Goal: Task Accomplishment & Management: Manage account settings

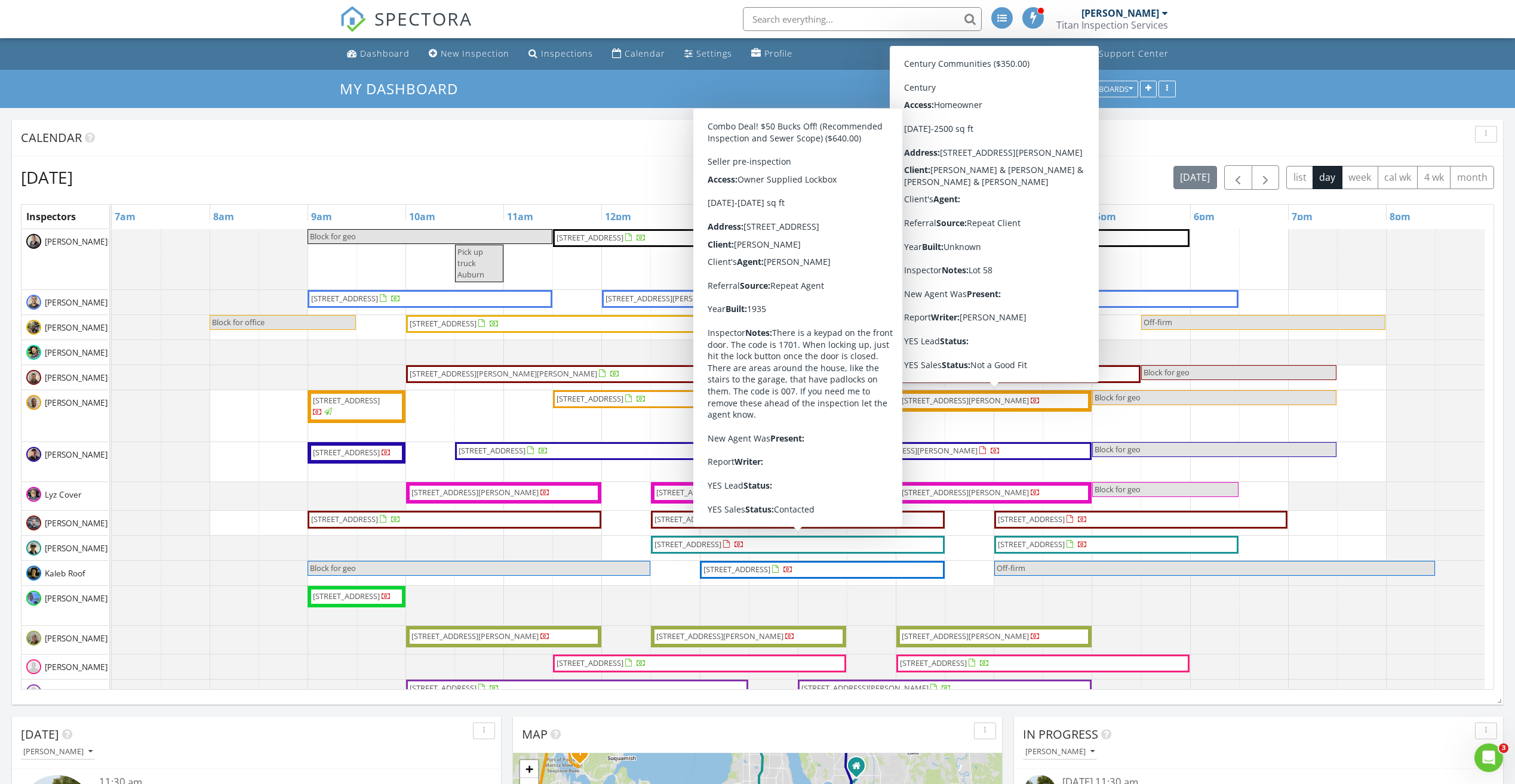
scroll to position [985, 1533]
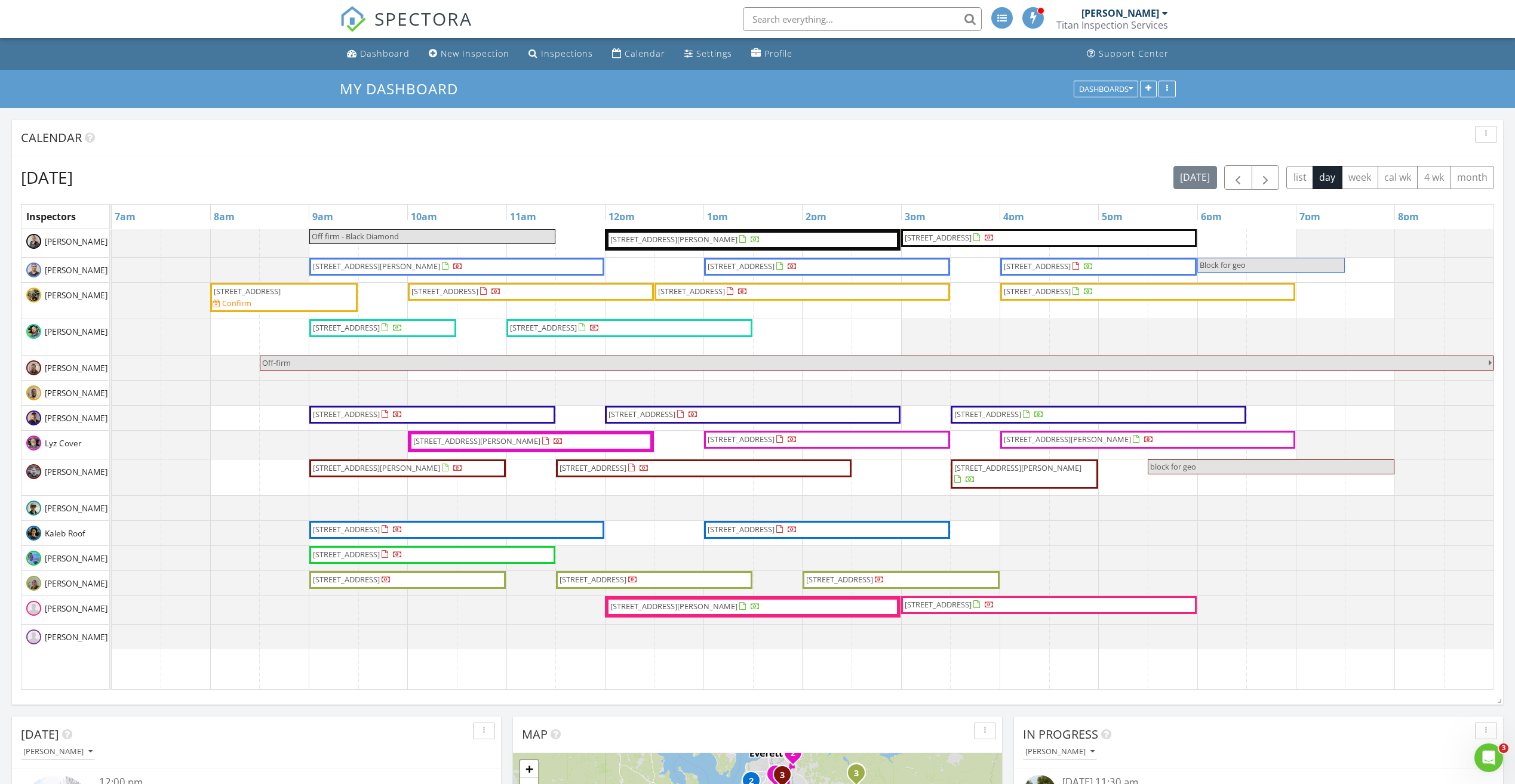
click at [1338, 77] on div "My Dashboard Dashboards" at bounding box center [758, 89] width 1515 height 38
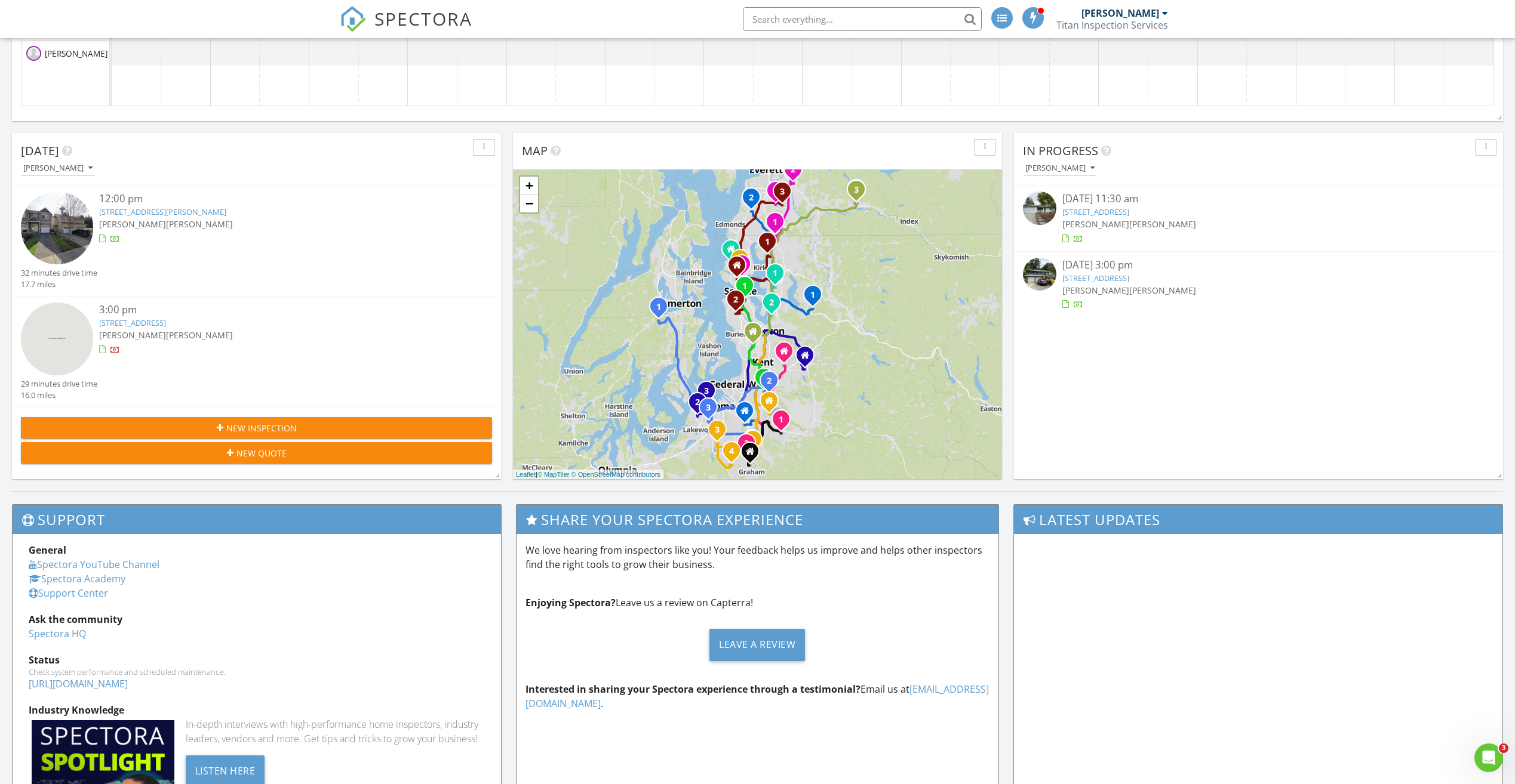
scroll to position [597, 0]
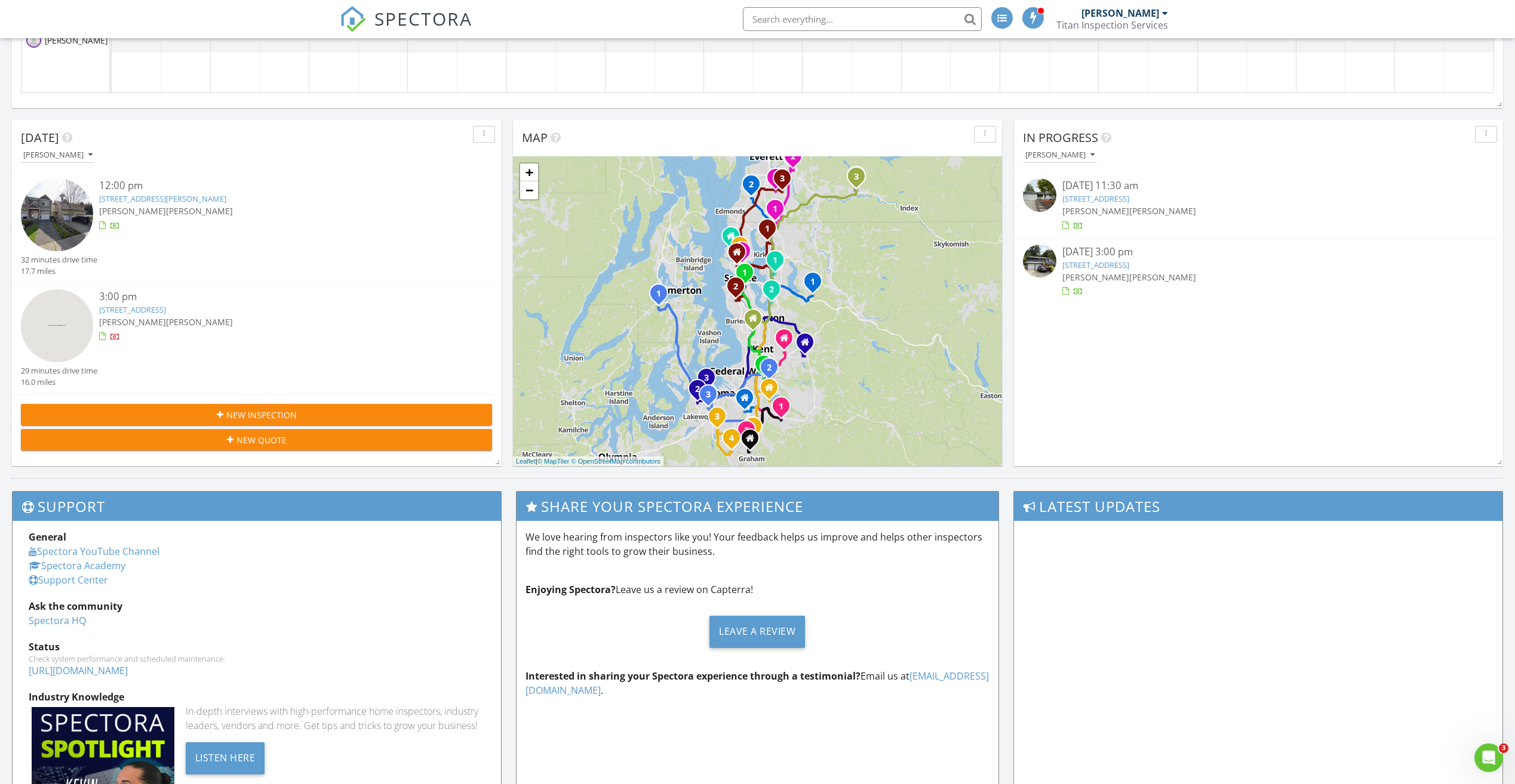
click at [1105, 199] on link "[STREET_ADDRESS]" at bounding box center [1096, 199] width 67 height 11
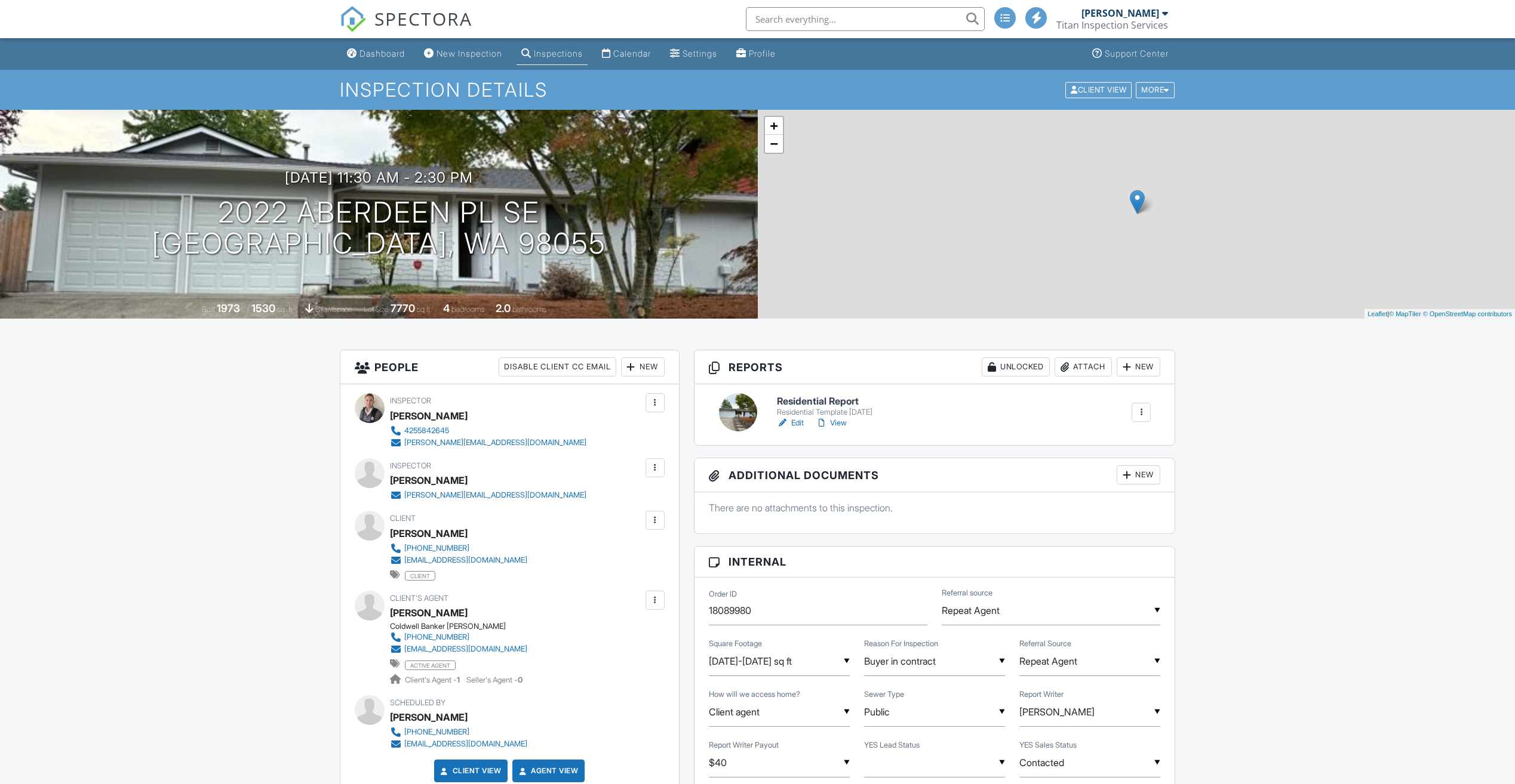
click at [794, 423] on link "Edit" at bounding box center [790, 423] width 27 height 12
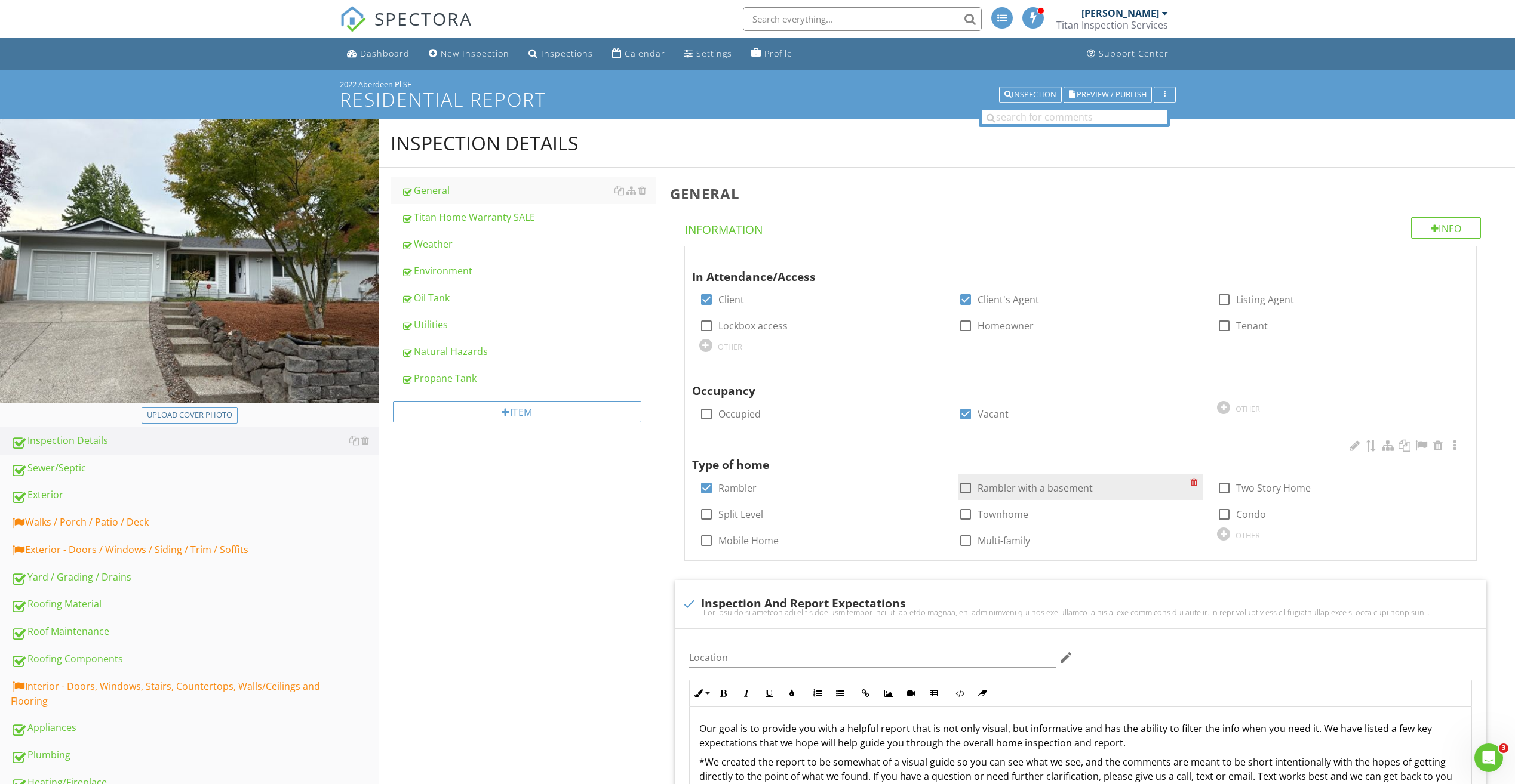
click at [966, 490] on div at bounding box center [965, 488] width 20 height 20
checkbox input "true"
click at [709, 488] on div at bounding box center [707, 488] width 20 height 20
checkbox input "false"
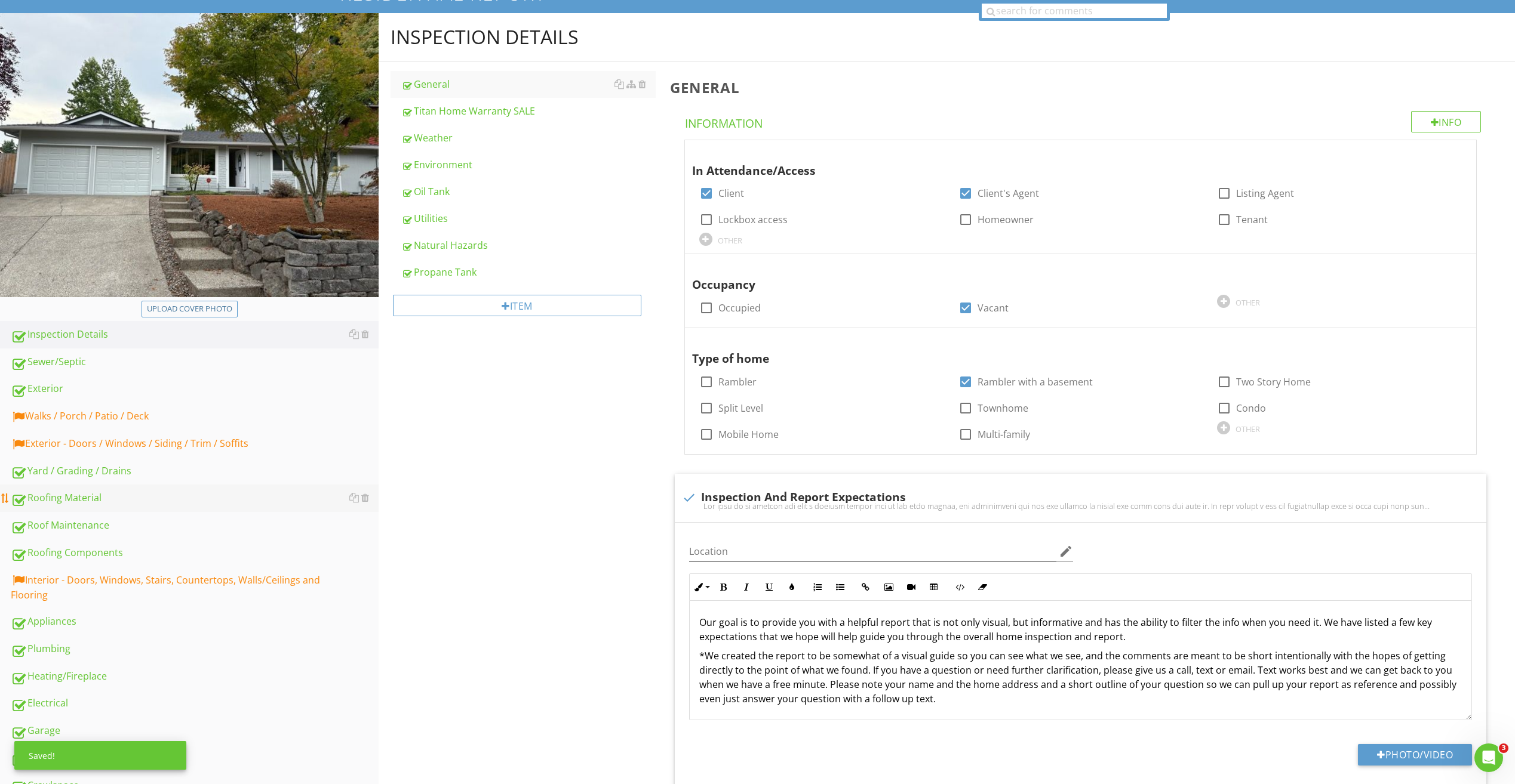
scroll to position [119, 0]
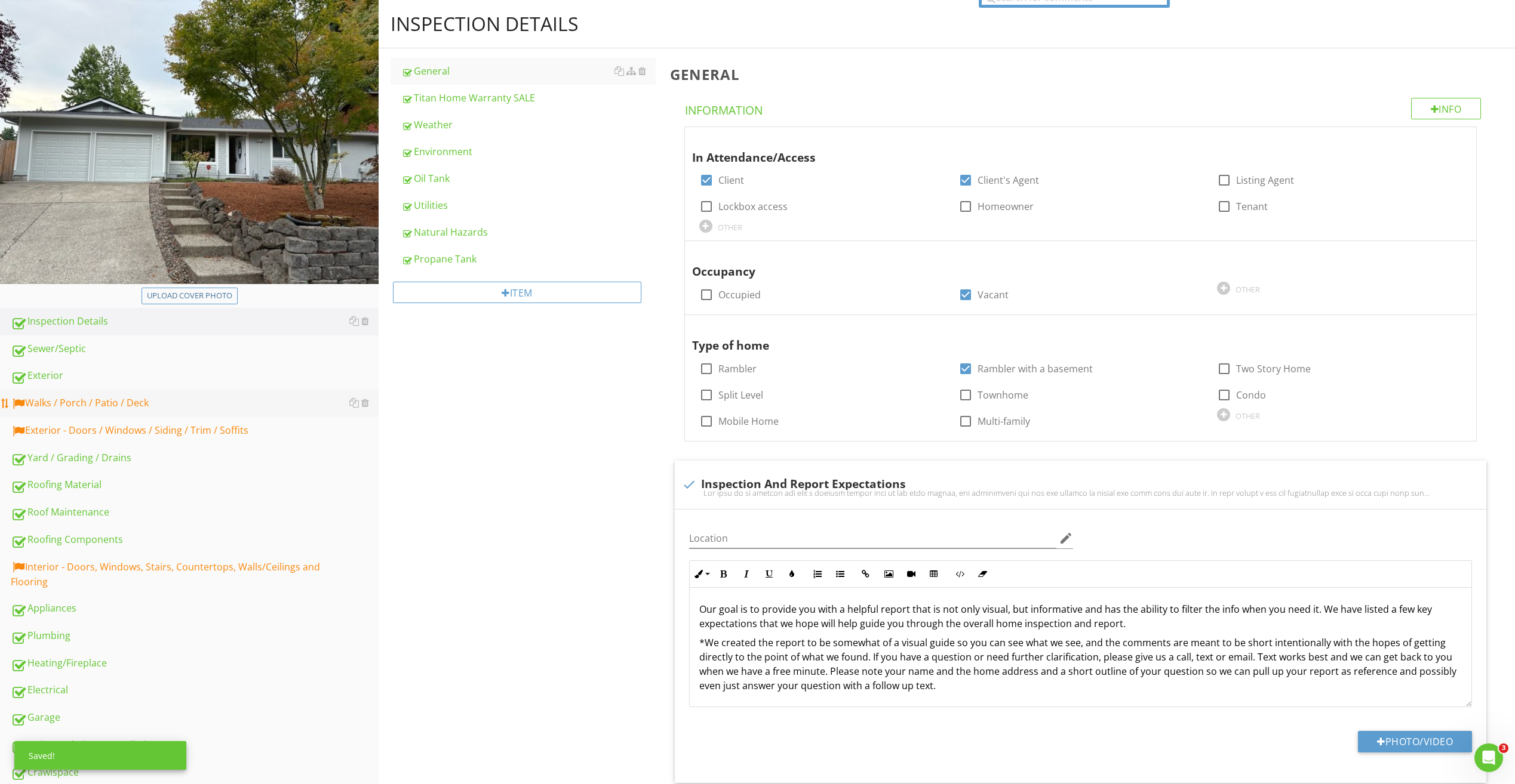
click at [137, 397] on div "Walks / Porch / Patio / Deck" at bounding box center [195, 403] width 368 height 16
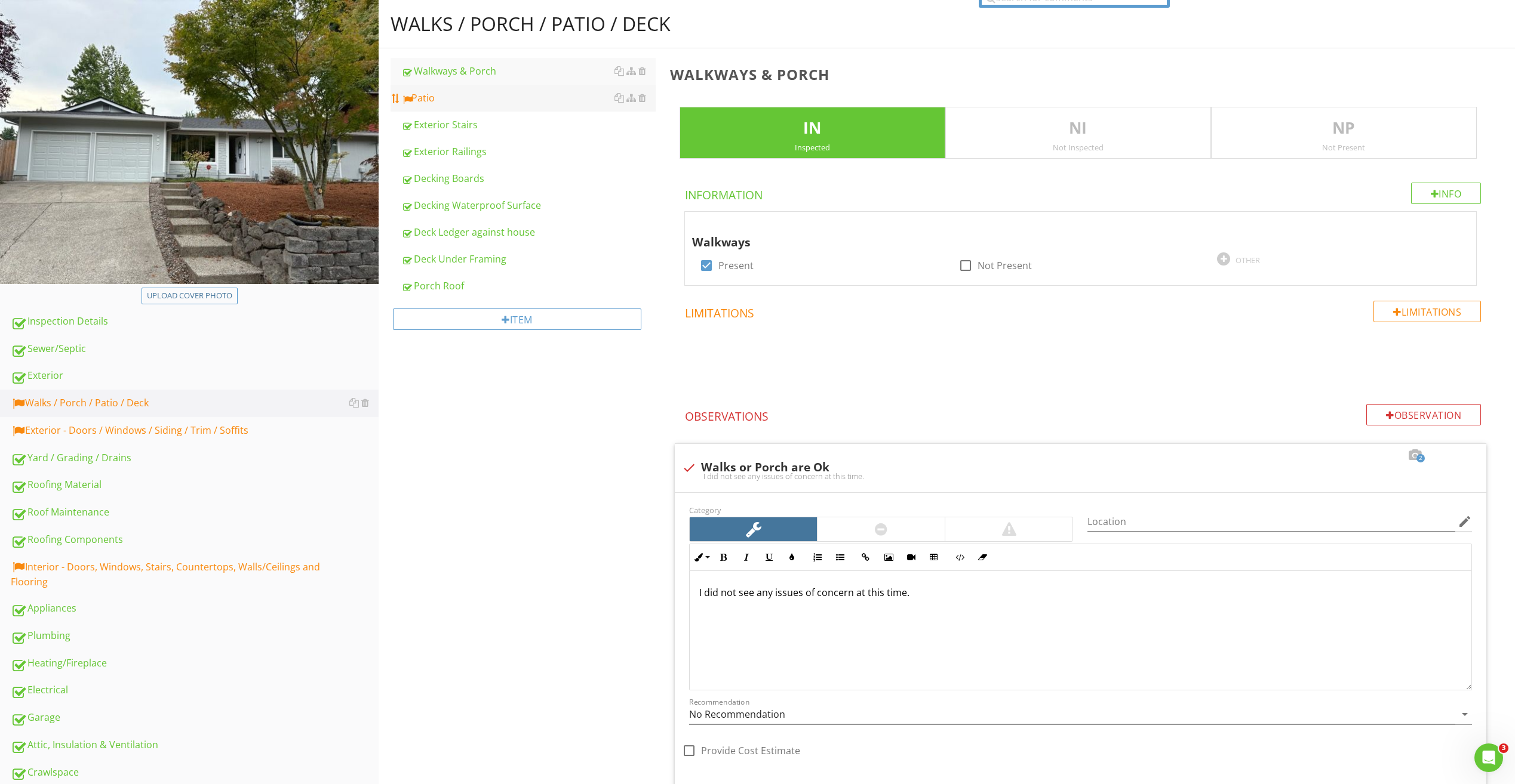
click at [433, 99] on div "Patio" at bounding box center [527, 98] width 254 height 15
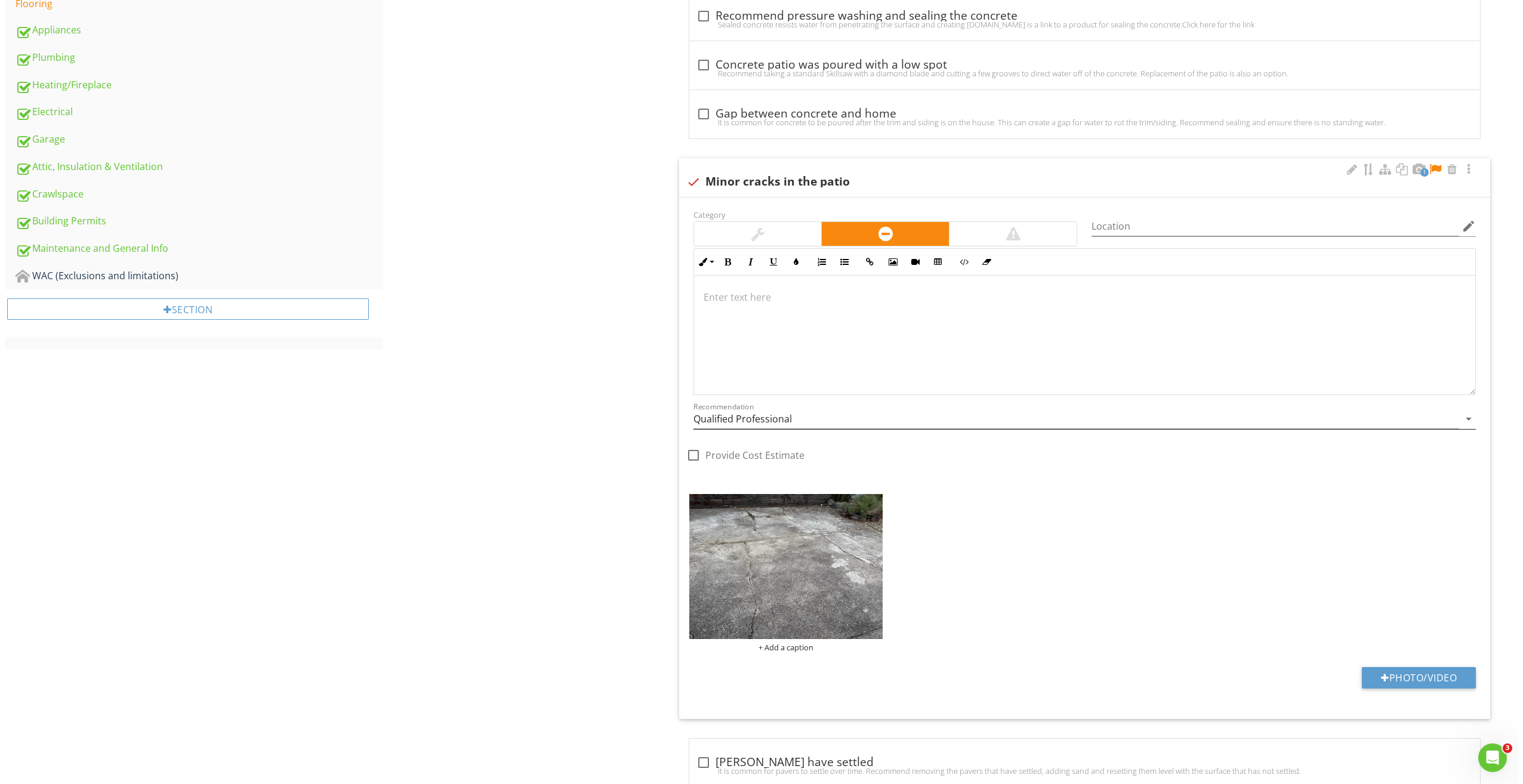
scroll to position [717, 0]
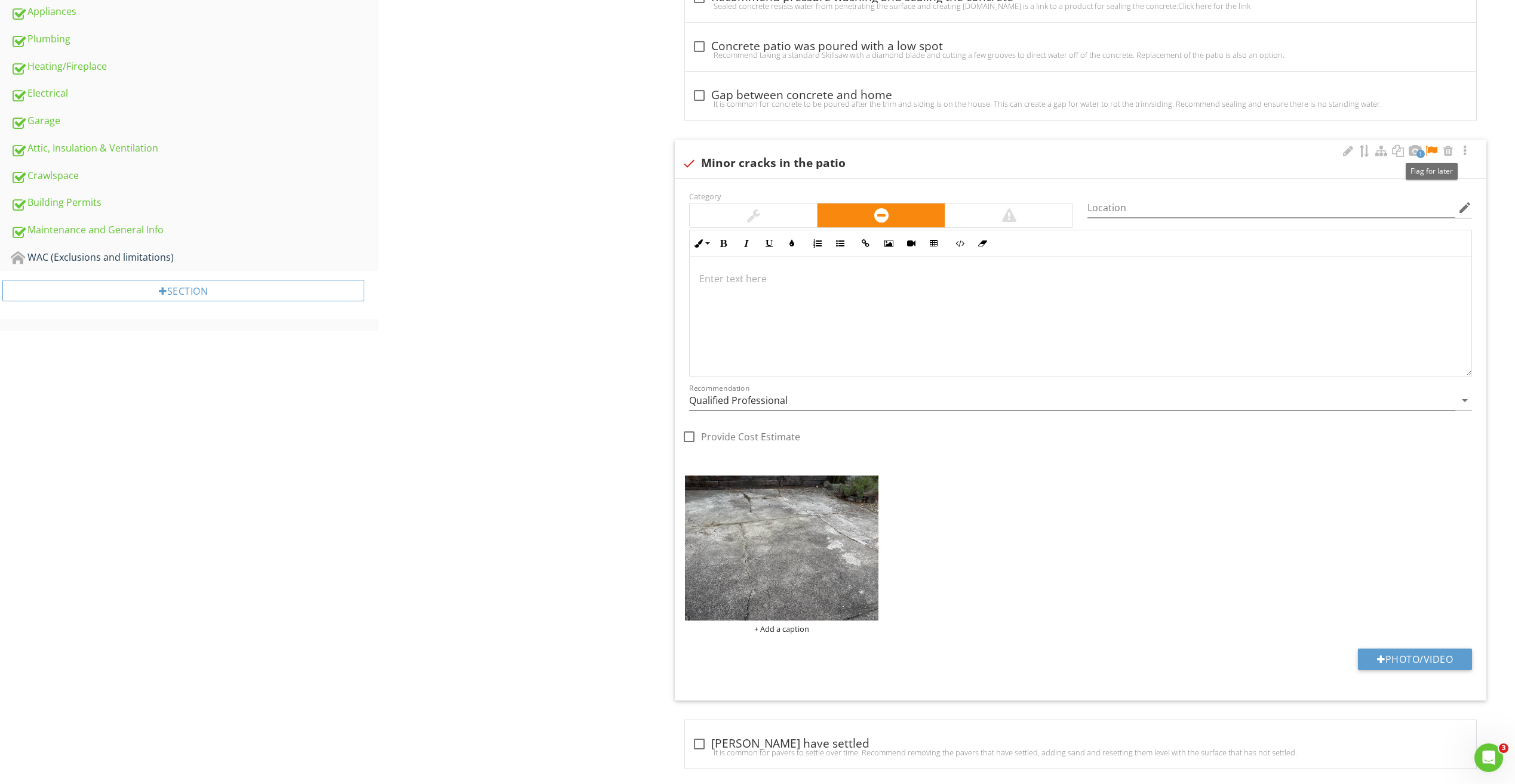
click at [1432, 151] on div at bounding box center [1431, 151] width 15 height 12
click at [874, 484] on div at bounding box center [870, 485] width 7 height 9
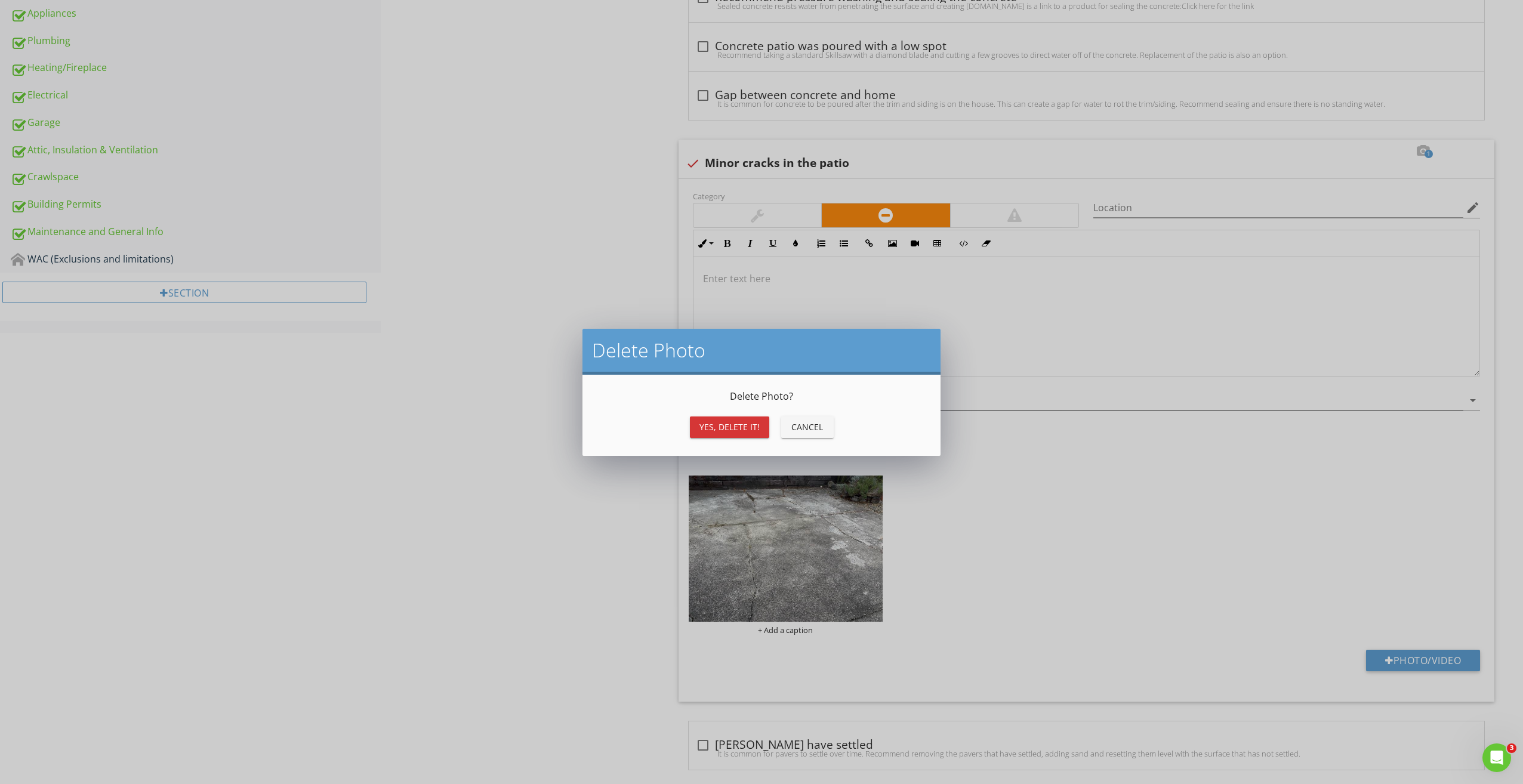
click at [731, 437] on button "Yes, Delete it!" at bounding box center [730, 427] width 79 height 21
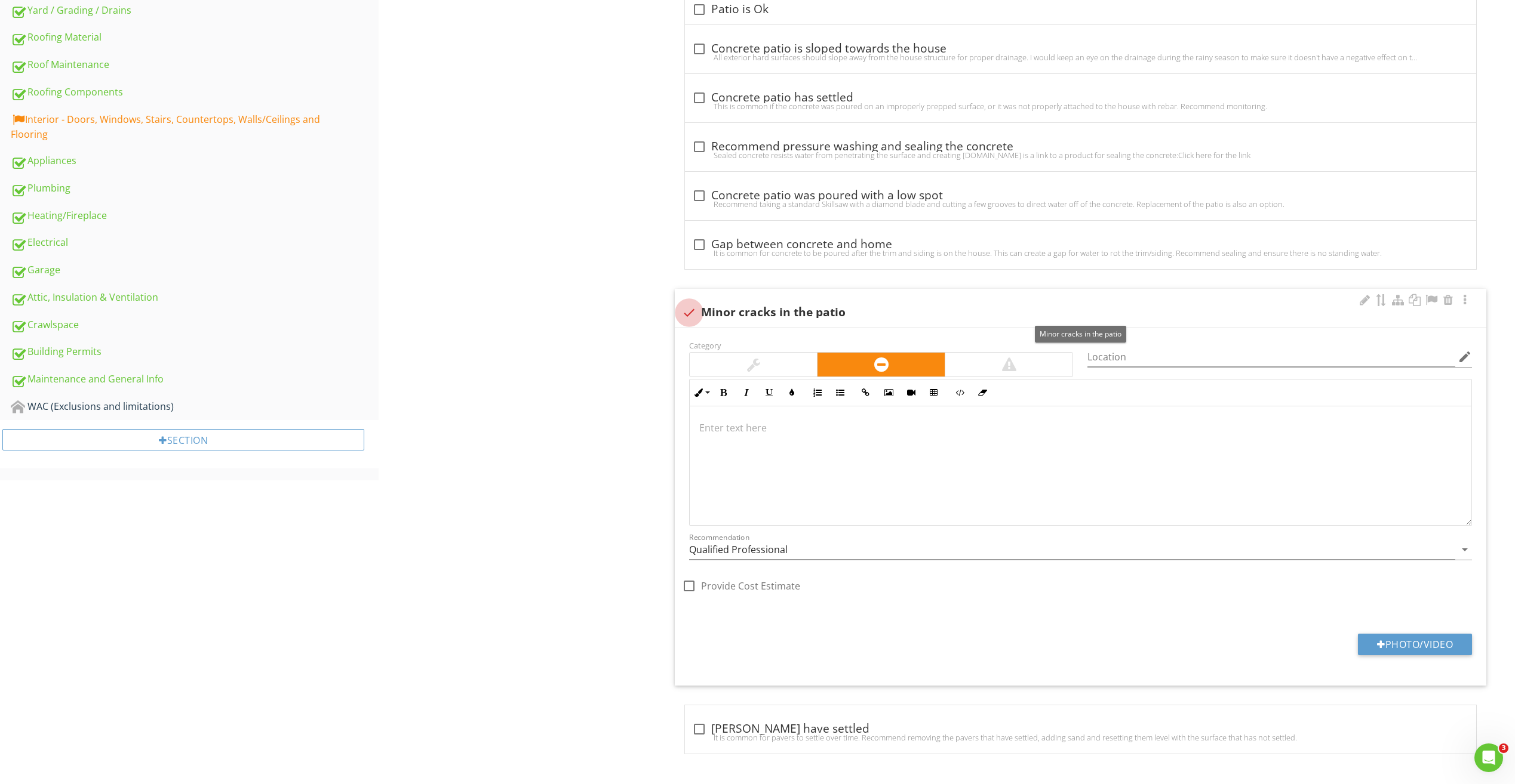
click at [688, 311] on div at bounding box center [689, 313] width 20 height 20
checkbox input "true"
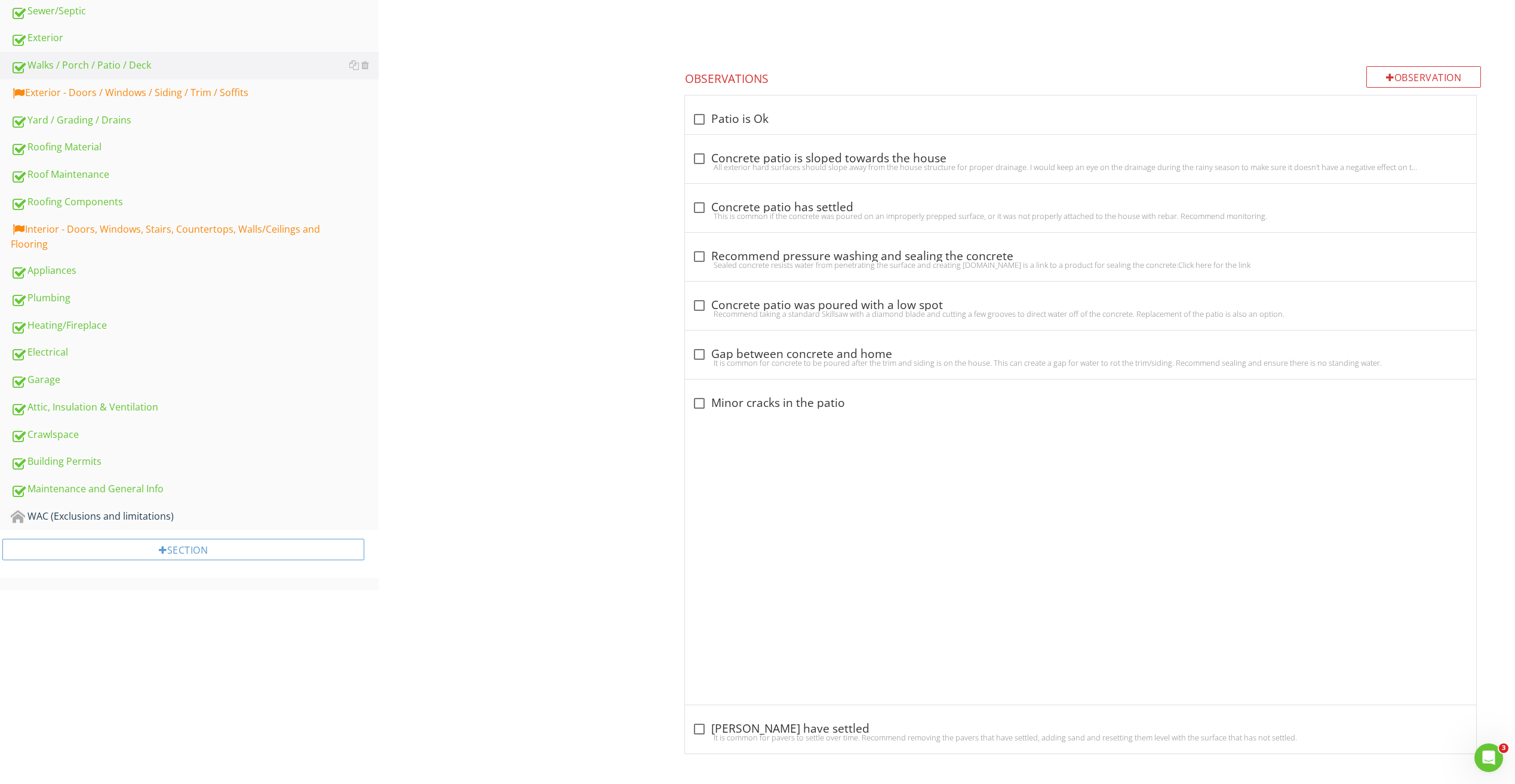
scroll to position [263, 0]
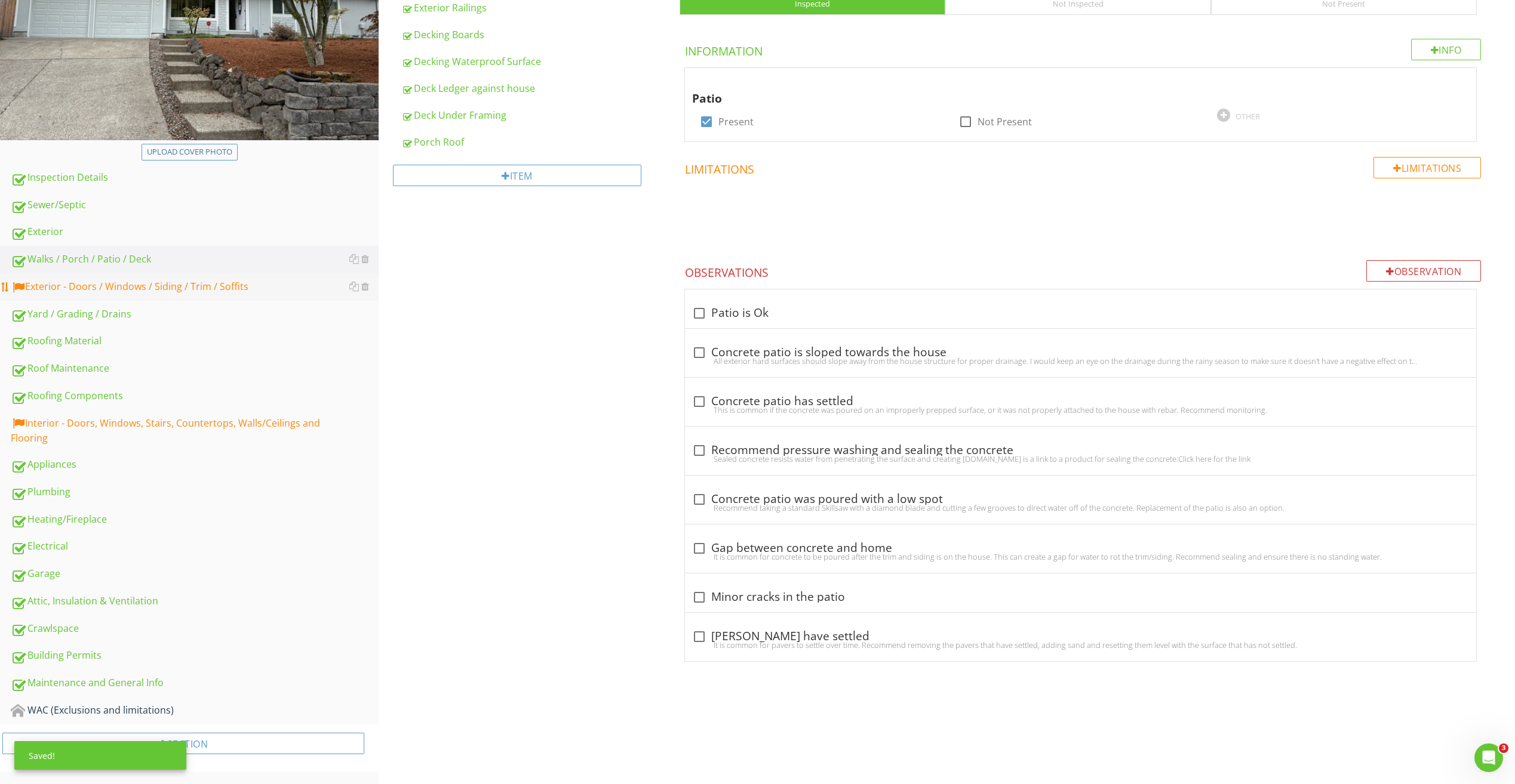
click at [153, 284] on div "Exterior - Doors / Windows / Siding / Trim / Soffits" at bounding box center [195, 286] width 368 height 16
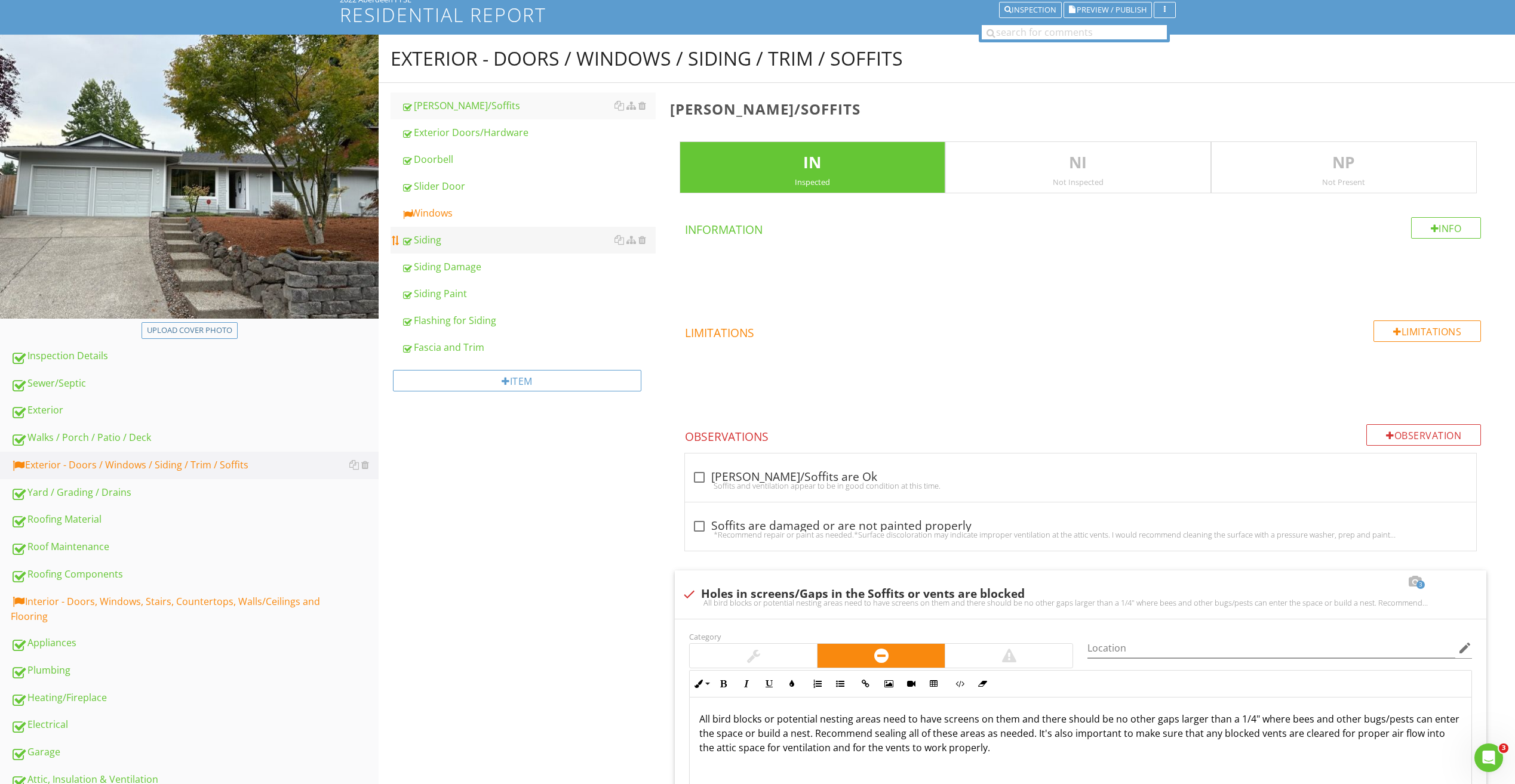
scroll to position [60, 0]
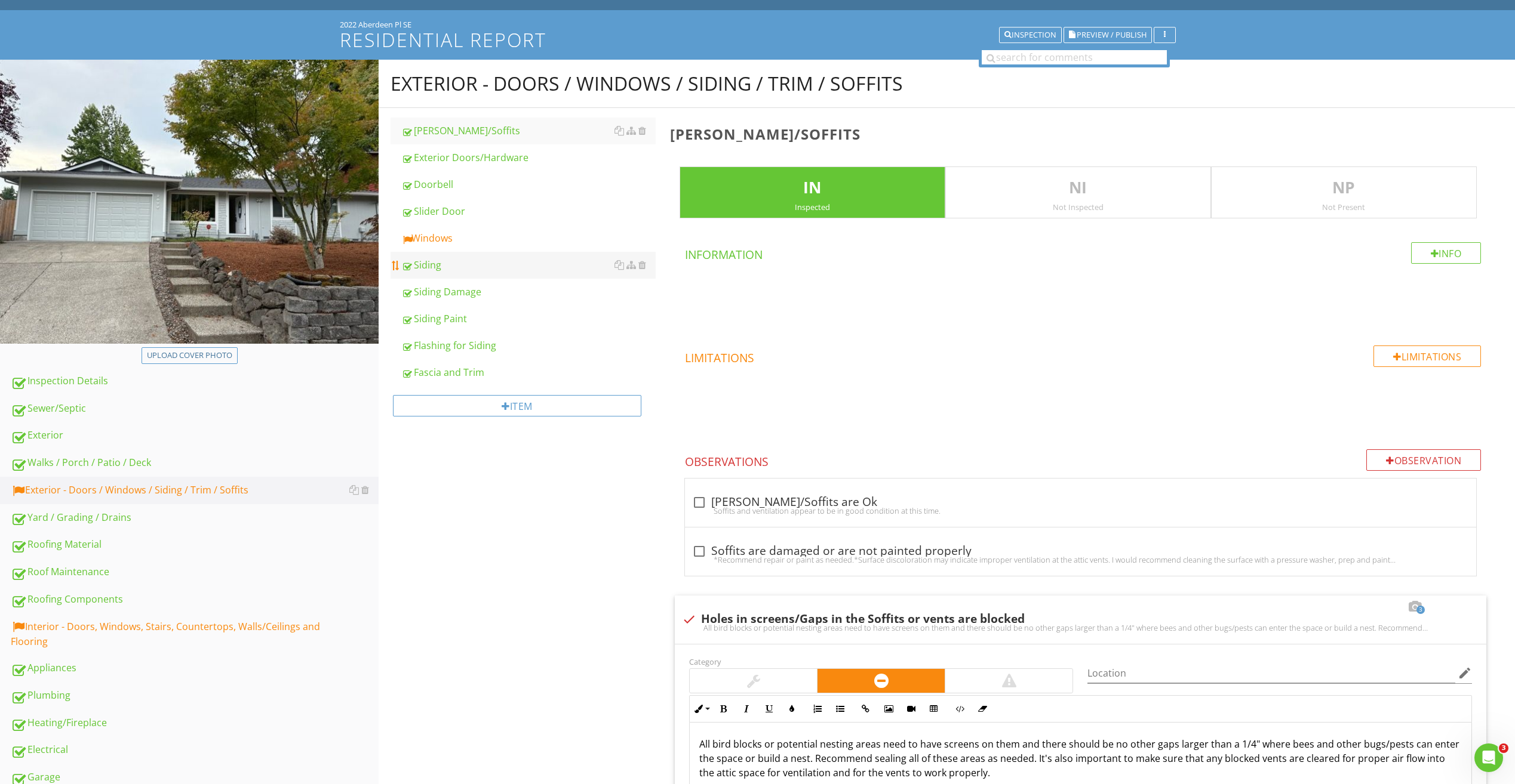
click at [457, 241] on div "Windows" at bounding box center [527, 238] width 254 height 15
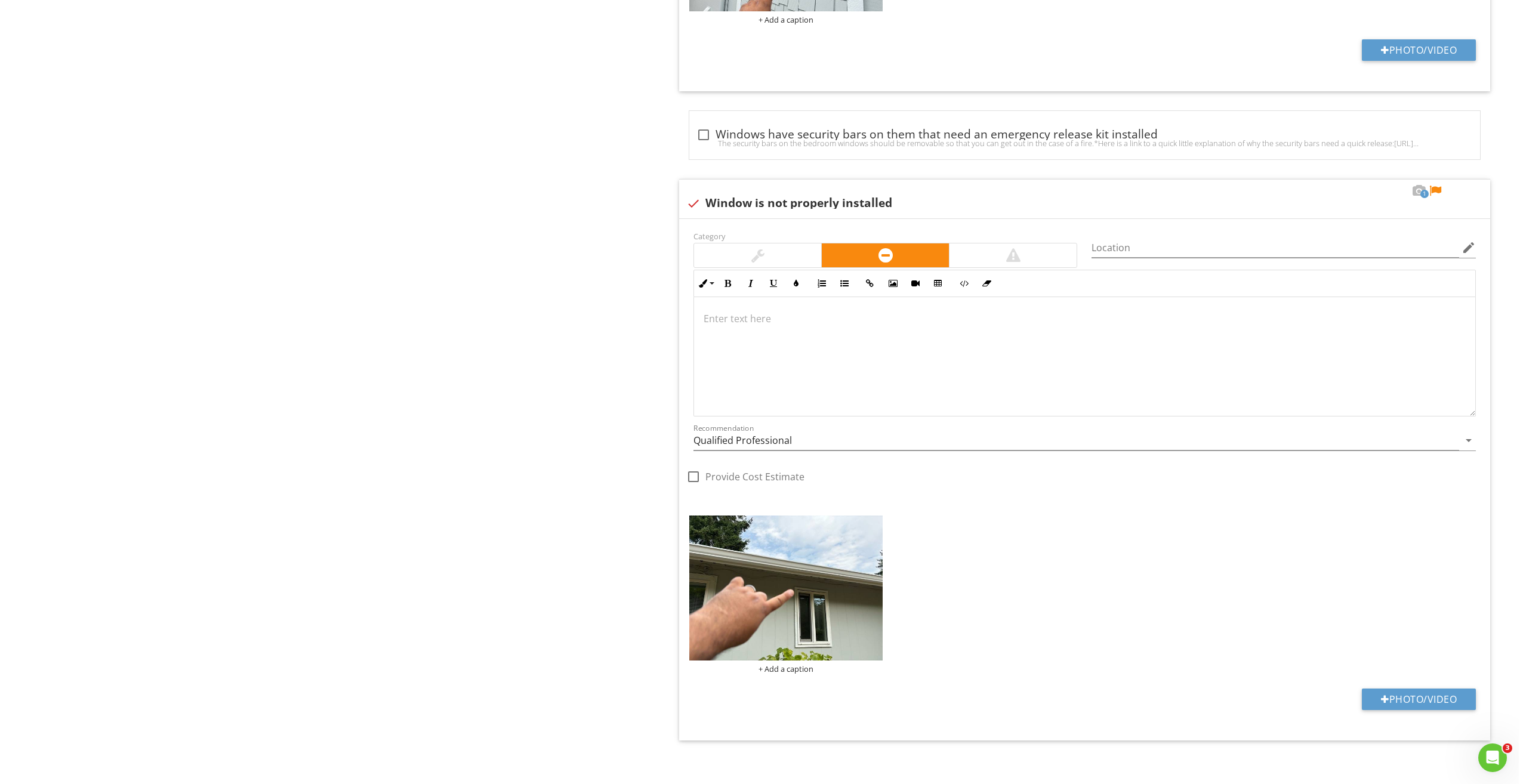
scroll to position [2535, 0]
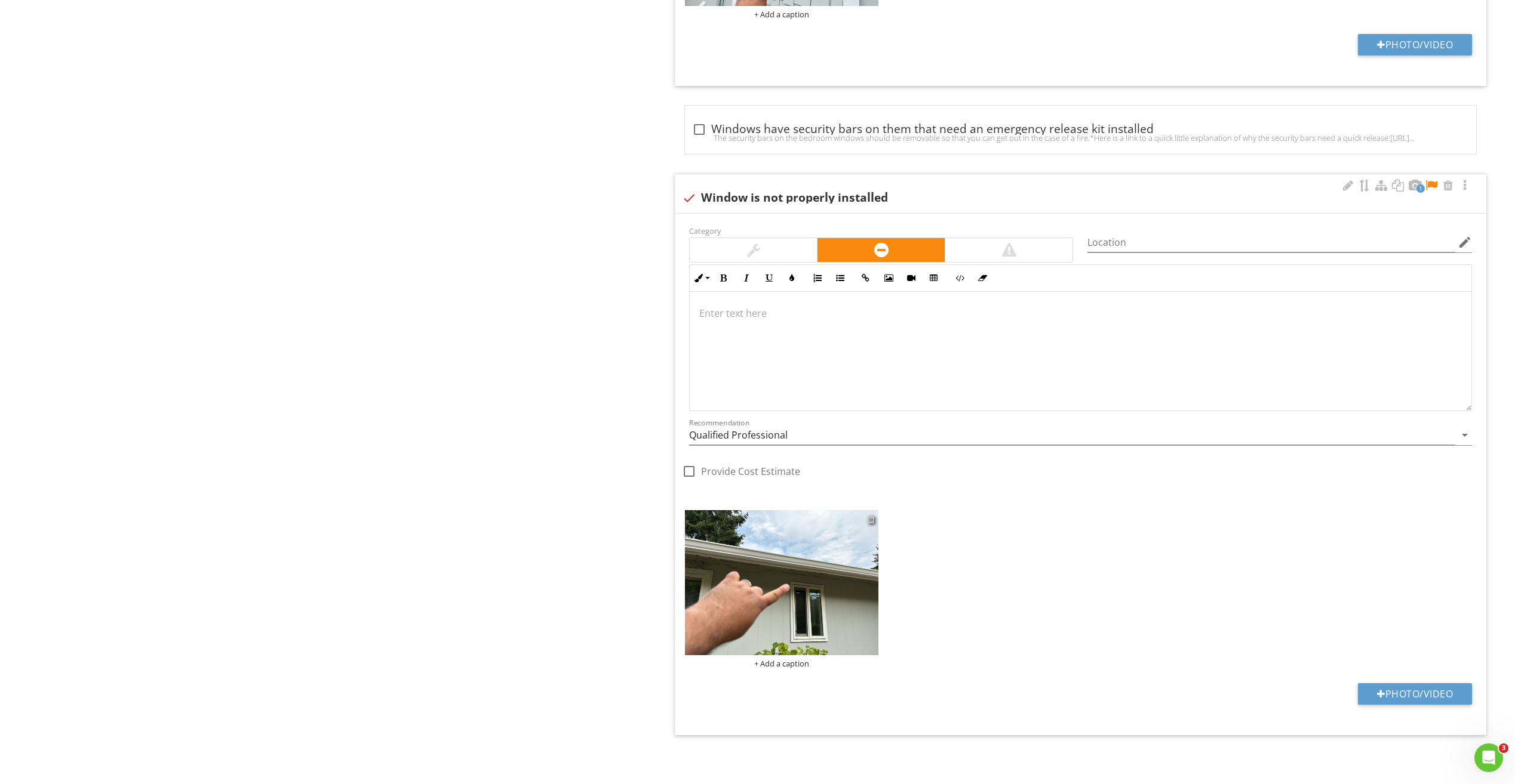
click at [872, 520] on div at bounding box center [870, 519] width 7 height 9
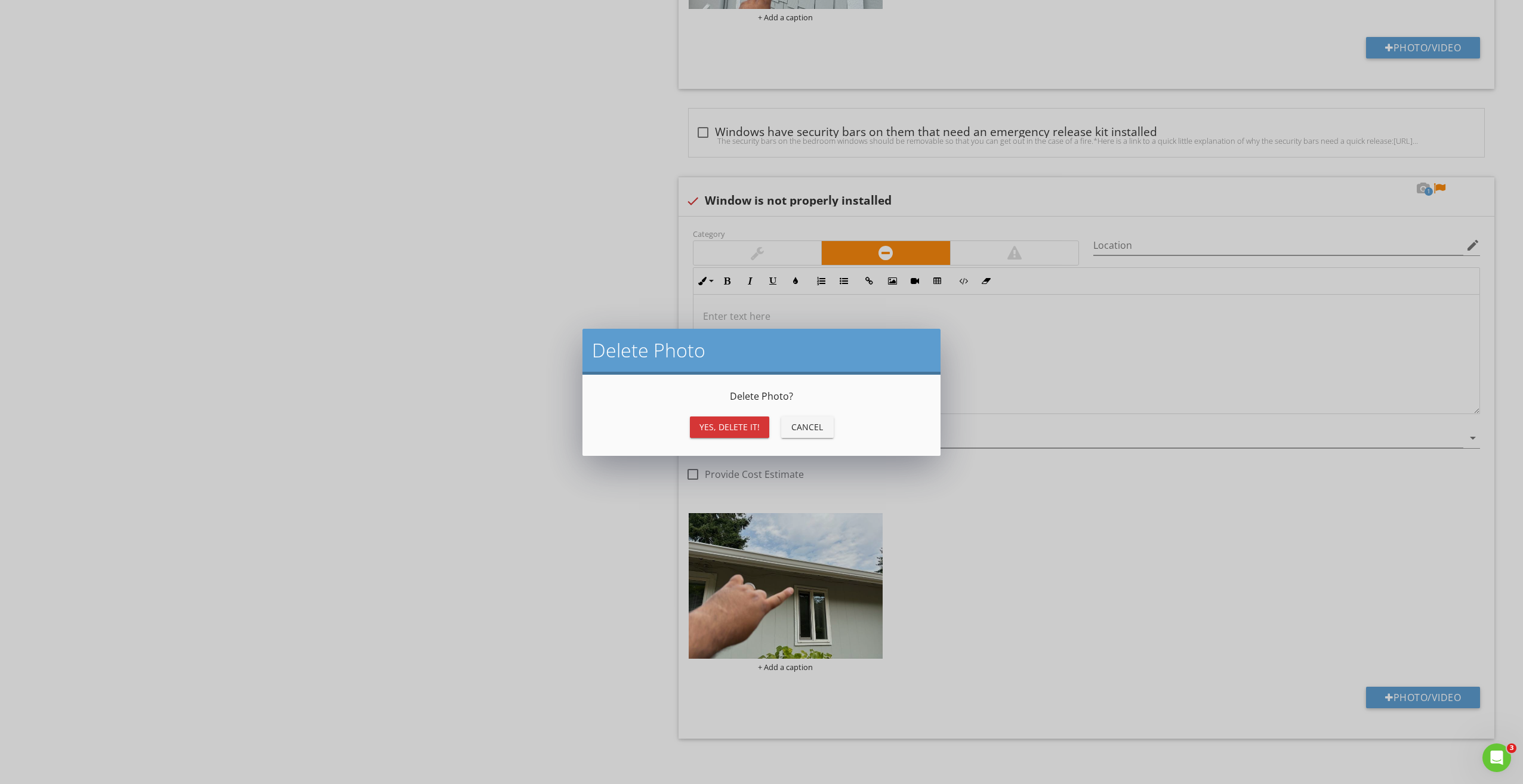
click at [738, 426] on div "Yes, Delete it!" at bounding box center [729, 428] width 60 height 13
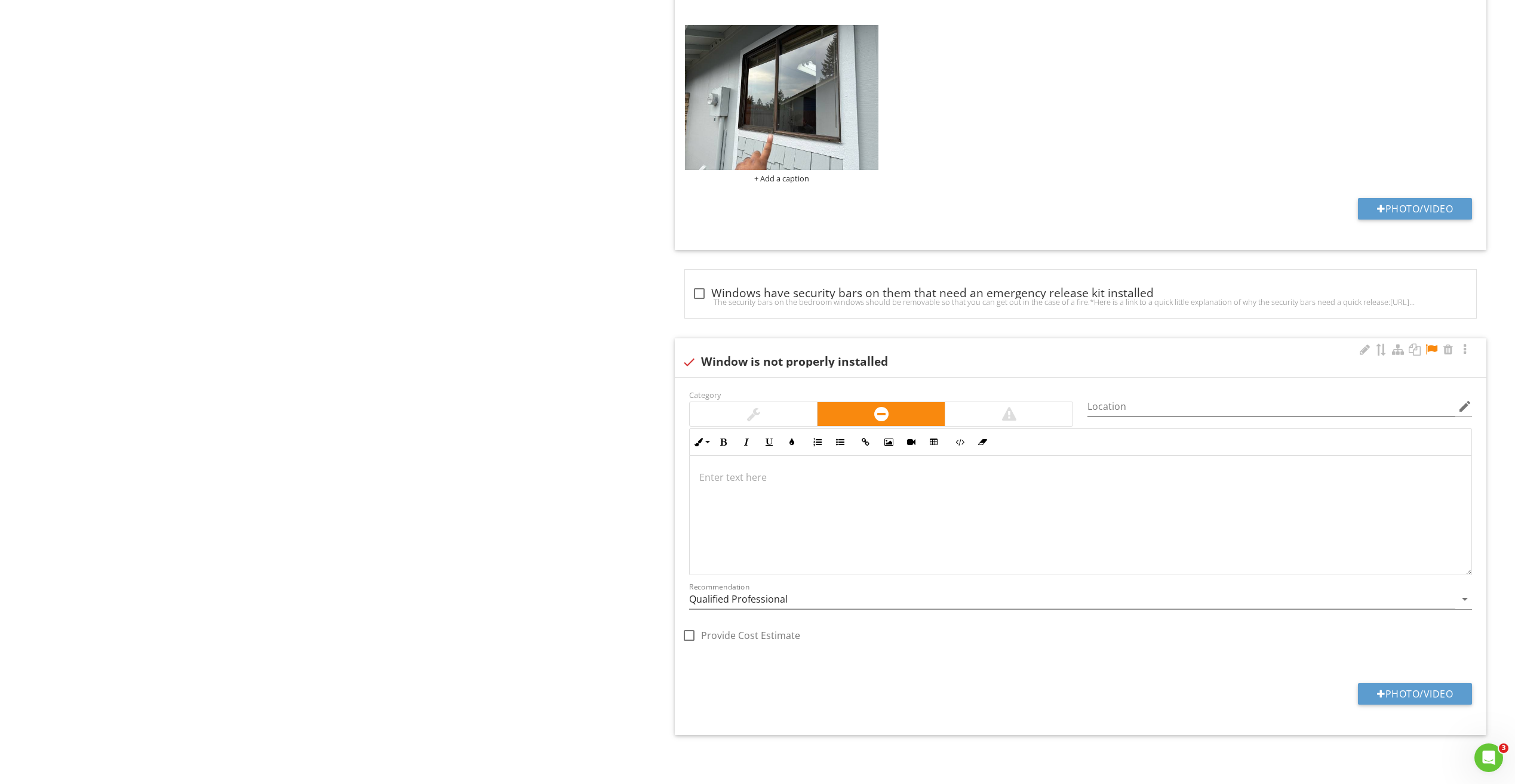
click at [689, 363] on div at bounding box center [689, 362] width 20 height 20
checkbox input "true"
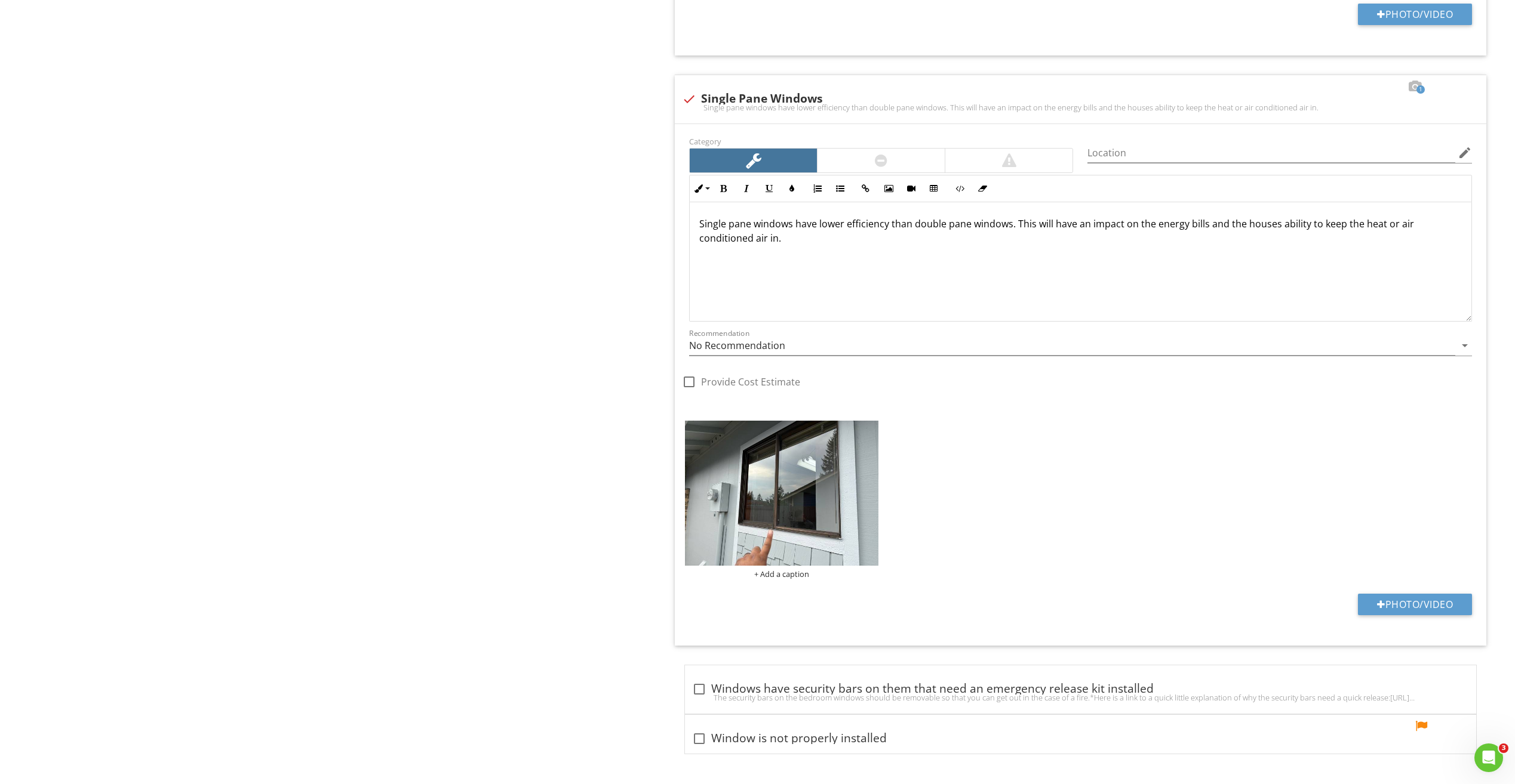
scroll to position [1975, 0]
click at [1425, 728] on div at bounding box center [1421, 726] width 15 height 12
click at [1442, 729] on div at bounding box center [1437, 726] width 15 height 12
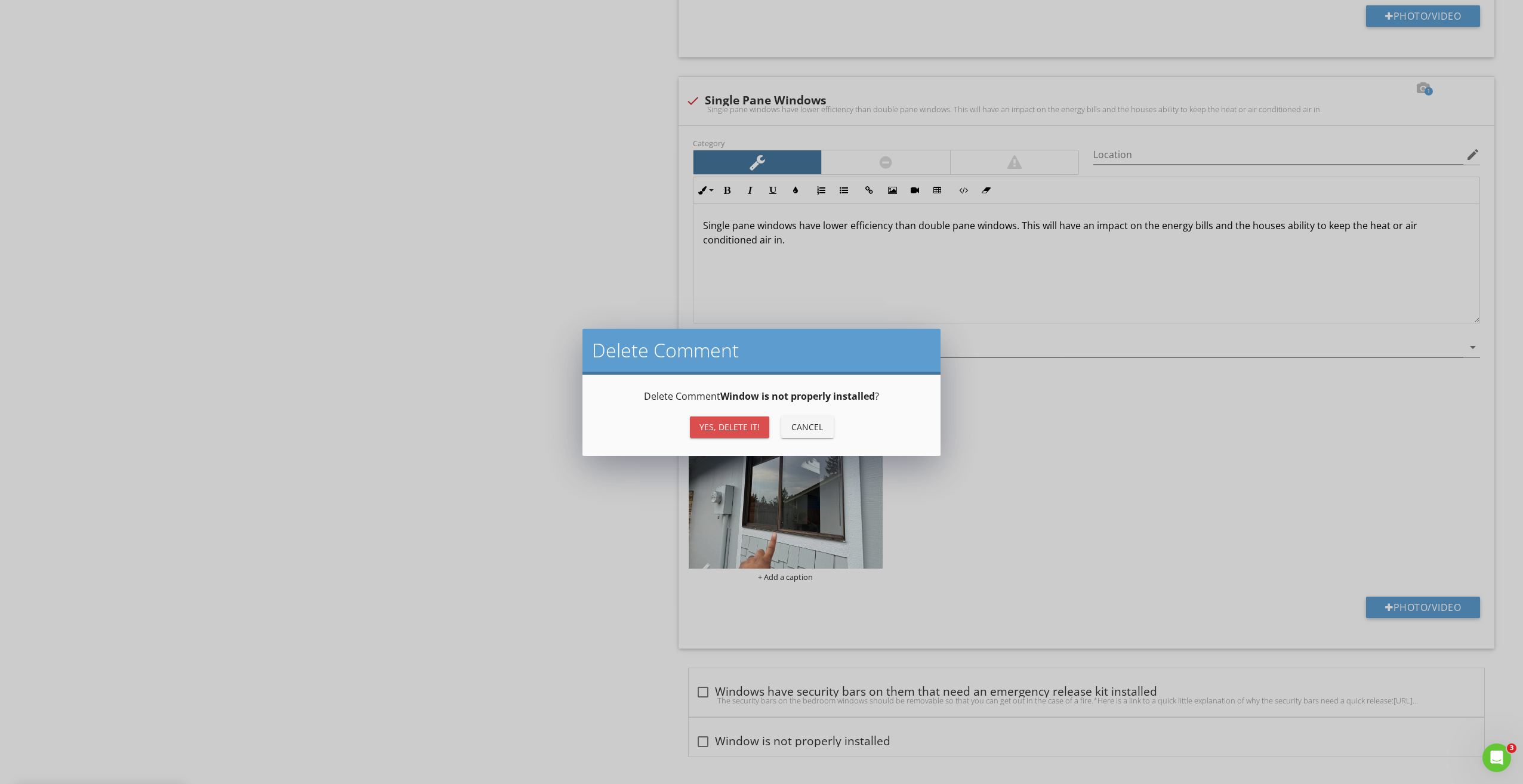
drag, startPoint x: 710, startPoint y: 427, endPoint x: 662, endPoint y: 430, distance: 48.1
click at [711, 427] on div "Yes, Delete it!" at bounding box center [729, 428] width 60 height 13
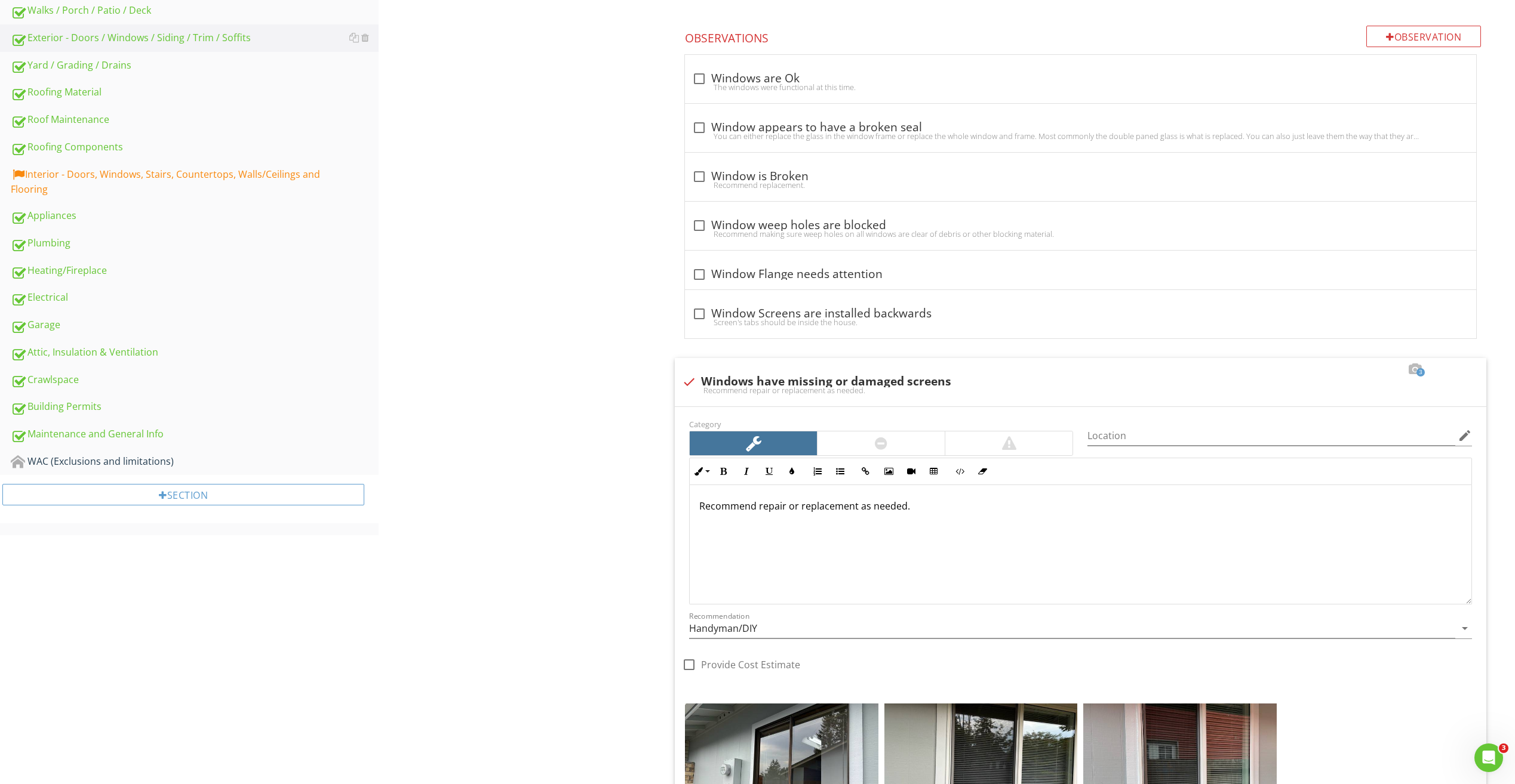
scroll to position [503, 0]
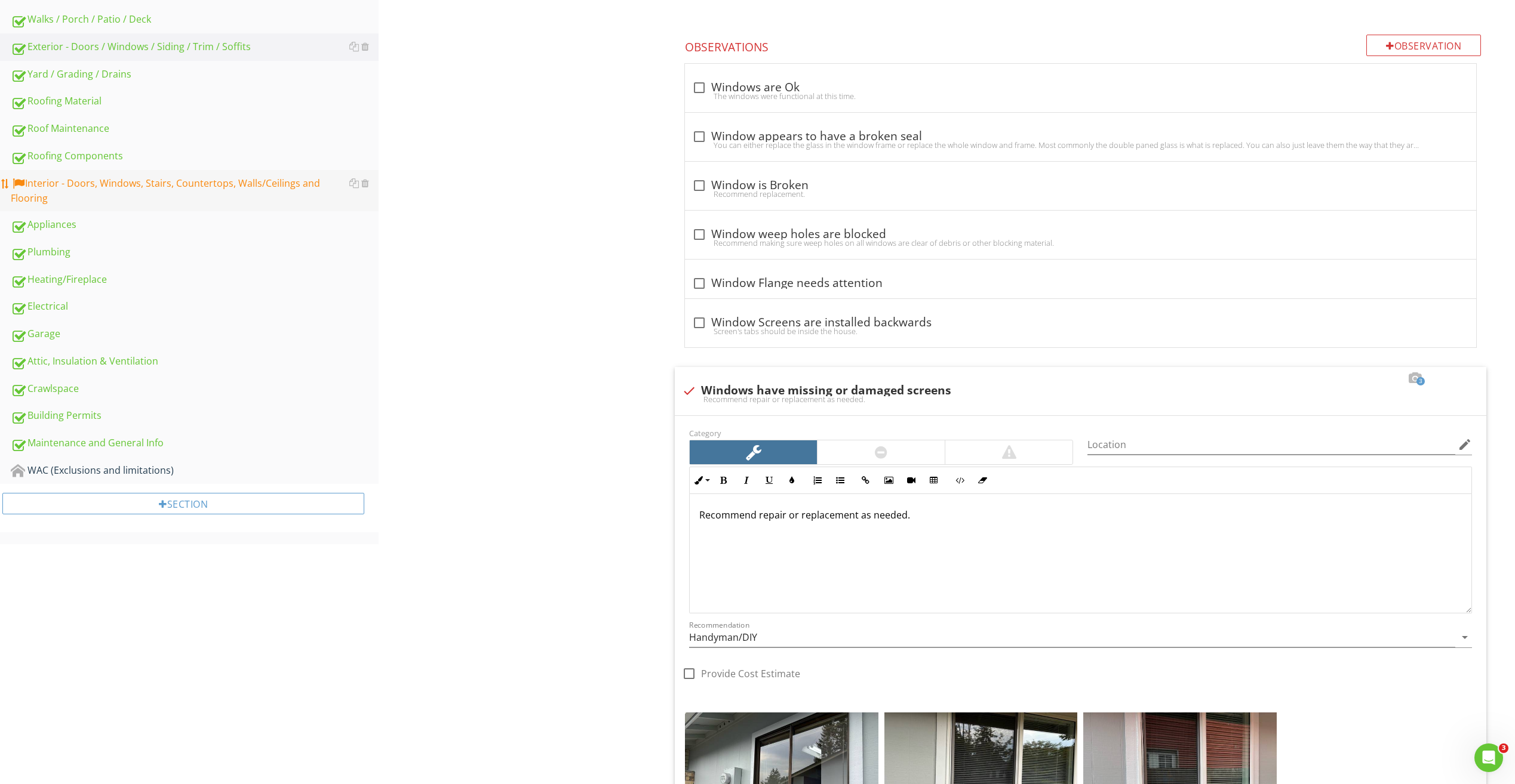
click at [141, 185] on div "Interior - Doors, Windows, Stairs, Countertops, Walls/Ceilings and Flooring" at bounding box center [195, 191] width 368 height 30
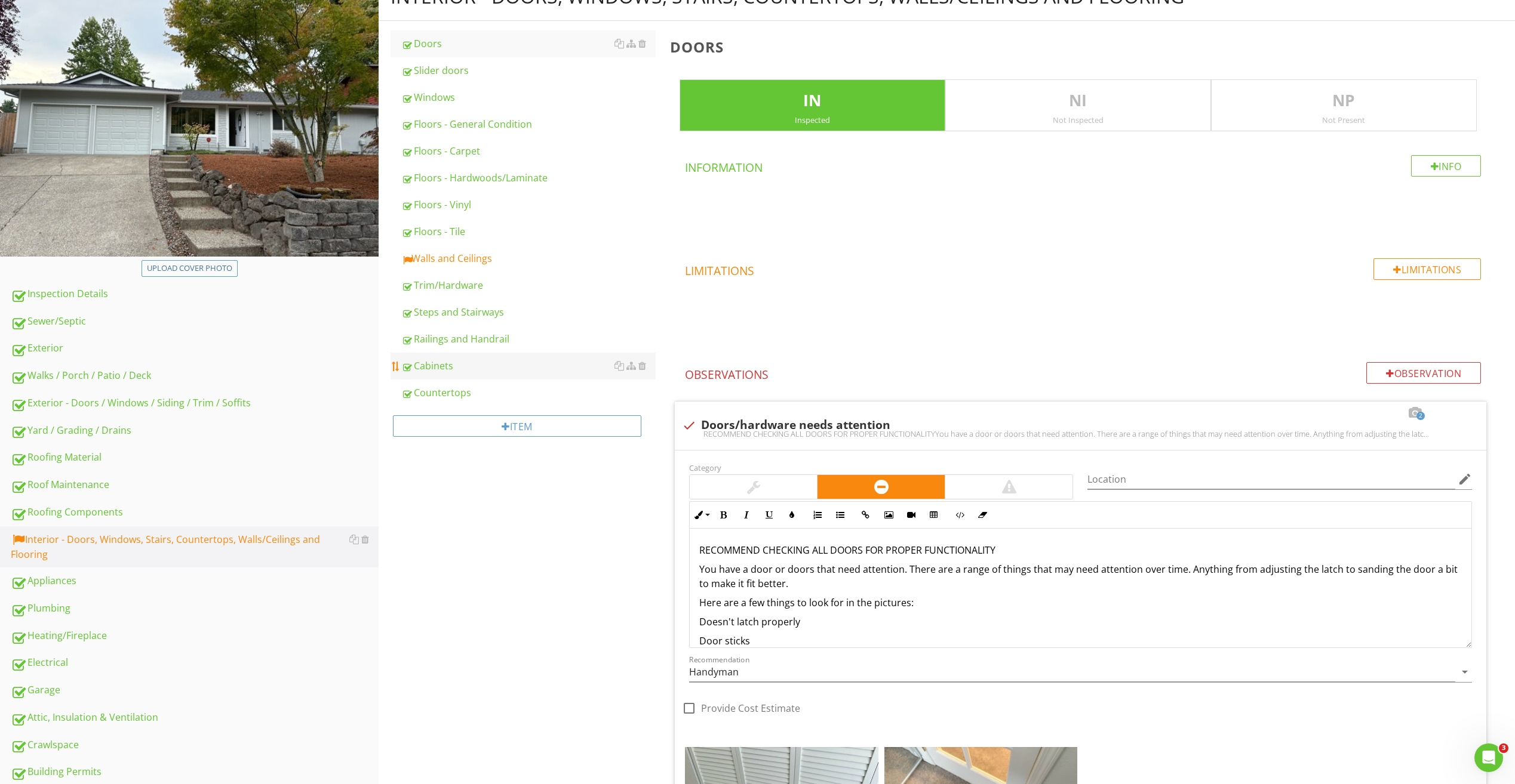
scroll to position [145, 0]
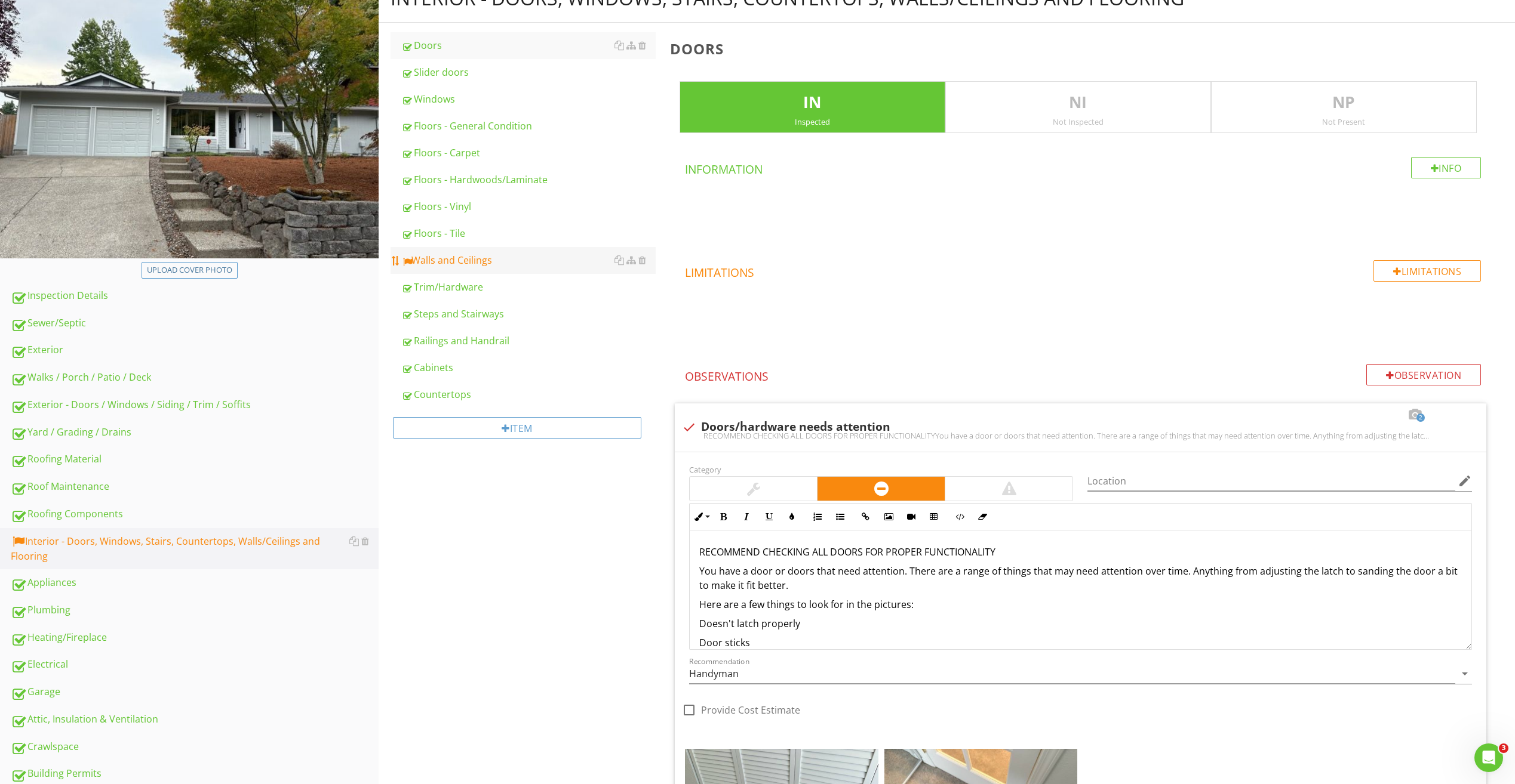
click at [498, 266] on div "Walls and Ceilings" at bounding box center [527, 260] width 254 height 15
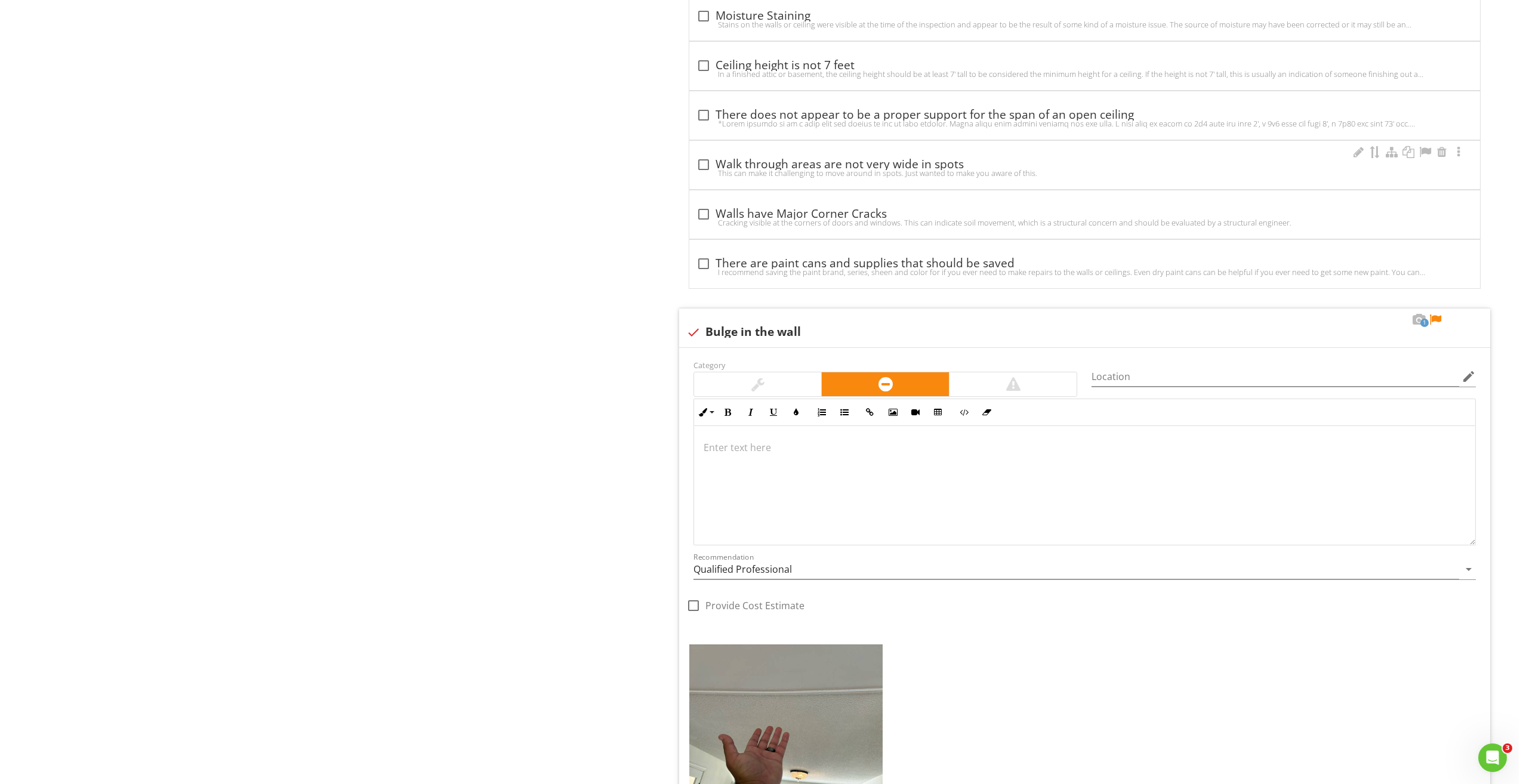
scroll to position [1996, 0]
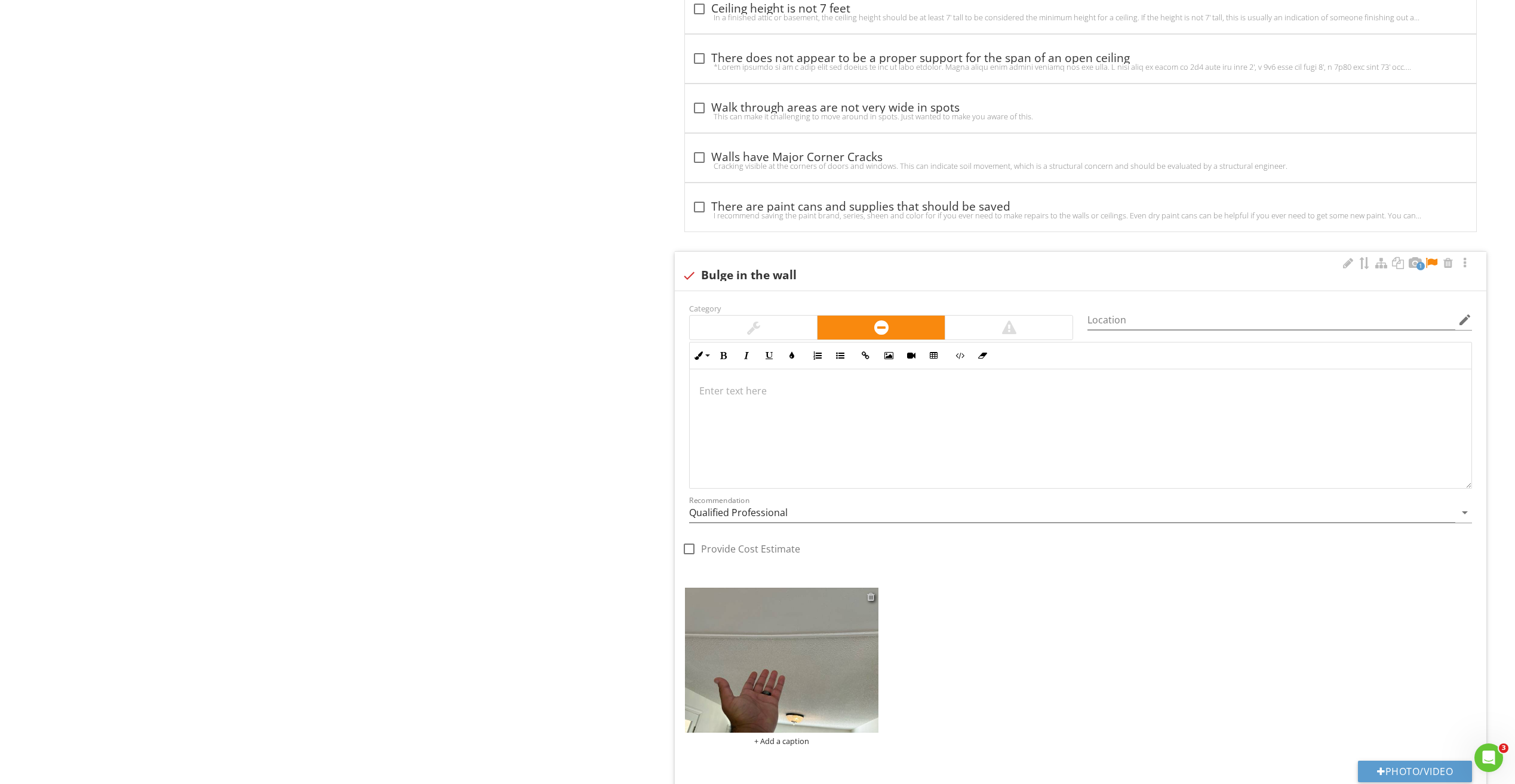
click at [870, 597] on div at bounding box center [870, 597] width 7 height 9
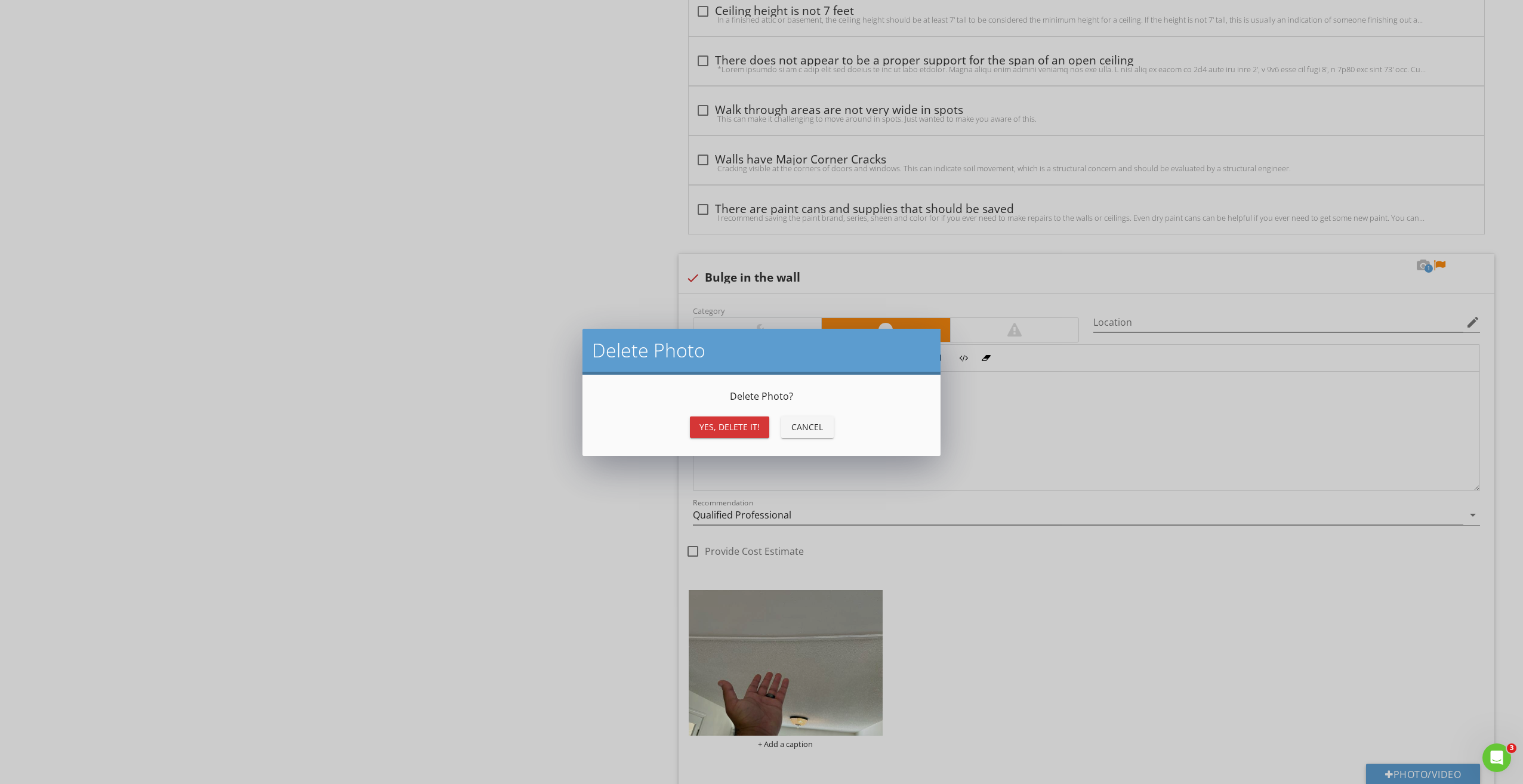
click at [737, 422] on div "Yes, Delete it!" at bounding box center [729, 428] width 60 height 13
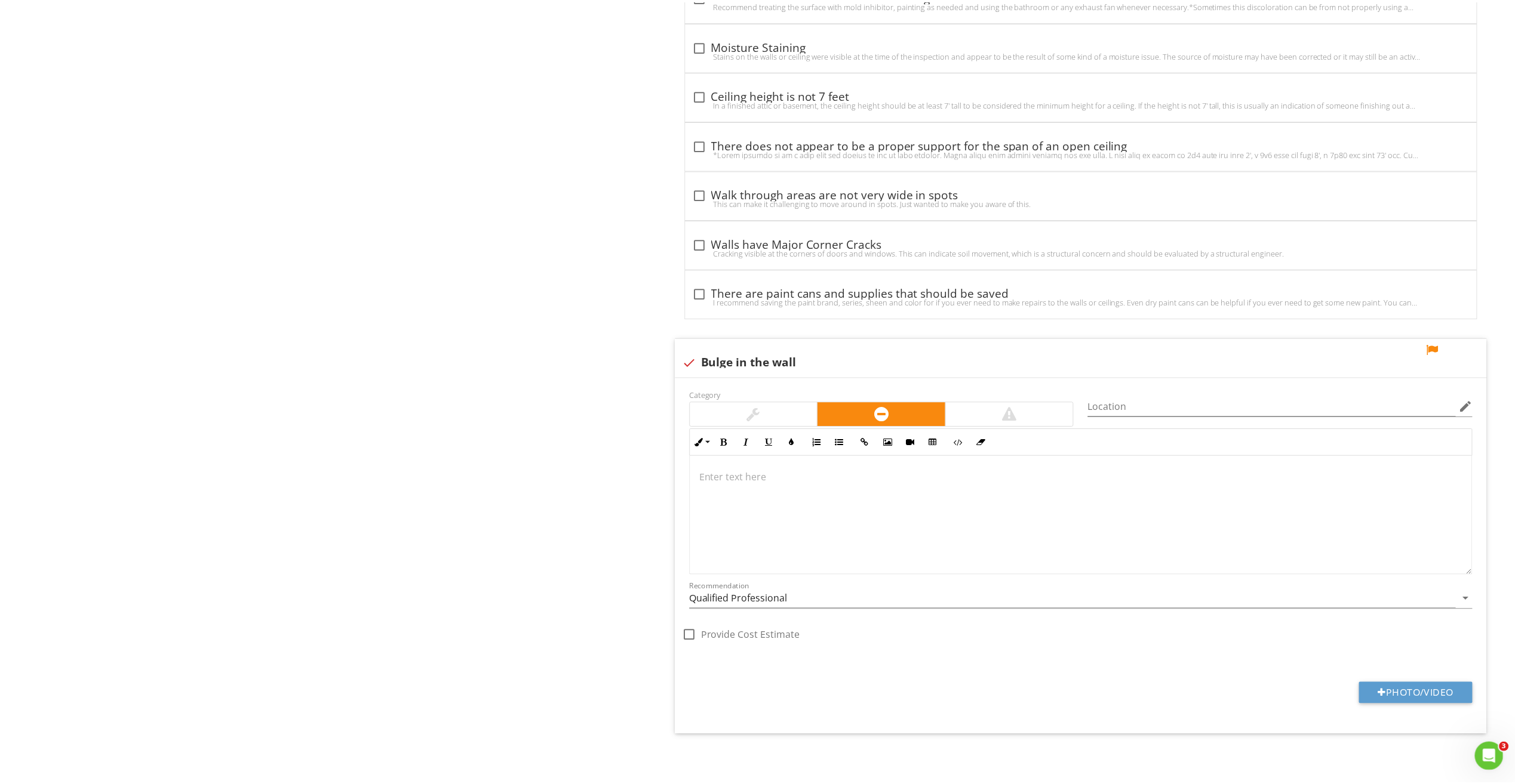
scroll to position [1909, 0]
click at [1429, 346] on div at bounding box center [1431, 349] width 15 height 12
click at [690, 362] on div at bounding box center [689, 362] width 20 height 20
checkbox input "true"
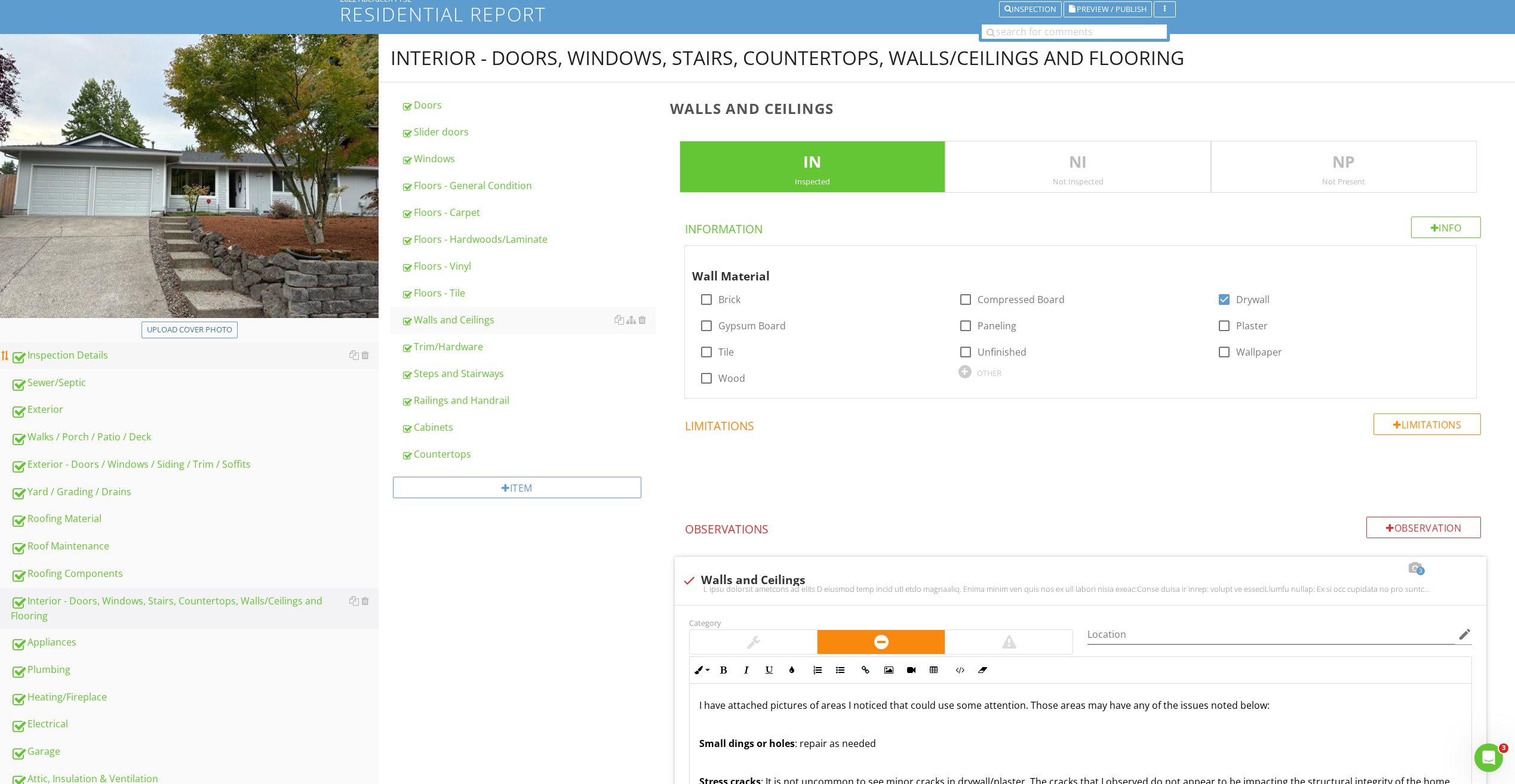
scroll to position [80, 0]
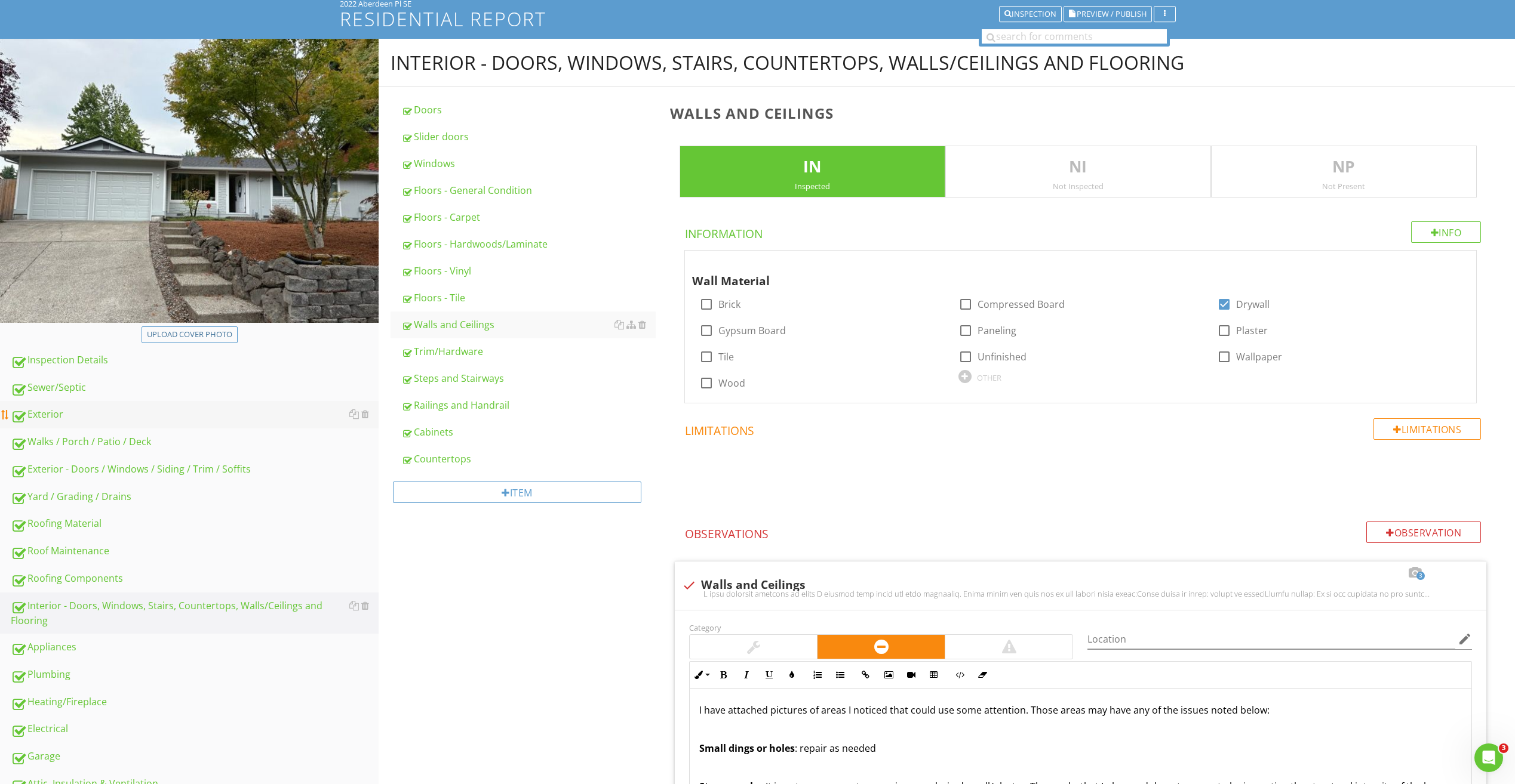
click at [75, 415] on div "Exterior" at bounding box center [195, 415] width 368 height 16
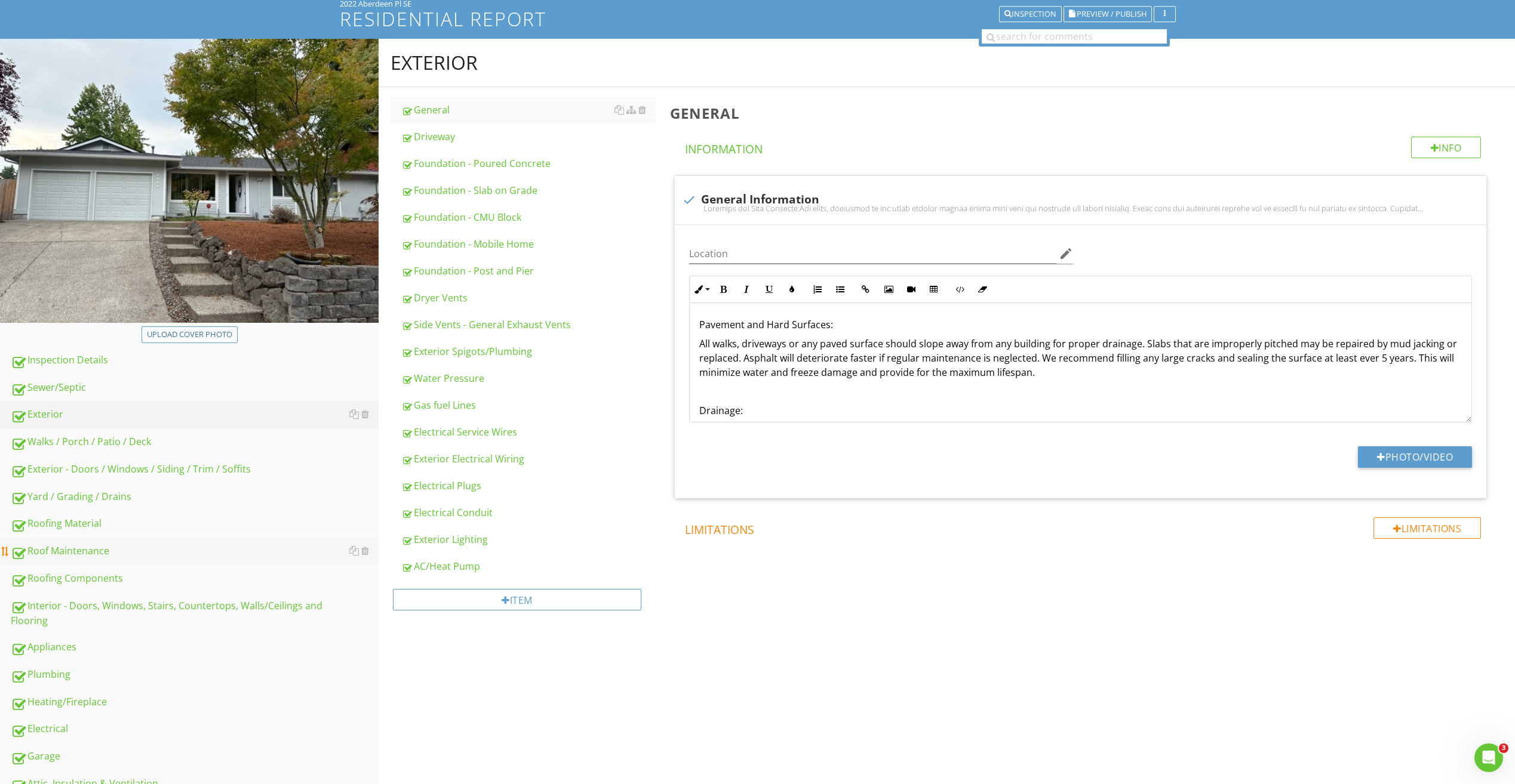
click at [100, 554] on div "Roof Maintenance" at bounding box center [195, 551] width 368 height 16
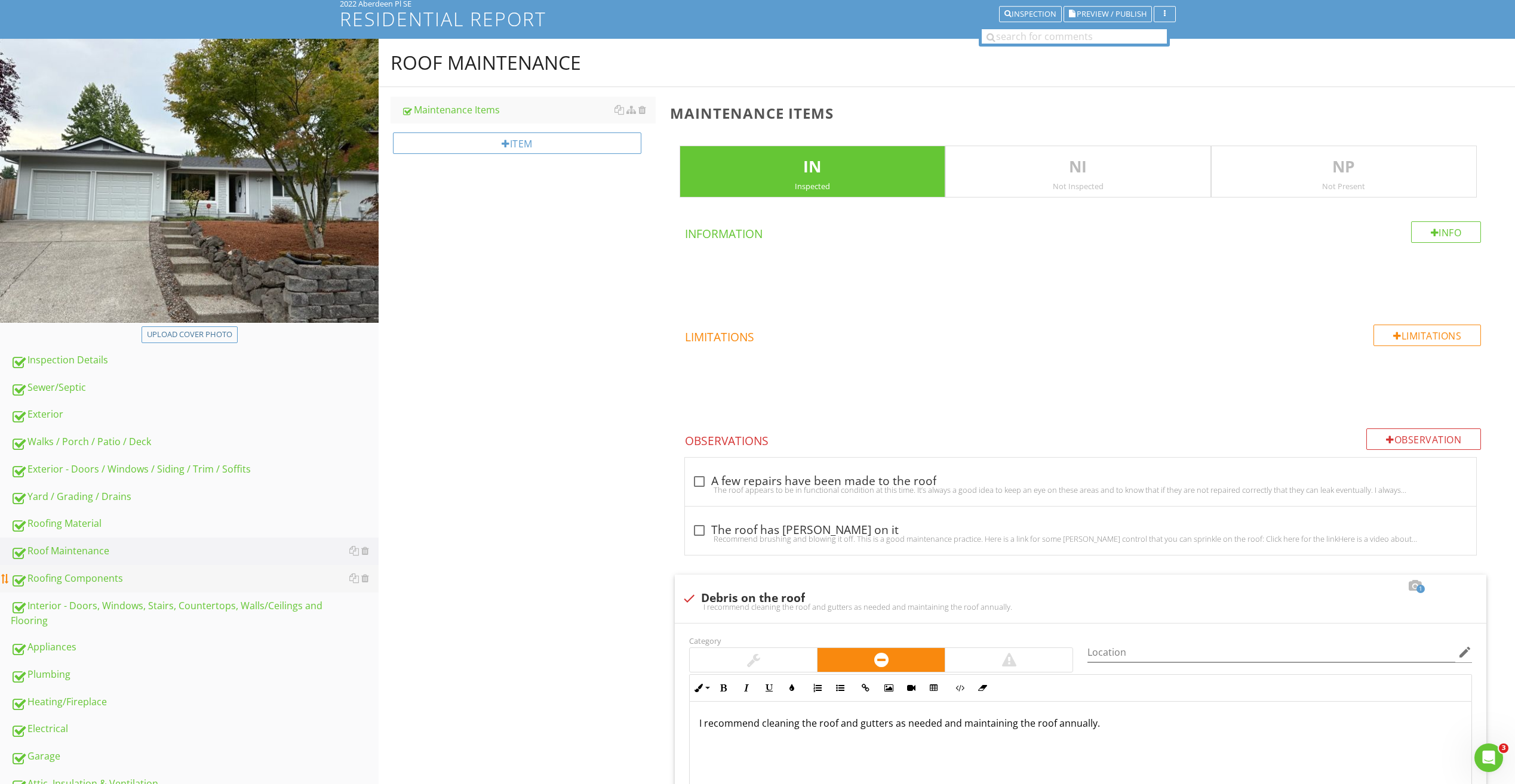
click at [103, 581] on div "Roofing Components" at bounding box center [195, 578] width 368 height 16
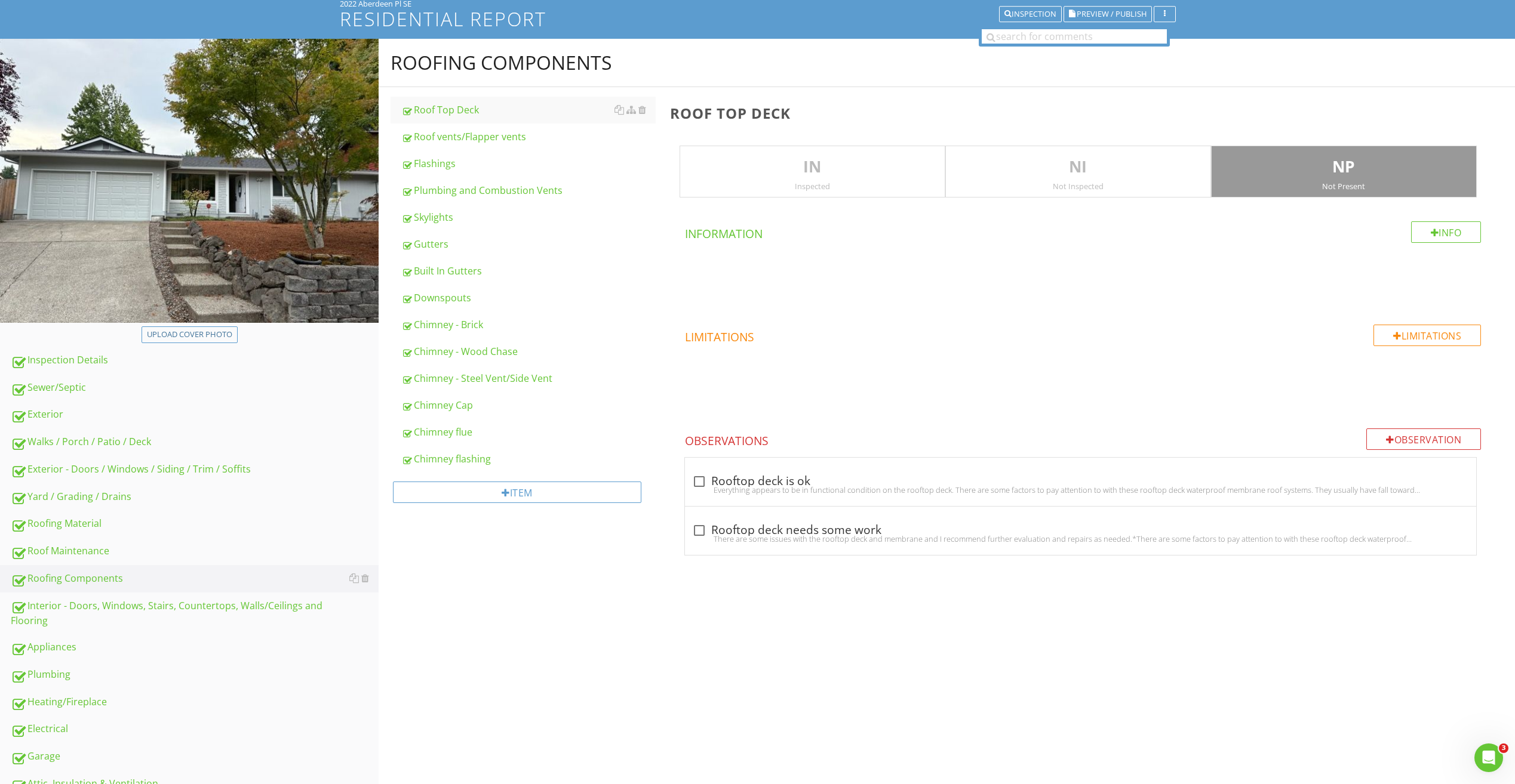
drag, startPoint x: 1052, startPoint y: 617, endPoint x: 737, endPoint y: 600, distance: 315.5
click at [1050, 618] on div "Upload cover photo Inspection Details Sewer/Septic Exterior Walks / Porch / Pat…" at bounding box center [758, 502] width 1515 height 928
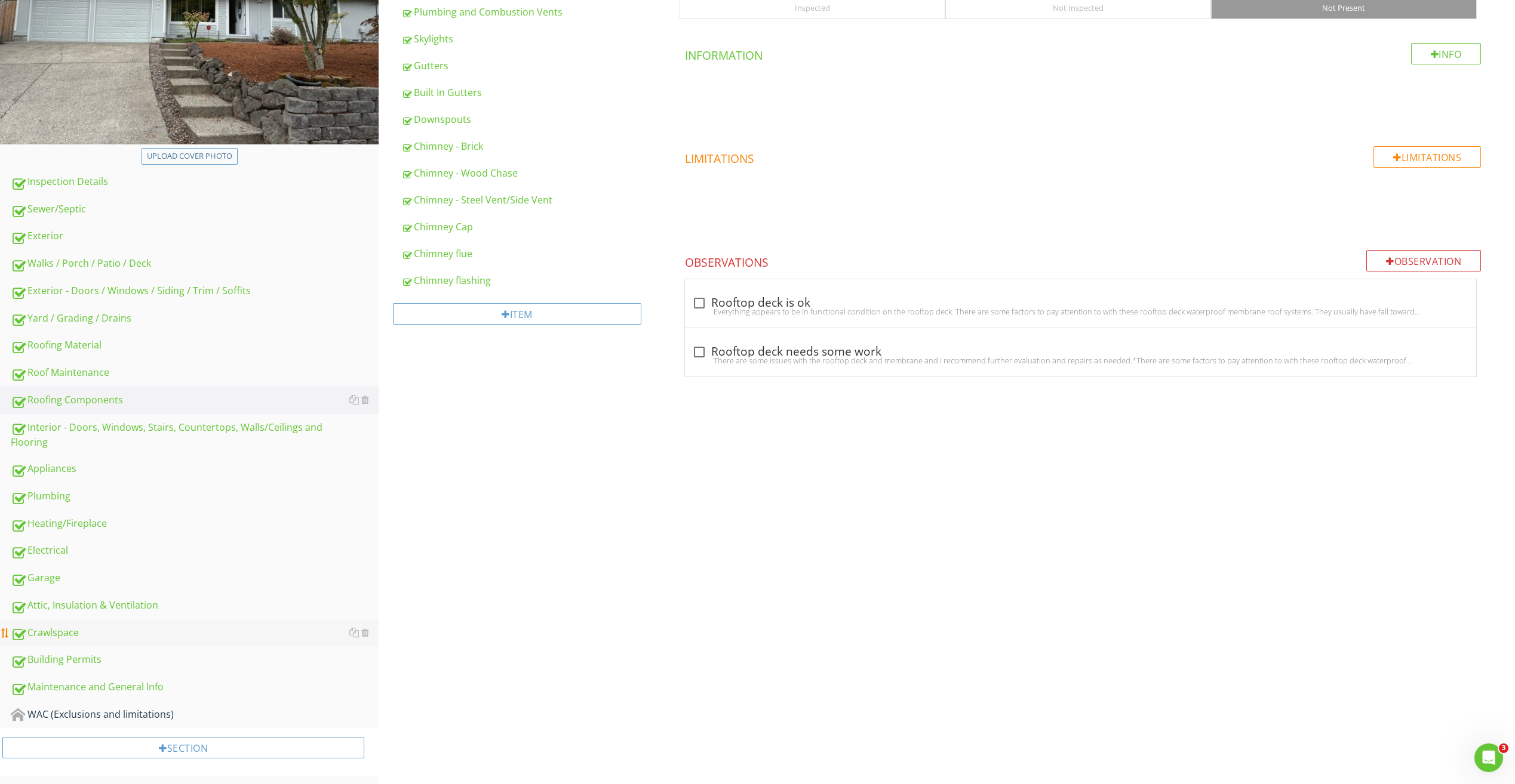
scroll to position [259, 0]
click at [56, 490] on div "Plumbing" at bounding box center [195, 496] width 368 height 16
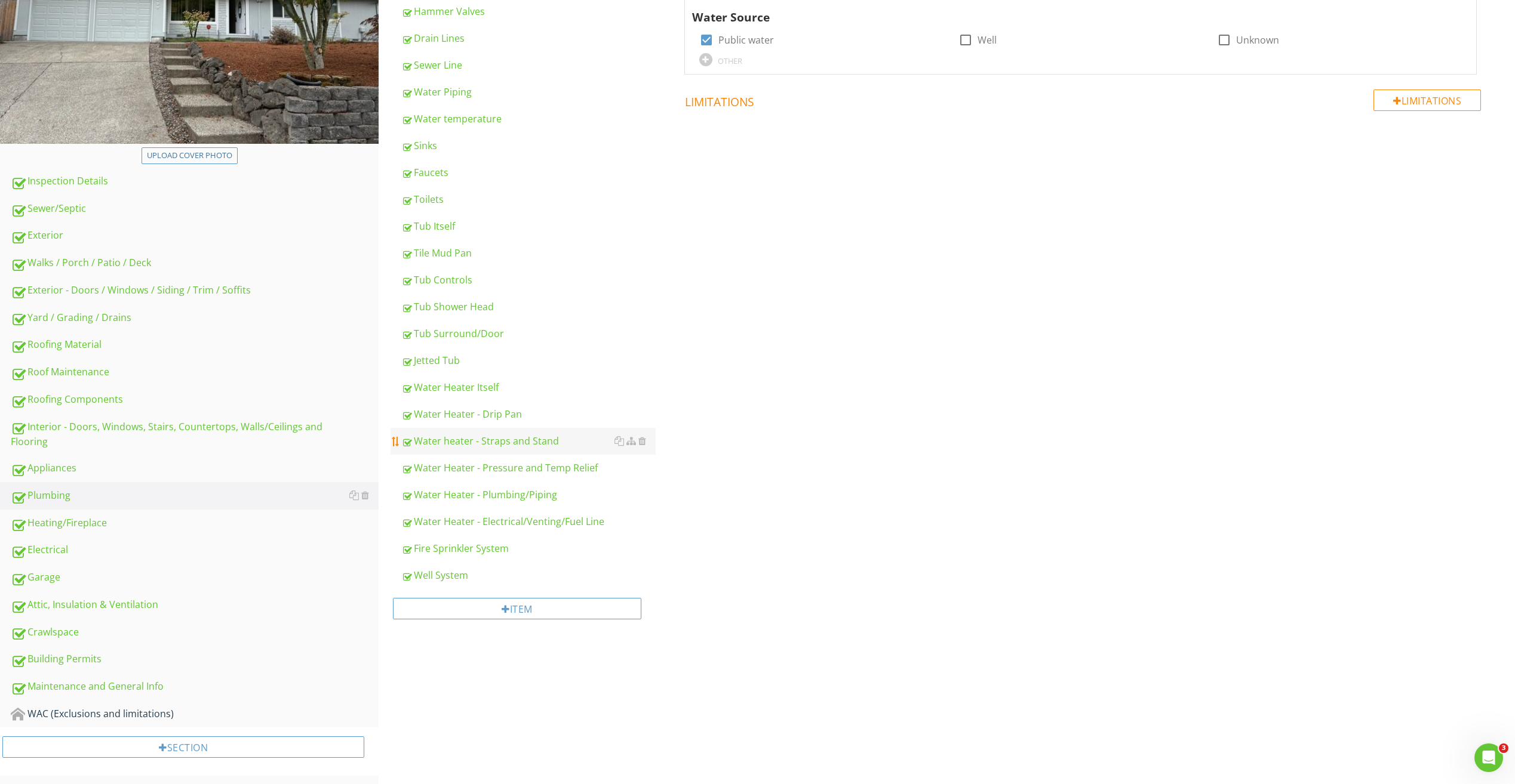
click at [484, 443] on div "Water heater - Straps and Stand" at bounding box center [527, 441] width 254 height 15
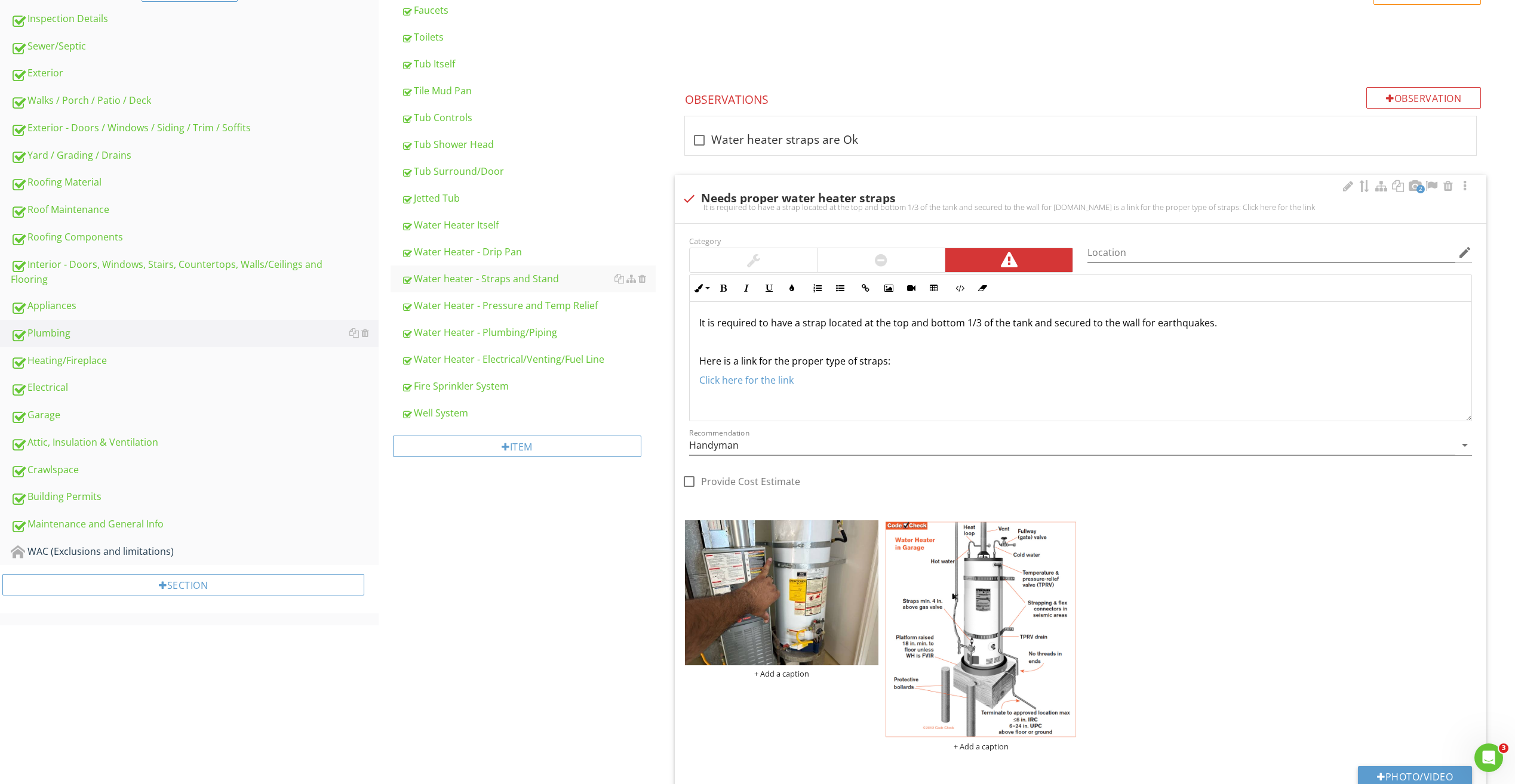
scroll to position [379, 0]
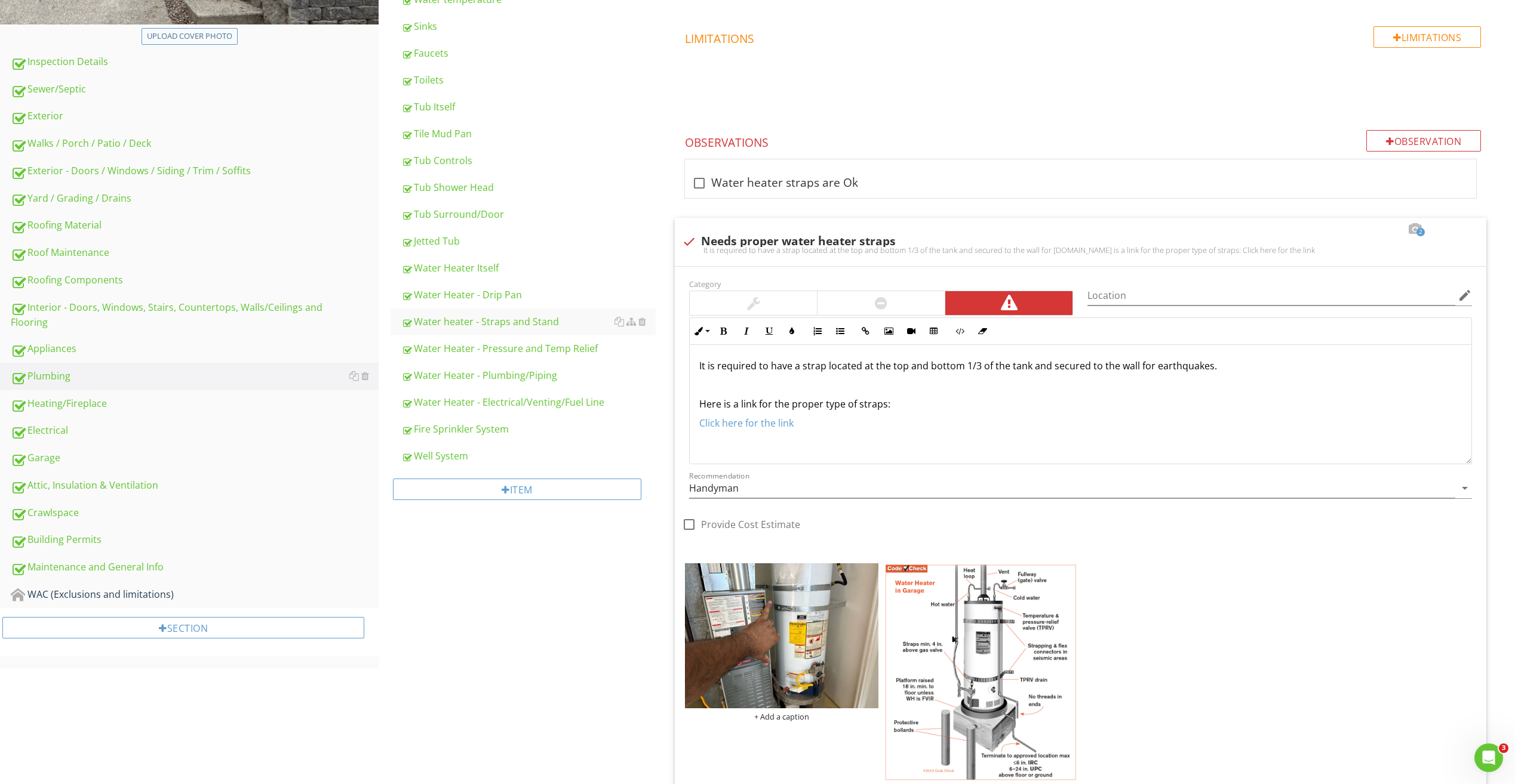
click at [558, 744] on div "Plumbing General Main Water Shut-off Device Kitchen Sink/Faucet Hammer Valves D…" at bounding box center [947, 691] width 1136 height 1900
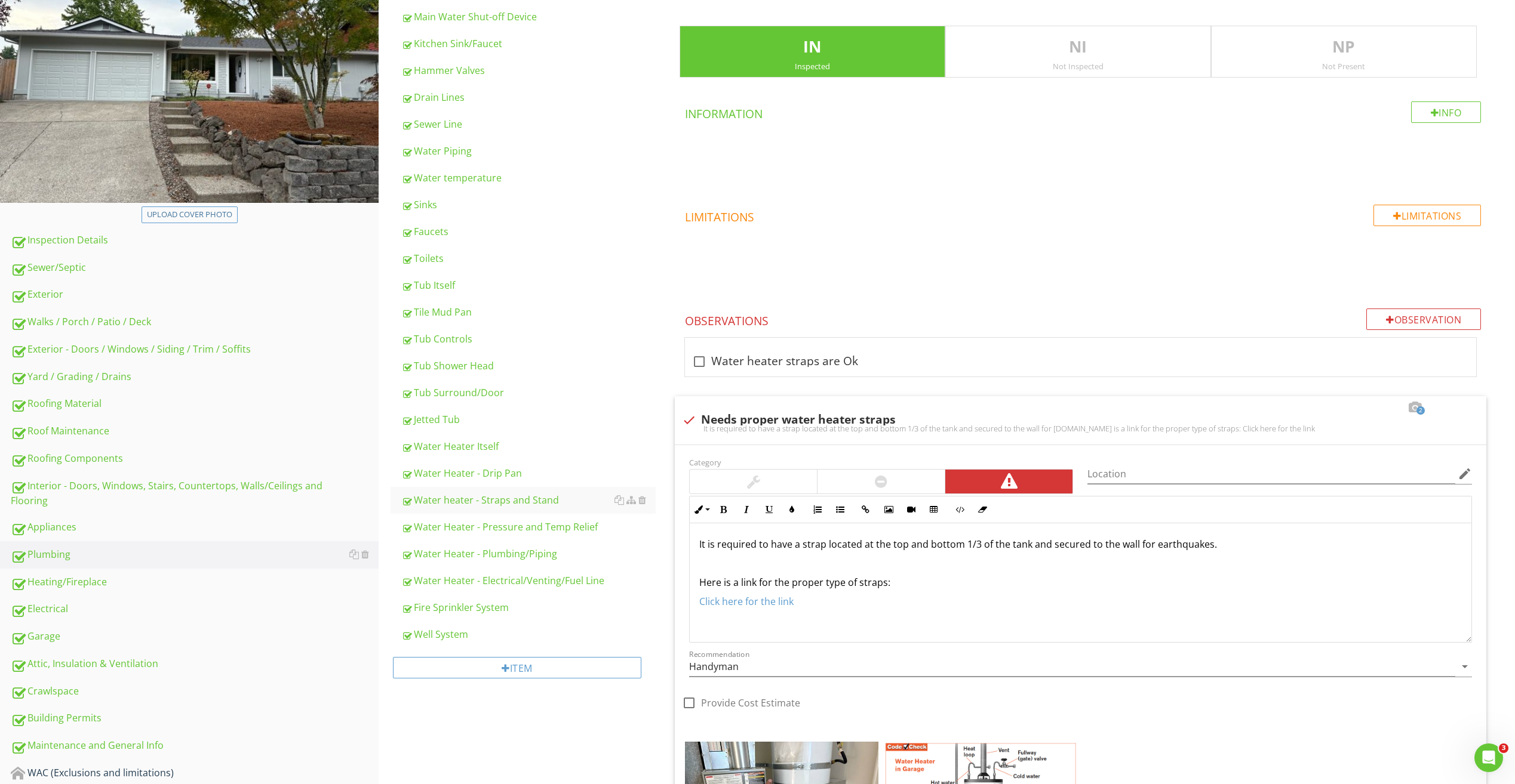
scroll to position [200, 0]
click at [60, 536] on div "Appliances" at bounding box center [195, 528] width 368 height 16
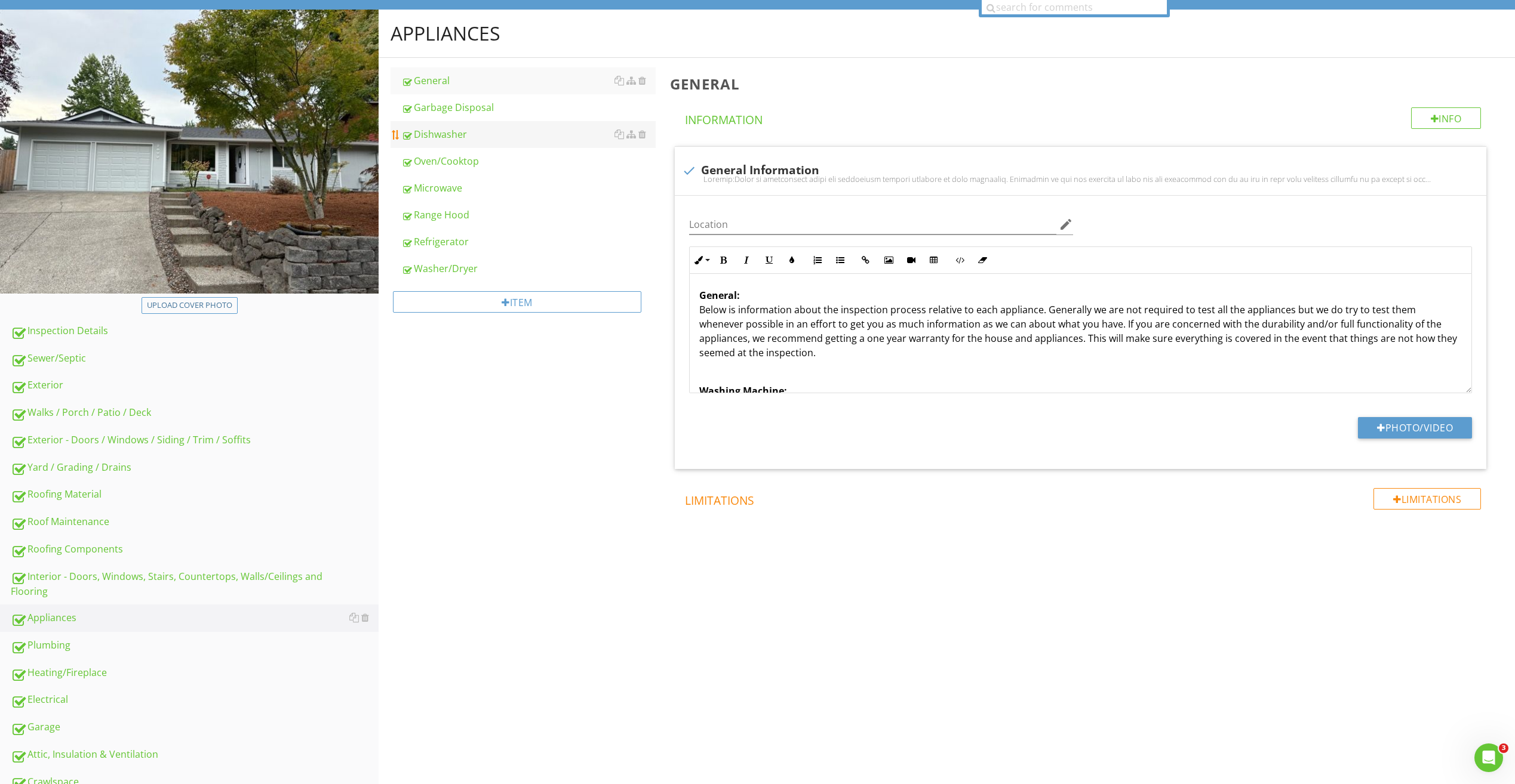
scroll to position [80, 0]
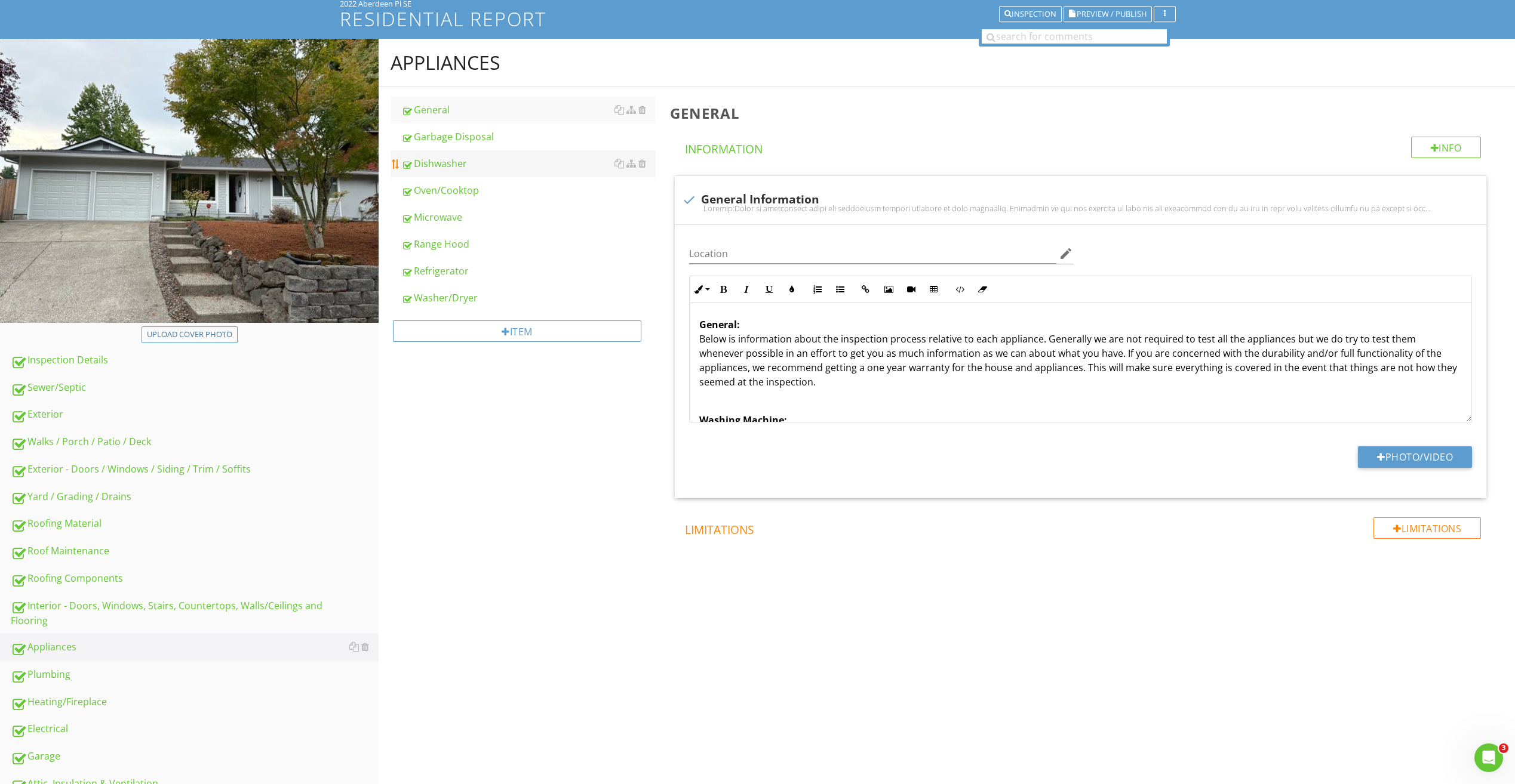
click at [438, 171] on div "Dishwasher" at bounding box center [527, 163] width 254 height 15
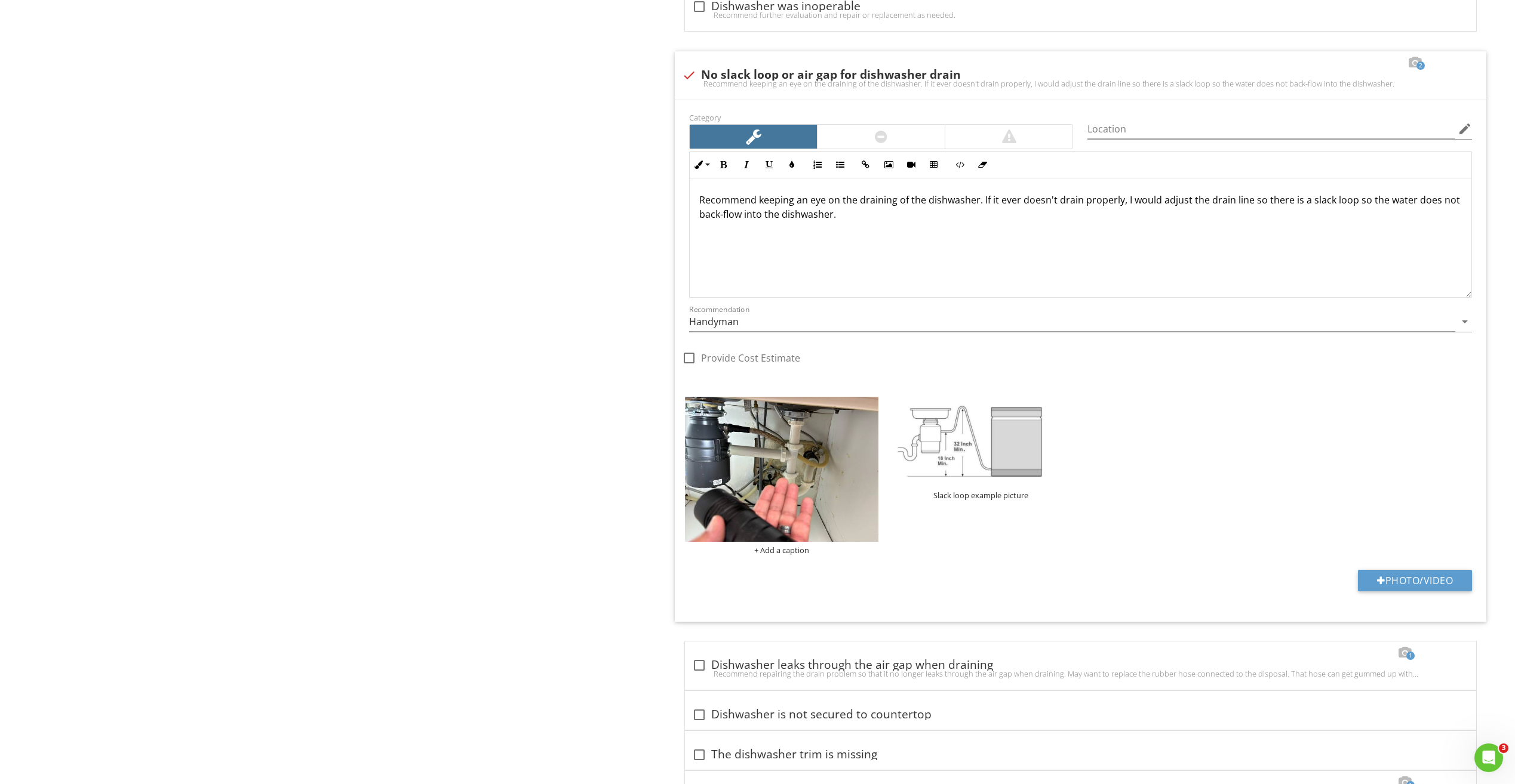
scroll to position [1132, 0]
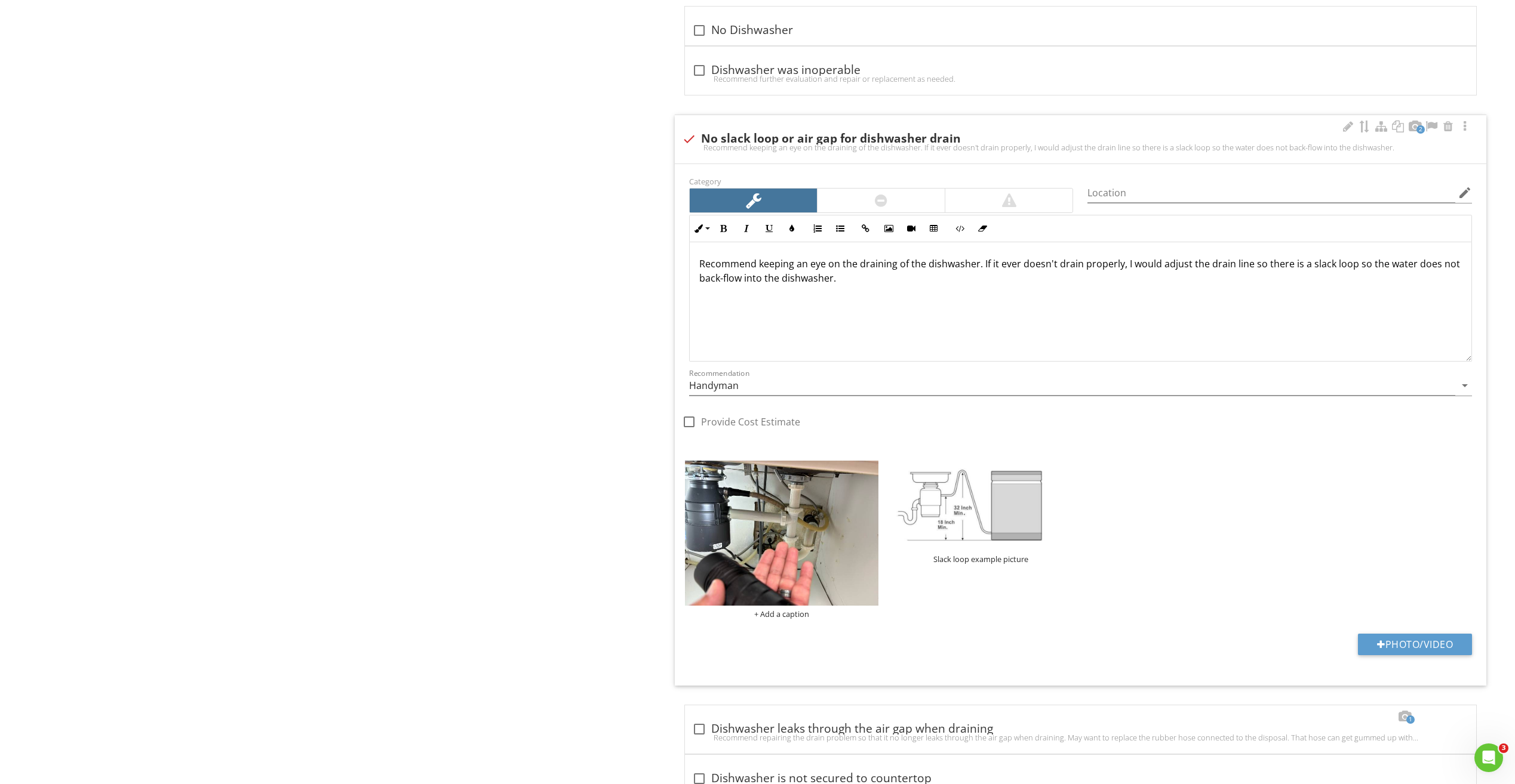
drag, startPoint x: 1120, startPoint y: 691, endPoint x: 1099, endPoint y: 682, distance: 22.8
click at [1120, 691] on span "1 check Dishwasher is OK At the time of the inspection, I observed no deficienc…" at bounding box center [1083, 175] width 826 height 1518
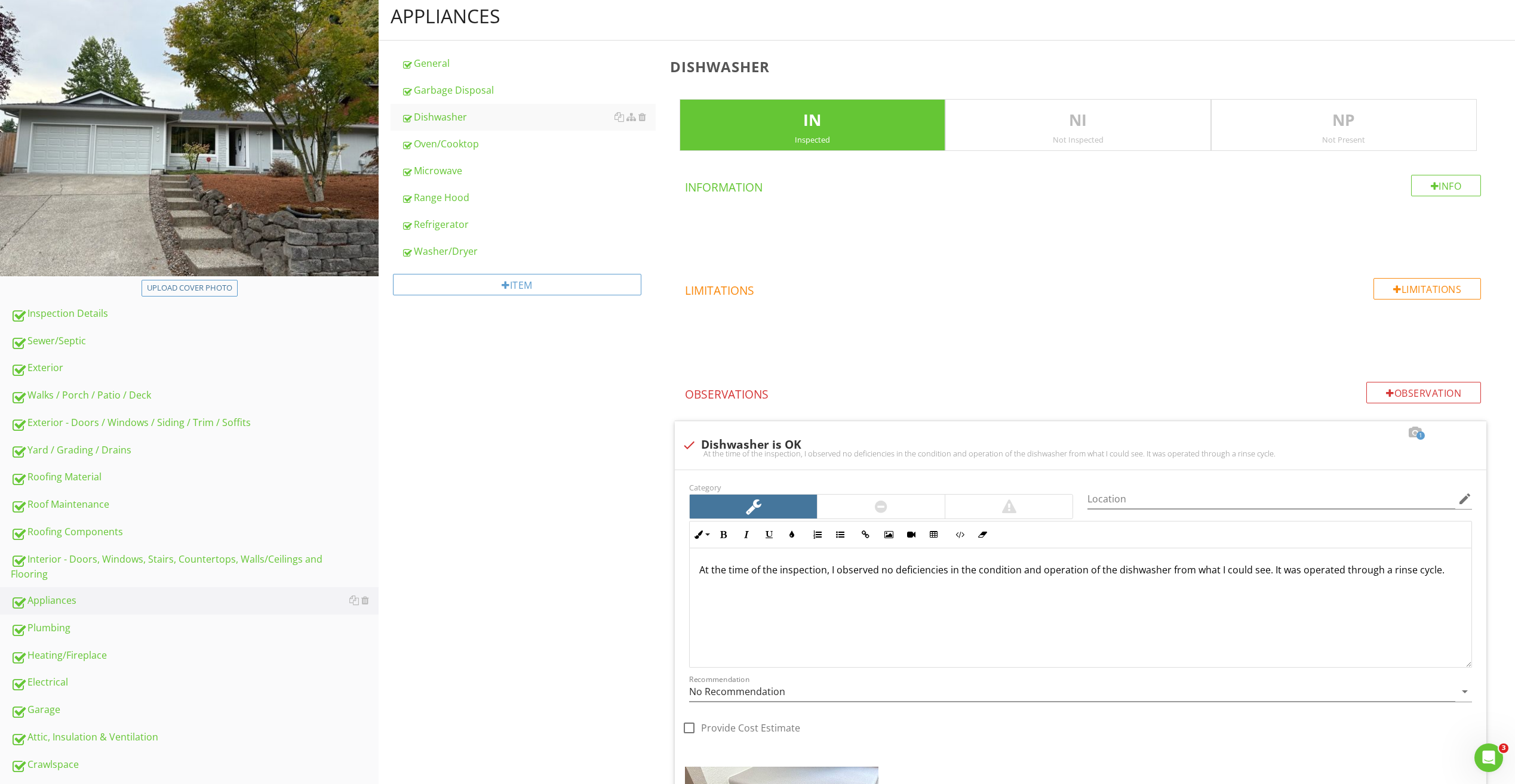
scroll to position [0, 0]
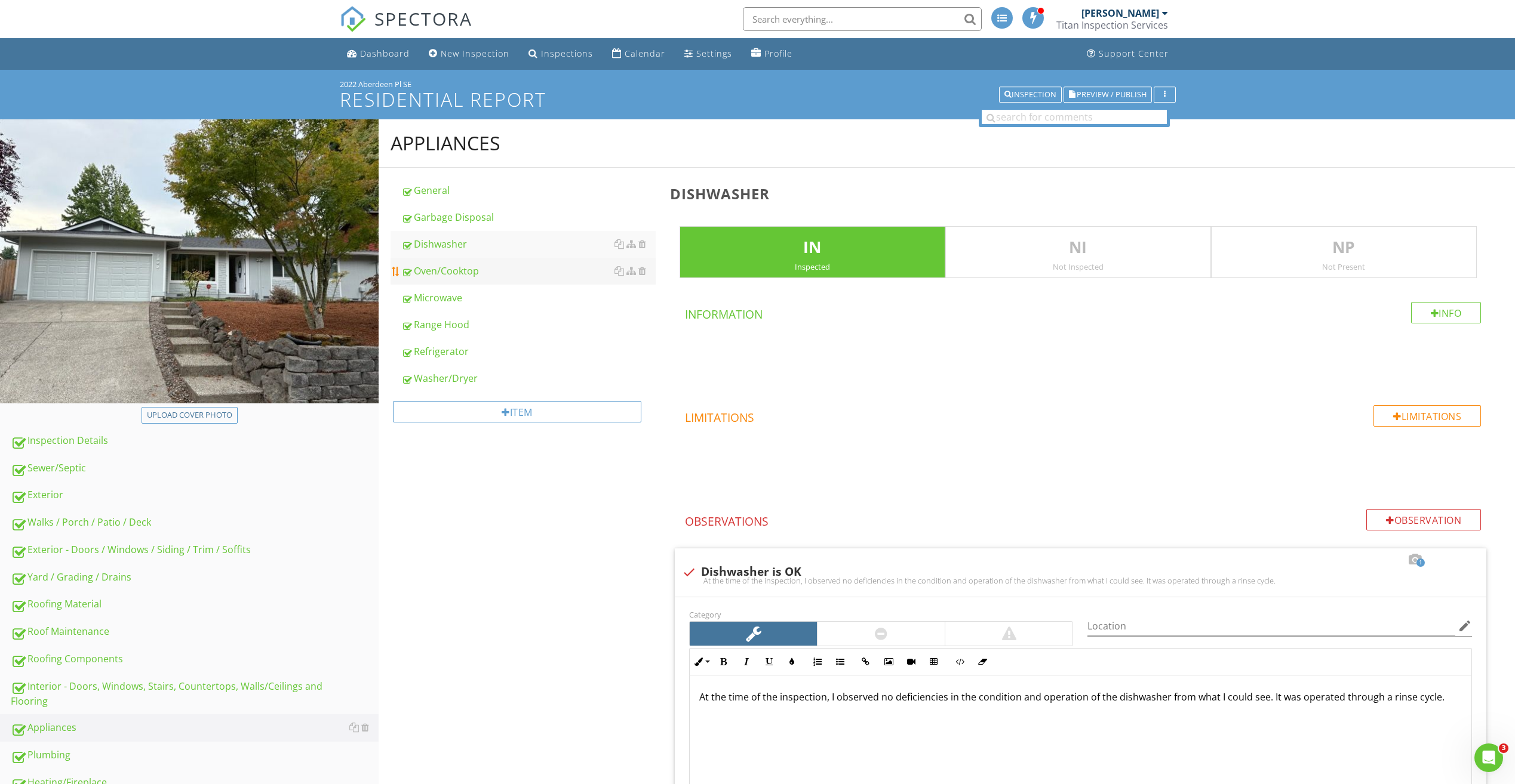
click at [458, 278] on div "Oven/Cooktop" at bounding box center [527, 271] width 254 height 15
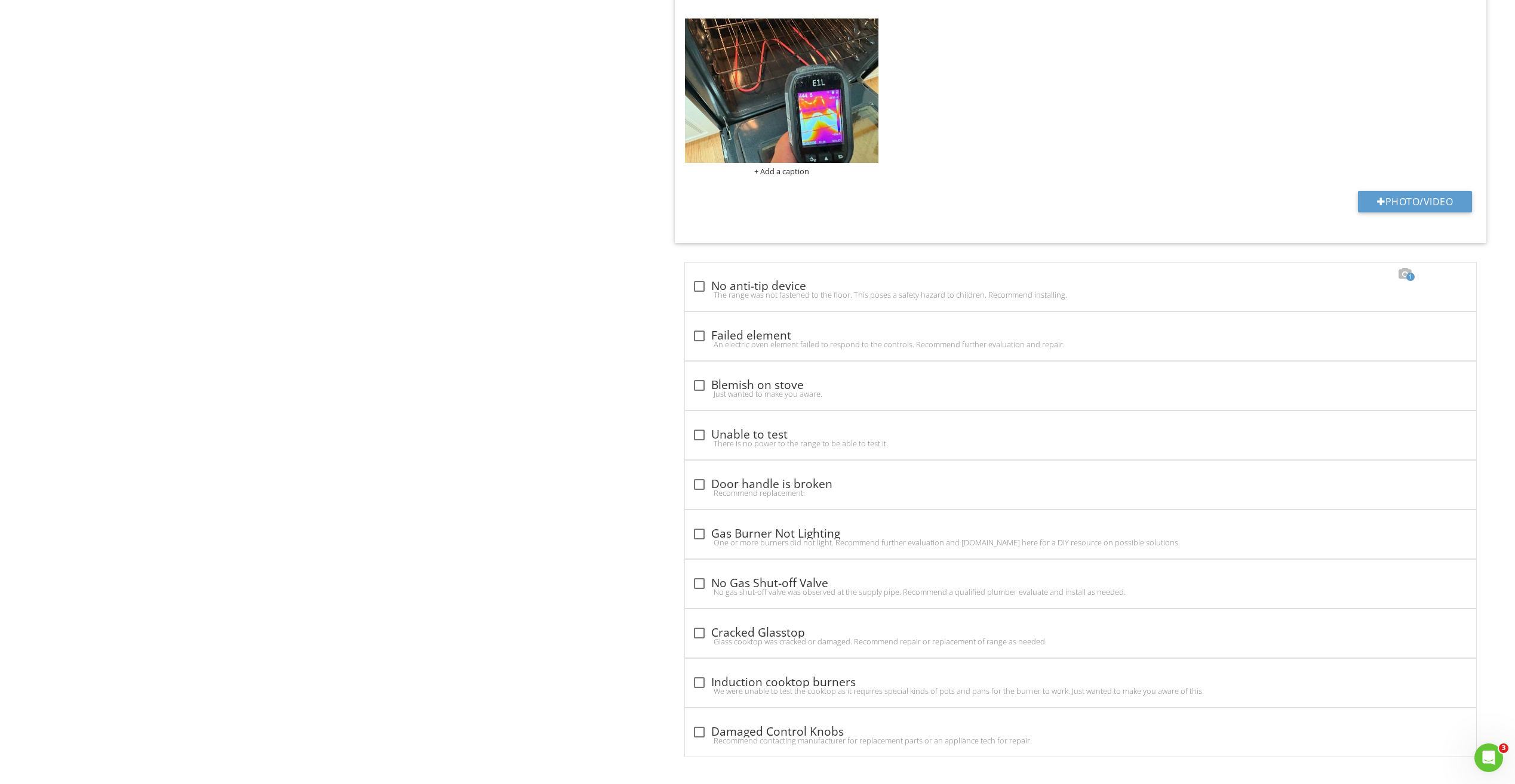
scroll to position [1498, 0]
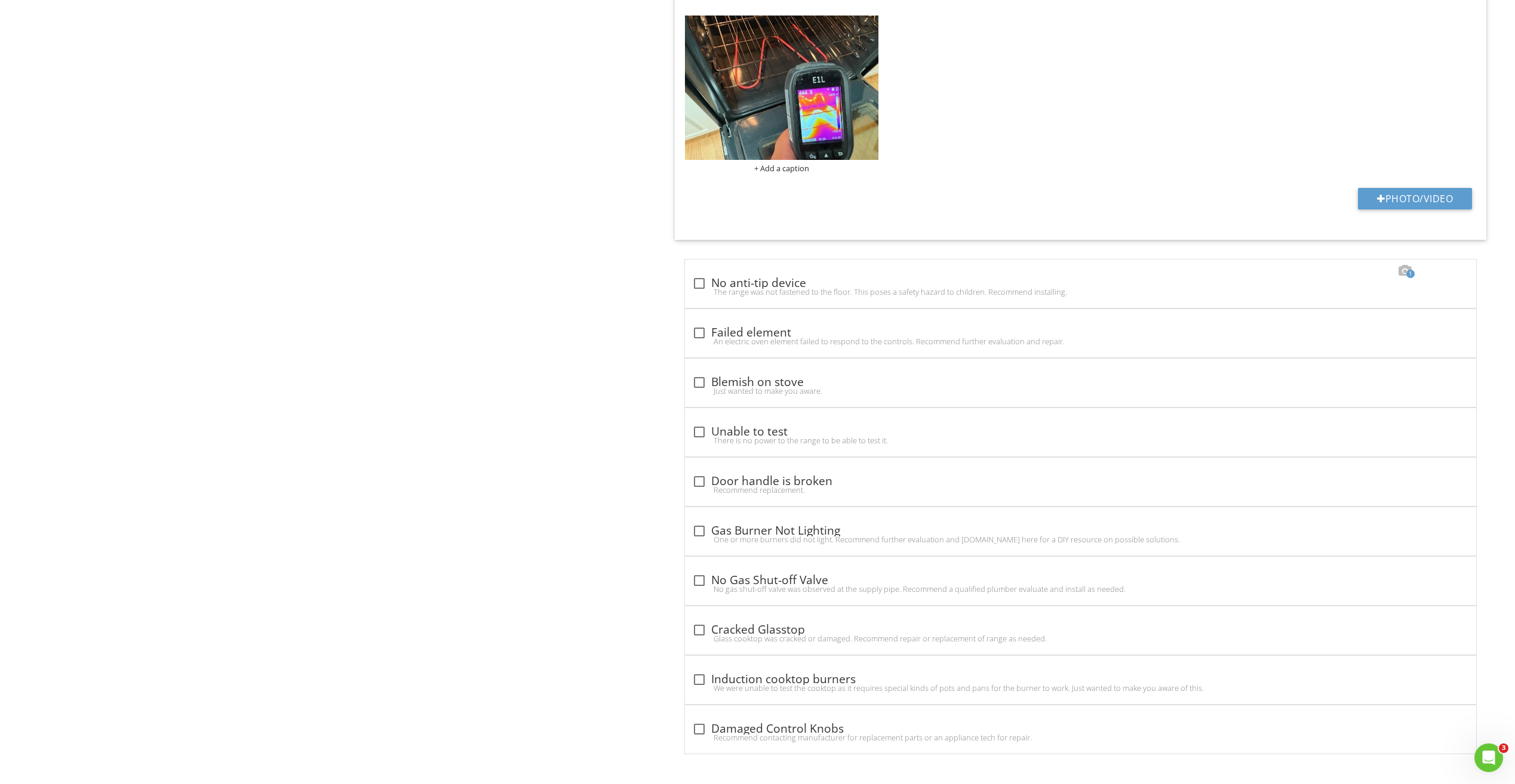
drag, startPoint x: 621, startPoint y: 536, endPoint x: 579, endPoint y: 502, distance: 54.0
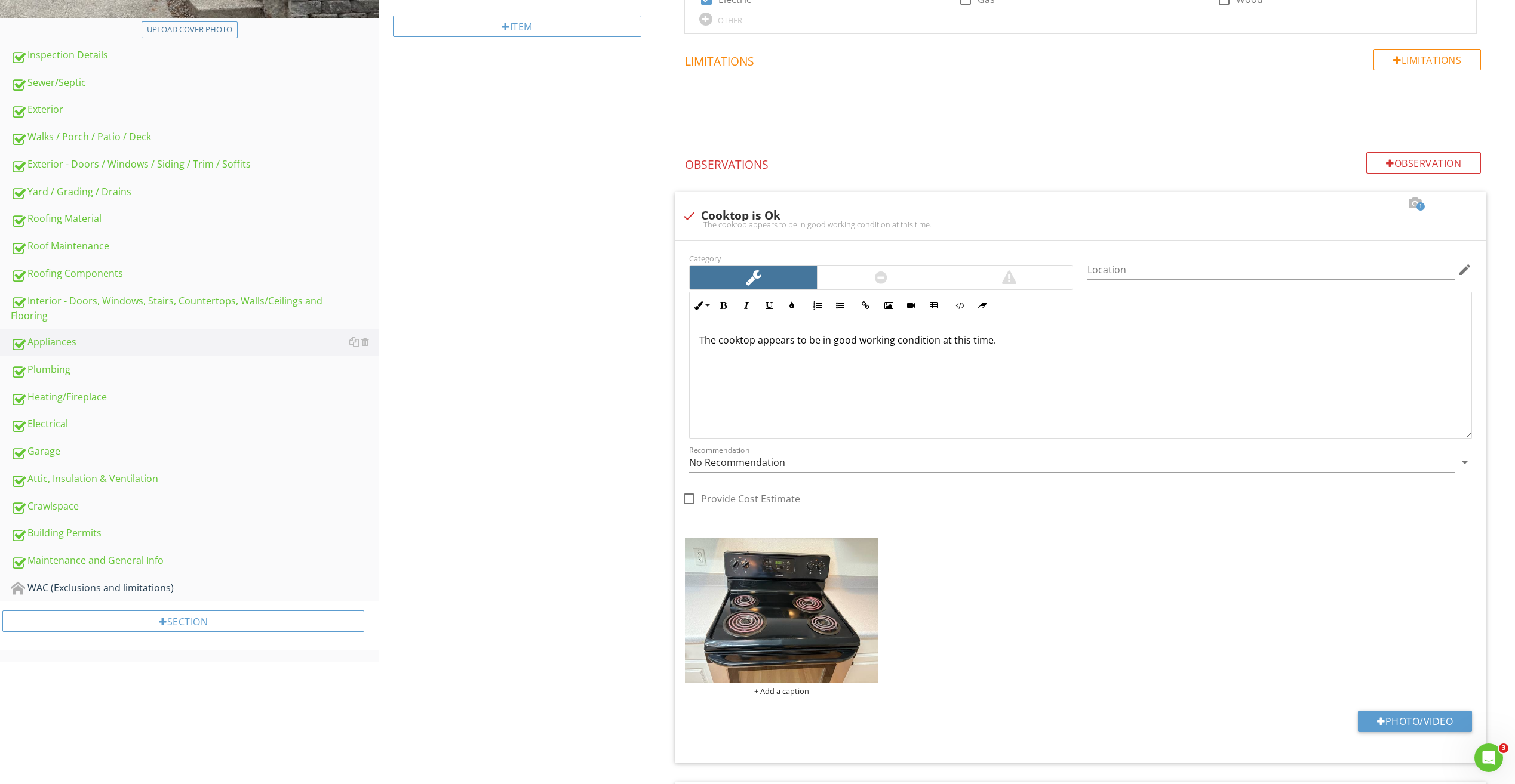
scroll to position [364, 0]
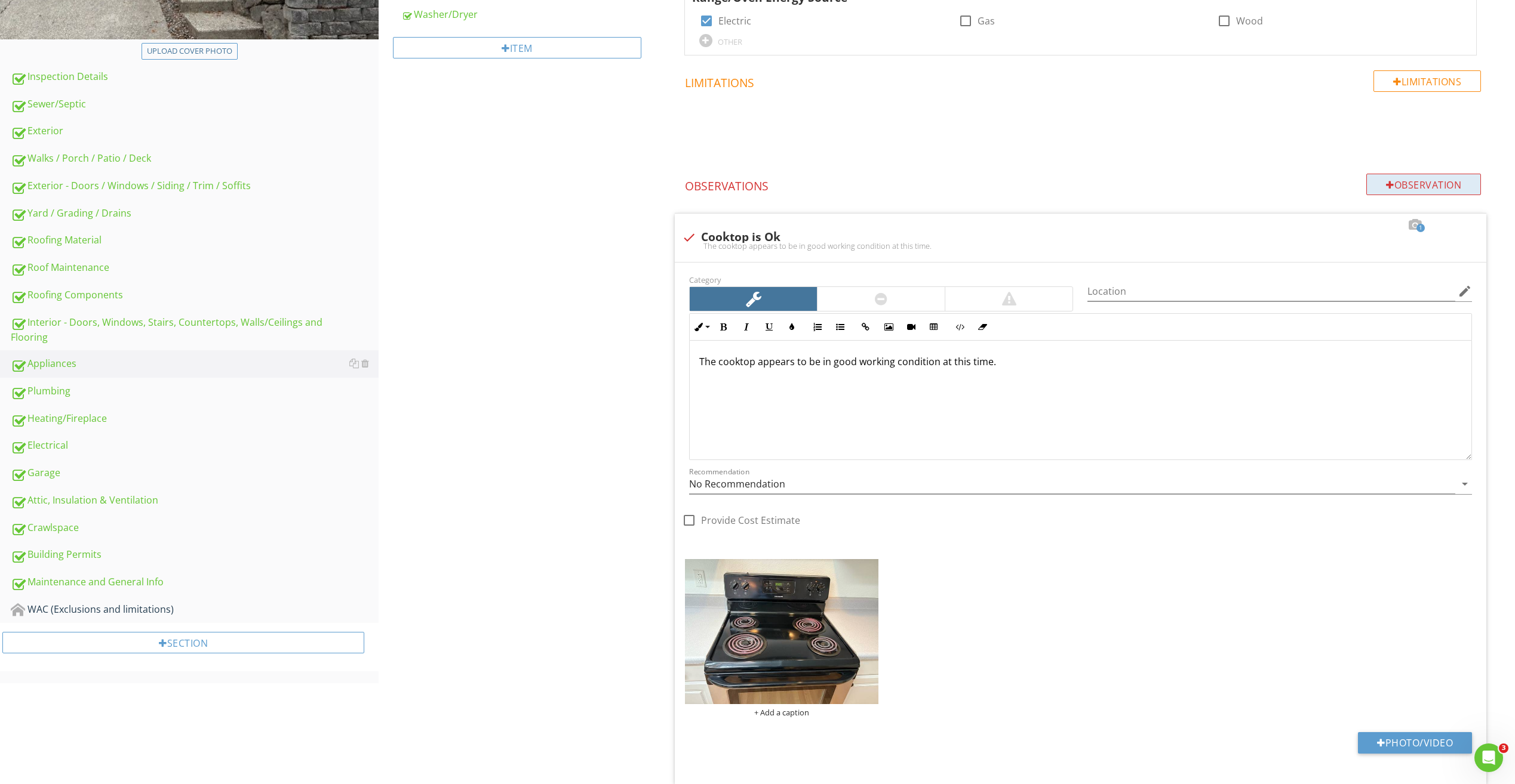
click at [1464, 181] on div "Observation" at bounding box center [1424, 184] width 115 height 21
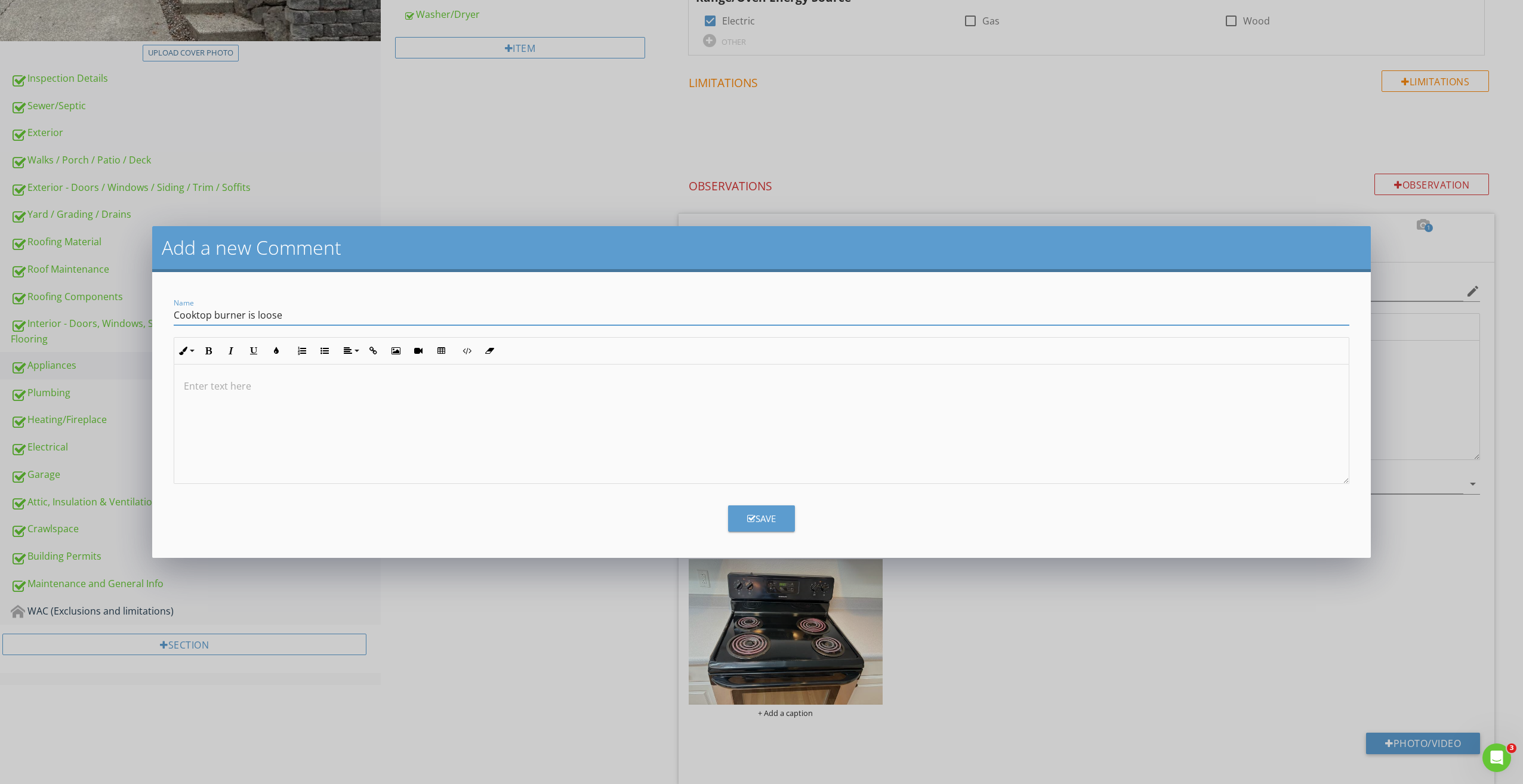
type input "Cooktop burner is loose"
click at [246, 392] on p at bounding box center [761, 386] width 1155 height 15
click at [308, 409] on button "its" at bounding box center [341, 406] width 101 height 19
click at [212, 397] on div "The burner" at bounding box center [211, 406] width 54 height 19
click at [366, 389] on p "The burner is not correctly in its place." at bounding box center [761, 386] width 1155 height 15
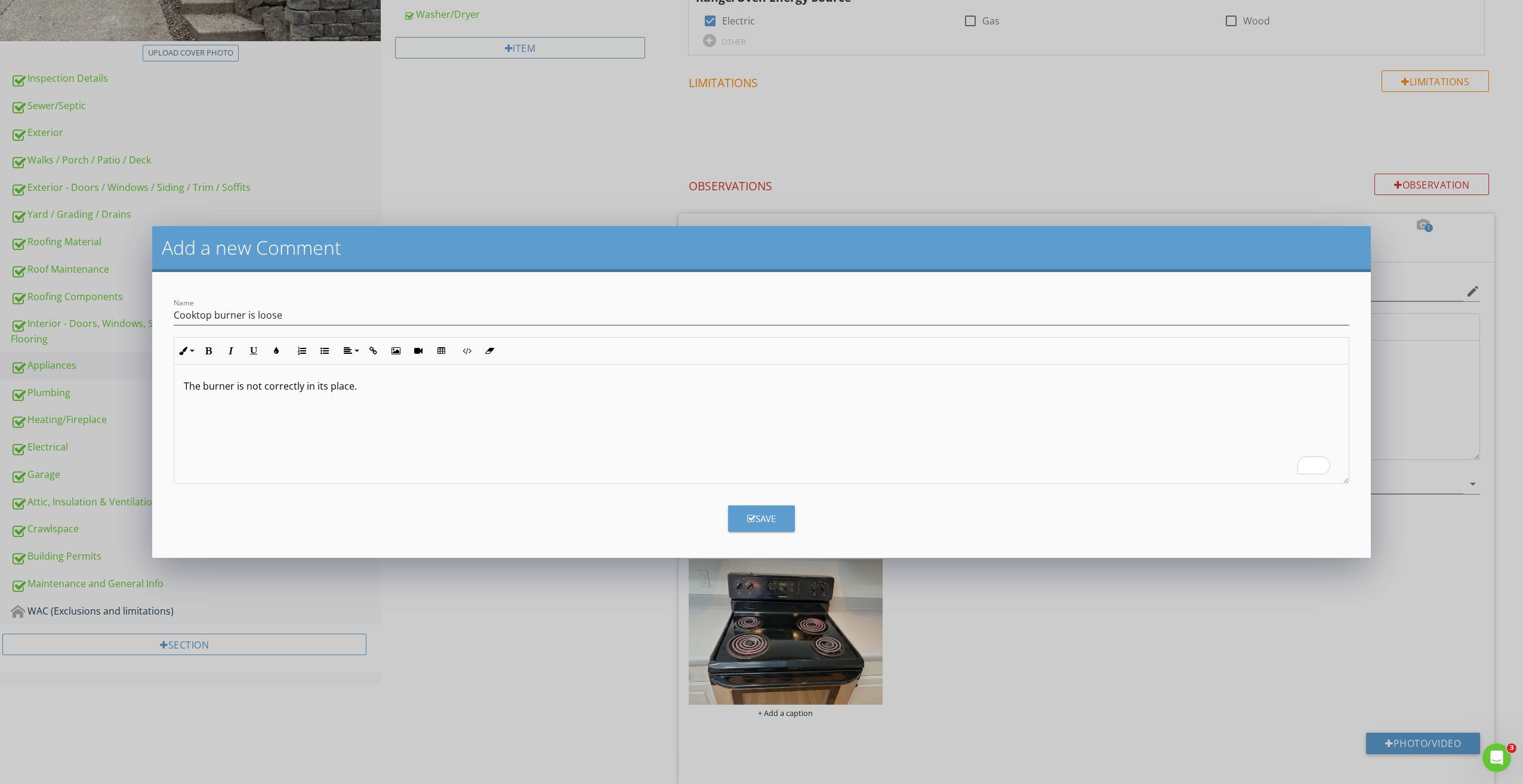
click at [1457, 568] on div "Add a new Comment Name Cooktop burner is loose Inline Style XLarge Large Normal…" at bounding box center [761, 392] width 1523 height 784
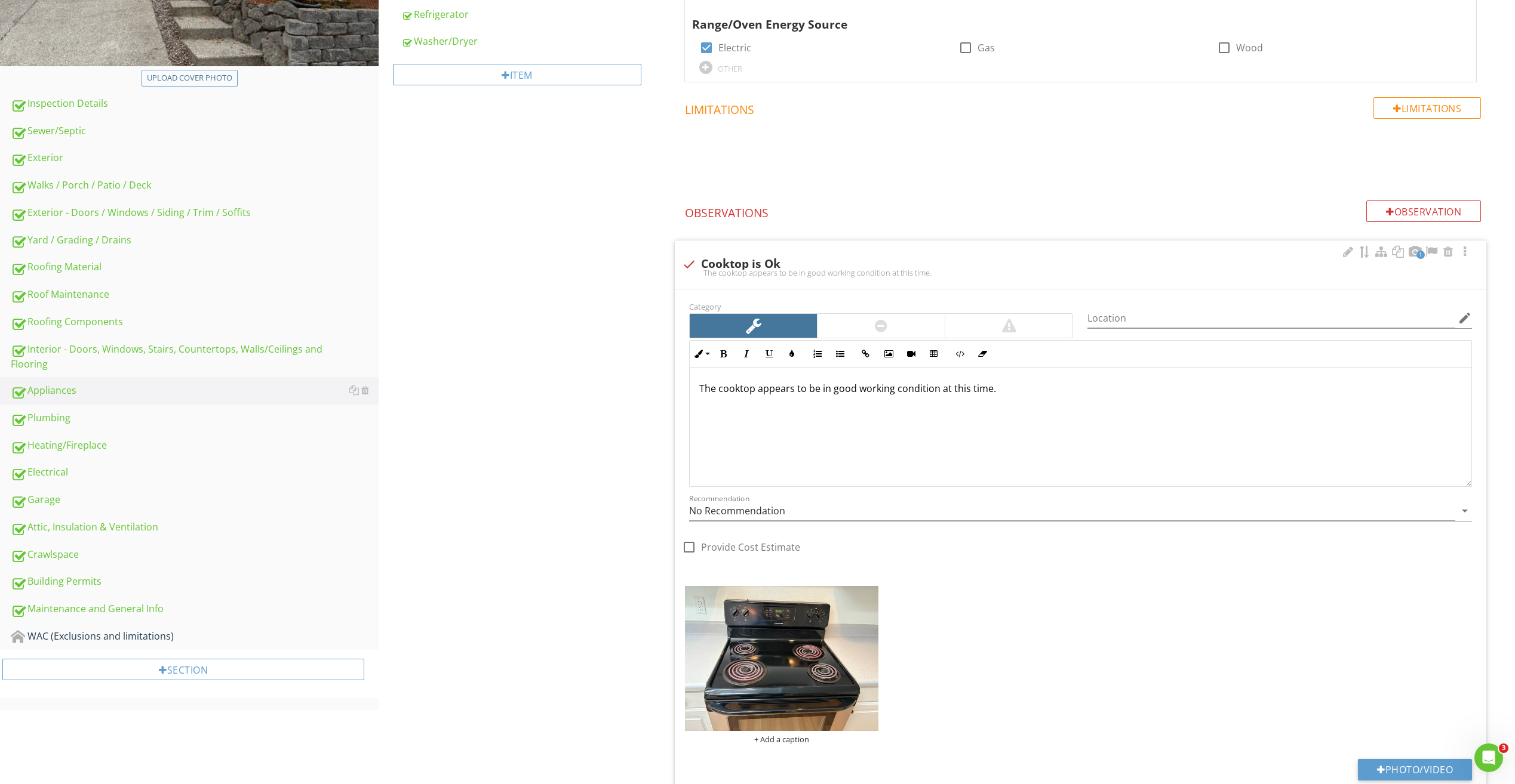
scroll to position [245, 0]
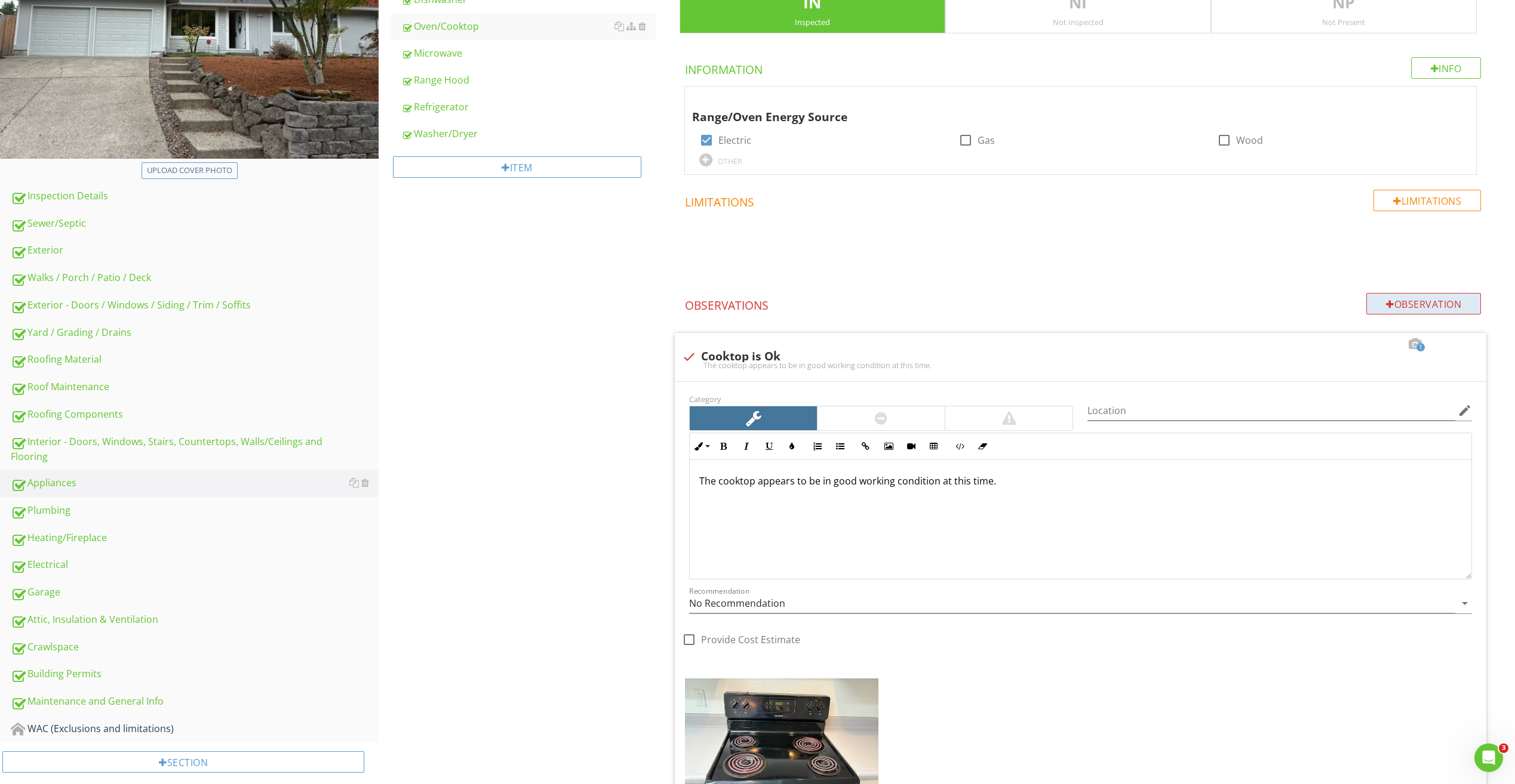
click at [1411, 297] on div "Observation" at bounding box center [1424, 303] width 115 height 21
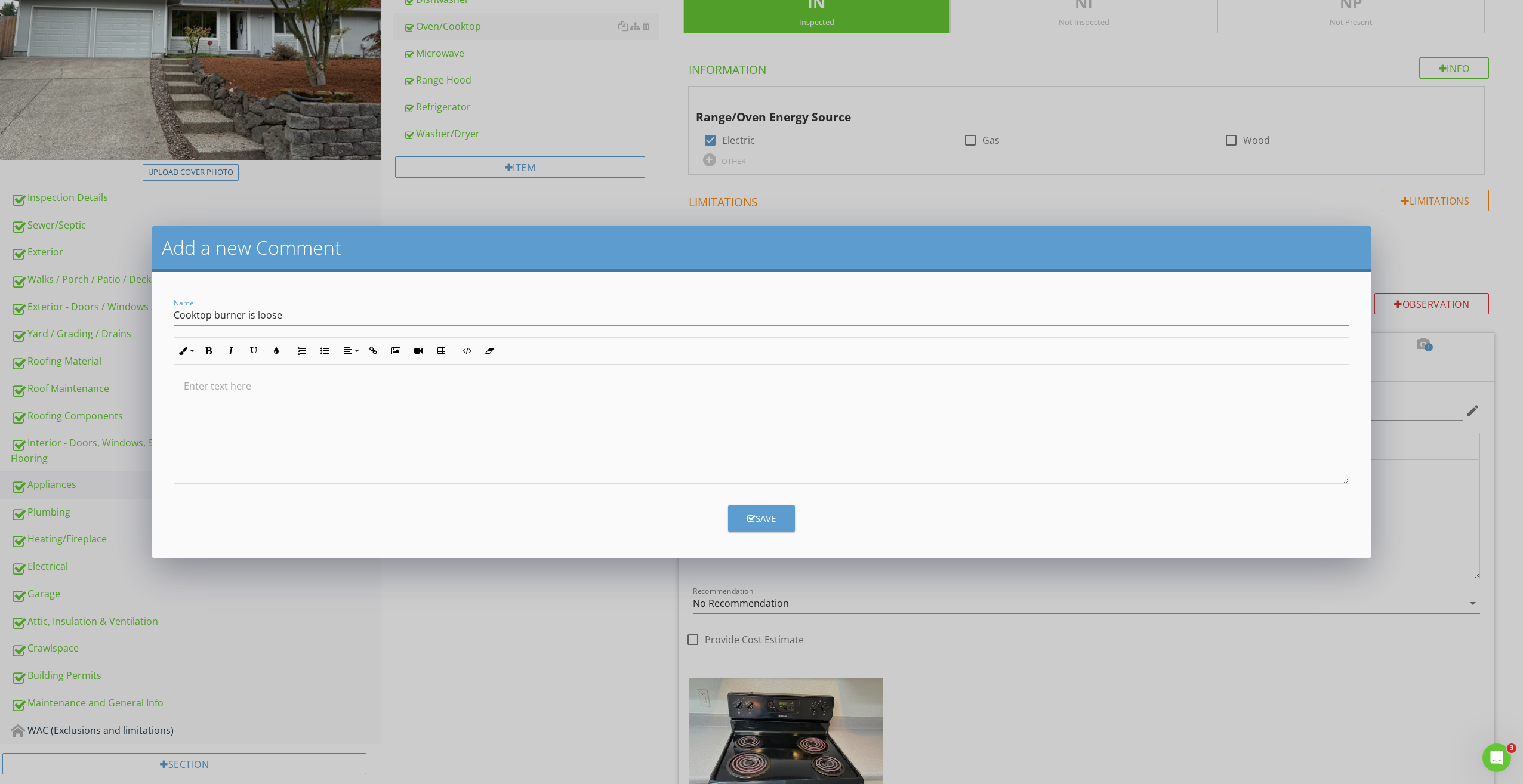
type input "Cooktop burner is loose"
click at [293, 373] on div at bounding box center [762, 424] width 1175 height 119
click at [325, 398] on div "its" at bounding box center [320, 406] width 11 height 19
click at [764, 525] on div "Save" at bounding box center [761, 519] width 29 height 14
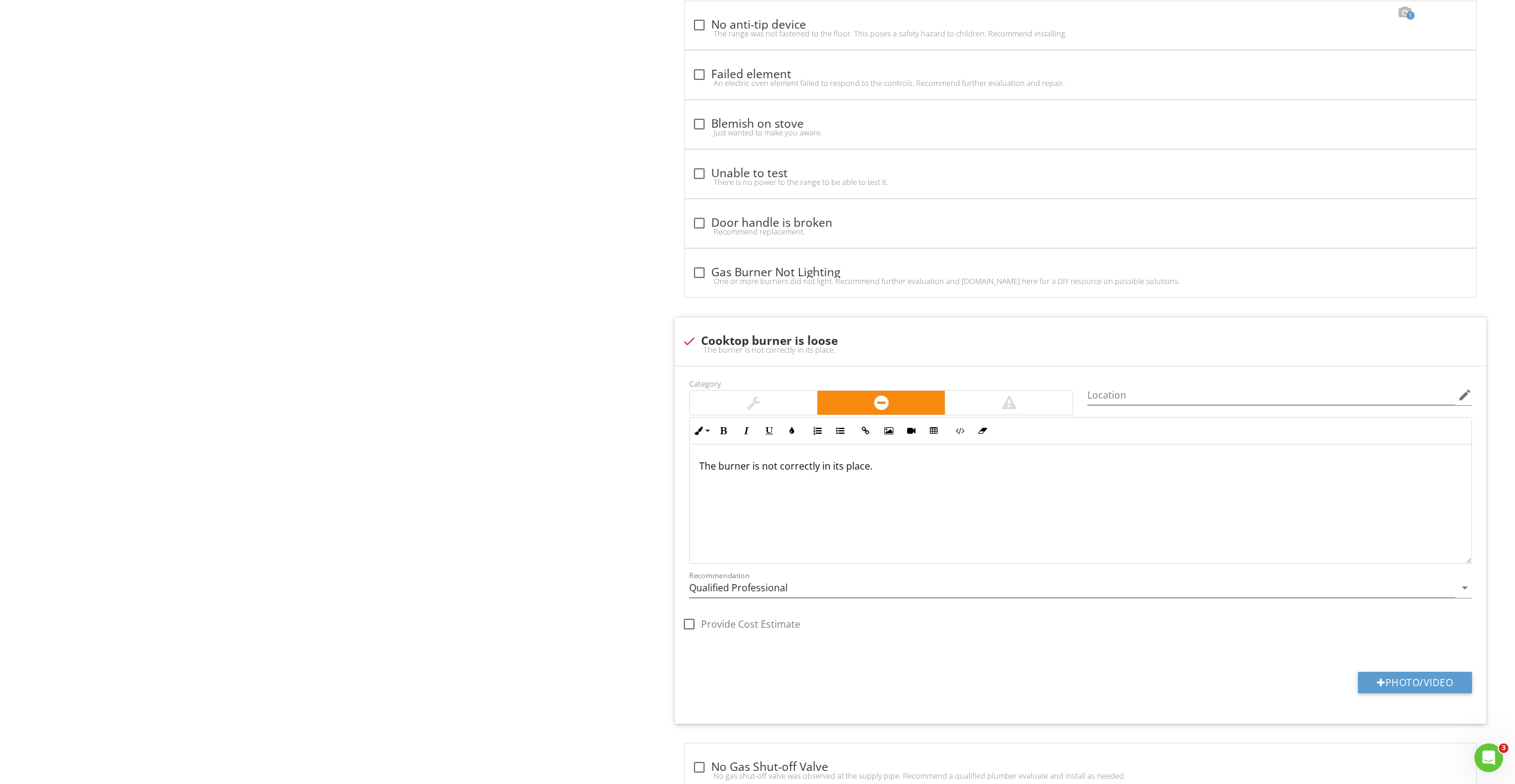
scroll to position [1796, 0]
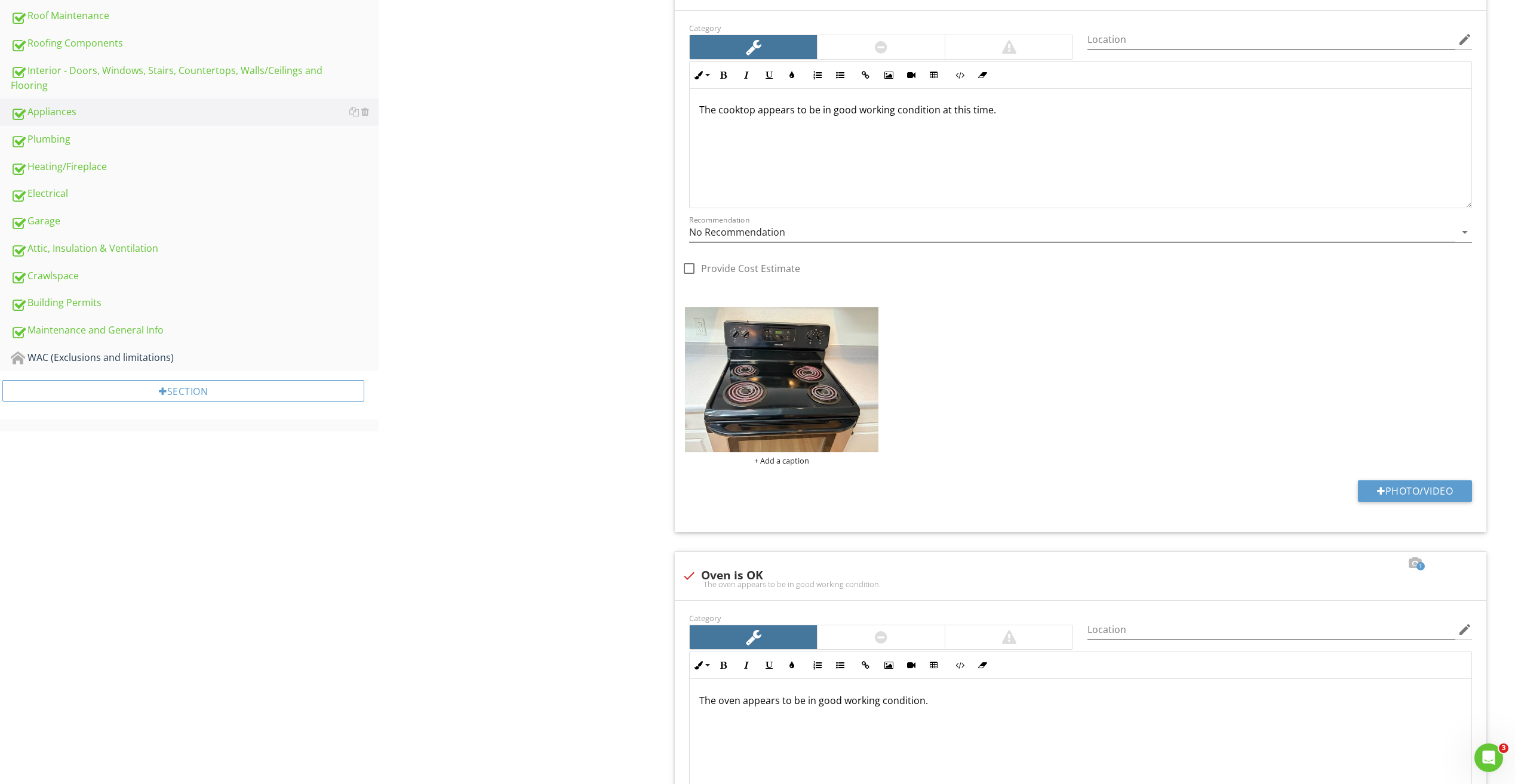
scroll to position [483, 0]
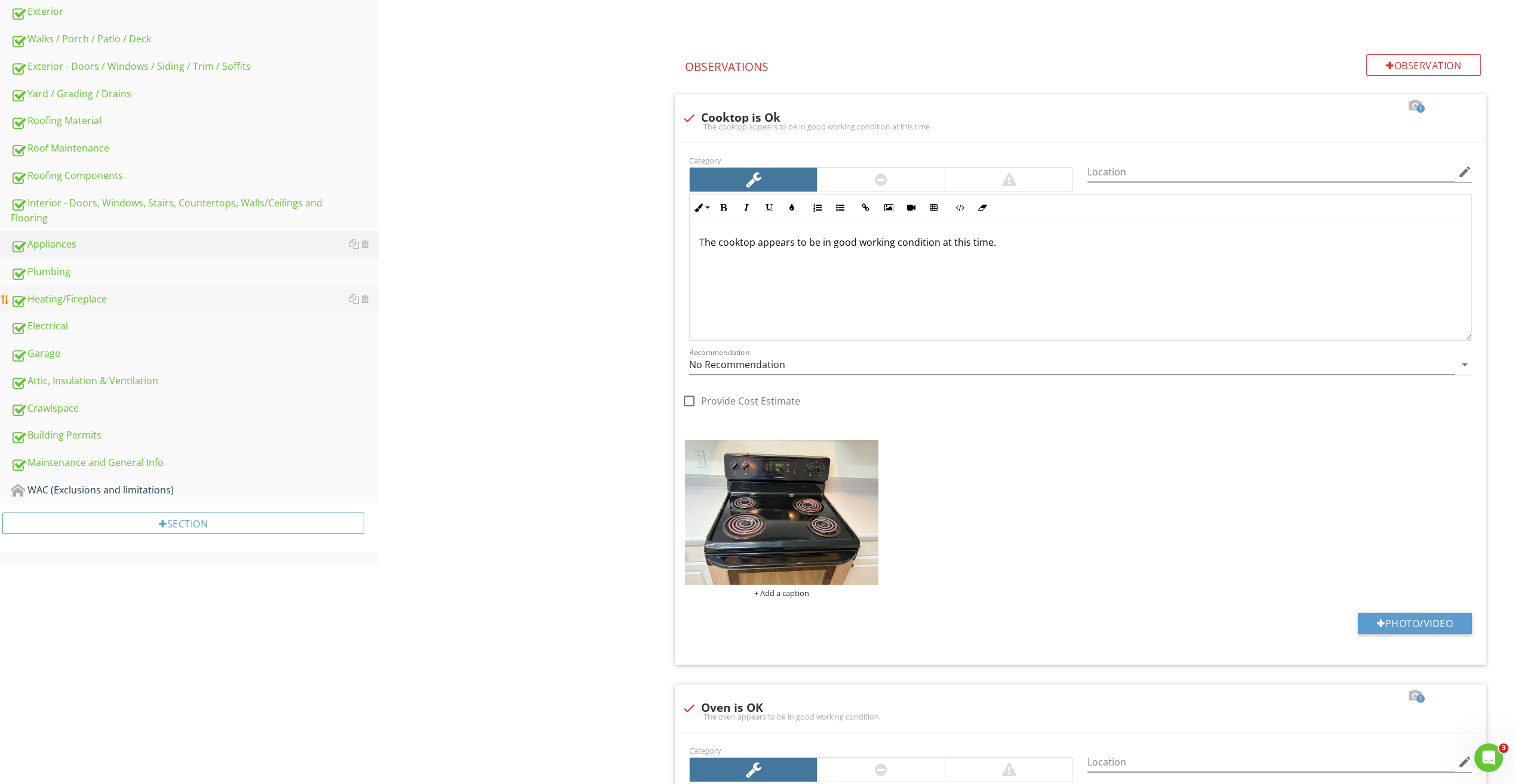
click at [78, 303] on div "Heating/Fireplace" at bounding box center [195, 299] width 368 height 16
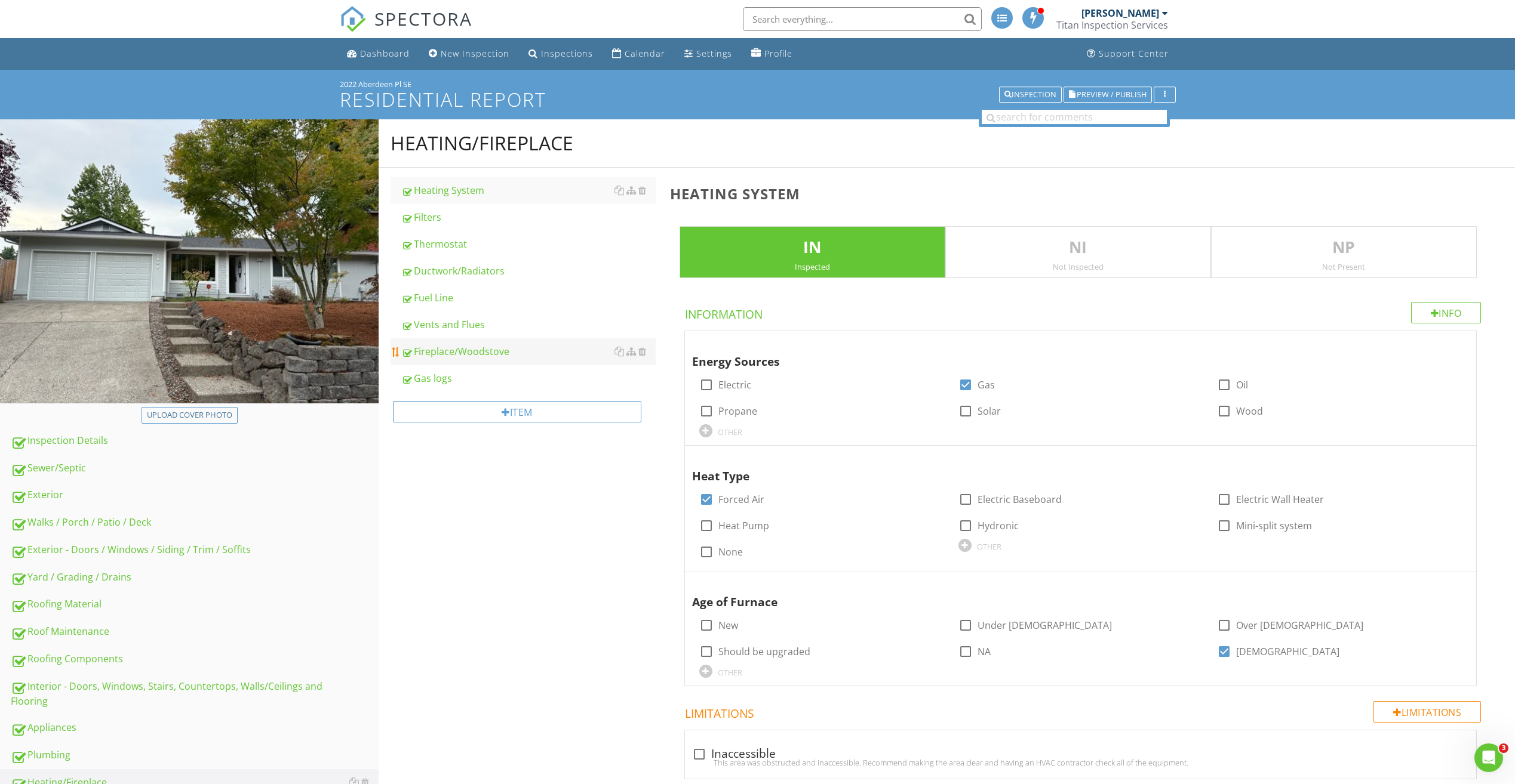
click at [468, 354] on div "Fireplace/Woodstove" at bounding box center [527, 352] width 254 height 15
type textarea "<p>Furnace should be cleaned and serviced every 2-3 years. We recommend a quali…"
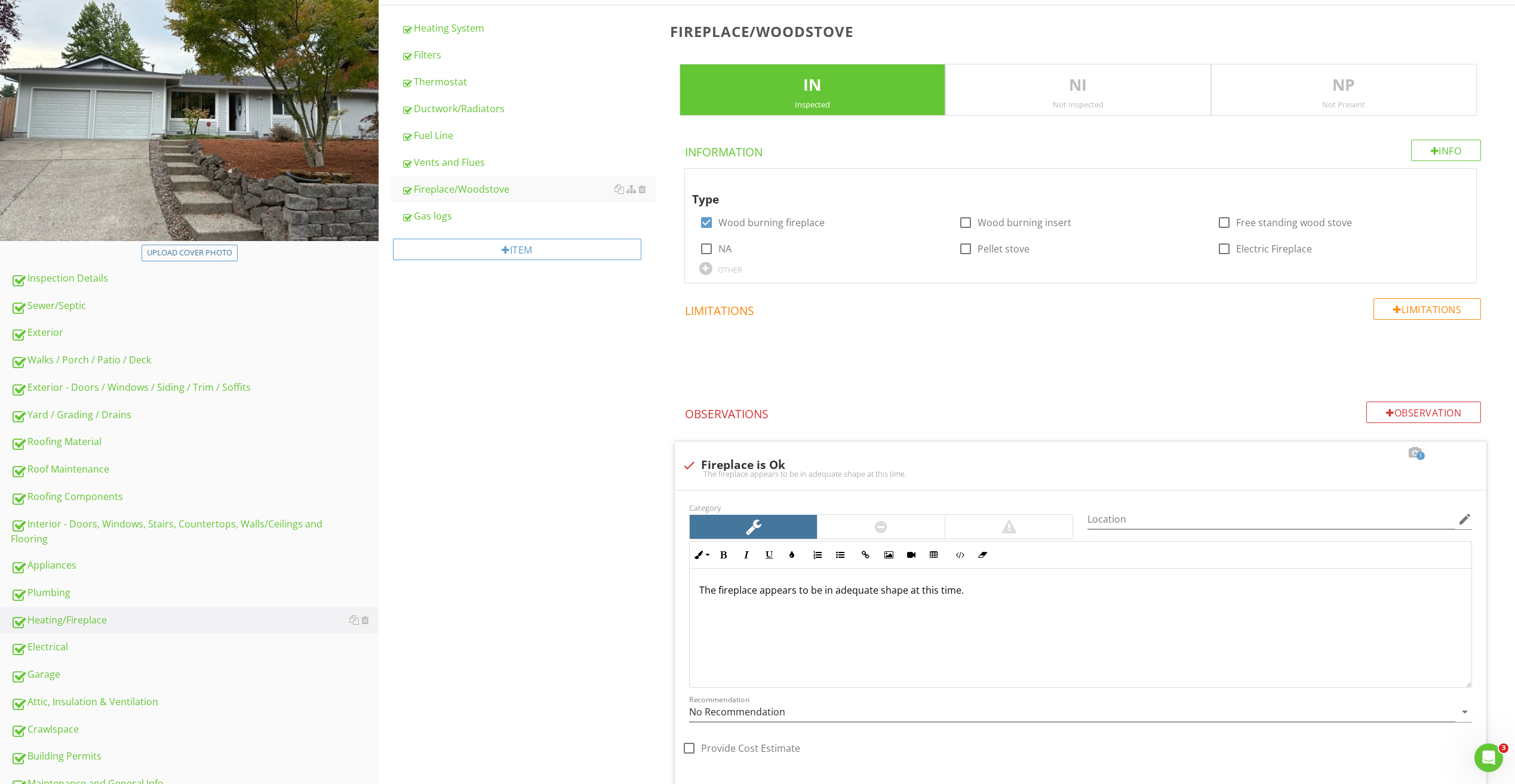
scroll to position [165, 0]
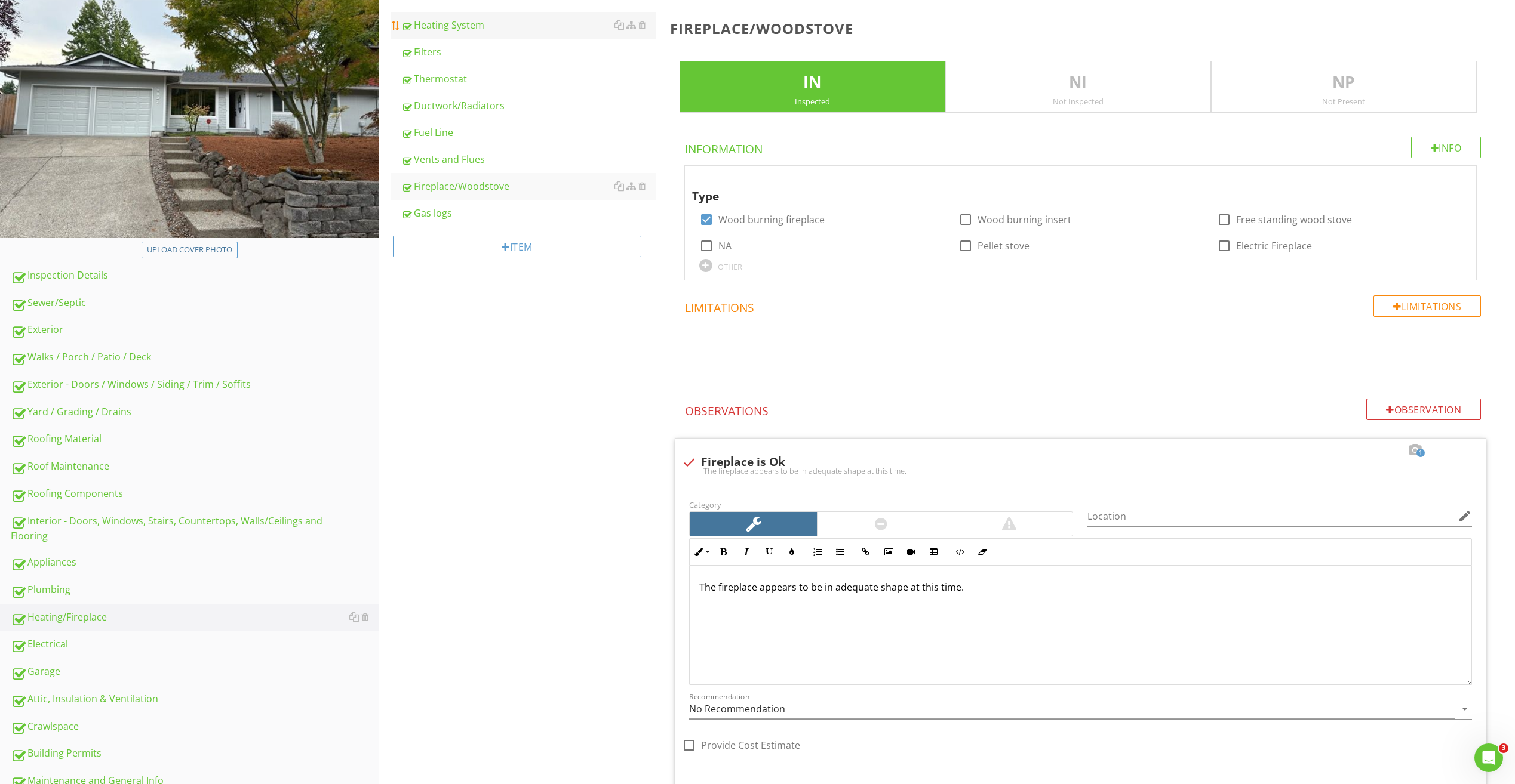
click at [495, 27] on div "Heating System" at bounding box center [527, 25] width 254 height 15
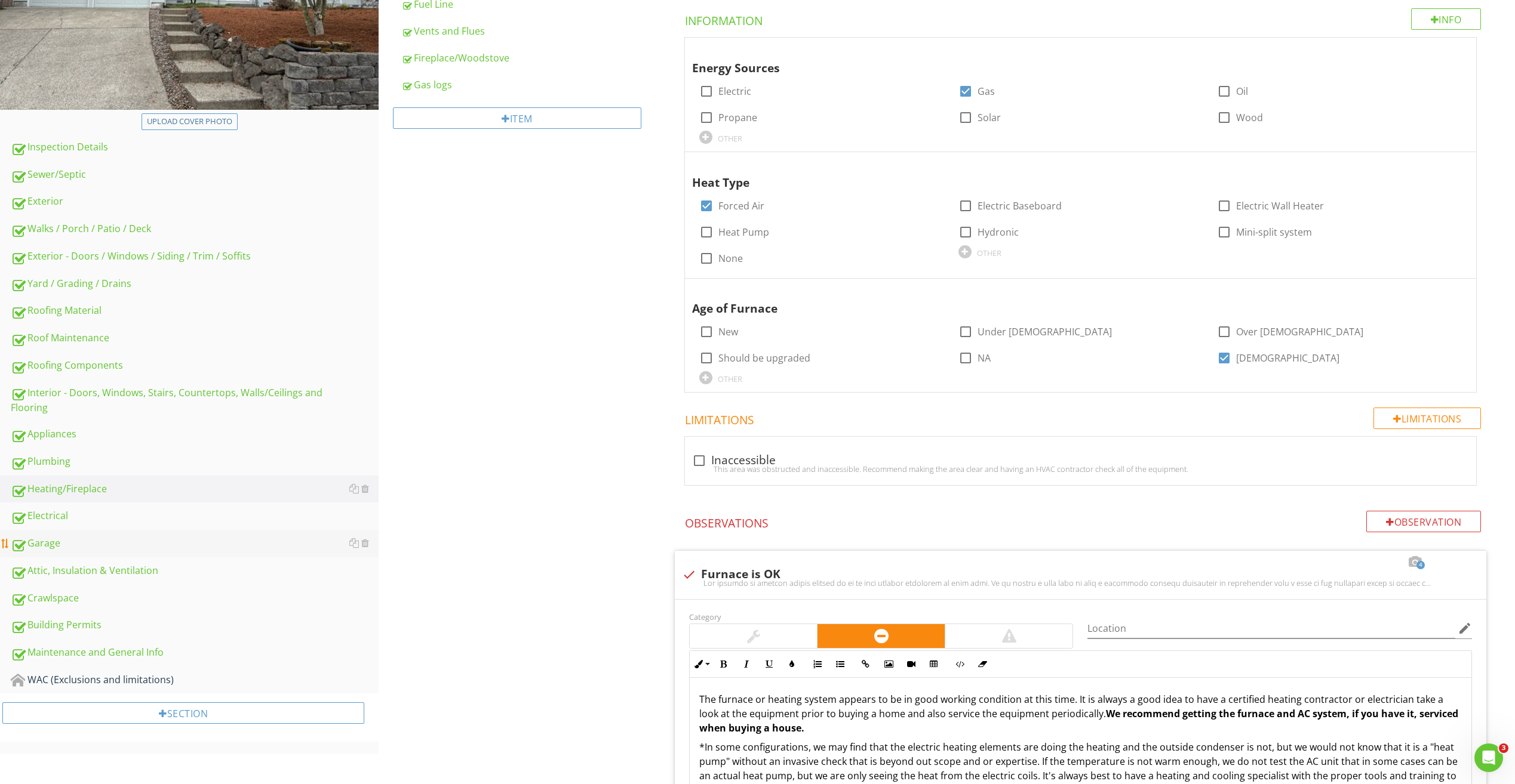
scroll to position [224, 0]
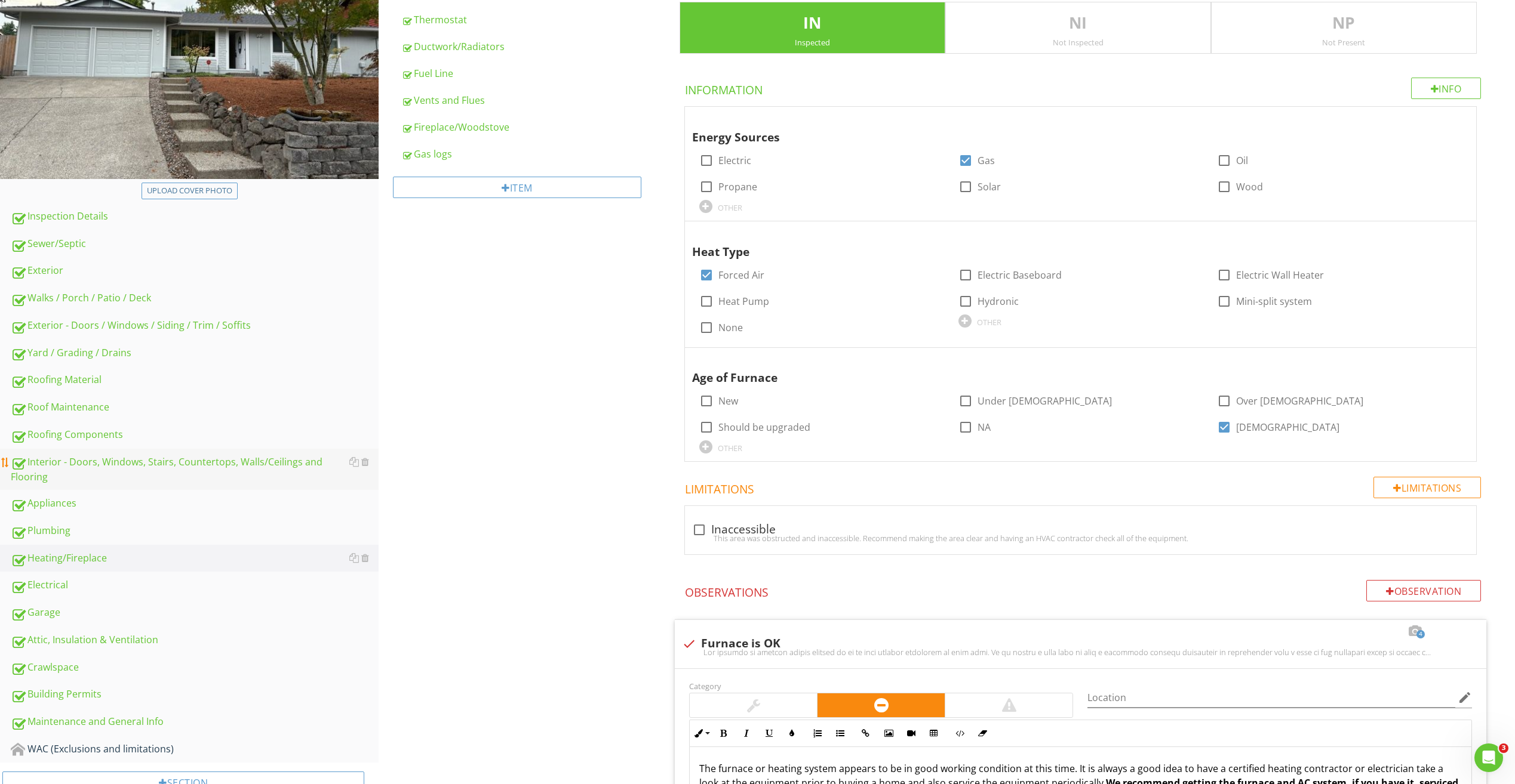
click at [62, 459] on div "Interior - Doors, Windows, Stairs, Countertops, Walls/Ceilings and Flooring" at bounding box center [195, 469] width 368 height 30
type textarea "<p>Furnace should be cleaned and serviced every 2-3 years. We recommend a quali…"
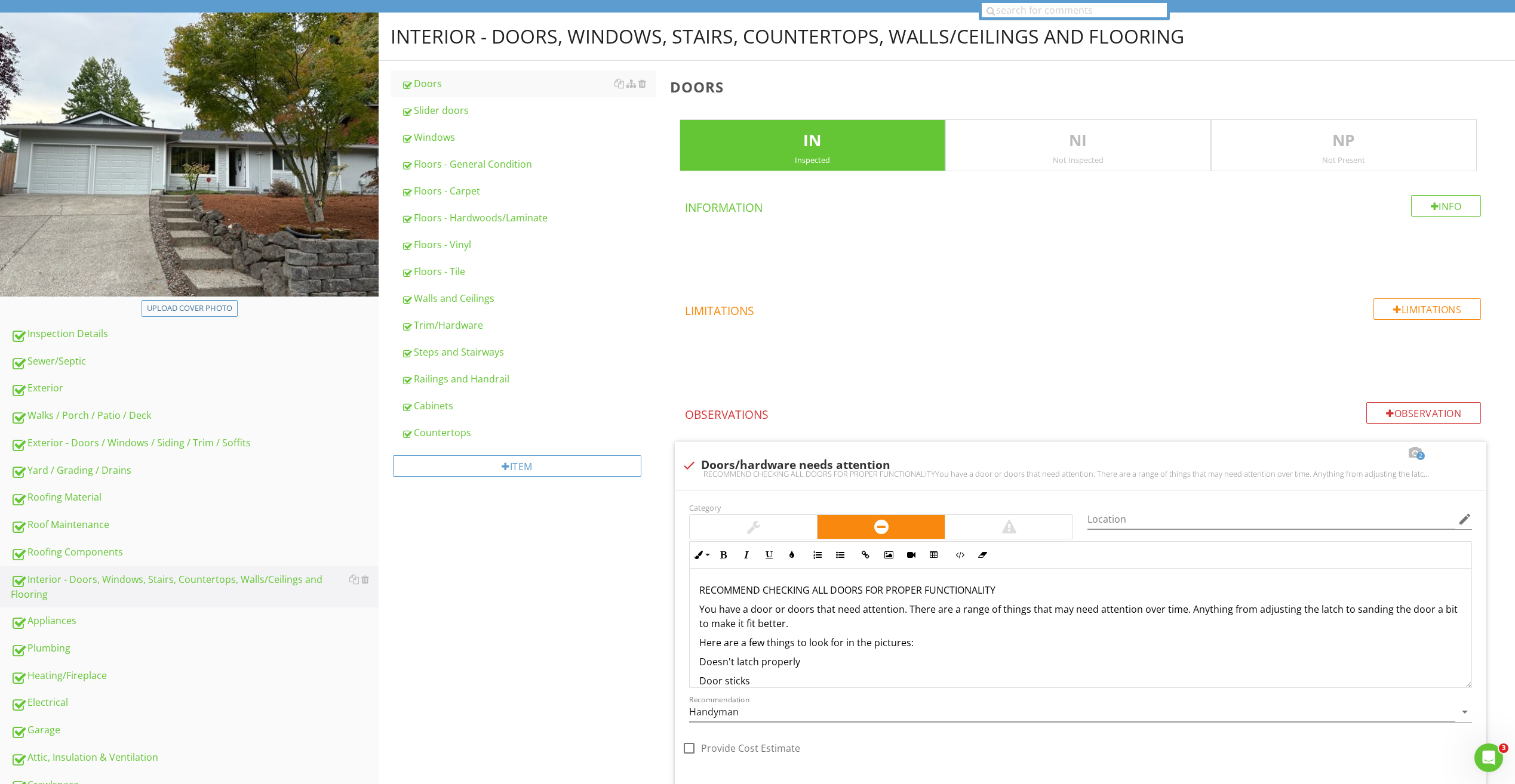
scroll to position [105, 0]
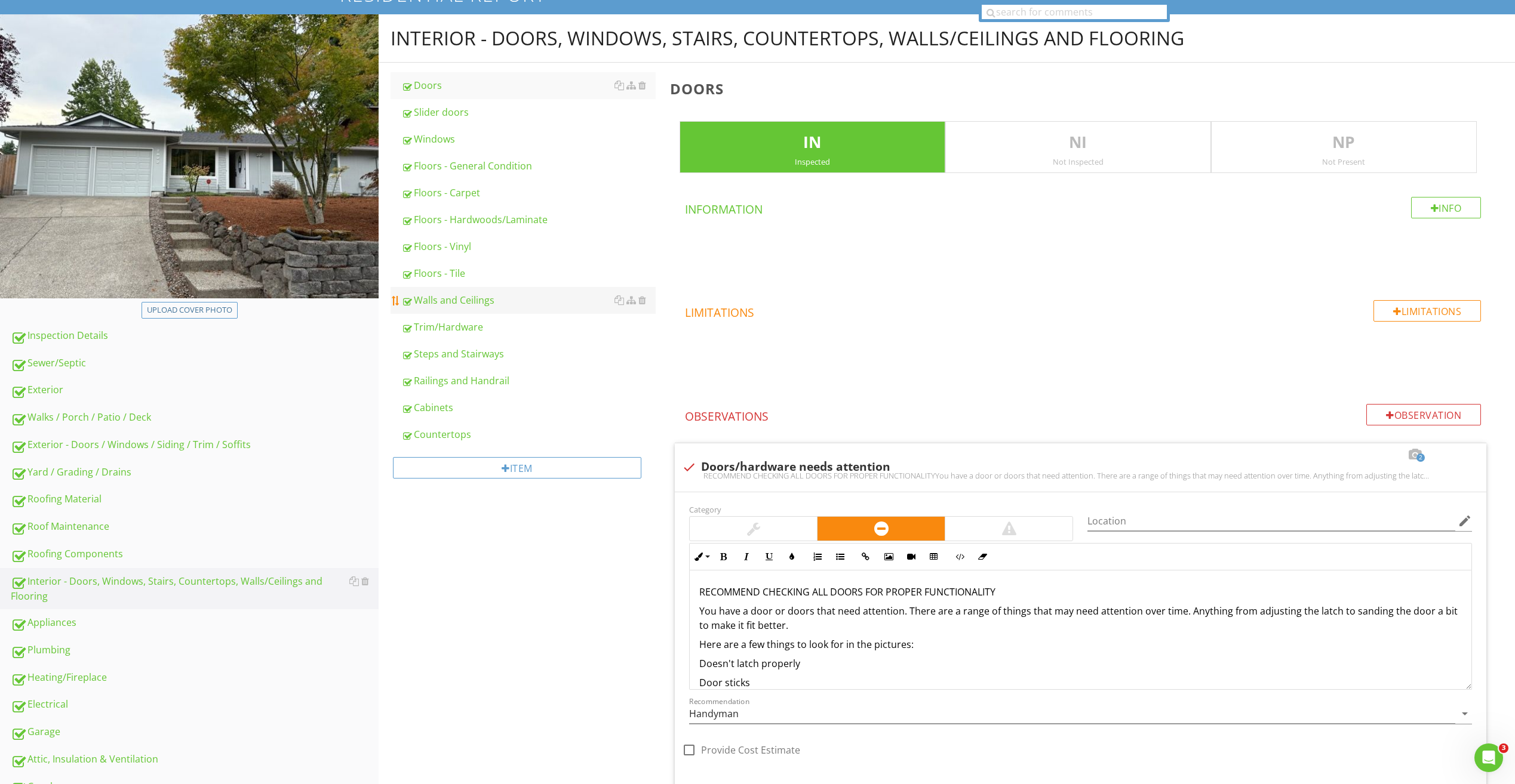
click at [482, 297] on div "Walls and Ceilings" at bounding box center [527, 300] width 254 height 15
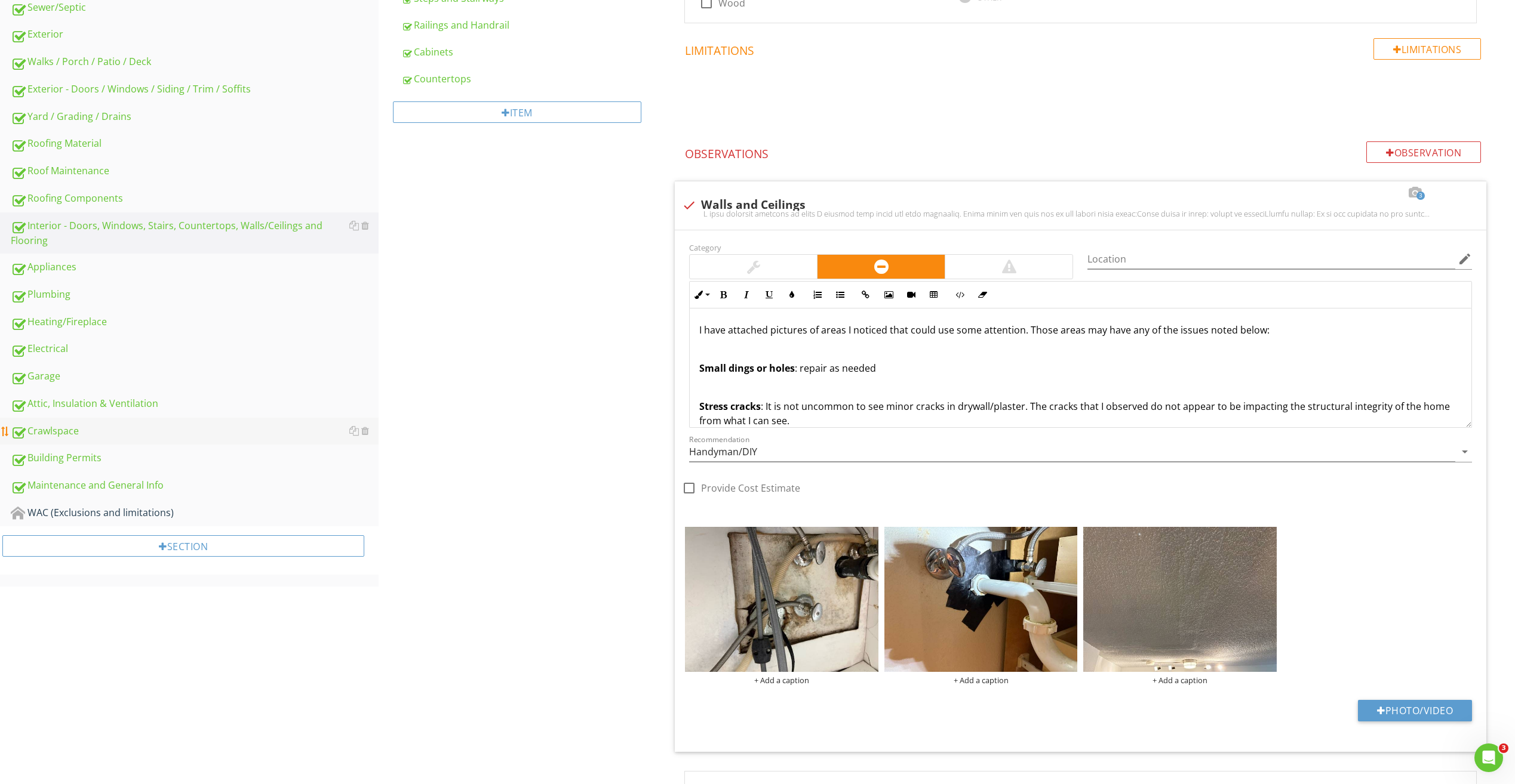
scroll to position [439, 0]
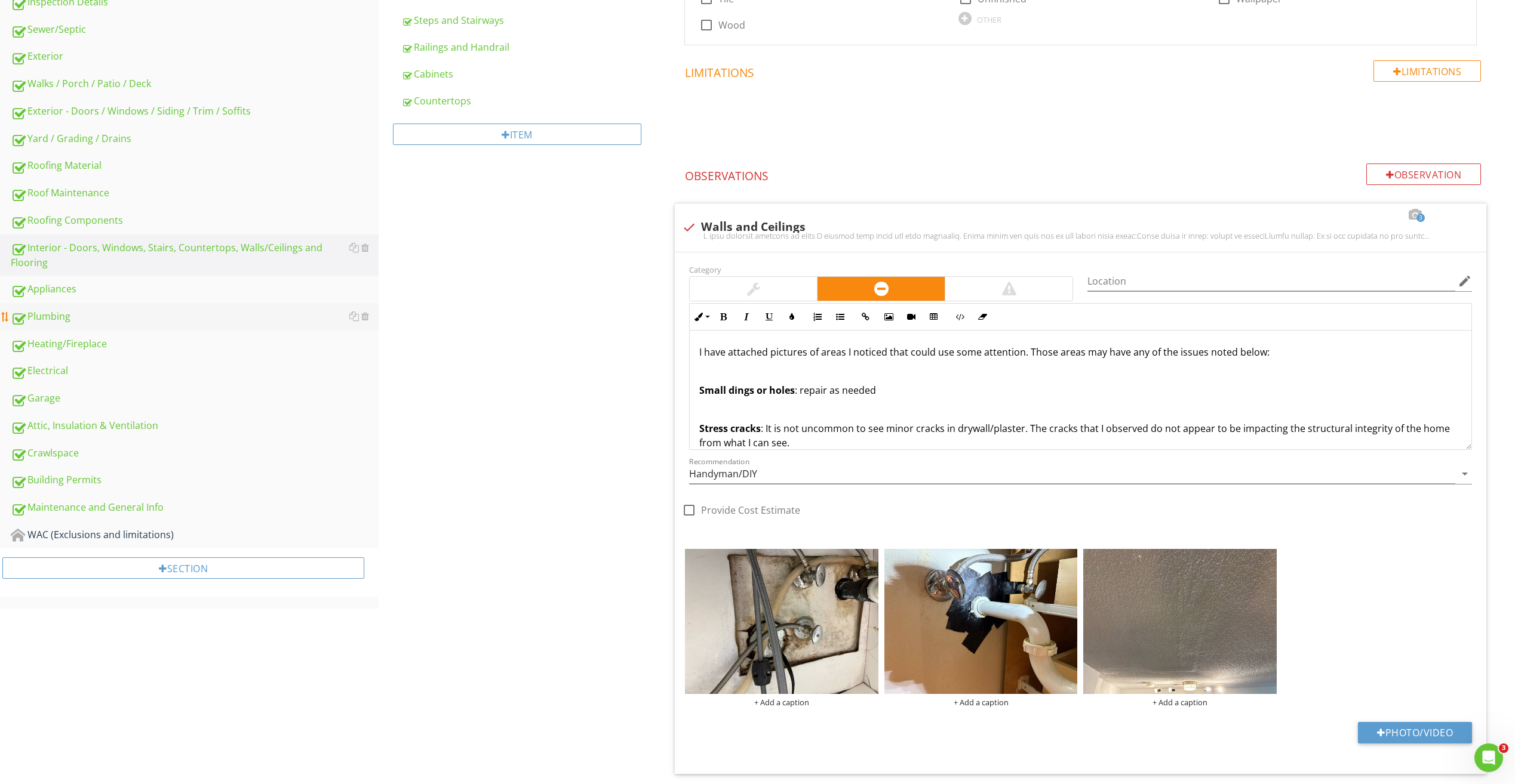
click at [62, 321] on div "Plumbing" at bounding box center [195, 317] width 368 height 16
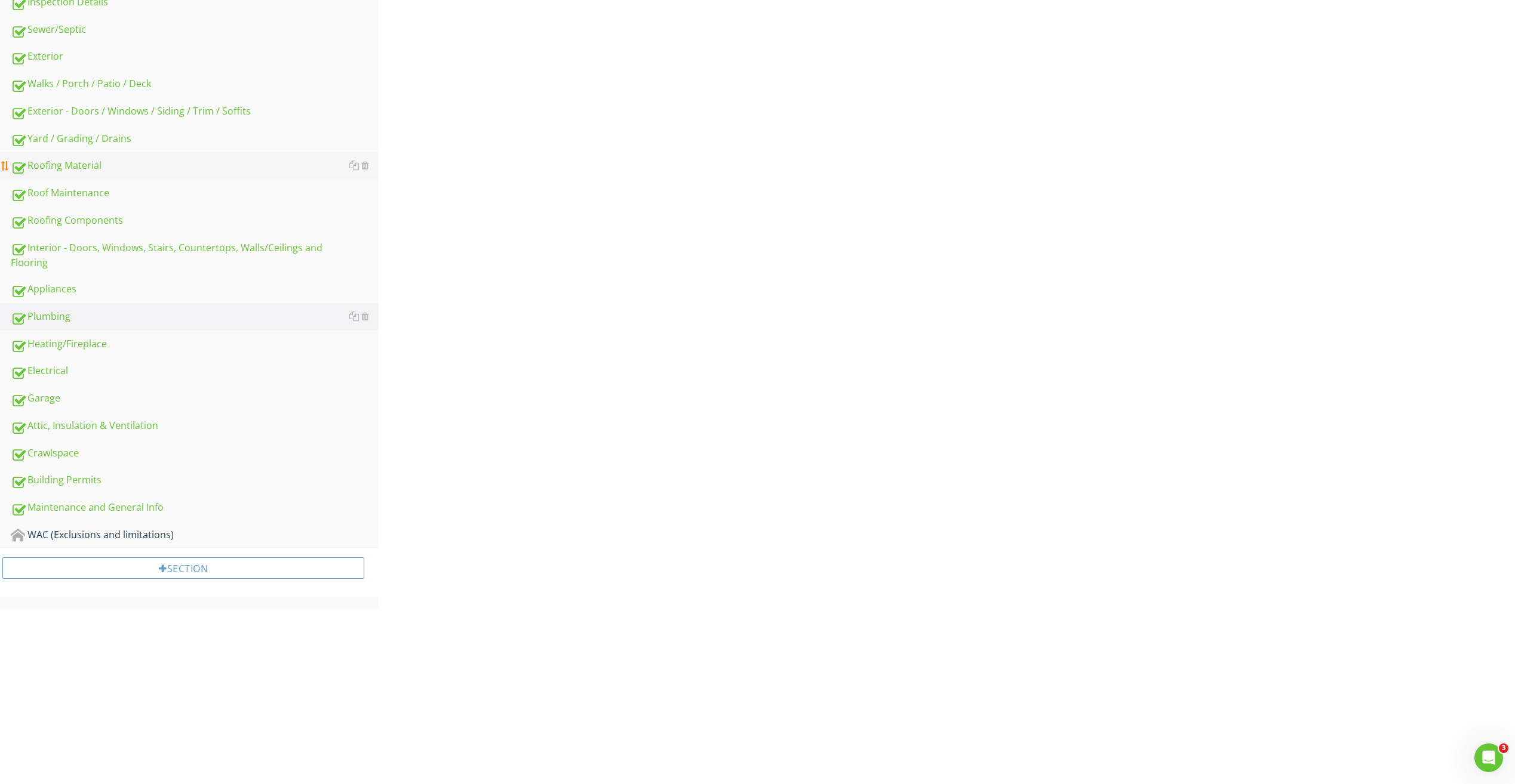
scroll to position [263, 0]
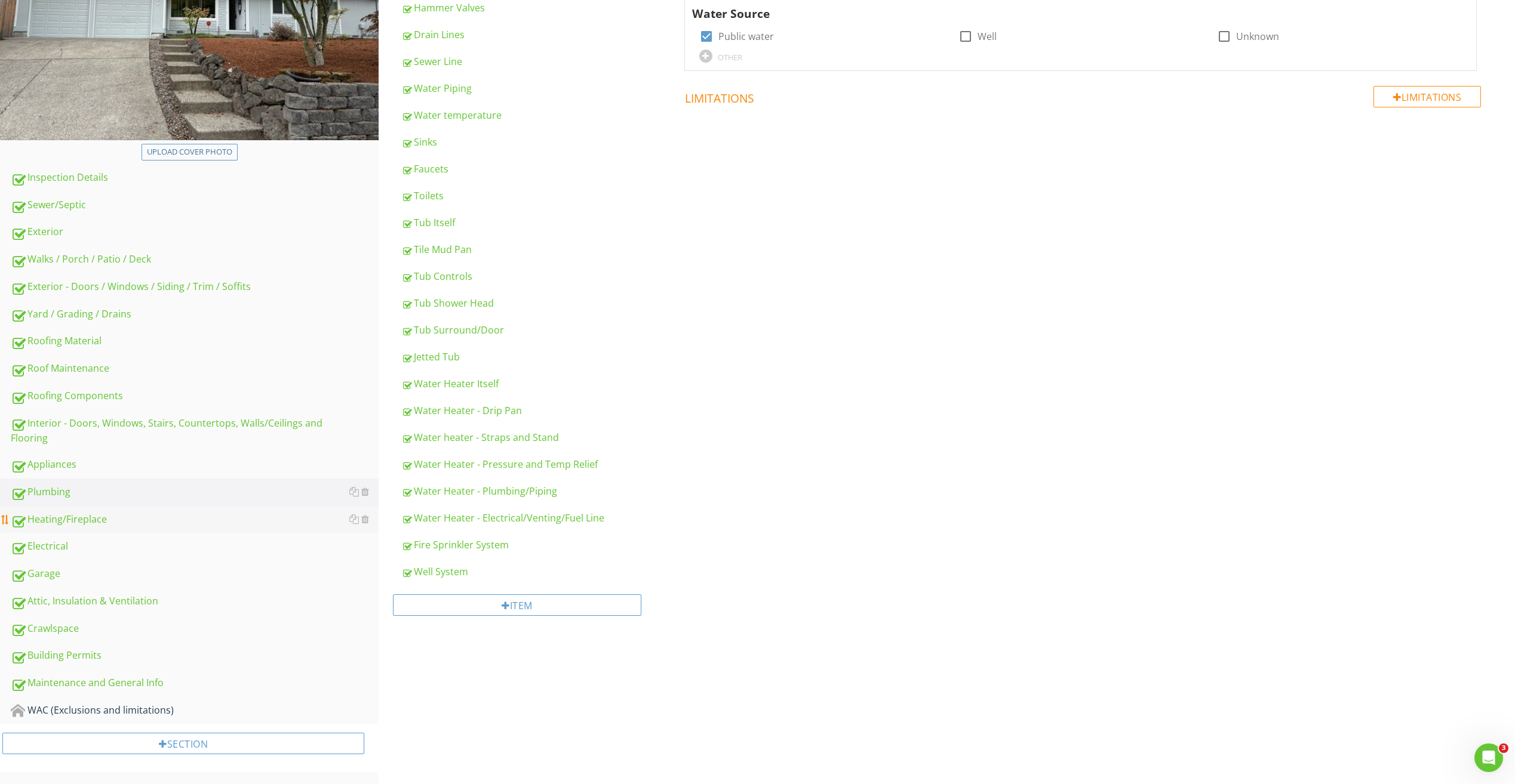
click at [50, 525] on div "Heating/Fireplace" at bounding box center [195, 520] width 368 height 16
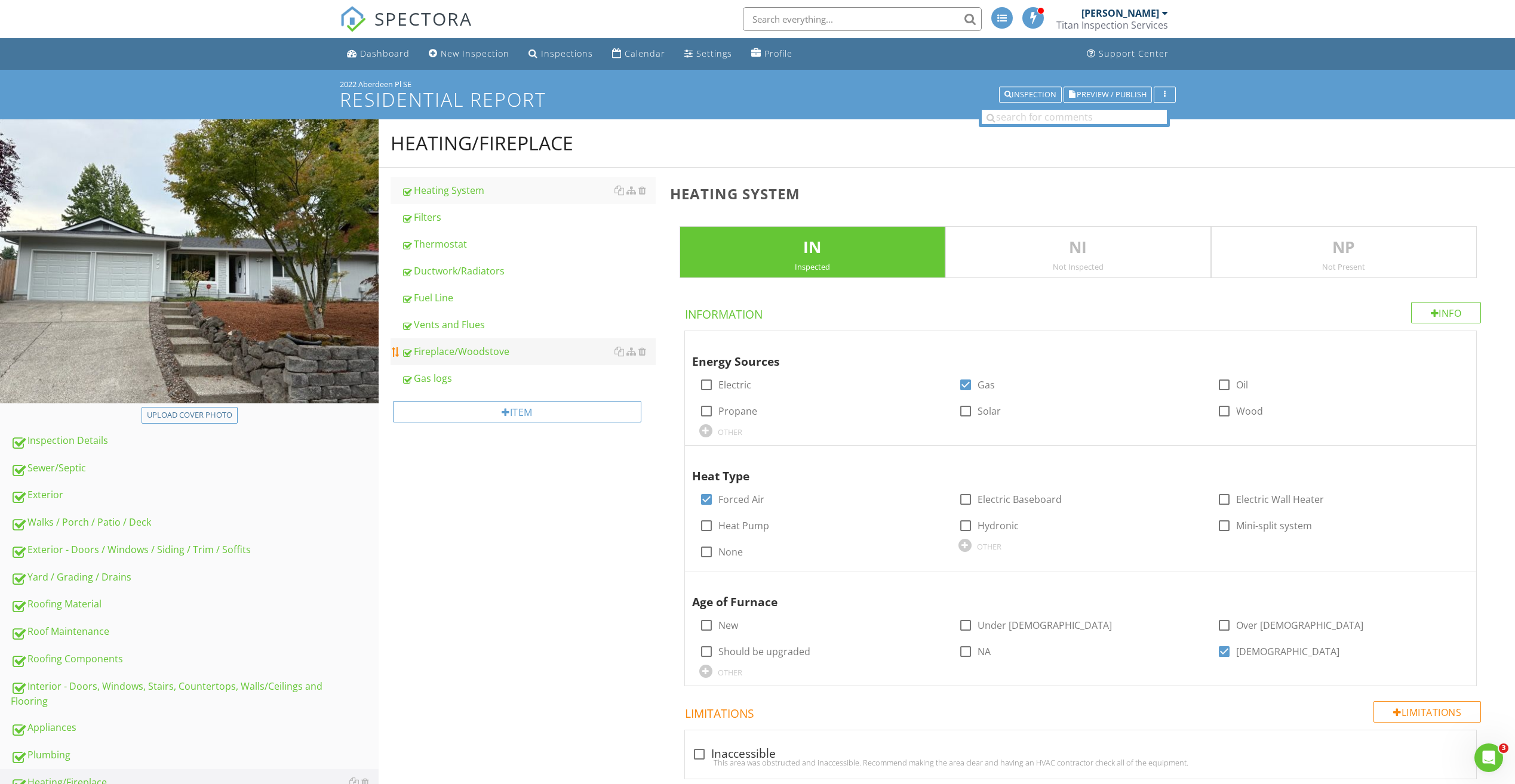
click at [450, 354] on div "Fireplace/Woodstove" at bounding box center [527, 352] width 254 height 15
type textarea "<p>Furnace should be cleaned and serviced every 2-3 years. We recommend a quali…"
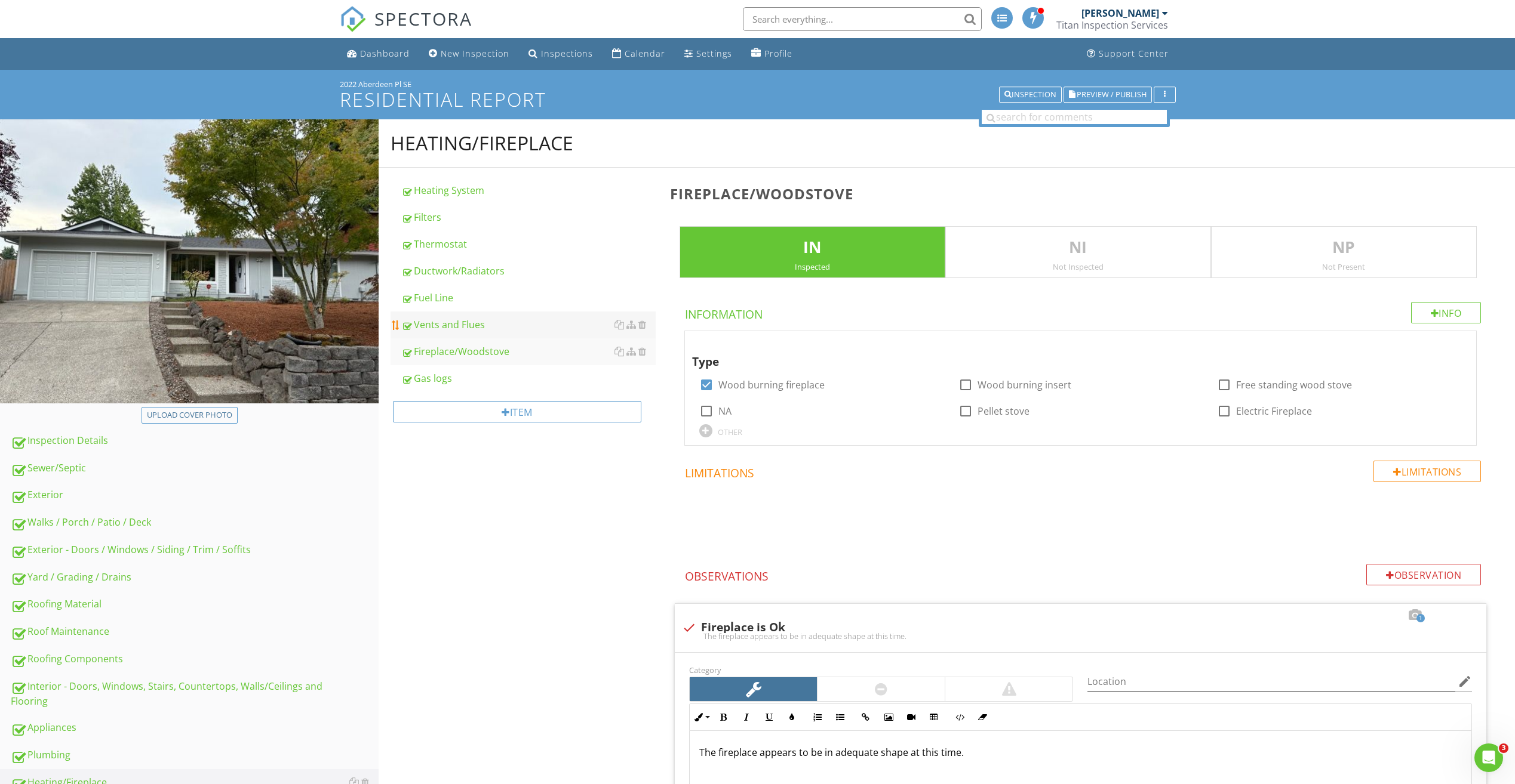
click at [463, 325] on div "Vents and Flues" at bounding box center [527, 325] width 254 height 15
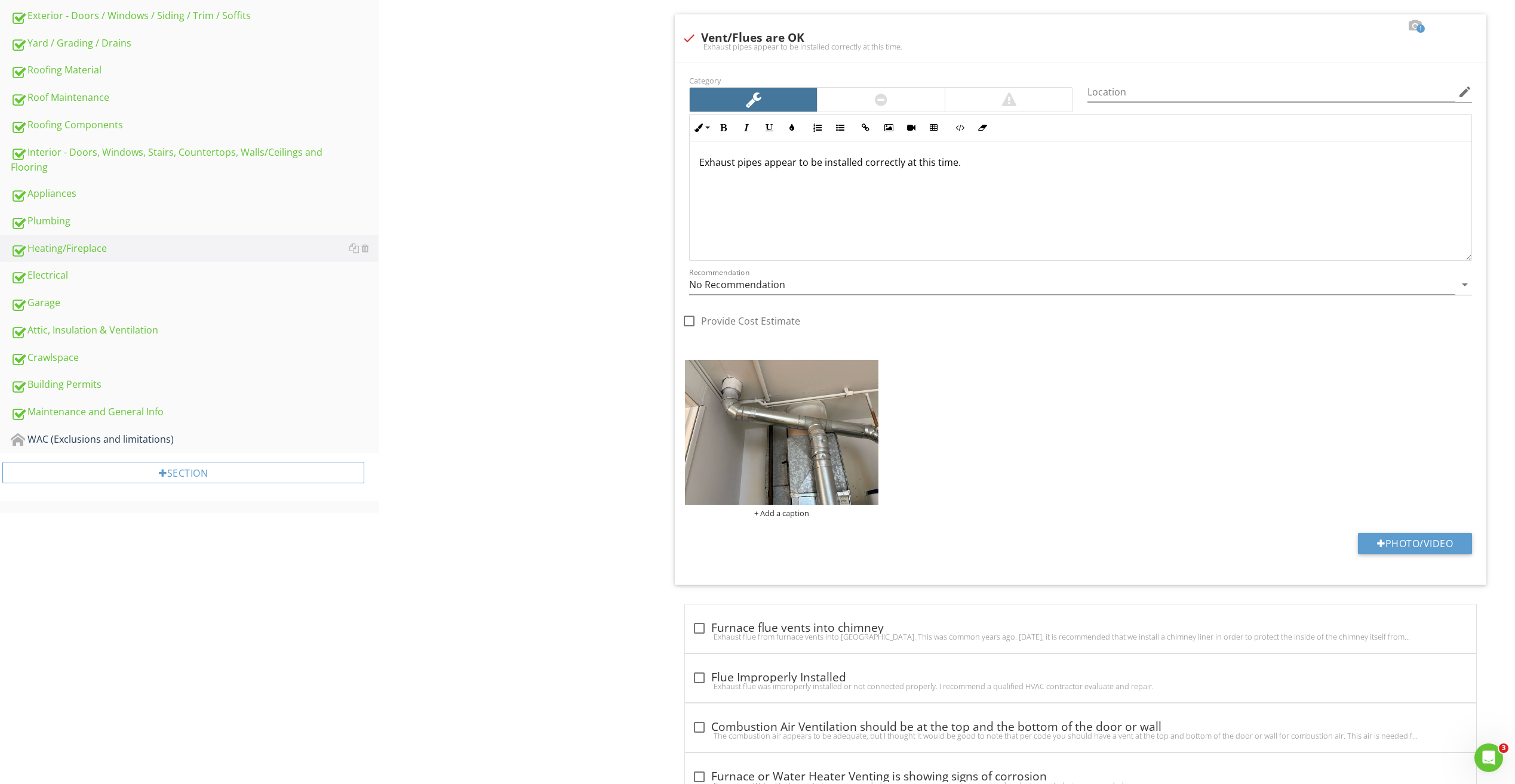
scroll to position [432, 0]
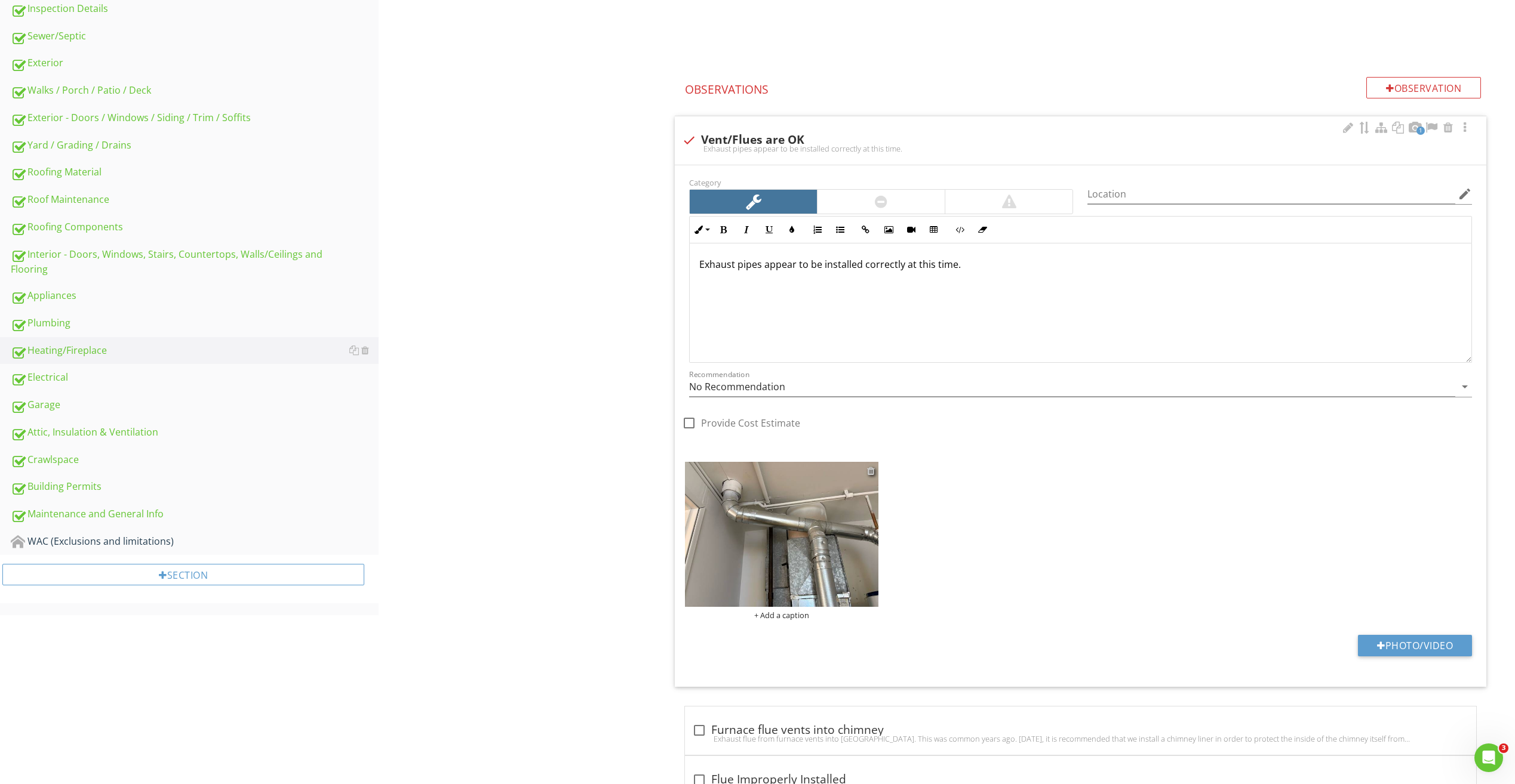
click at [872, 469] on div at bounding box center [870, 471] width 7 height 9
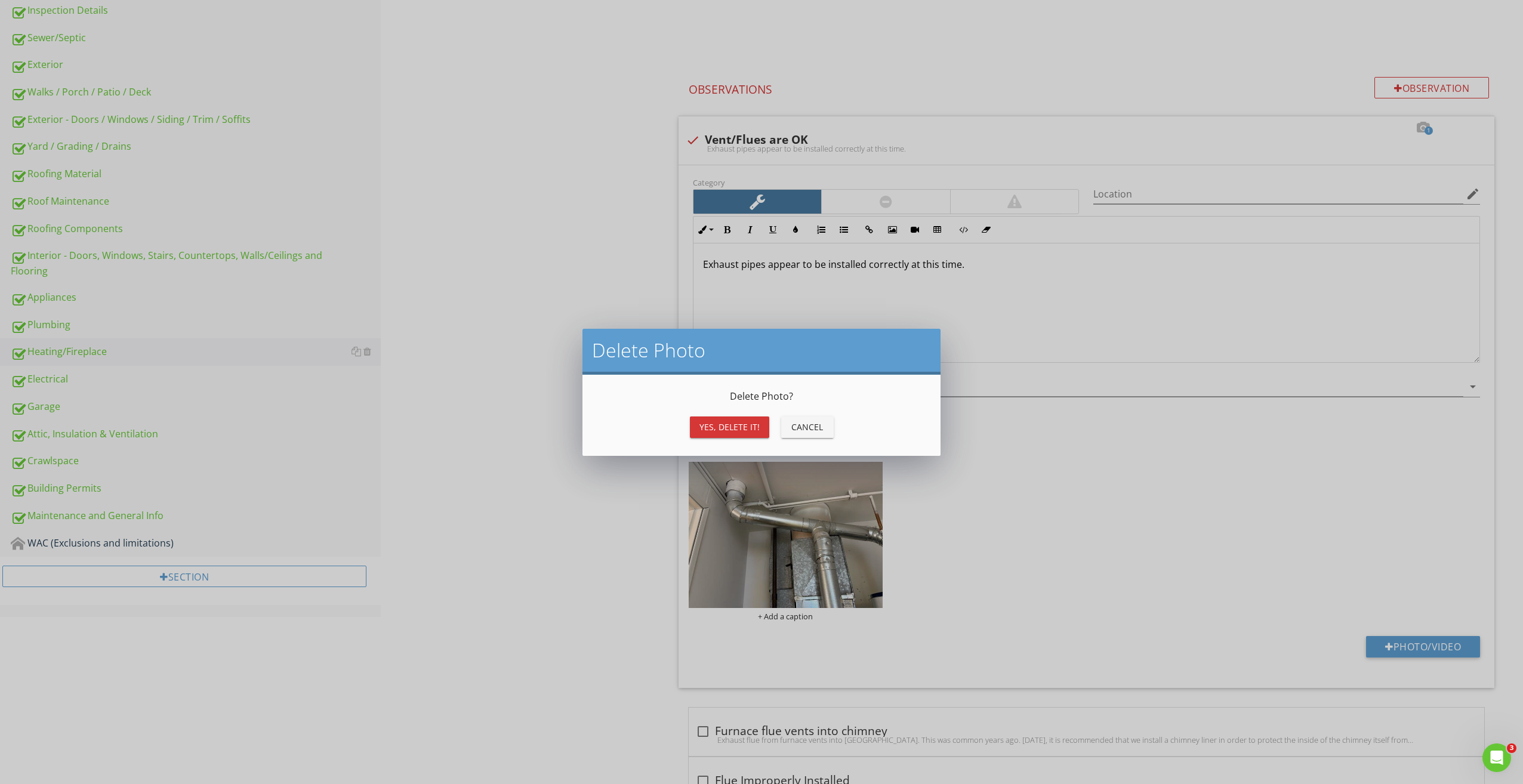
click at [733, 434] on button "Yes, Delete it!" at bounding box center [730, 427] width 79 height 21
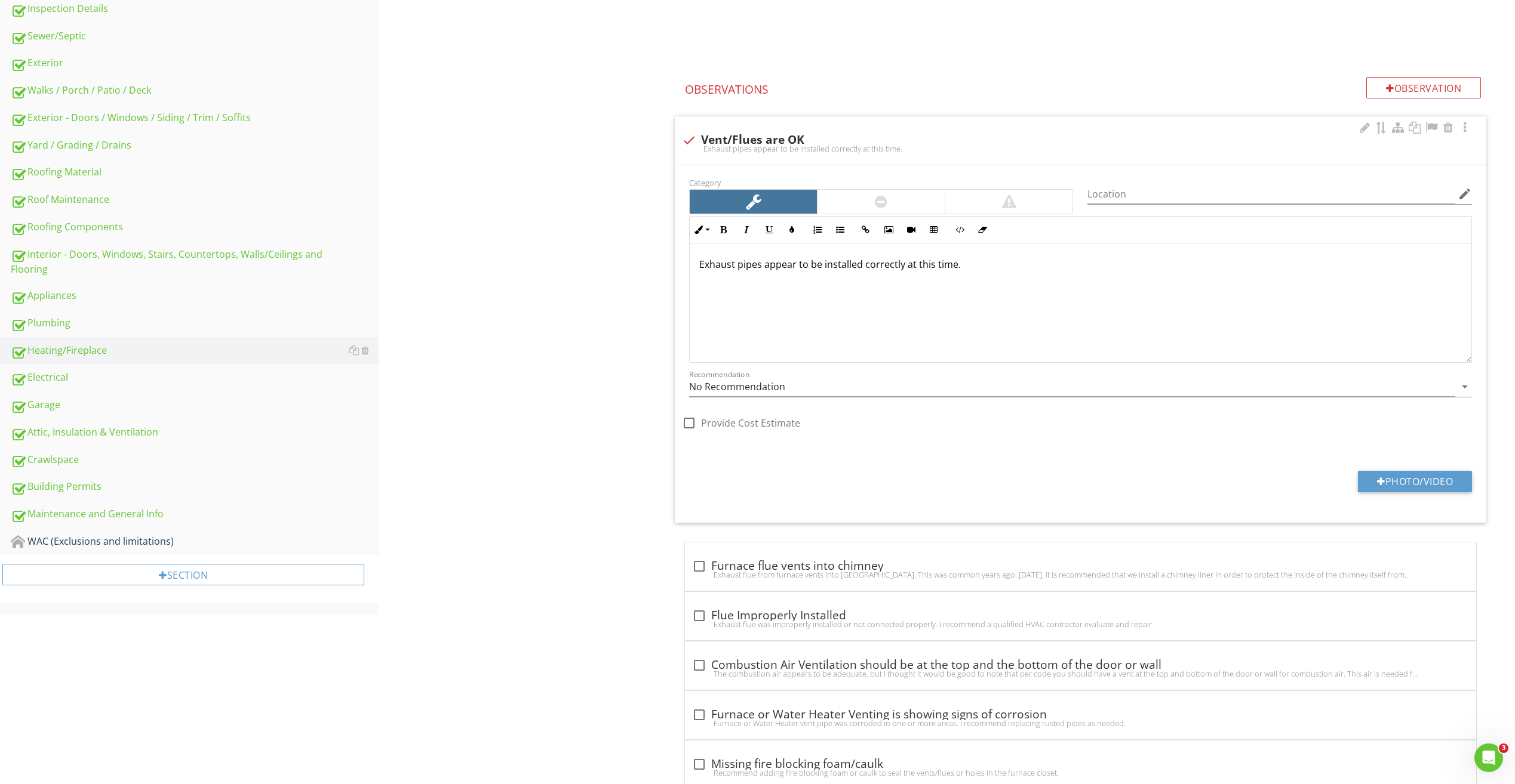
click at [685, 138] on div at bounding box center [689, 140] width 20 height 20
checkbox input "true"
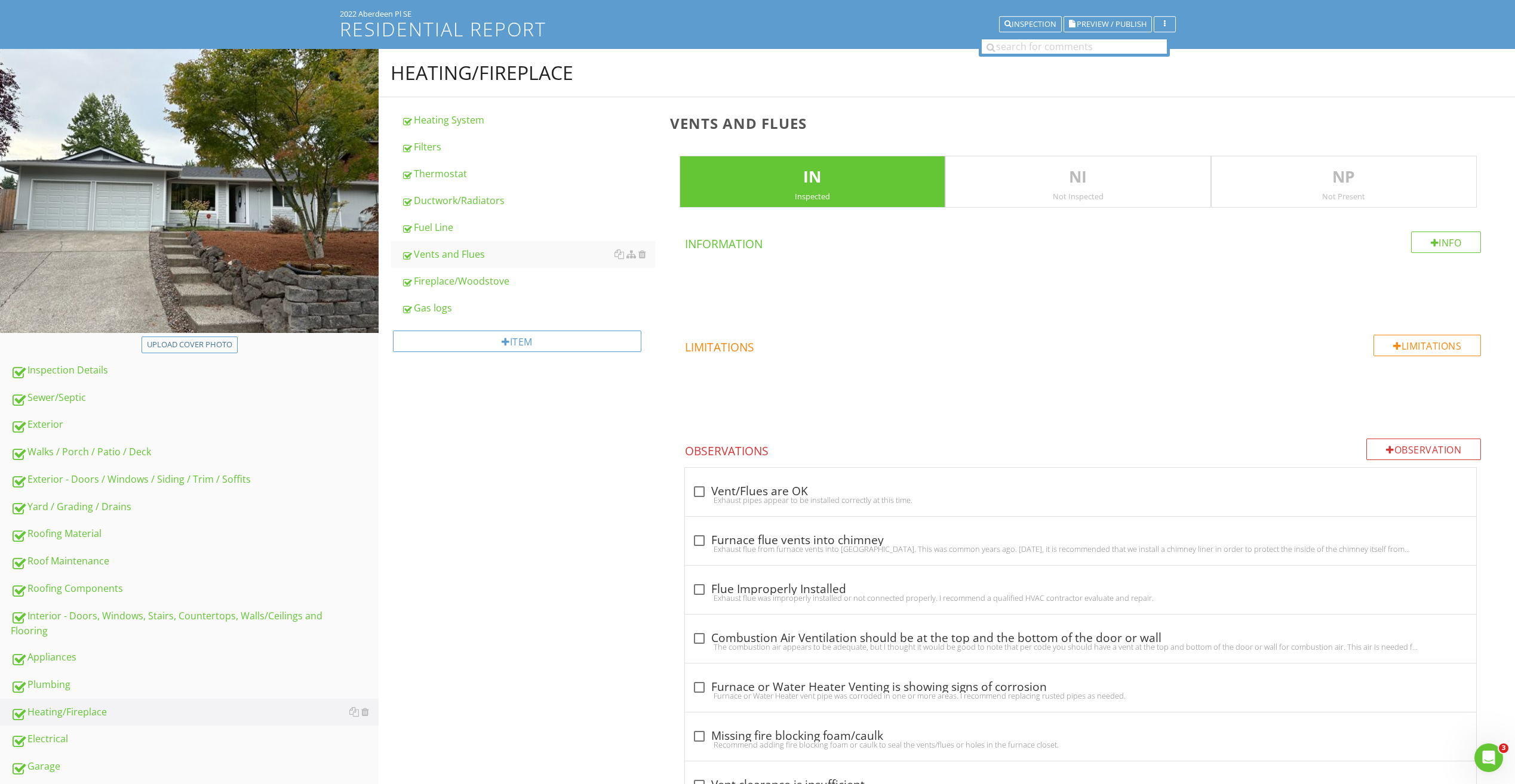
scroll to position [0, 0]
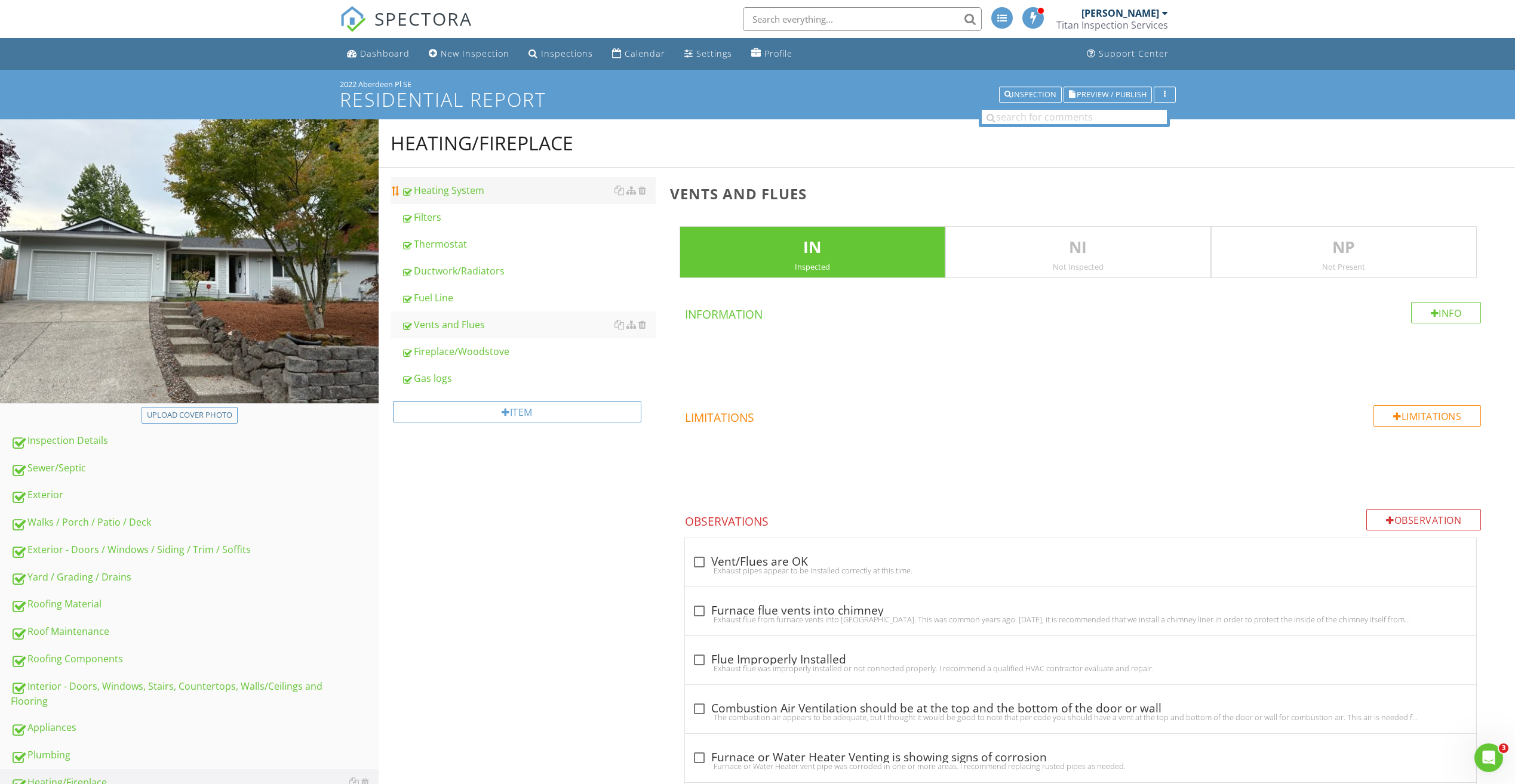
click at [454, 200] on link "Heating System" at bounding box center [527, 190] width 254 height 26
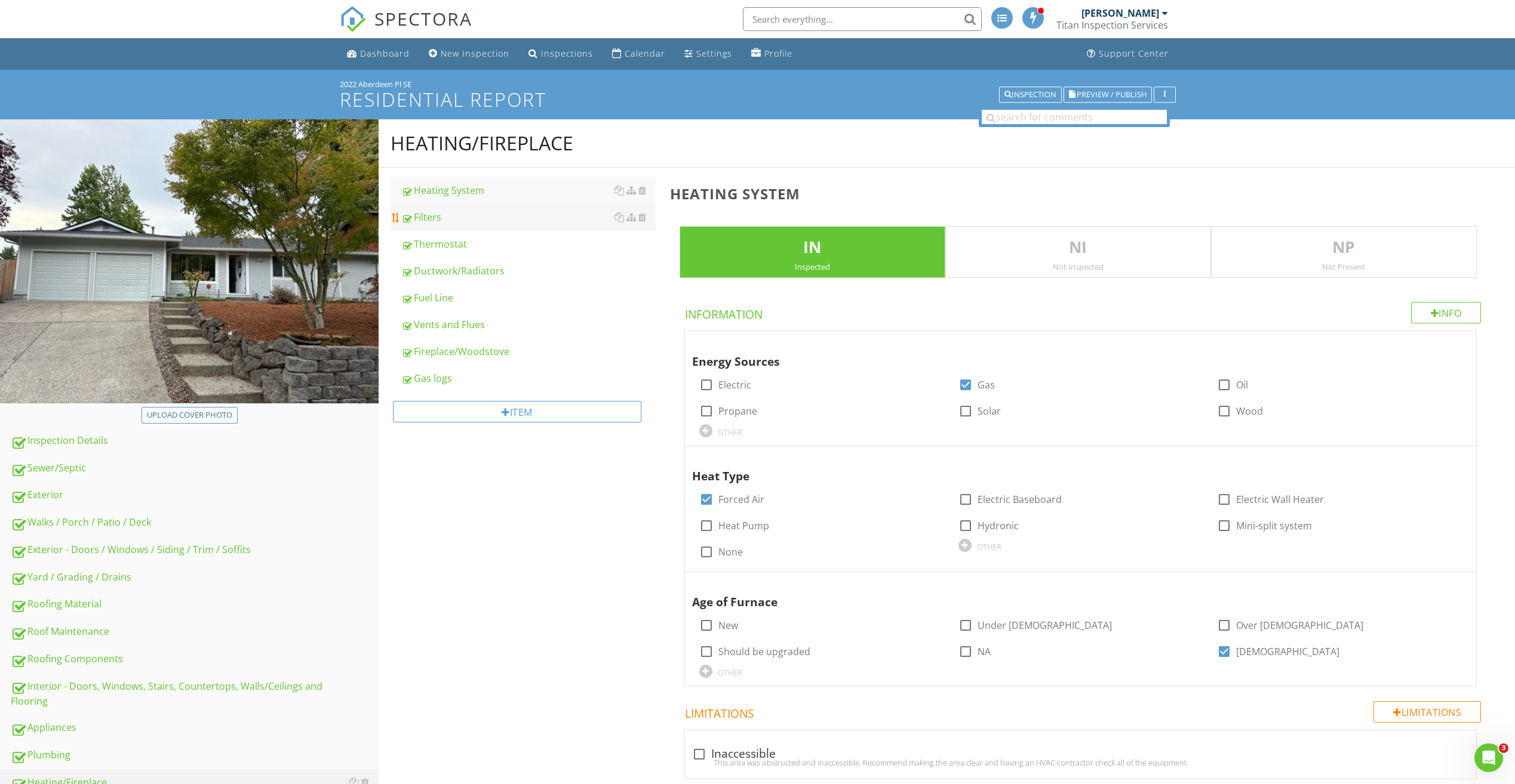
click at [455, 217] on div "Filters" at bounding box center [527, 217] width 254 height 15
type textarea "<p>Furnace should be cleaned and serviced every 2-3 years. We recommend a quali…"
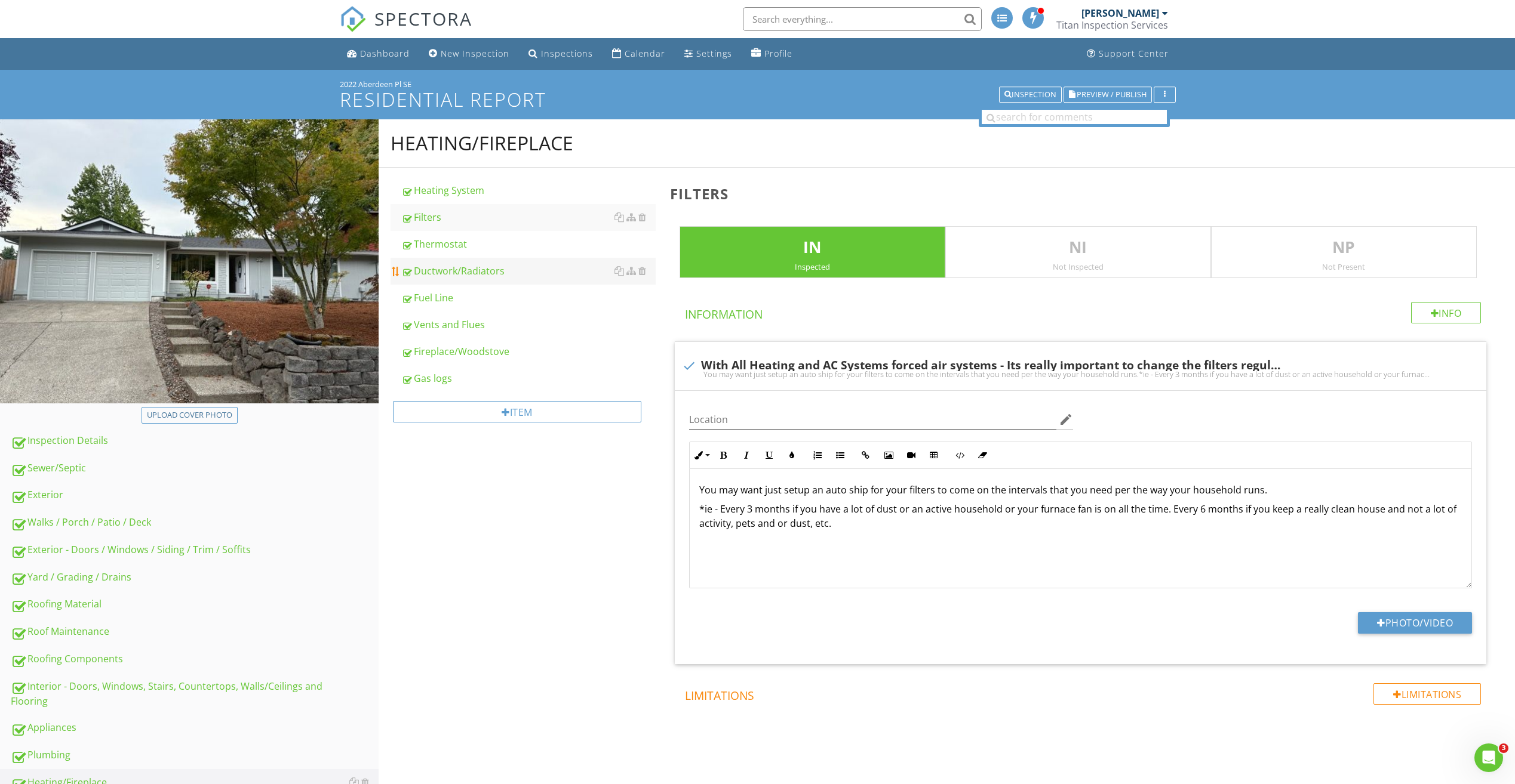
click at [455, 279] on link "Ductwork/Radiators" at bounding box center [527, 271] width 254 height 26
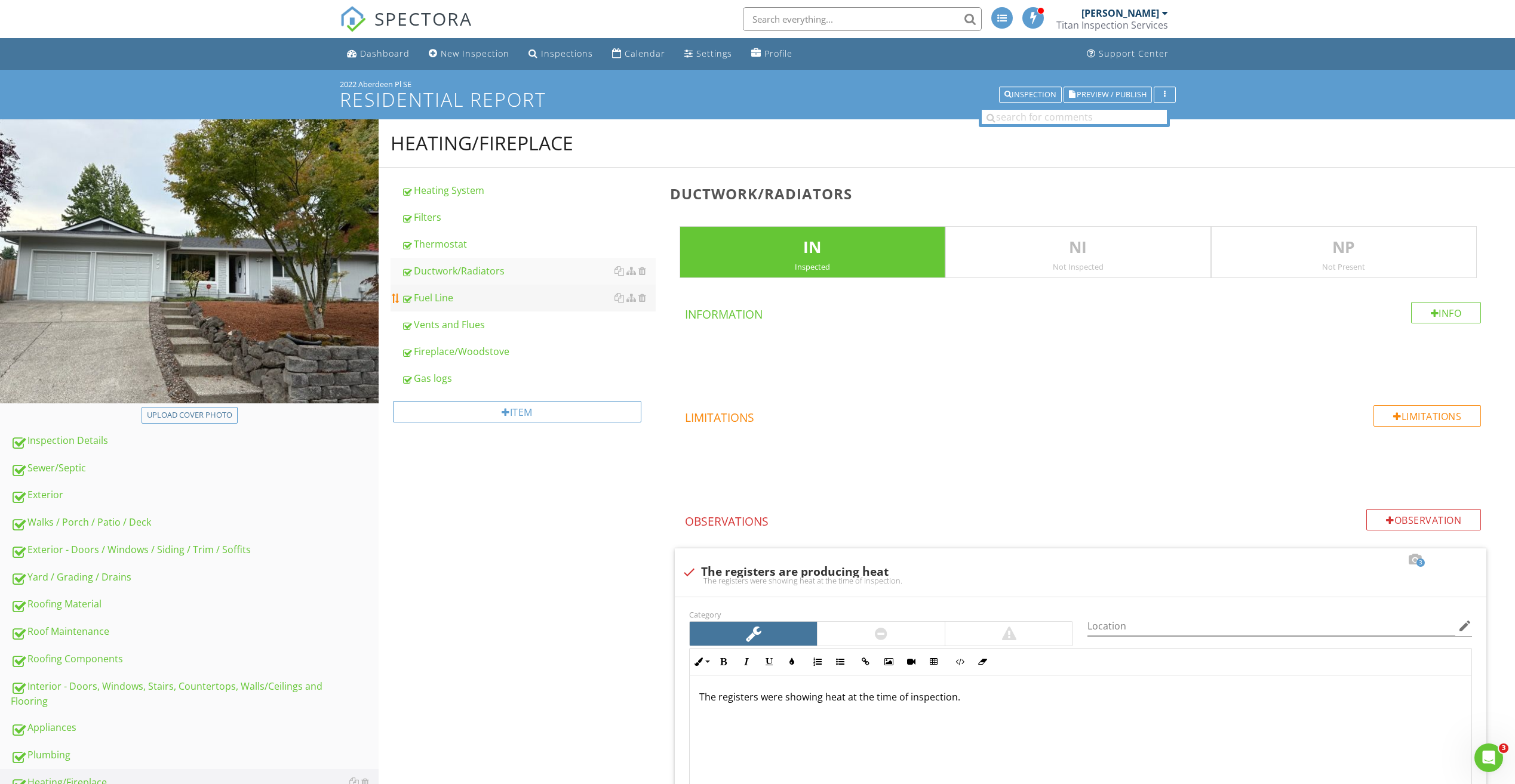
click at [443, 304] on div "Fuel Line" at bounding box center [527, 298] width 254 height 15
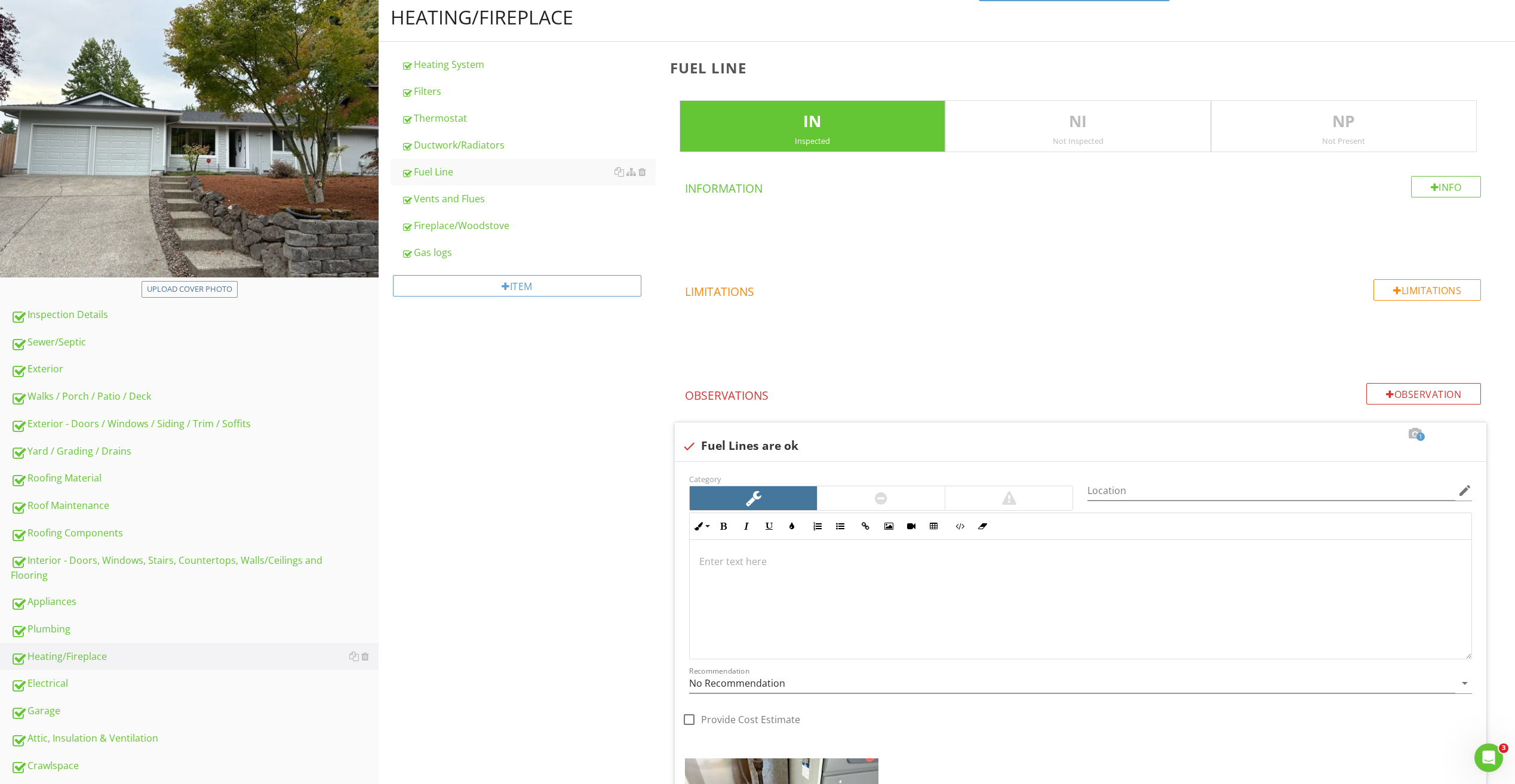
scroll to position [119, 0]
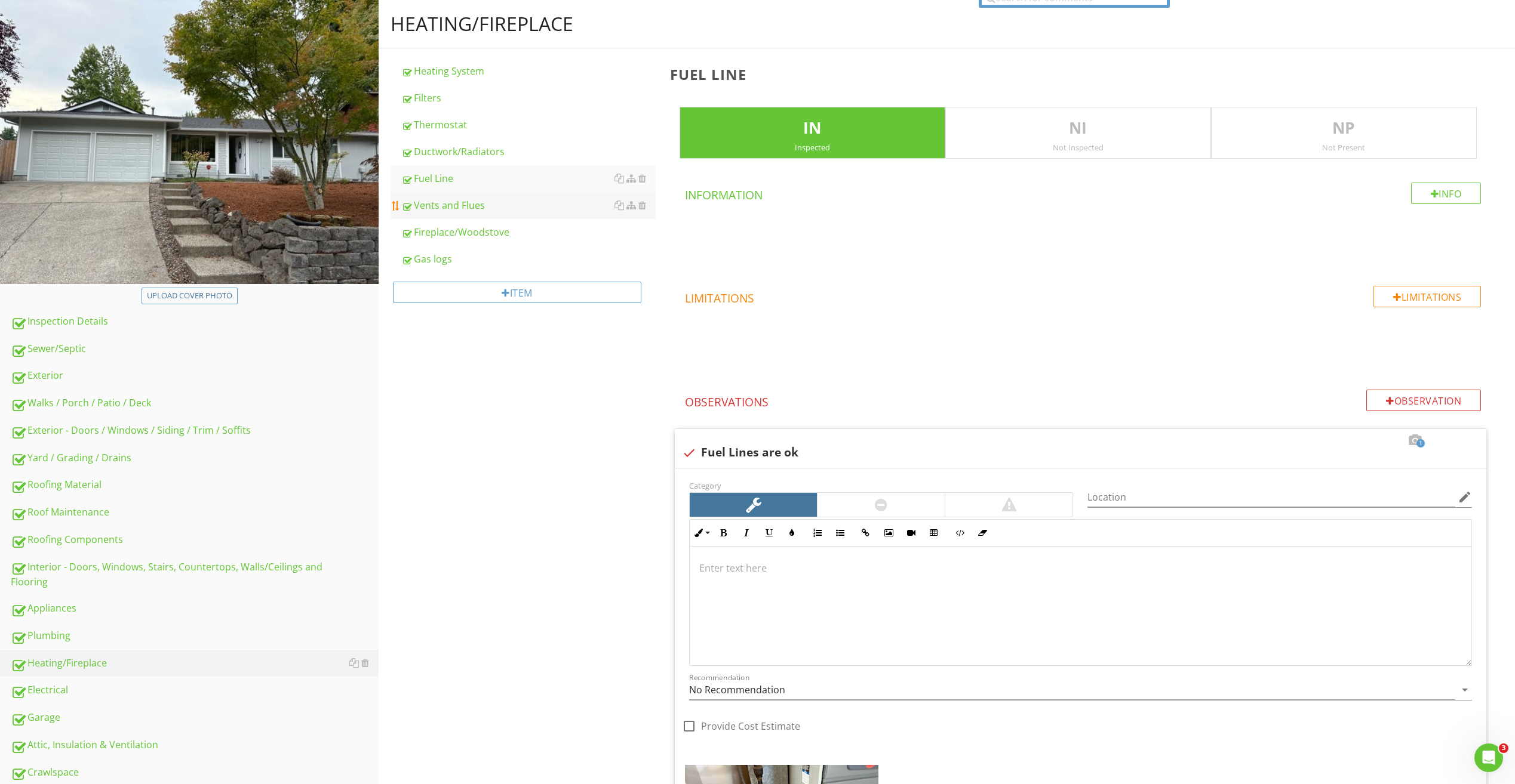
click at [456, 217] on link "Vents and Flues" at bounding box center [527, 205] width 254 height 26
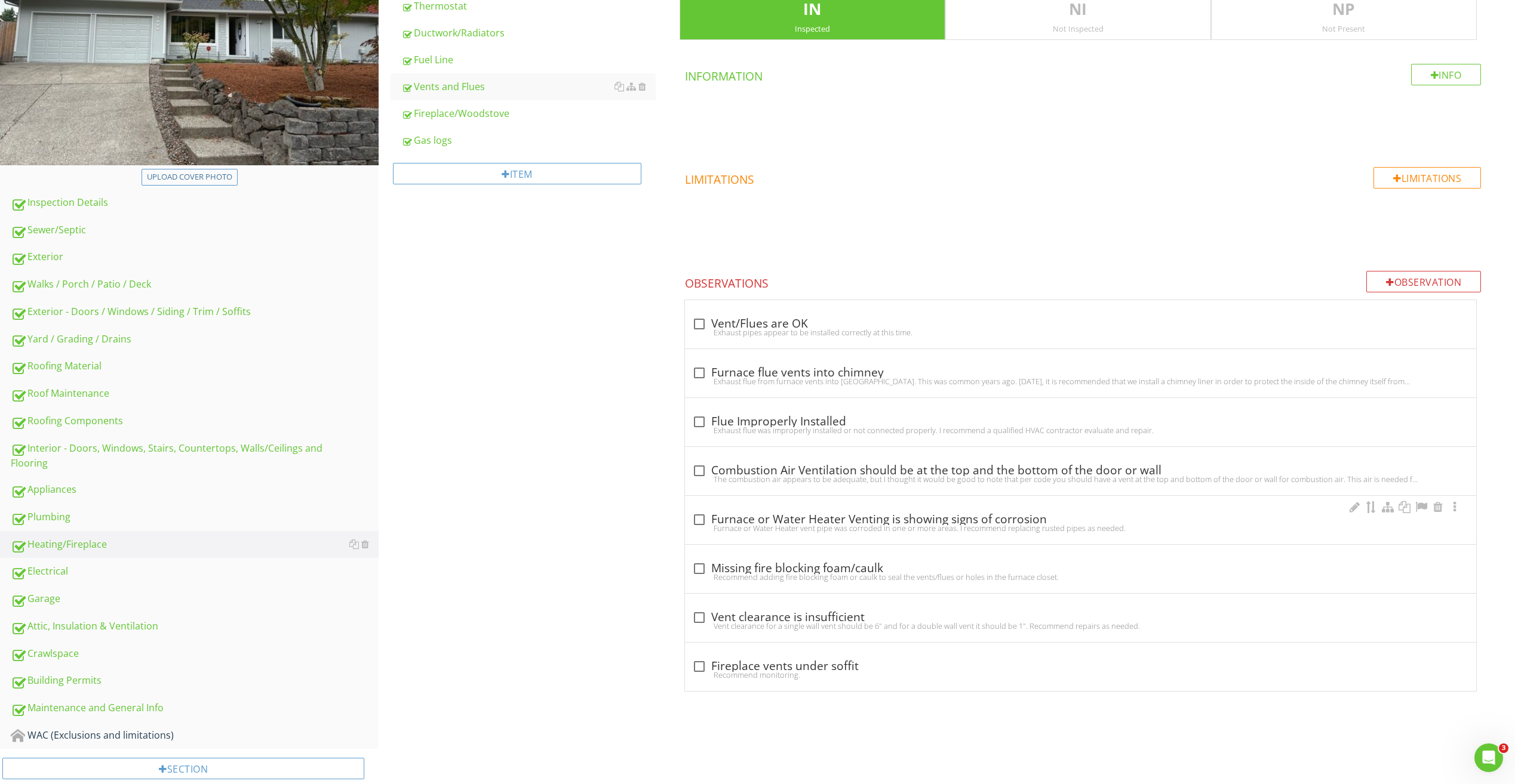
scroll to position [263, 0]
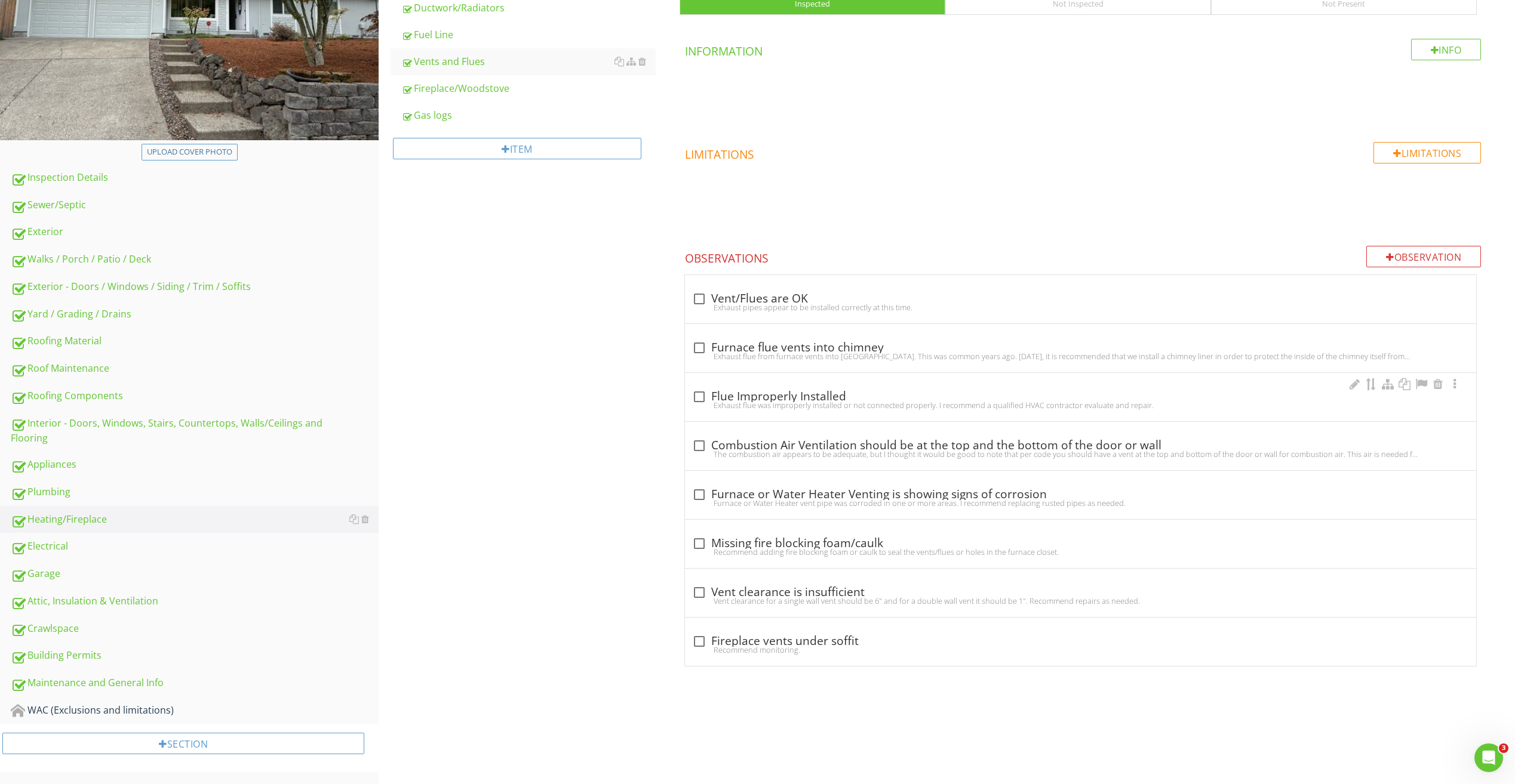
click at [793, 404] on div "Exhaust flue was improperly installed or not connected properly. I recommend a …" at bounding box center [1080, 405] width 777 height 9
checkbox input "true"
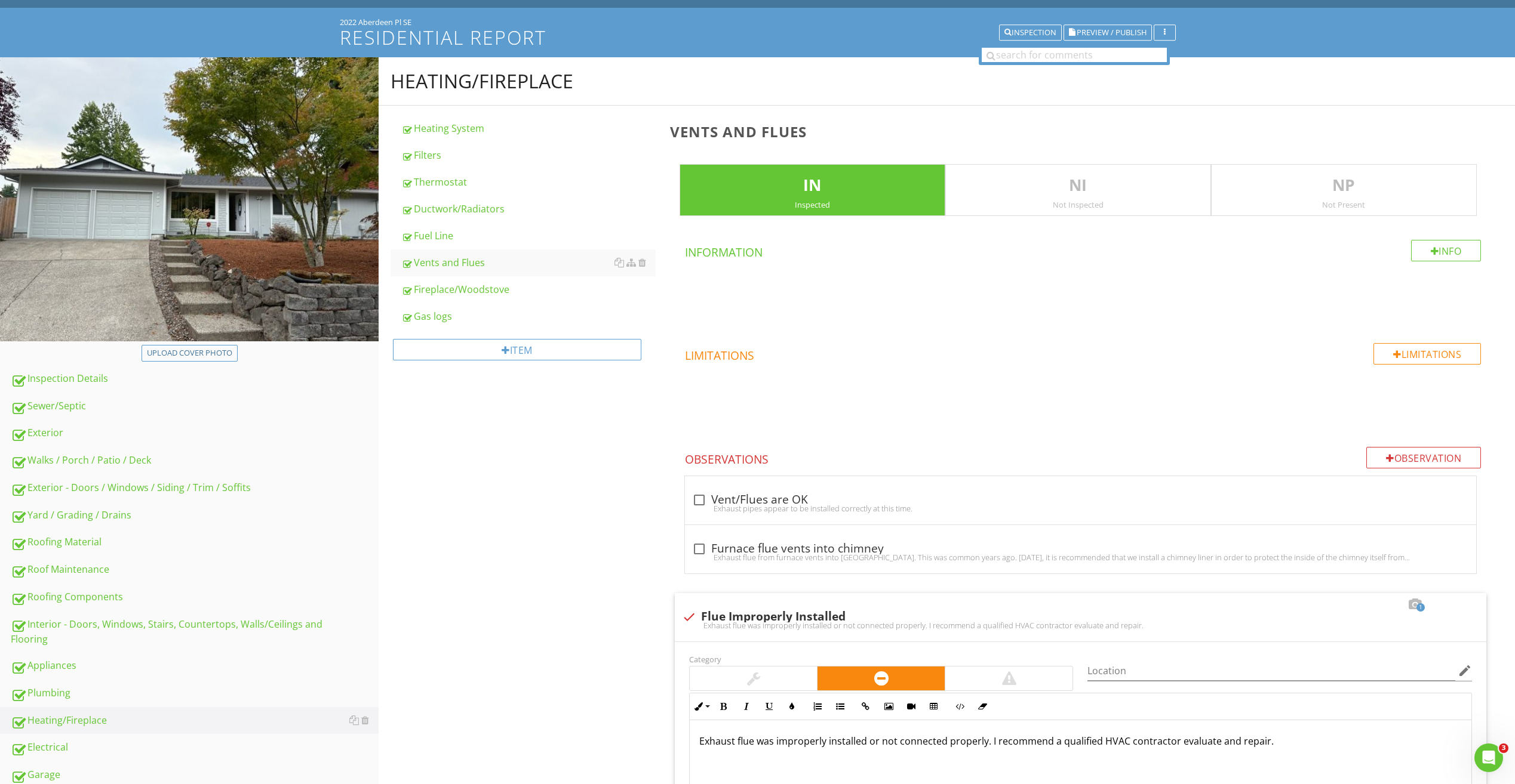
scroll to position [0, 0]
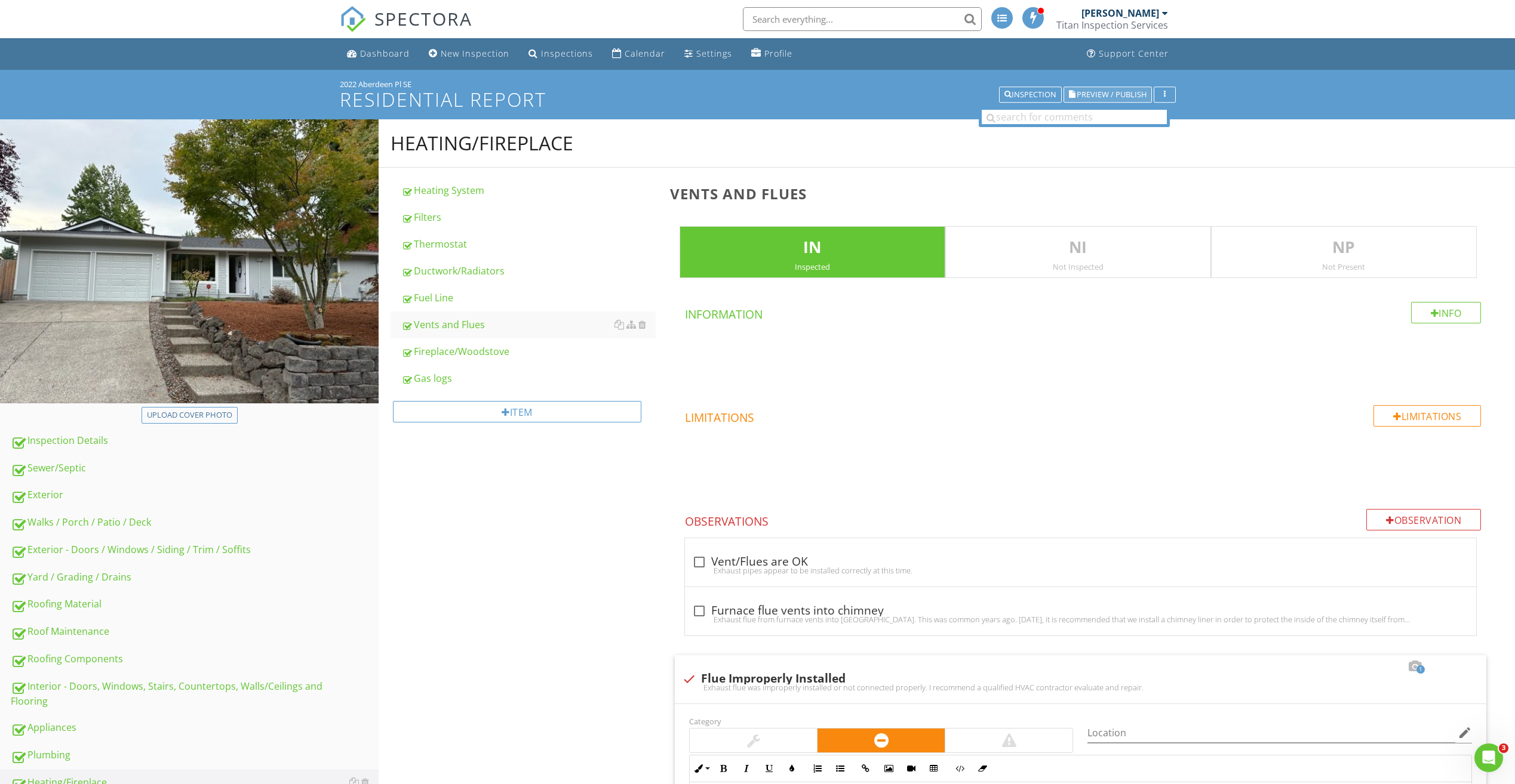
click at [1091, 95] on span "Preview / Publish" at bounding box center [1111, 94] width 70 height 7
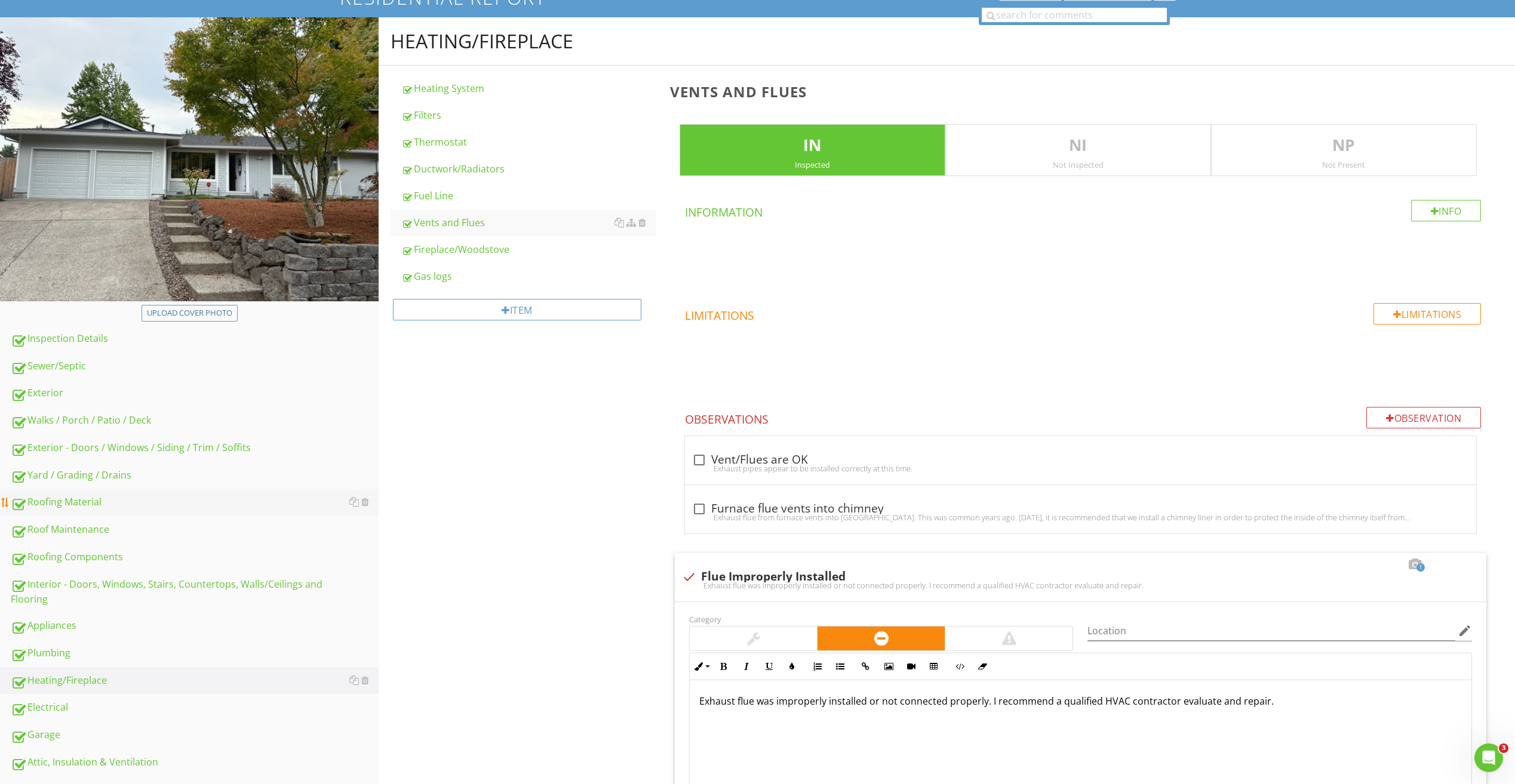
scroll to position [119, 0]
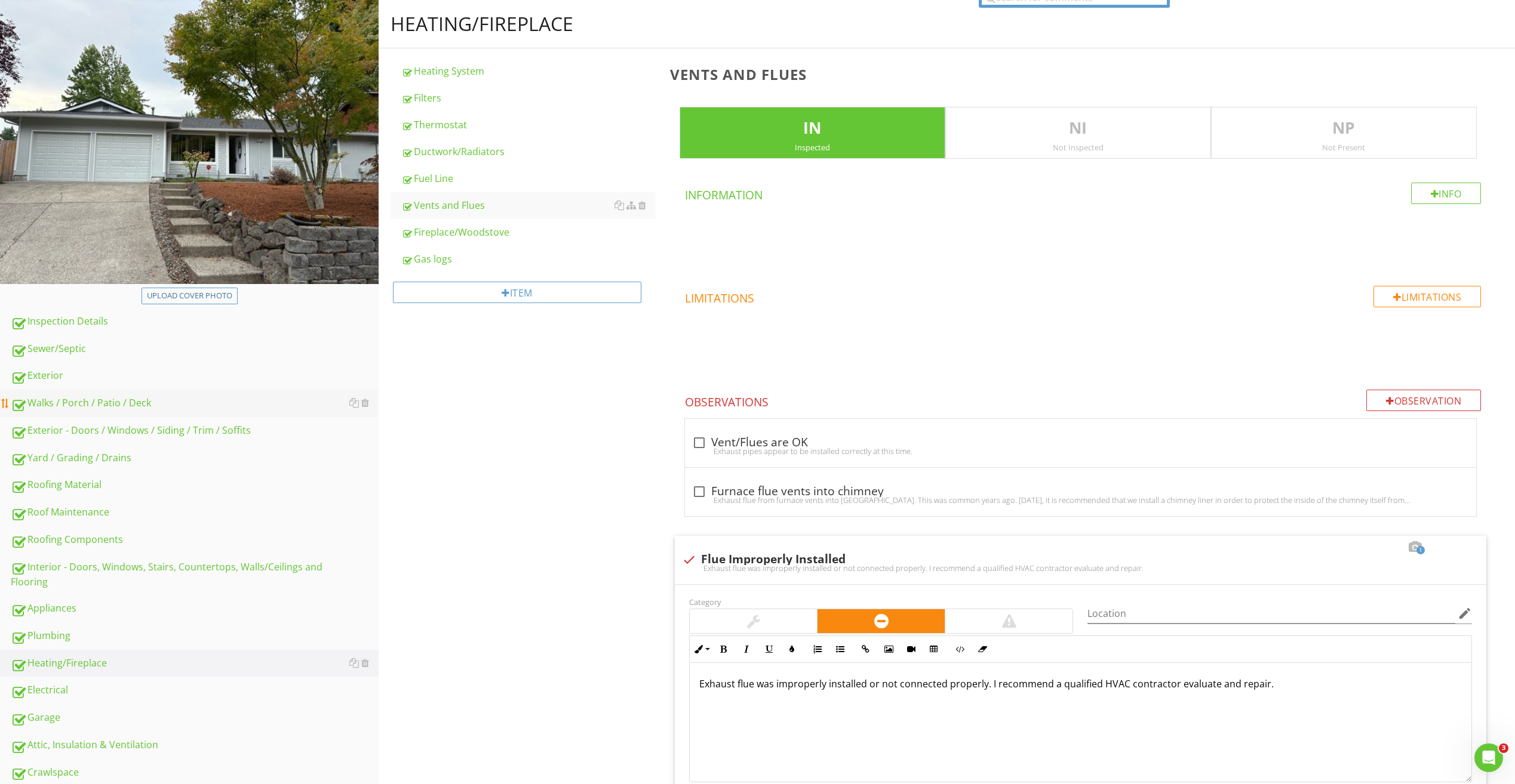
click at [85, 397] on div "Walks / Porch / Patio / Deck" at bounding box center [195, 403] width 368 height 16
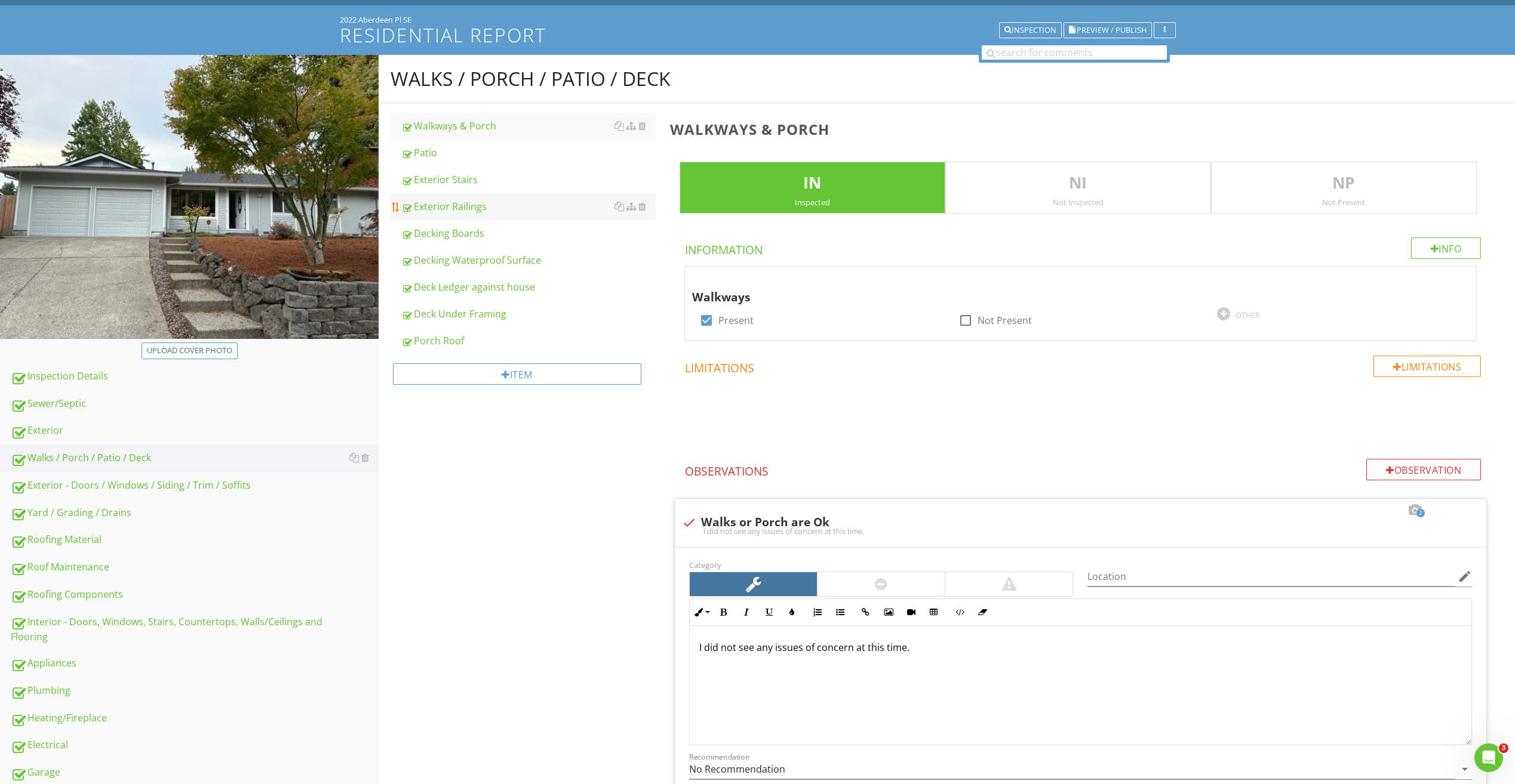
scroll to position [60, 0]
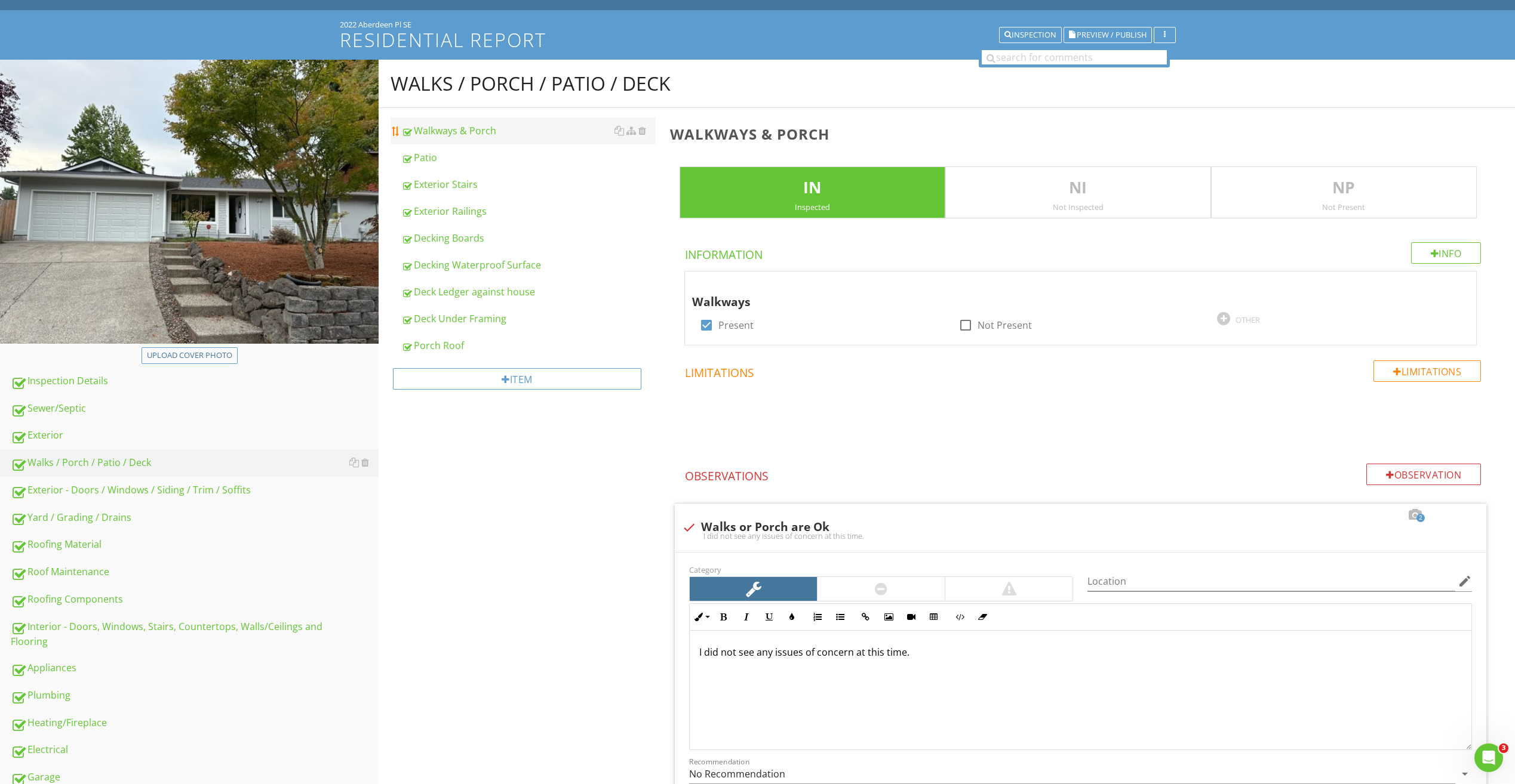
click at [456, 134] on div "Walkways & Porch" at bounding box center [527, 131] width 254 height 15
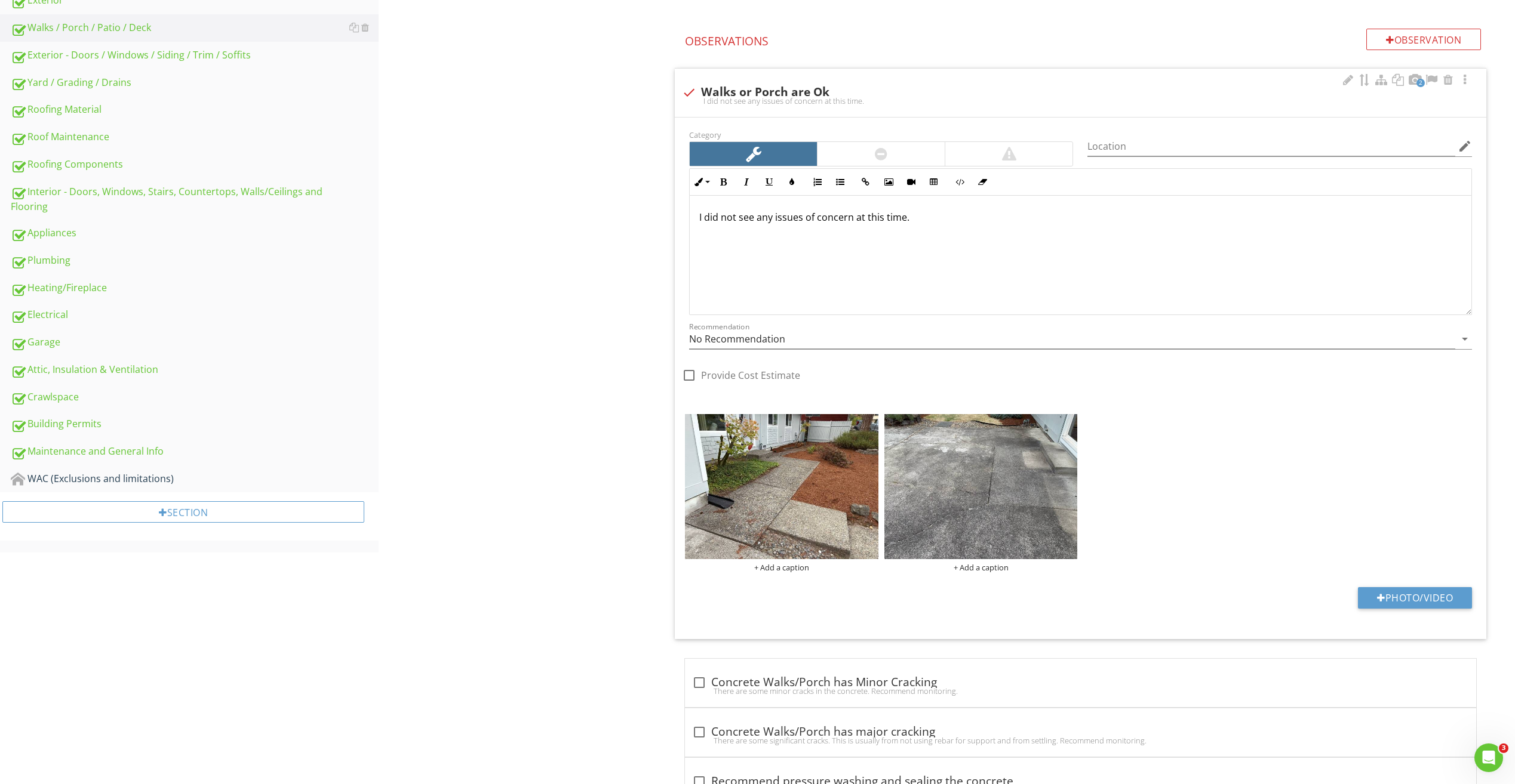
scroll to position [537, 0]
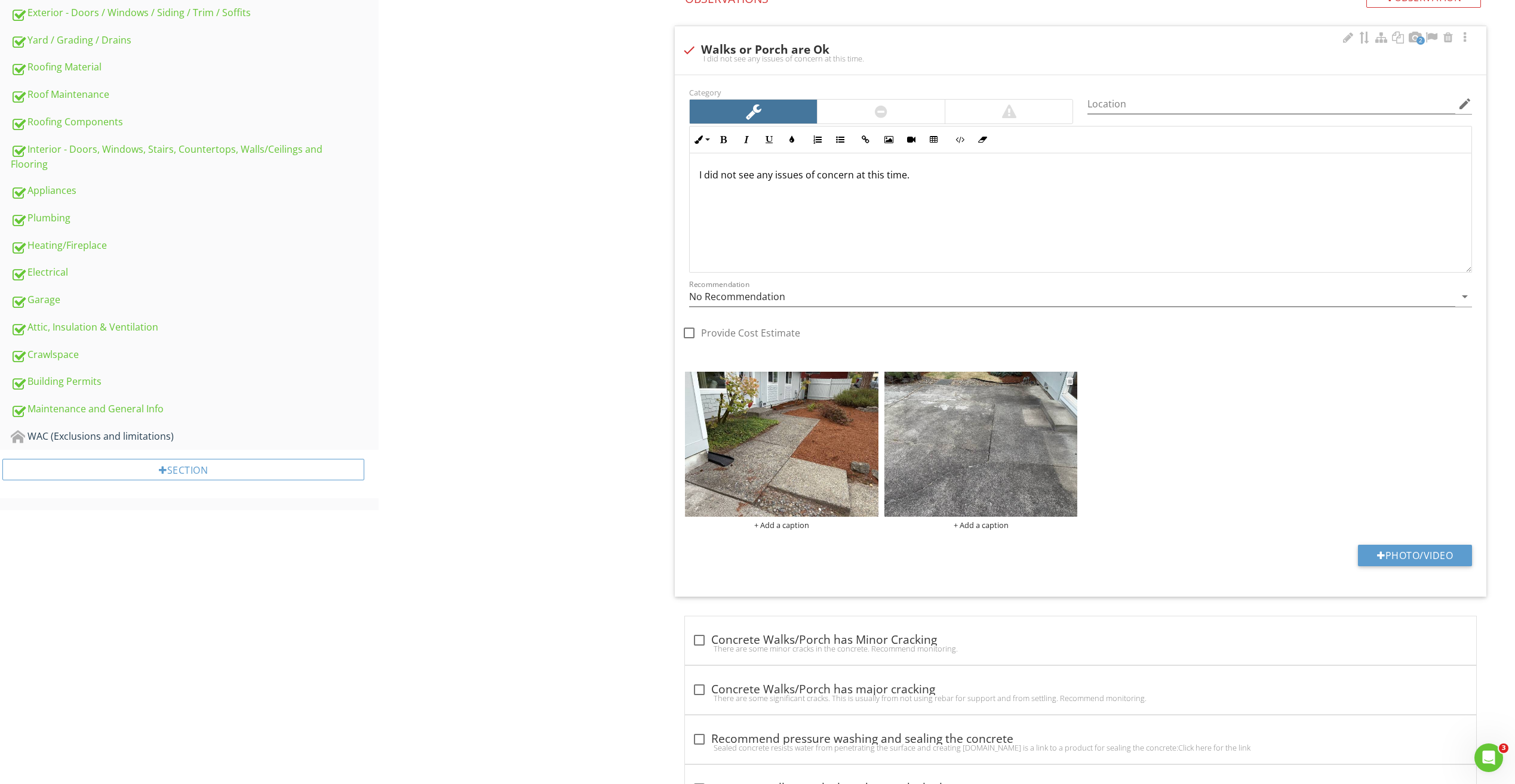
click at [1074, 386] on div at bounding box center [1071, 381] width 9 height 15
click at [1069, 381] on div at bounding box center [1070, 380] width 7 height 9
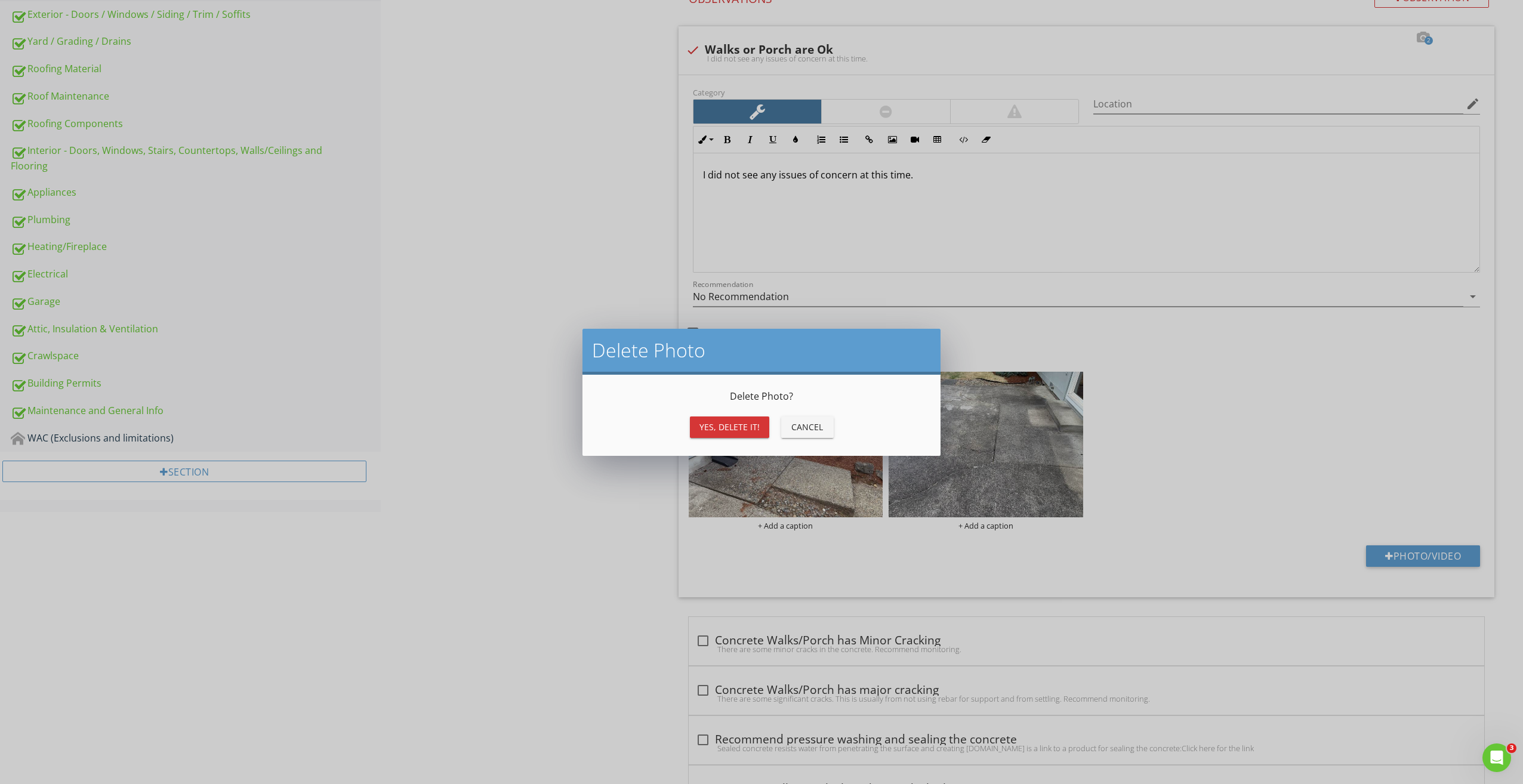
click at [796, 433] on button "Cancel" at bounding box center [807, 427] width 53 height 21
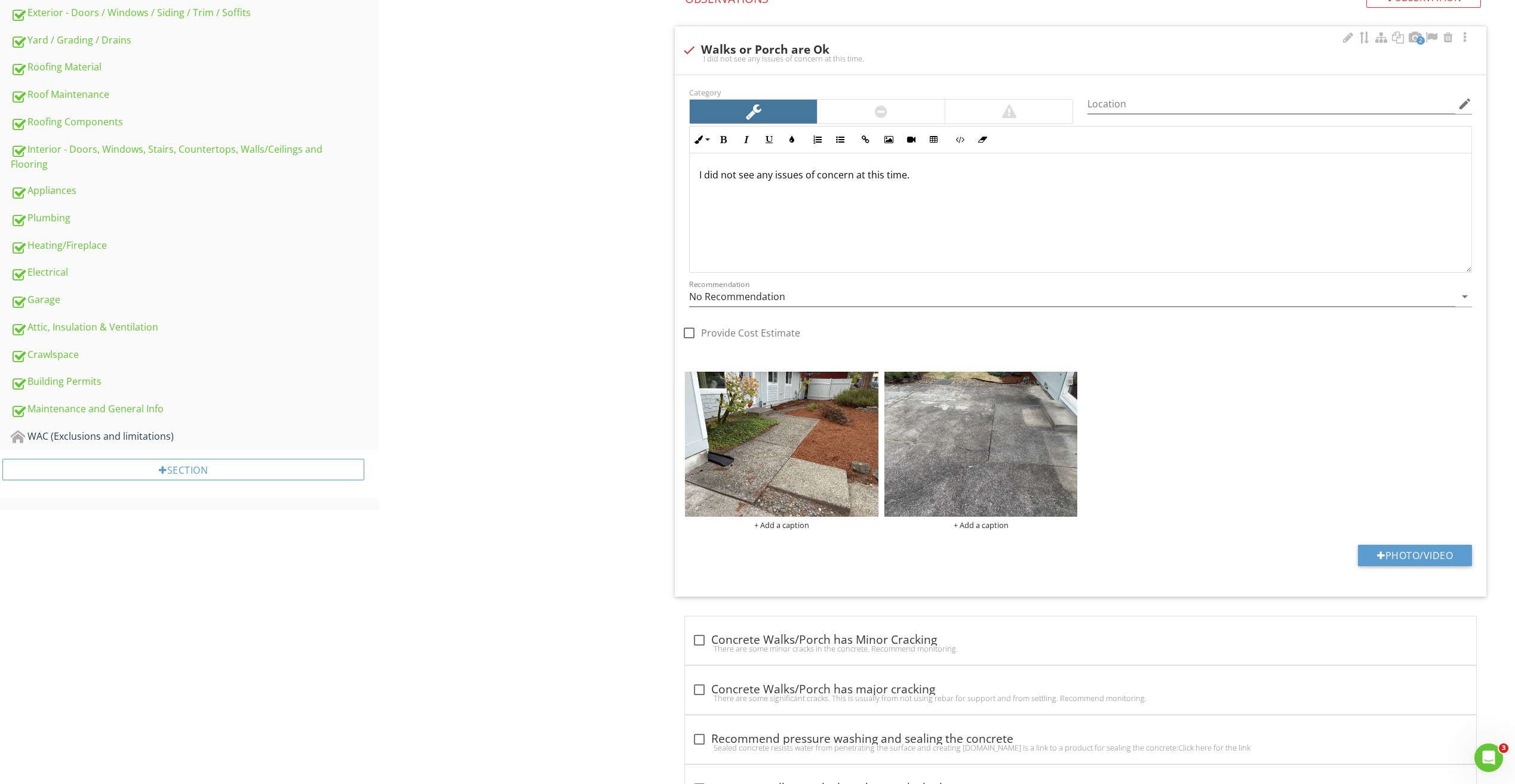
click at [1072, 383] on div at bounding box center [1070, 380] width 7 height 9
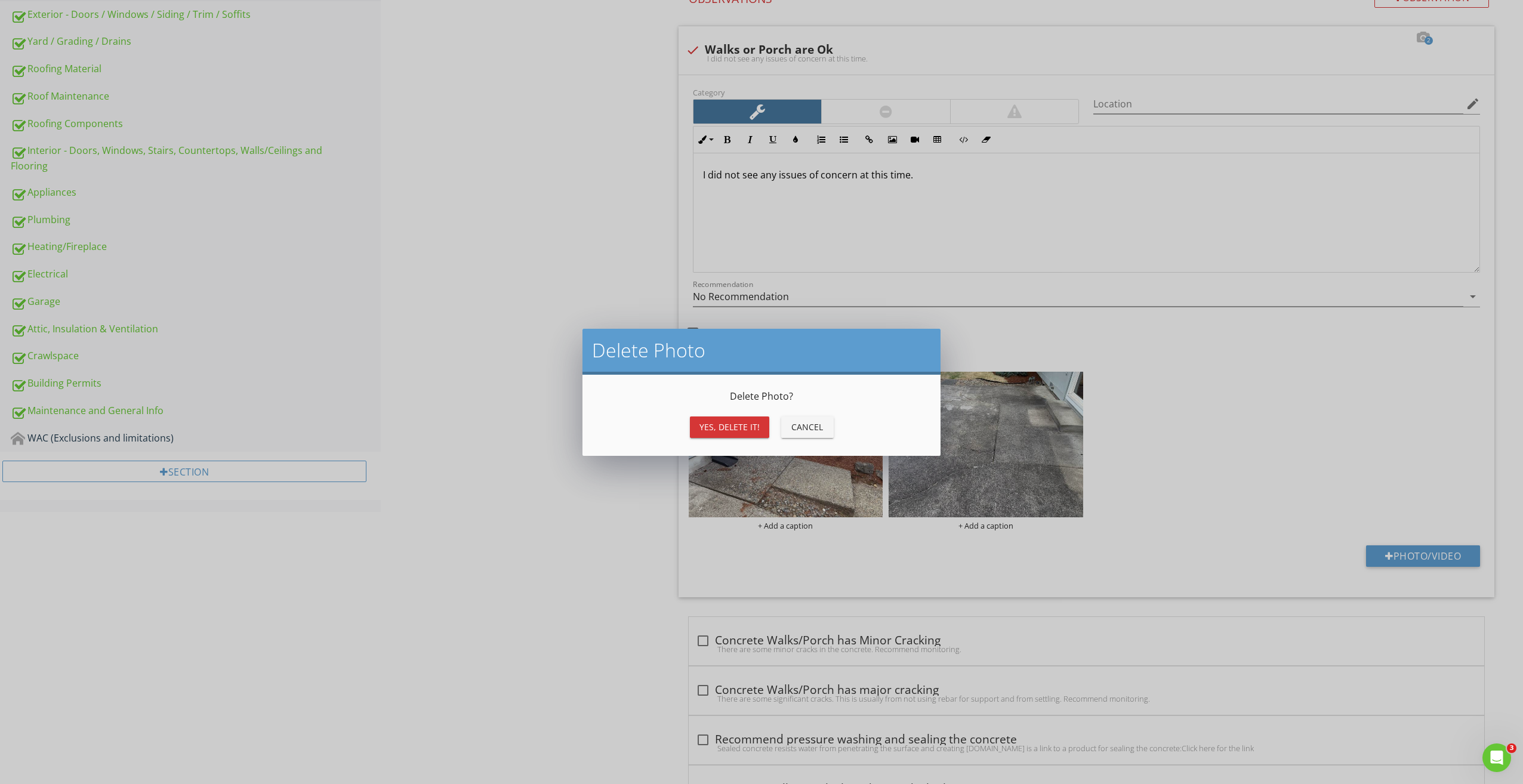
click at [752, 433] on div "Yes, Delete it!" at bounding box center [729, 428] width 60 height 13
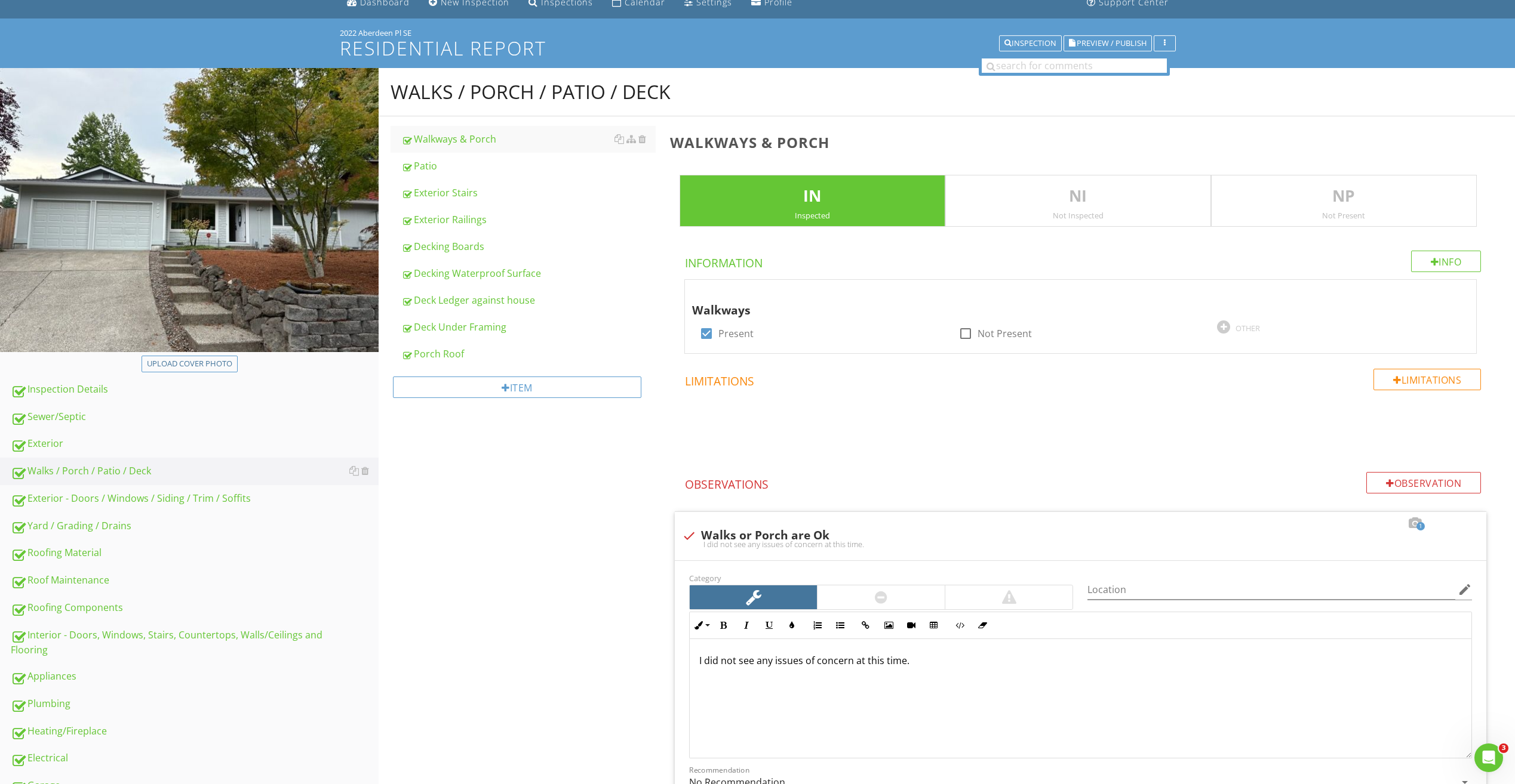
scroll to position [0, 0]
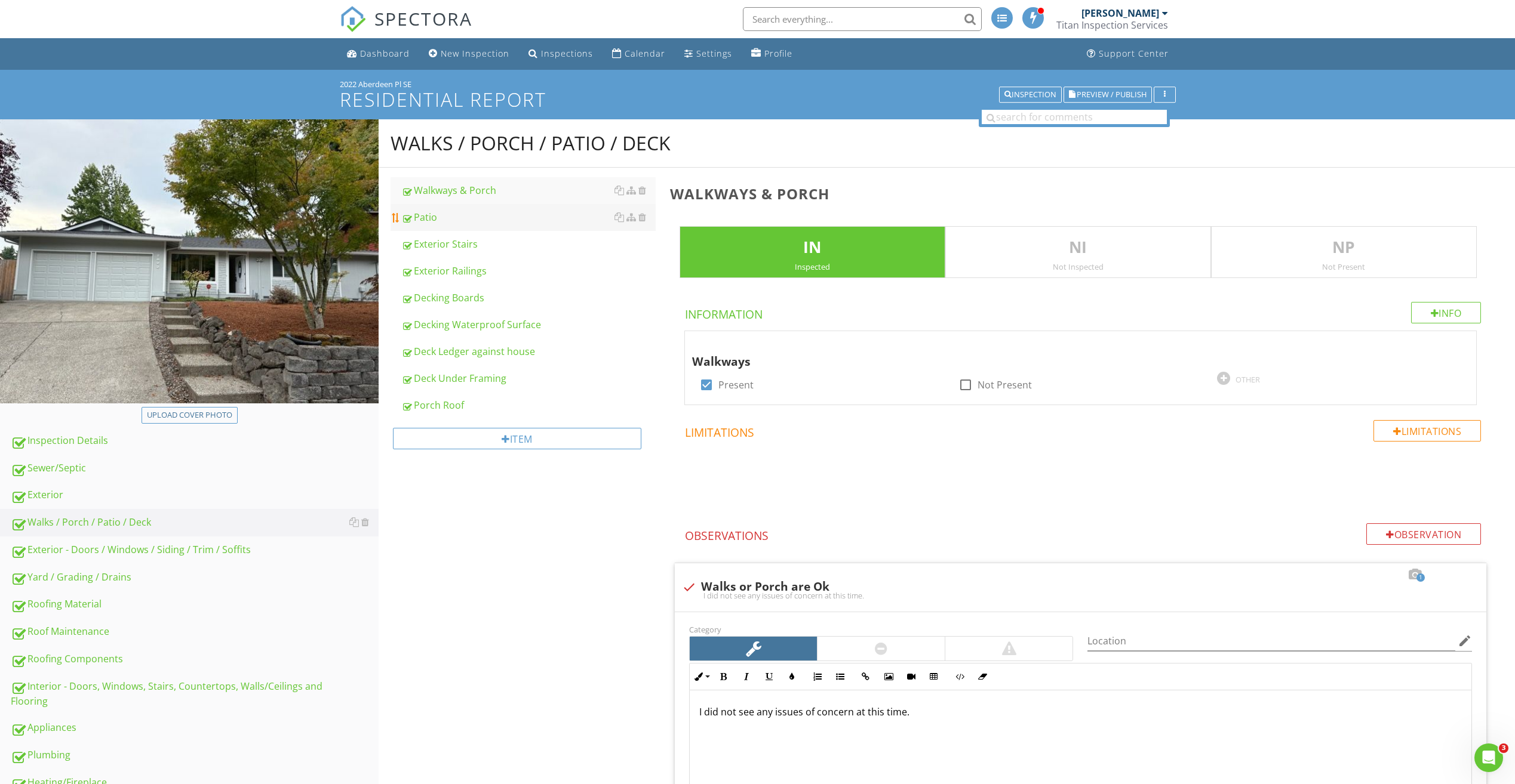
click at [425, 225] on link "Patio" at bounding box center [527, 217] width 254 height 26
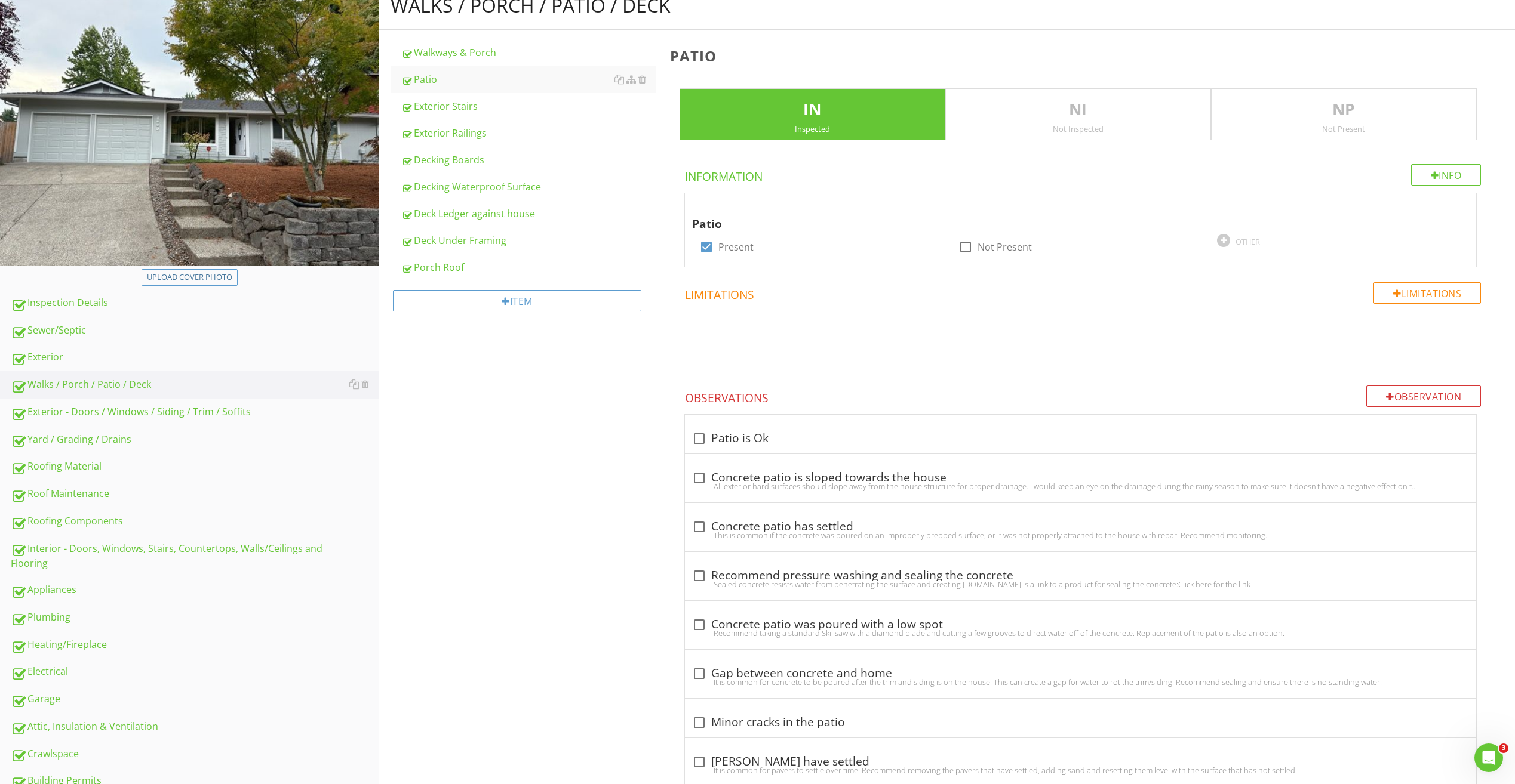
scroll to position [84, 0]
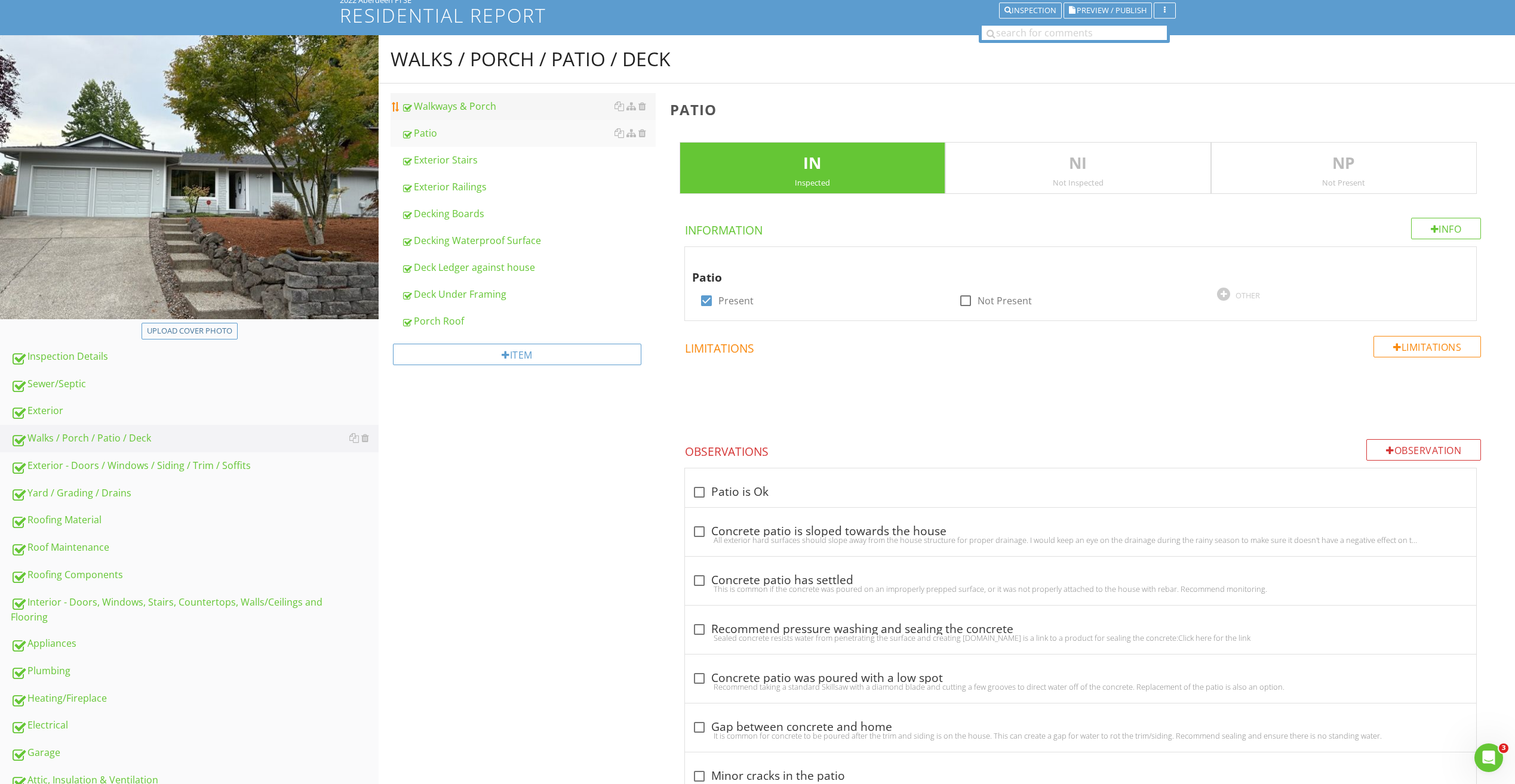
click at [443, 108] on div "Walkways & Porch" at bounding box center [527, 106] width 254 height 15
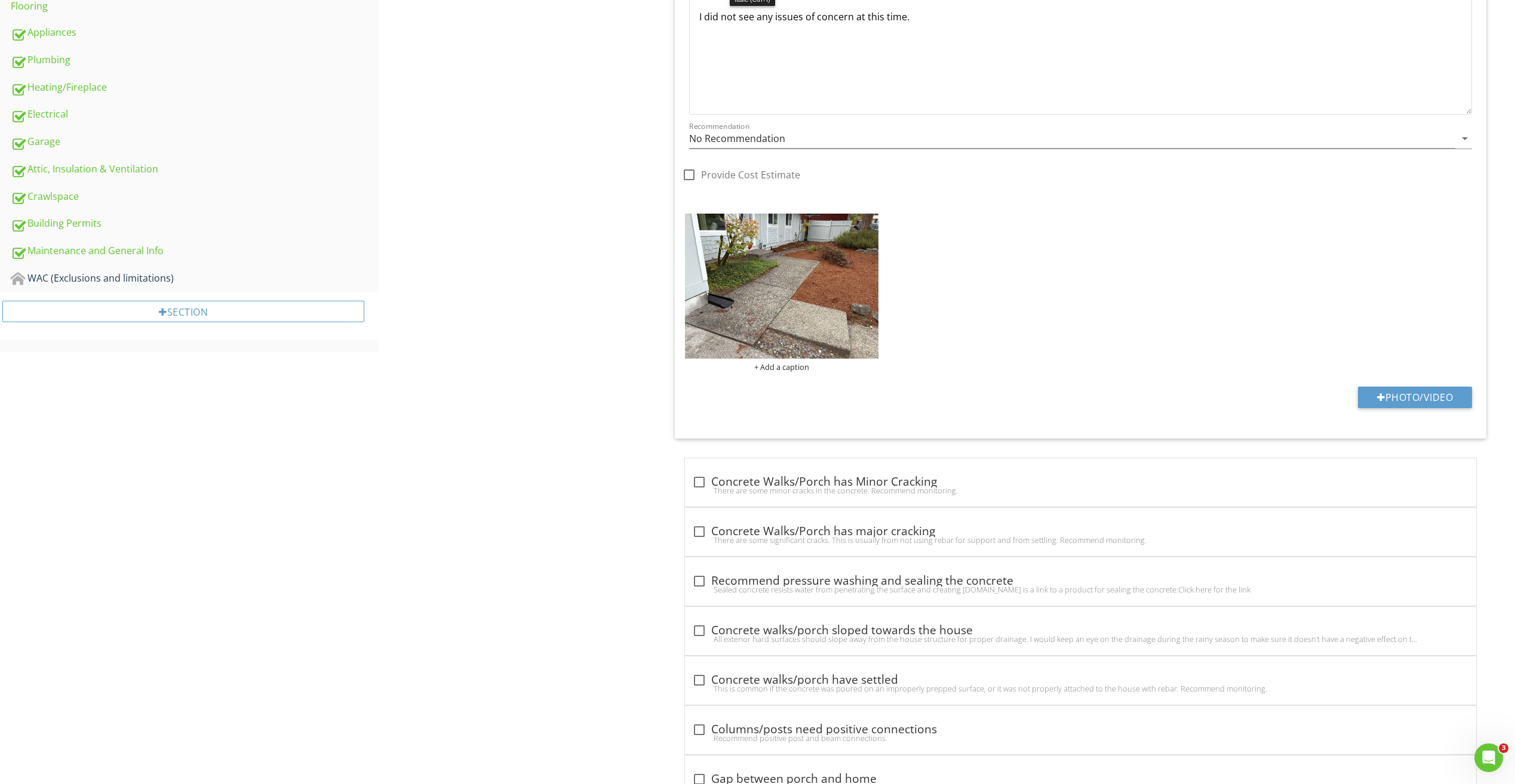
scroll to position [741, 0]
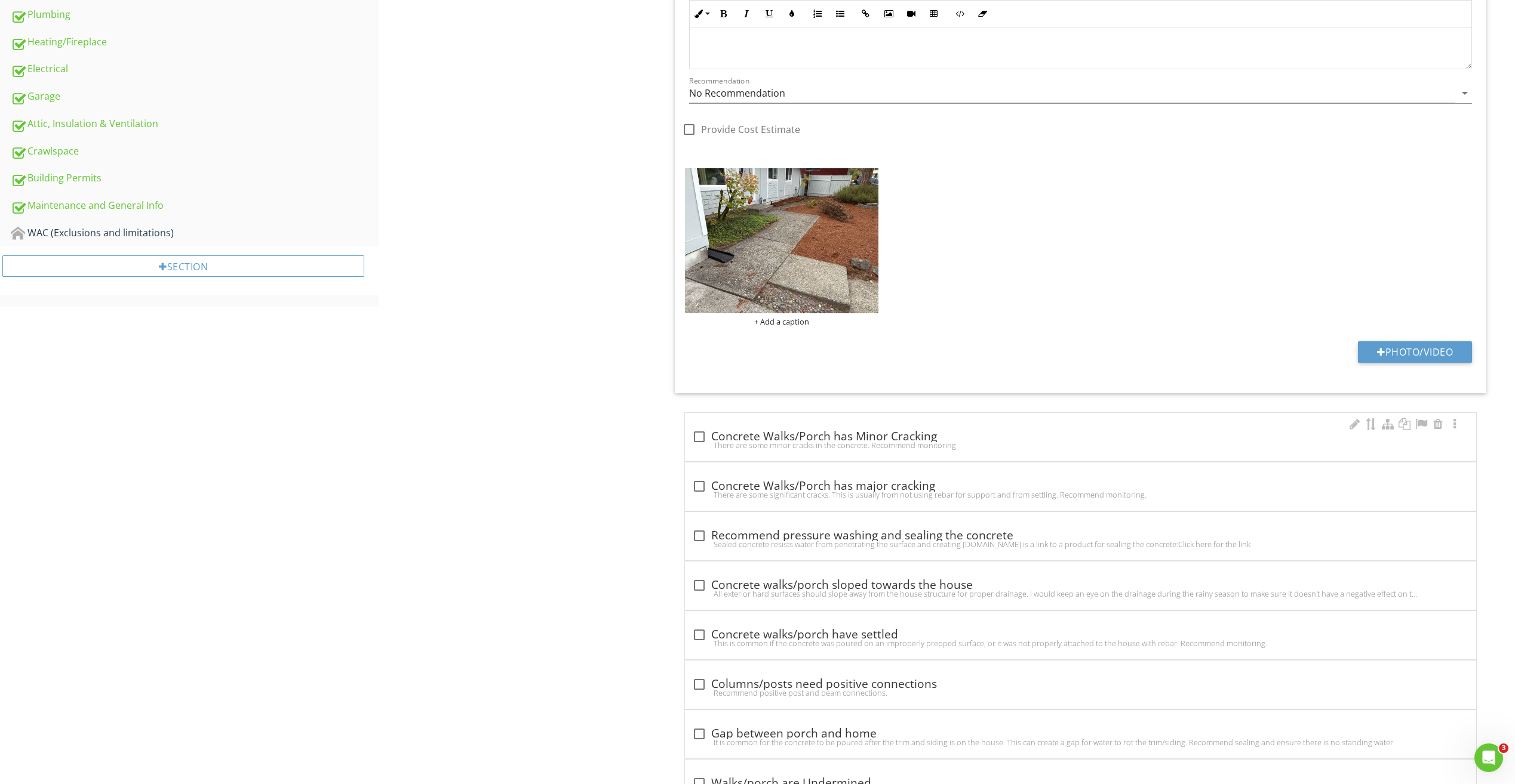
click at [693, 434] on div at bounding box center [699, 437] width 20 height 20
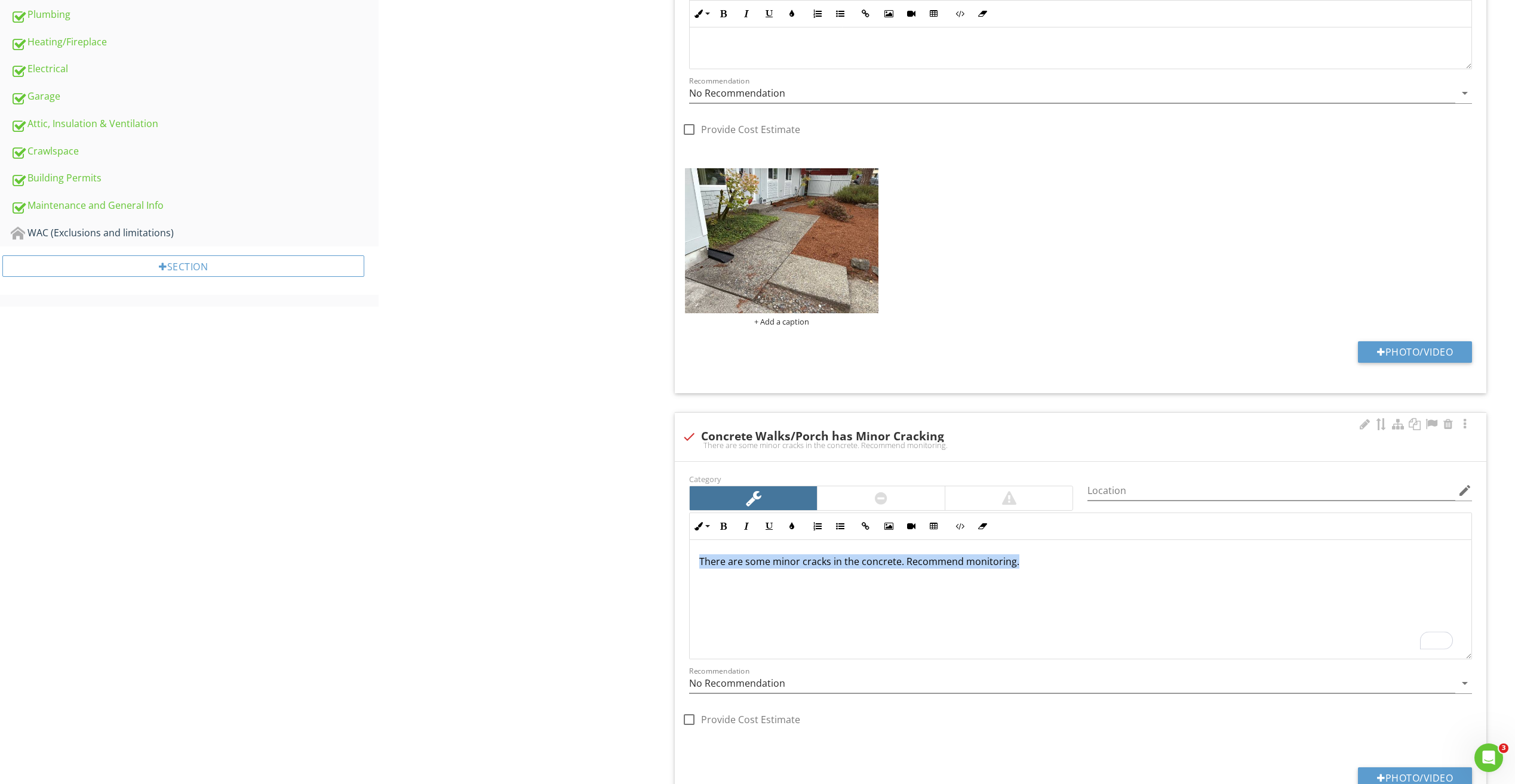
drag, startPoint x: 892, startPoint y: 567, endPoint x: 701, endPoint y: 561, distance: 191.1
click at [701, 562] on p "There are some minor cracks in the concrete. Recommend monitoring." at bounding box center [1080, 561] width 762 height 15
click at [693, 442] on div "There are some minor cracks in the concrete. Recommend monitoring." at bounding box center [1080, 445] width 797 height 9
checkbox input "true"
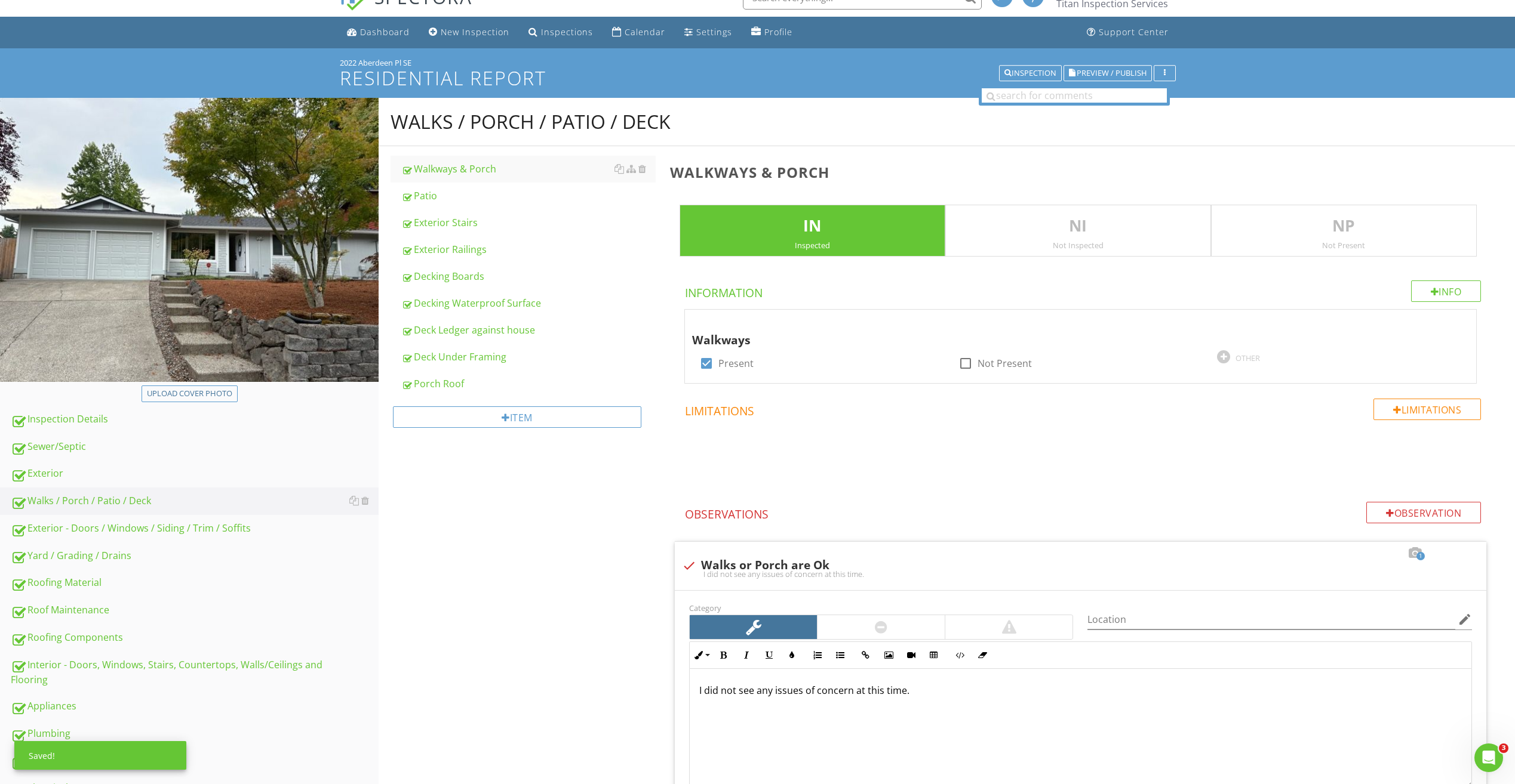
scroll to position [0, 0]
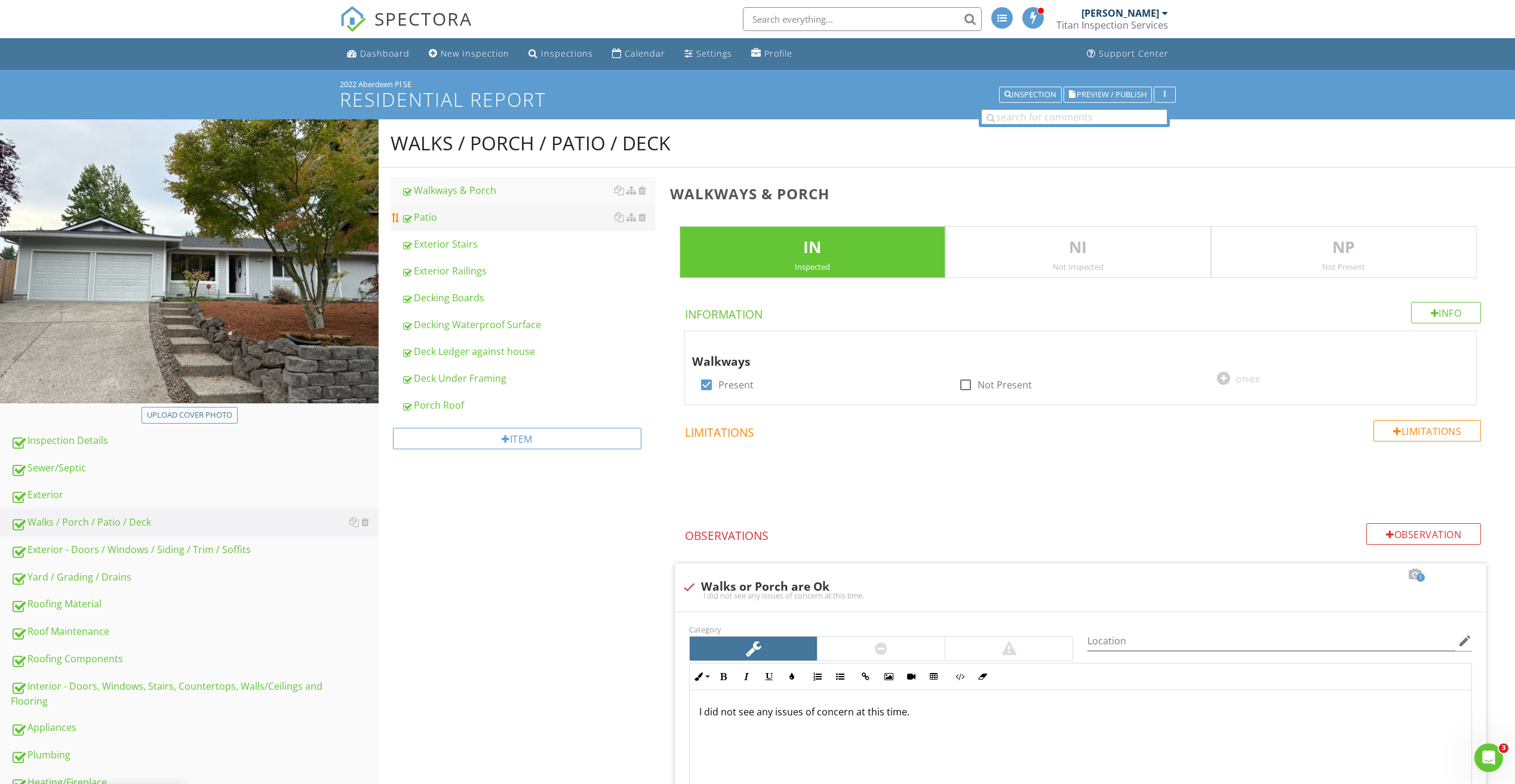
click at [442, 209] on link "Patio" at bounding box center [527, 217] width 254 height 26
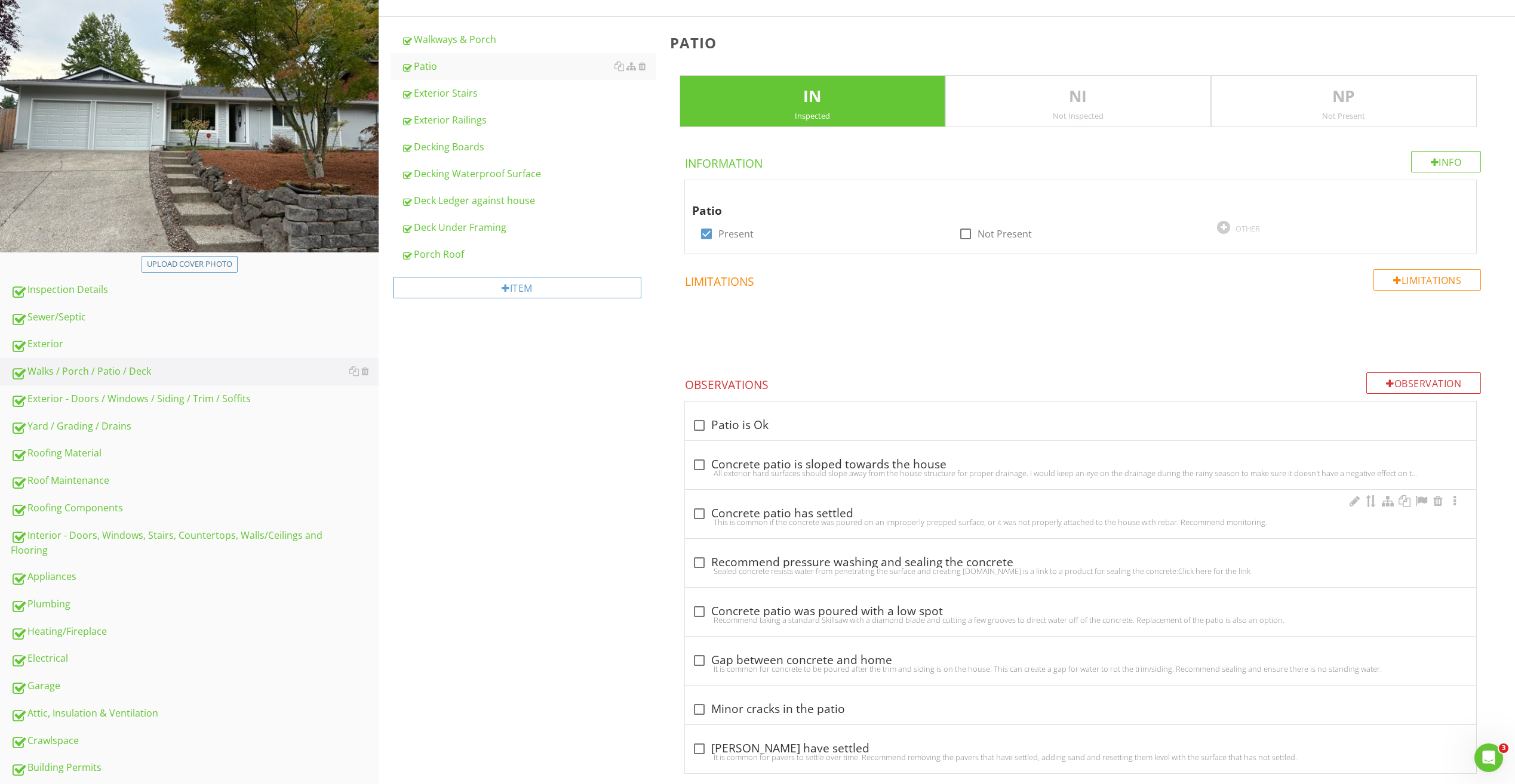
scroll to position [179, 0]
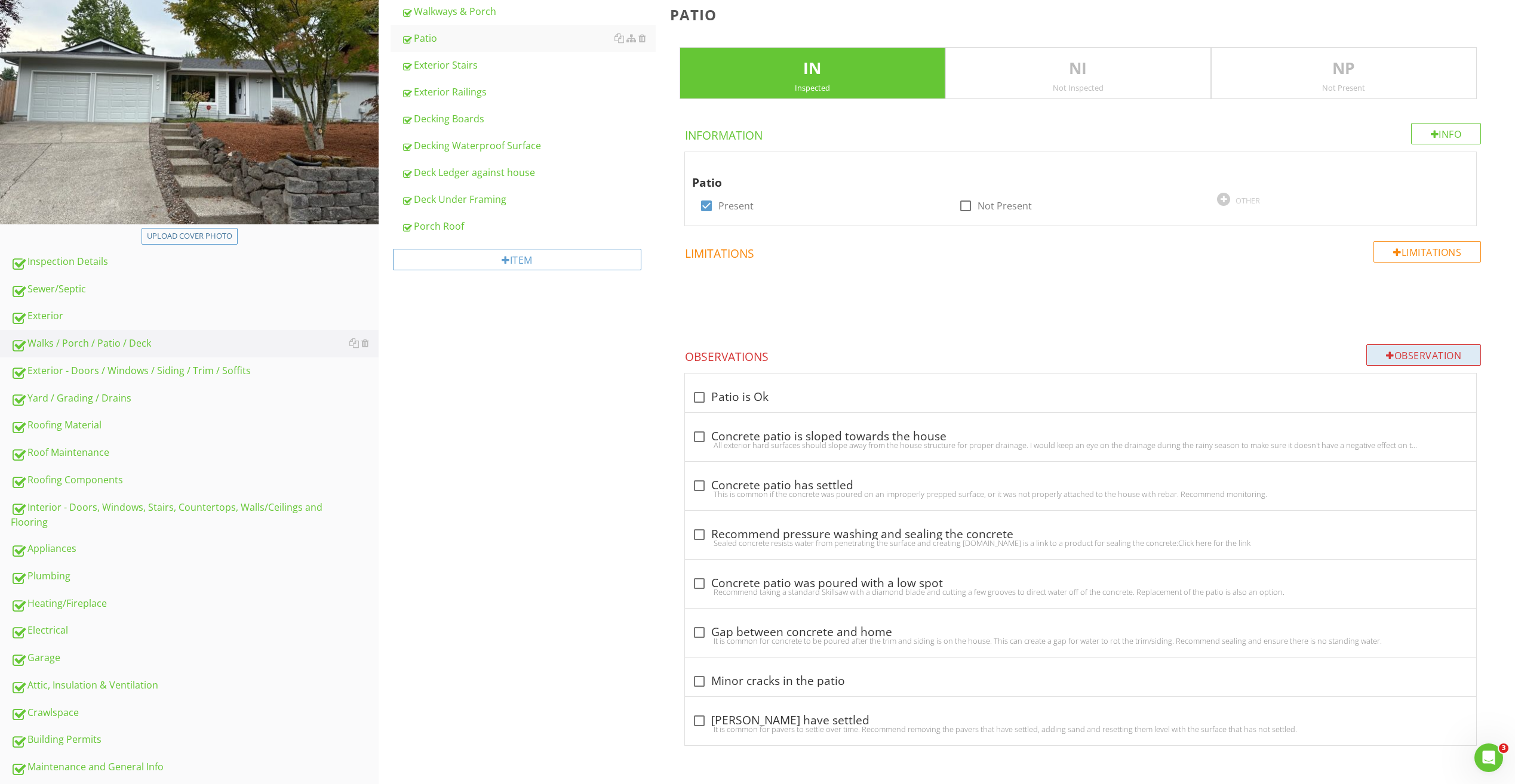
click at [1409, 353] on div "Observation" at bounding box center [1424, 355] width 115 height 21
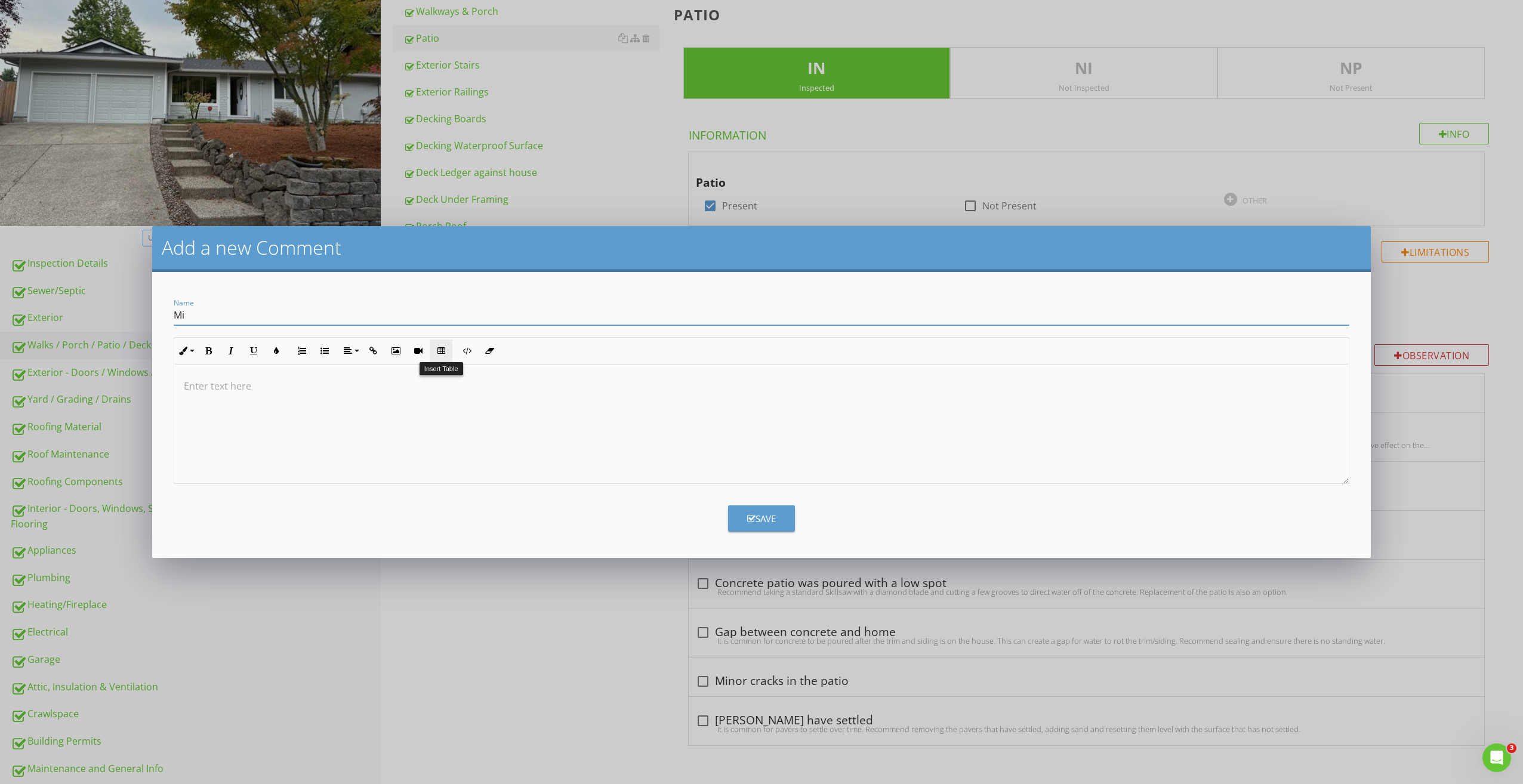
type input "M"
type input "Patio has minor cracks"
click at [752, 516] on icon "button" at bounding box center [751, 519] width 8 height 9
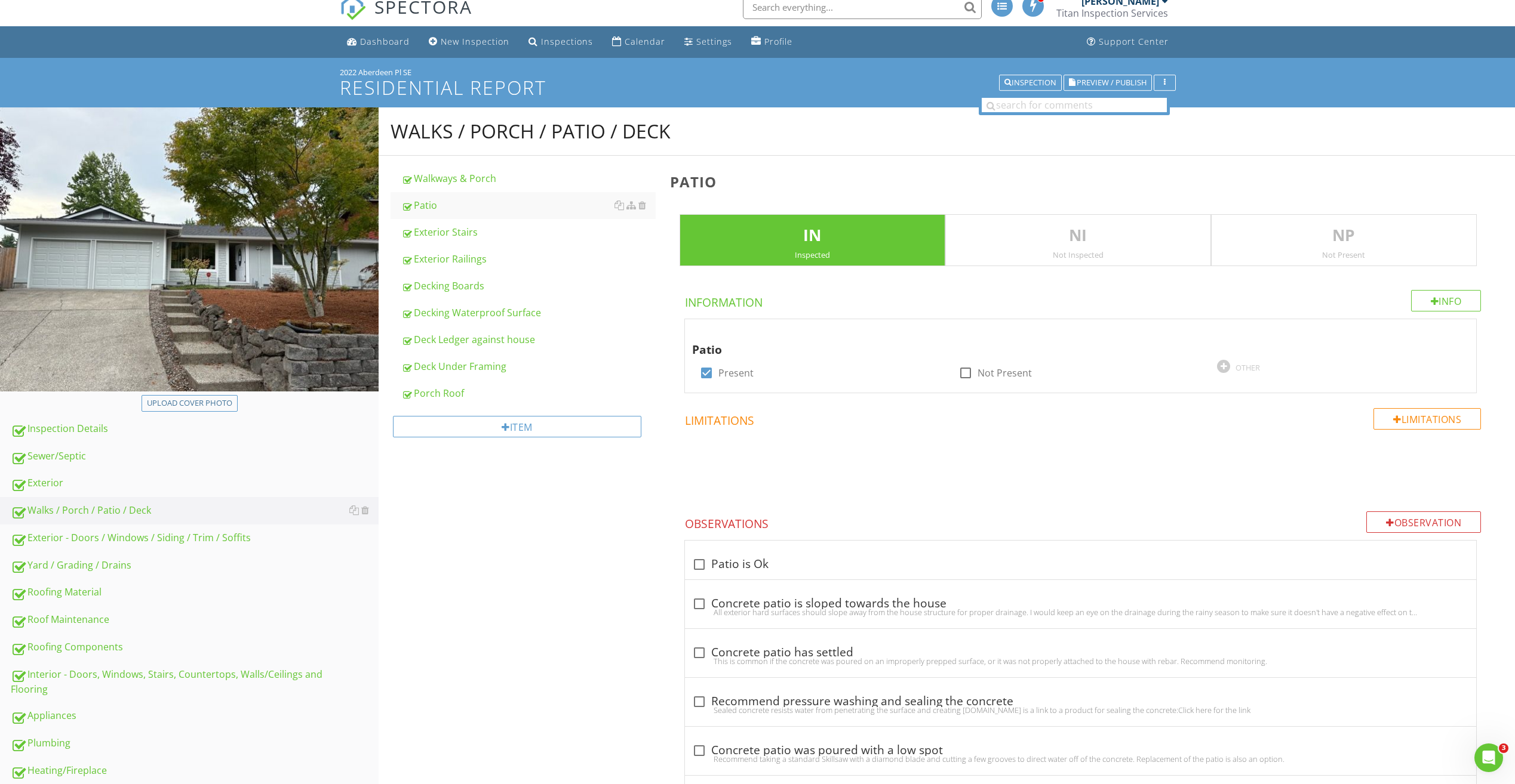
scroll to position [0, 0]
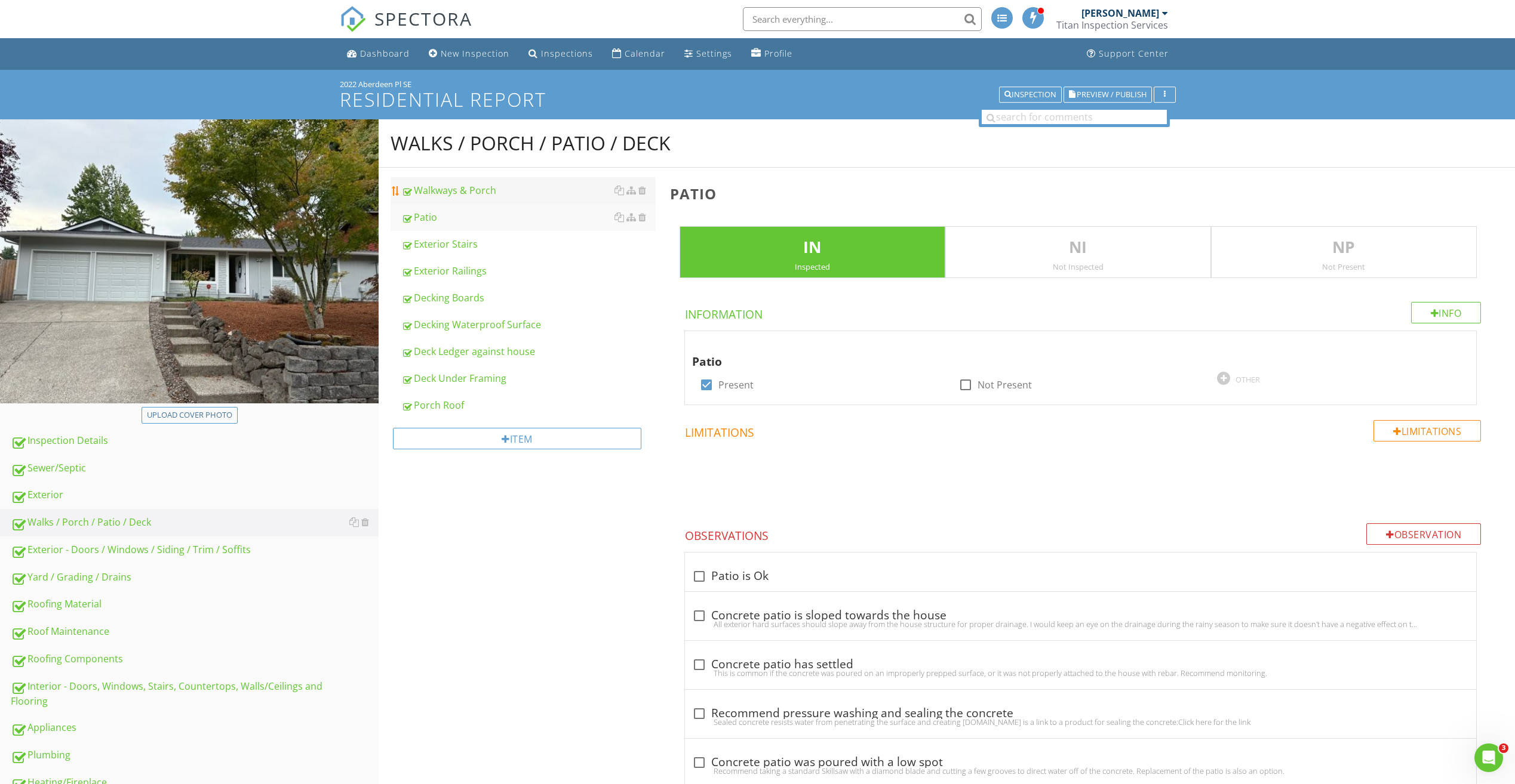
click at [446, 196] on div "Walkways & Porch" at bounding box center [527, 190] width 254 height 15
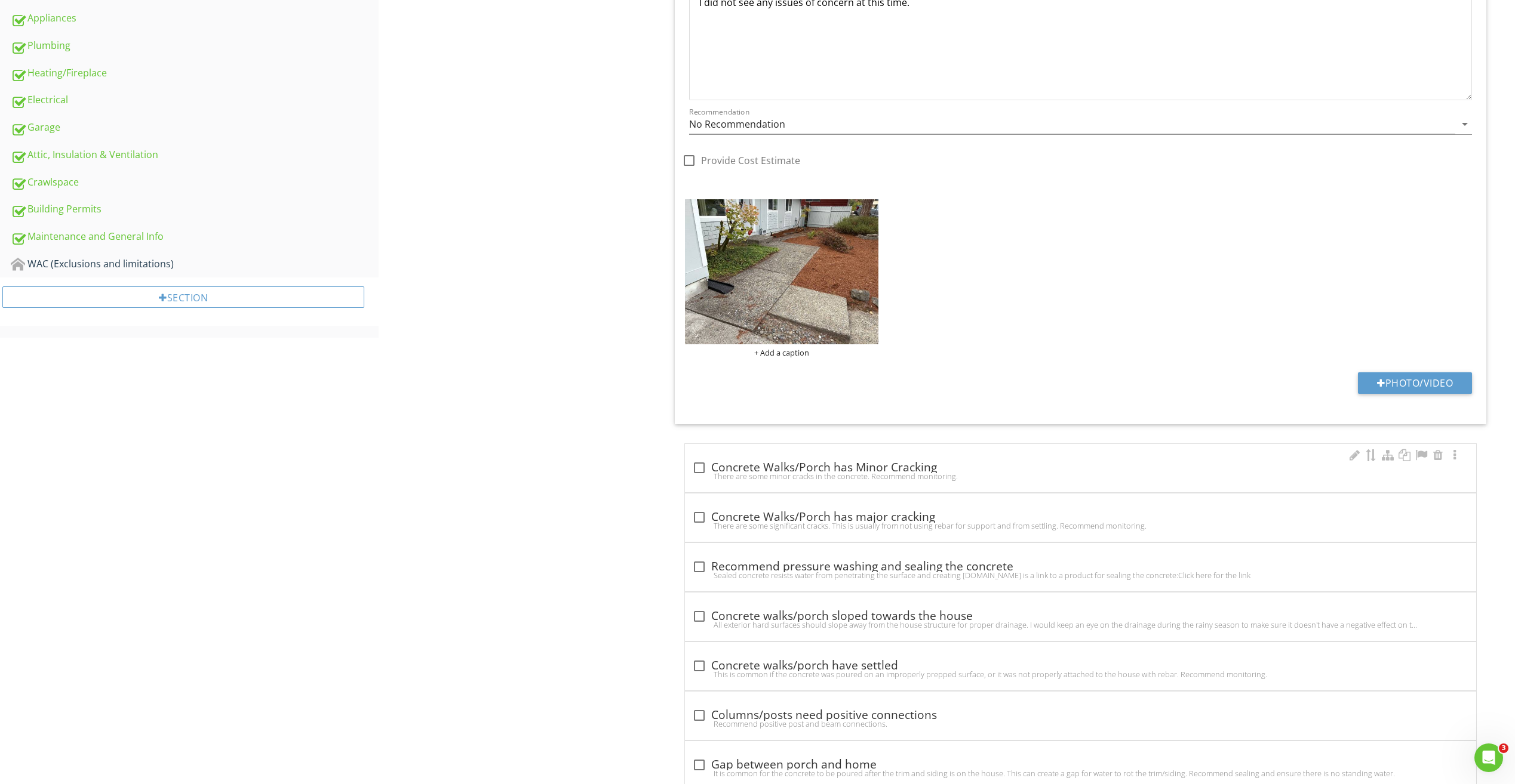
scroll to position [717, 0]
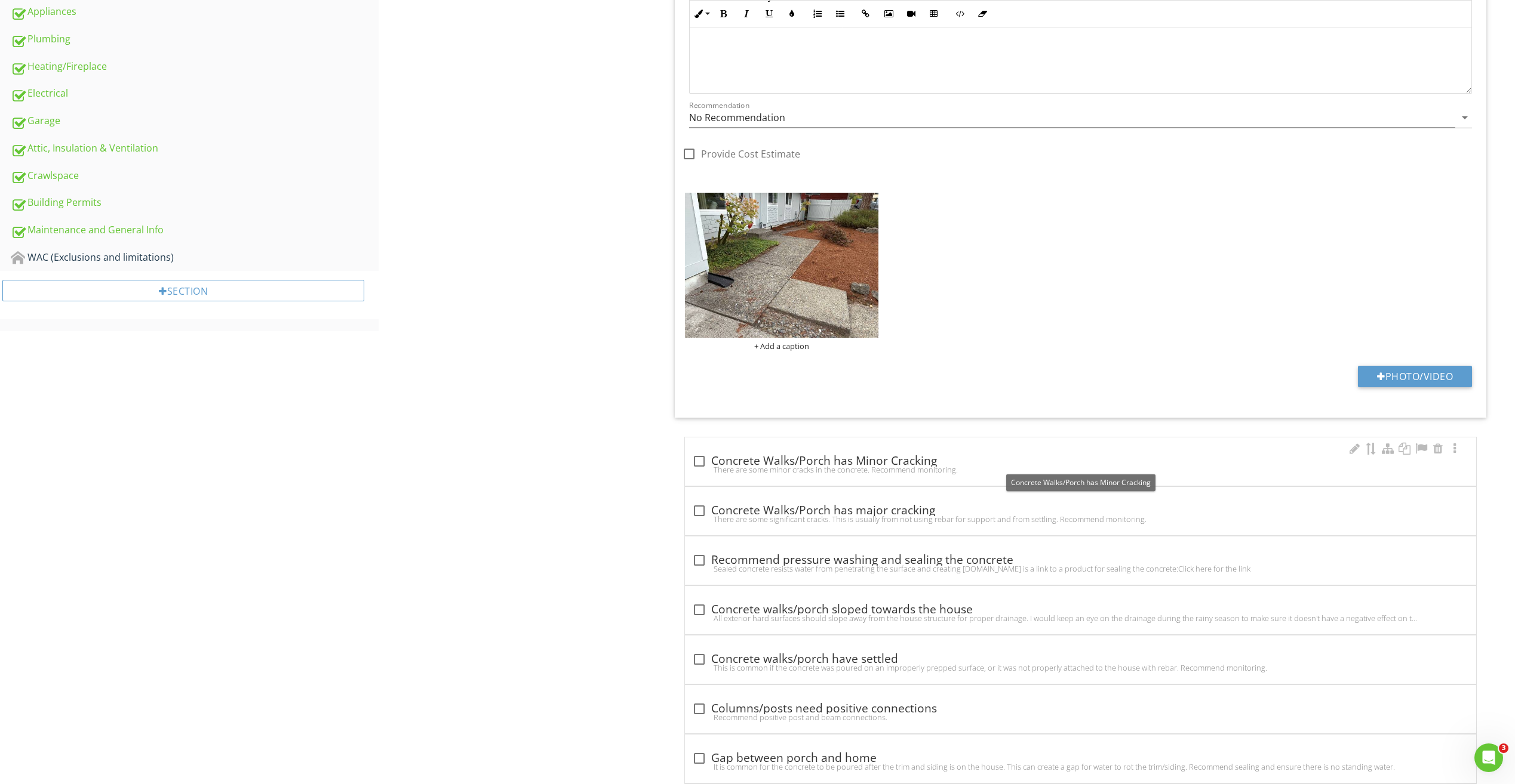
click at [699, 460] on div at bounding box center [699, 462] width 20 height 20
checkbox input "true"
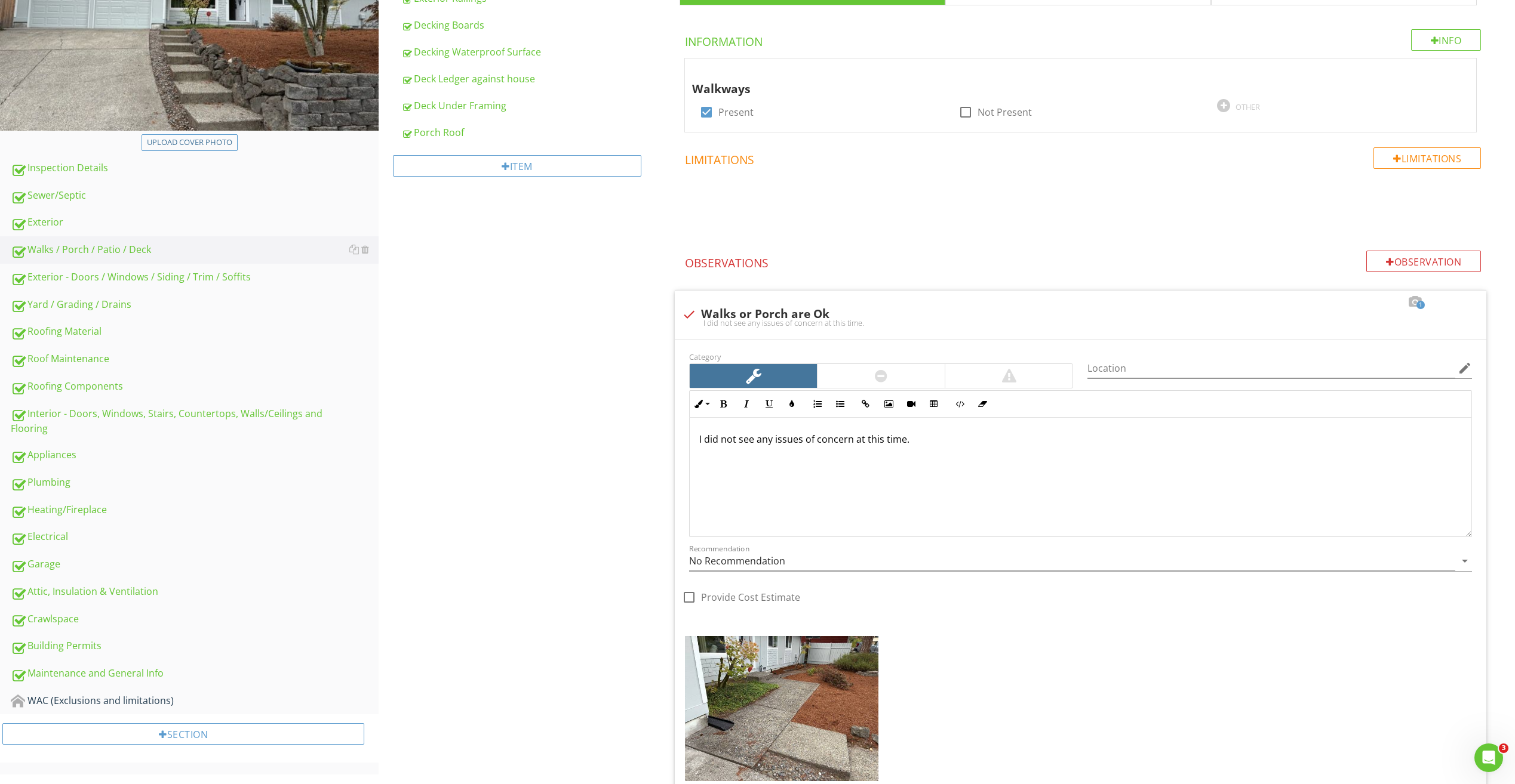
scroll to position [239, 0]
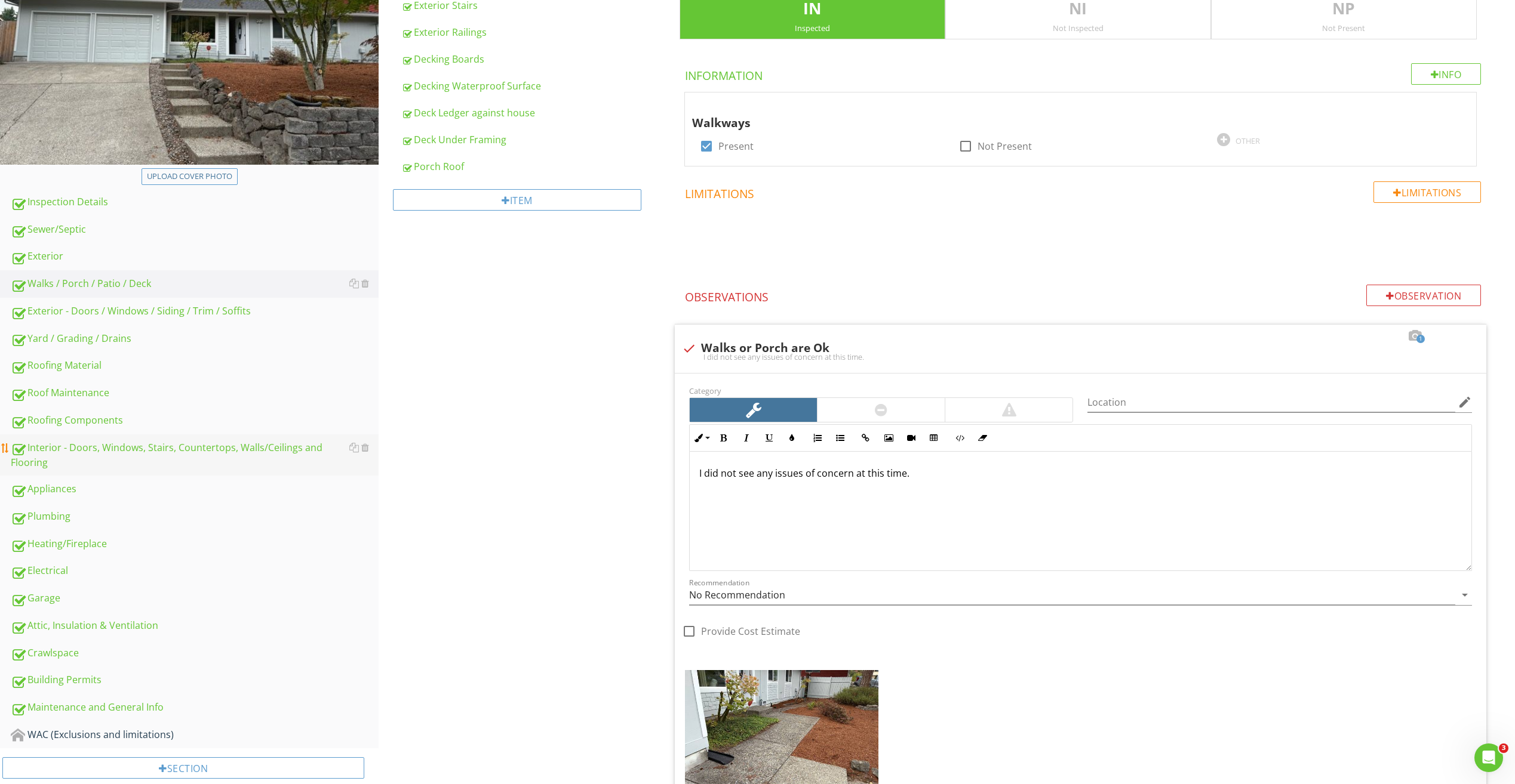
click at [72, 448] on div "Interior - Doors, Windows, Stairs, Countertops, Walls/Ceilings and Flooring" at bounding box center [195, 455] width 368 height 30
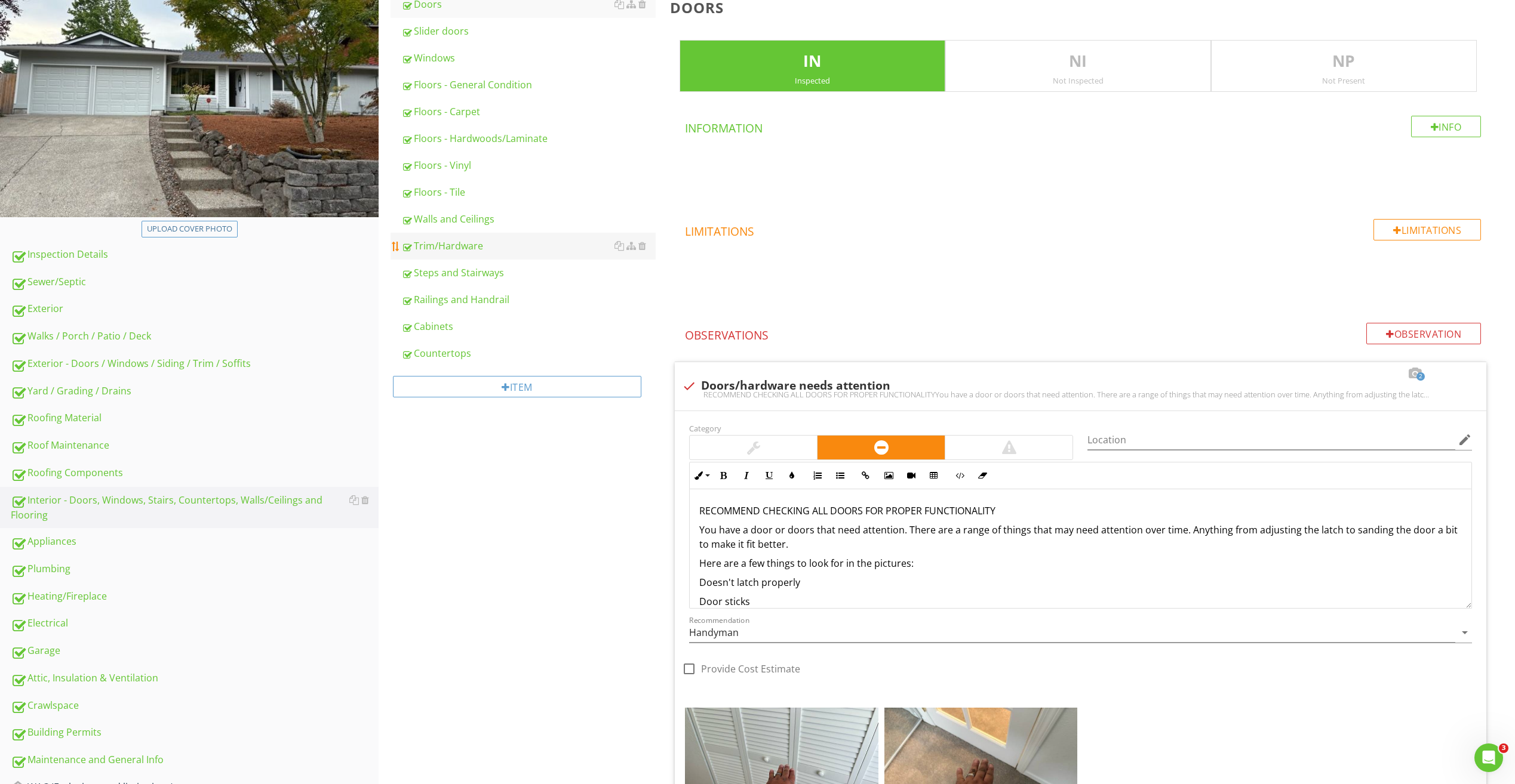
scroll to position [179, 0]
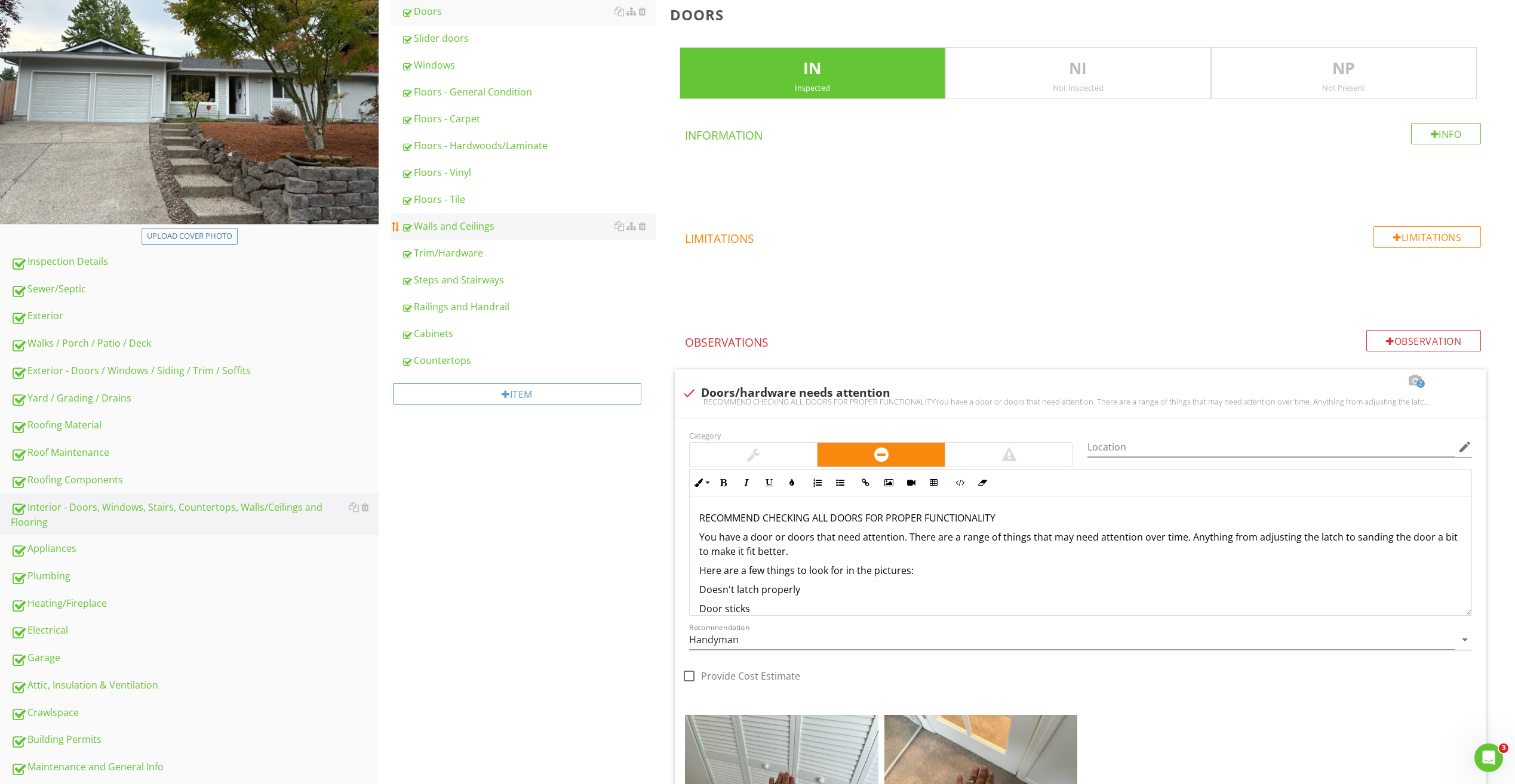
click at [460, 219] on div "Walls and Ceilings" at bounding box center [527, 226] width 254 height 15
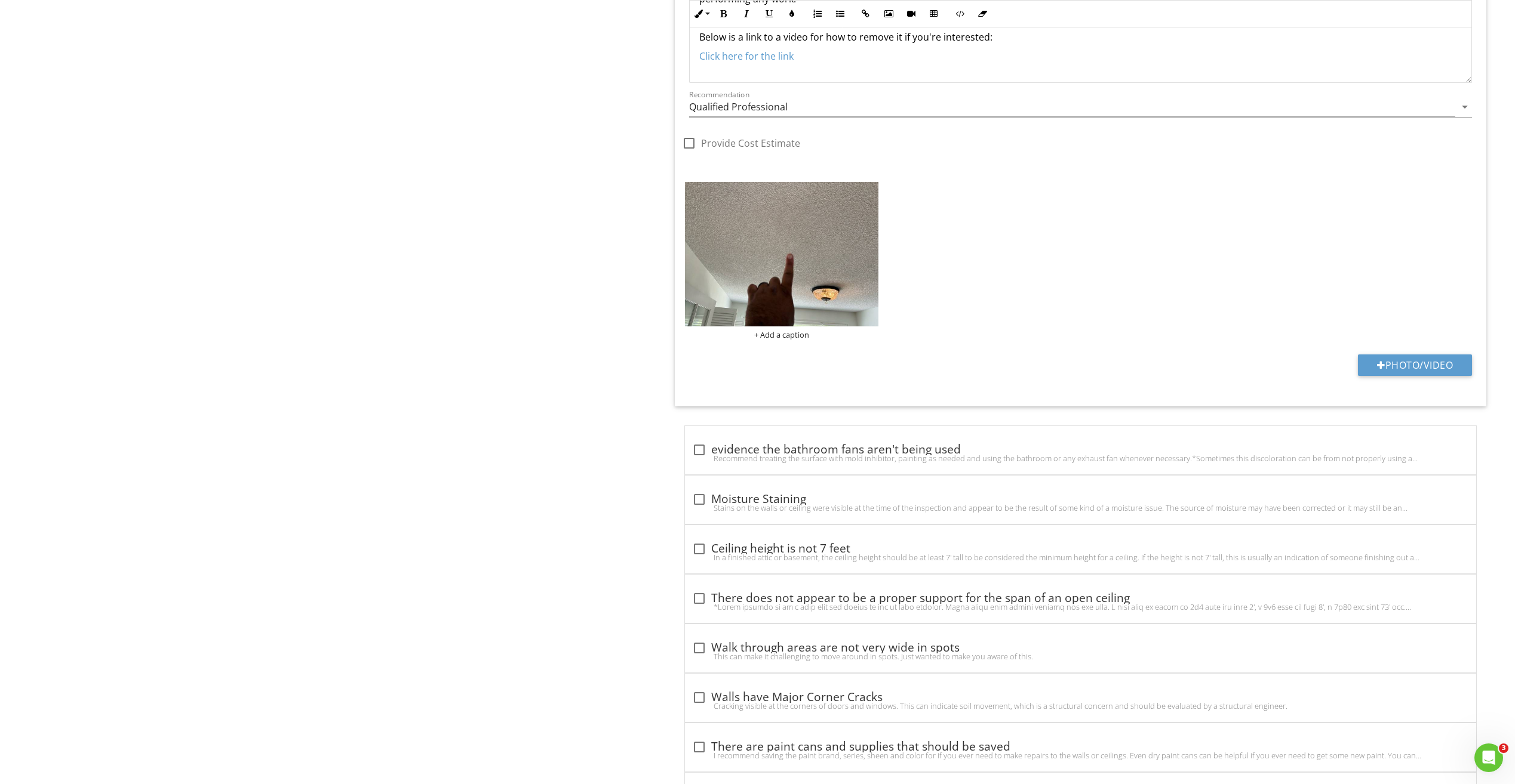
scroll to position [1513, 0]
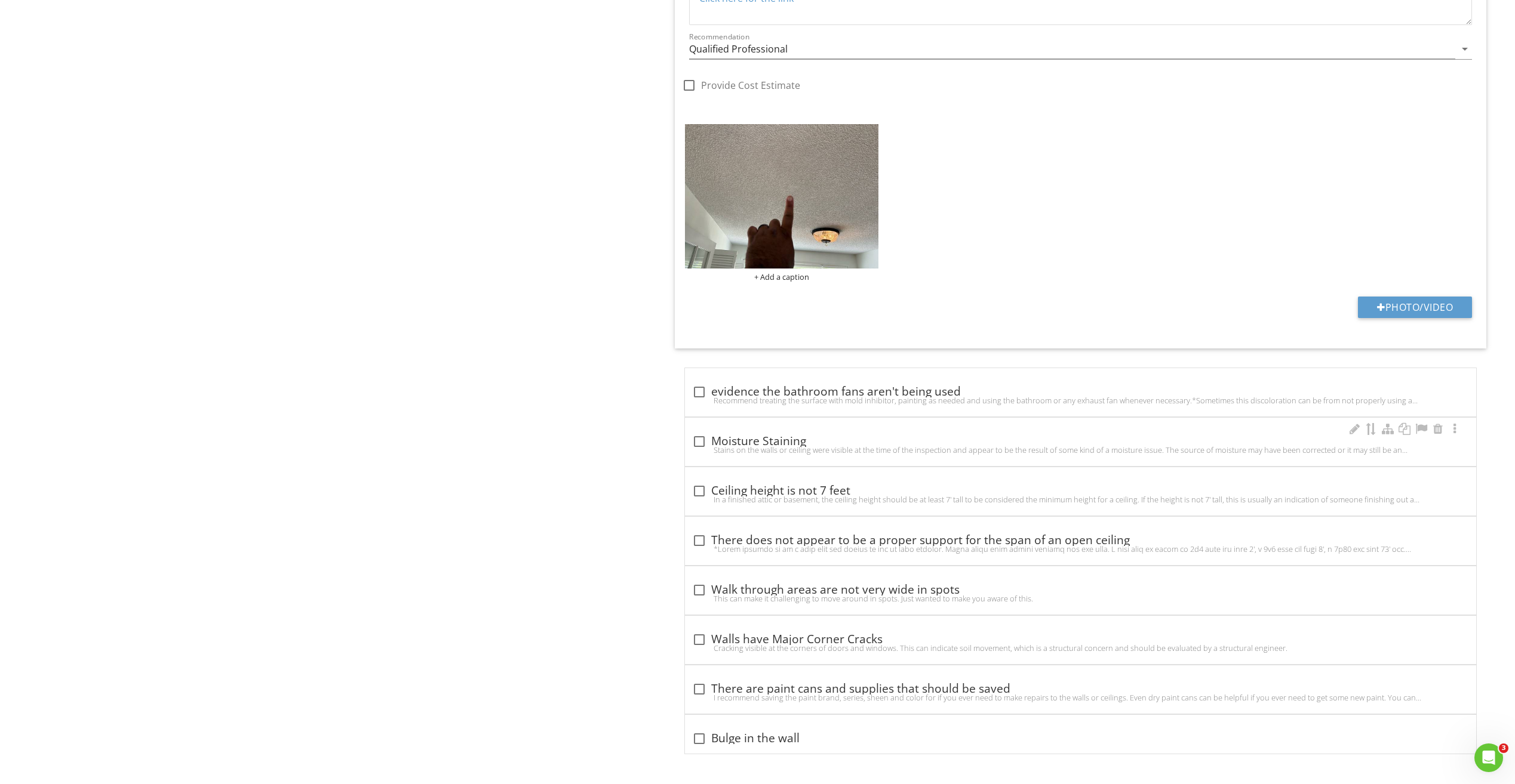
click at [697, 446] on div "Stains on the walls or ceiling were visible at the time of the inspection and a…" at bounding box center [1080, 450] width 777 height 9
checkbox input "true"
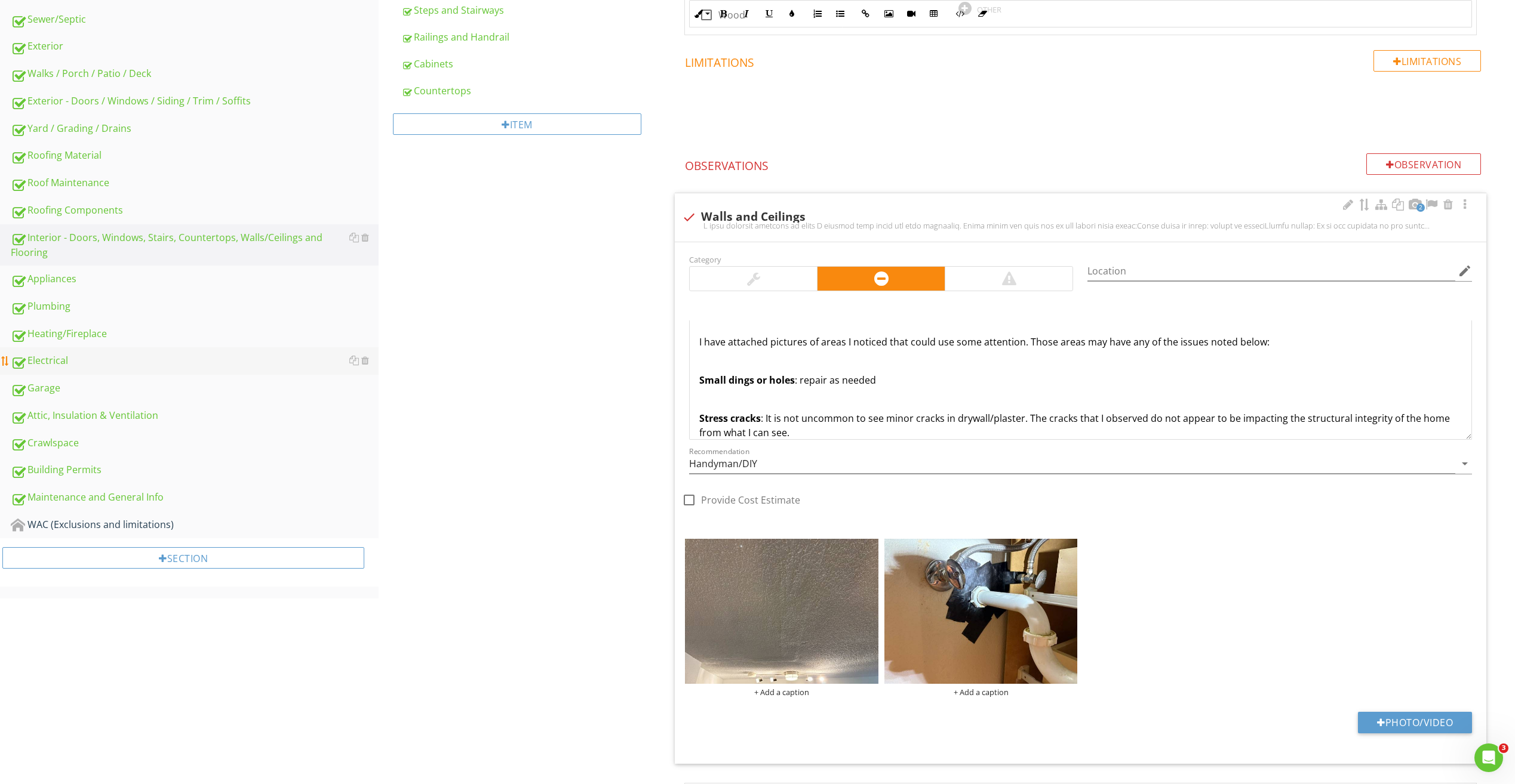
scroll to position [402, 0]
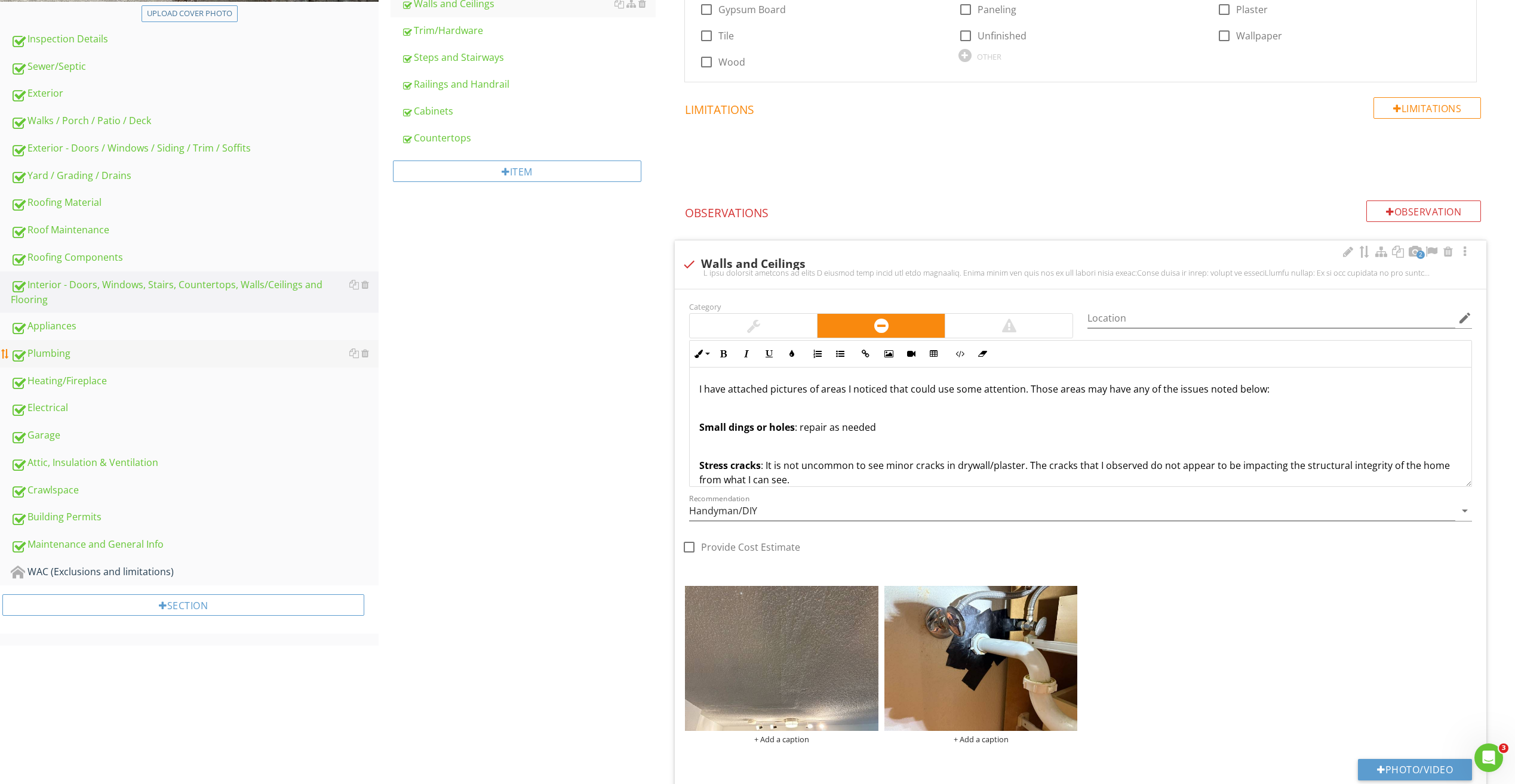
click at [52, 356] on div "Plumbing" at bounding box center [195, 354] width 368 height 16
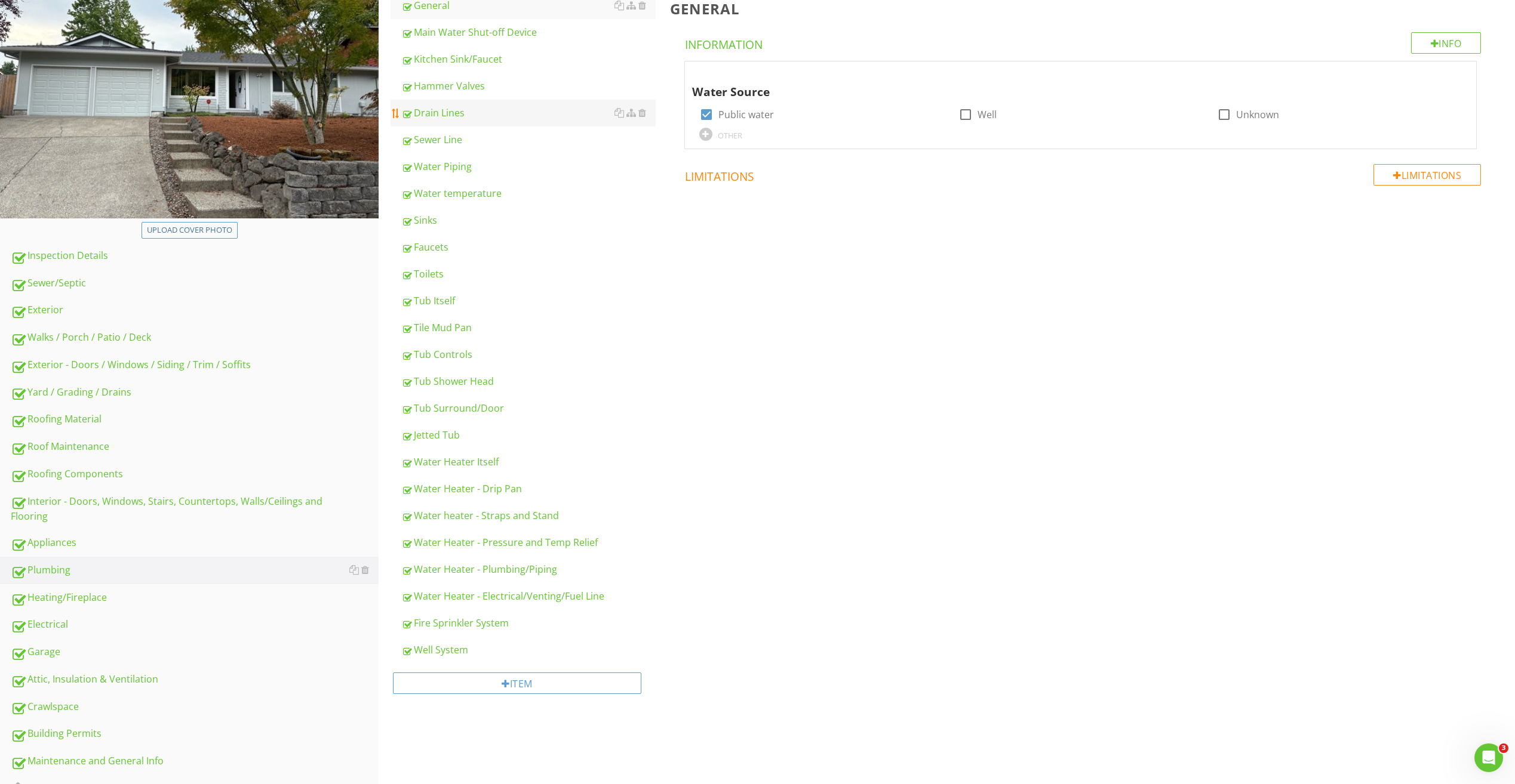
scroll to position [144, 0]
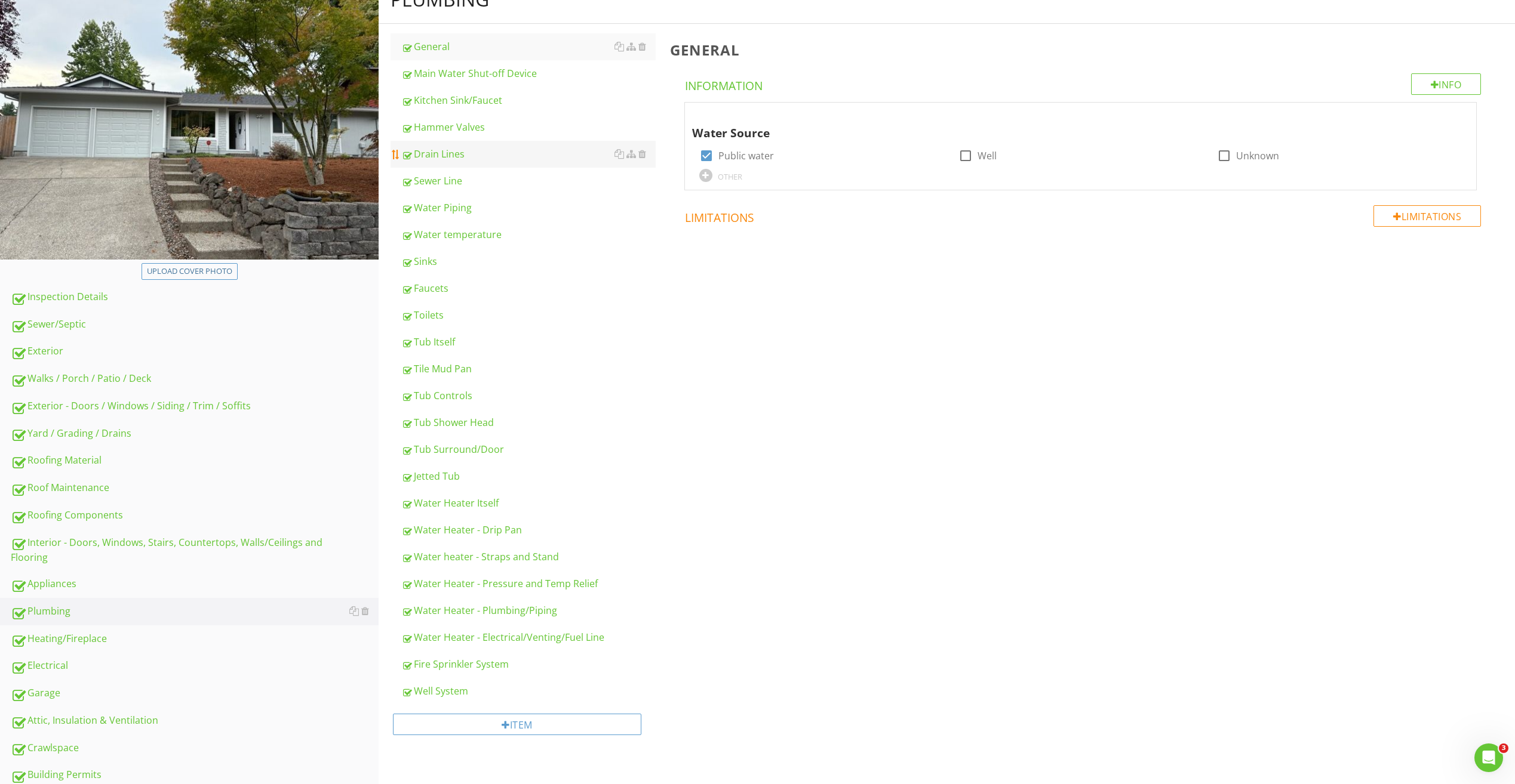
click at [462, 149] on div "Drain Lines" at bounding box center [527, 154] width 254 height 15
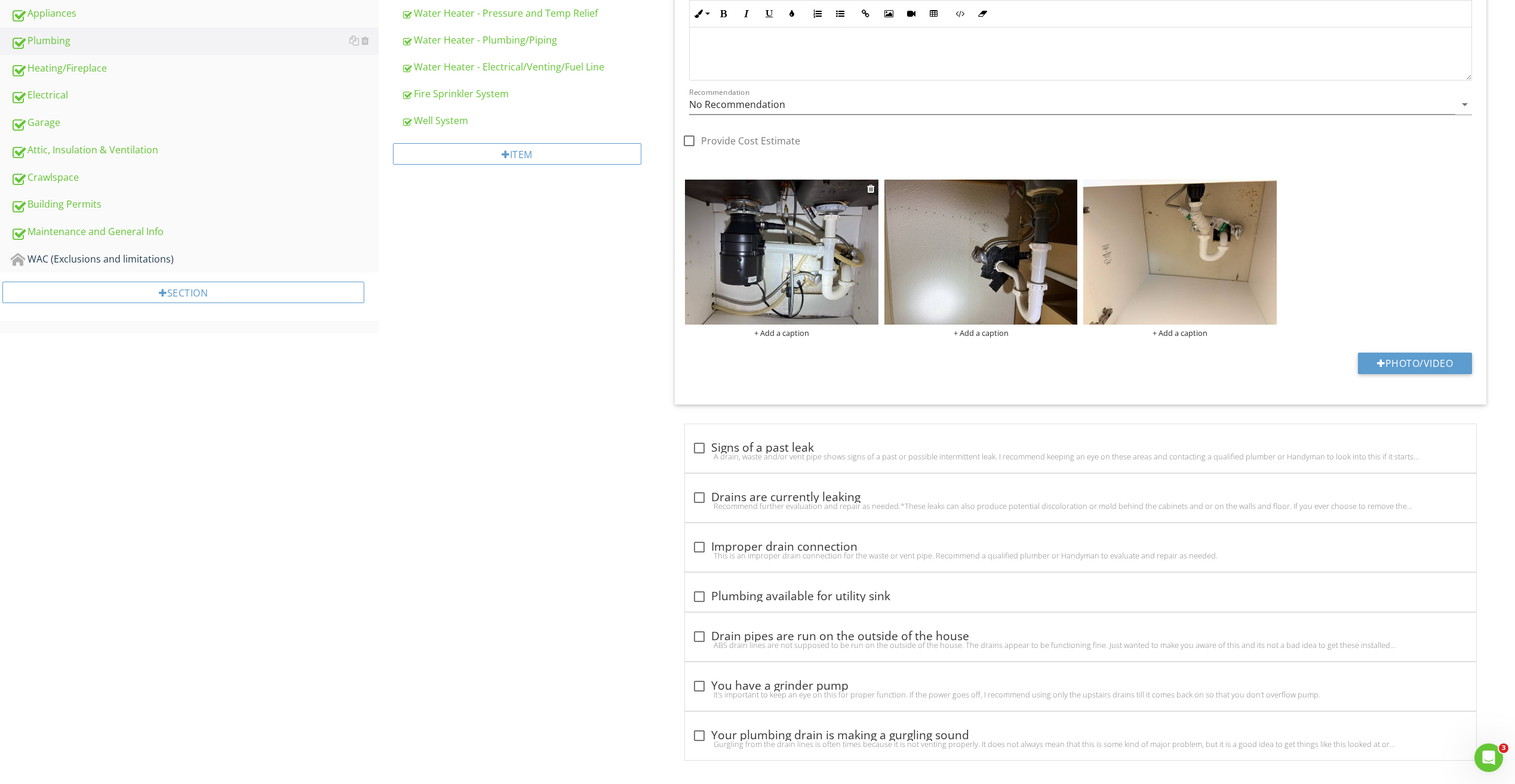
scroll to position [721, 0]
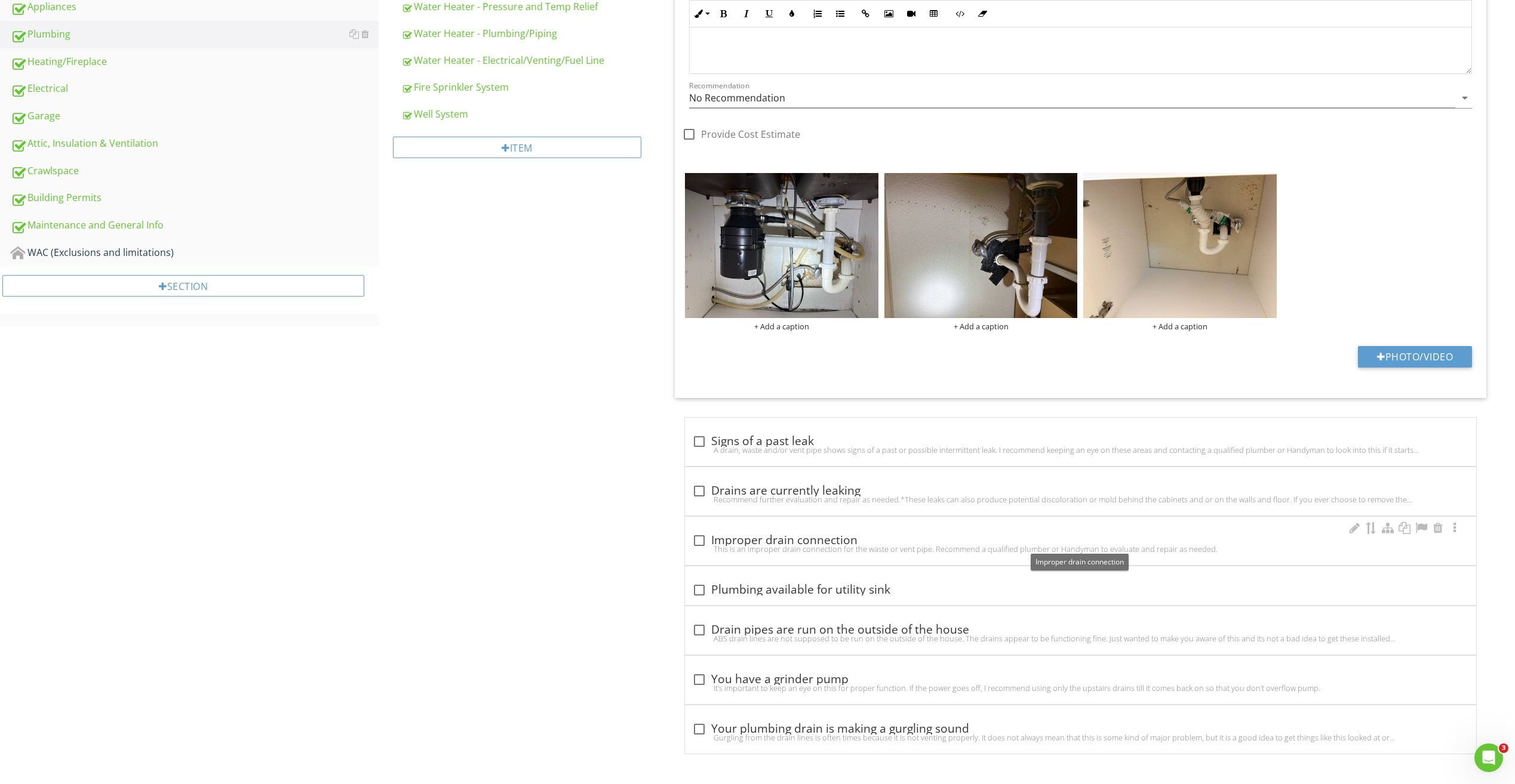
click at [698, 539] on div at bounding box center [699, 541] width 20 height 20
checkbox input "true"
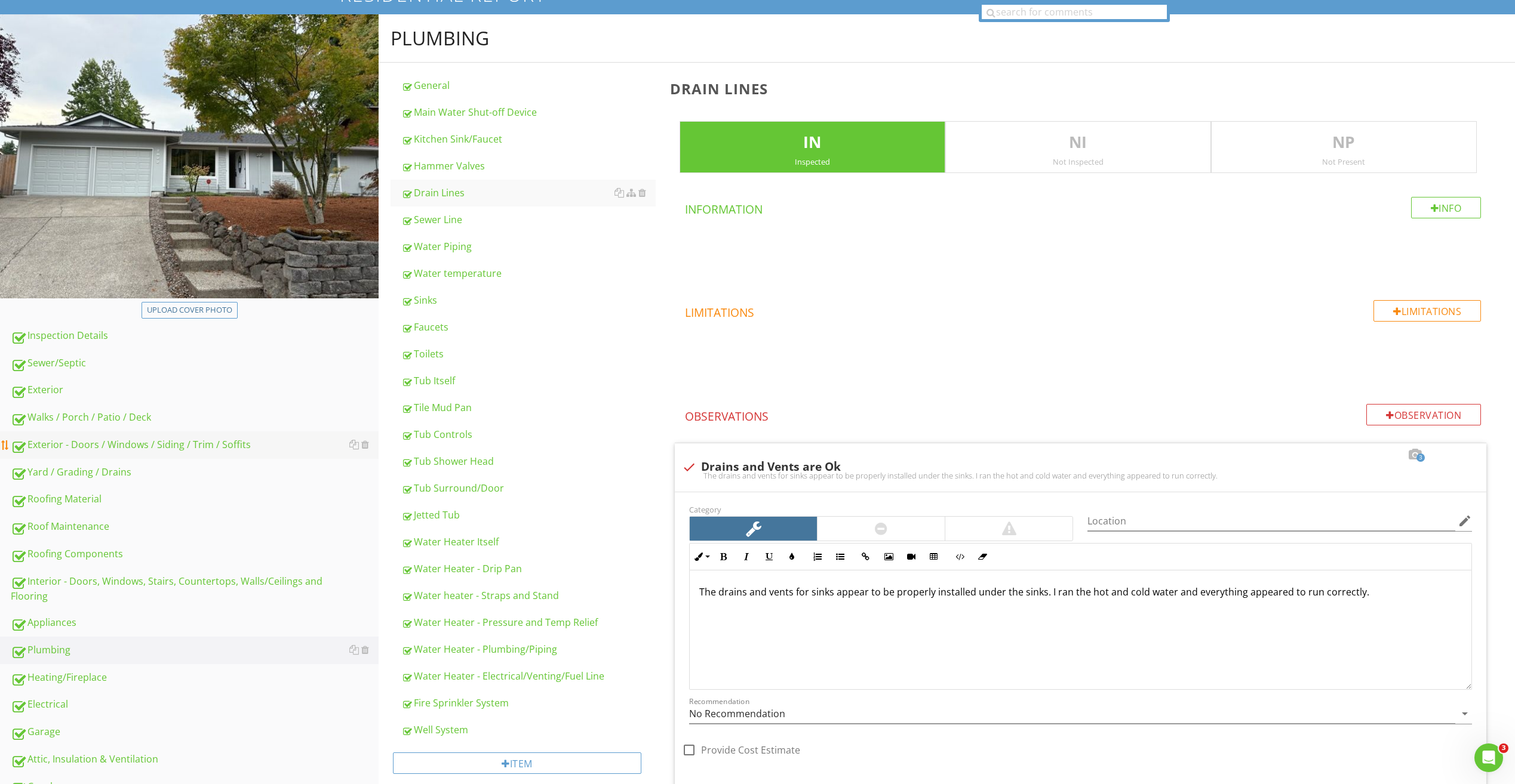
scroll to position [65, 0]
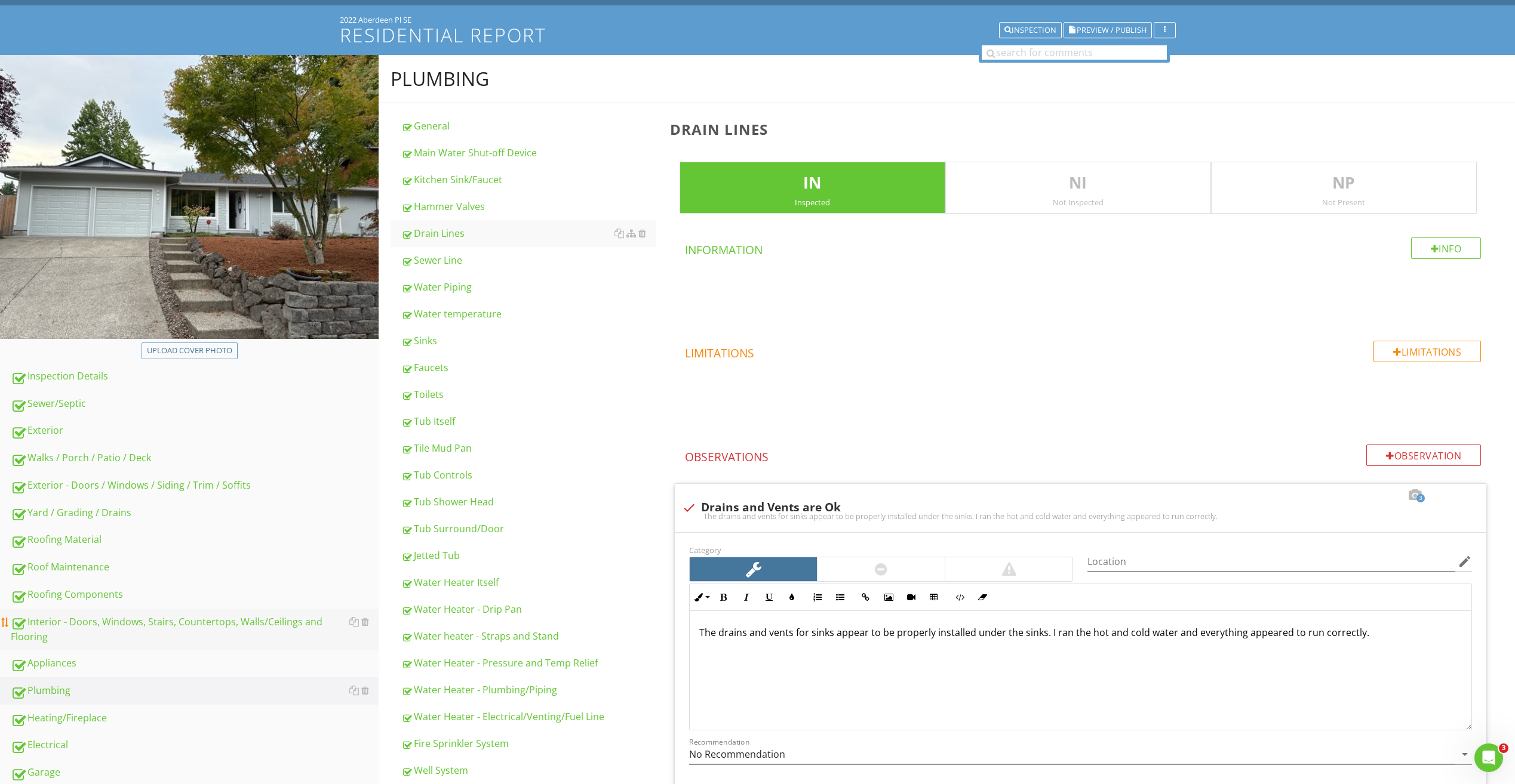
click at [72, 629] on div "Interior - Doors, Windows, Stairs, Countertops, Walls/Ceilings and Flooring" at bounding box center [195, 630] width 368 height 30
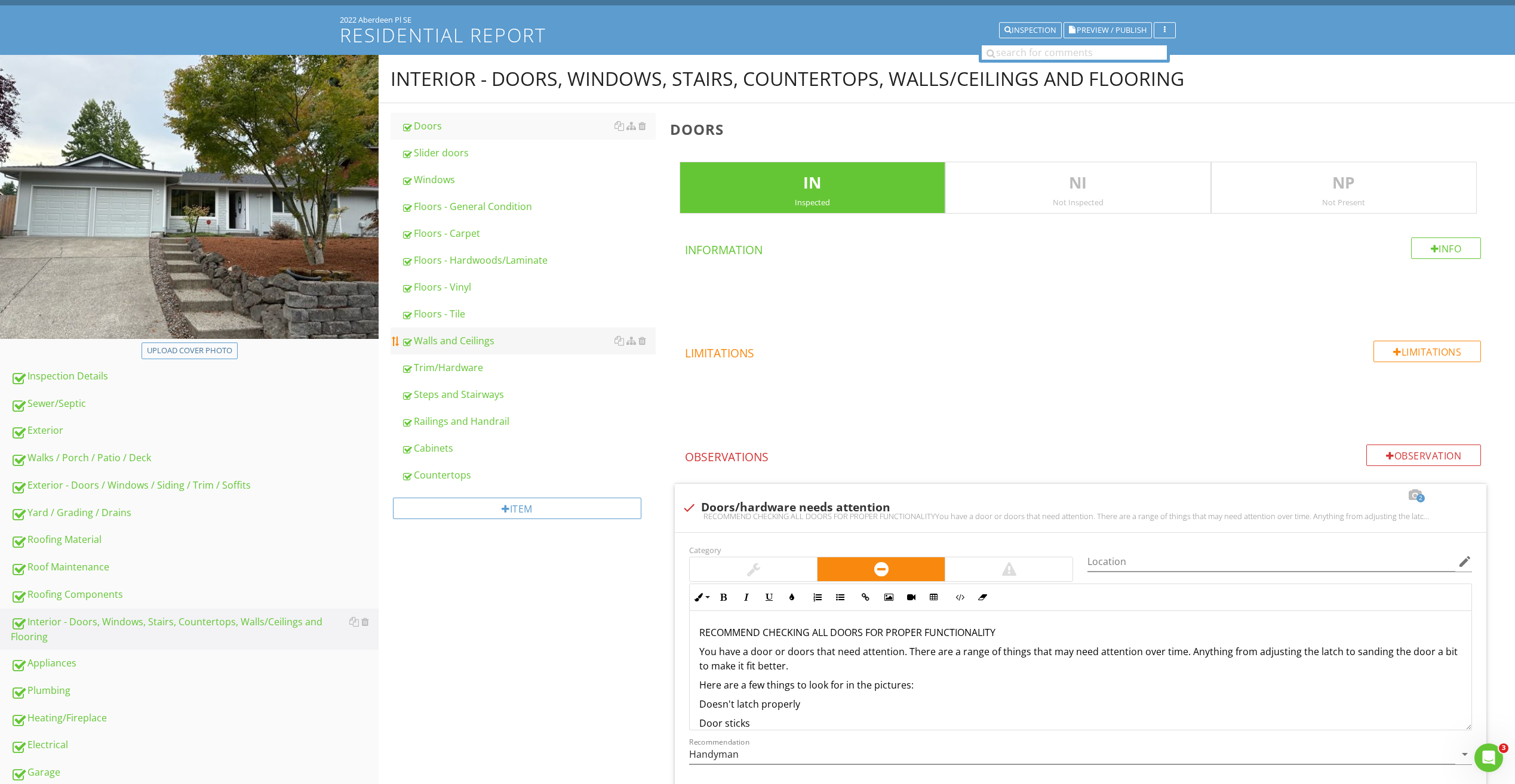
click at [438, 344] on div "Walls and Ceilings" at bounding box center [527, 341] width 254 height 15
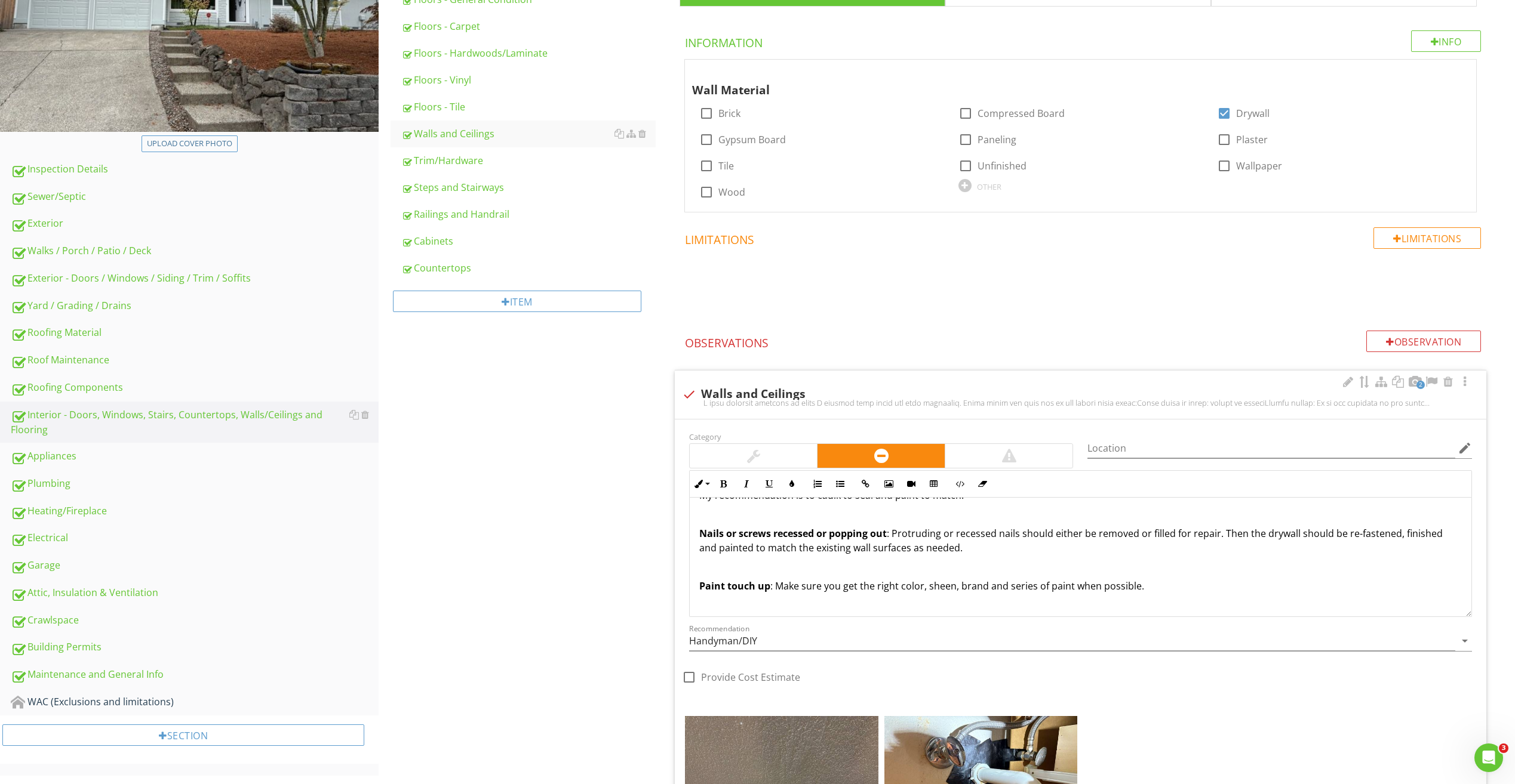
scroll to position [363, 0]
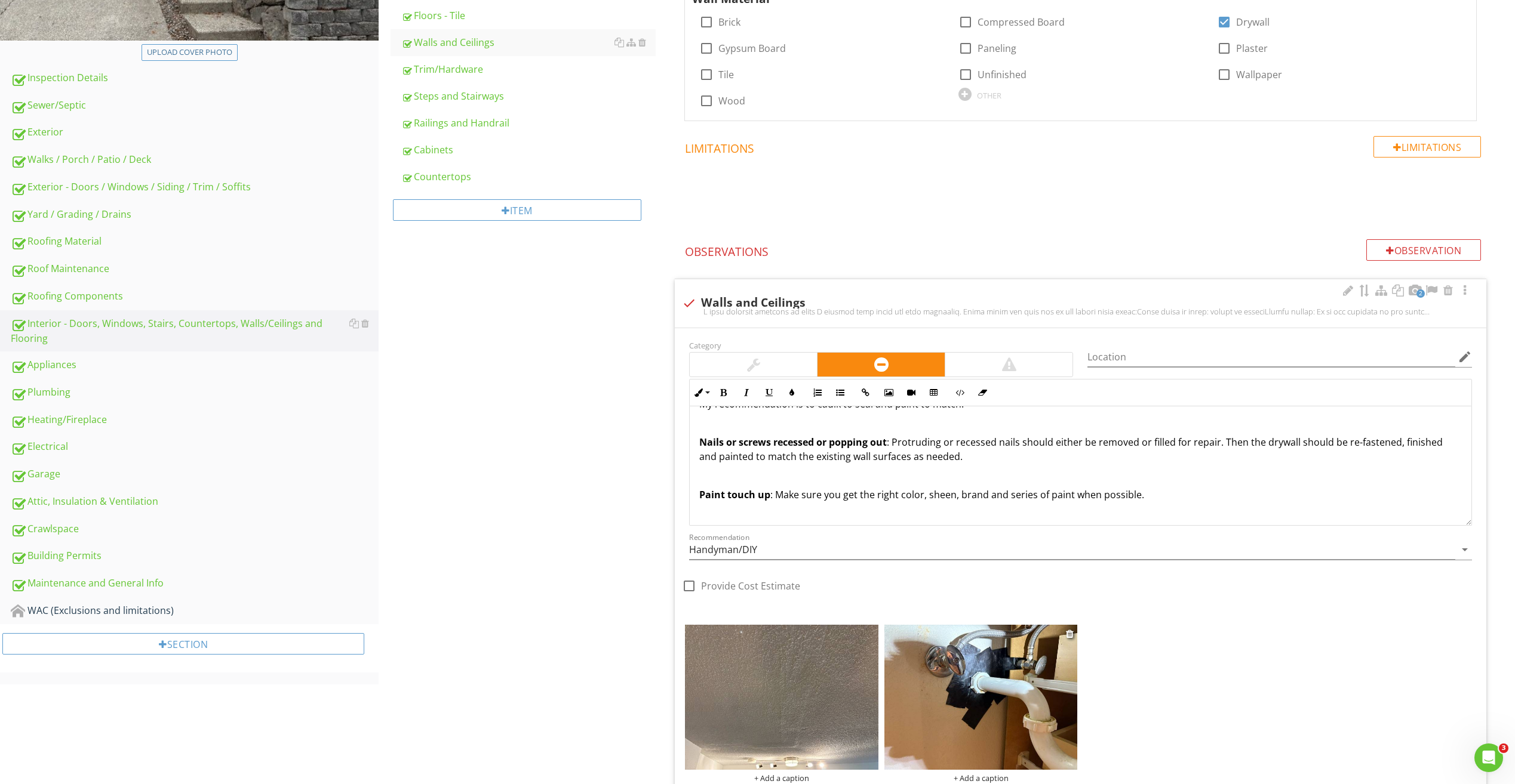
click at [1074, 633] on div at bounding box center [1071, 634] width 9 height 15
click at [1072, 633] on div at bounding box center [1070, 633] width 7 height 9
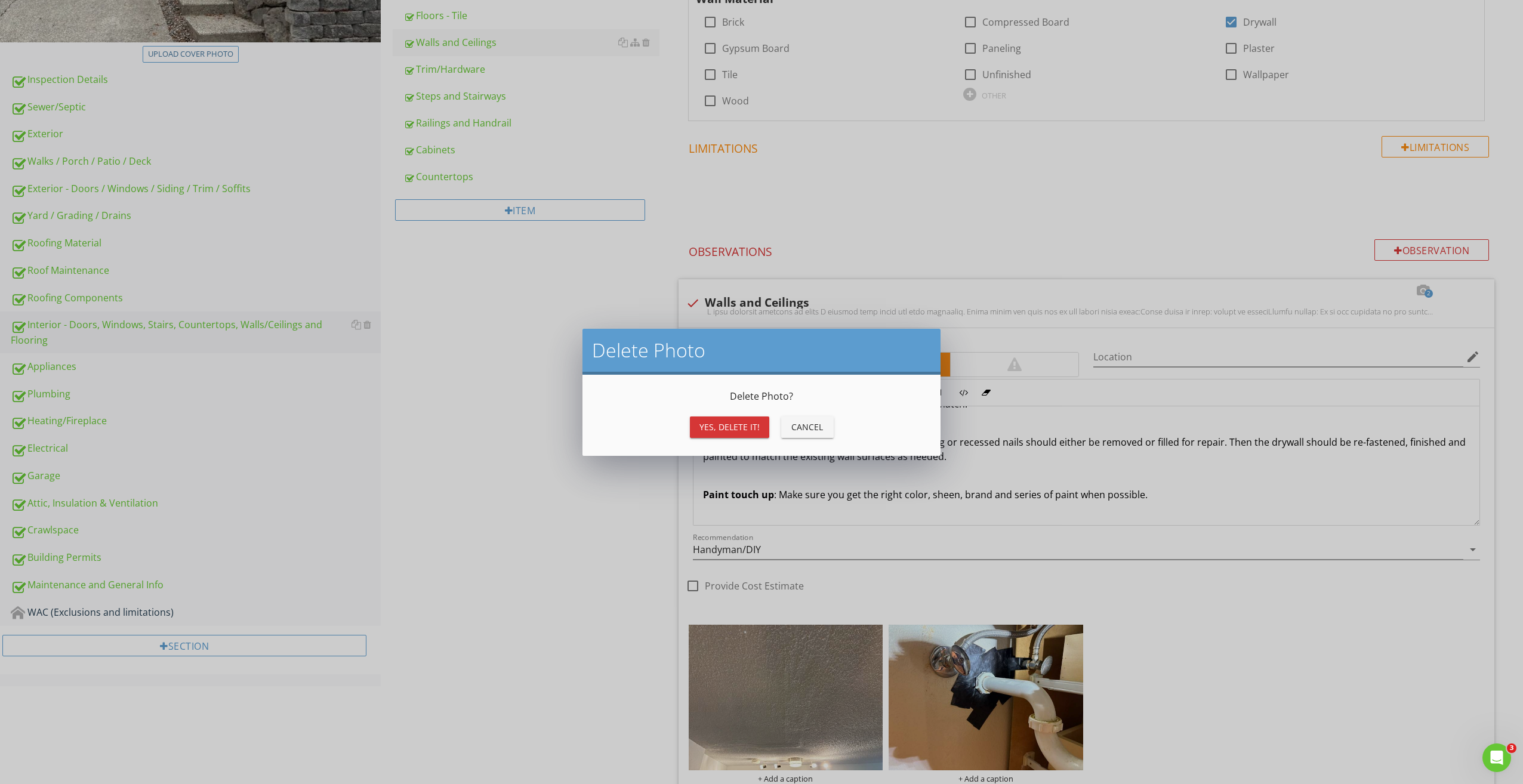
click at [719, 426] on div "Yes, Delete it!" at bounding box center [729, 428] width 60 height 13
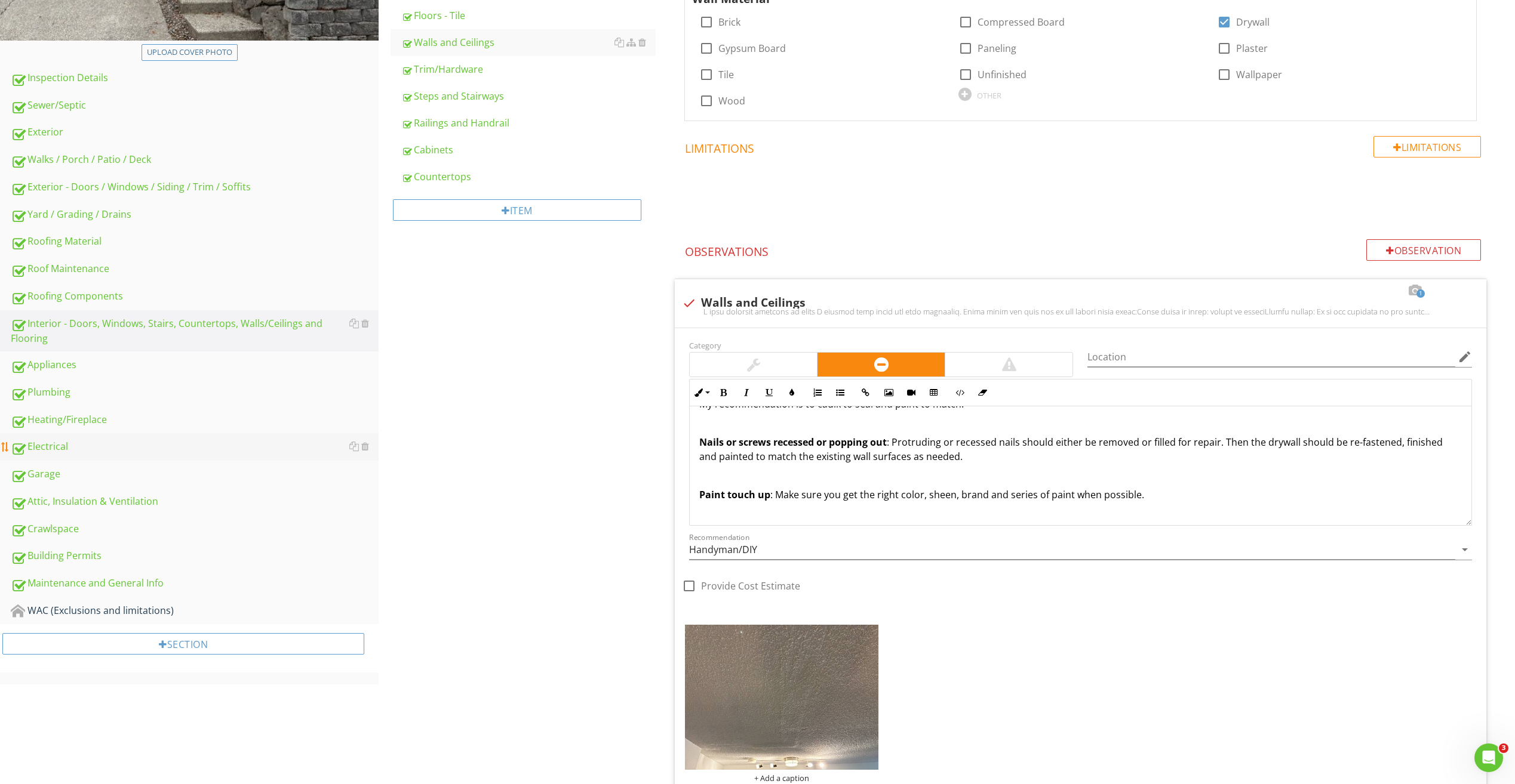
click at [72, 445] on div "Electrical" at bounding box center [195, 447] width 368 height 16
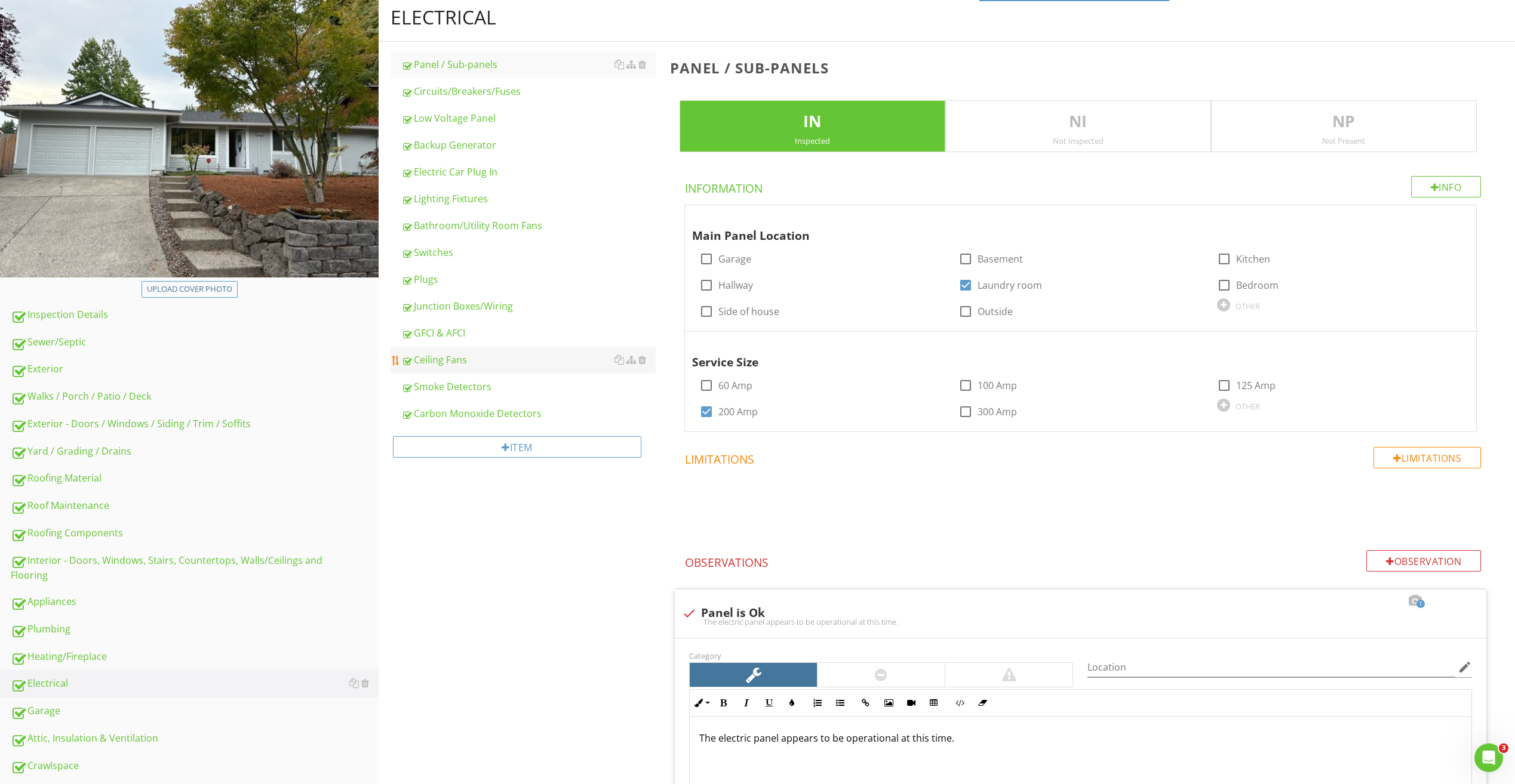
scroll to position [124, 0]
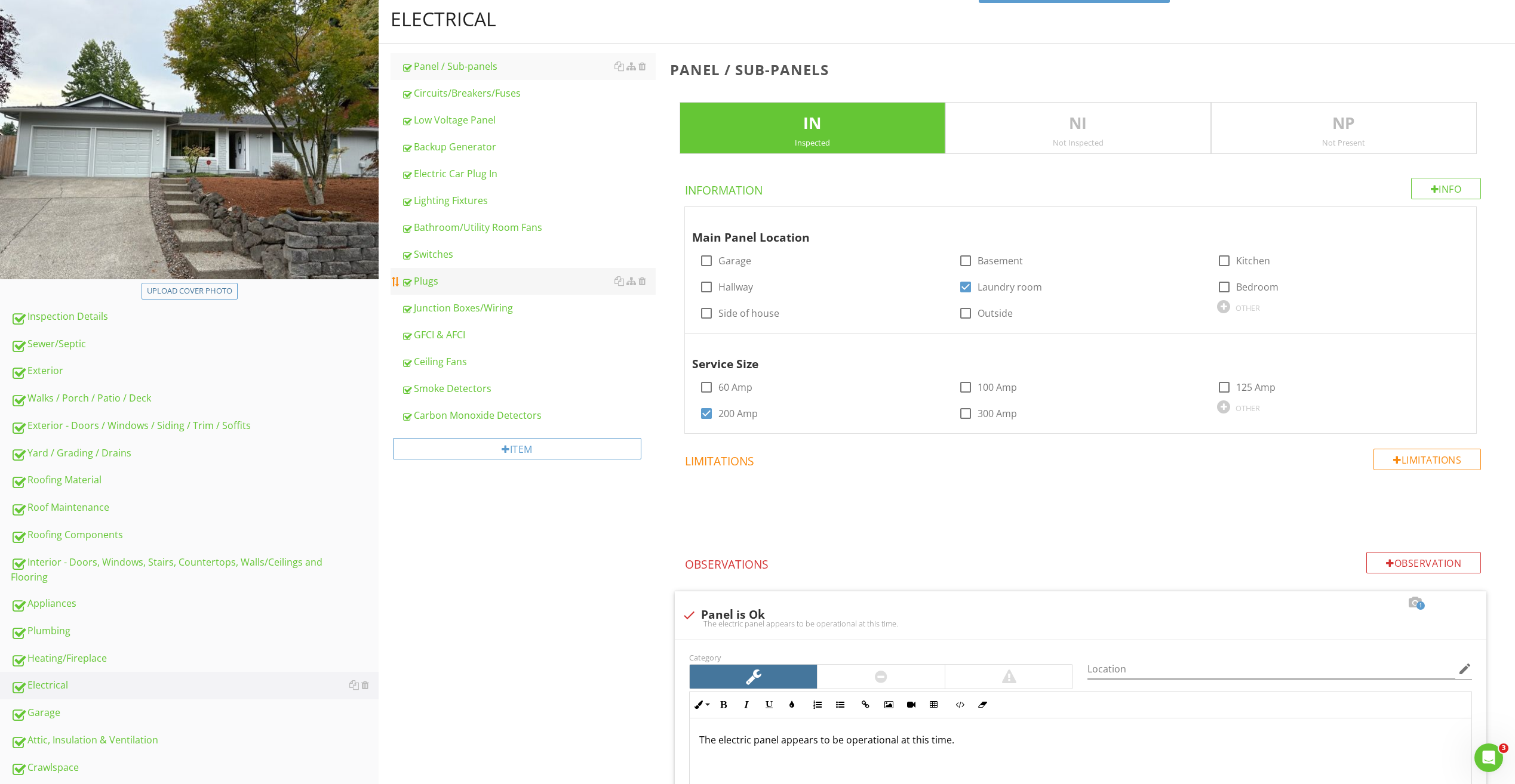
click at [450, 278] on div "Plugs" at bounding box center [527, 282] width 254 height 15
type textarea "<p>You are missing bolts in your electrical panel or they are the wrong style.&…"
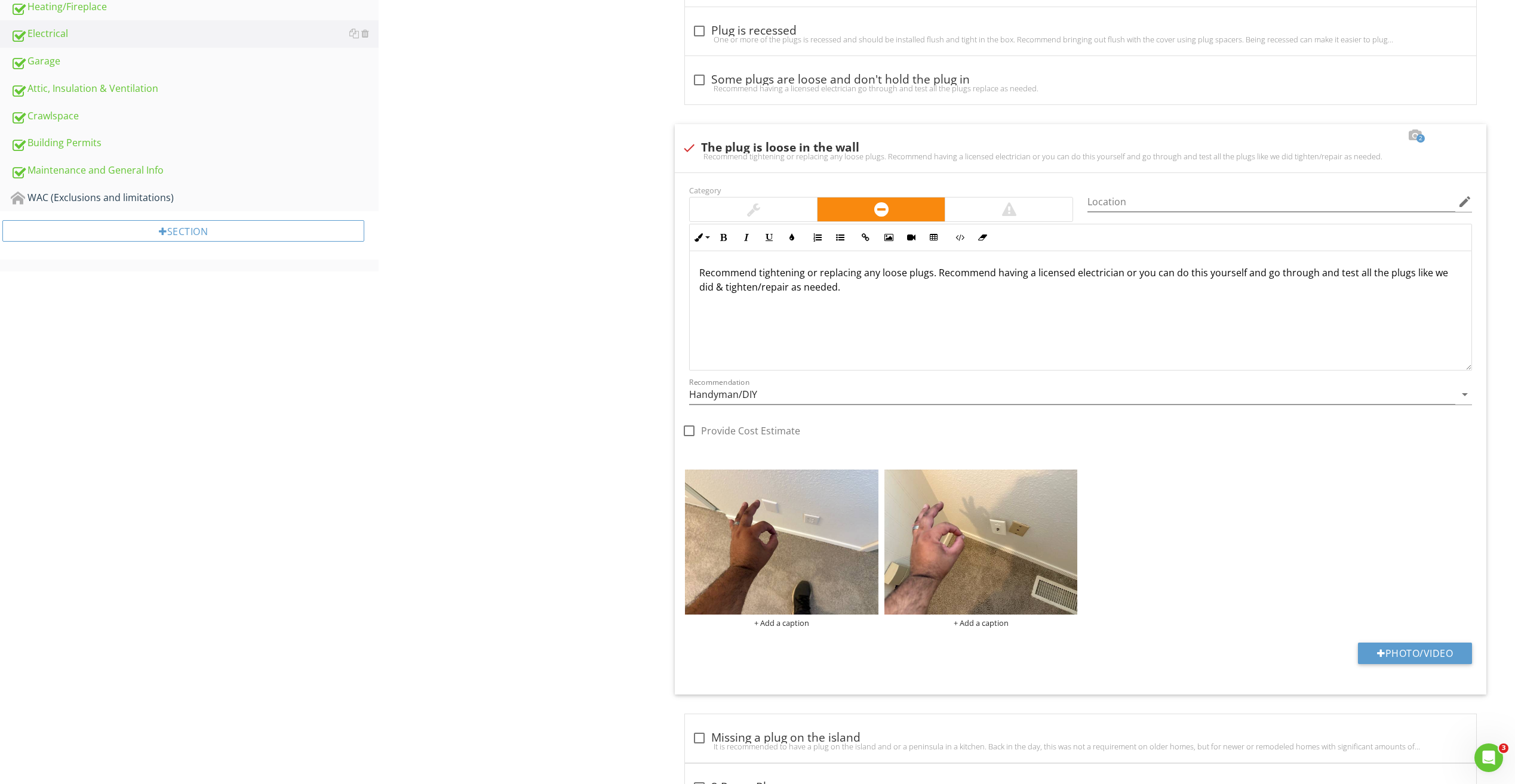
scroll to position [780, 0]
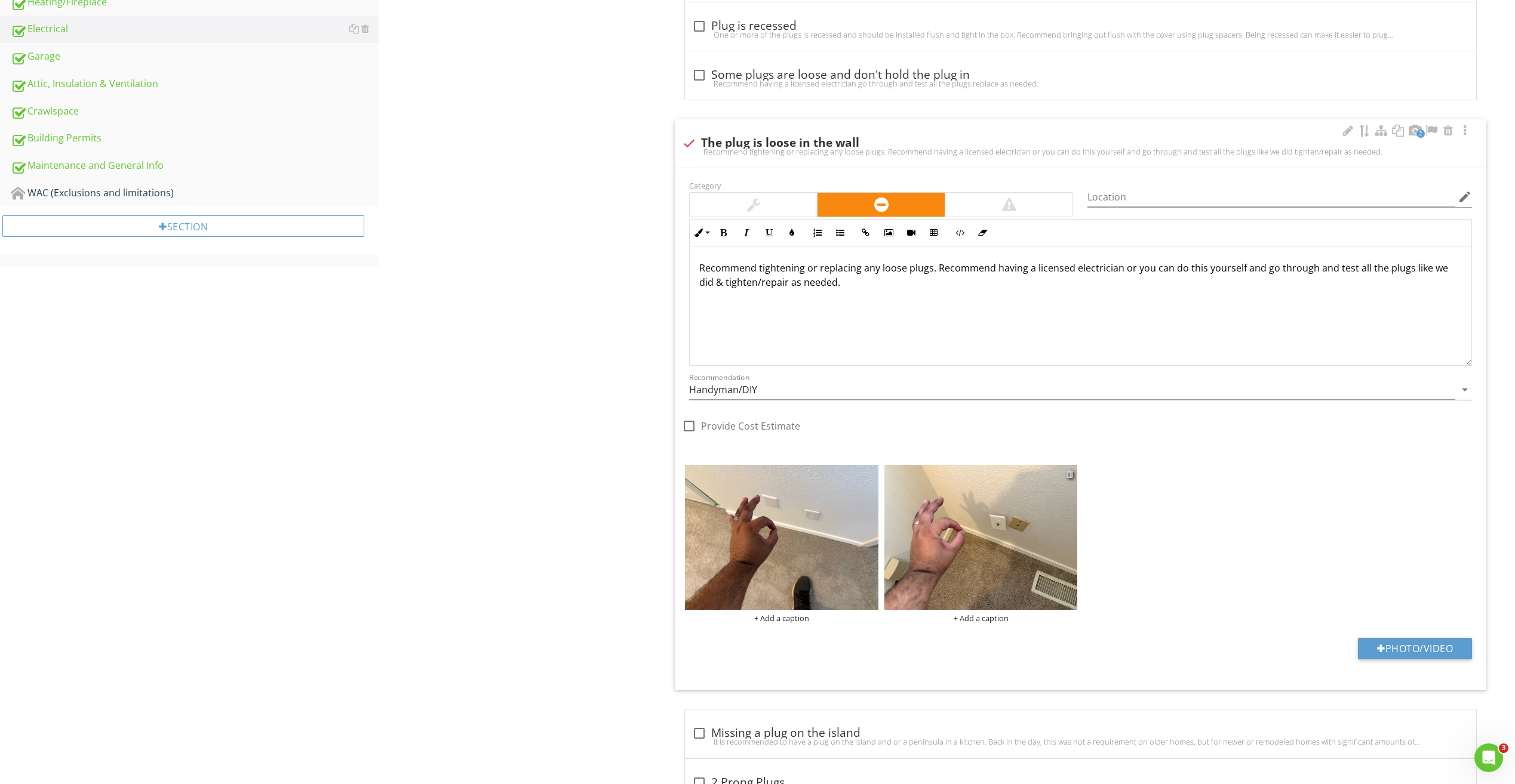
click at [1070, 475] on div at bounding box center [1070, 474] width 7 height 9
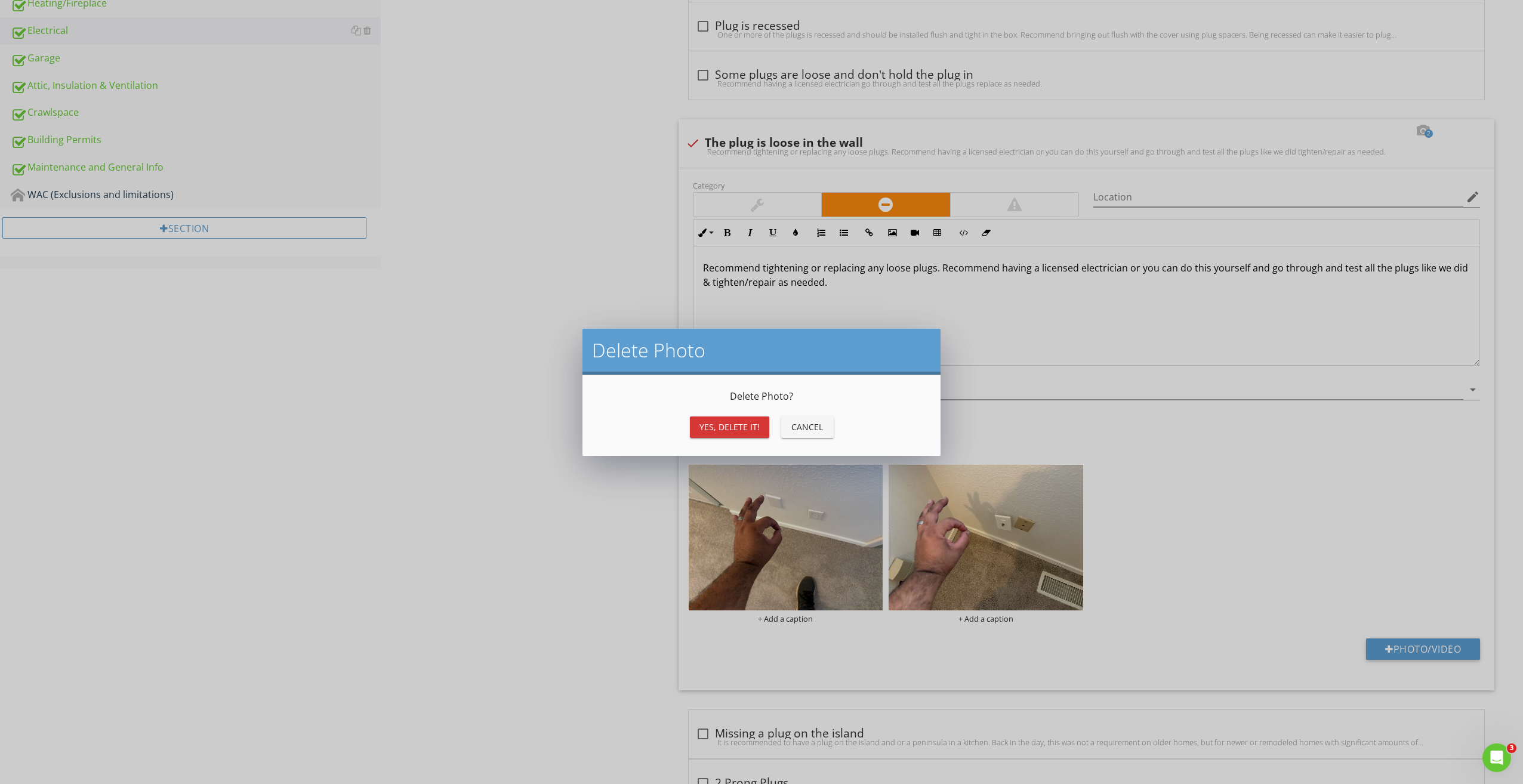
click at [737, 429] on div "Yes, Delete it!" at bounding box center [729, 428] width 60 height 13
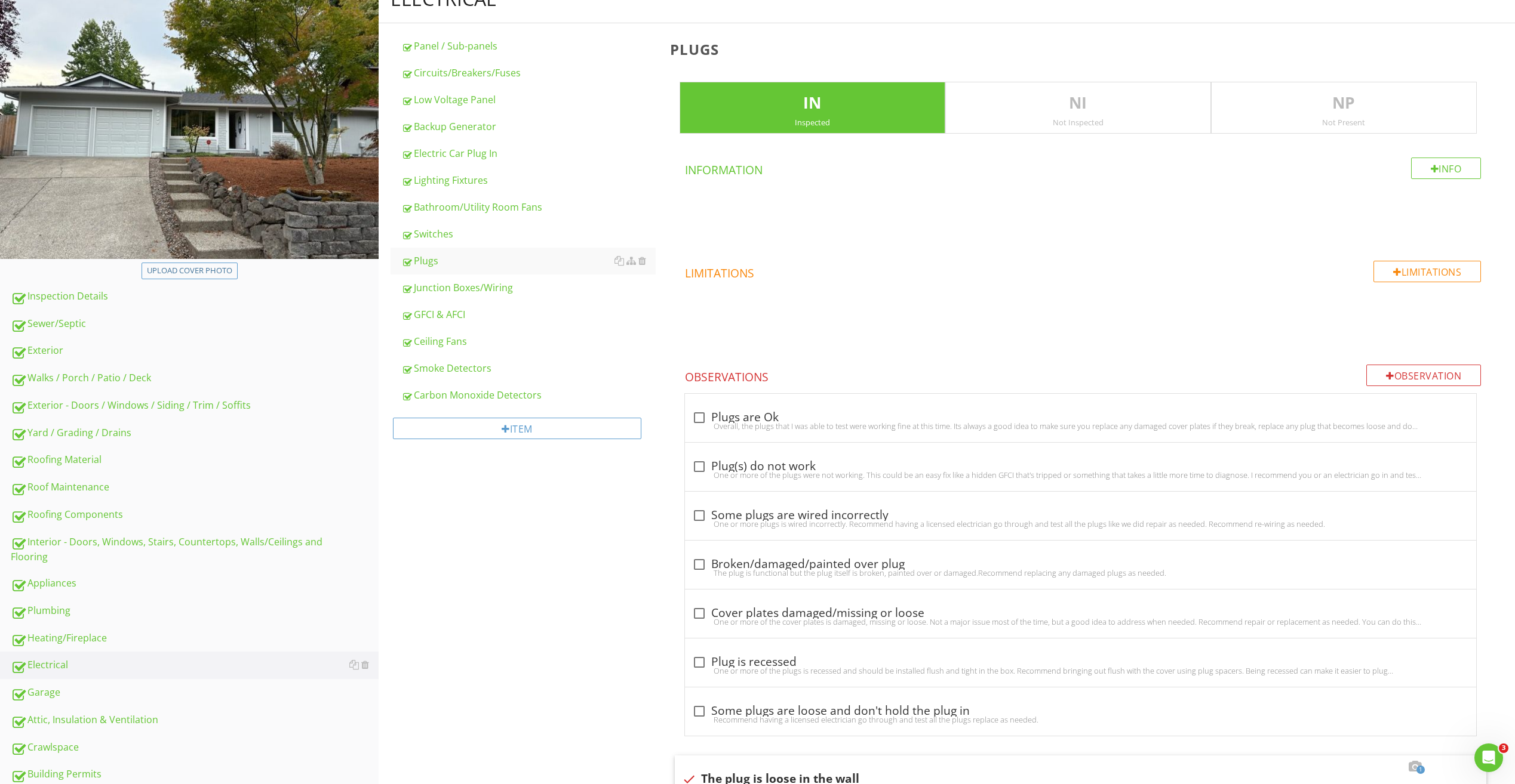
scroll to position [65, 0]
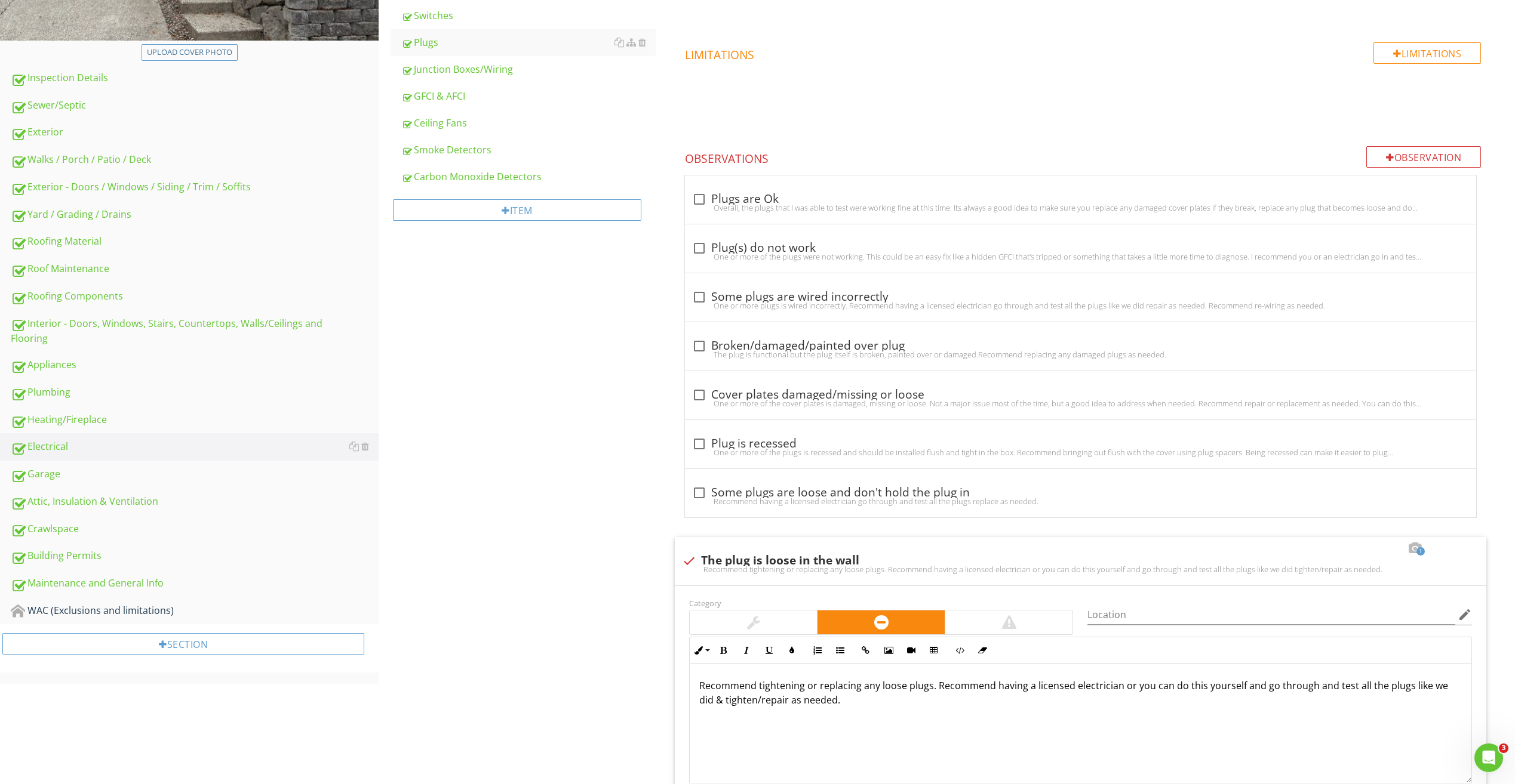
scroll to position [65, 0]
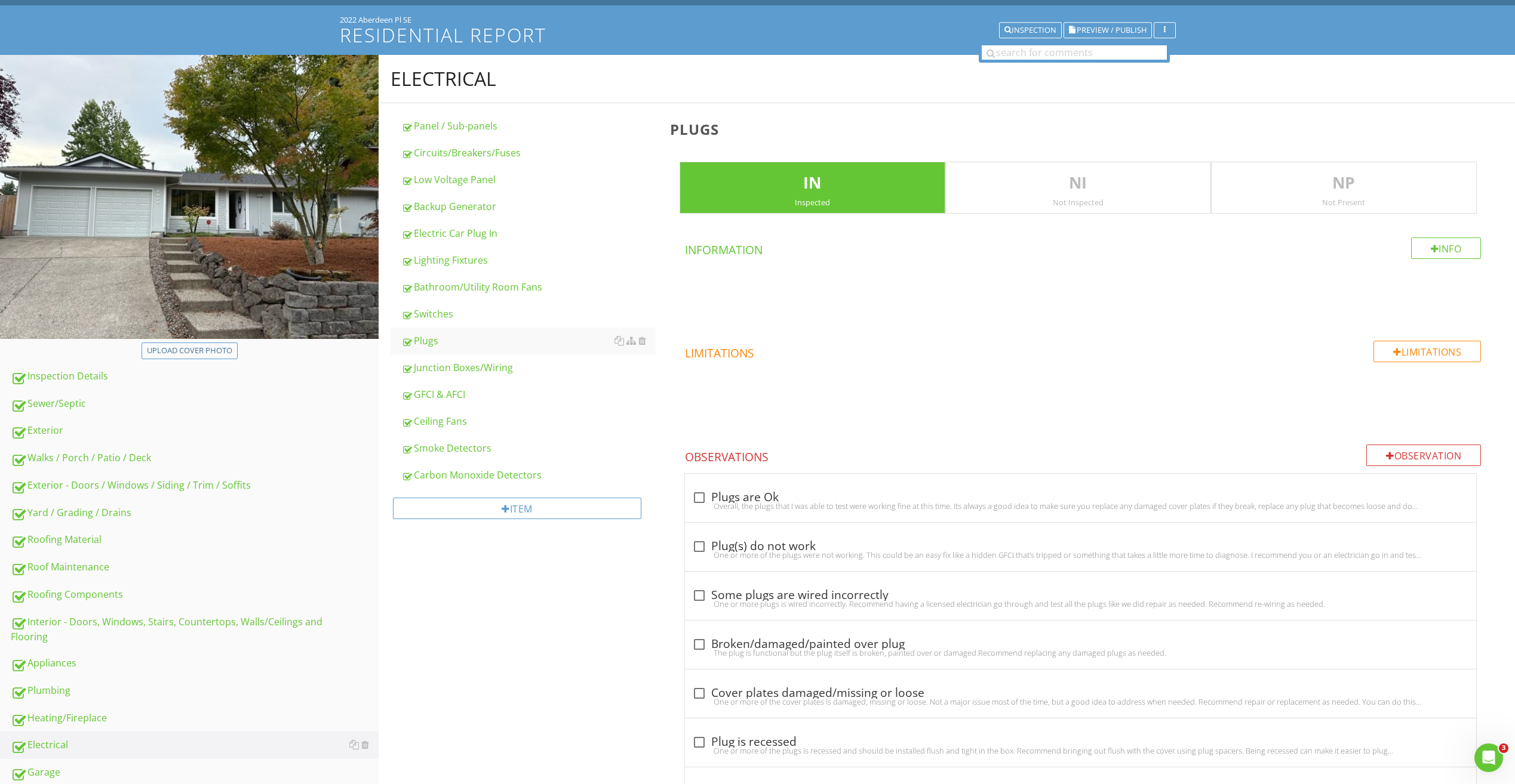
scroll to position [144, 0]
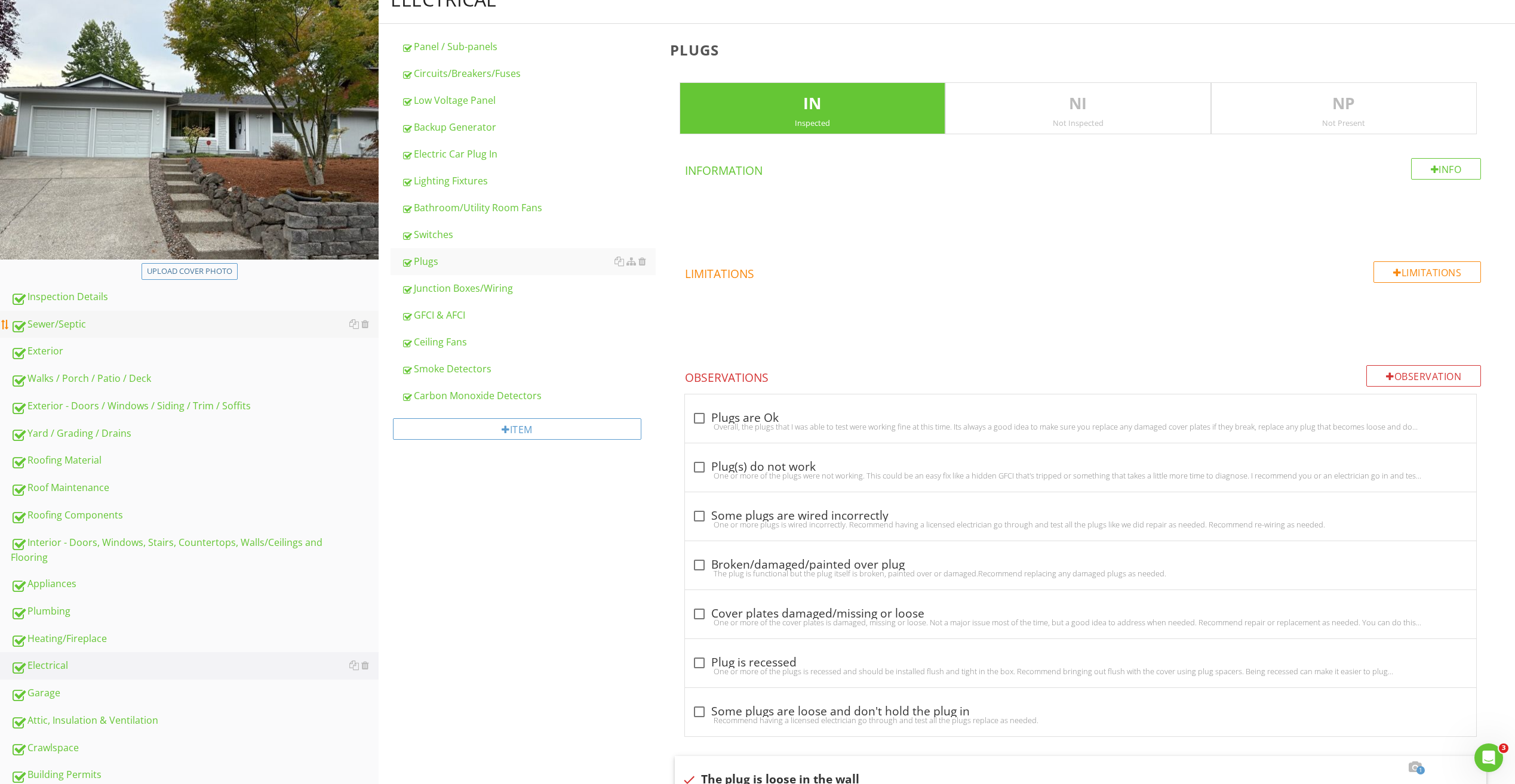
click at [70, 318] on div "Sewer/Septic" at bounding box center [195, 324] width 368 height 16
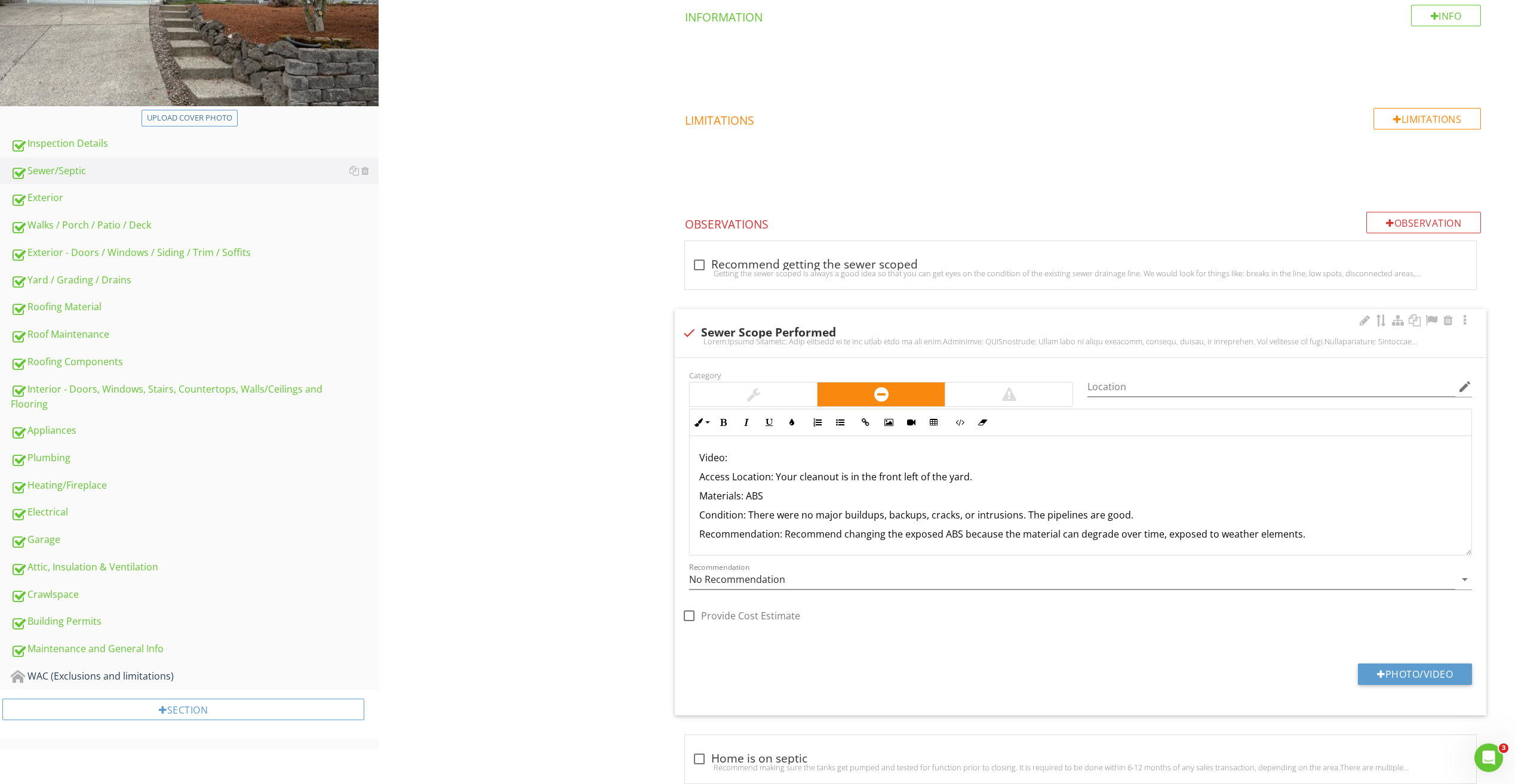
scroll to position [327, 0]
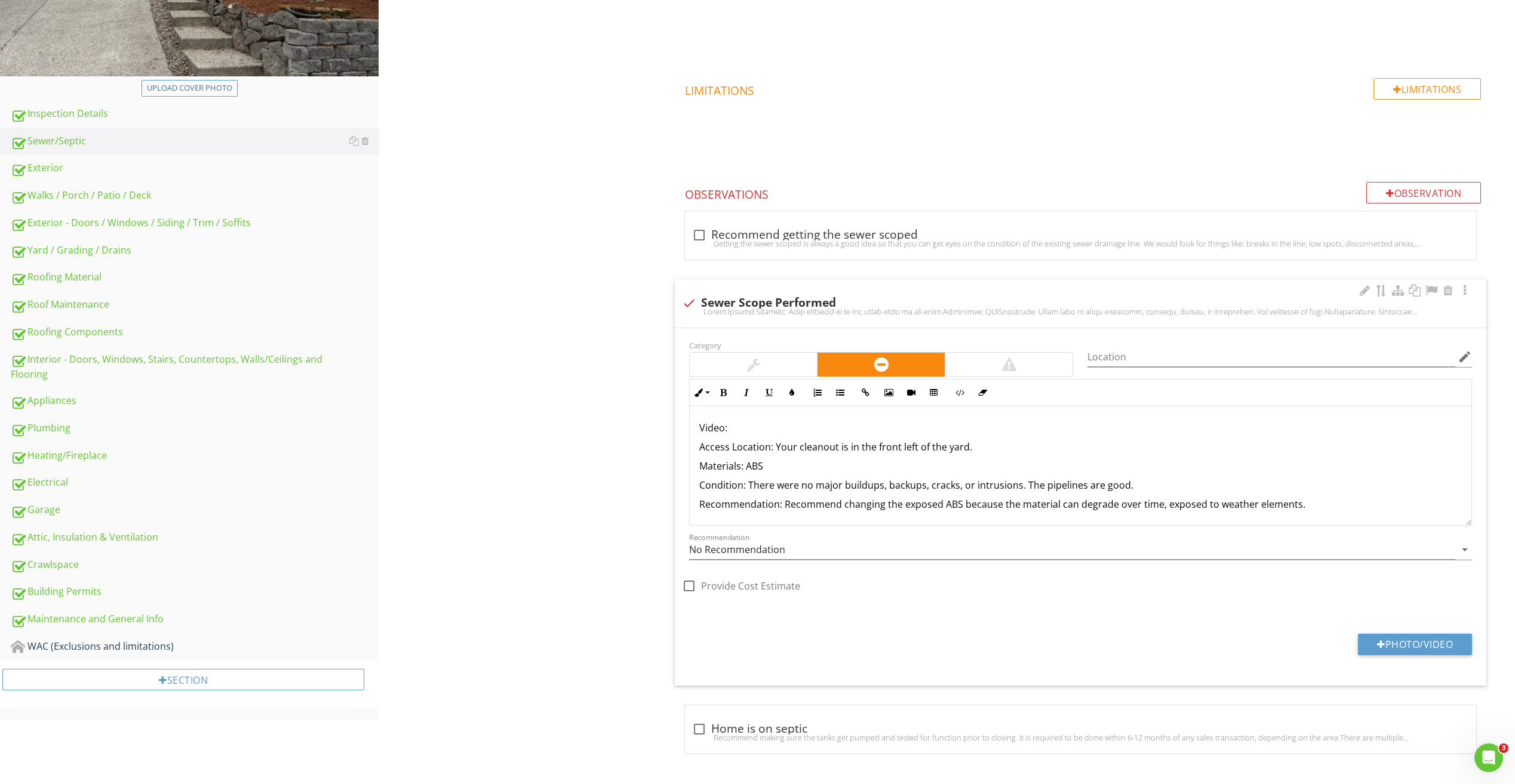
click at [747, 428] on p "Video:" at bounding box center [1080, 428] width 762 height 15
click at [727, 426] on p "Video:https://youtu.be/qkfQID_GcXk" at bounding box center [1080, 428] width 762 height 15
click at [1170, 485] on p "Condition: There were no major buildups, backups, cracks, or intrusions. The pi…" at bounding box center [1080, 486] width 762 height 15
click at [518, 416] on div "Sewer/Septic Sewer/Septic Item Sewer/Septic IN Inspected NI Not Inspected NP No…" at bounding box center [947, 287] width 1136 height 991
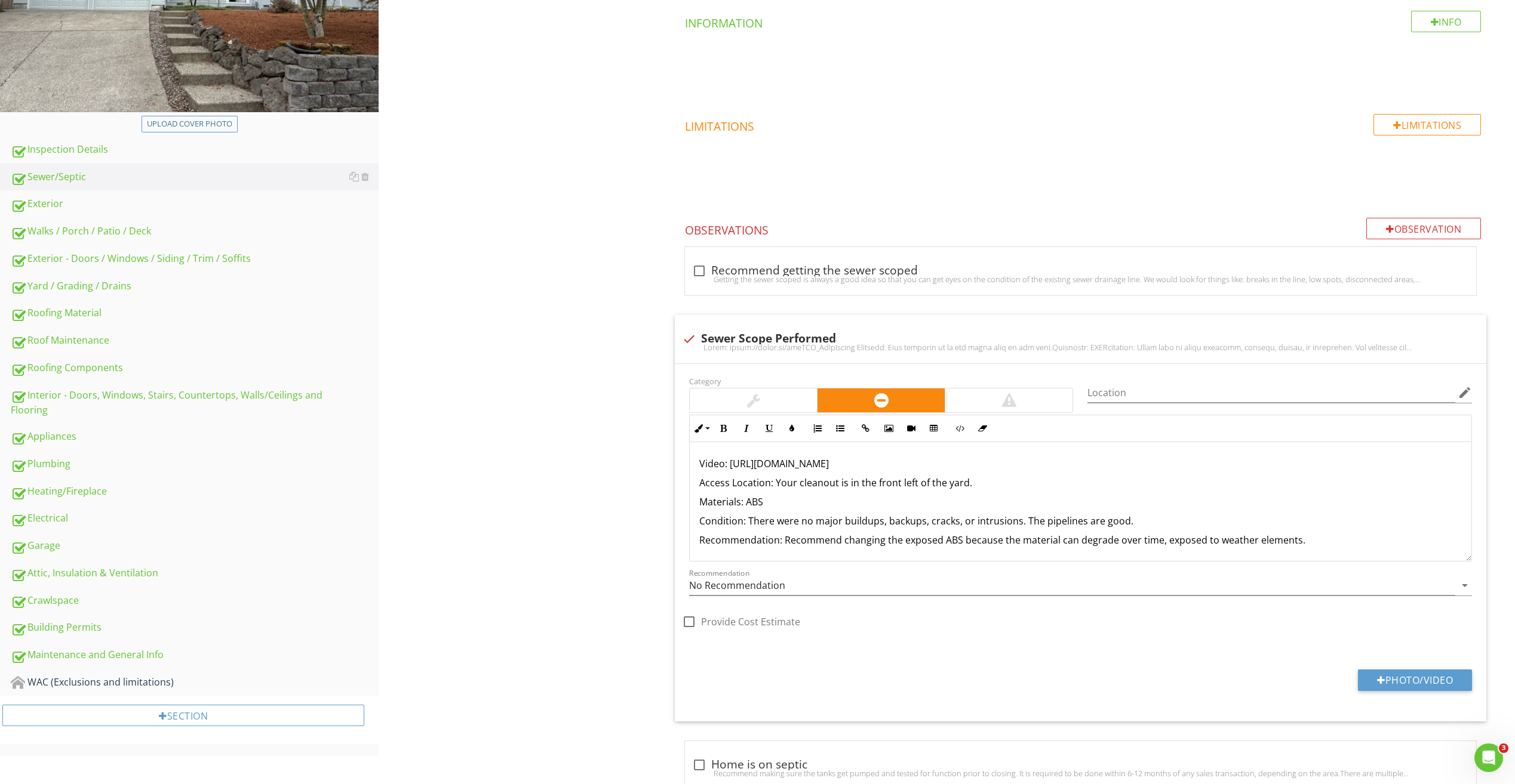
scroll to position [298, 0]
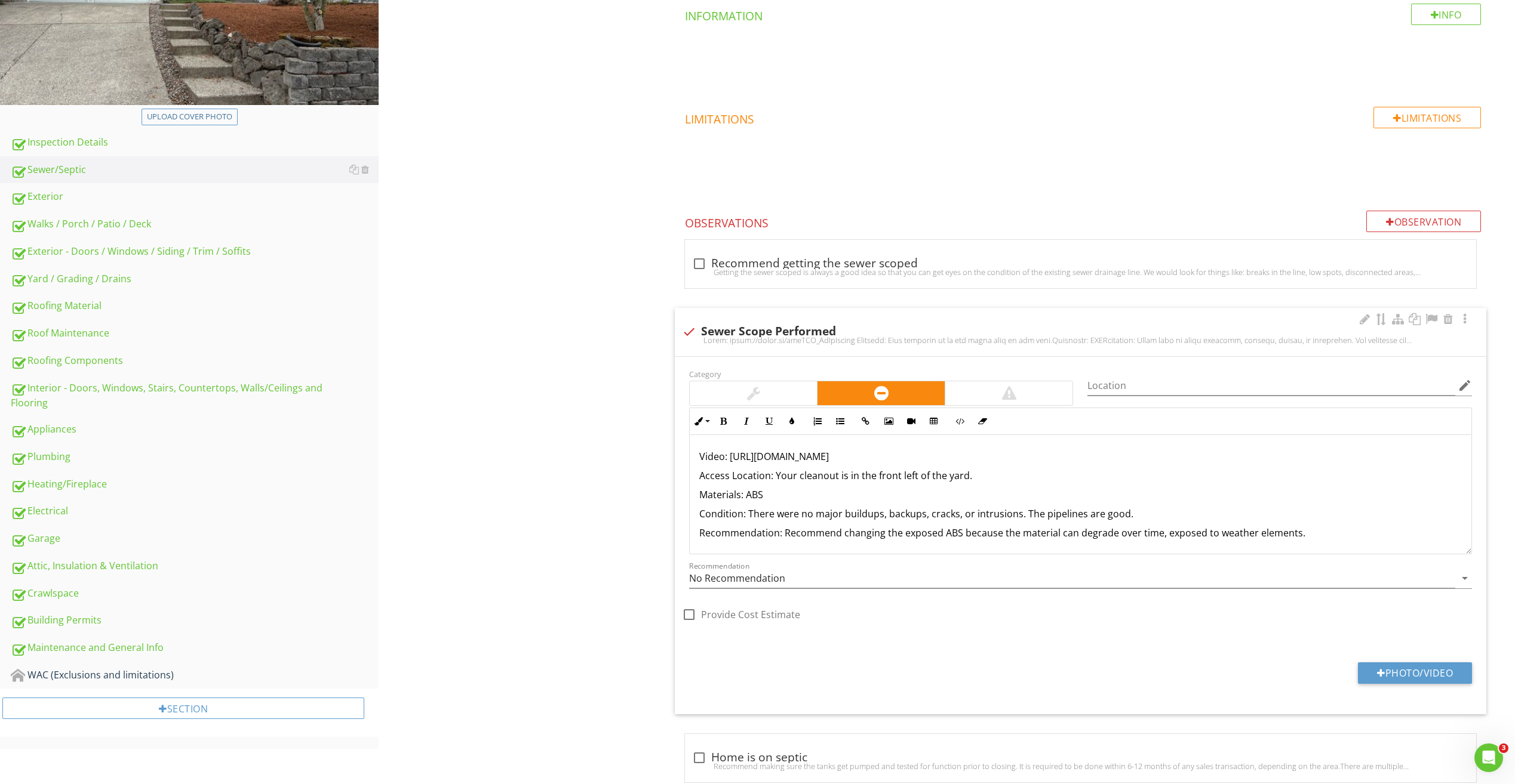
drag, startPoint x: 869, startPoint y: 456, endPoint x: 730, endPoint y: 452, distance: 139.1
click at [730, 452] on p "Video: https://youtu.be/qkfQID_GcXk" at bounding box center [1080, 457] width 762 height 15
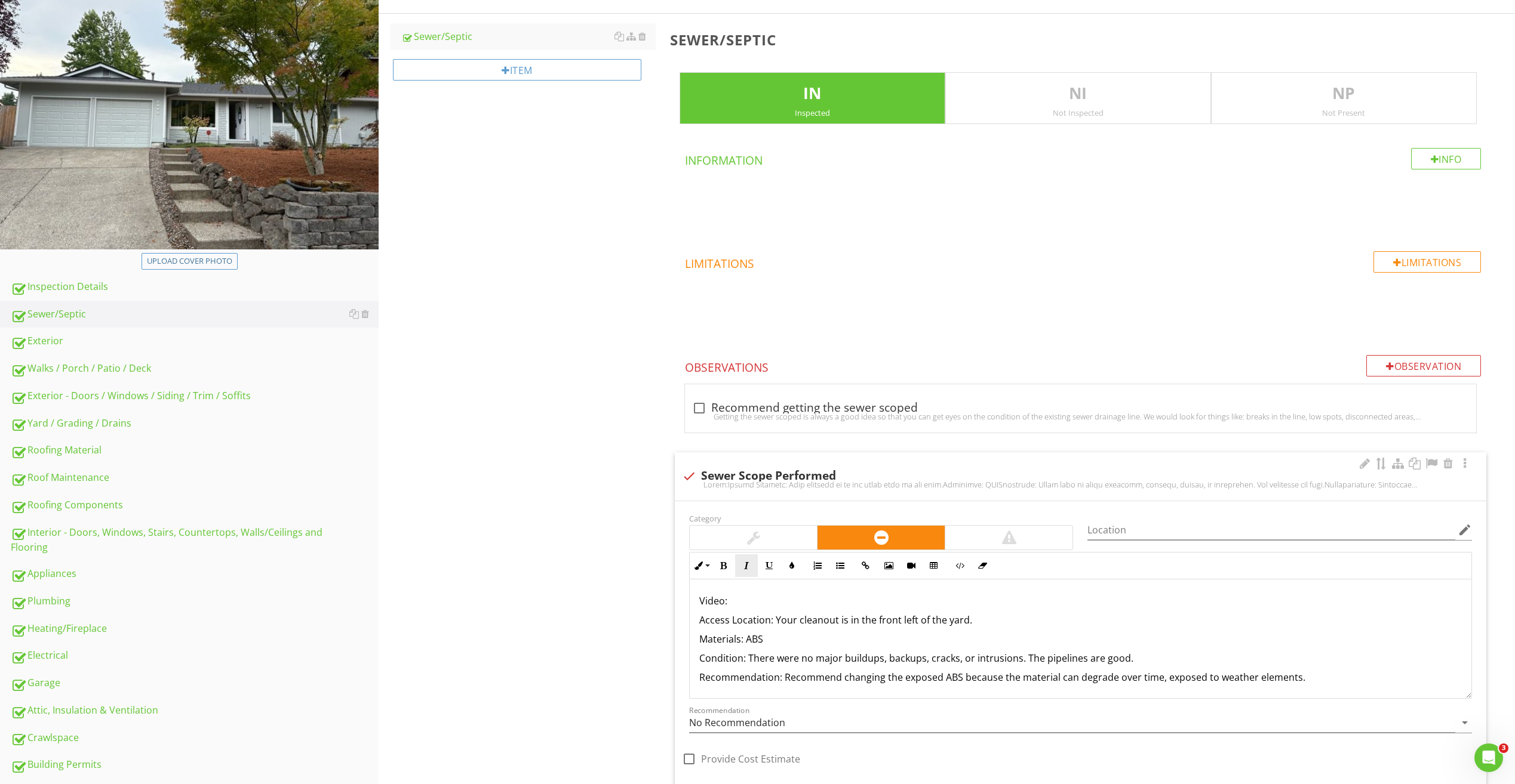
scroll to position [179, 0]
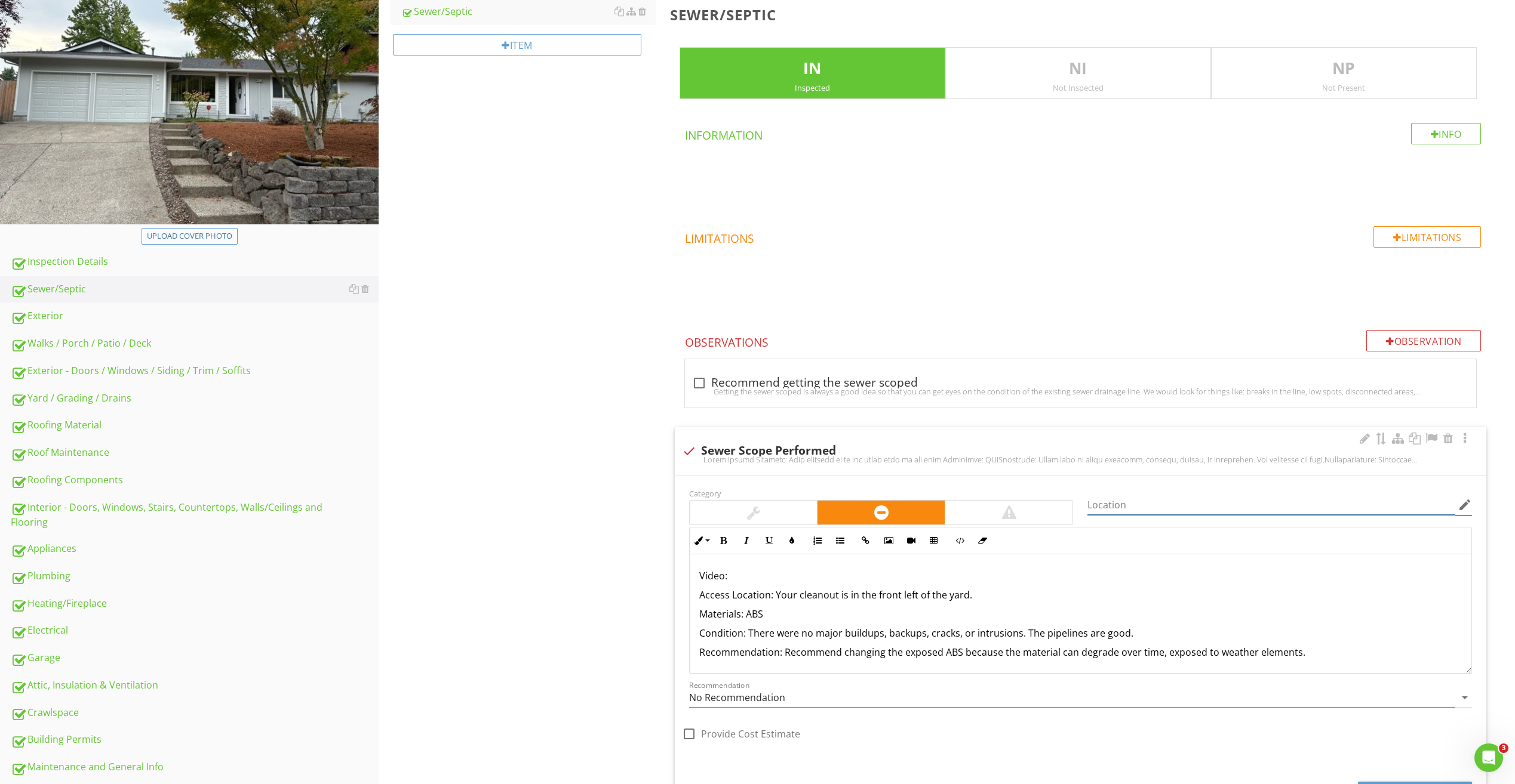
click at [1138, 507] on input "Location" at bounding box center [1271, 504] width 368 height 19
click at [867, 544] on icon "button" at bounding box center [866, 540] width 8 height 8
paste input "https://youtu.be/qkfQID_GcXk"
type input "https://youtu.be/qkfQID_GcXk"
click at [932, 664] on button "Insert" at bounding box center [938, 665] width 36 height 21
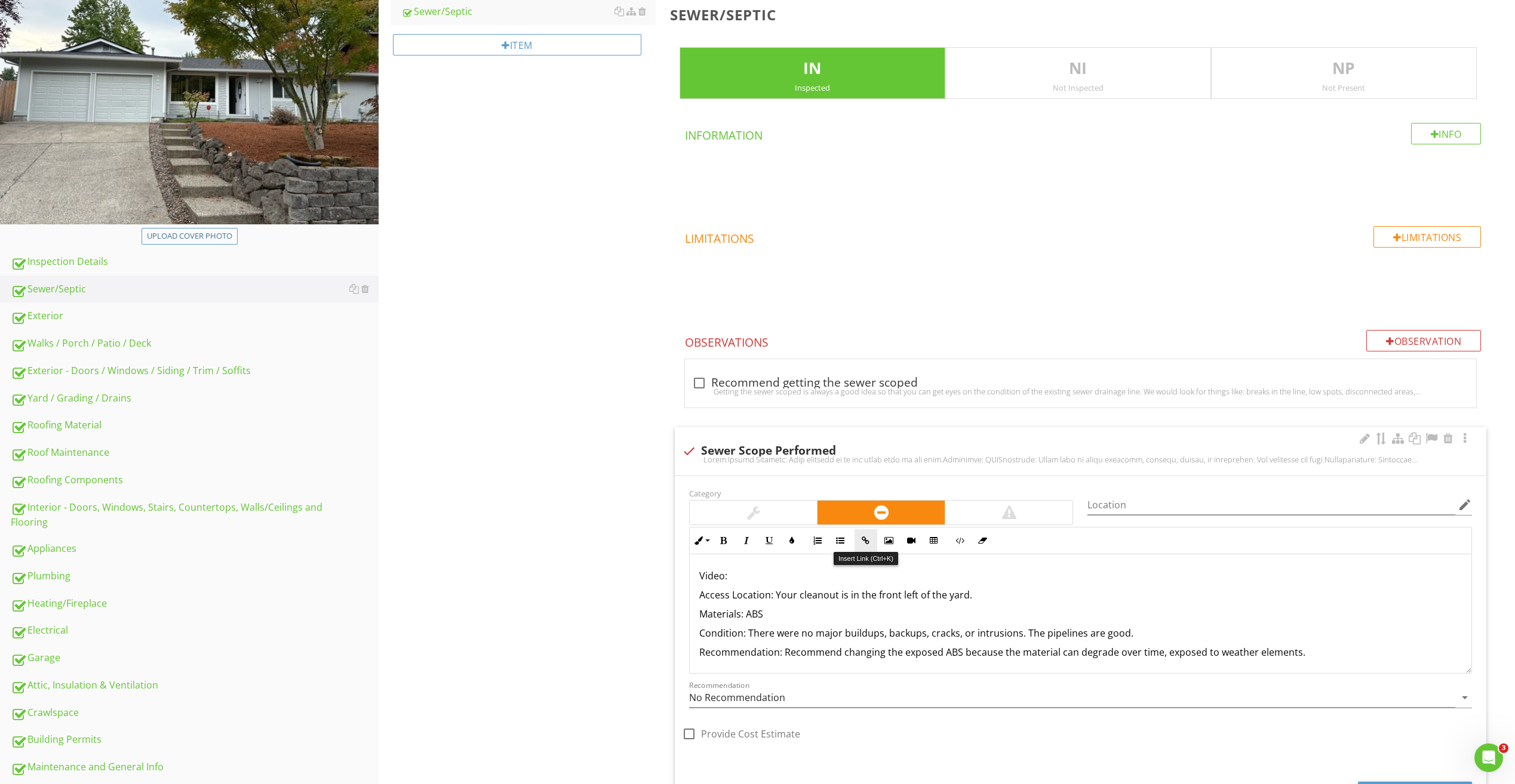
click at [869, 537] on icon "button" at bounding box center [866, 540] width 8 height 8
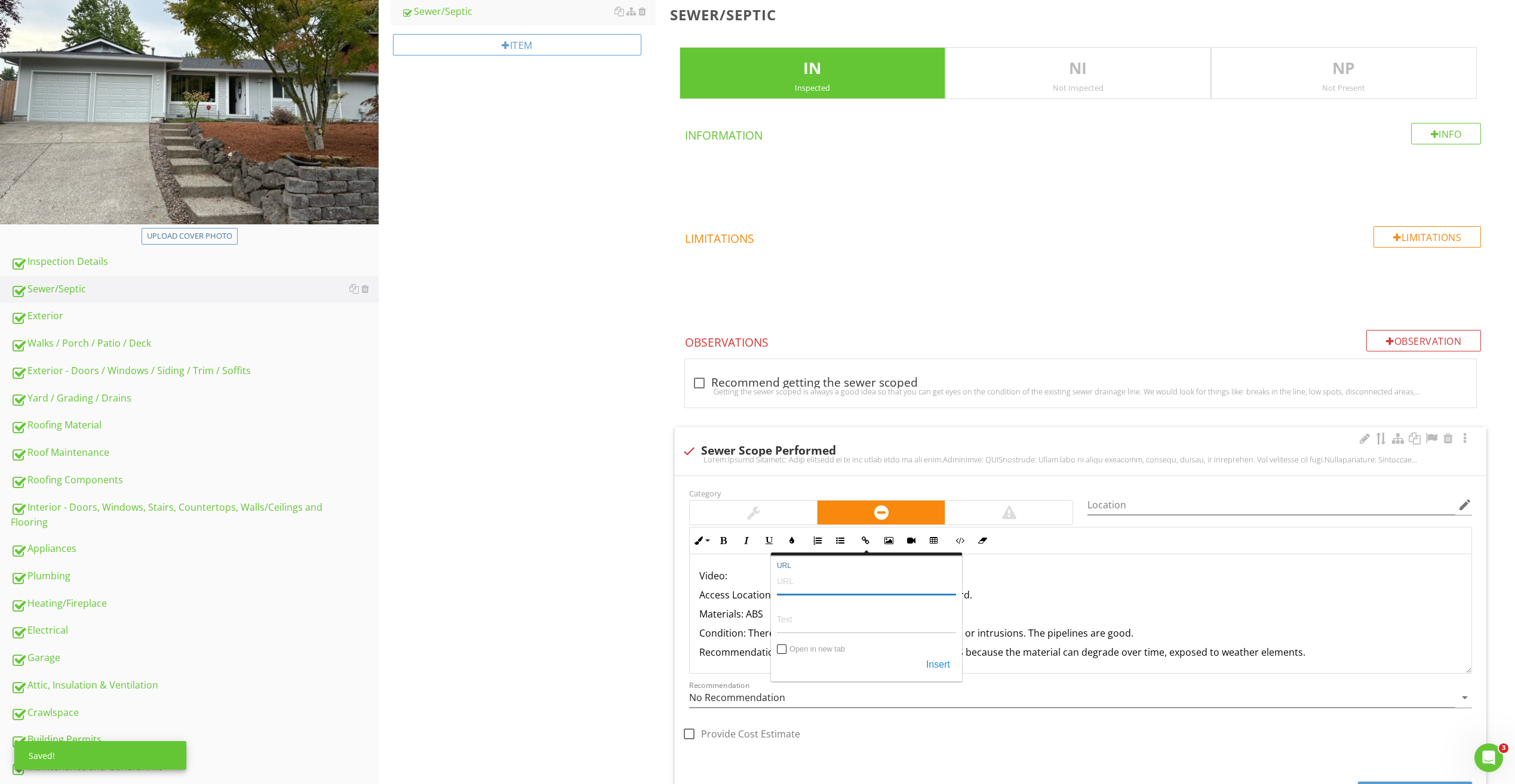
drag, startPoint x: 819, startPoint y: 577, endPoint x: 794, endPoint y: 586, distance: 26.6
click at [794, 586] on input "URL" at bounding box center [867, 580] width 179 height 29
click at [733, 579] on p "​ ​ Video:" at bounding box center [1080, 576] width 762 height 15
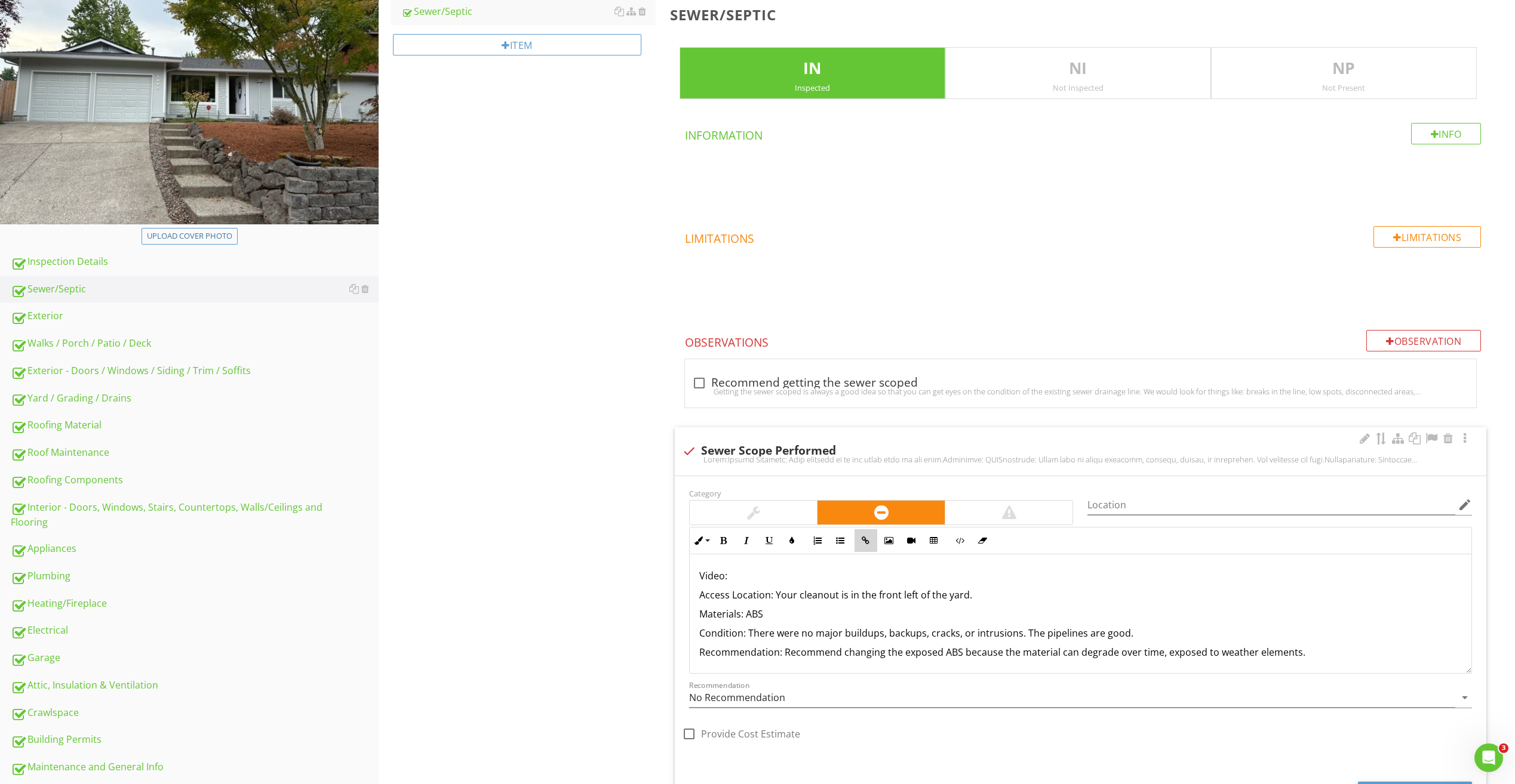
click at [867, 538] on icon "button" at bounding box center [866, 540] width 8 height 8
click at [803, 587] on input "URL" at bounding box center [867, 580] width 179 height 29
drag, startPoint x: 804, startPoint y: 586, endPoint x: 796, endPoint y: 614, distance: 29.1
click at [796, 614] on input "Text" at bounding box center [867, 619] width 179 height 29
click at [738, 579] on p "Video: ​ ​" at bounding box center [1080, 576] width 762 height 15
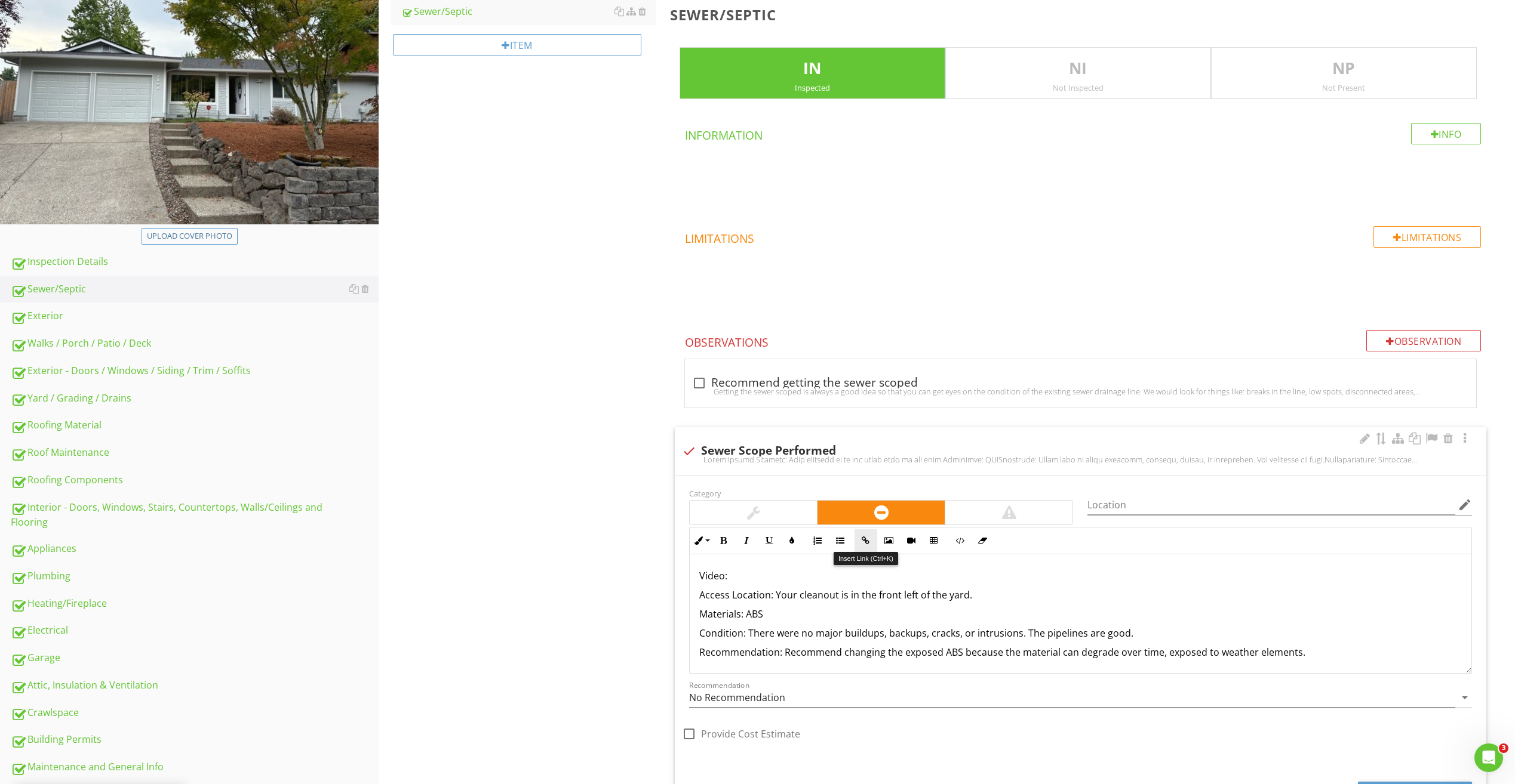
click at [862, 541] on icon "button" at bounding box center [866, 540] width 8 height 8
click at [806, 580] on input "URL" at bounding box center [867, 580] width 179 height 29
paste input "[URL][DOMAIN_NAME]"
type input "[URL][DOMAIN_NAME]"
paste input "[URL][DOMAIN_NAME]"
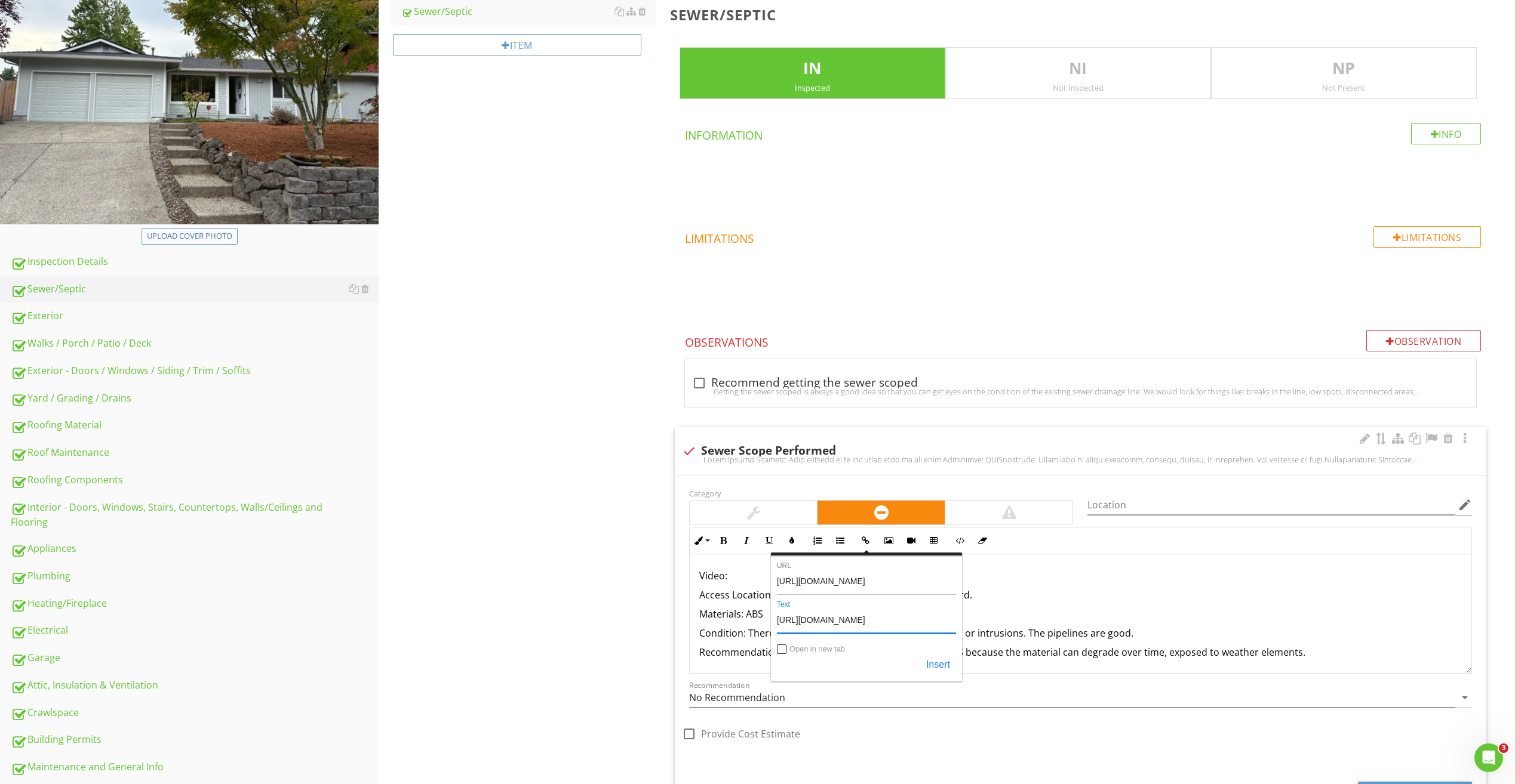
type input "[URL][DOMAIN_NAME]"
click at [786, 649] on input "Open in new tab" at bounding box center [782, 650] width 9 height 9
checkbox input "true"
click at [936, 668] on button "Insert" at bounding box center [938, 665] width 36 height 21
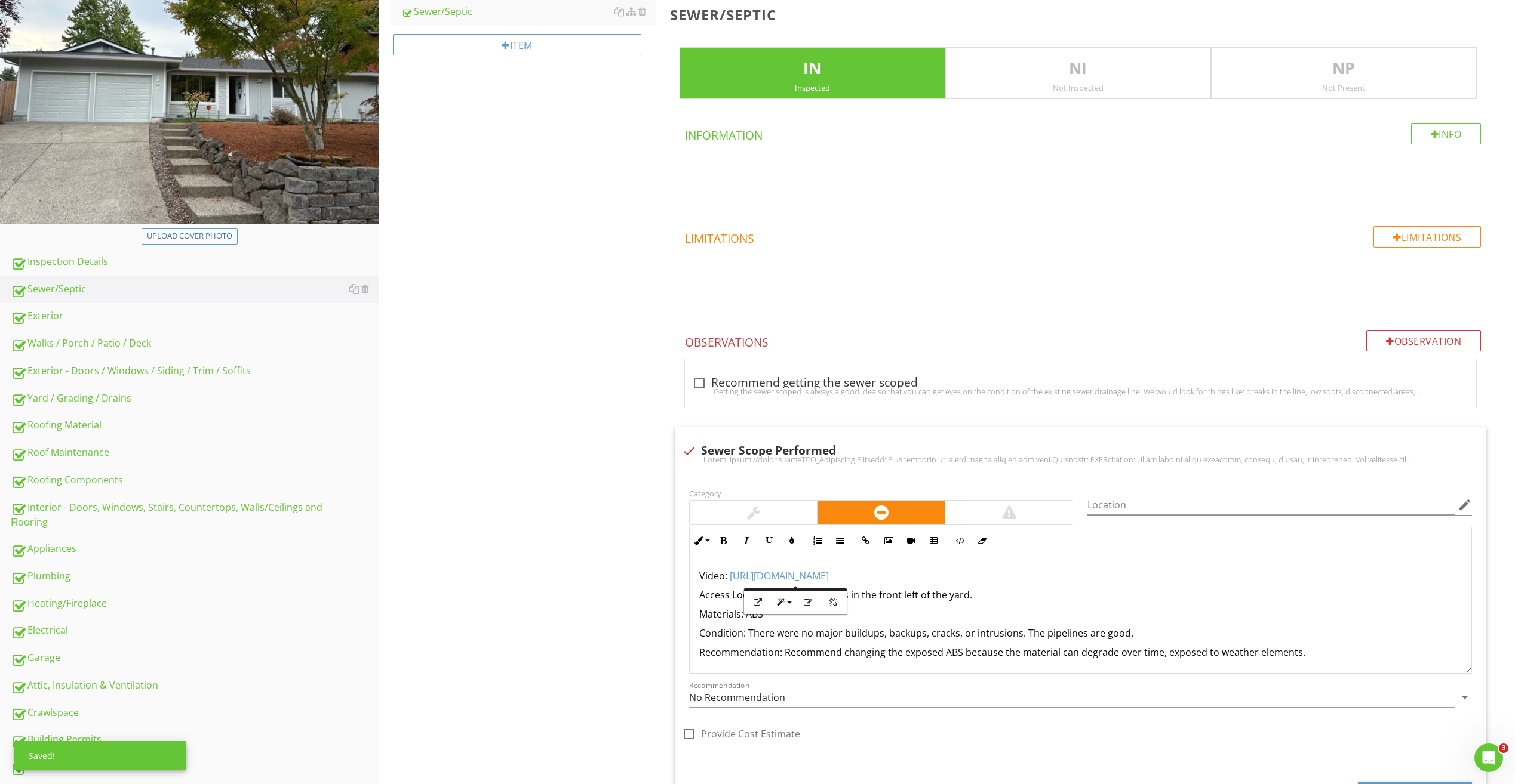
click at [603, 626] on div "Sewer/Septic Sewer/Septic Item Sewer/Septic IN Inspected NI Not Inspected NP No…" at bounding box center [947, 435] width 1136 height 991
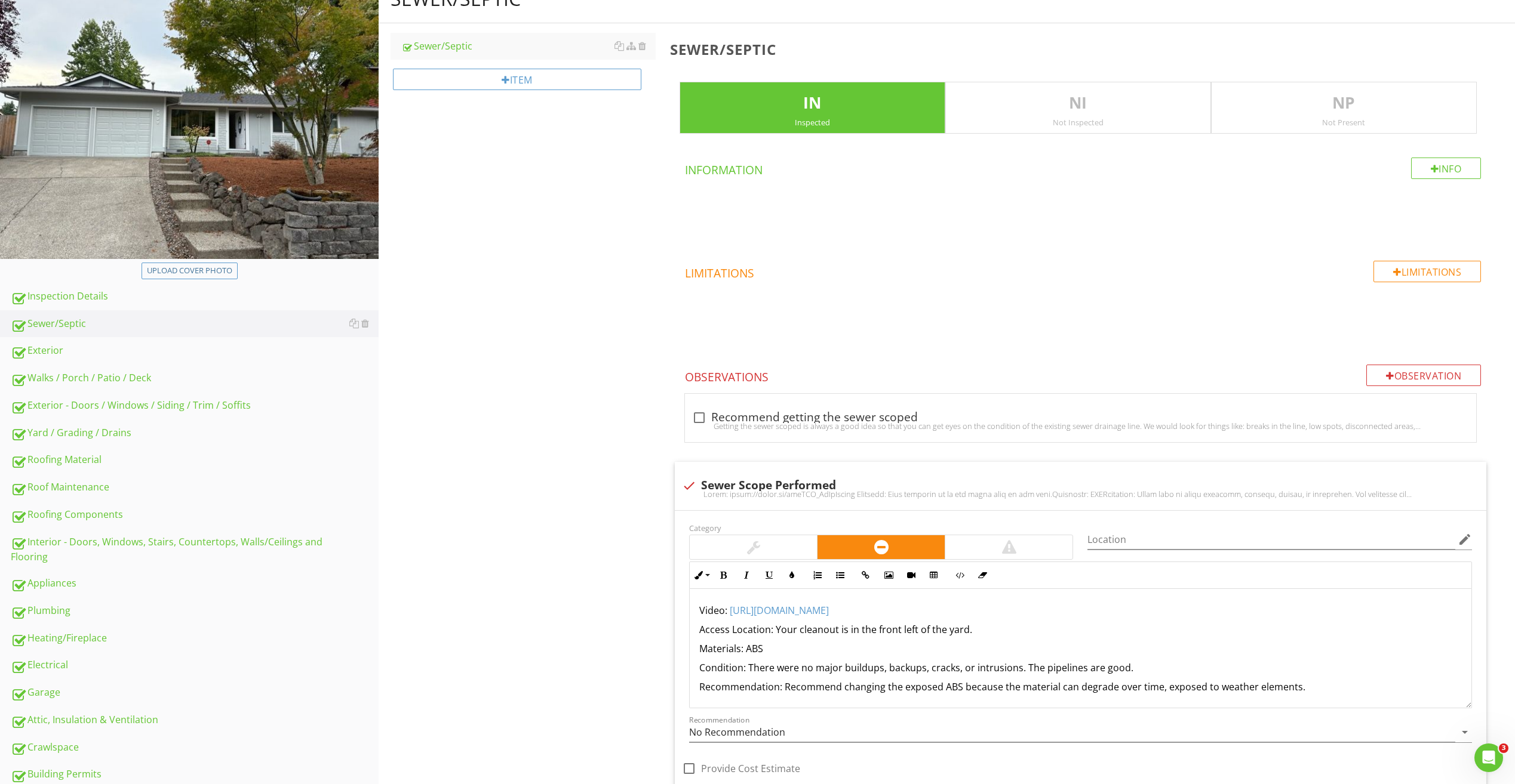
scroll to position [148, 0]
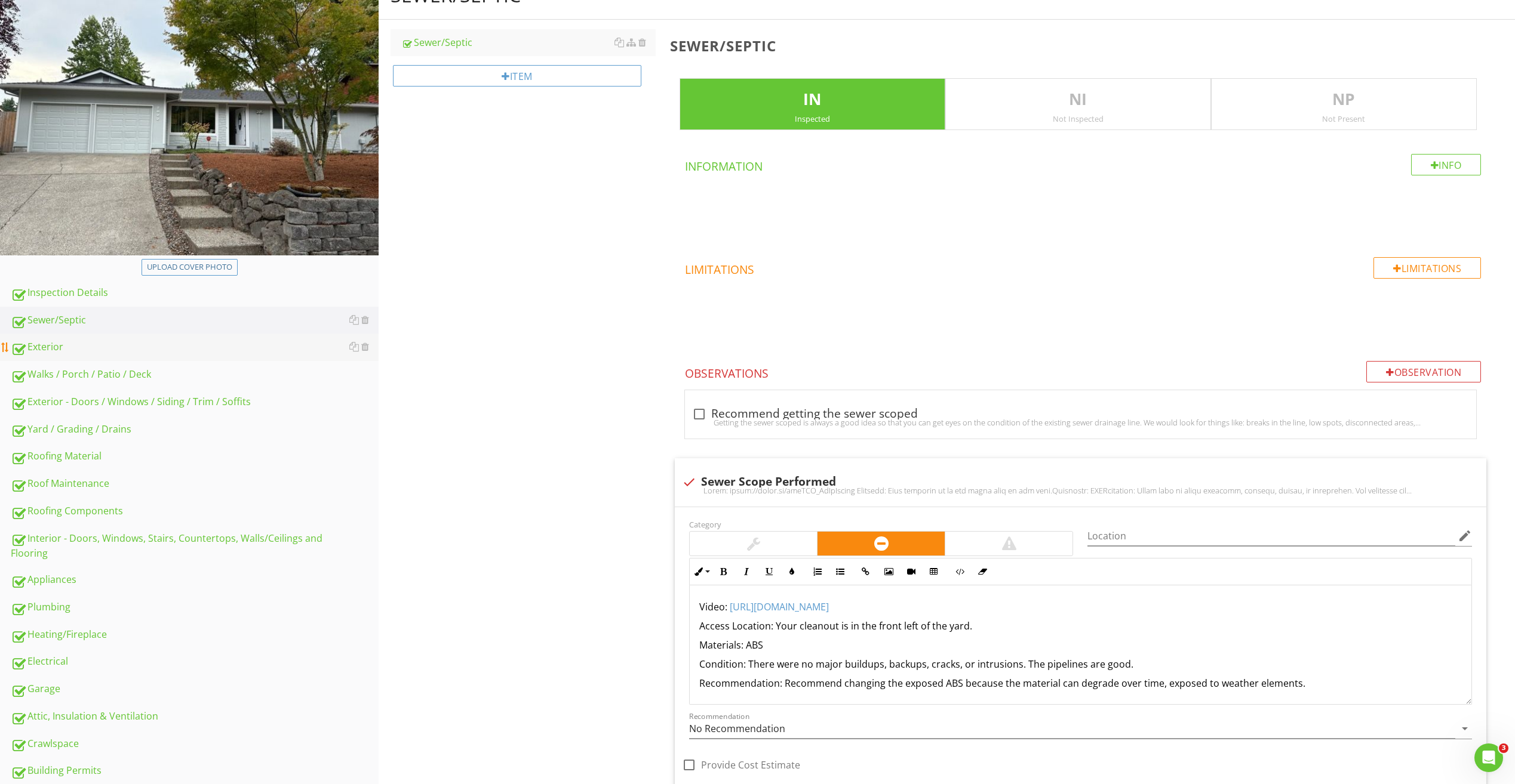
click at [70, 346] on div "Exterior" at bounding box center [195, 347] width 368 height 16
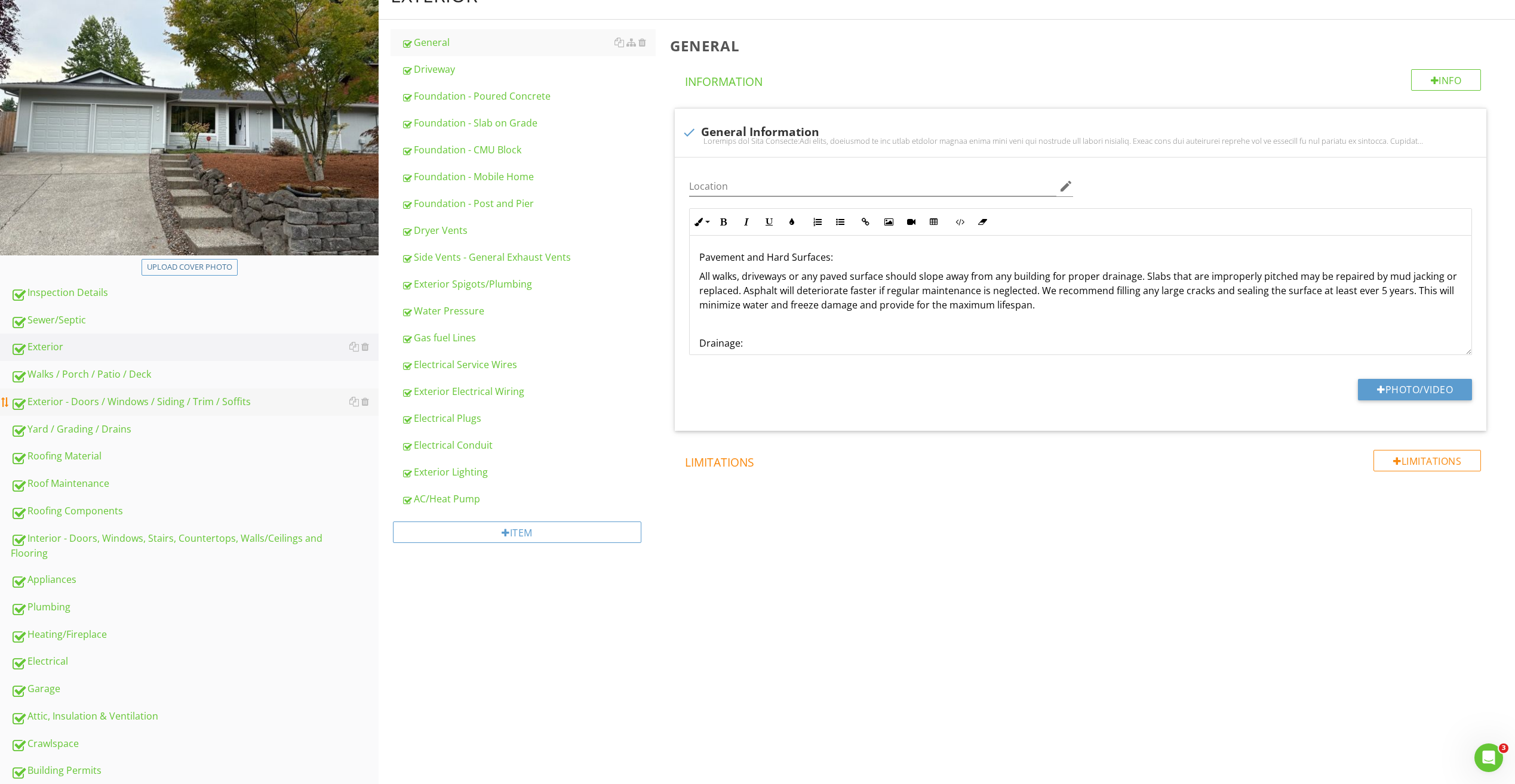
click at [99, 405] on div "Exterior - Doors / Windows / Siding / Trim / Soffits" at bounding box center [195, 402] width 368 height 16
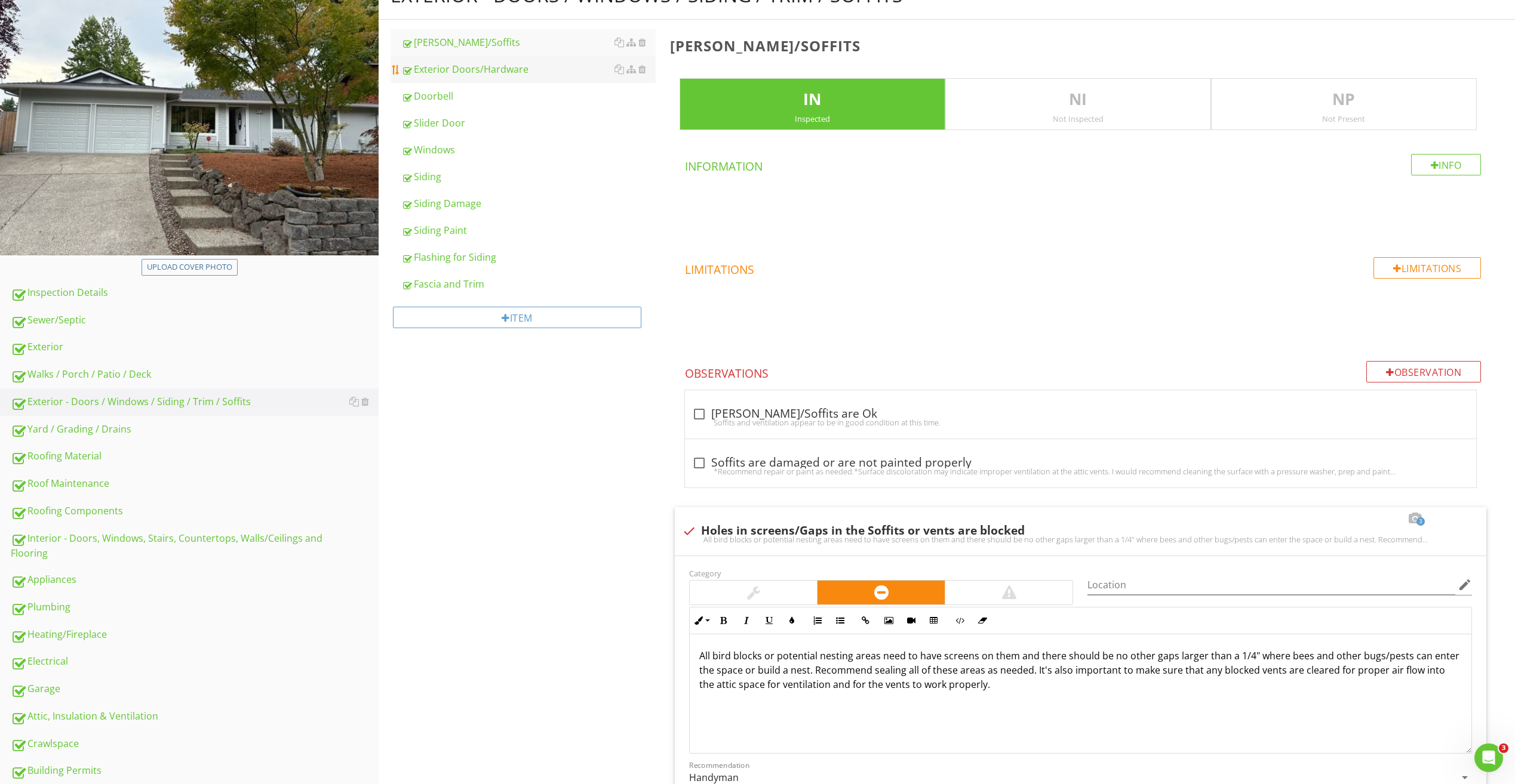
click at [485, 78] on link "Exterior Doors/Hardware" at bounding box center [527, 69] width 254 height 26
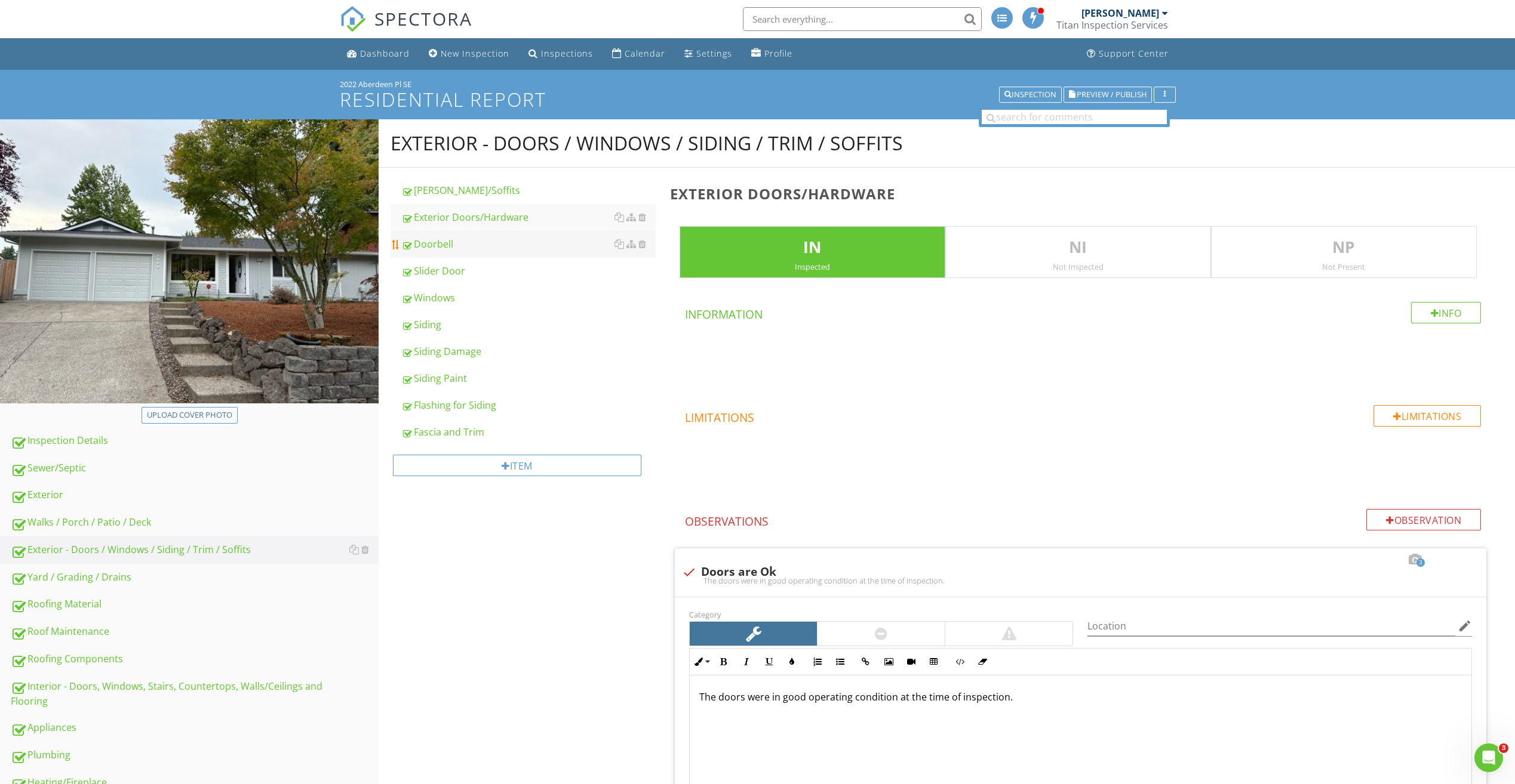
click at [454, 252] on link "Doorbell" at bounding box center [527, 244] width 254 height 26
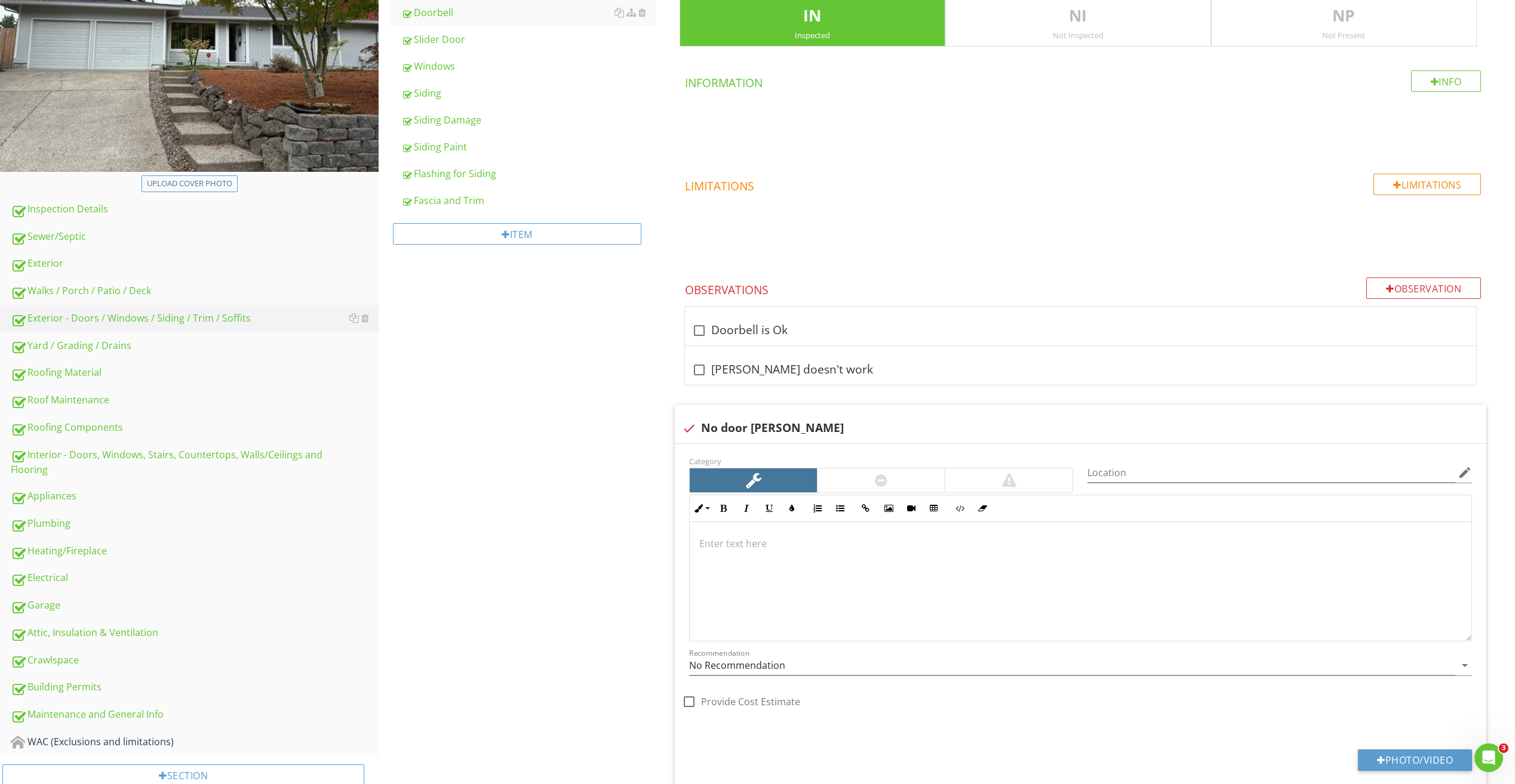
scroll to position [239, 0]
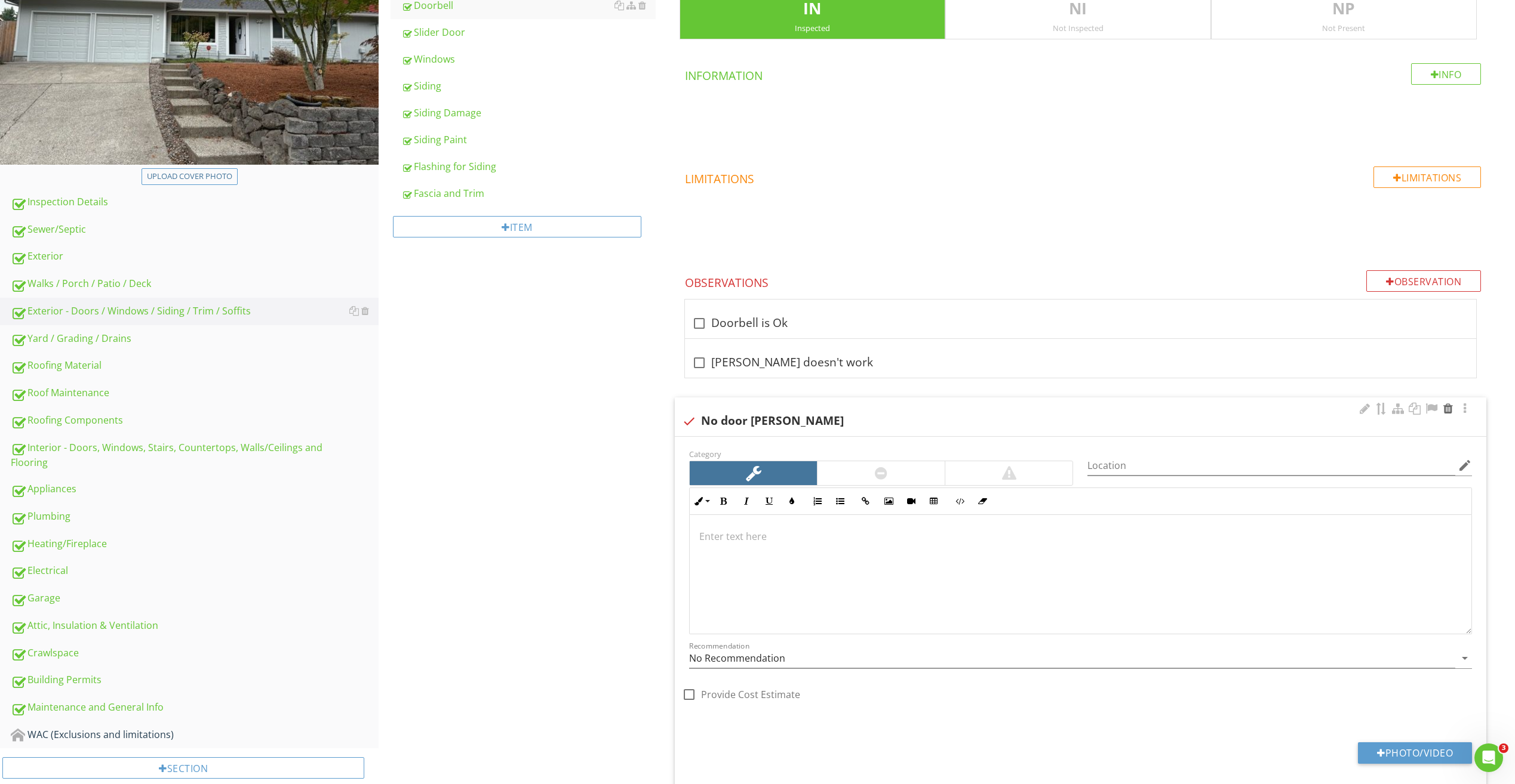
click at [1452, 410] on div at bounding box center [1448, 408] width 15 height 12
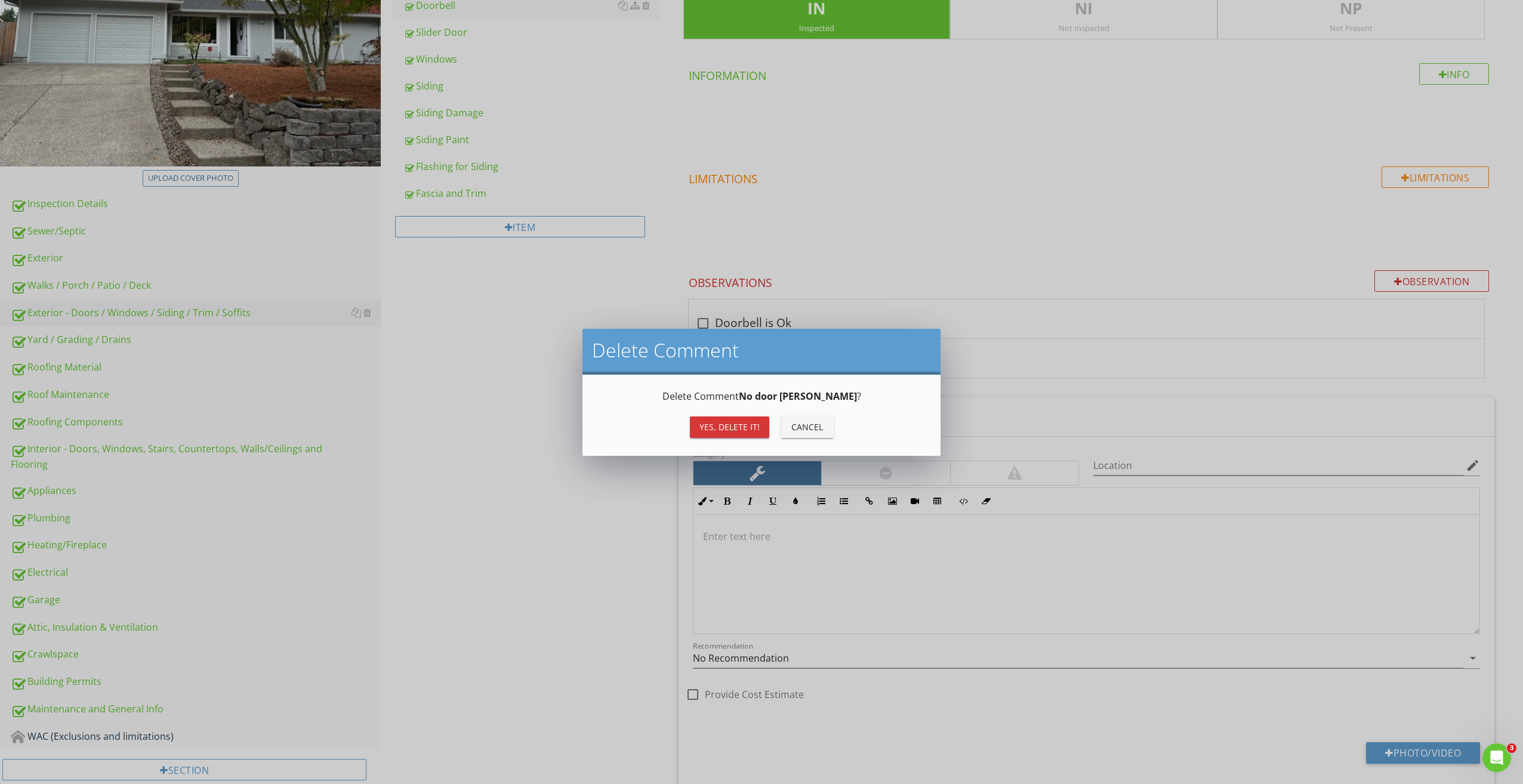
click at [742, 424] on div "Yes, Delete it!" at bounding box center [729, 428] width 60 height 13
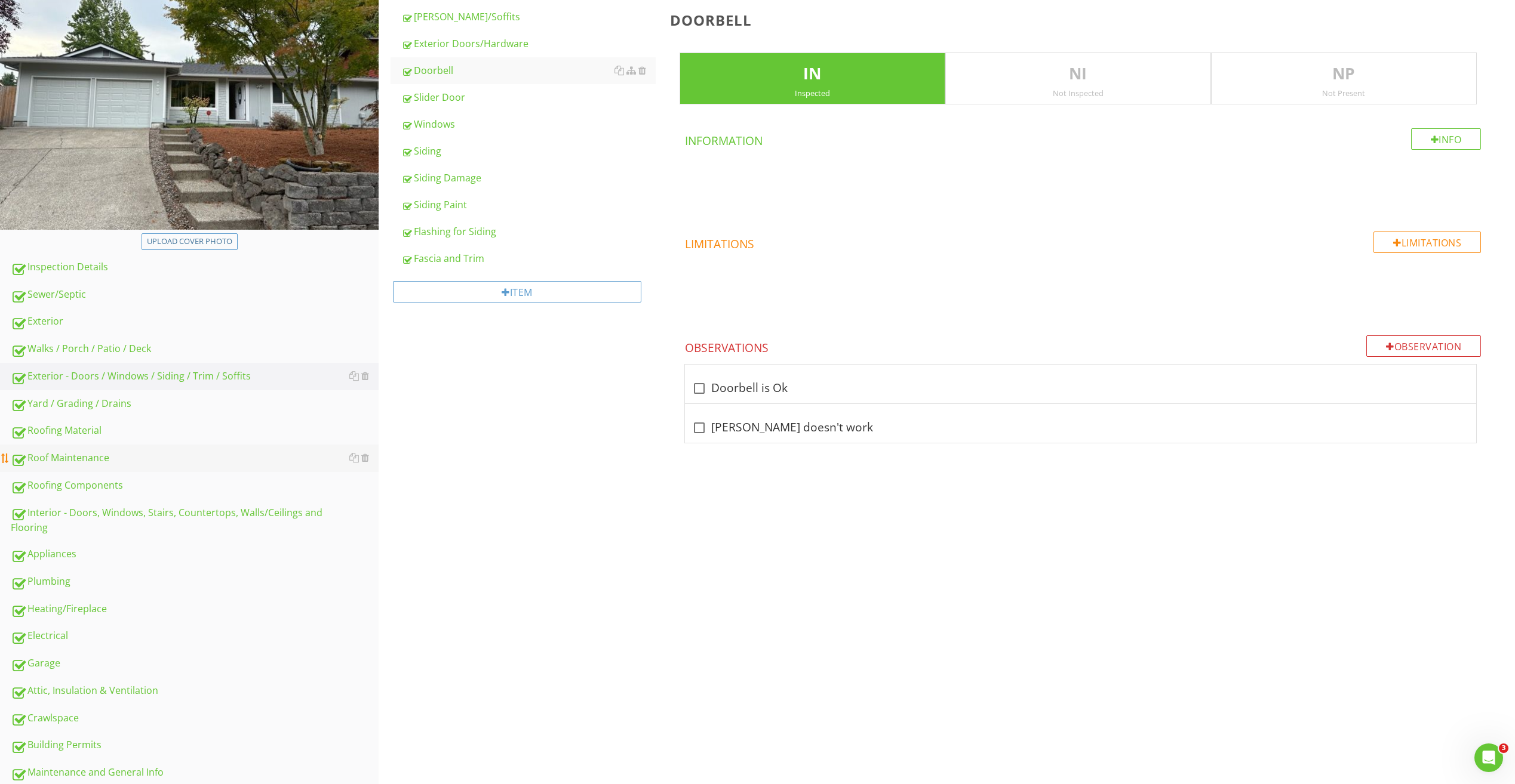
scroll to position [179, 0]
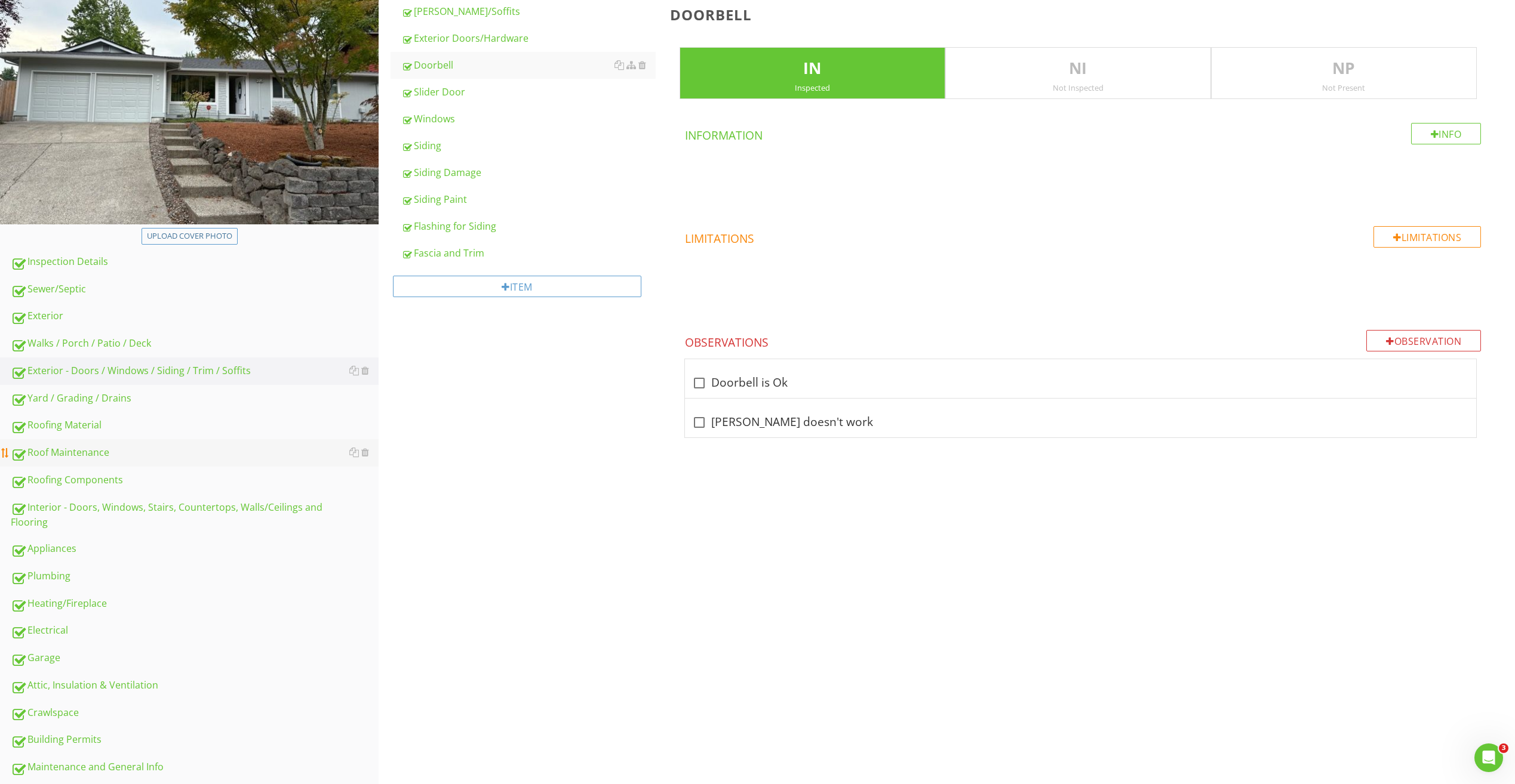
click at [79, 458] on div "Roof Maintenance" at bounding box center [195, 452] width 368 height 16
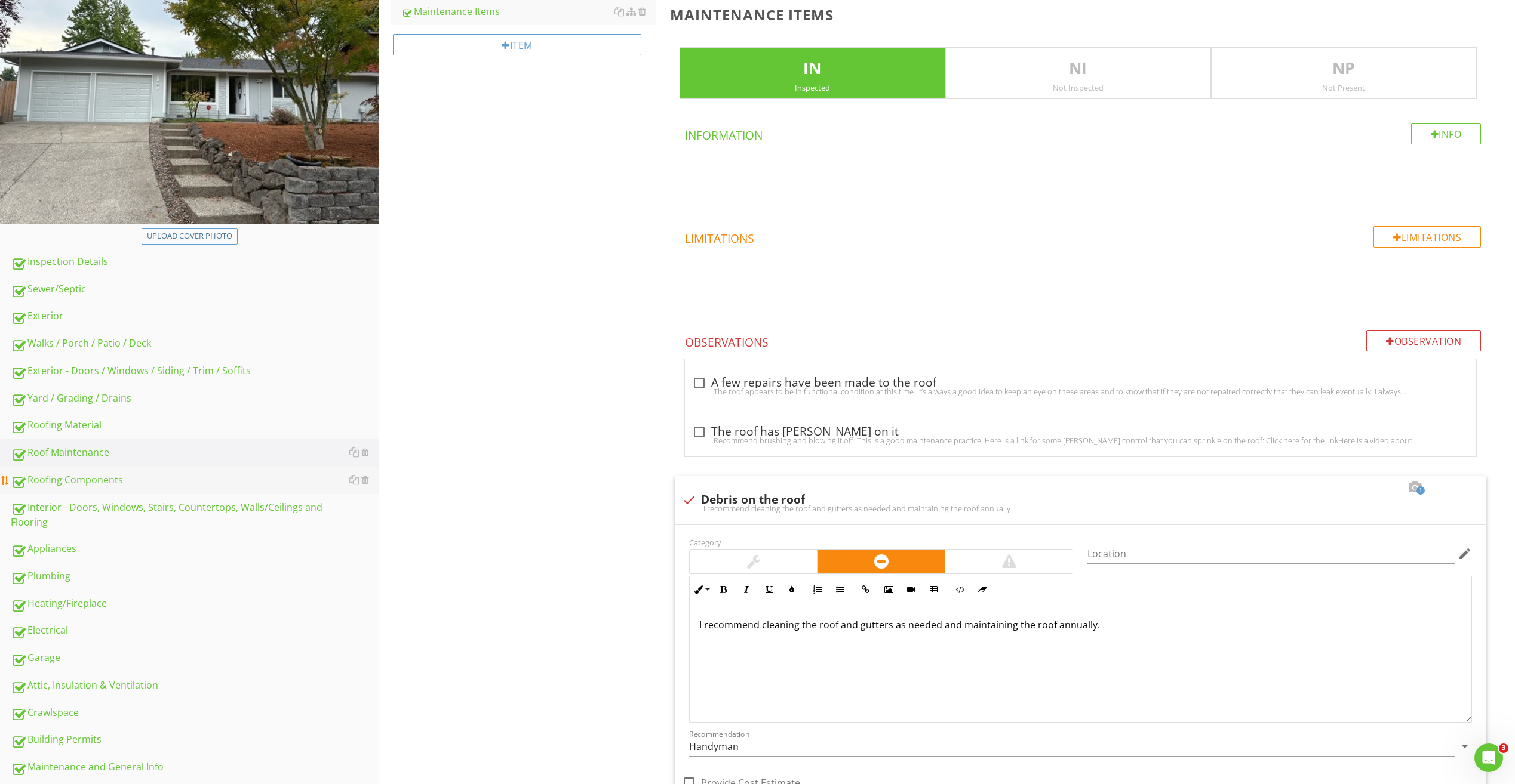
click at [87, 478] on div "Roofing Components" at bounding box center [195, 480] width 368 height 16
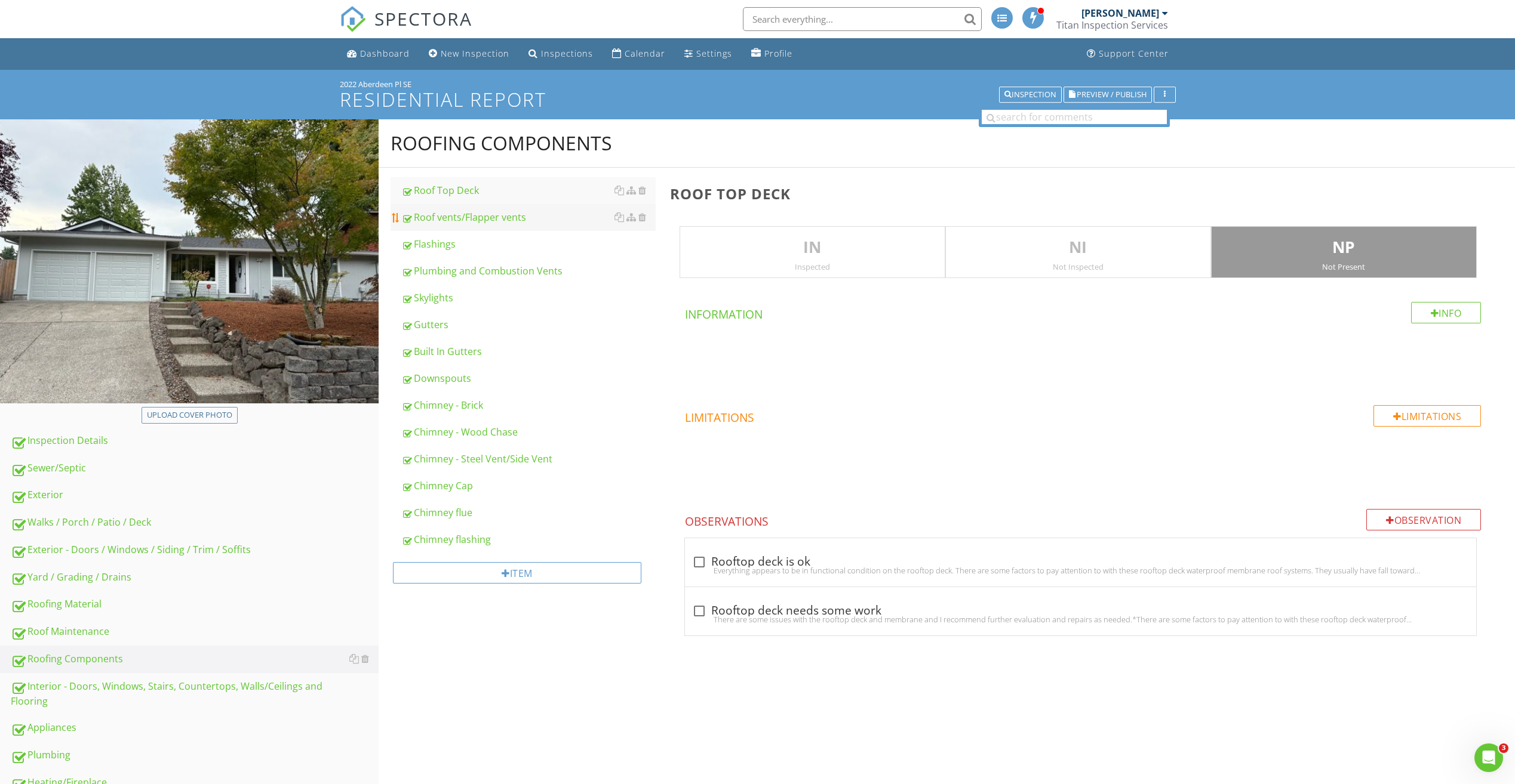
click at [460, 220] on div "Roof vents/Flapper vents" at bounding box center [527, 217] width 254 height 15
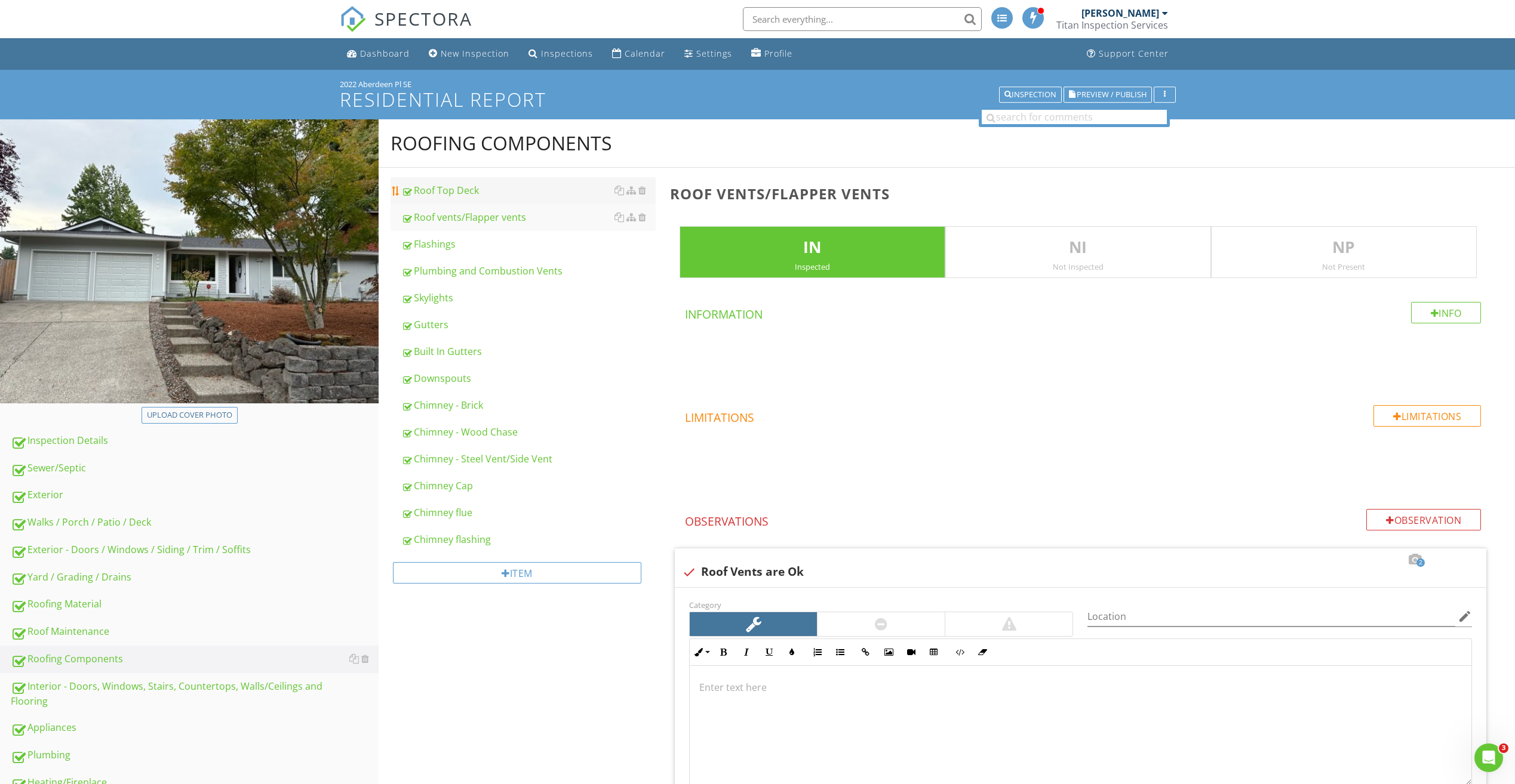
click at [477, 190] on div "Roof Top Deck" at bounding box center [527, 190] width 254 height 15
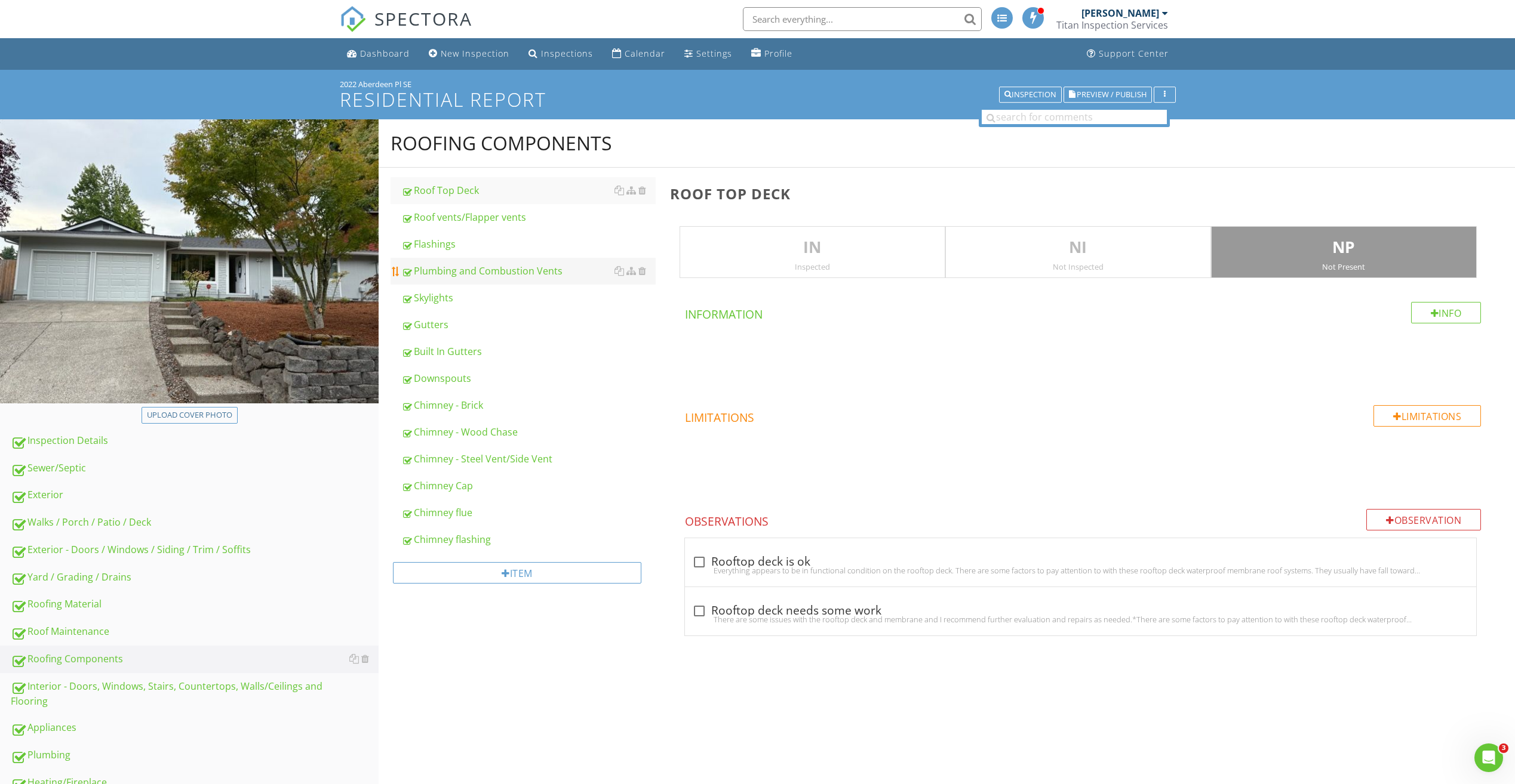
click at [502, 280] on link "Plumbing and Combustion Vents" at bounding box center [527, 271] width 254 height 26
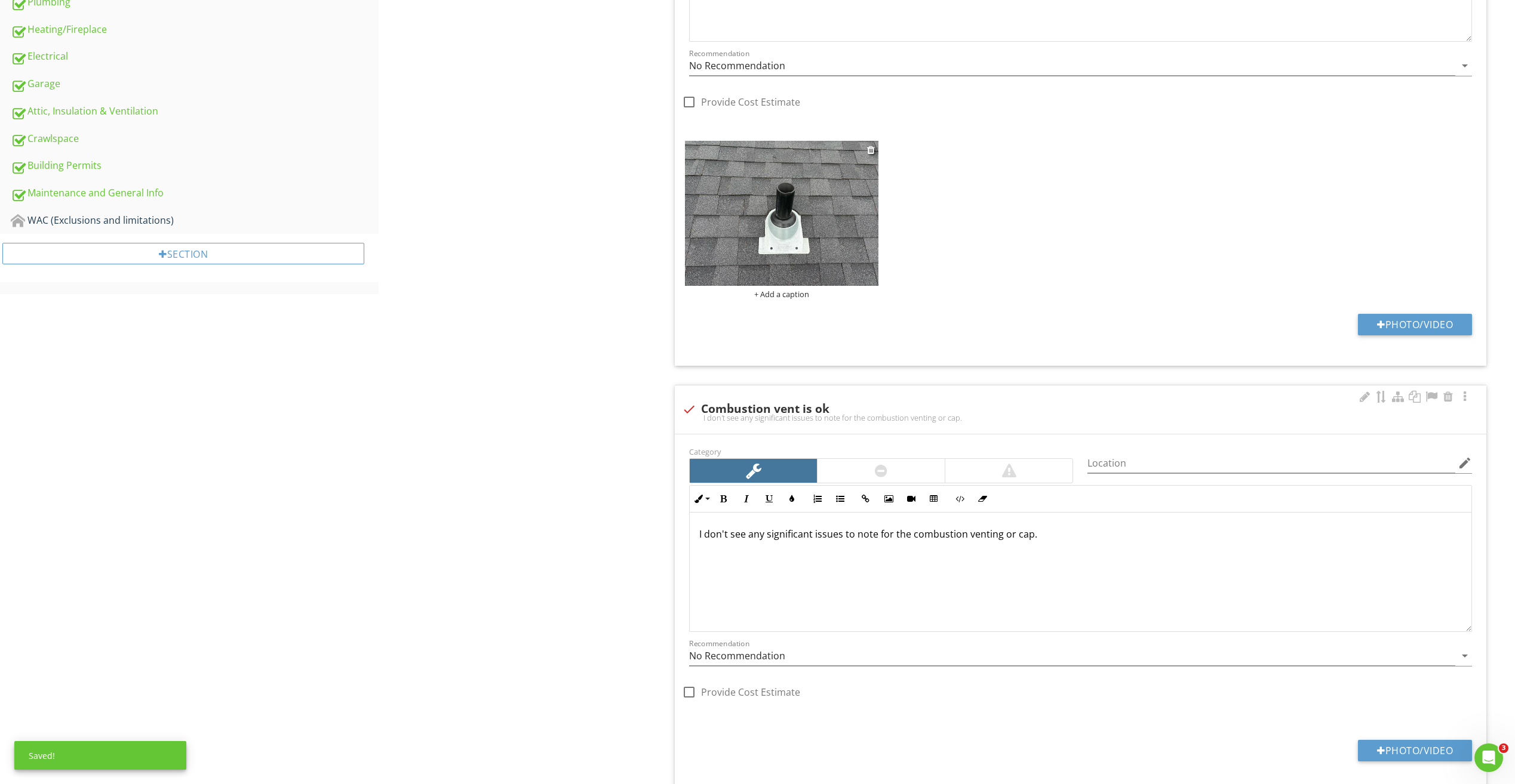
scroll to position [712, 0]
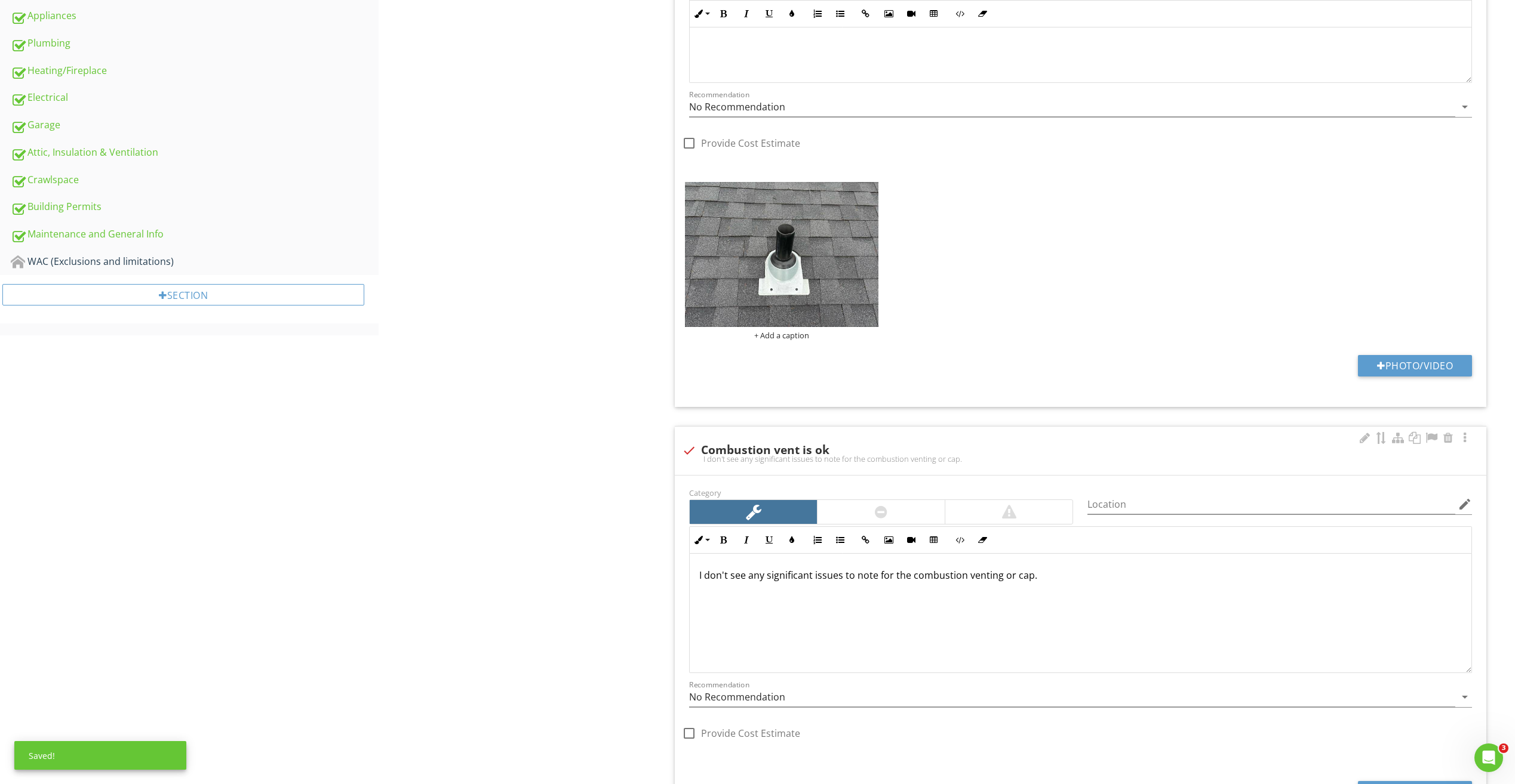
click at [686, 452] on div at bounding box center [689, 451] width 20 height 20
checkbox input "true"
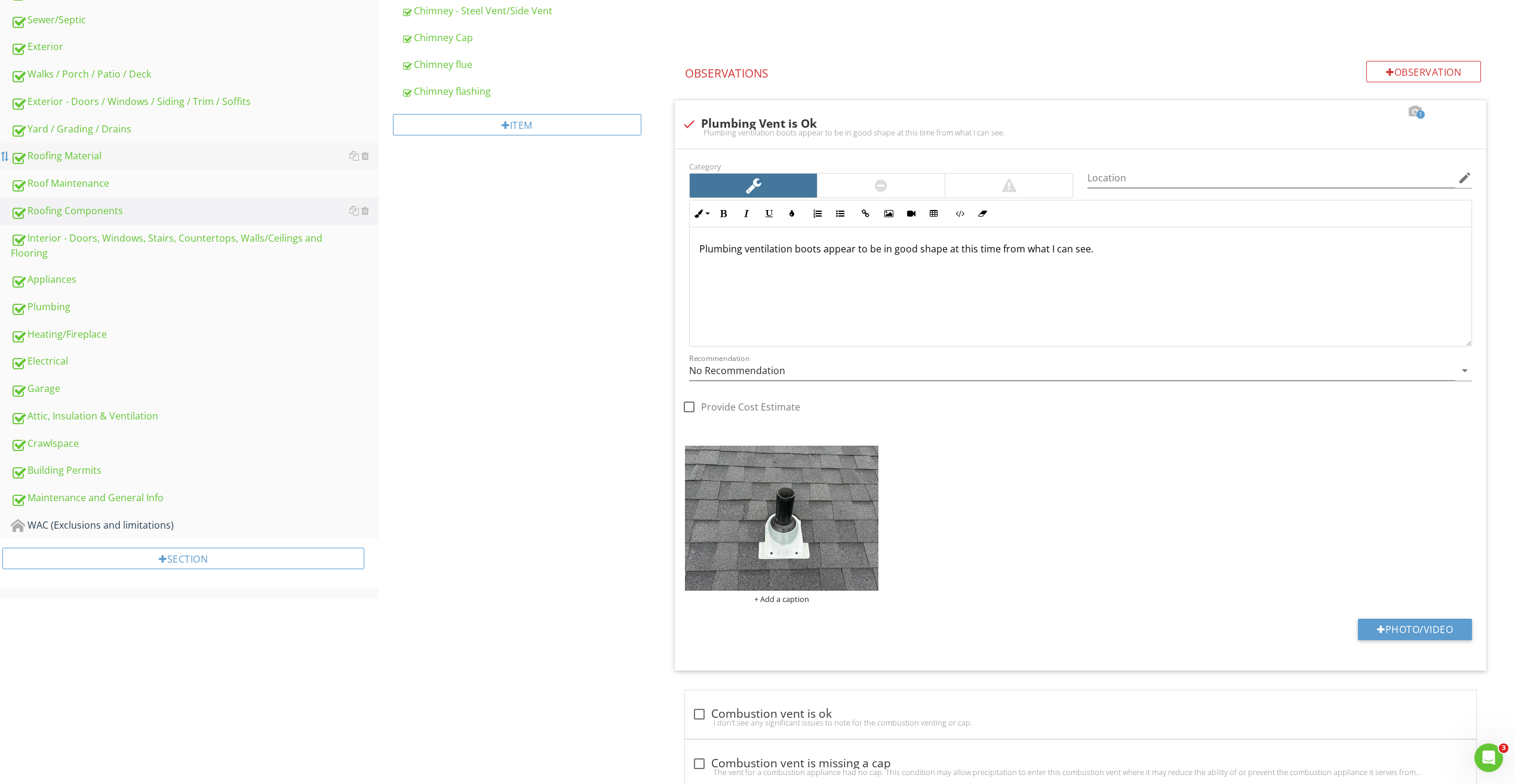
scroll to position [354, 0]
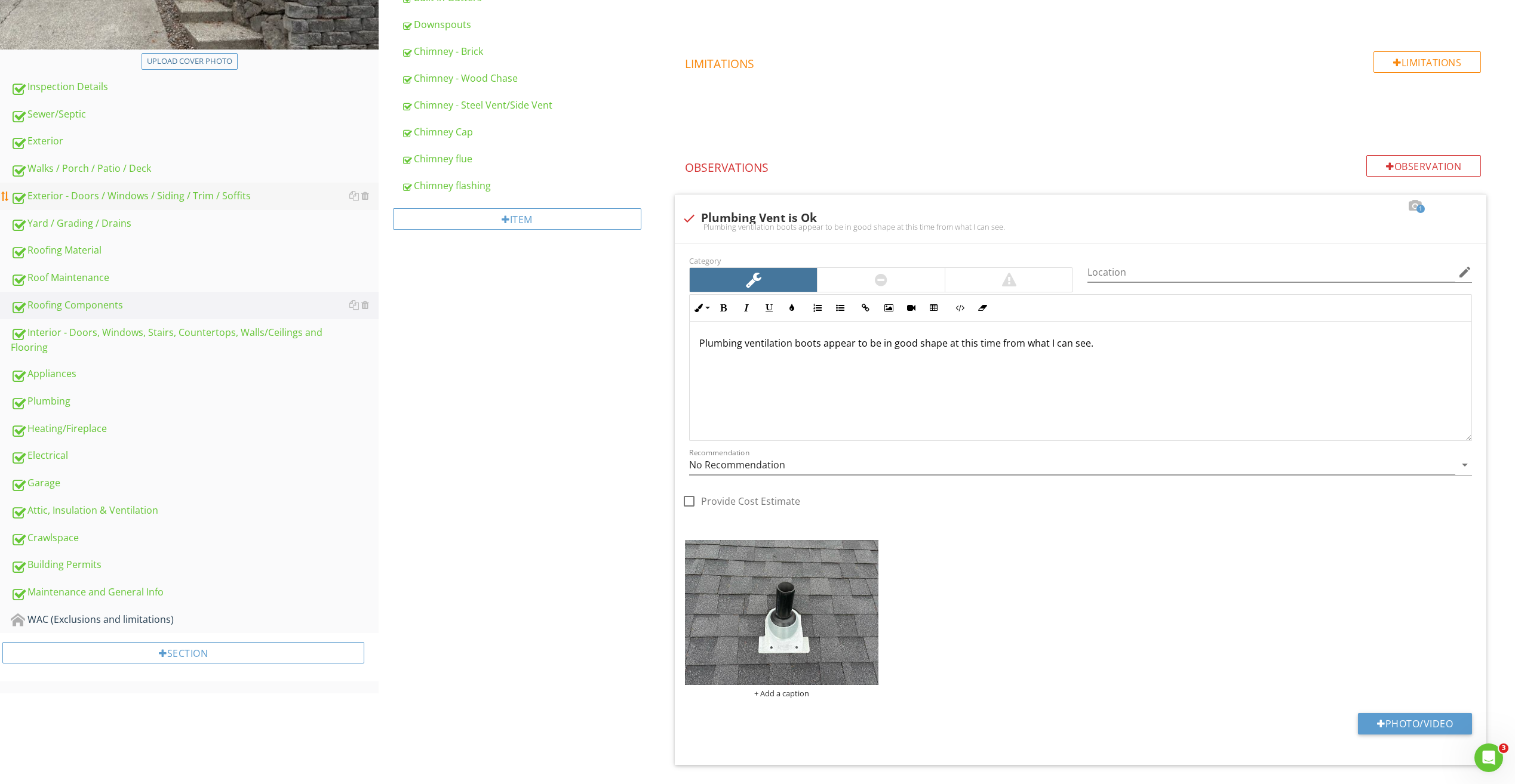
click at [116, 199] on div "Exterior - Doors / Windows / Siding / Trim / Soffits" at bounding box center [195, 196] width 368 height 16
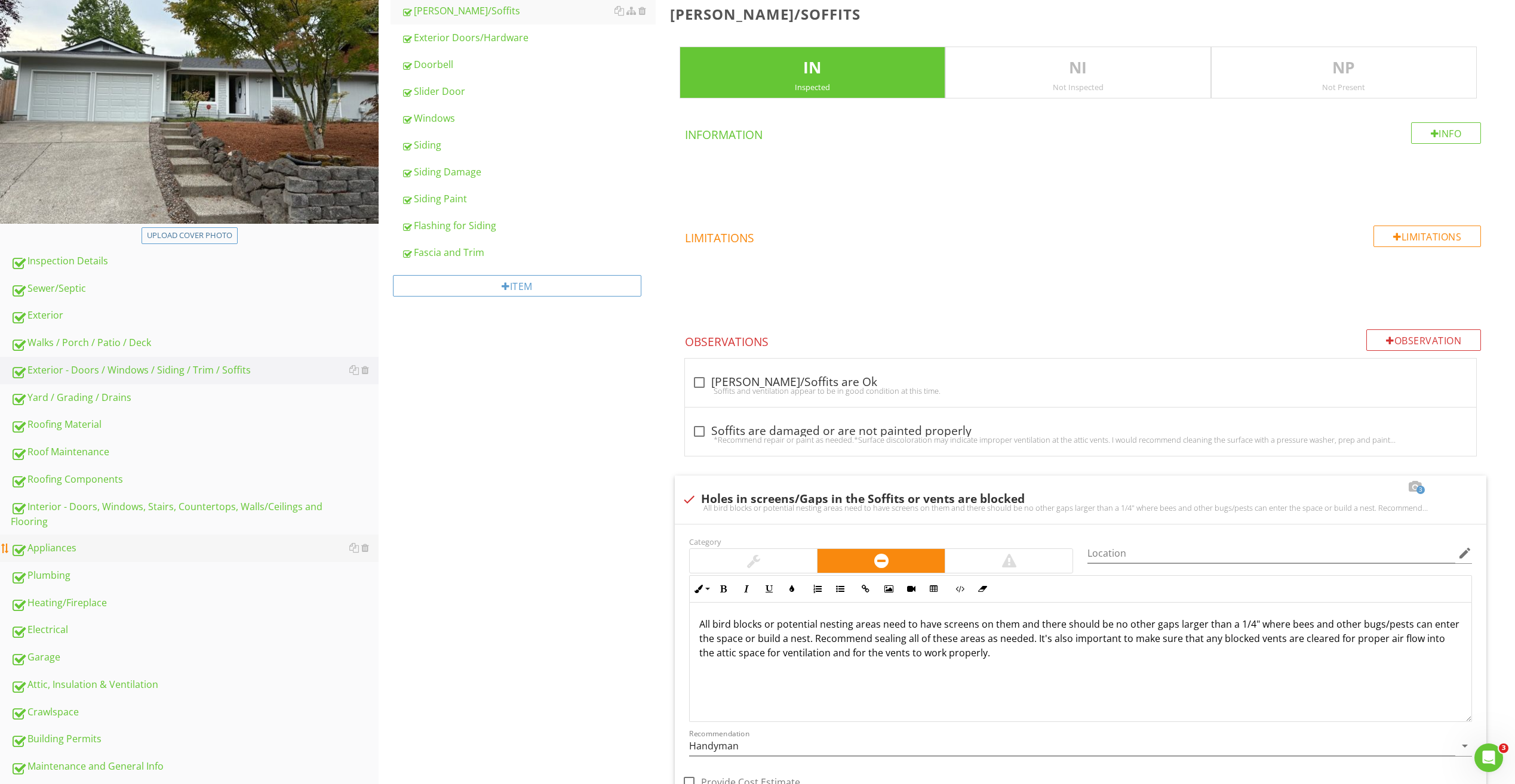
scroll to position [295, 0]
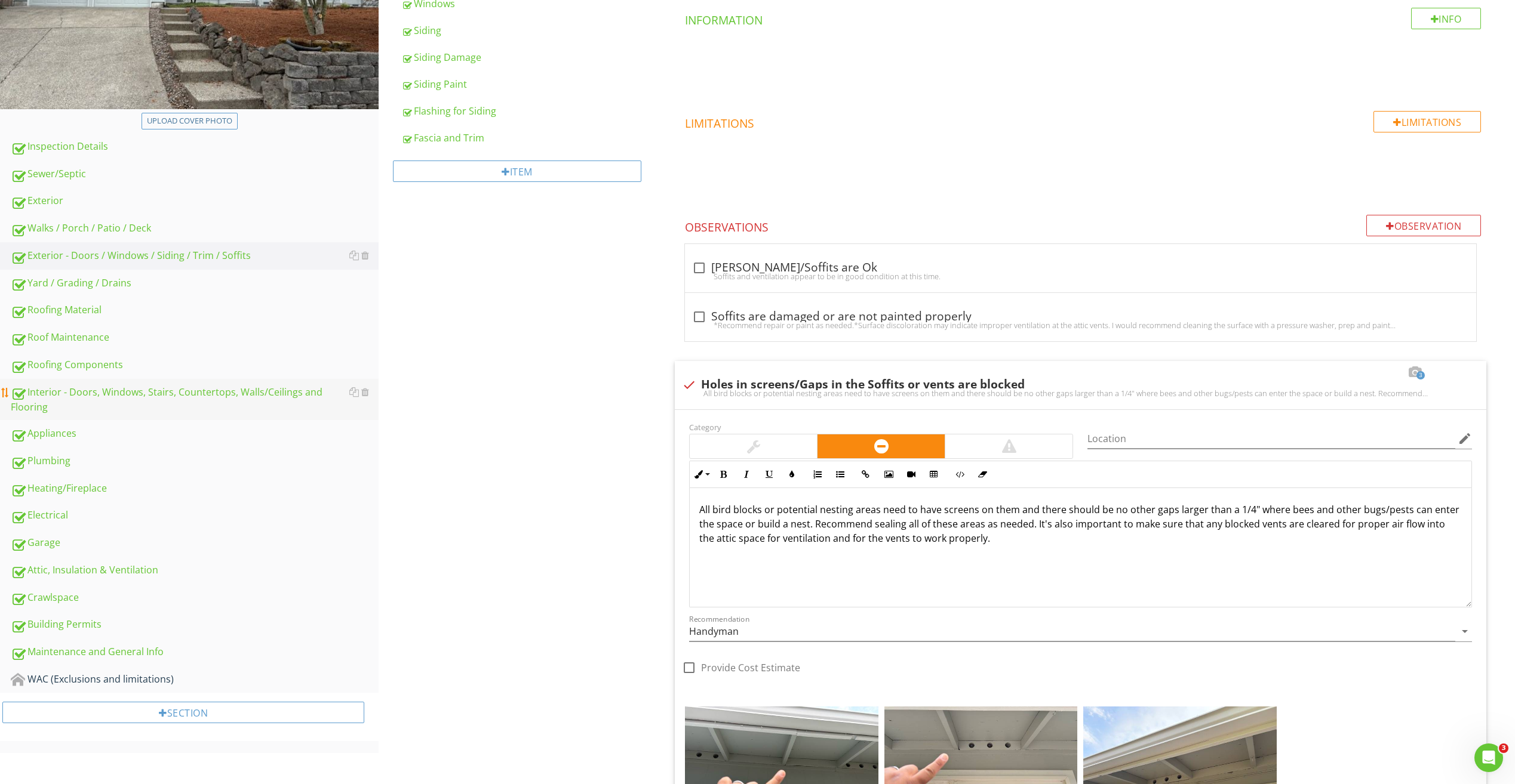
click at [113, 392] on div "Interior - Doors, Windows, Stairs, Countertops, Walls/Ceilings and Flooring" at bounding box center [195, 400] width 368 height 30
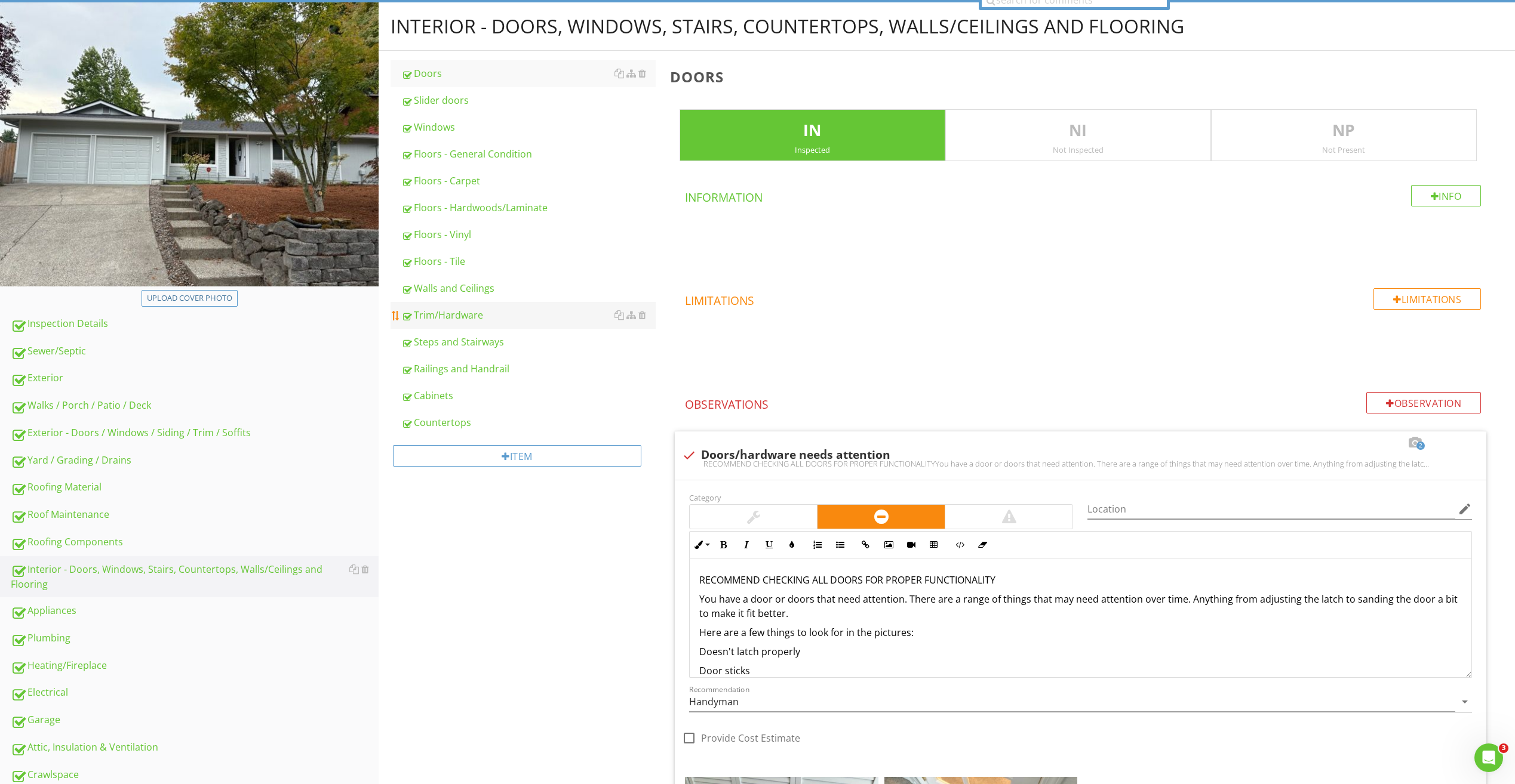
scroll to position [115, 0]
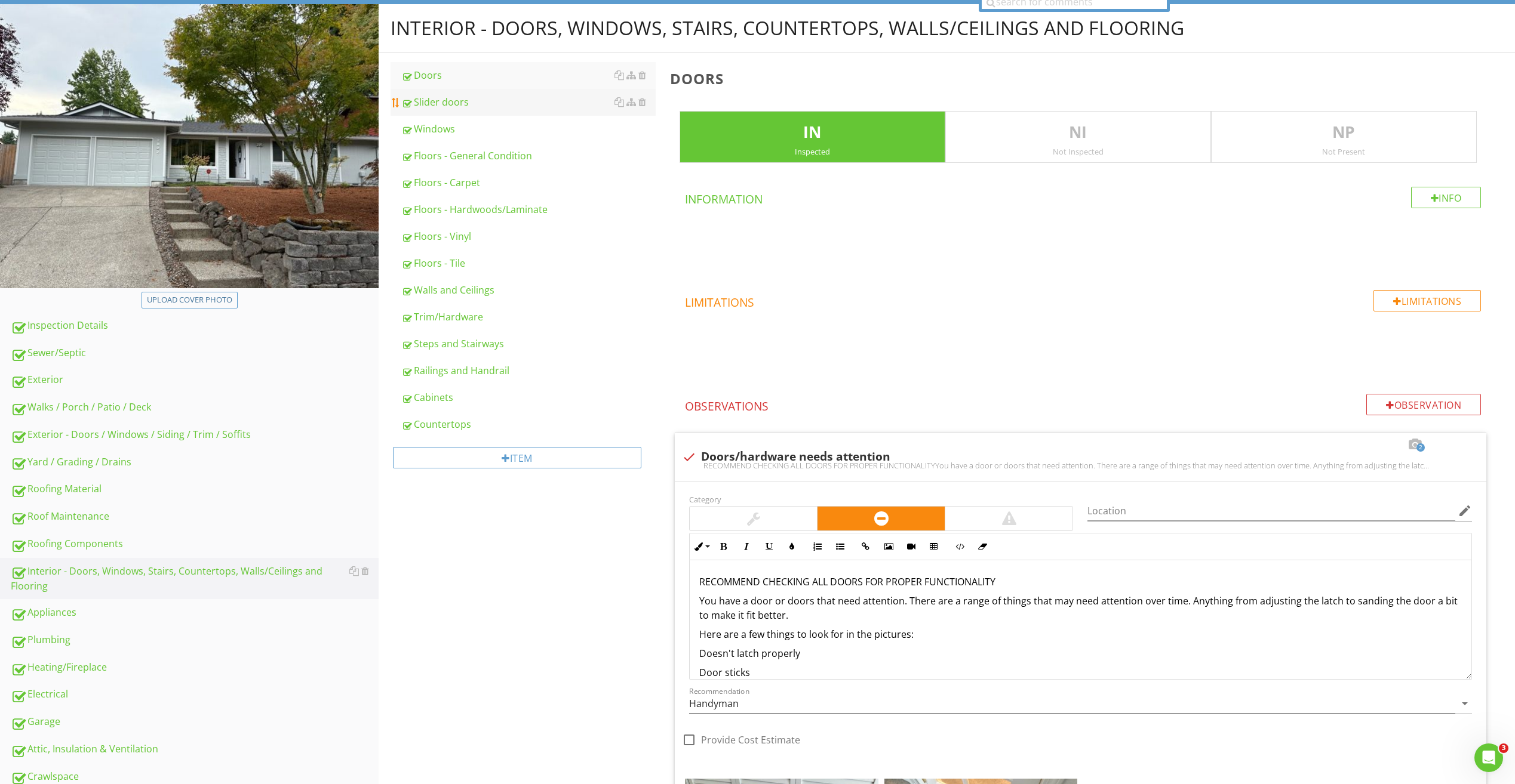
click at [442, 103] on div "Slider doors" at bounding box center [527, 103] width 254 height 15
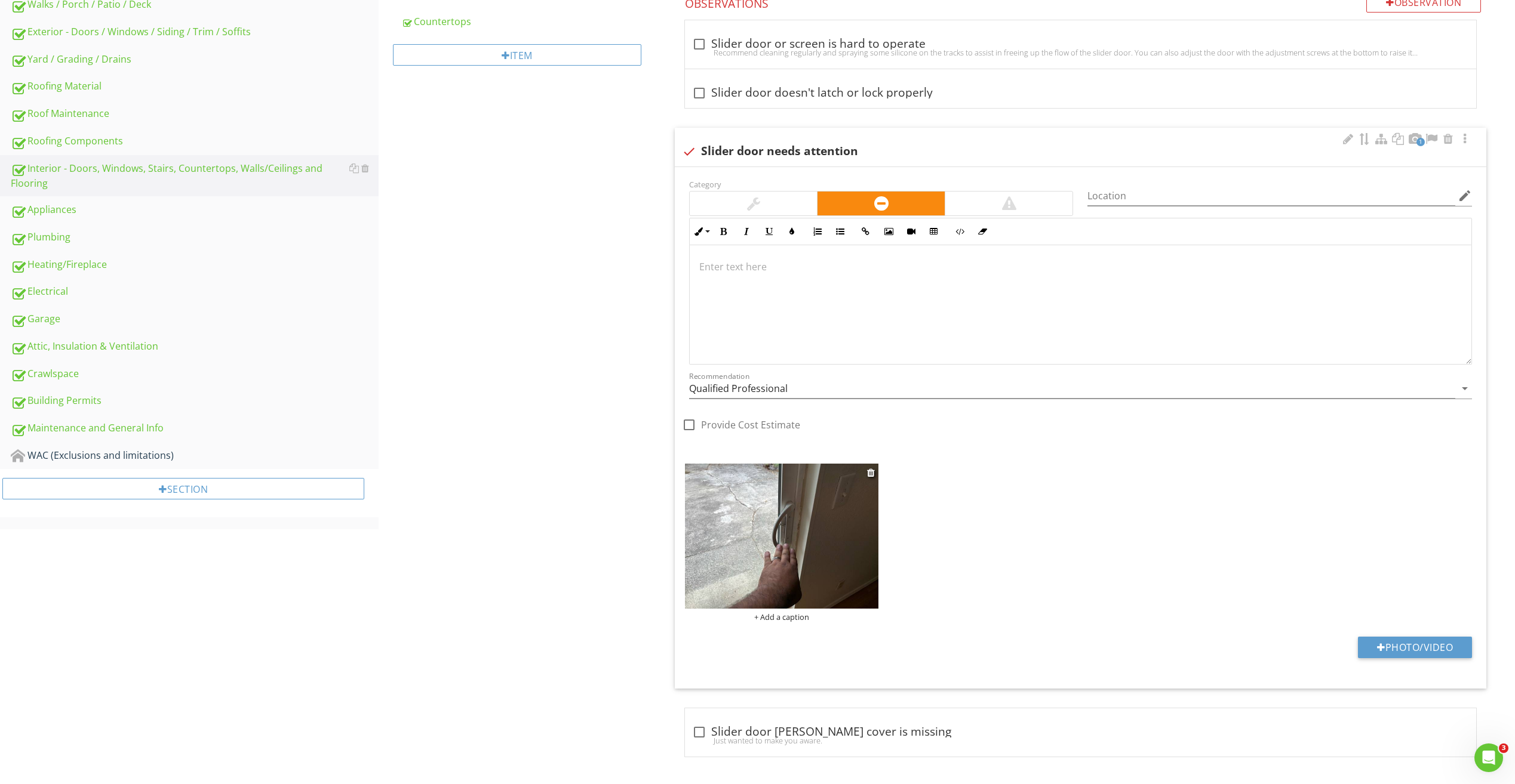
scroll to position [521, 0]
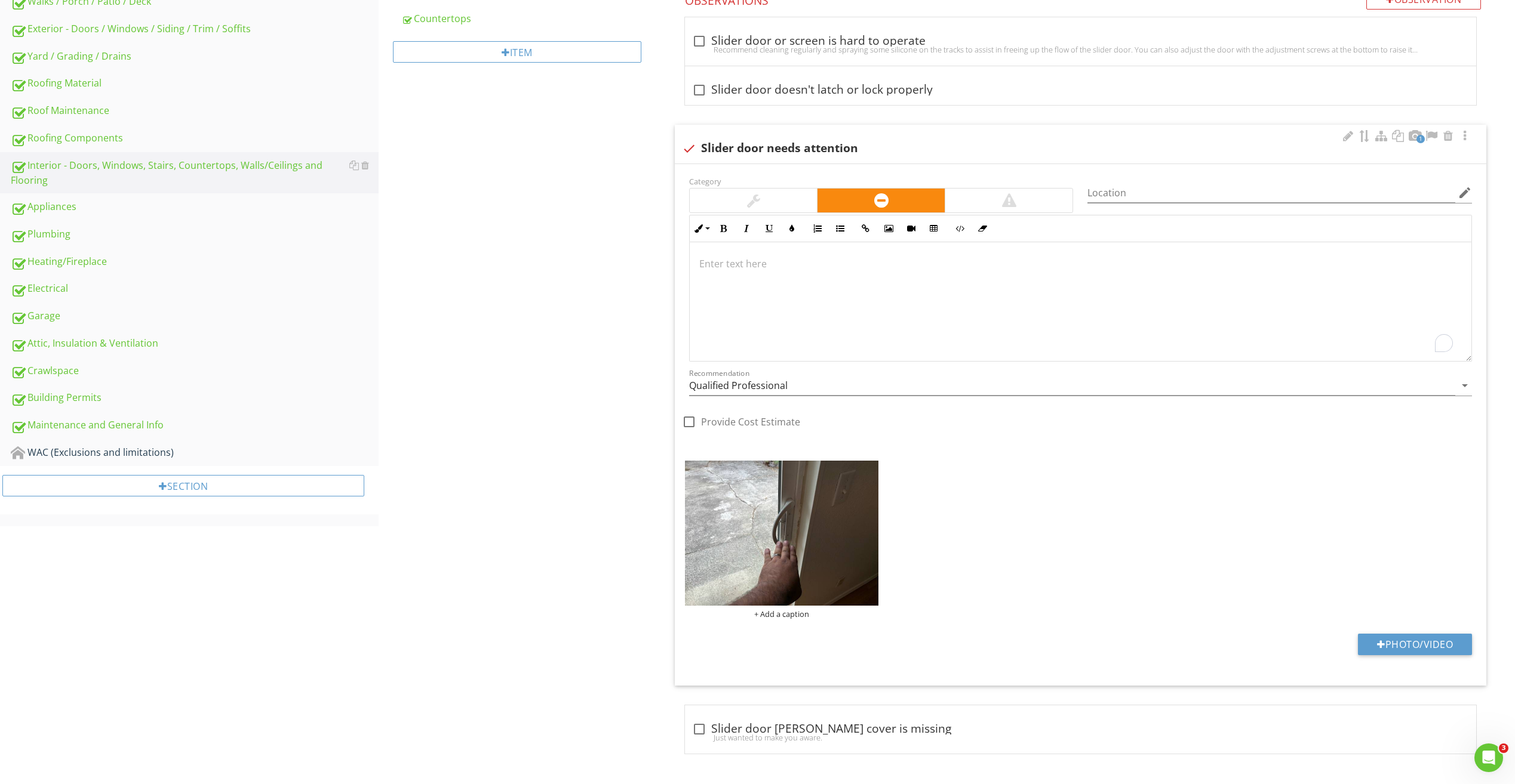
click at [777, 287] on div "To enrich screen reader interactions, please activate Accessibility in Grammarl…" at bounding box center [1080, 301] width 782 height 119
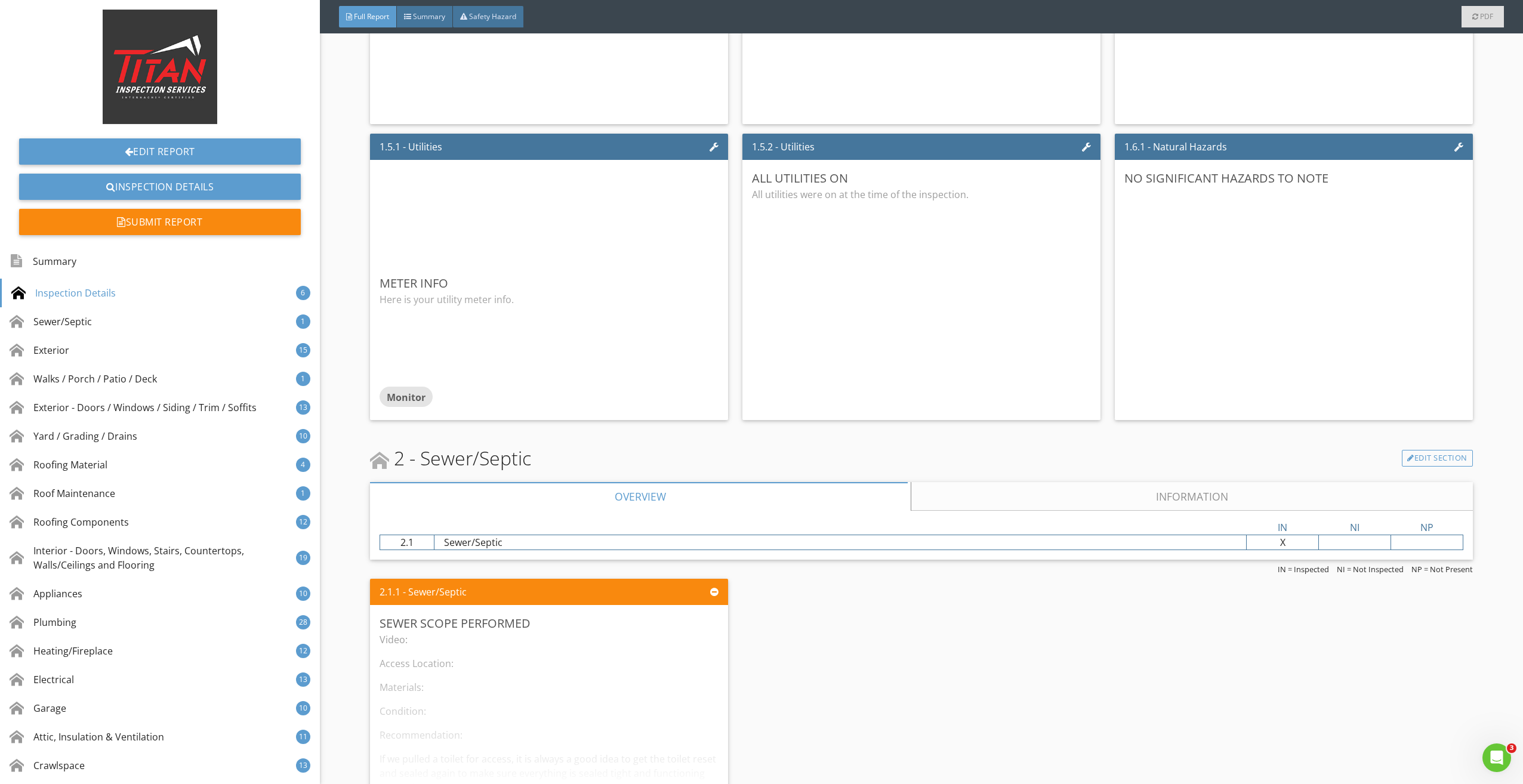
scroll to position [1313, 0]
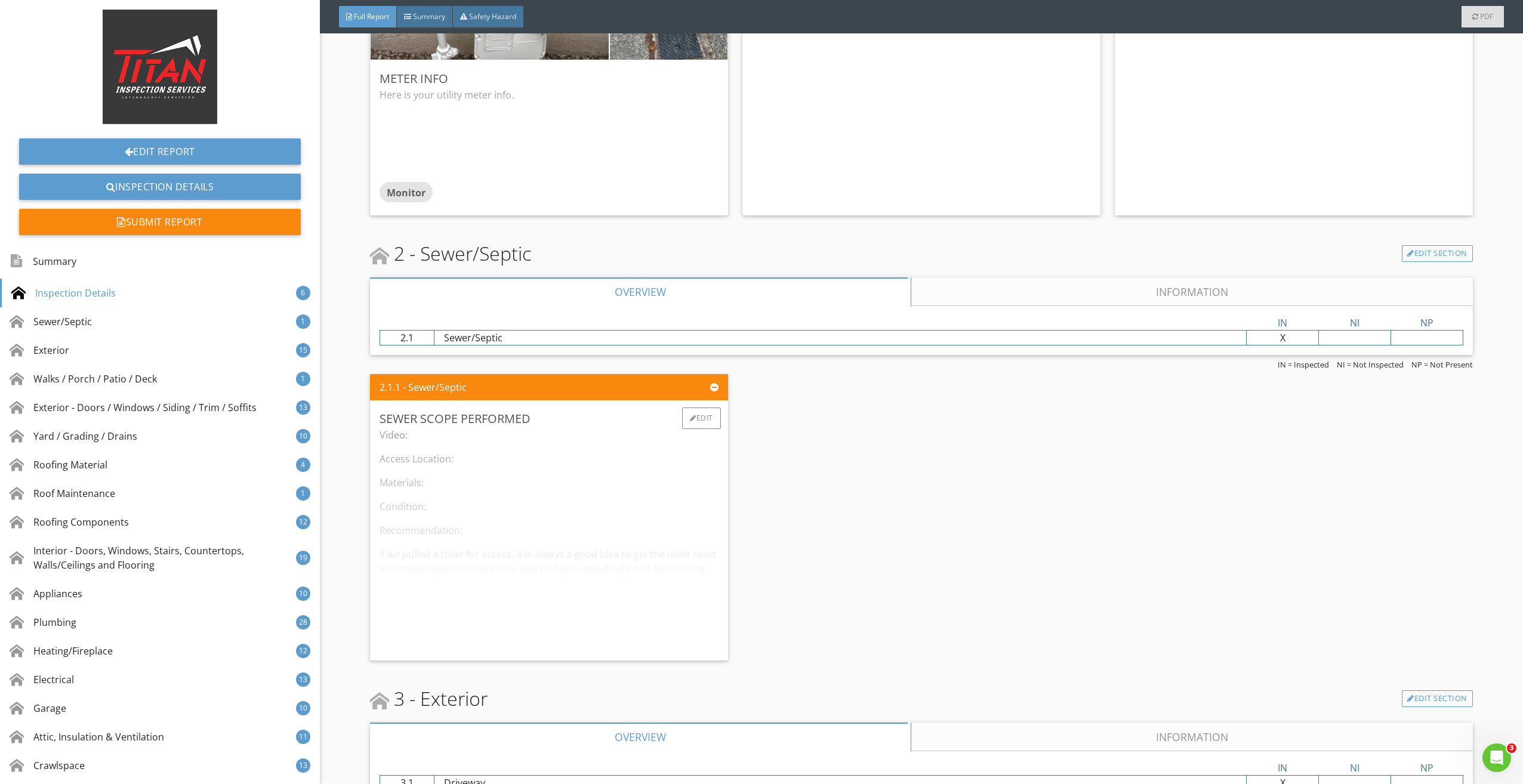
click at [431, 438] on div "Video: Access Location: Materials: Condition: Recommendation: If we pulled a to…" at bounding box center [549, 539] width 339 height 223
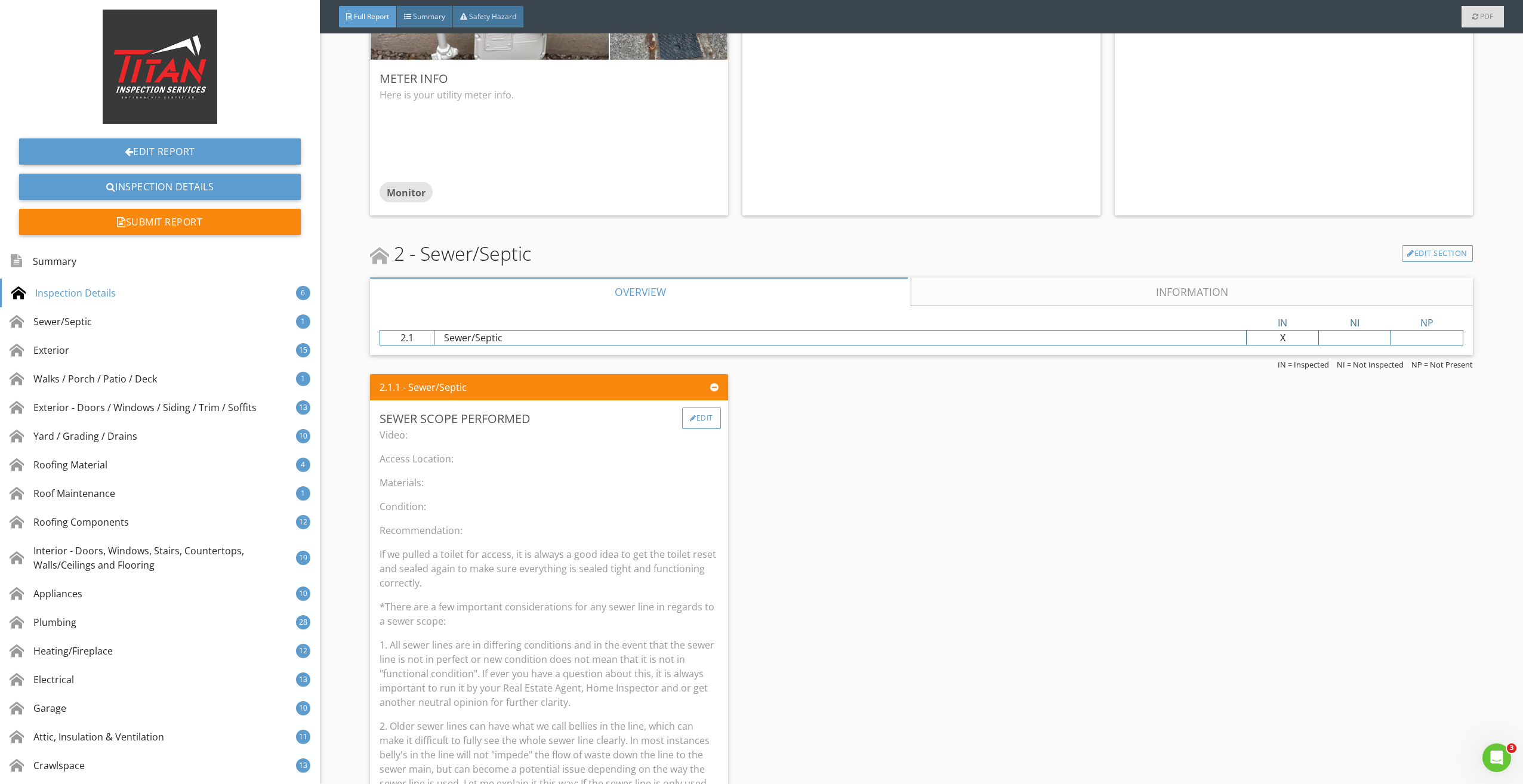
click at [693, 420] on div "Edit" at bounding box center [702, 417] width 39 height 21
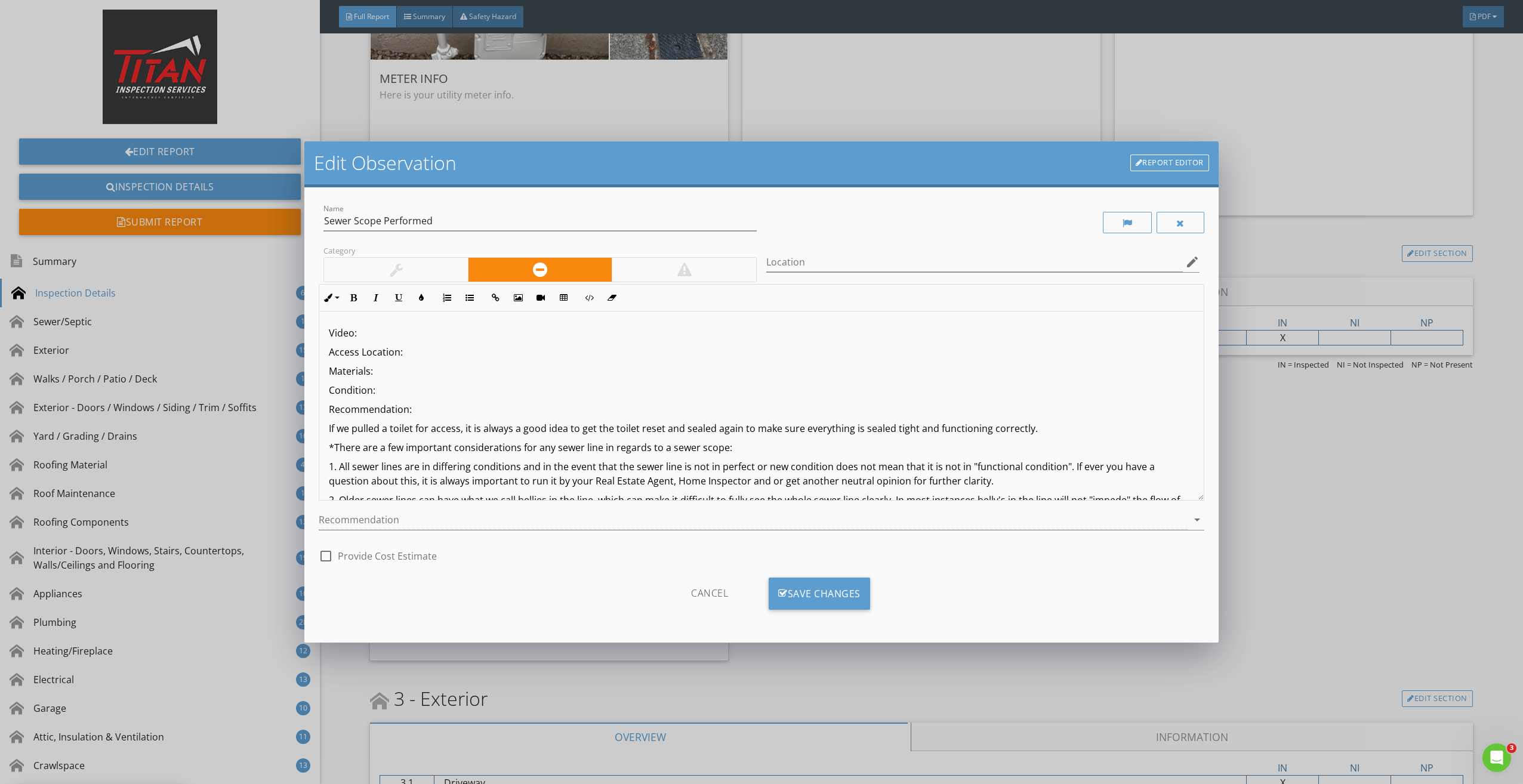
click at [378, 329] on p "Video:" at bounding box center [761, 333] width 864 height 15
click at [422, 356] on p "Access Location:" at bounding box center [761, 353] width 864 height 15
click at [403, 377] on p "Materials:" at bounding box center [761, 371] width 864 height 15
click at [394, 389] on p "Condition:" at bounding box center [761, 391] width 864 height 15
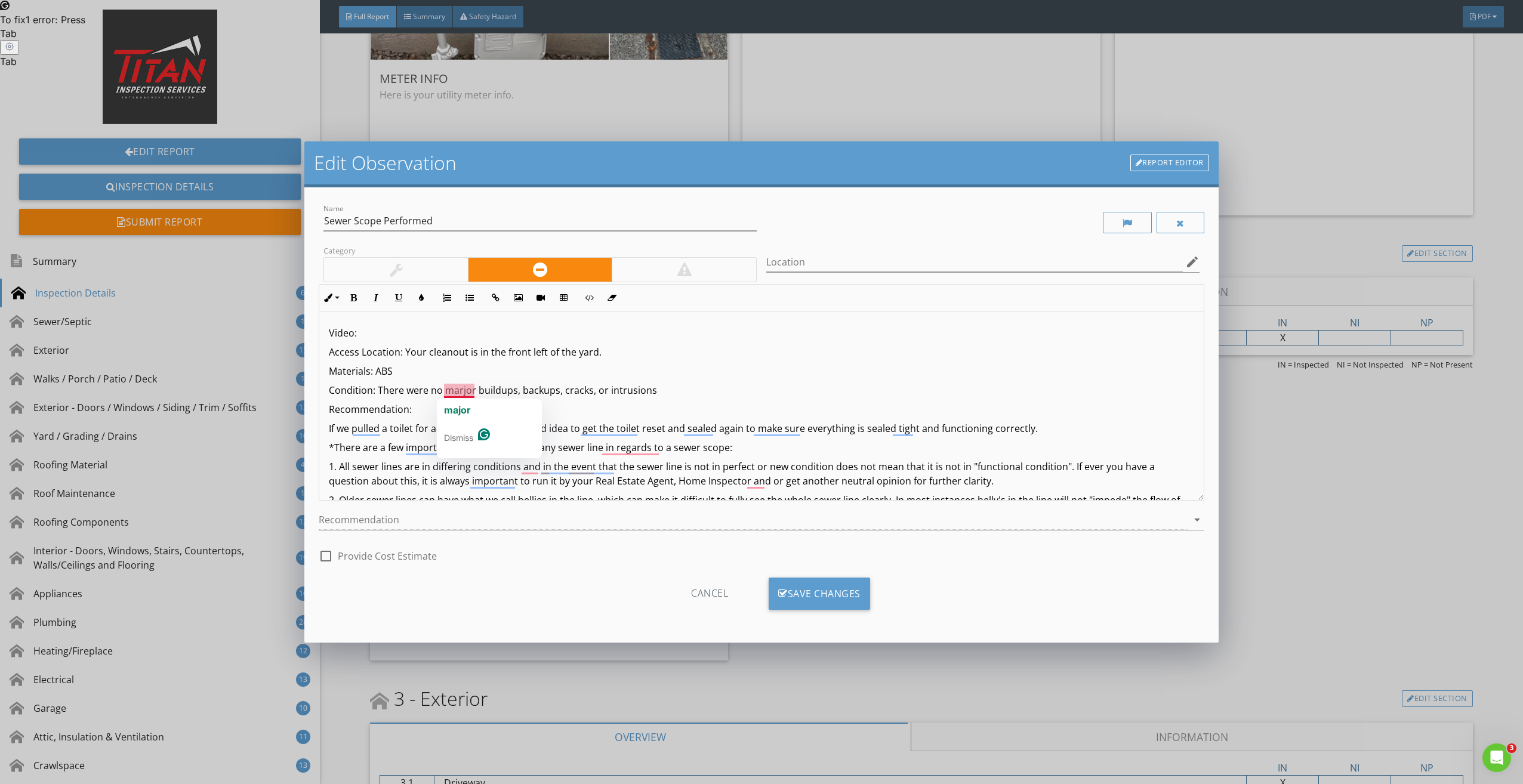
click at [465, 412] on span "major" at bounding box center [457, 410] width 27 height 12
click at [690, 408] on span "button" at bounding box center [691, 410] width 3 height 12
click at [416, 408] on p "Recommendation:" at bounding box center [761, 410] width 864 height 15
click at [468, 409] on p "Recommendation: Changing the ABS" at bounding box center [761, 410] width 864 height 15
click at [474, 409] on p "Recommendation: Changing the ABS" at bounding box center [761, 410] width 864 height 15
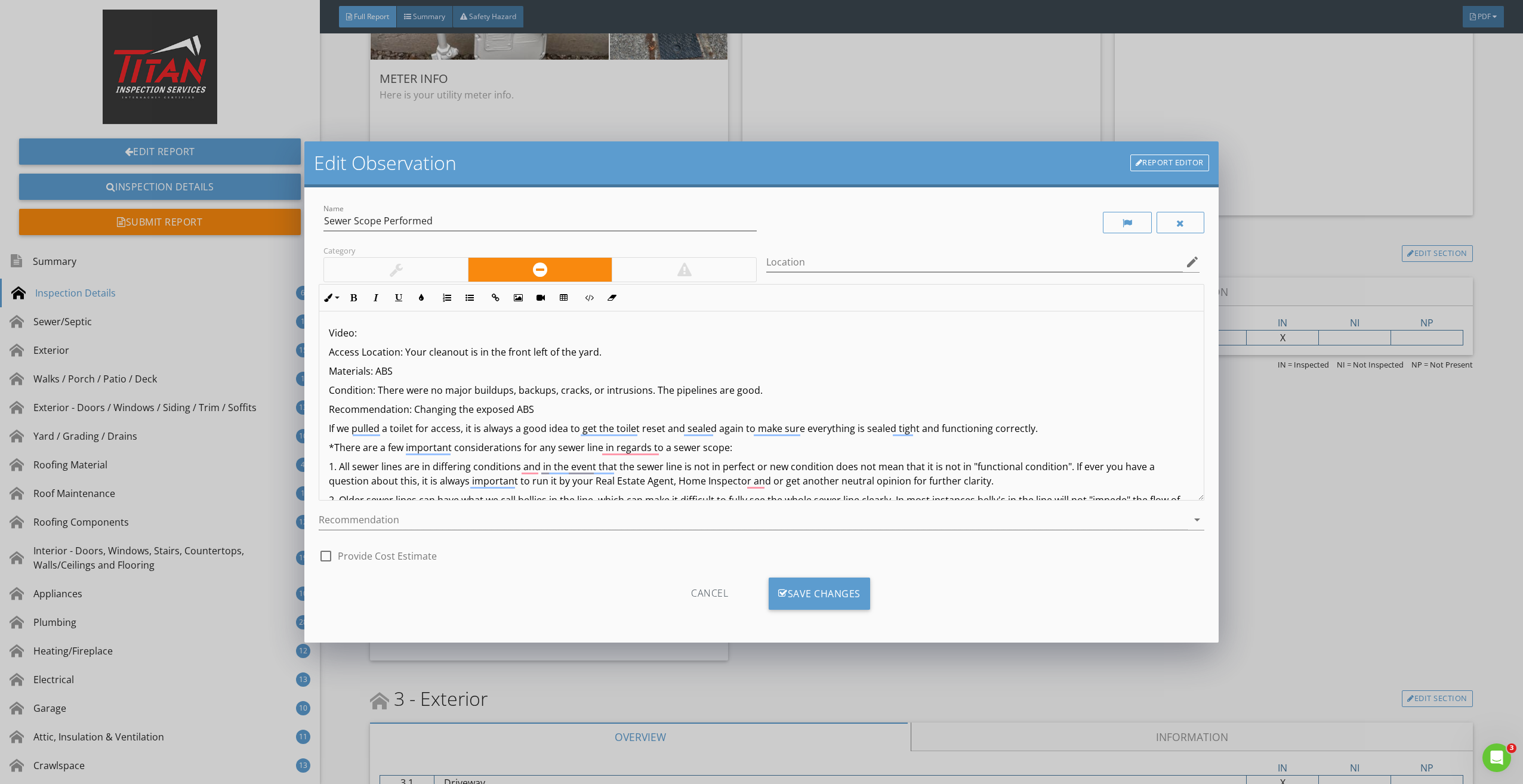
click at [541, 411] on p "Recommendation: Changing the exposed ABS" at bounding box center [761, 410] width 864 height 15
drag, startPoint x: 536, startPoint y: 405, endPoint x: 415, endPoint y: 402, distance: 121.0
click at [413, 404] on p "Recommendation: Changing the exposed ABS" at bounding box center [761, 410] width 864 height 15
drag, startPoint x: 618, startPoint y: 427, endPoint x: 651, endPoint y: 418, distance: 34.2
click at [620, 426] on span "because" at bounding box center [611, 428] width 40 height 12
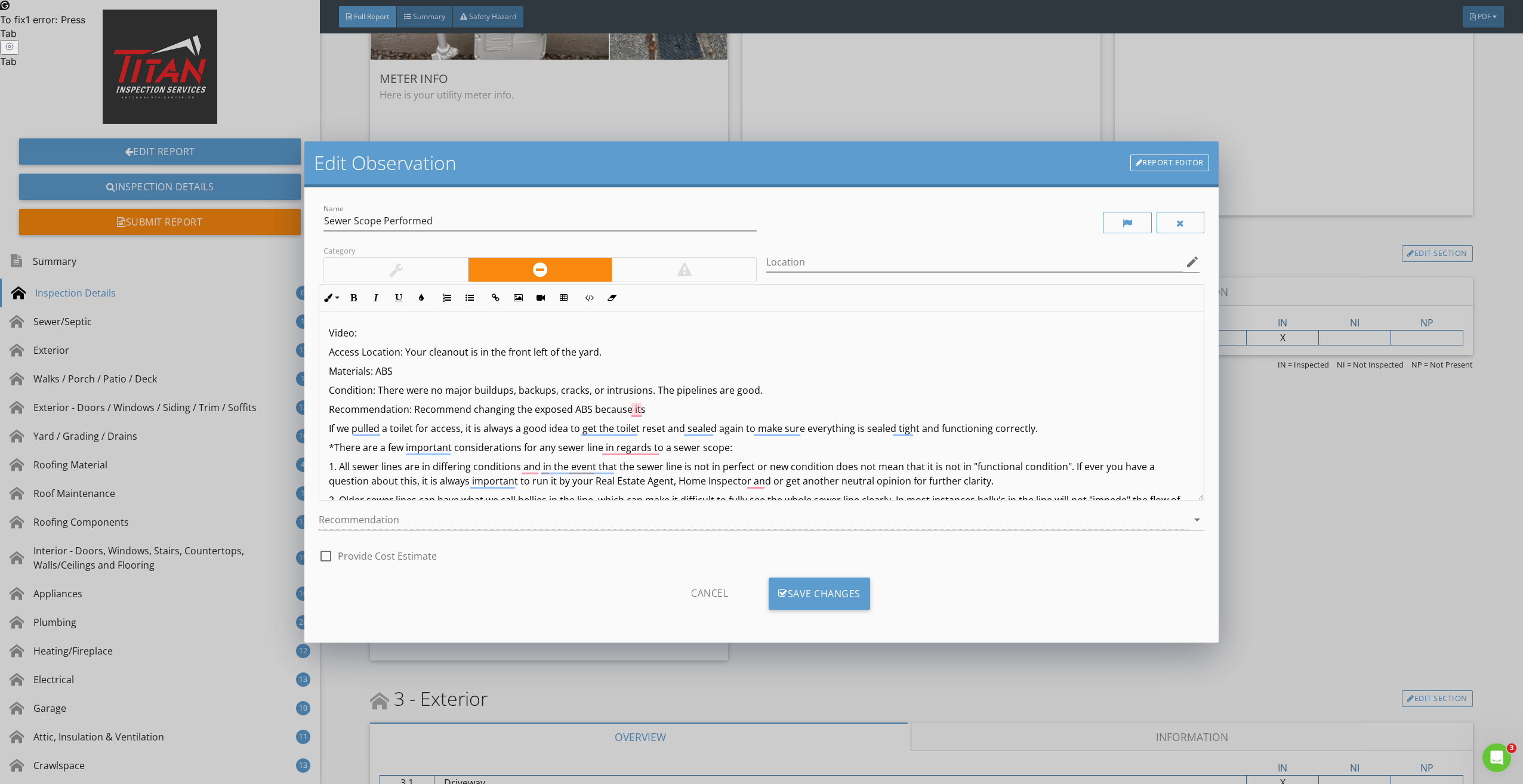
click at [659, 409] on p "Recommendation: Recommend changing the exposed ABS because its" at bounding box center [761, 410] width 864 height 15
click at [646, 403] on p "Recommendation: Recommend changing the exposed ABS because its" at bounding box center [761, 410] width 864 height 15
click at [801, 424] on span "time" at bounding box center [792, 428] width 19 height 12
click at [730, 429] on span "degrade" at bounding box center [726, 428] width 40 height 12
click at [740, 413] on p "Recommendation: Recommend changing the exposed ABS because the material can deg…" at bounding box center [761, 410] width 864 height 15
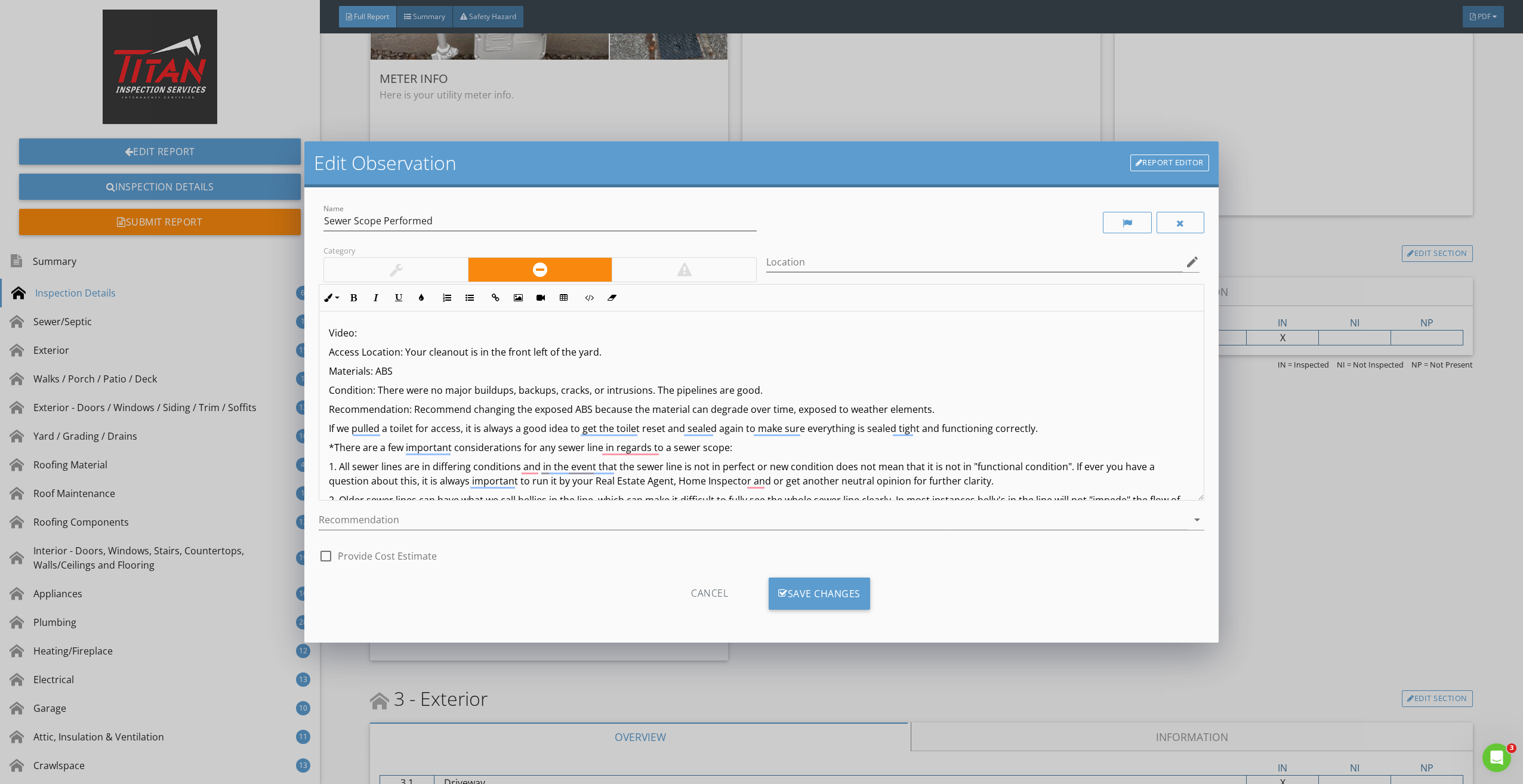
click at [939, 409] on p "Recommendation: Recommend changing the exposed ABS because the material can deg…" at bounding box center [761, 410] width 864 height 15
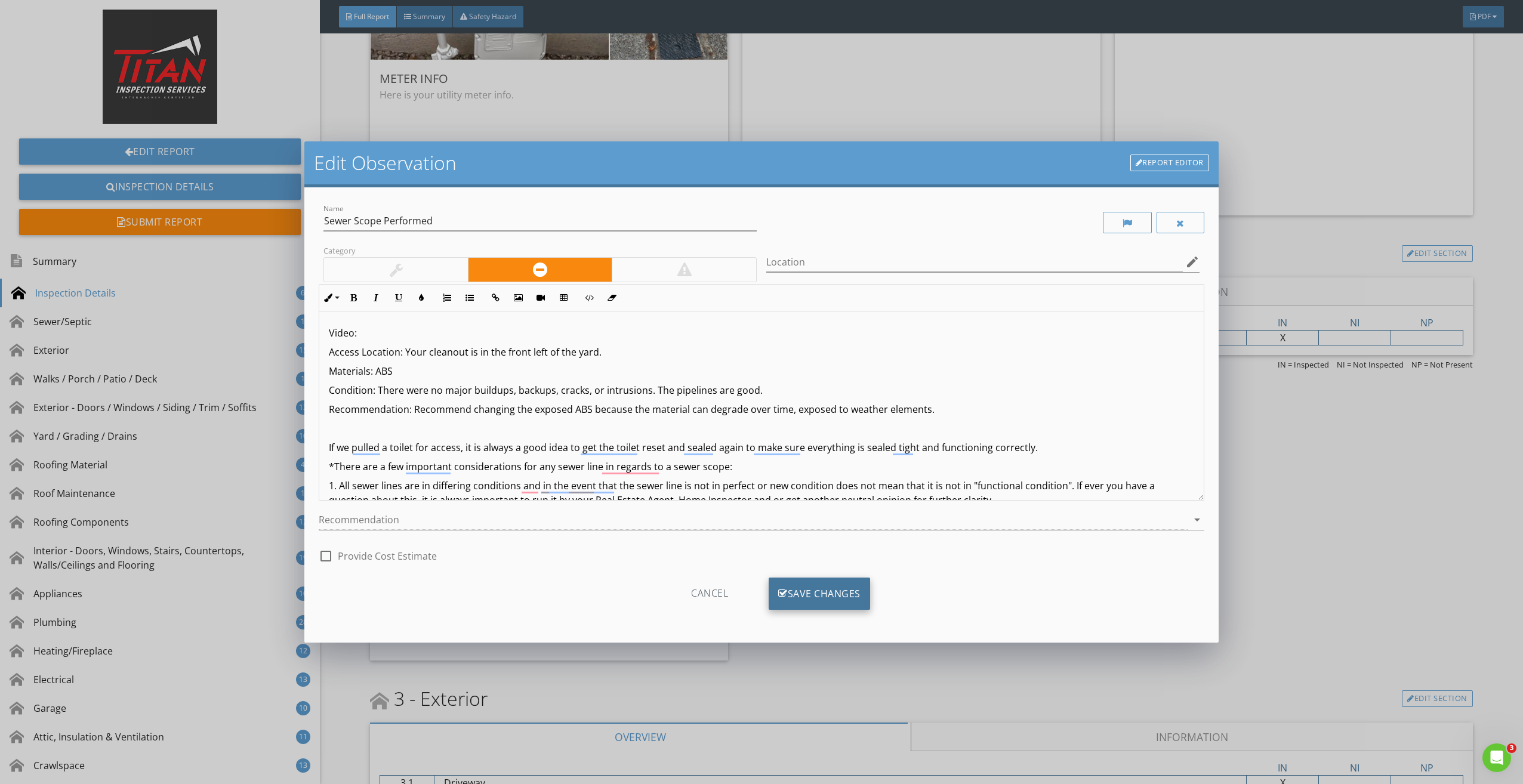
click at [830, 591] on div "Save Changes" at bounding box center [819, 594] width 102 height 32
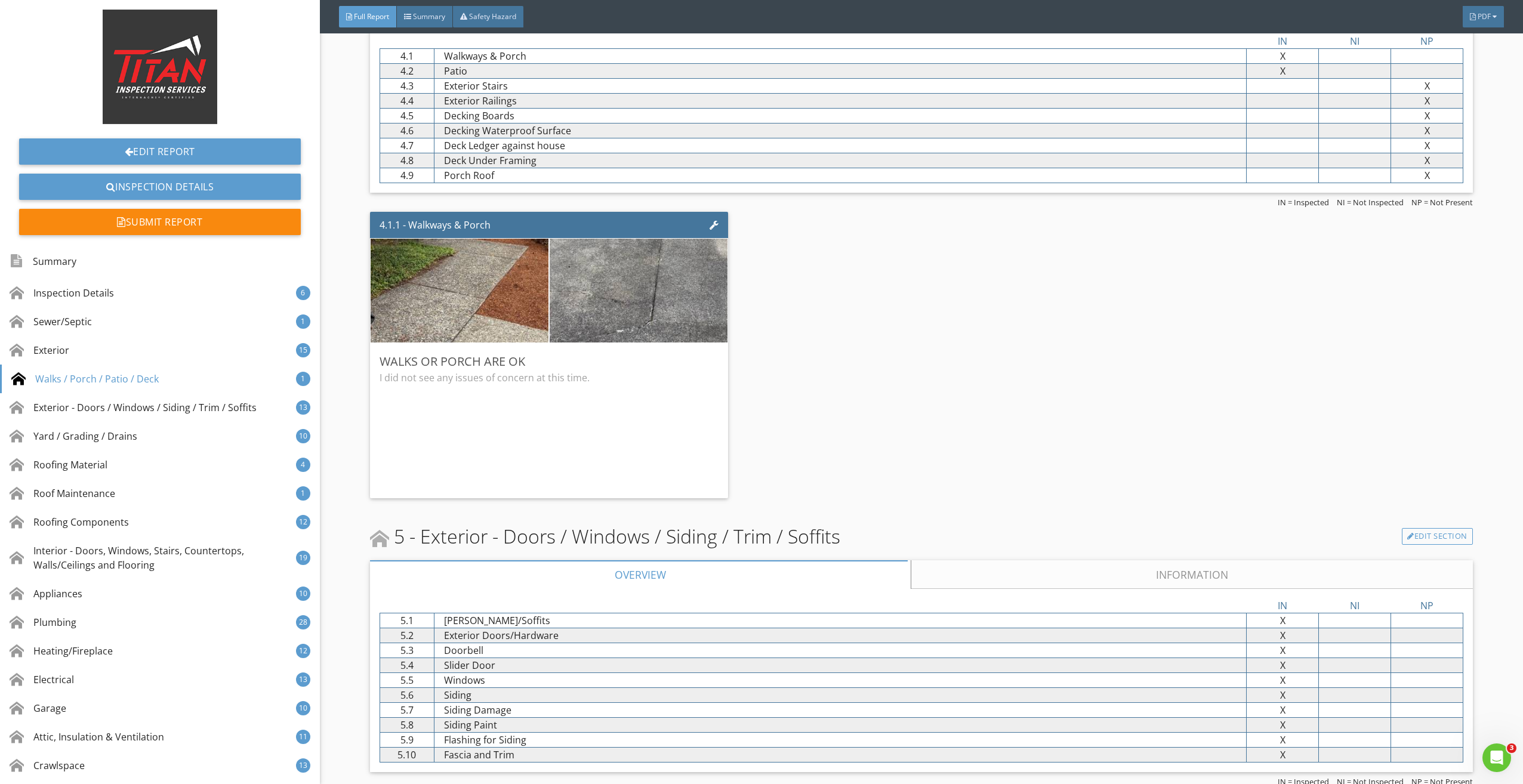
scroll to position [3819, 0]
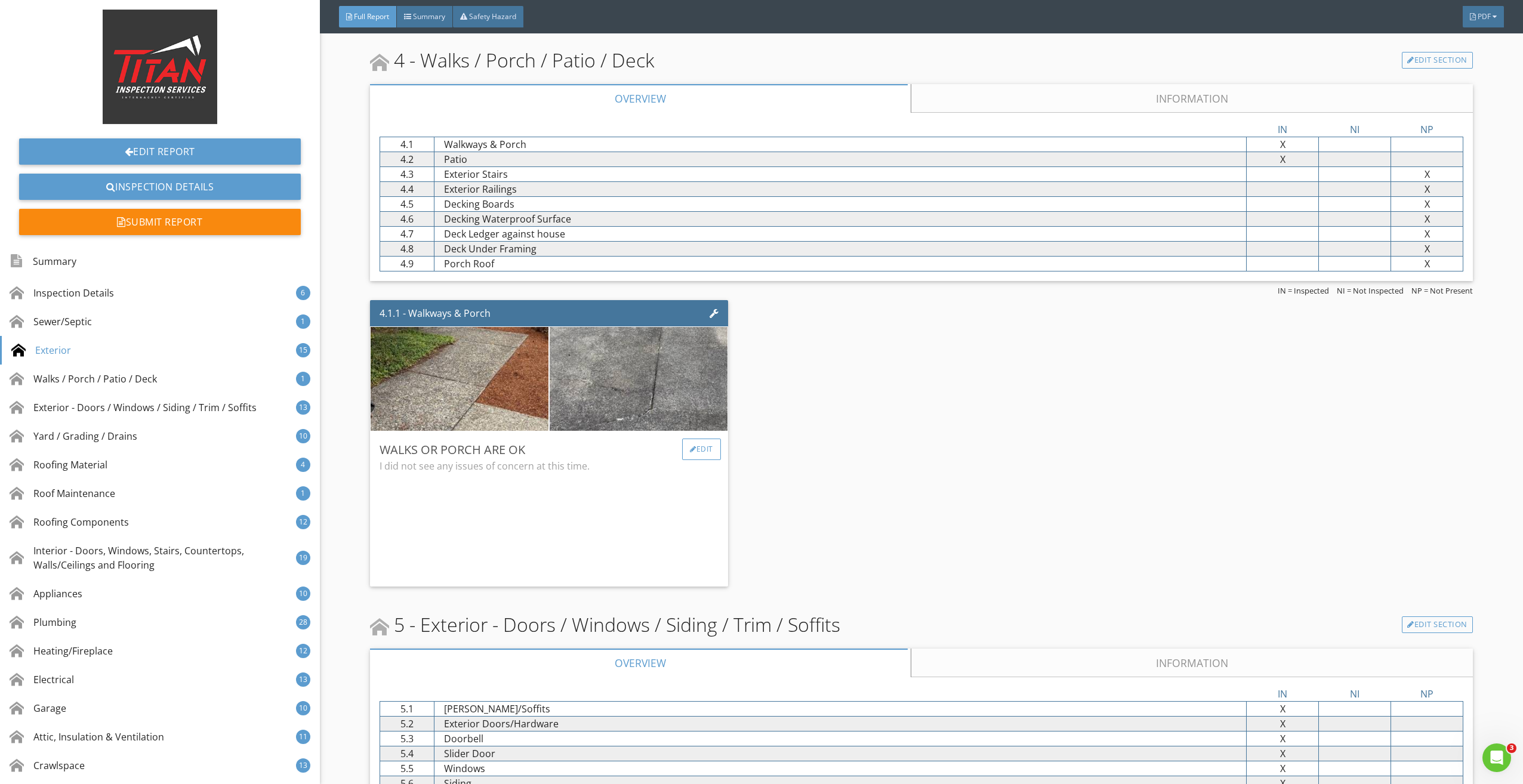
click at [698, 456] on div "Edit" at bounding box center [702, 449] width 39 height 21
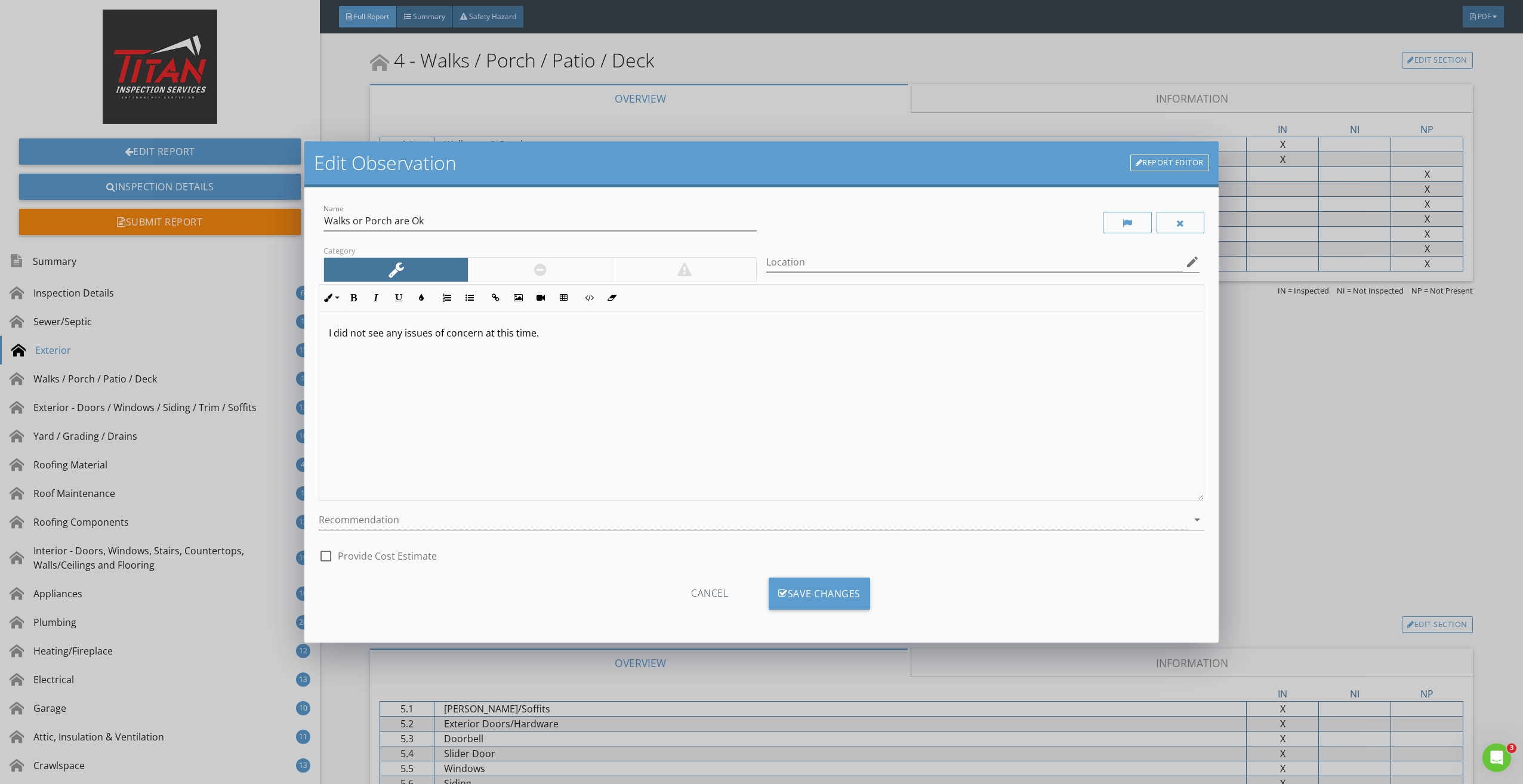
click at [1288, 507] on div "Edit Observation Report Editor Name Walks or Porch are Ok Category Location edi…" at bounding box center [761, 392] width 1523 height 784
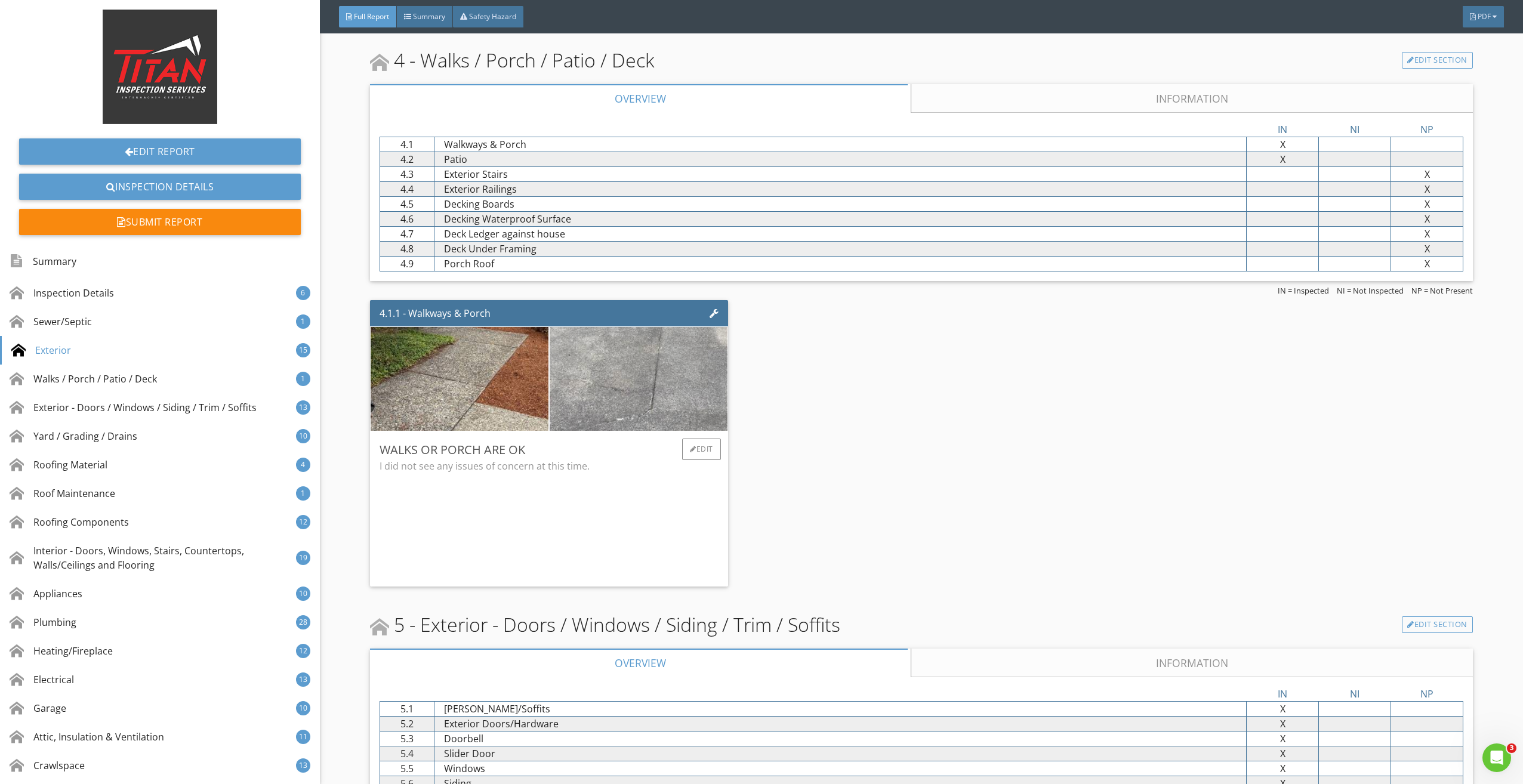
click at [646, 338] on img at bounding box center [638, 379] width 346 height 259
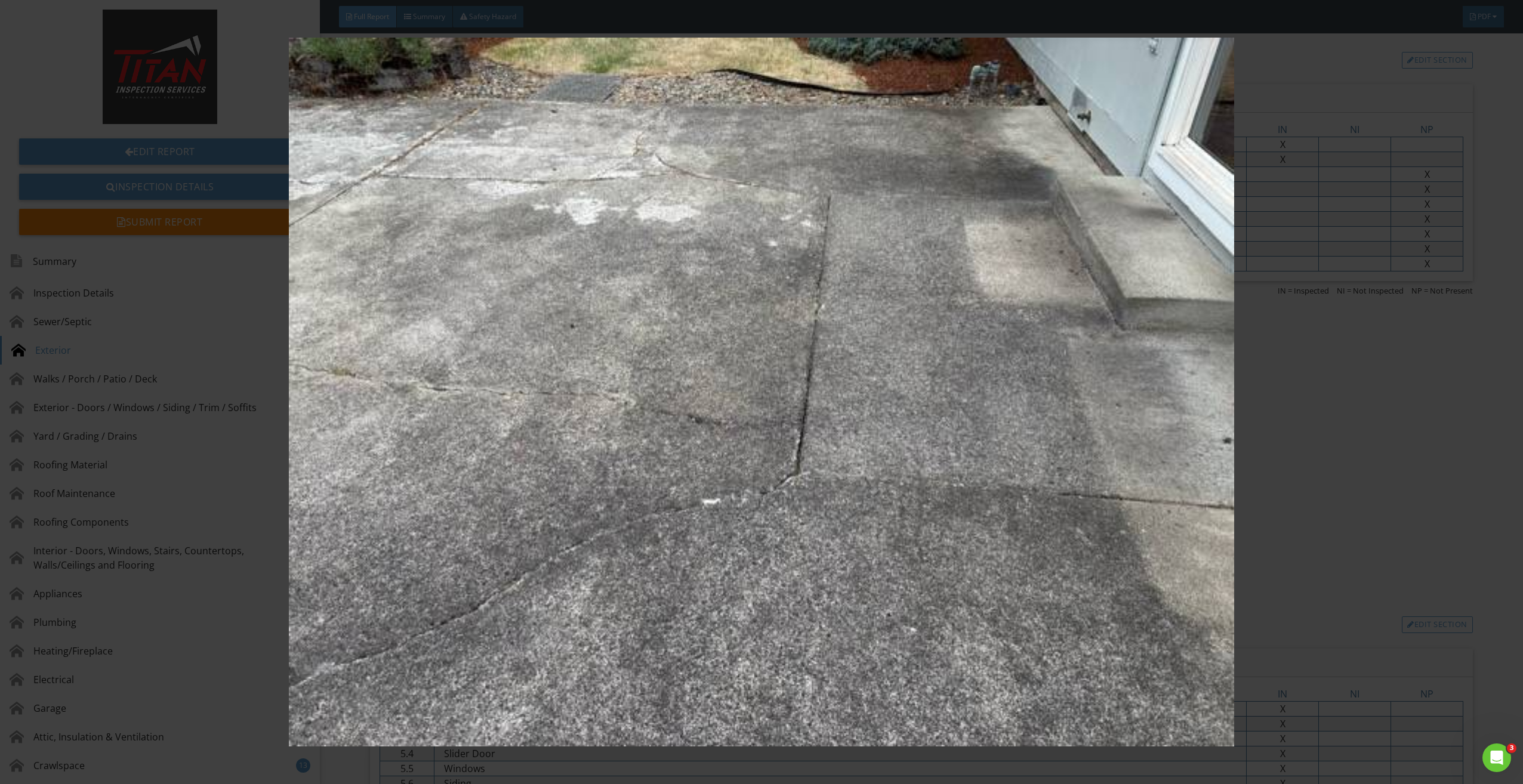
click at [646, 338] on img at bounding box center [762, 392] width 1411 height 709
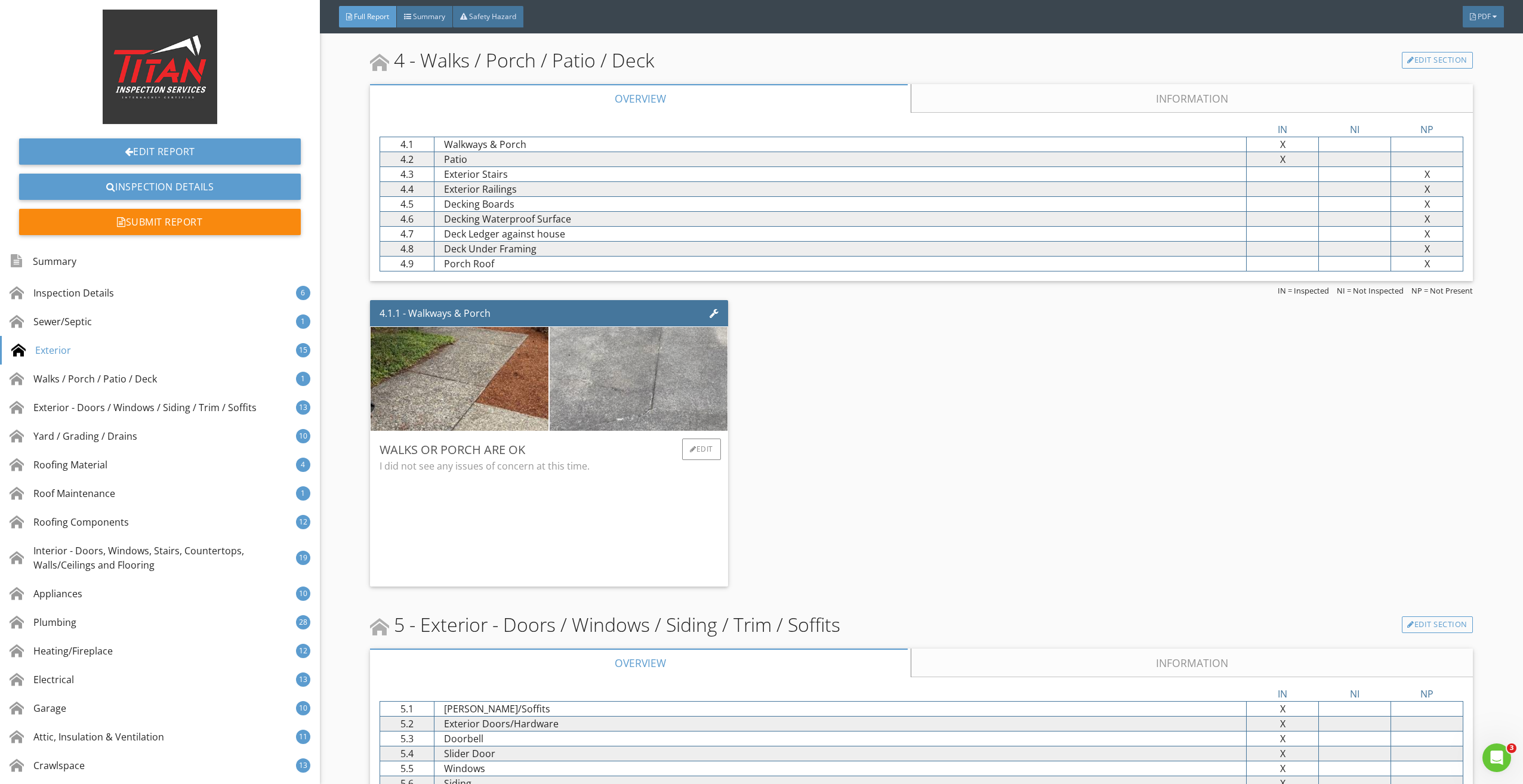
click at [646, 338] on img at bounding box center [638, 379] width 346 height 259
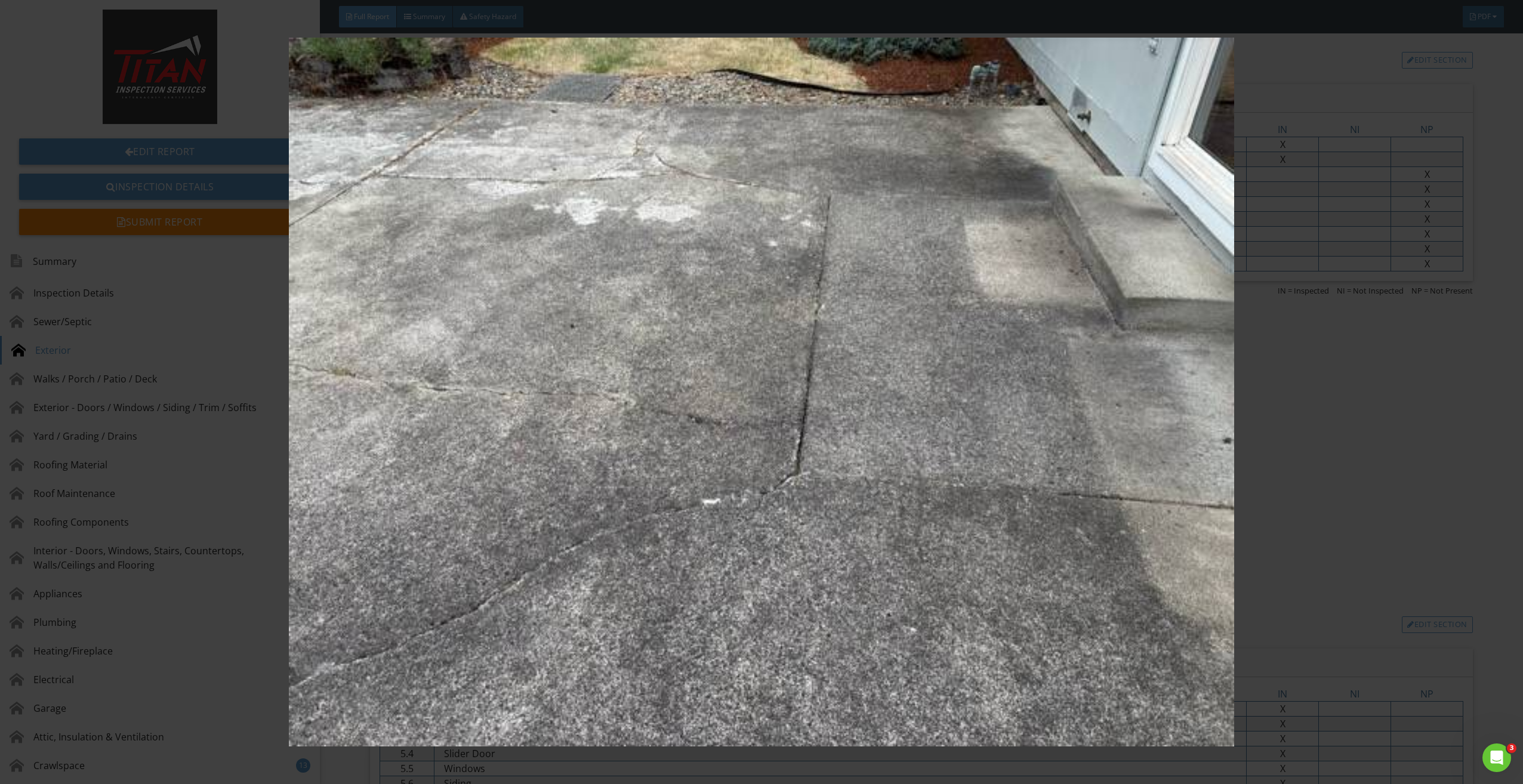
click at [646, 338] on img at bounding box center [762, 392] width 1411 height 709
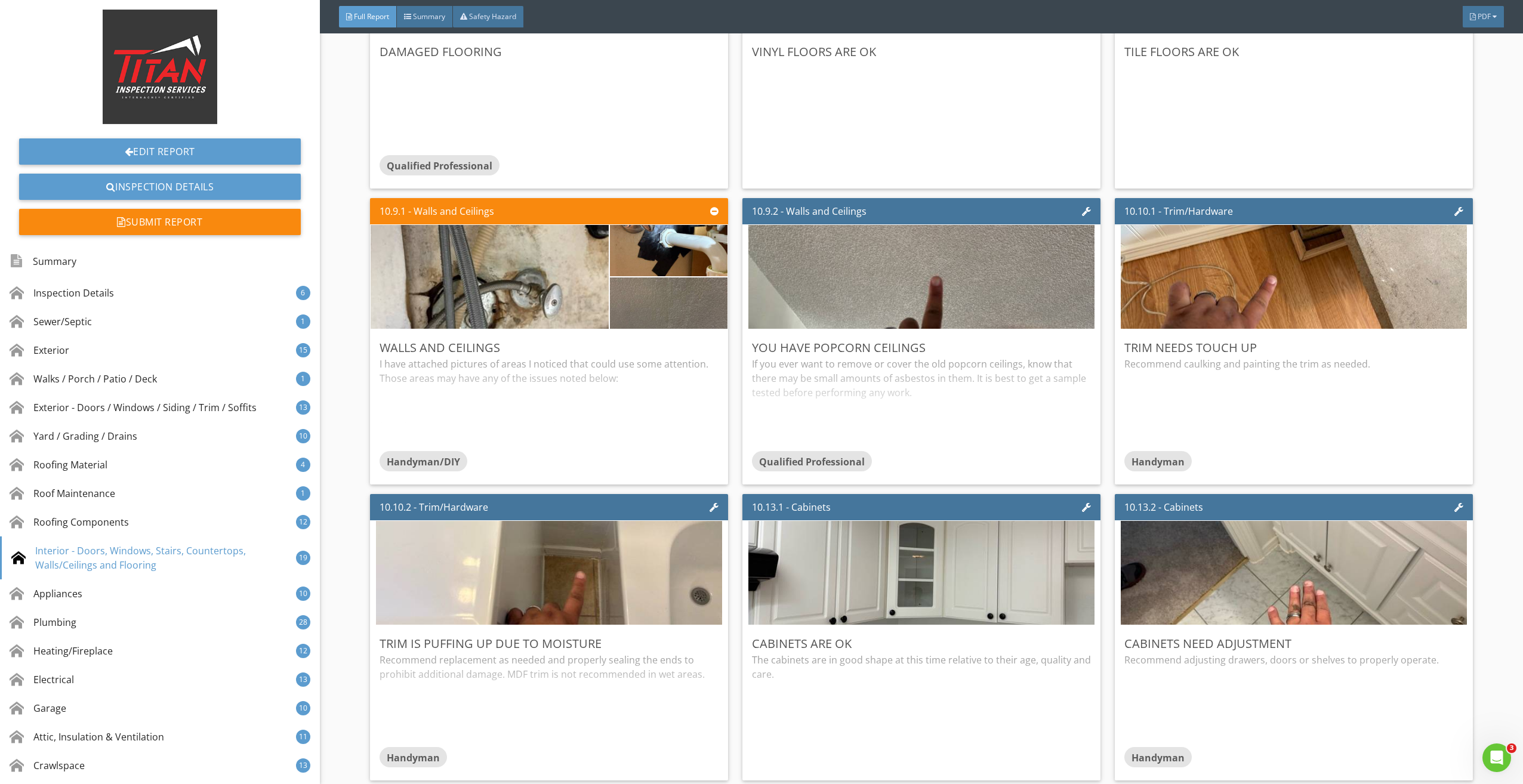
scroll to position [11697, 0]
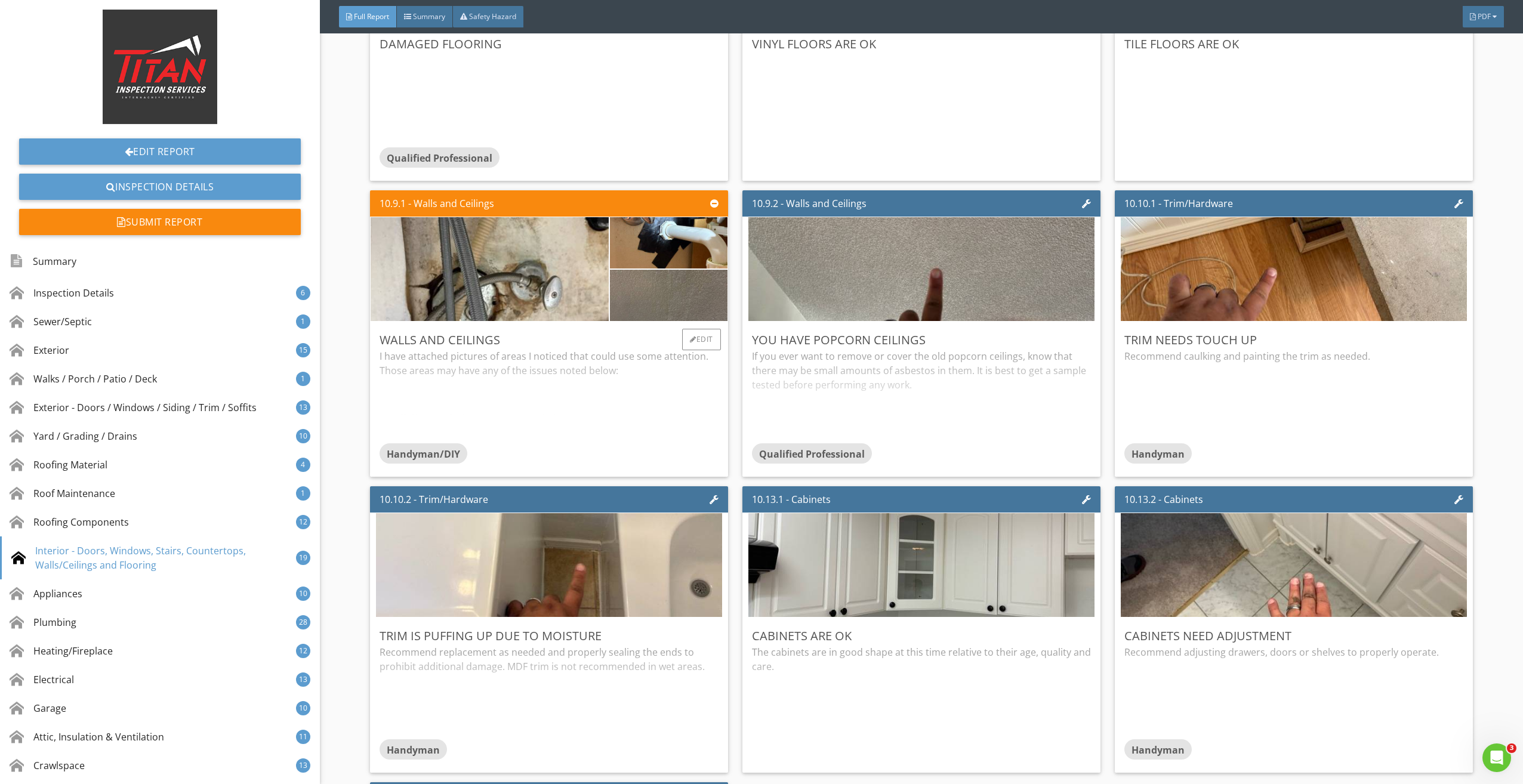
click at [492, 380] on div "I have attached pictures of areas I noticed that could use some attention. Thos…" at bounding box center [549, 396] width 339 height 94
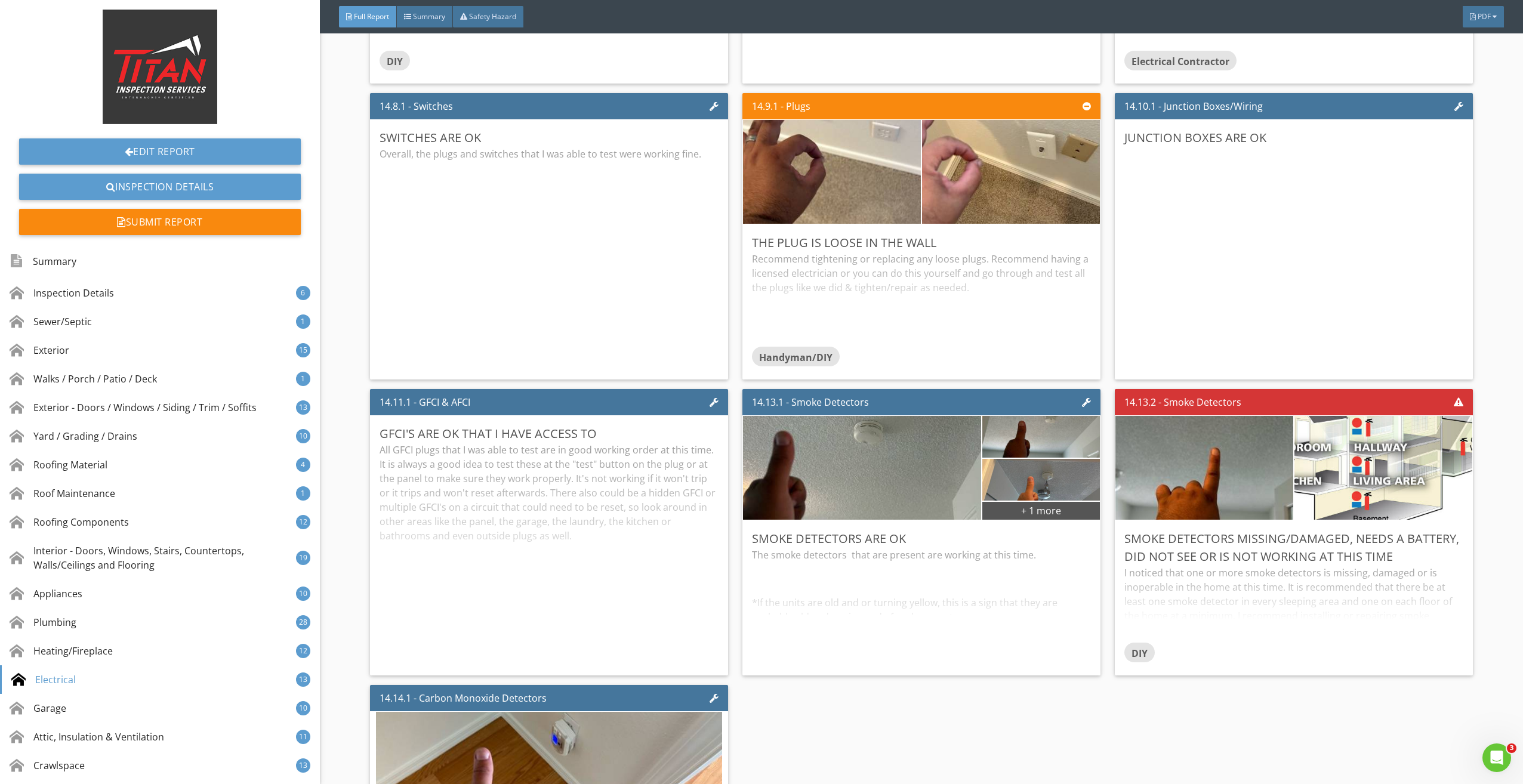
scroll to position [21067, 0]
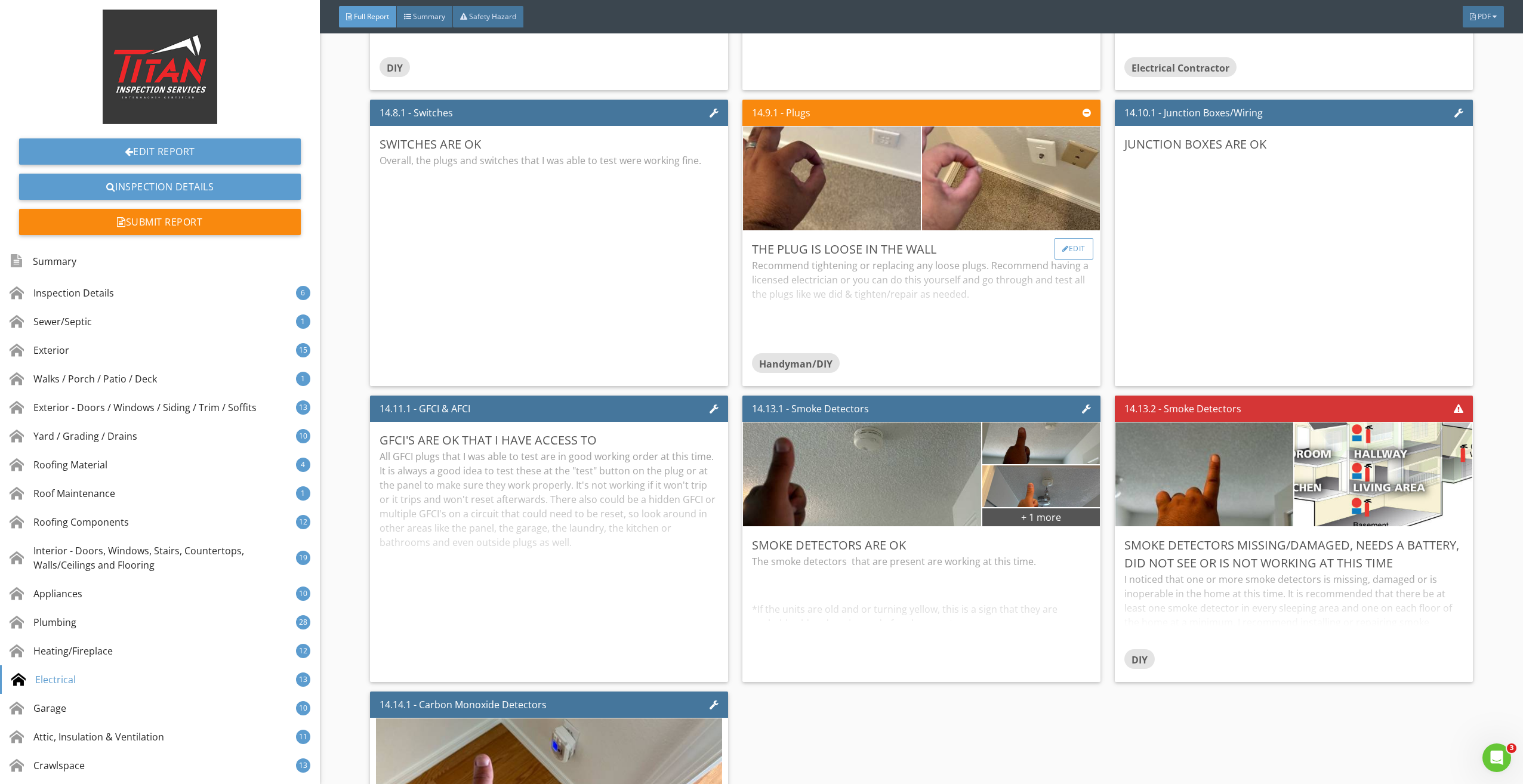
click at [1069, 254] on div "Edit" at bounding box center [1074, 248] width 39 height 21
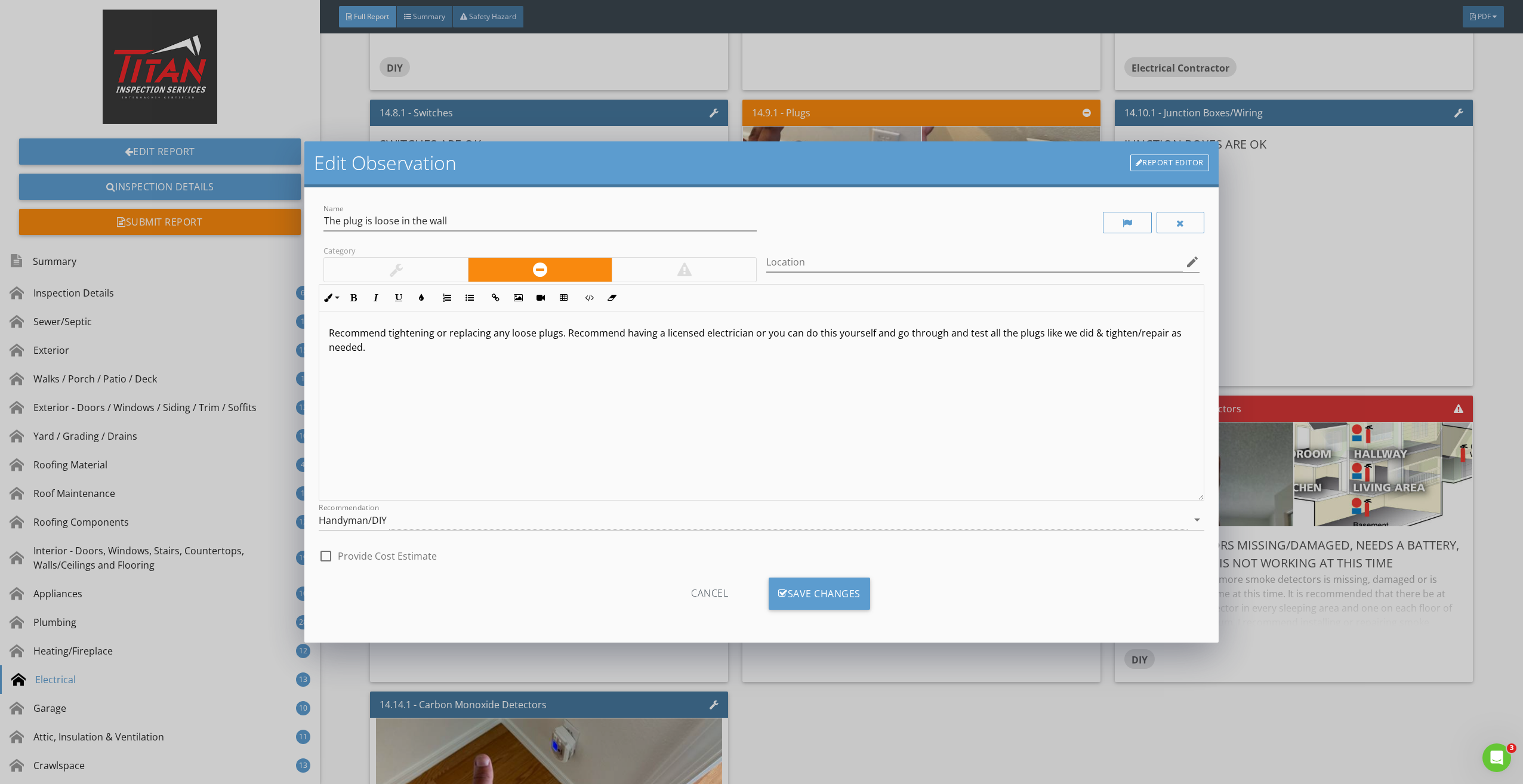
click at [1468, 299] on div "Edit Observation Report Editor Name The plug is loose in the wall Category Loca…" at bounding box center [761, 392] width 1523 height 784
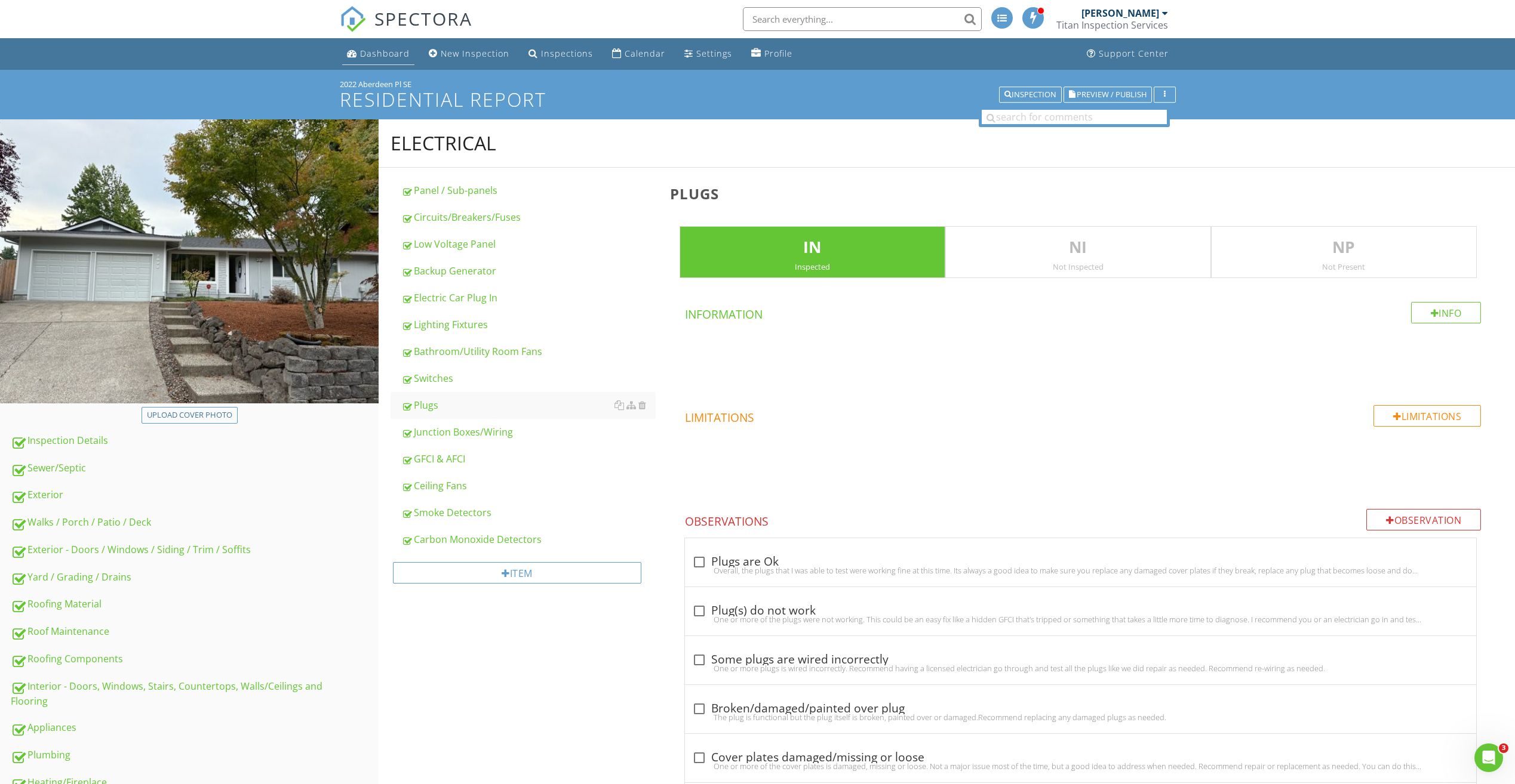
click at [395, 54] on div "Dashboard" at bounding box center [385, 54] width 50 height 11
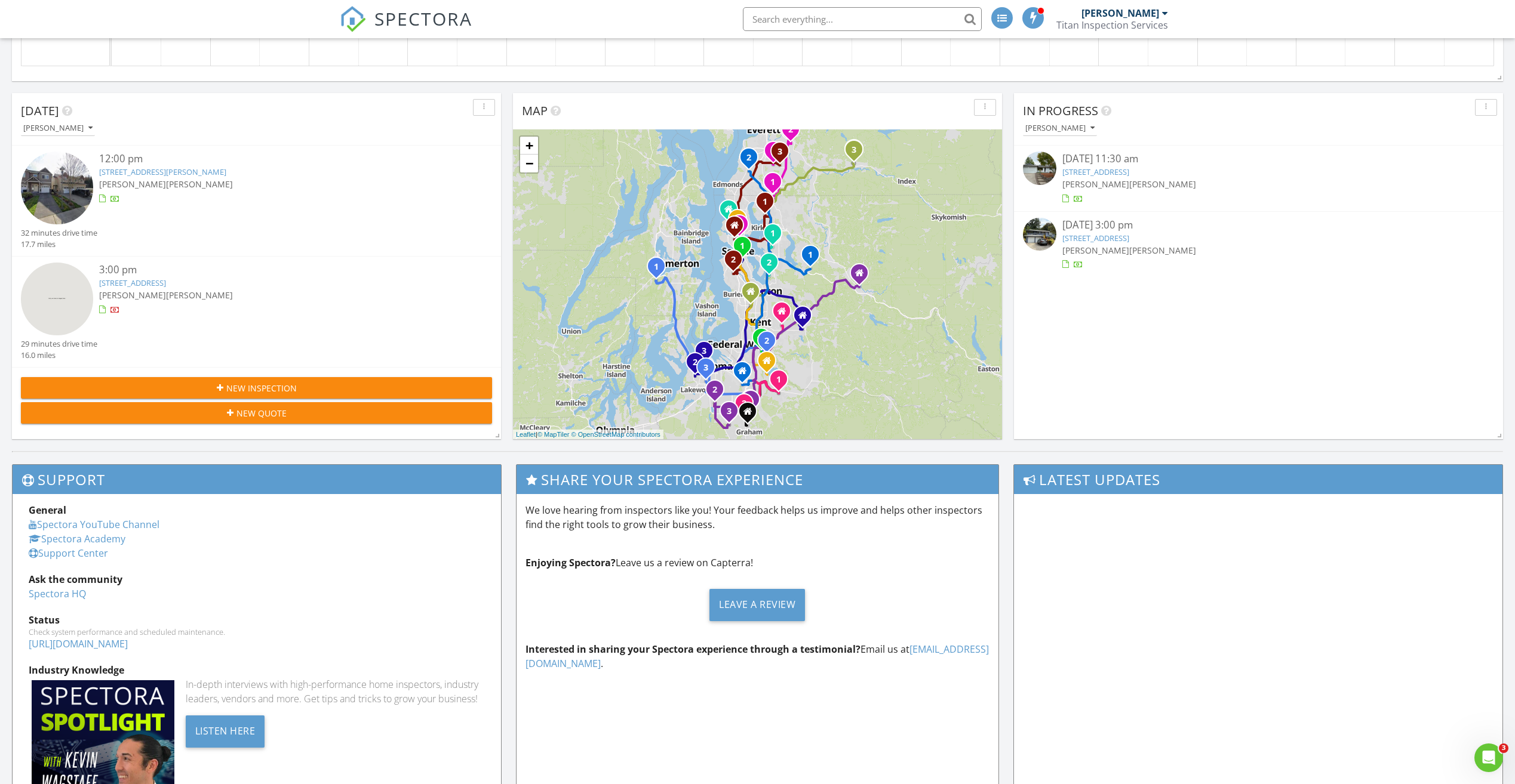
scroll to position [597, 0]
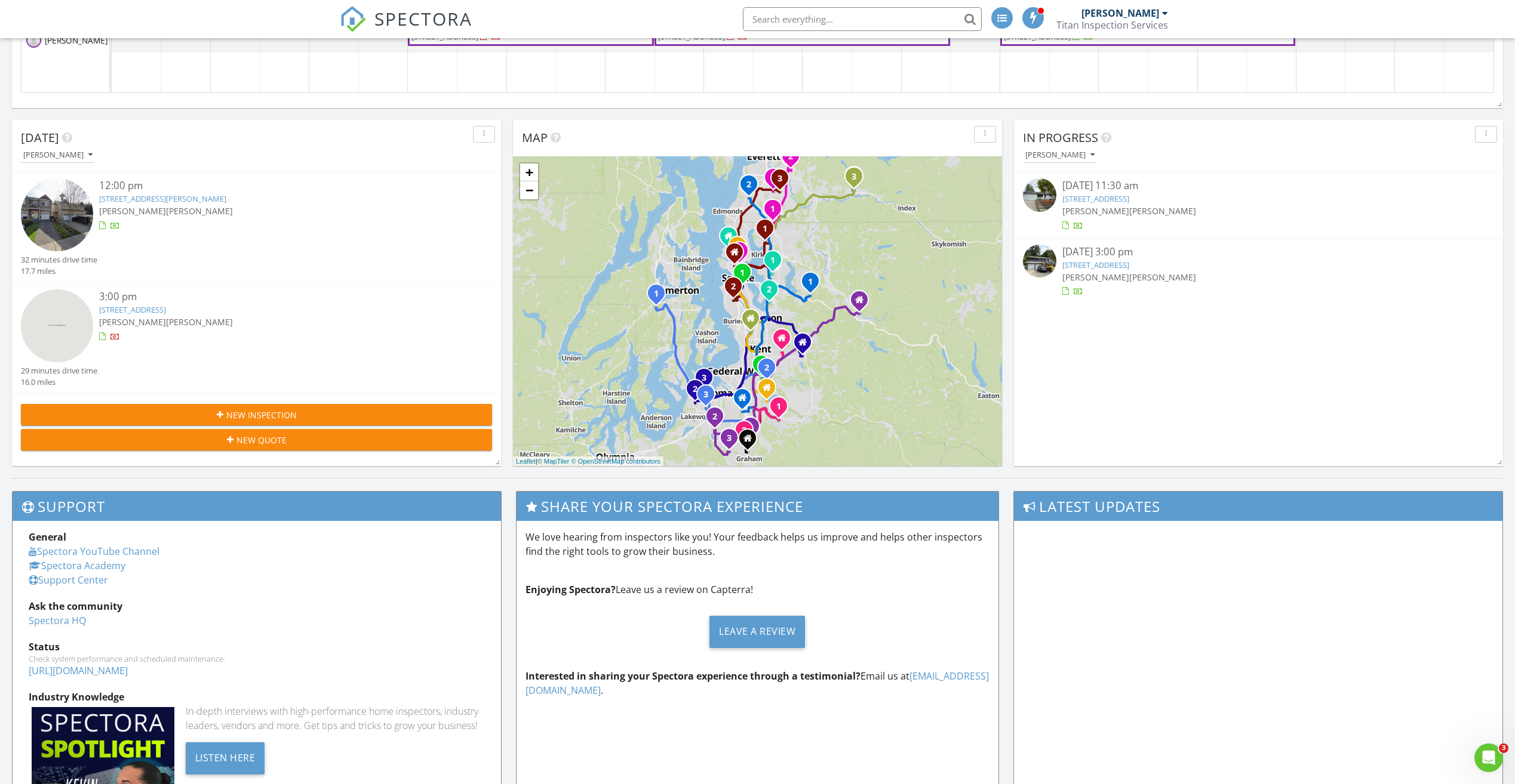
click at [1095, 266] on link "[STREET_ADDRESS]" at bounding box center [1096, 265] width 67 height 11
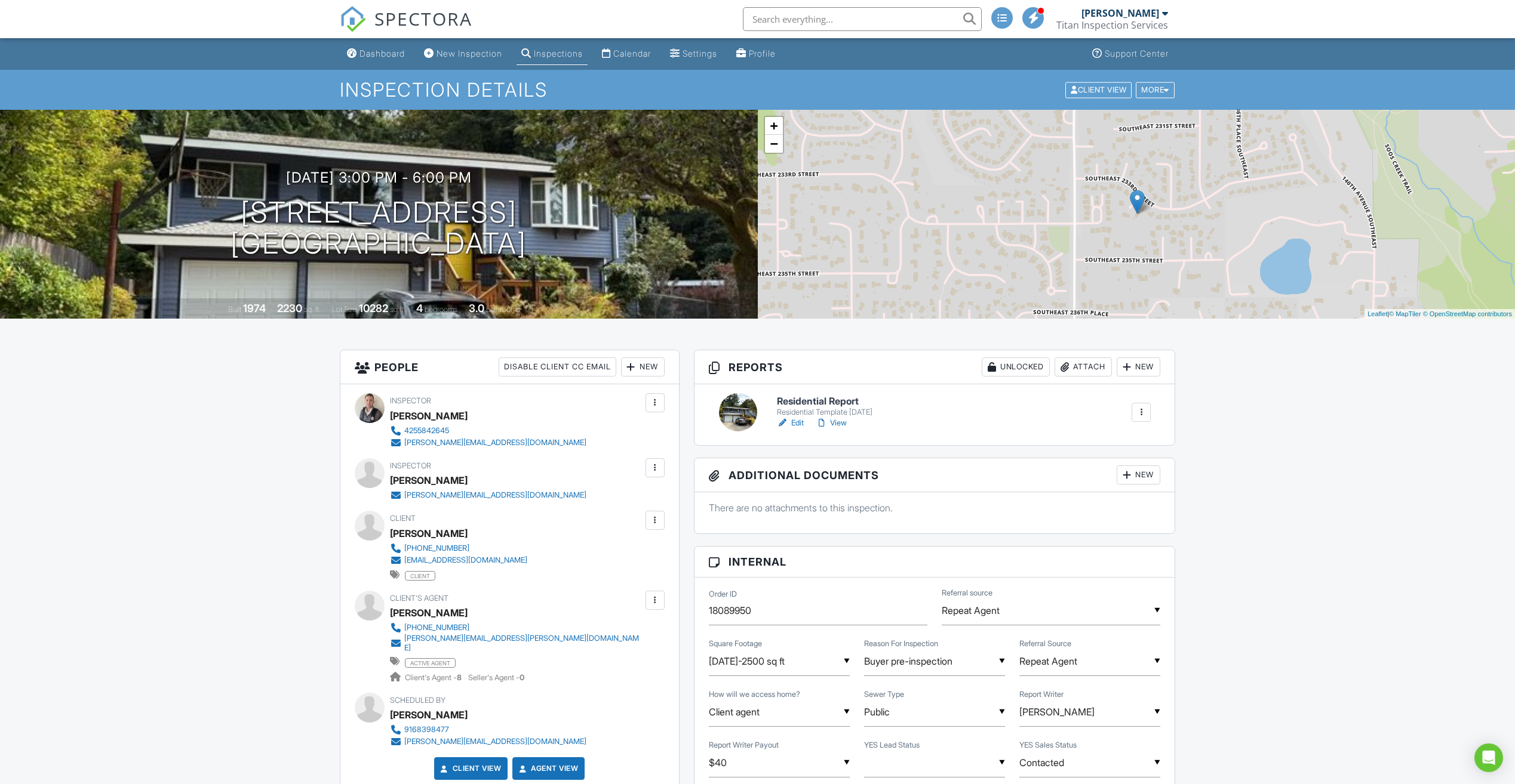
click at [795, 422] on link "Edit" at bounding box center [790, 423] width 27 height 12
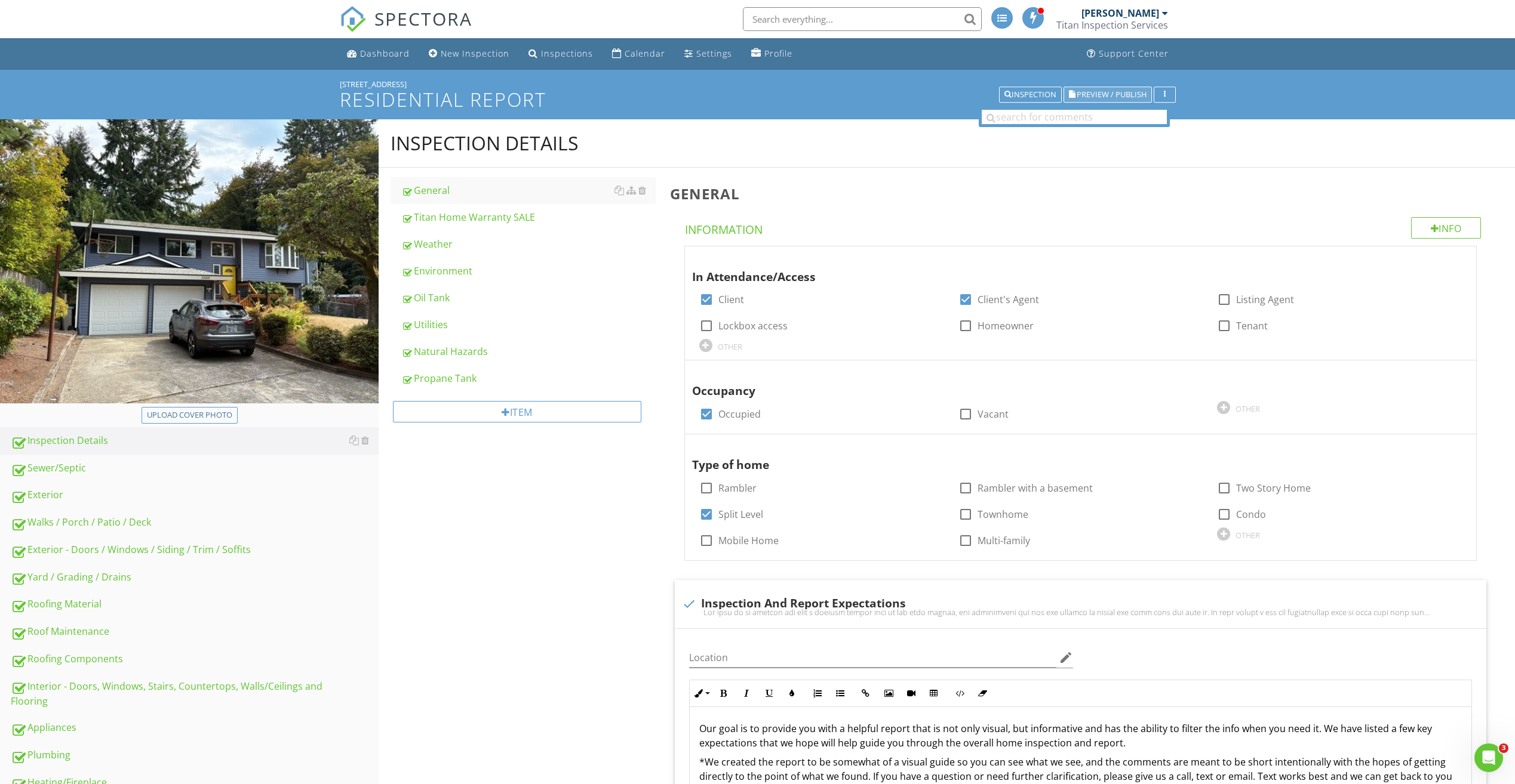
click at [1107, 94] on span "Preview / Publish" at bounding box center [1111, 94] width 70 height 7
click at [84, 464] on div "Sewer/Septic" at bounding box center [195, 468] width 368 height 16
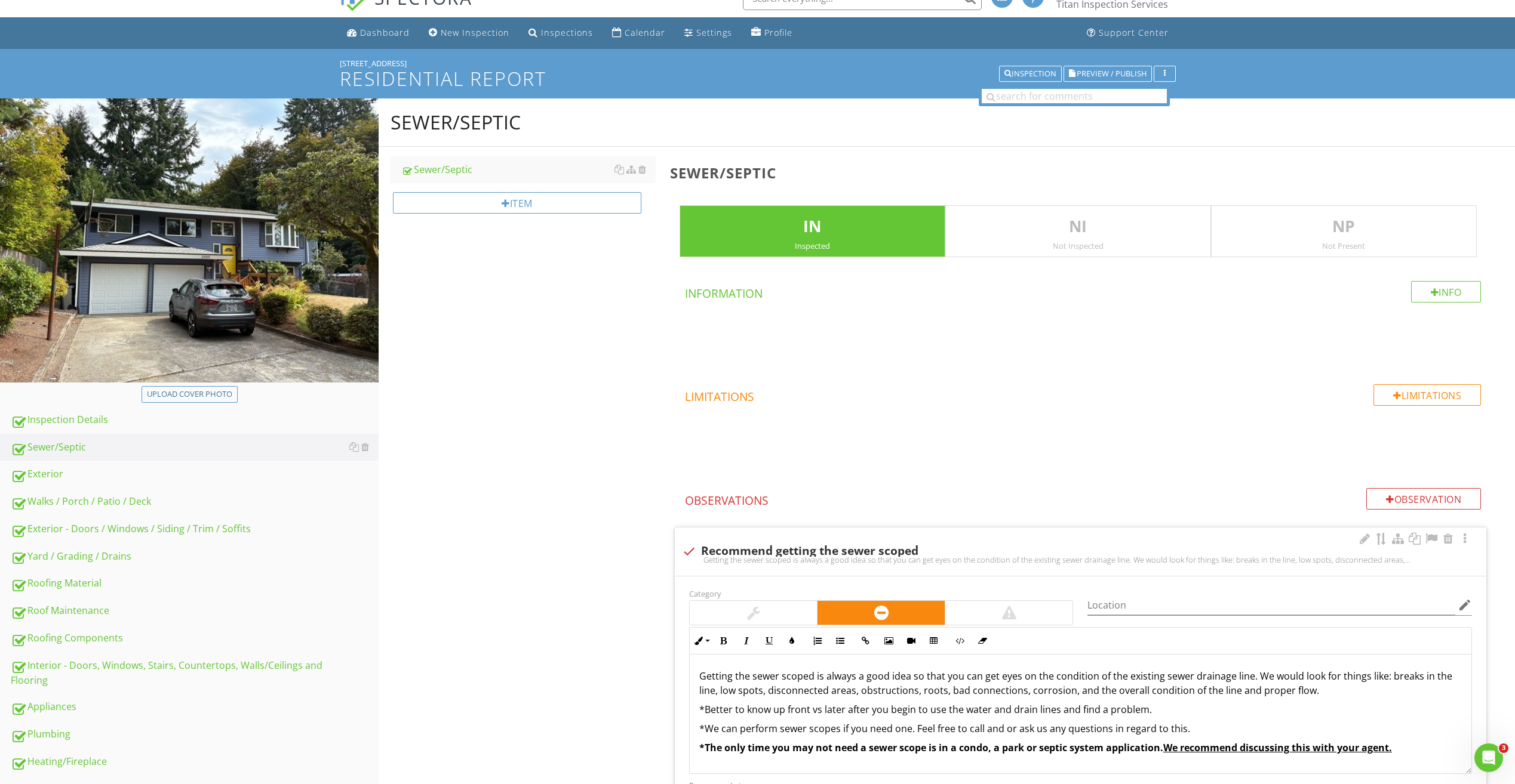
scroll to position [119, 0]
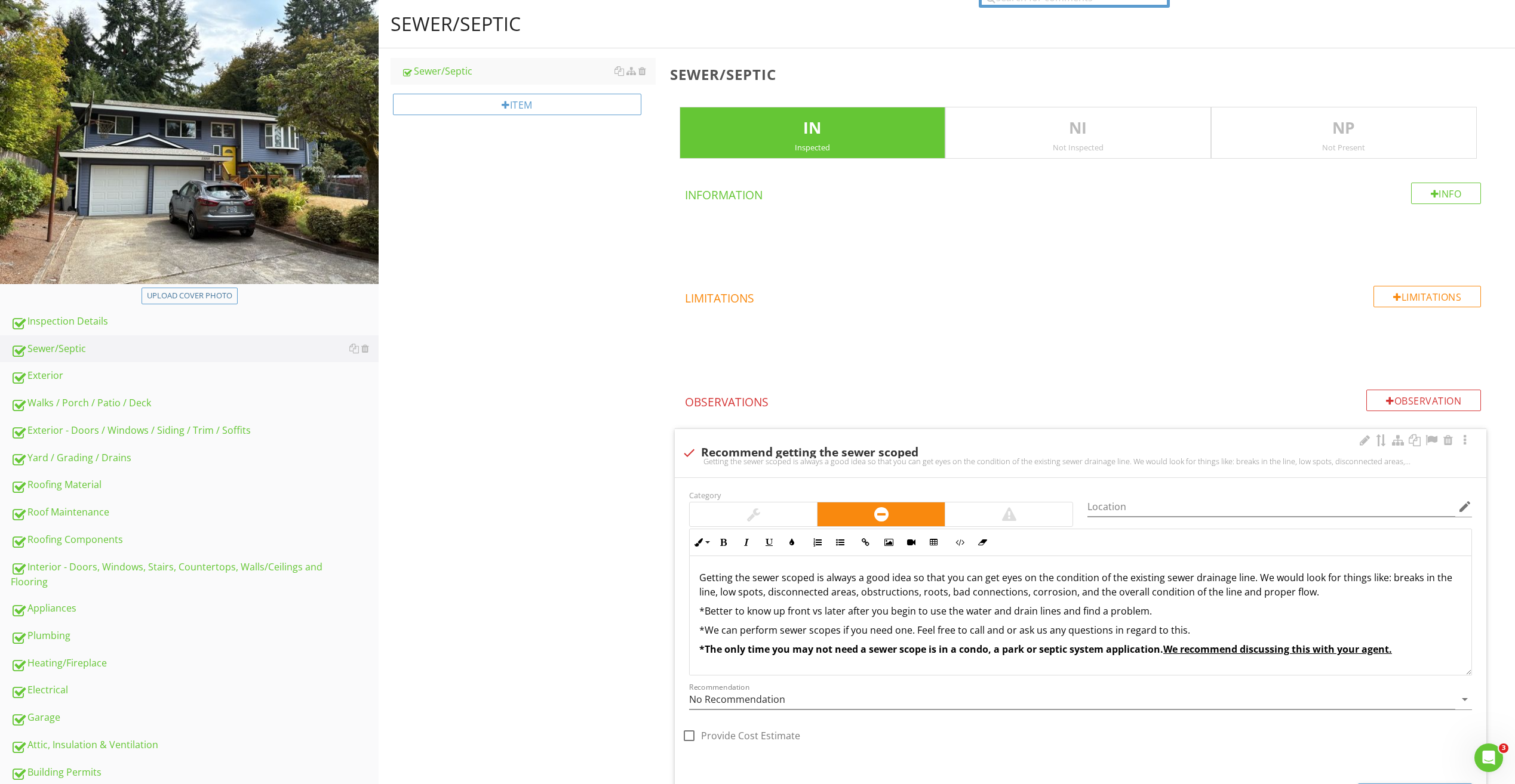
click at [689, 454] on div at bounding box center [689, 453] width 20 height 20
checkbox input "true"
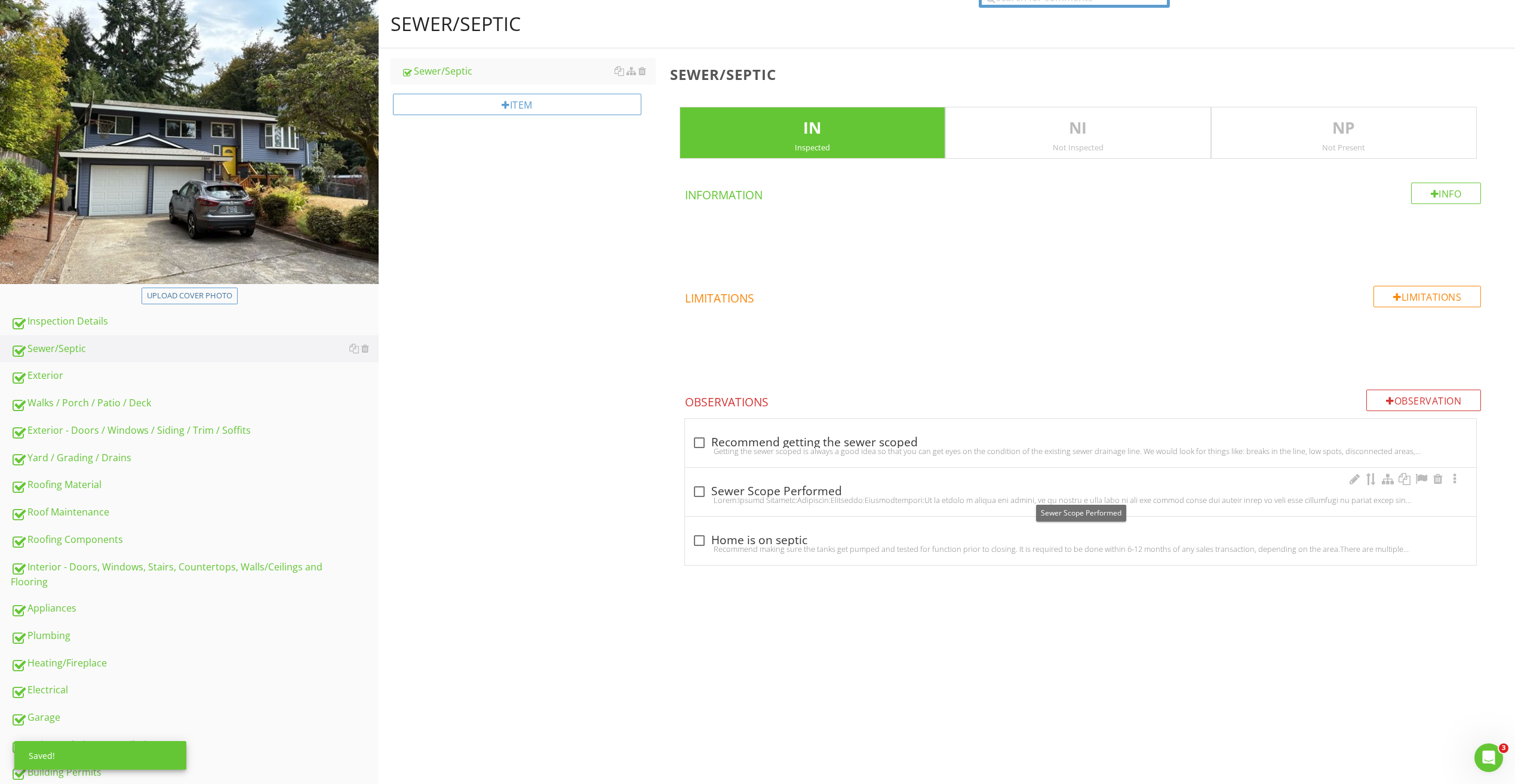
click at [700, 491] on div at bounding box center [699, 492] width 20 height 20
checkbox input "true"
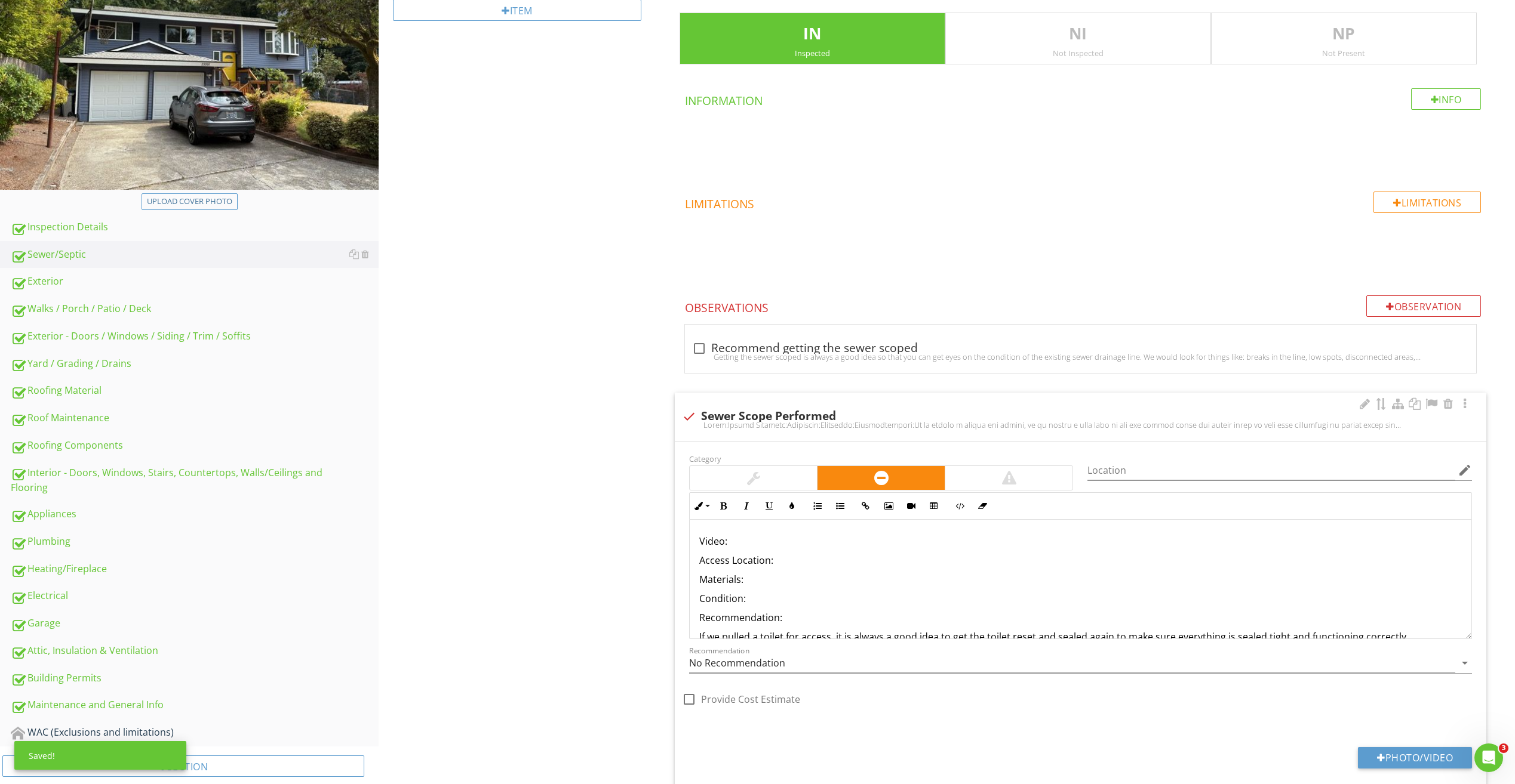
scroll to position [239, 0]
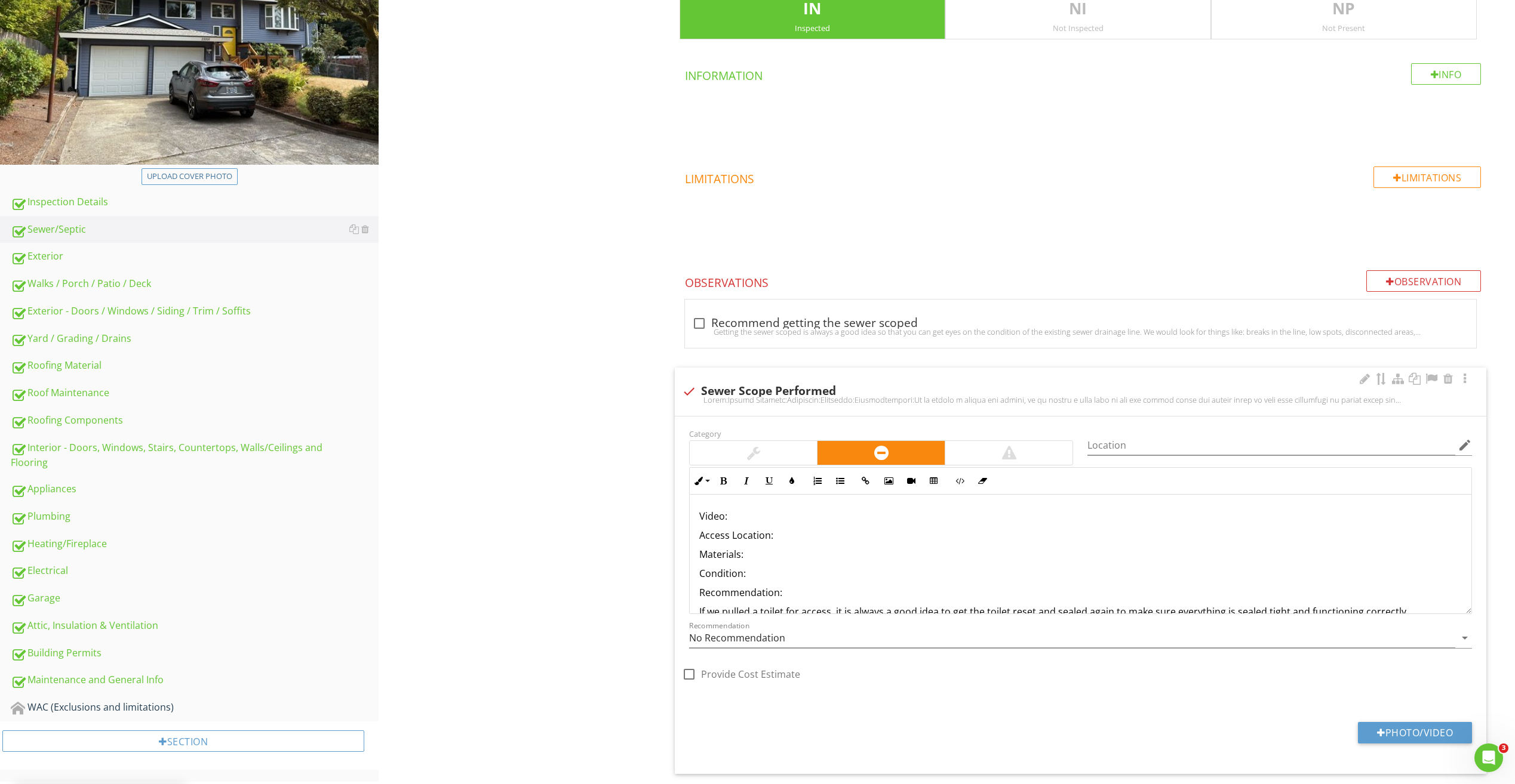
click at [752, 511] on p "Video:" at bounding box center [1080, 516] width 762 height 15
click at [780, 537] on p "Access Location:" at bounding box center [1080, 536] width 762 height 15
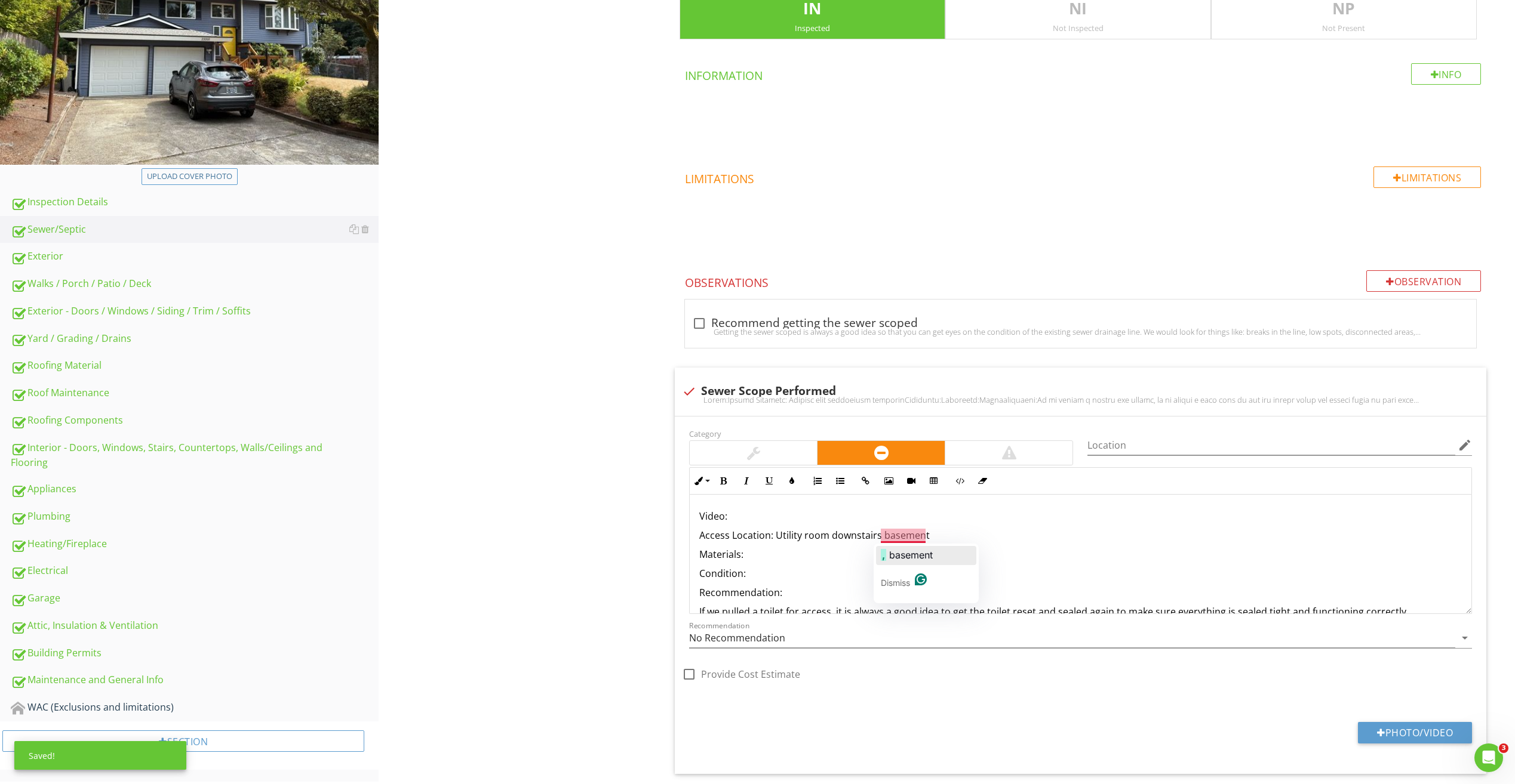
click at [907, 548] on div ", basement" at bounding box center [906, 555] width 52 height 19
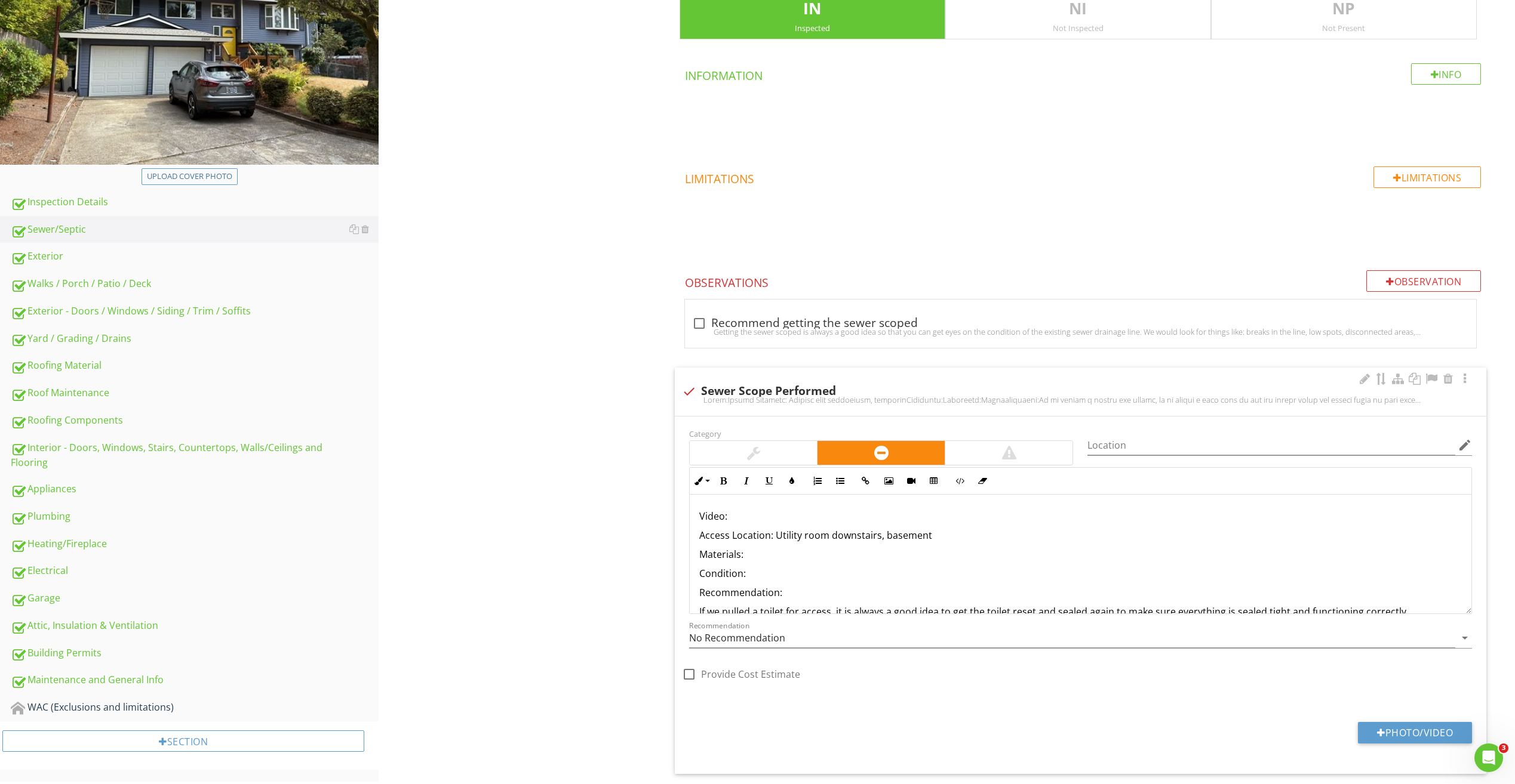
click at [880, 536] on p "Access Location: Utility room downstairs, basement" at bounding box center [1080, 536] width 762 height 15
click at [924, 537] on p "Access Location: Utility room downstairs basement" at bounding box center [1080, 536] width 762 height 15
click at [747, 551] on p "Materials:" at bounding box center [1080, 555] width 762 height 15
click at [769, 570] on p "Condition:" at bounding box center [1080, 573] width 762 height 15
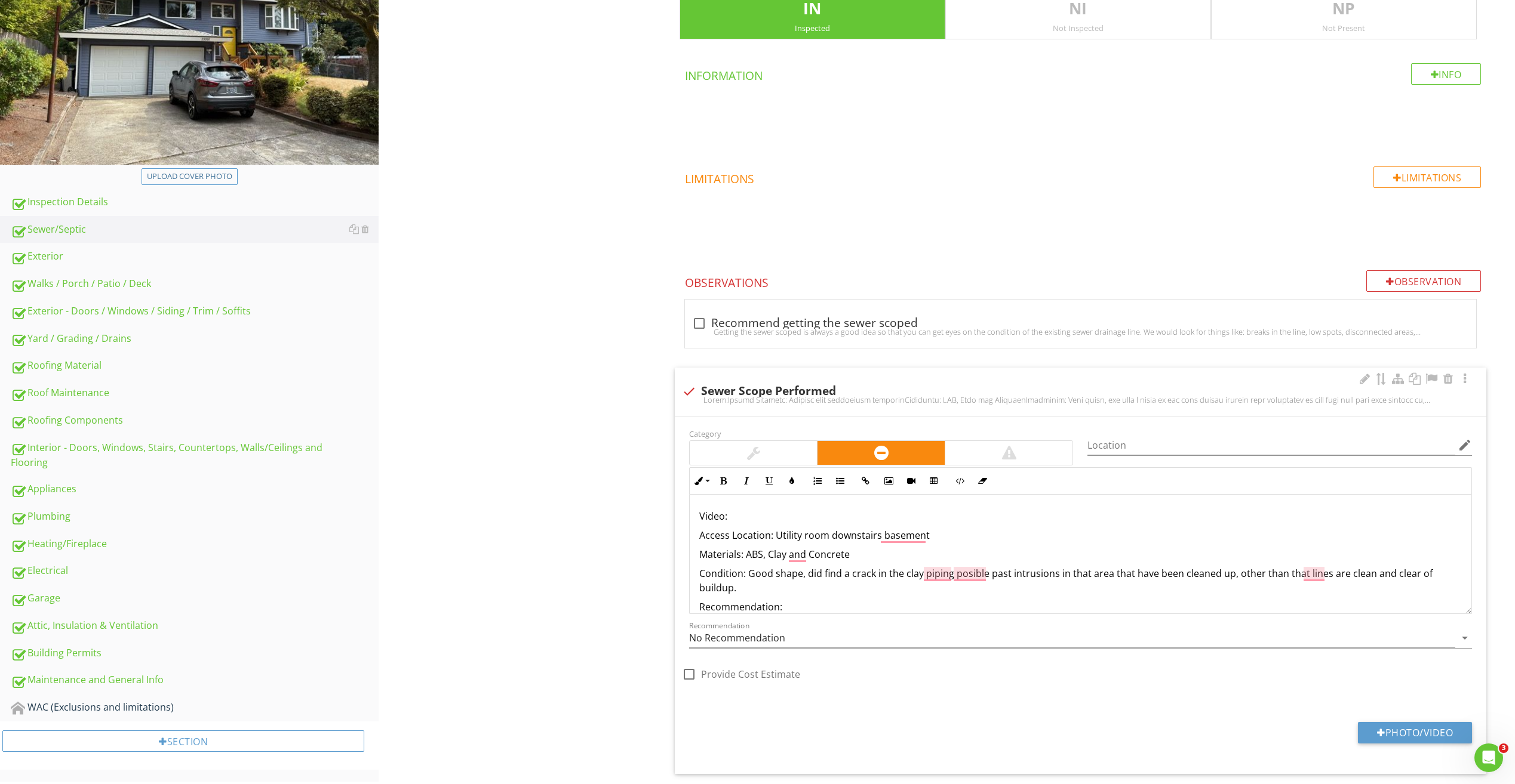
click at [957, 610] on p "Recommendation:" at bounding box center [1080, 608] width 762 height 15
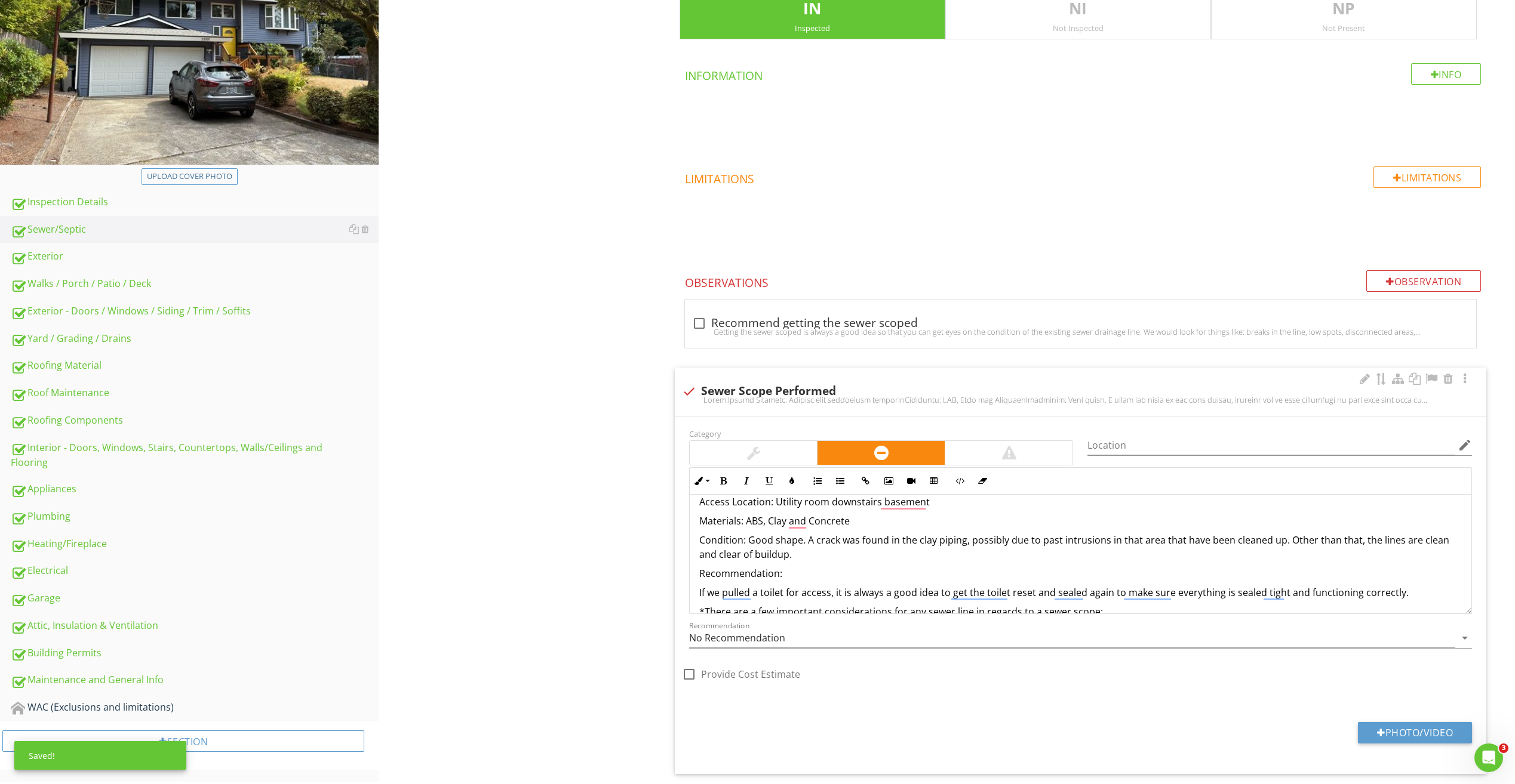
scroll to position [0, 0]
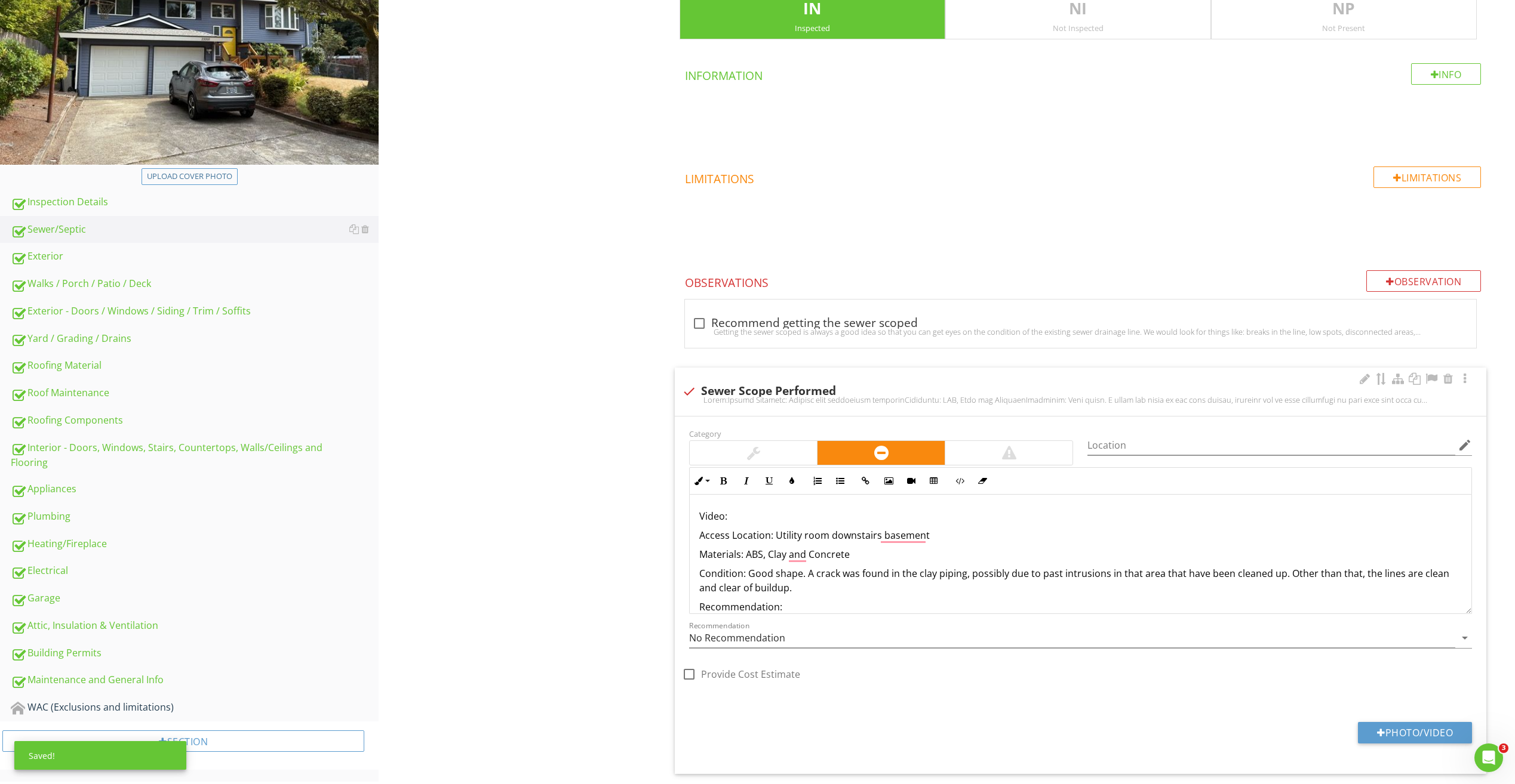
click at [793, 609] on p "Recommendation:" at bounding box center [1080, 608] width 762 height 15
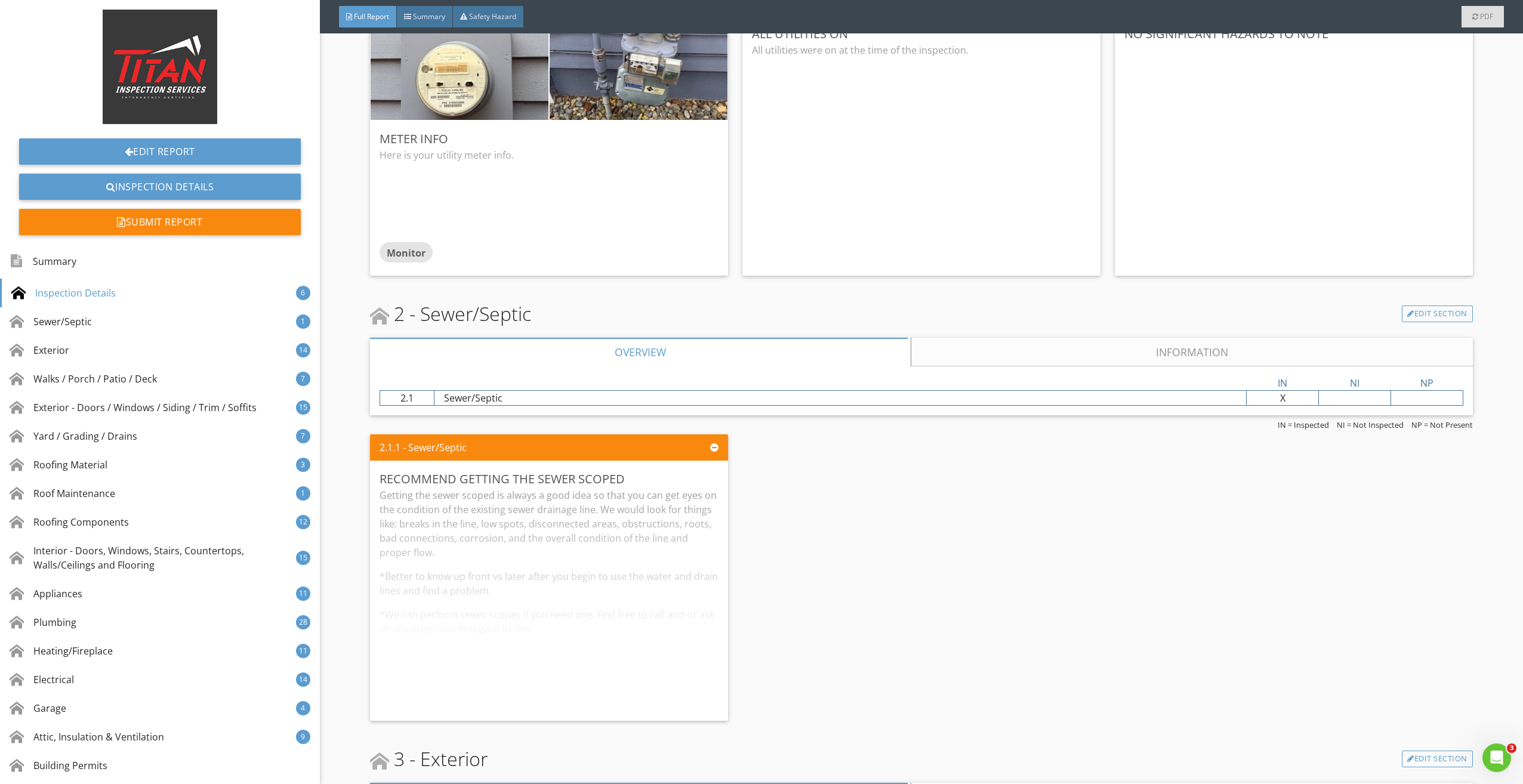
scroll to position [1253, 0]
click at [699, 481] on div "Edit" at bounding box center [702, 477] width 39 height 21
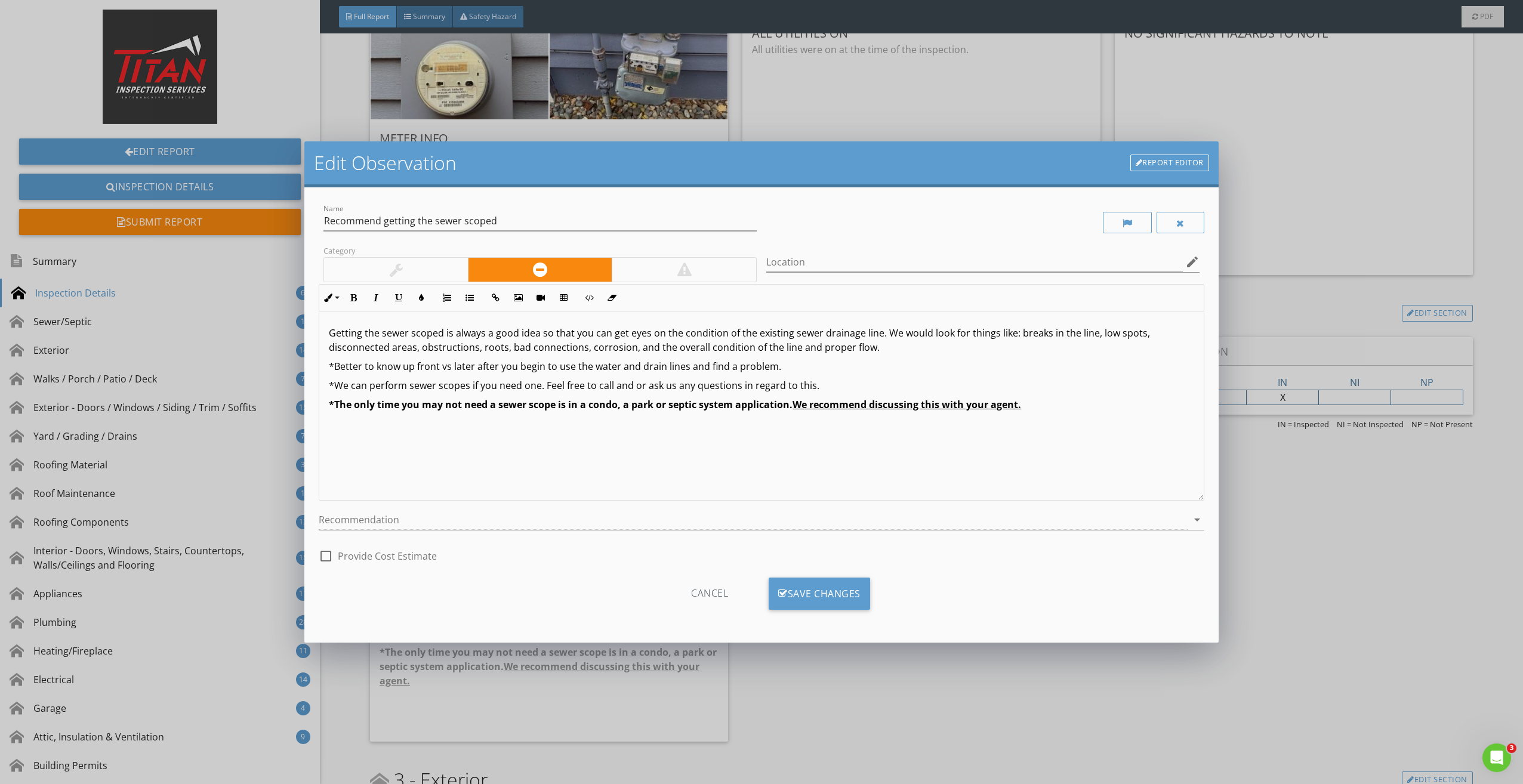
scroll to position [1, 0]
click at [1196, 220] on div at bounding box center [1180, 222] width 48 height 21
click at [779, 598] on icon at bounding box center [783, 594] width 9 height 13
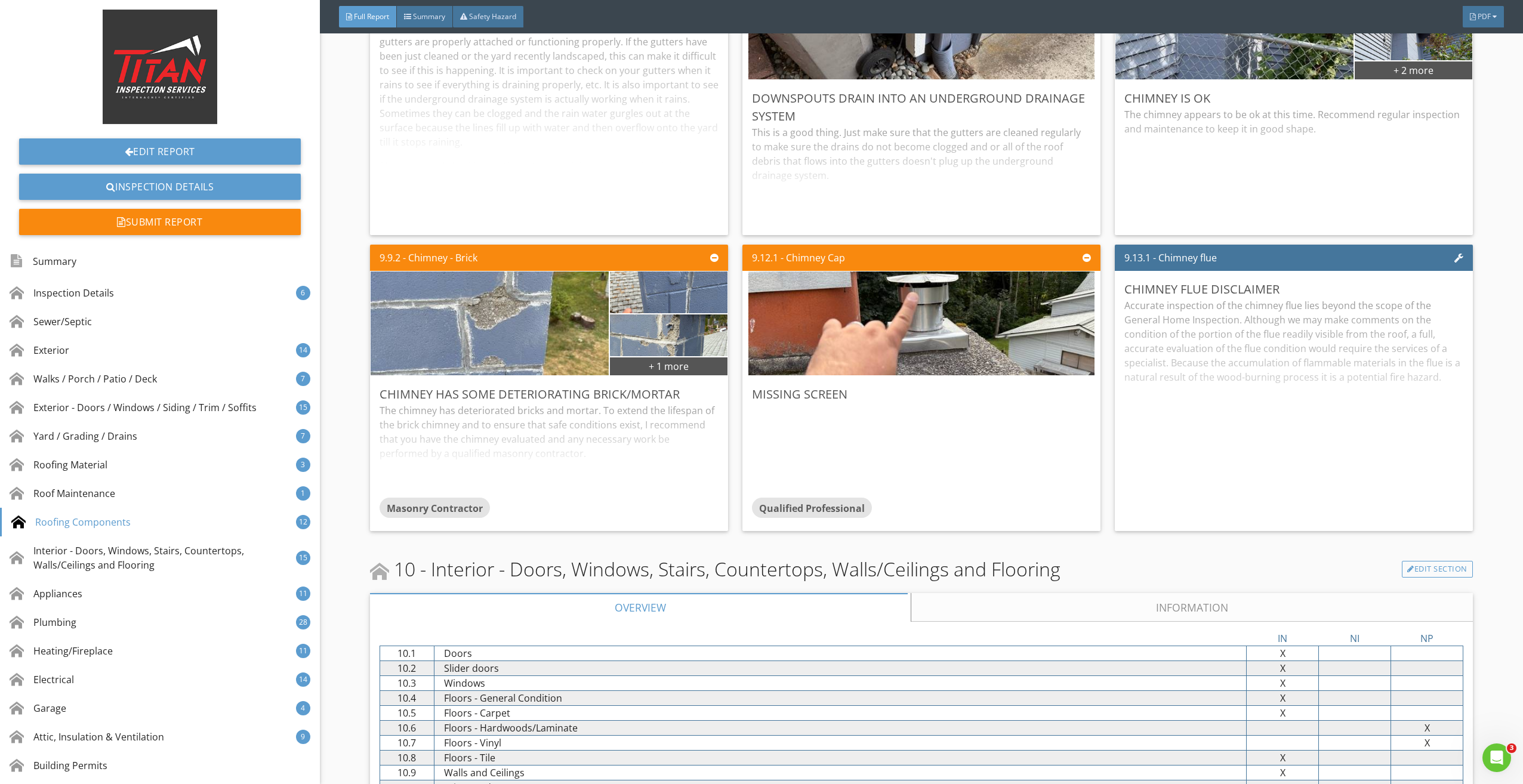
scroll to position [9549, 0]
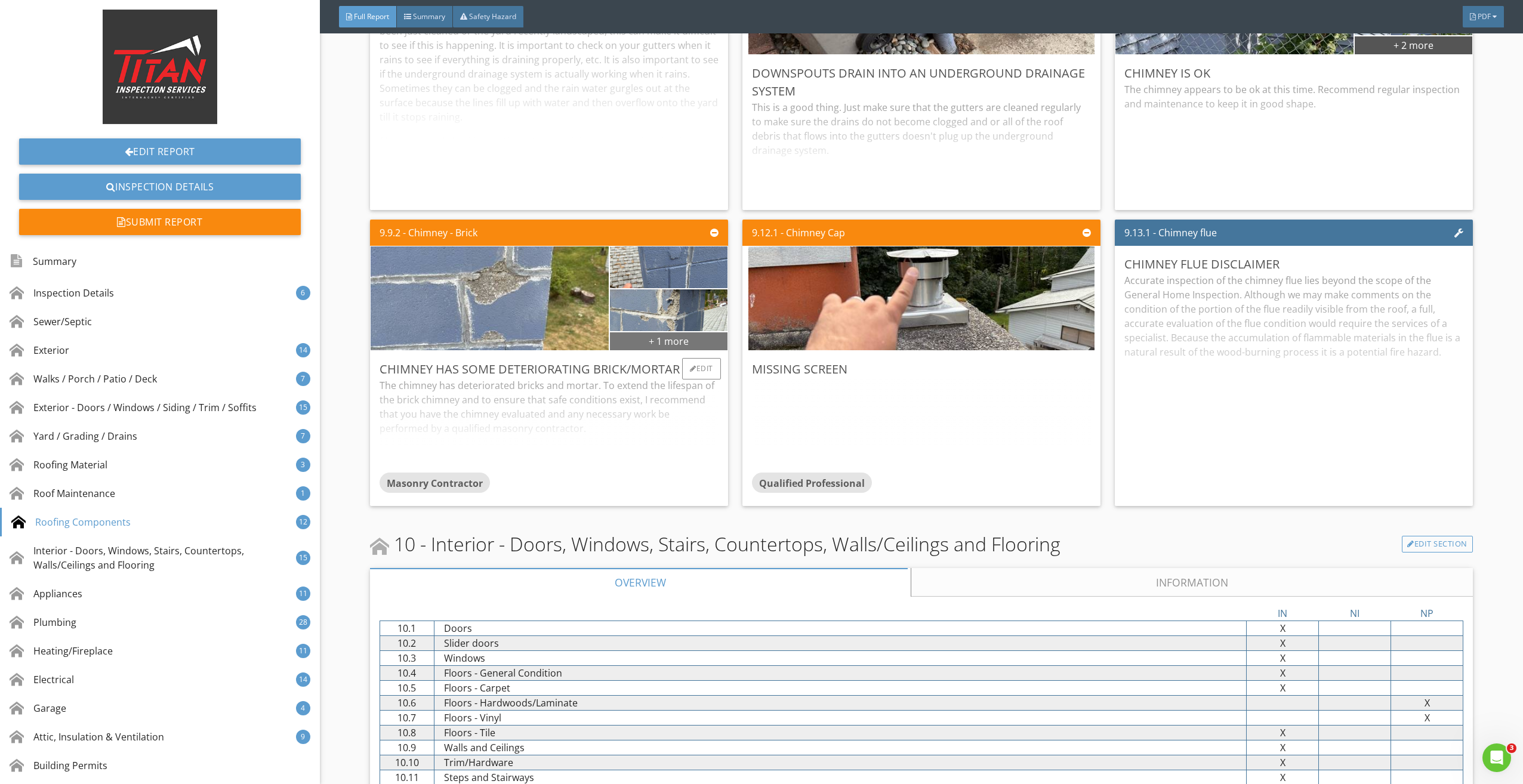
click at [659, 339] on div "+ 1 more" at bounding box center [669, 341] width 117 height 19
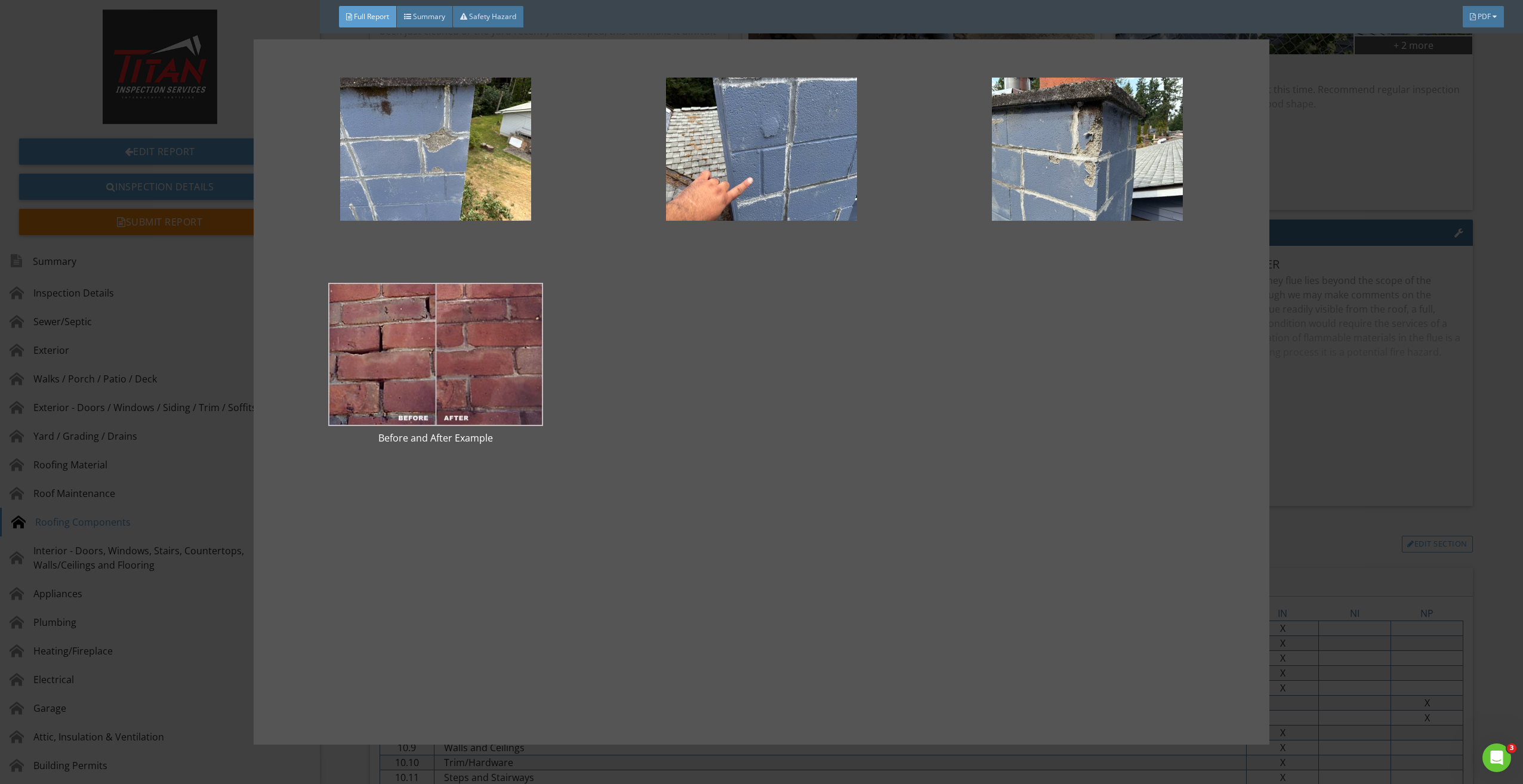
click at [1499, 355] on div "Before and After Example" at bounding box center [761, 392] width 1523 height 784
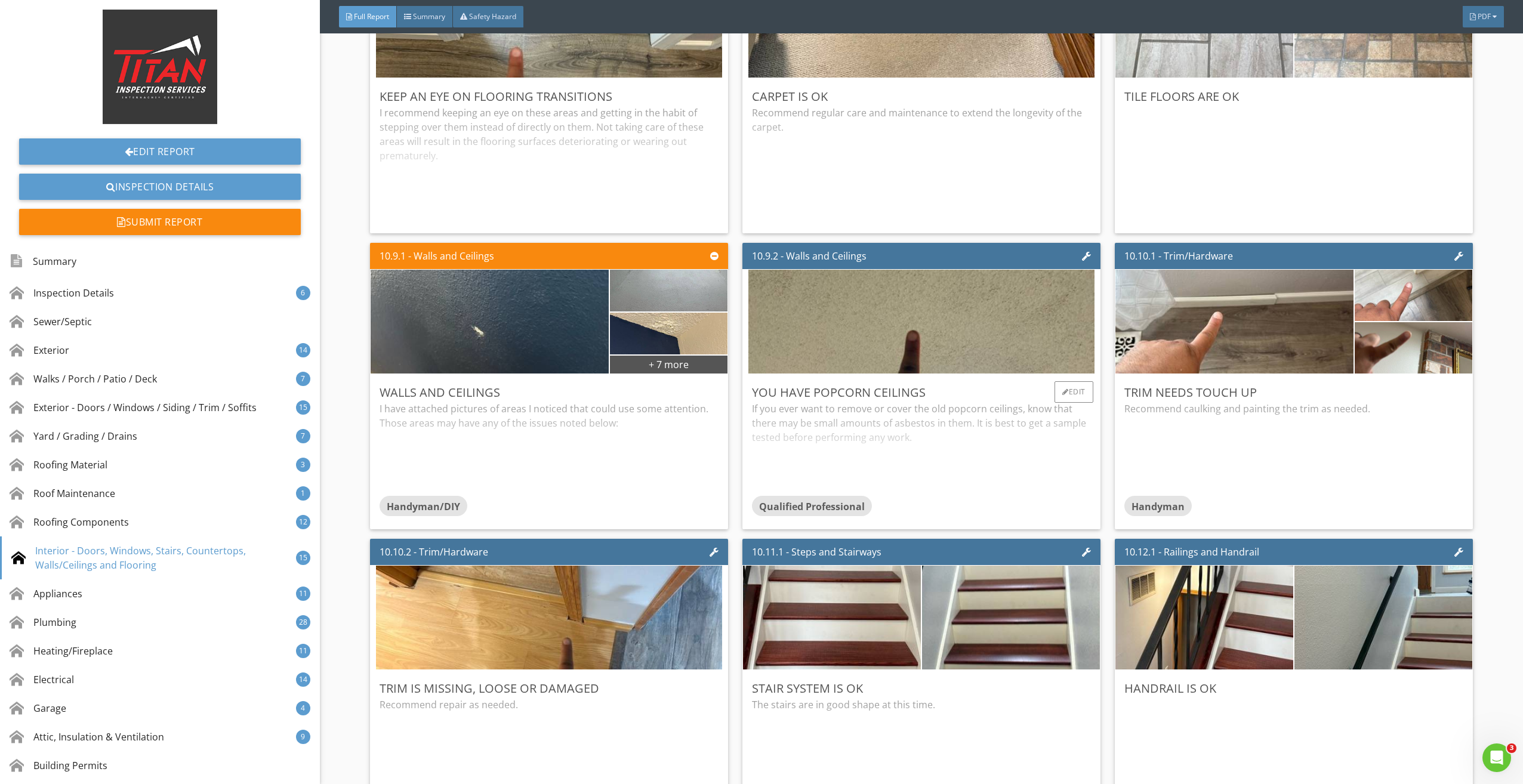
scroll to position [10861, 0]
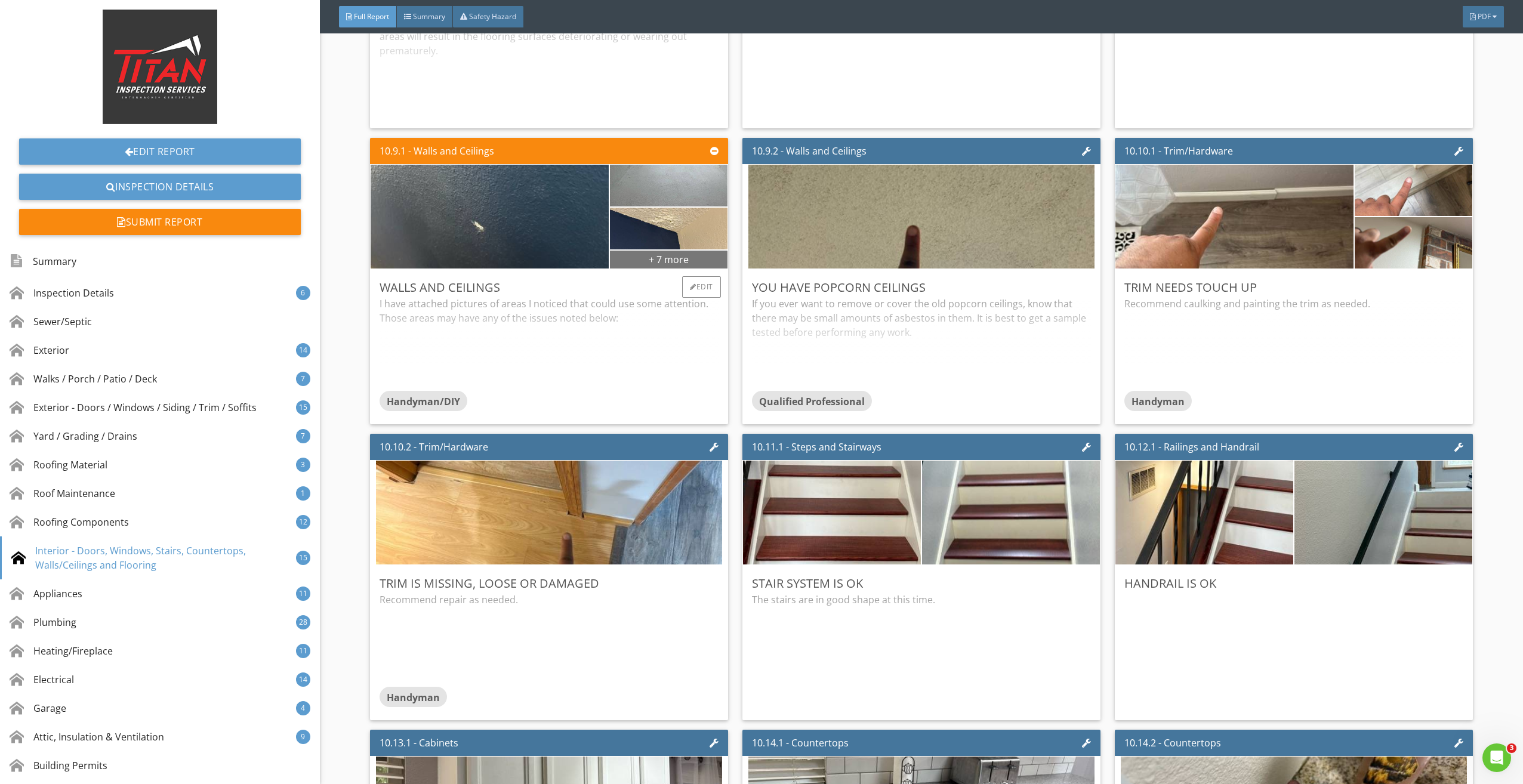
click at [678, 264] on div "+ 7 more" at bounding box center [669, 259] width 117 height 19
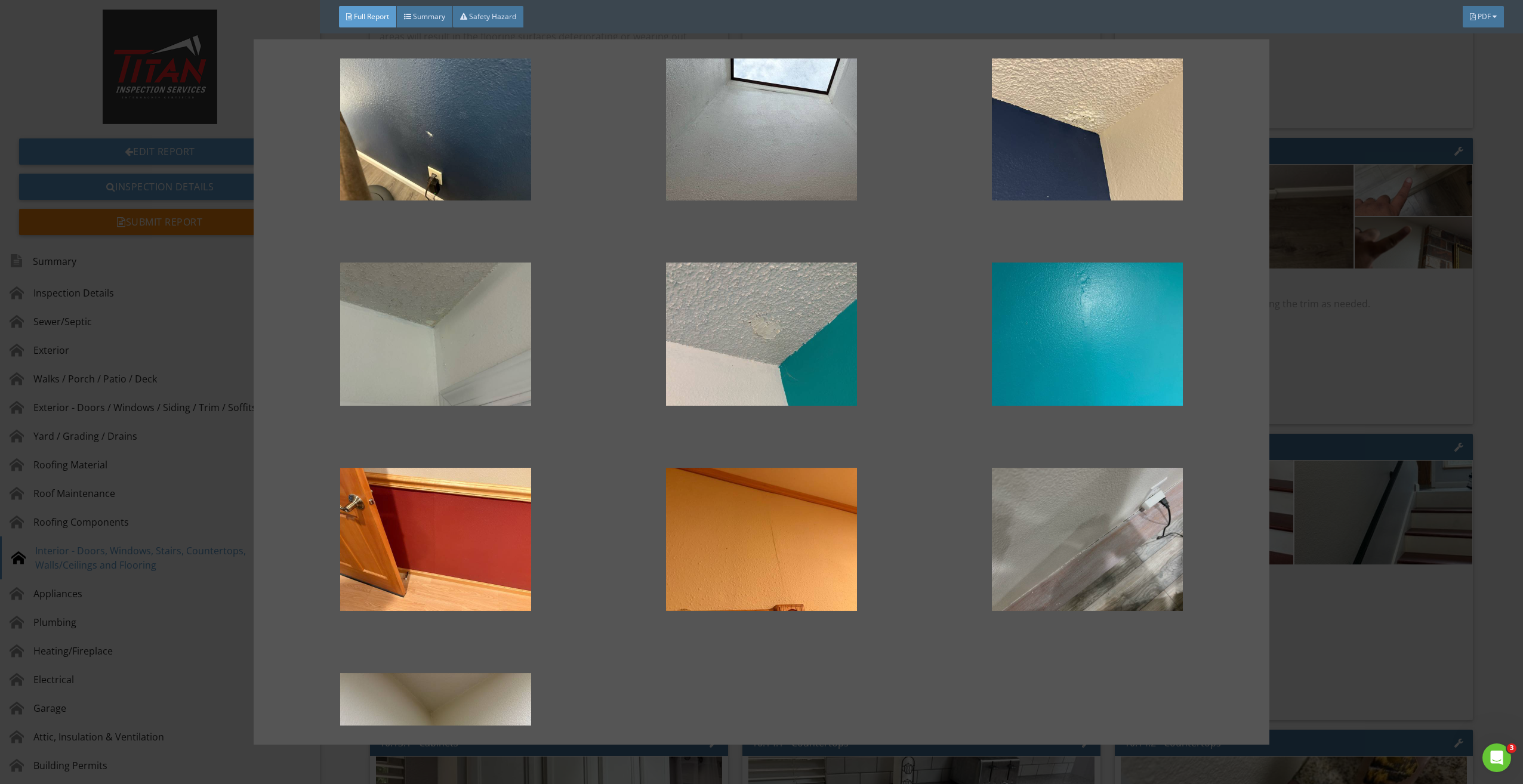
scroll to position [0, 0]
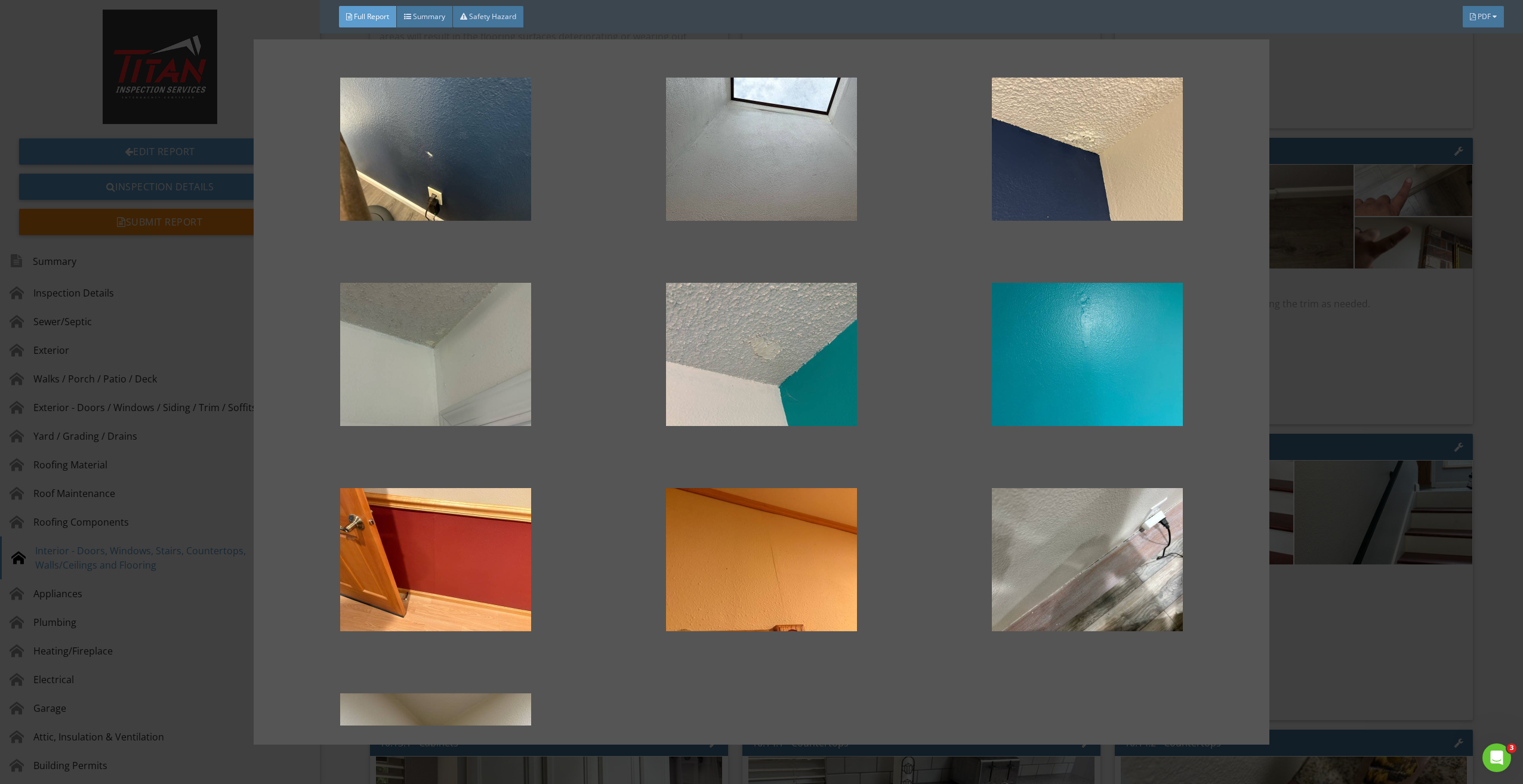
click at [1488, 397] on div at bounding box center [761, 392] width 1523 height 784
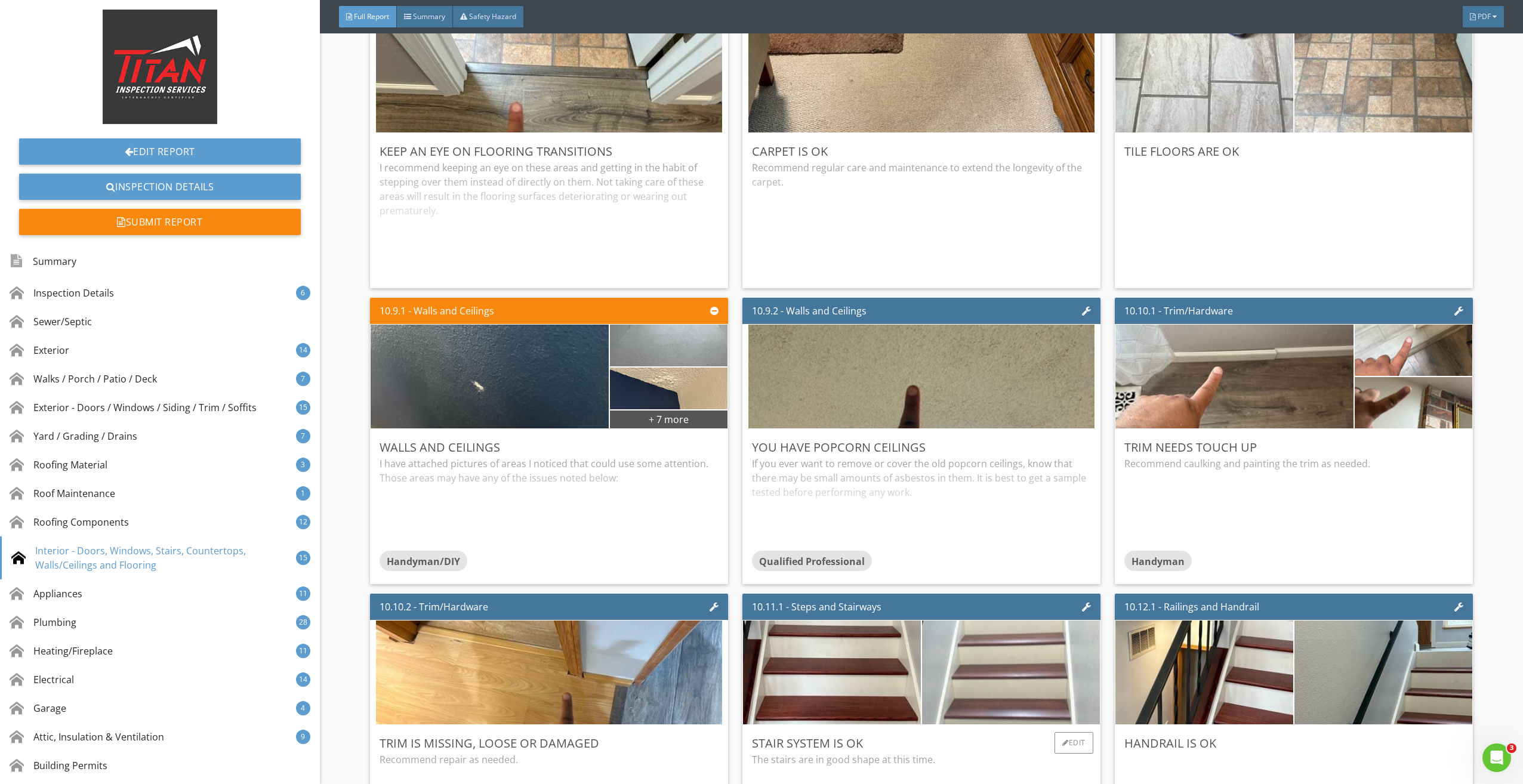
scroll to position [10623, 0]
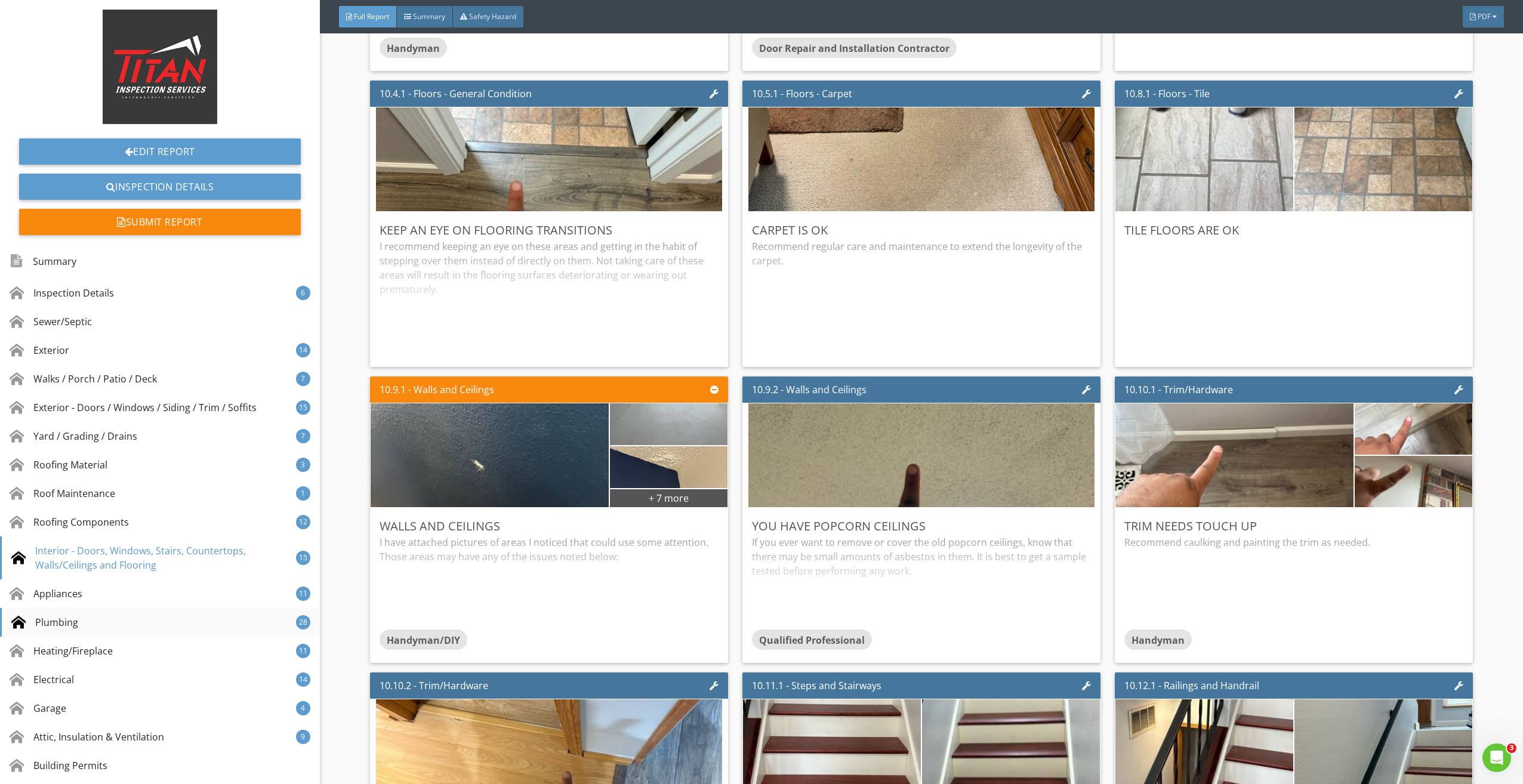
click at [75, 629] on div "Plumbing" at bounding box center [44, 622] width 66 height 15
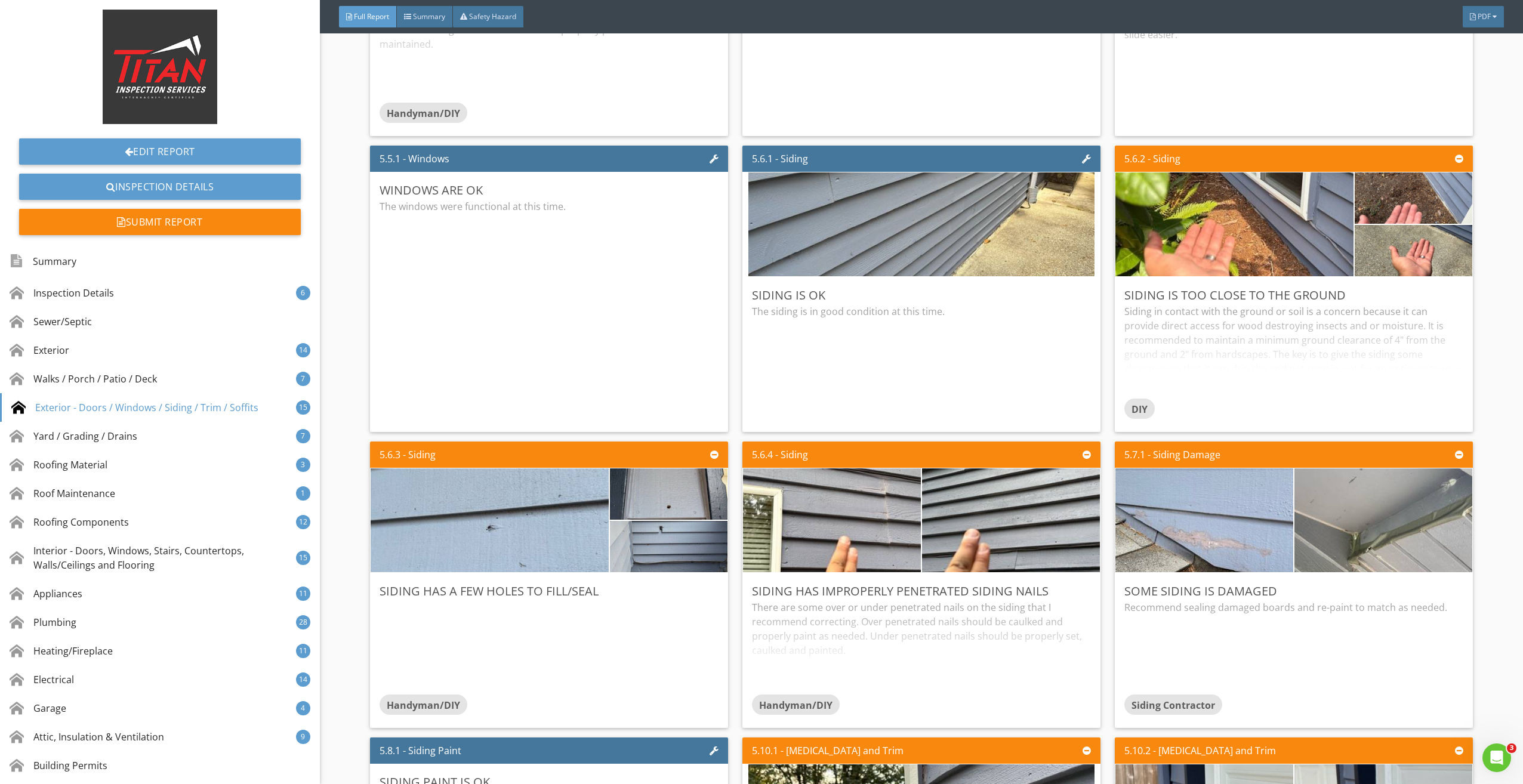
scroll to position [5375, 0]
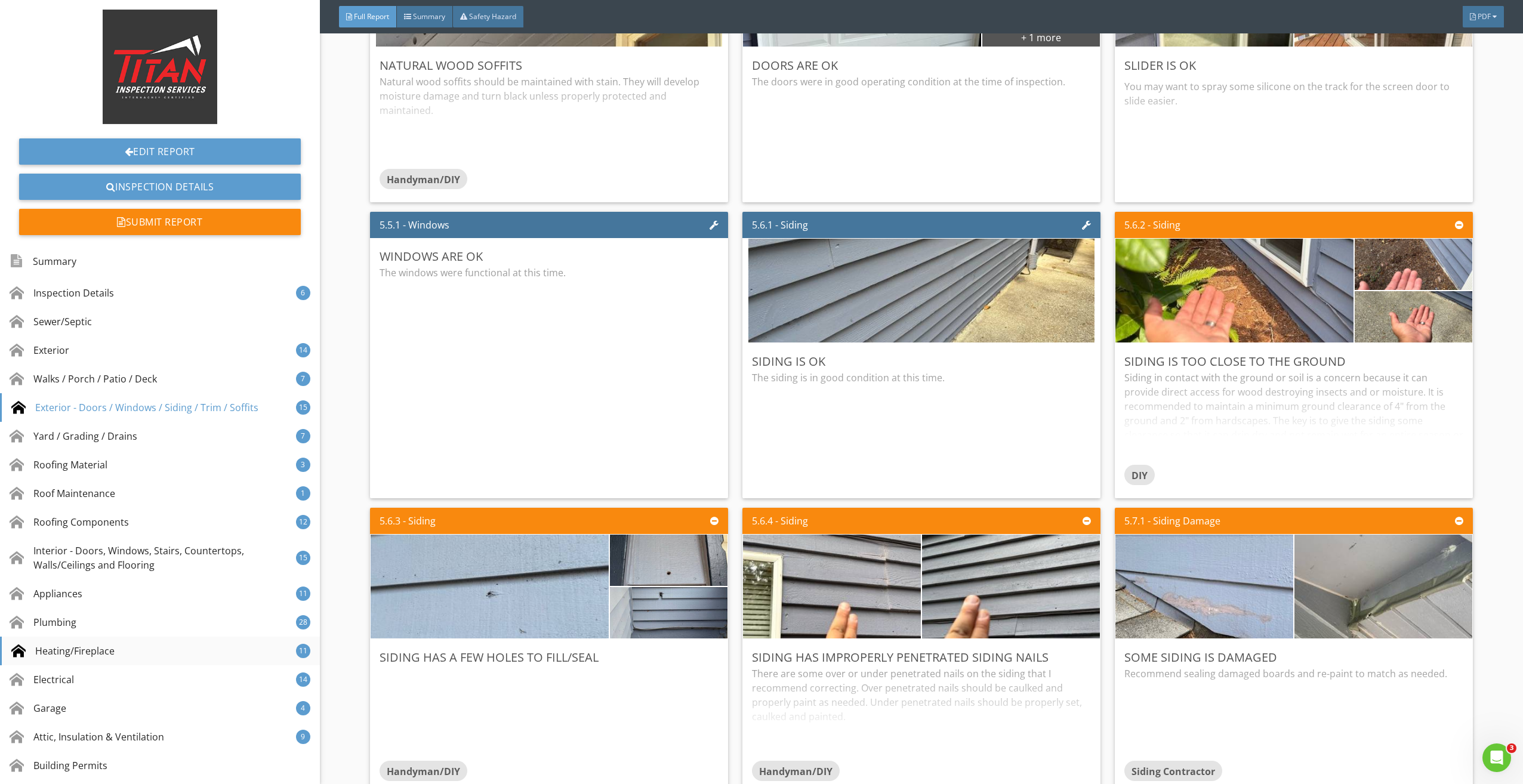
click at [85, 659] on div "Heating/Fireplace 11" at bounding box center [160, 651] width 320 height 29
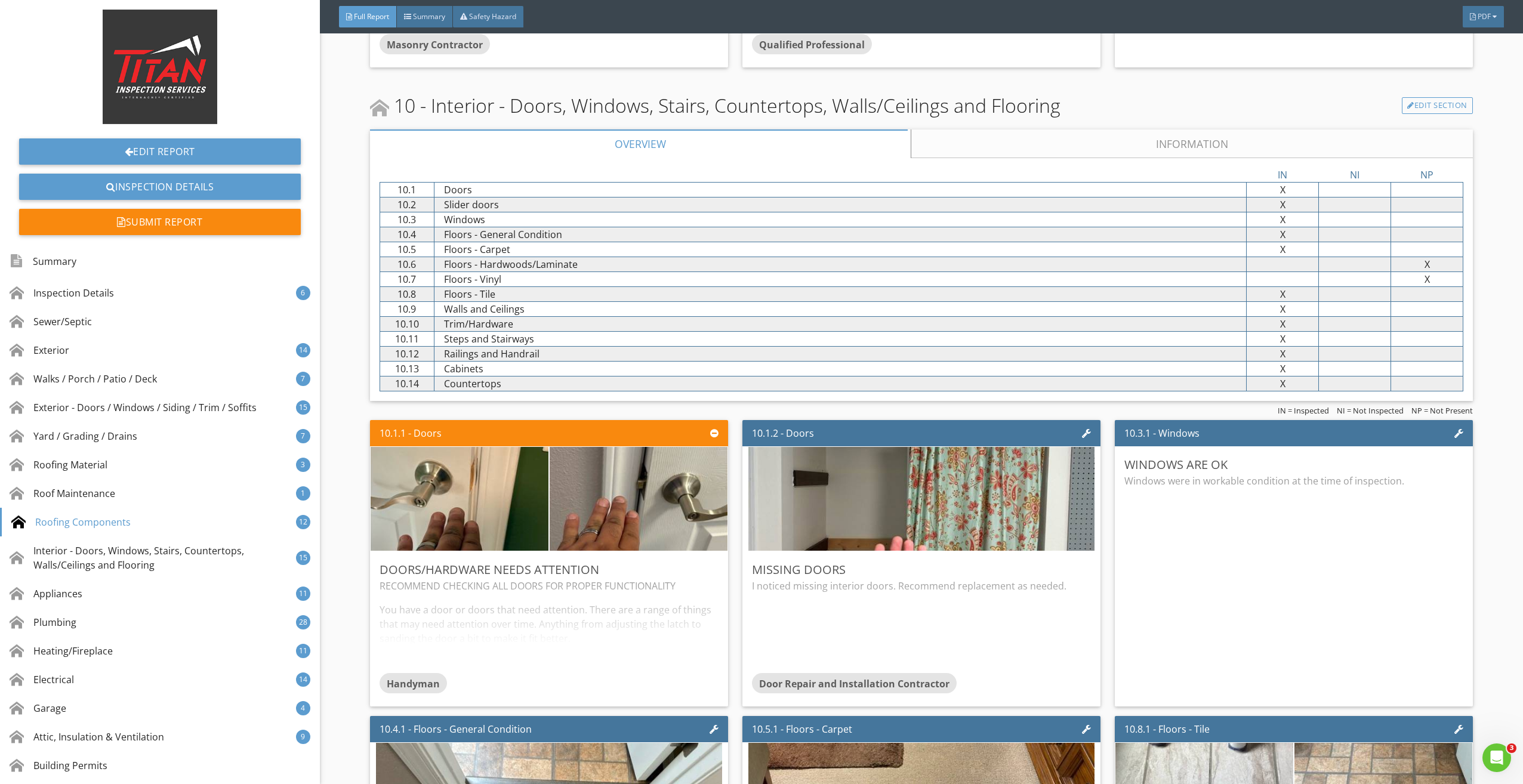
scroll to position [9902, 0]
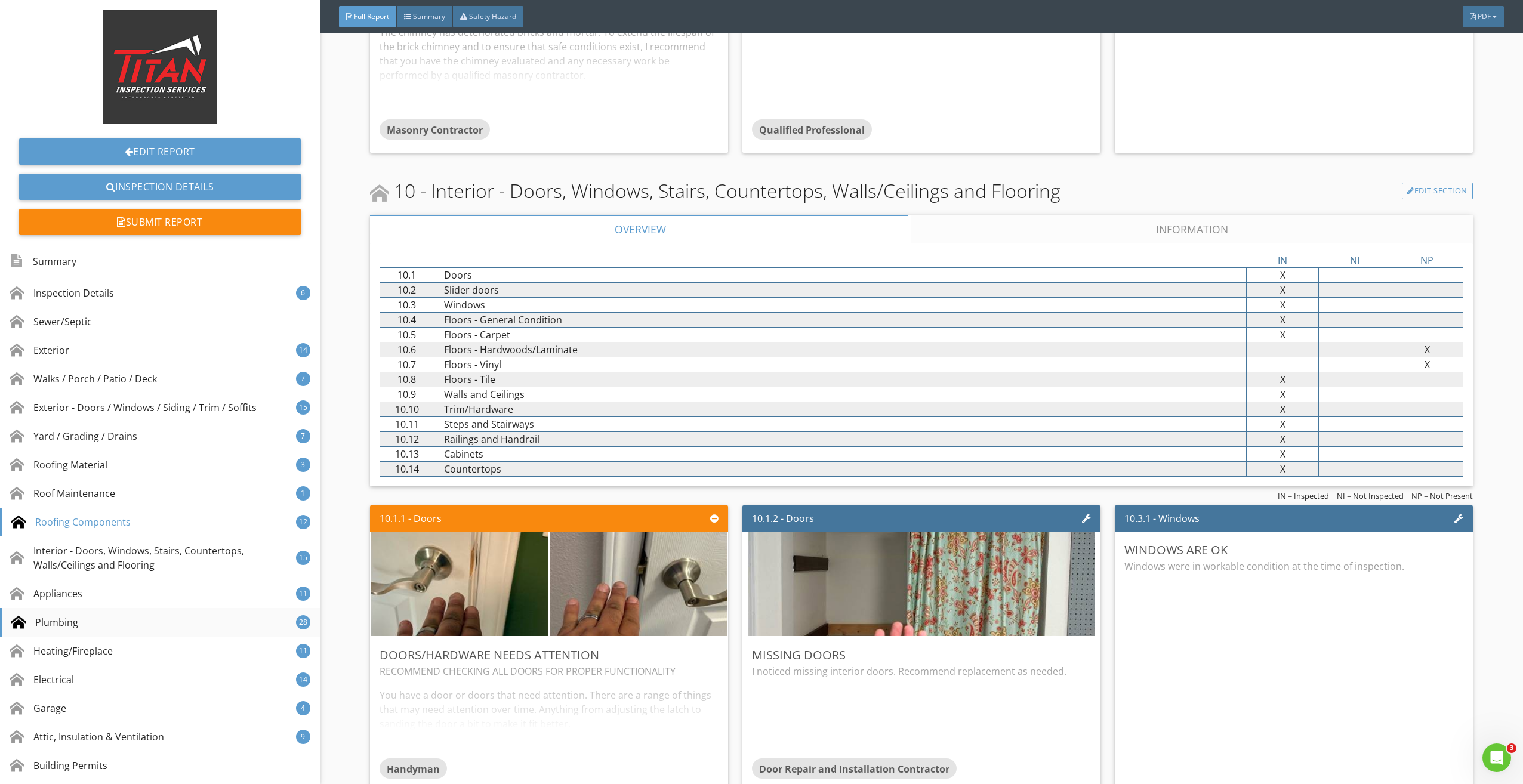
click at [66, 625] on div "Plumbing" at bounding box center [44, 622] width 66 height 15
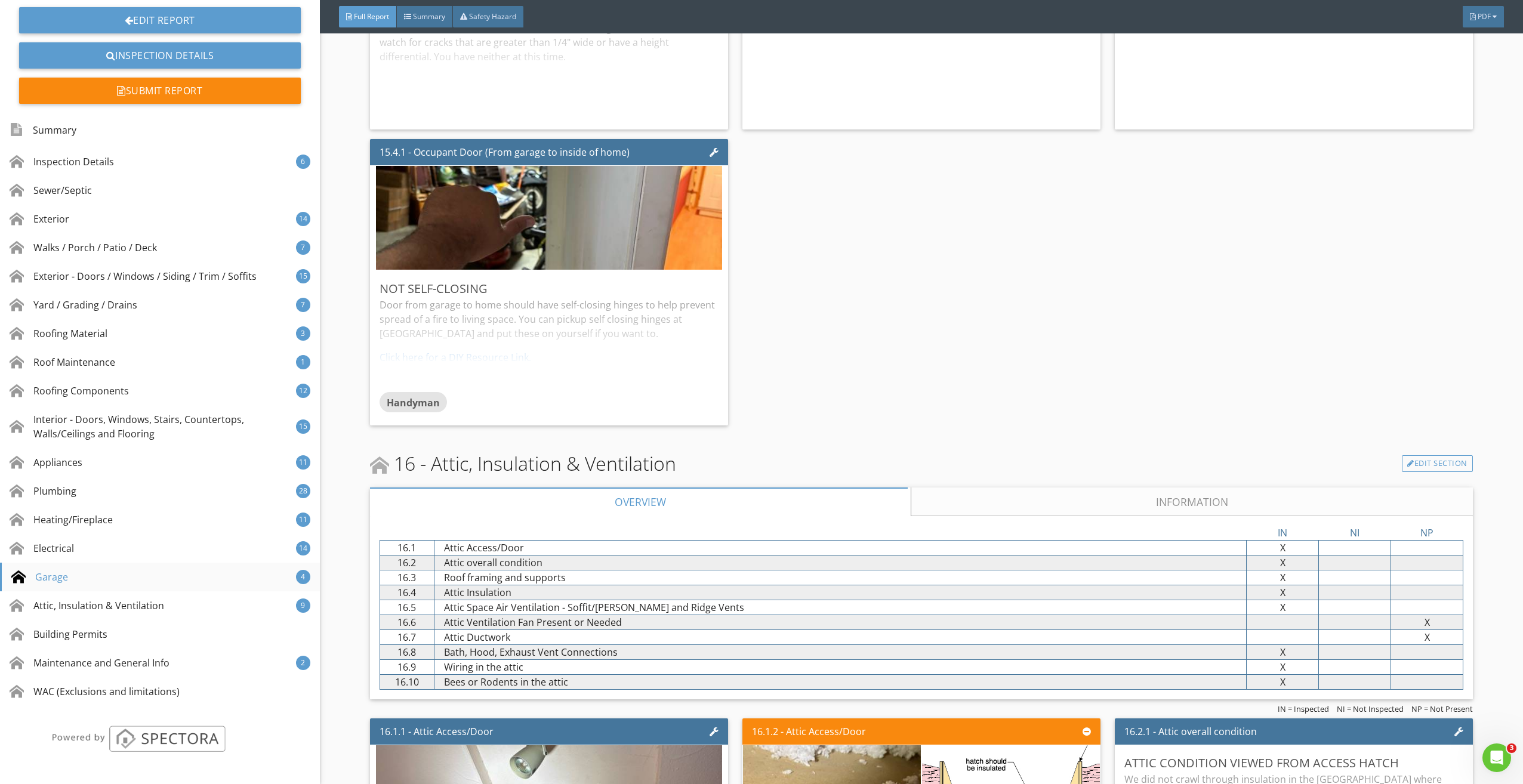
scroll to position [20714, 0]
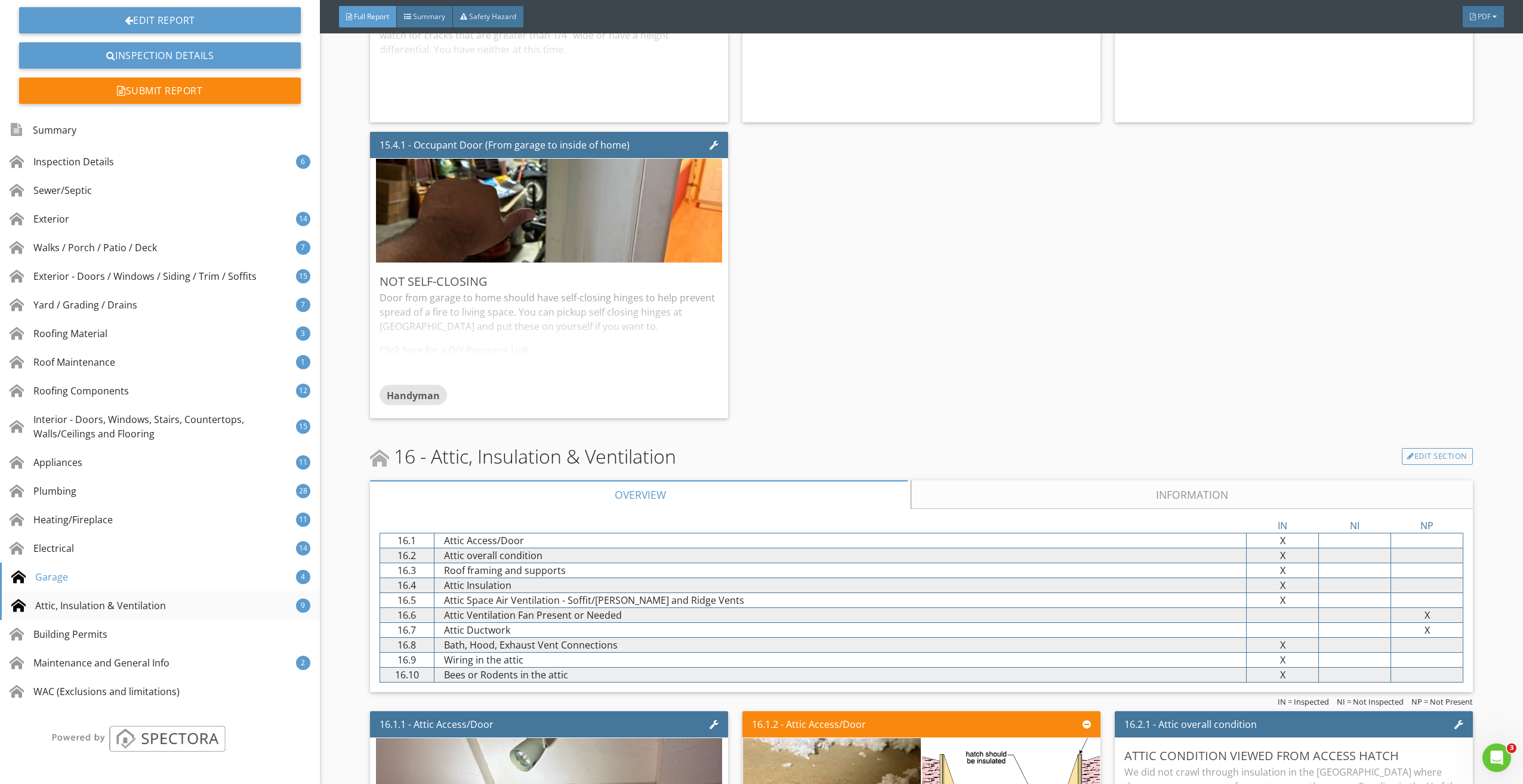
click at [65, 615] on div "Attic, Insulation & Ventilation 9" at bounding box center [160, 605] width 320 height 29
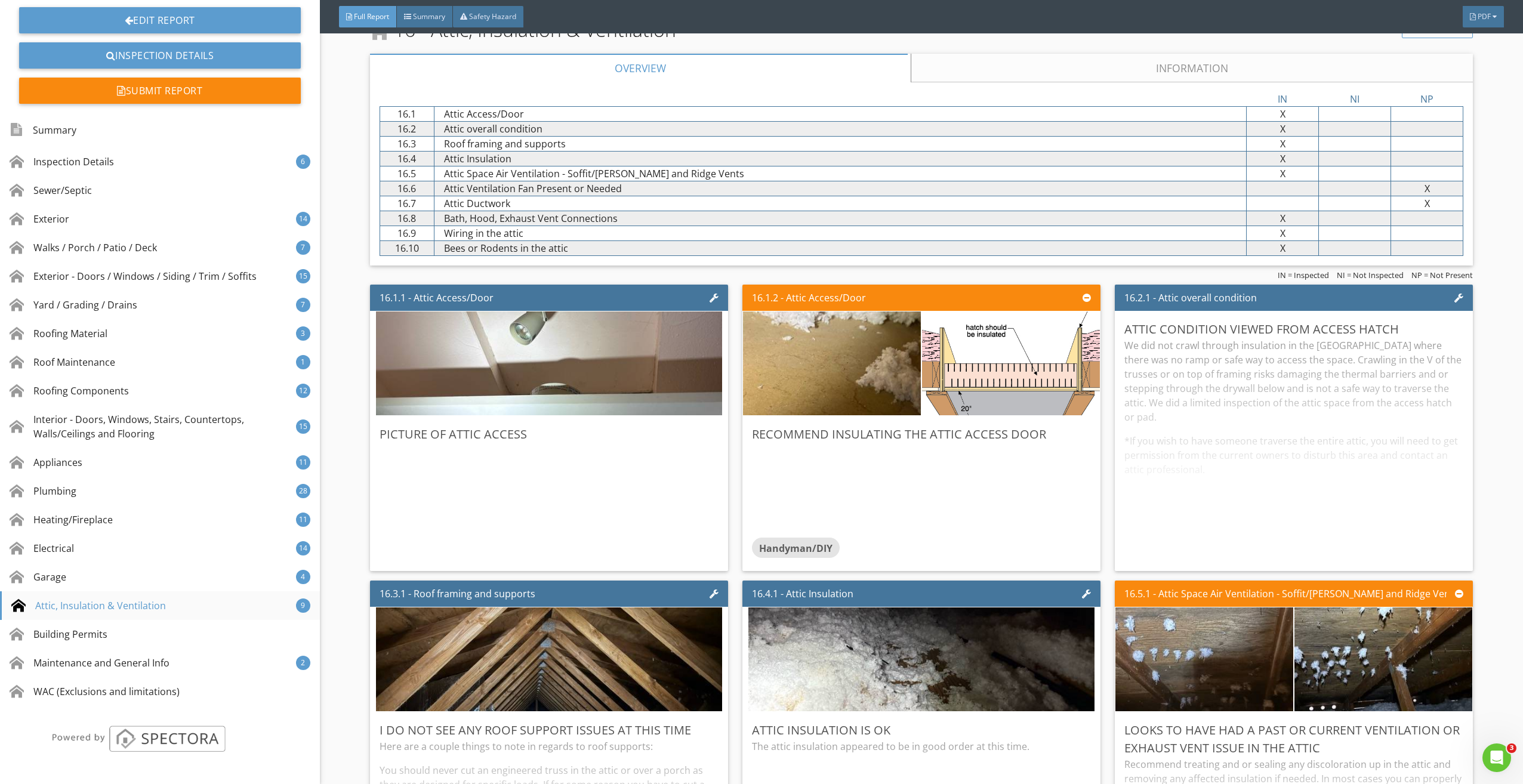
scroll to position [21155, 0]
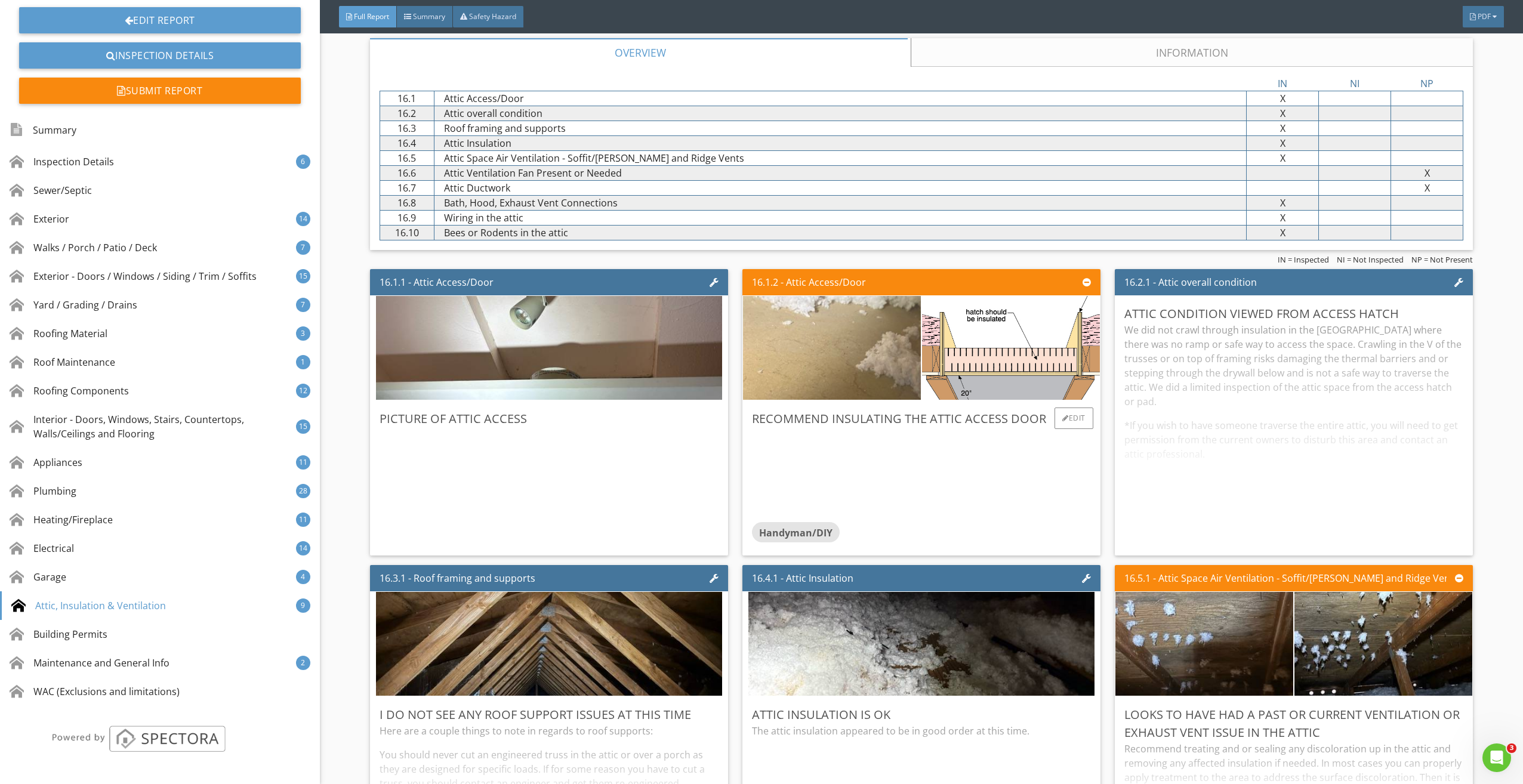
click at [826, 362] on img at bounding box center [831, 348] width 346 height 259
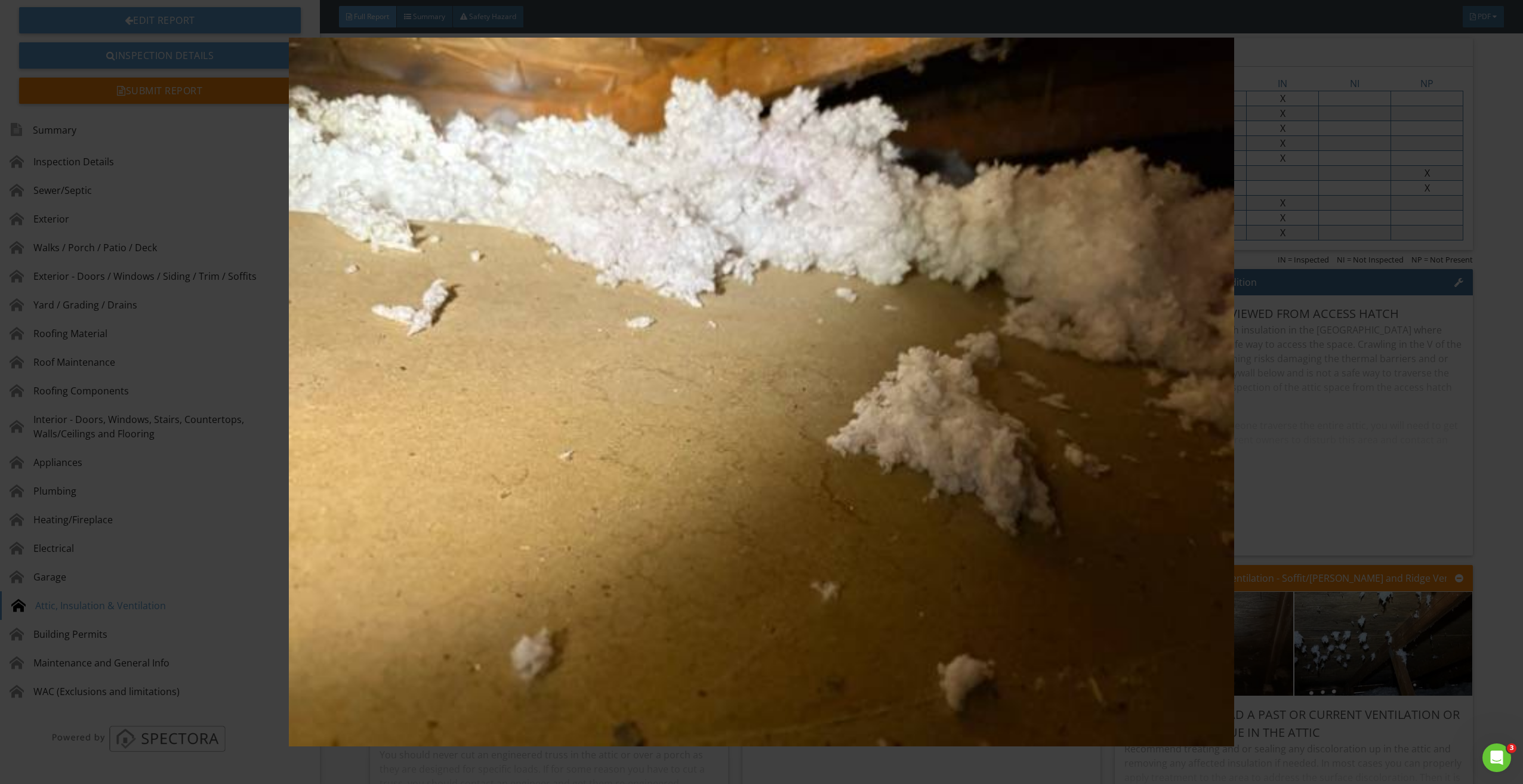
drag, startPoint x: 826, startPoint y: 362, endPoint x: 835, endPoint y: 362, distance: 9.0
click at [826, 362] on img at bounding box center [762, 392] width 1411 height 709
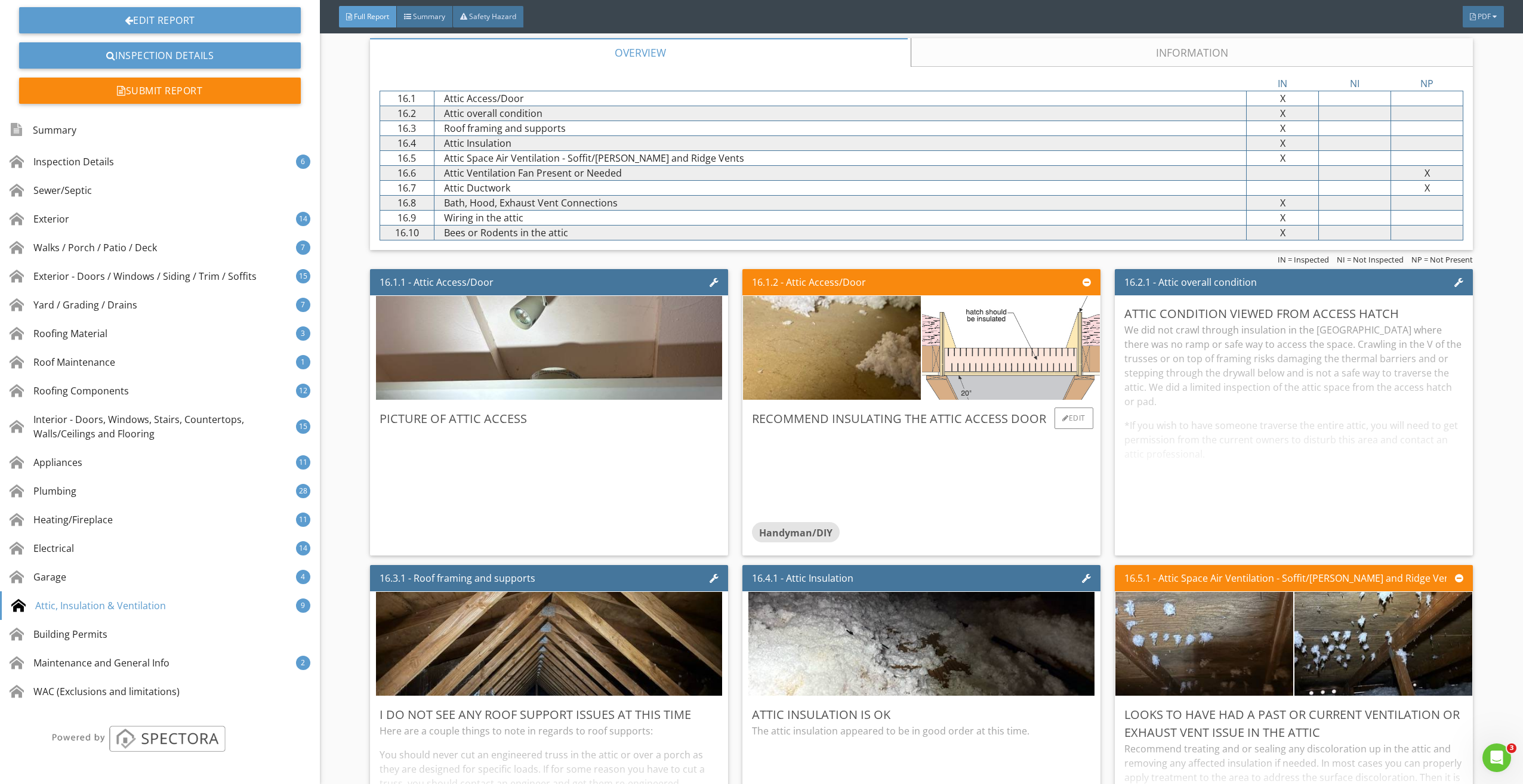
click at [983, 352] on img at bounding box center [1010, 348] width 324 height 259
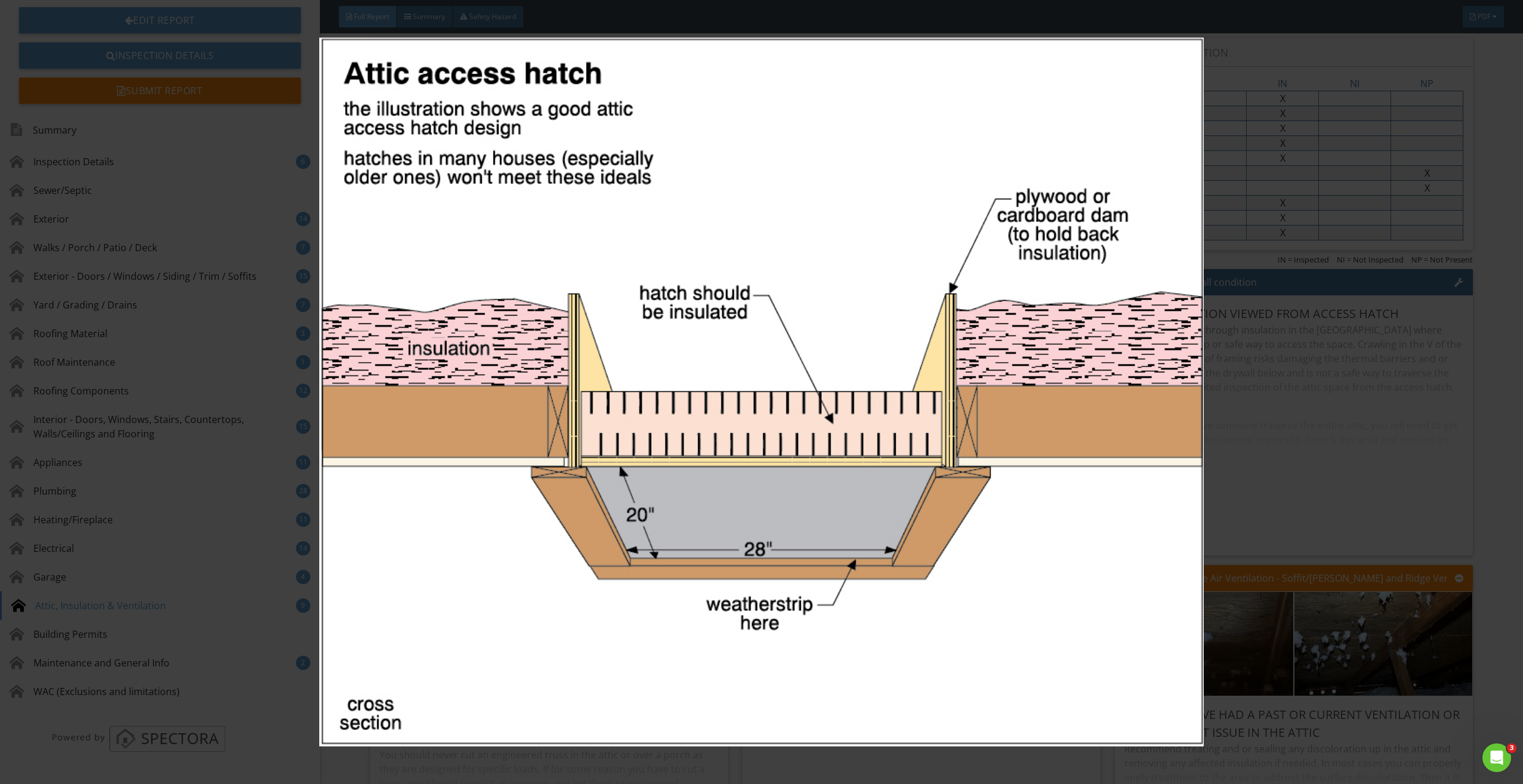
click at [983, 352] on img at bounding box center [762, 392] width 1411 height 709
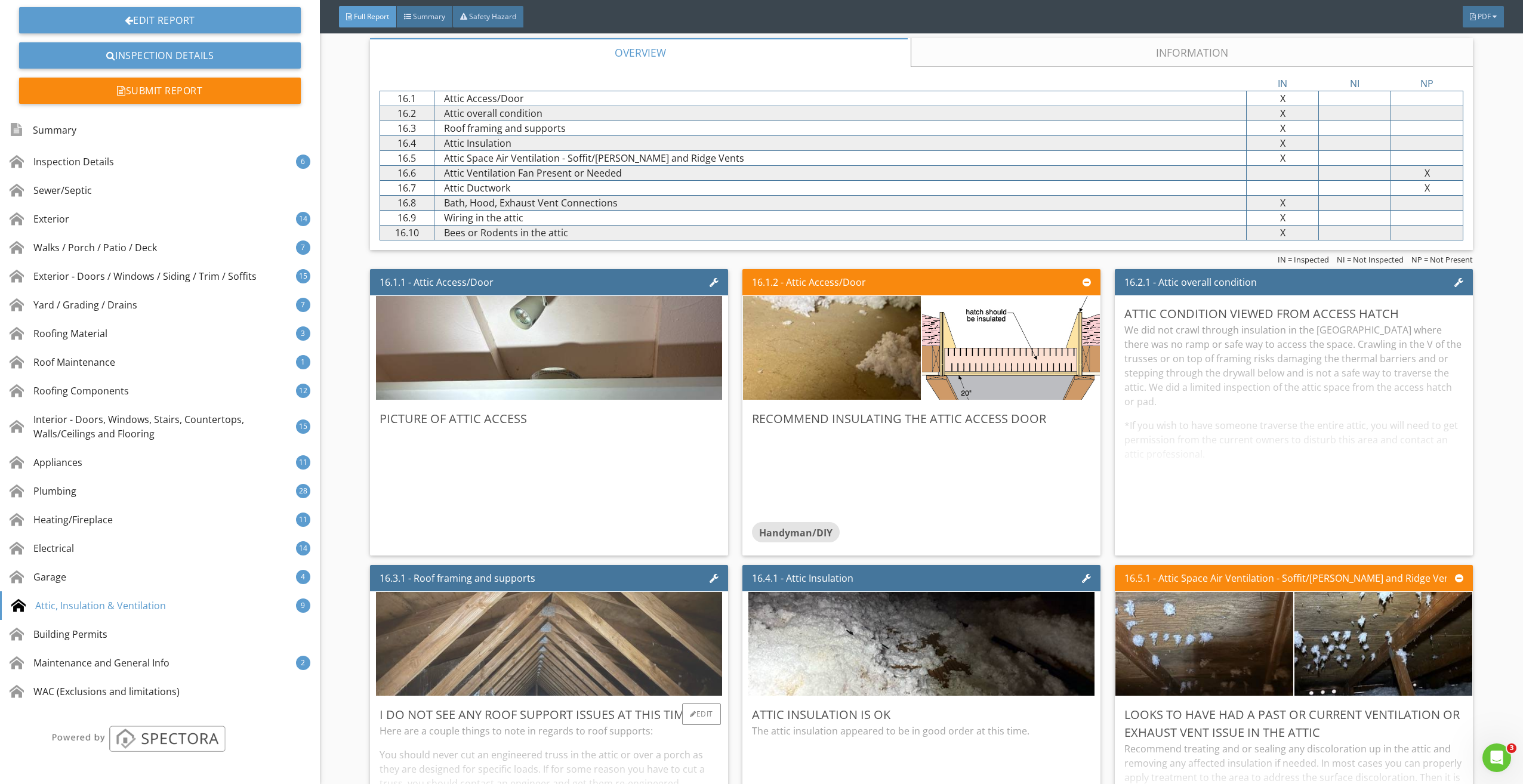
click at [541, 635] on img at bounding box center [549, 644] width 346 height 259
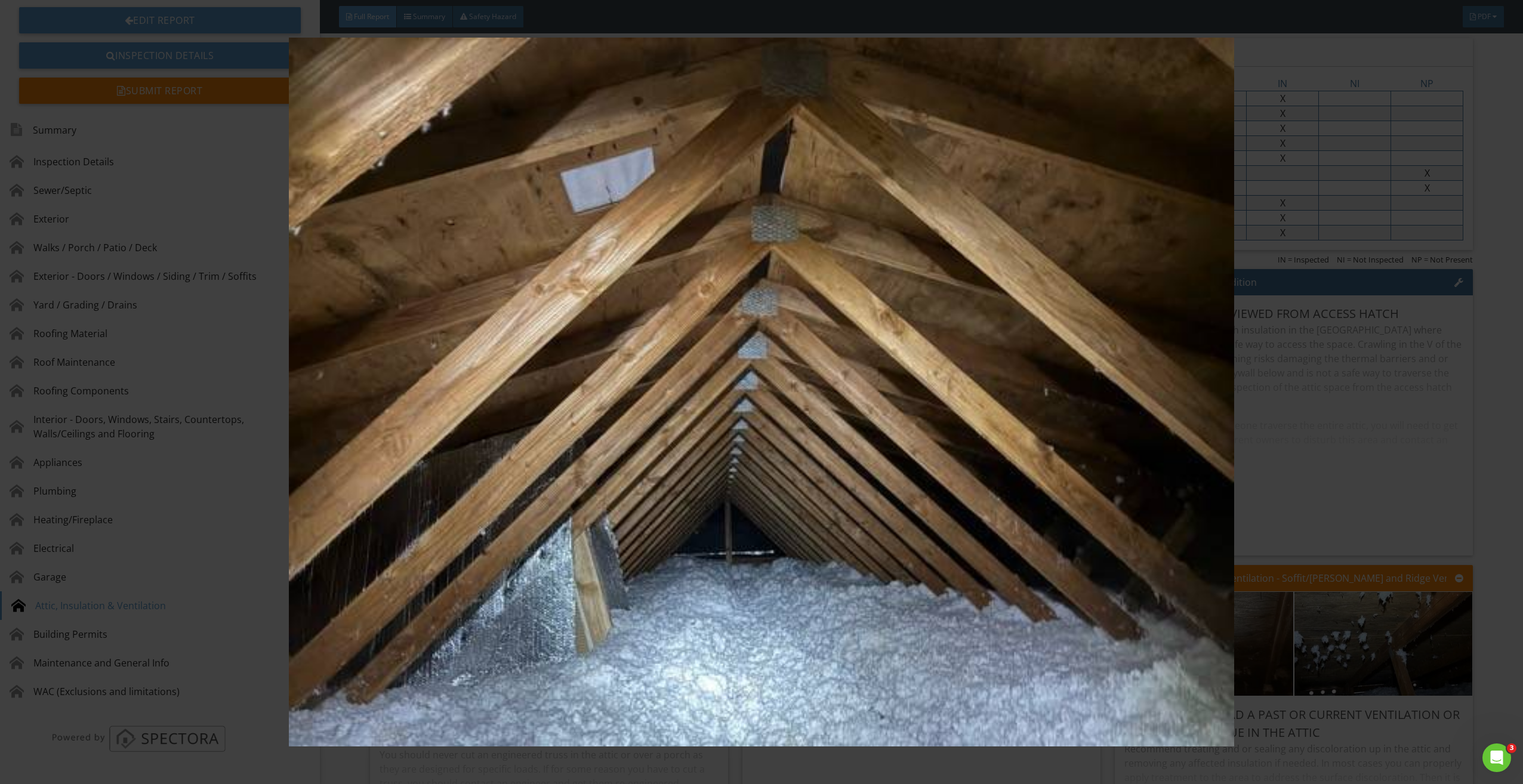
click at [541, 635] on img at bounding box center [762, 392] width 1411 height 709
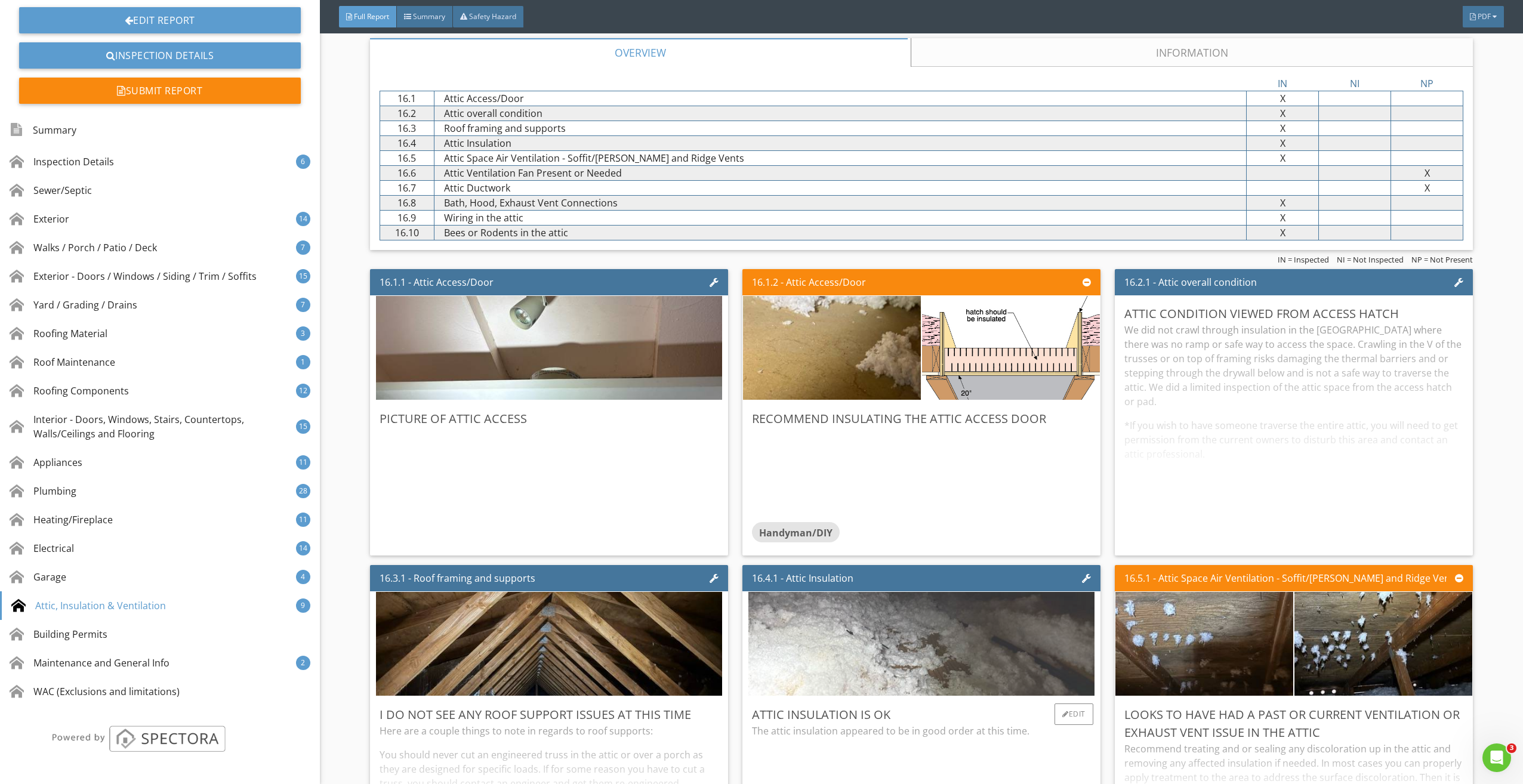
click at [820, 644] on img at bounding box center [921, 644] width 346 height 259
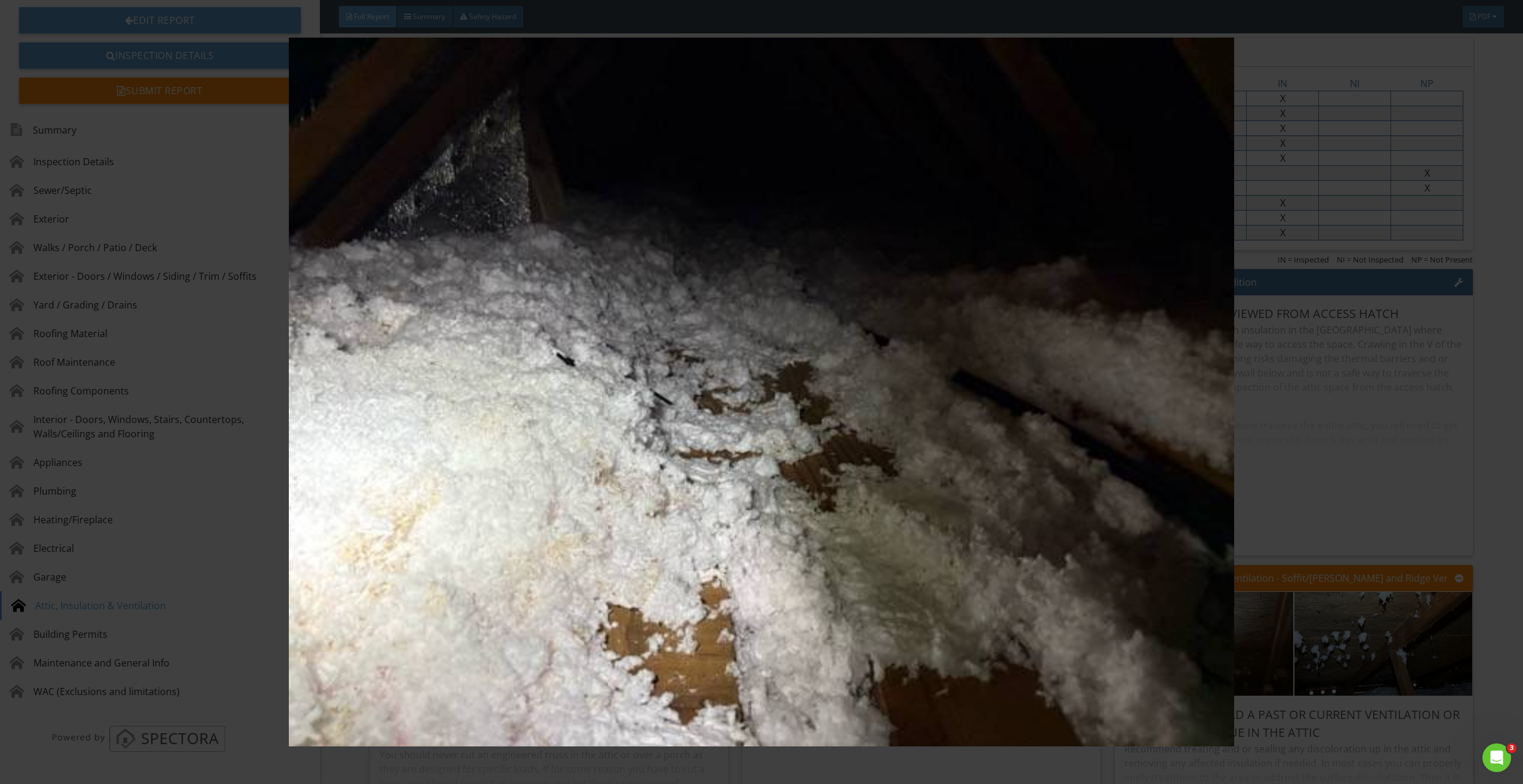
click at [781, 564] on img at bounding box center [762, 392] width 1411 height 709
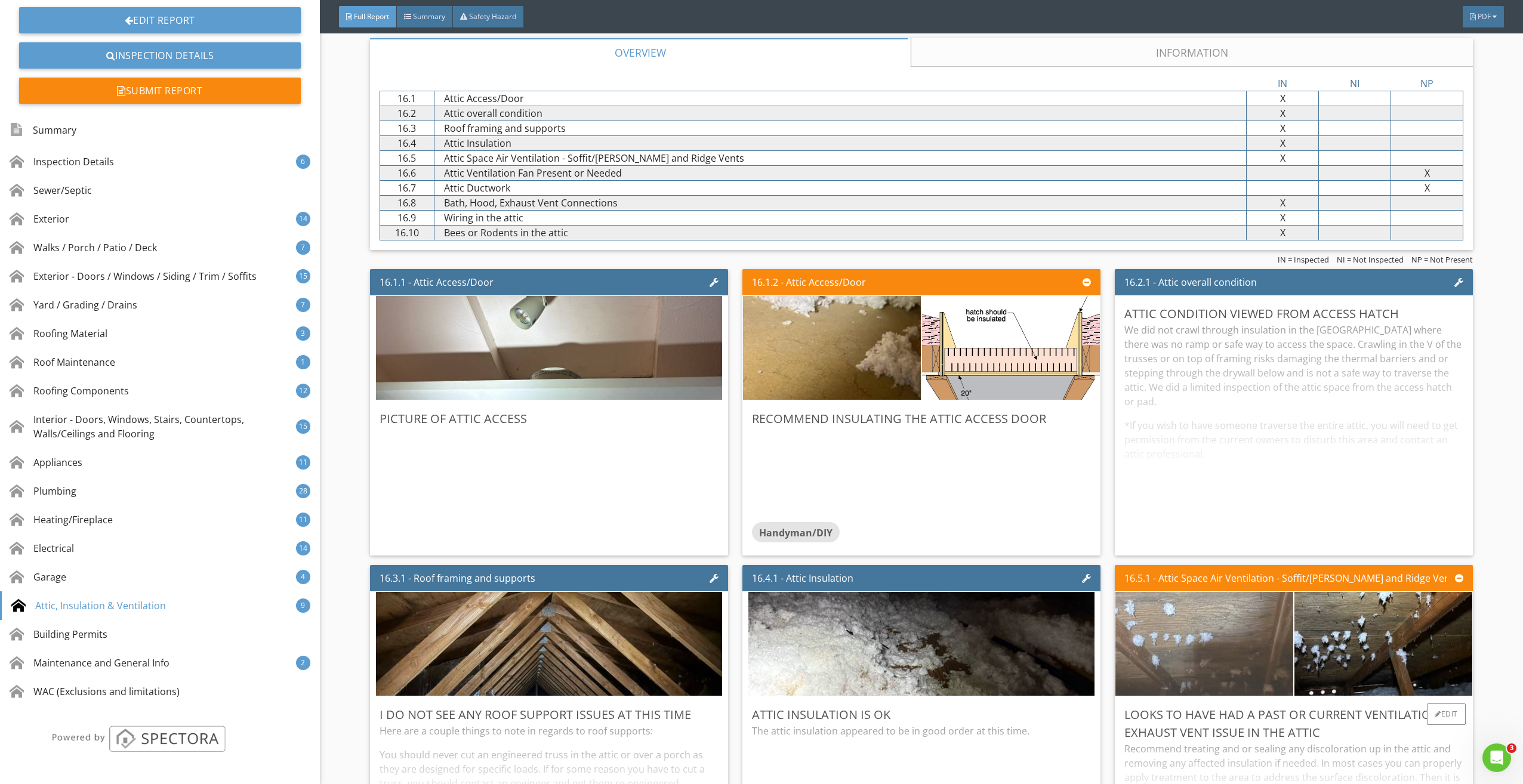
click at [1188, 633] on img at bounding box center [1204, 644] width 346 height 259
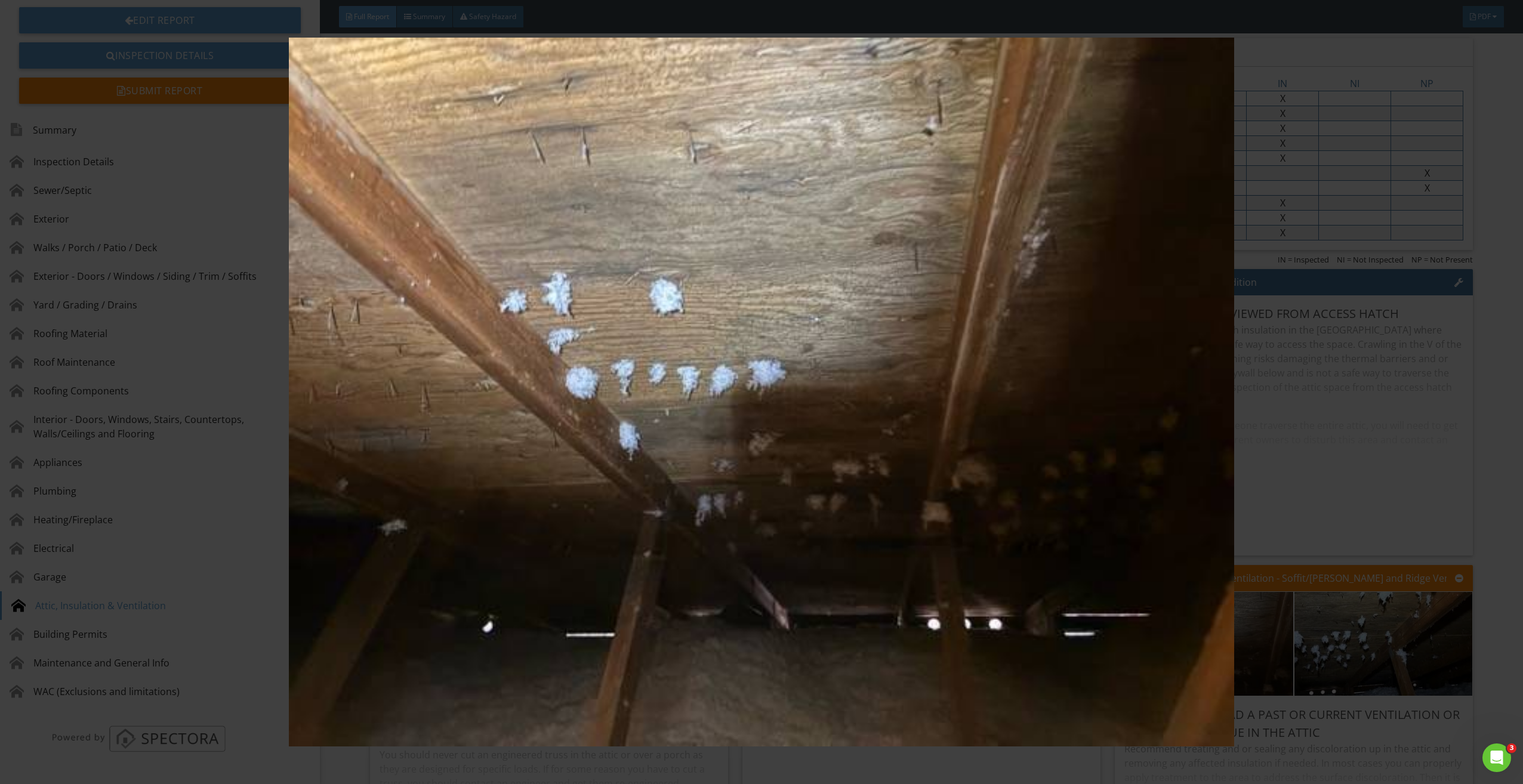
click at [966, 571] on img at bounding box center [762, 392] width 1411 height 709
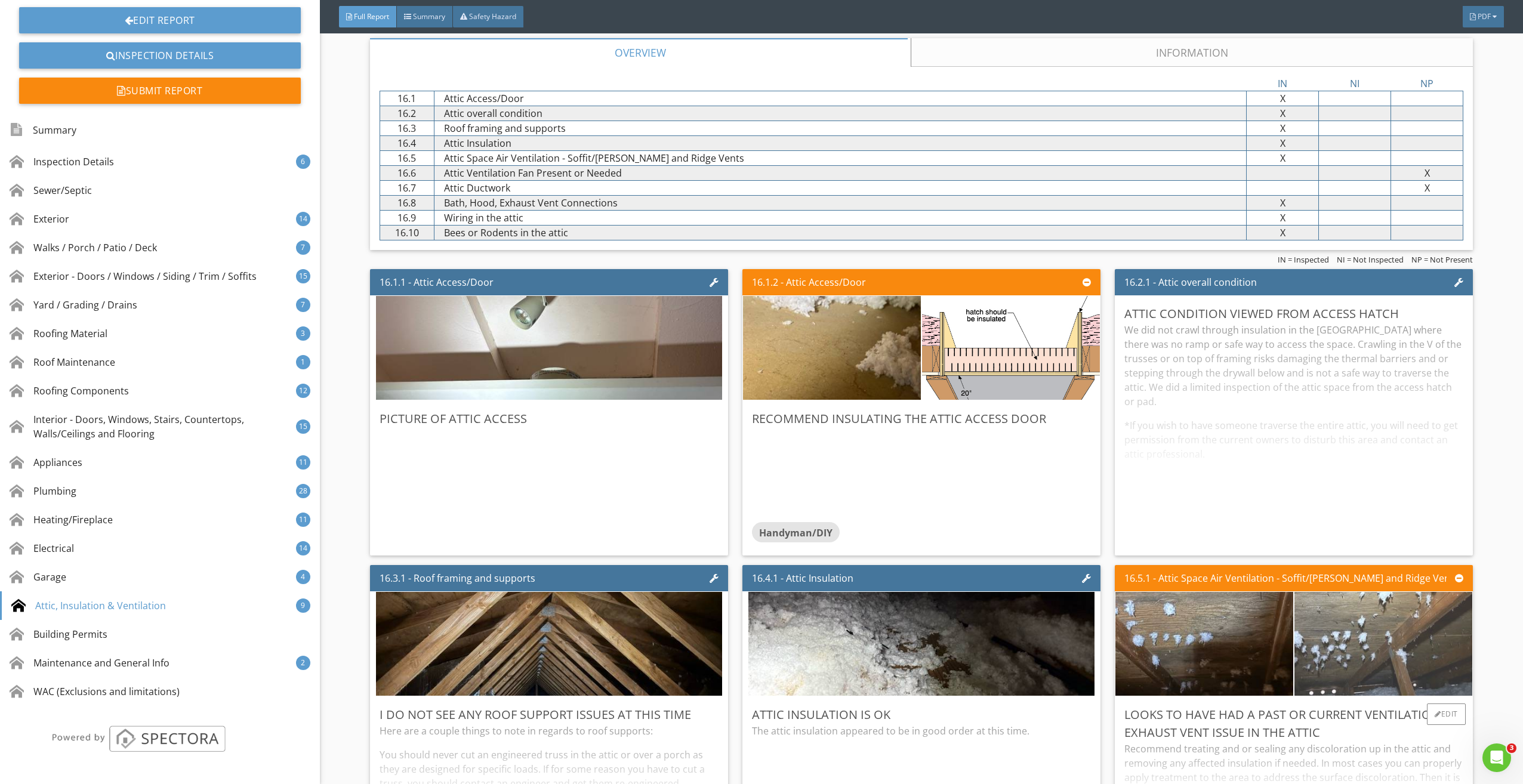
click at [1386, 650] on img at bounding box center [1384, 644] width 346 height 259
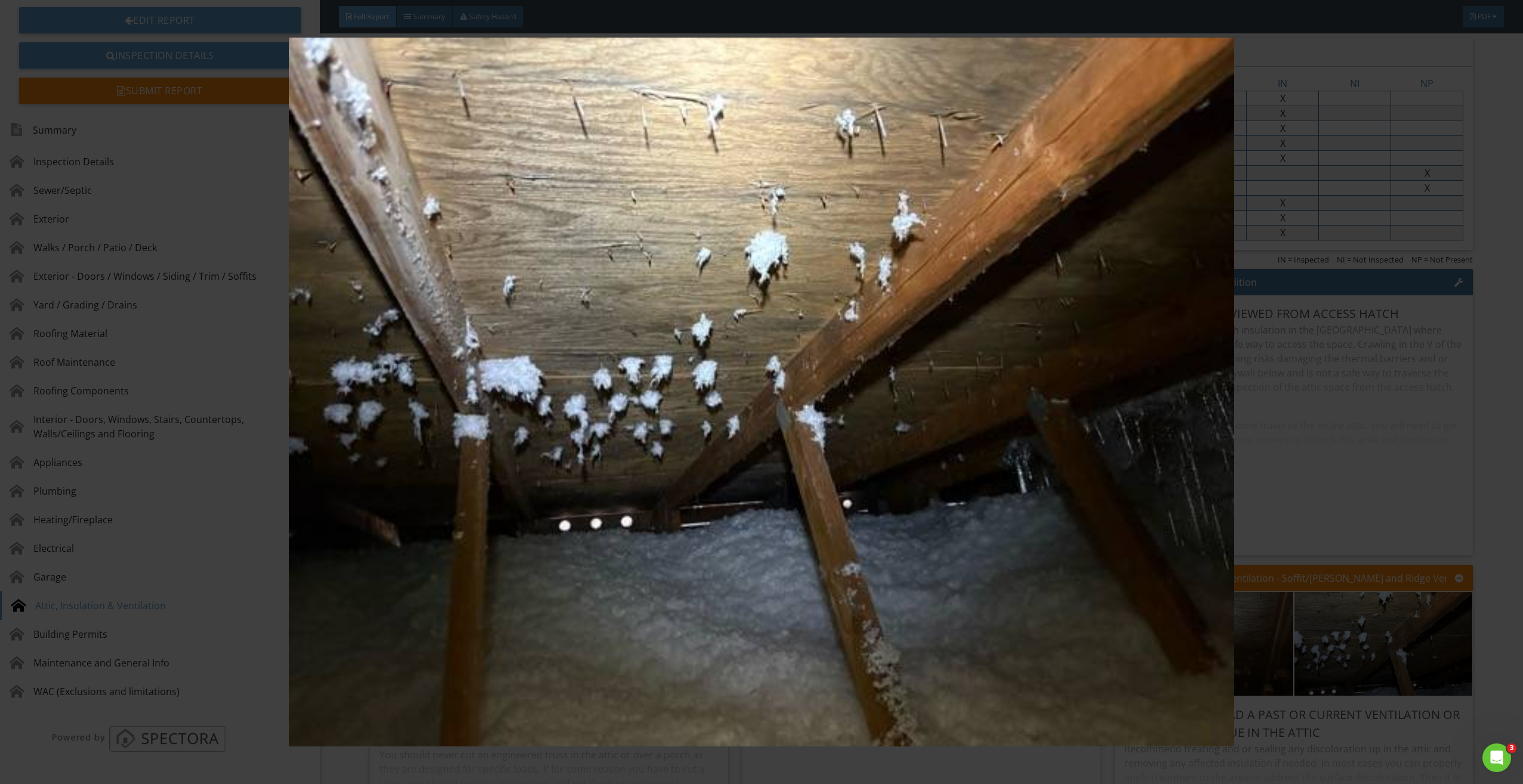
click at [1050, 556] on img at bounding box center [762, 392] width 1411 height 709
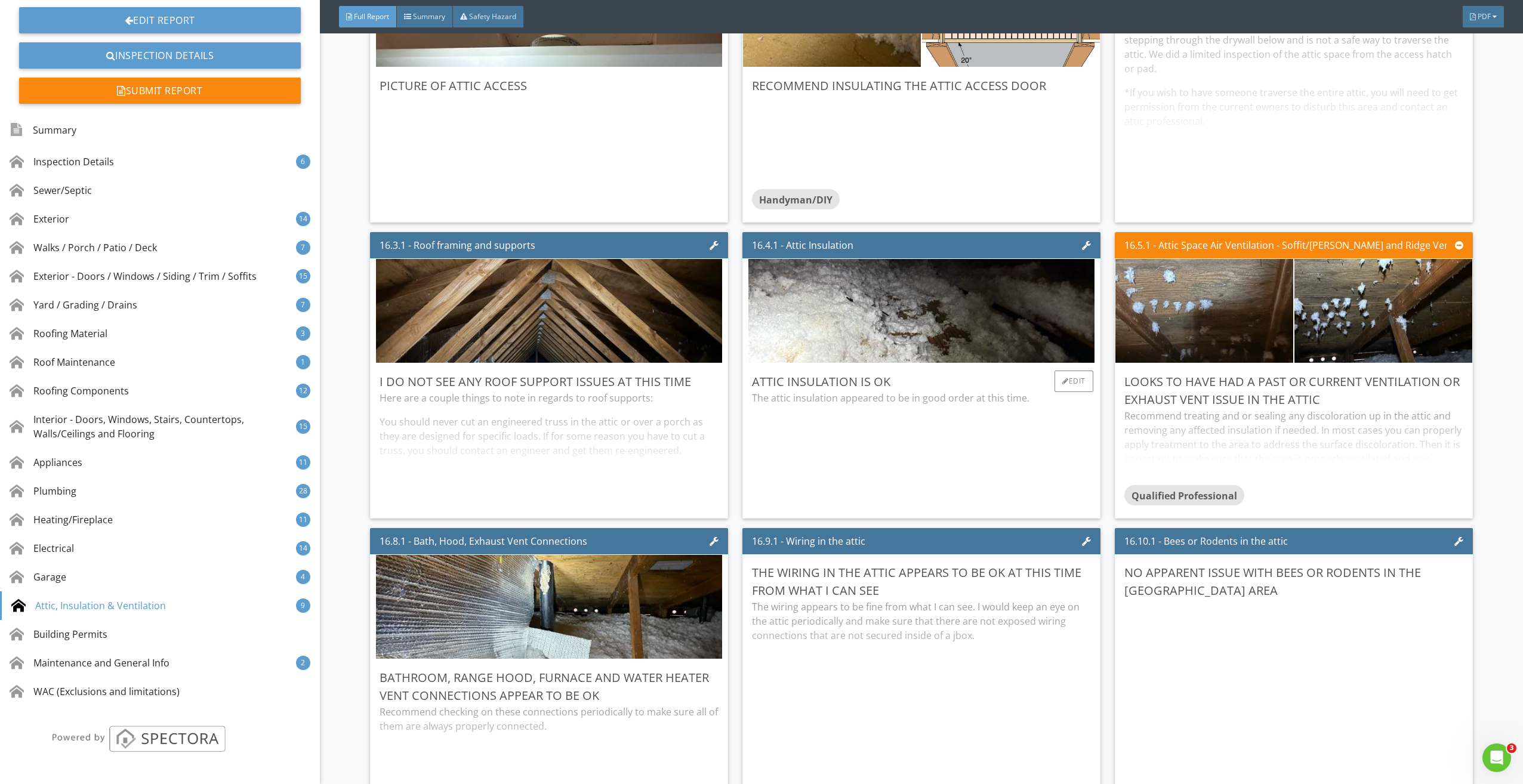
scroll to position [21513, 0]
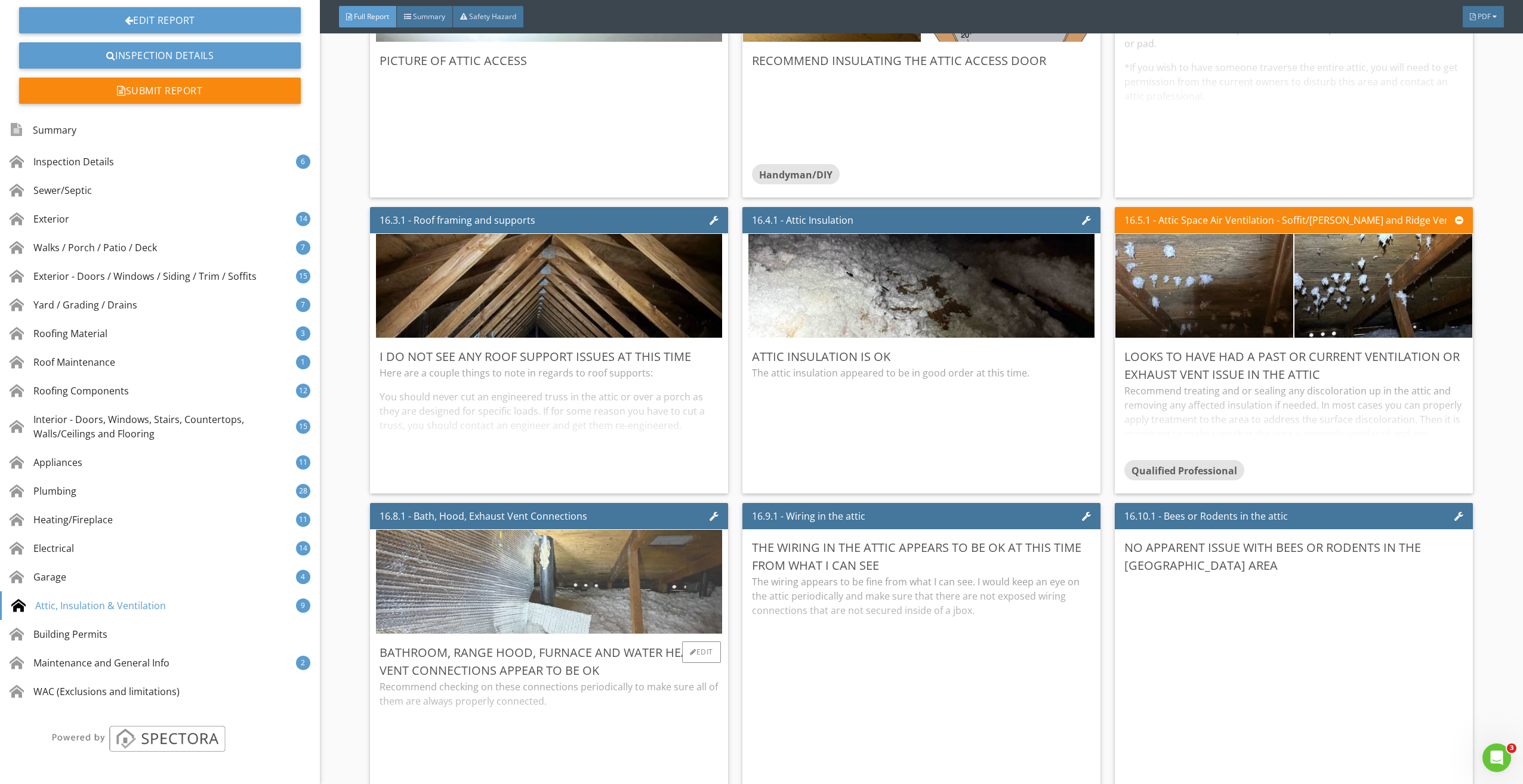
click at [631, 579] on img at bounding box center [549, 582] width 346 height 259
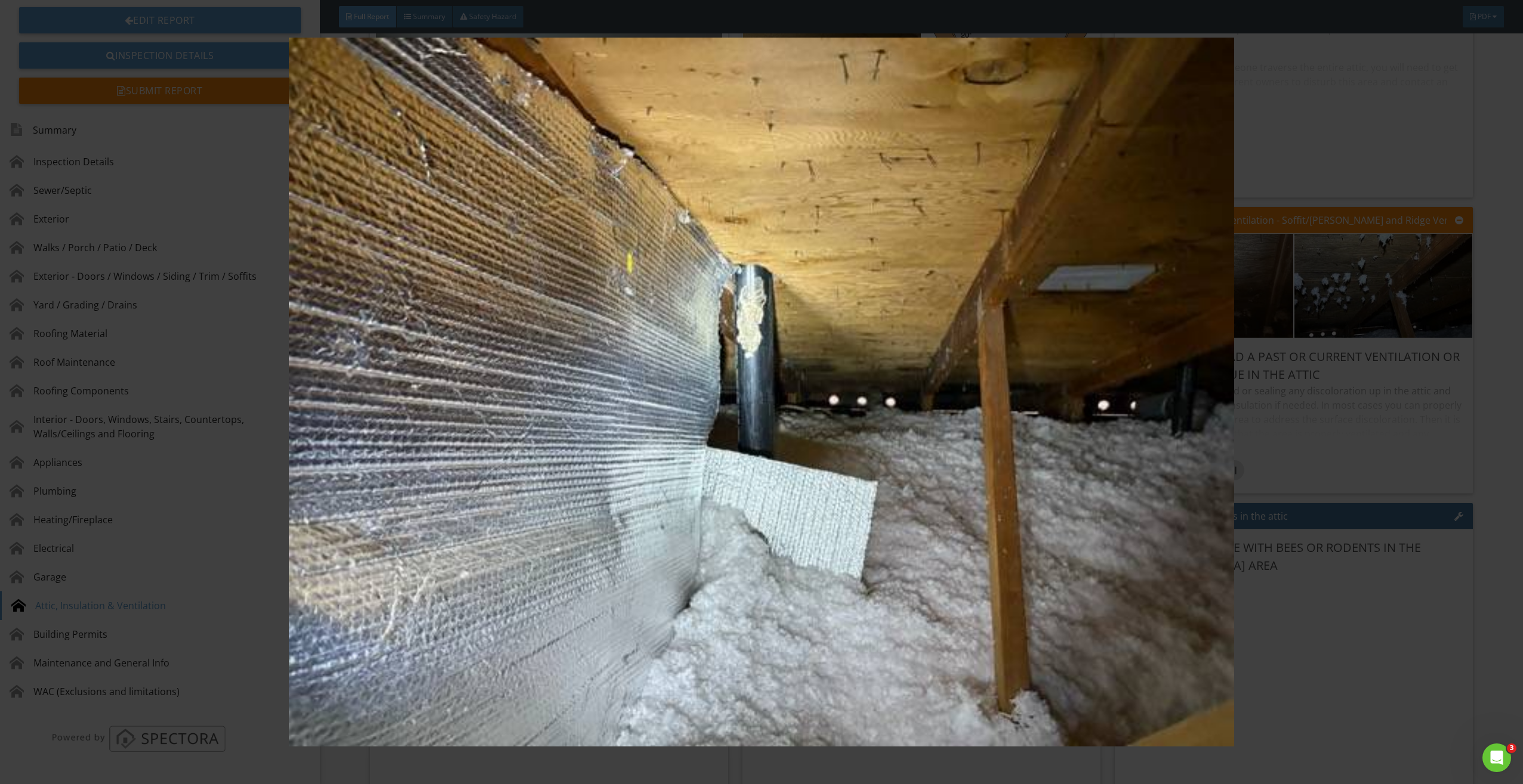
click at [719, 553] on img at bounding box center [762, 392] width 1411 height 709
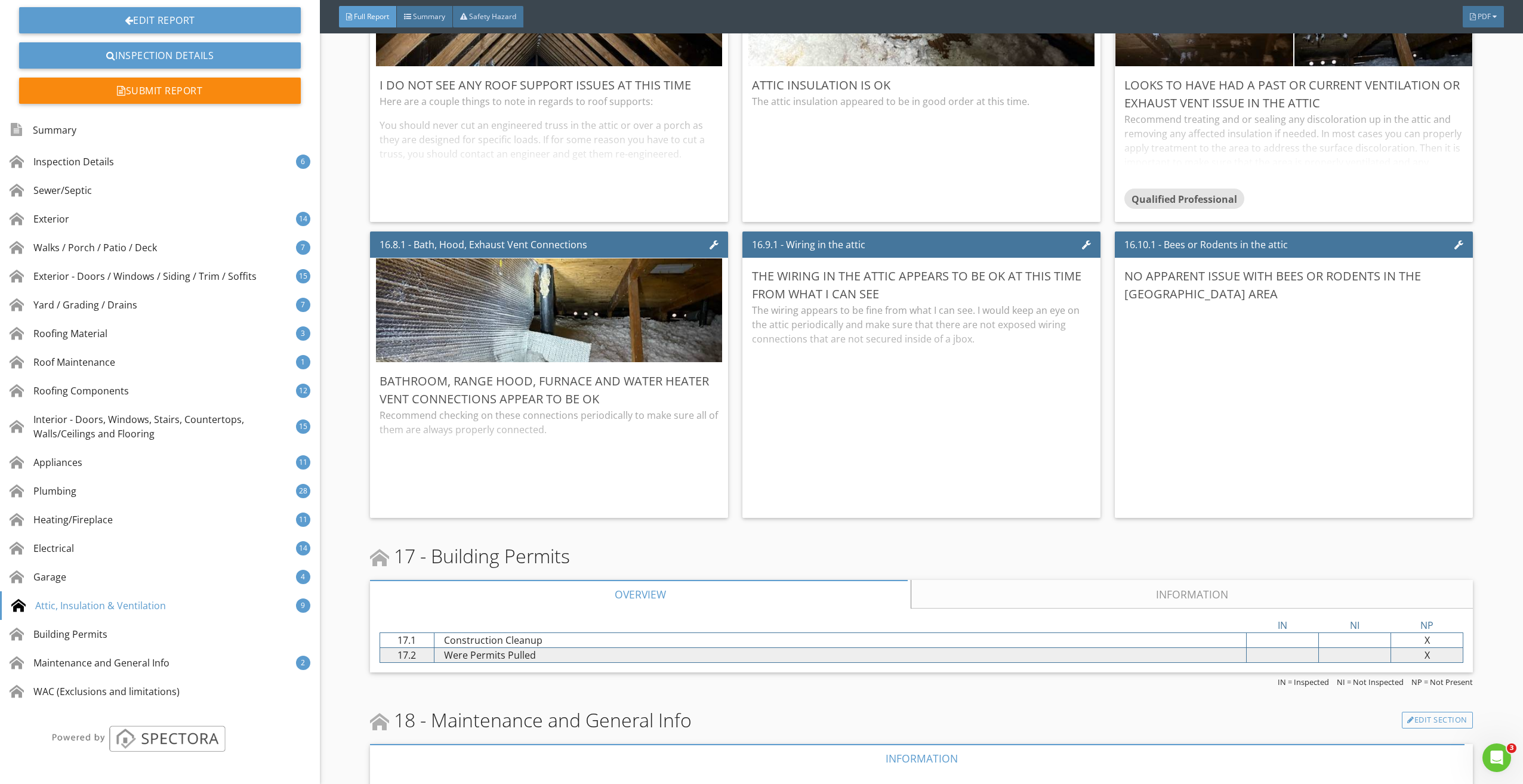
scroll to position [21753, 0]
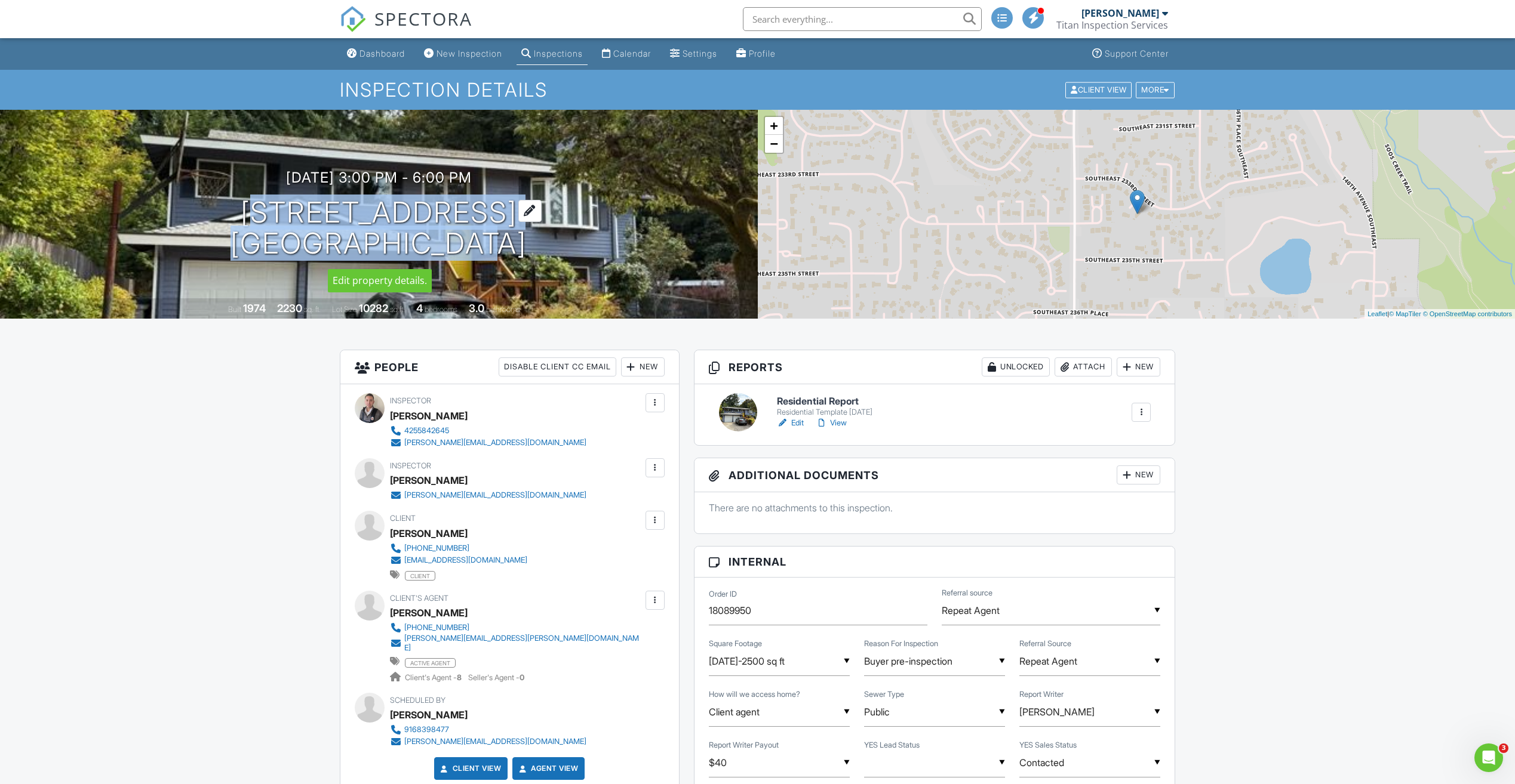
drag, startPoint x: 237, startPoint y: 211, endPoint x: 496, endPoint y: 244, distance: 261.1
click at [496, 245] on div "[DATE] 3:00 pm - 6:00 pm [STREET_ADDRESS] [GEOGRAPHIC_DATA], WA 98042" at bounding box center [379, 215] width 758 height 90
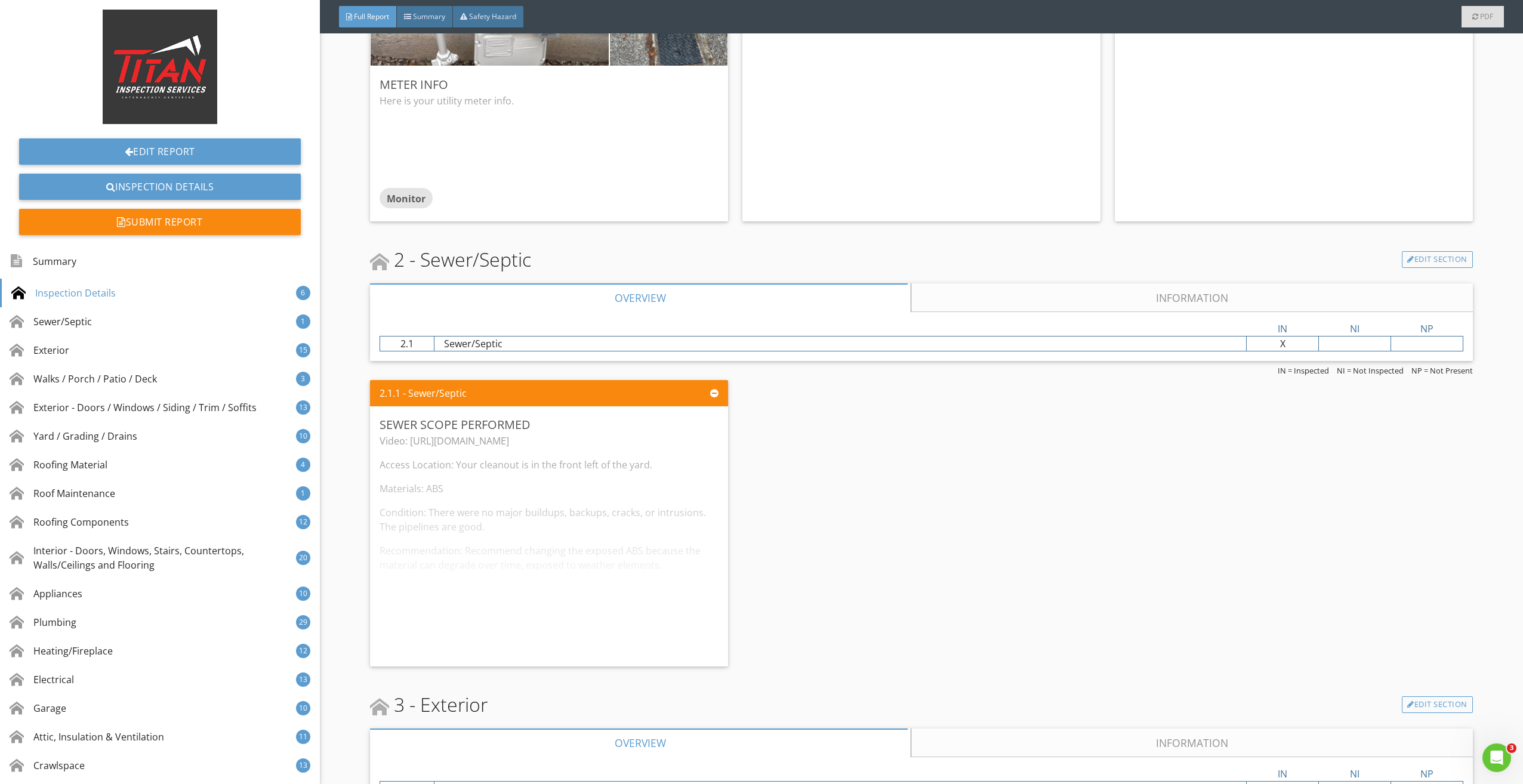
scroll to position [1313, 0]
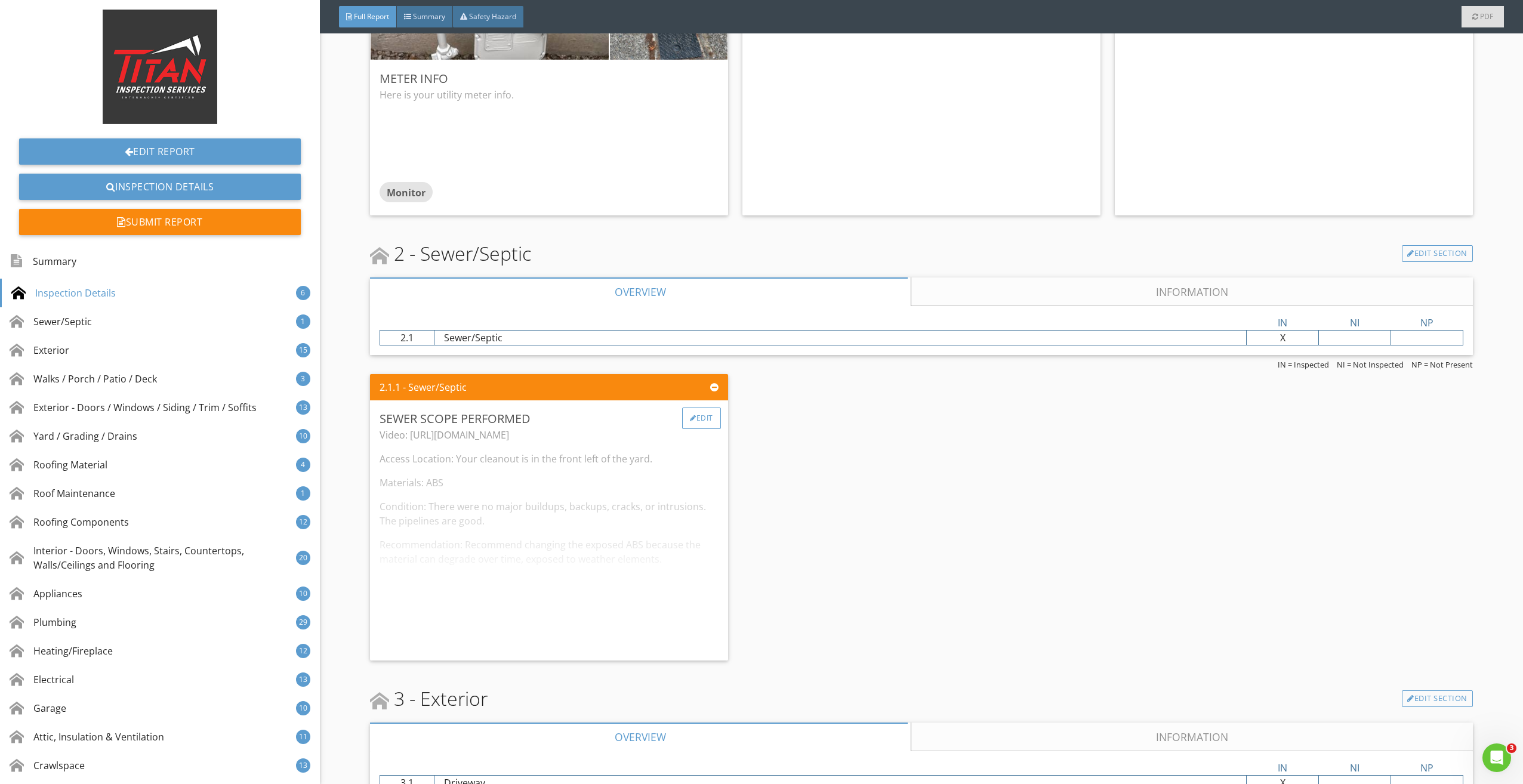
click at [696, 414] on div "Edit" at bounding box center [702, 417] width 39 height 21
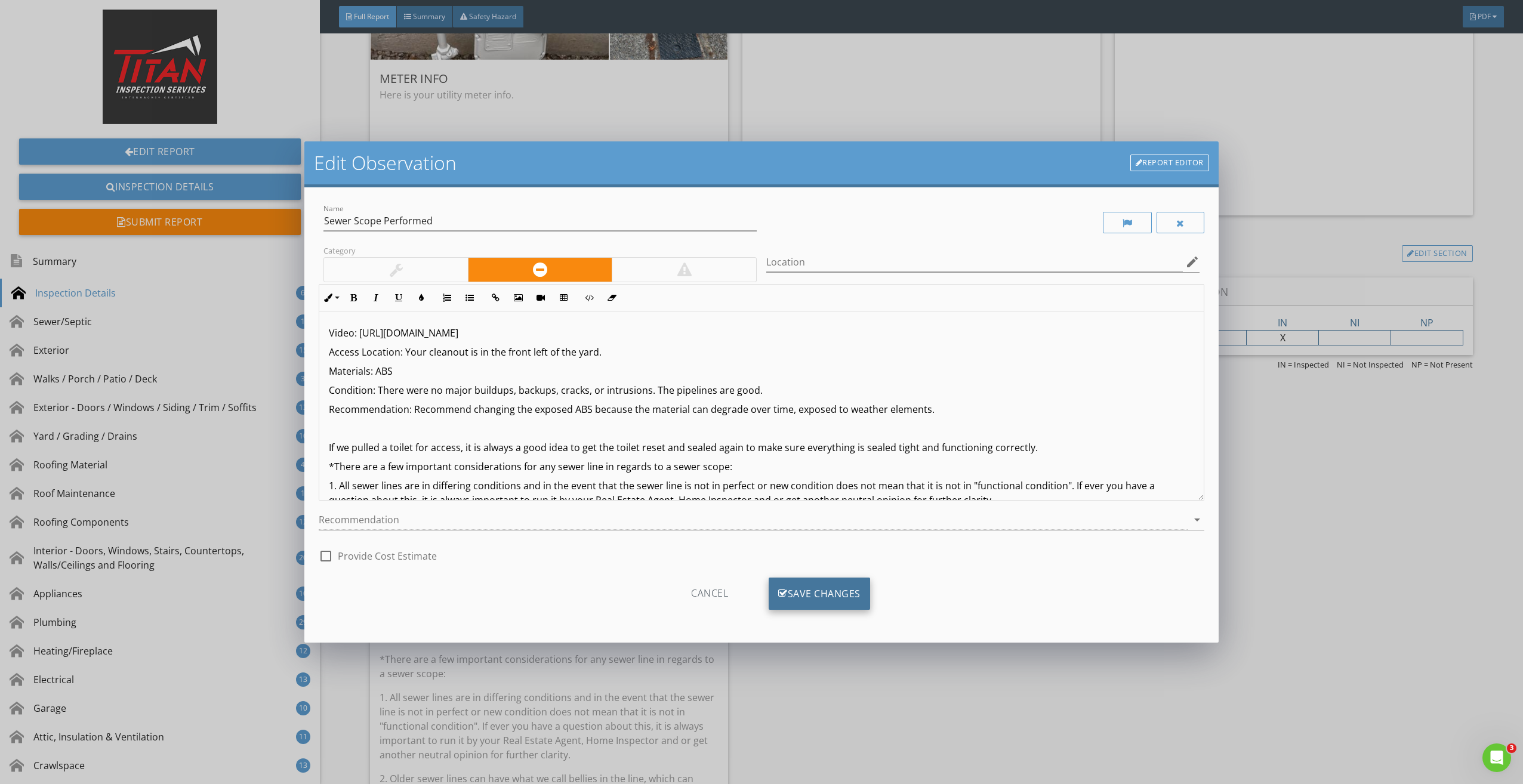
click at [811, 590] on div "Save Changes" at bounding box center [819, 594] width 102 height 32
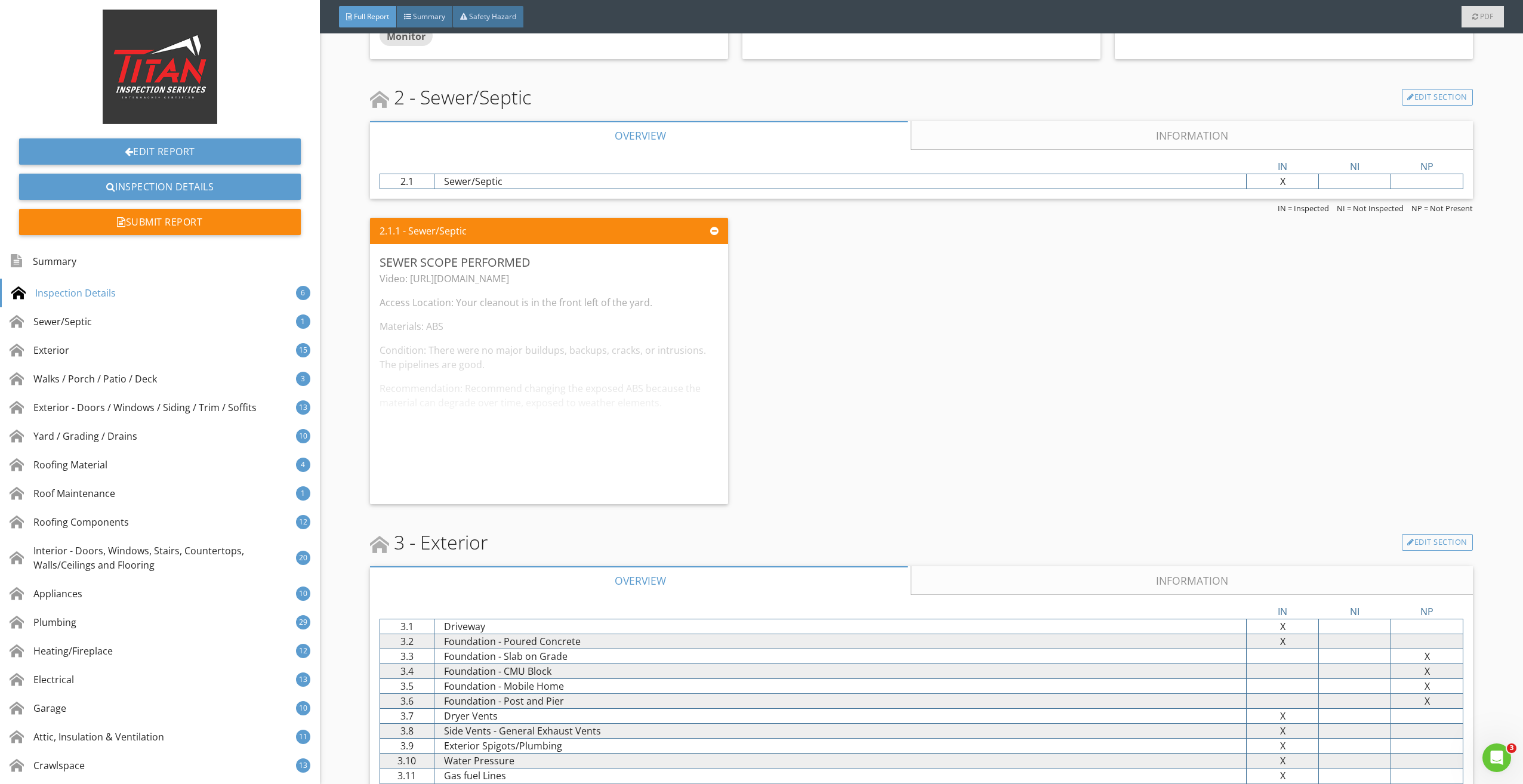
scroll to position [1432, 0]
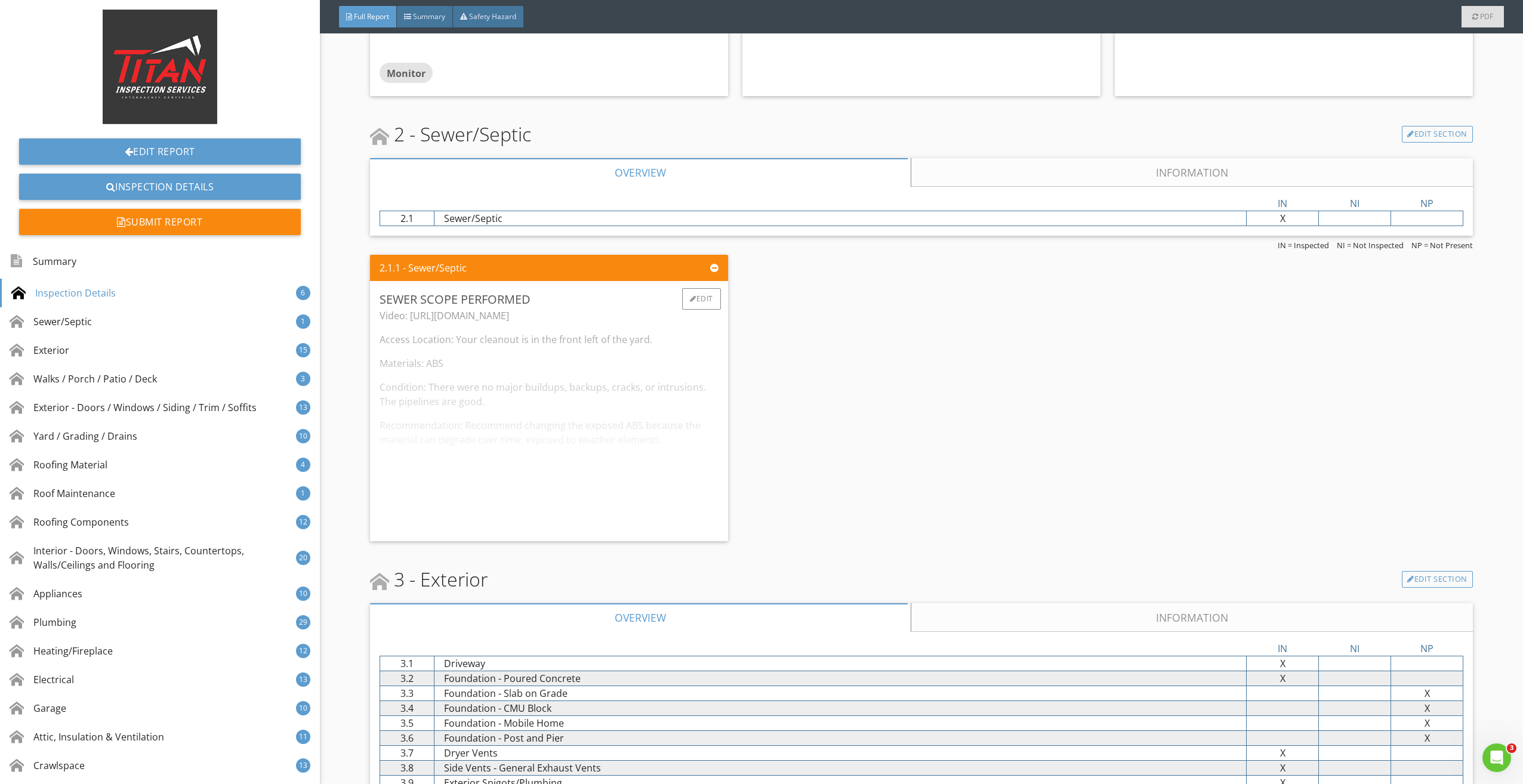
click at [603, 501] on div "Video: https://youtu.be/qkfQID_GcXk Access Location: Your cleanout is in the fr…" at bounding box center [549, 420] width 339 height 223
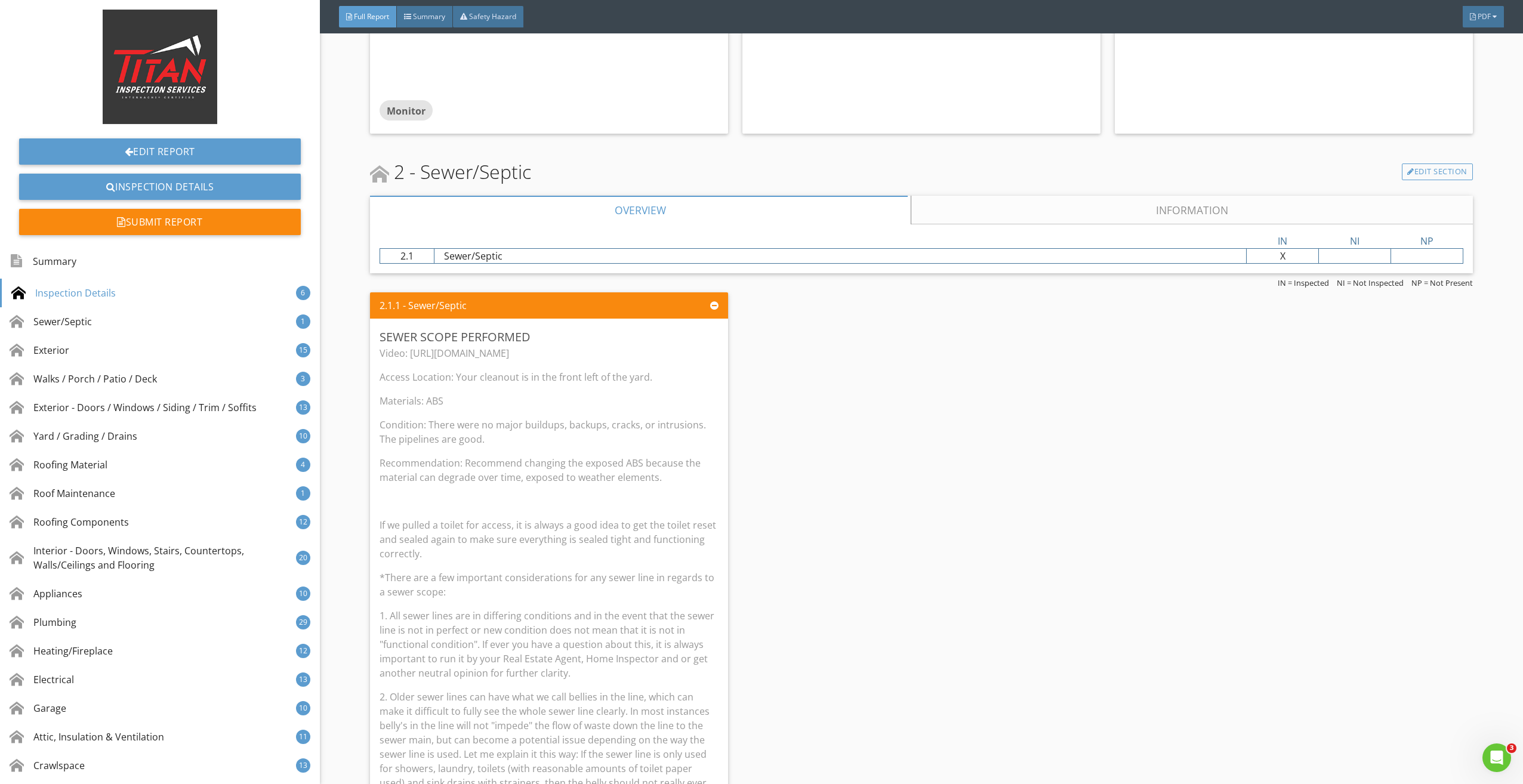
scroll to position [1372, 0]
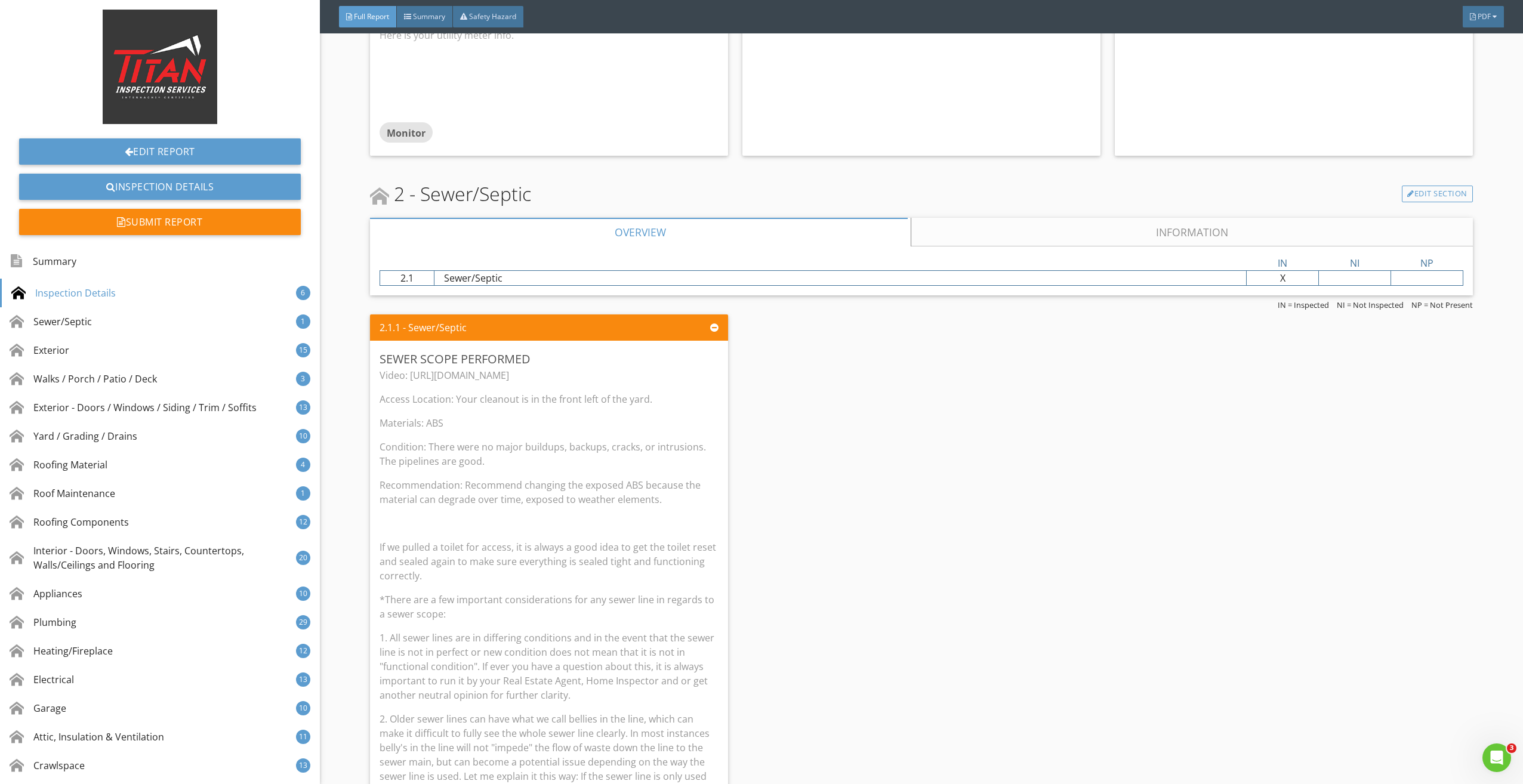
click at [710, 327] on div at bounding box center [714, 328] width 8 height 9
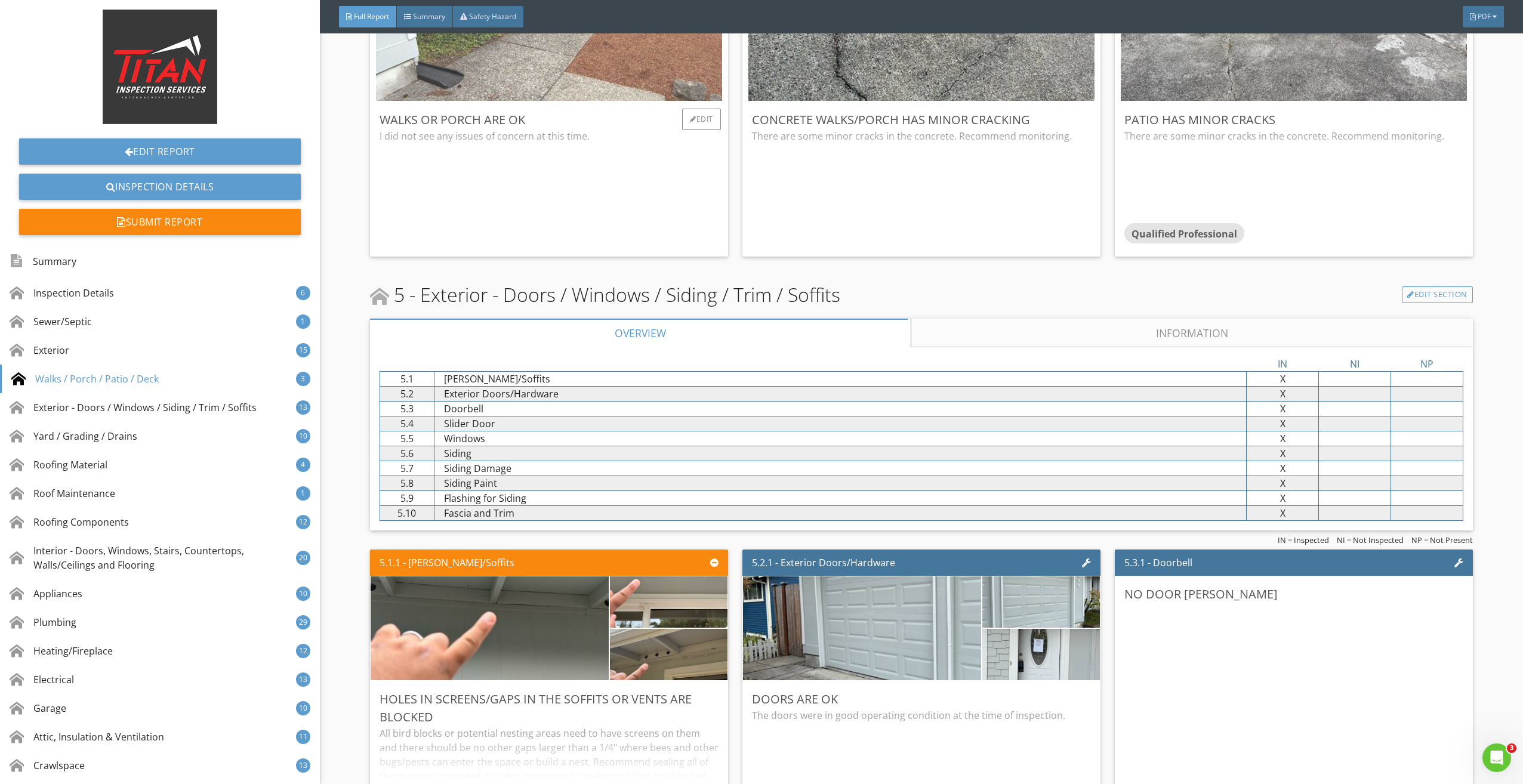
scroll to position [6027, 0]
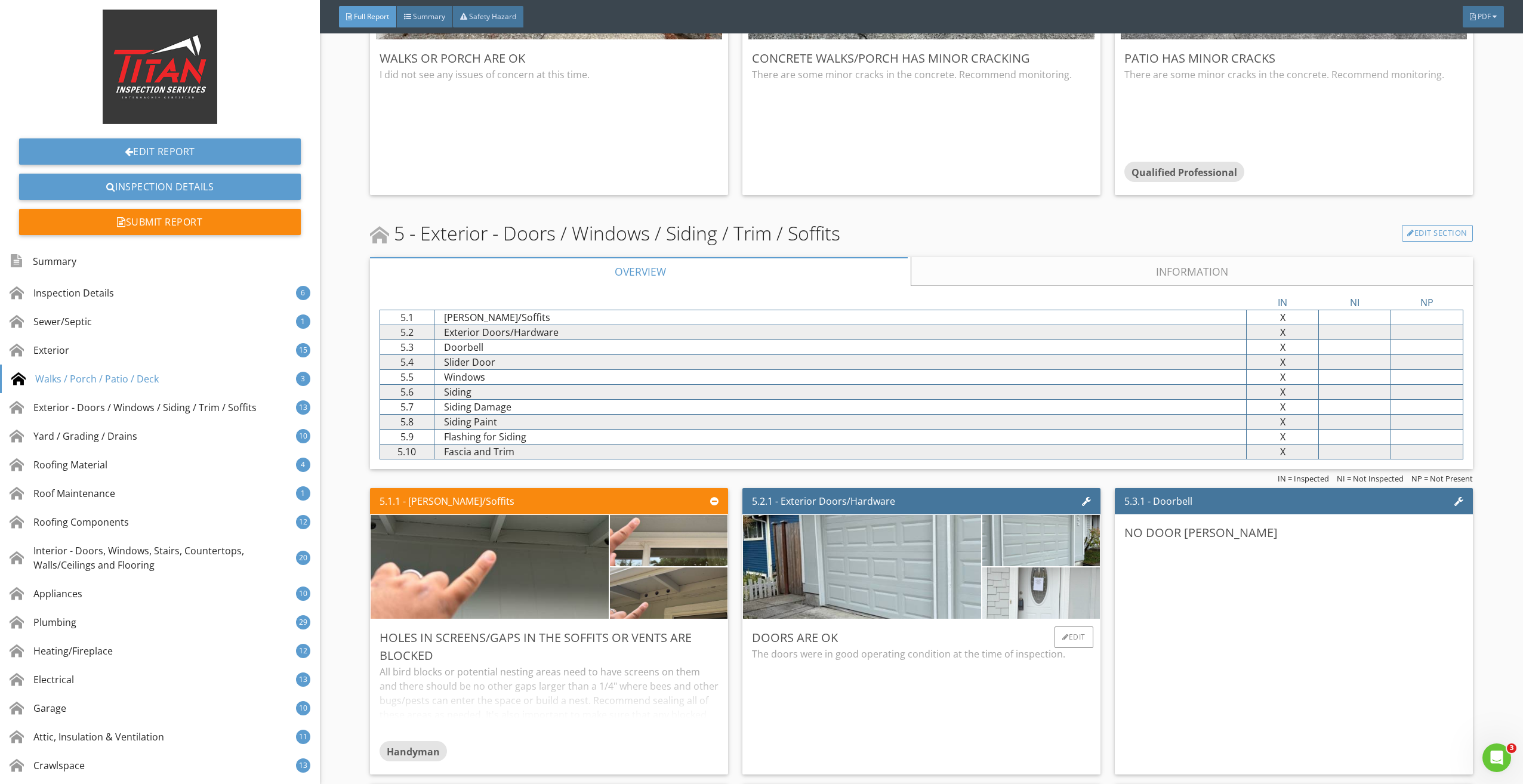
click at [1020, 596] on img at bounding box center [1041, 593] width 171 height 128
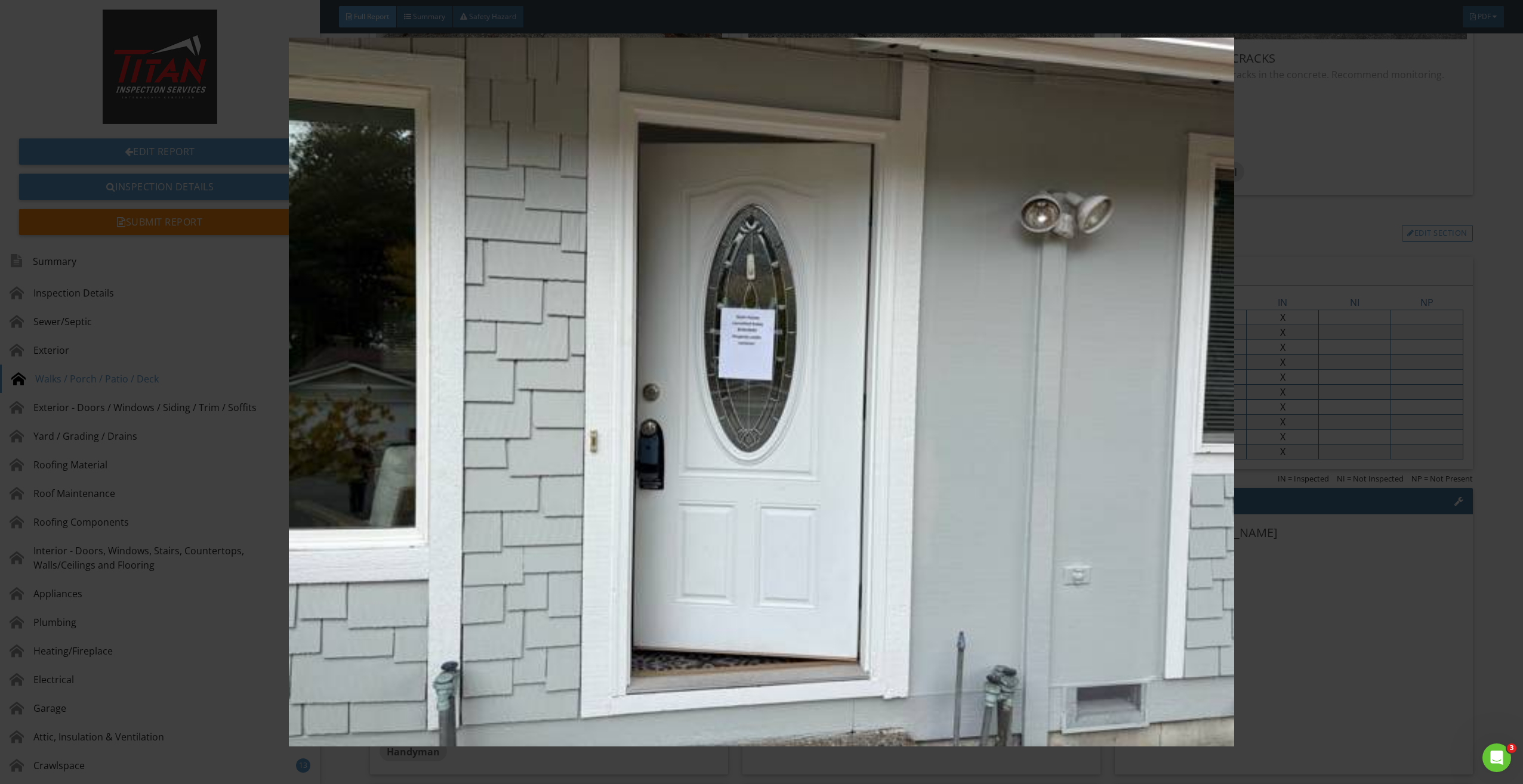
click at [619, 442] on img at bounding box center [762, 392] width 1411 height 709
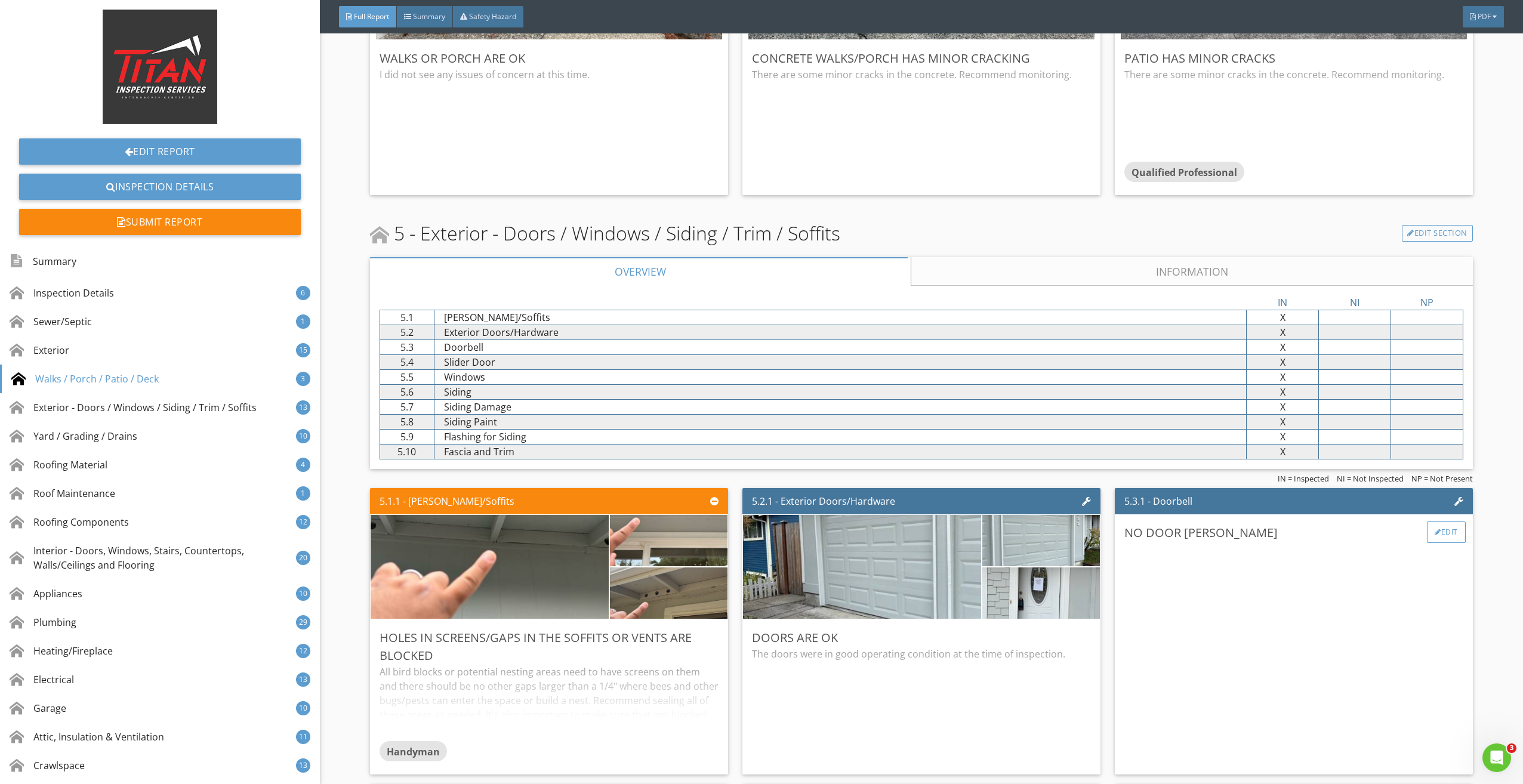
click at [1449, 524] on div "Edit" at bounding box center [1446, 532] width 39 height 21
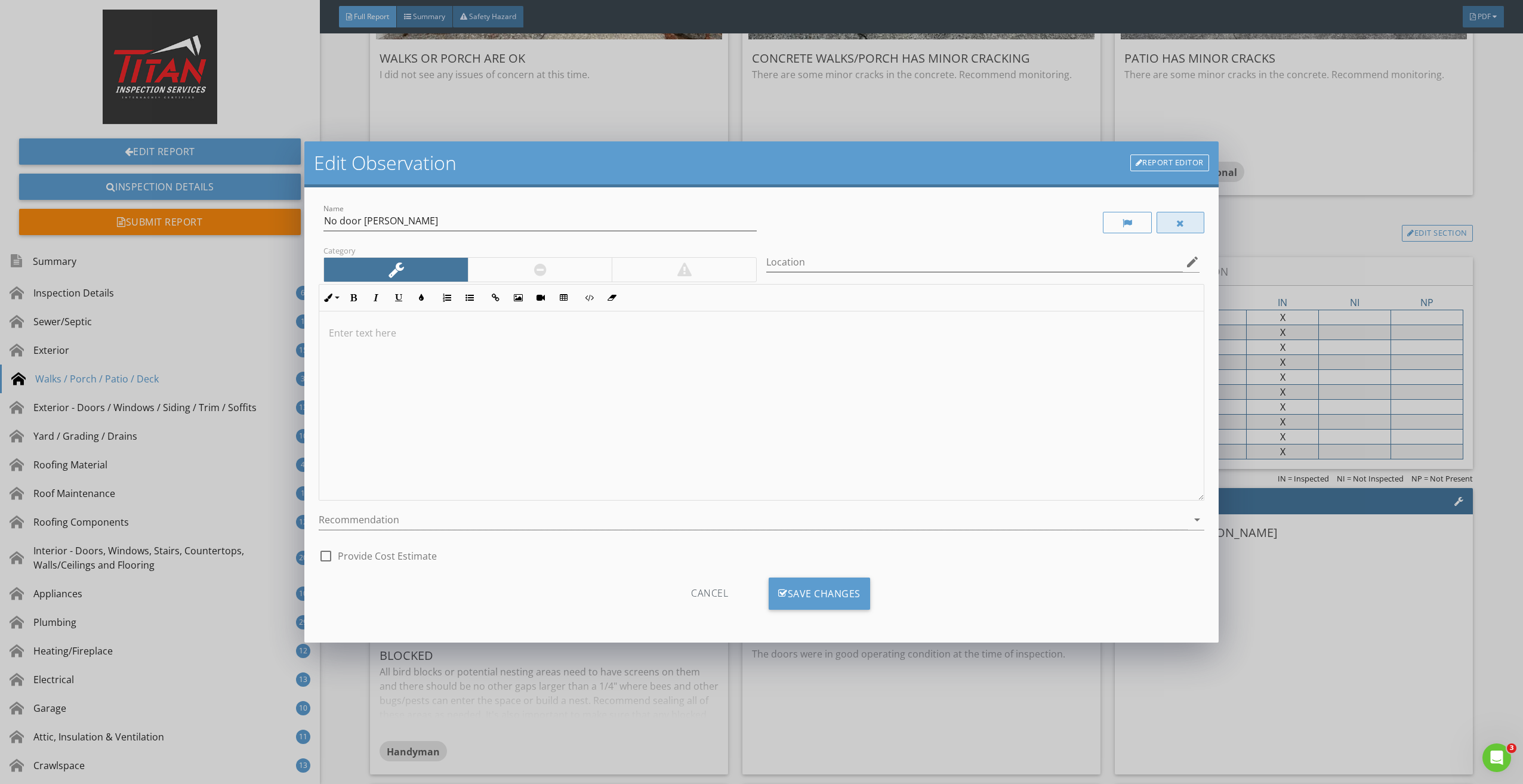
click at [1189, 220] on div at bounding box center [1180, 222] width 48 height 21
click at [1184, 212] on div at bounding box center [1181, 222] width 46 height 21
click at [725, 595] on div "Cancel" at bounding box center [709, 594] width 114 height 32
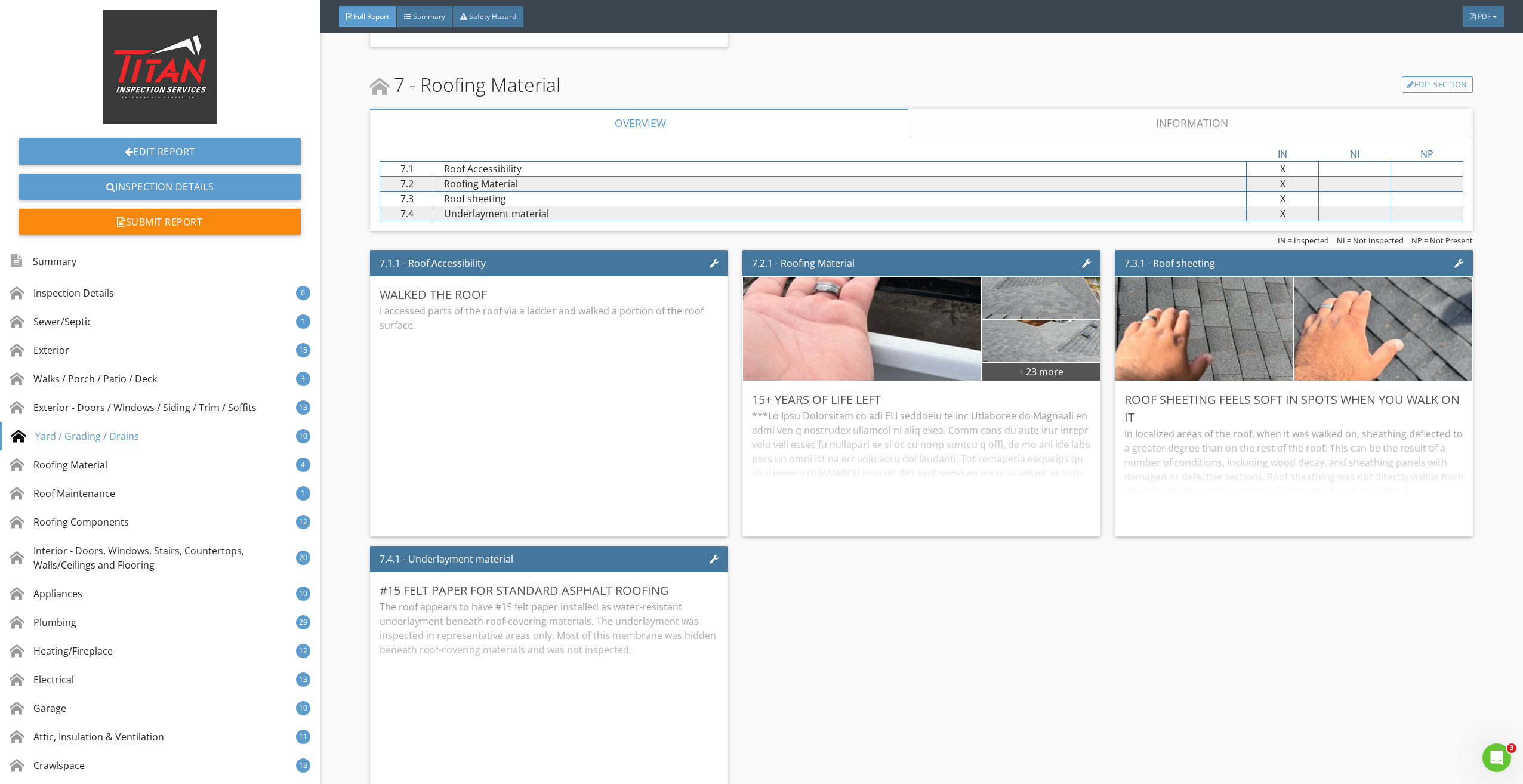
scroll to position [9370, 0]
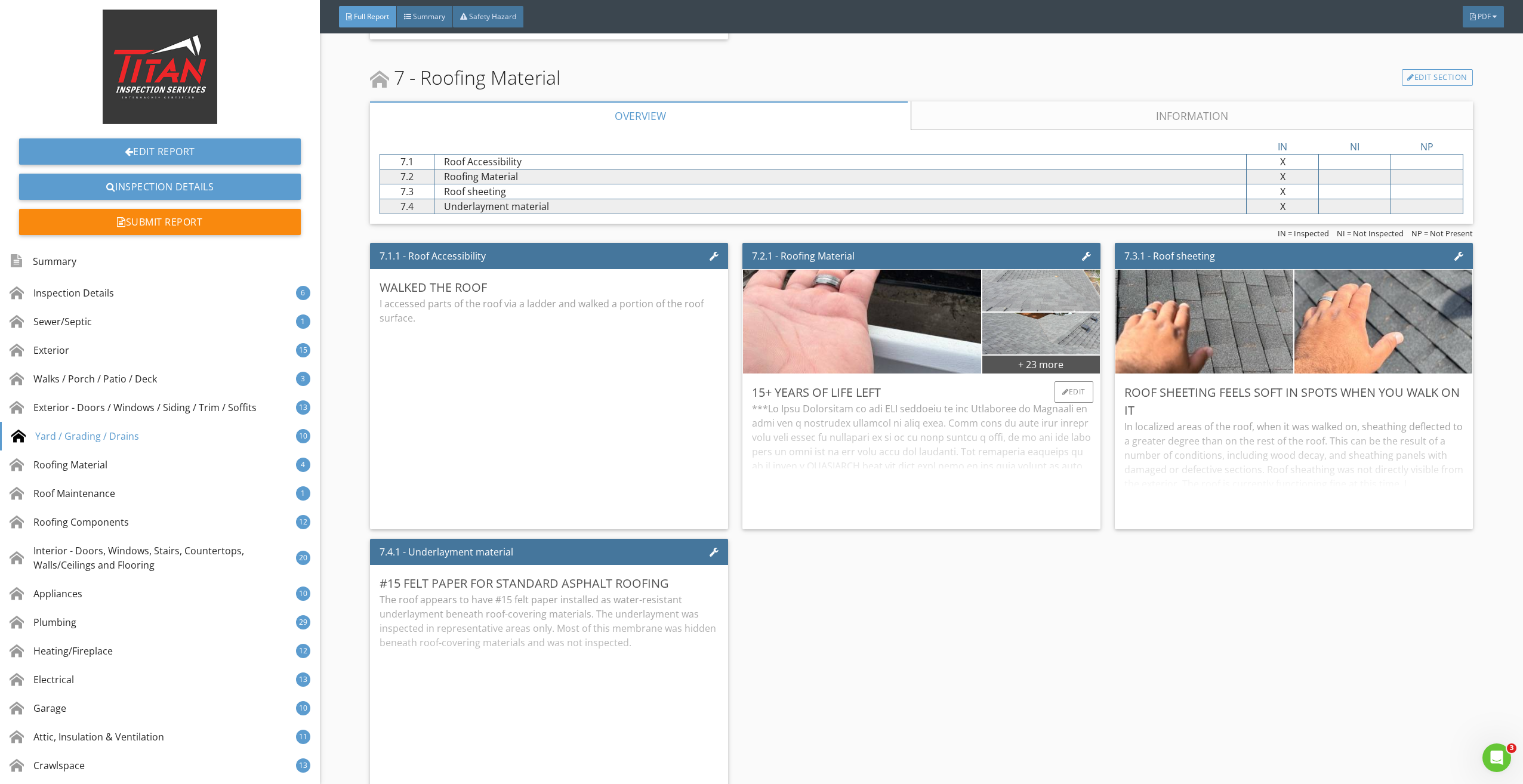
click at [1033, 291] on img at bounding box center [1041, 290] width 139 height 104
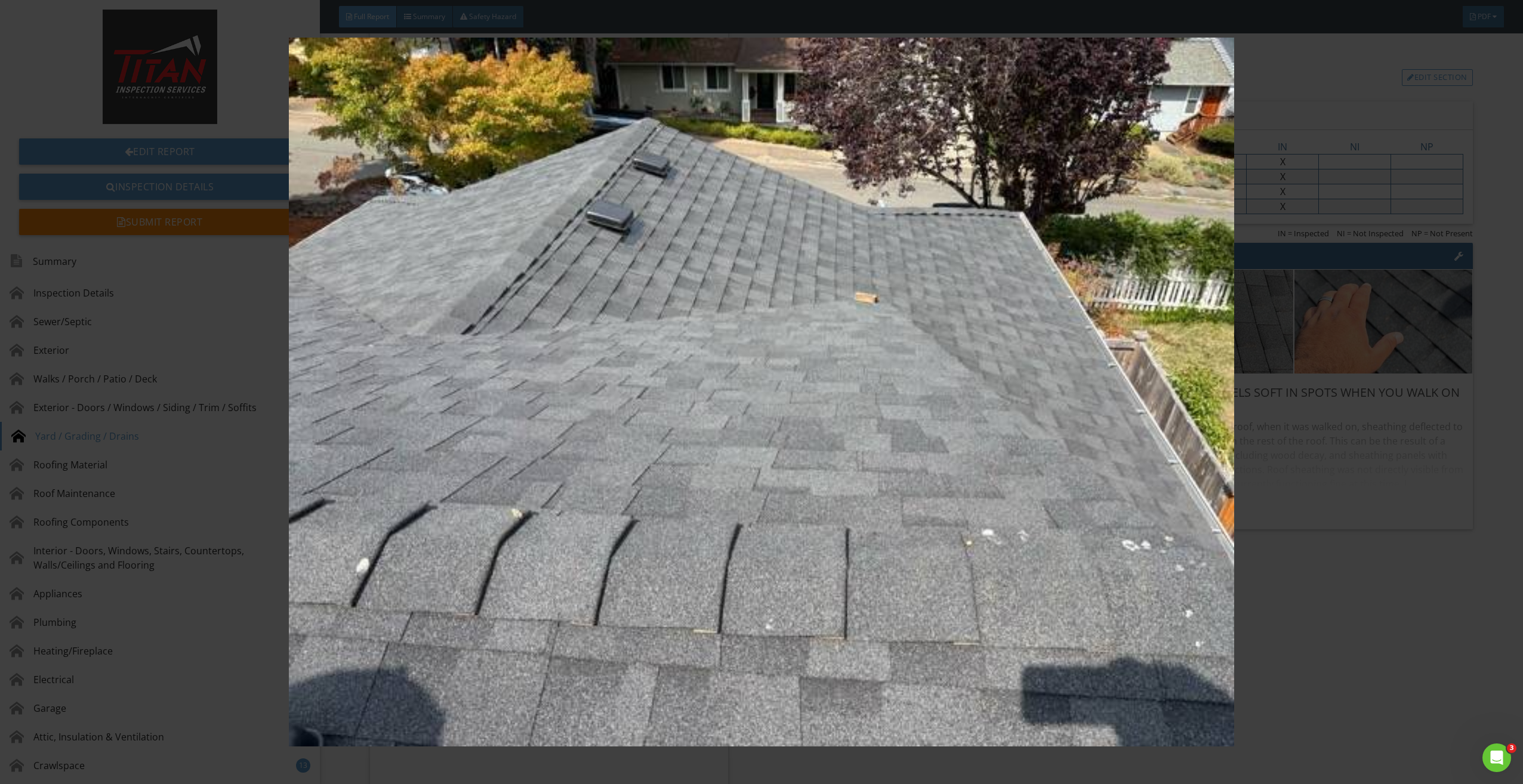
click at [1033, 291] on img at bounding box center [762, 392] width 1411 height 709
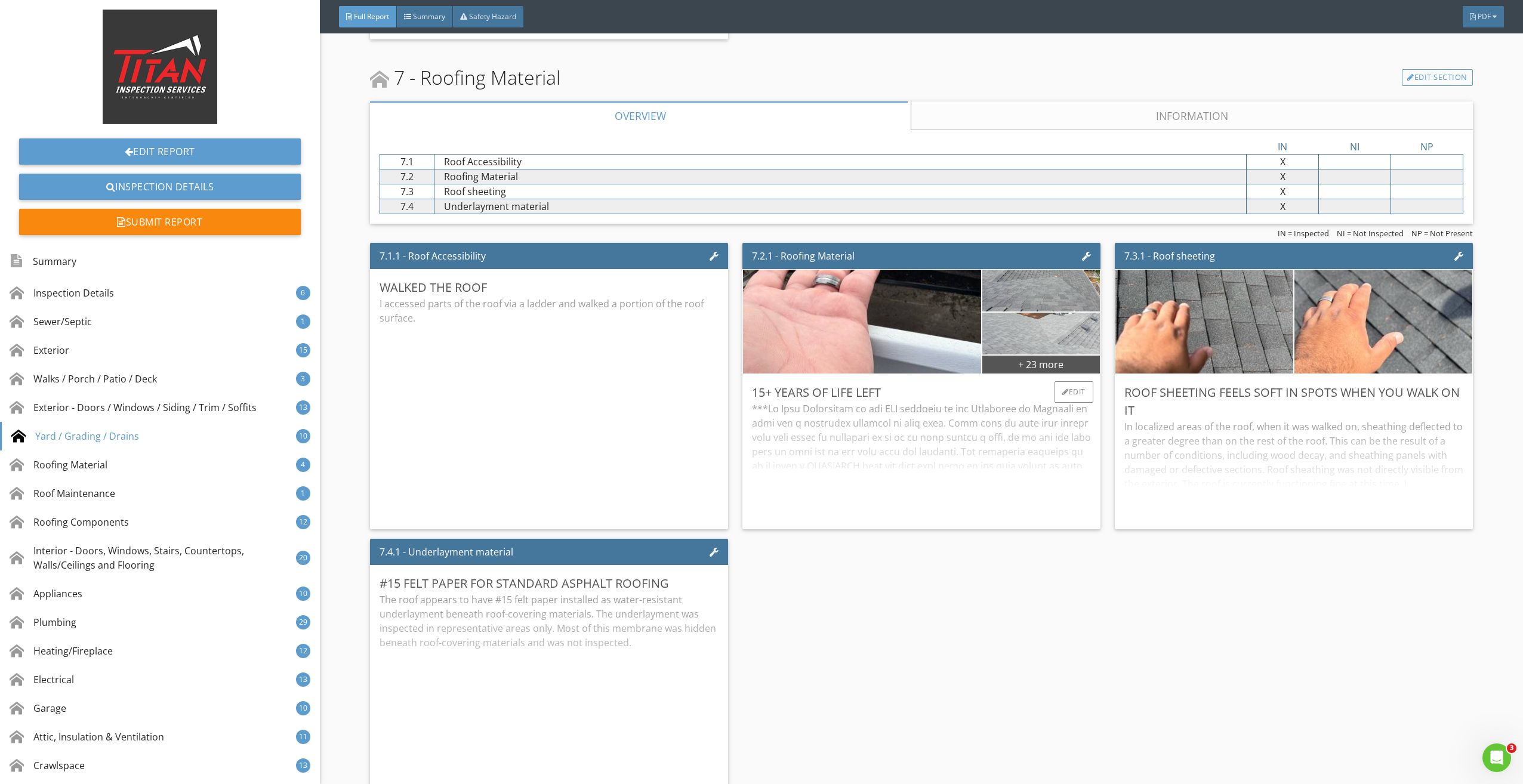
click at [1038, 337] on img at bounding box center [1041, 332] width 139 height 104
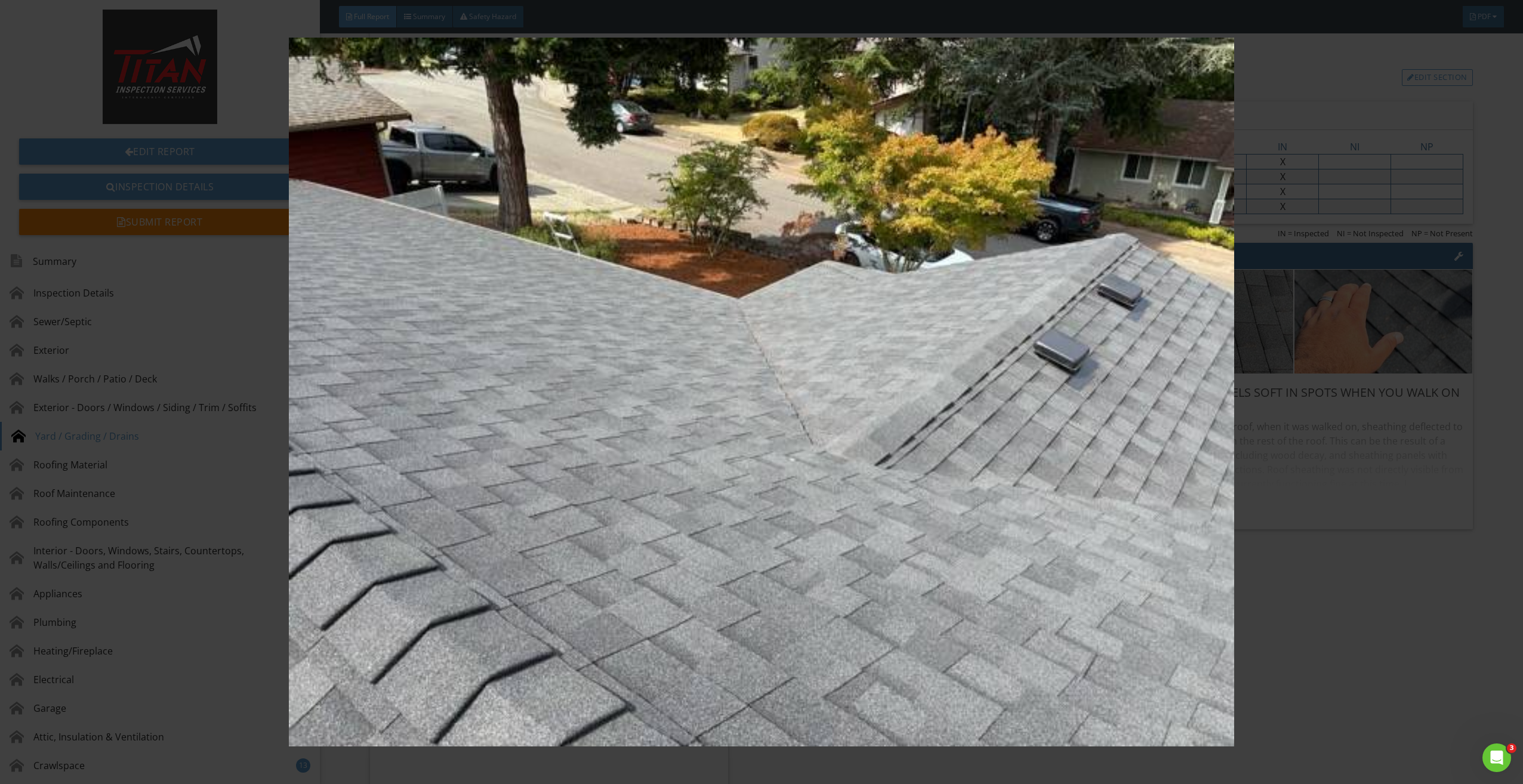
click at [1038, 337] on img at bounding box center [762, 392] width 1411 height 709
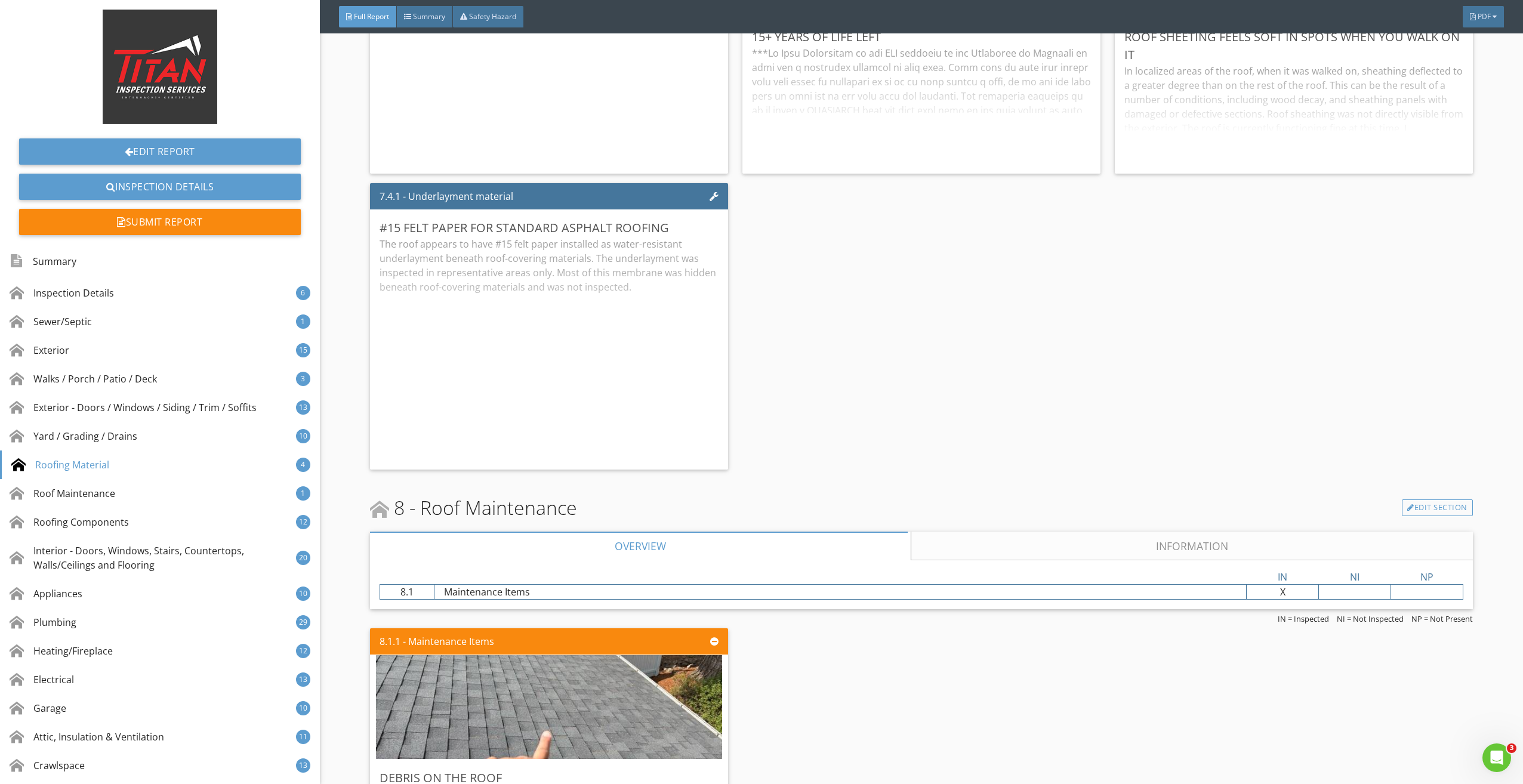
scroll to position [9489, 0]
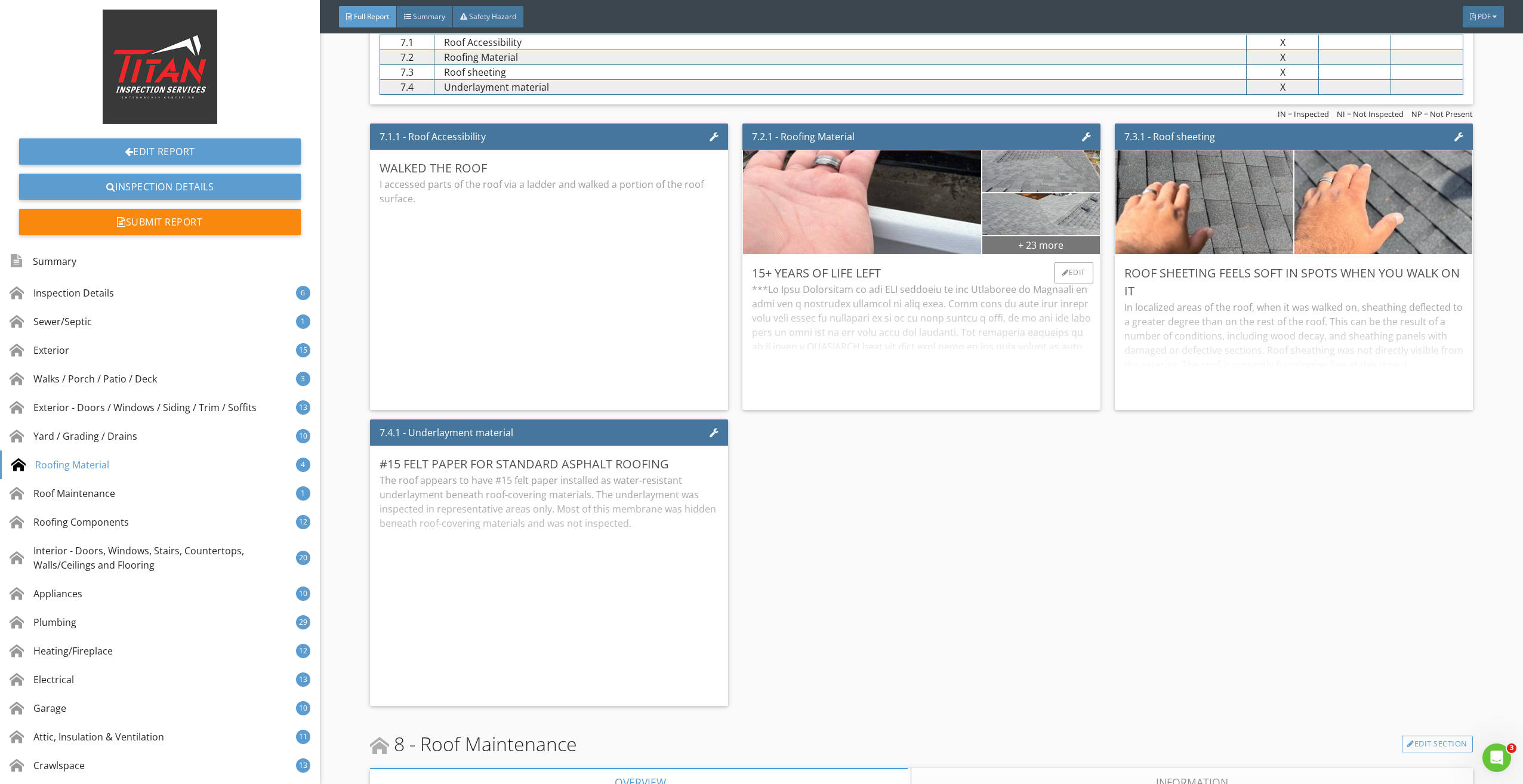
click at [1035, 246] on div "+ 23 more" at bounding box center [1041, 245] width 117 height 19
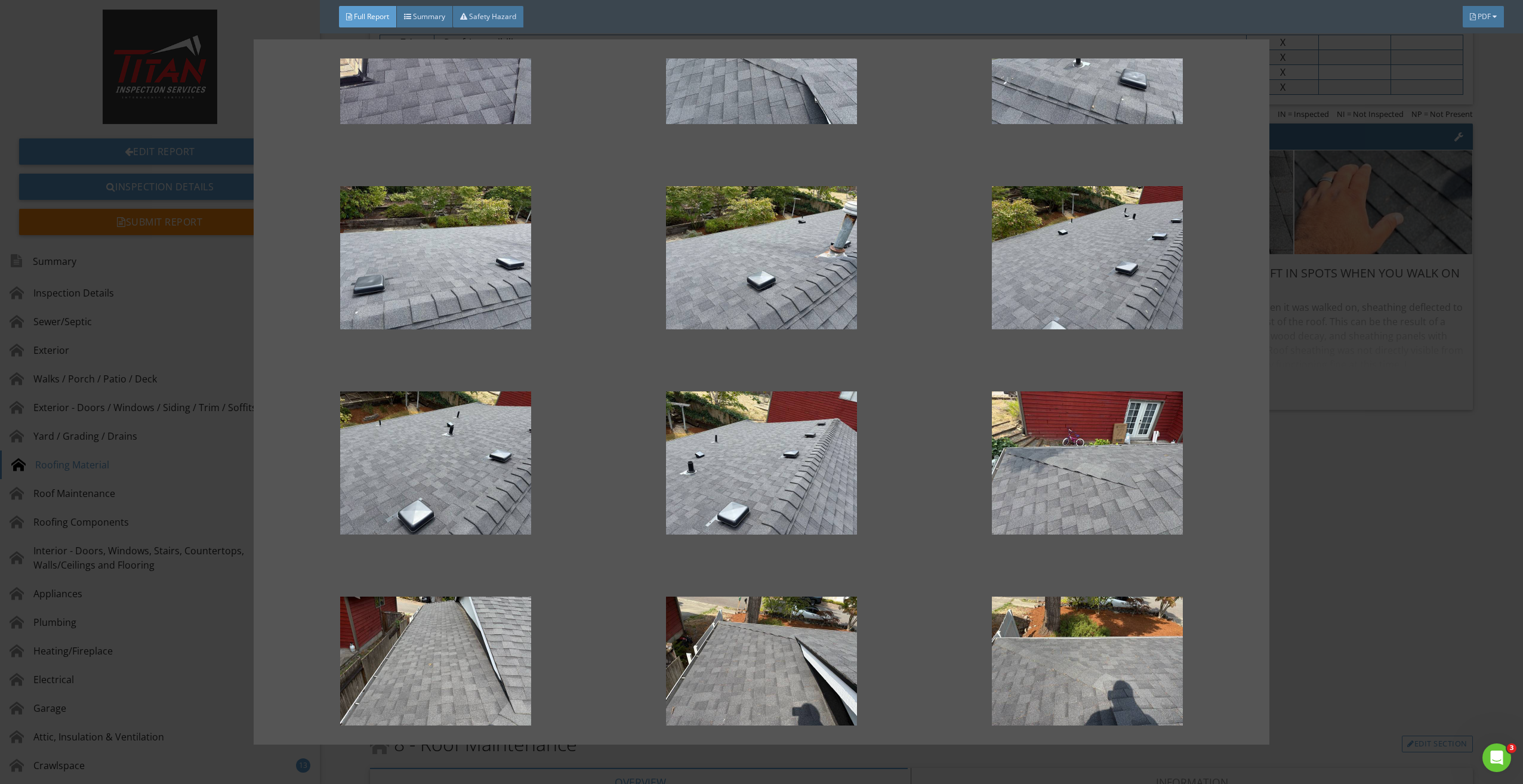
scroll to position [717, 0]
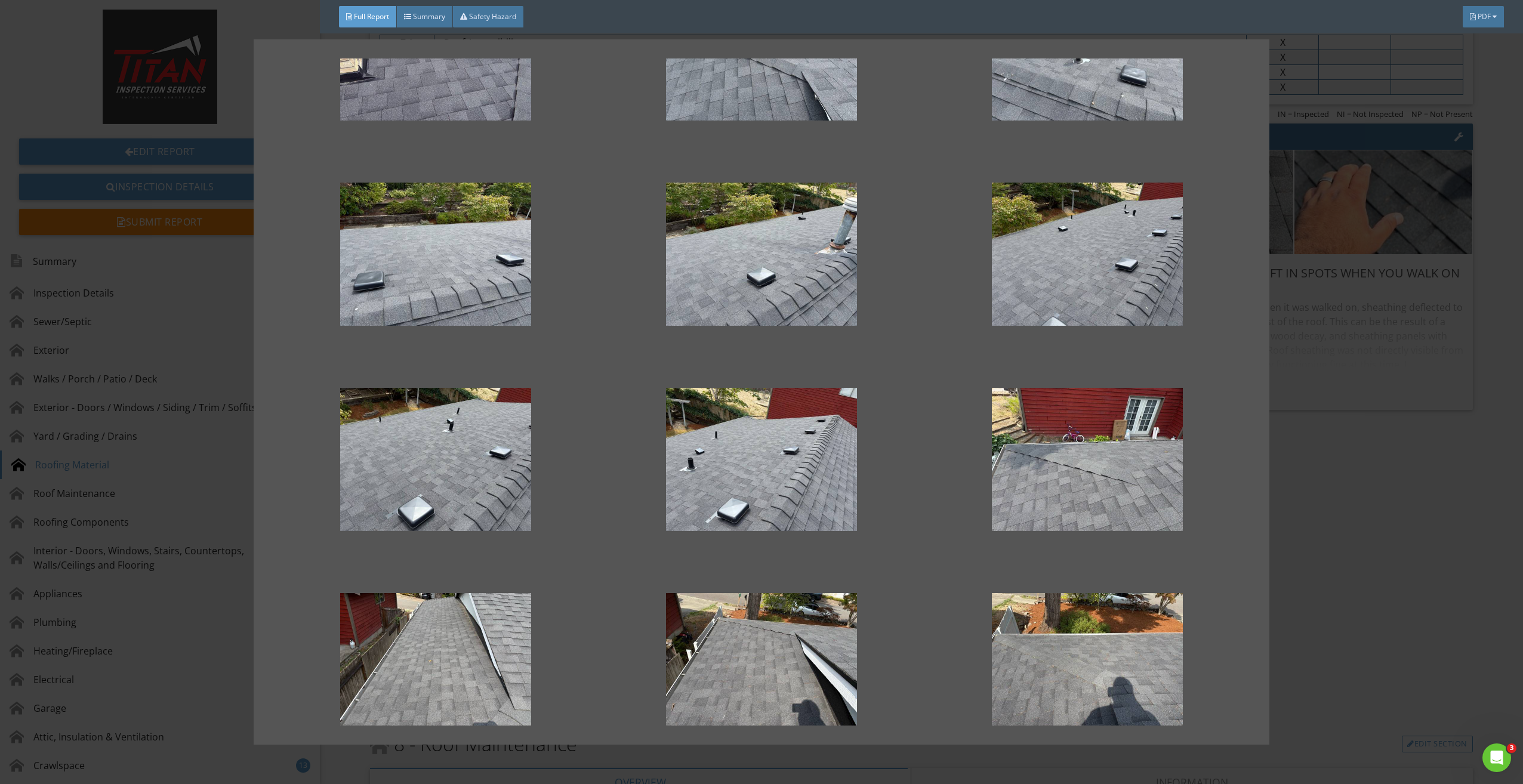
click at [1351, 492] on div at bounding box center [761, 392] width 1523 height 784
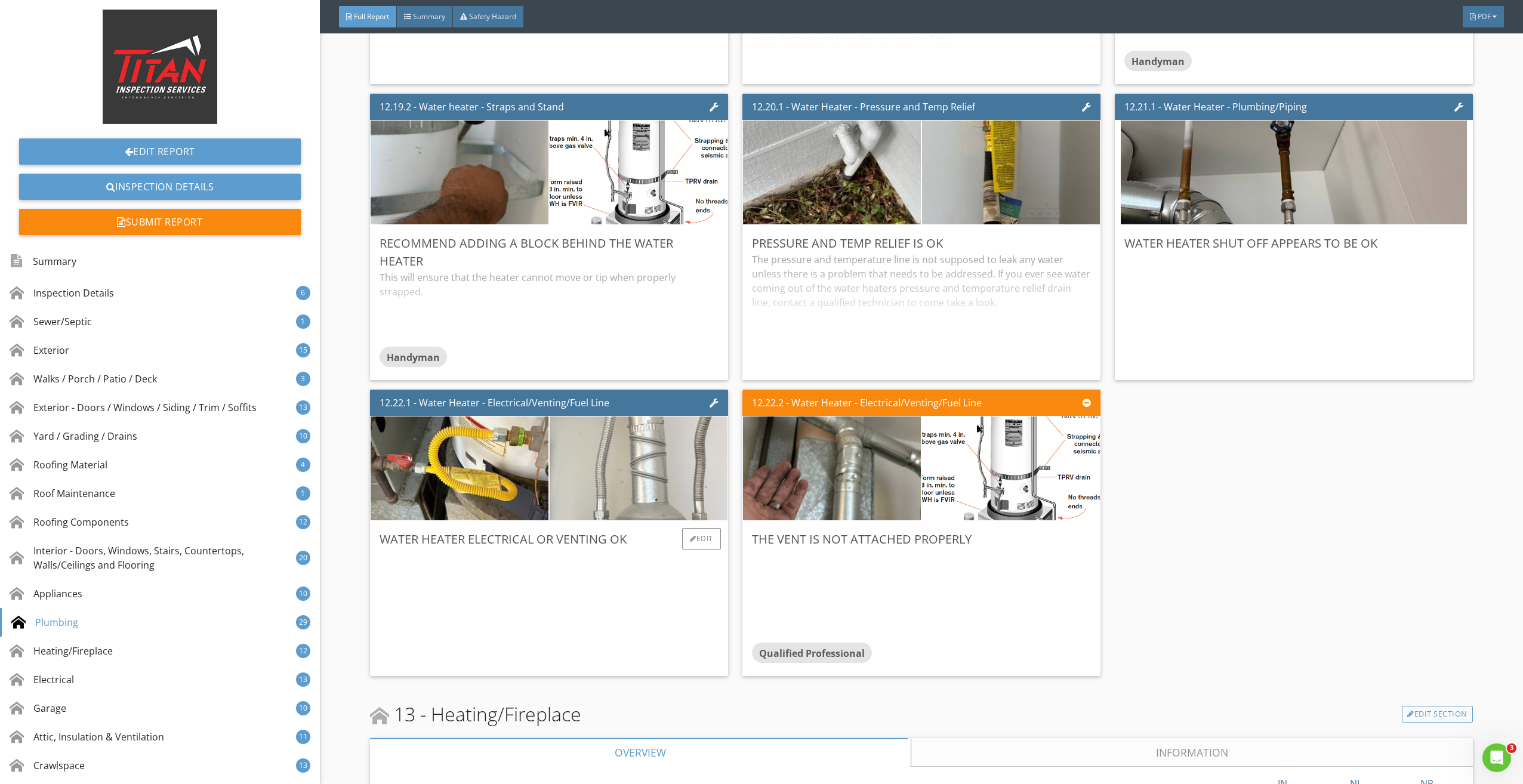
scroll to position [19098, 0]
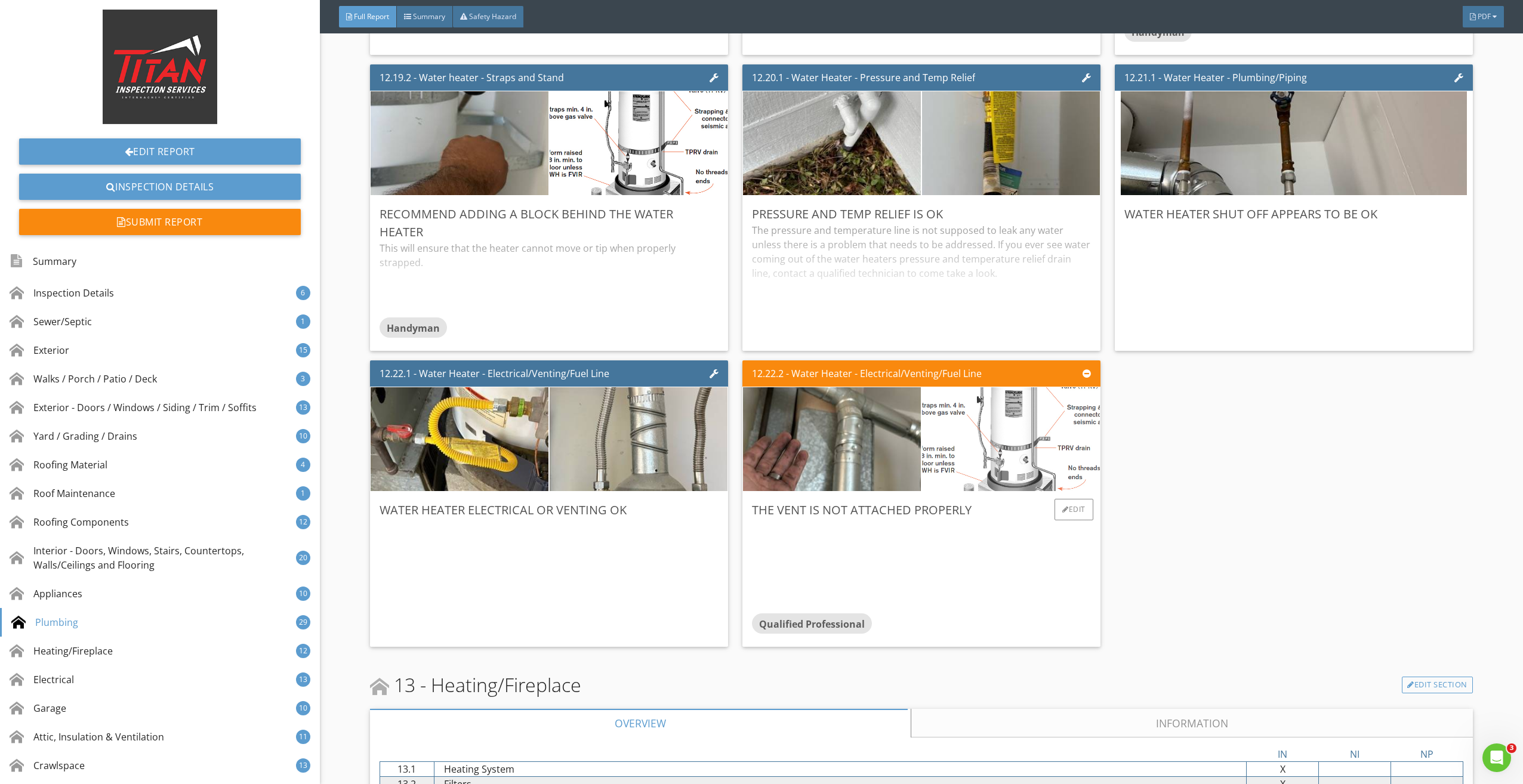
click at [985, 431] on img at bounding box center [1010, 439] width 230 height 259
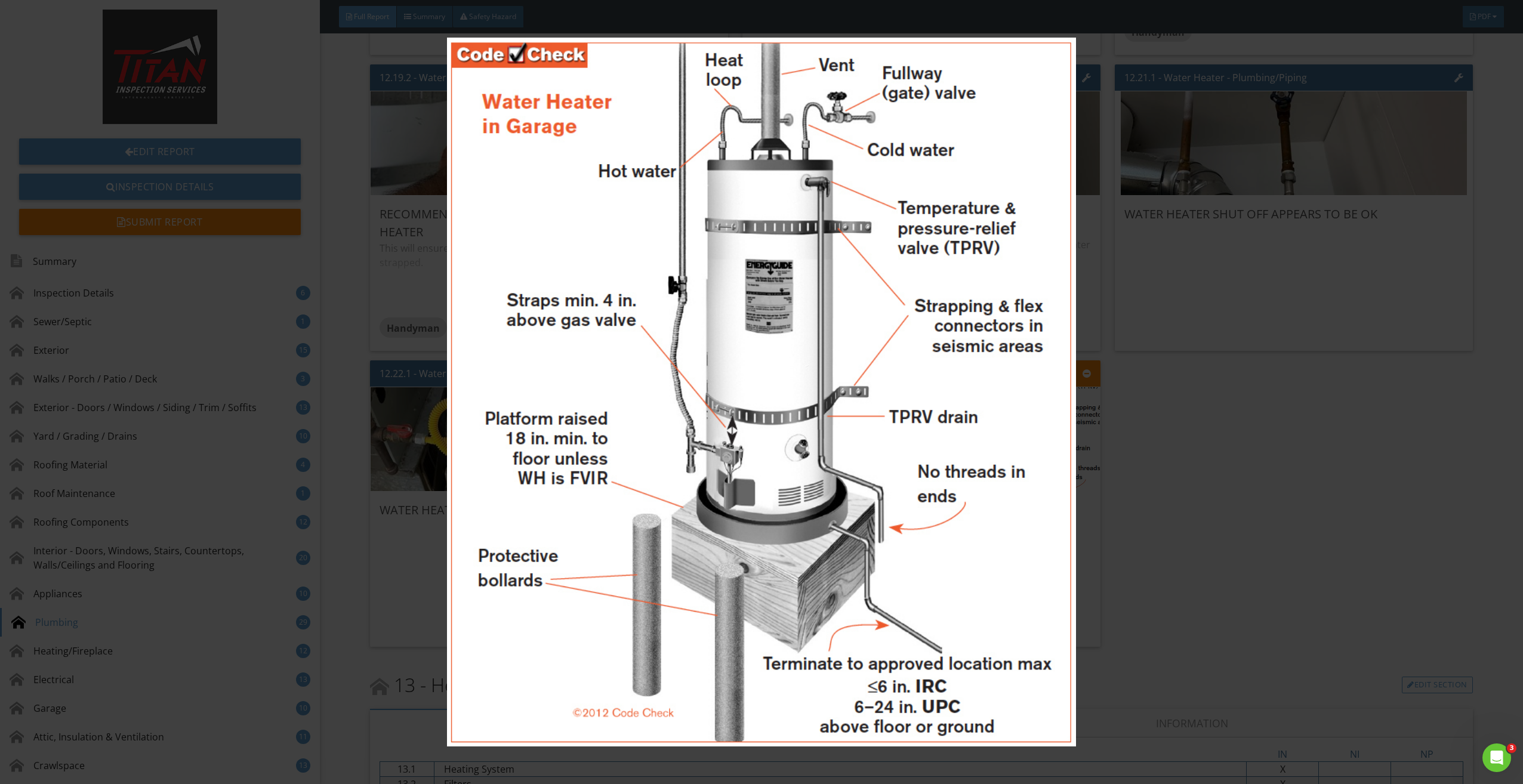
click at [958, 431] on img at bounding box center [762, 392] width 1411 height 709
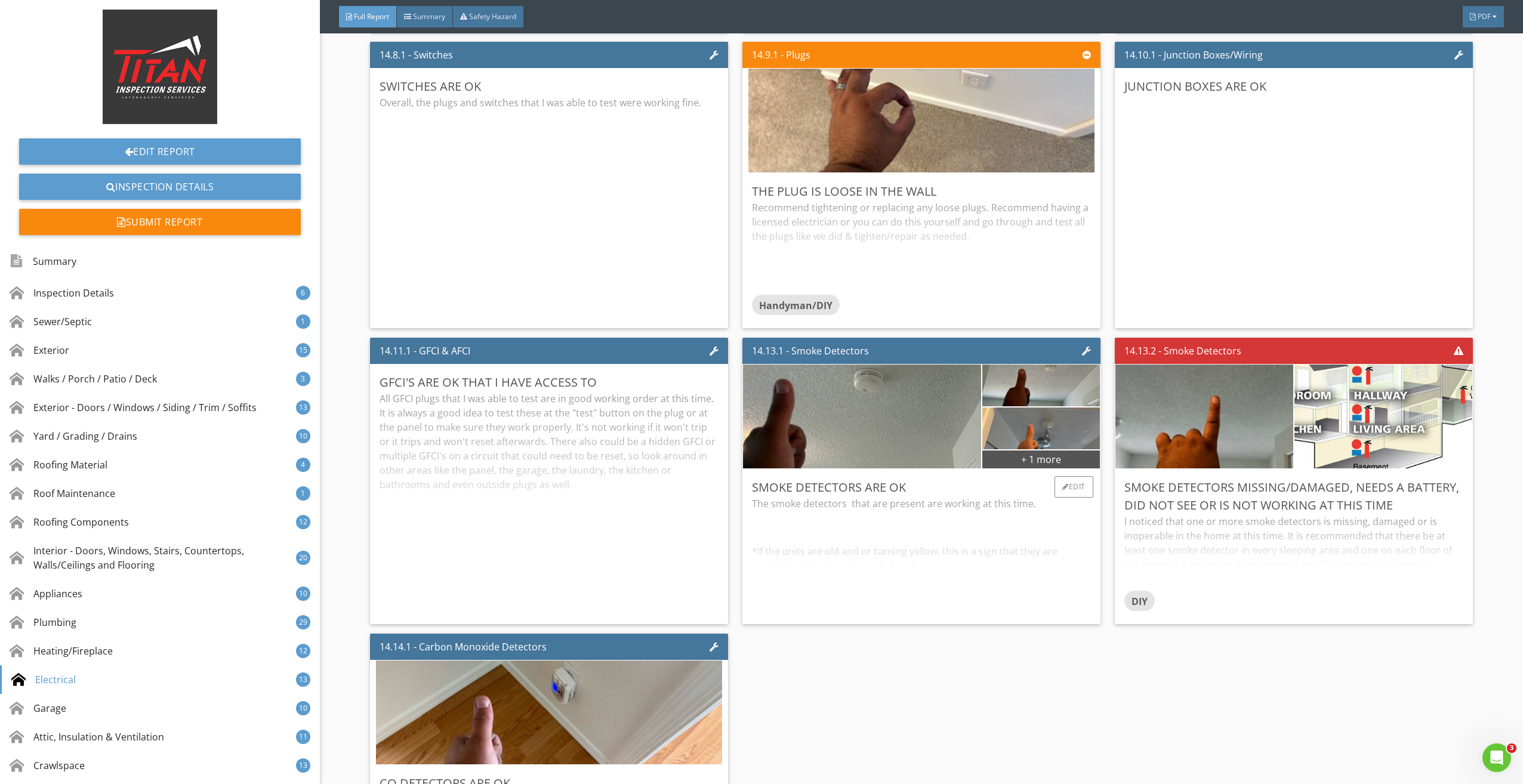
scroll to position [22201, 0]
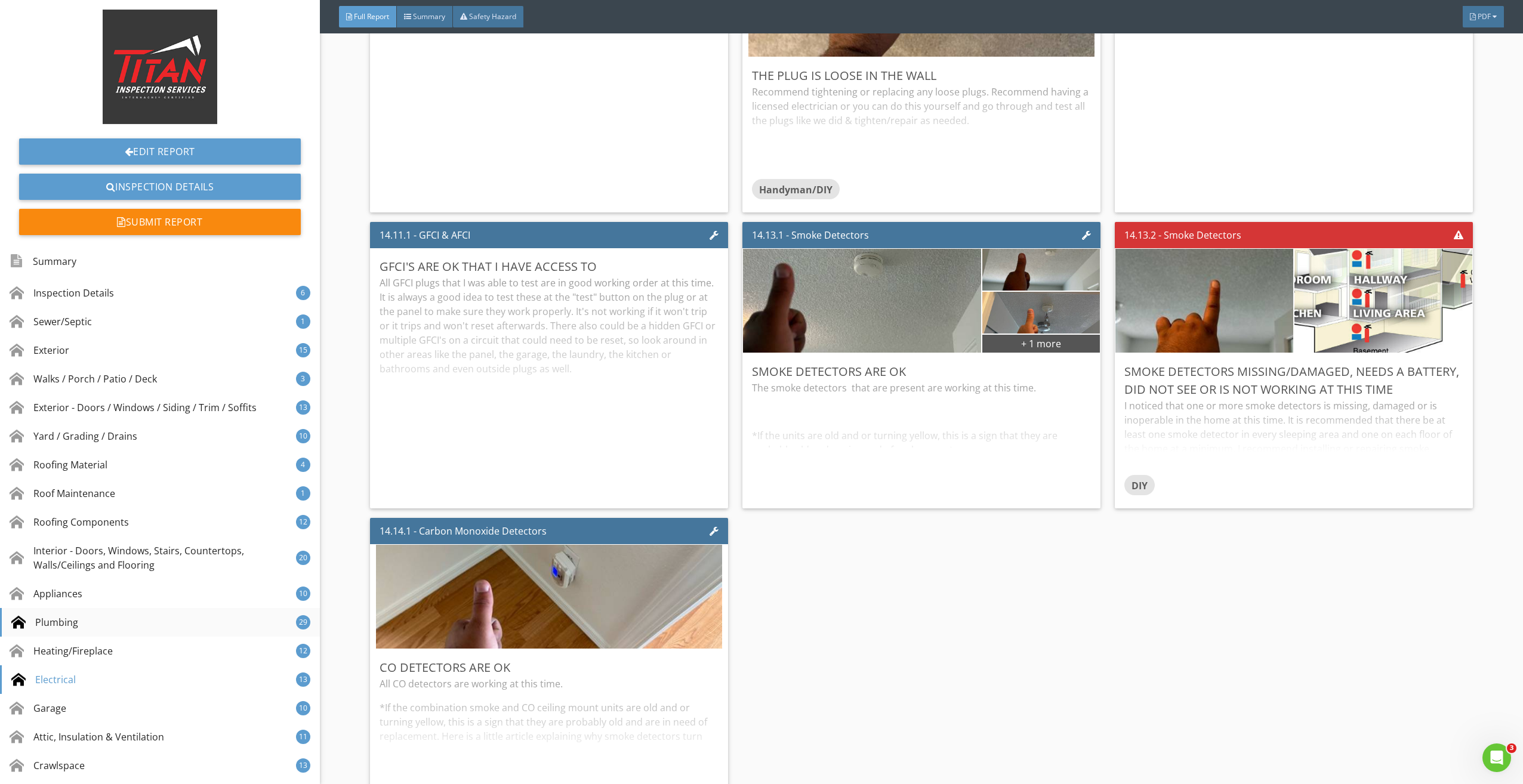
click at [52, 629] on div "Plumbing" at bounding box center [44, 622] width 66 height 15
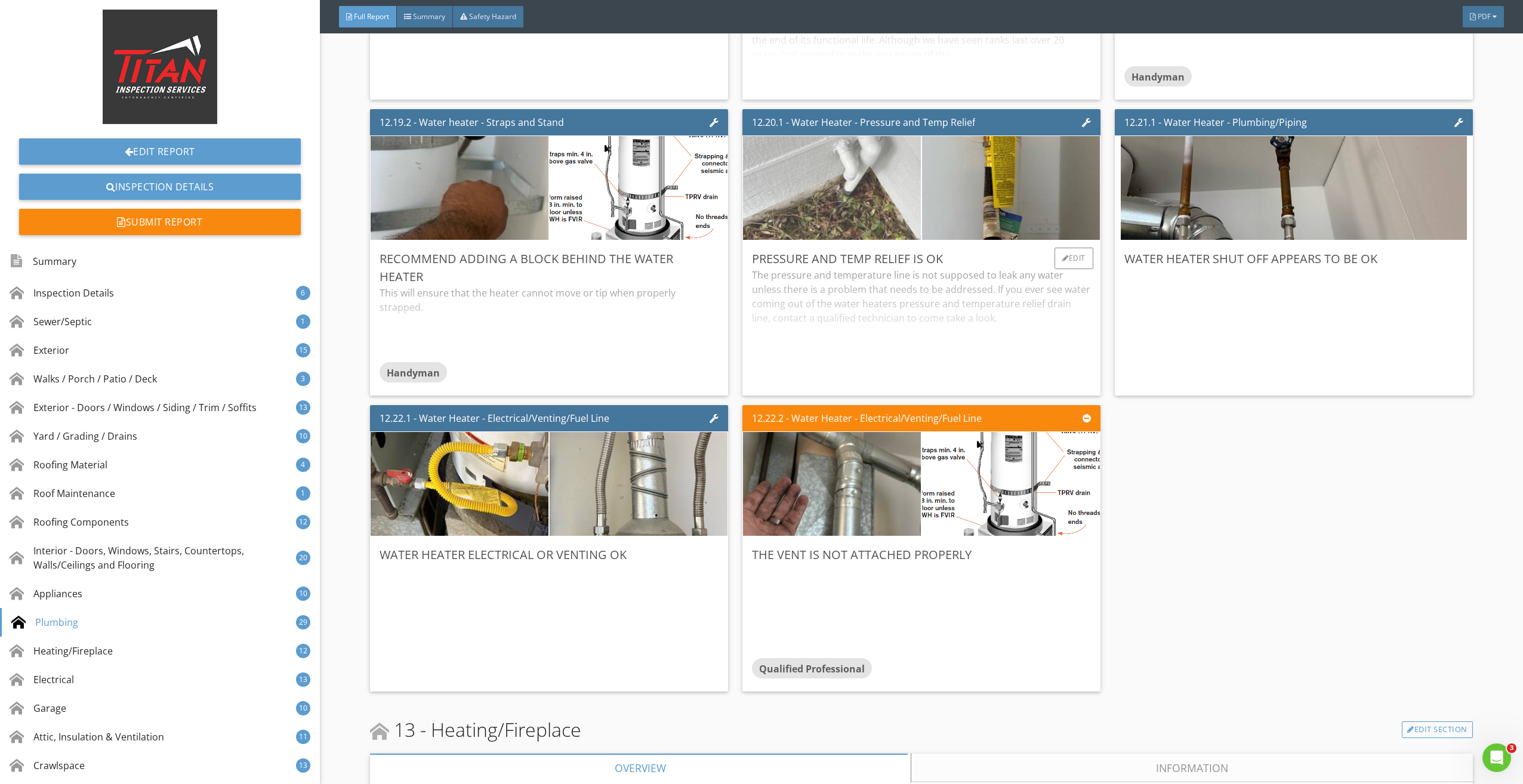
scroll to position [19062, 0]
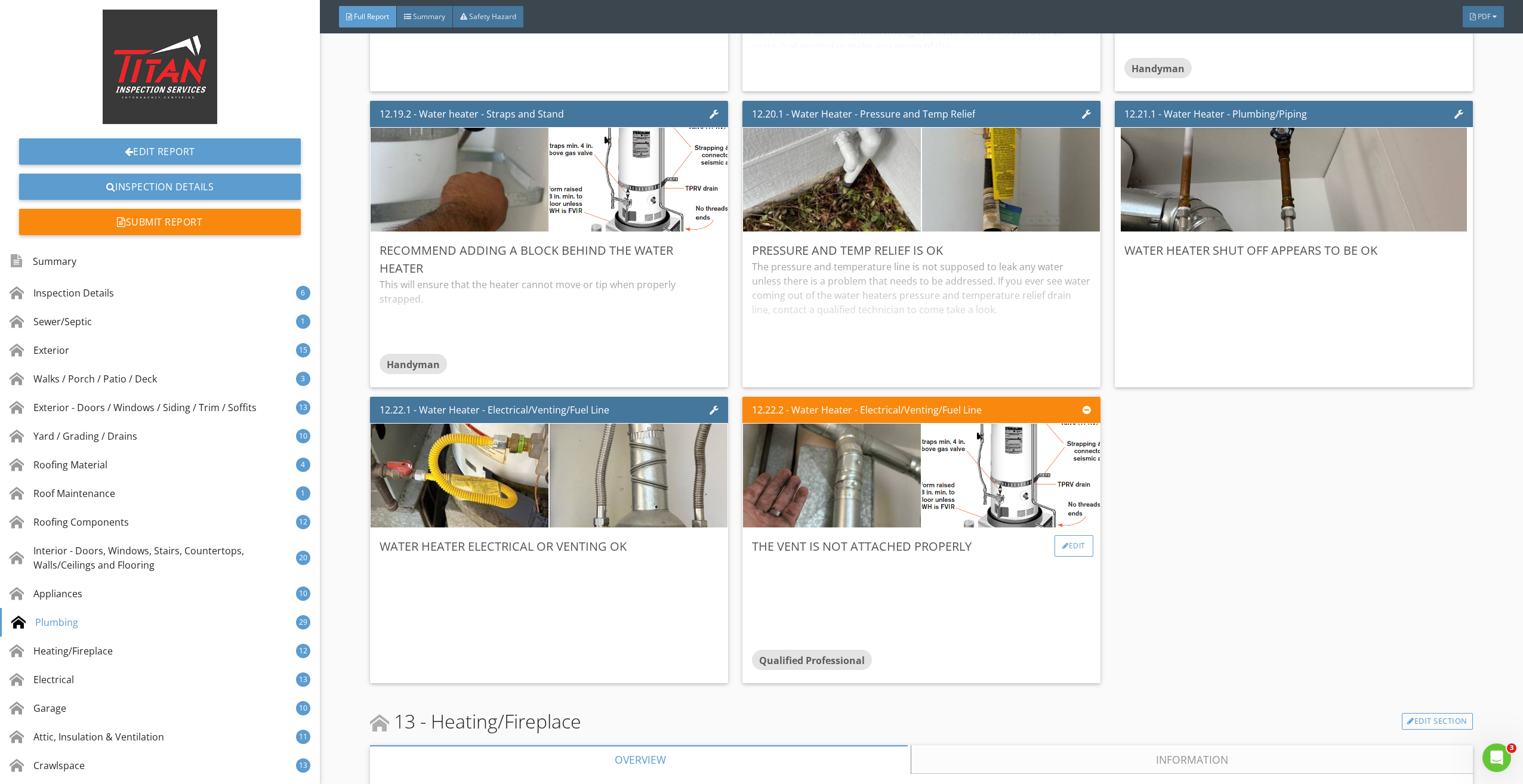
click at [1072, 547] on div "Edit" at bounding box center [1074, 546] width 39 height 21
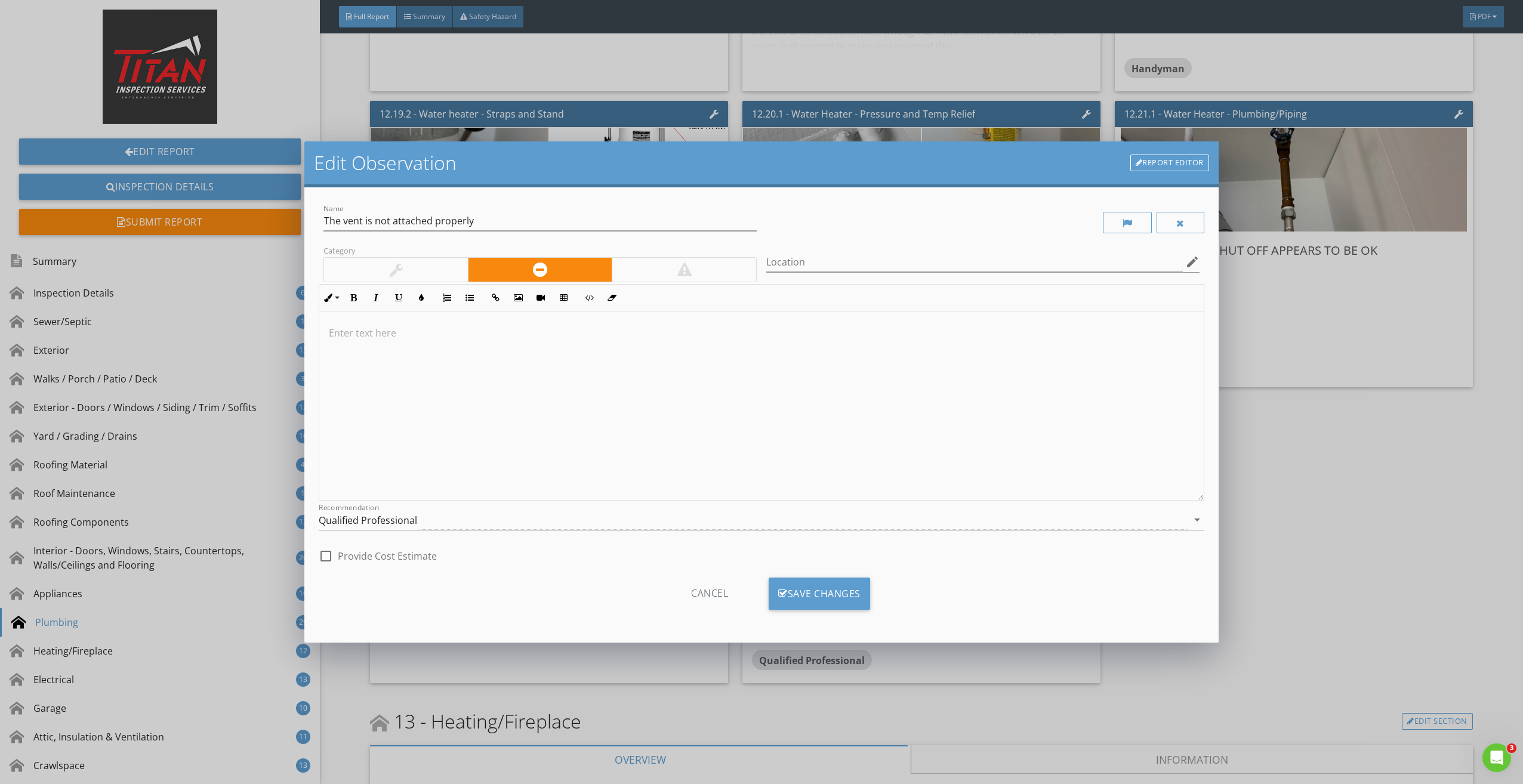
click at [526, 389] on div at bounding box center [761, 405] width 884 height 189
drag, startPoint x: 481, startPoint y: 222, endPoint x: 310, endPoint y: 214, distance: 171.2
click at [296, 222] on div "Edit Observation Report Editor Name The vent is not attached properly Category …" at bounding box center [761, 392] width 1523 height 784
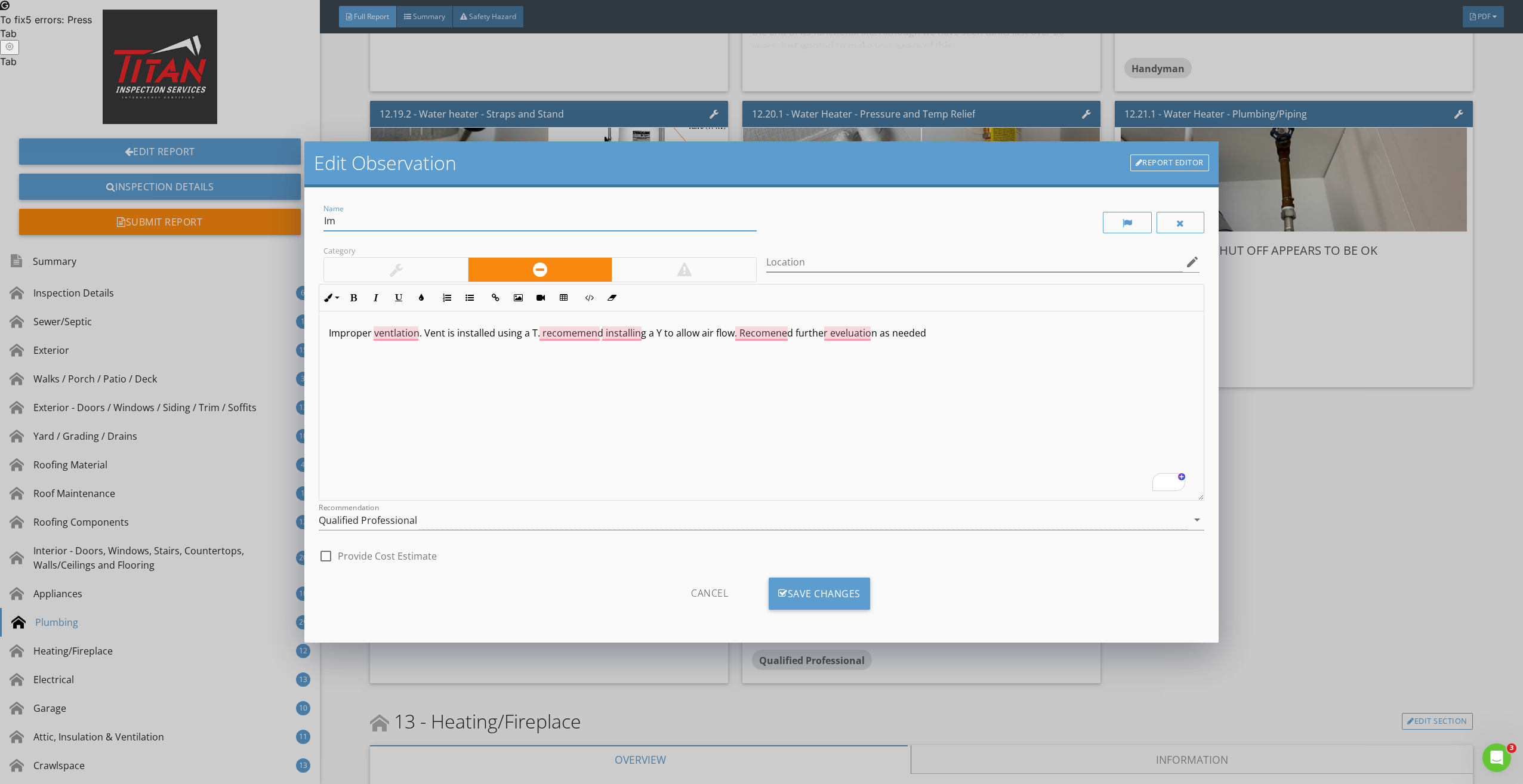
type input "I"
type input "Improper Ventilation"
drag, startPoint x: 425, startPoint y: 331, endPoint x: 281, endPoint y: 337, distance: 144.1
click at [281, 337] on div "Edit Observation Report Editor Name Improper Ventilation Category Location edit…" at bounding box center [761, 392] width 1523 height 784
click at [487, 354] on span "recommended" at bounding box center [502, 352] width 69 height 12
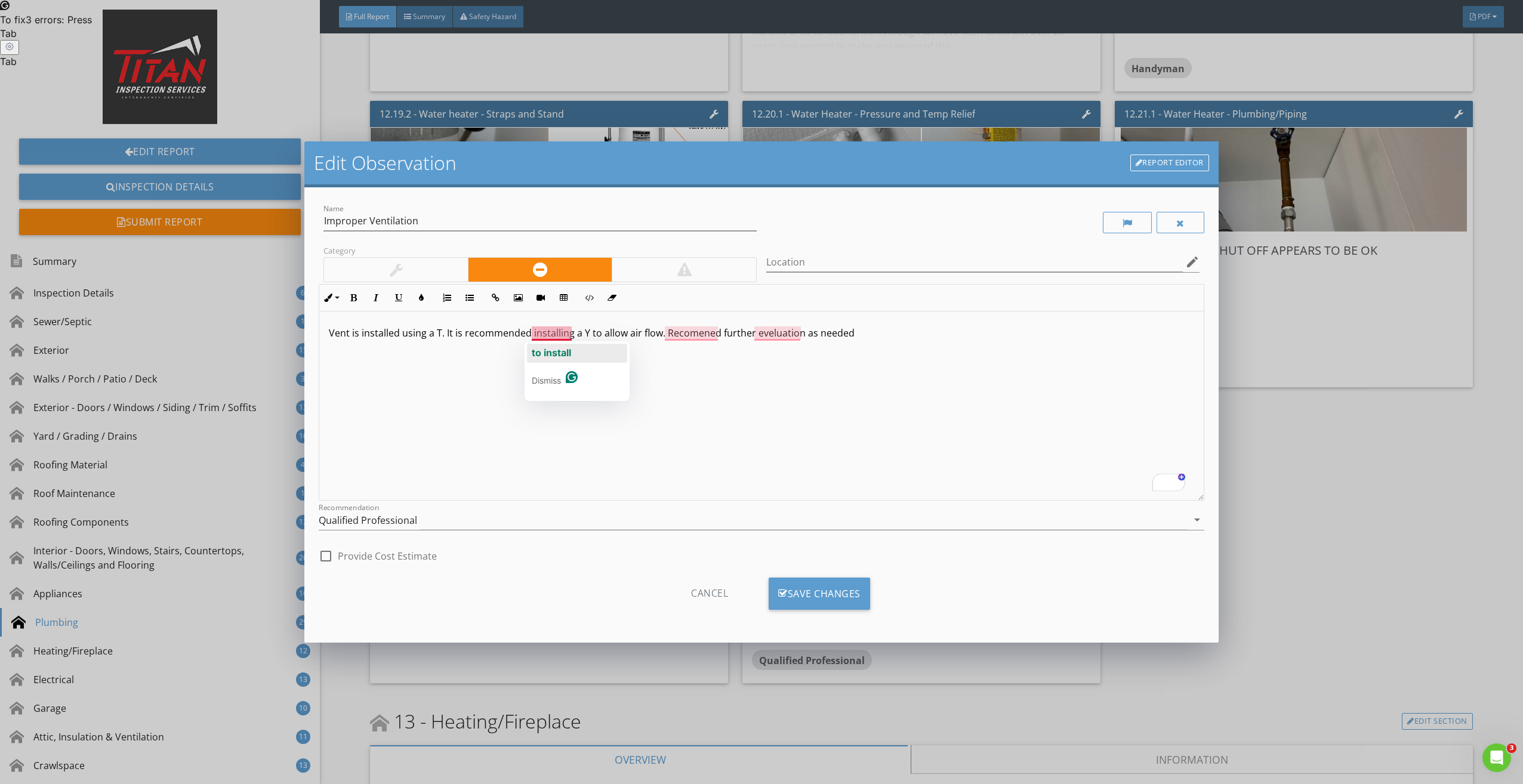
click at [561, 348] on span "to install" at bounding box center [551, 352] width 40 height 12
click at [682, 350] on span "Recommended" at bounding box center [699, 352] width 72 height 12
click at [789, 345] on div "evaluation" at bounding box center [791, 353] width 49 height 19
drag, startPoint x: 657, startPoint y: 335, endPoint x: 645, endPoint y: 333, distance: 12.2
click at [645, 333] on p "The vent is installed using a T. It is recommended to install a Y to allow for …" at bounding box center [761, 333] width 864 height 15
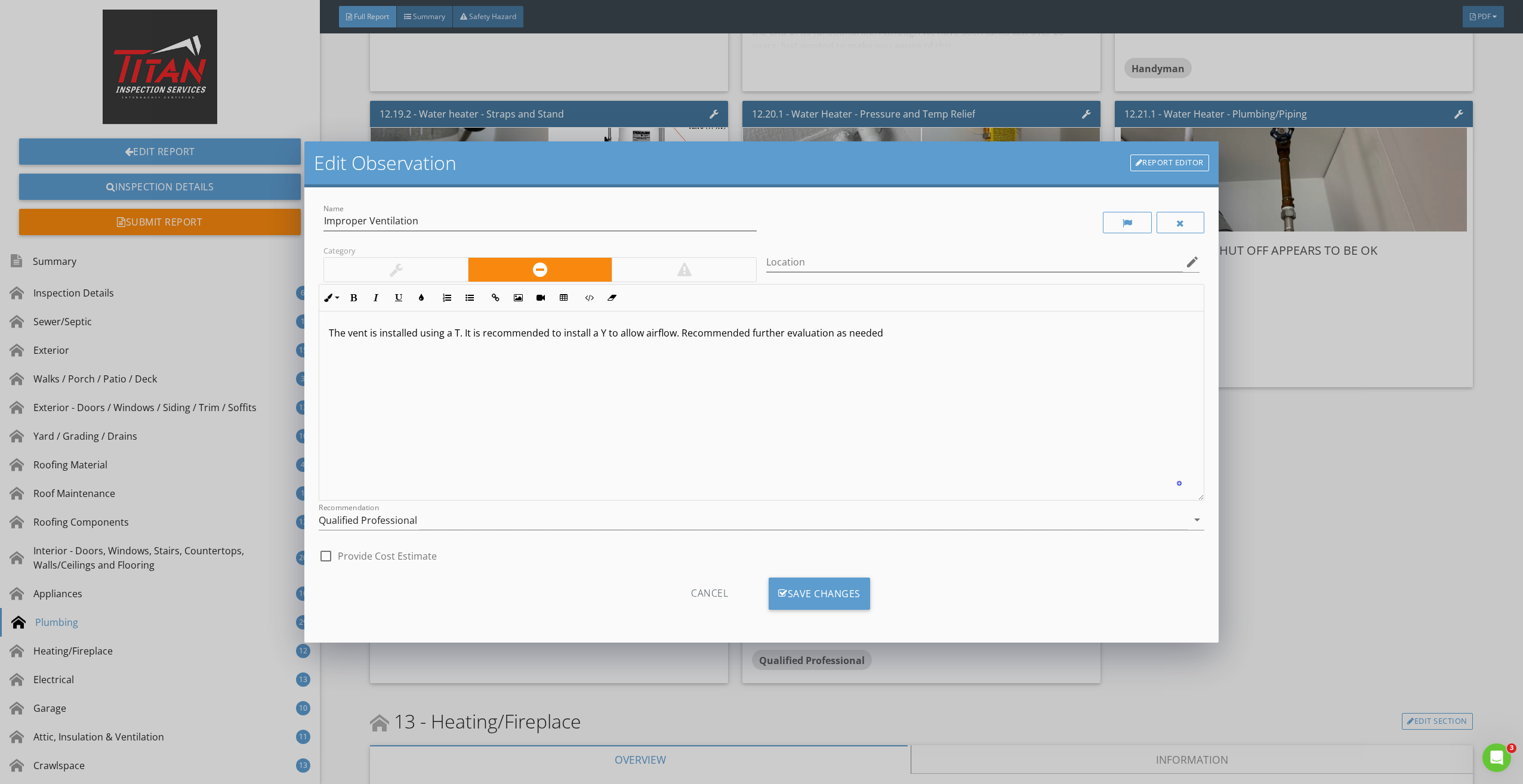
click at [644, 333] on p "The vent is installed using a T. It is recommended to install a Y to allow airf…" at bounding box center [761, 333] width 864 height 15
click at [923, 338] on p "The vent is installed using a T. It is recommended to install a Y to allow prop…" at bounding box center [761, 333] width 864 height 15
drag, startPoint x: 761, startPoint y: 335, endPoint x: 332, endPoint y: 344, distance: 429.1
click at [332, 344] on div "The vent is installed using a T. It is recommended to install a Y to allow prop…" at bounding box center [761, 405] width 884 height 189
click at [1165, 480] on div "Rewrite with Grammarly" at bounding box center [1162, 482] width 13 height 14
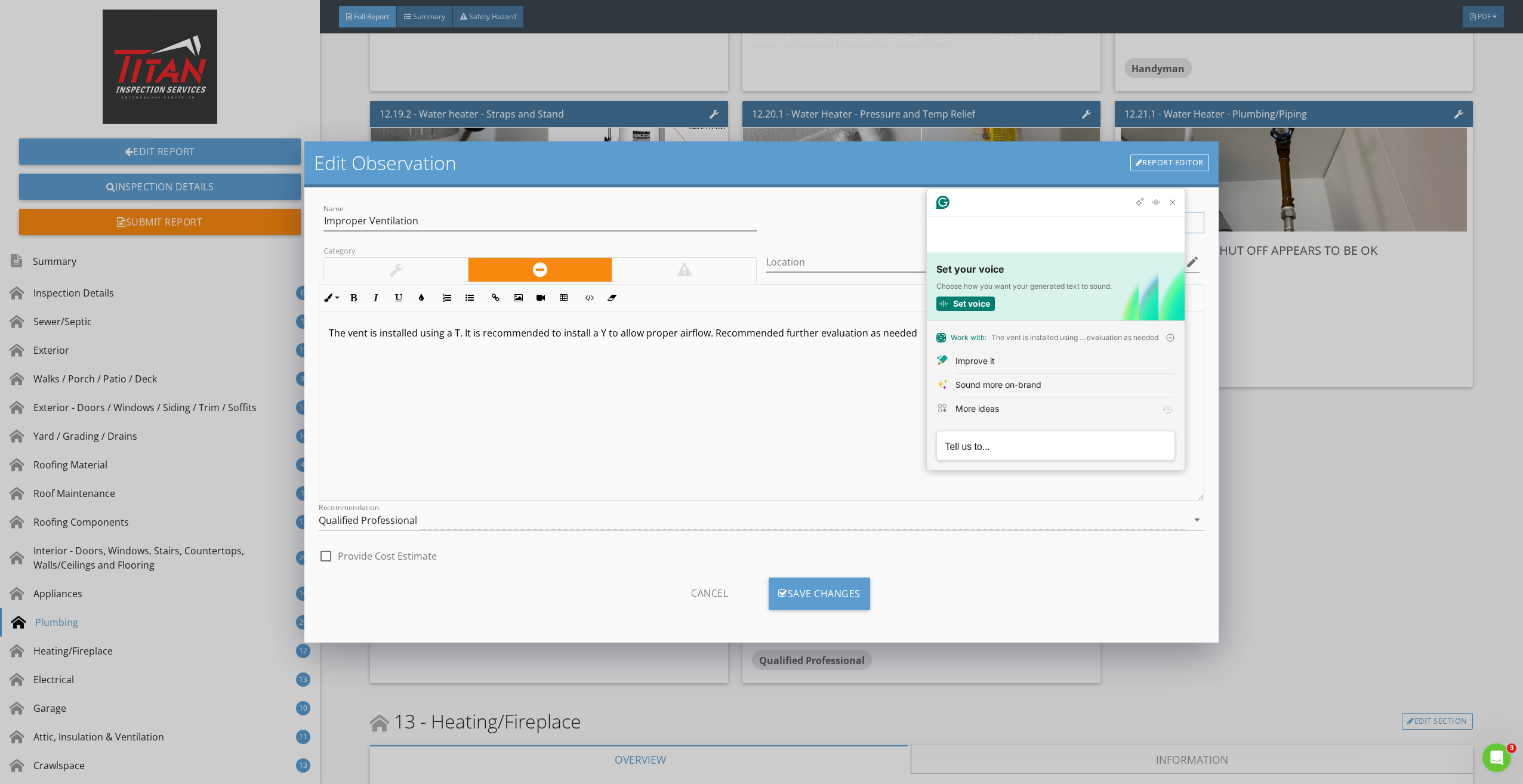
scroll to position [0, 0]
click at [1005, 368] on button "Improve it" at bounding box center [1056, 362] width 258 height 24
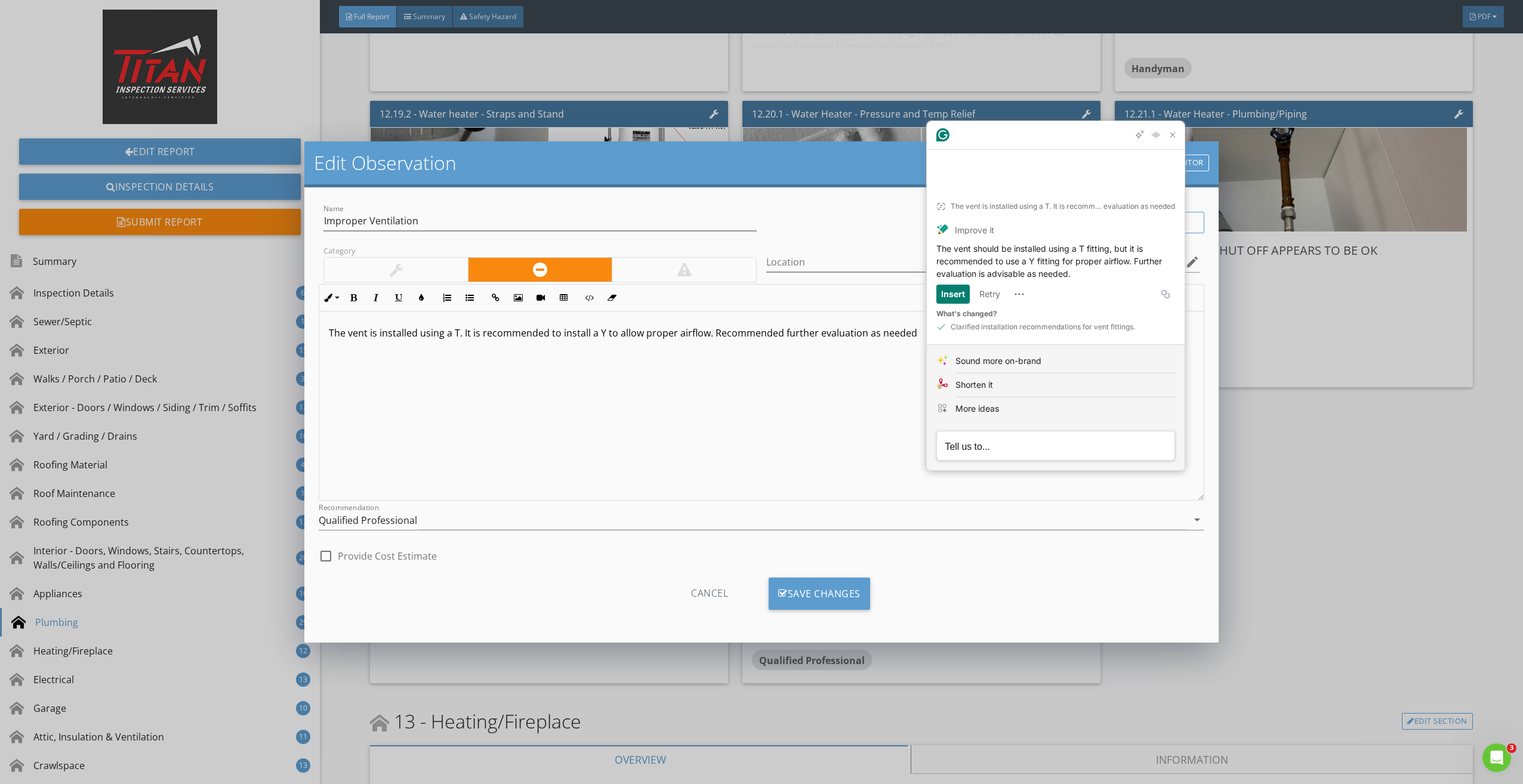
click at [376, 338] on p "The vent is installed using a T. It is recommended to install a Y to allow prop…" at bounding box center [761, 333] width 864 height 15
drag, startPoint x: 417, startPoint y: 335, endPoint x: 380, endPoint y: 338, distance: 37.1
click at [380, 338] on p "The vent is installed using a T. It is recommended to install a Y to allow prop…" at bounding box center [761, 333] width 864 height 15
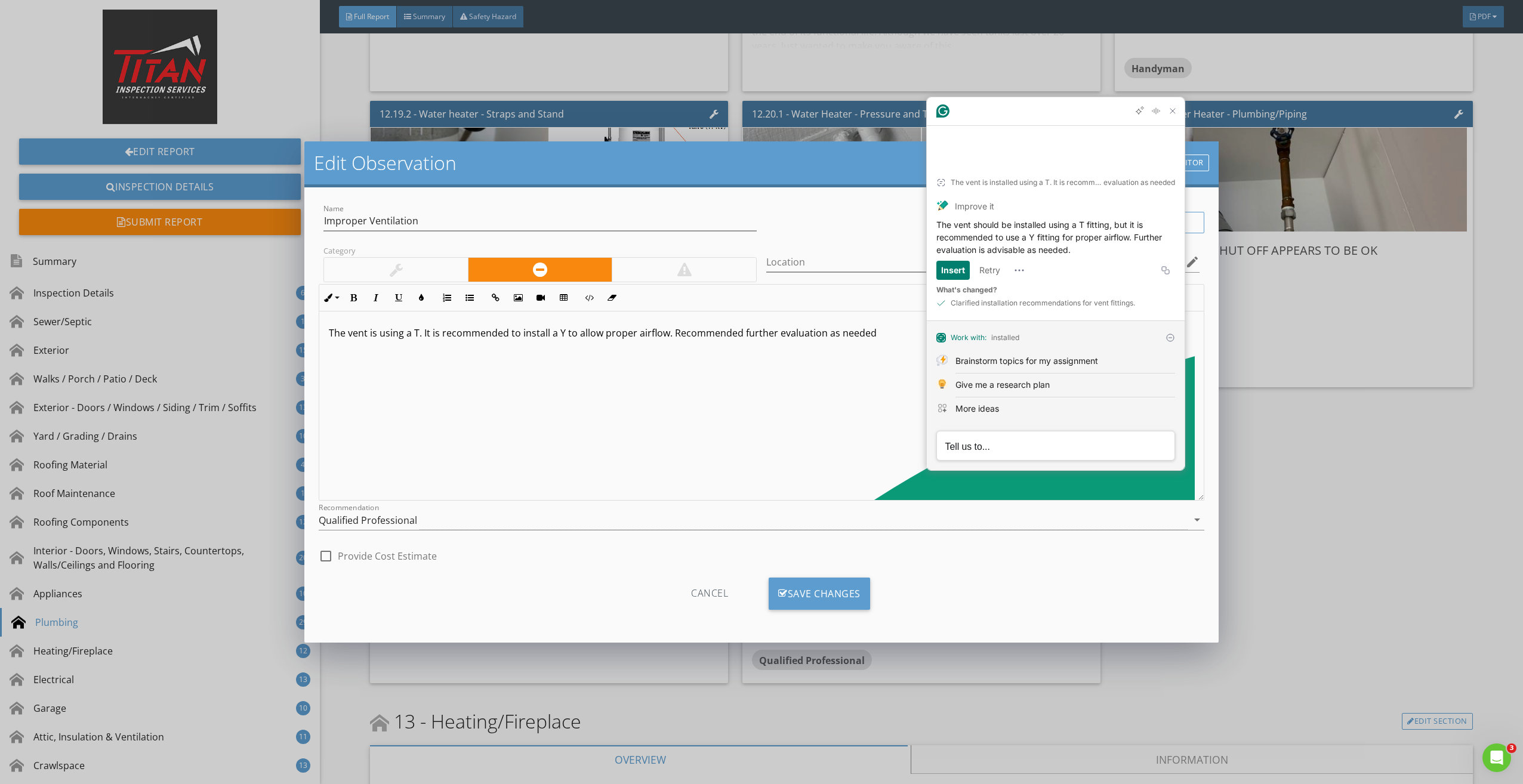
click at [417, 337] on p "The vent is using a T. It is recommended to install a Y to allow proper airflow…" at bounding box center [761, 333] width 864 height 15
drag, startPoint x: 903, startPoint y: 333, endPoint x: 466, endPoint y: 336, distance: 437.0
click at [330, 335] on p "The vent is using a T install. It is recommended to install a Y to allow proper…" at bounding box center [761, 333] width 864 height 15
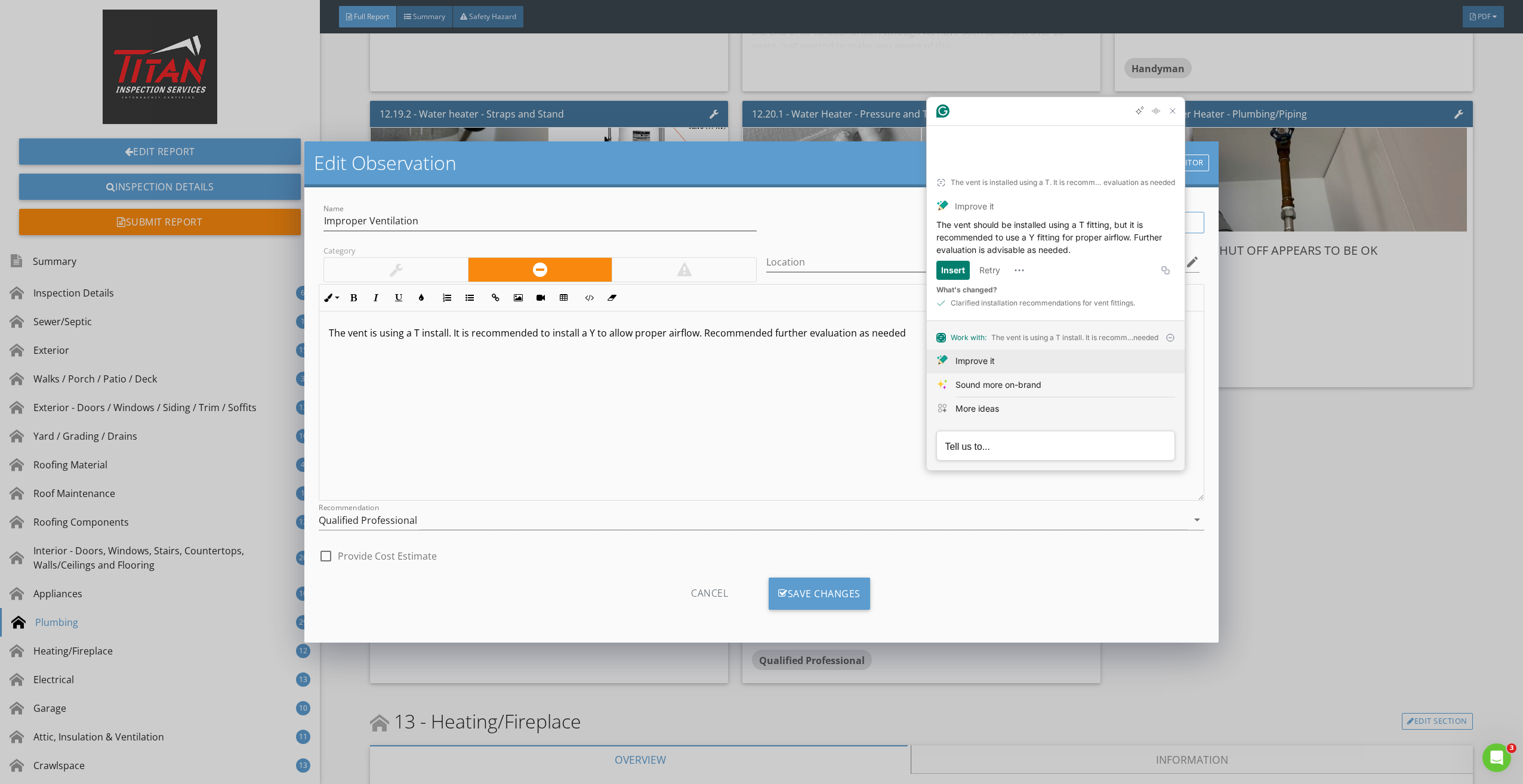
click at [979, 366] on div "Improve it" at bounding box center [975, 361] width 40 height 13
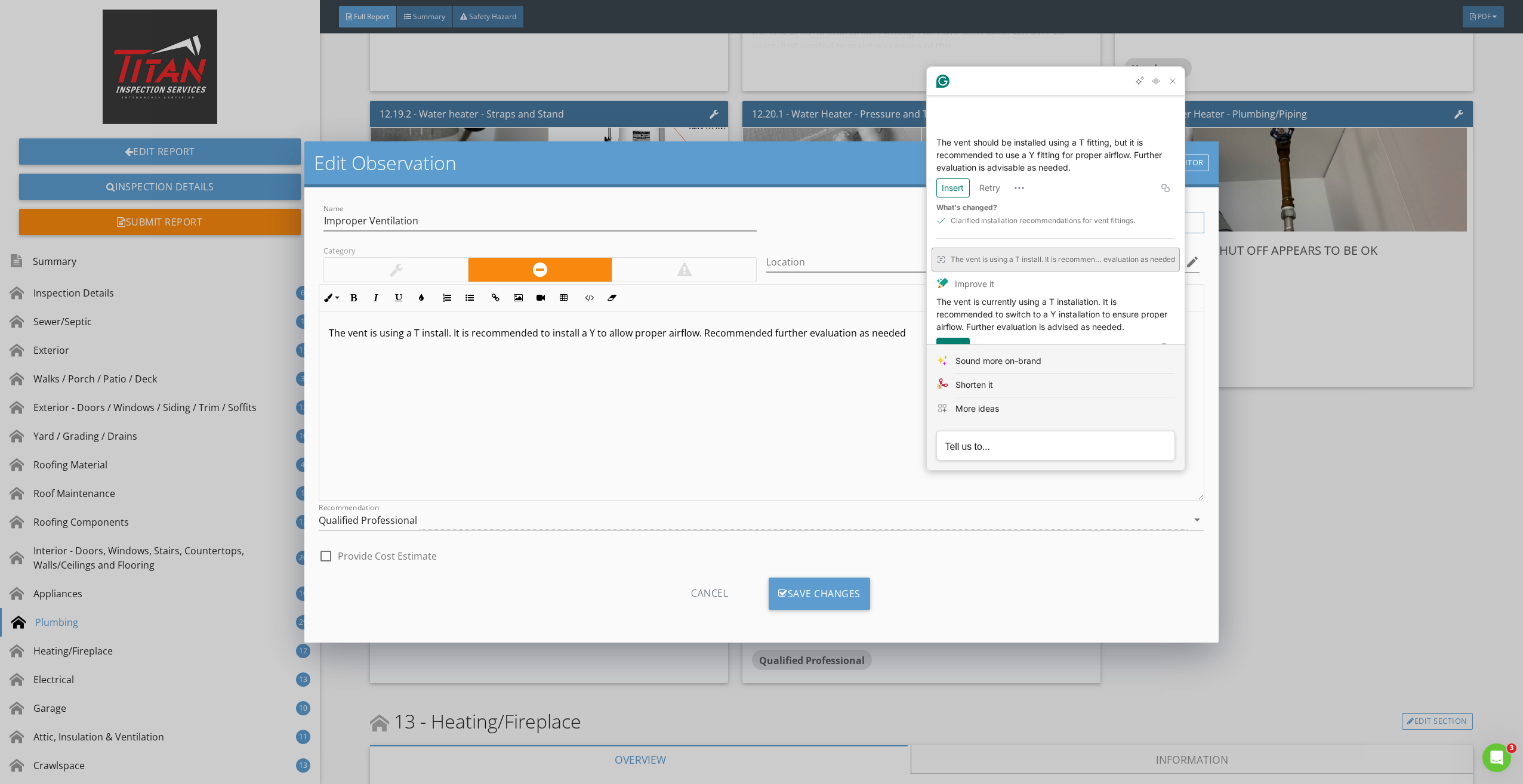
scroll to position [70, 0]
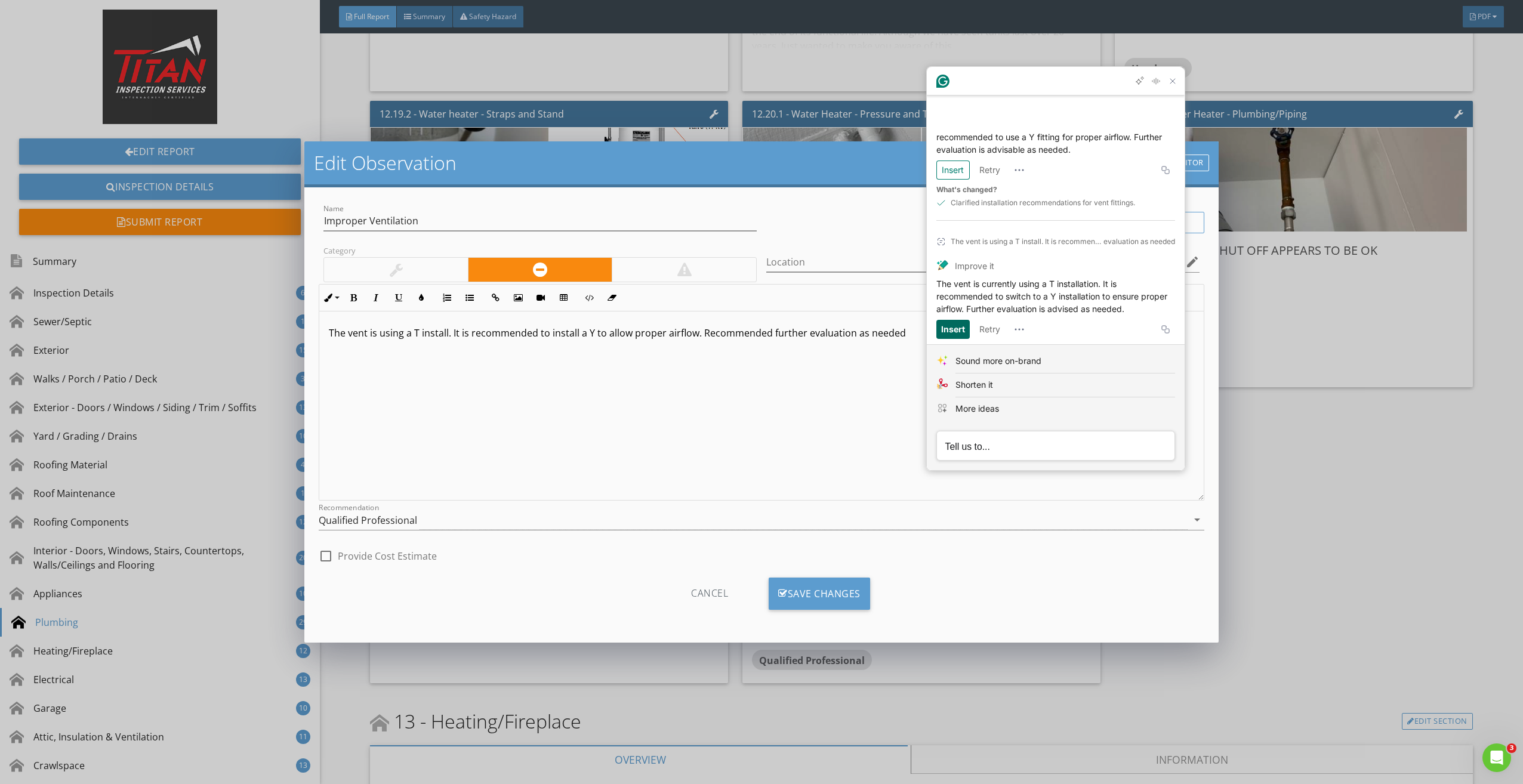
click at [956, 320] on div "Insert" at bounding box center [953, 329] width 24 height 19
click at [767, 392] on div "The vent is currently using a T installation. It is recommended to switch to a …" at bounding box center [761, 405] width 884 height 189
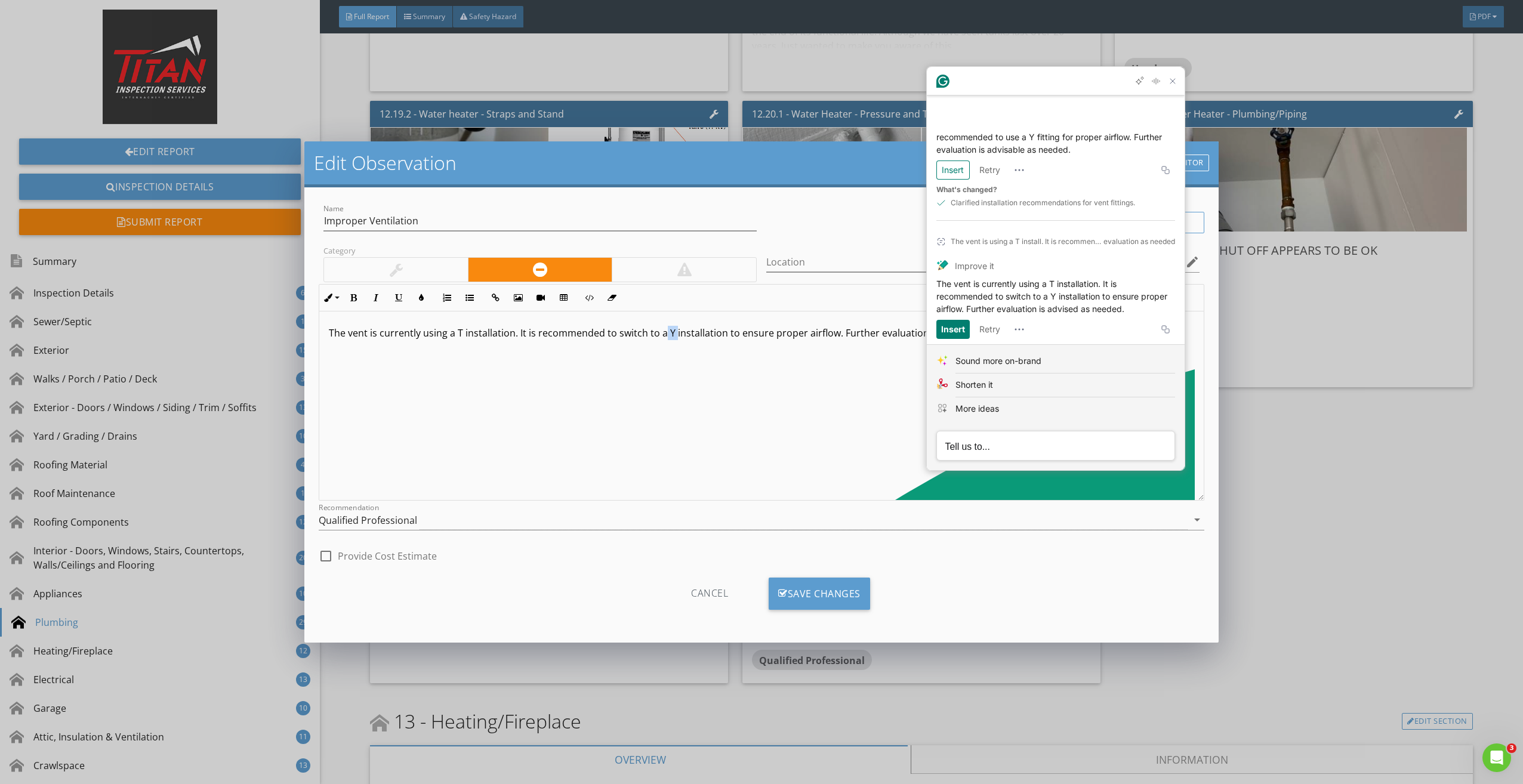
click at [683, 443] on div "The vent is currently using a T installation. It is recommended to switch to a …" at bounding box center [761, 405] width 884 height 189
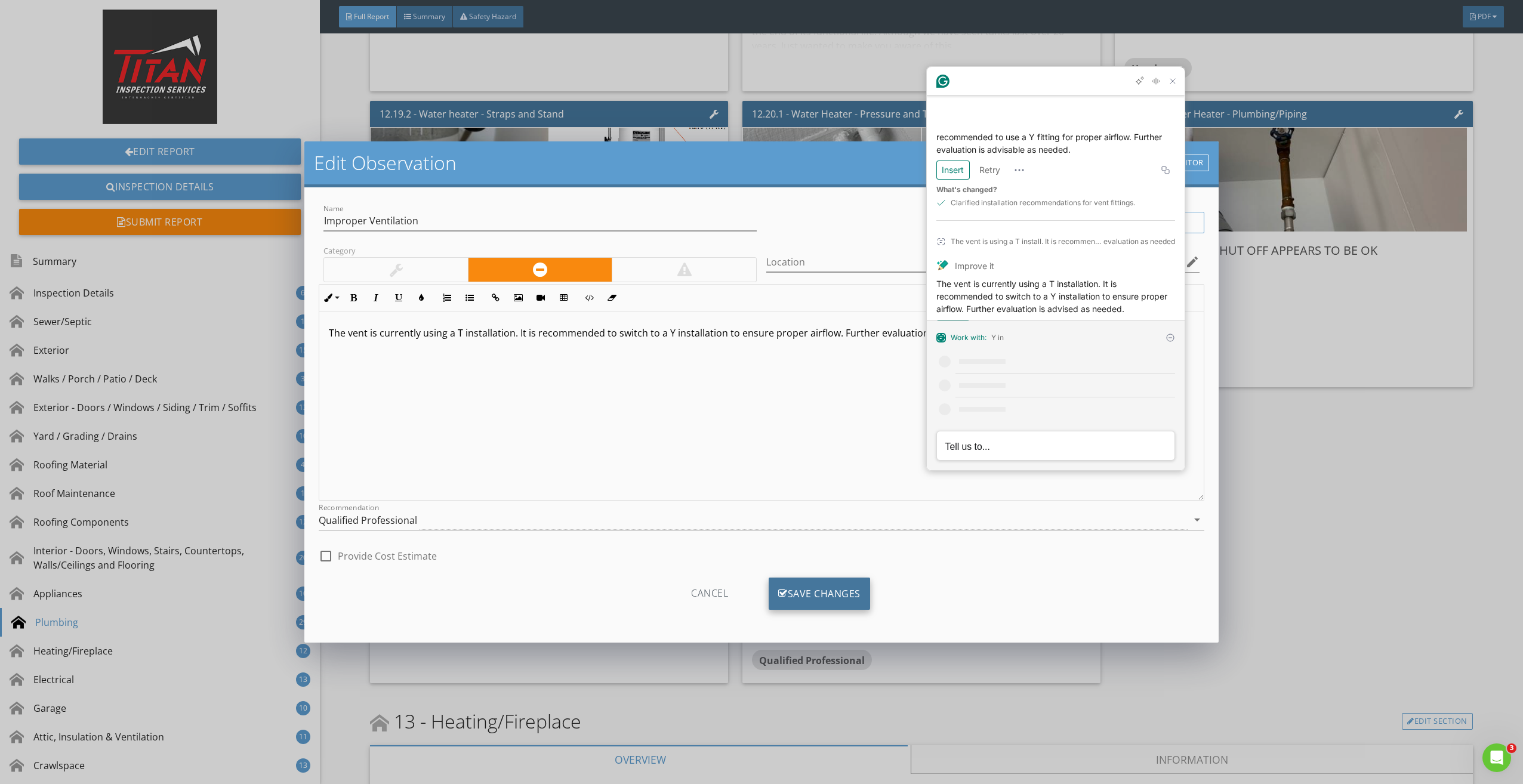
scroll to position [93, 0]
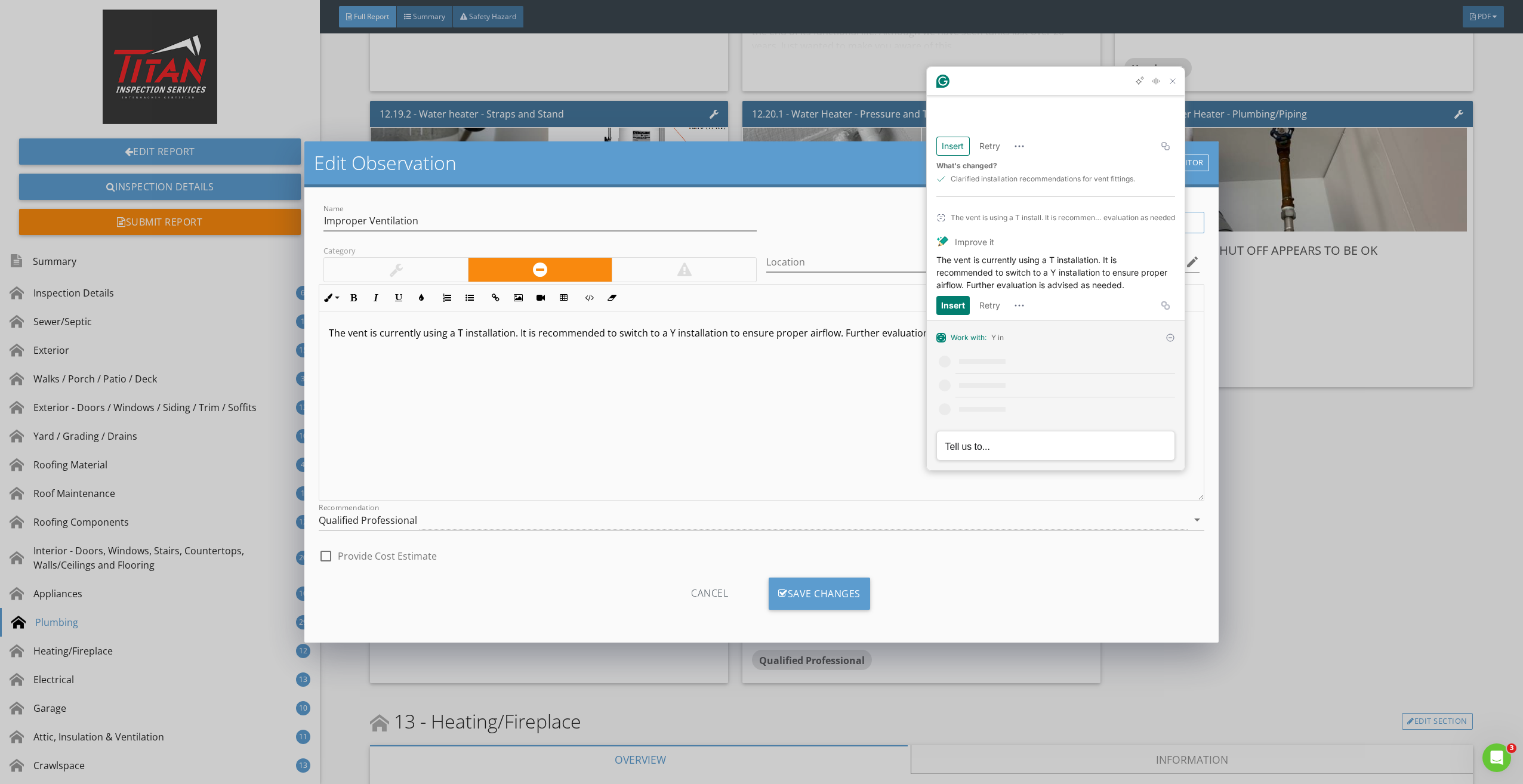
drag, startPoint x: 812, startPoint y: 585, endPoint x: 990, endPoint y: 595, distance: 178.3
click at [813, 585] on div "Save Changes" at bounding box center [819, 594] width 102 height 32
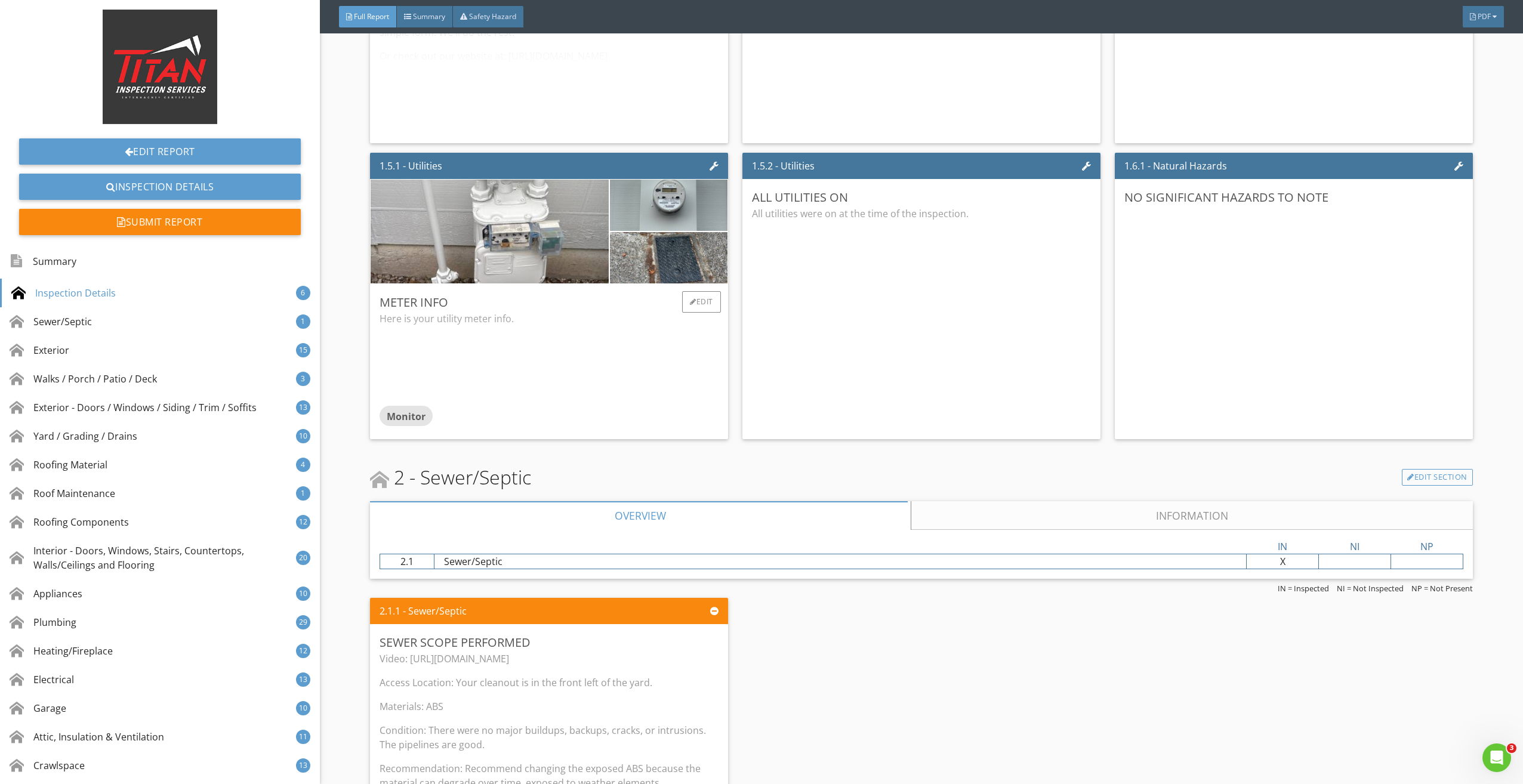
scroll to position [1372, 0]
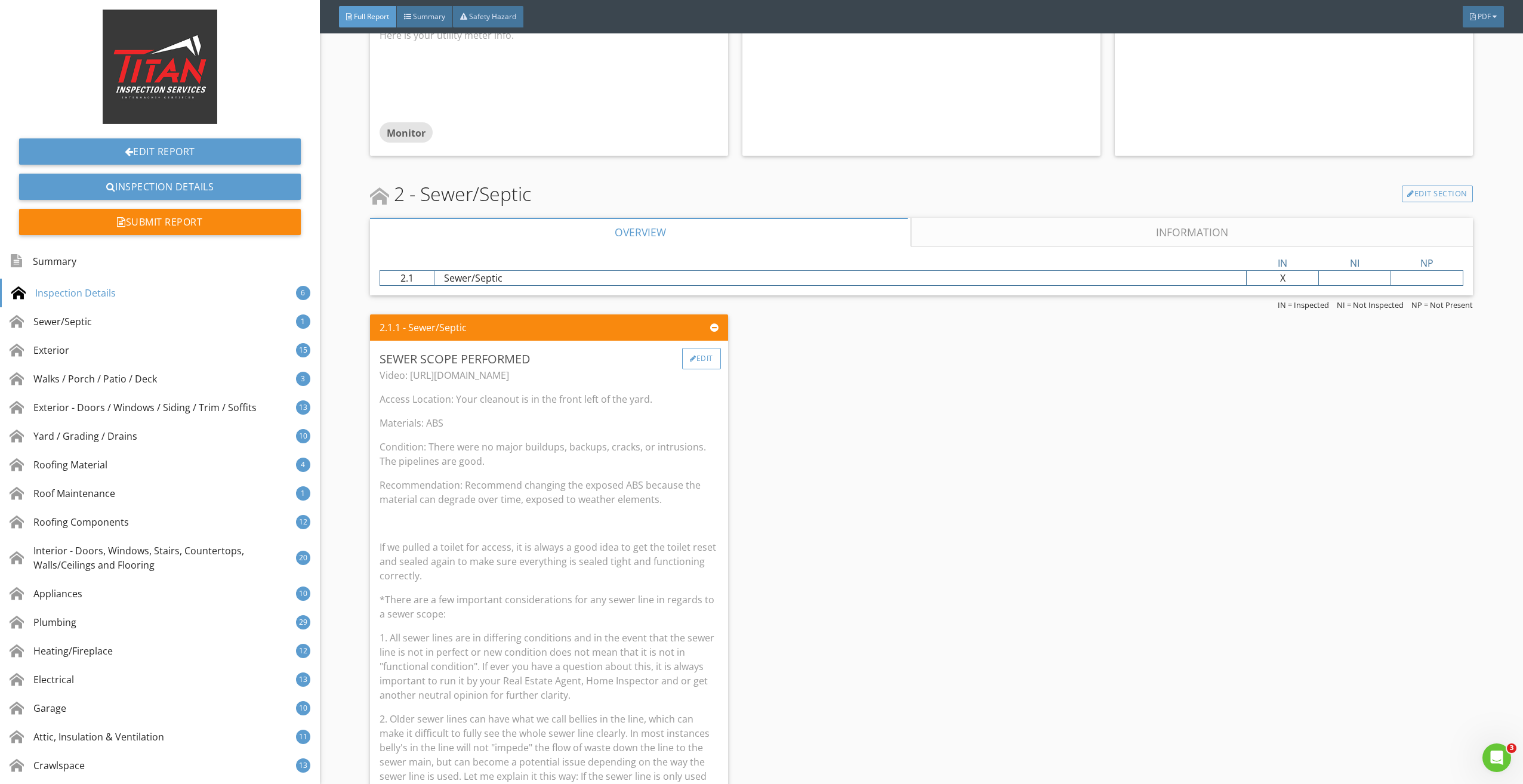
click at [707, 364] on div "Edit" at bounding box center [702, 358] width 39 height 21
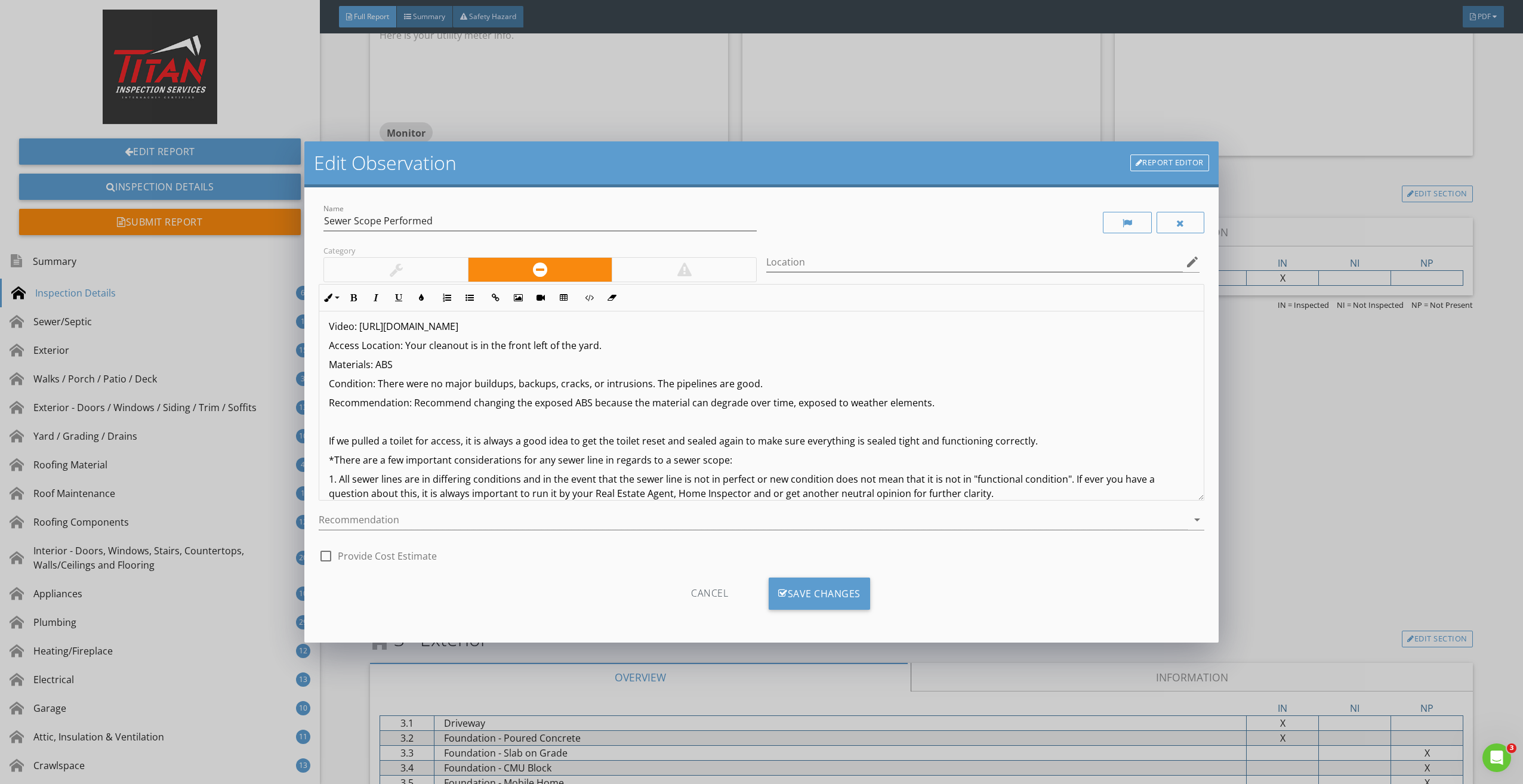
scroll to position [0, 0]
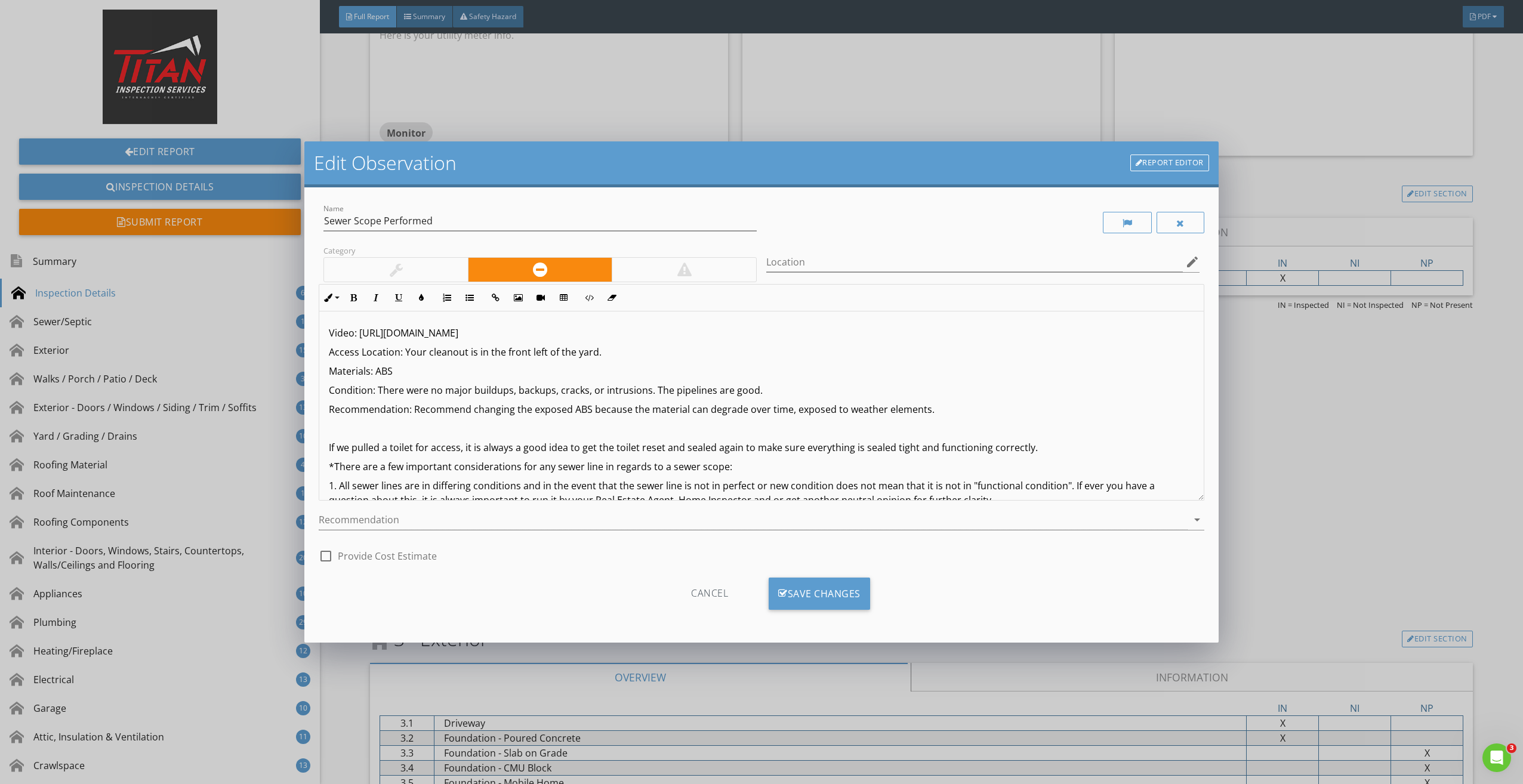
click at [403, 376] on p "Materials: ABS" at bounding box center [761, 371] width 864 height 15
click at [854, 580] on div "Save Changes" at bounding box center [819, 594] width 102 height 32
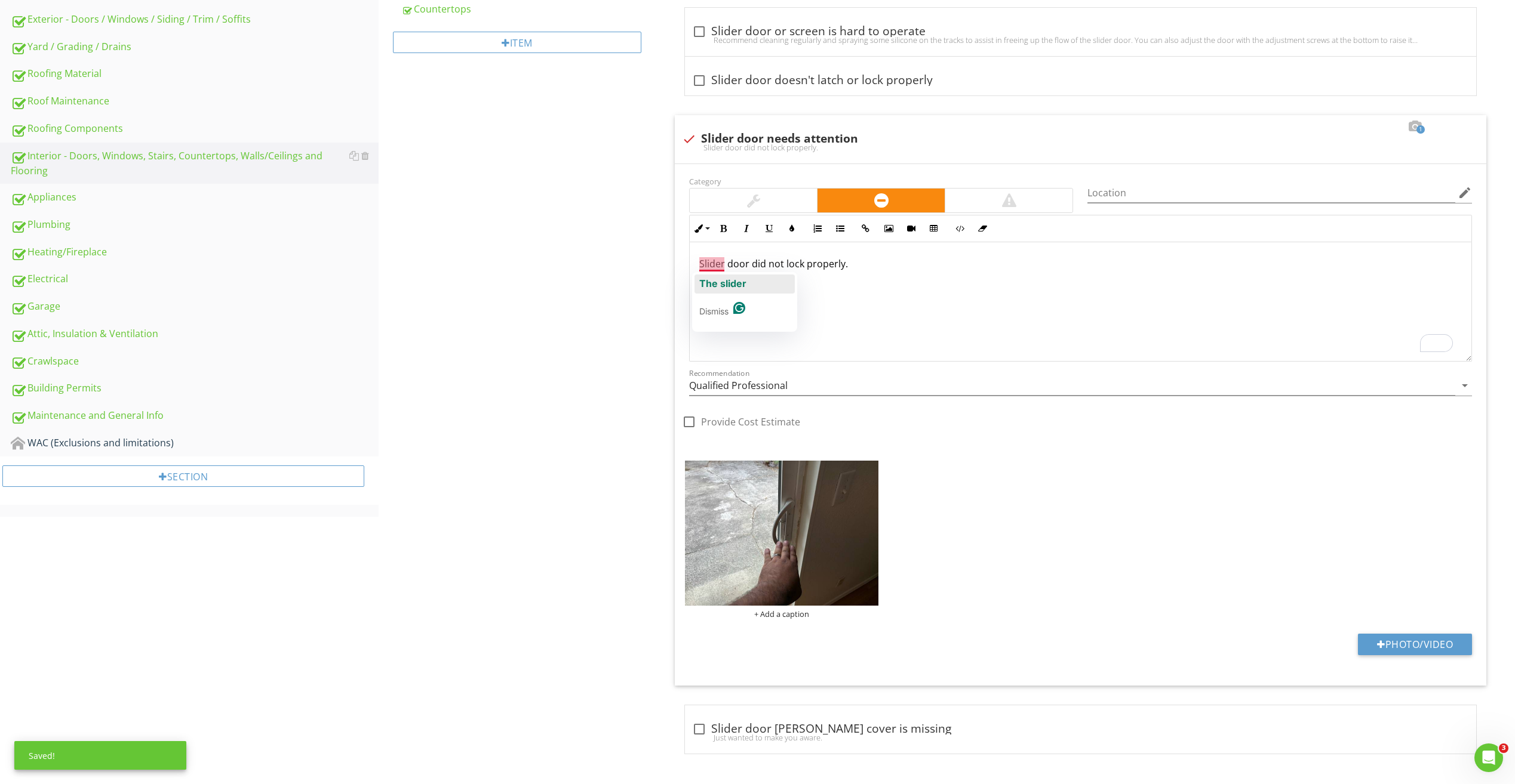
click at [720, 283] on span "The slider" at bounding box center [722, 283] width 47 height 12
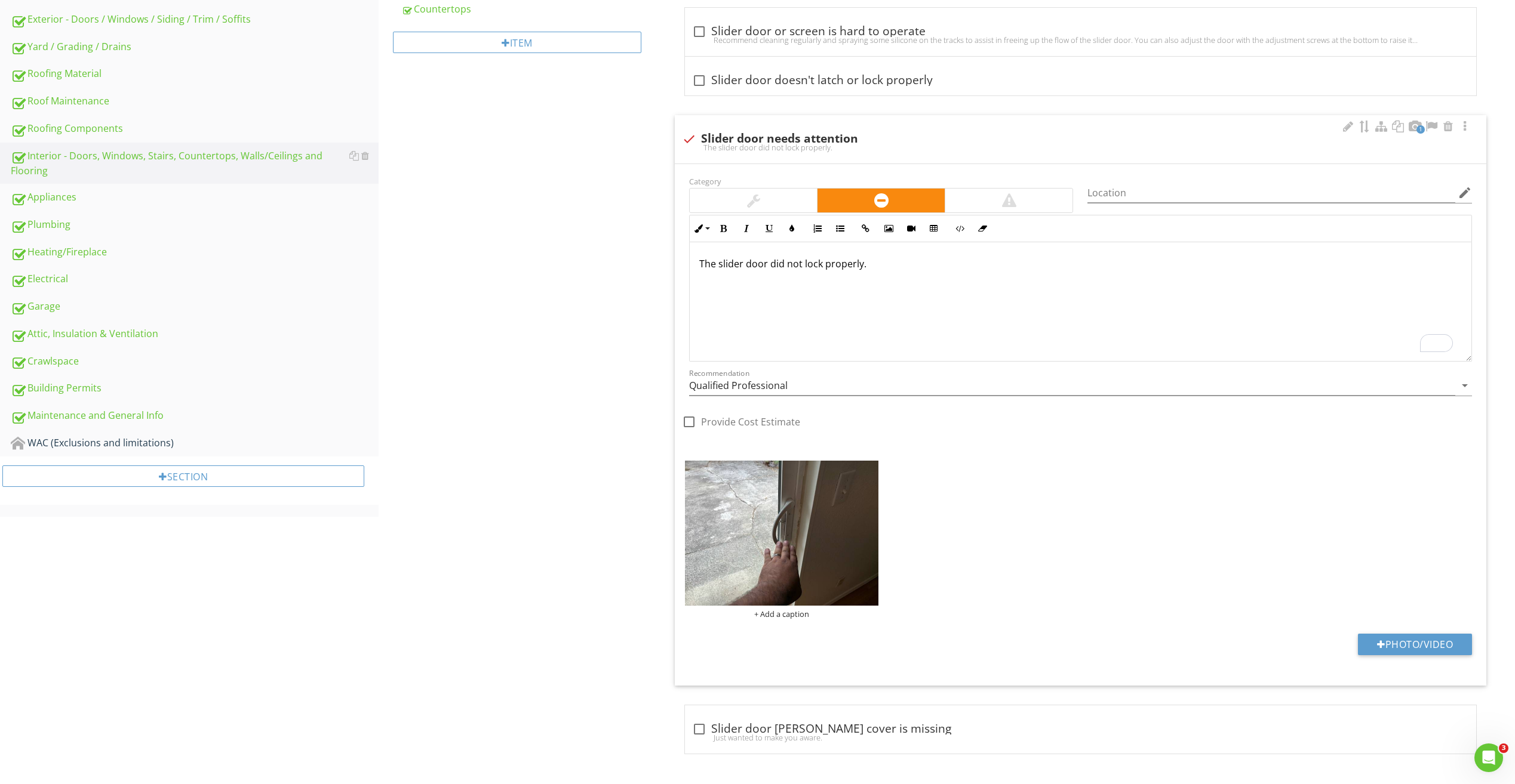
click at [802, 262] on p "The slider door did not lock properly." at bounding box center [1080, 264] width 762 height 15
click at [898, 270] on p "The slider door did not latch or lock properly." at bounding box center [1080, 264] width 762 height 15
click at [903, 268] on p "The slider door did not latch or lock properly." at bounding box center [1080, 264] width 762 height 15
click at [67, 200] on div "Appliances" at bounding box center [195, 198] width 368 height 16
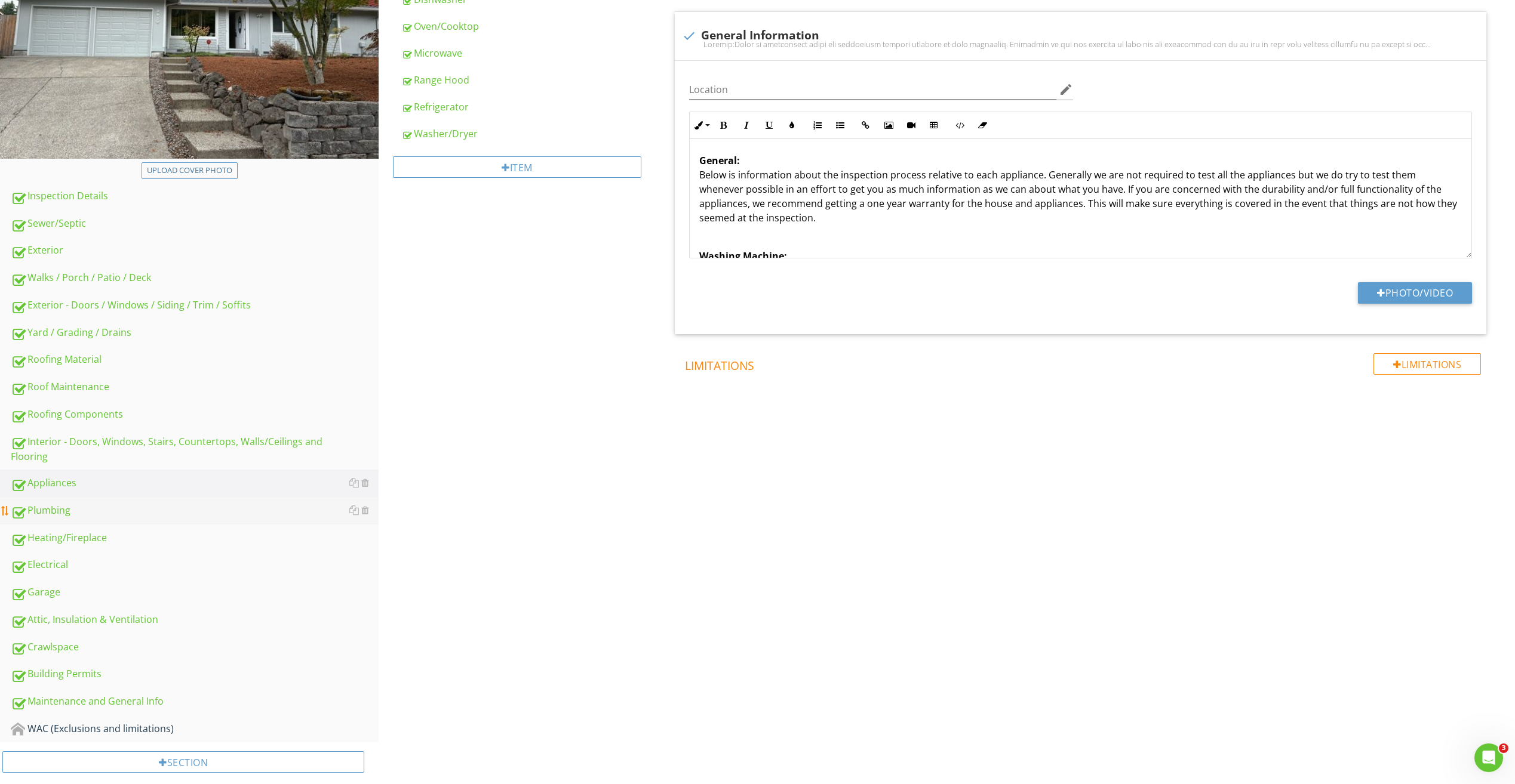
scroll to position [263, 0]
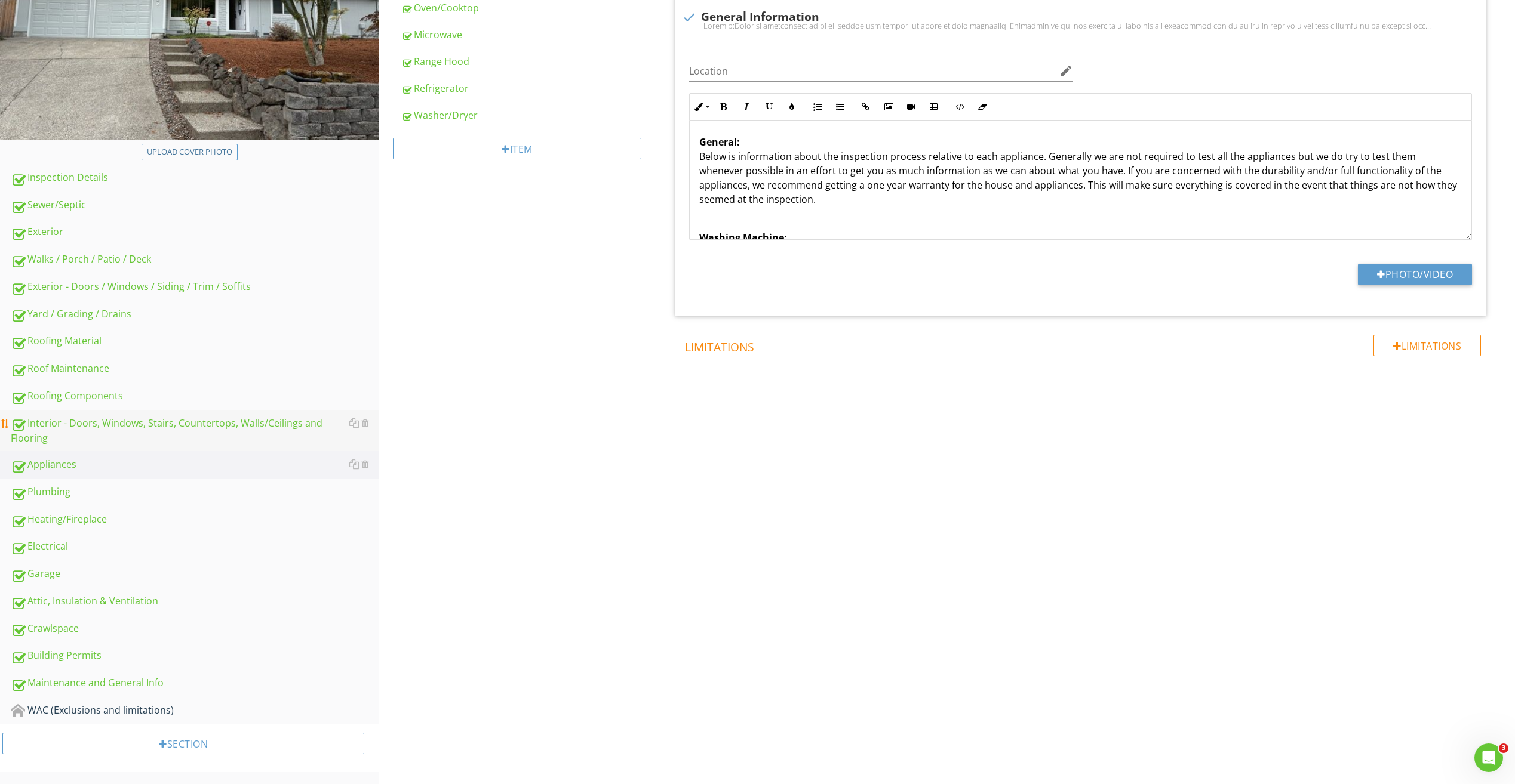
click at [73, 432] on div "Interior - Doors, Windows, Stairs, Countertops, Walls/Ceilings and Flooring" at bounding box center [195, 430] width 368 height 30
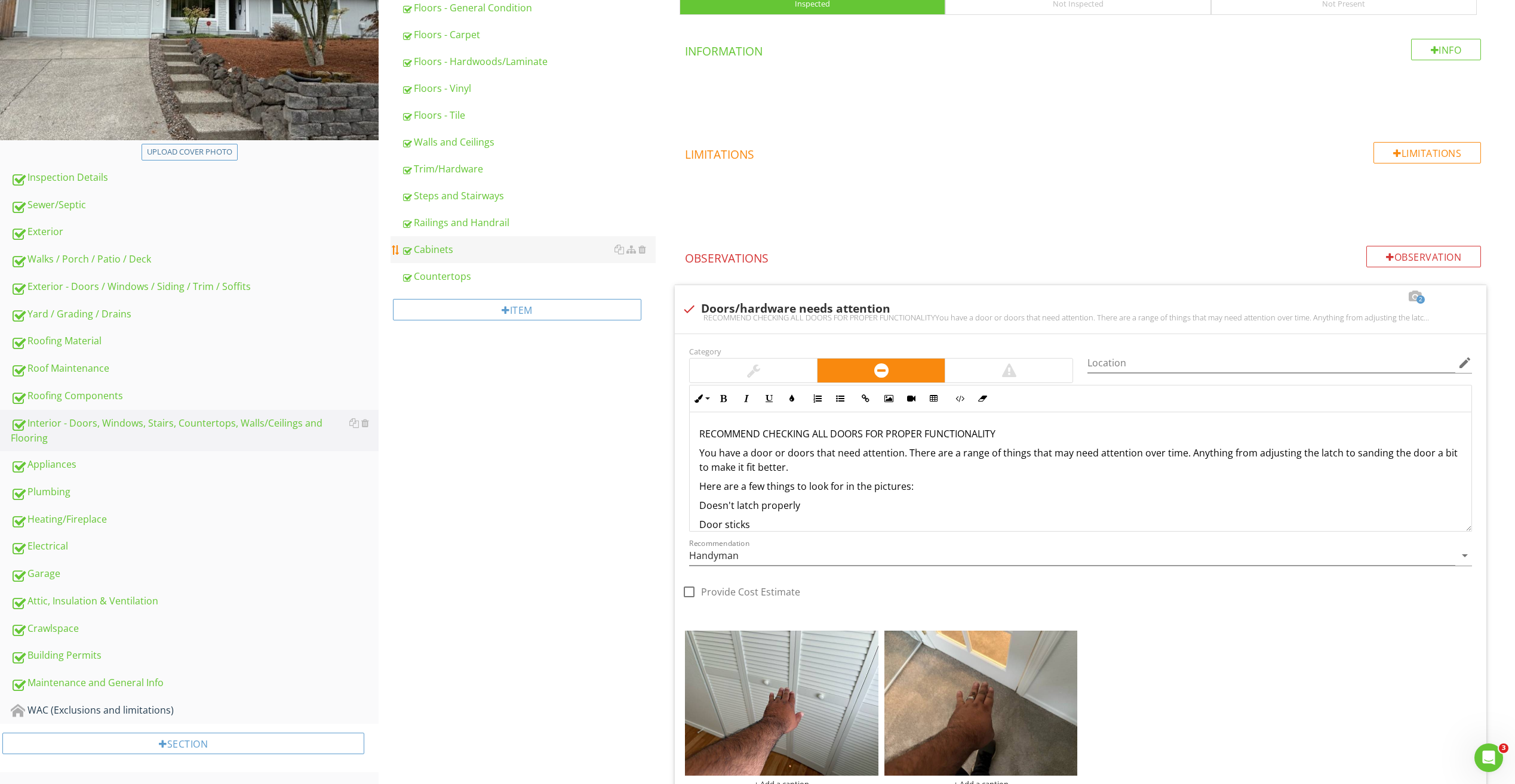
click at [440, 258] on link "Cabinets" at bounding box center [527, 249] width 254 height 26
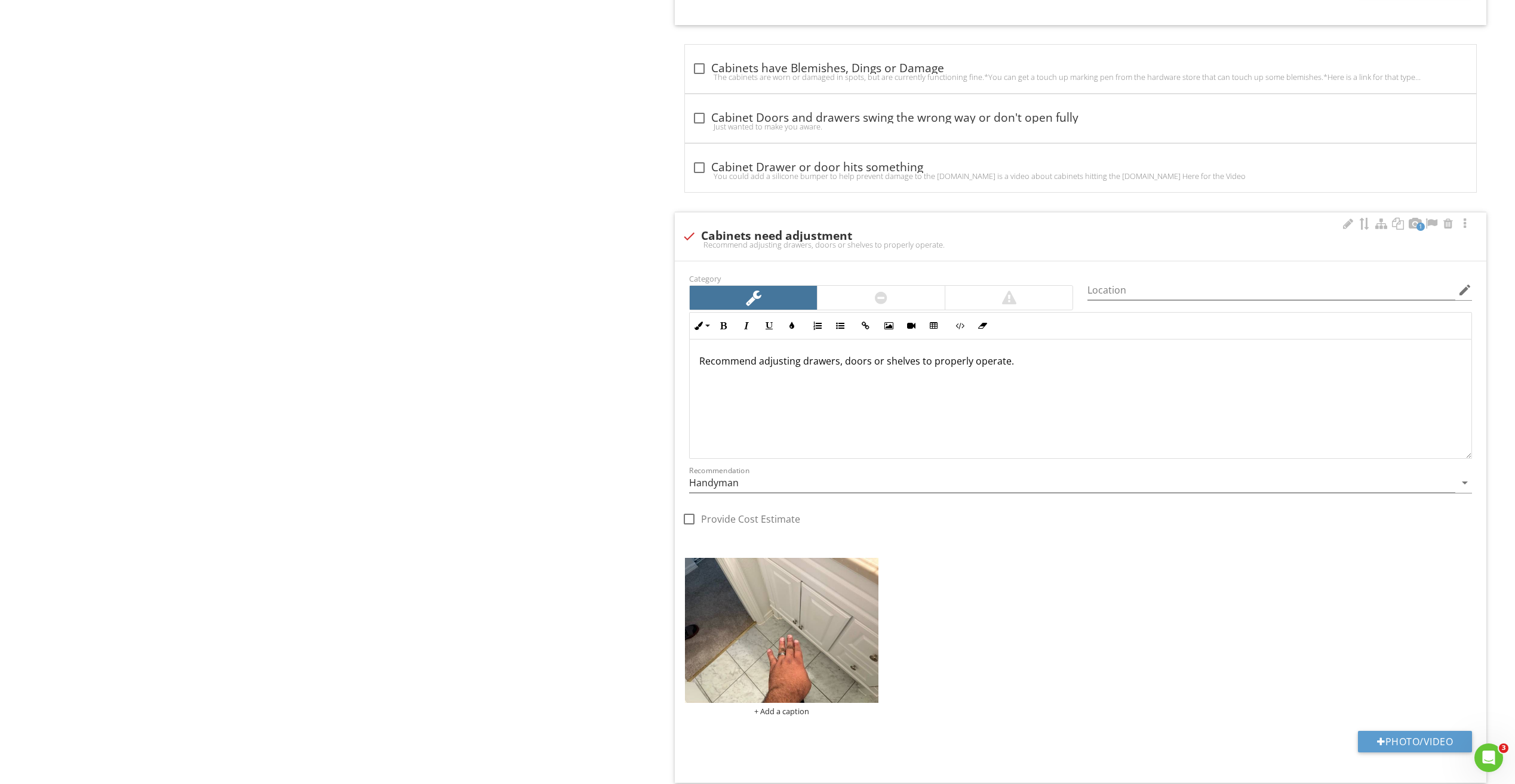
scroll to position [1158, 0]
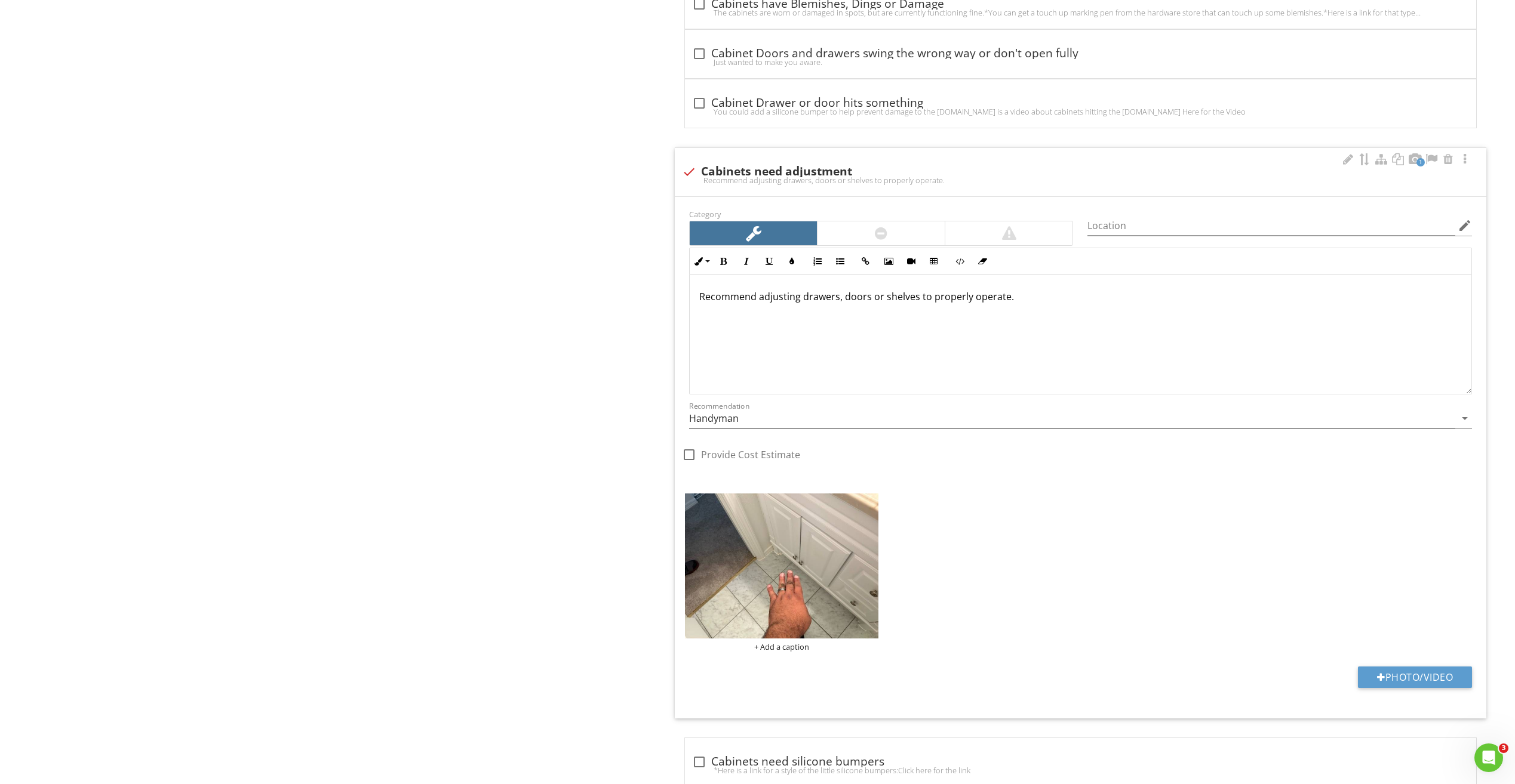
click at [1024, 296] on p "Recommend adjusting drawers, doors or shelves to properly operate." at bounding box center [1080, 296] width 762 height 15
click at [732, 350] on span "Cabinet" at bounding box center [717, 354] width 36 height 12
drag, startPoint x: 819, startPoint y: 333, endPoint x: 867, endPoint y: 352, distance: 51.6
click at [821, 333] on p "Cabinet doors are installed upside down." at bounding box center [1080, 335] width 762 height 15
click at [899, 344] on div "Recommend adjusting drawers, doors or shelves to properly operate. Cabinet door…" at bounding box center [1080, 334] width 782 height 119
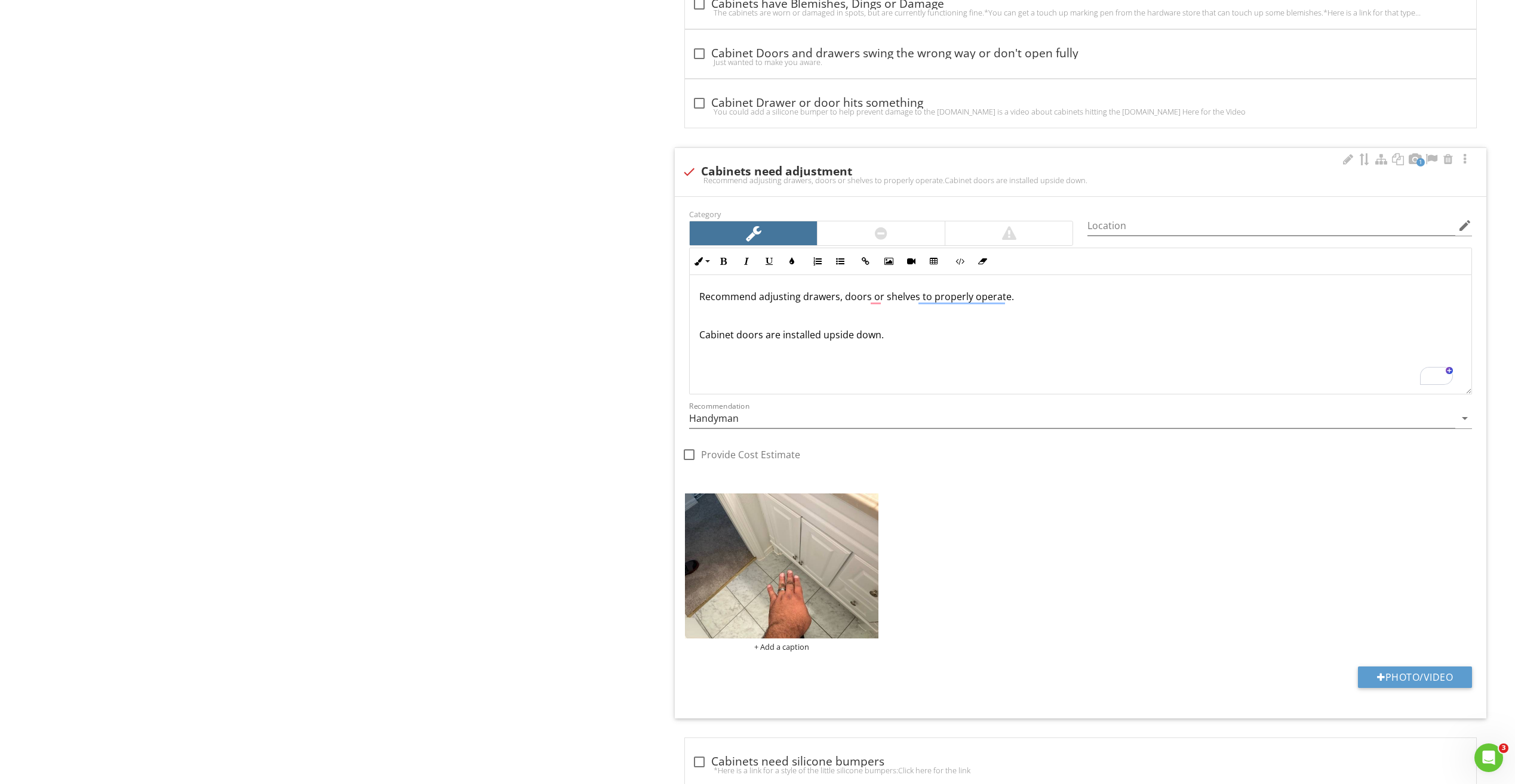
click at [821, 334] on p "Cabinet doors are installed upside down." at bounding box center [1080, 335] width 762 height 15
click at [697, 336] on div "Recommend adjusting drawers, doors or shelves to properly operate. Cabinet door…" at bounding box center [1080, 334] width 782 height 119
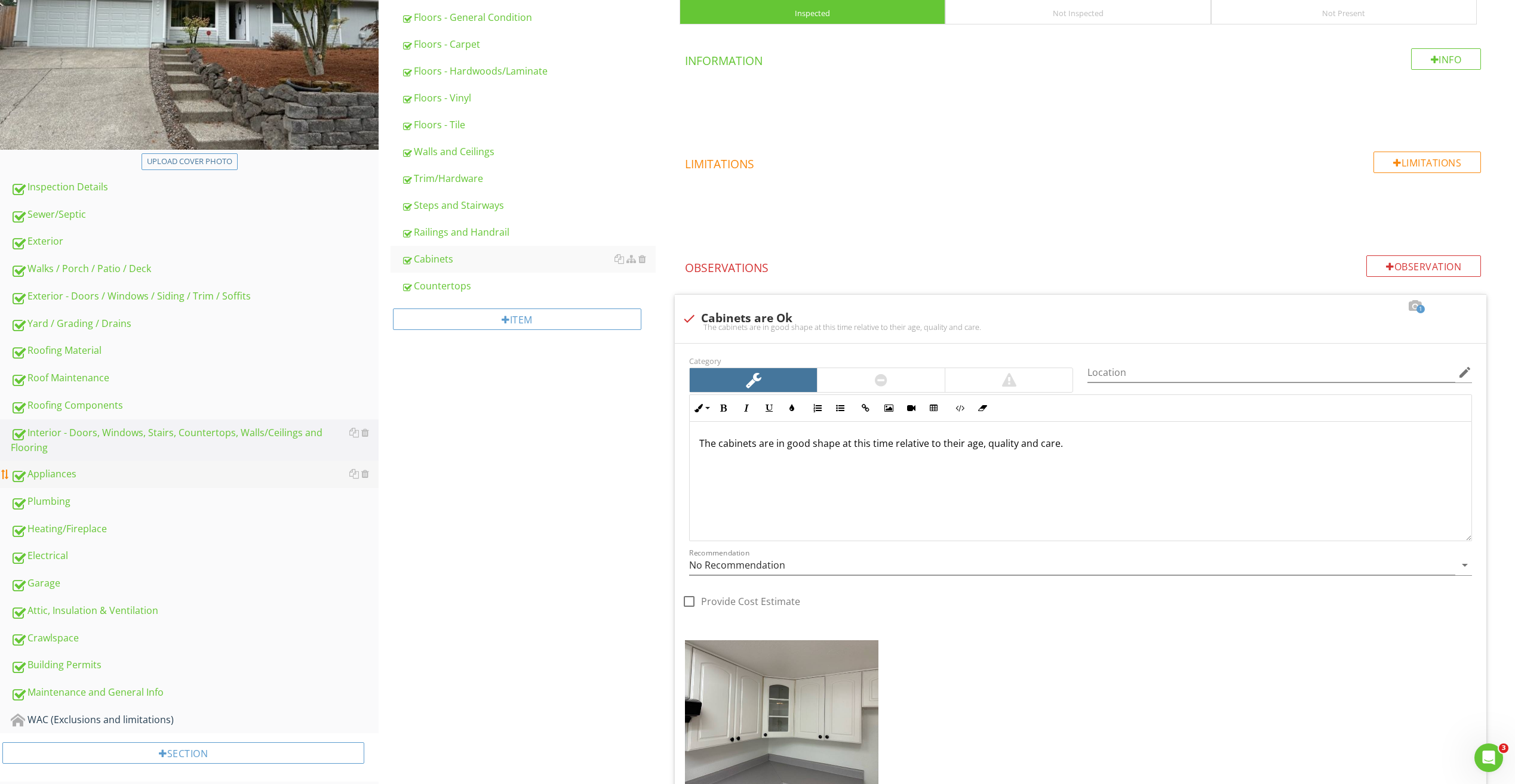
scroll to position [263, 0]
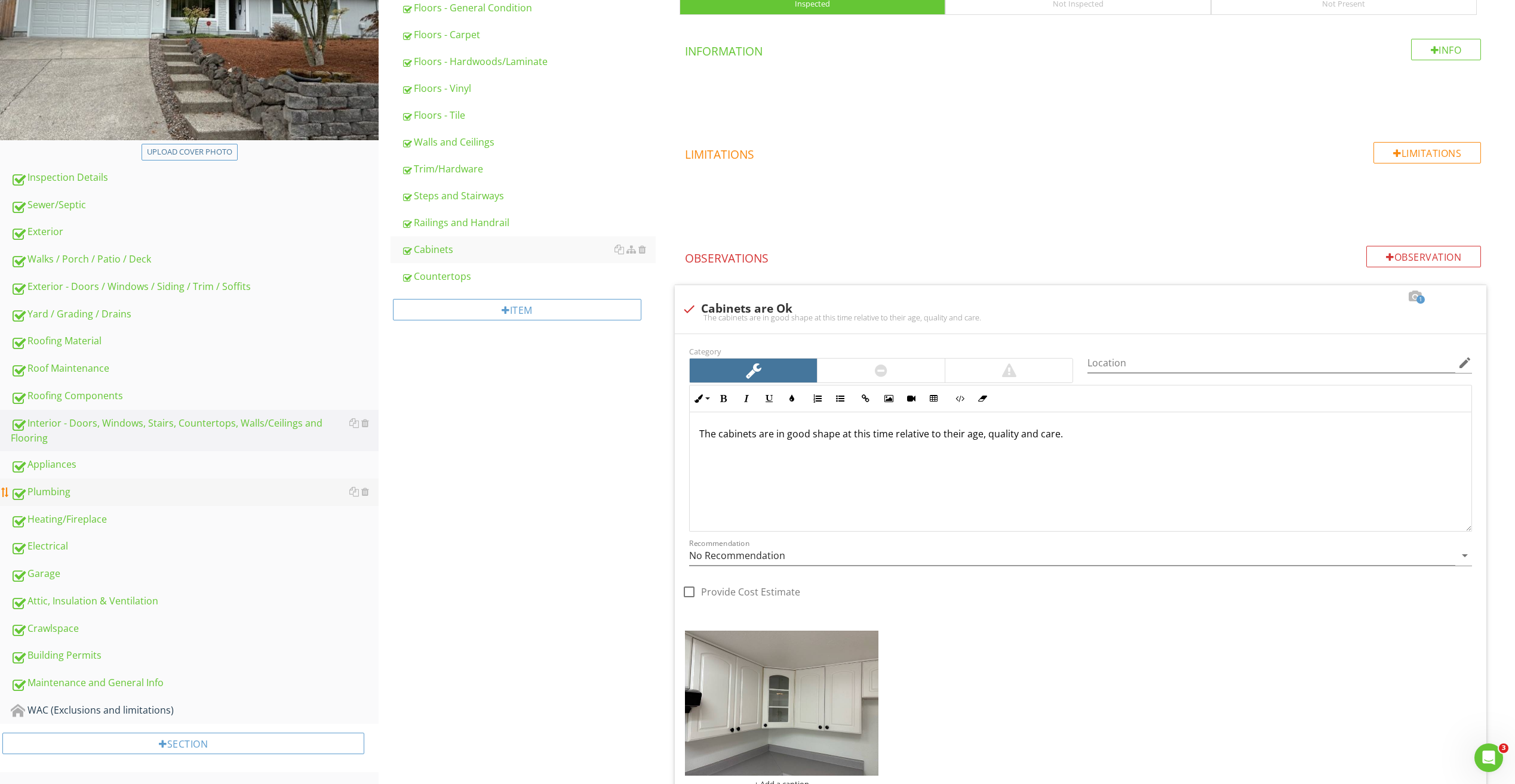
click at [67, 500] on div "Plumbing" at bounding box center [195, 492] width 368 height 16
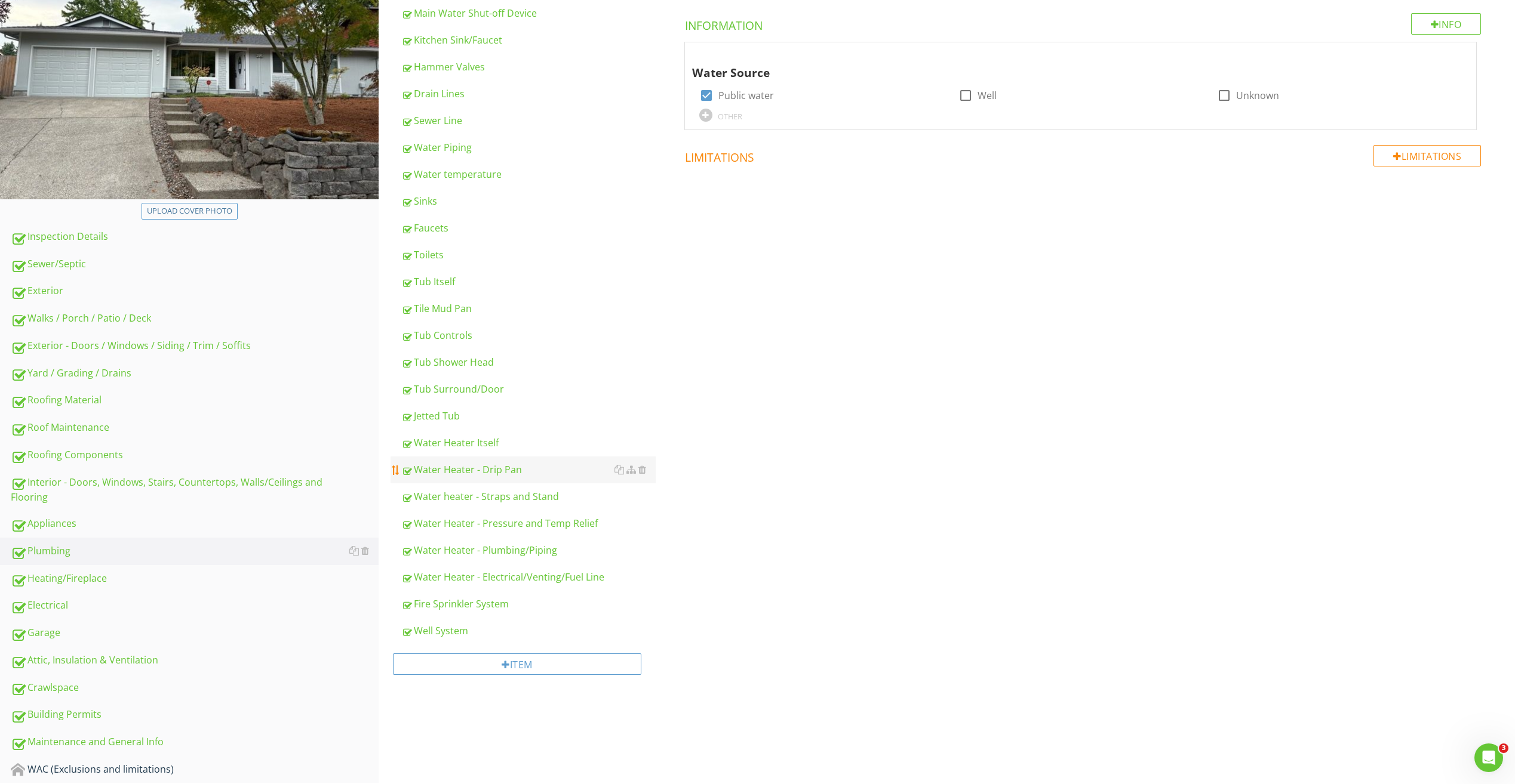
scroll to position [203, 0]
click at [448, 98] on div "Drain Lines" at bounding box center [527, 94] width 254 height 15
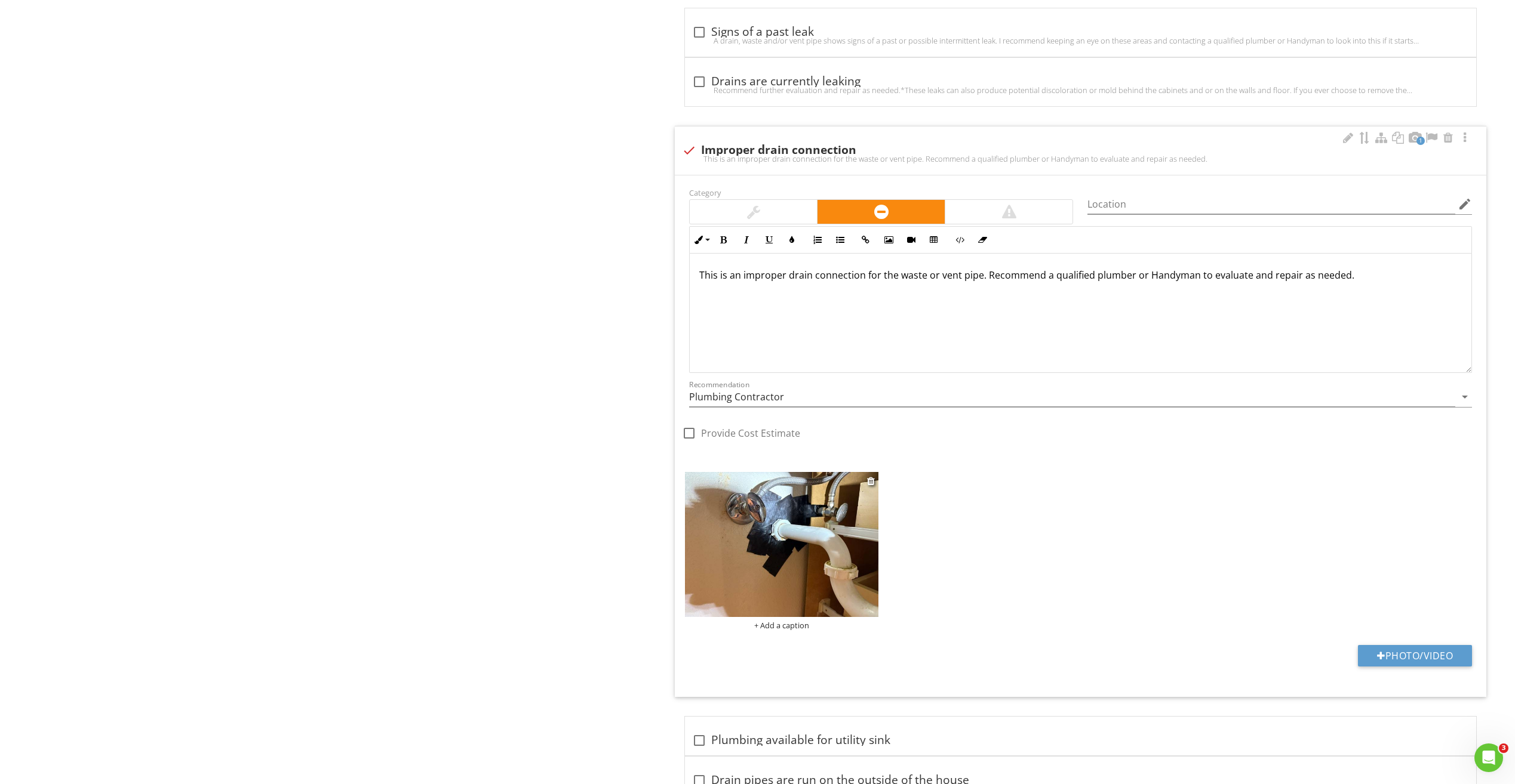
scroll to position [1102, 0]
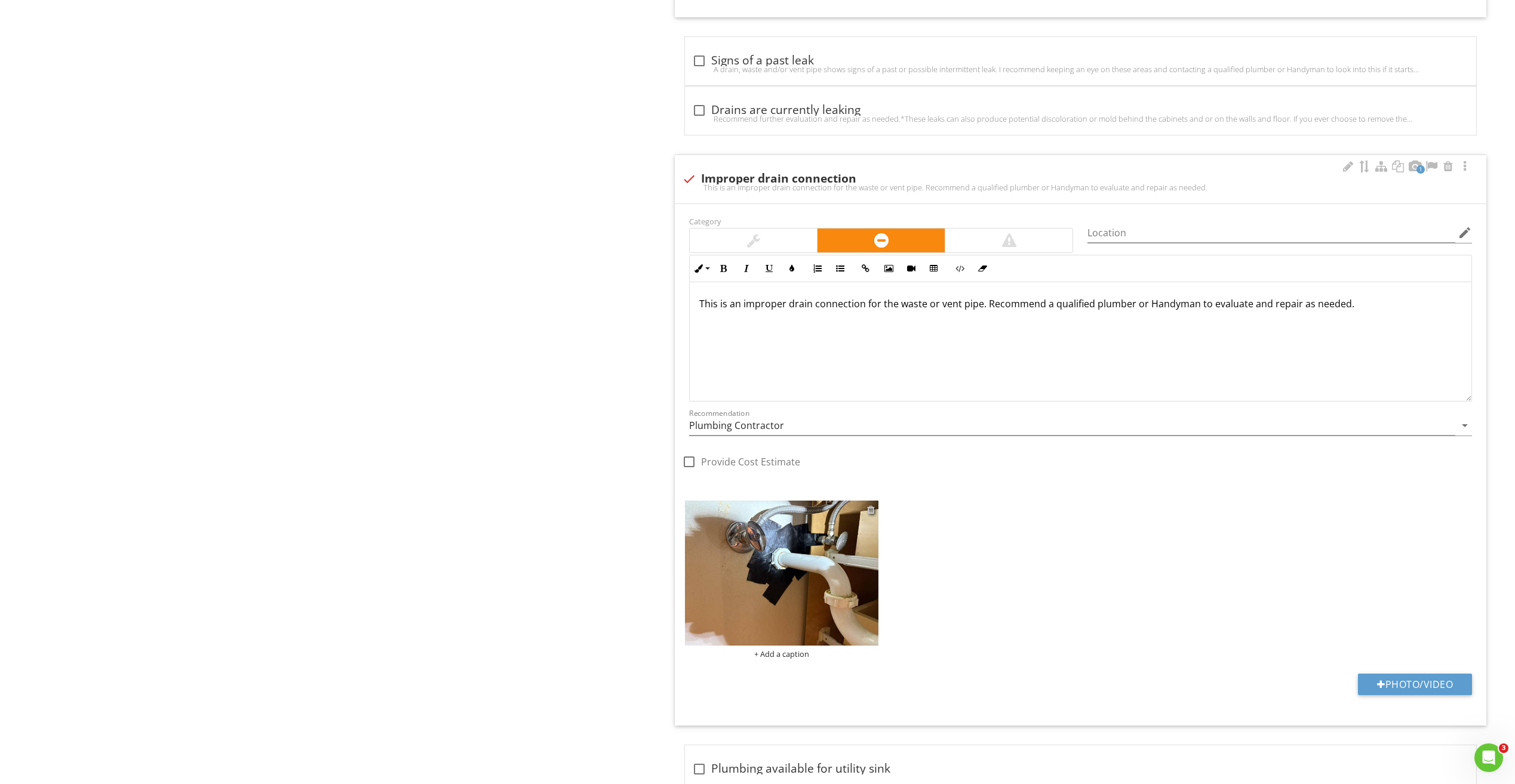
click at [874, 509] on div at bounding box center [870, 510] width 7 height 9
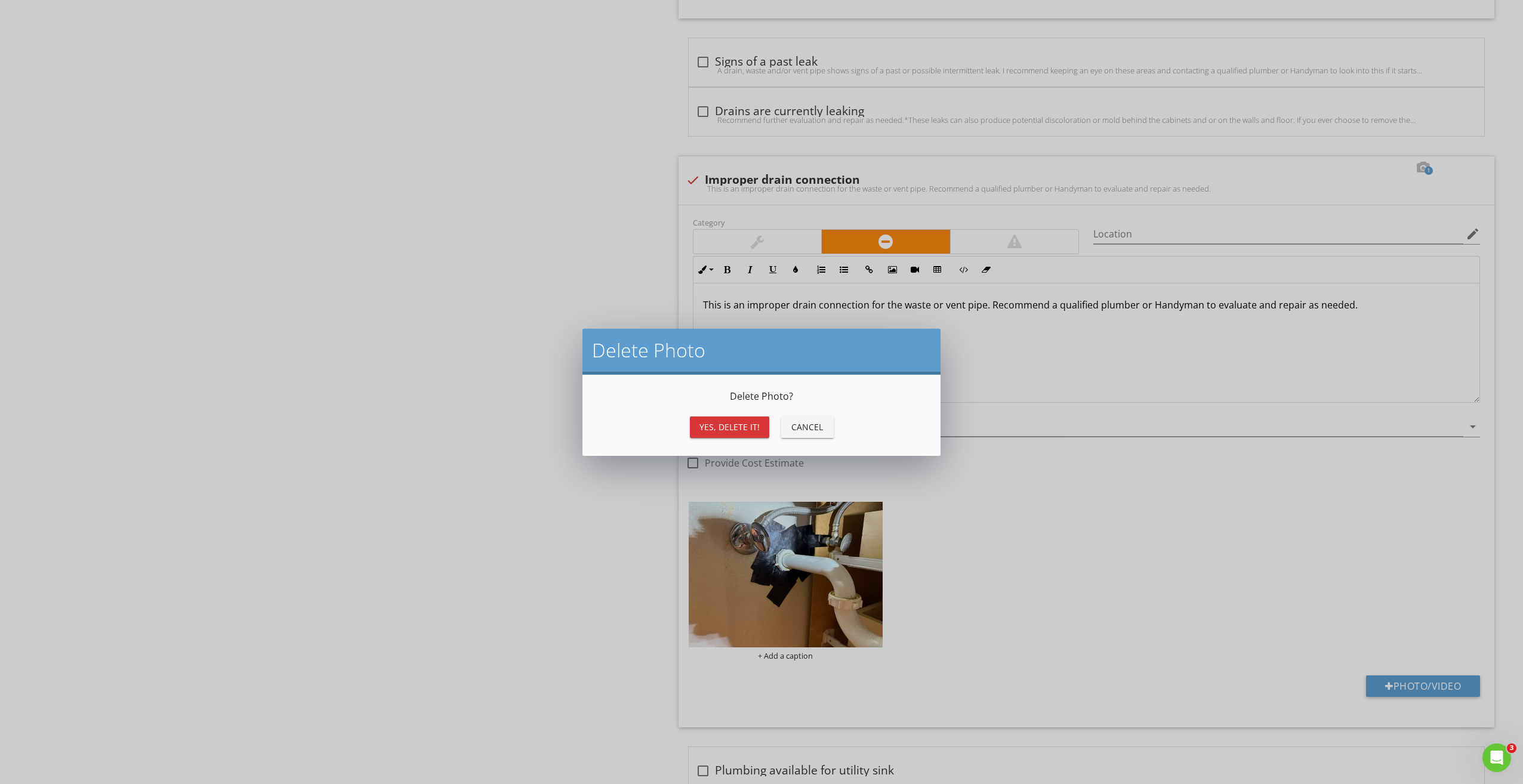
click at [722, 429] on div "Yes, Delete it!" at bounding box center [729, 428] width 60 height 13
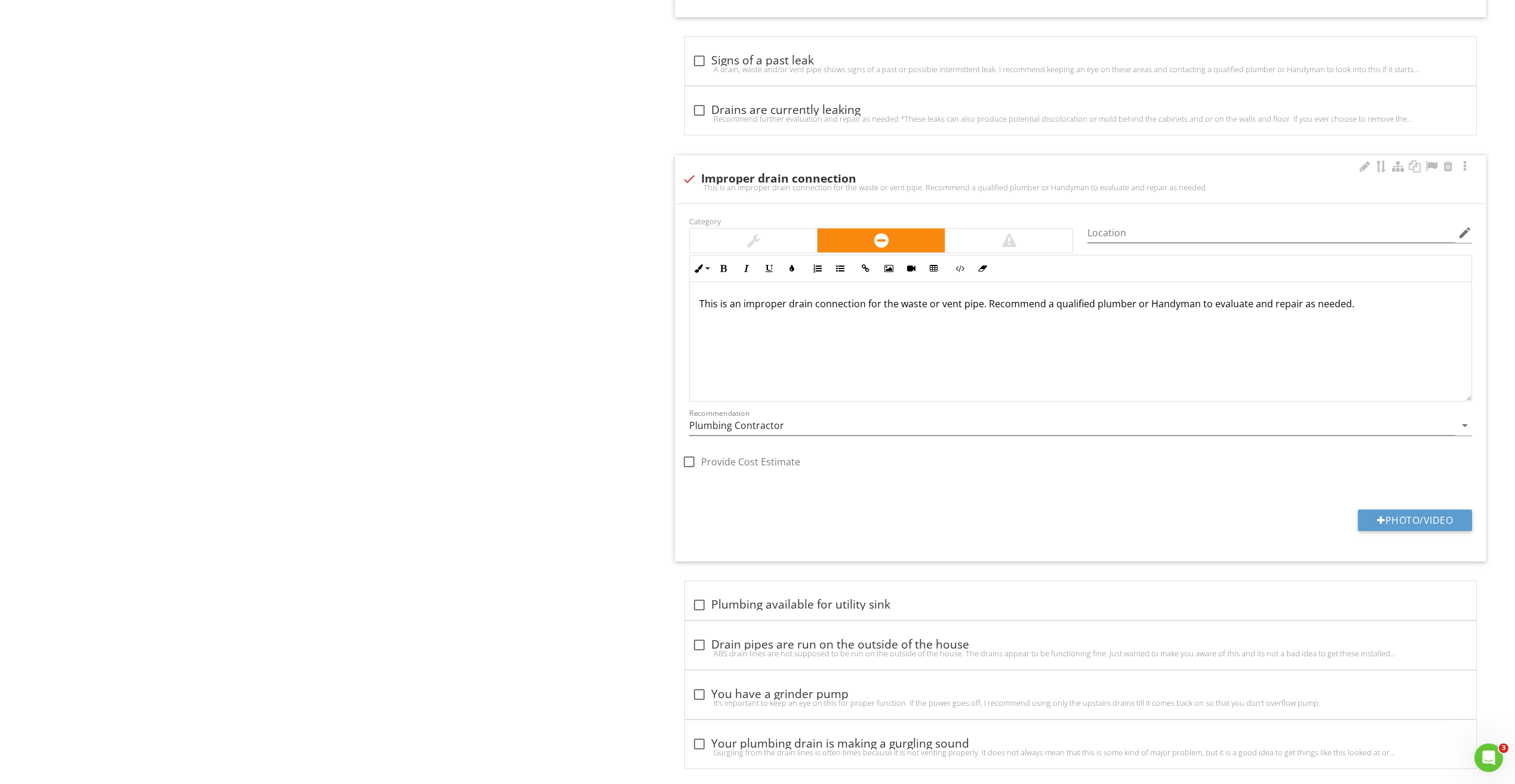
click at [691, 187] on div "This is an improper drain connection for the waste or vent pipe. Recommend a qu…" at bounding box center [1080, 187] width 797 height 9
checkbox input "true"
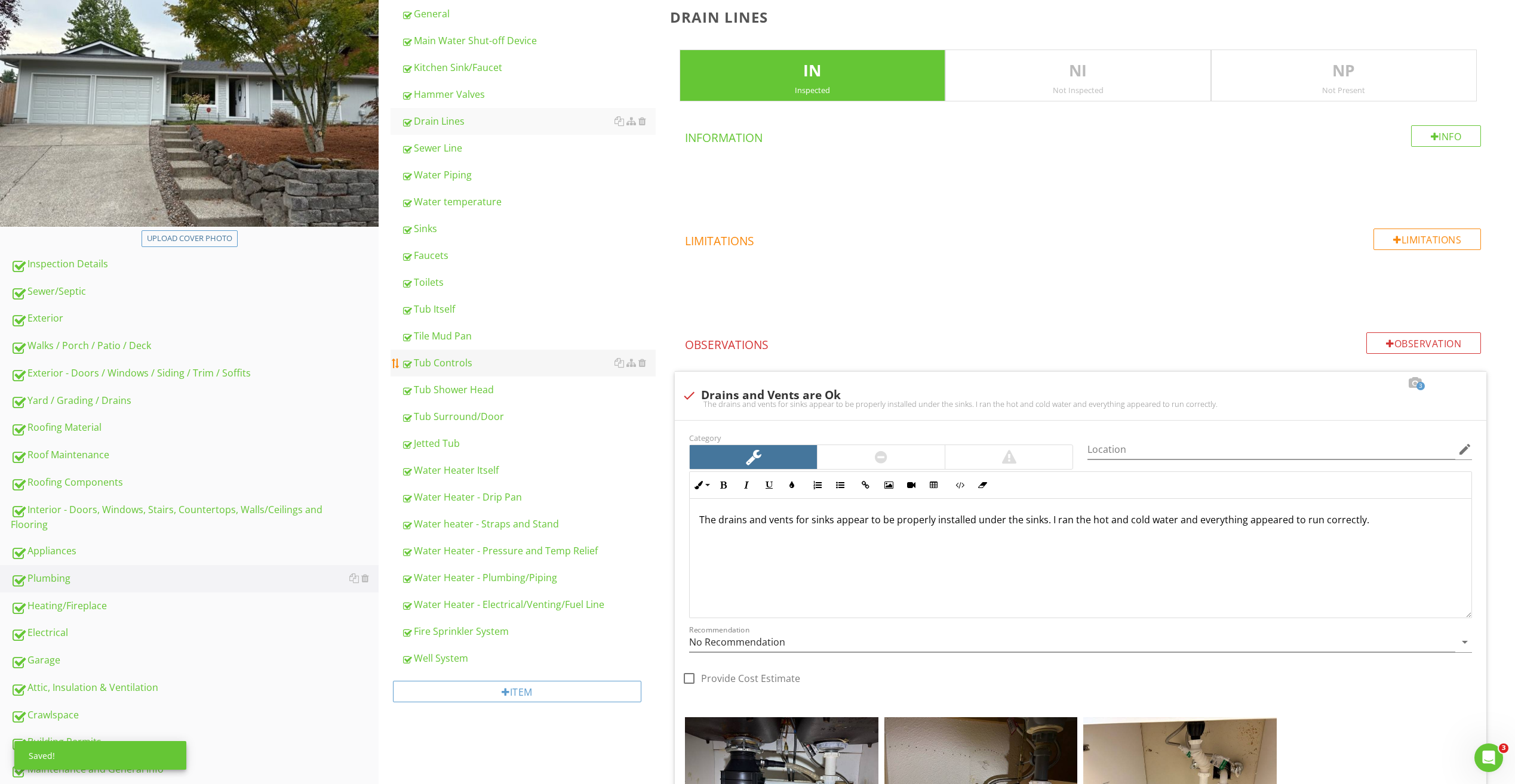
scroll to position [130, 0]
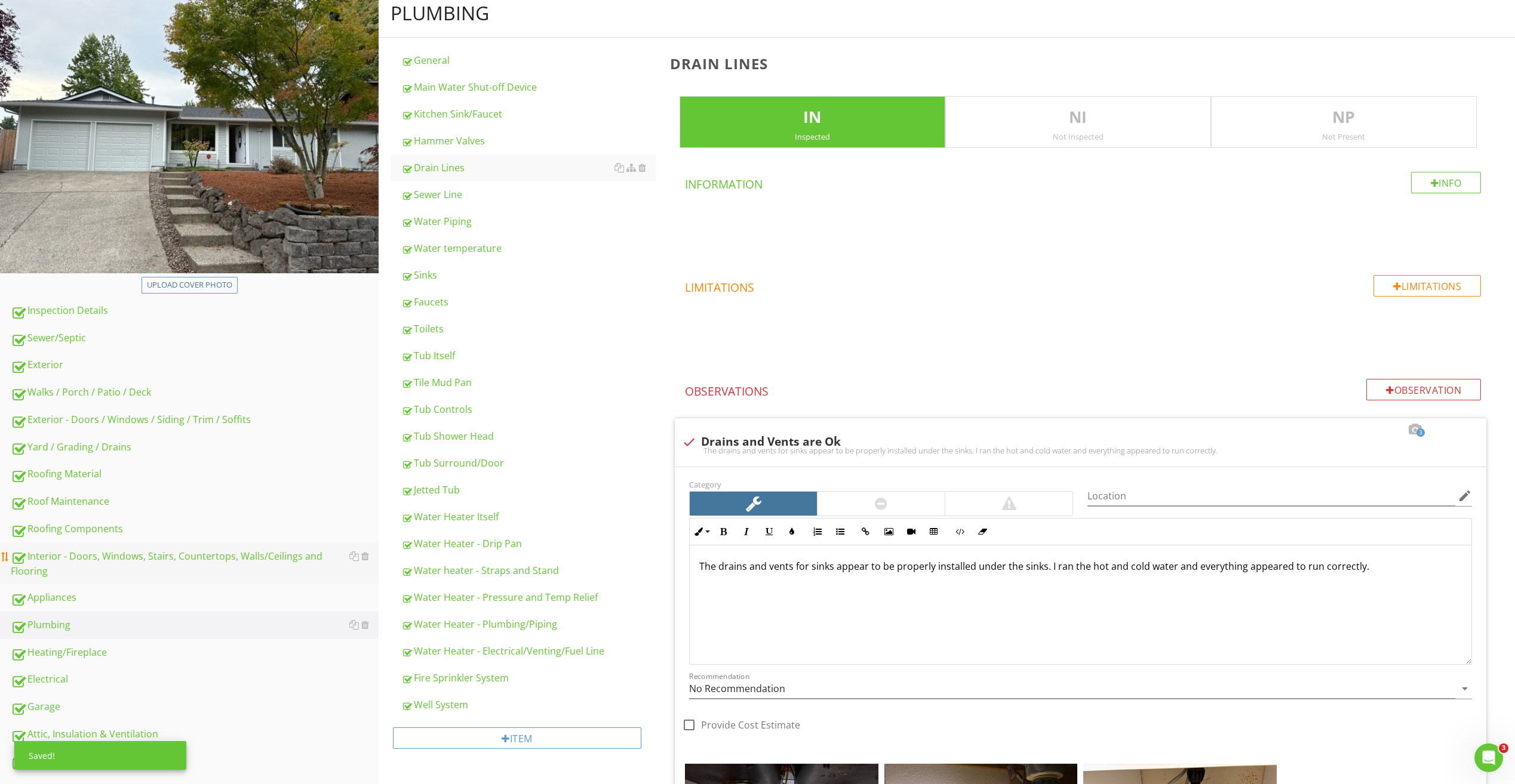
click at [103, 568] on div "Interior - Doors, Windows, Stairs, Countertops, Walls/Ceilings and Flooring" at bounding box center [195, 564] width 368 height 30
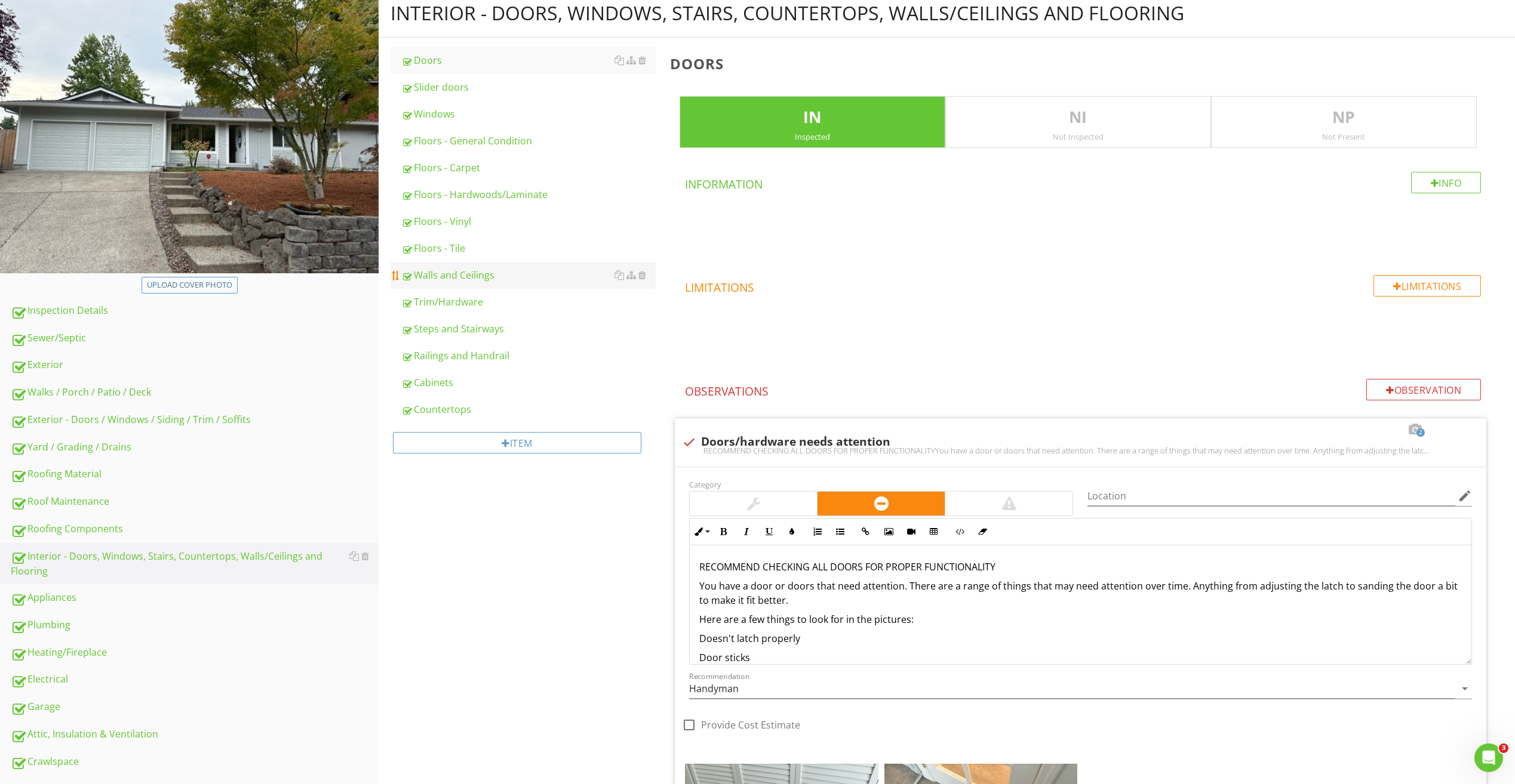
click at [466, 279] on div "Walls and Ceilings" at bounding box center [527, 275] width 254 height 15
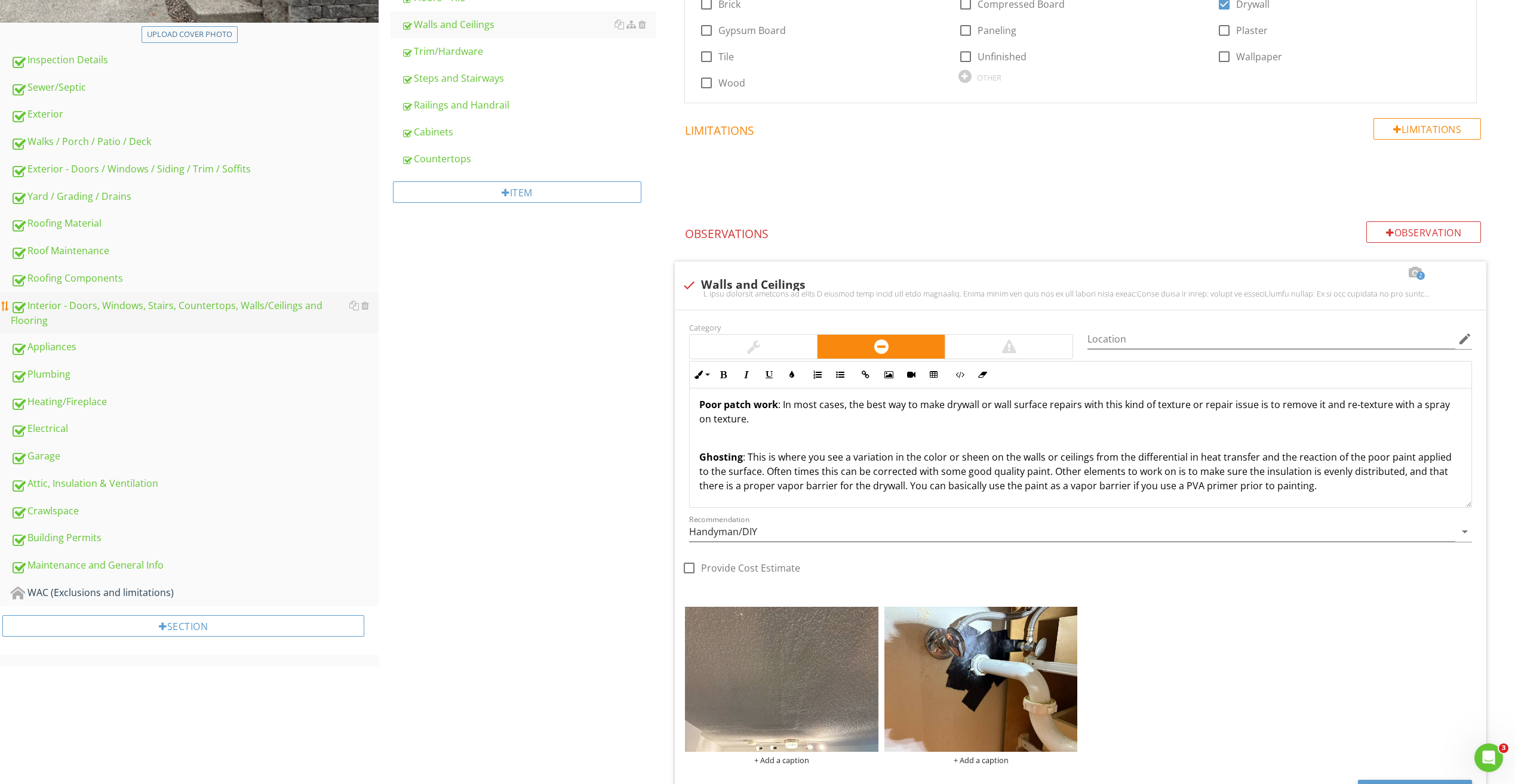
scroll to position [342, 0]
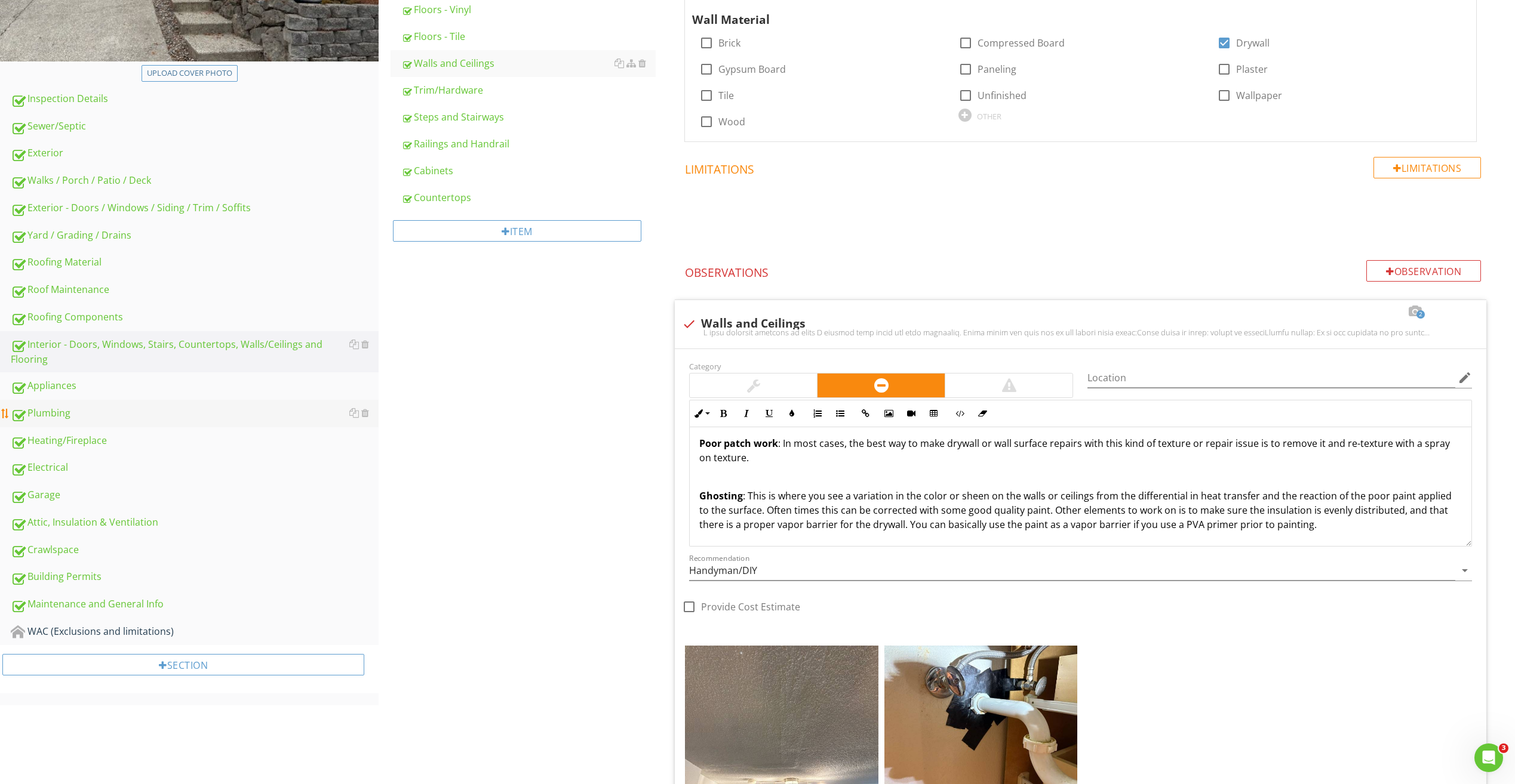
drag, startPoint x: 75, startPoint y: 442, endPoint x: 300, endPoint y: 424, distance: 225.7
click at [75, 441] on div "Heating/Fireplace" at bounding box center [195, 440] width 368 height 16
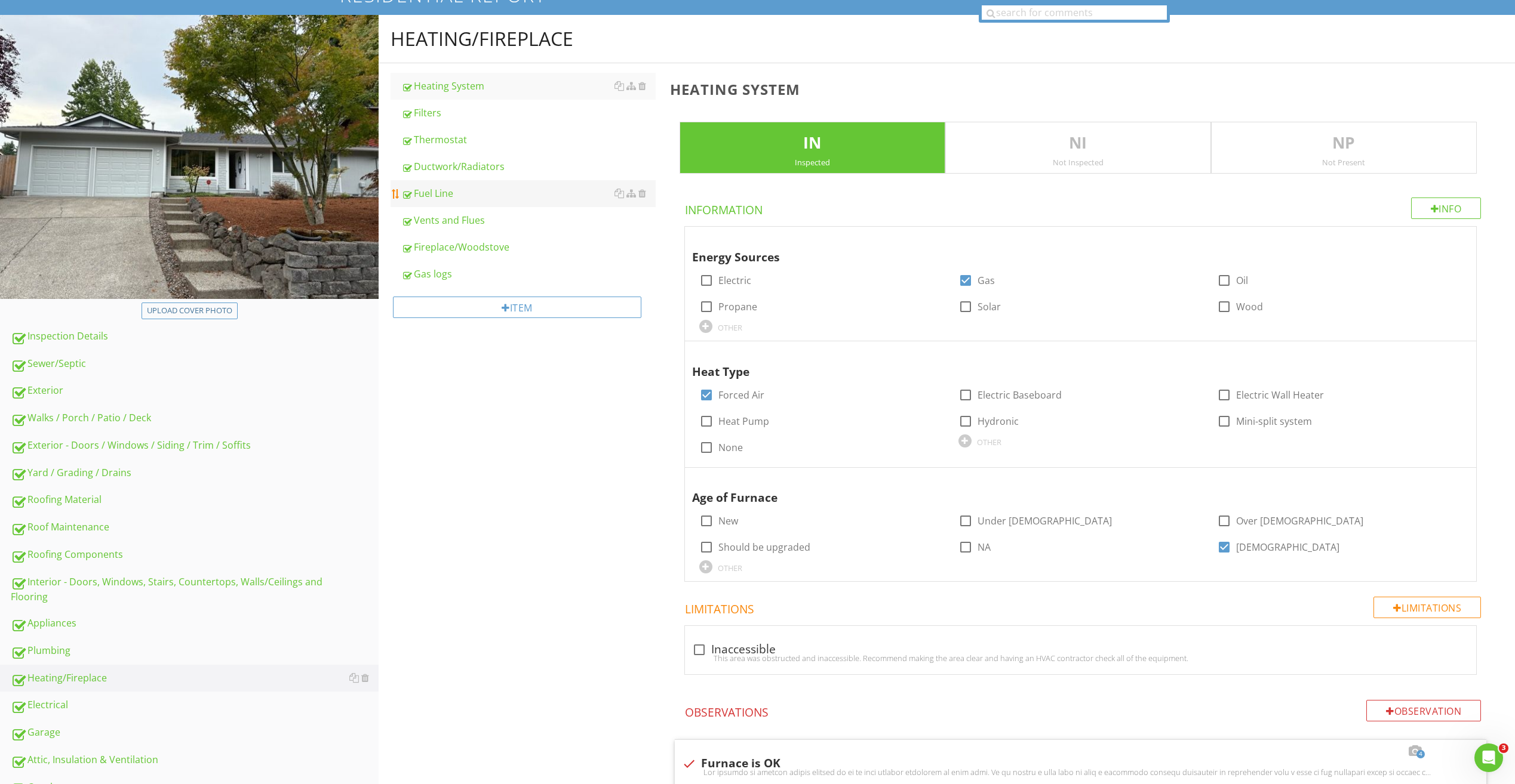
scroll to position [43, 0]
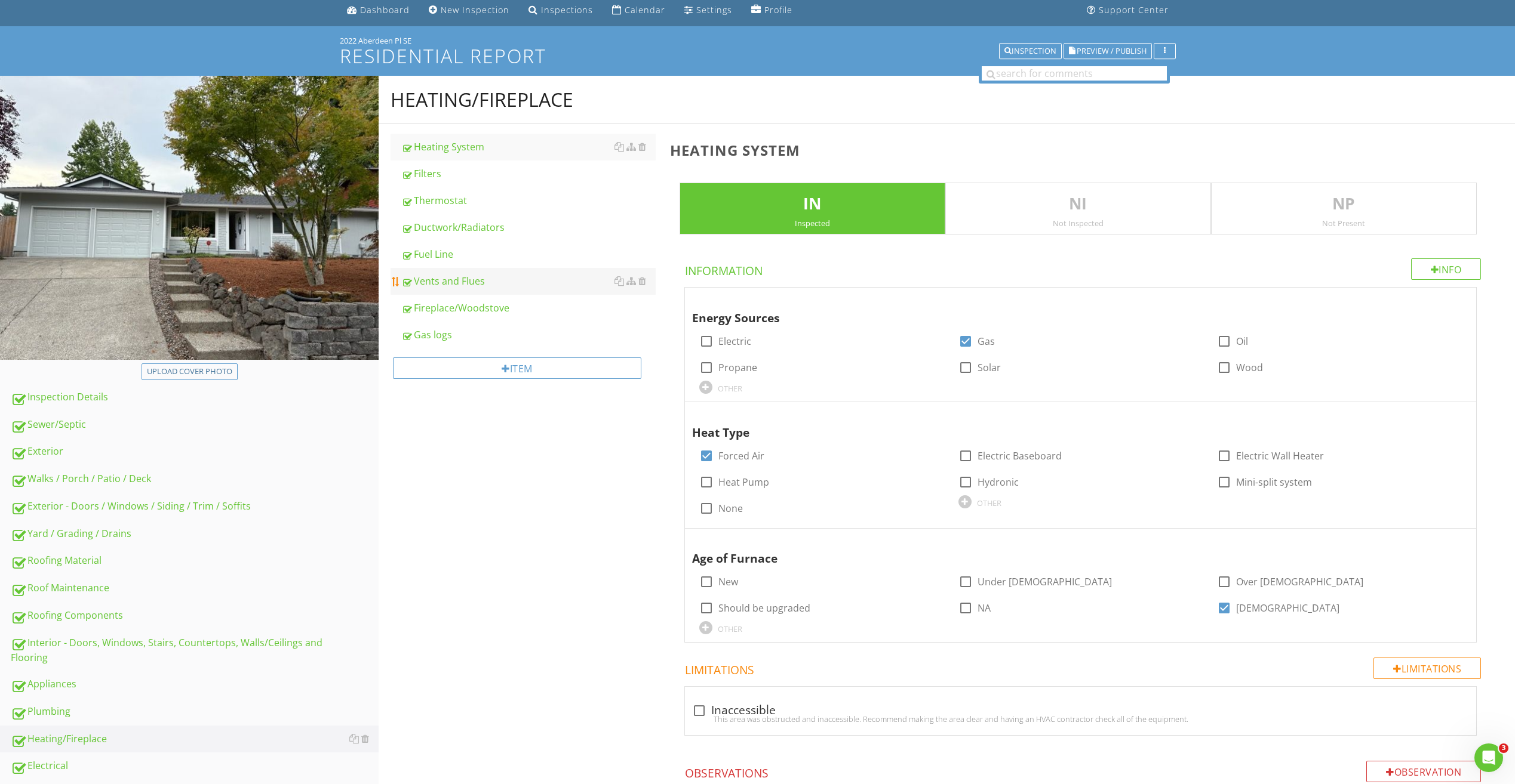
click at [468, 277] on div "Vents and Flues" at bounding box center [527, 282] width 254 height 15
type textarea "<p>Furnace should be cleaned and serviced every 2-3 years. We recommend a quali…"
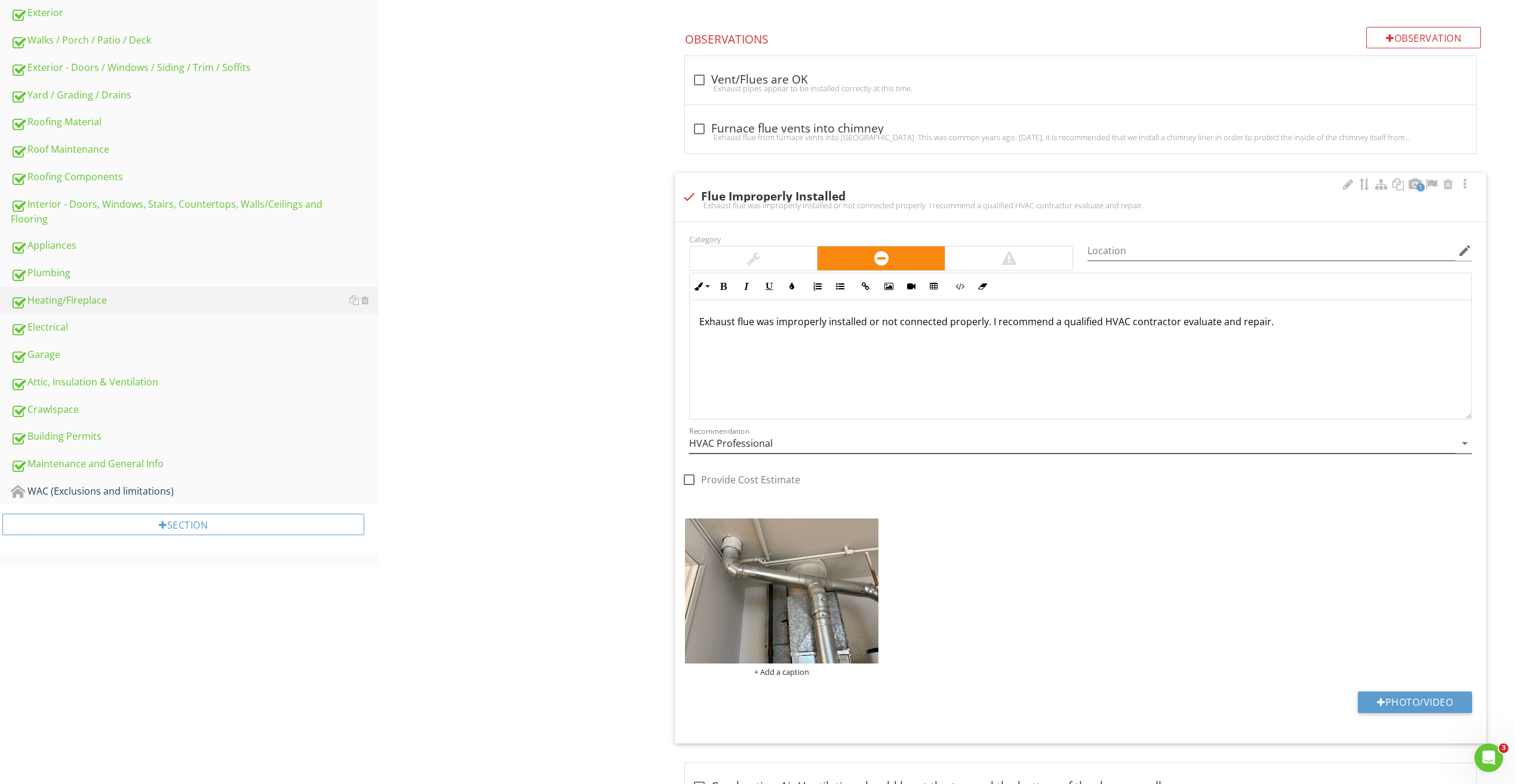
scroll to position [440, 0]
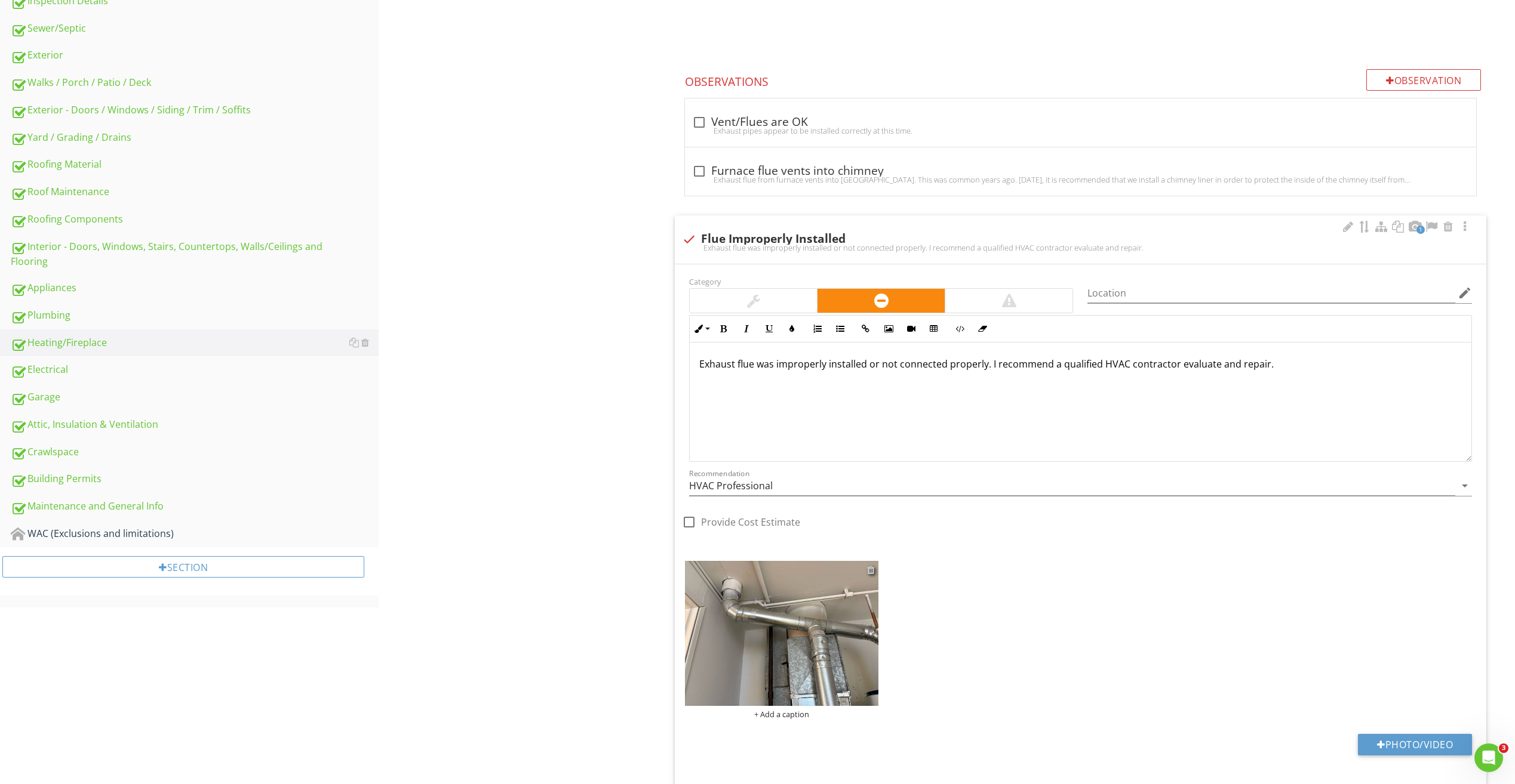
click at [870, 568] on div at bounding box center [870, 570] width 7 height 9
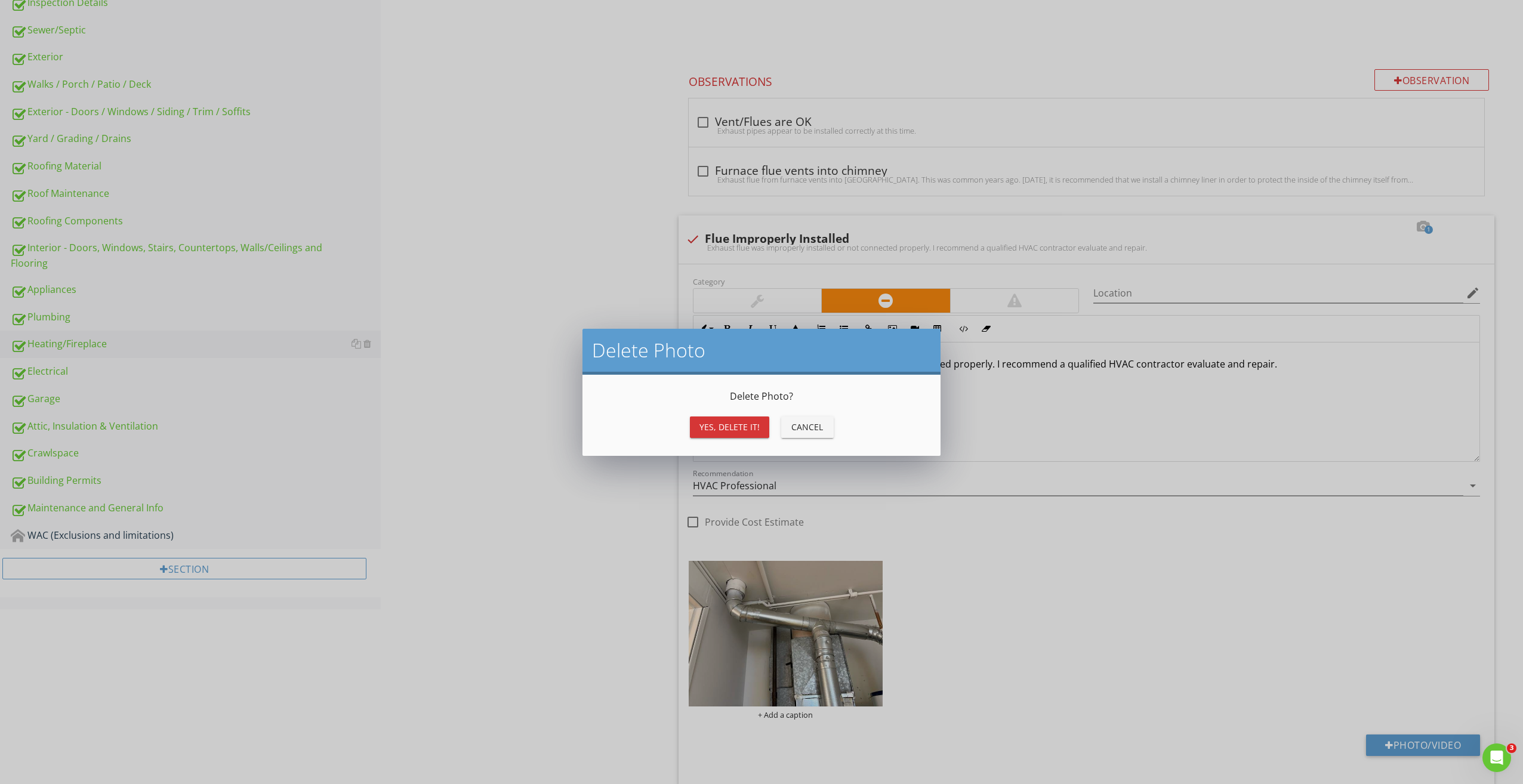
click at [726, 436] on button "Yes, Delete it!" at bounding box center [730, 427] width 79 height 21
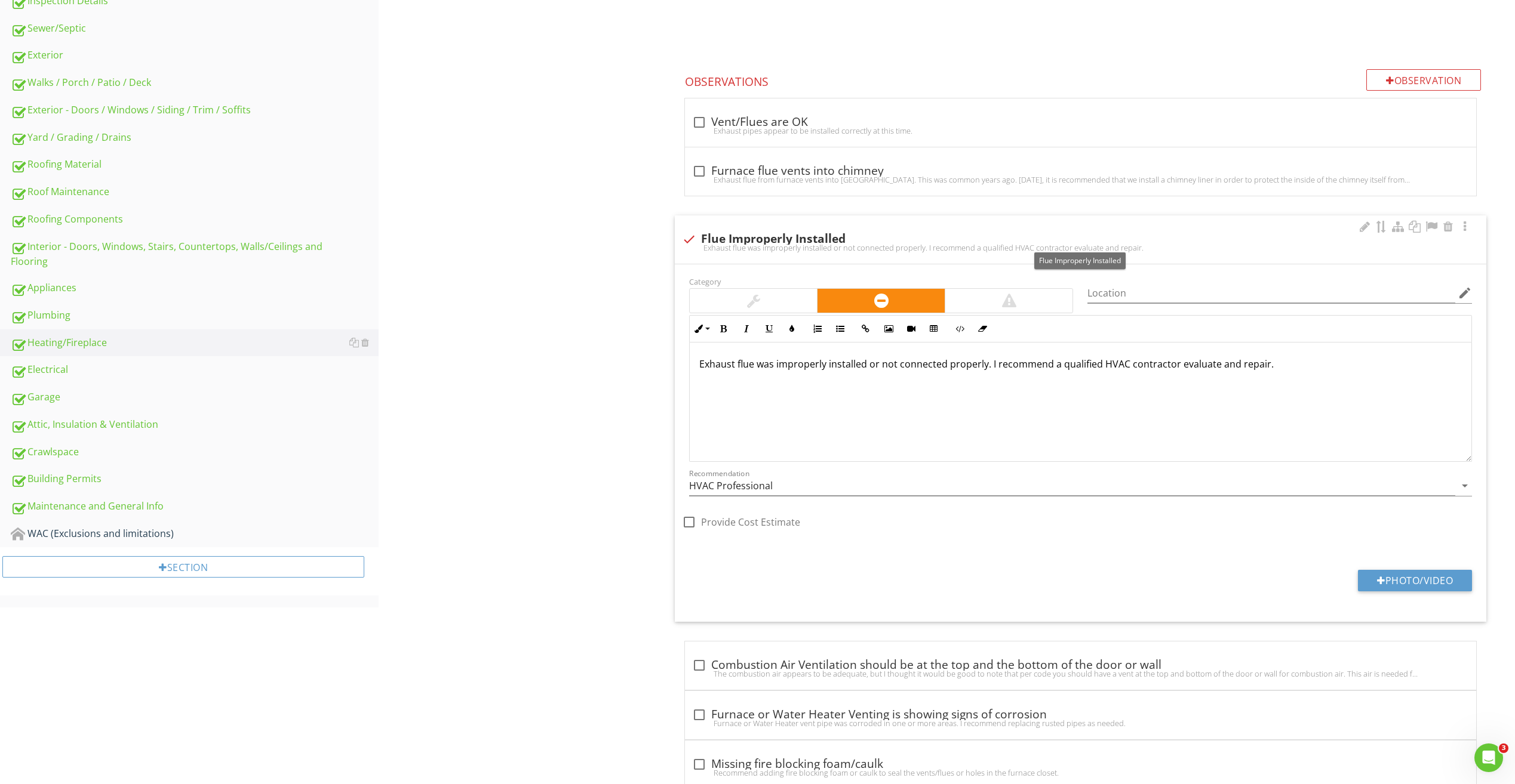
click at [689, 239] on div at bounding box center [689, 239] width 20 height 20
checkbox input "true"
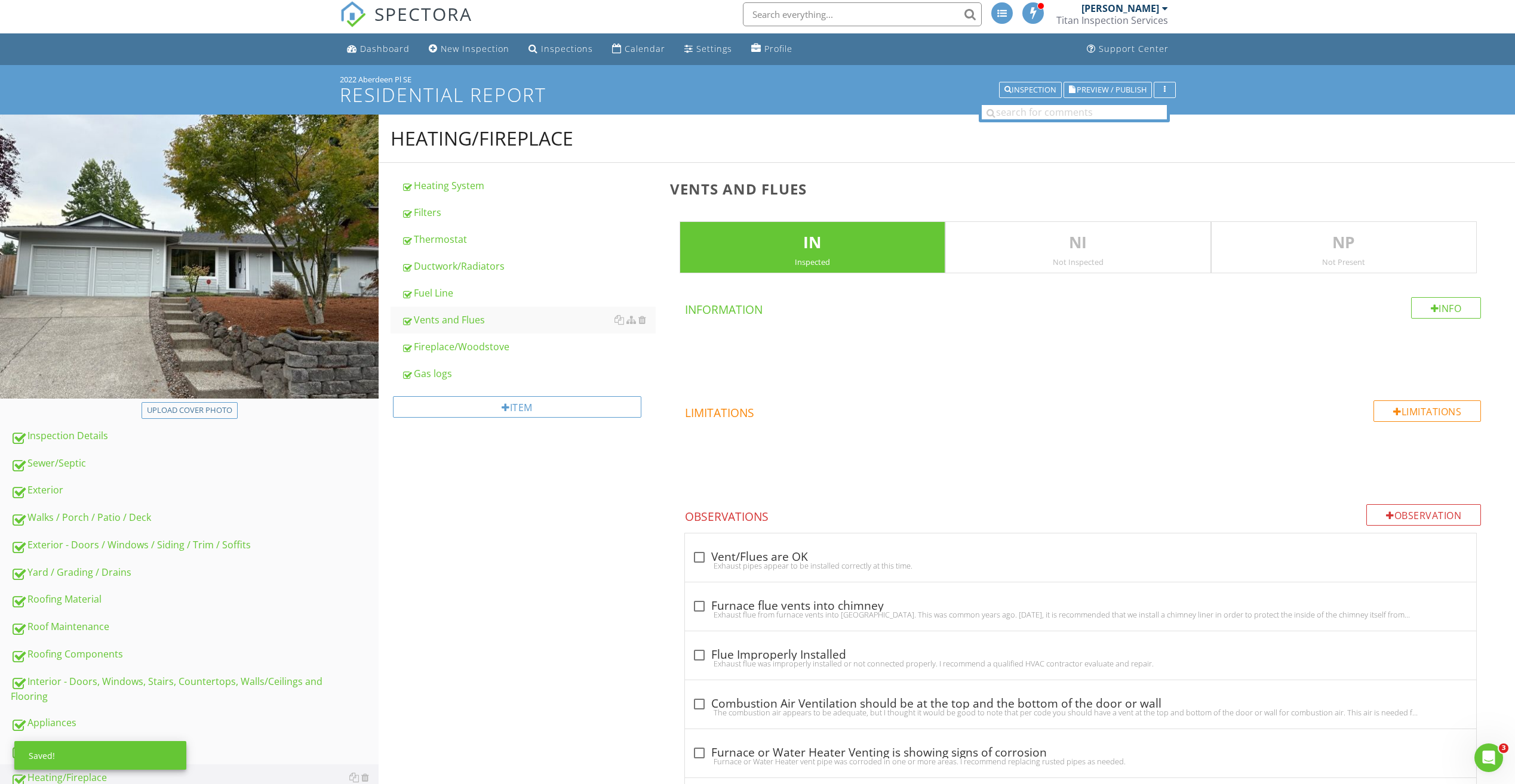
scroll to position [0, 0]
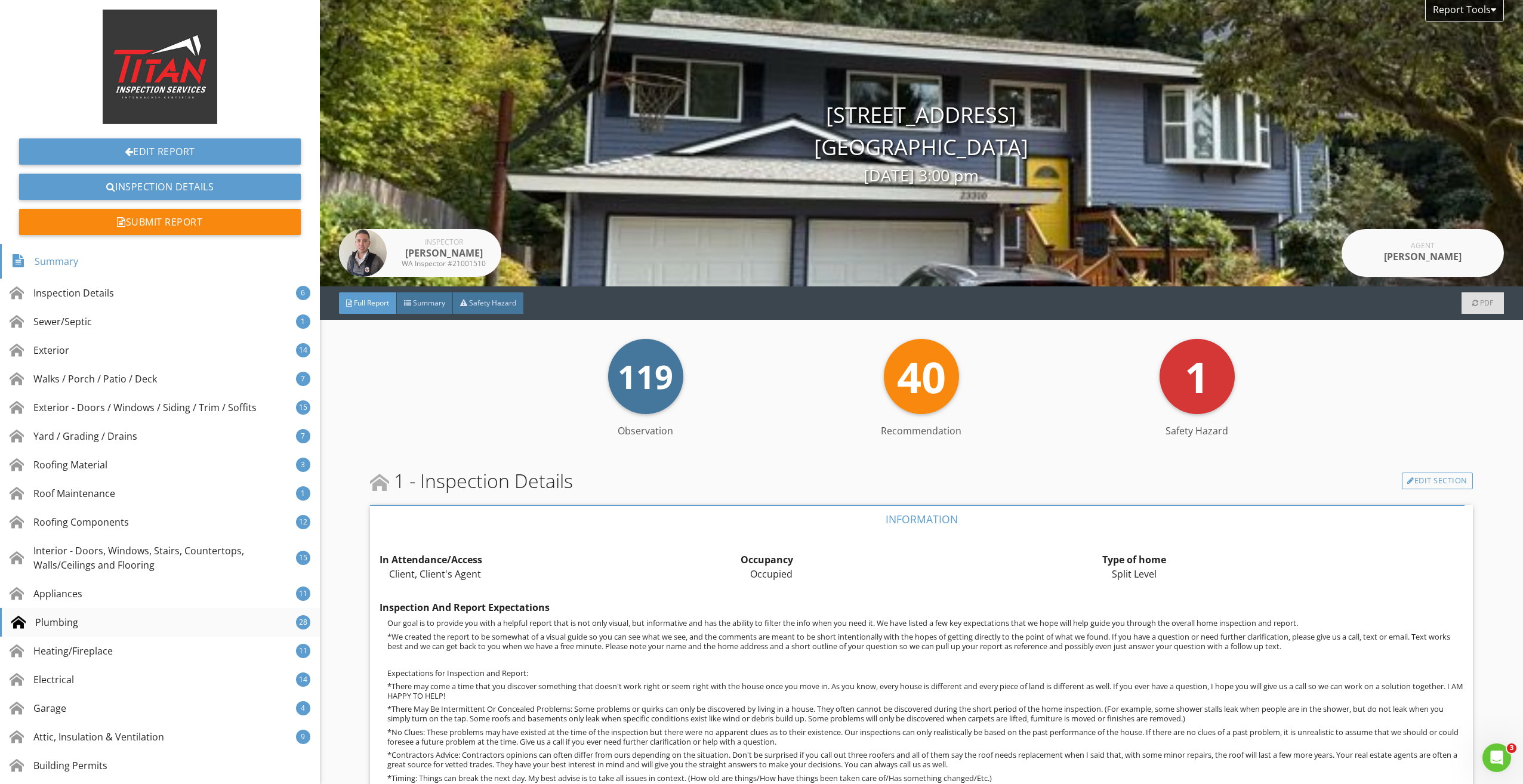
click at [70, 621] on div "Plumbing" at bounding box center [44, 622] width 66 height 15
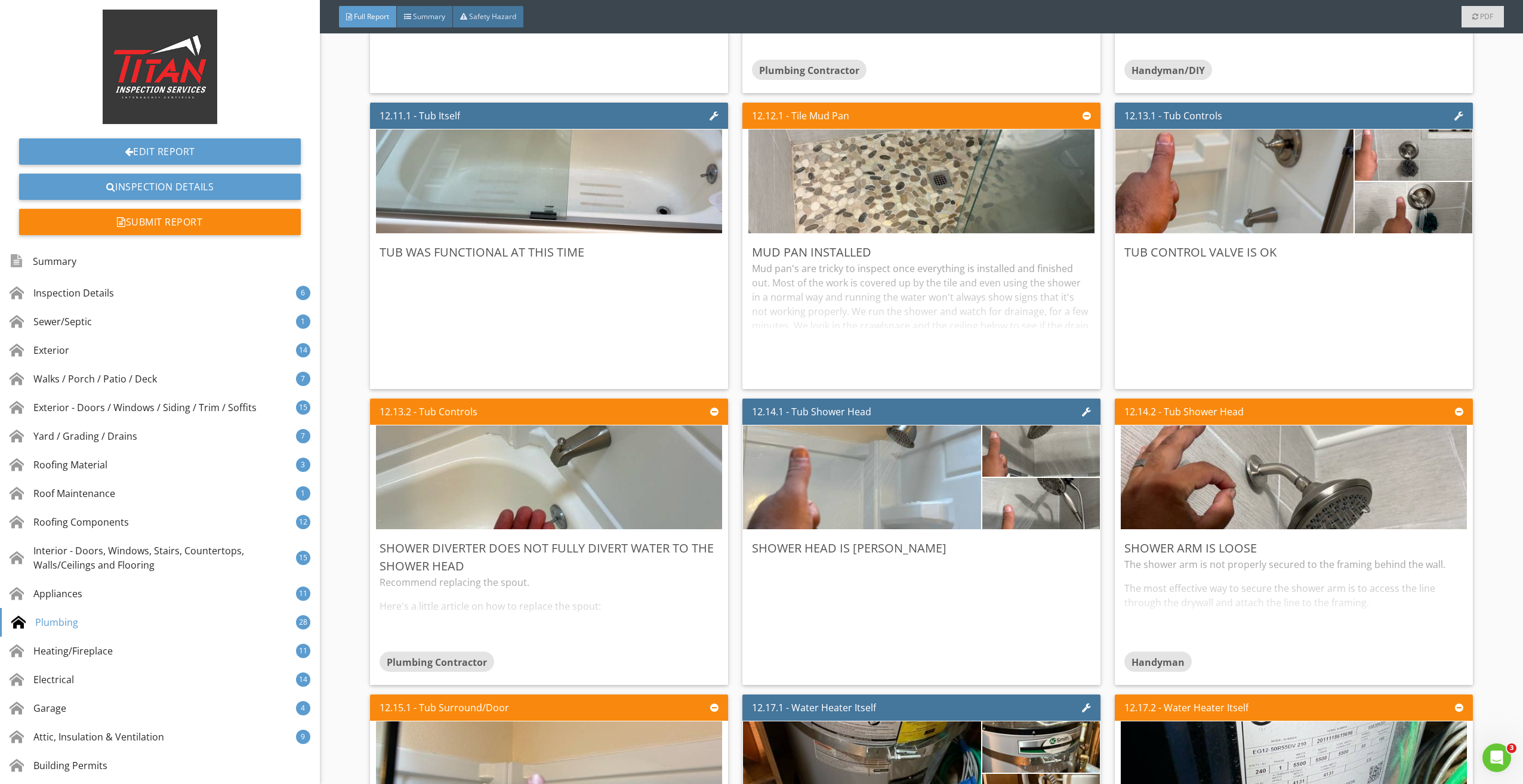
scroll to position [15970, 0]
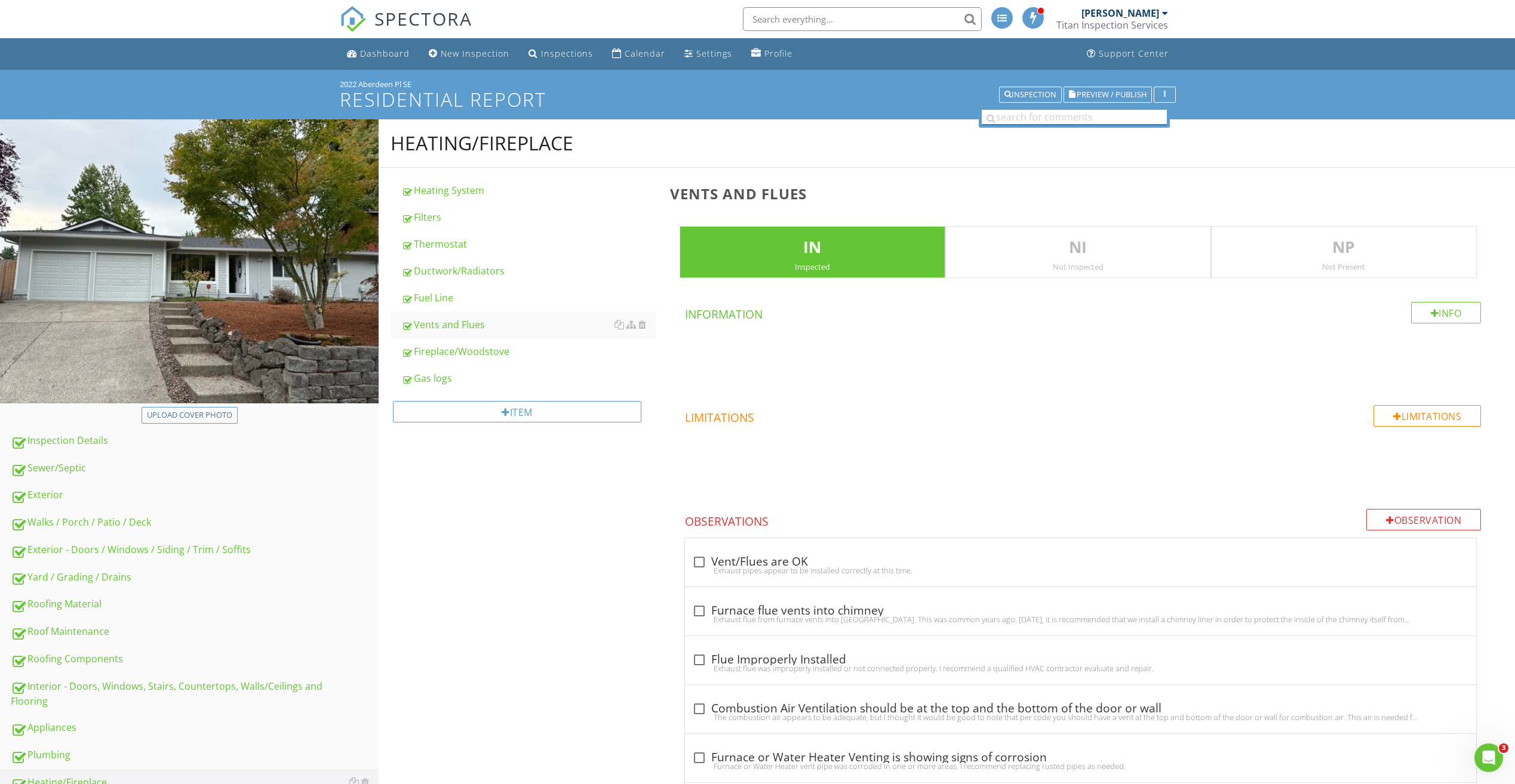
click at [1024, 116] on input "text" at bounding box center [1073, 117] width 185 height 15
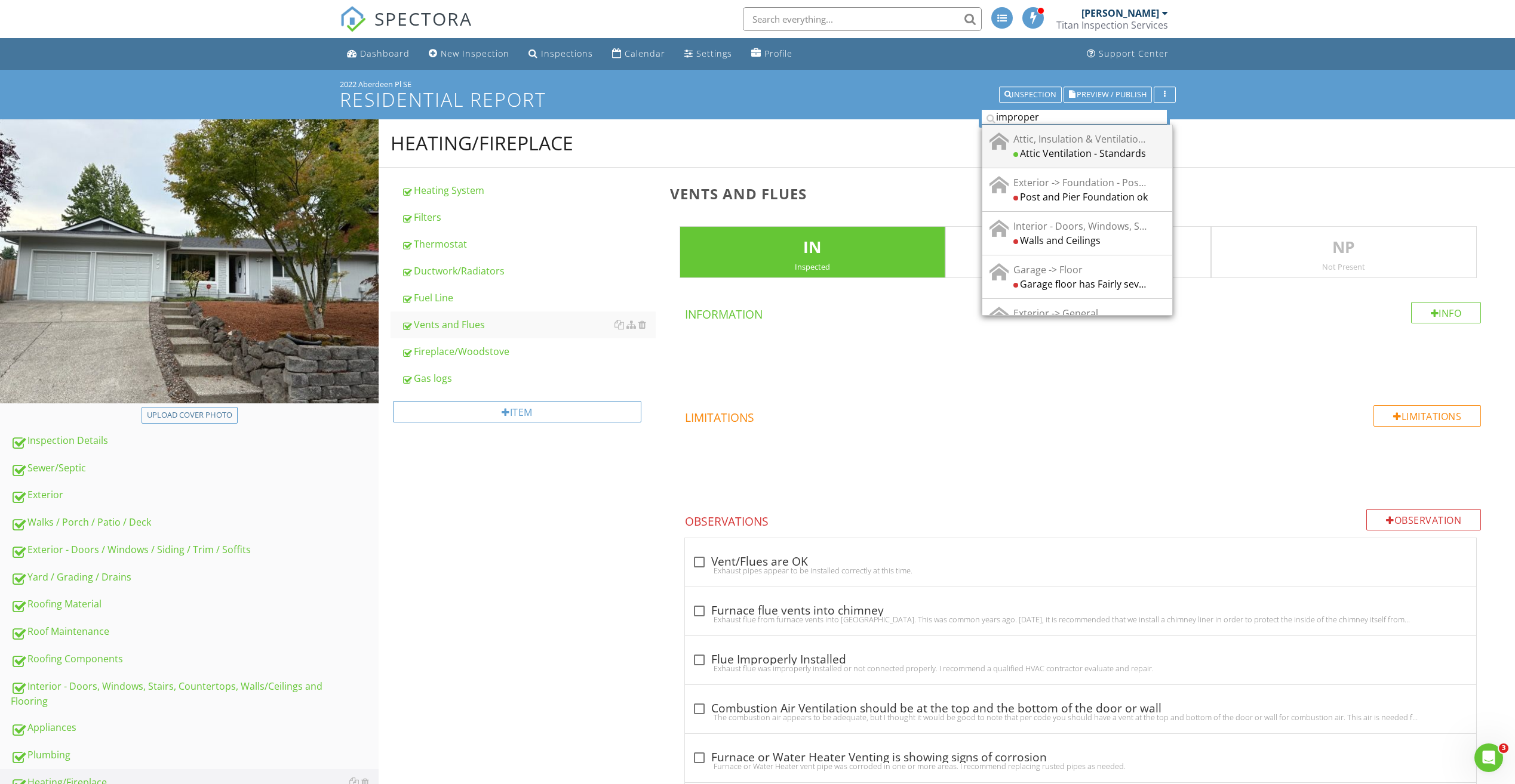
type input "improper"
click at [1060, 154] on div "Attic Ventilation - Standards" at bounding box center [1081, 153] width 136 height 15
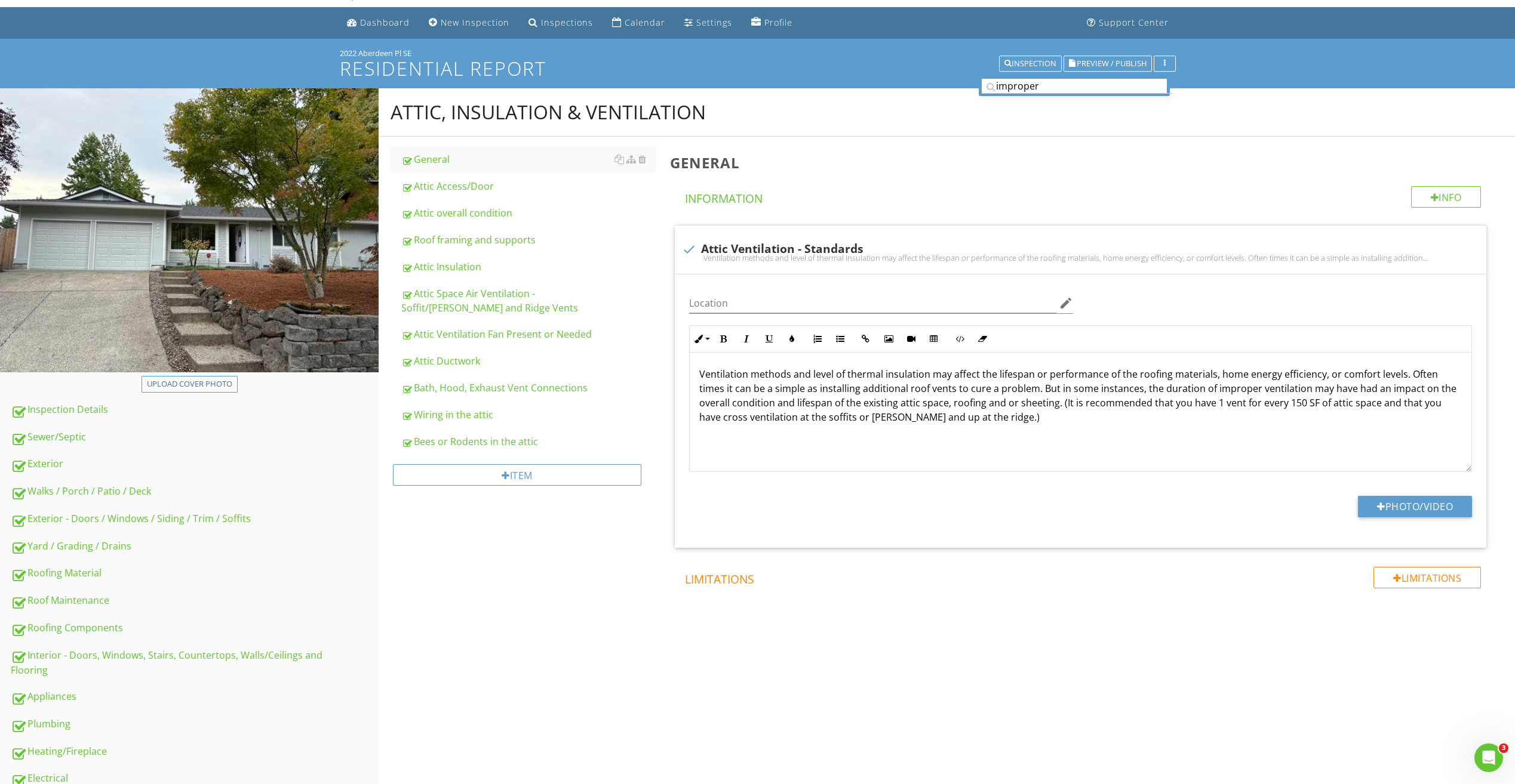
scroll to position [18, 0]
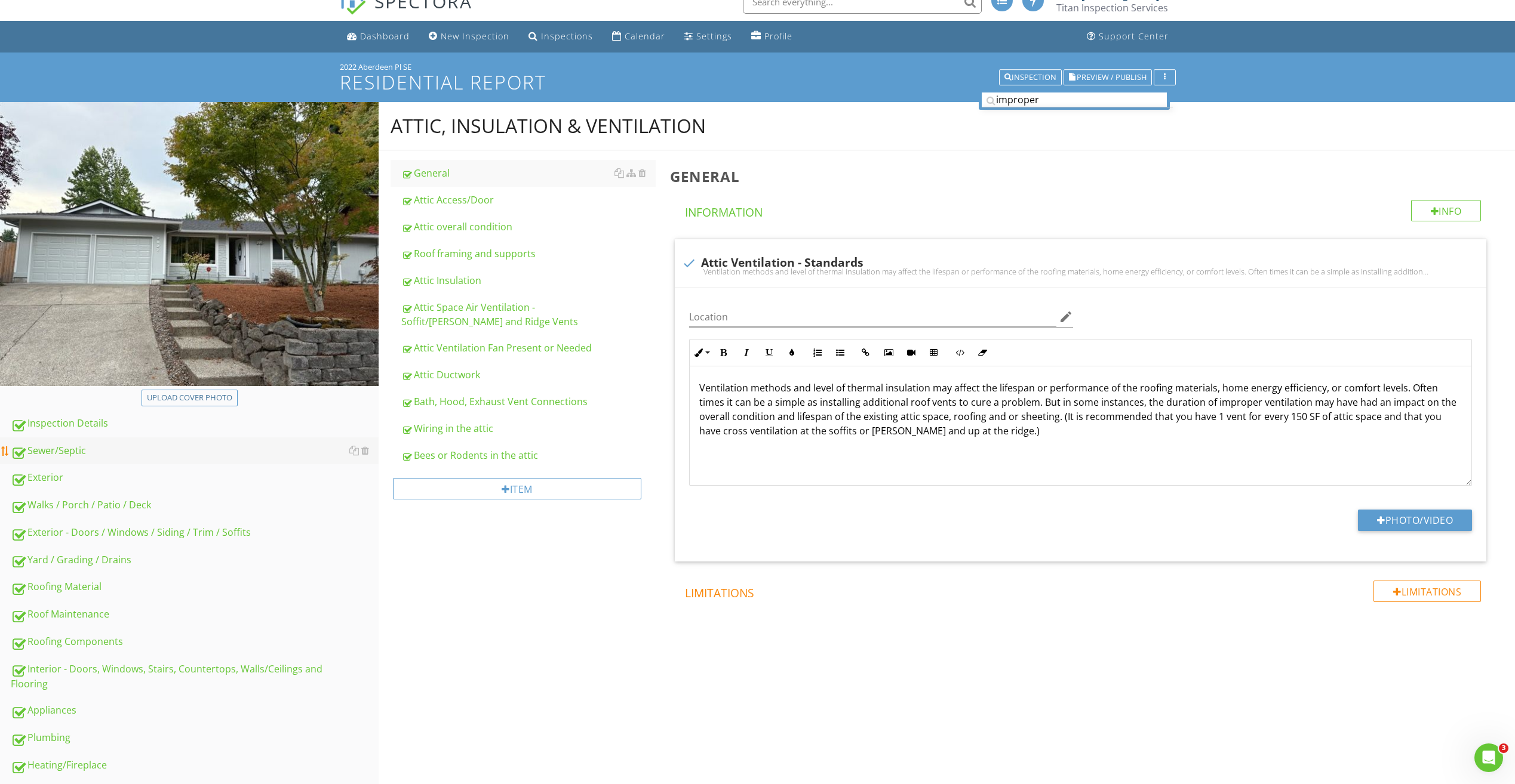
click at [95, 446] on div "Sewer/Septic" at bounding box center [195, 451] width 368 height 16
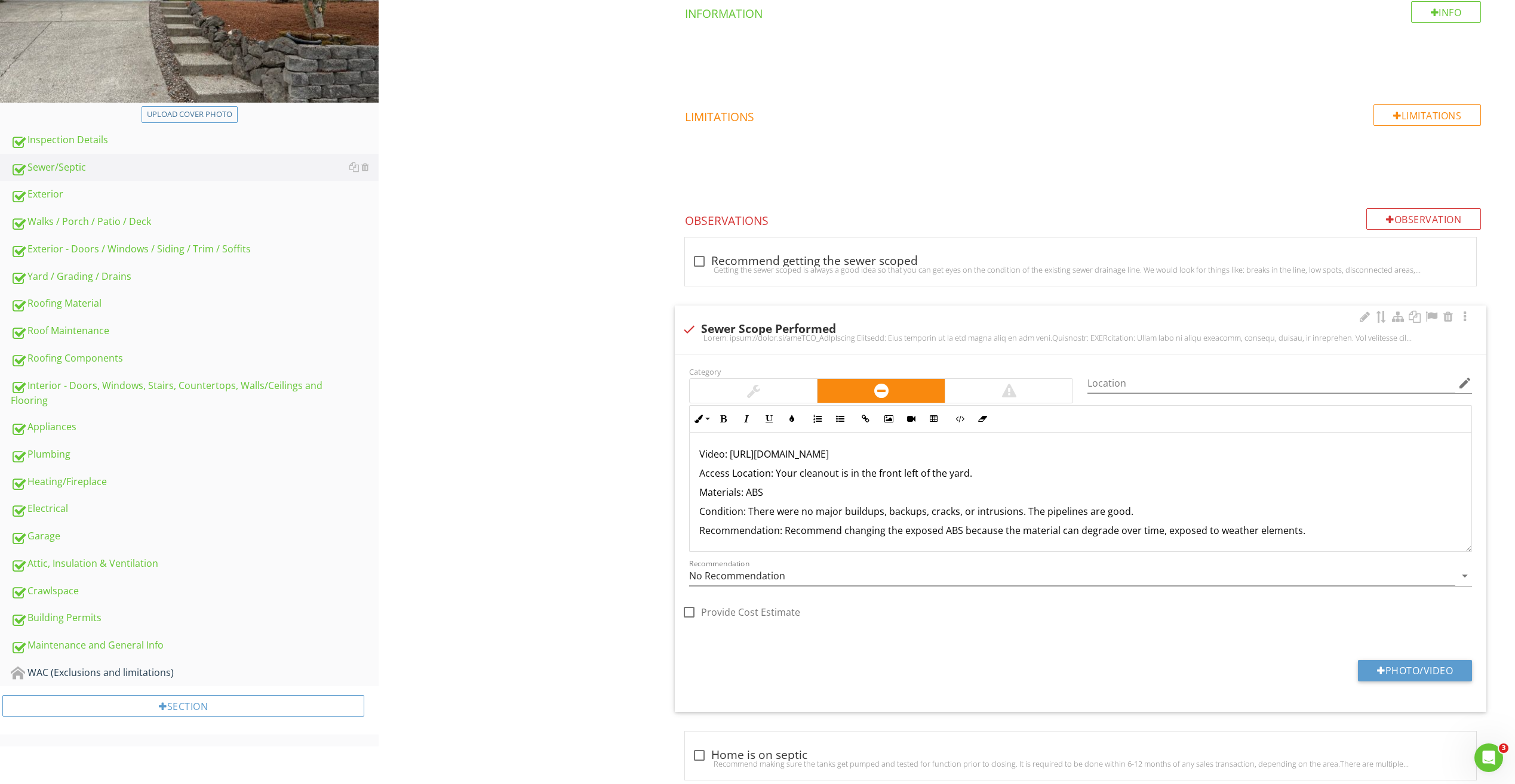
scroll to position [316, 0]
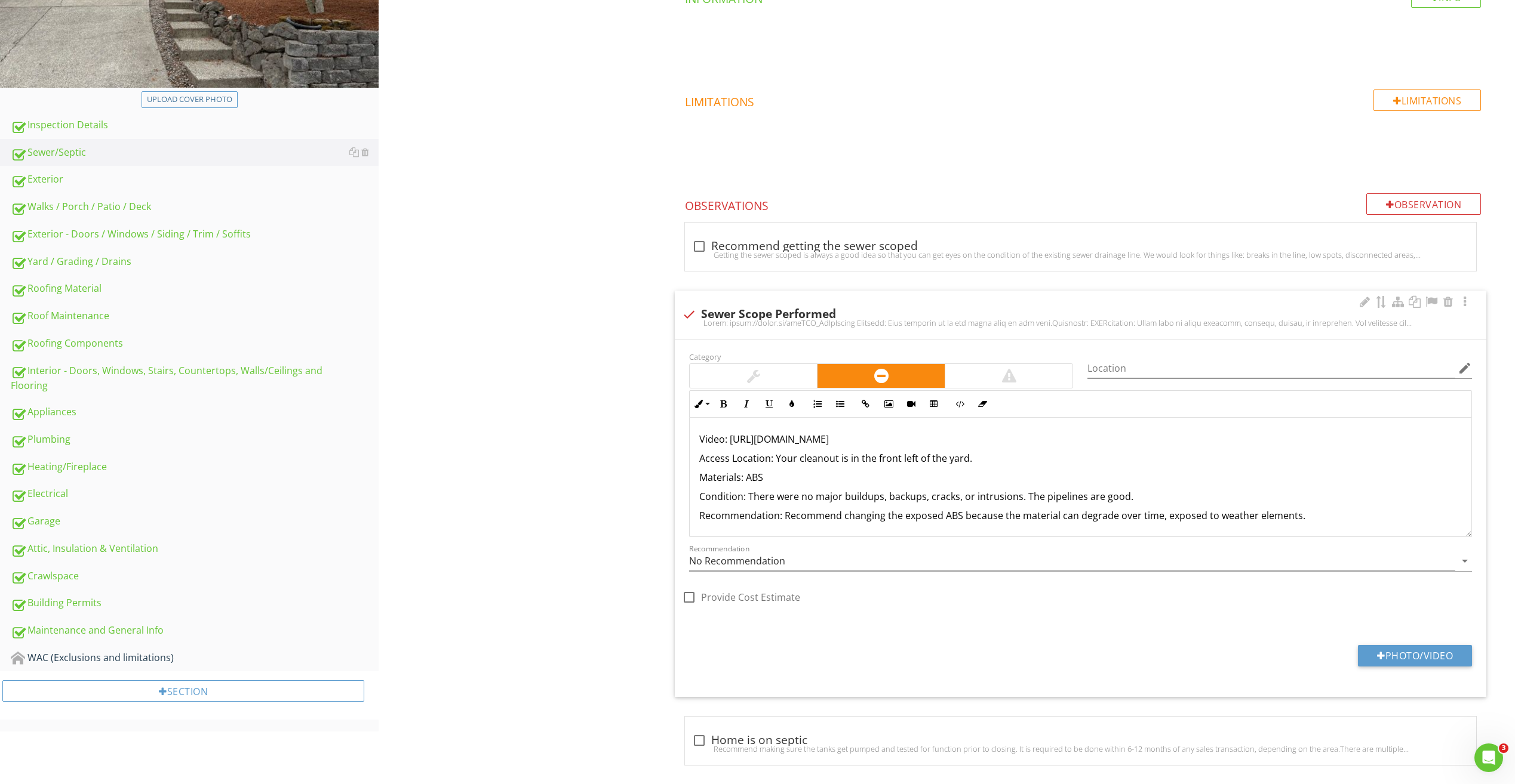
drag, startPoint x: 873, startPoint y: 435, endPoint x: 730, endPoint y: 434, distance: 143.0
click at [730, 434] on p "Video: [URL][DOMAIN_NAME]" at bounding box center [1080, 440] width 762 height 15
click at [867, 401] on icon "button" at bounding box center [866, 404] width 8 height 8
click at [826, 444] on input "URL" at bounding box center [867, 443] width 179 height 29
click at [867, 404] on icon "button" at bounding box center [866, 404] width 8 height 8
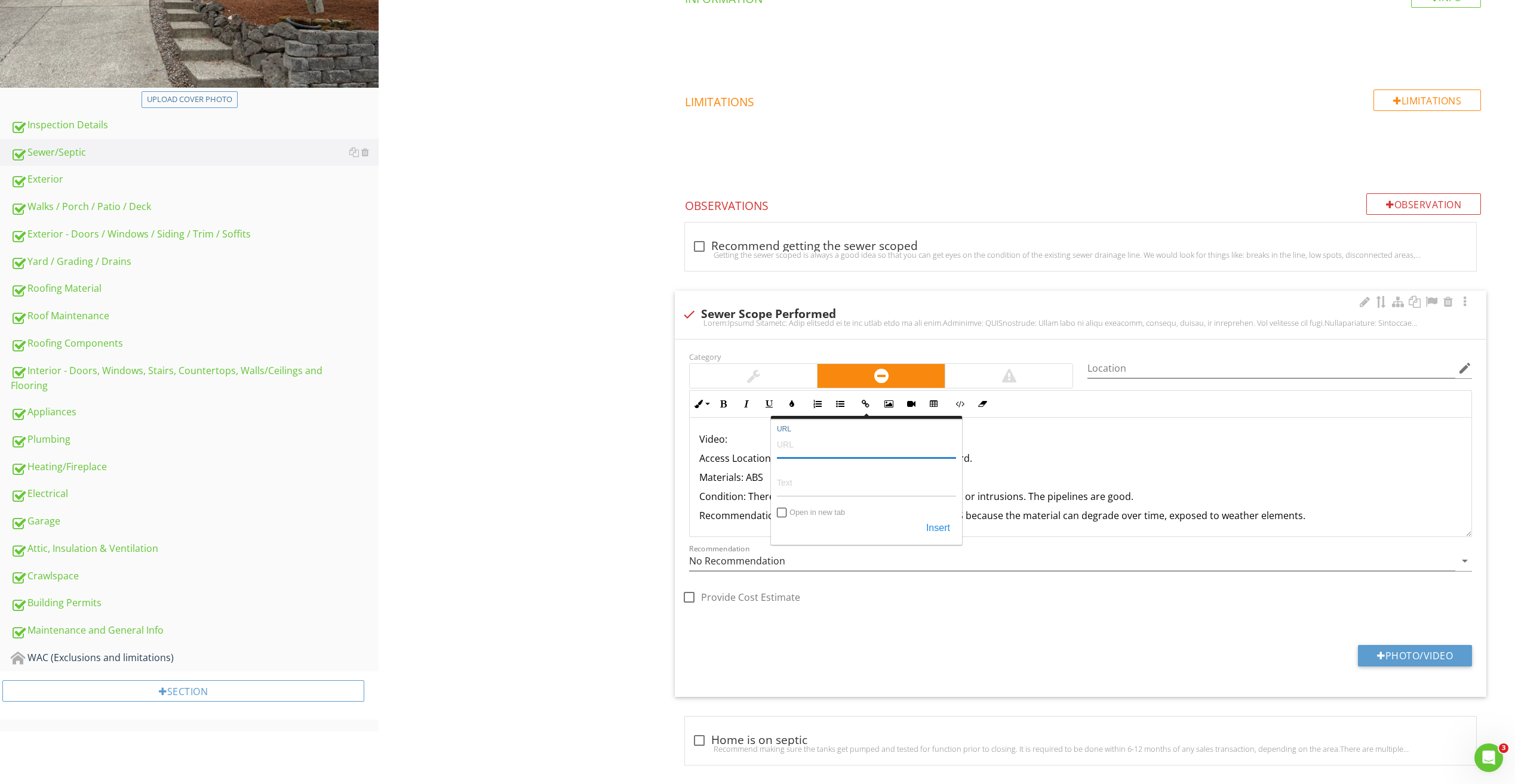
click at [831, 449] on input "URL" at bounding box center [867, 443] width 179 height 29
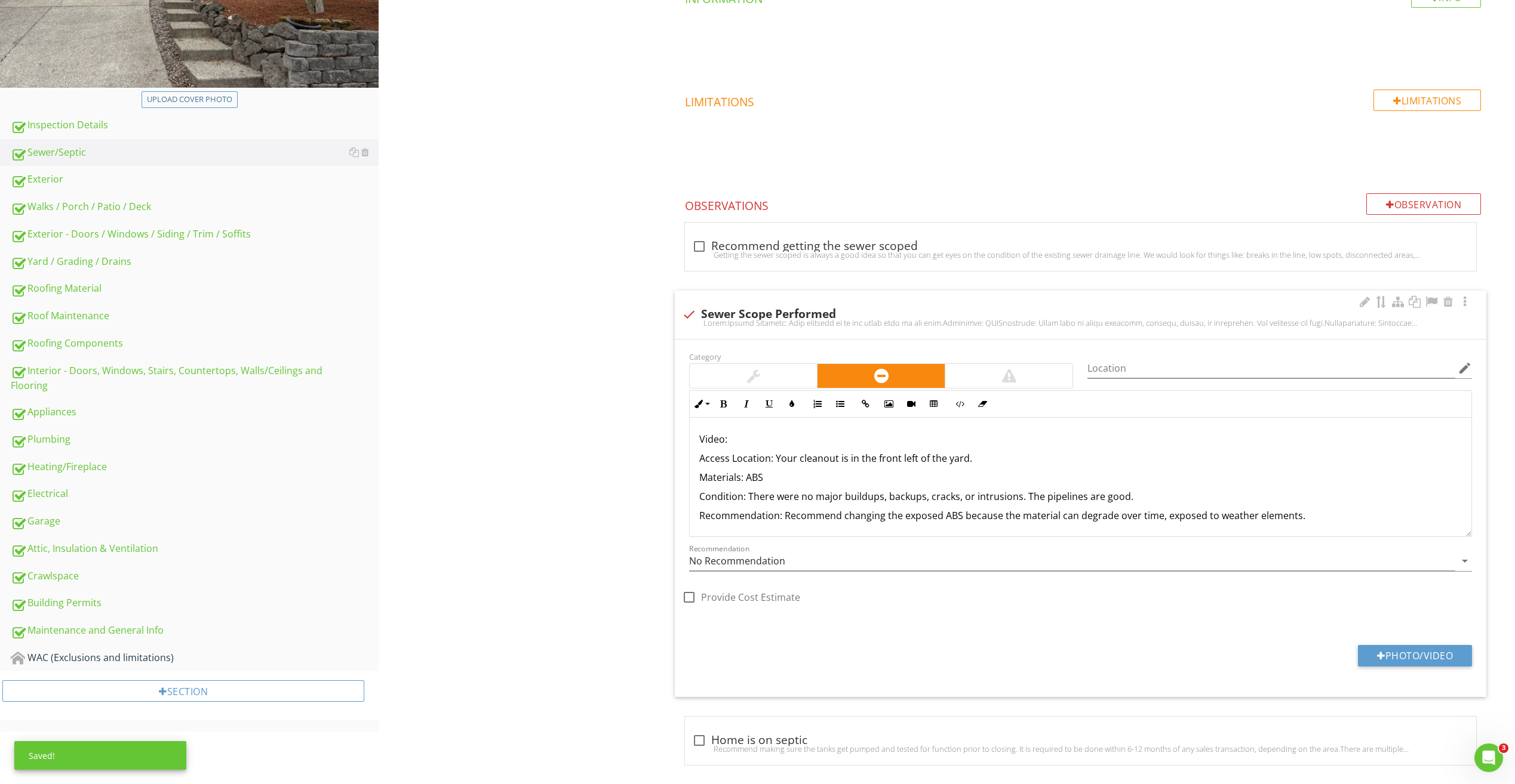
click at [744, 441] on p "Video:" at bounding box center [1080, 440] width 762 height 15
click at [859, 407] on button "Insert Link" at bounding box center [866, 404] width 23 height 23
paste input "[URL][DOMAIN_NAME]"
type input "[URL][DOMAIN_NAME]"
click at [819, 483] on input "Text" at bounding box center [867, 482] width 179 height 29
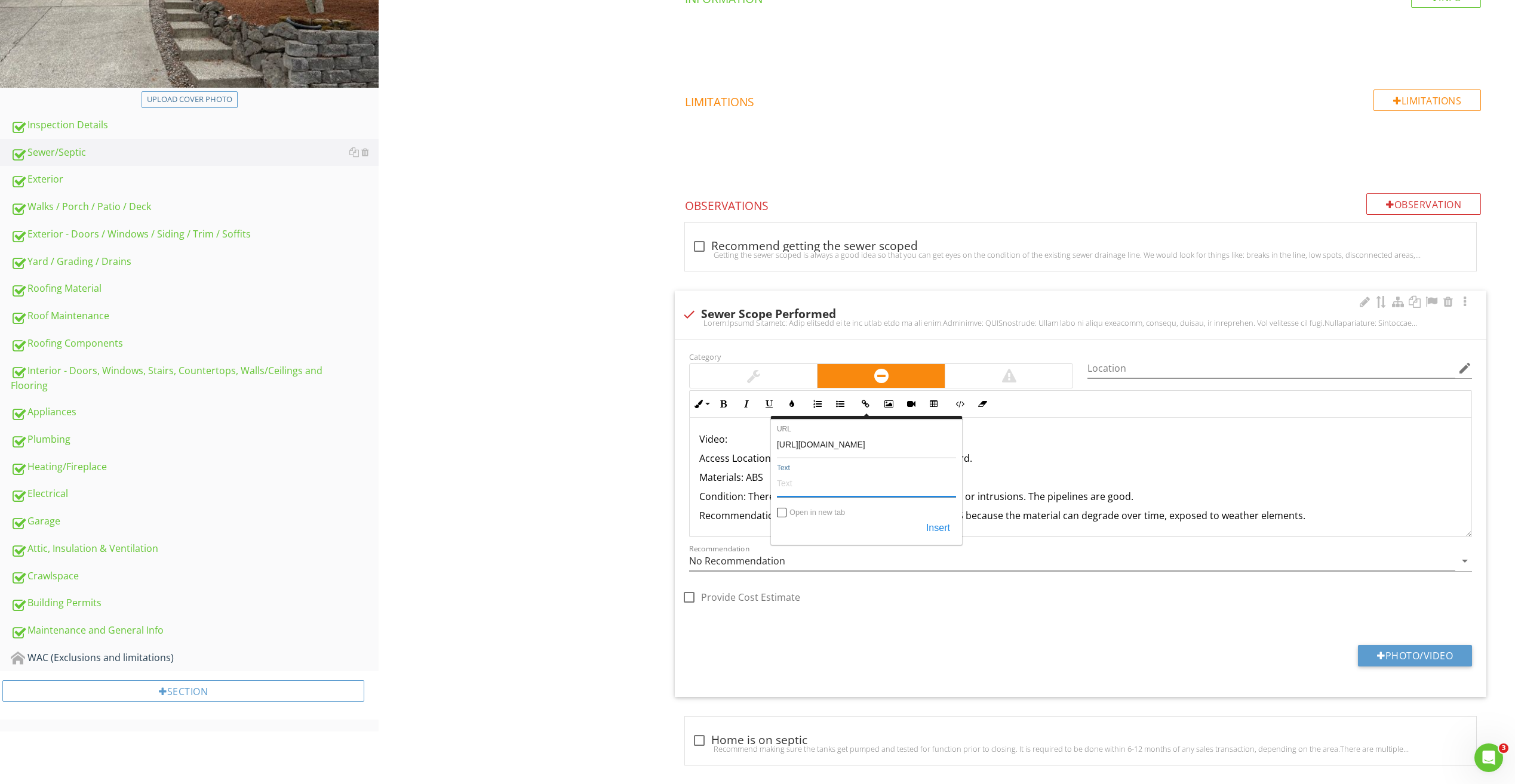
paste input "[URL][DOMAIN_NAME]"
type input "[URL][DOMAIN_NAME]"
click at [782, 513] on input "Open in new tab" at bounding box center [782, 513] width 9 height 9
checkbox input "true"
click at [948, 532] on button "Insert" at bounding box center [938, 528] width 36 height 21
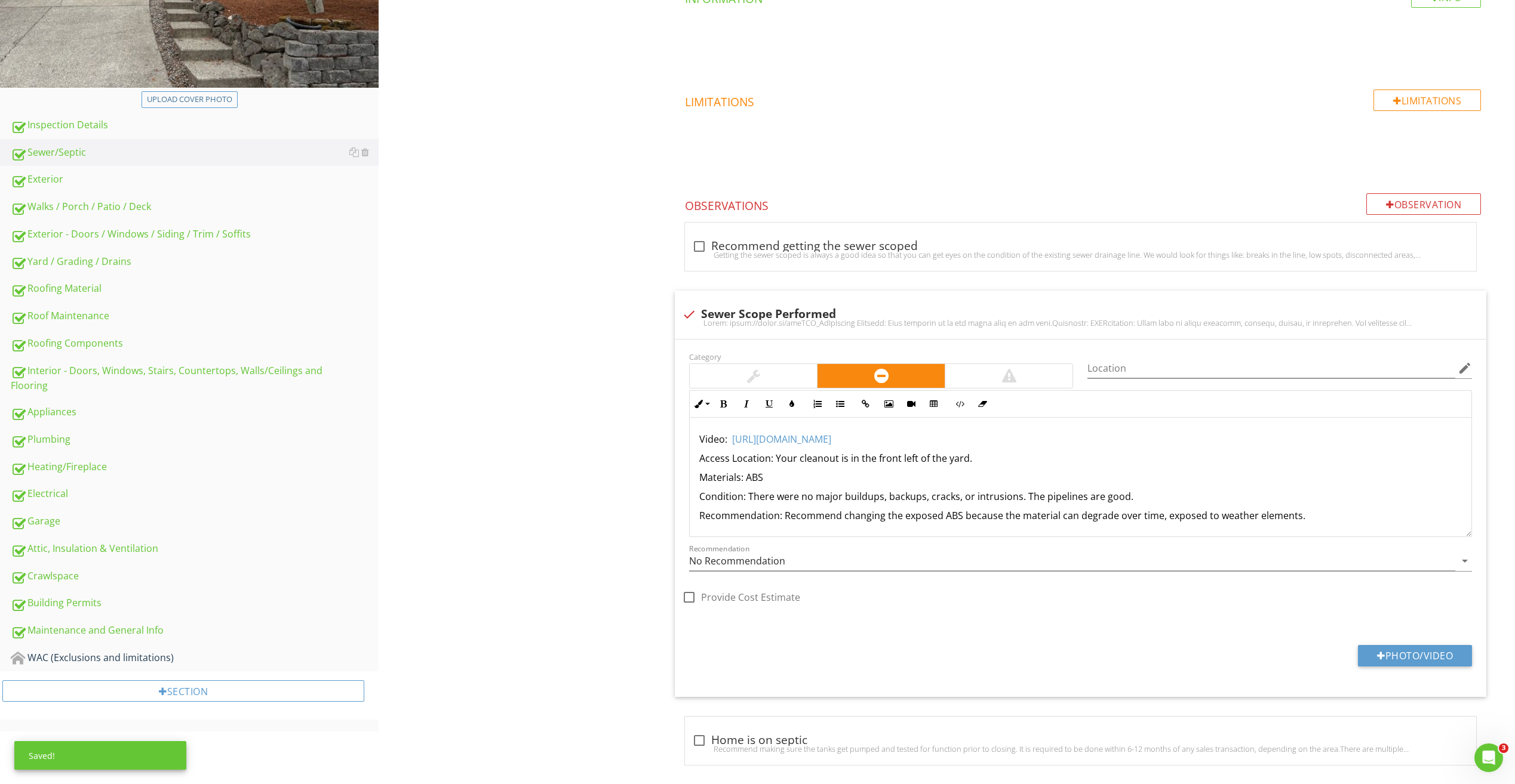
click at [612, 382] on div "Sewer/Septic Sewer/Septic Item Sewer/Septic IN Inspected NI Not Inspected NP No…" at bounding box center [947, 298] width 1136 height 991
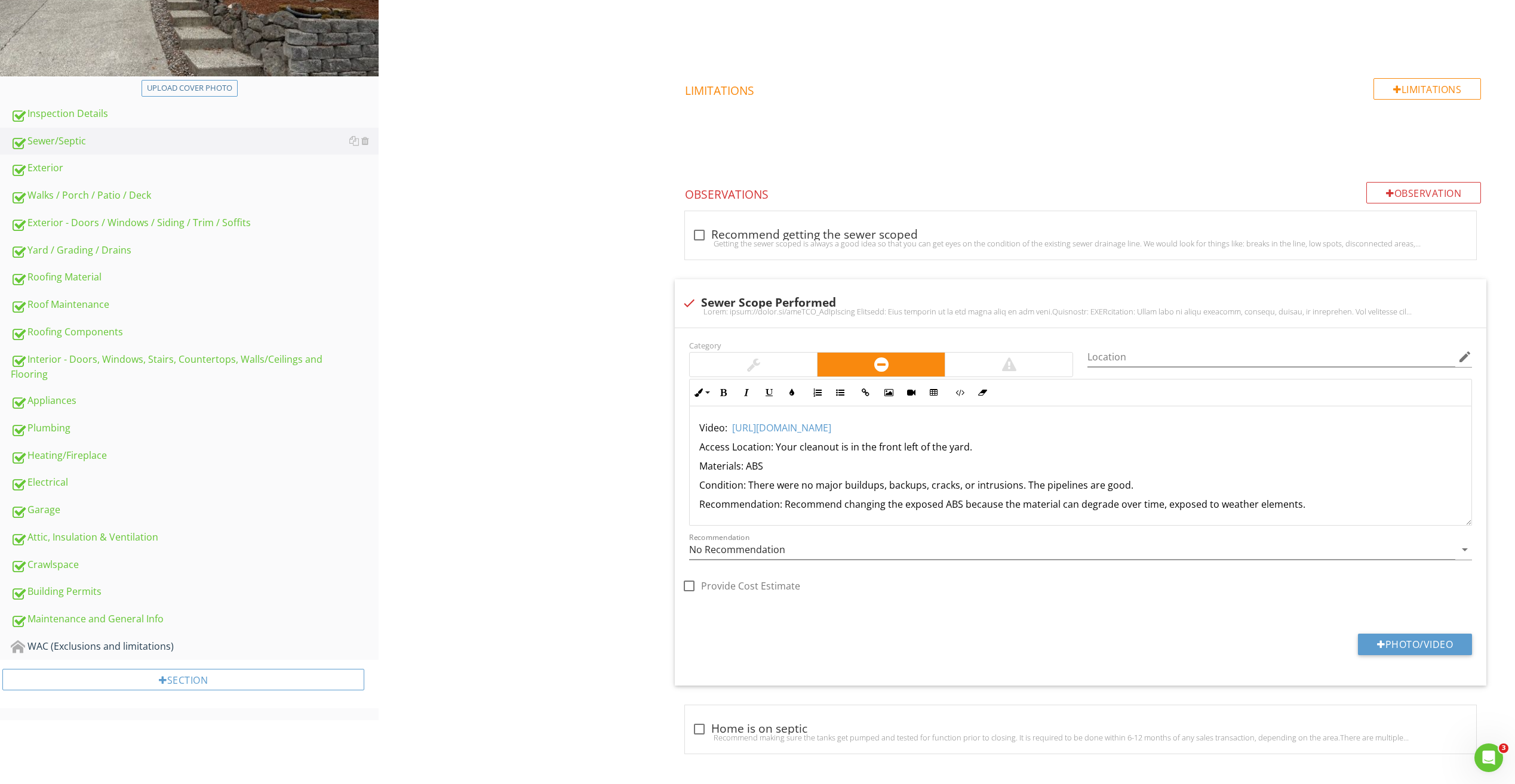
click at [619, 563] on div "Sewer/Septic Sewer/Septic Item Sewer/Septic IN Inspected NI Not Inspected NP No…" at bounding box center [947, 287] width 1136 height 991
click at [758, 247] on div "Getting the sewer scoped is always a good idea so that you can get eyes on the …" at bounding box center [1080, 244] width 777 height 9
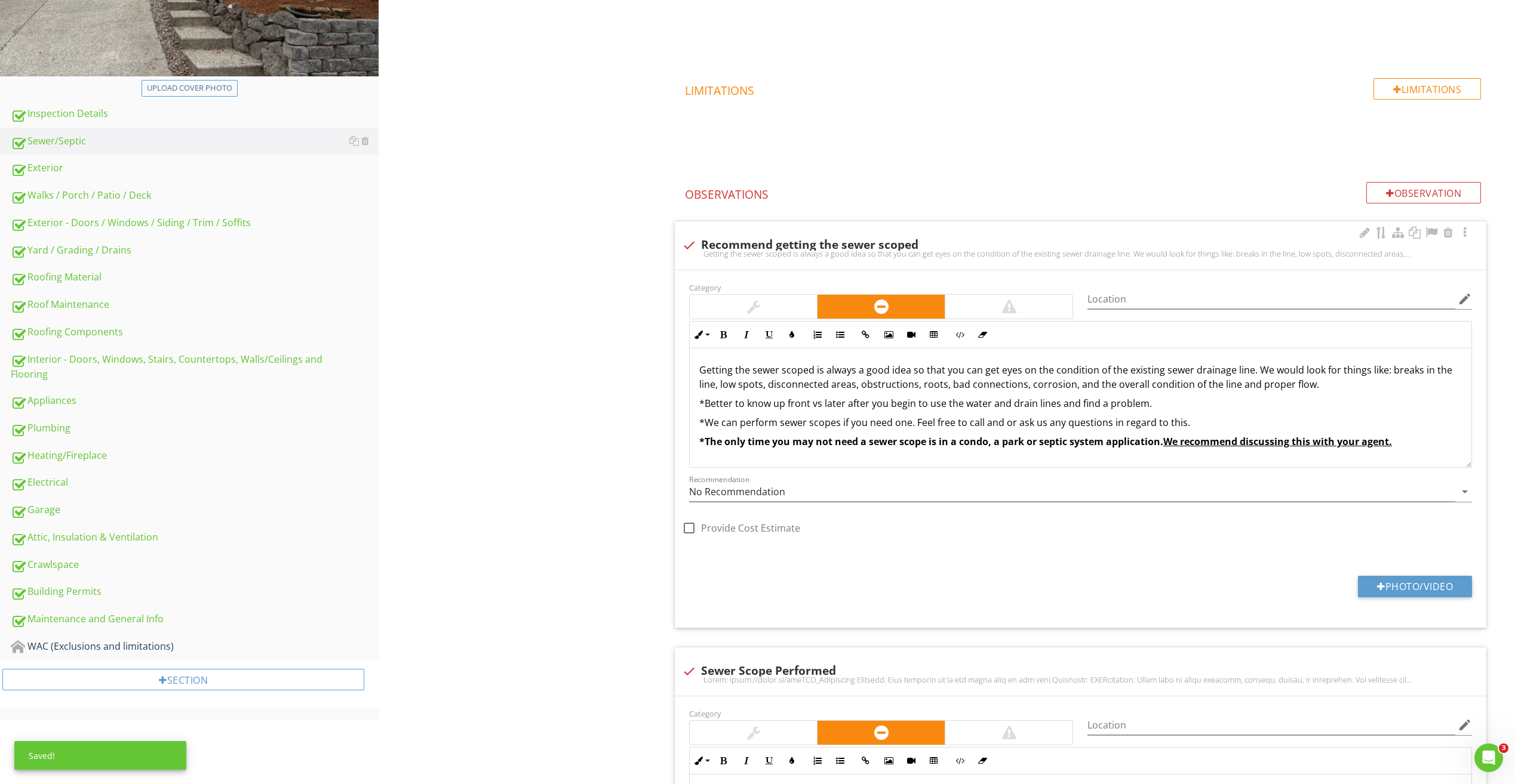
click at [693, 244] on div at bounding box center [689, 246] width 20 height 20
checkbox input "true"
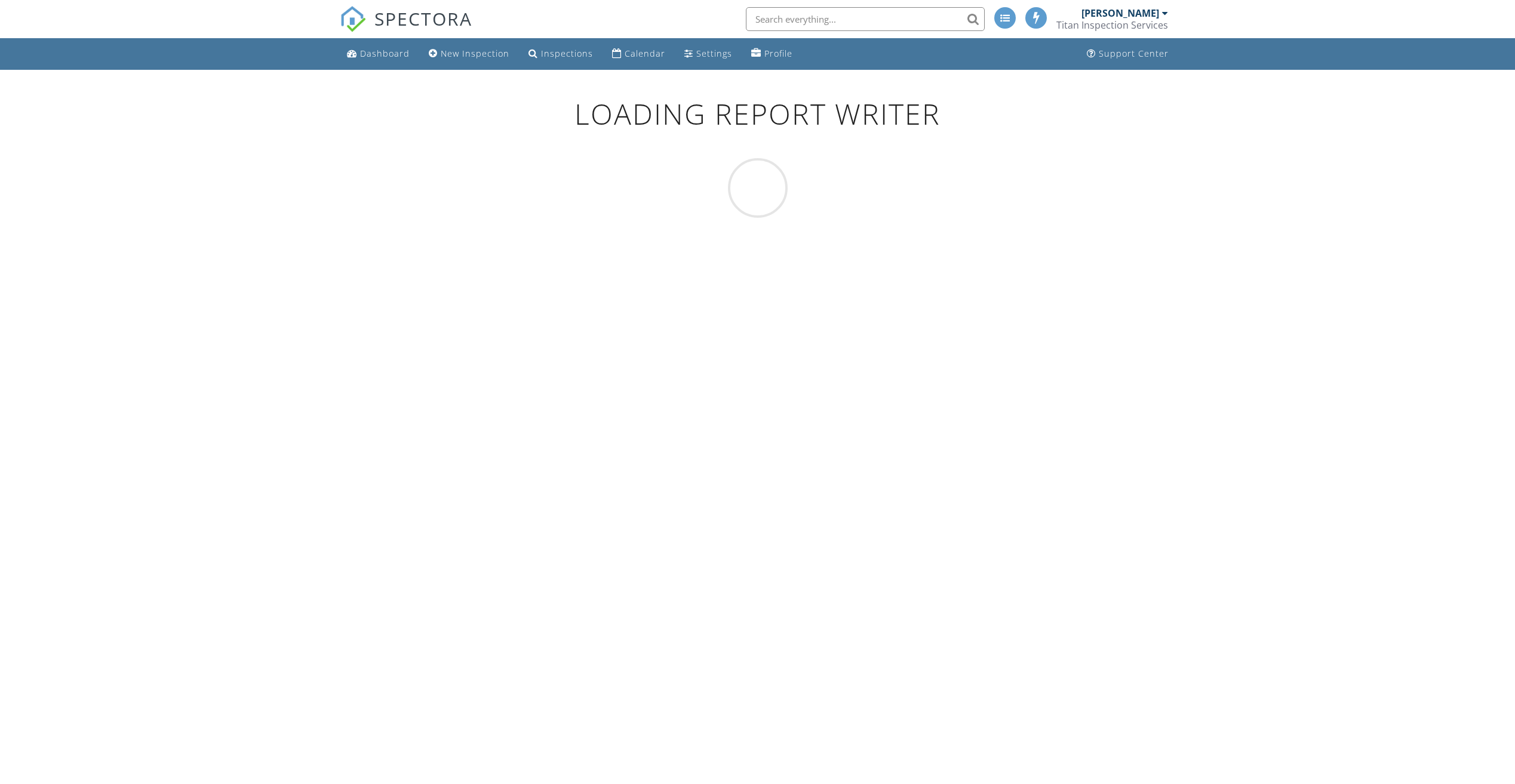
scroll to position [70, 0]
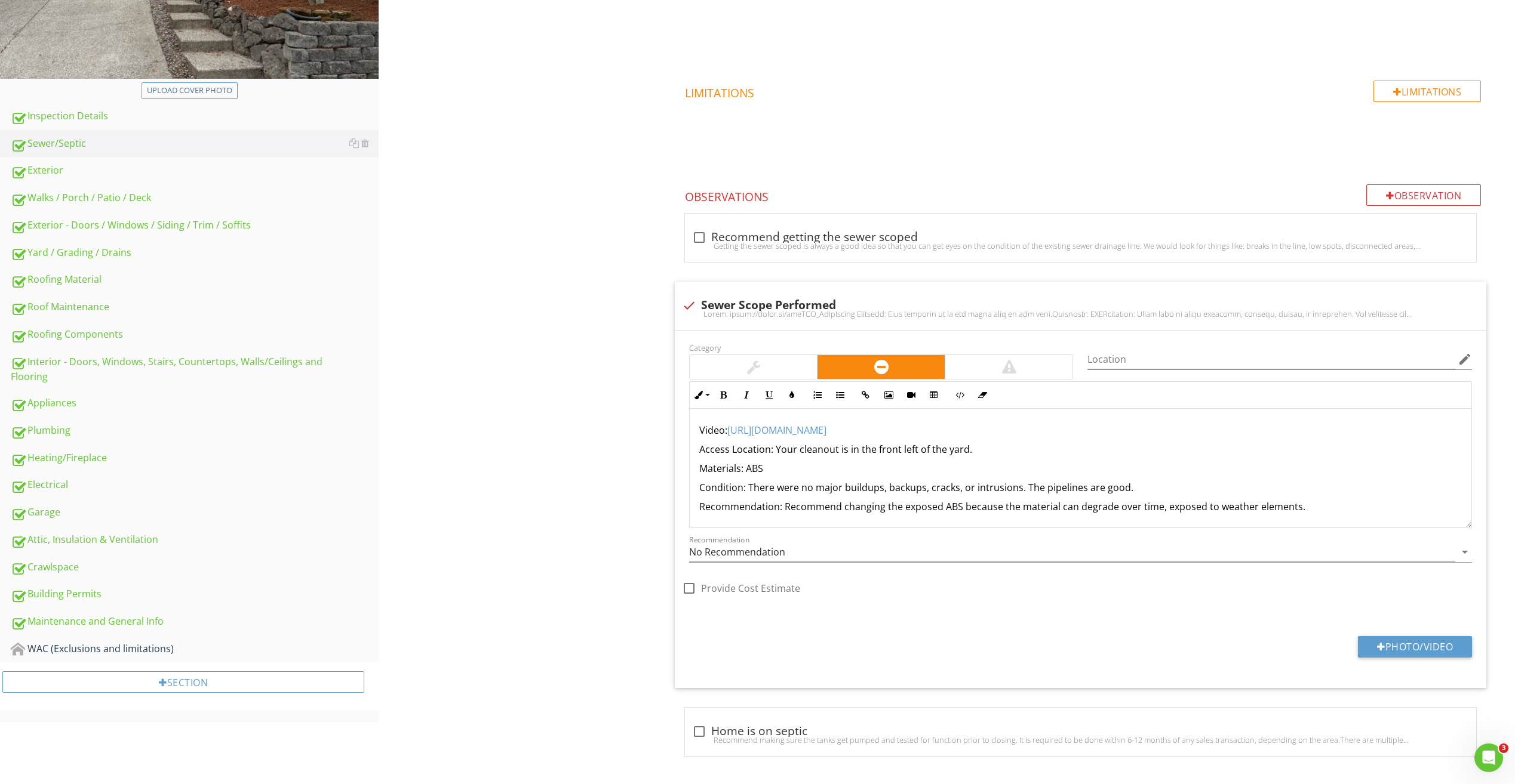
scroll to position [327, 0]
click at [91, 108] on div "Inspection Details" at bounding box center [195, 114] width 368 height 16
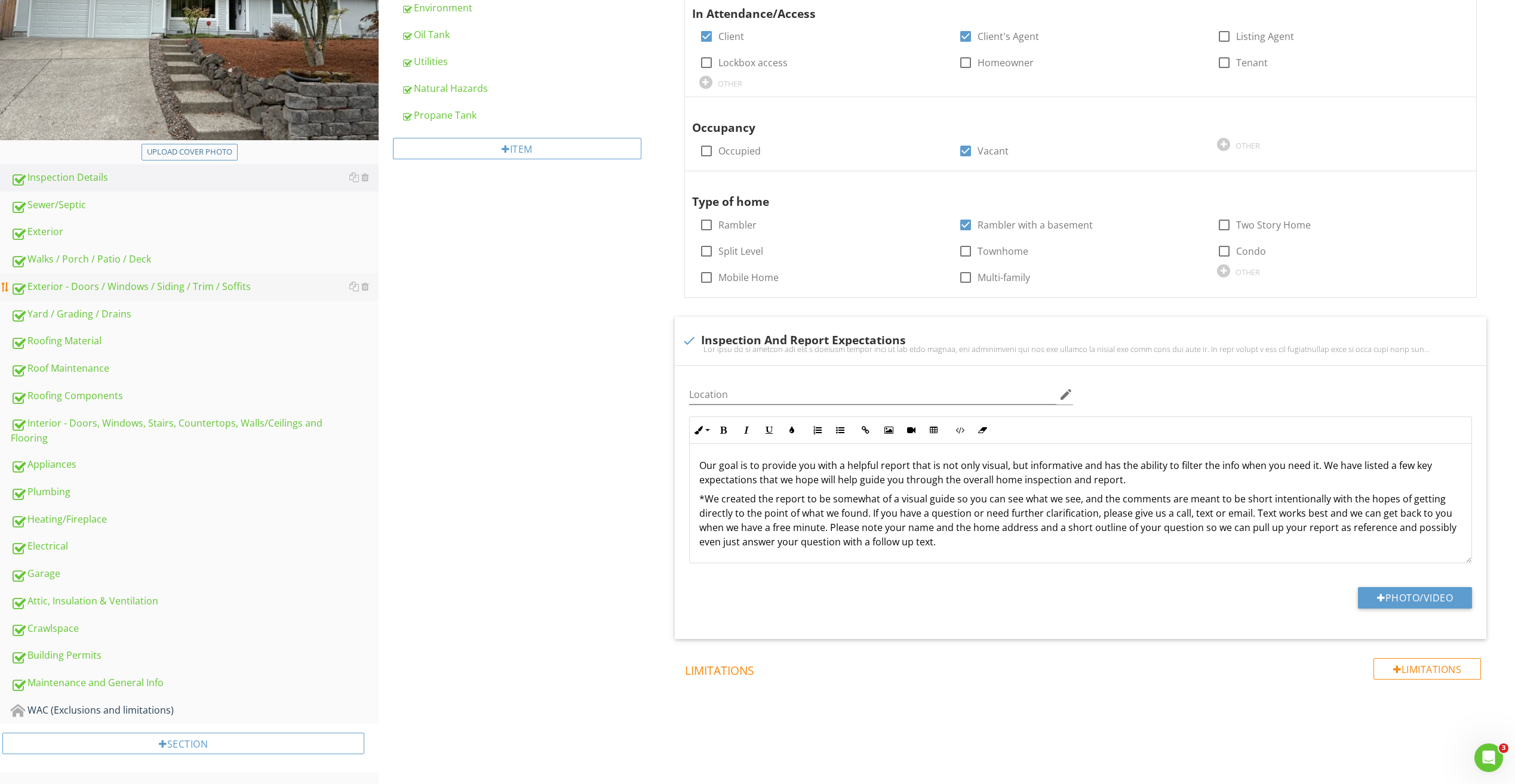
click at [69, 205] on div "Sewer/Septic" at bounding box center [195, 205] width 368 height 16
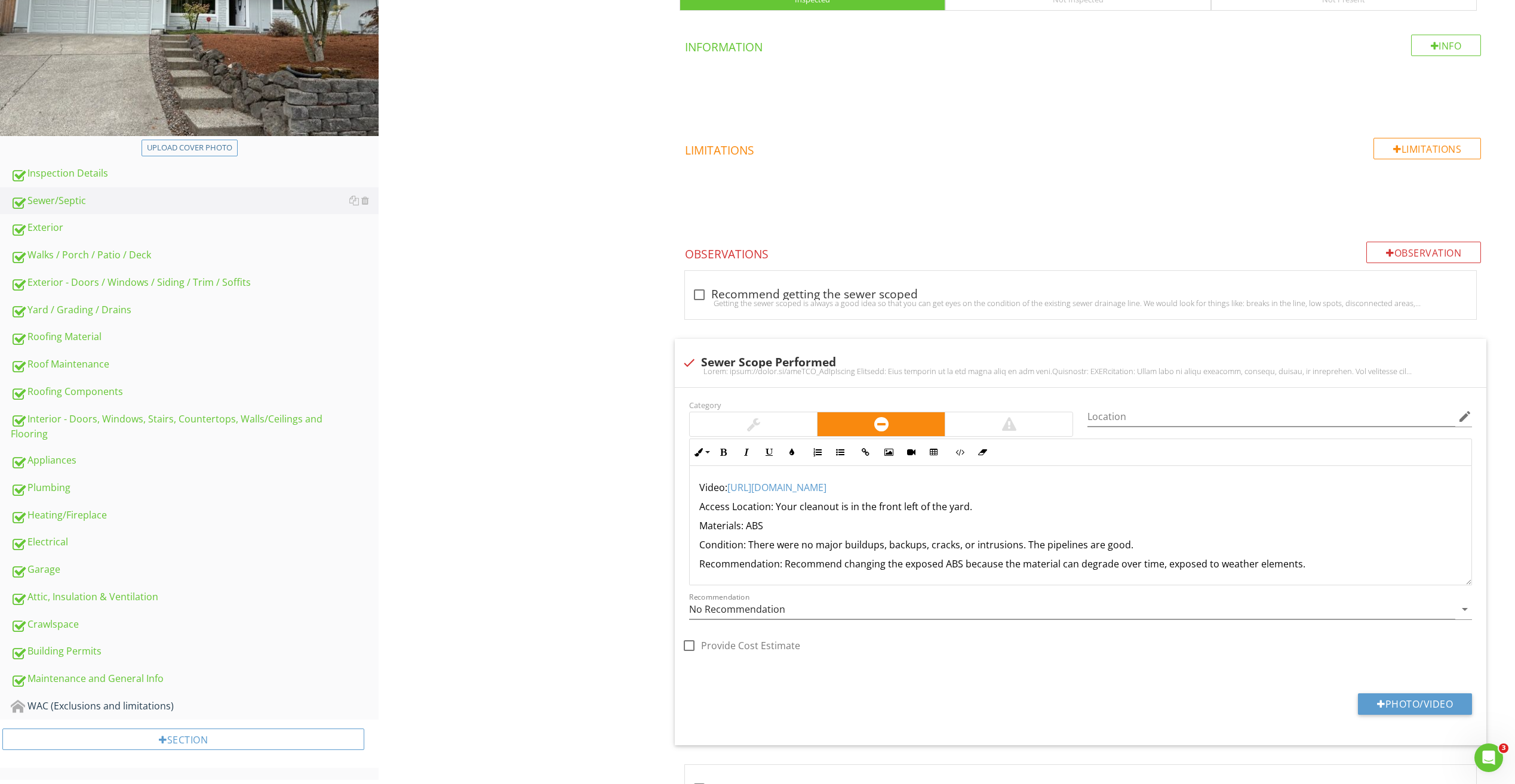
scroll to position [298, 0]
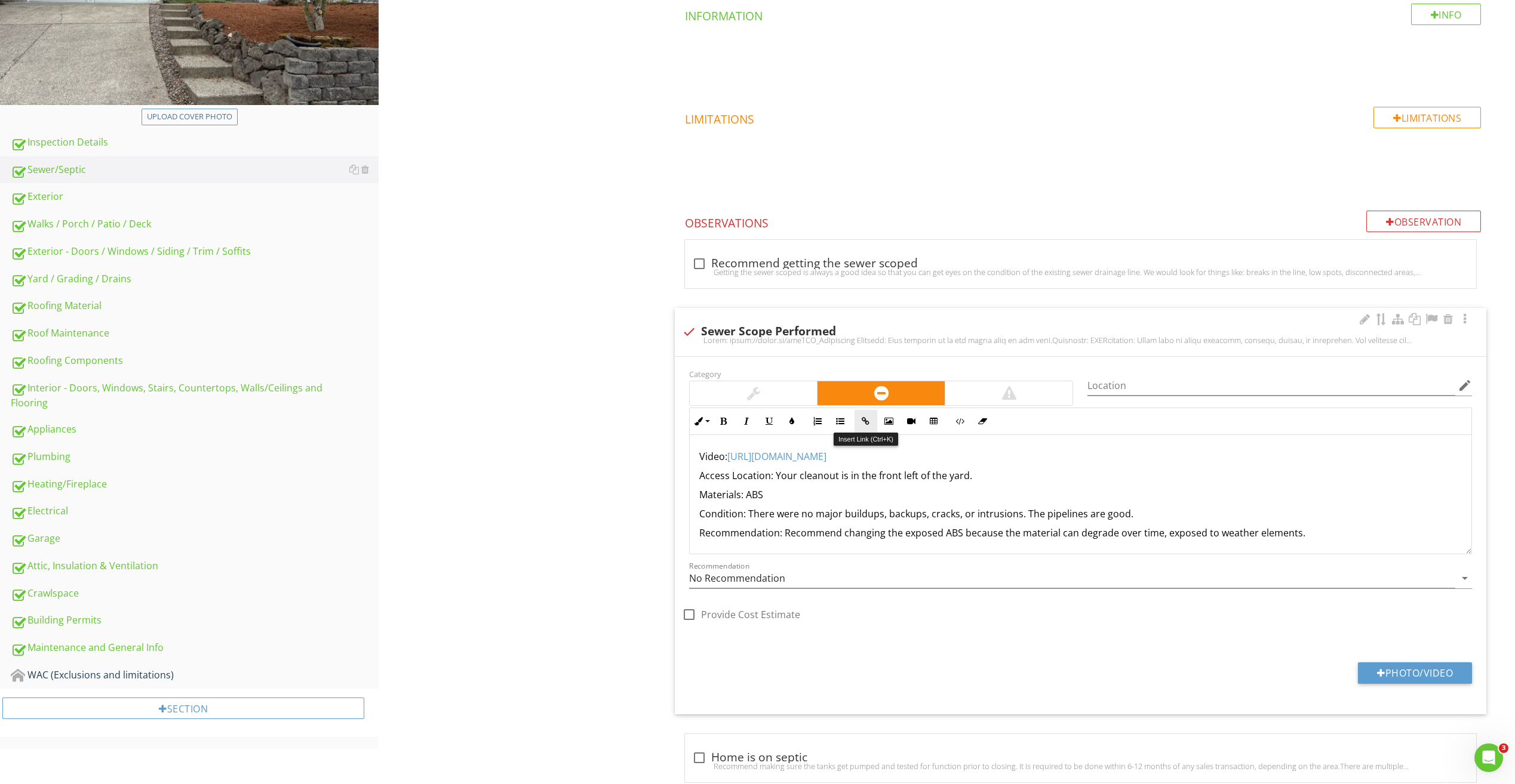
click at [864, 418] on icon "button" at bounding box center [866, 421] width 8 height 8
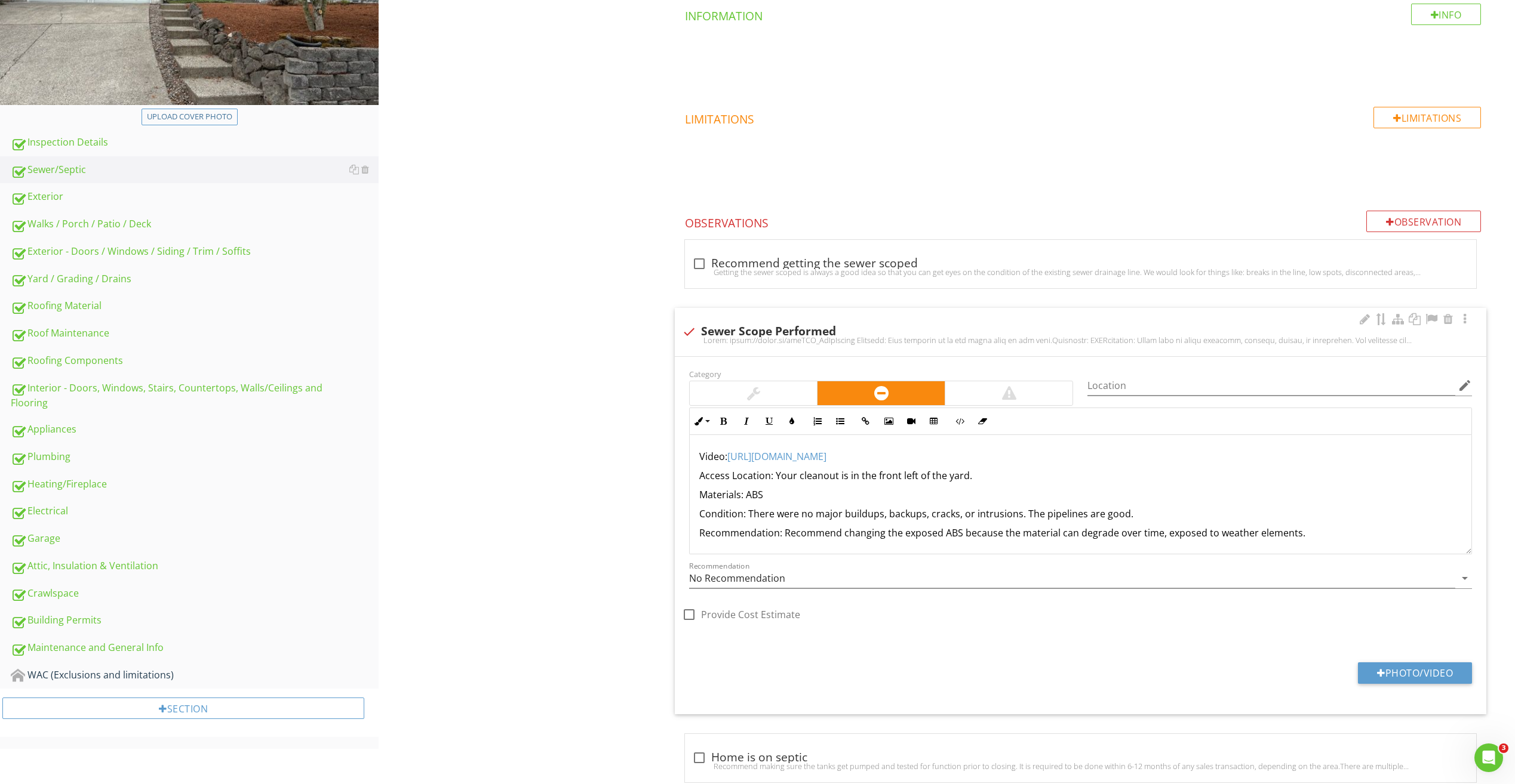
click at [730, 456] on p "Video: [URL][DOMAIN_NAME]" at bounding box center [1080, 457] width 762 height 15
drag, startPoint x: 880, startPoint y: 457, endPoint x: 732, endPoint y: 452, distance: 148.1
click at [732, 452] on p "Video: [URL][DOMAIN_NAME]" at bounding box center [1080, 457] width 762 height 15
click at [868, 418] on icon "button" at bounding box center [866, 421] width 8 height 8
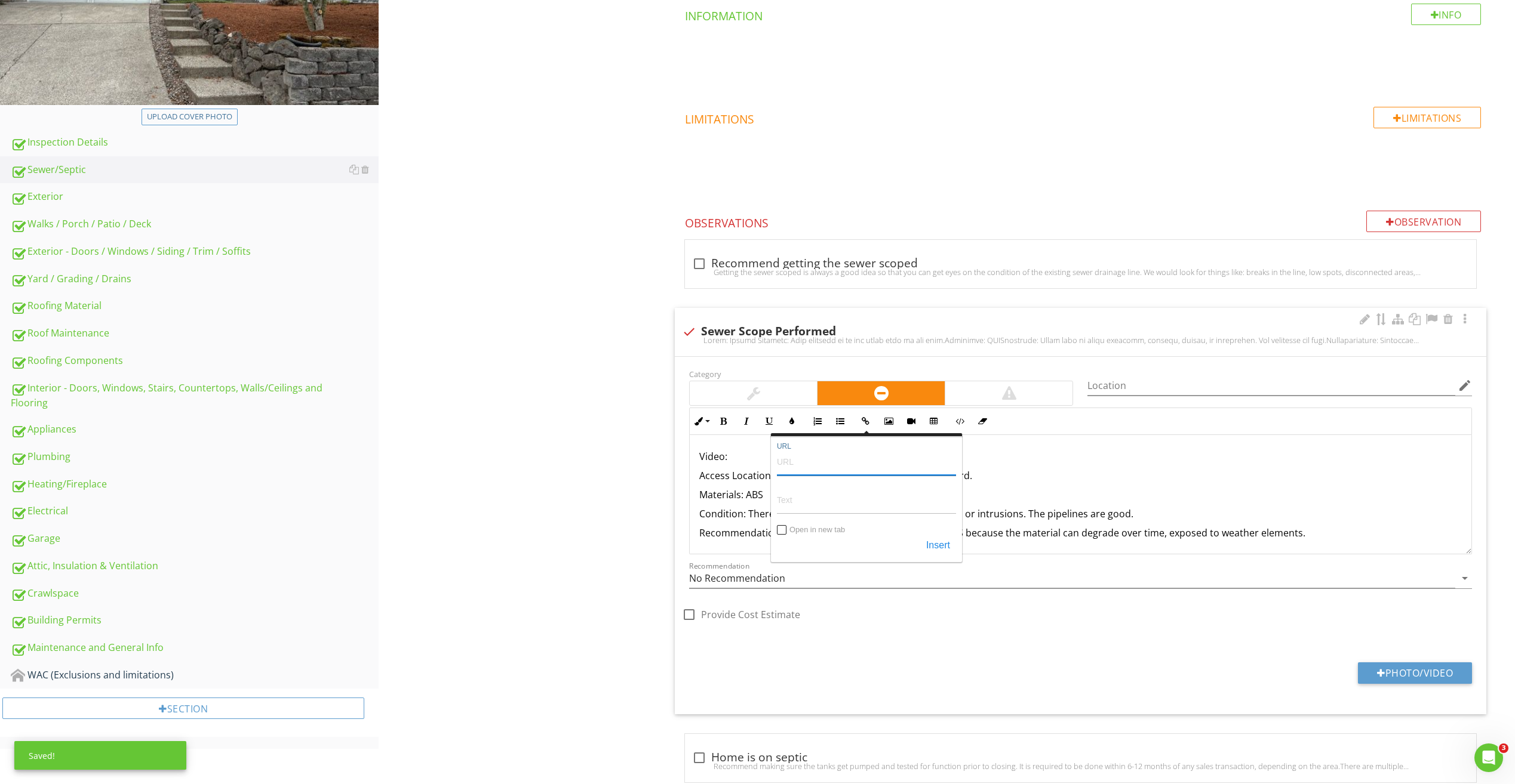
click at [807, 472] on input "URL" at bounding box center [867, 461] width 179 height 29
paste input "[URL][DOMAIN_NAME]"
type input "[URL][DOMAIN_NAME]"
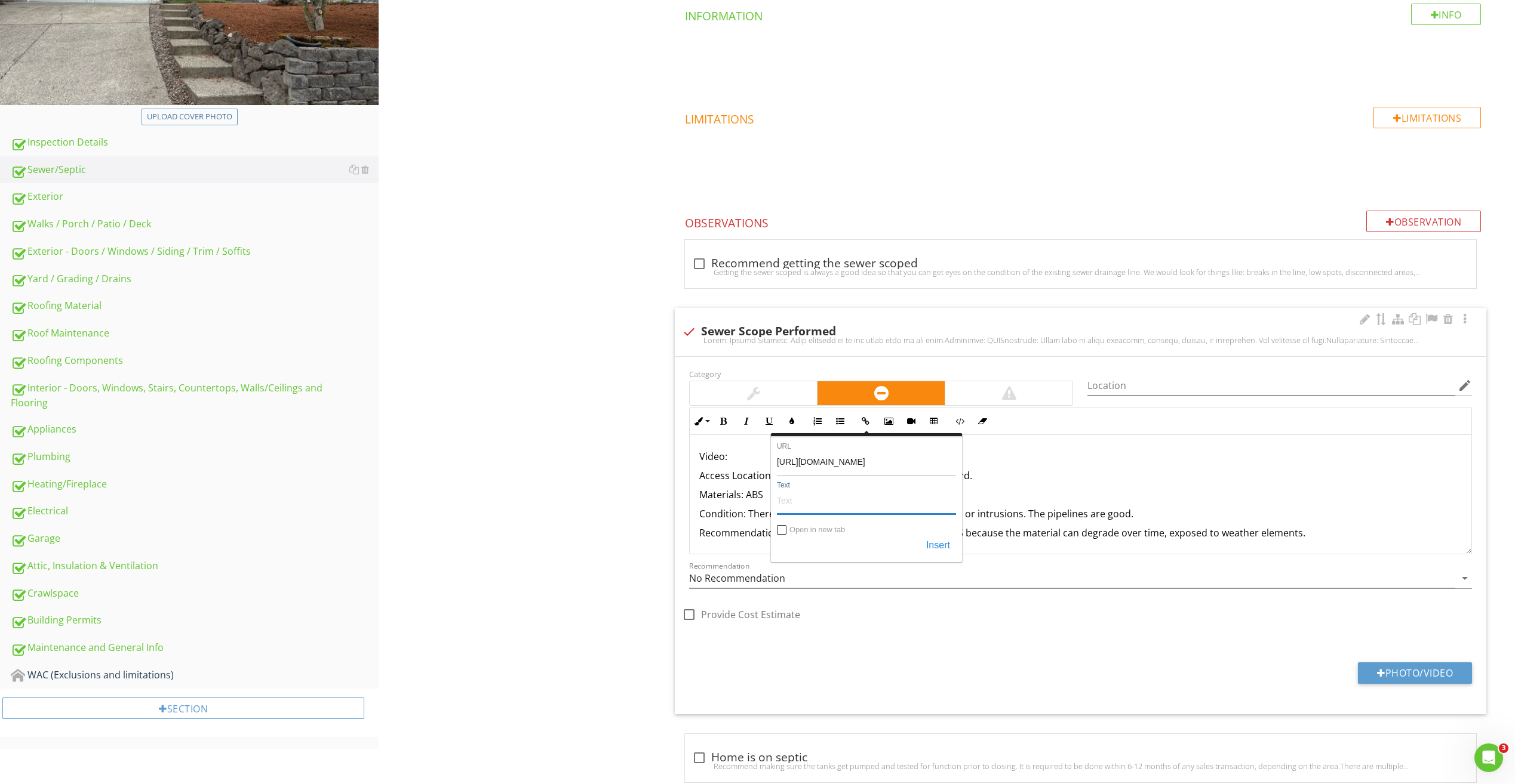
click at [793, 499] on input "Text" at bounding box center [867, 500] width 179 height 29
paste input "[URL][DOMAIN_NAME]"
type input "[URL][DOMAIN_NAME]"
click at [784, 527] on input "Open in new tab" at bounding box center [782, 531] width 9 height 9
checkbox input "true"
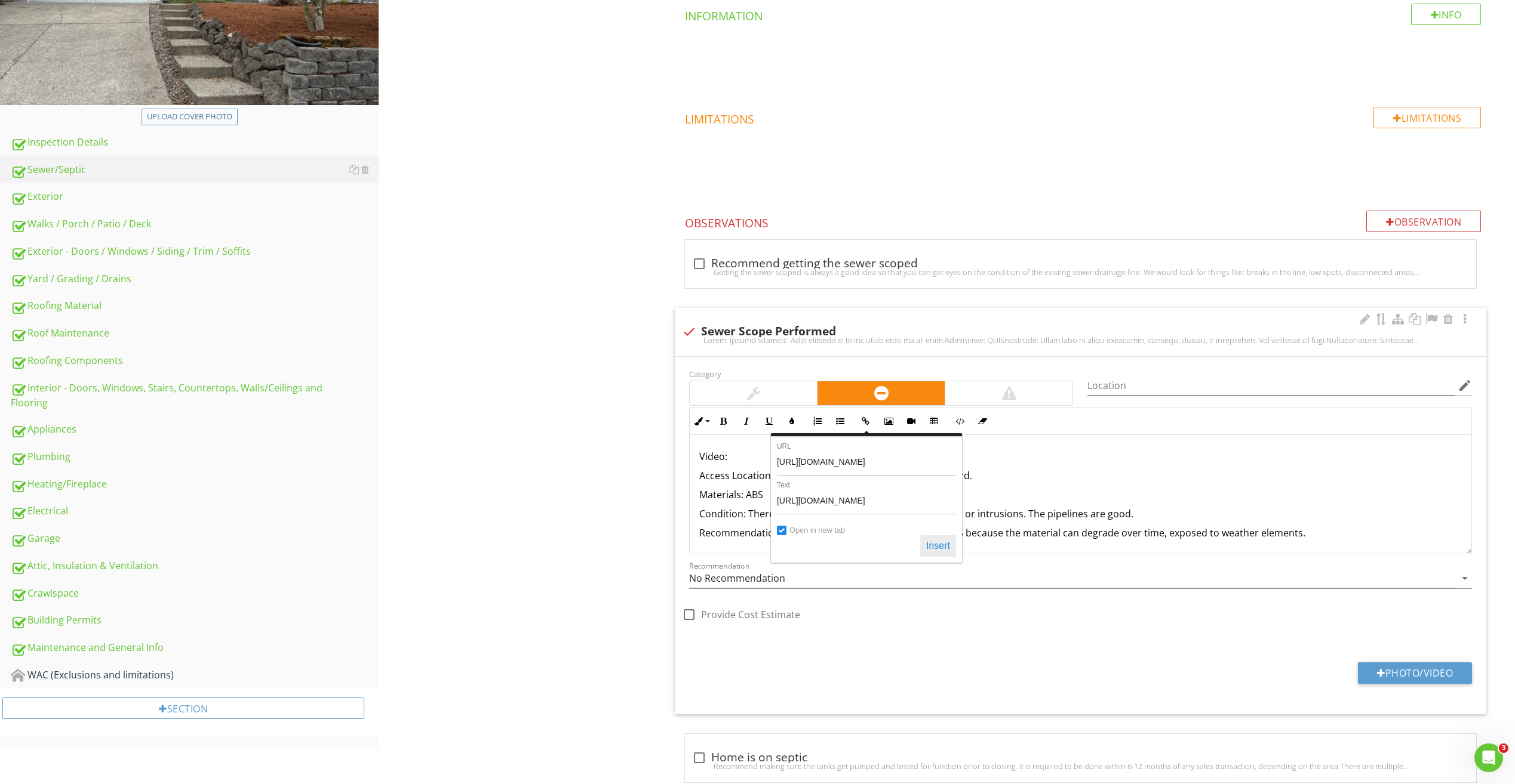
click at [937, 545] on button "Insert" at bounding box center [938, 546] width 36 height 21
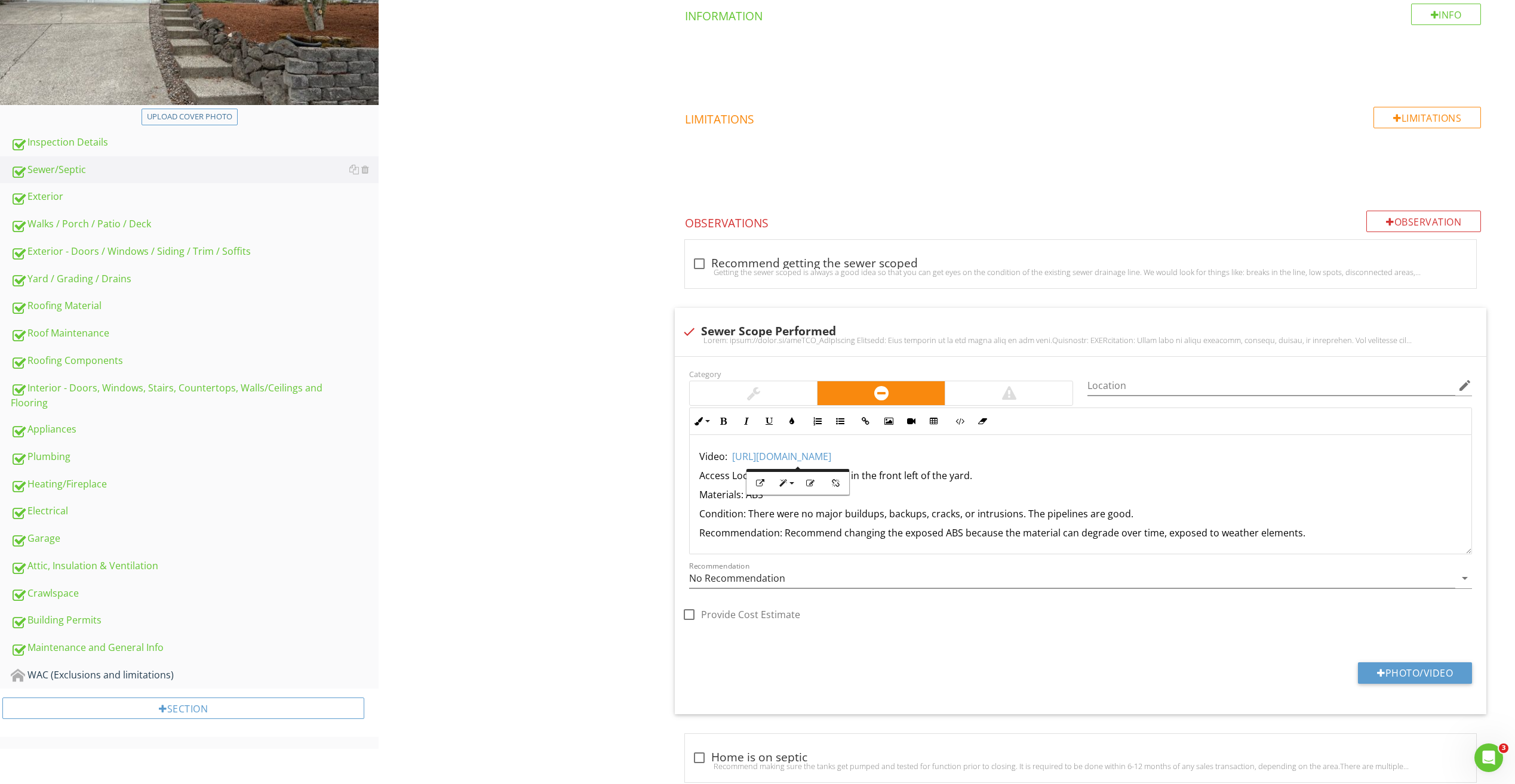
click at [895, 455] on p "Video: ​ https://youtu.be/qkfQID_GcXk ​​​" at bounding box center [1080, 457] width 762 height 15
click at [883, 459] on p "Video: ​ https://youtu.be/qkfQID_GcXk ​​​" at bounding box center [1080, 457] width 762 height 15
click at [922, 499] on p "Materials: ABS" at bounding box center [1080, 495] width 762 height 15
click at [858, 518] on p "Condition: There were no major buildups, backups, cracks, or intrusions. The pi…" at bounding box center [1080, 514] width 762 height 15
click at [839, 494] on p "Materials: ABS and Concrete" at bounding box center [1080, 495] width 762 height 15
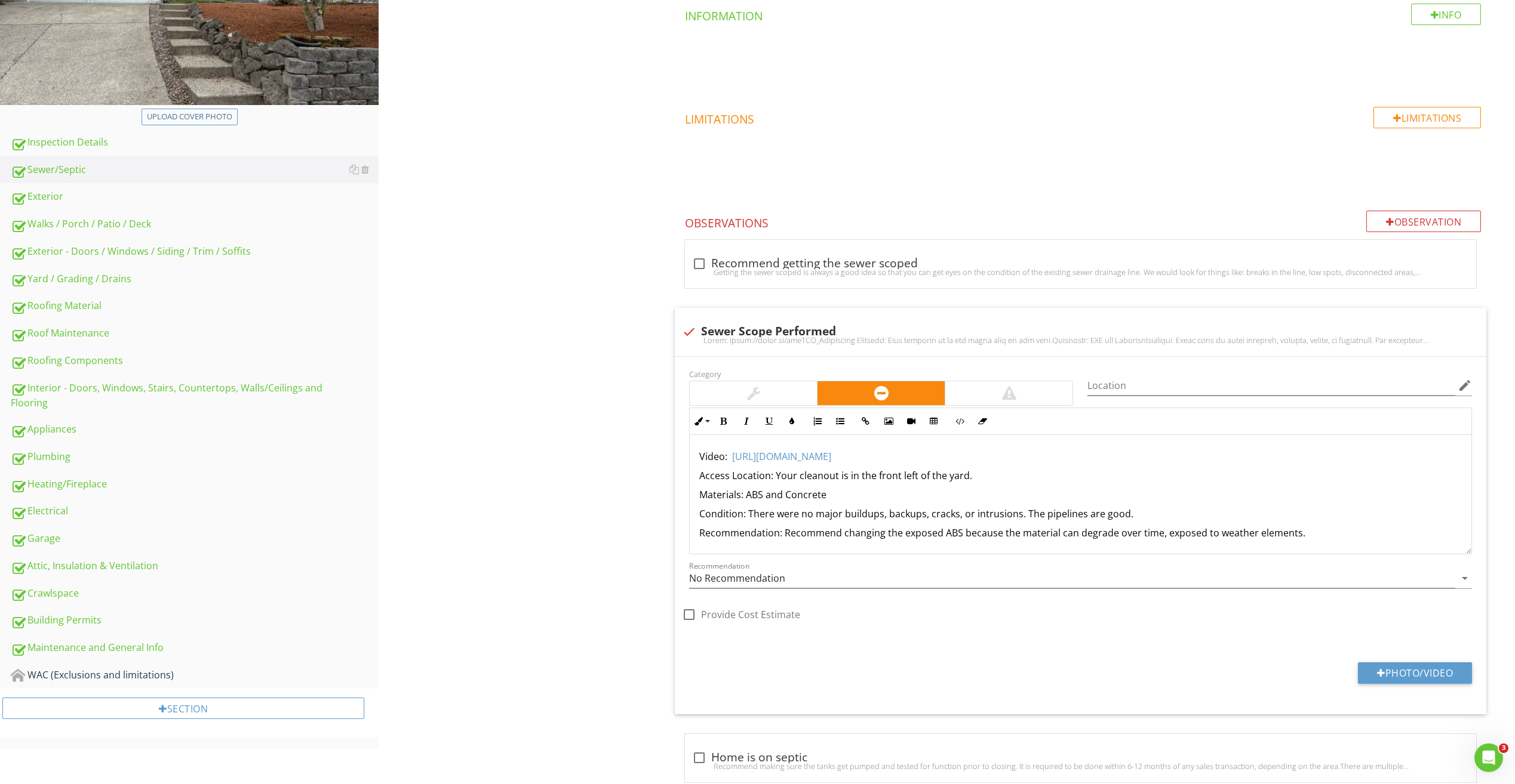
click at [550, 366] on div "Sewer/Septic Sewer/Septic Item Sewer/Septic IN Inspected NI Not Inspected NP No…" at bounding box center [947, 316] width 1136 height 991
drag, startPoint x: 1073, startPoint y: 514, endPoint x: 1024, endPoint y: 513, distance: 49.0
click at [1024, 513] on p "Condition: There were no major buildups, backups, cracks, or intrusions. The pi…" at bounding box center [1080, 514] width 762 height 15
click at [611, 545] on div "Sewer/Septic Sewer/Septic Item Sewer/Septic IN Inspected NI Not Inspected NP No…" at bounding box center [947, 316] width 1136 height 991
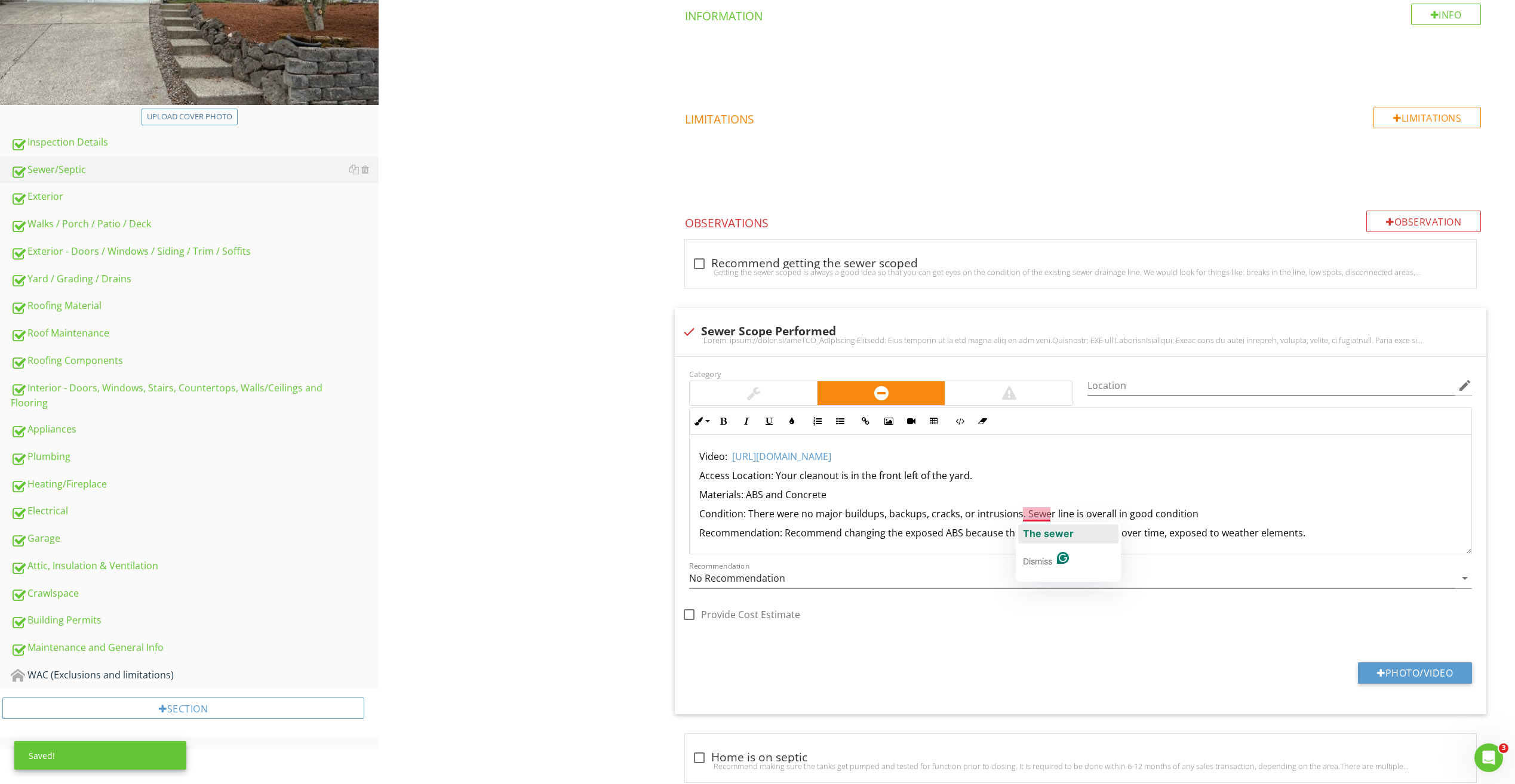
click at [1041, 537] on span "The sewer" at bounding box center [1048, 533] width 51 height 12
click at [782, 264] on div "check_box_outline_blank Recommend getting the sewer scoped" at bounding box center [1080, 264] width 777 height 15
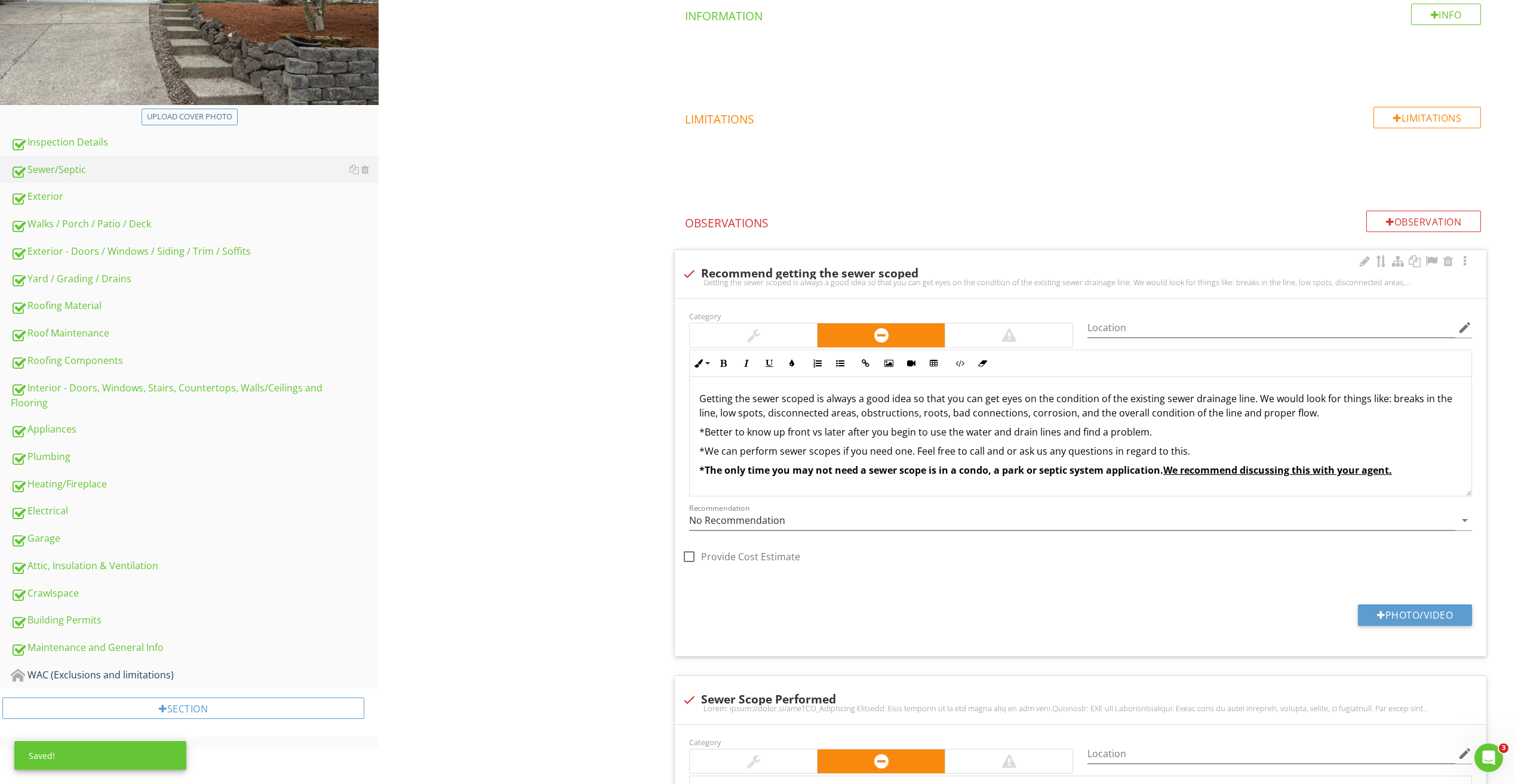
click at [704, 271] on div "check Recommend getting the sewer scoped" at bounding box center [1080, 274] width 797 height 15
checkbox input "true"
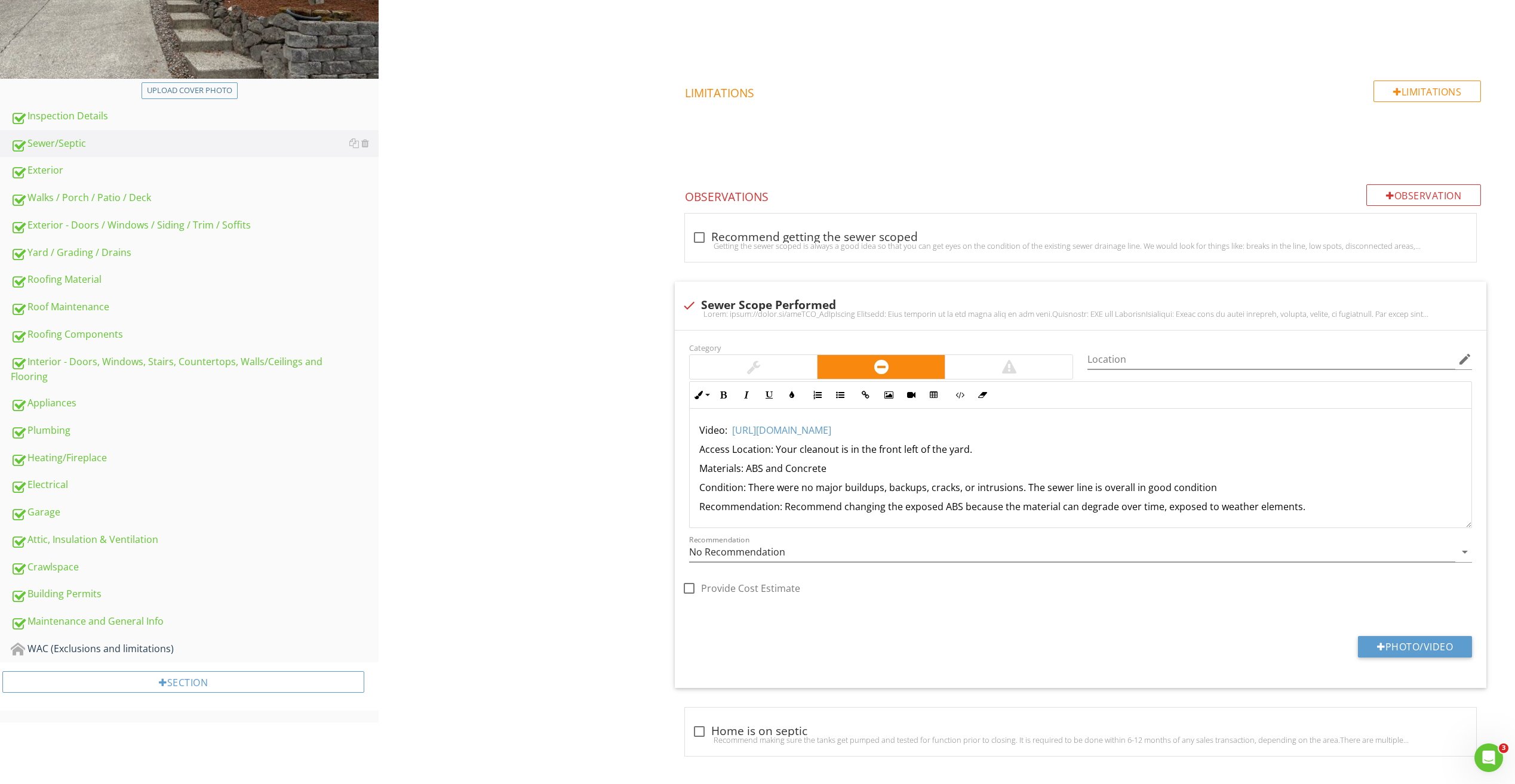
scroll to position [327, 0]
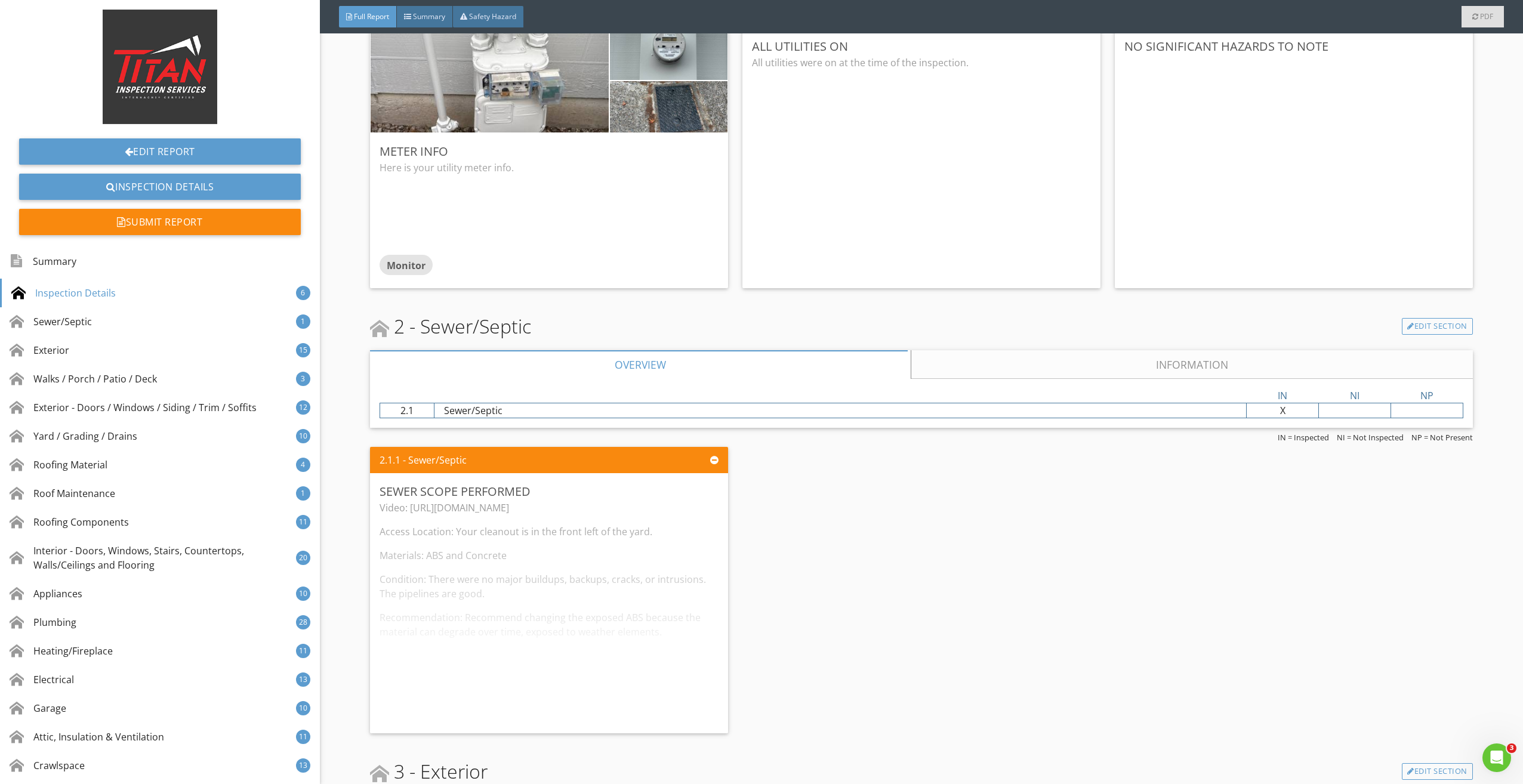
scroll to position [1313, 0]
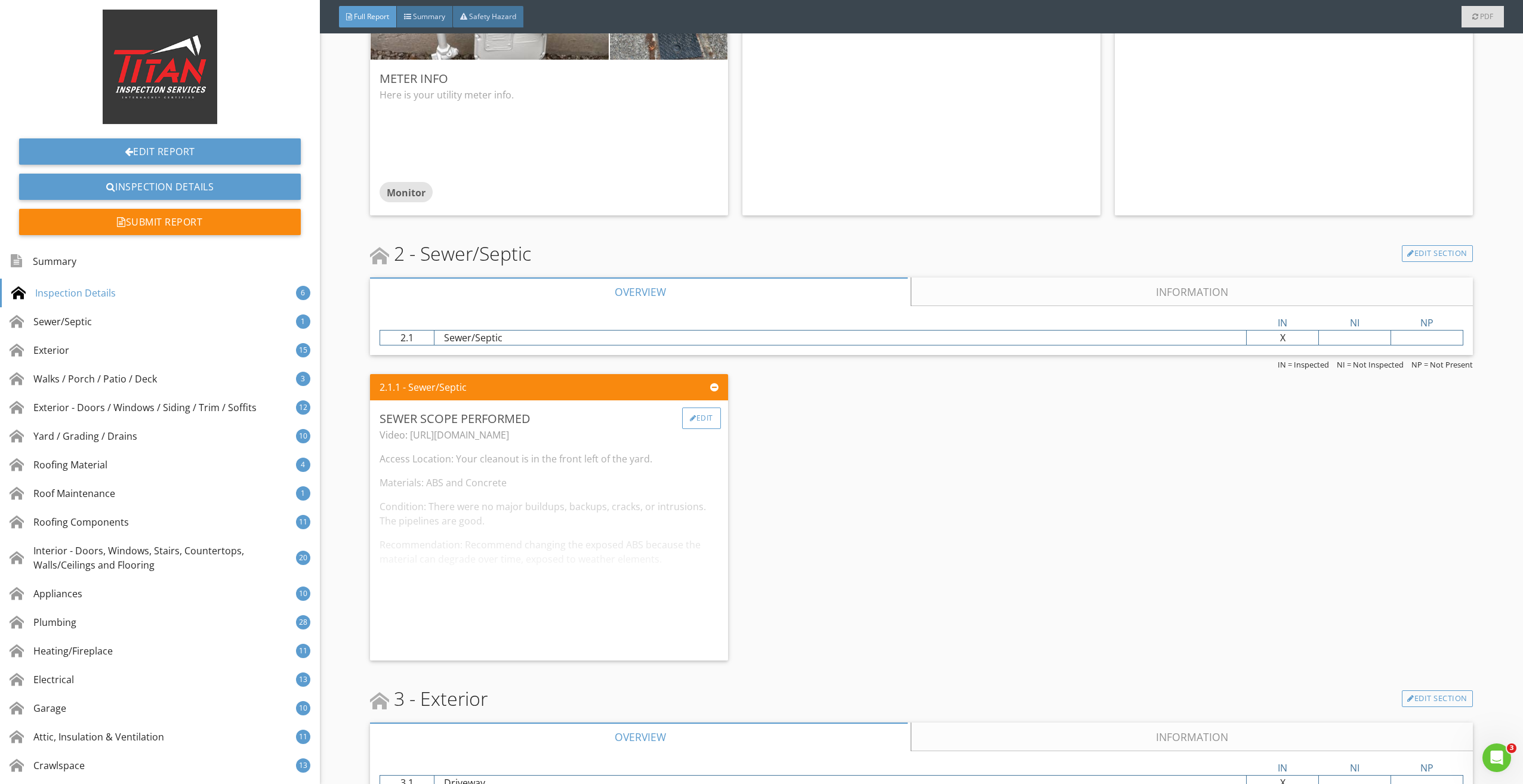
click at [705, 415] on div "Edit" at bounding box center [702, 417] width 39 height 21
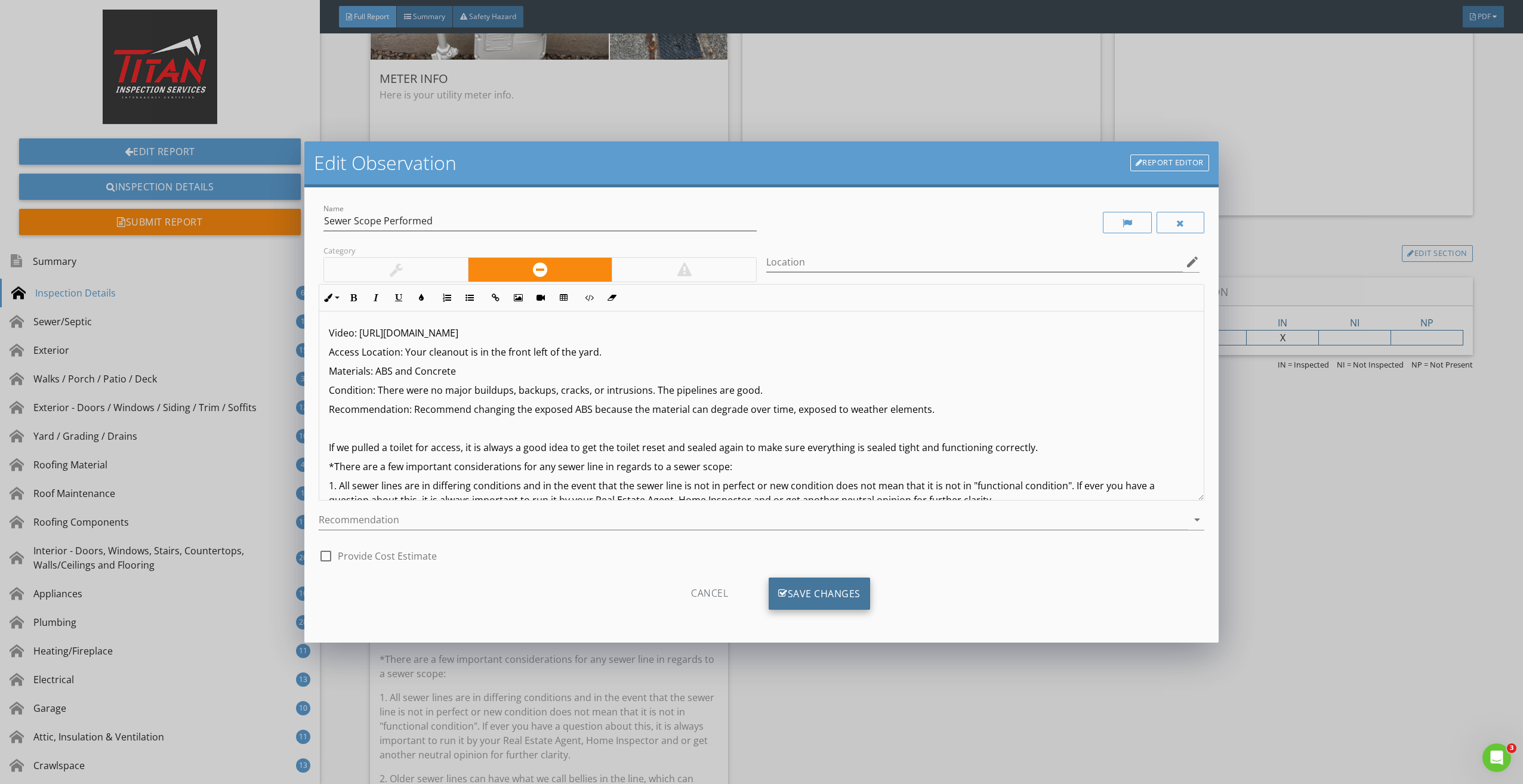
click at [794, 596] on div "Save Changes" at bounding box center [819, 594] width 102 height 32
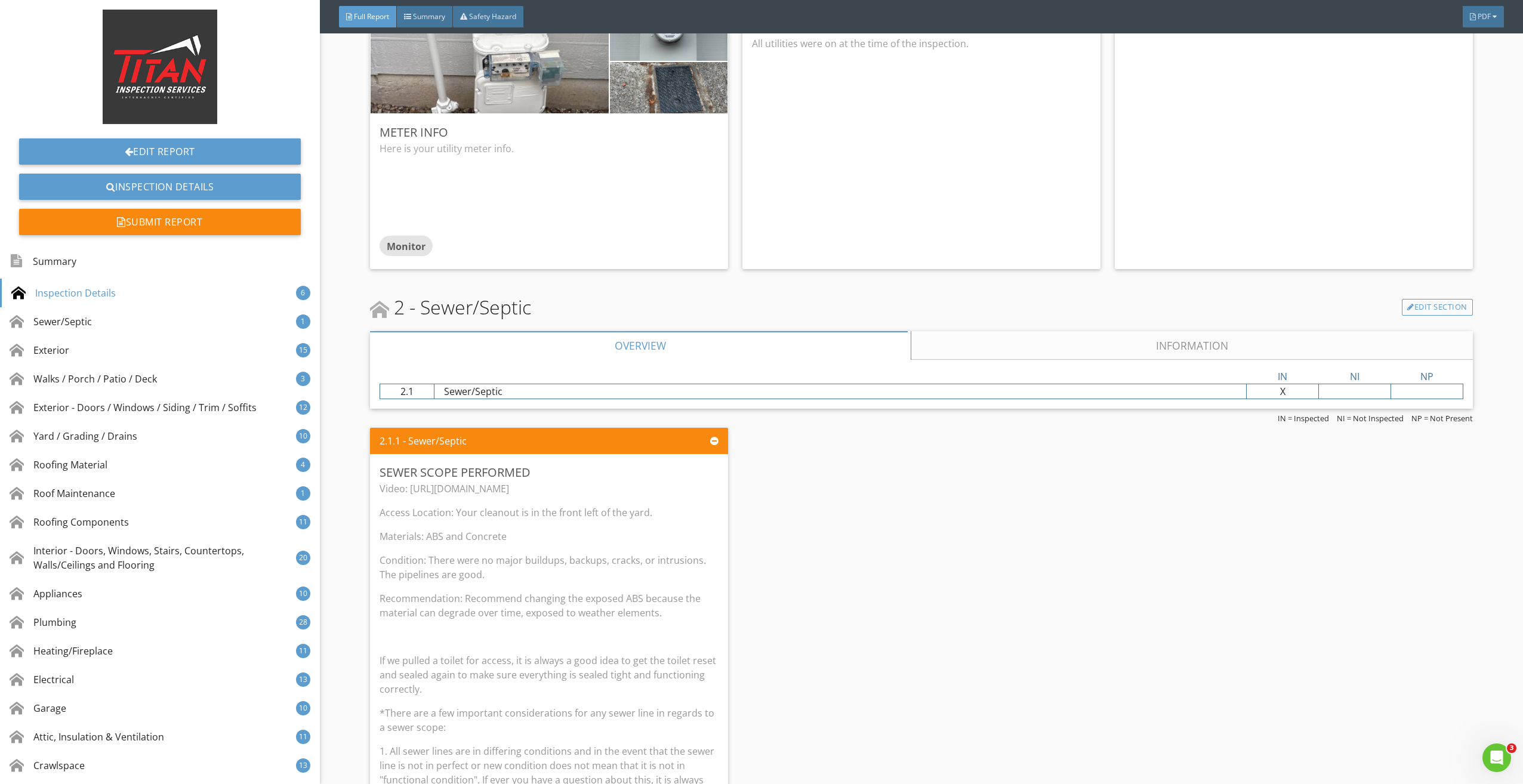
scroll to position [1372, 0]
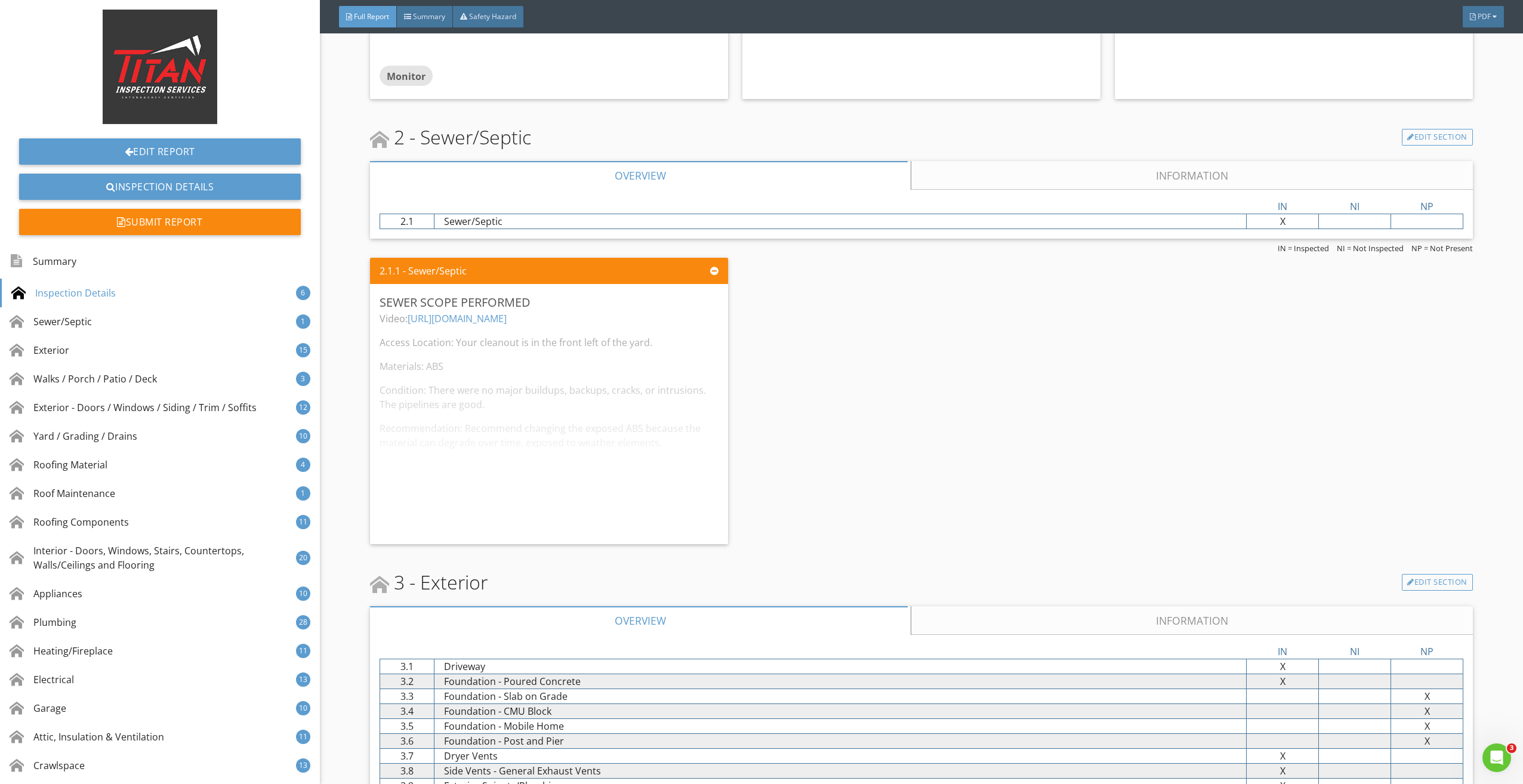
scroll to position [1432, 0]
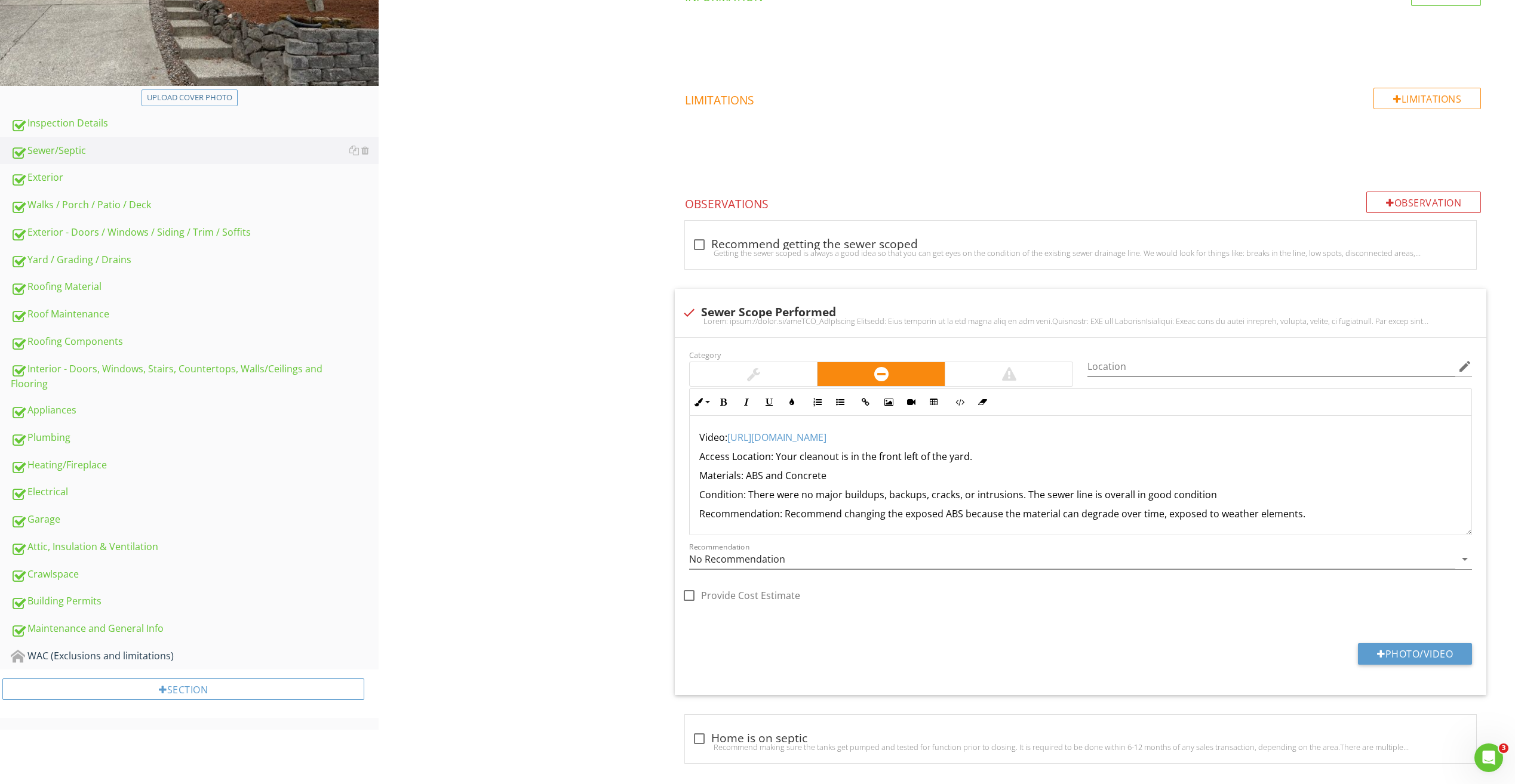
scroll to position [327, 0]
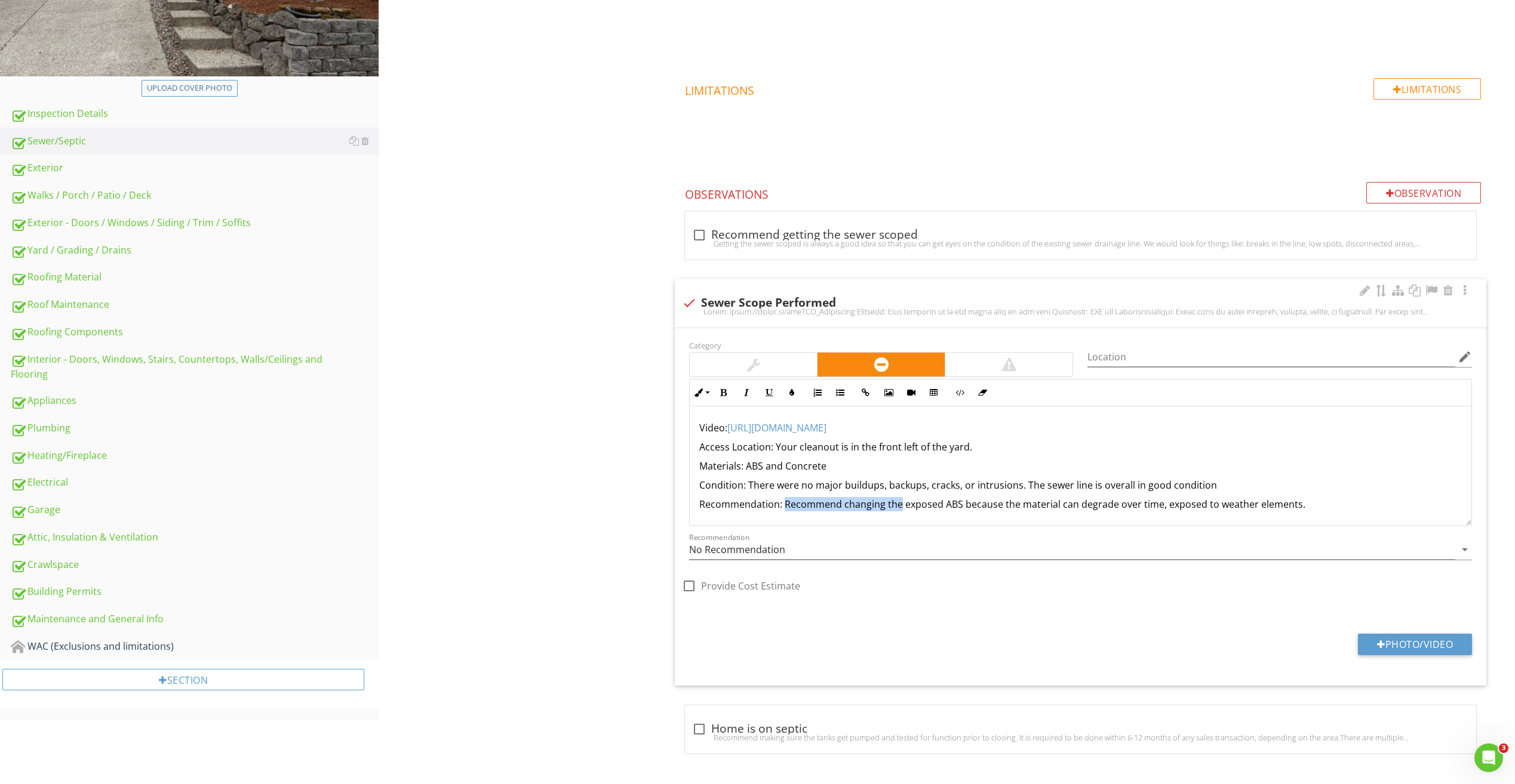
drag, startPoint x: 900, startPoint y: 509, endPoint x: 784, endPoint y: 496, distance: 116.7
click at [785, 506] on p "Recommendation: Recommend changing the exposed ABS because the material can deg…" at bounding box center [1080, 504] width 762 height 15
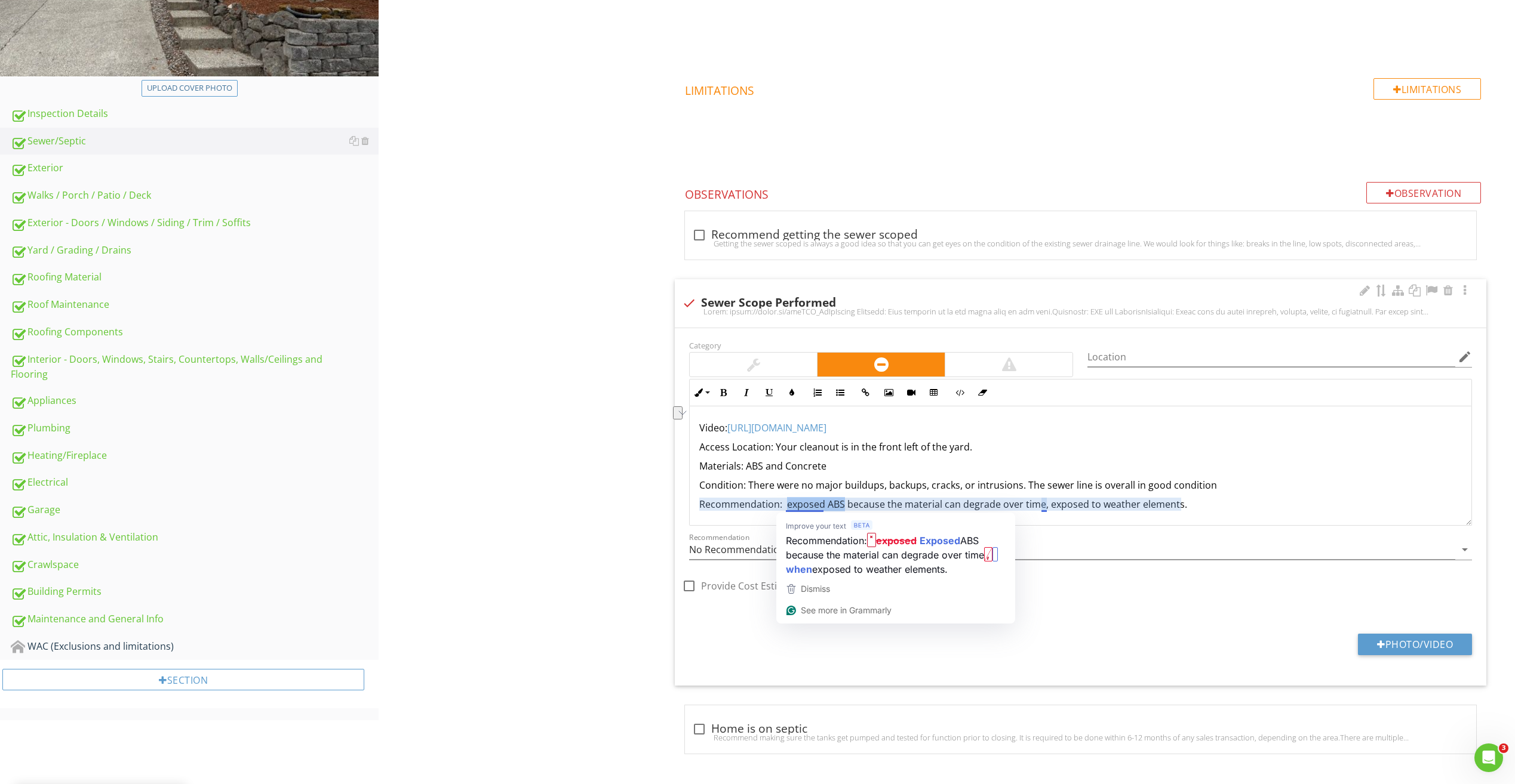
drag, startPoint x: 843, startPoint y: 507, endPoint x: 785, endPoint y: 502, distance: 58.2
click at [785, 502] on p "Recommendation: exposed ABS because the material can degrade over time, exposed…" at bounding box center [1080, 504] width 762 height 15
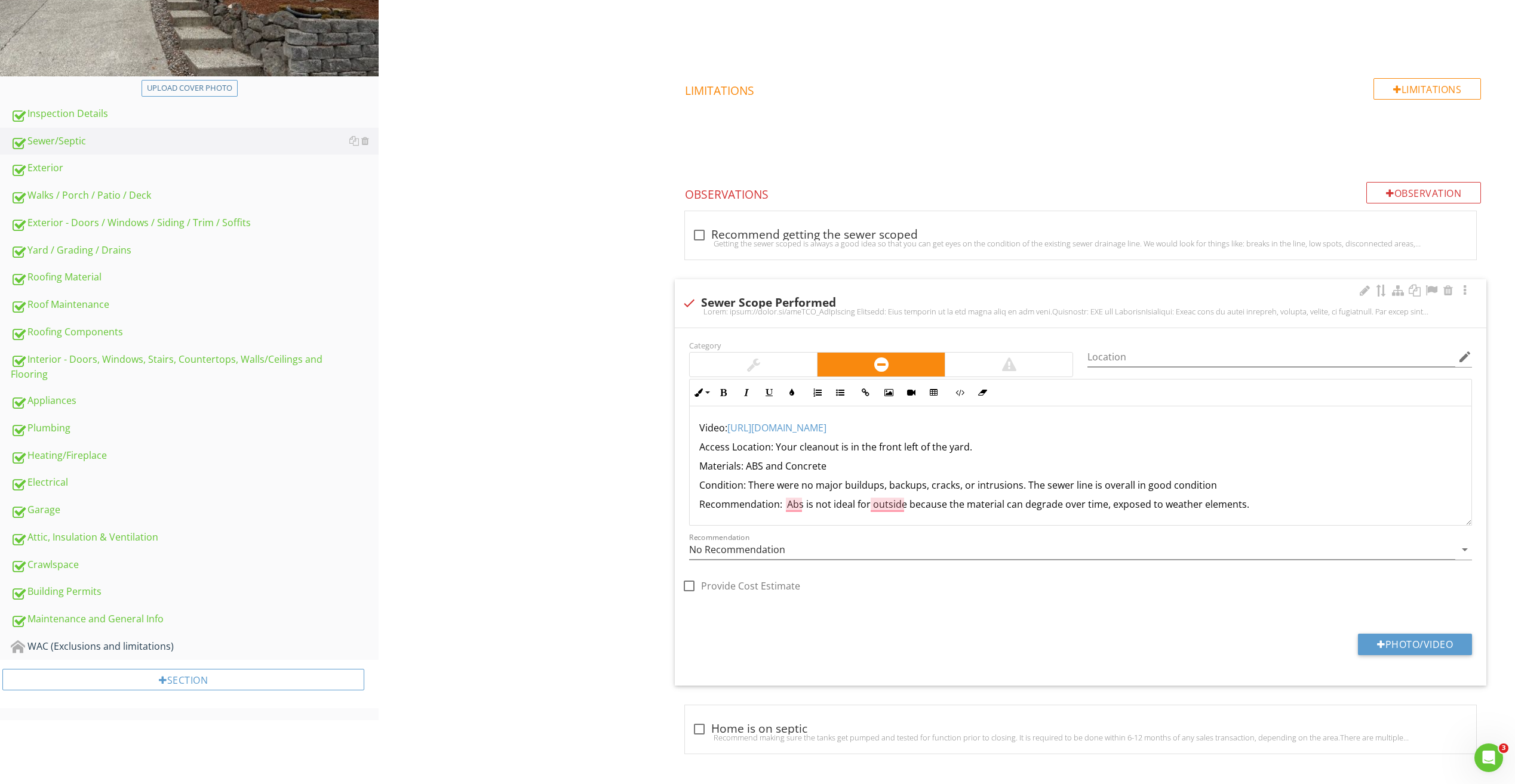
drag, startPoint x: 1103, startPoint y: 505, endPoint x: 1113, endPoint y: 509, distance: 10.8
click at [1104, 505] on p "Recommendation: Abs is not ideal for outside because the material can degrade o…" at bounding box center [1080, 504] width 762 height 15
click at [1104, 509] on p "Recommendation: Abs is not ideal for outside because the material can degrade o…" at bounding box center [1080, 504] width 762 height 15
drag, startPoint x: 1383, startPoint y: 502, endPoint x: 1250, endPoint y: 503, distance: 133.0
click at [1250, 503] on p "Recommendation: Abs is not ideal for outside because the material can degrade o…" at bounding box center [1080, 504] width 762 height 15
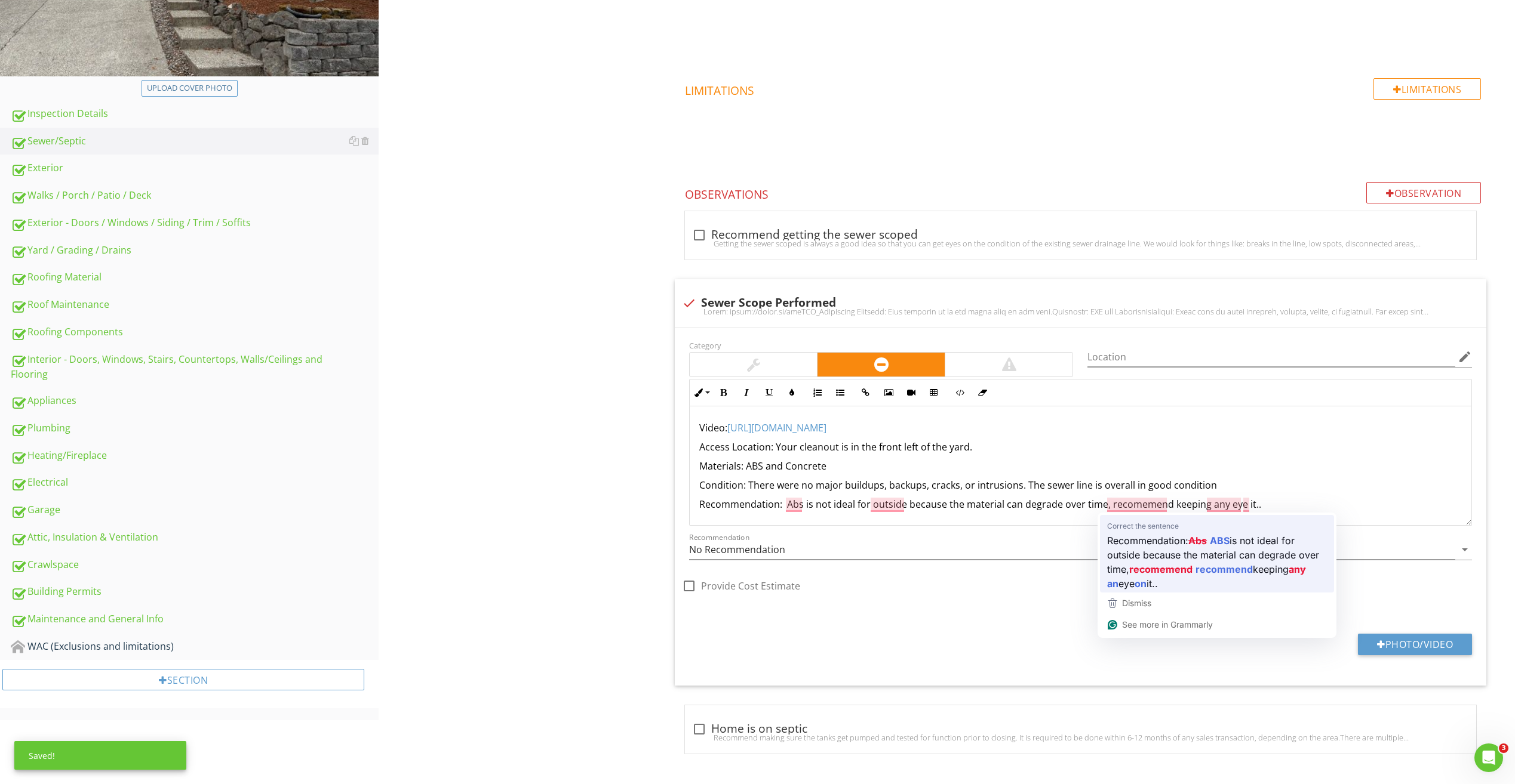
click at [1144, 531] on div "Recommendation No Recommendation arrow_drop_down" at bounding box center [1080, 551] width 797 height 42
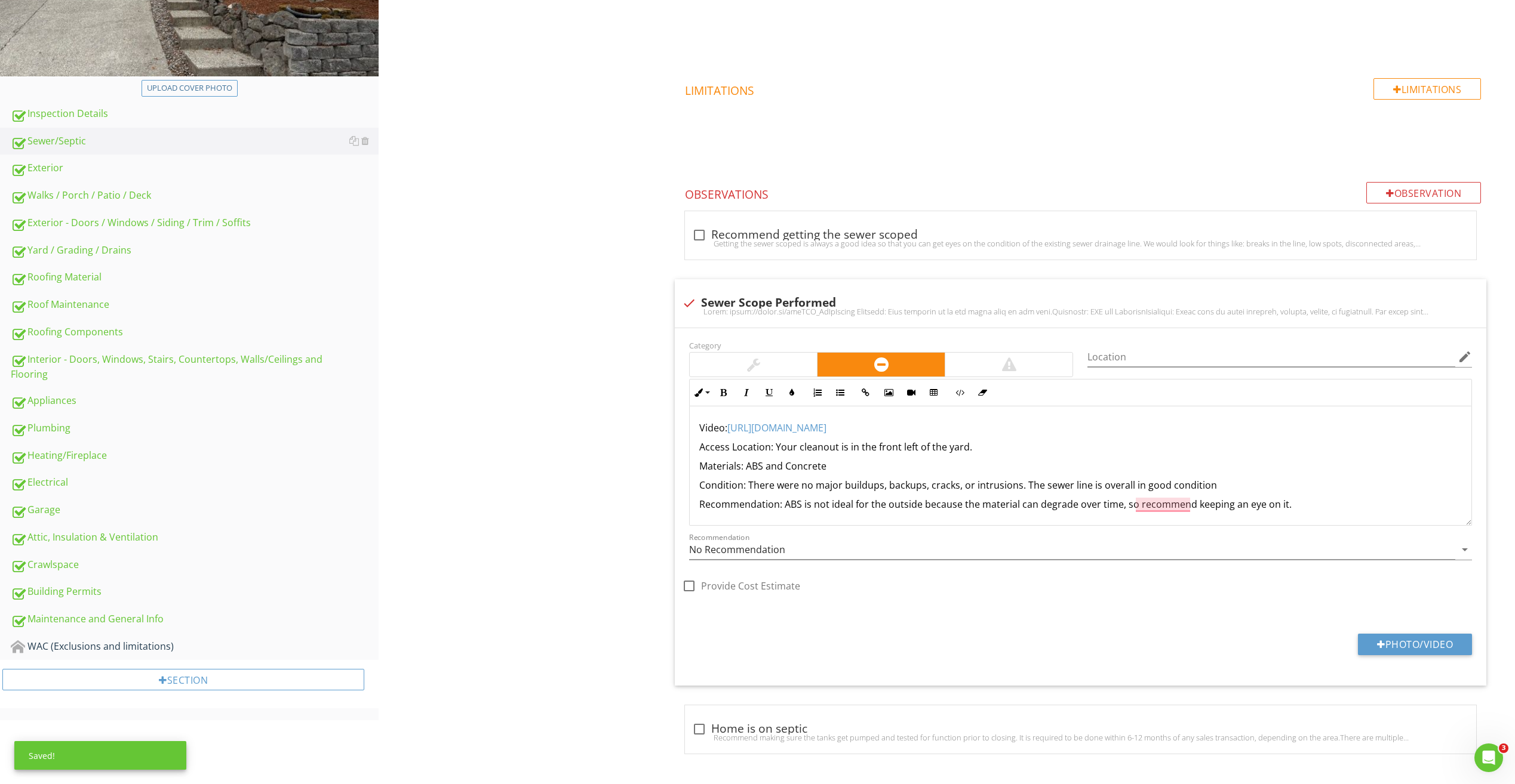
click at [1173, 536] on div "Recommendation No Recommendation arrow_drop_down" at bounding box center [1080, 552] width 782 height 39
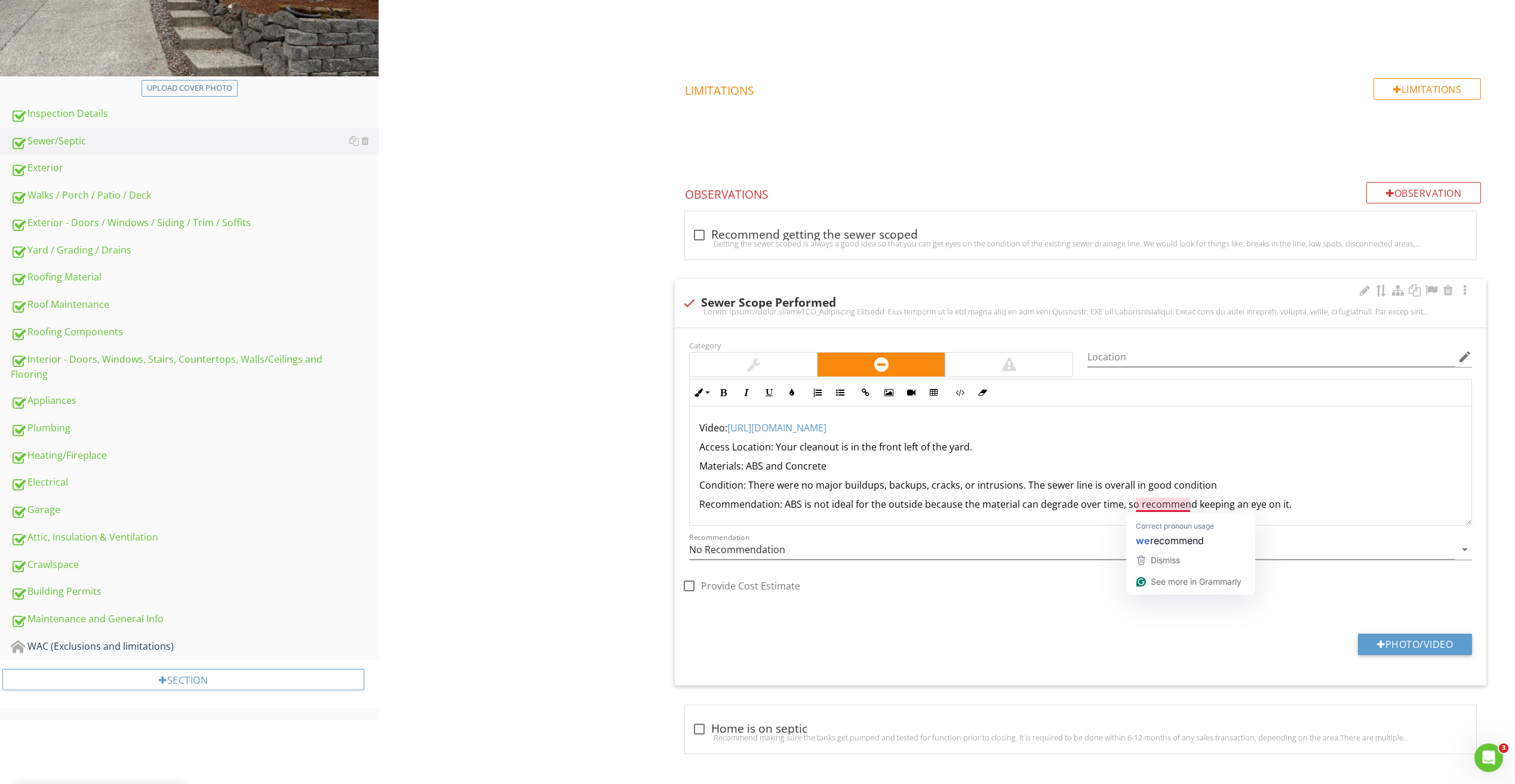
click at [1133, 505] on p "Recommendation: ABS is not ideal for the outside because the material can degra…" at bounding box center [1080, 504] width 762 height 15
click at [1107, 518] on span "time" at bounding box center [1107, 524] width 19 height 12
drag, startPoint x: 1291, startPoint y: 501, endPoint x: 1277, endPoint y: 507, distance: 15.2
click at [1291, 502] on p "Recommendation: ABS is not ideal for the outside because the material can degra…" at bounding box center [1080, 504] width 762 height 15
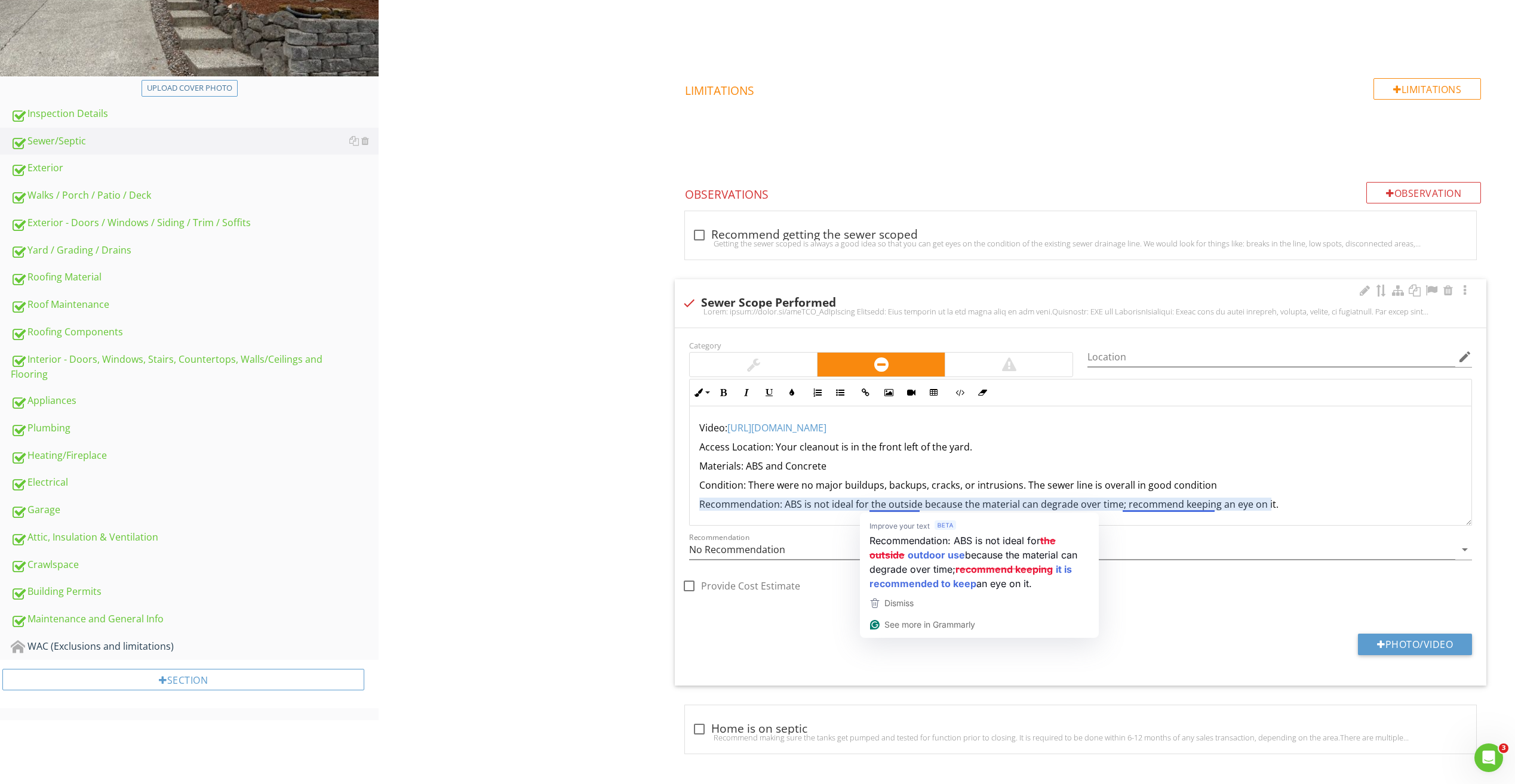
click at [884, 507] on p "Recommendation: ABS is not ideal for the outside because the material can degra…" at bounding box center [1080, 504] width 762 height 15
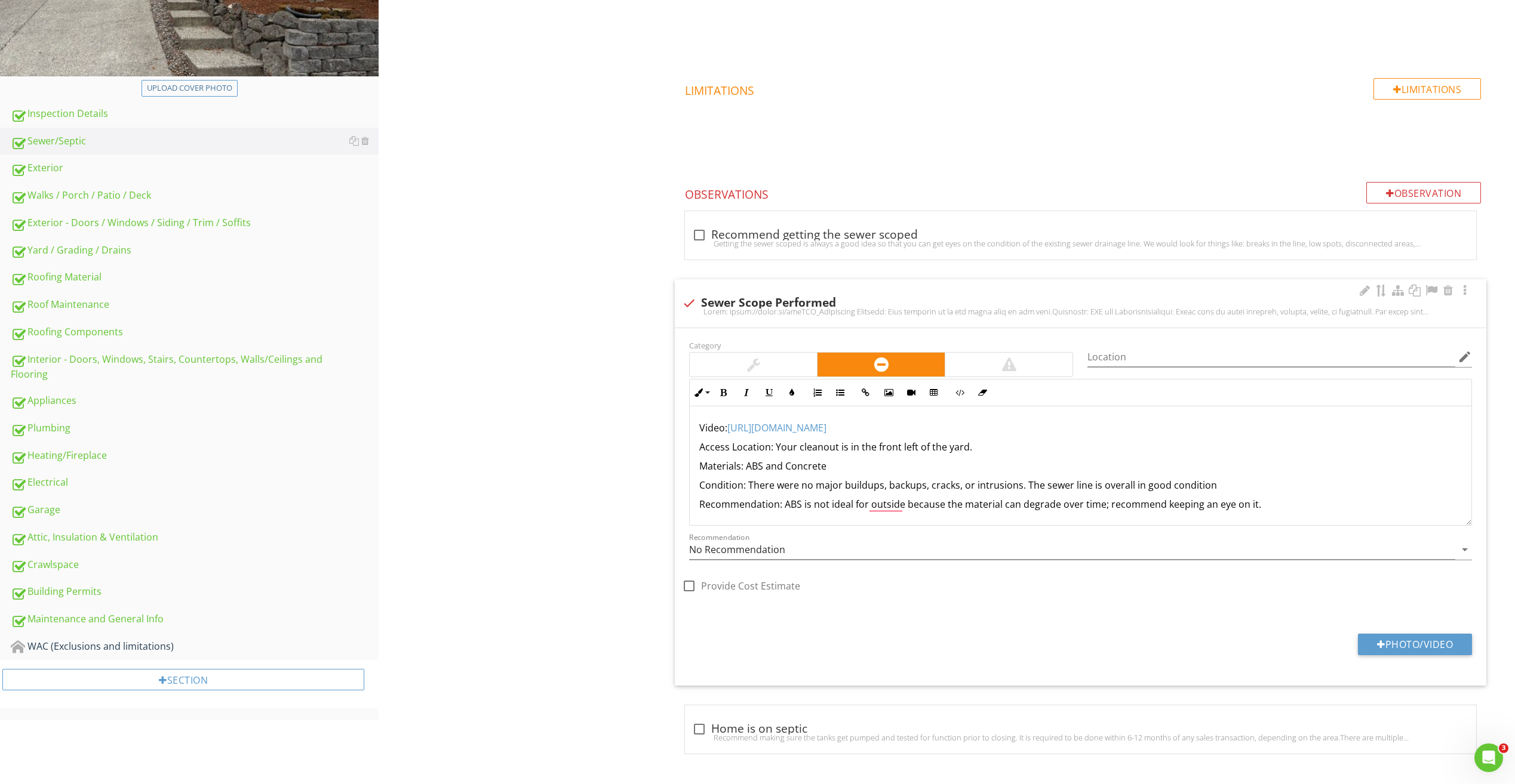
click at [1255, 505] on p "Recommendation: ABS is not ideal for outside because the material can degrade o…" at bounding box center [1080, 504] width 762 height 15
click at [752, 229] on div "check_box_outline_blank Recommend getting the sewer scoped" at bounding box center [1080, 235] width 777 height 15
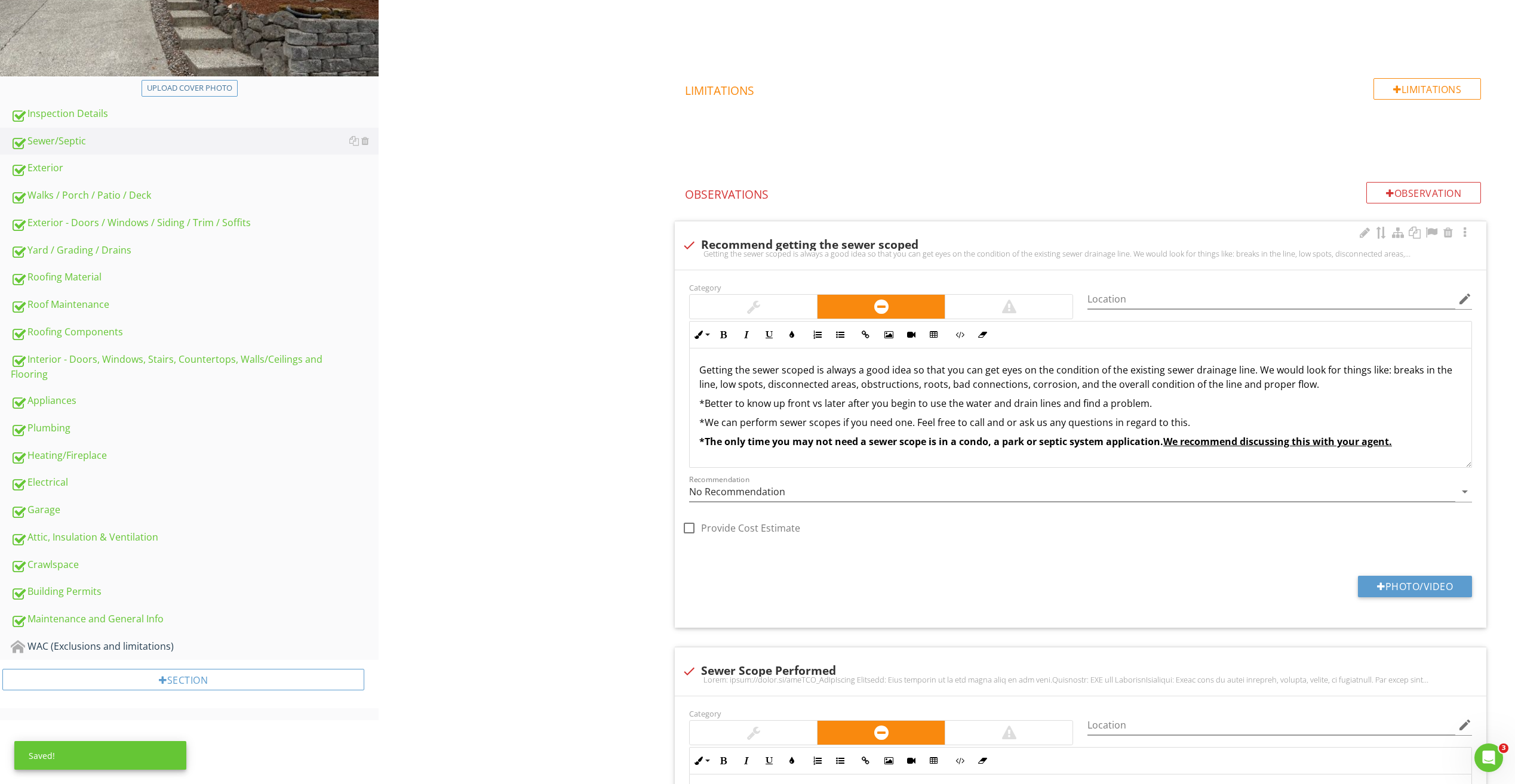
click at [745, 238] on div "check Recommend getting the sewer scoped" at bounding box center [1080, 246] width 797 height 15
checkbox input "true"
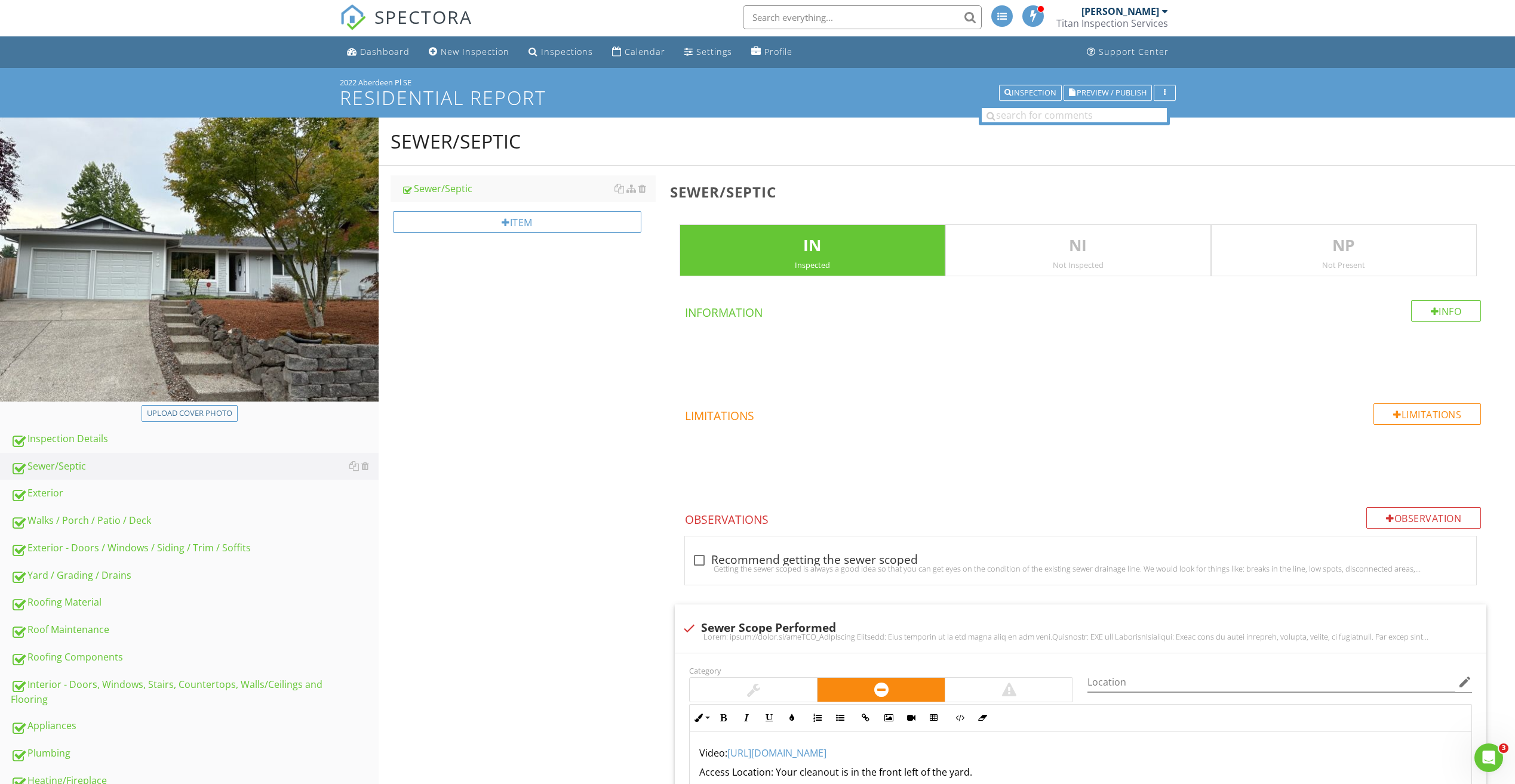
scroll to position [0, 0]
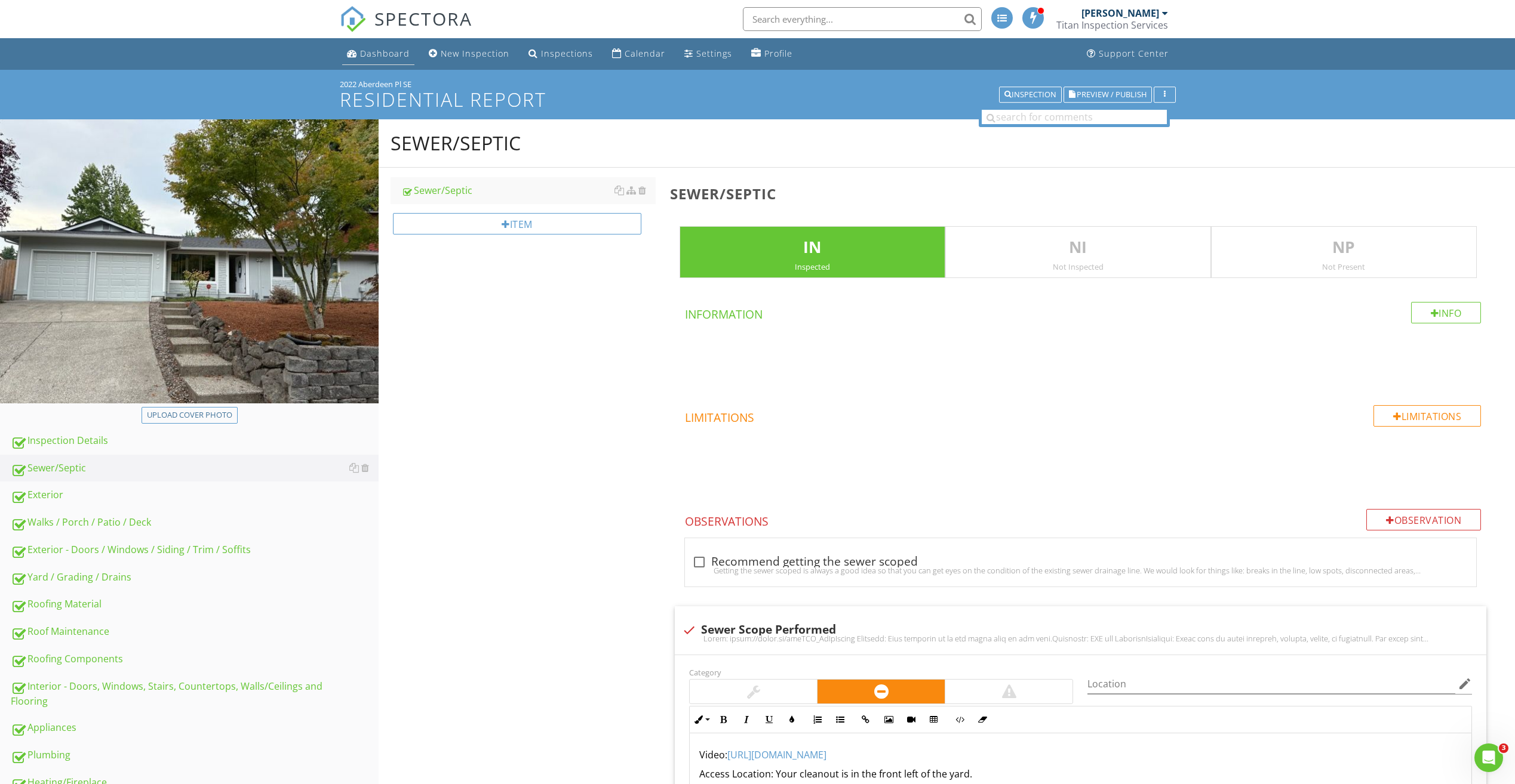
click at [359, 56] on link "Dashboard" at bounding box center [378, 54] width 72 height 22
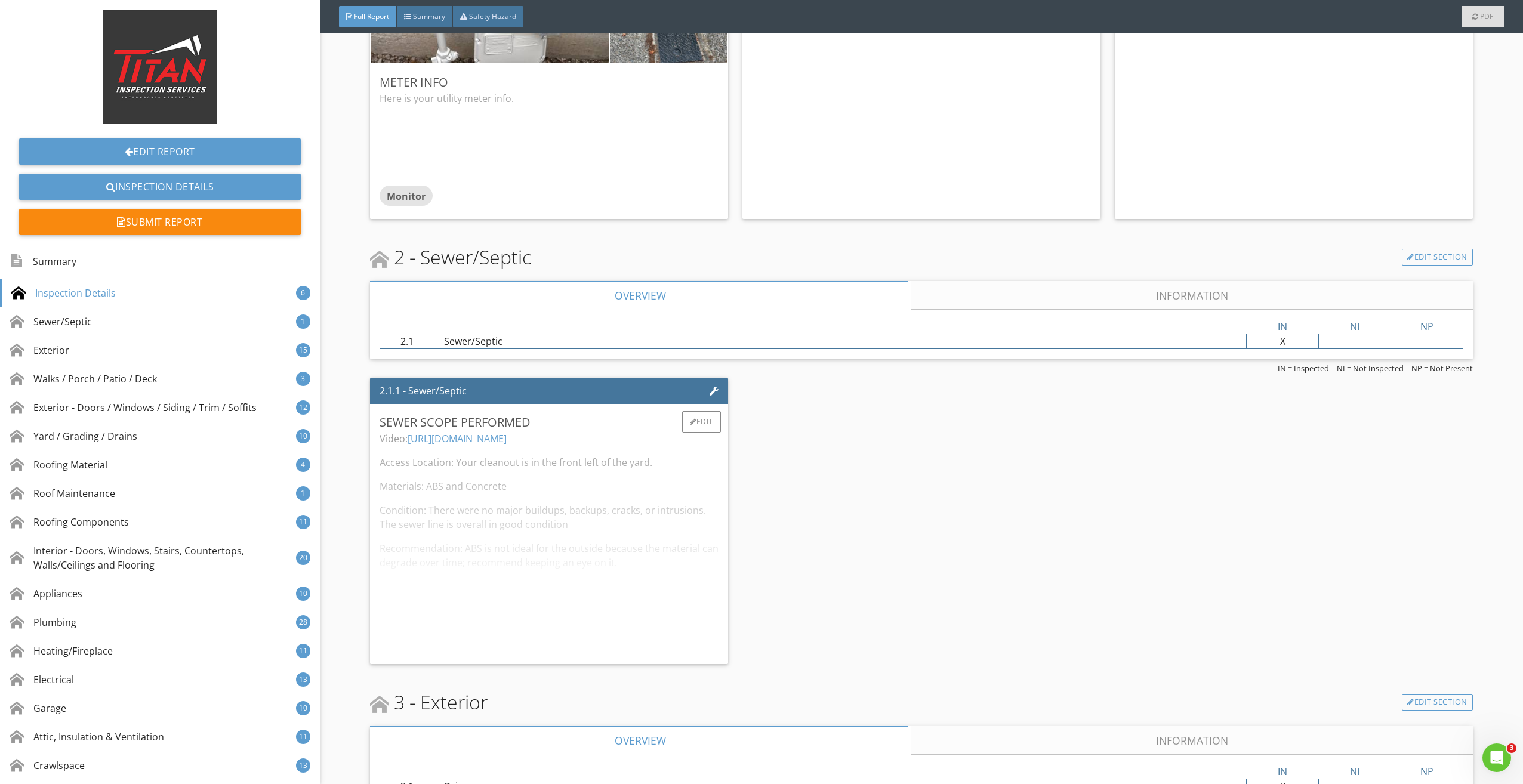
scroll to position [1313, 0]
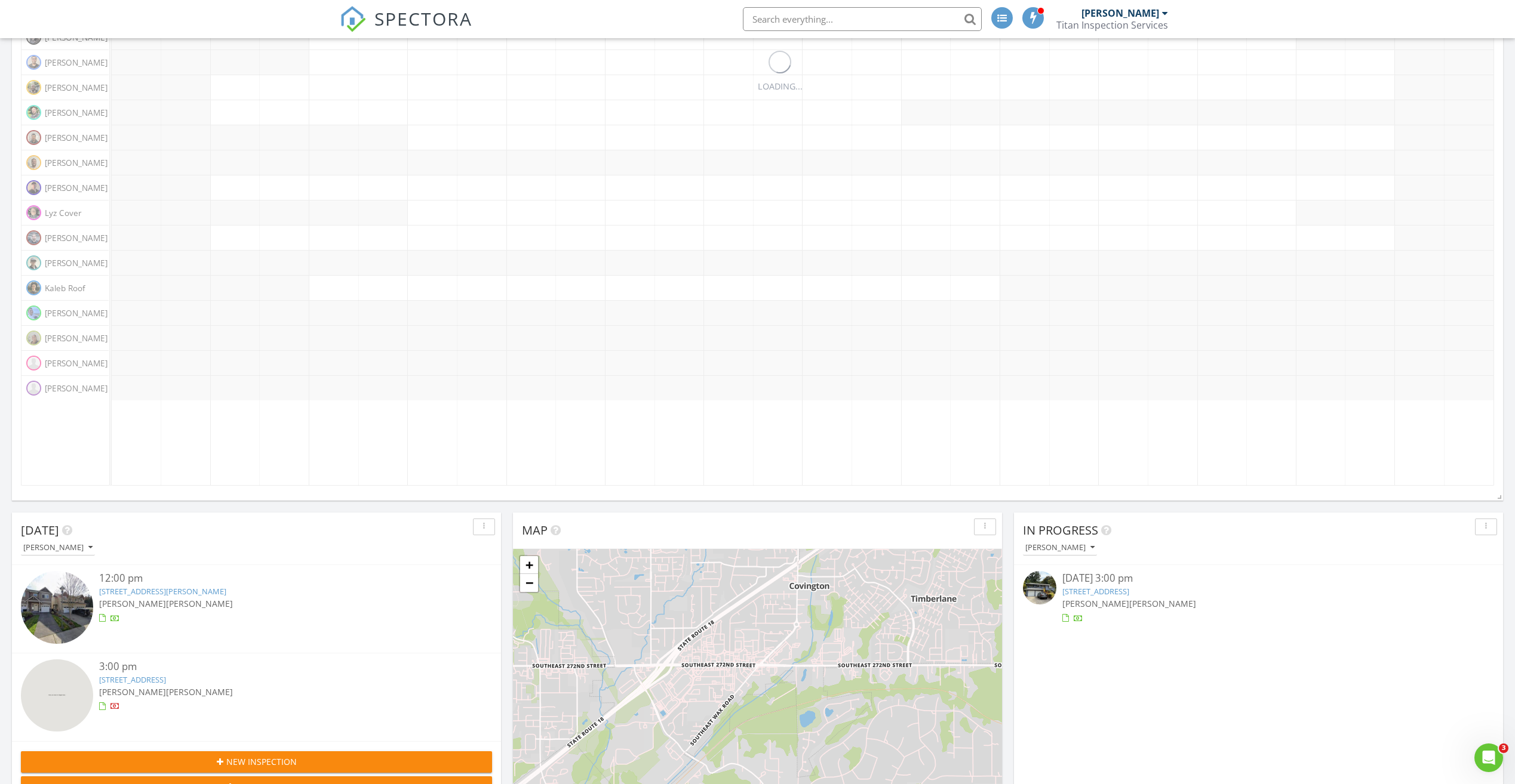
scroll to position [298, 0]
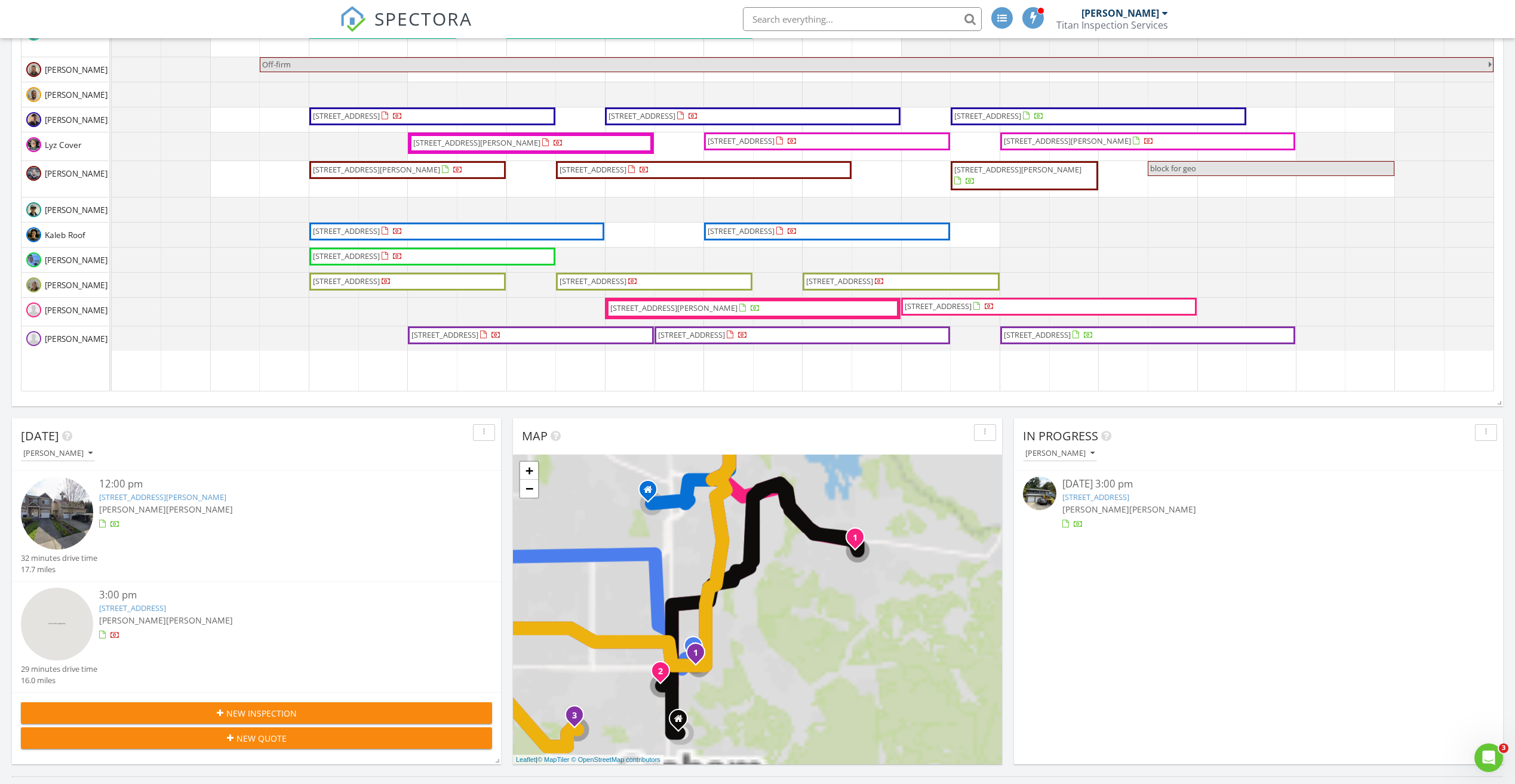
click at [1074, 494] on link "[STREET_ADDRESS]" at bounding box center [1096, 498] width 67 height 11
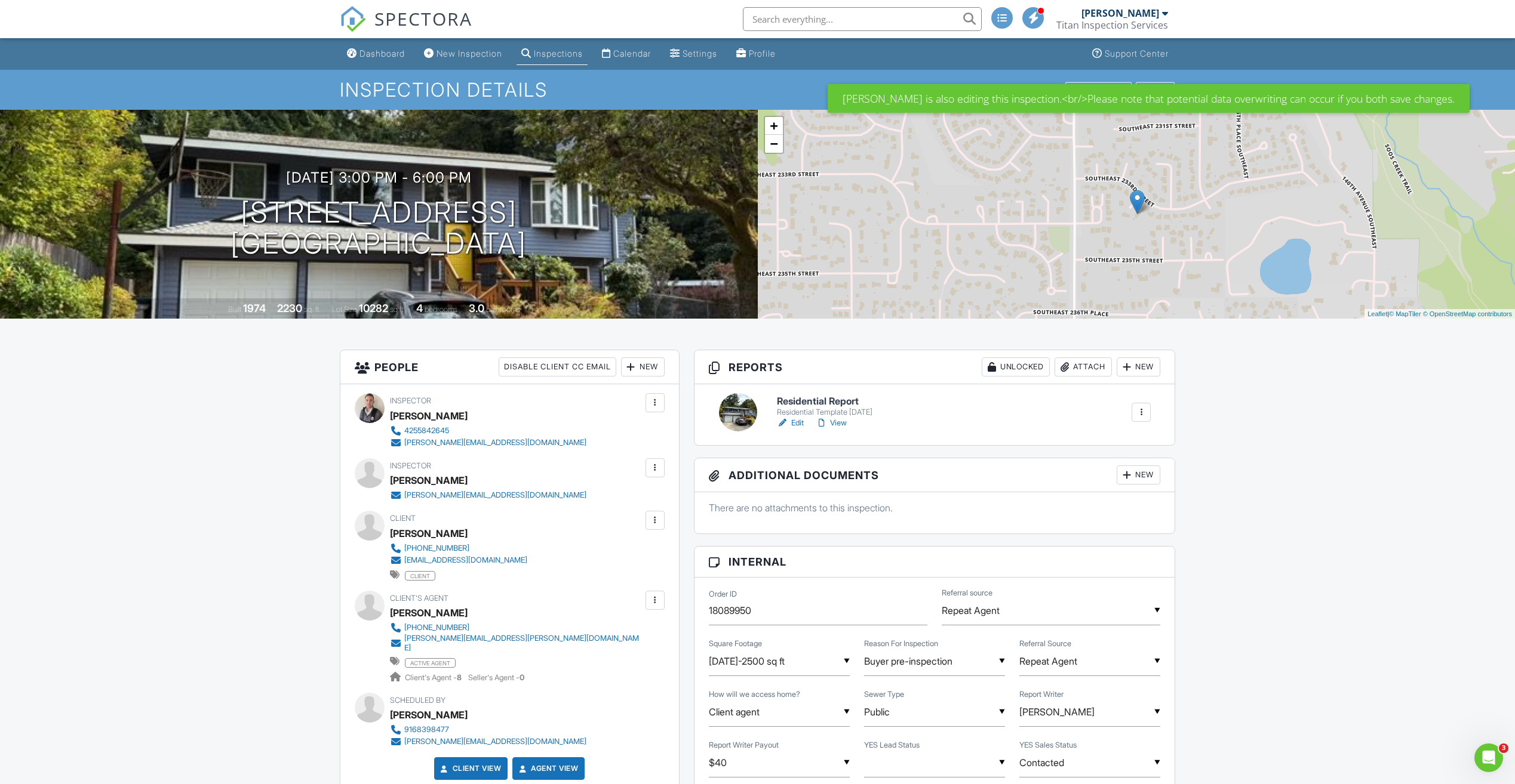
click at [792, 426] on link "Edit" at bounding box center [790, 423] width 27 height 12
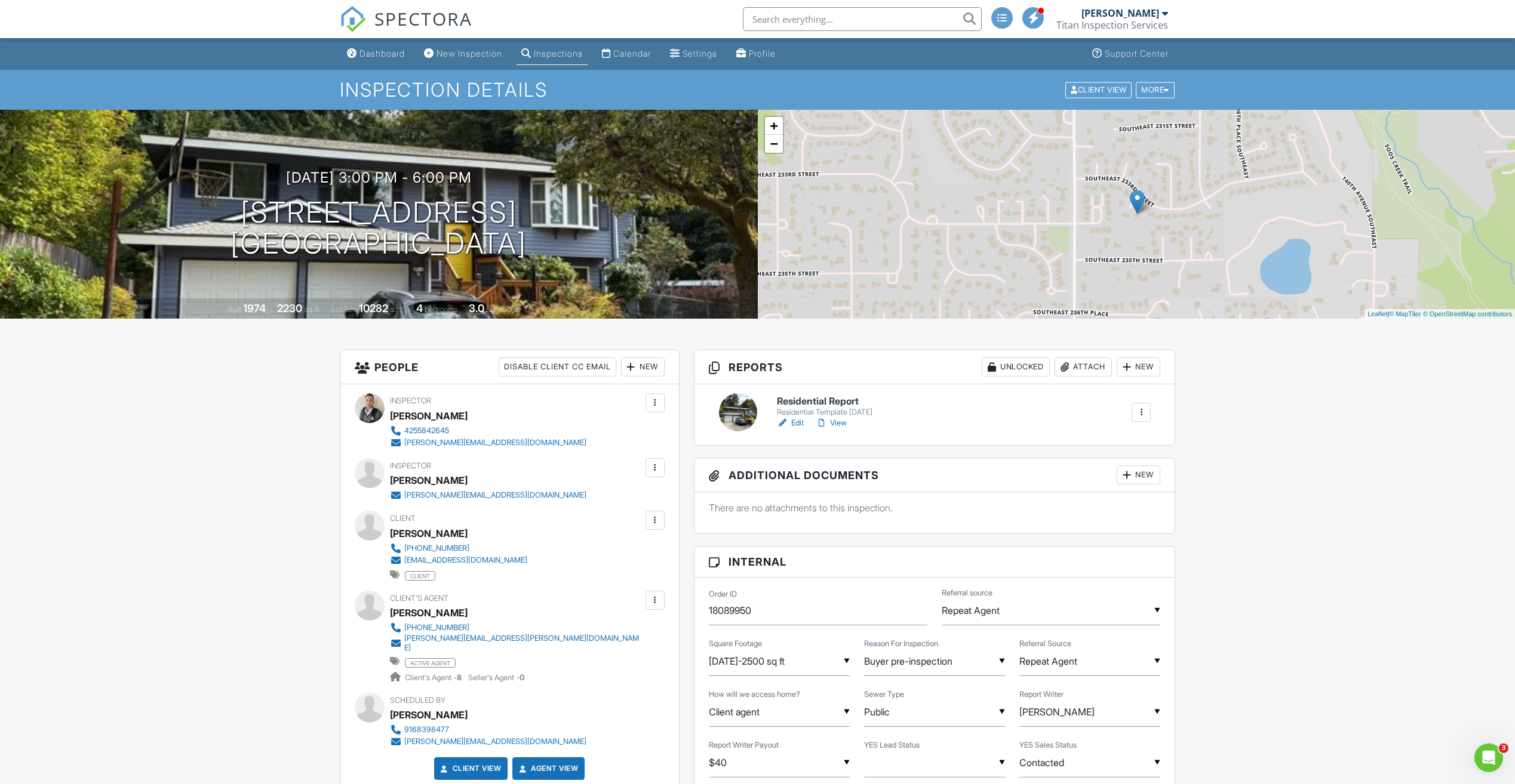
click at [382, 46] on link "Dashboard" at bounding box center [375, 54] width 67 height 22
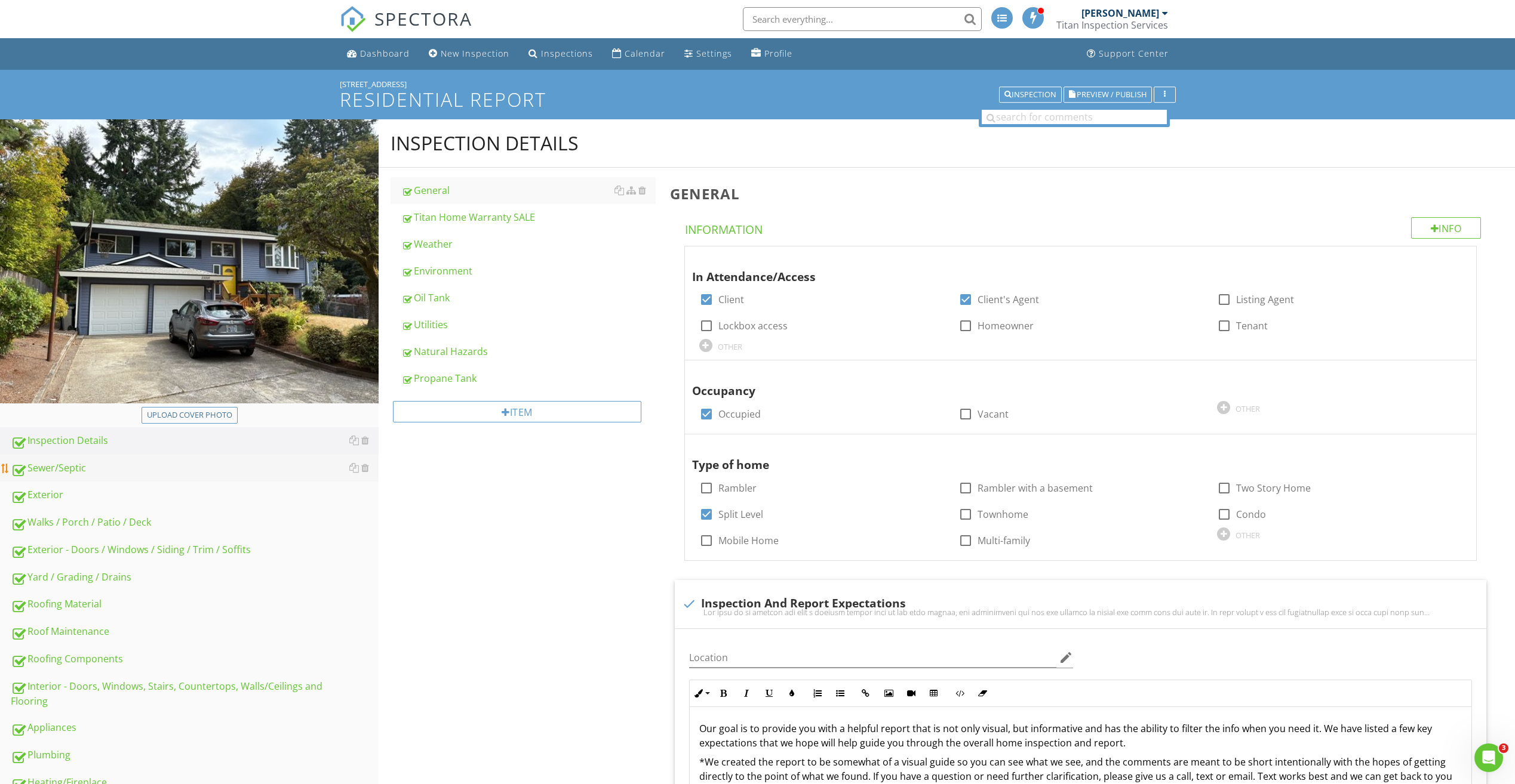
click at [91, 468] on div "Sewer/Septic" at bounding box center [195, 468] width 368 height 16
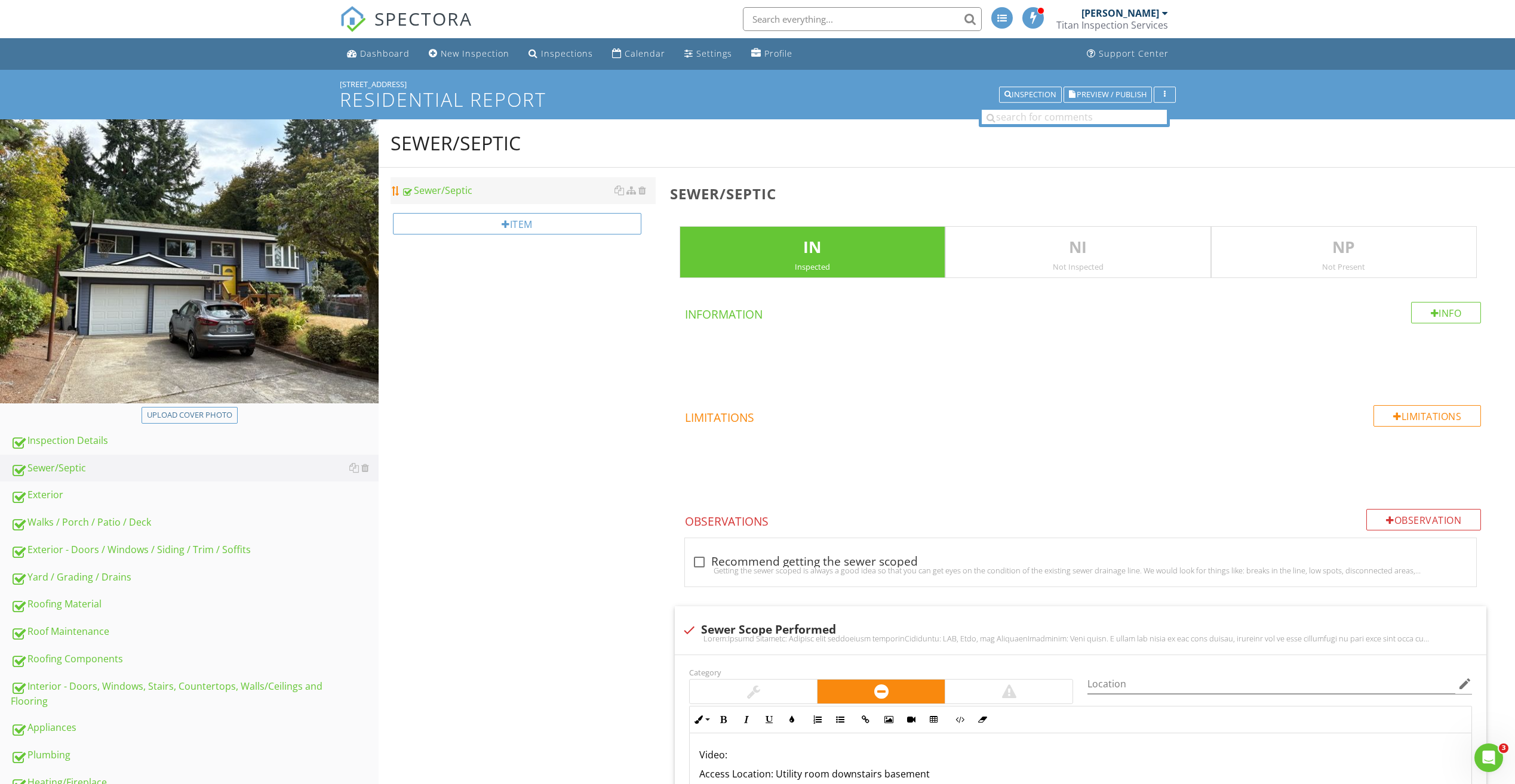
click at [455, 190] on div "Sewer/Septic" at bounding box center [527, 190] width 254 height 15
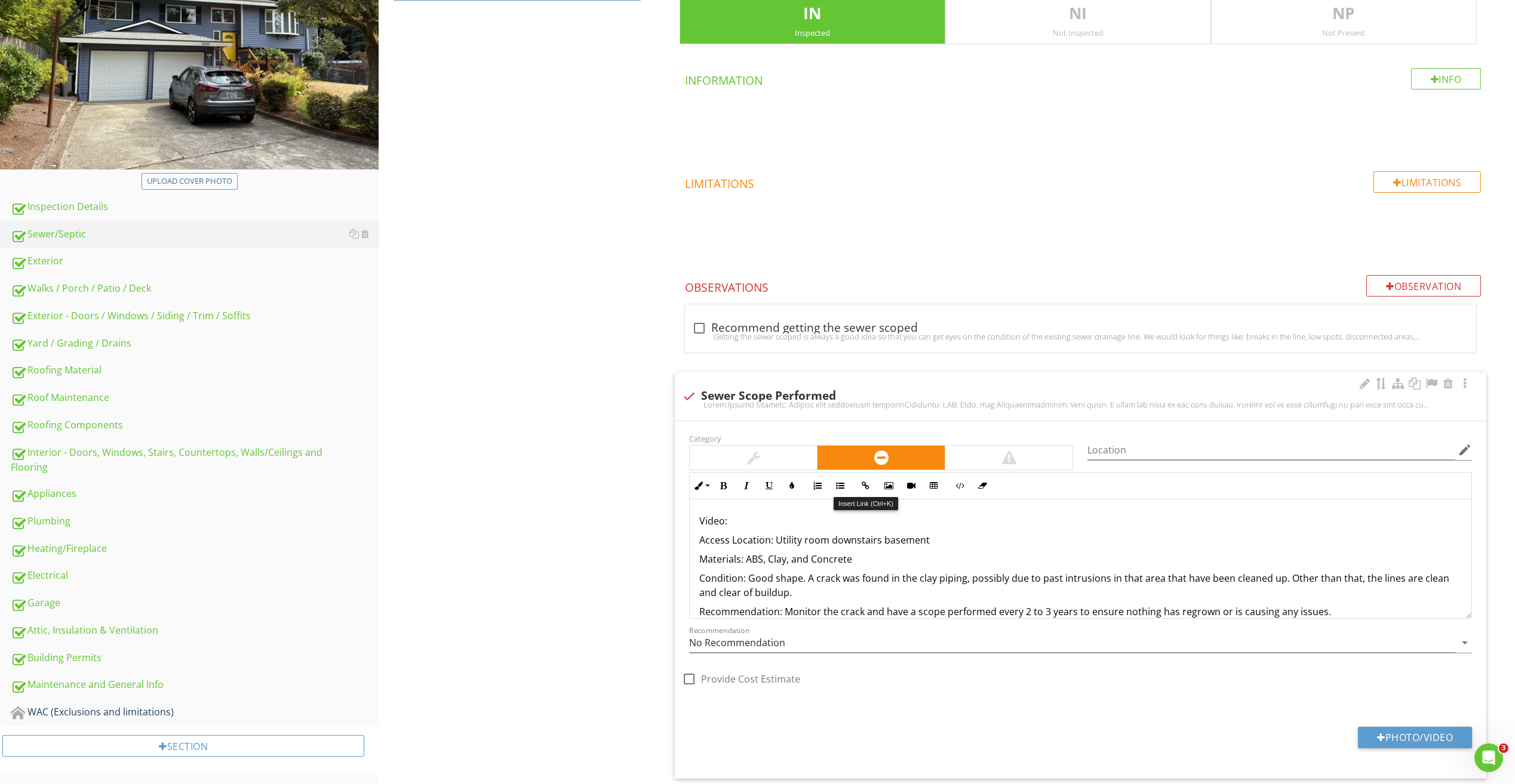
scroll to position [239, 0]
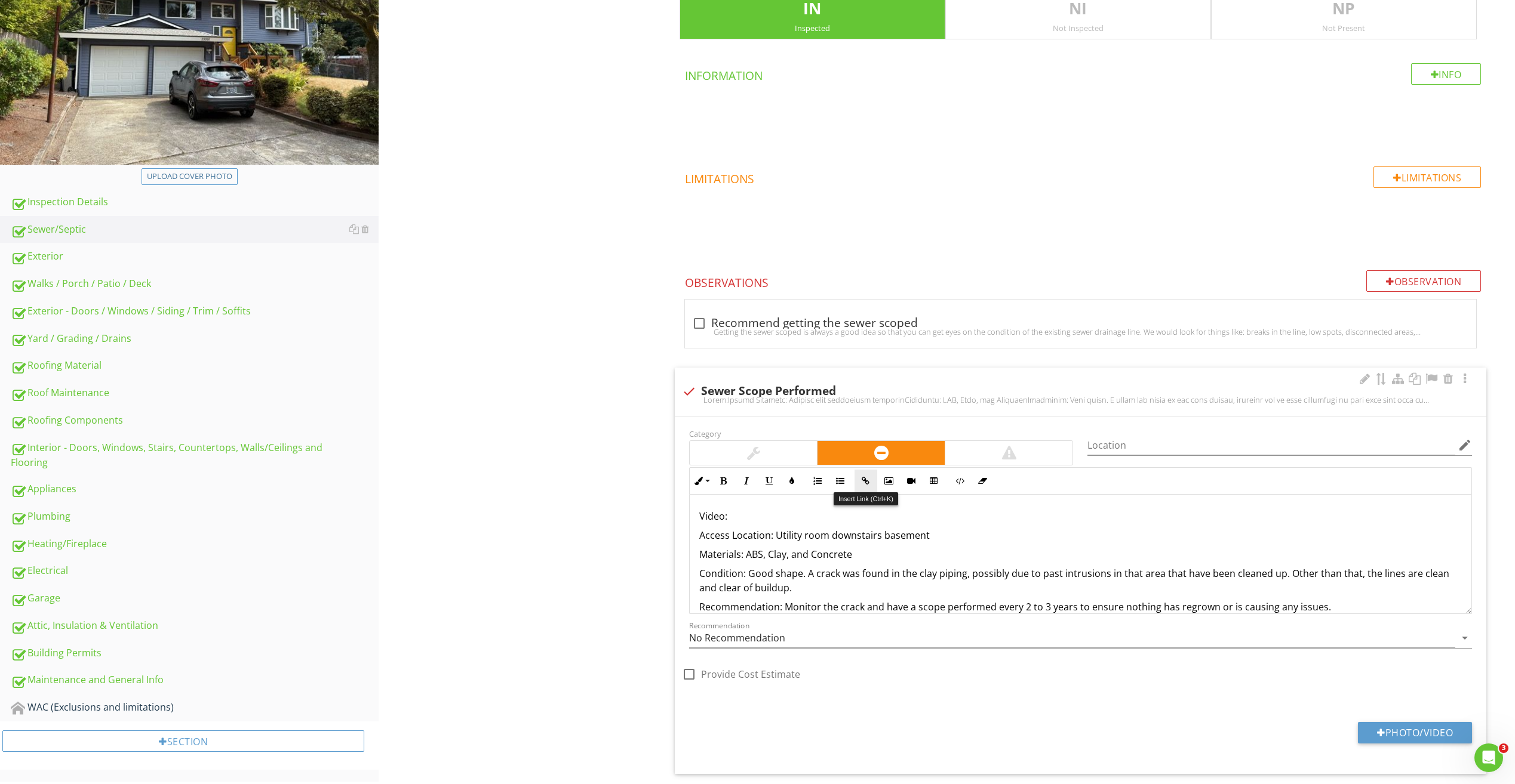
click at [867, 488] on button "Insert Link" at bounding box center [866, 481] width 23 height 23
click at [848, 524] on input "URL" at bounding box center [867, 521] width 179 height 29
click at [730, 513] on p "Video:" at bounding box center [1080, 516] width 762 height 15
click at [872, 483] on button "Insert Link" at bounding box center [866, 481] width 23 height 23
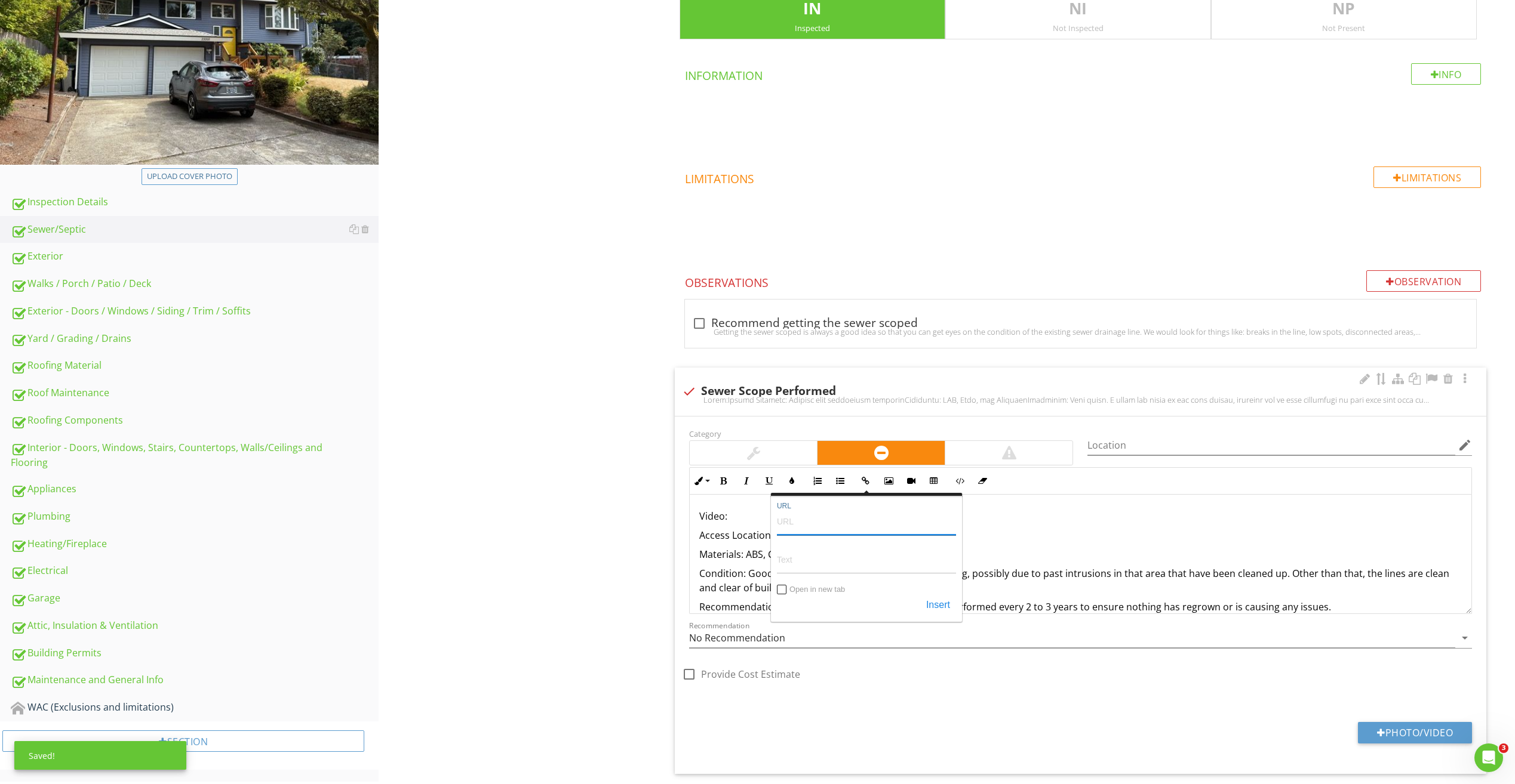
paste input "[URL][DOMAIN_NAME]"
type input "[URL][DOMAIN_NAME]"
click at [827, 560] on input "Text" at bounding box center [867, 560] width 179 height 29
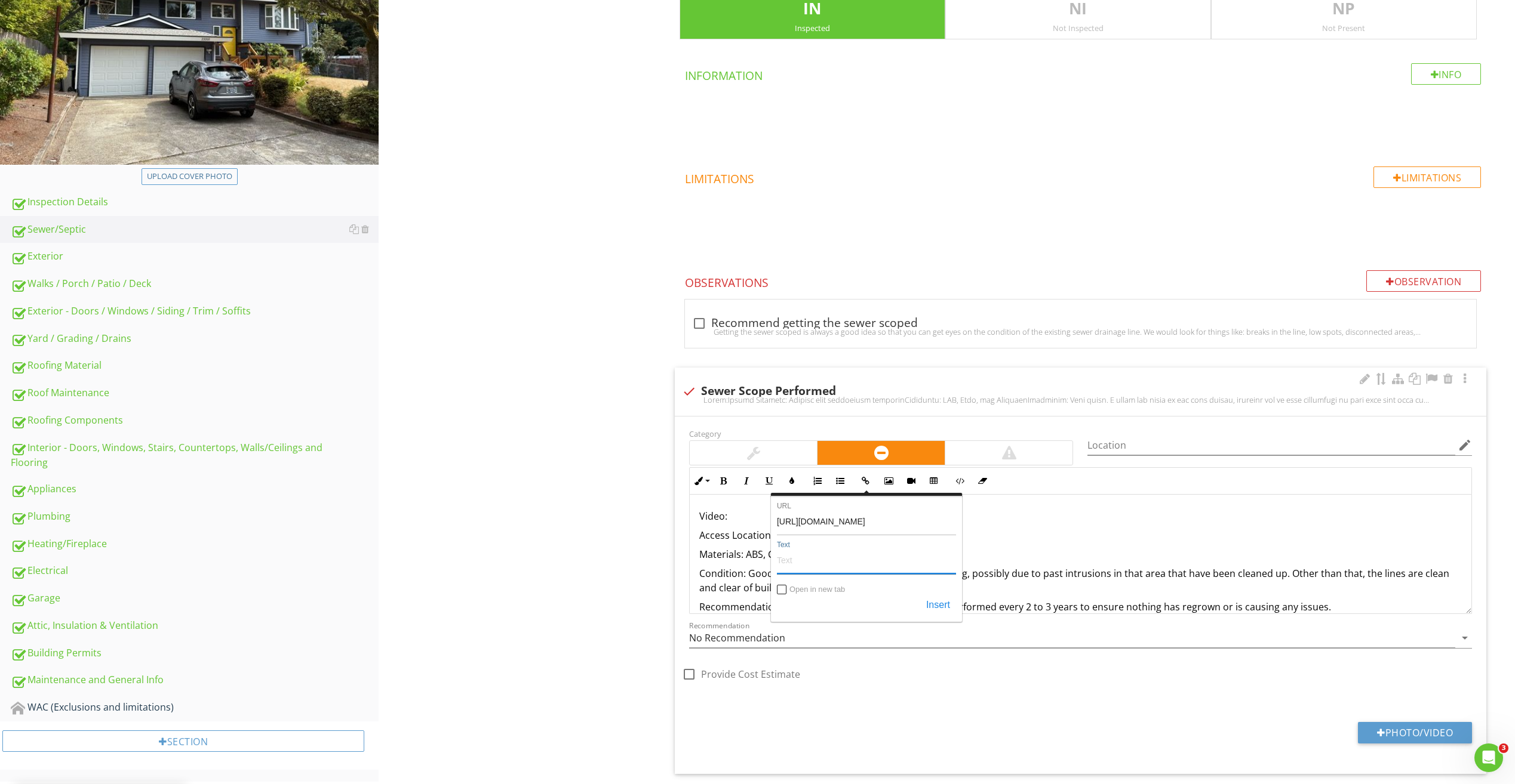
paste input "[URL][DOMAIN_NAME]"
type input "[URL][DOMAIN_NAME]"
click at [781, 588] on input "Open in new tab" at bounding box center [782, 591] width 9 height 9
checkbox input "true"
click at [946, 609] on button "Insert" at bounding box center [938, 605] width 36 height 21
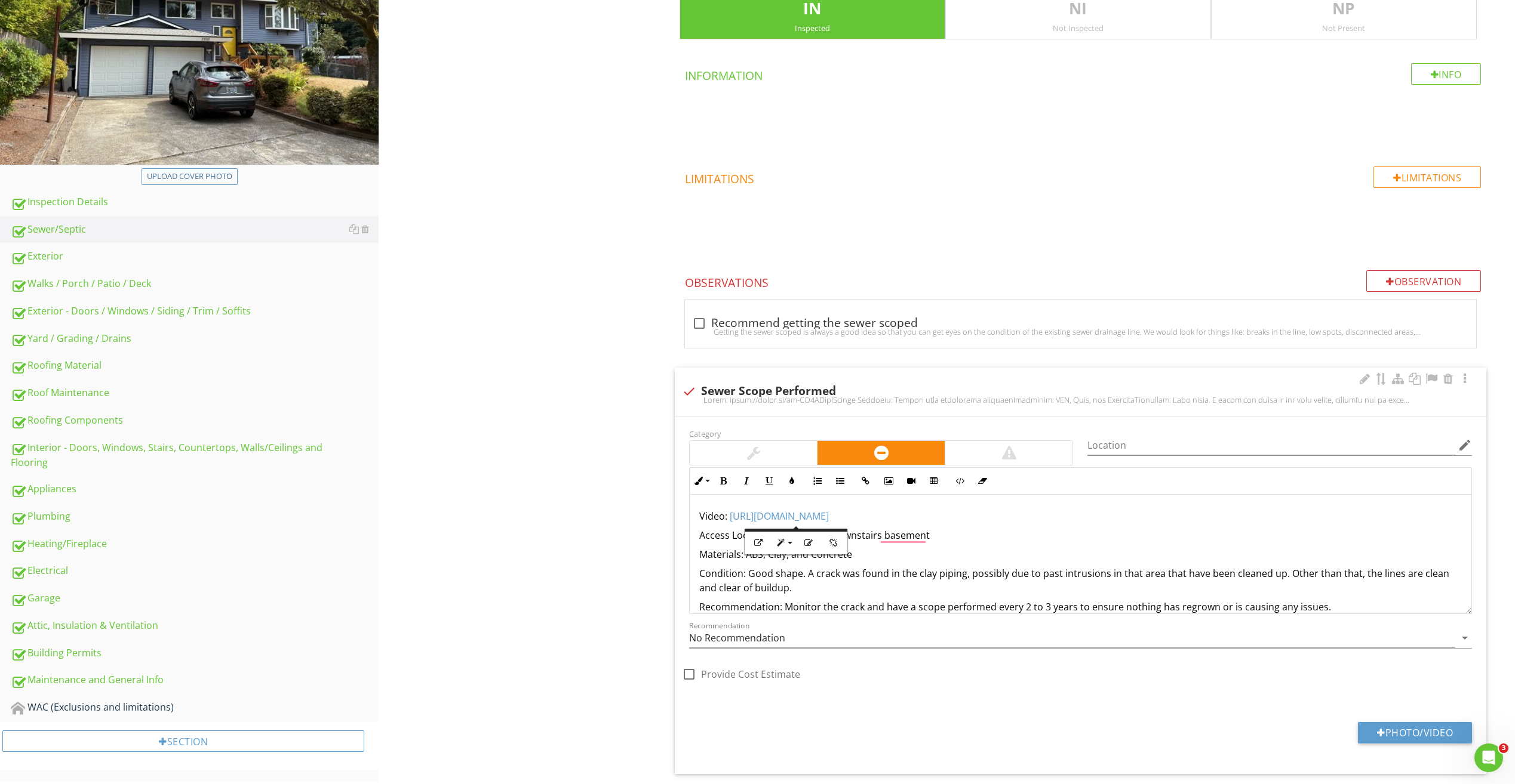
click at [901, 515] on p "Video: ​ https://youtu.be/ob-LJ0KFodQ ​​​" at bounding box center [1080, 516] width 762 height 15
click at [764, 333] on div "Getting the sewer scoped is always a good idea so that you can get eyes on the …" at bounding box center [1080, 332] width 777 height 9
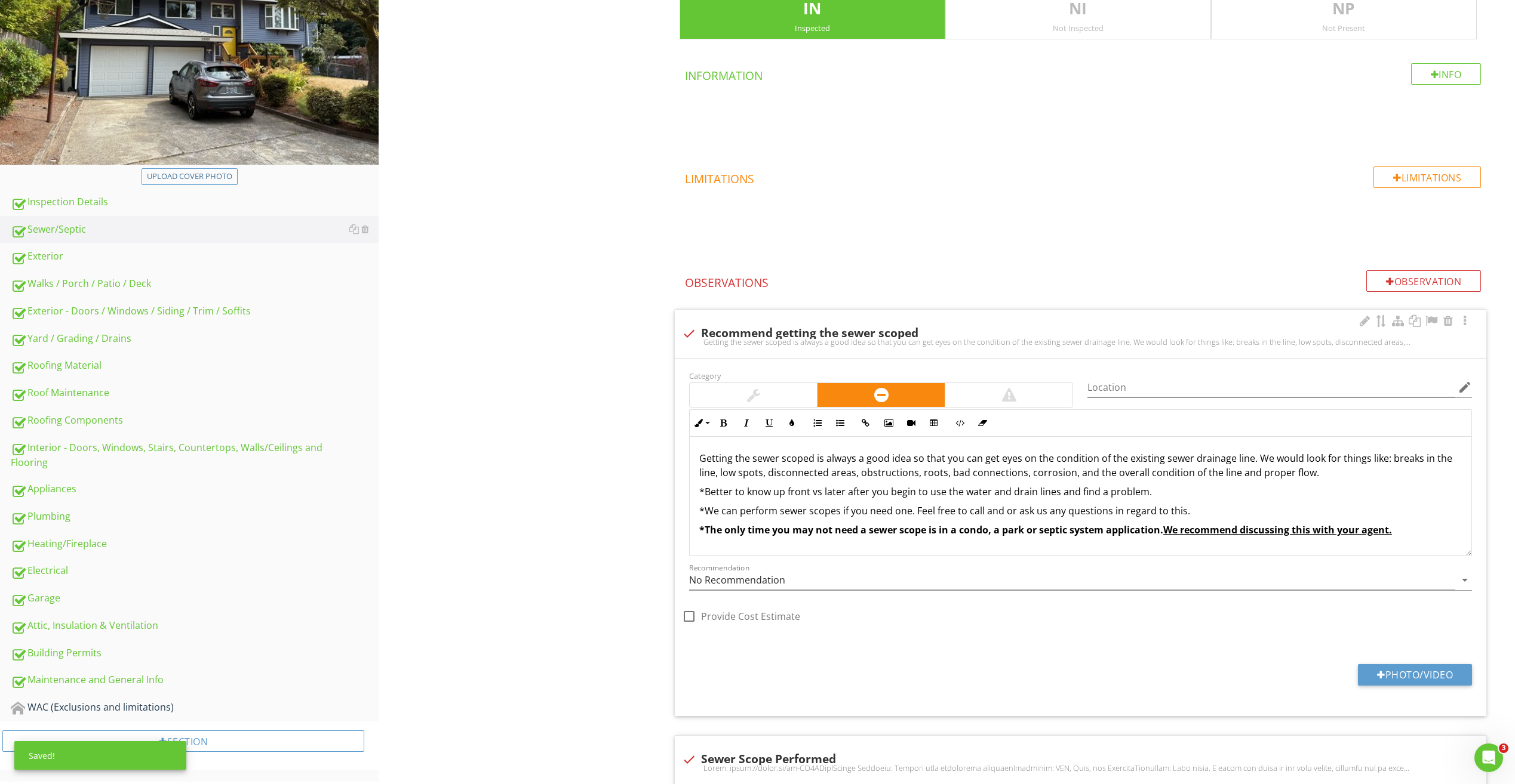
click at [732, 333] on div "check Recommend getting the sewer scoped" at bounding box center [1080, 334] width 797 height 15
checkbox input "true"
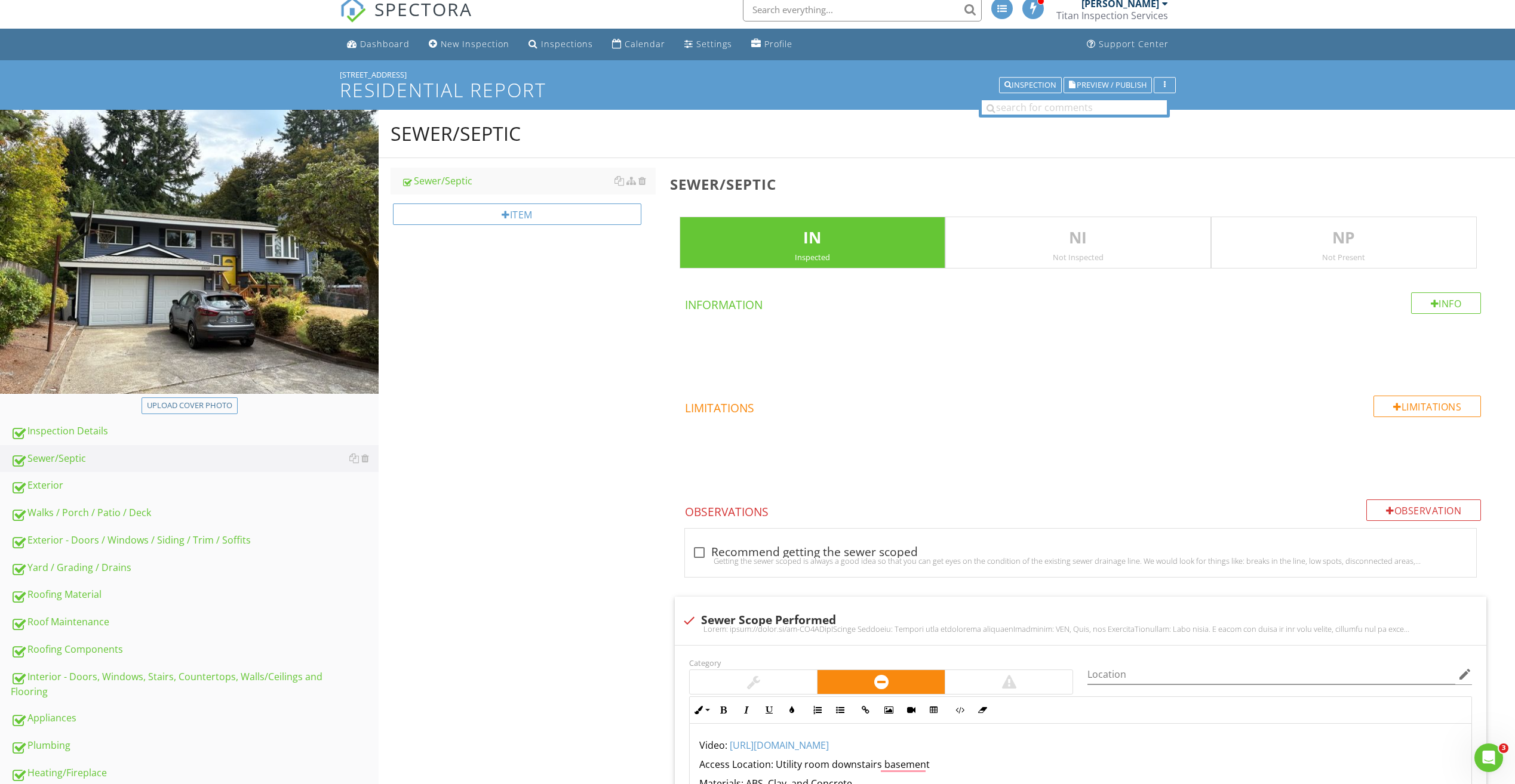
scroll to position [0, 0]
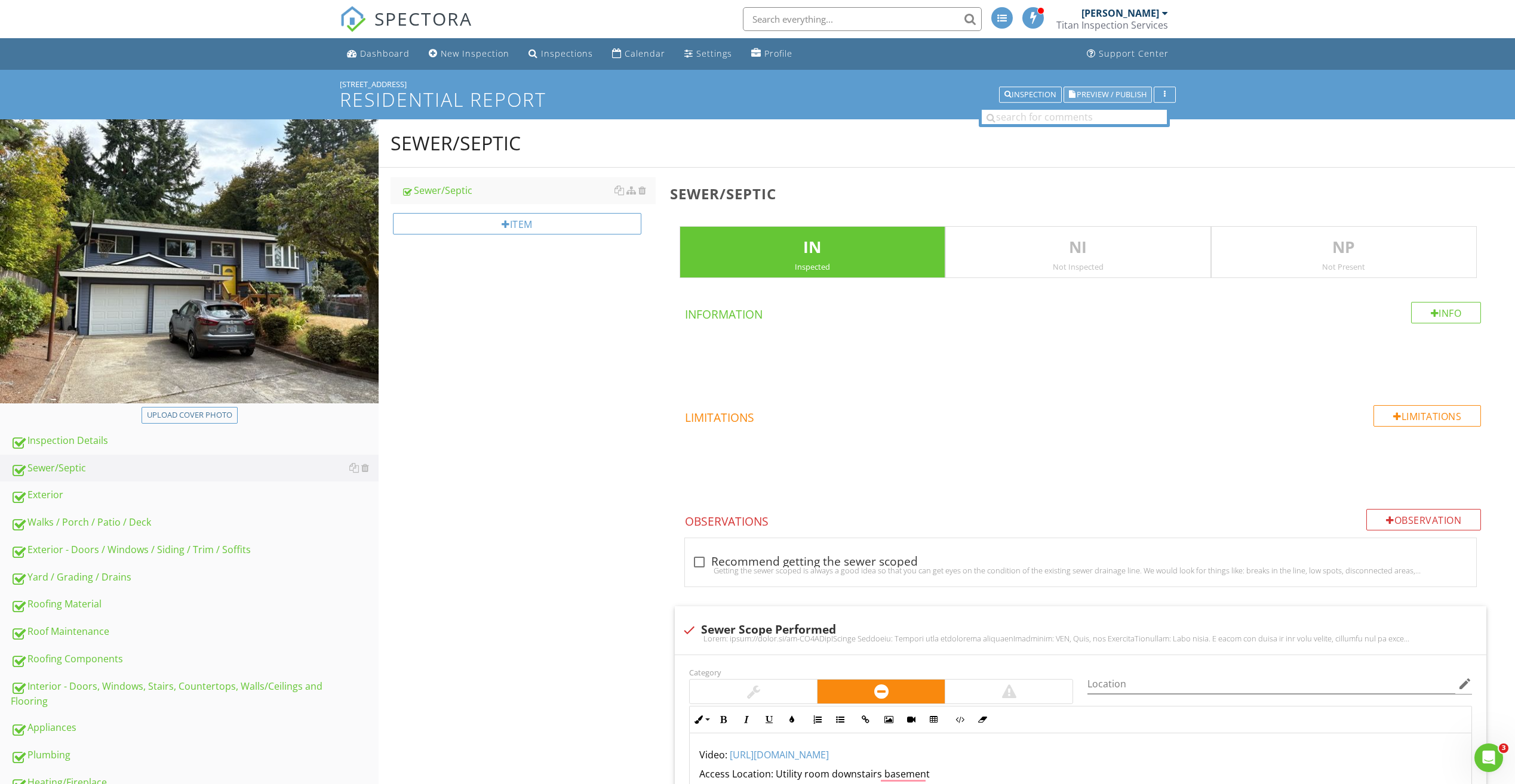
click at [1117, 94] on span "Preview / Publish" at bounding box center [1111, 94] width 70 height 7
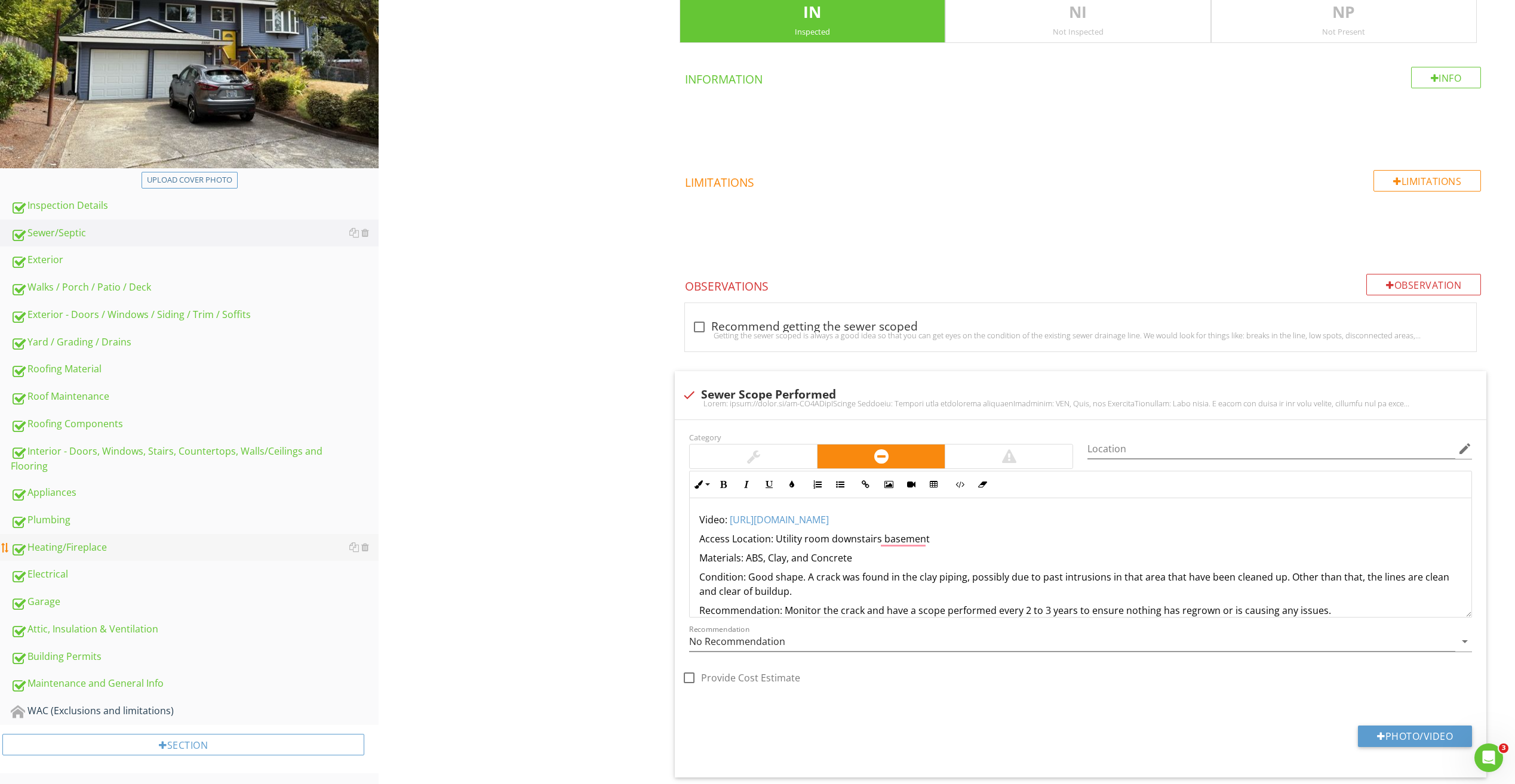
scroll to position [239, 0]
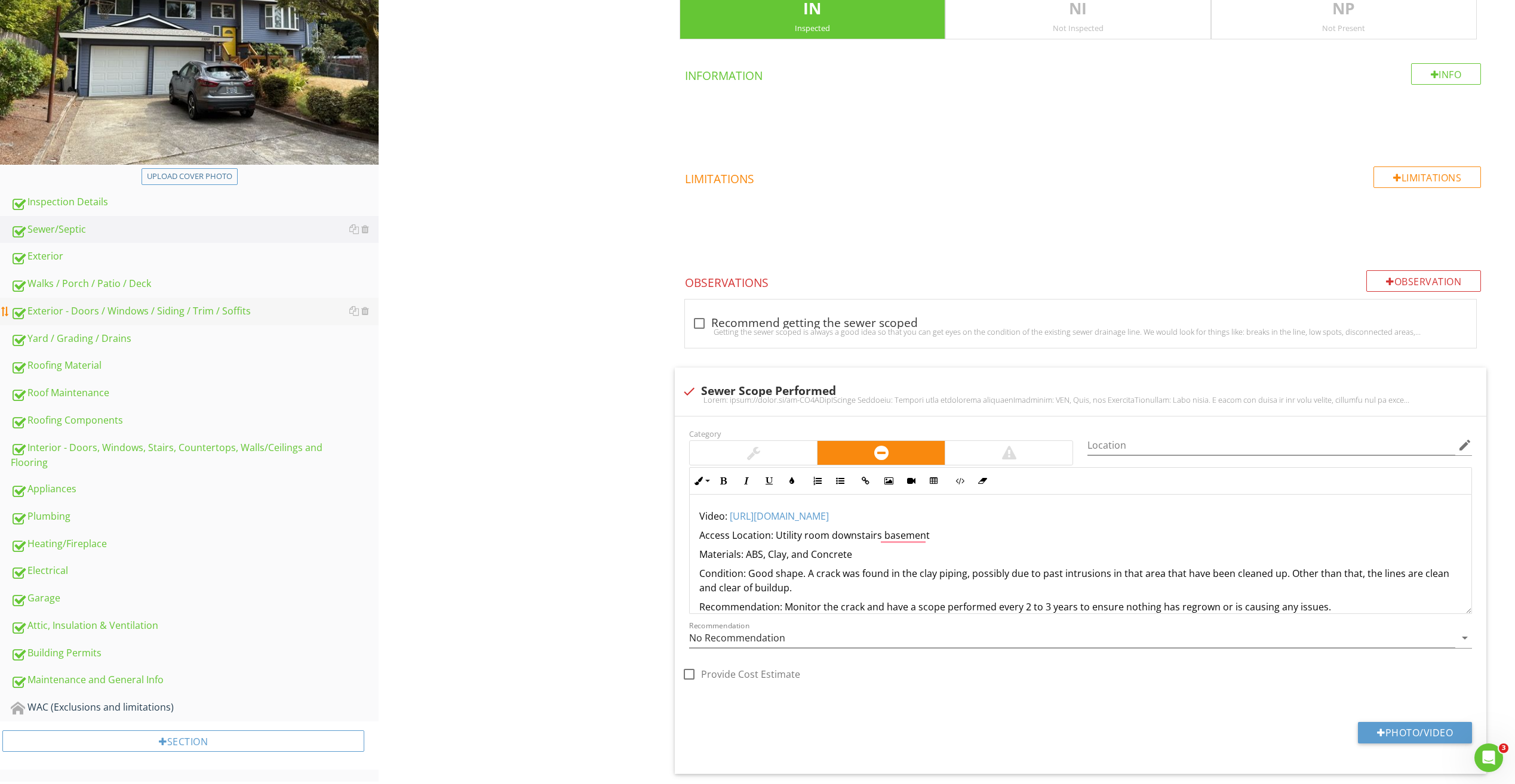
click at [81, 320] on link "Exterior - Doors / Windows / Siding / Trim / Soffits" at bounding box center [195, 311] width 368 height 28
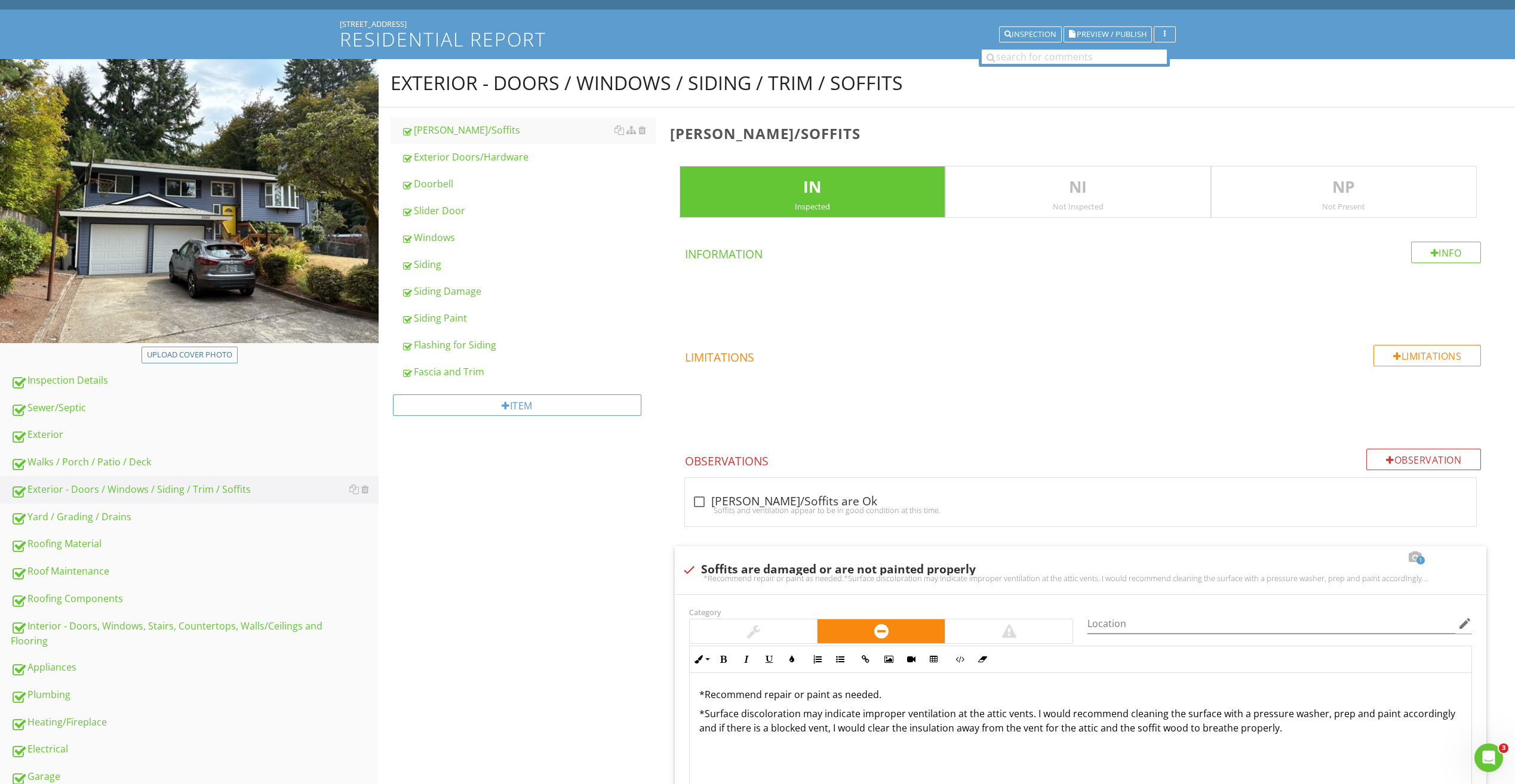
scroll to position [60, 0]
drag, startPoint x: 1068, startPoint y: 392, endPoint x: 664, endPoint y: 495, distance: 416.9
click at [1068, 392] on span at bounding box center [1083, 404] width 826 height 60
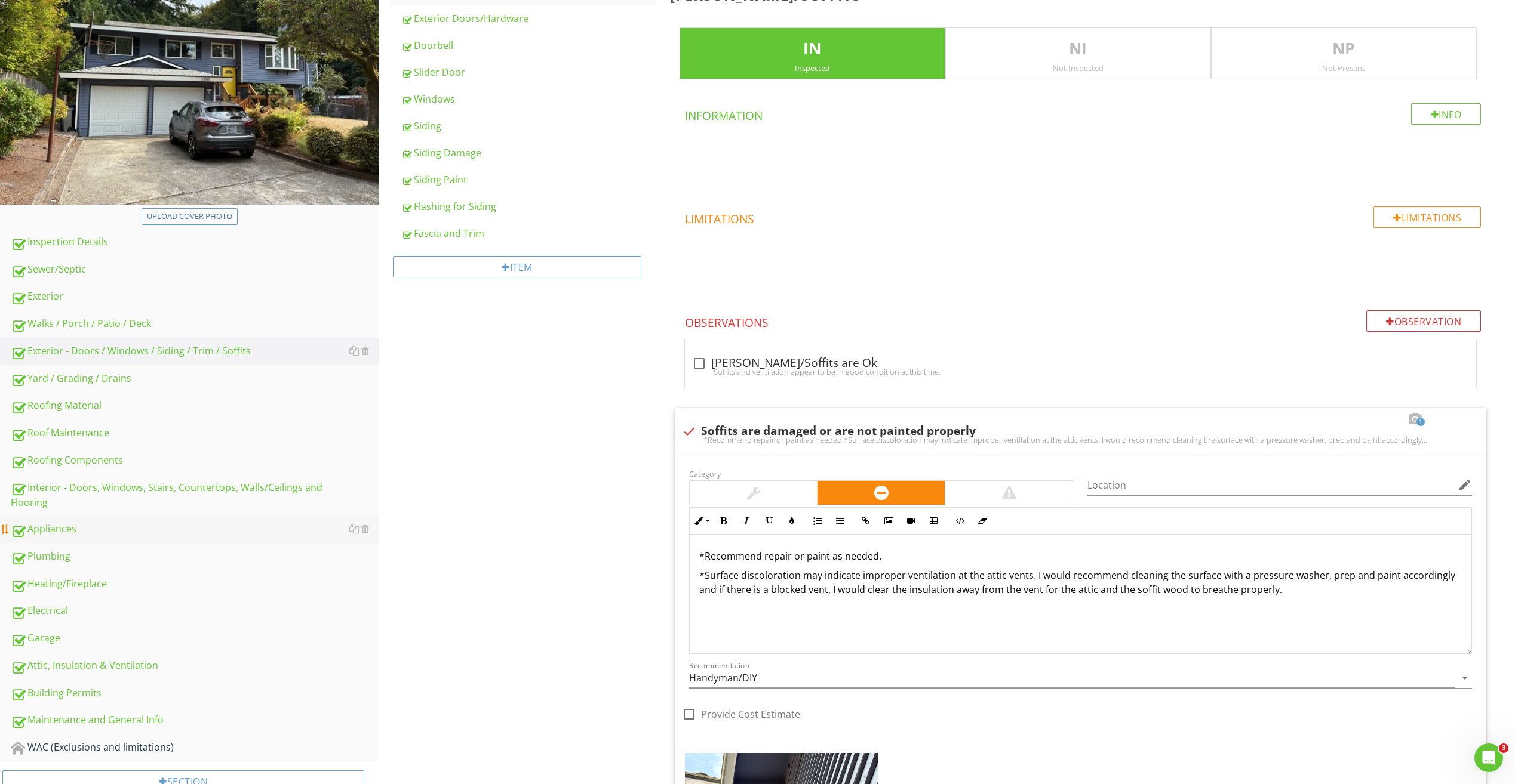
scroll to position [239, 0]
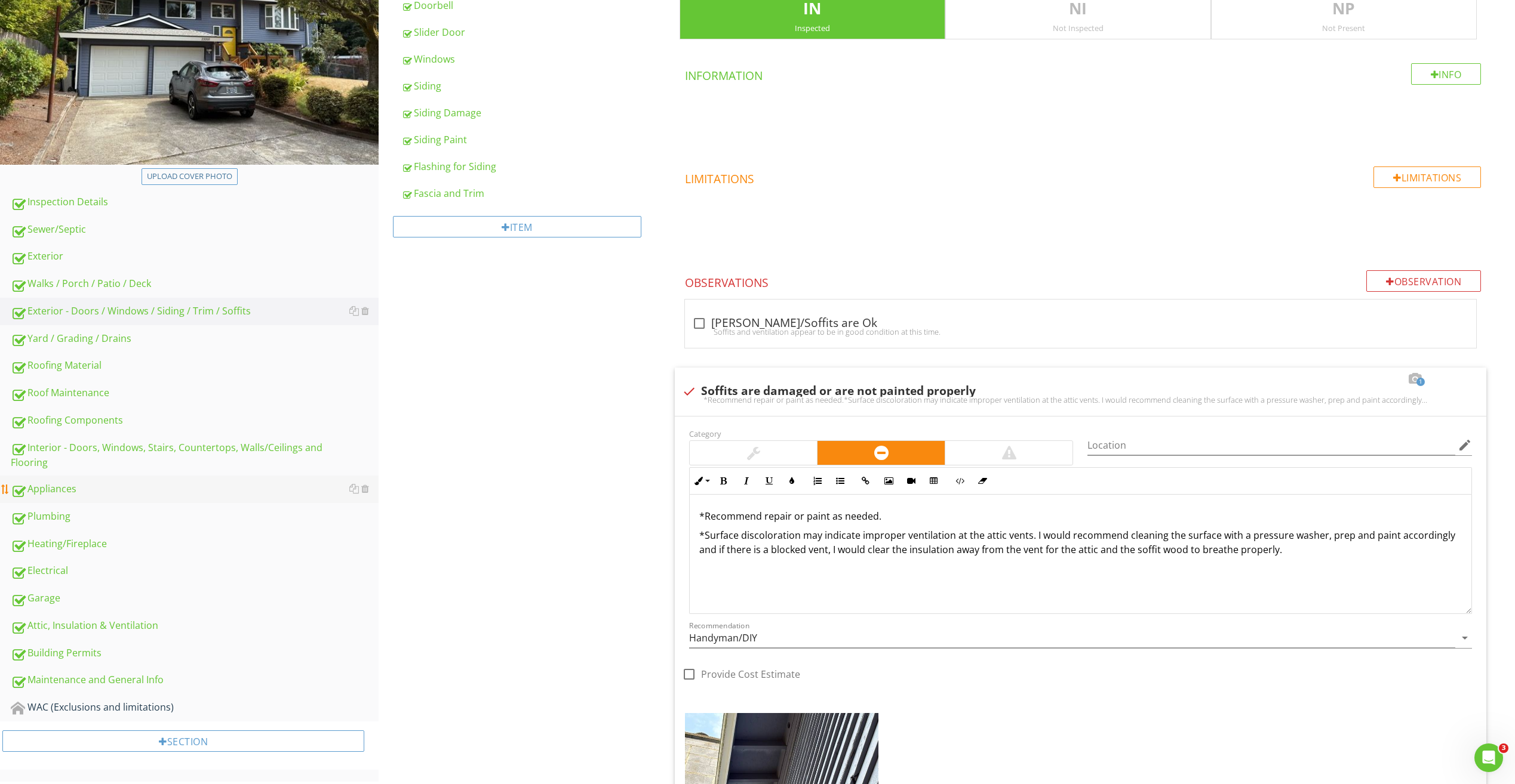
click at [70, 492] on div "Appliances" at bounding box center [195, 489] width 368 height 16
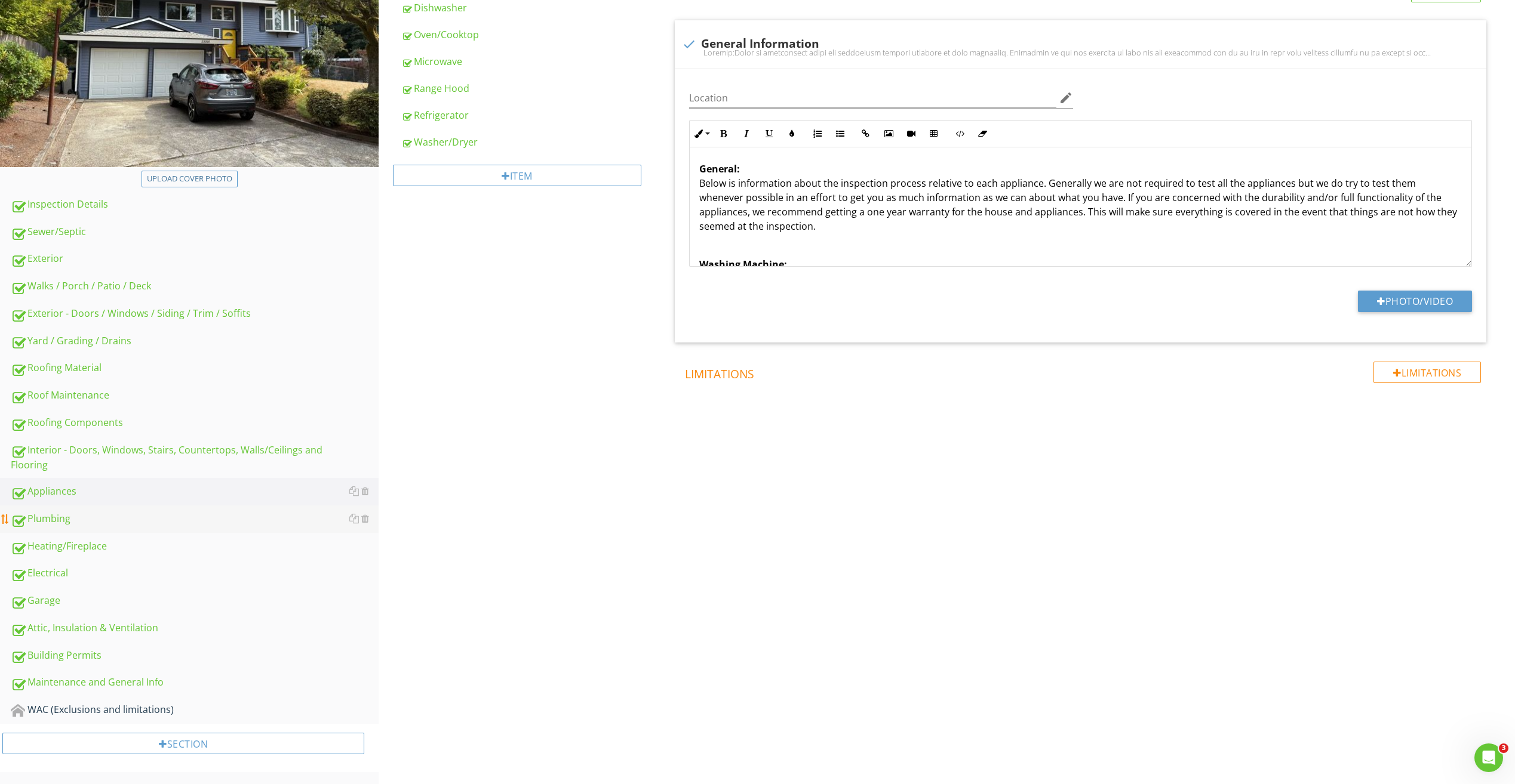
click at [75, 519] on div "Plumbing" at bounding box center [195, 519] width 368 height 16
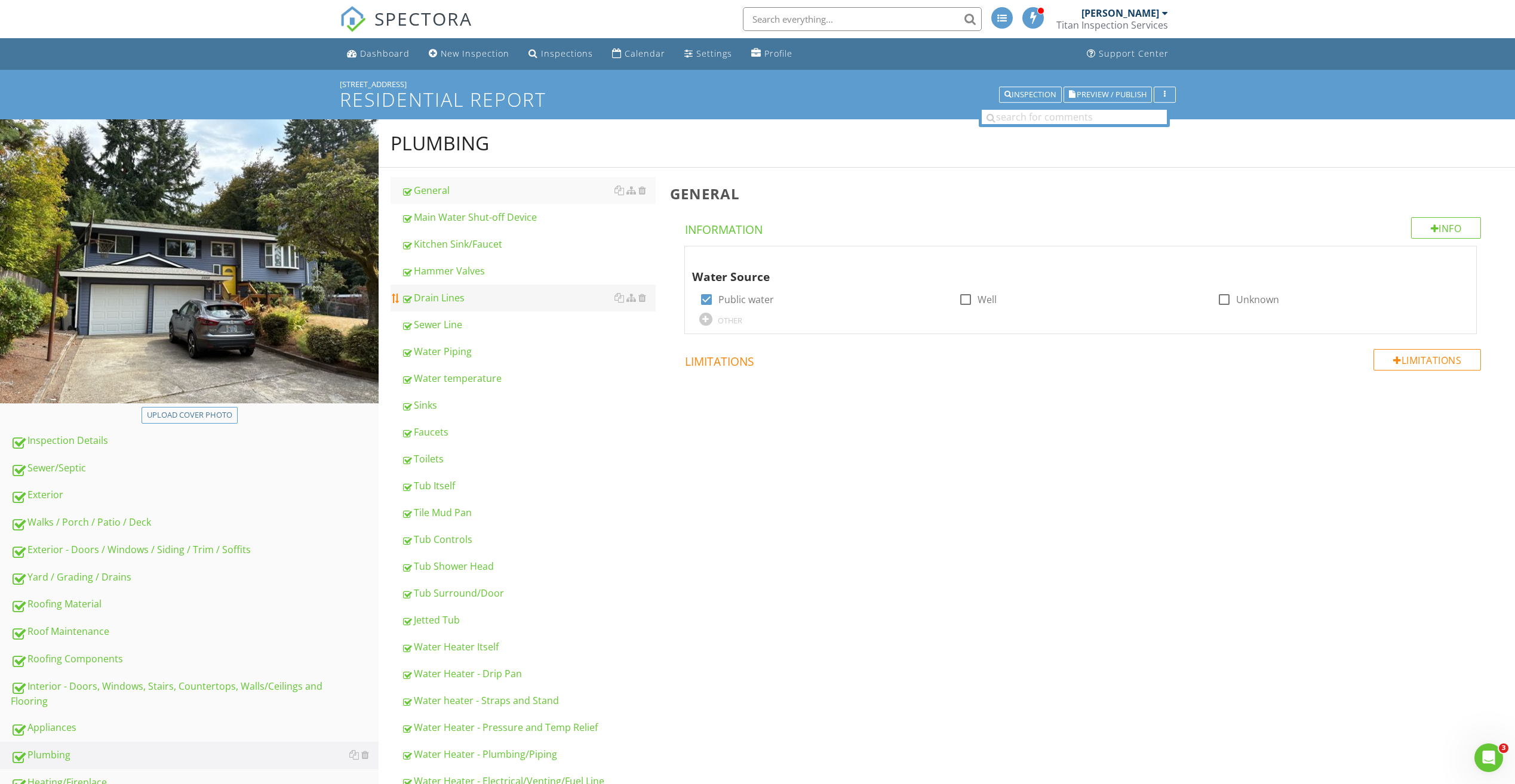
click at [483, 294] on div "Drain Lines" at bounding box center [527, 298] width 254 height 15
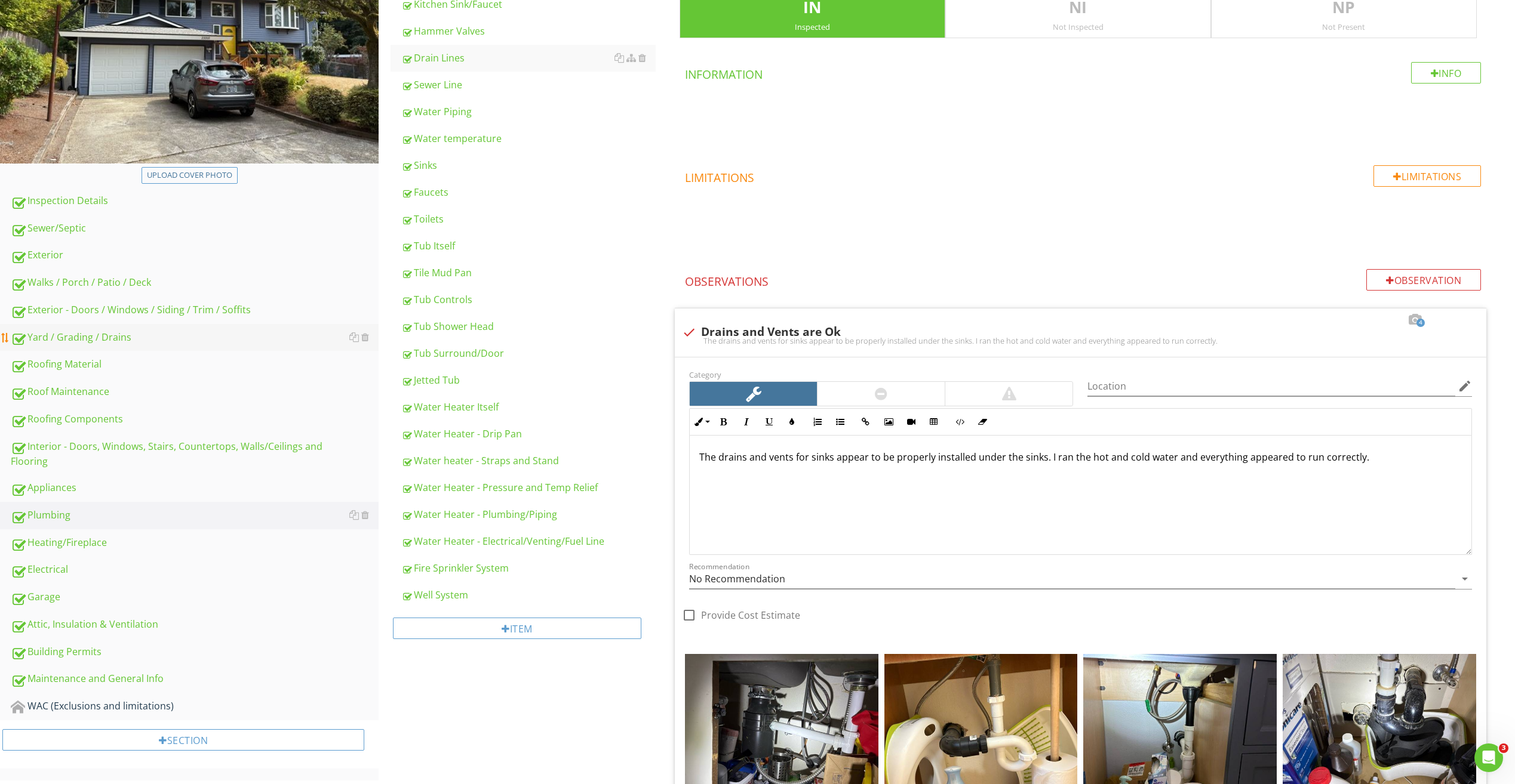
scroll to position [244, 0]
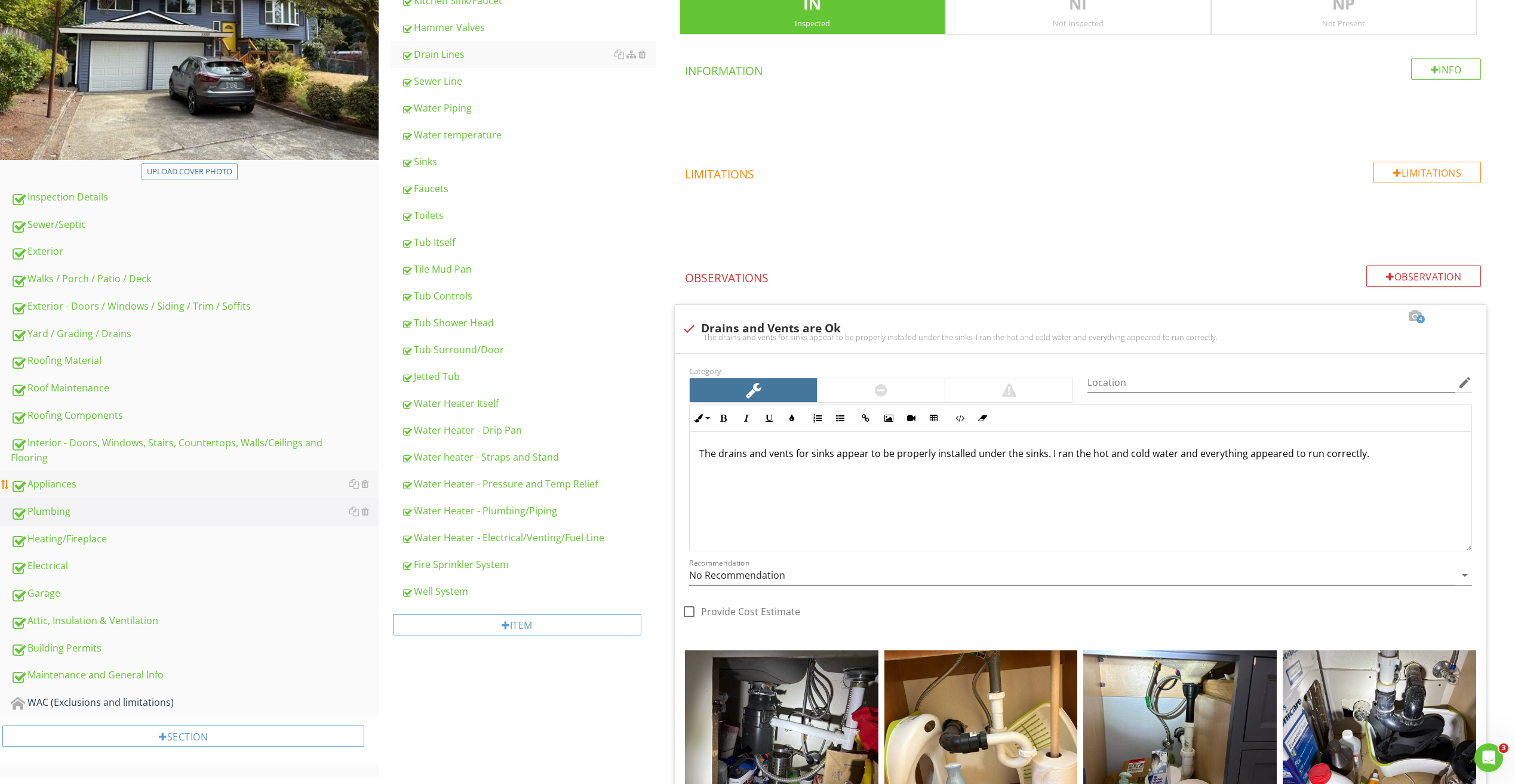
click at [79, 492] on div "Appliances" at bounding box center [195, 484] width 368 height 16
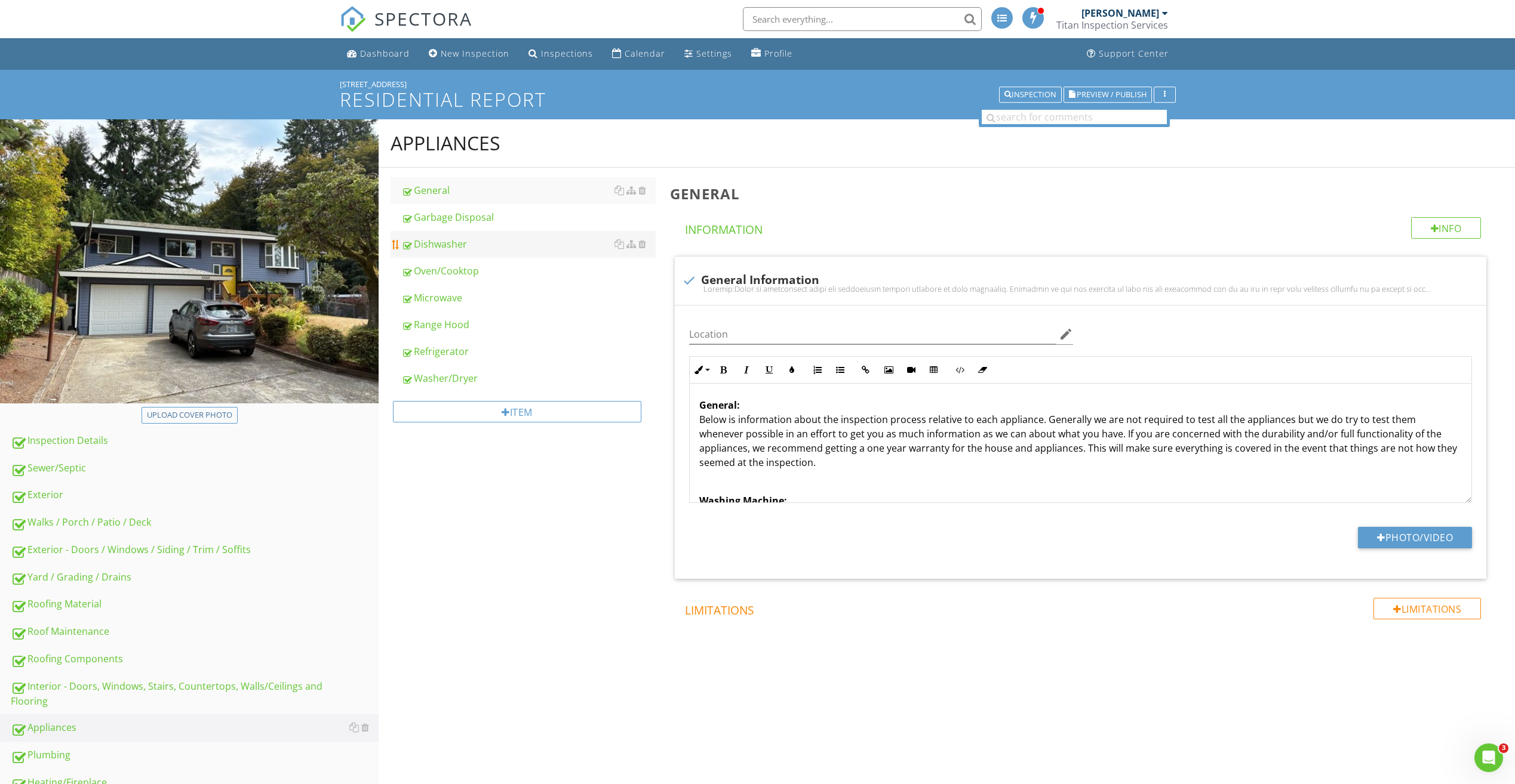
click at [465, 237] on div "Dishwasher" at bounding box center [527, 245] width 254 height 15
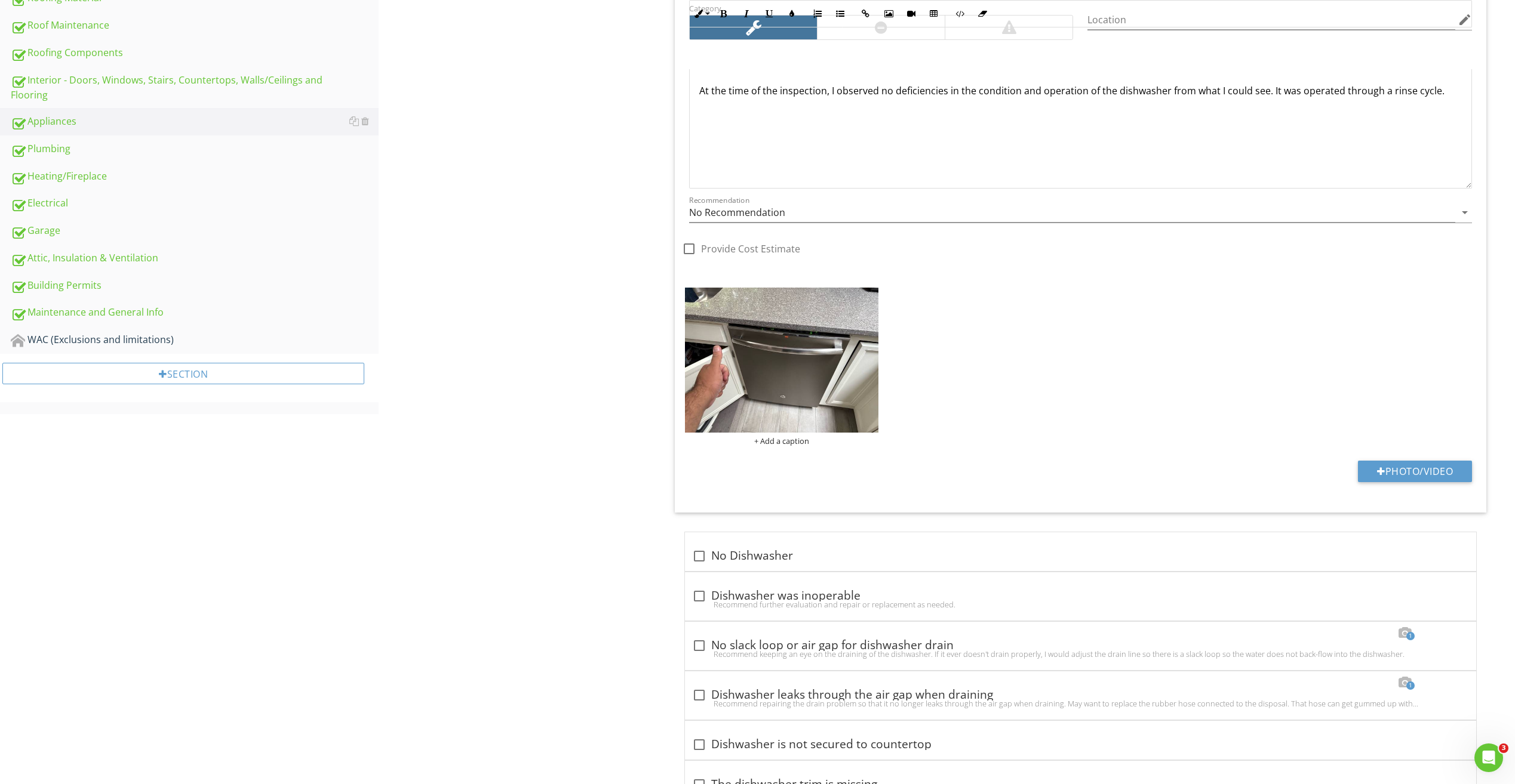
scroll to position [453, 0]
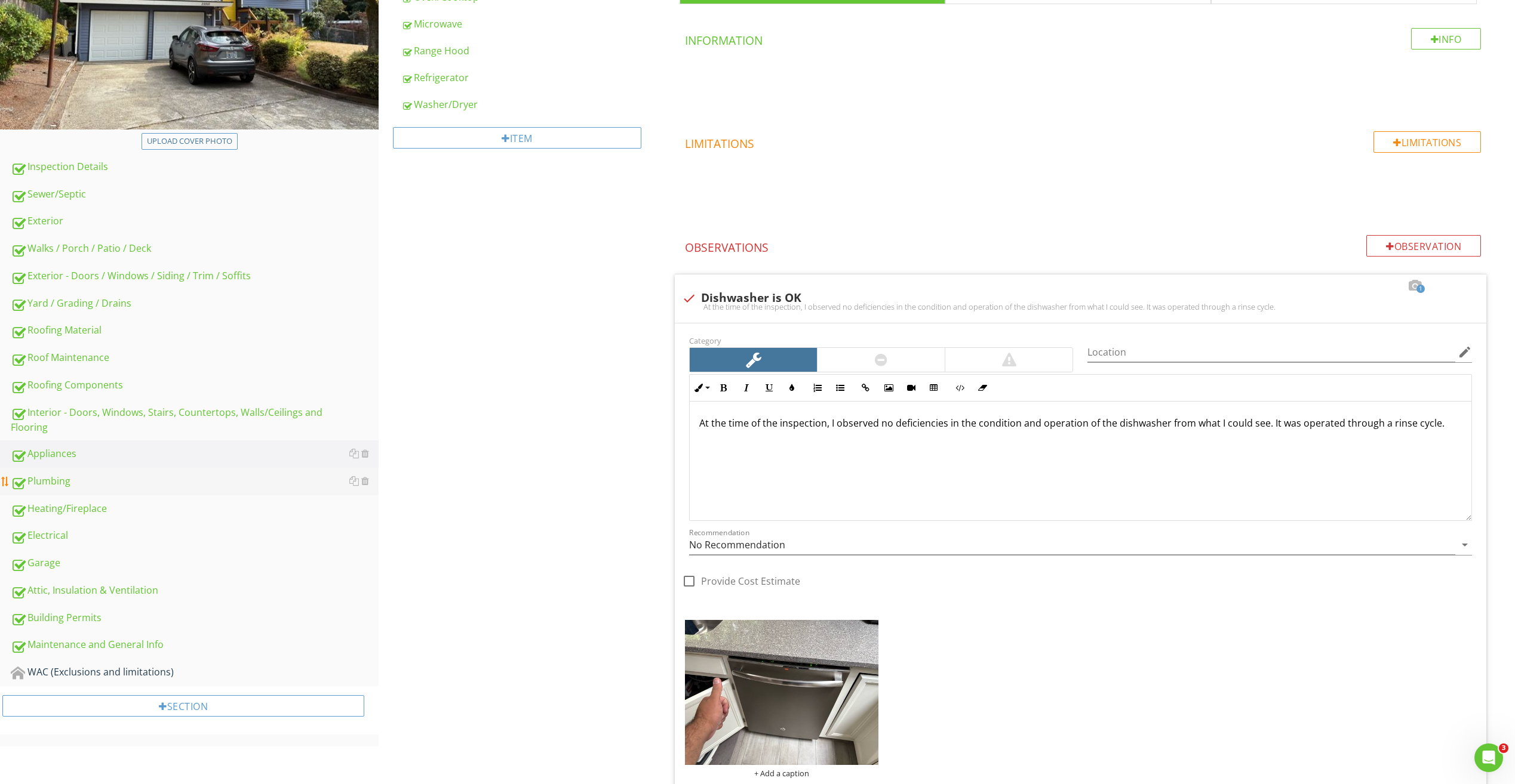
click at [60, 480] on div "Plumbing" at bounding box center [195, 481] width 368 height 16
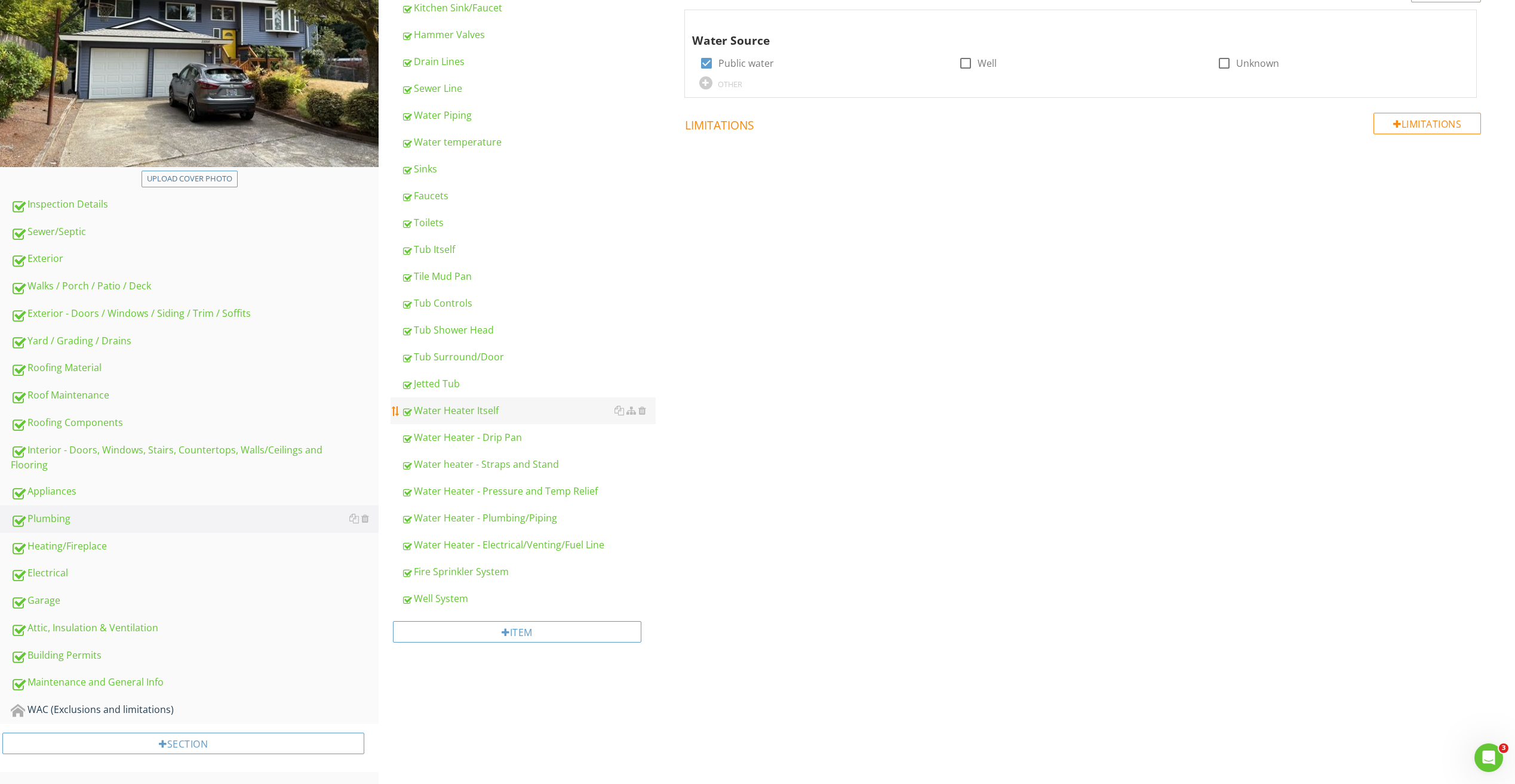
scroll to position [236, 0]
click at [533, 488] on div "Water Heater - Pressure and Temp Relief" at bounding box center [527, 491] width 254 height 15
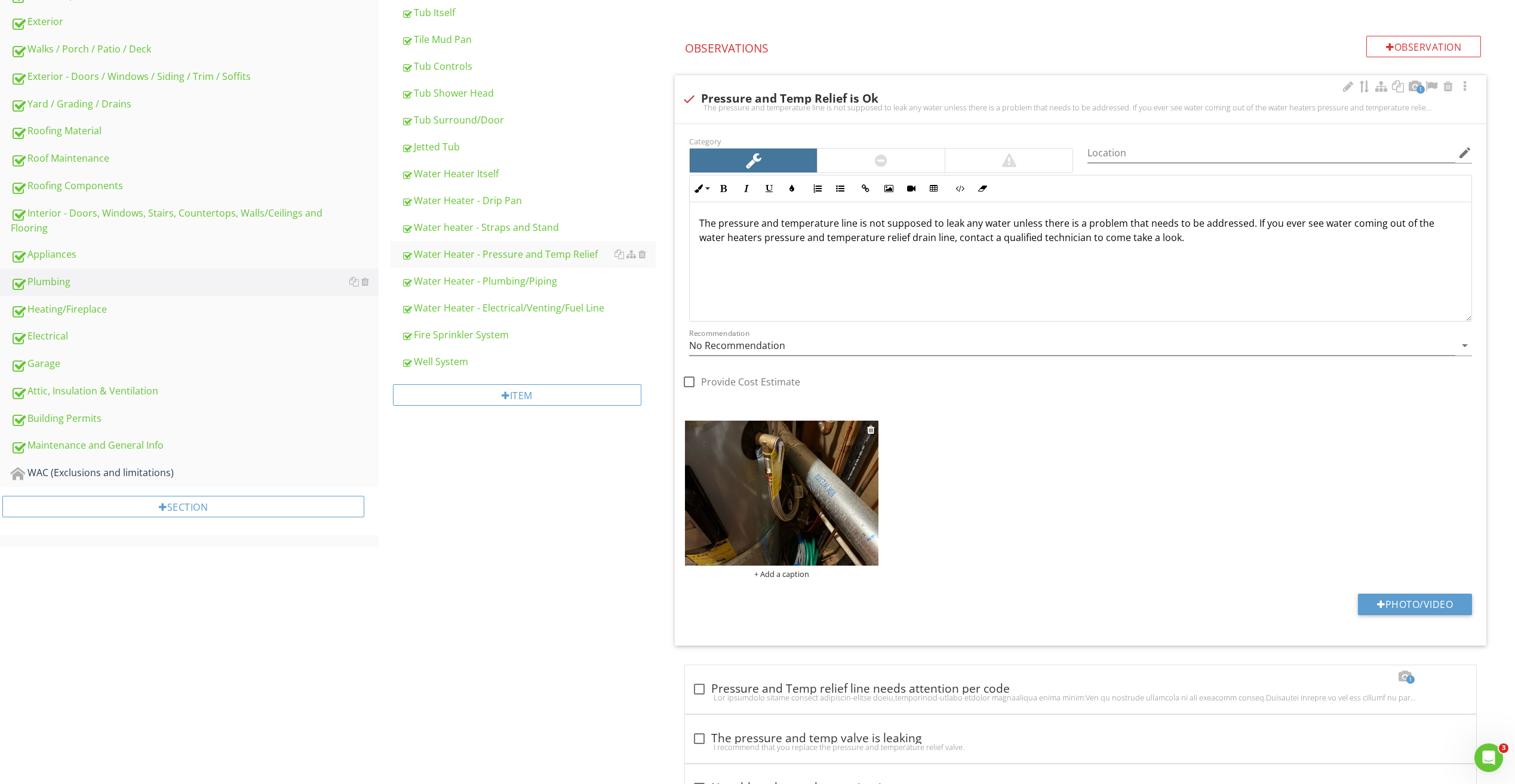
scroll to position [513, 0]
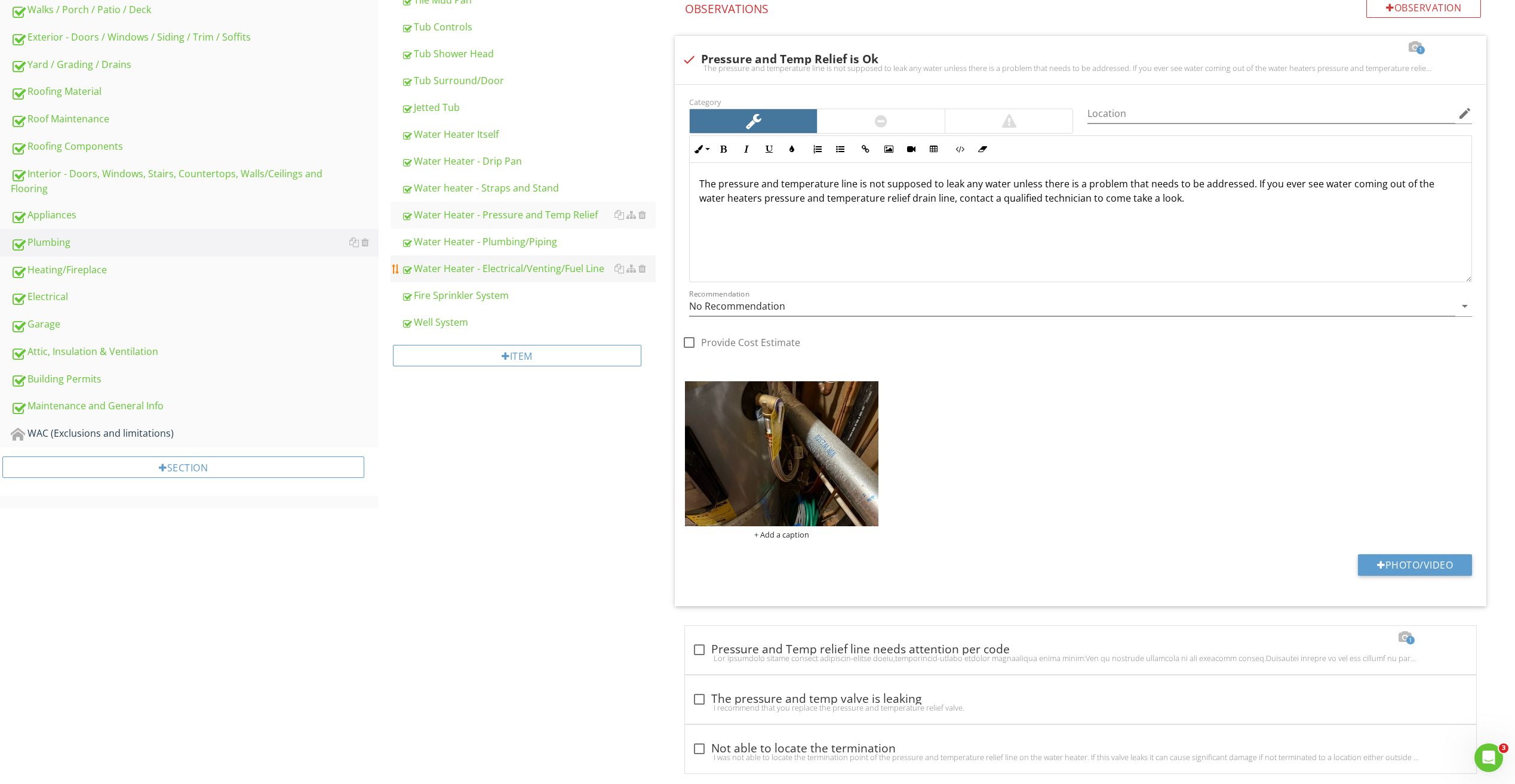
click at [558, 273] on div "Water Heater - Electrical/Venting/Fuel Line" at bounding box center [527, 269] width 254 height 15
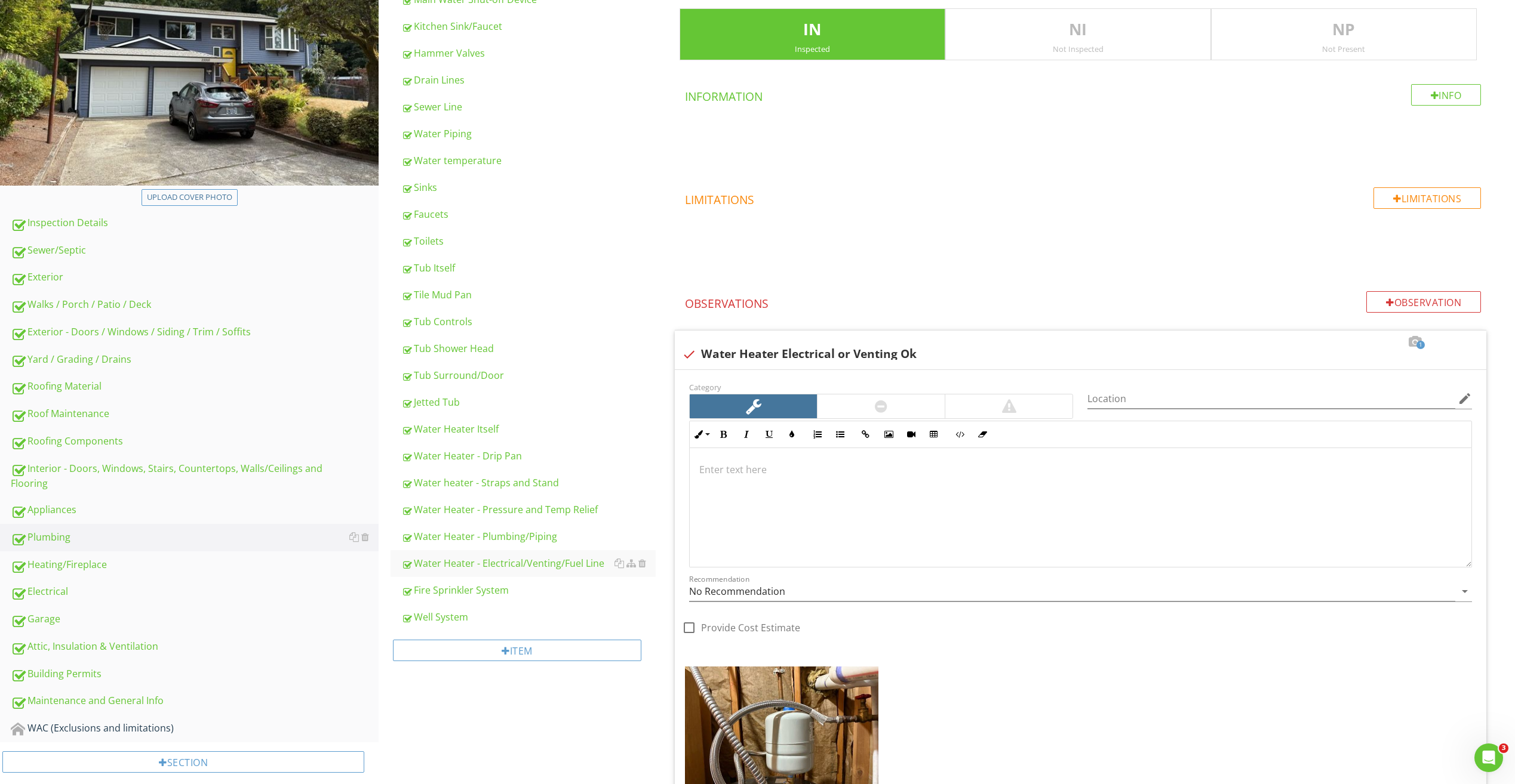
scroll to position [165, 0]
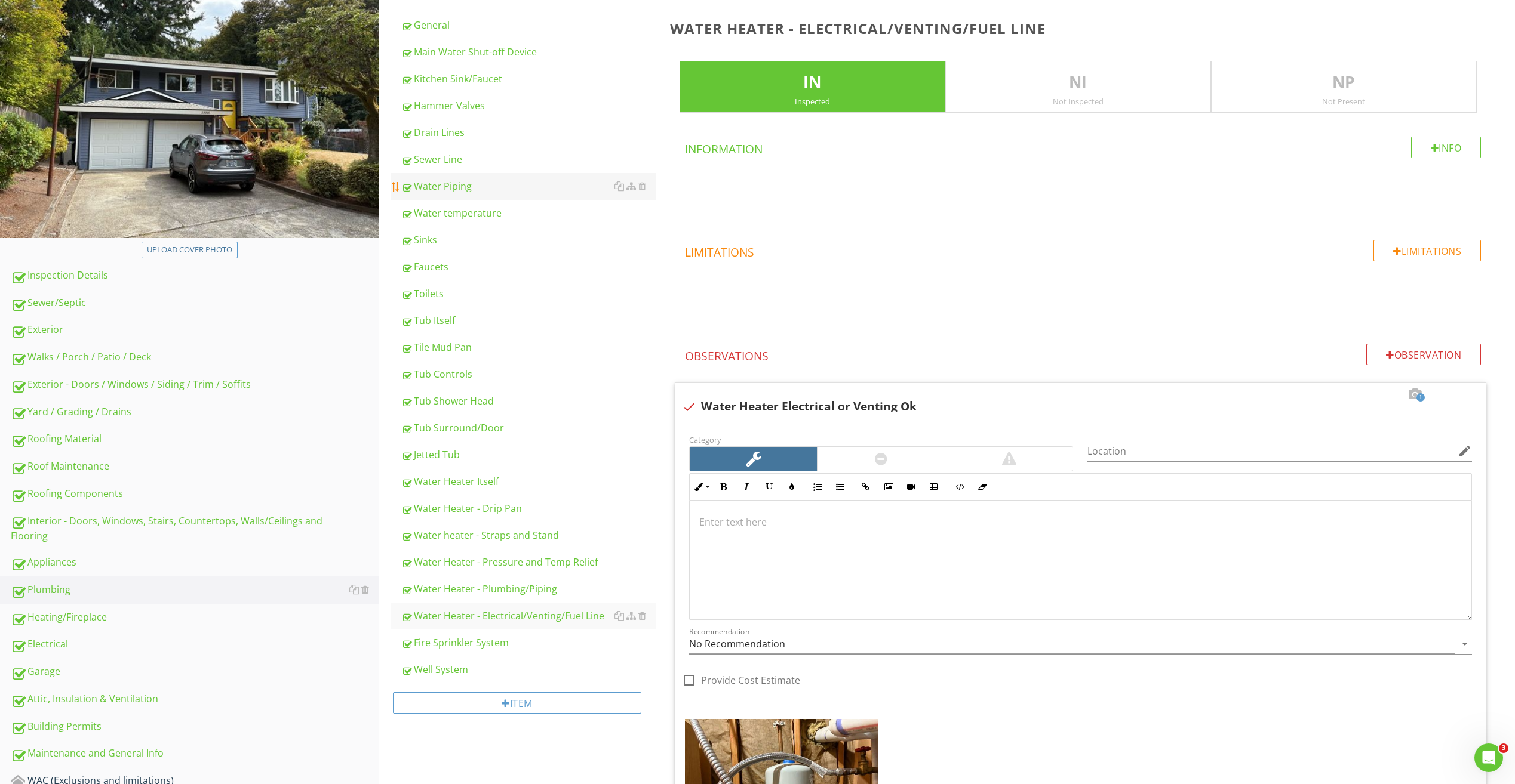
click at [456, 191] on div "Water Piping" at bounding box center [527, 187] width 254 height 15
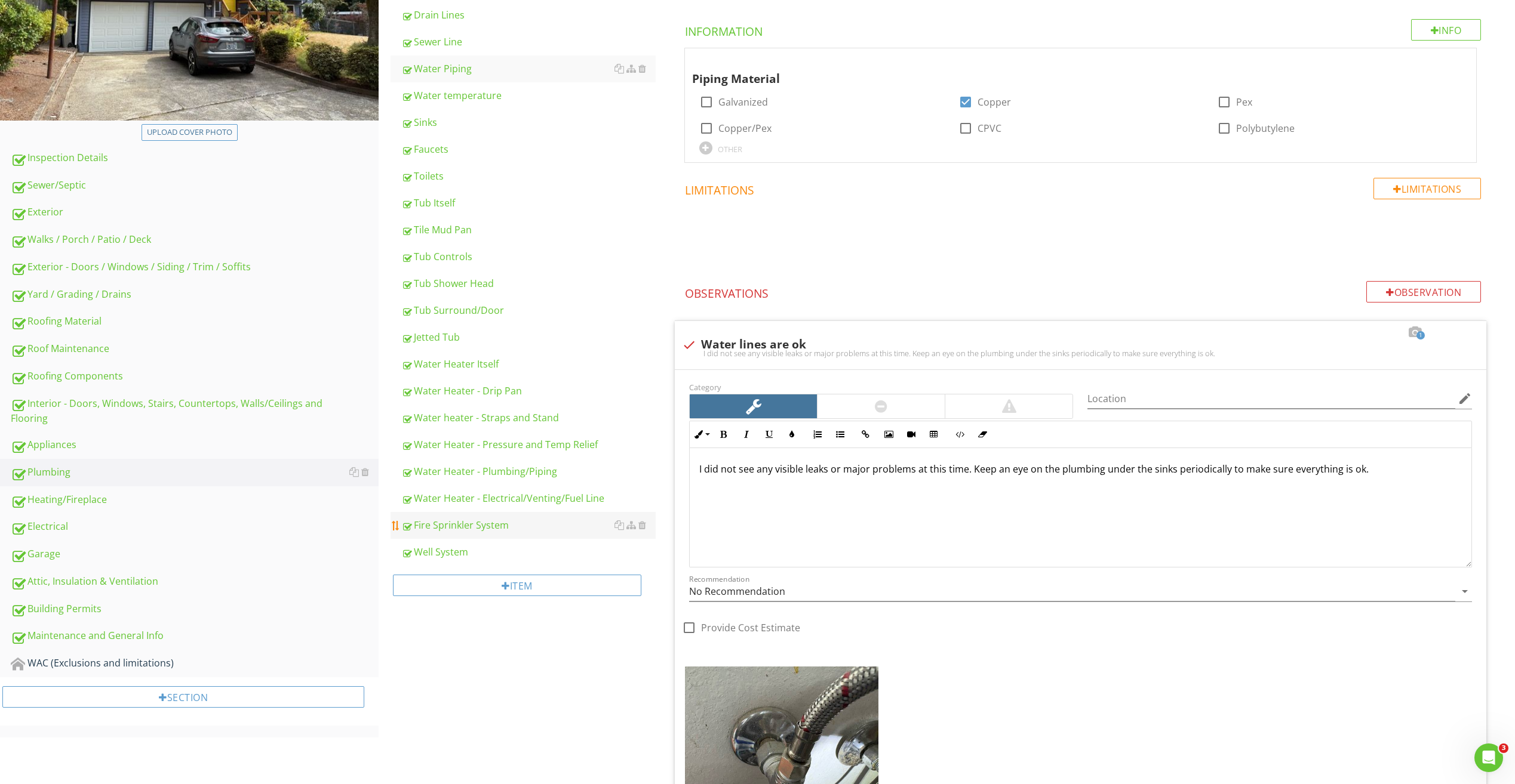
scroll to position [294, 0]
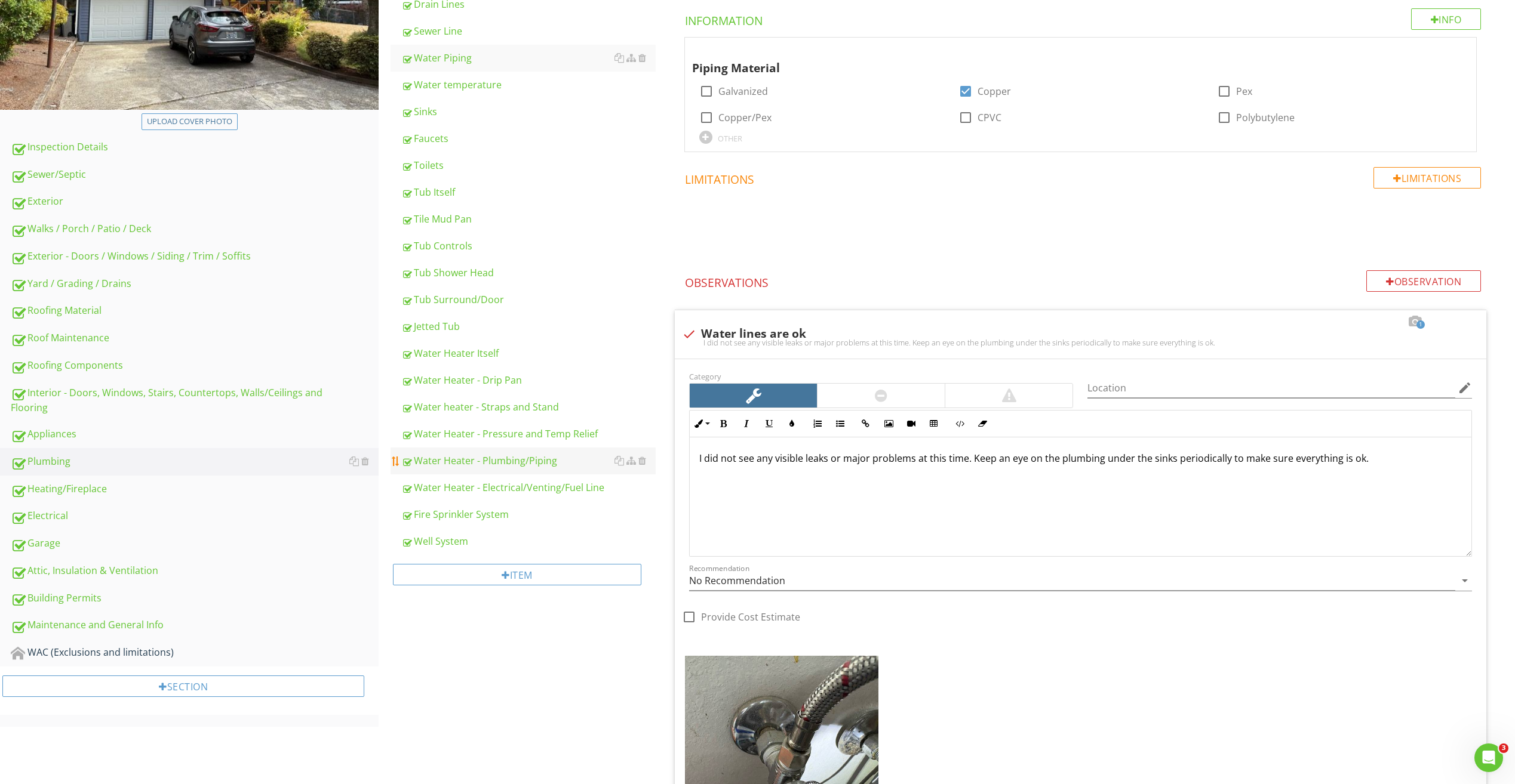
click at [484, 462] on div "Water Heater - Plumbing/Piping" at bounding box center [527, 461] width 254 height 15
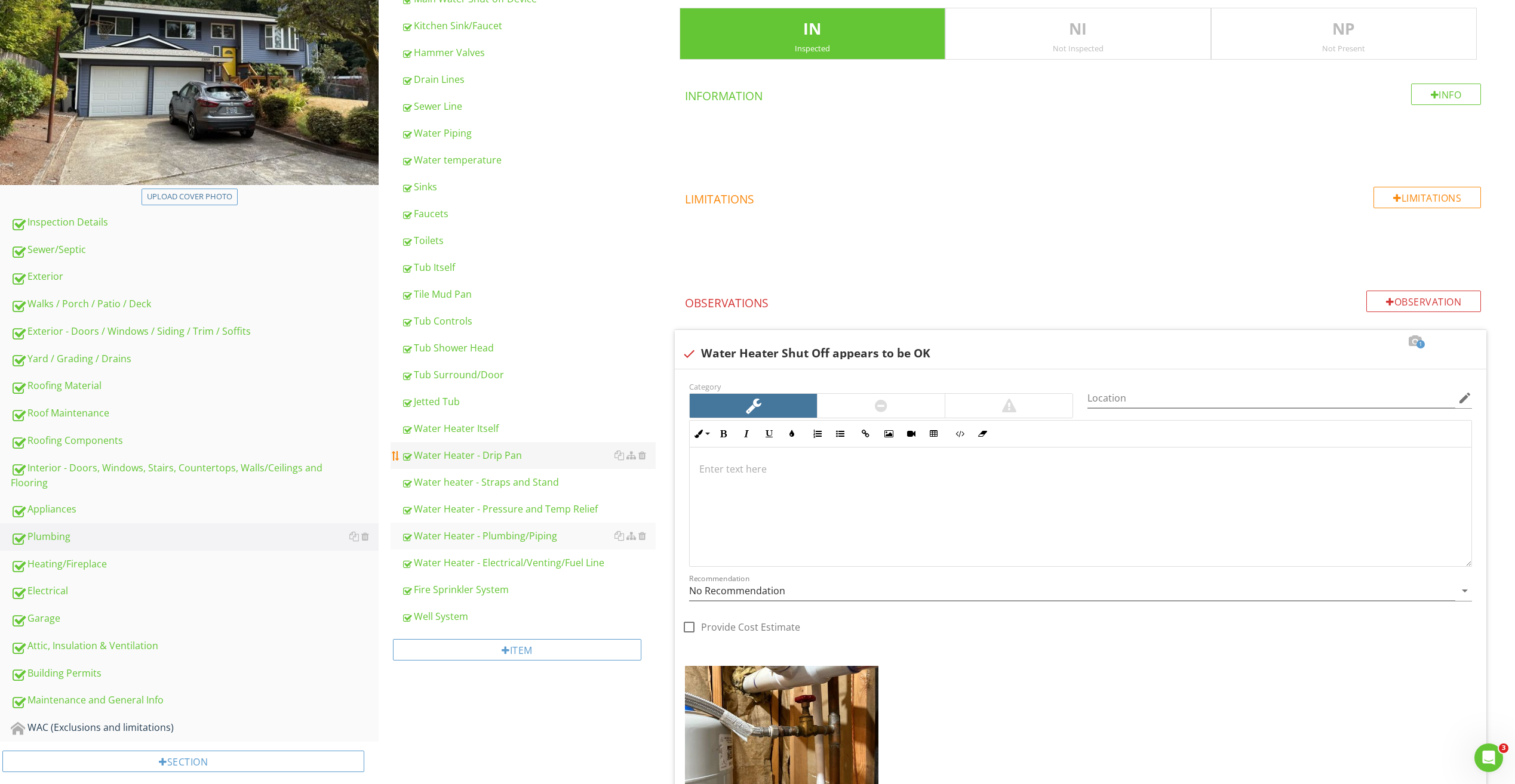
scroll to position [295, 0]
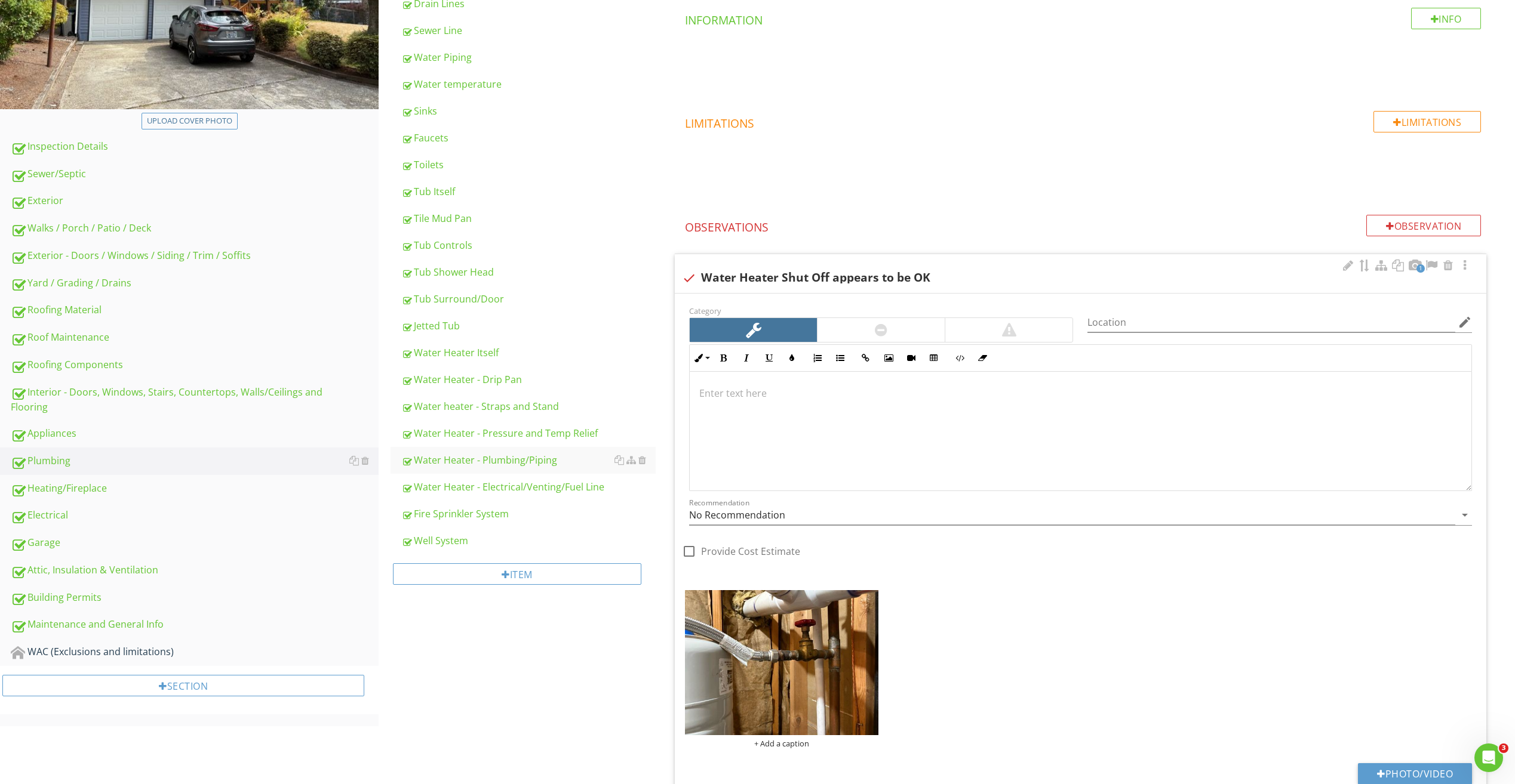
click at [1066, 608] on div "+ Add a caption" at bounding box center [1080, 669] width 797 height 164
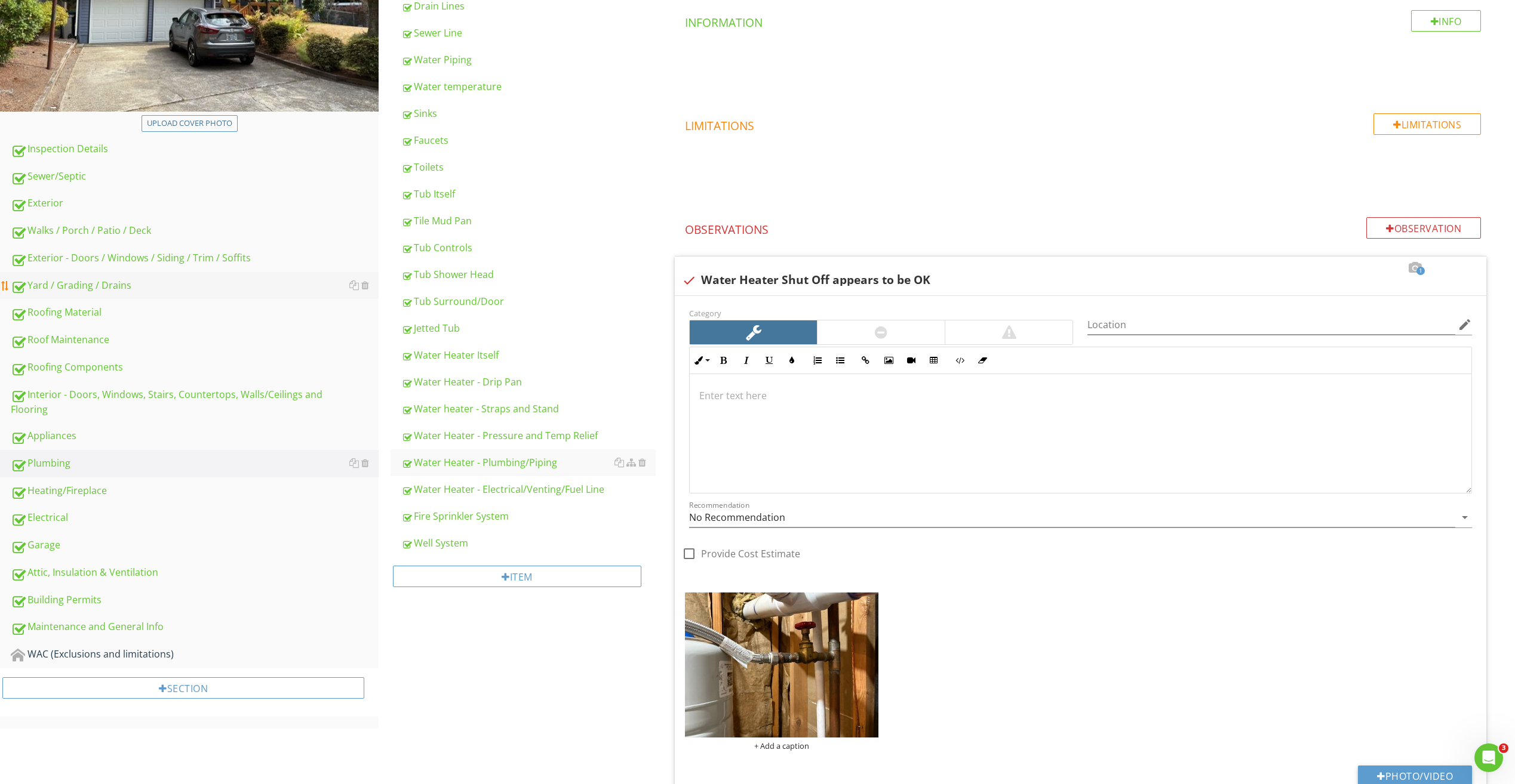
scroll to position [298, 0]
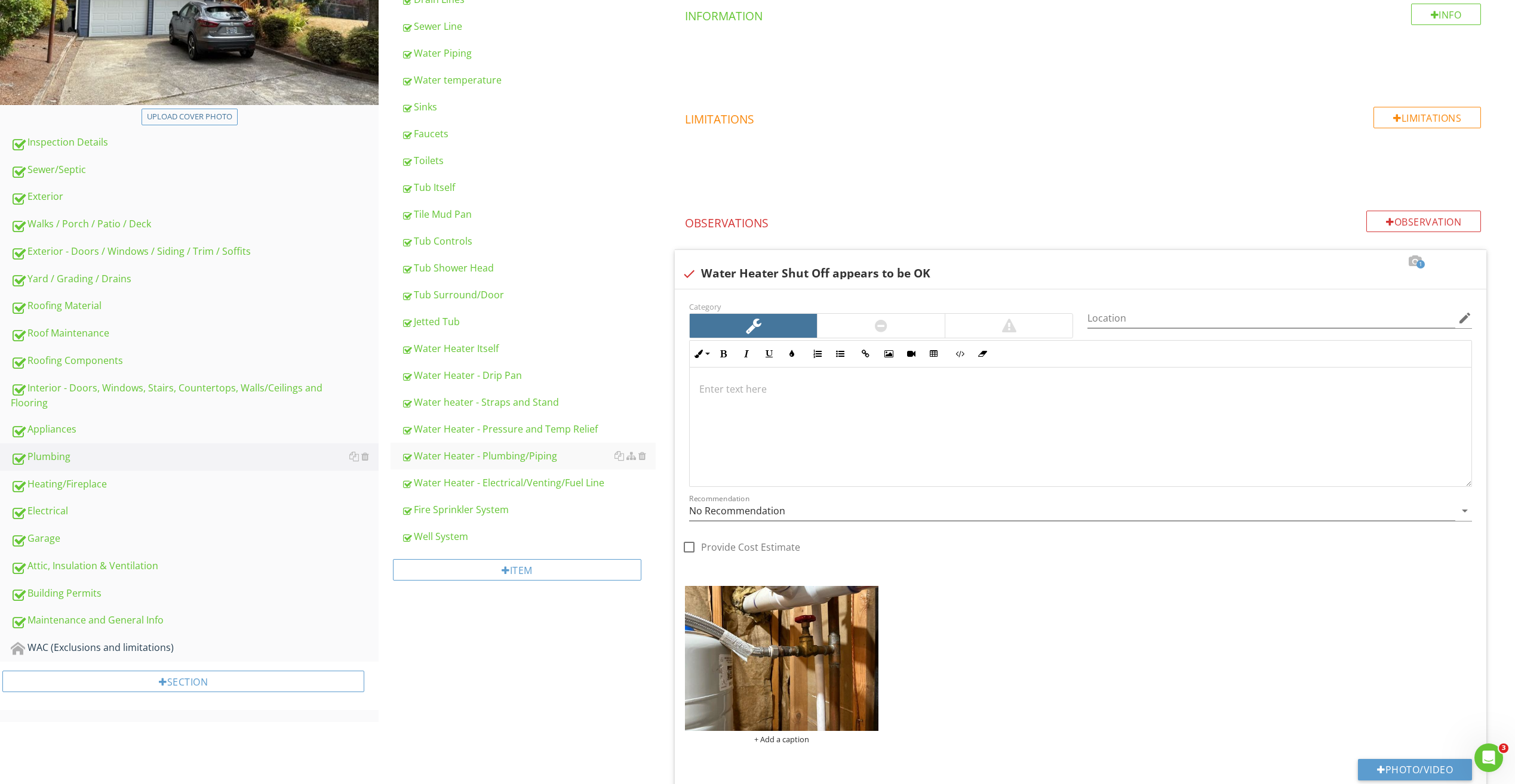
drag, startPoint x: 1111, startPoint y: 204, endPoint x: 1062, endPoint y: 211, distance: 49.5
click at [1110, 204] on div "Info Information Limitations Limitations Observation Observations 1 check Water…" at bounding box center [1083, 466] width 826 height 925
click at [72, 429] on div "Appliances" at bounding box center [195, 429] width 368 height 16
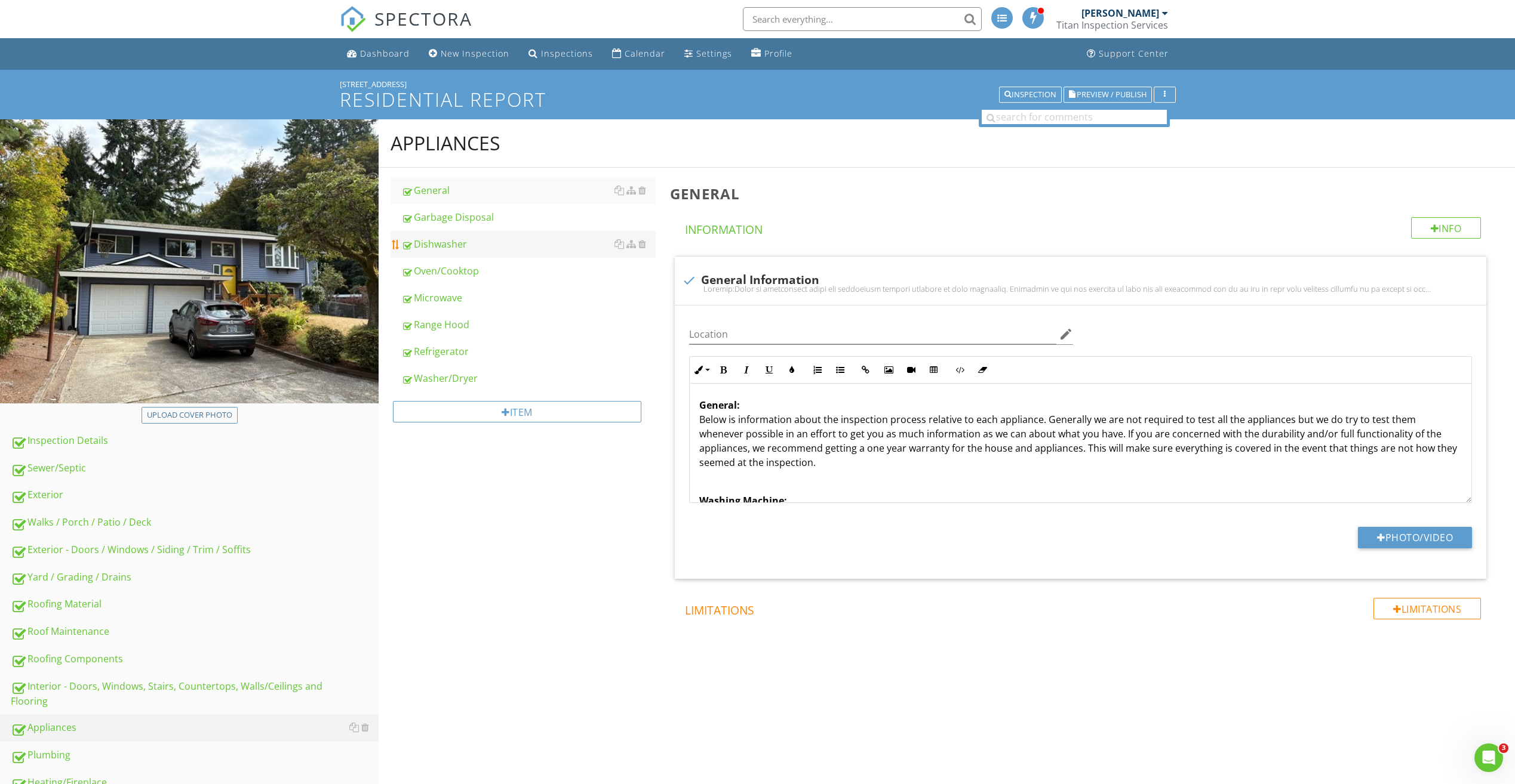
click at [443, 242] on div "Dishwasher" at bounding box center [527, 245] width 254 height 15
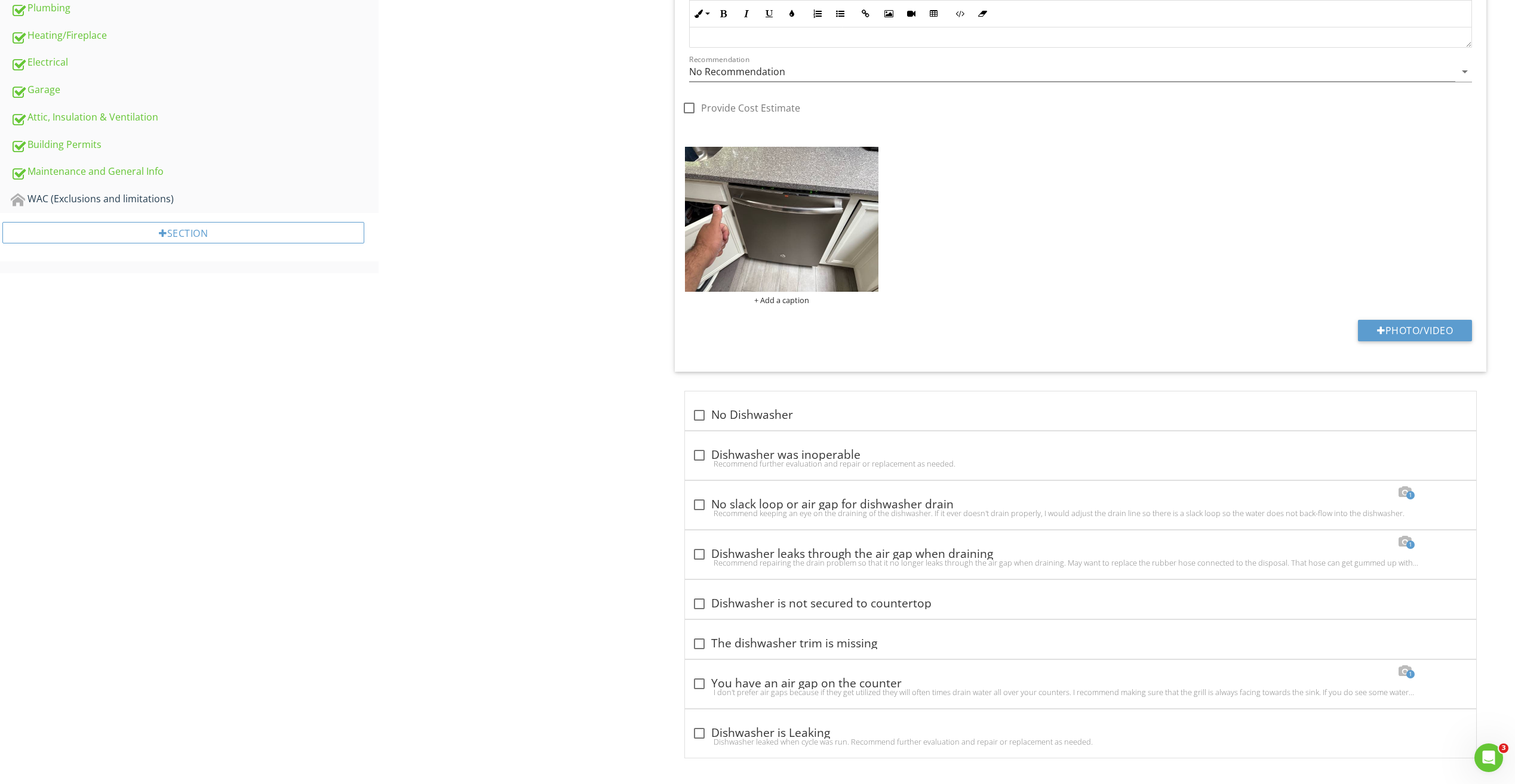
scroll to position [752, 0]
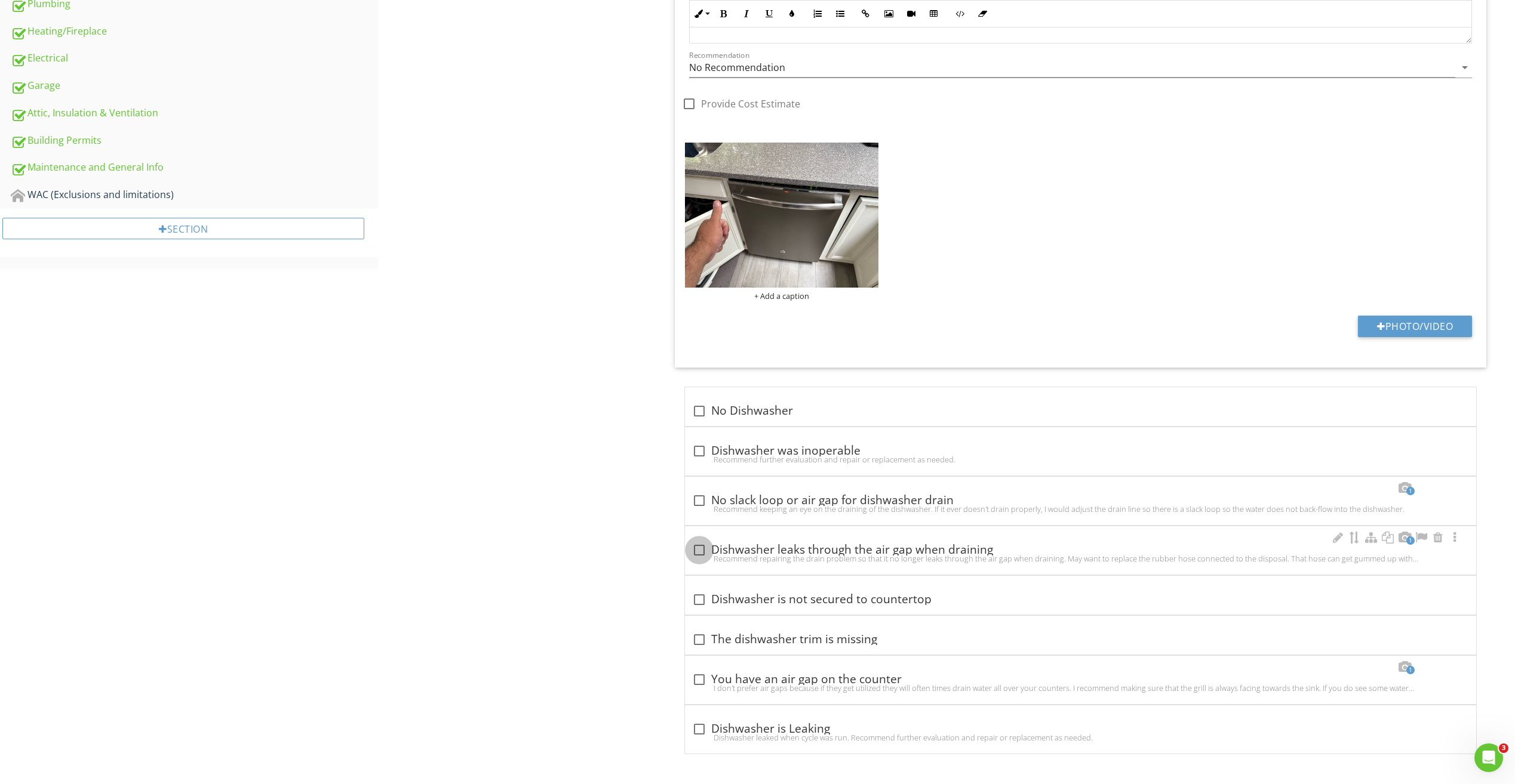
click at [701, 551] on div at bounding box center [699, 550] width 20 height 20
checkbox input "true"
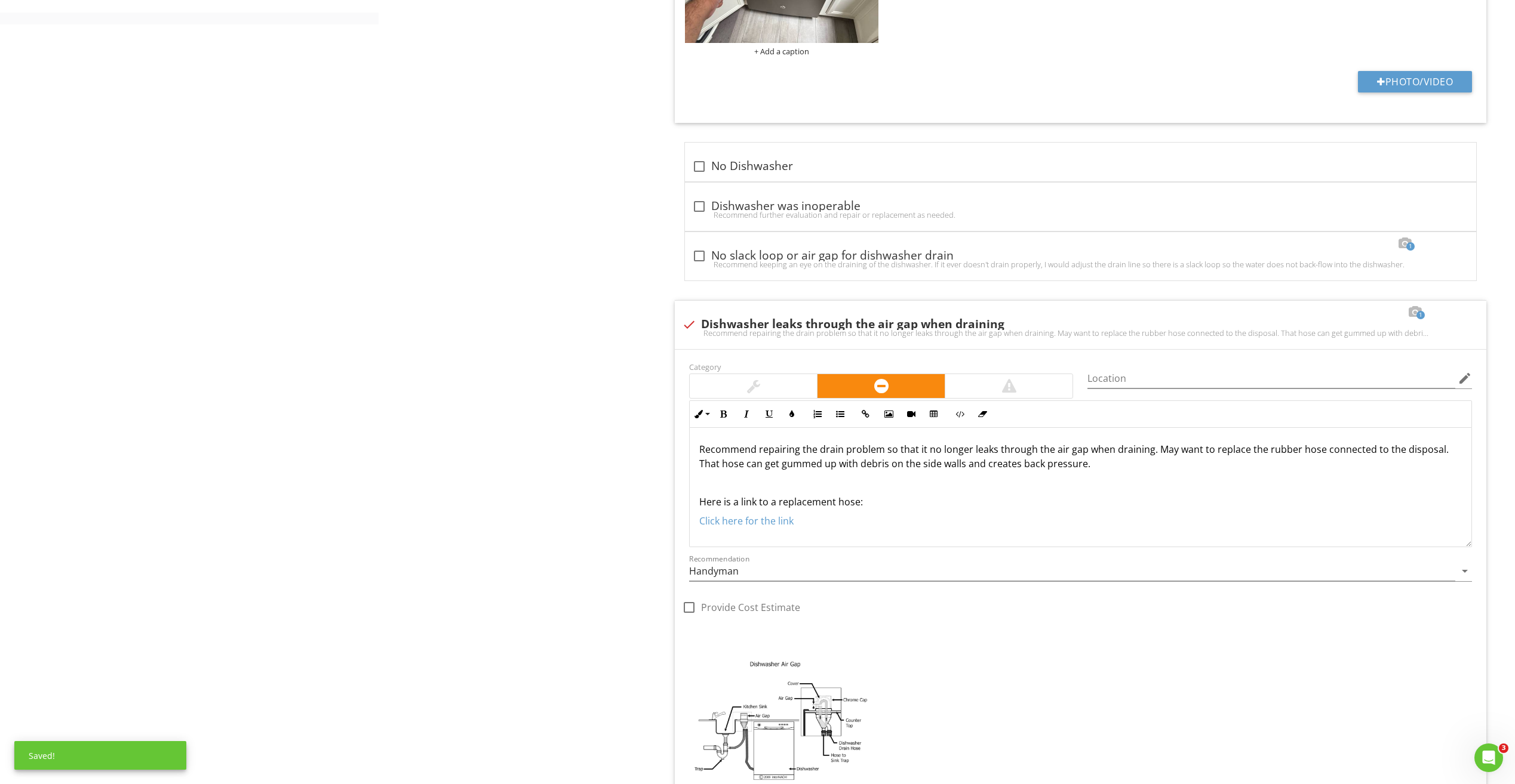
scroll to position [1109, 0]
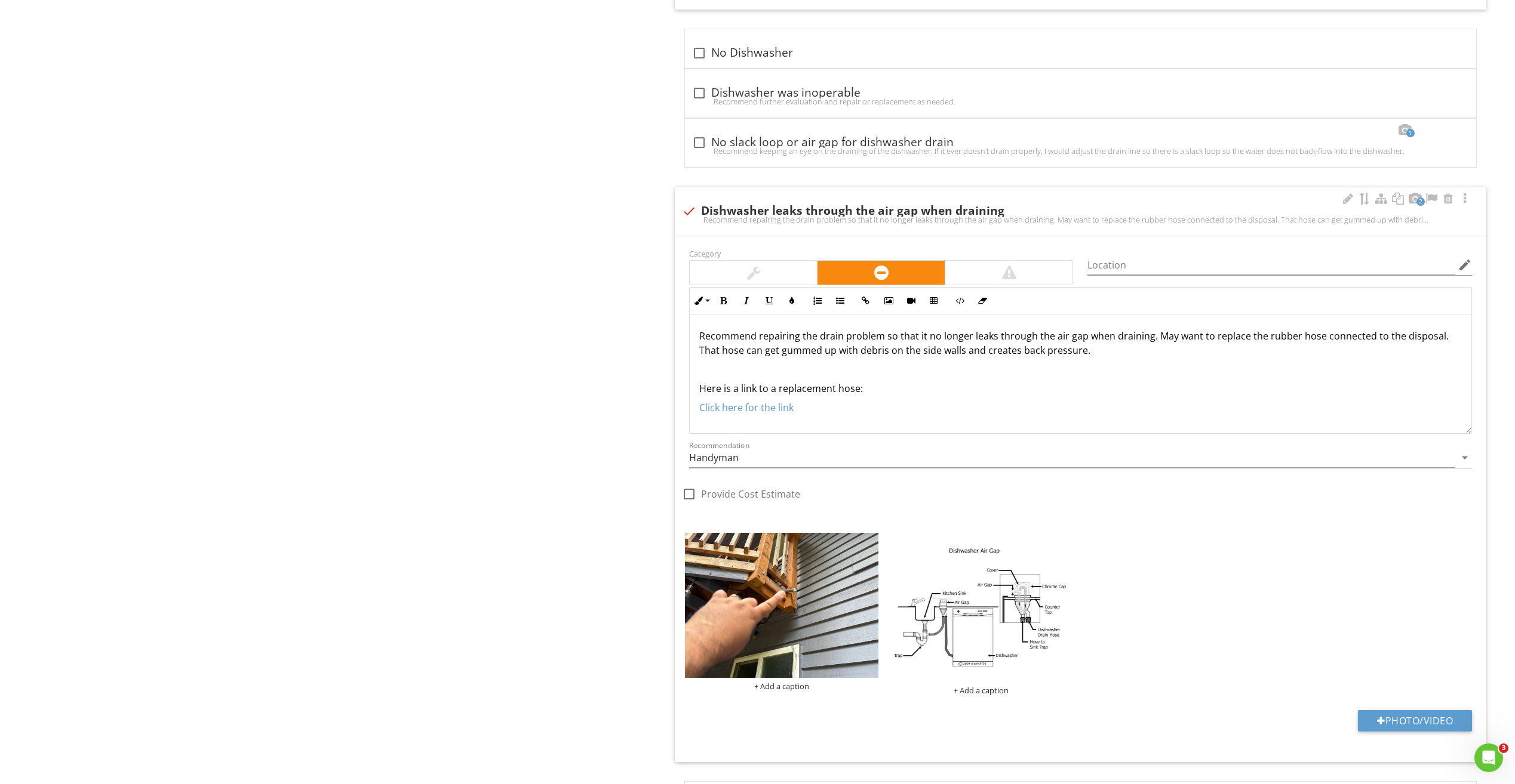
click at [712, 368] on p at bounding box center [1080, 369] width 762 height 15
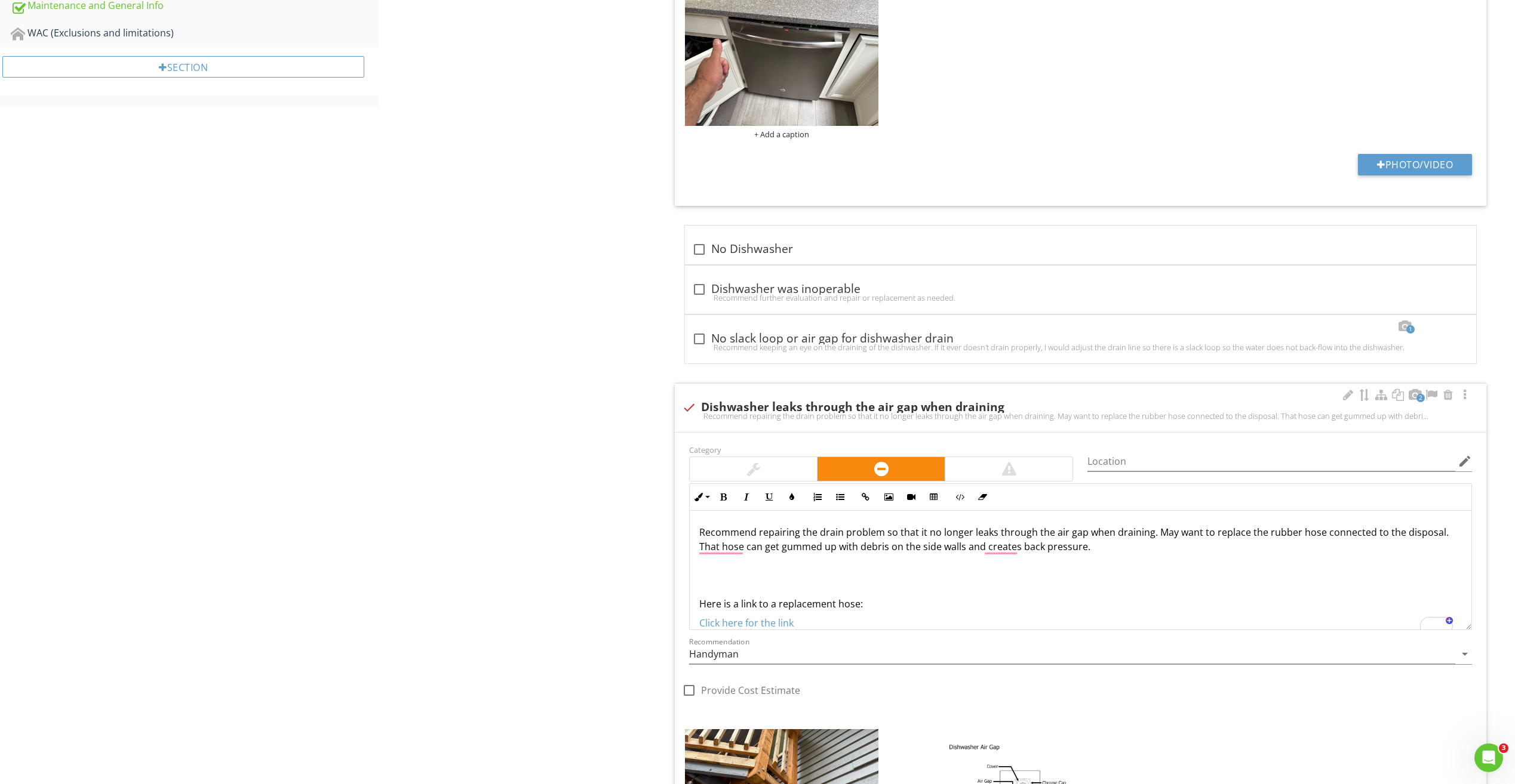
scroll to position [958, 0]
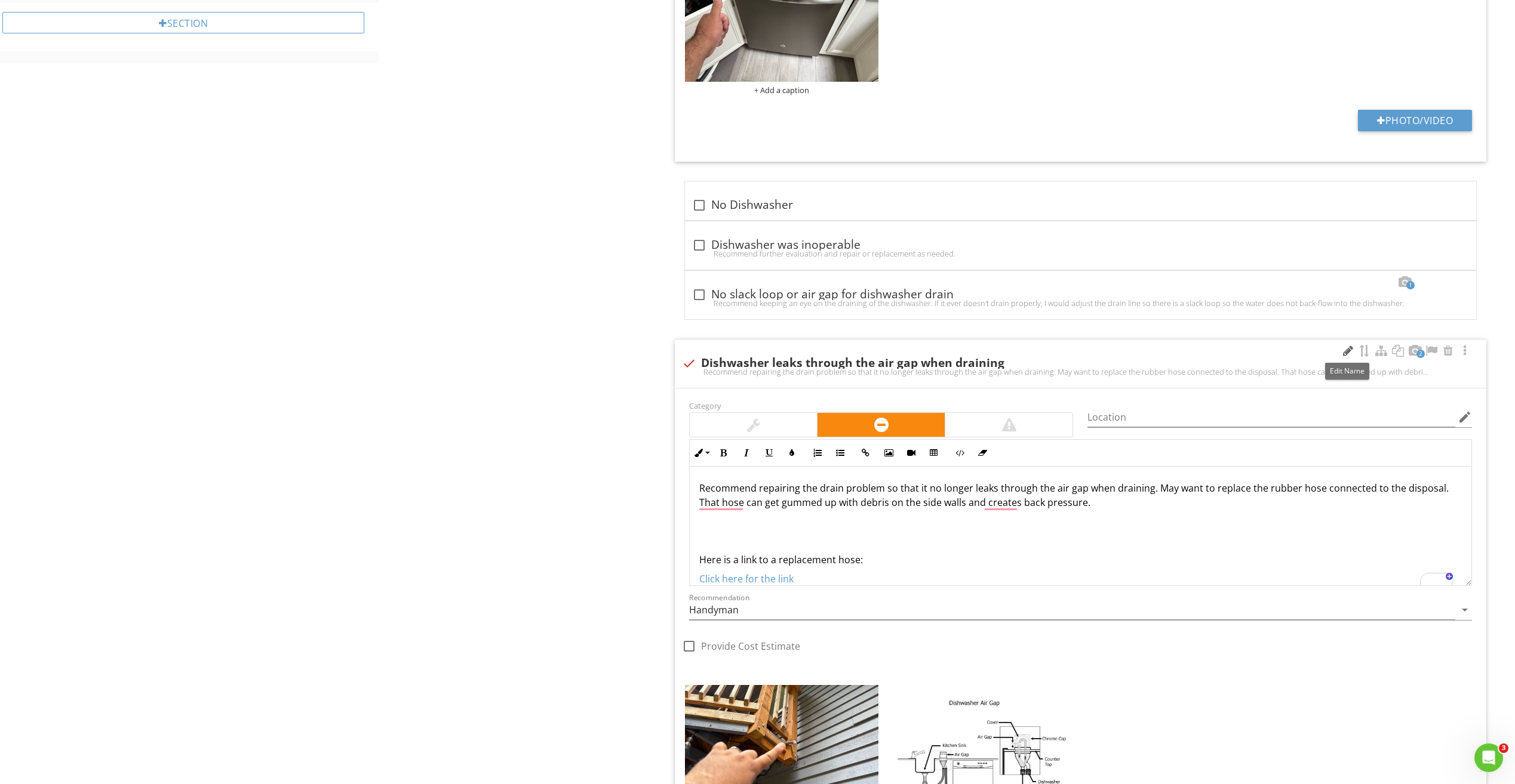
click at [1343, 351] on div at bounding box center [1348, 351] width 15 height 12
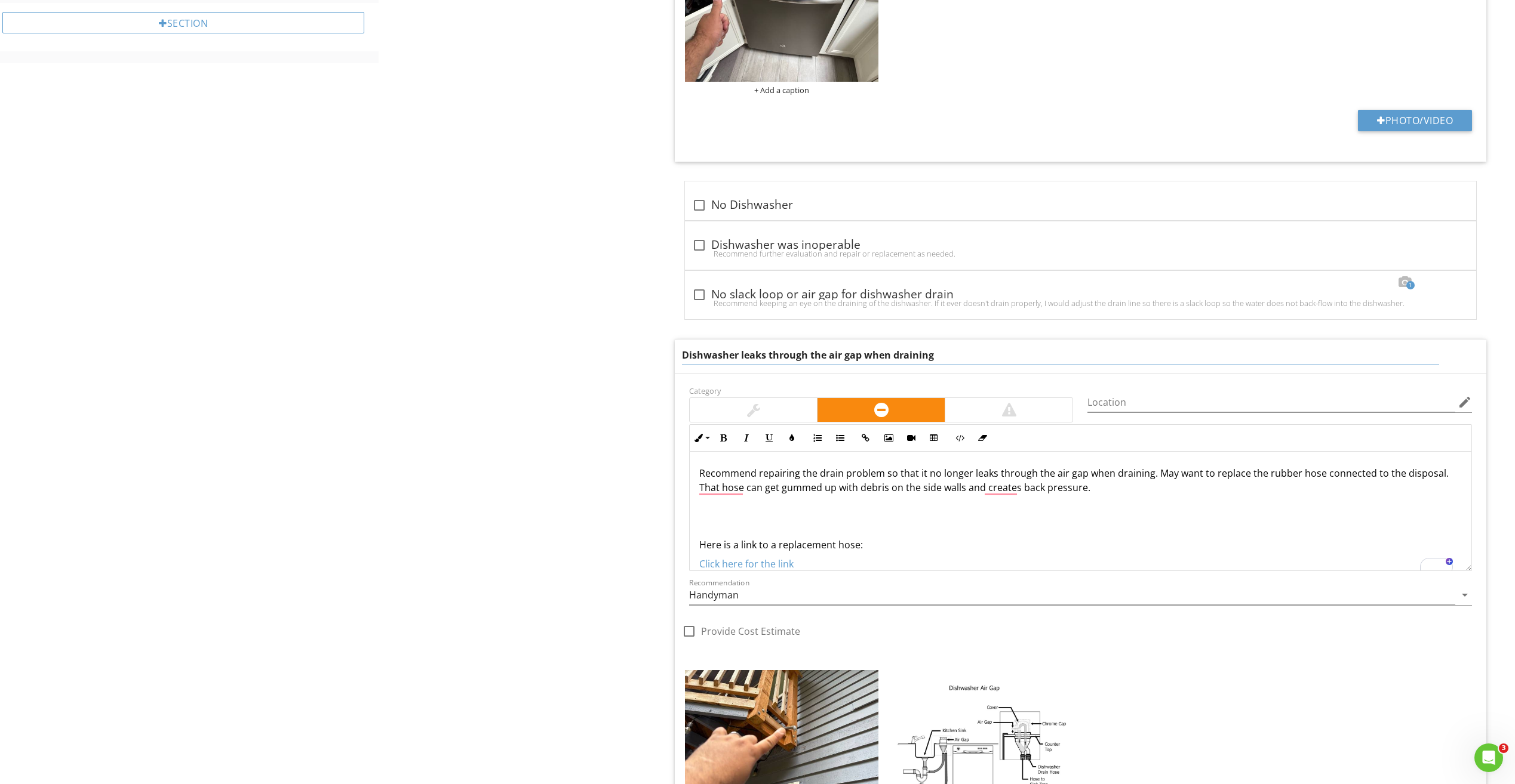
drag, startPoint x: 944, startPoint y: 355, endPoint x: 742, endPoint y: 357, distance: 202.0
click at [742, 357] on input "Dishwasher leaks through the air gap when draining" at bounding box center [1060, 355] width 757 height 19
type input "Dishwasher air gap leads to outside"
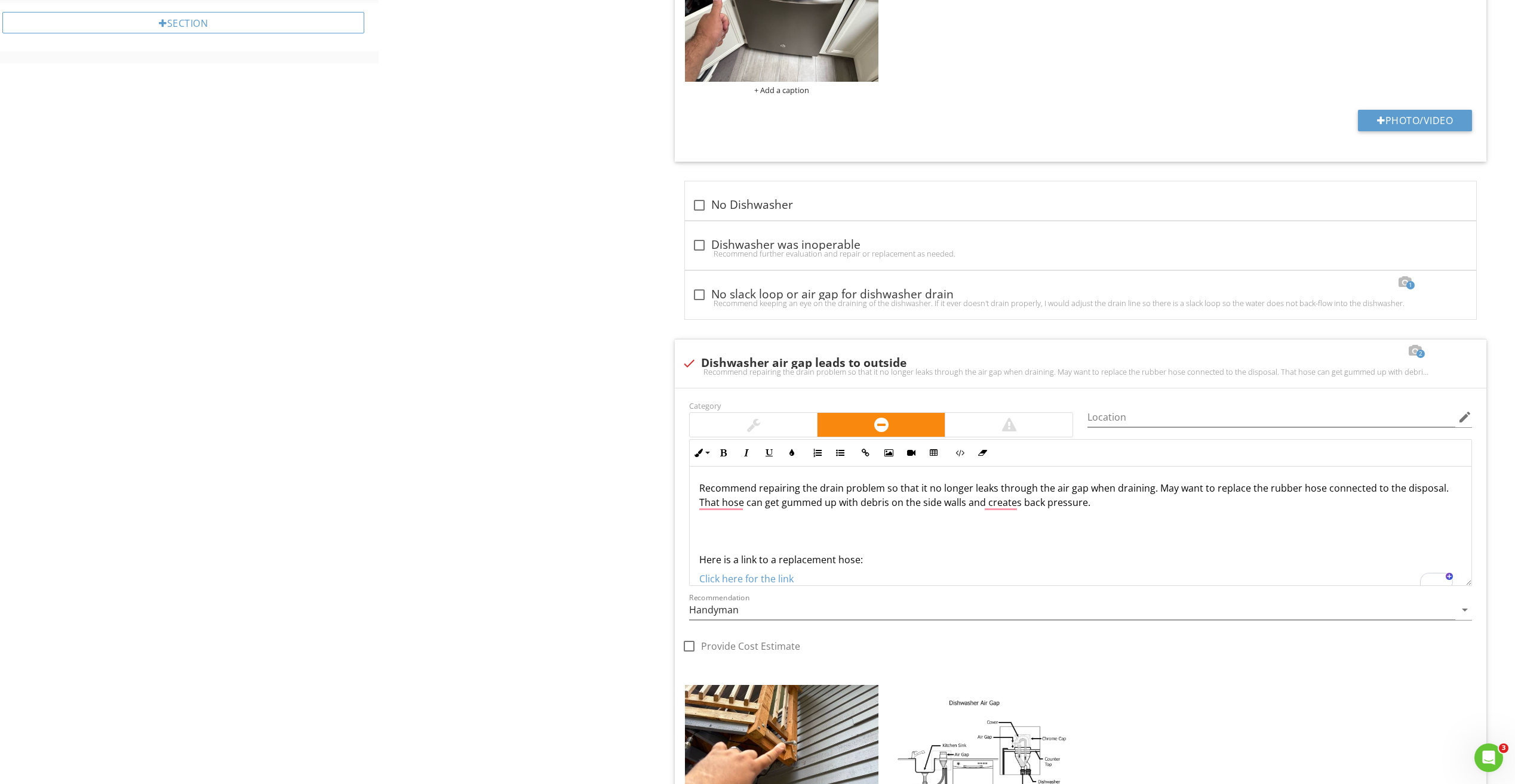
drag, startPoint x: 879, startPoint y: 485, endPoint x: 709, endPoint y: 515, distance: 172.6
click at [709, 515] on div "Recommend repairing the drain problem so that it no longer leaks through the ai…" at bounding box center [1080, 533] width 782 height 134
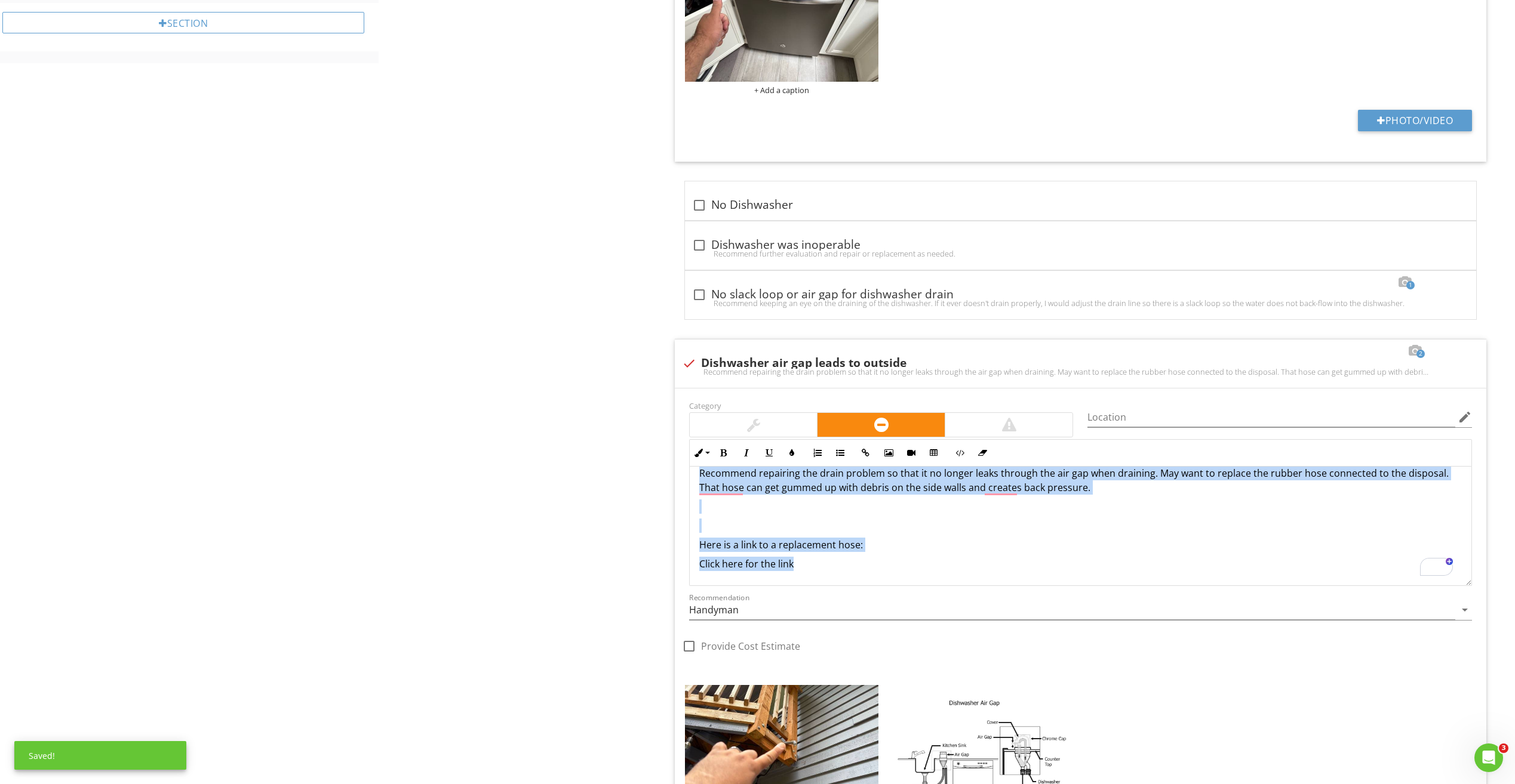
scroll to position [0, 0]
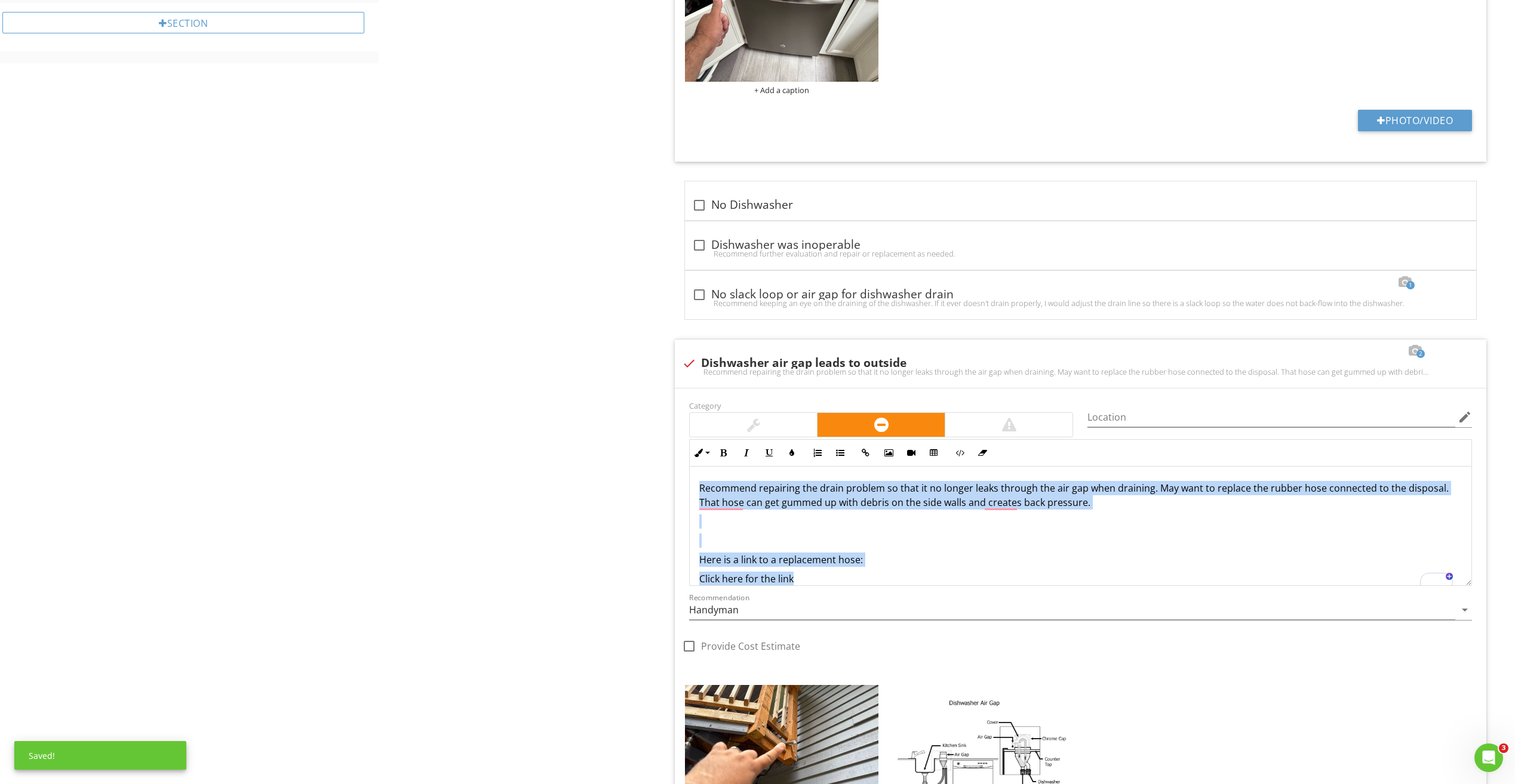
drag, startPoint x: 805, startPoint y: 563, endPoint x: 678, endPoint y: 464, distance: 161.0
click at [682, 464] on div "Category Location edit Inline Style XLarge Large Normal Small Light Small/Light…" at bounding box center [1080, 534] width 797 height 272
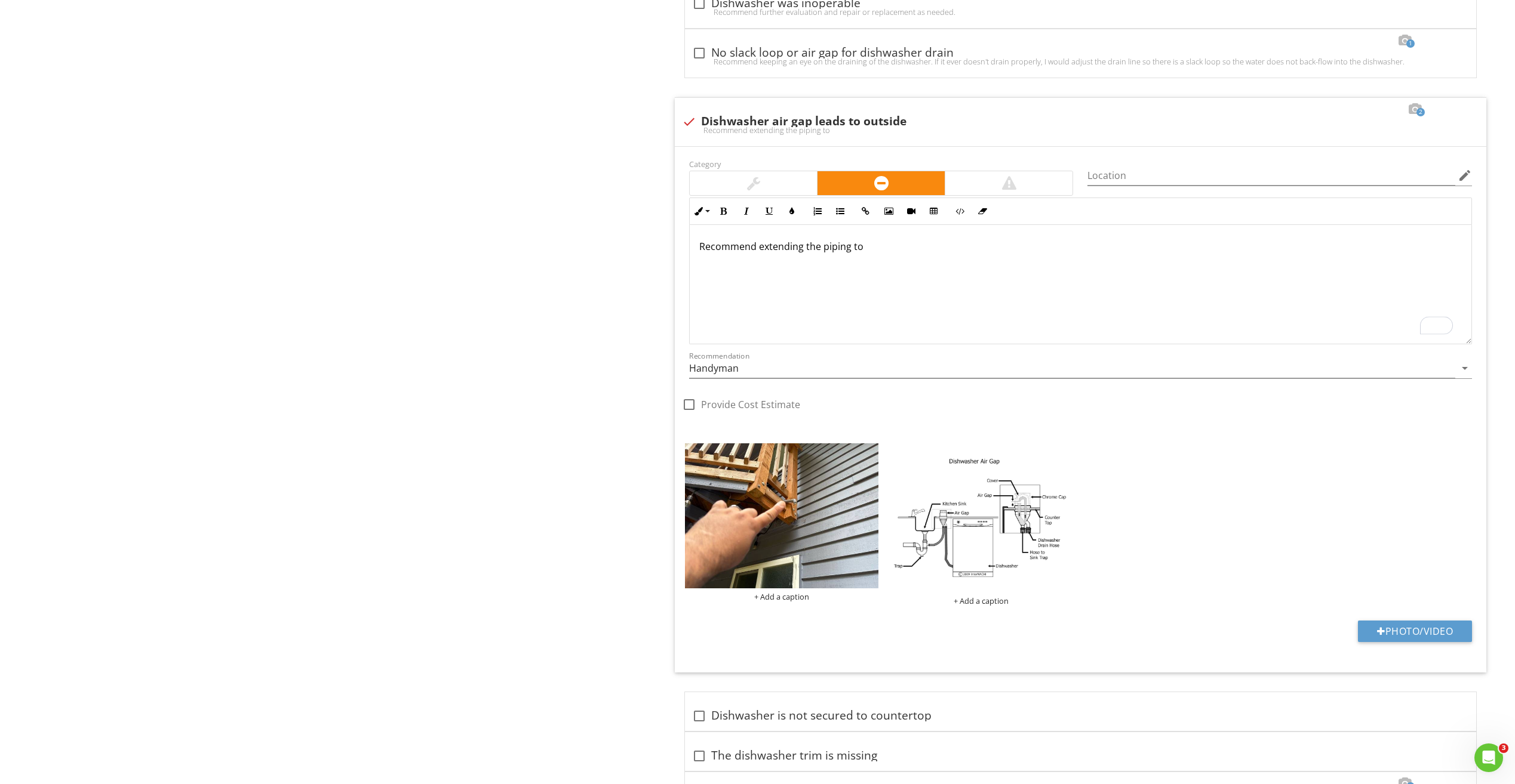
scroll to position [1196, 0]
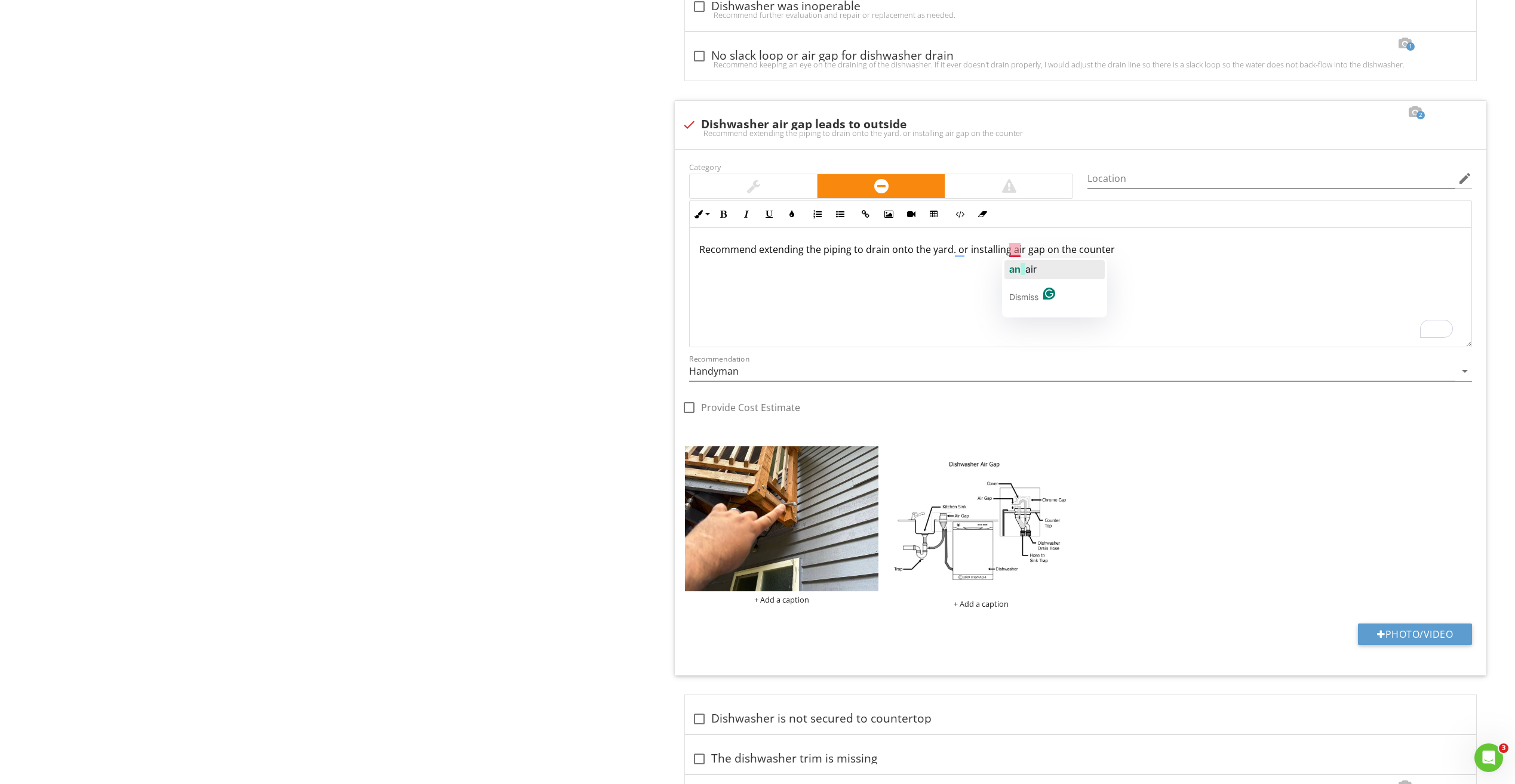
click at [1015, 269] on span "an" at bounding box center [1014, 269] width 11 height 12
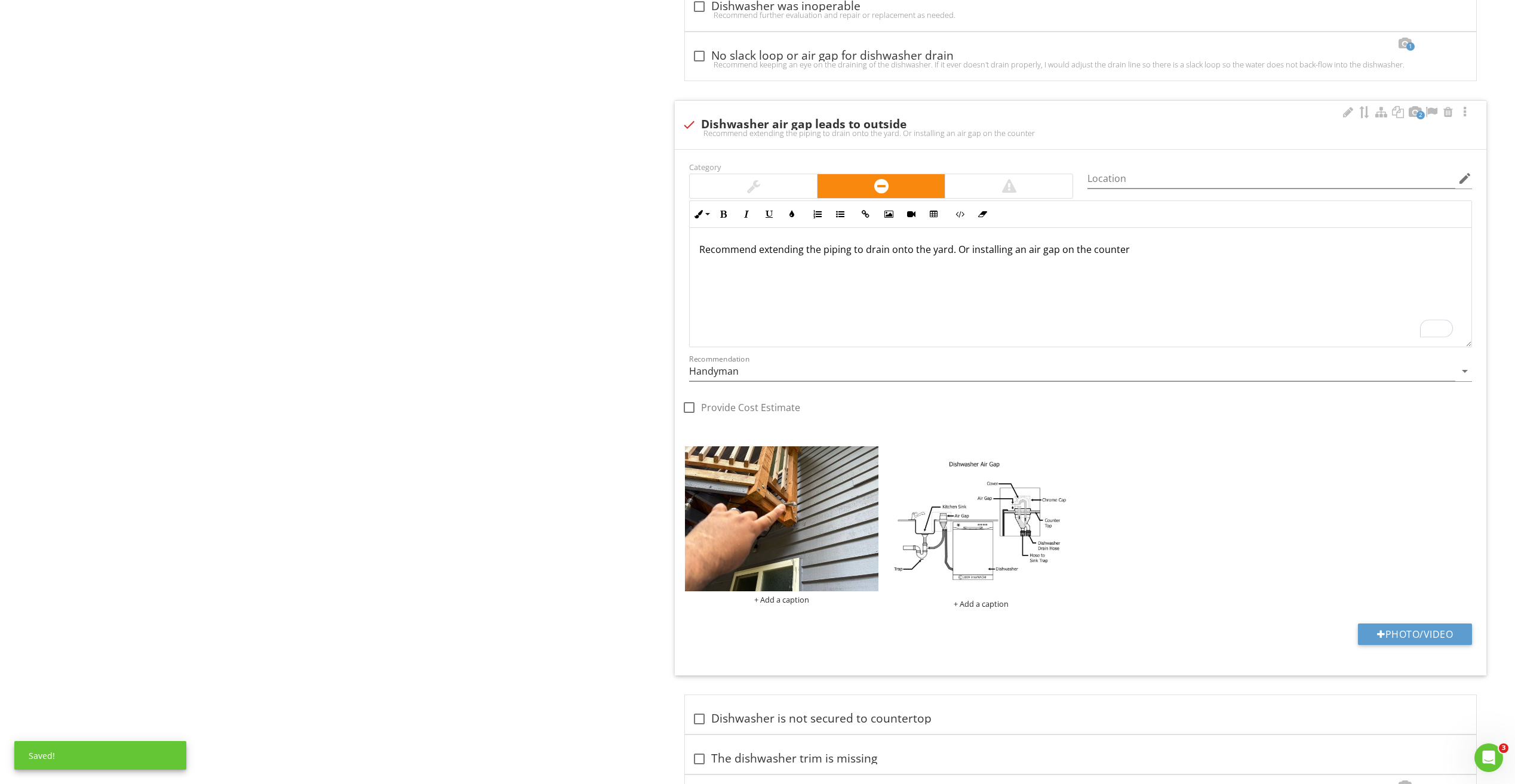
click at [1145, 255] on p "Recommend extending the piping to drain onto the yard. Or installing an air gap…" at bounding box center [1080, 249] width 762 height 15
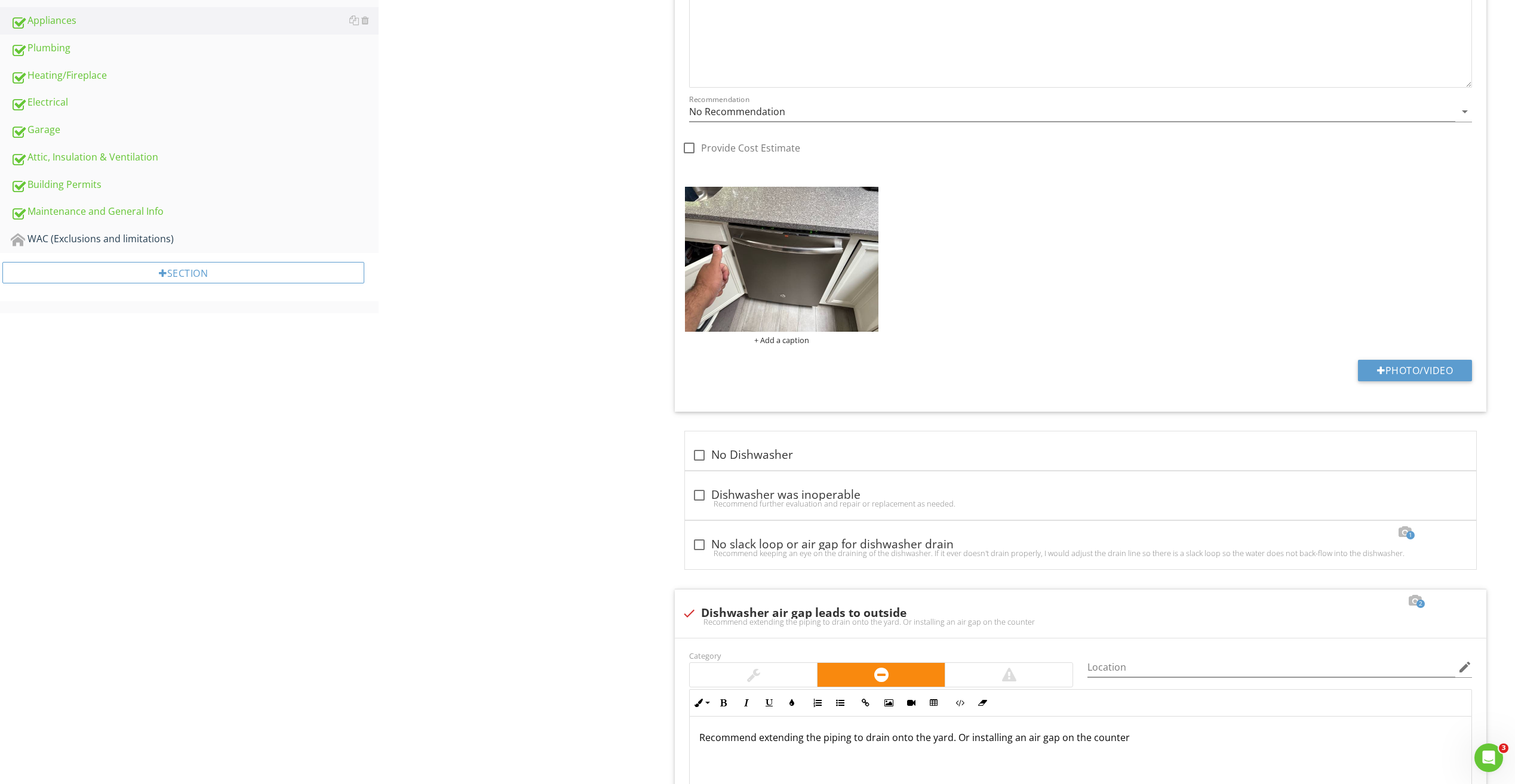
scroll to position [420, 0]
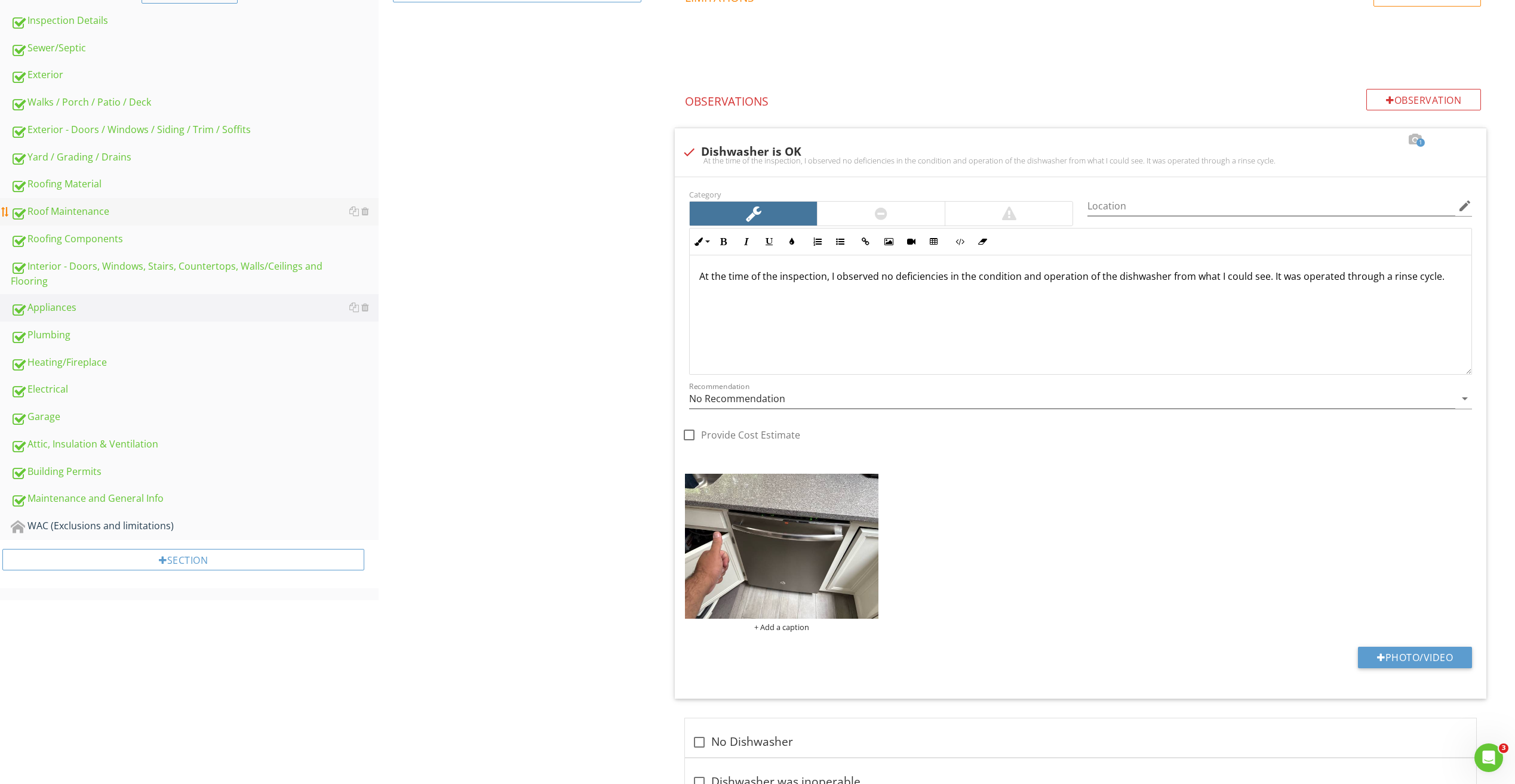
click at [62, 203] on link "Roof Maintenance" at bounding box center [195, 212] width 368 height 28
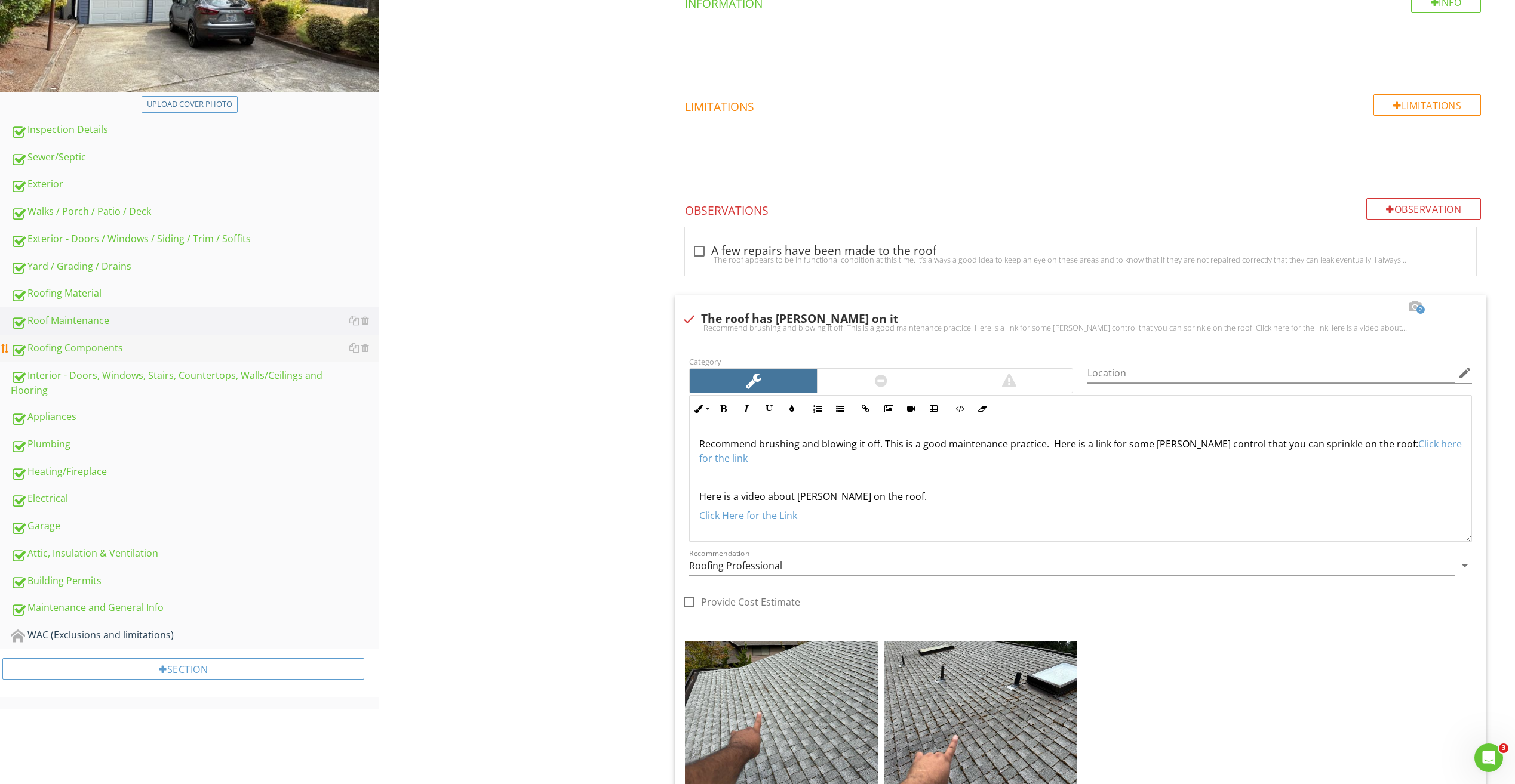
click at [105, 341] on div "Roofing Components" at bounding box center [195, 348] width 368 height 16
type textarea "<p>Recommend brushing and blowing it off. This is a good maintenance practice. …"
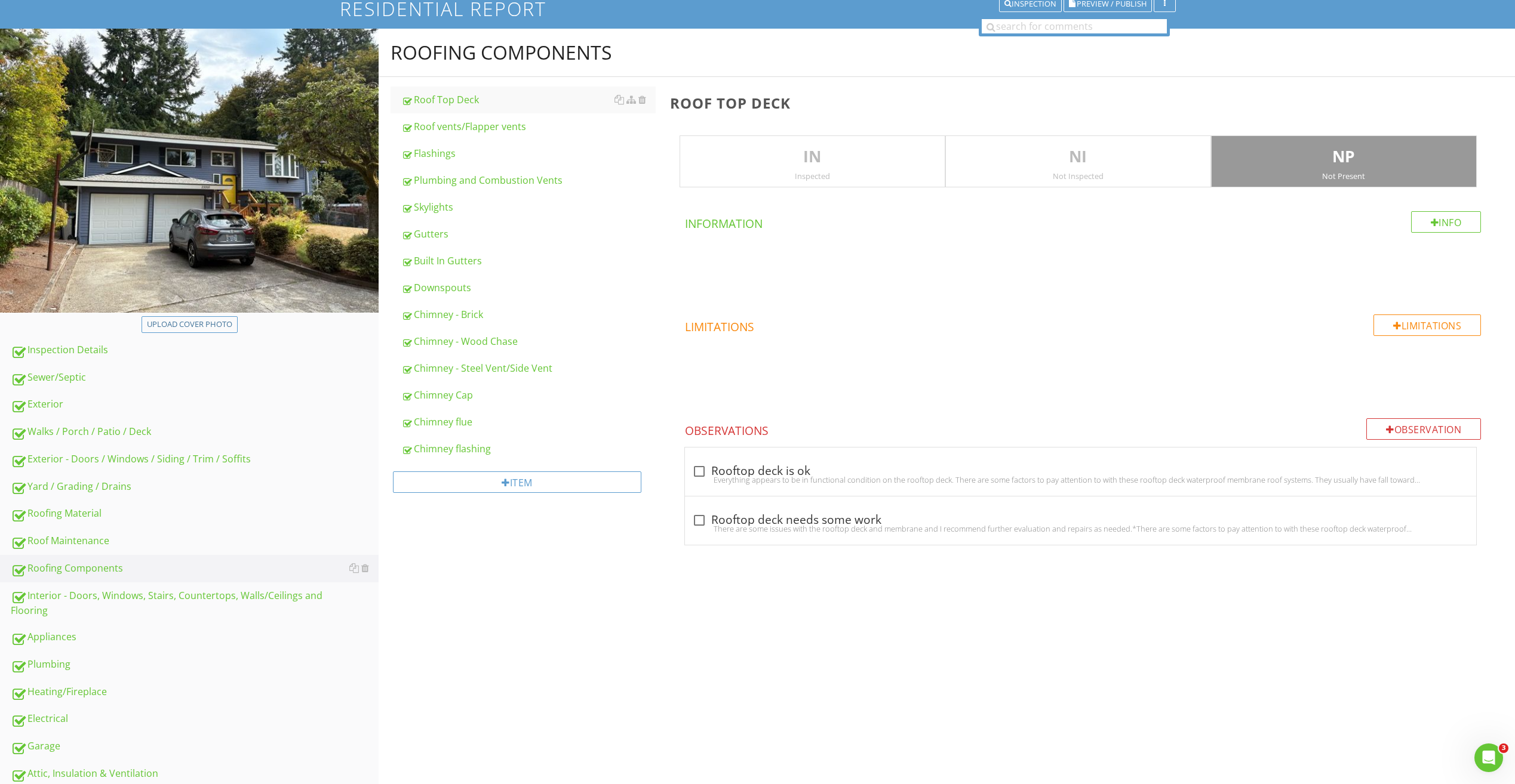
scroll to position [57, 0]
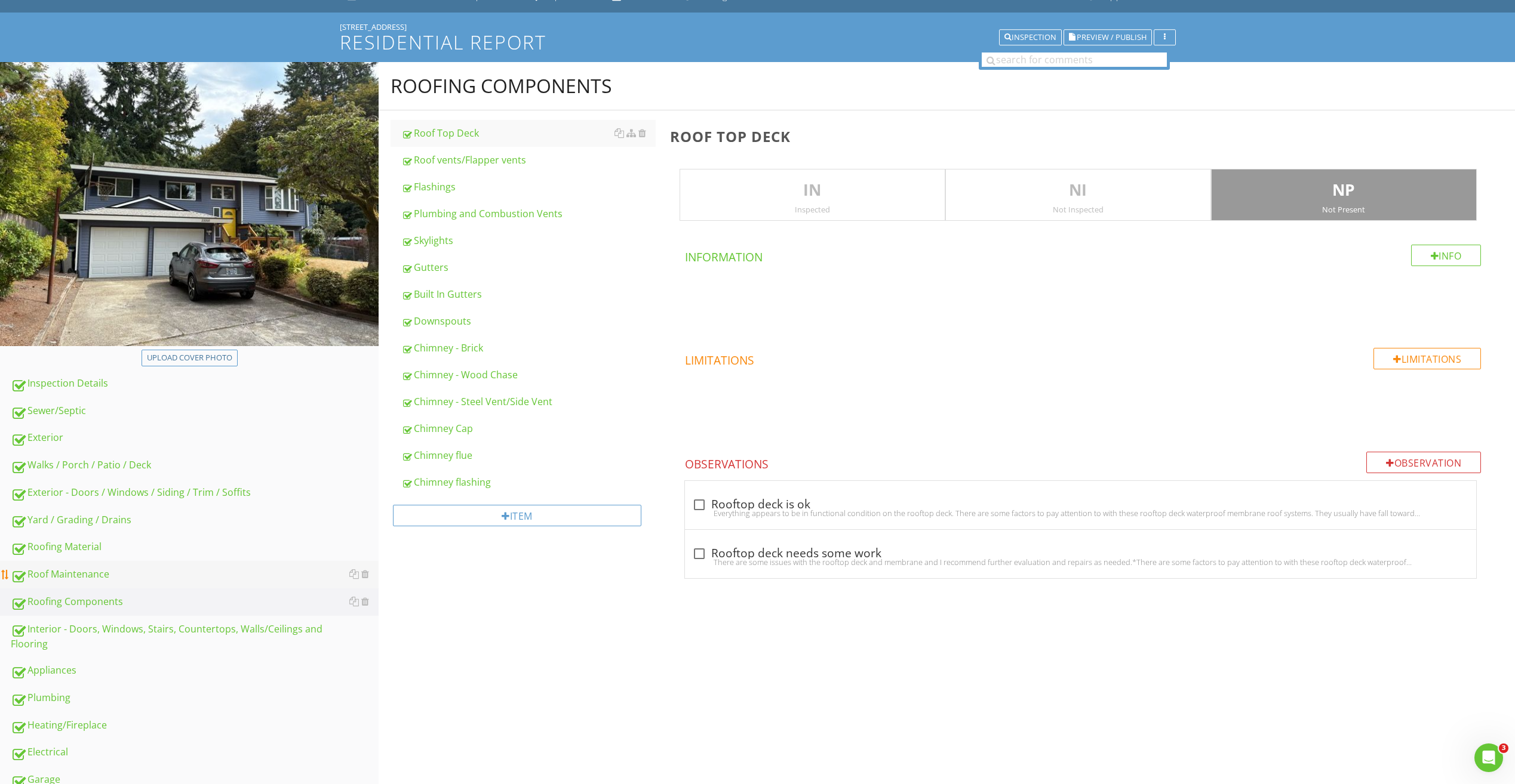
click at [89, 579] on div "Roof Maintenance" at bounding box center [195, 574] width 368 height 16
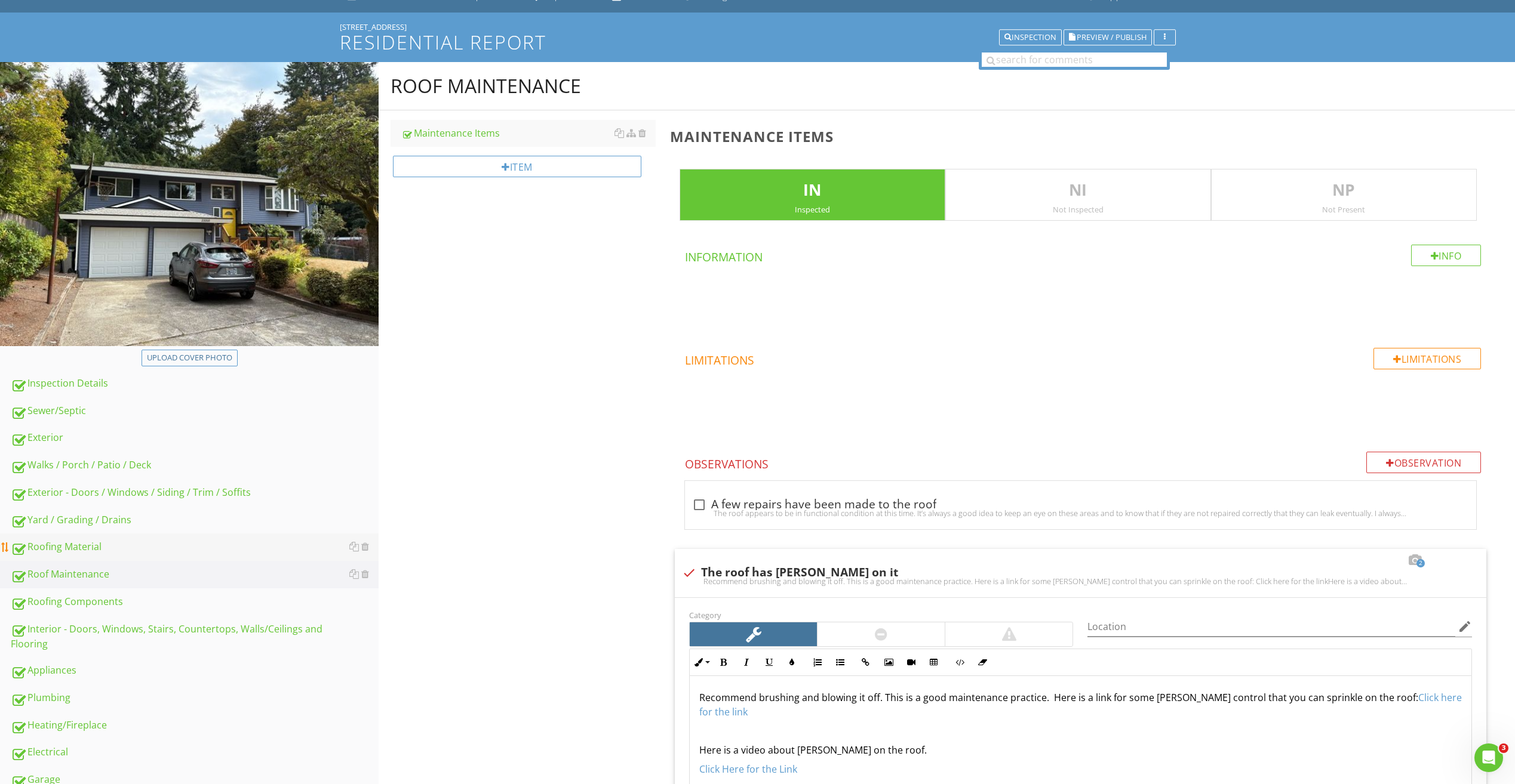
click at [87, 556] on link "Roofing Material" at bounding box center [195, 548] width 368 height 28
type textarea "<p>Recommend brushing and blowing it off. This is a good maintenance practice. …"
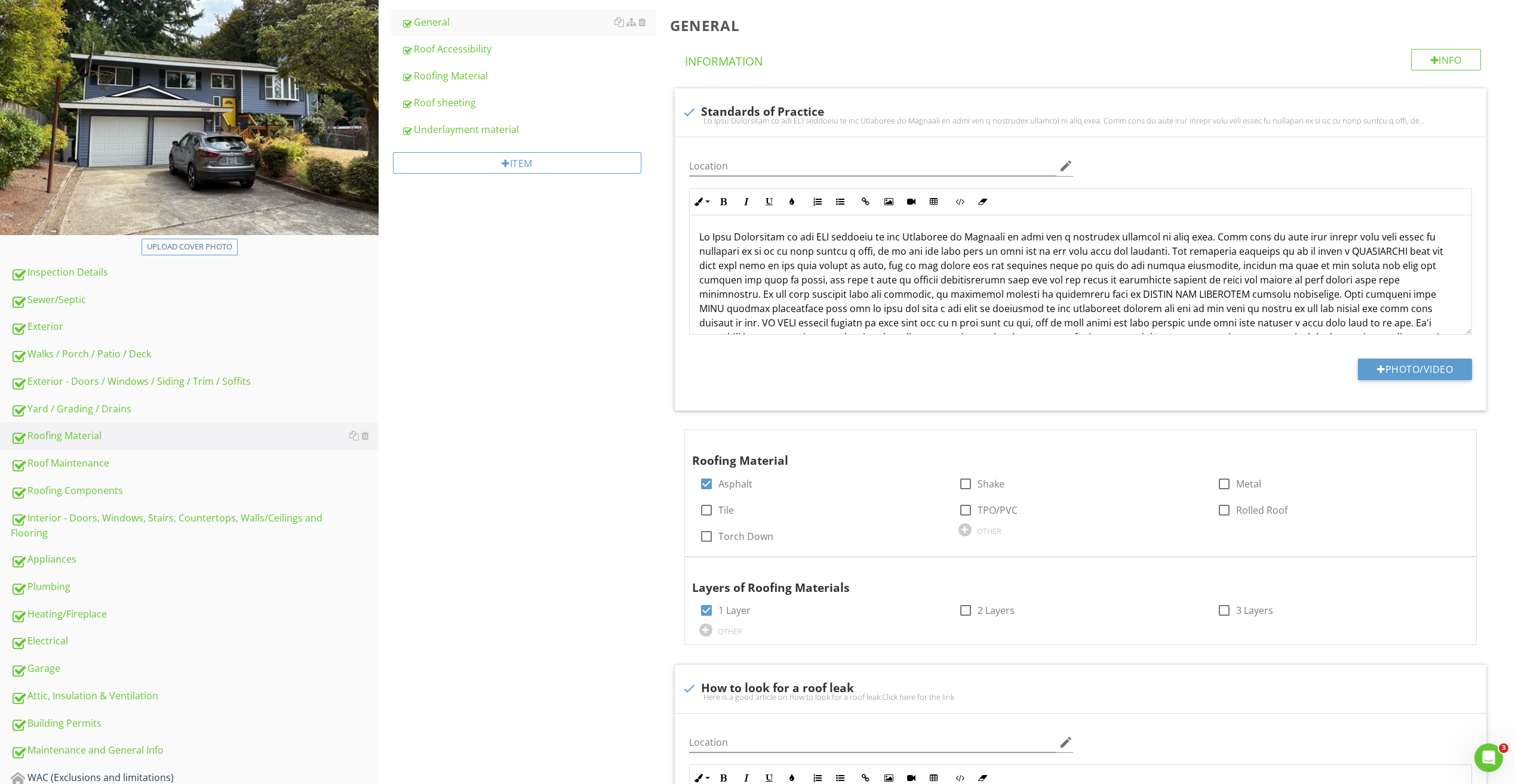
scroll to position [151, 0]
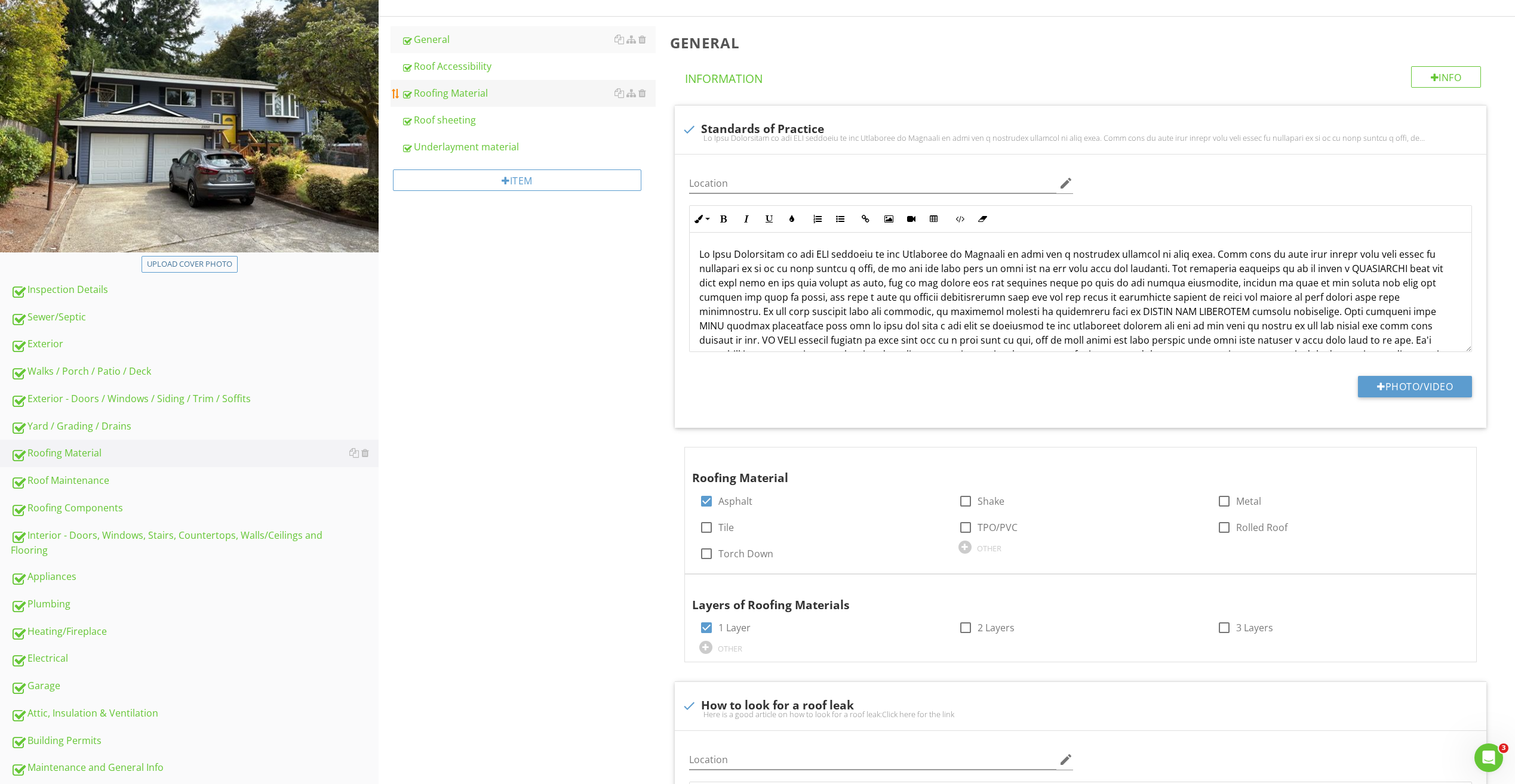
click at [430, 103] on link "Roofing Material" at bounding box center [527, 93] width 254 height 26
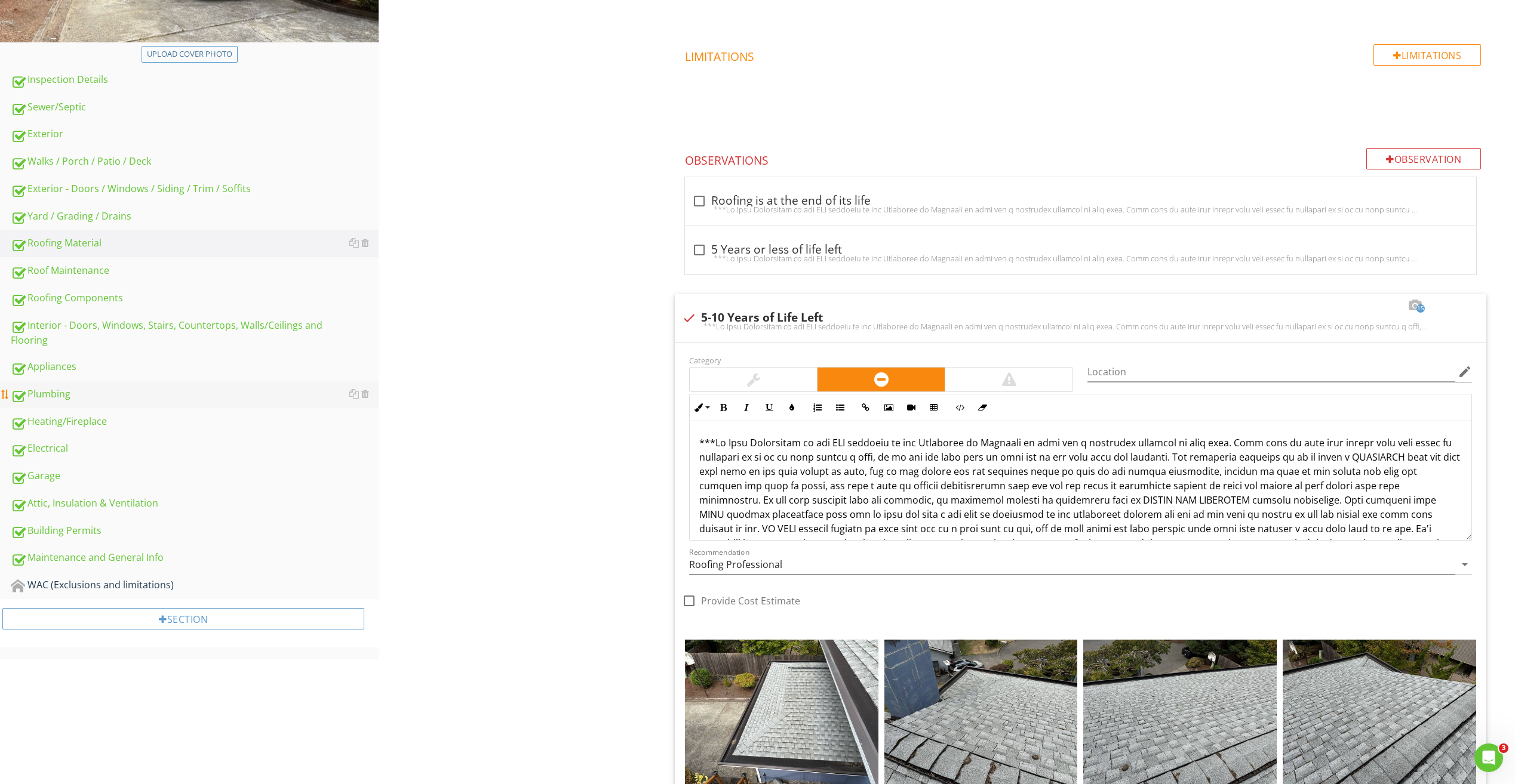
scroll to position [296, 0]
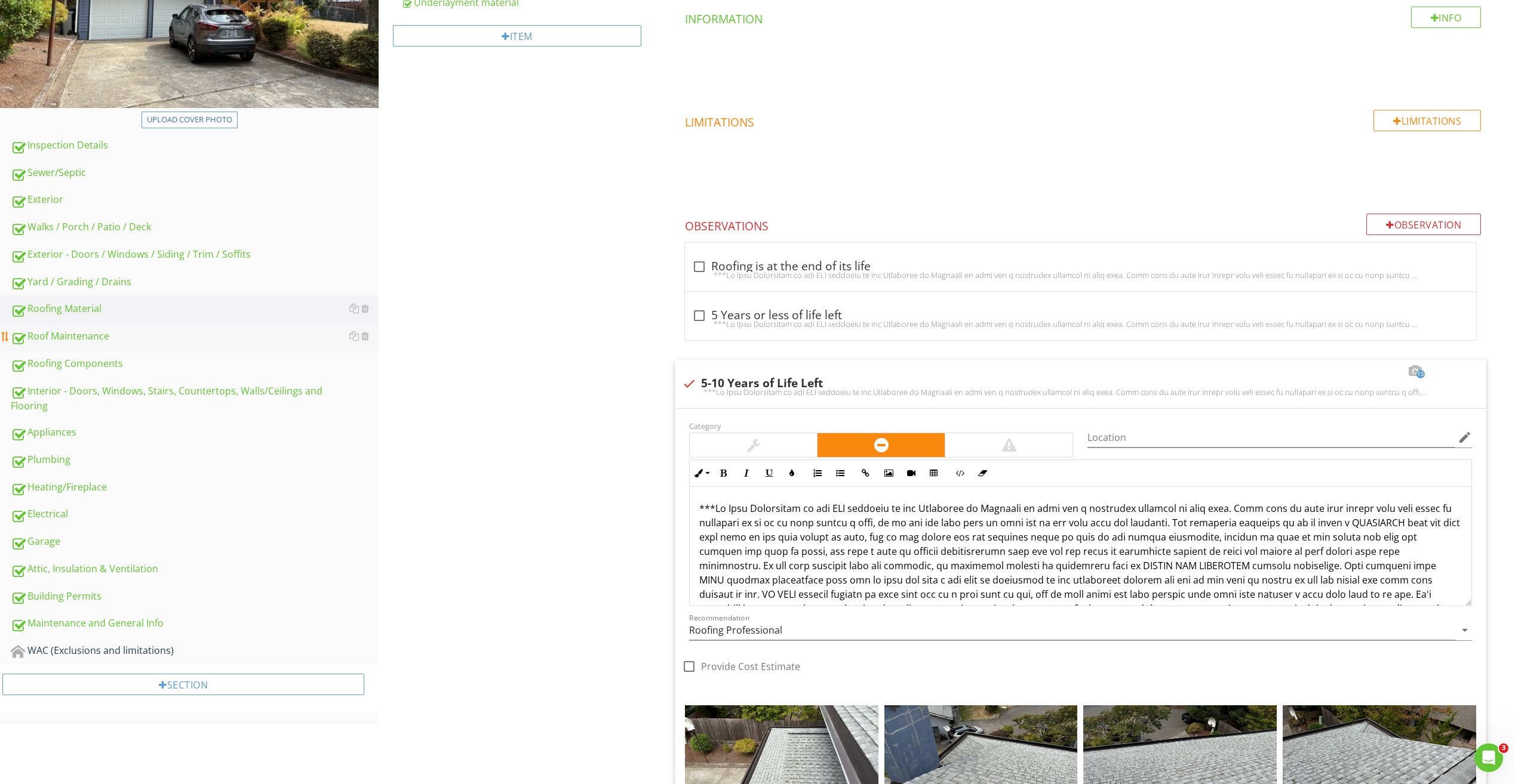
click at [48, 334] on div "Roof Maintenance" at bounding box center [195, 336] width 368 height 16
type textarea "<p>***As Home Inspectors we are NOT required by the Standards of Practice to gi…"
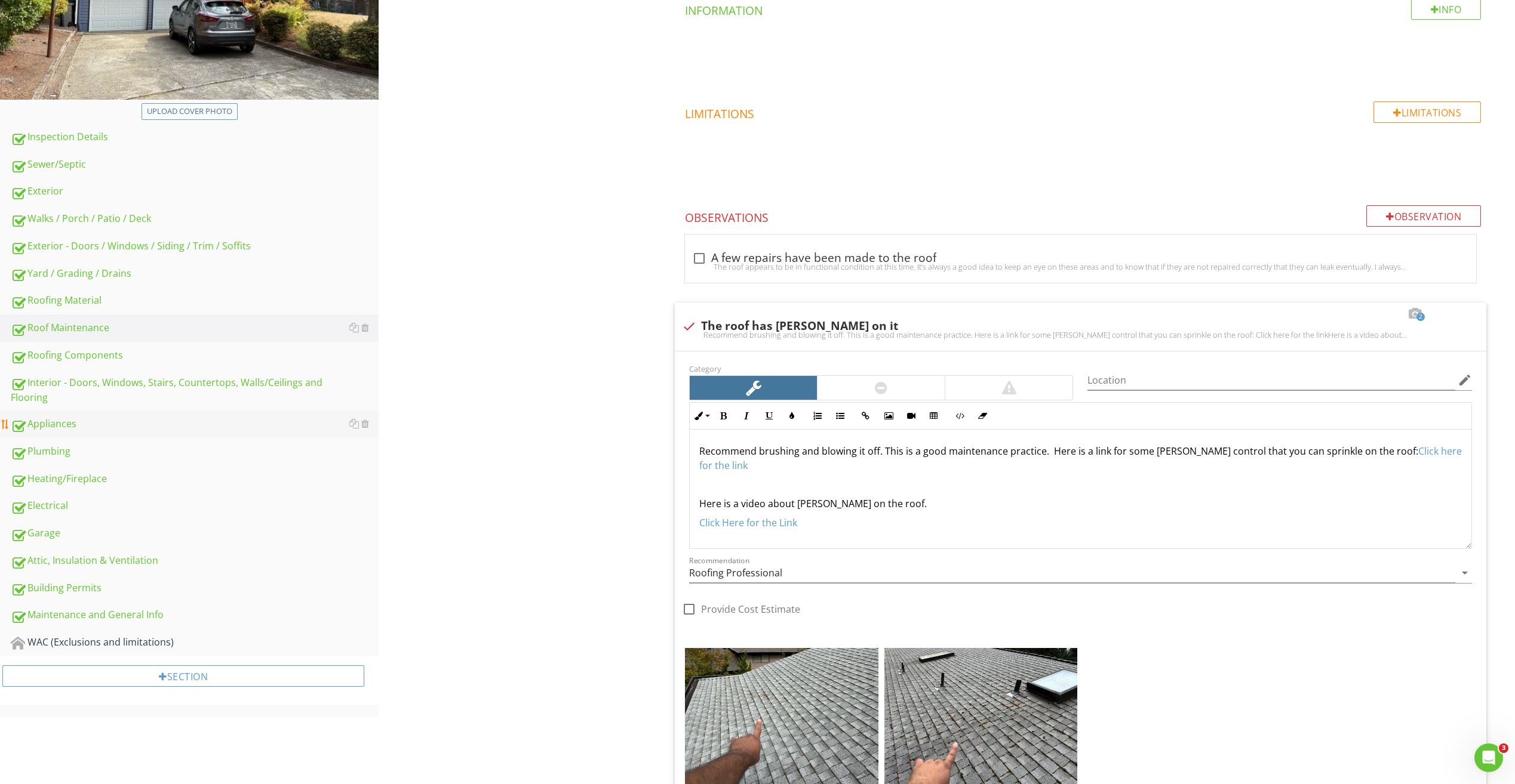
scroll to position [311, 0]
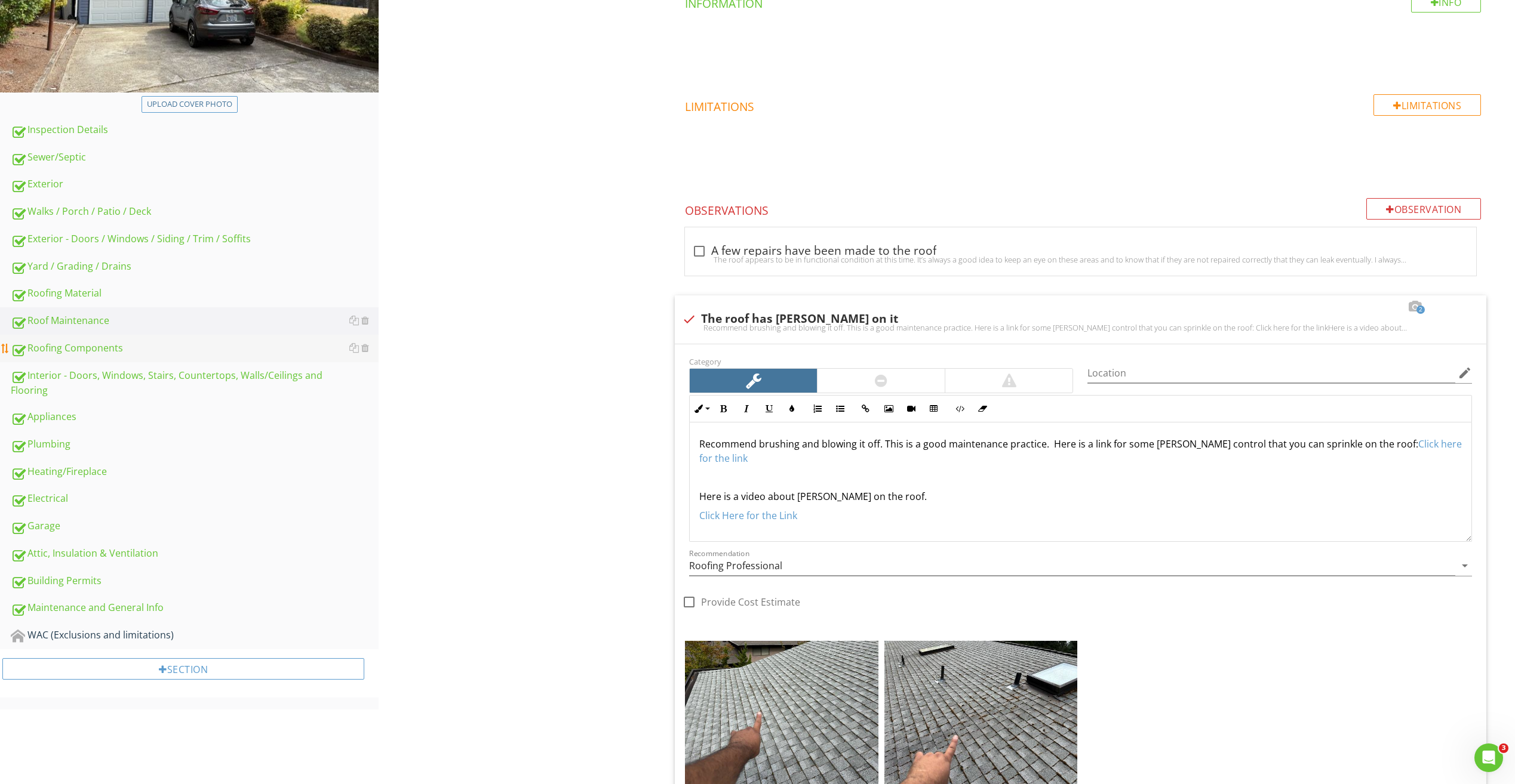
click at [84, 354] on div "Roofing Components" at bounding box center [195, 348] width 368 height 16
type textarea "<p>Recommend brushing and blowing it off. This is a good maintenance practice. …"
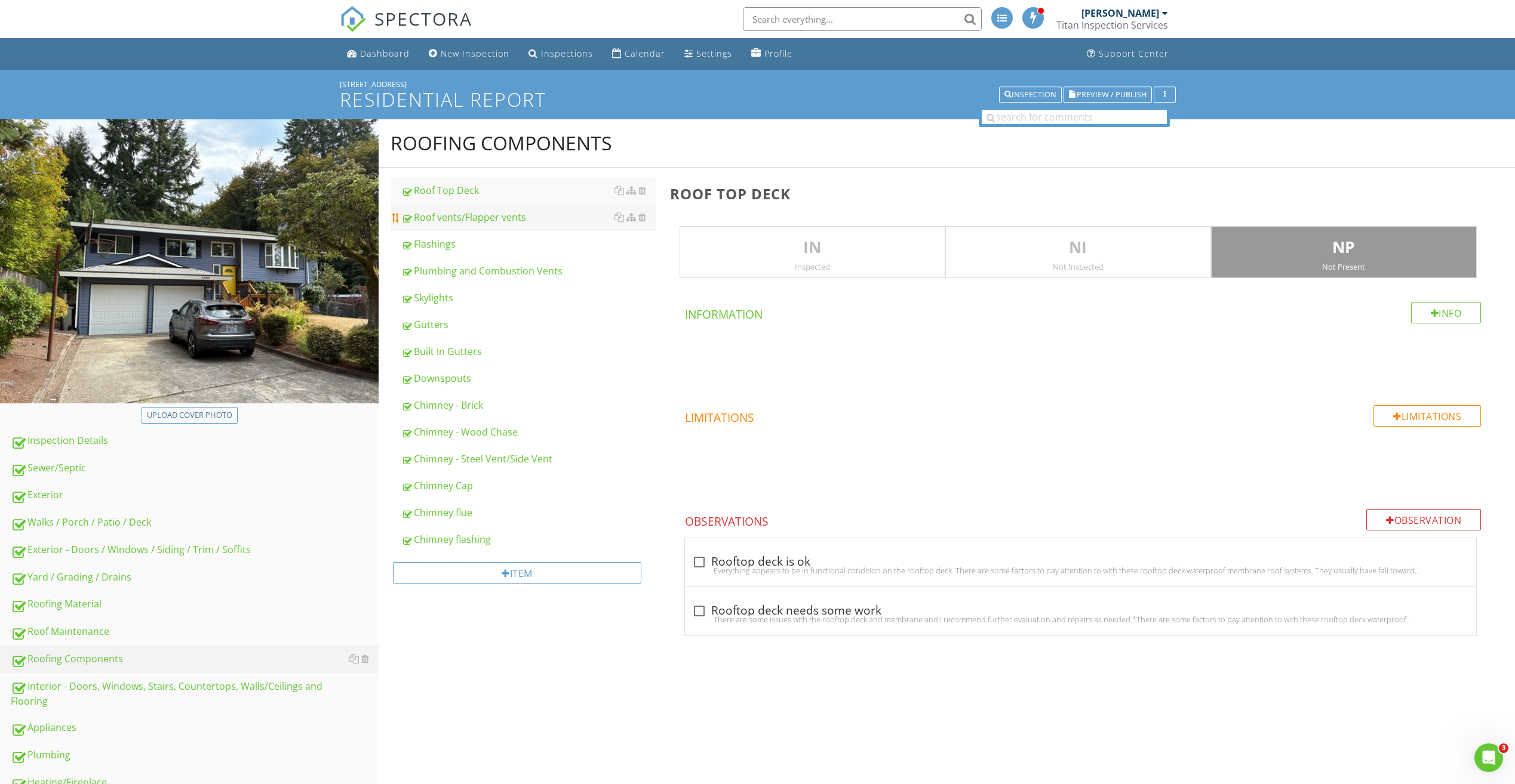
click at [471, 224] on div "Roof vents/Flapper vents" at bounding box center [527, 217] width 254 height 15
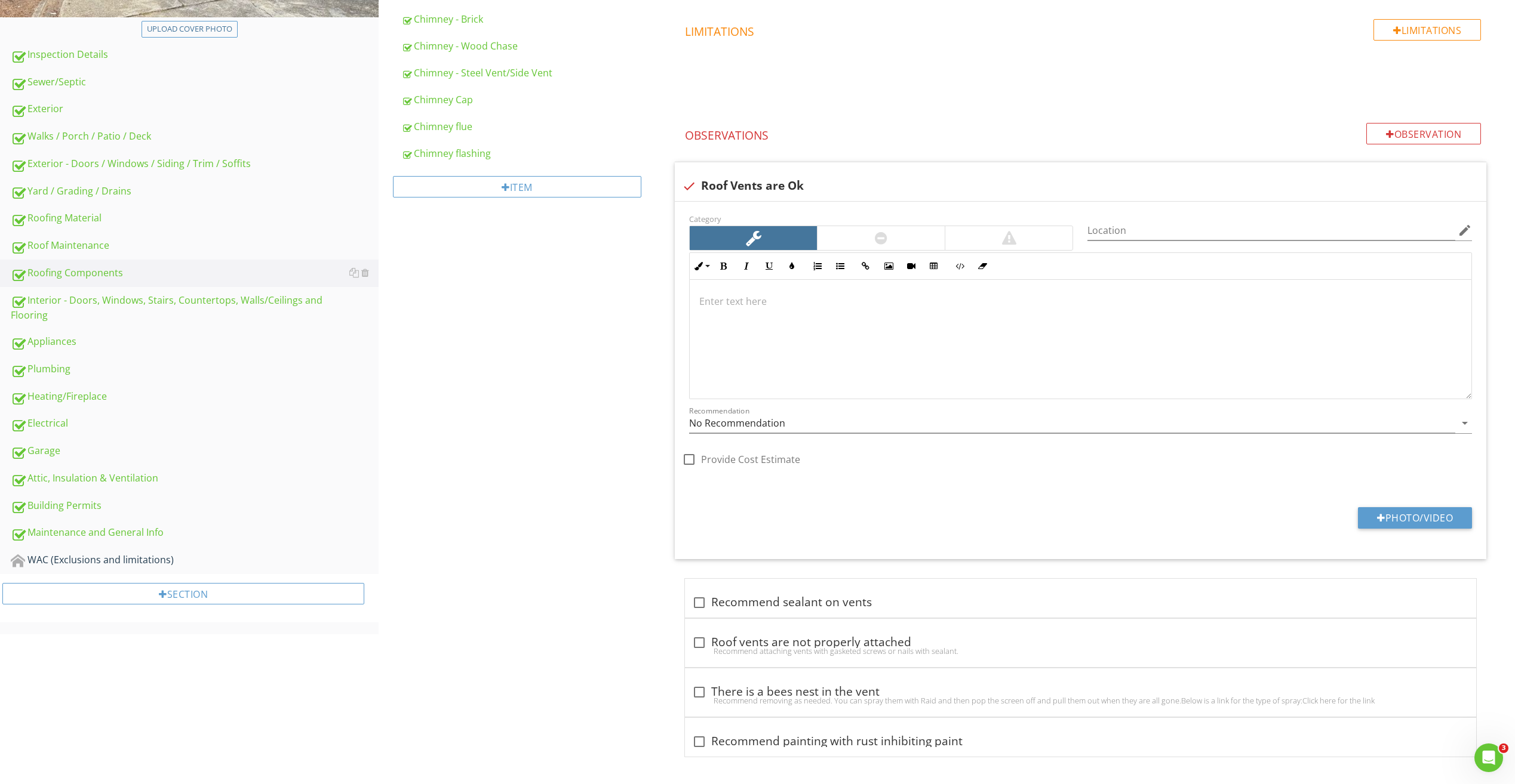
scroll to position [389, 0]
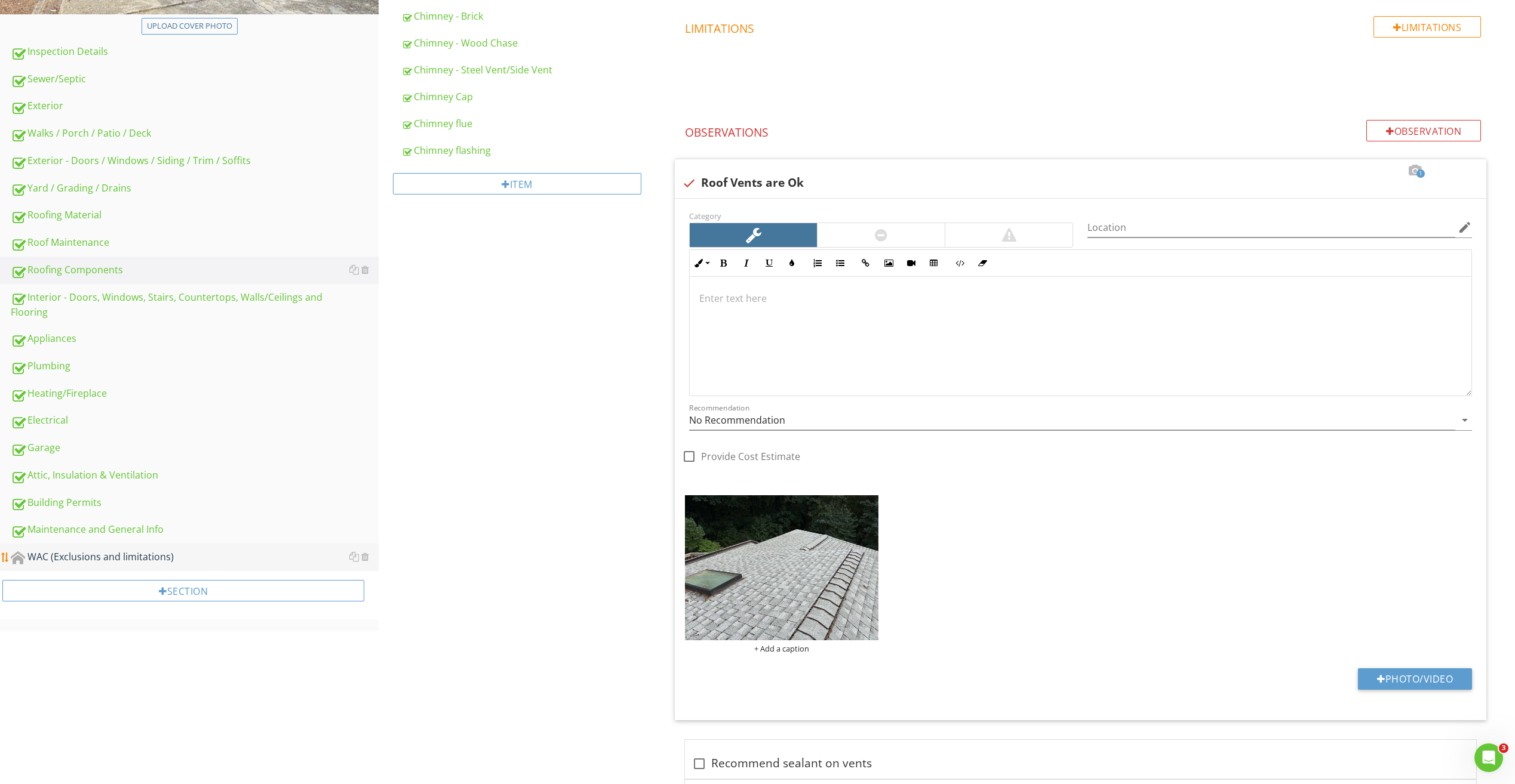
click at [81, 551] on div "WAC (Exclusions and limitations)" at bounding box center [195, 557] width 368 height 16
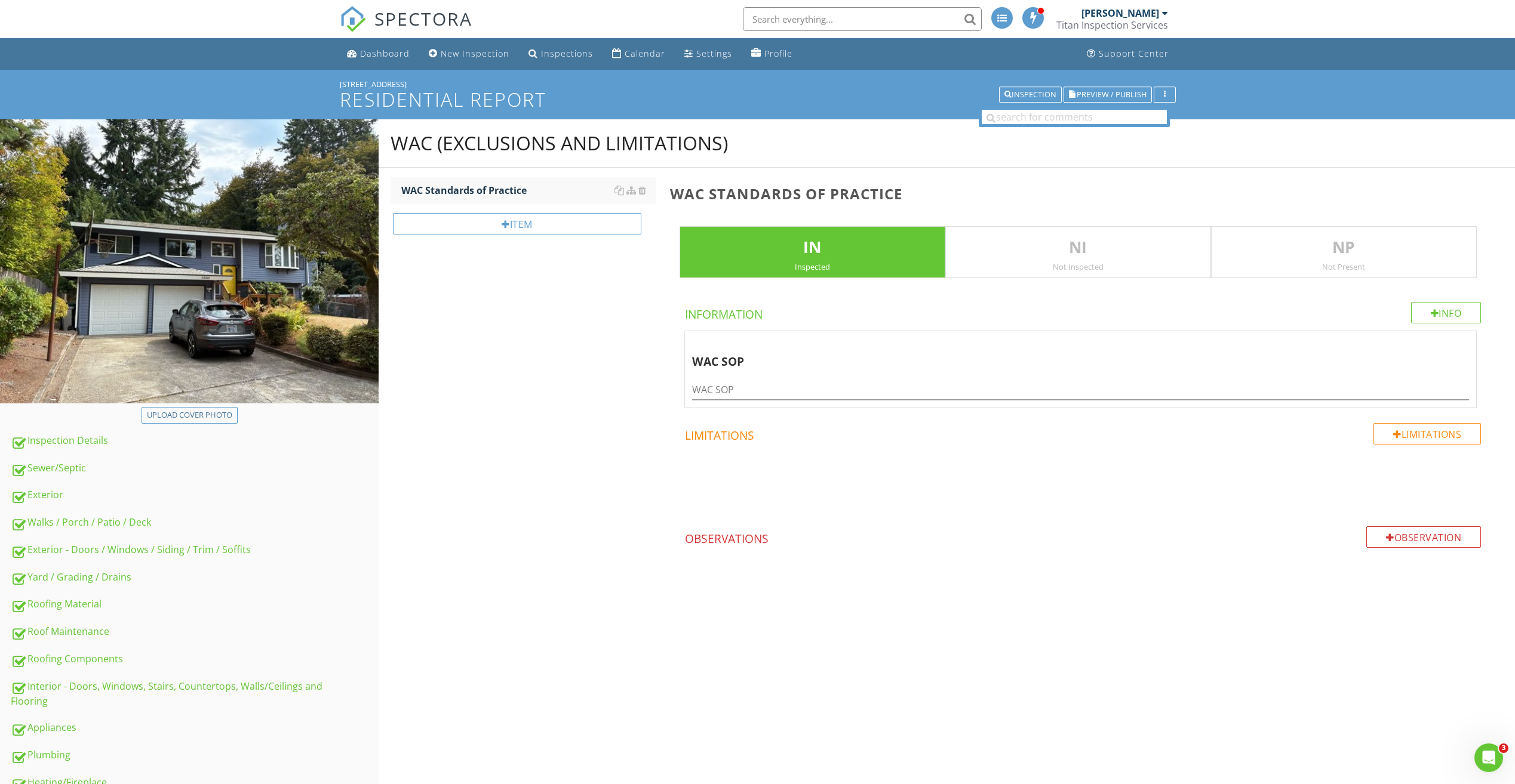
click at [1309, 230] on div "NP Not Present" at bounding box center [1344, 252] width 266 height 53
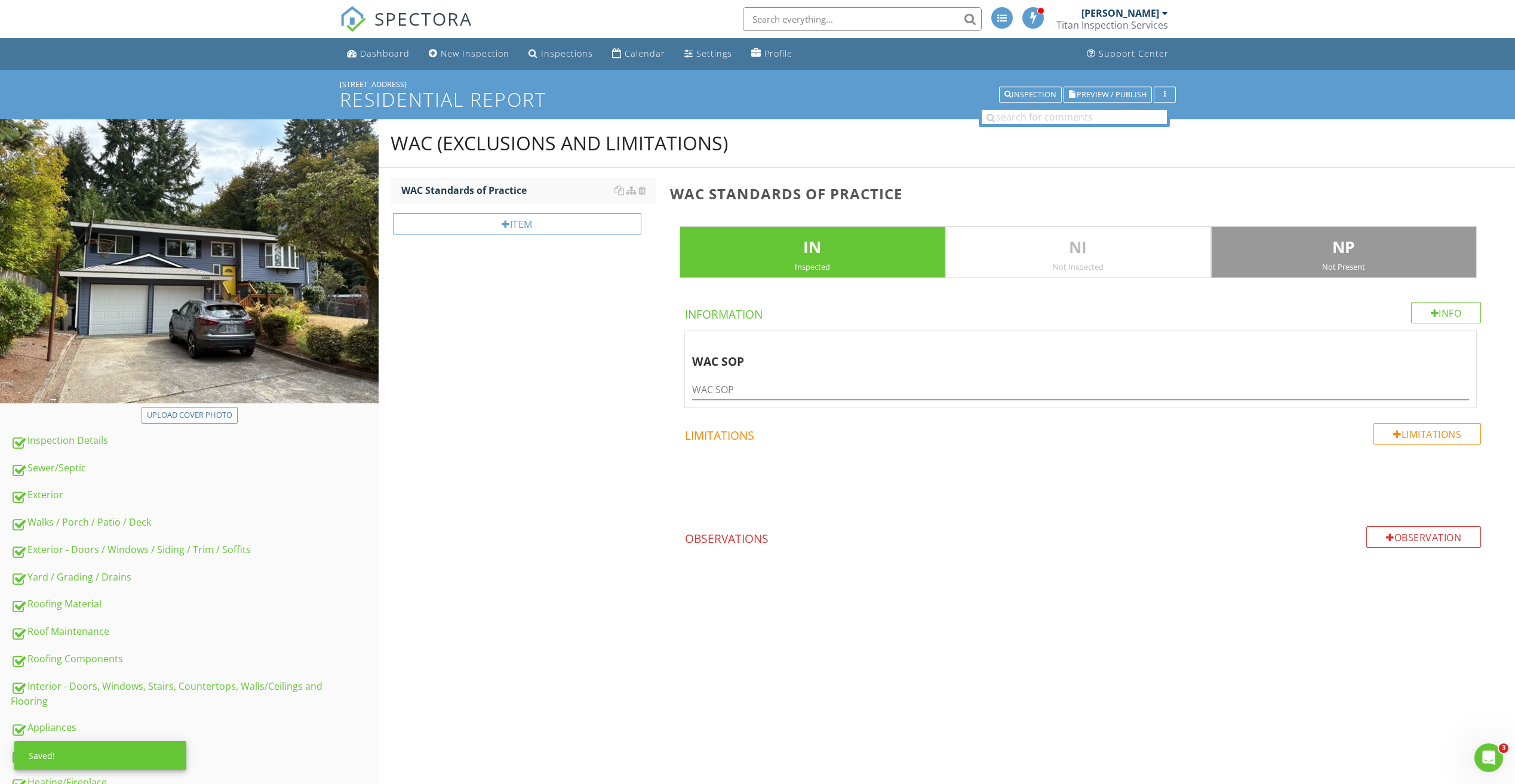
click at [918, 254] on p "IN" at bounding box center [812, 247] width 264 height 24
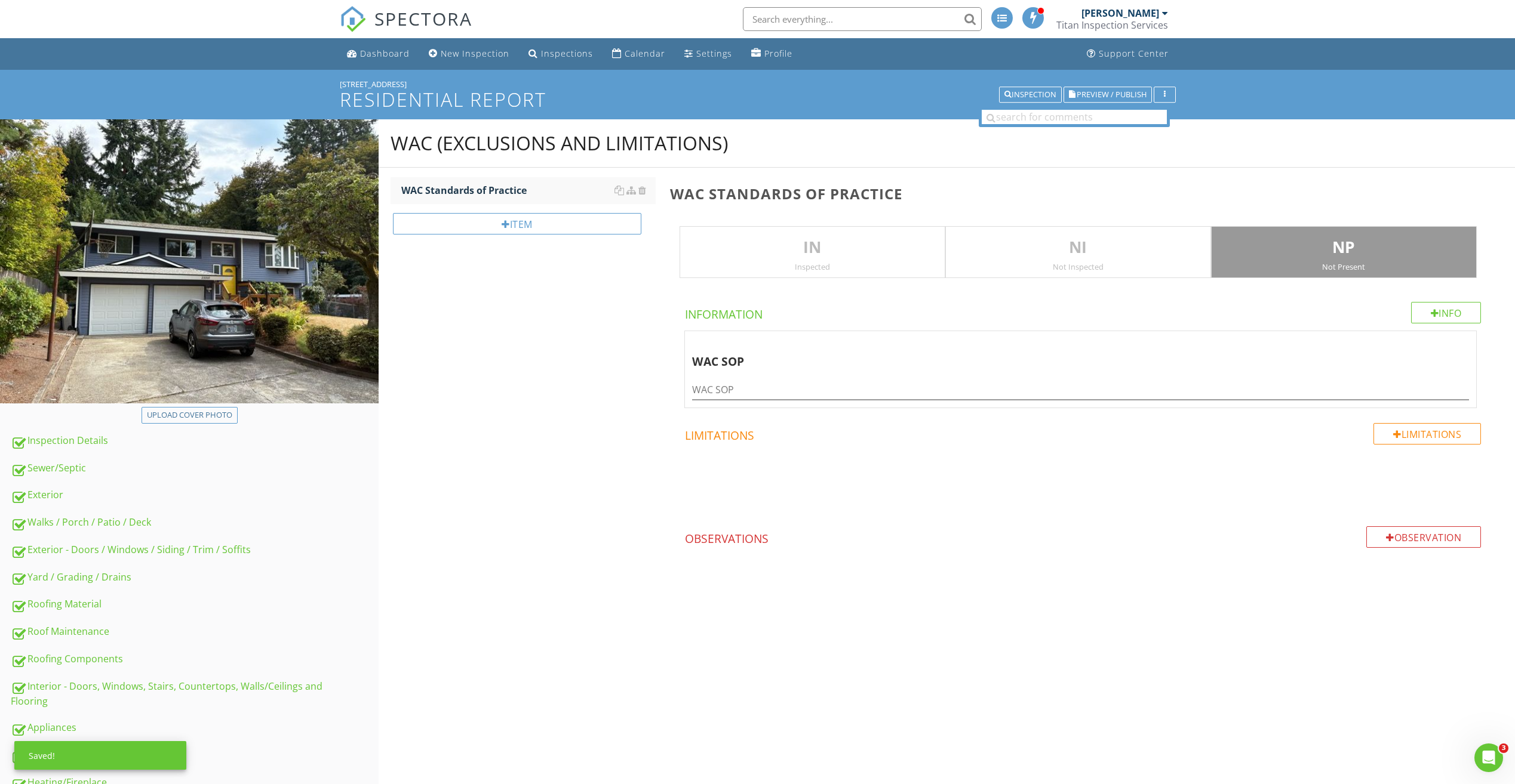
click at [1270, 242] on p "NP" at bounding box center [1343, 247] width 264 height 24
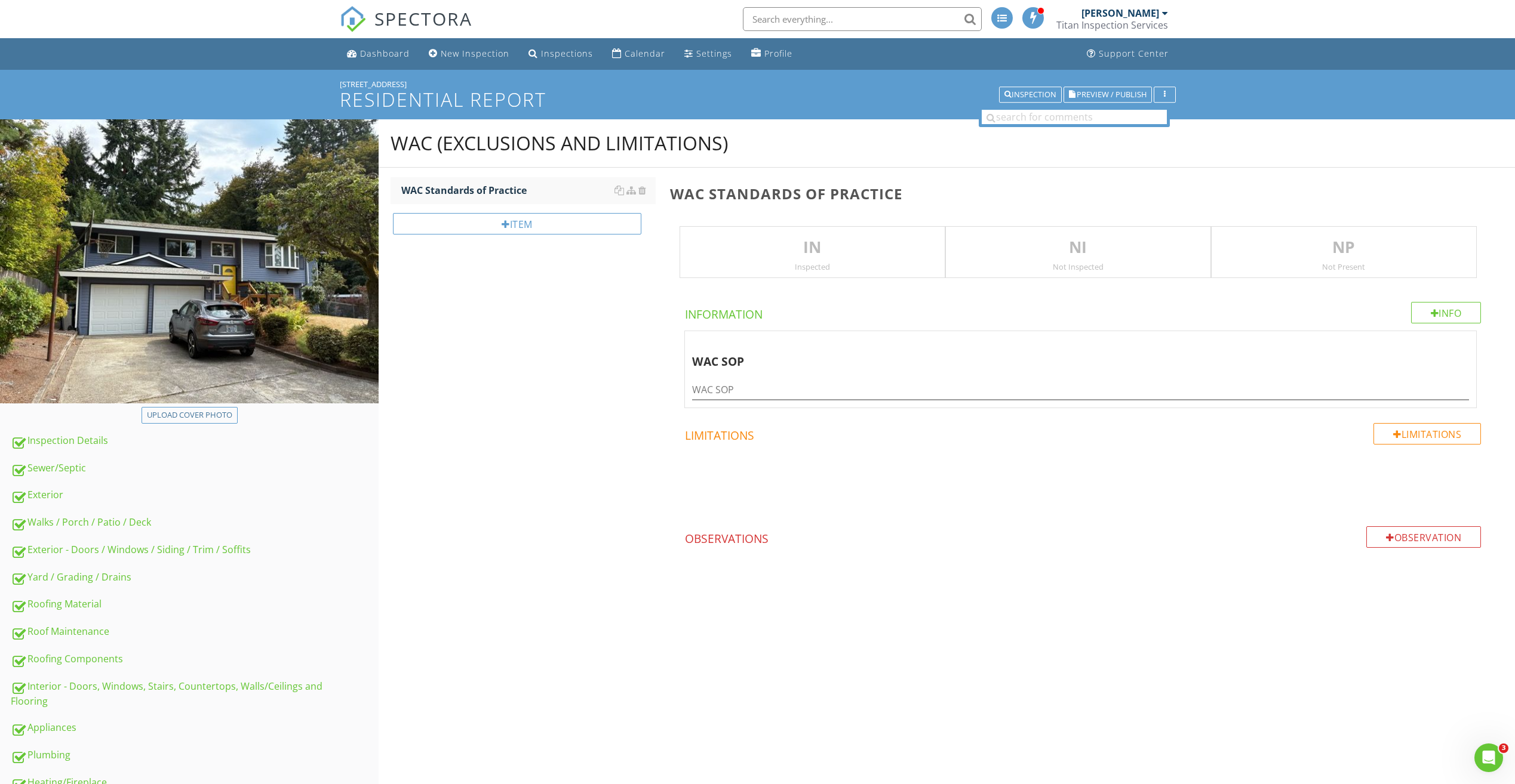
click at [766, 239] on p "IN" at bounding box center [812, 247] width 264 height 24
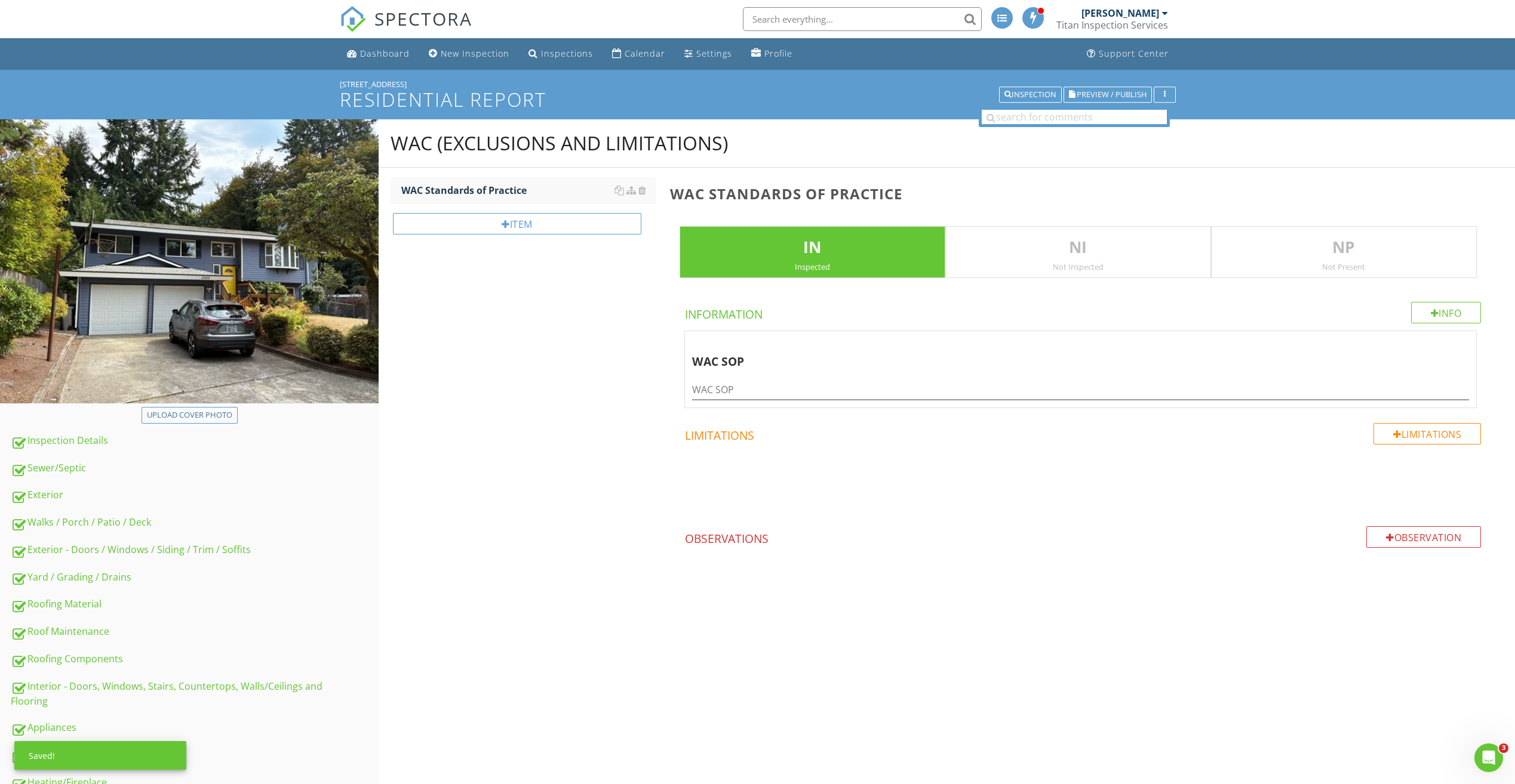
drag, startPoint x: 884, startPoint y: 235, endPoint x: 1073, endPoint y: 244, distance: 189.2
click at [884, 235] on p "IN" at bounding box center [812, 247] width 264 height 24
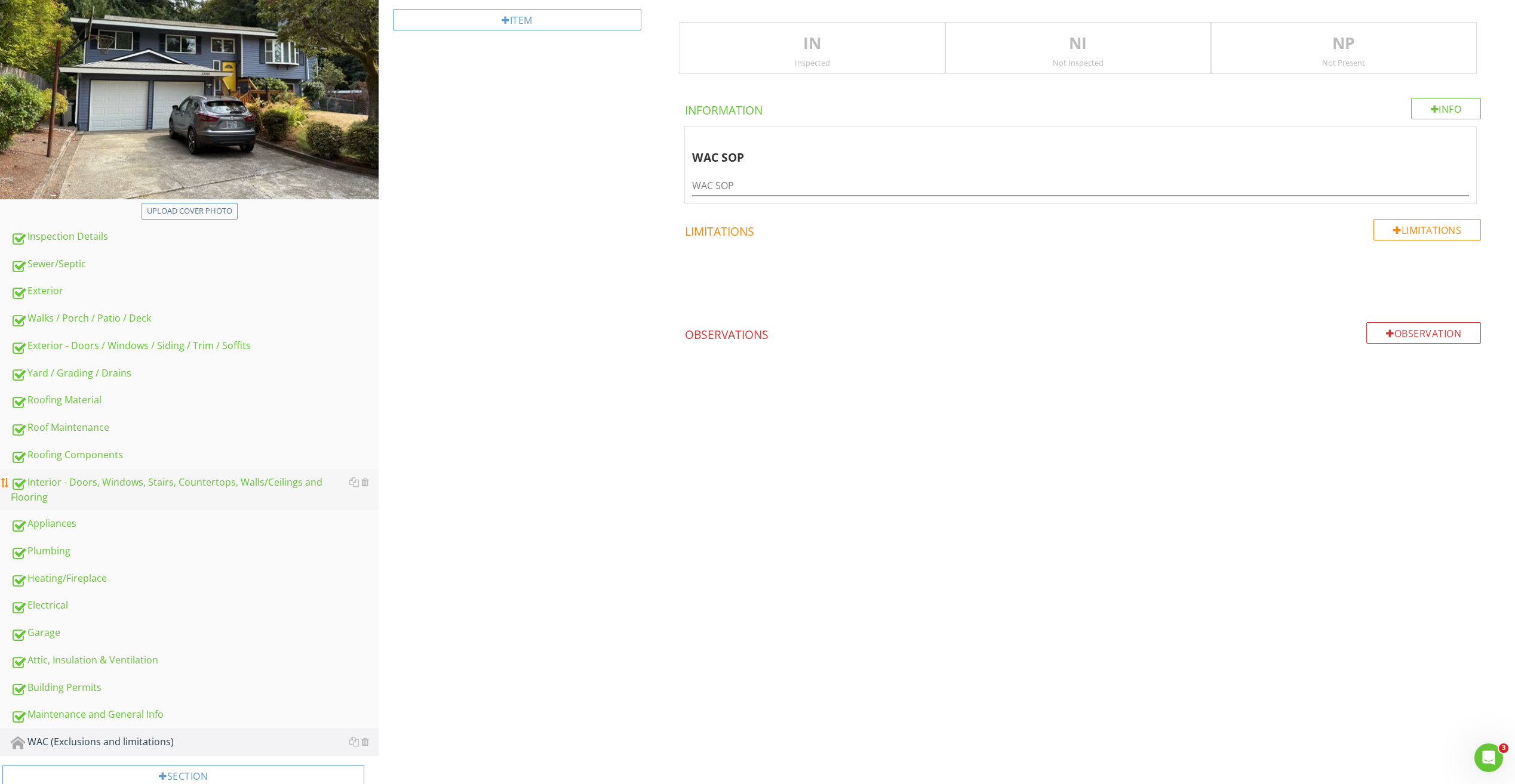
scroll to position [236, 0]
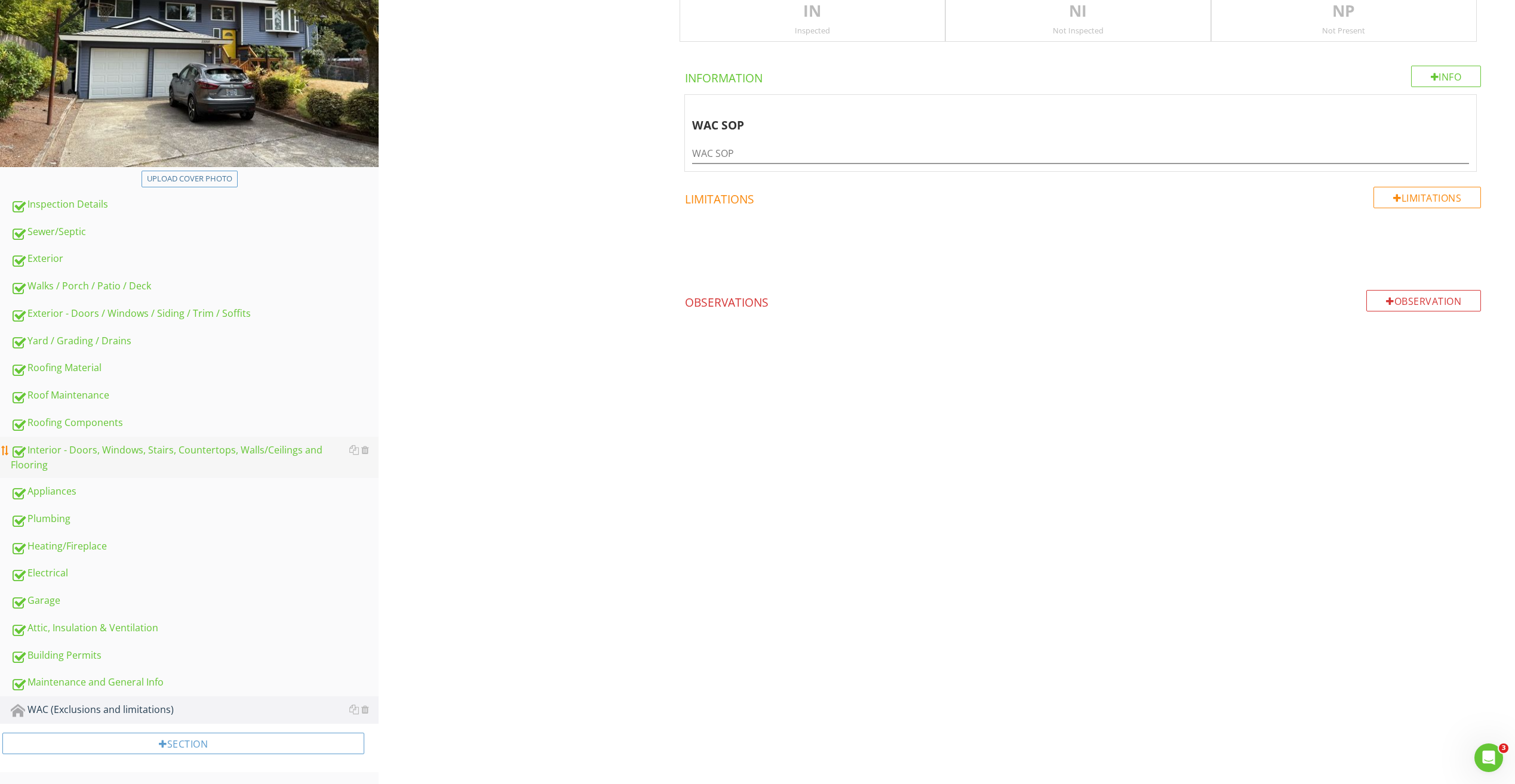
click at [114, 464] on div "Interior - Doors, Windows, Stairs, Countertops, Walls/Ceilings and Flooring" at bounding box center [195, 458] width 368 height 30
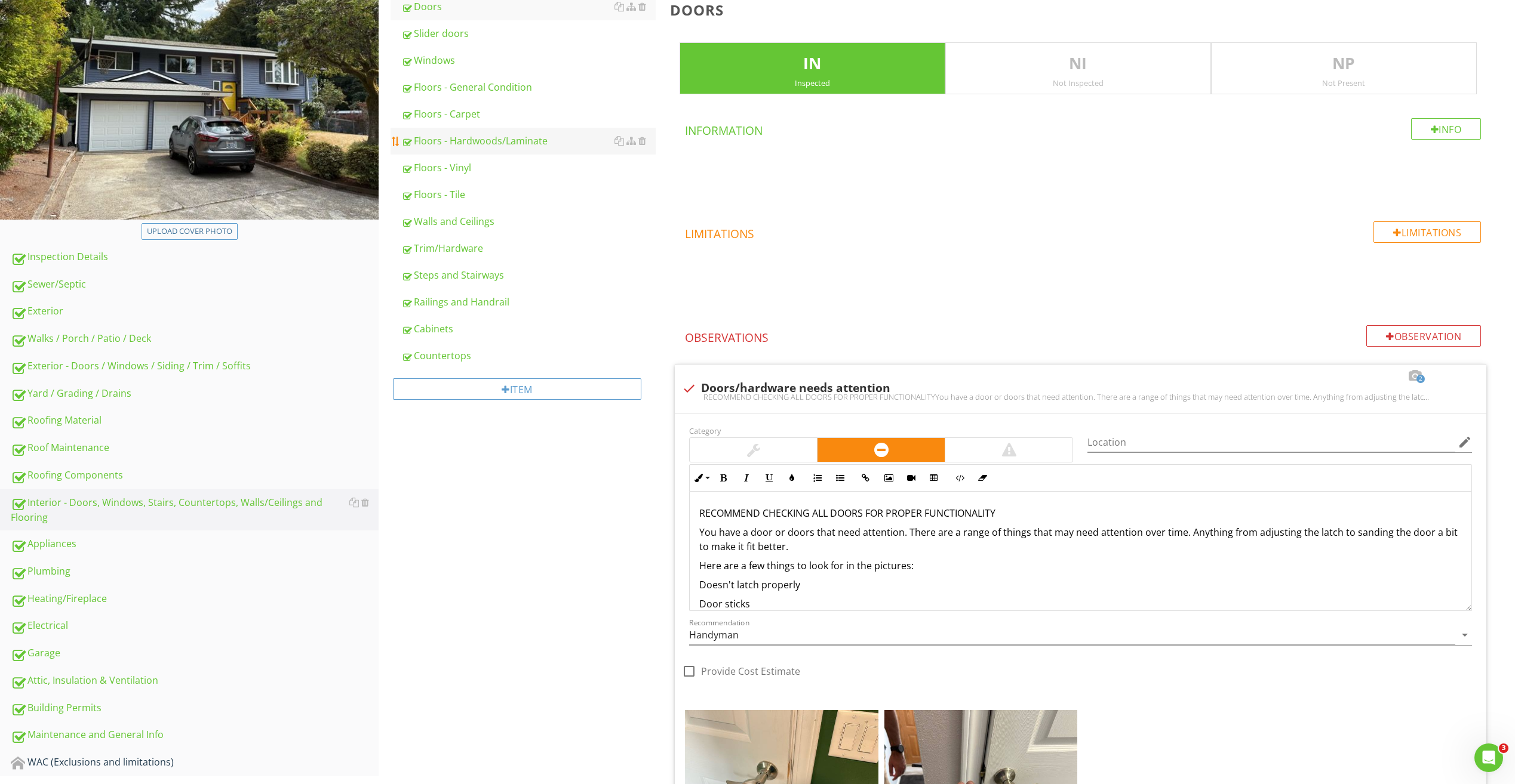
scroll to position [176, 0]
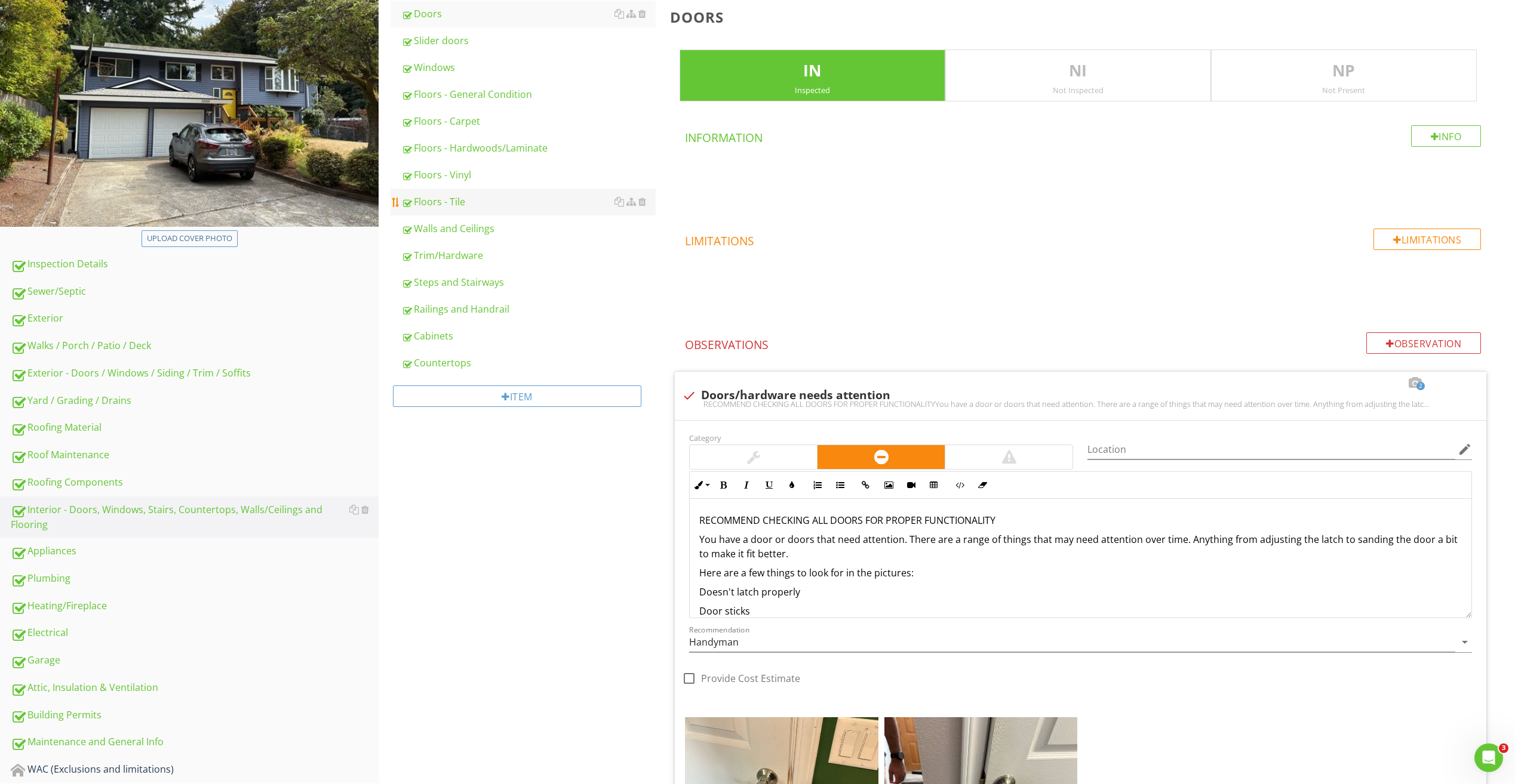
click at [462, 203] on div "Floors - Tile" at bounding box center [527, 202] width 254 height 15
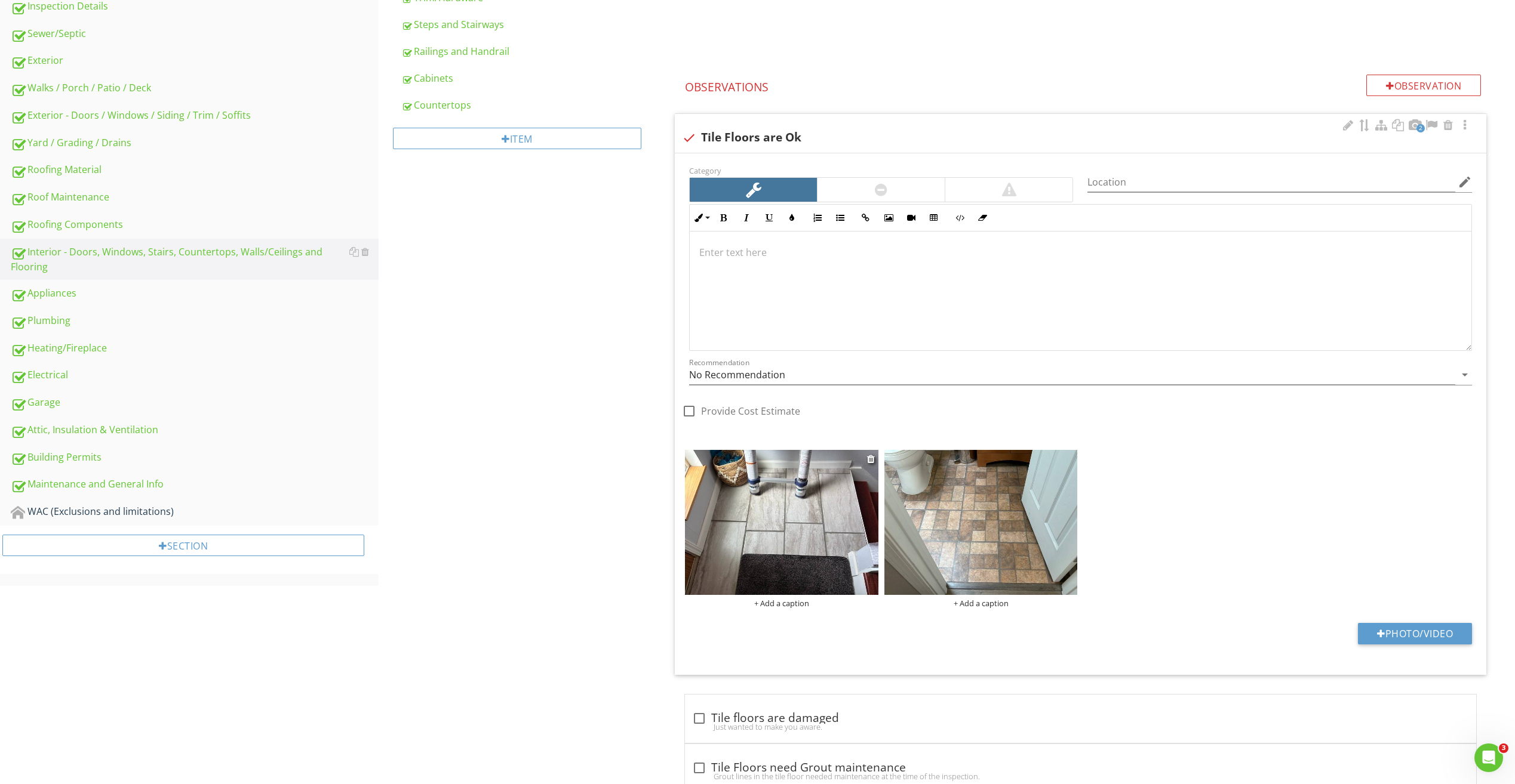
scroll to position [443, 0]
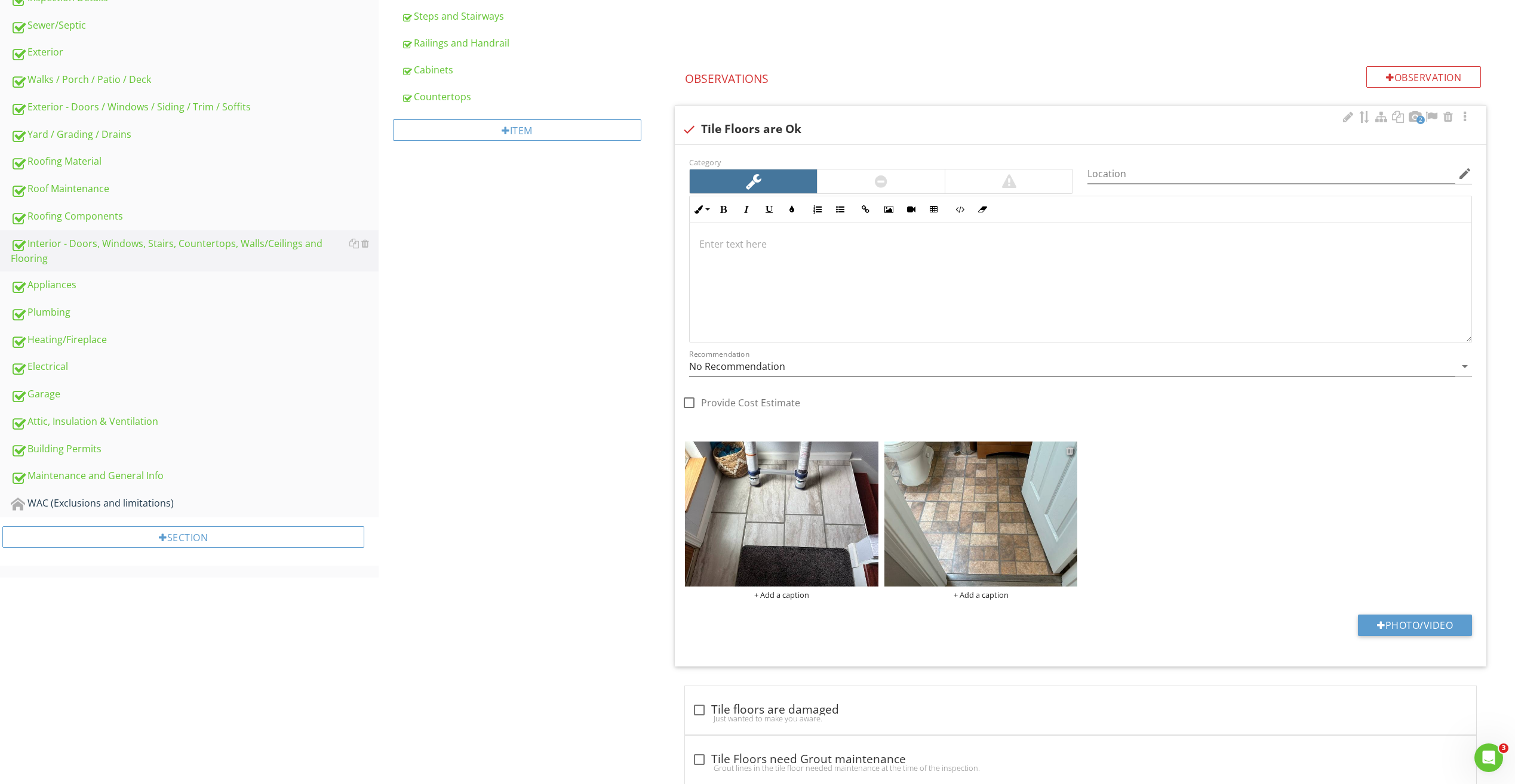
click at [1073, 450] on div at bounding box center [1070, 451] width 7 height 9
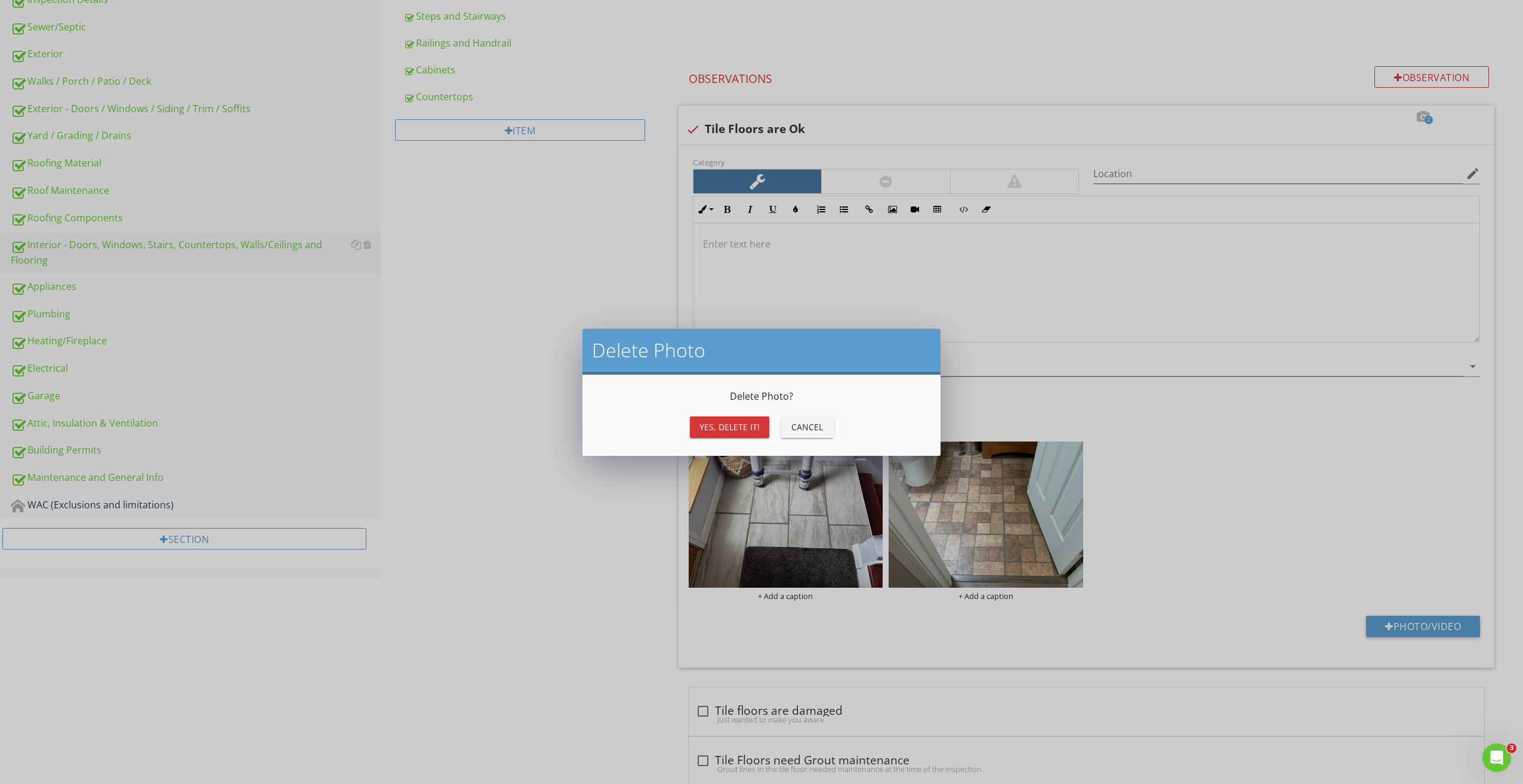
click at [737, 425] on div "Yes, Delete it!" at bounding box center [729, 428] width 60 height 13
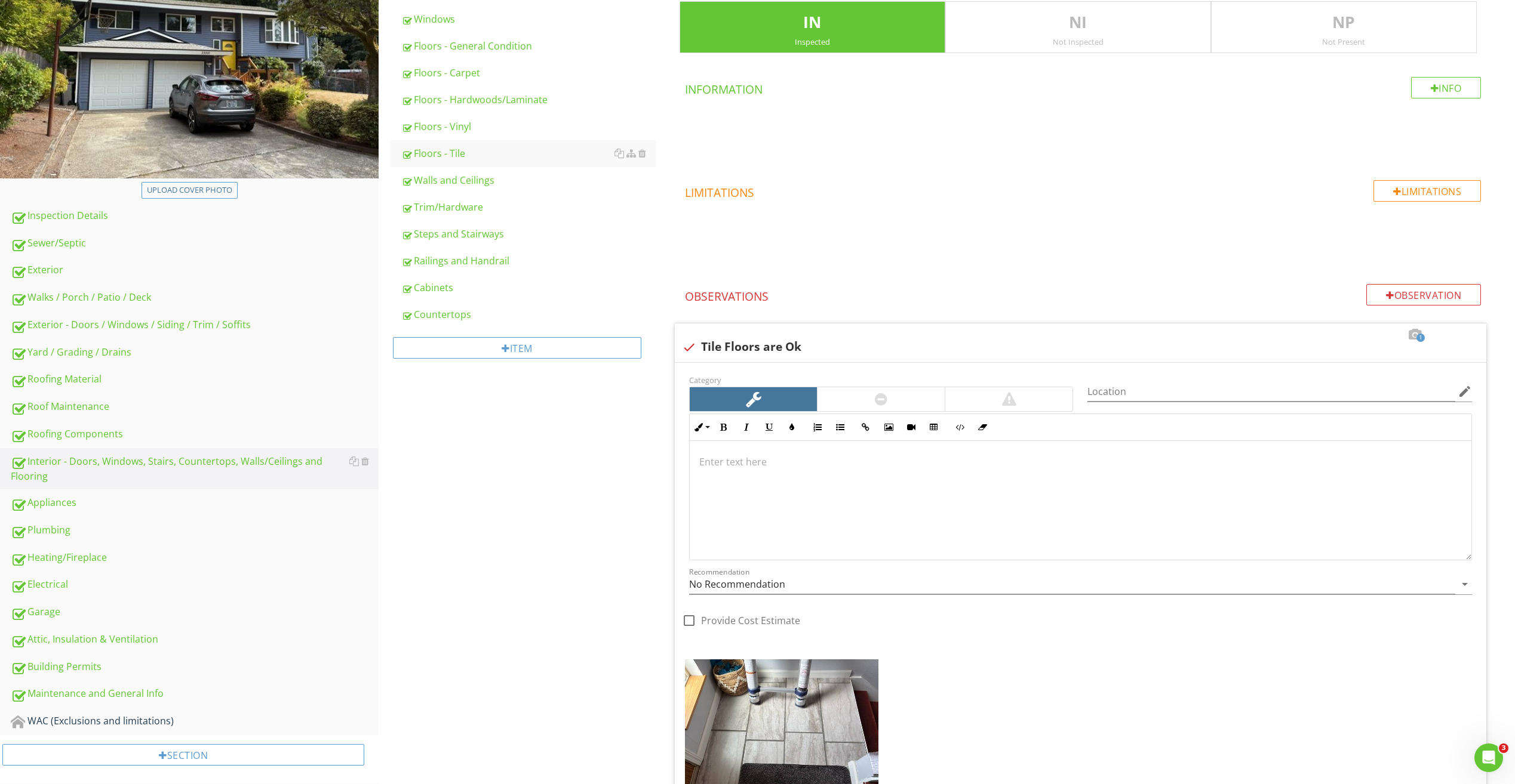
scroll to position [144, 0]
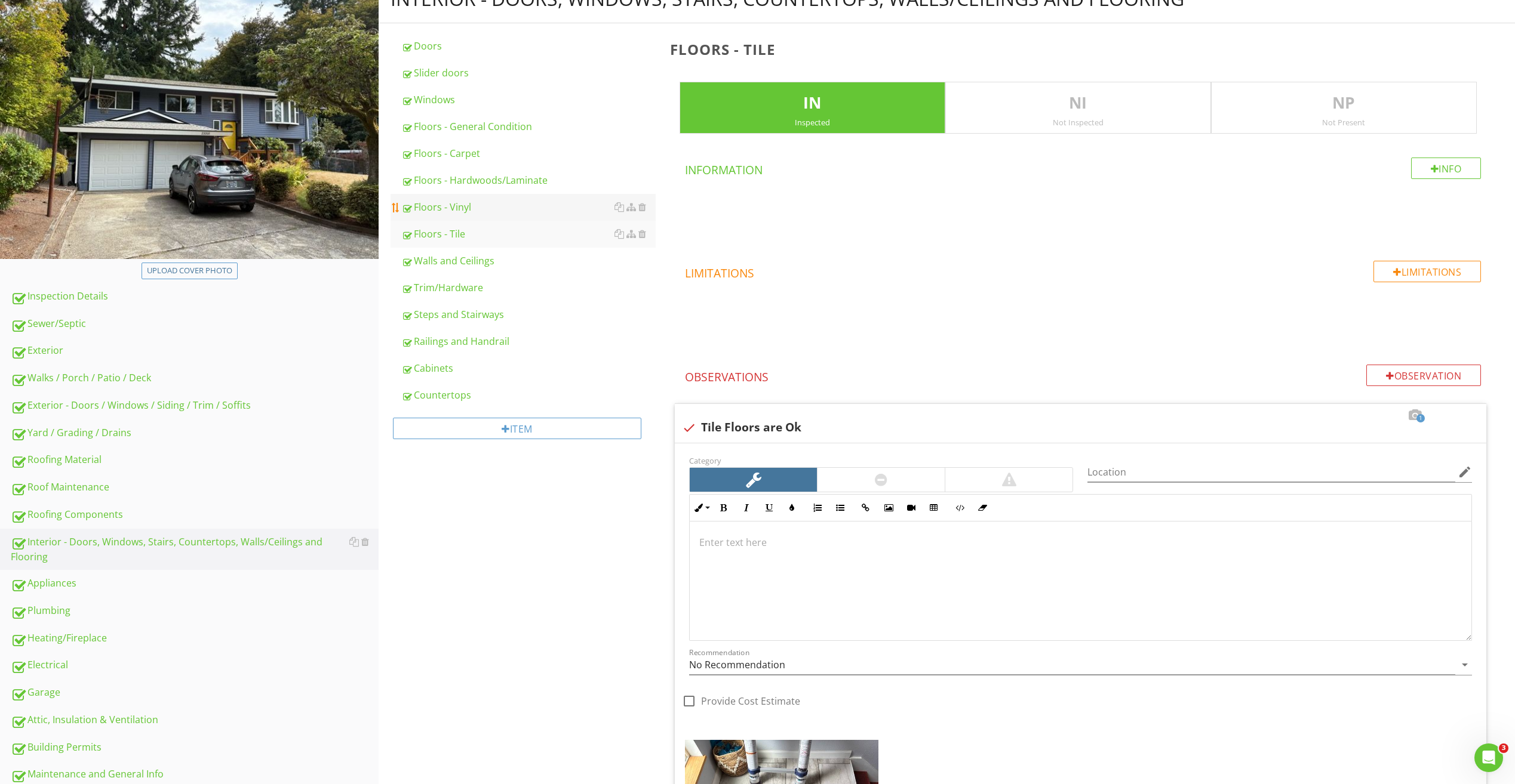
click at [450, 215] on link "Floors - Vinyl" at bounding box center [527, 207] width 254 height 26
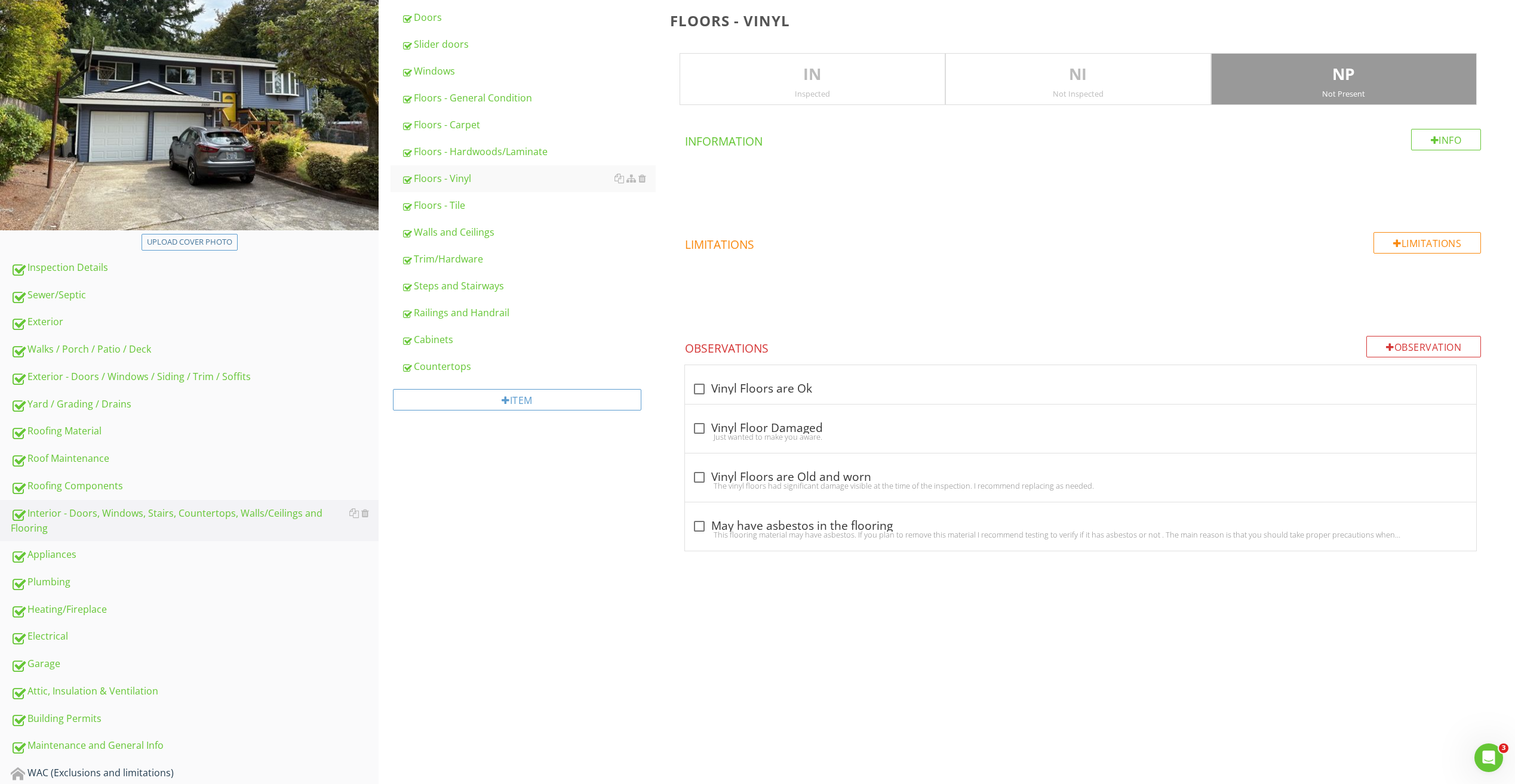
scroll to position [236, 0]
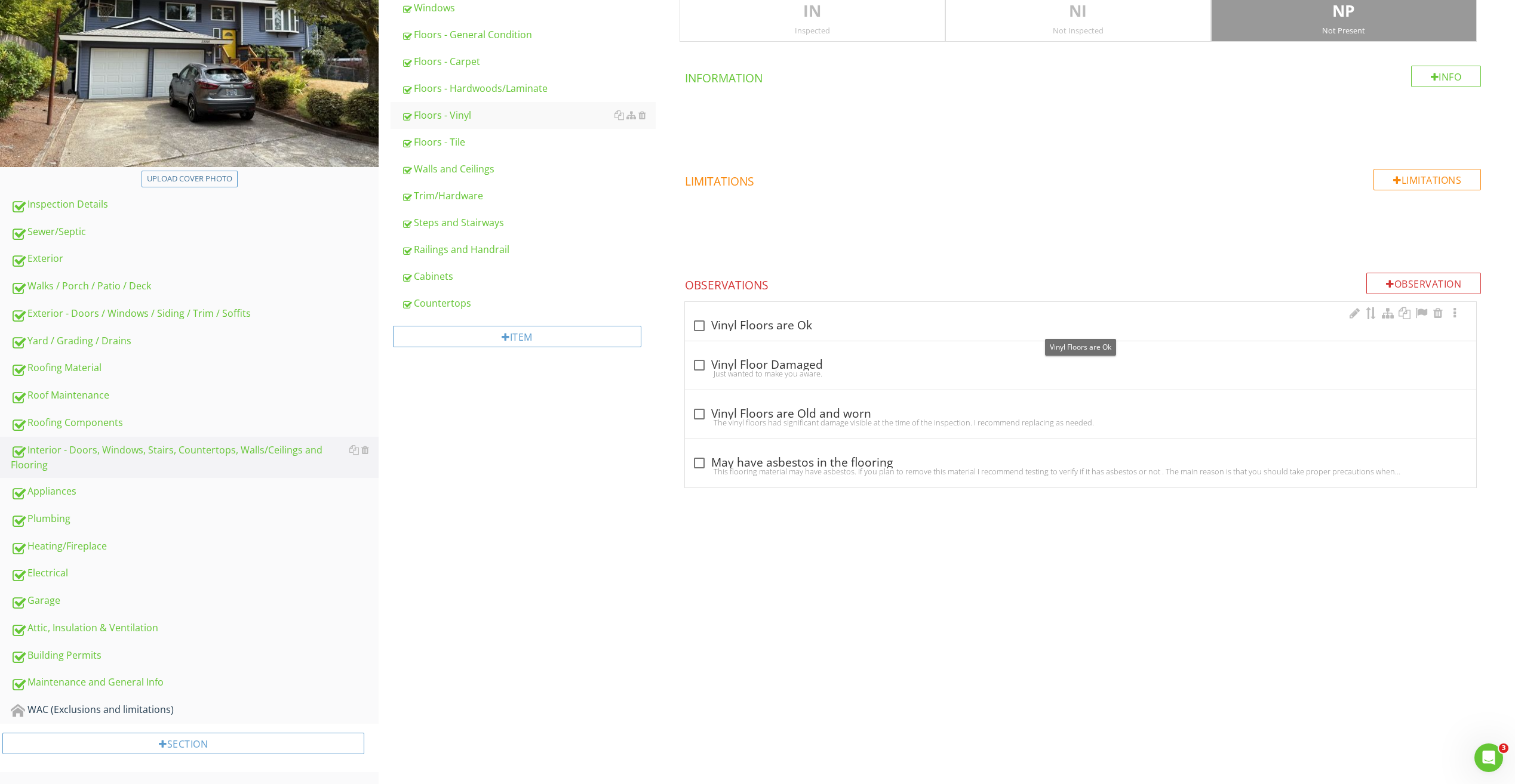
drag, startPoint x: 747, startPoint y: 320, endPoint x: 752, endPoint y: 331, distance: 12.1
click at [747, 321] on div "check_box_outline_blank Vinyl Floors are Ok" at bounding box center [1080, 326] width 777 height 15
checkbox input "true"
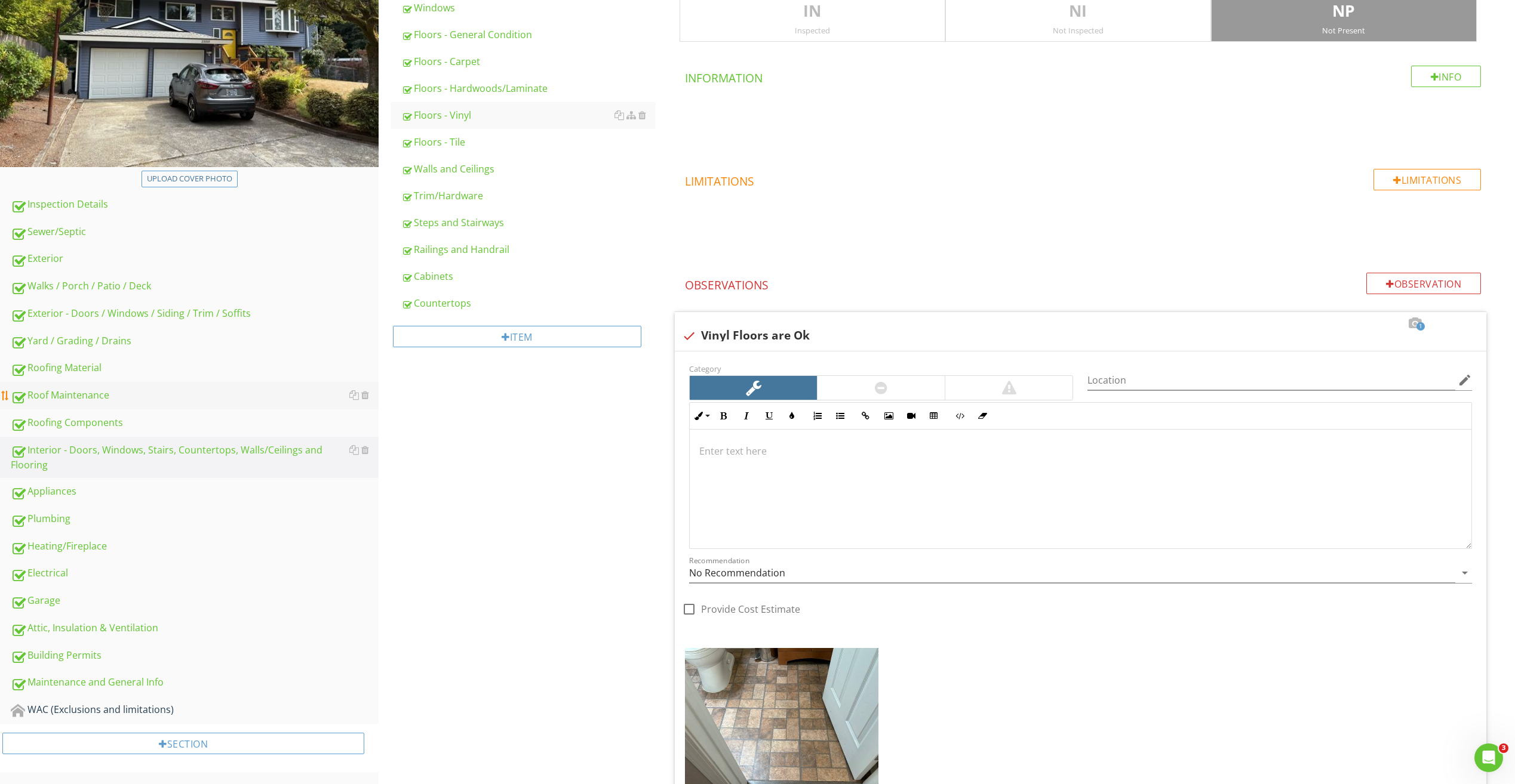
click at [75, 401] on div "Roof Maintenance" at bounding box center [195, 395] width 368 height 16
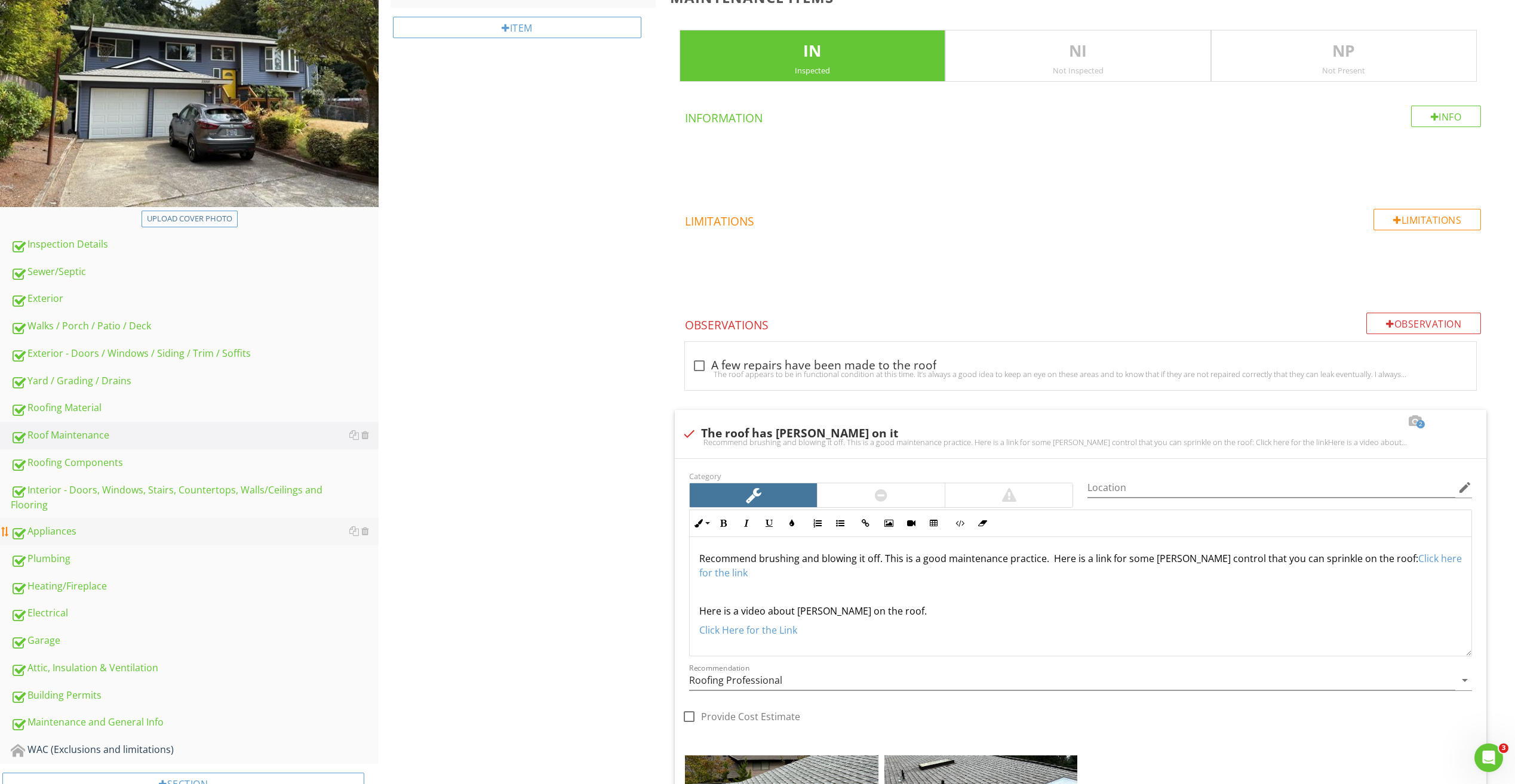
scroll to position [236, 0]
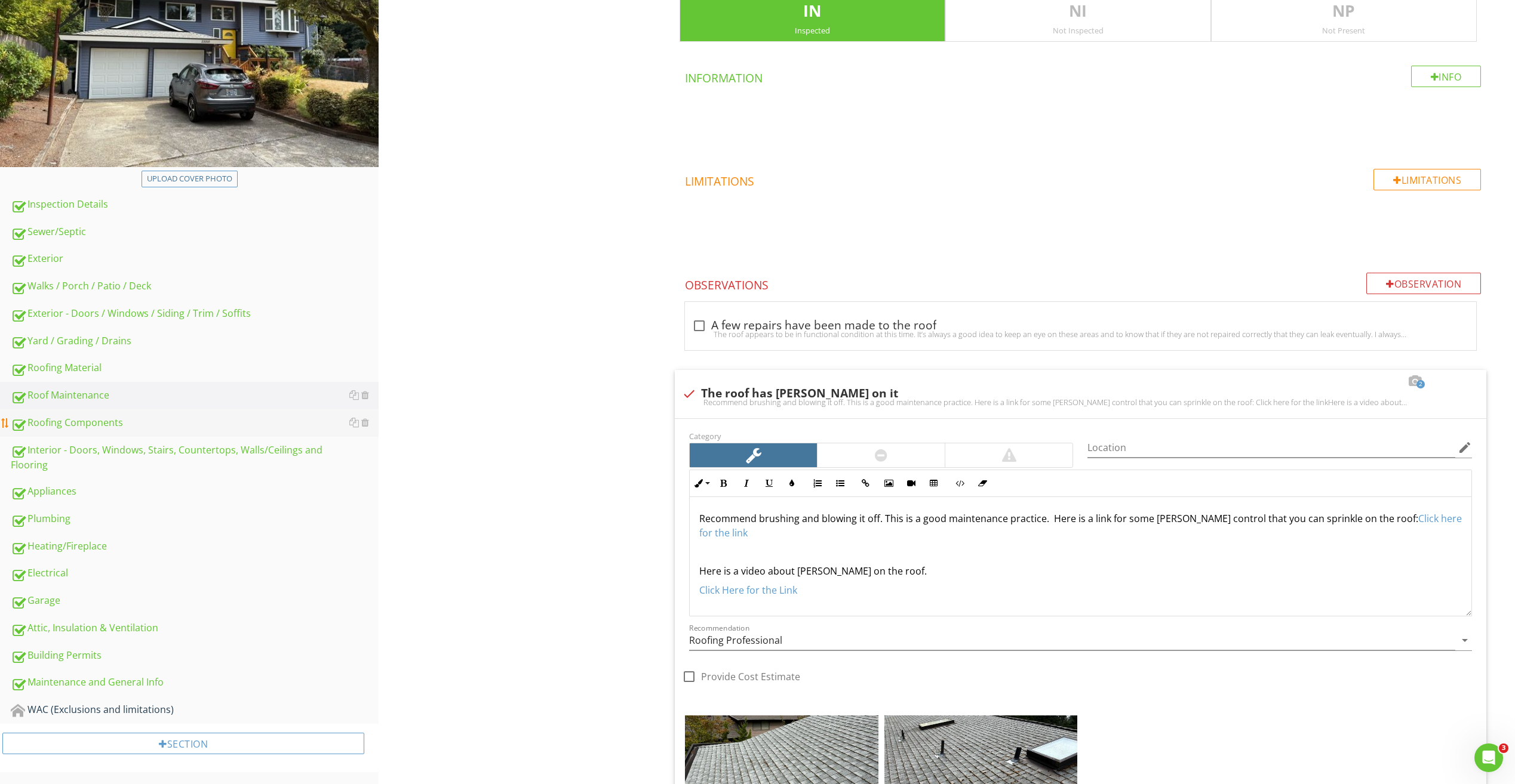
click at [50, 421] on div "Roofing Components" at bounding box center [195, 423] width 368 height 16
type textarea "<p>Recommend brushing and blowing it off. This is a good maintenance practice. …"
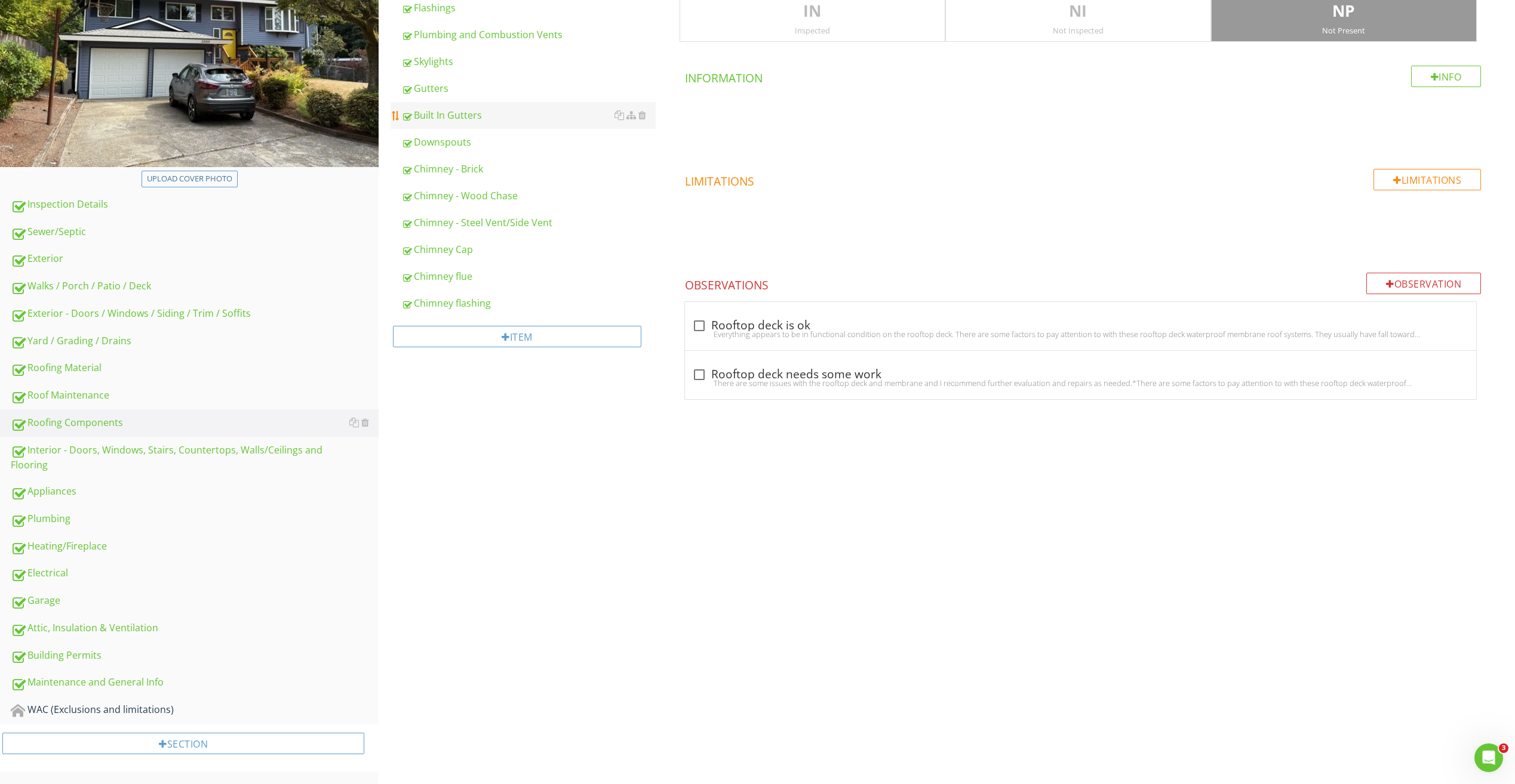
click at [454, 119] on div "Built In Gutters" at bounding box center [527, 115] width 254 height 15
click at [706, 320] on div at bounding box center [699, 326] width 20 height 20
checkbox input "true"
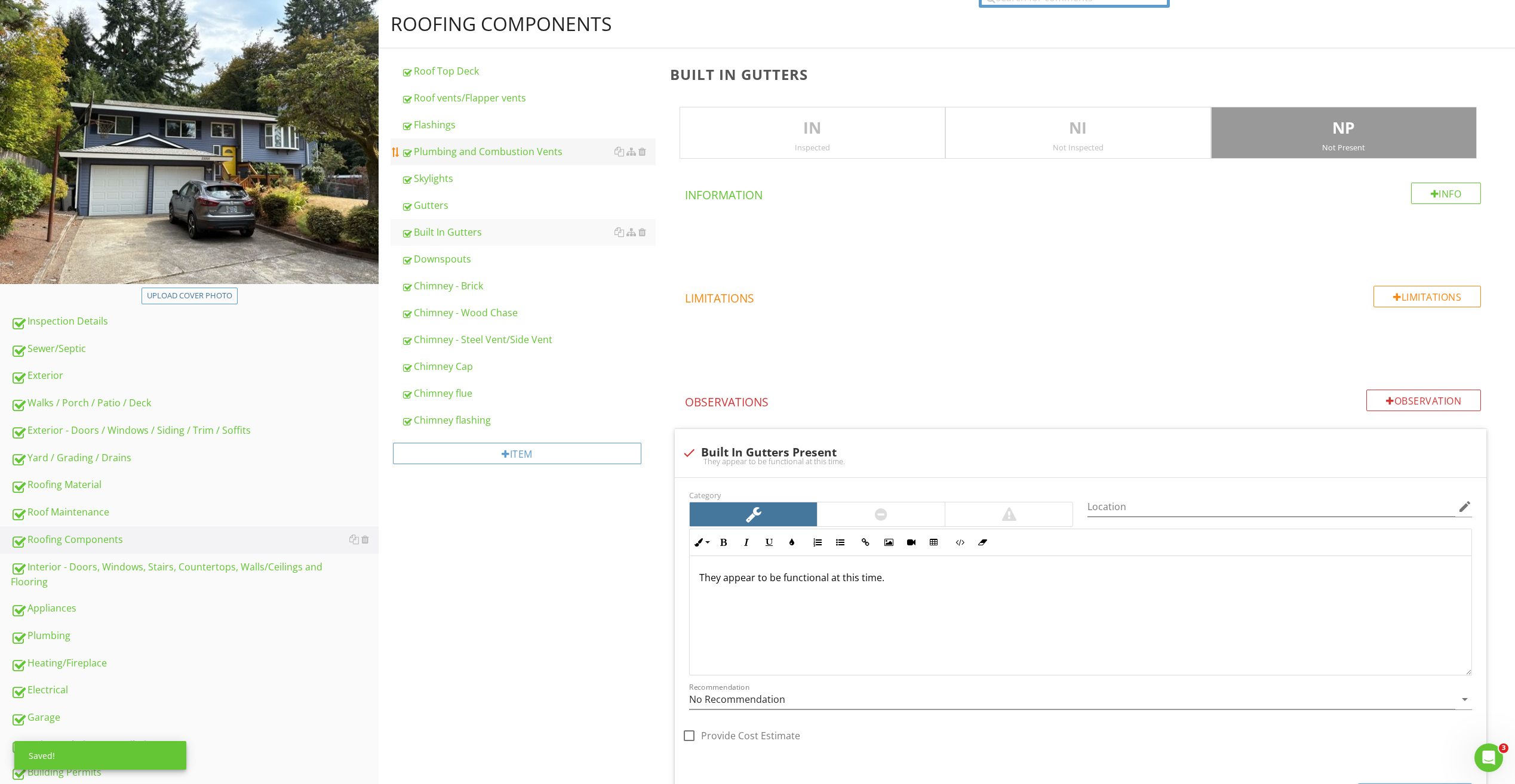
scroll to position [117, 0]
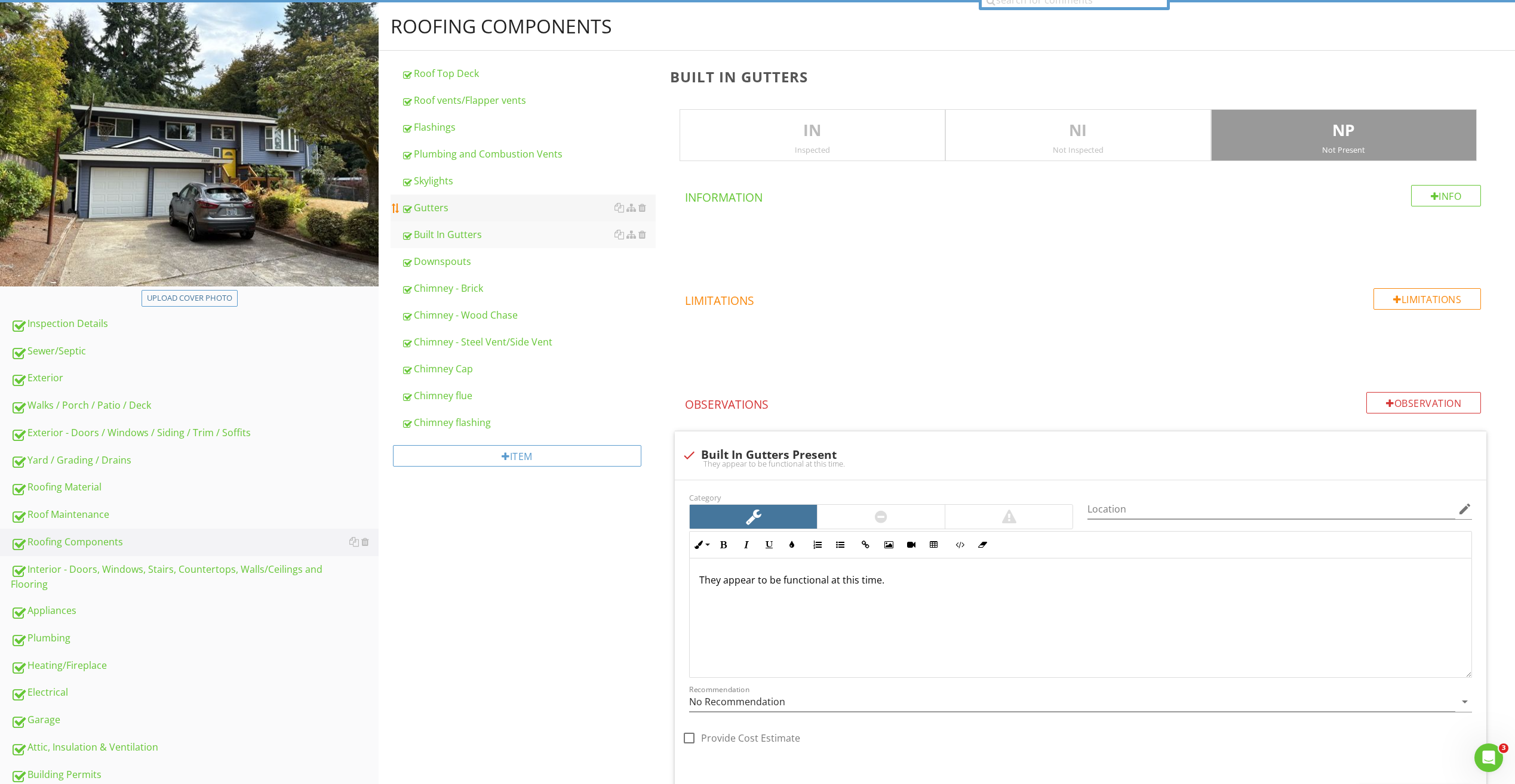
drag, startPoint x: 446, startPoint y: 207, endPoint x: 456, endPoint y: 215, distance: 12.8
click at [448, 207] on div "Gutters" at bounding box center [527, 208] width 254 height 15
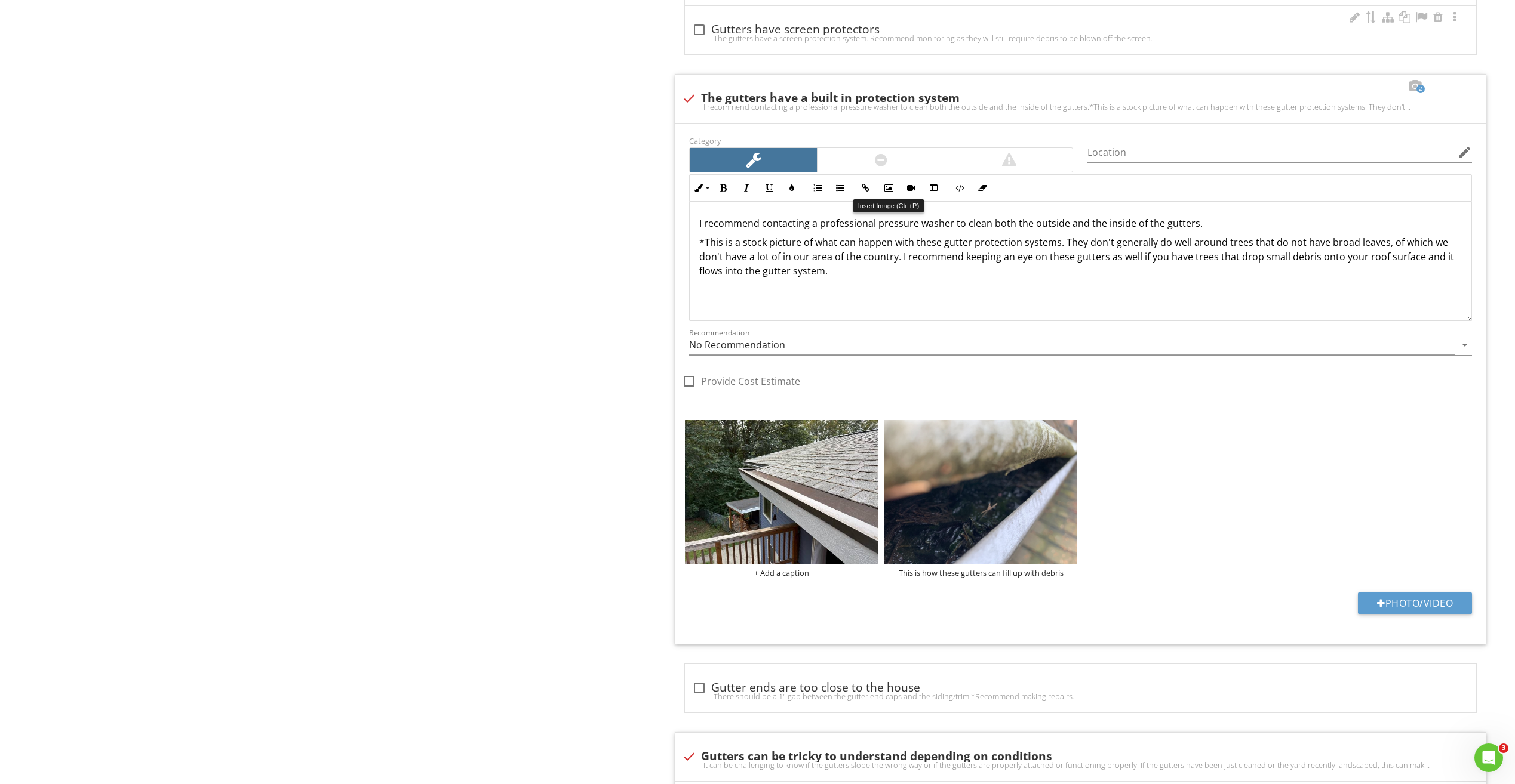
scroll to position [1609, 0]
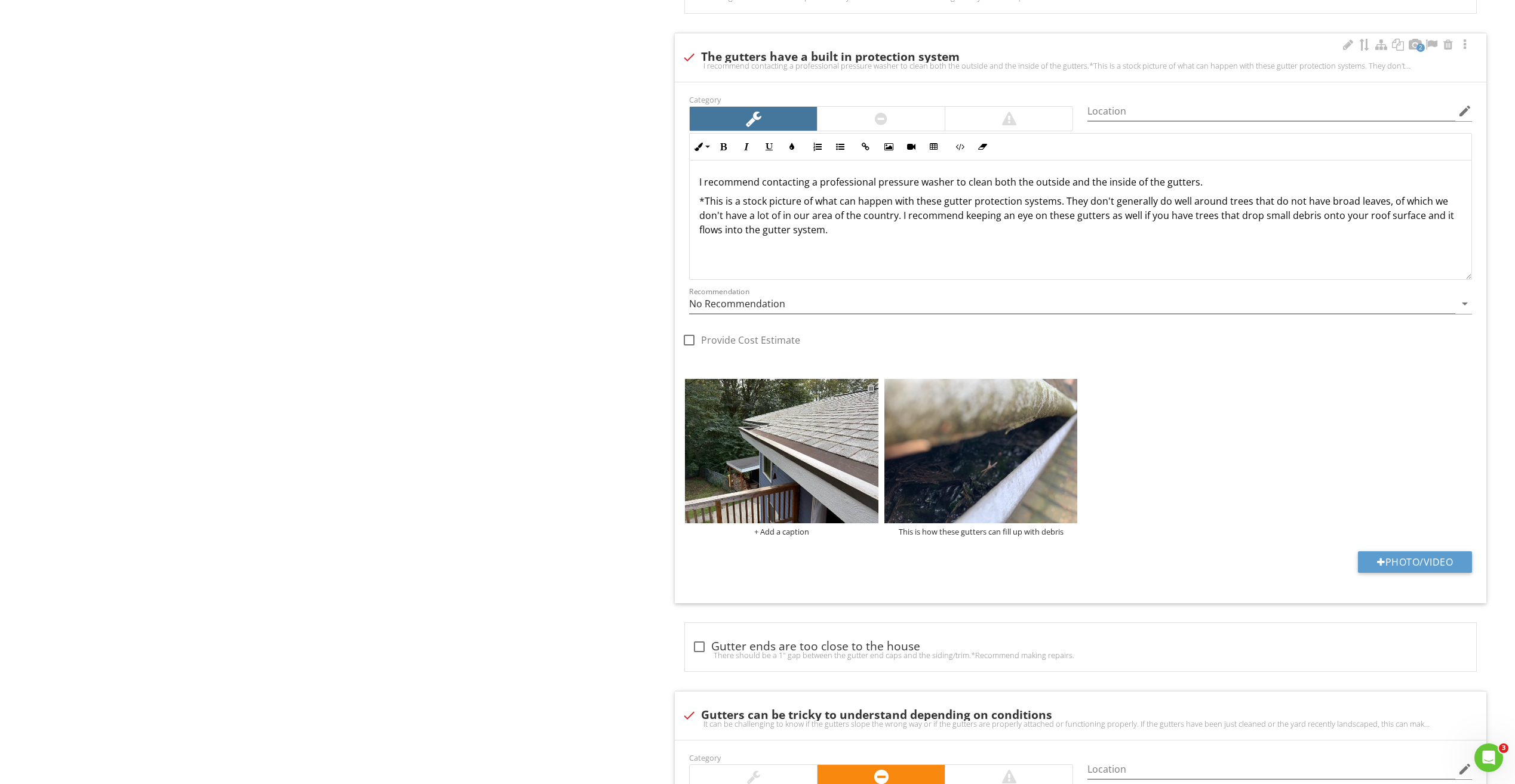
click at [870, 389] on div at bounding box center [870, 388] width 7 height 9
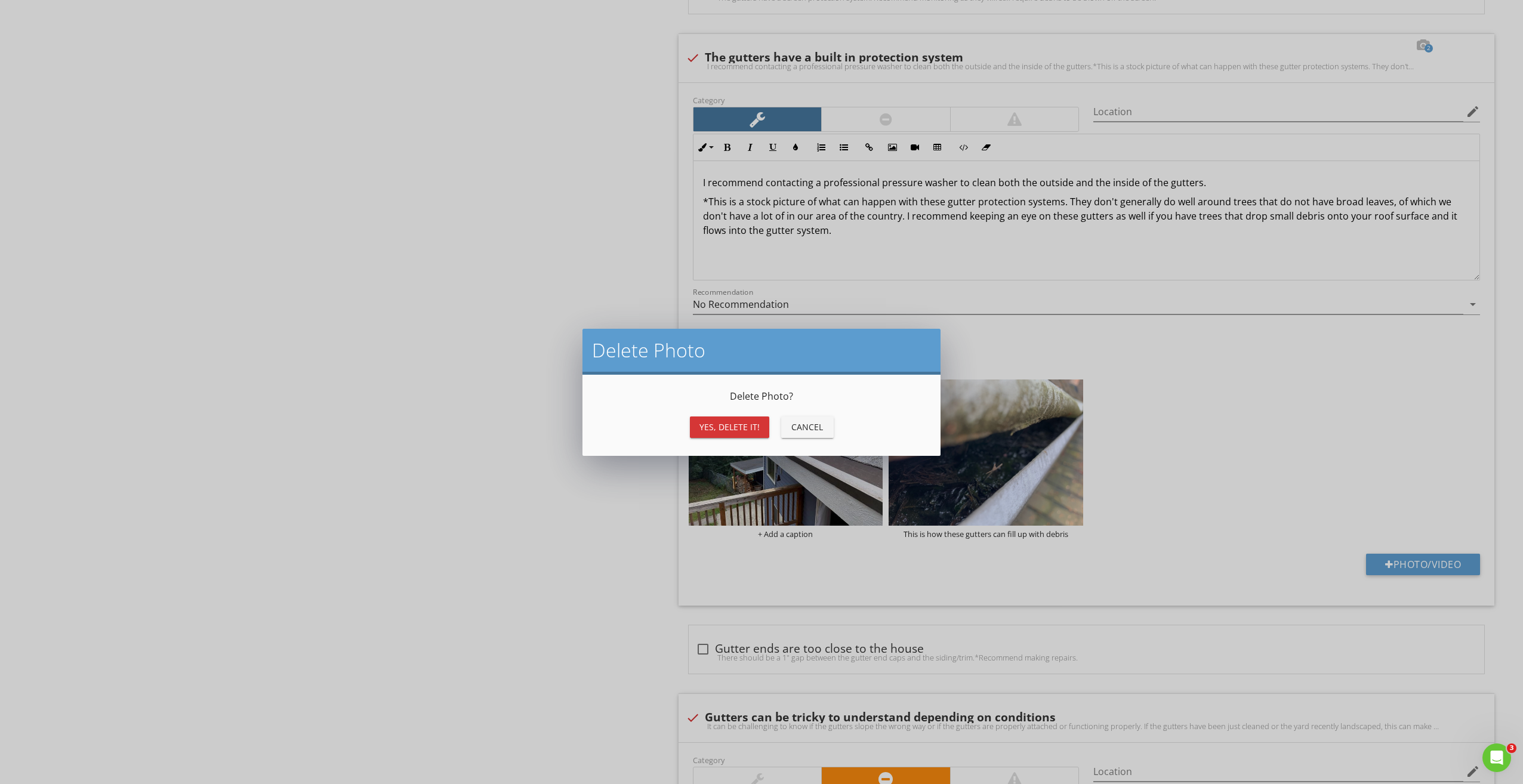
click at [718, 423] on div "Yes, Delete it!" at bounding box center [729, 428] width 60 height 13
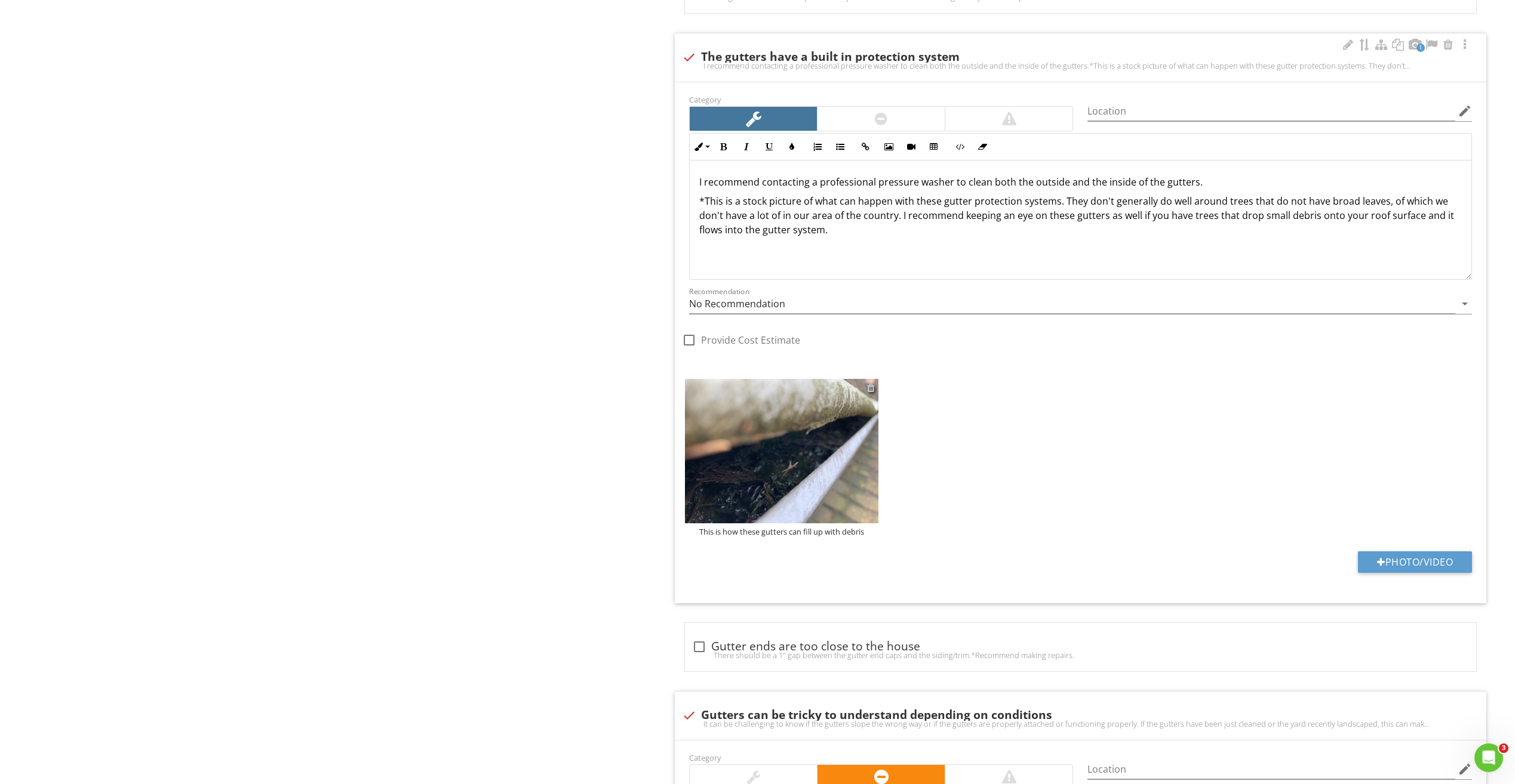
click at [870, 390] on div at bounding box center [870, 388] width 7 height 9
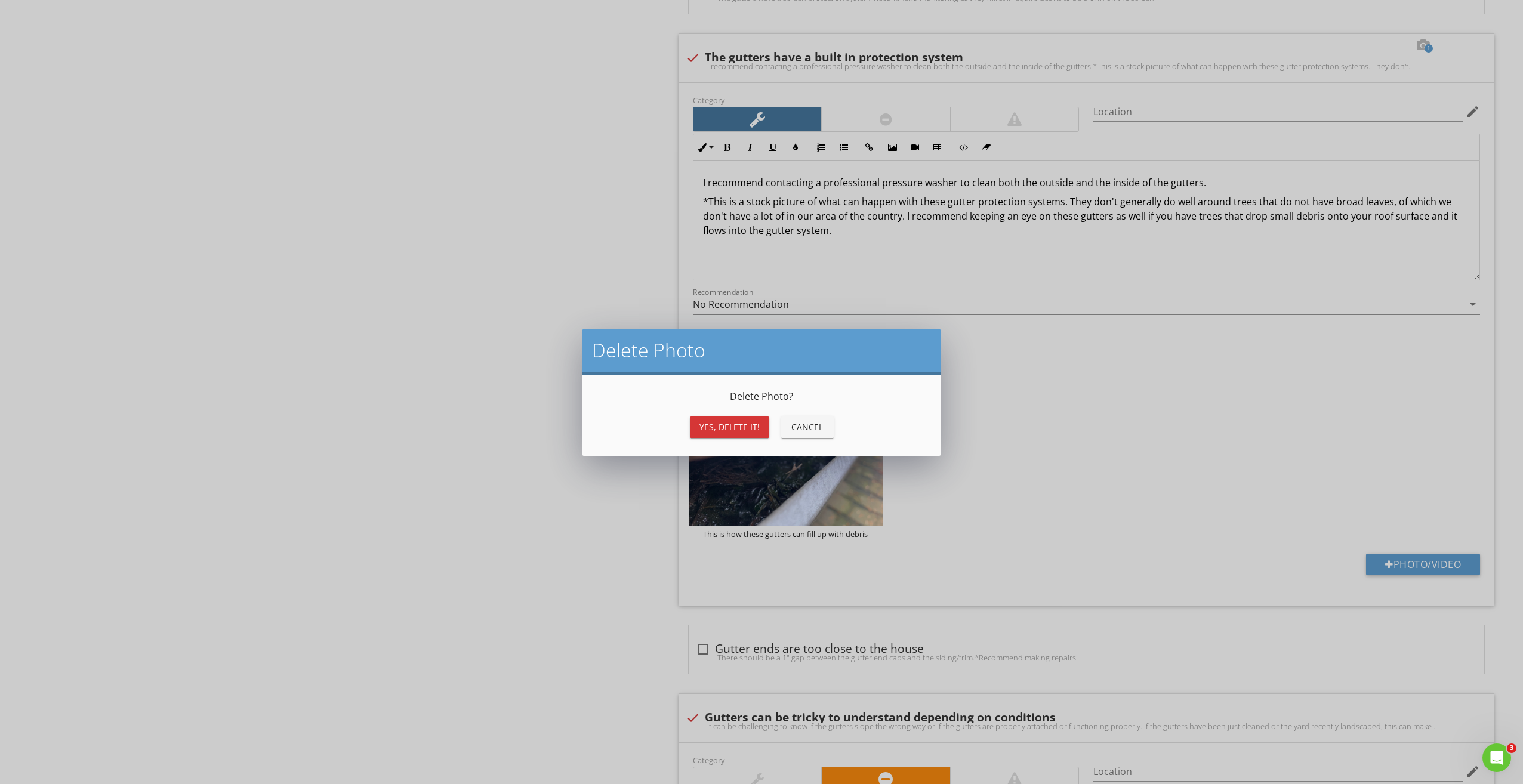
click at [726, 431] on div "Yes, Delete it!" at bounding box center [729, 428] width 60 height 13
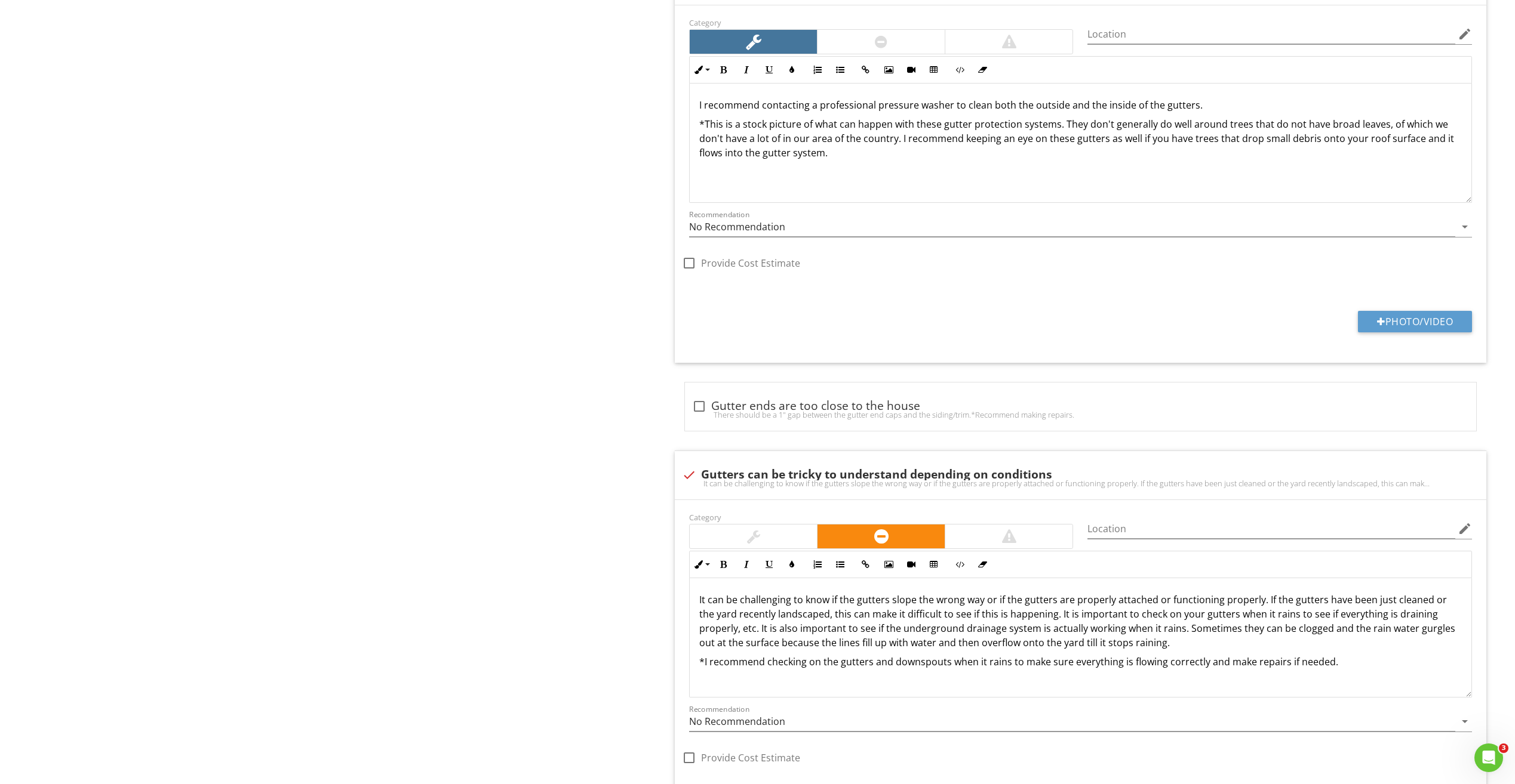
scroll to position [1689, 0]
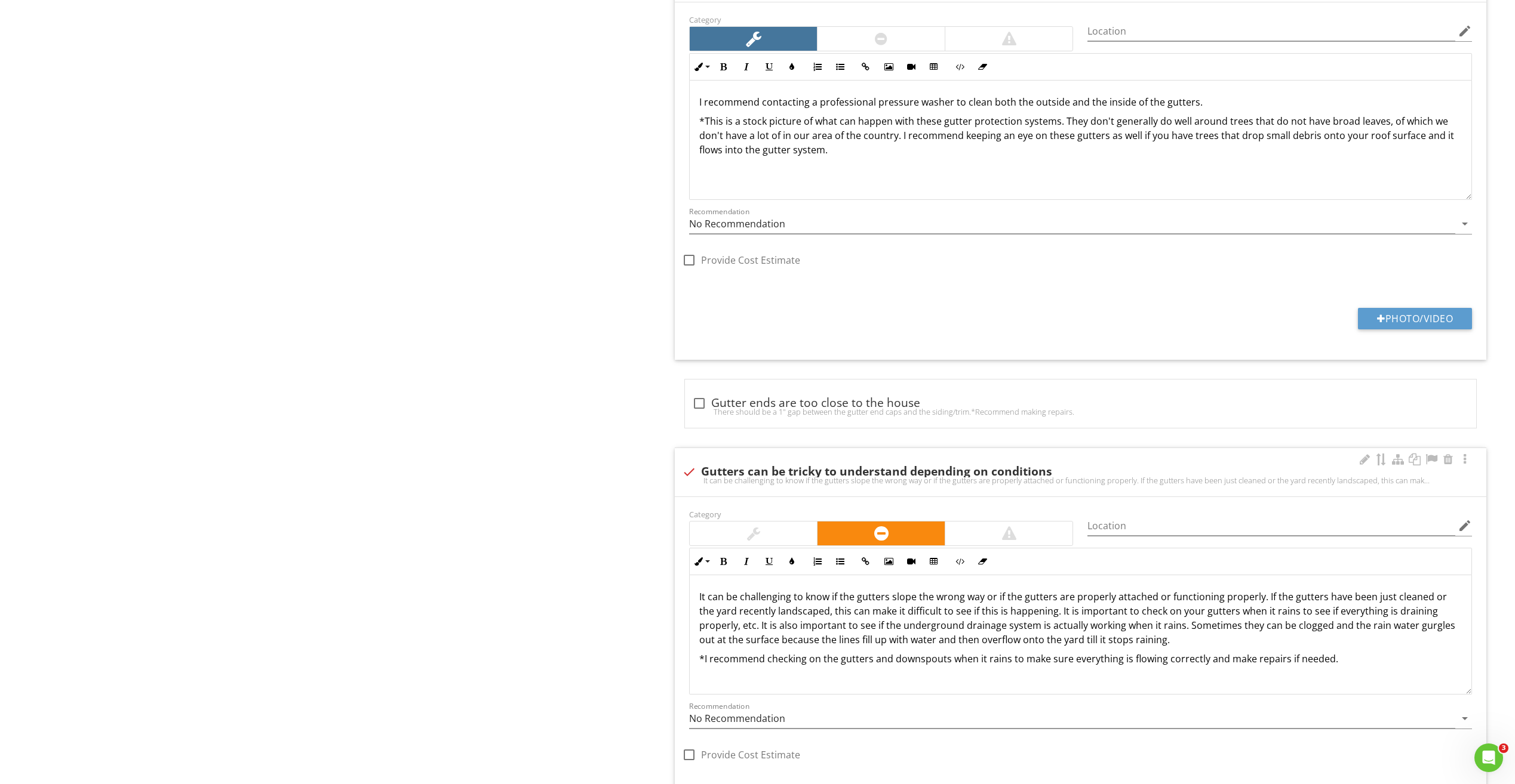
drag, startPoint x: 697, startPoint y: 475, endPoint x: 690, endPoint y: 474, distance: 7.1
click at [697, 474] on div at bounding box center [689, 472] width 20 height 20
checkbox input "true"
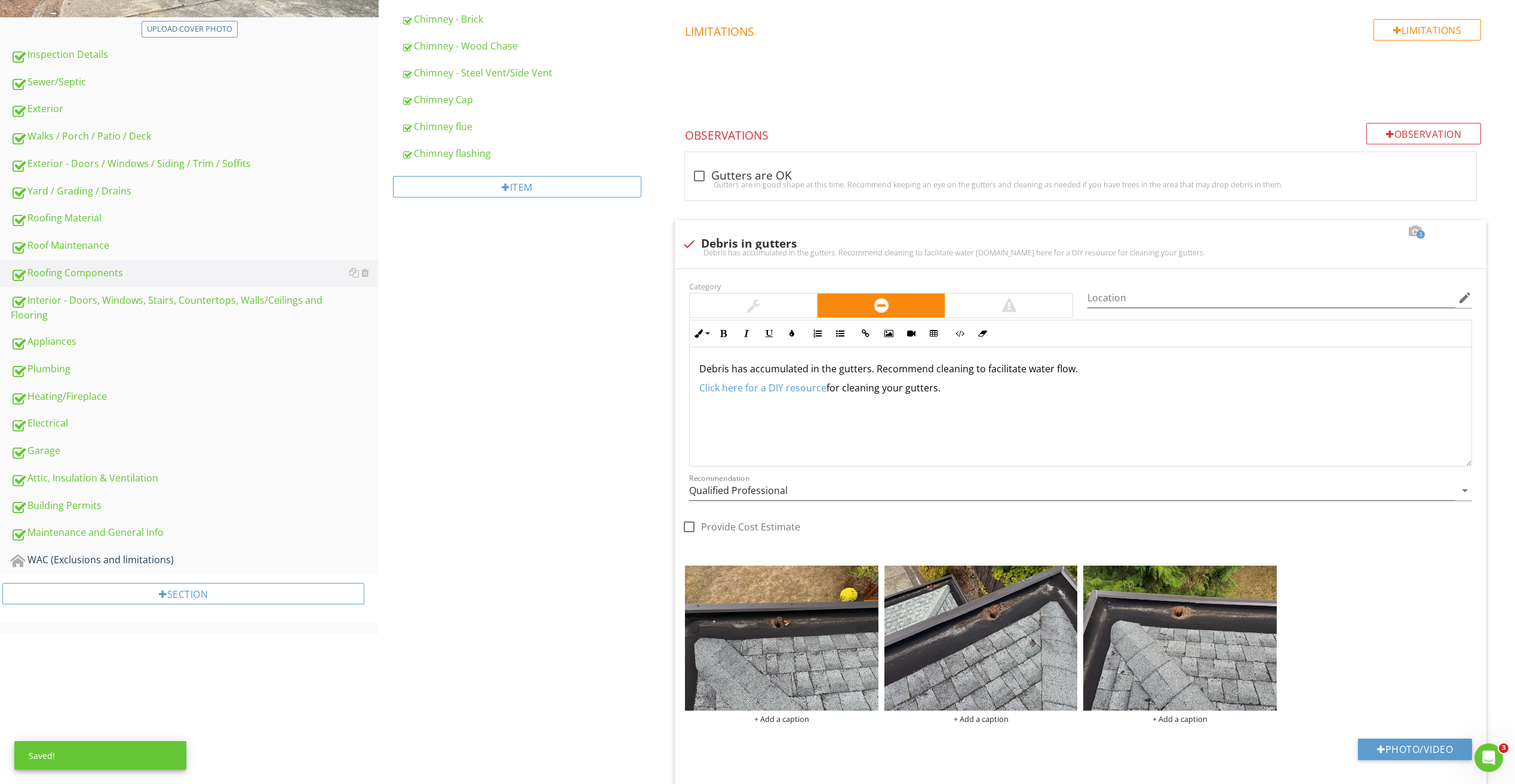
scroll to position [160, 0]
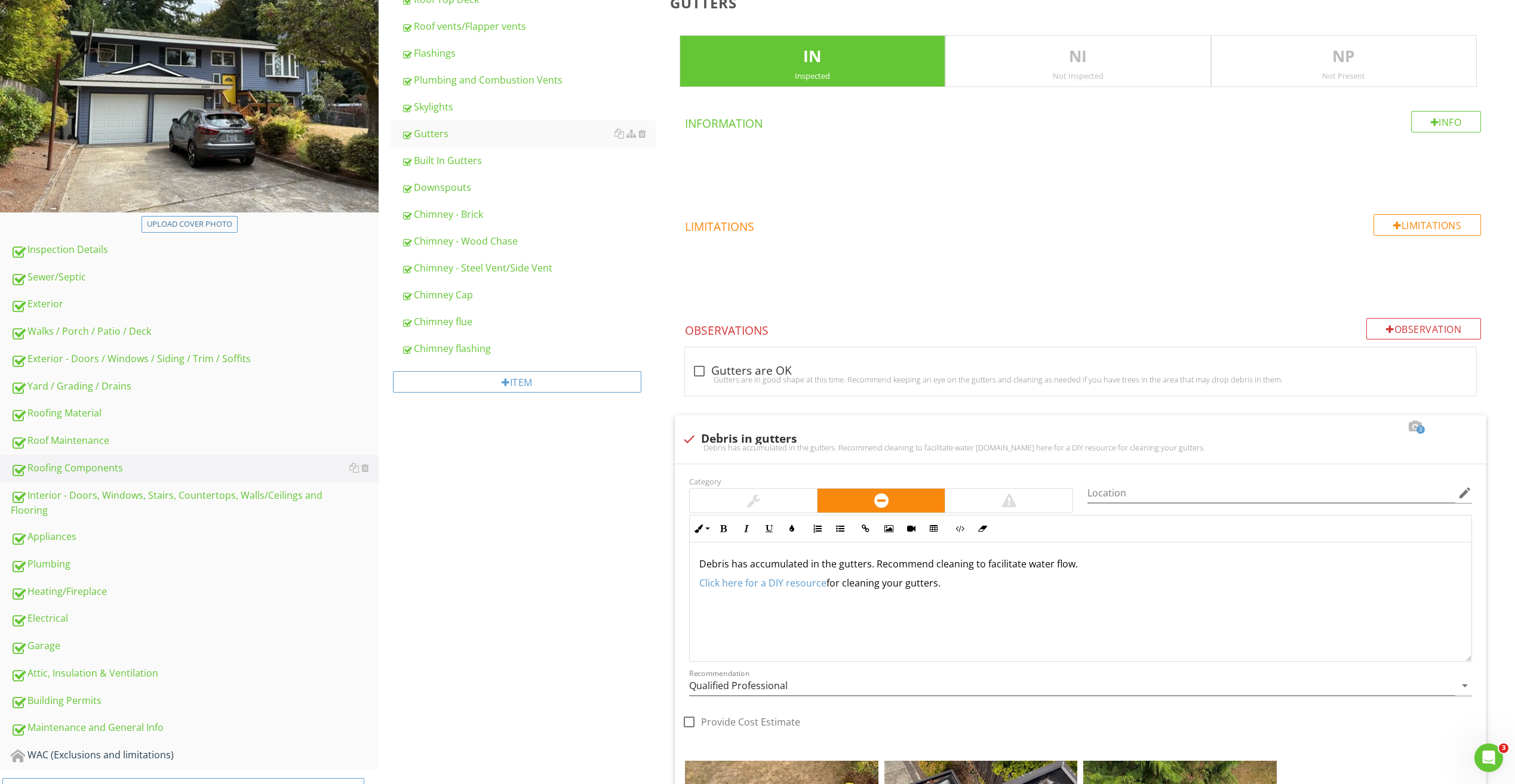
scroll to position [100, 0]
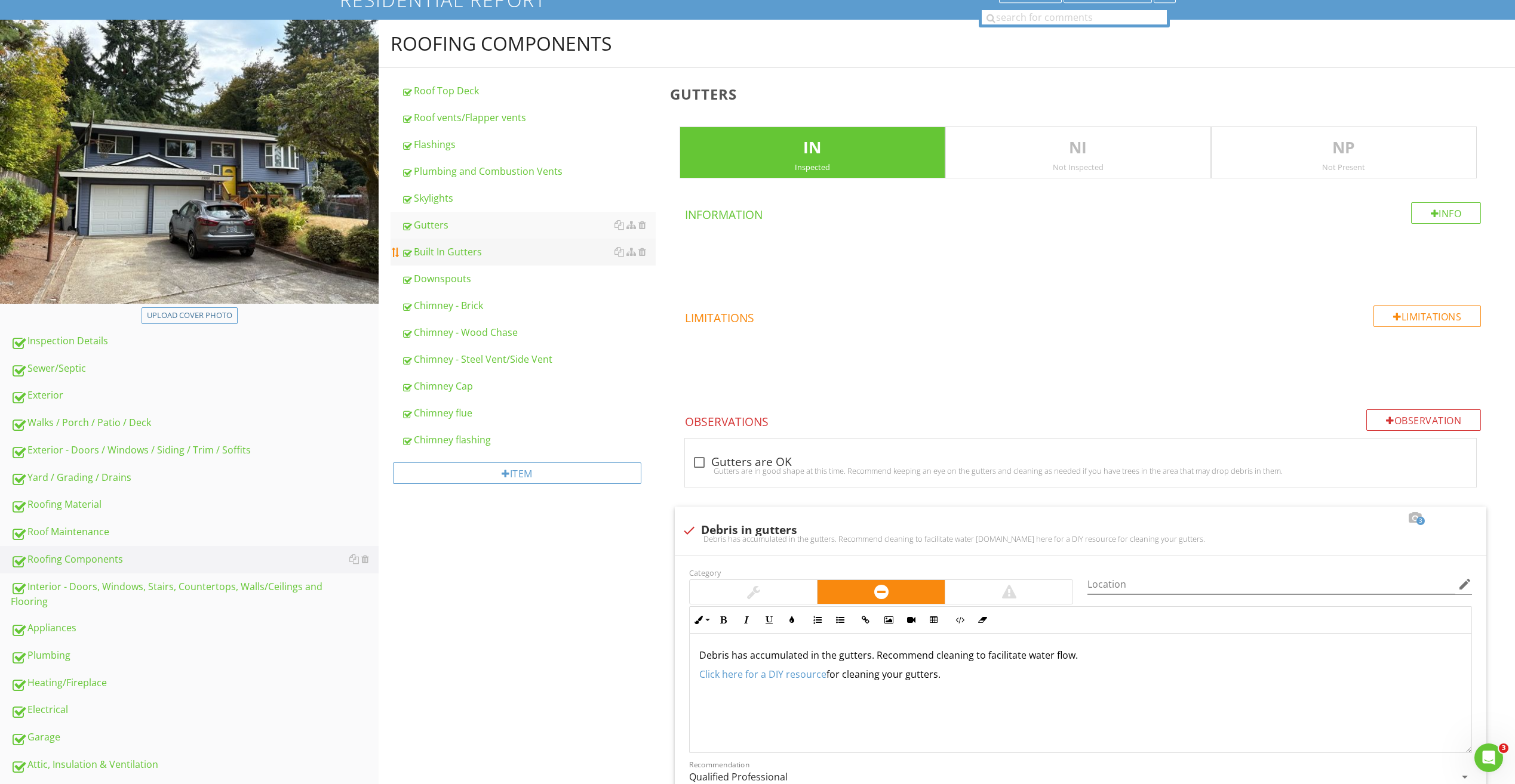
click at [447, 256] on div "Built In Gutters" at bounding box center [527, 252] width 254 height 15
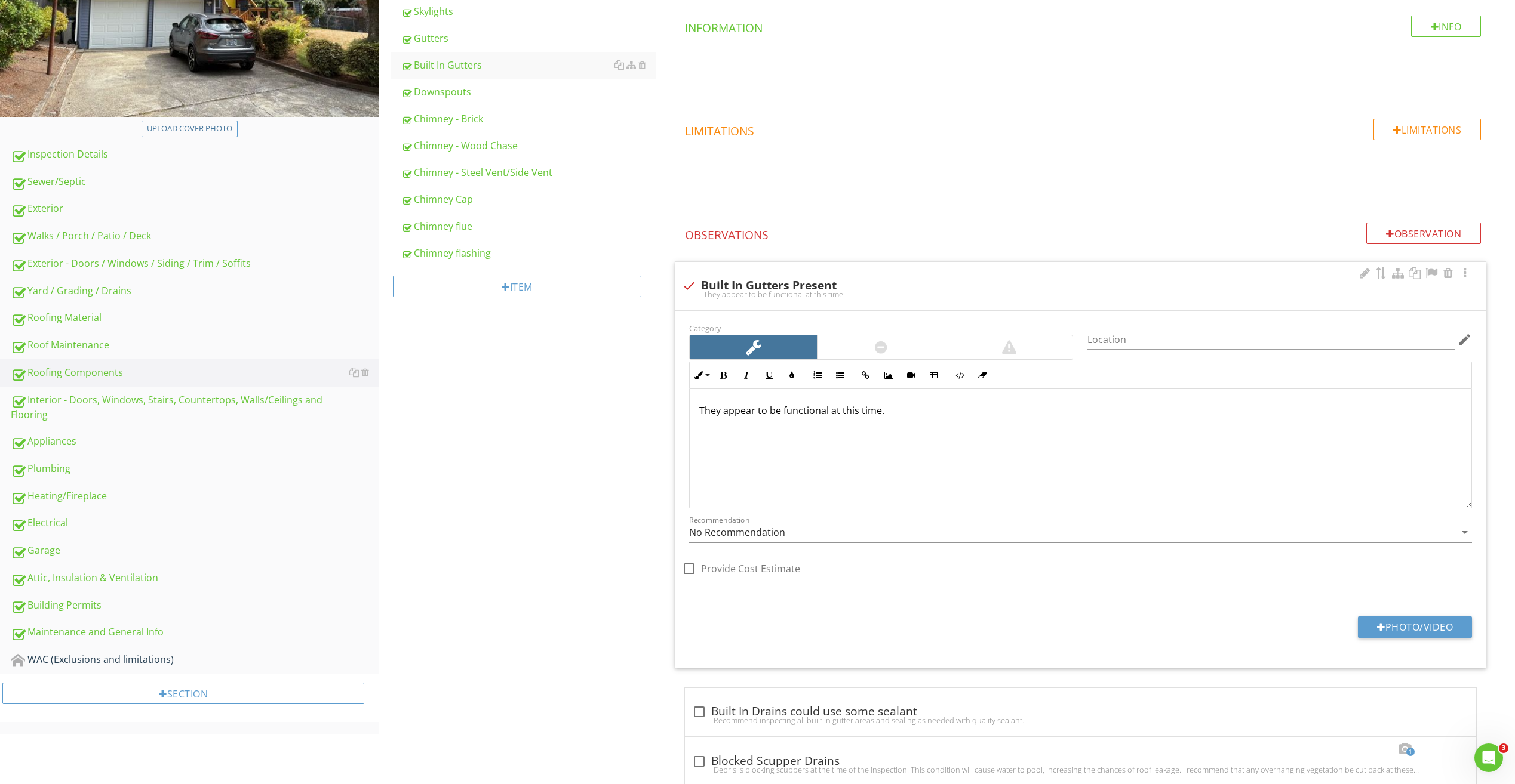
scroll to position [338, 0]
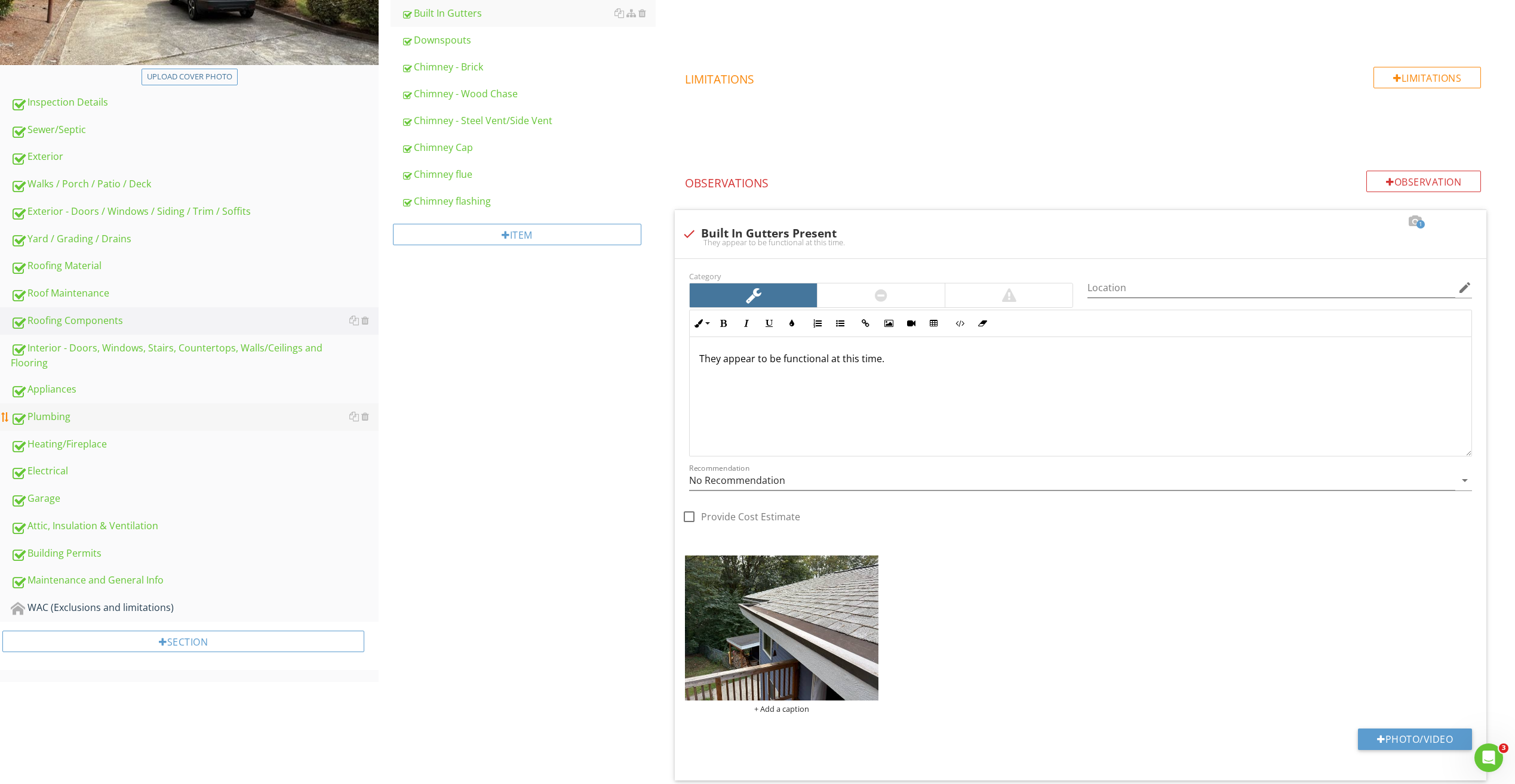
click at [82, 420] on div "Plumbing" at bounding box center [195, 416] width 368 height 16
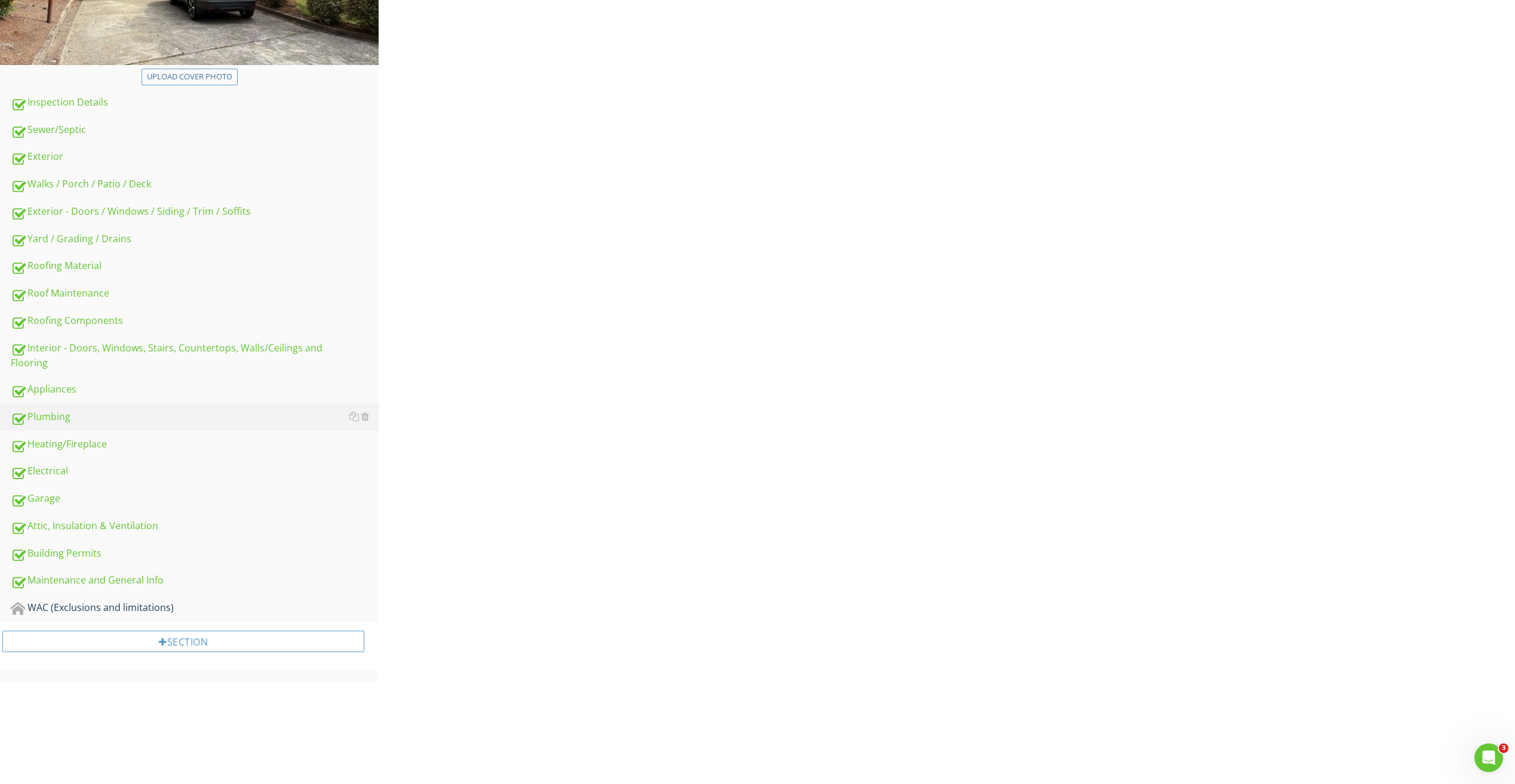
scroll to position [236, 0]
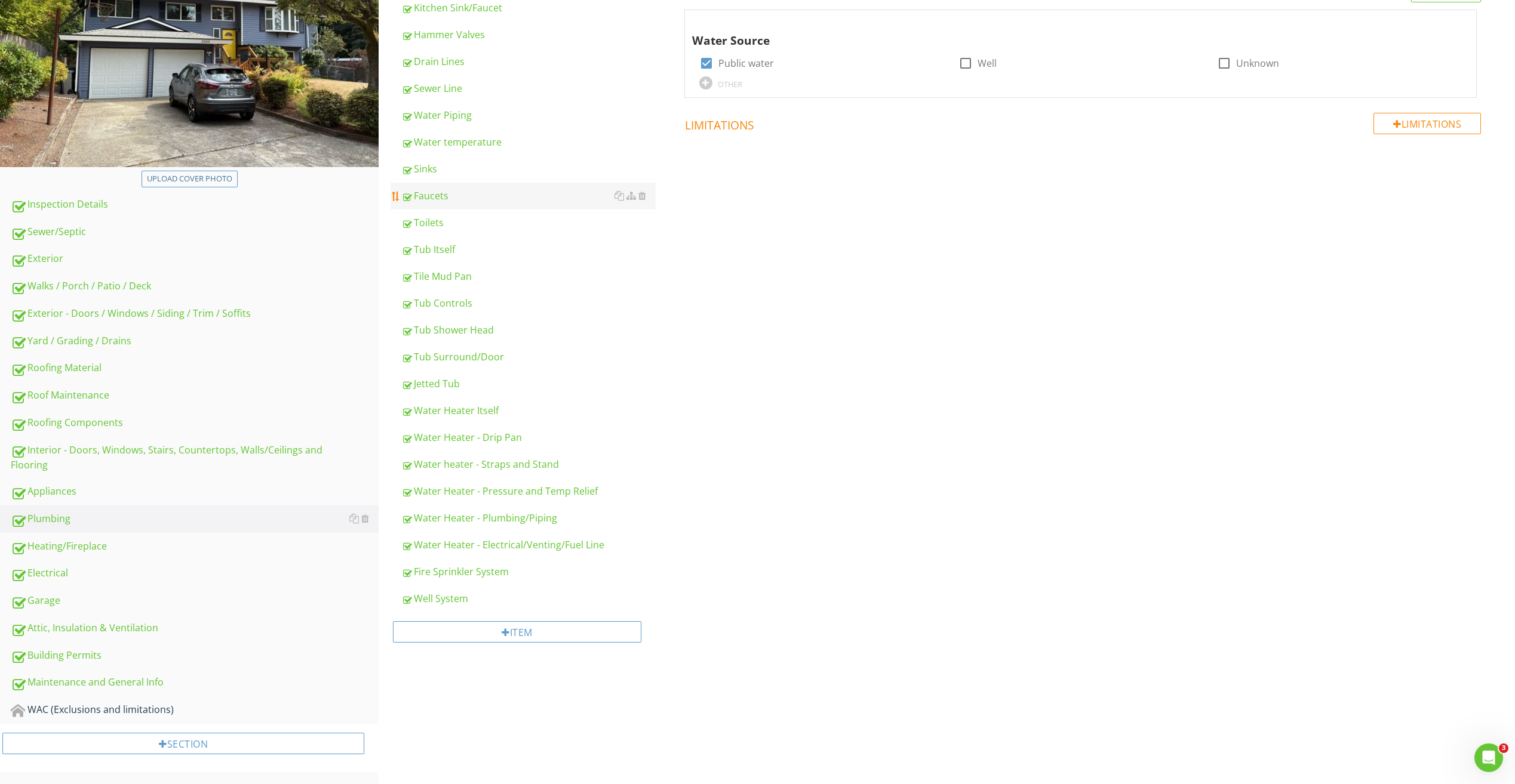
click at [452, 189] on div "Faucets" at bounding box center [527, 196] width 254 height 15
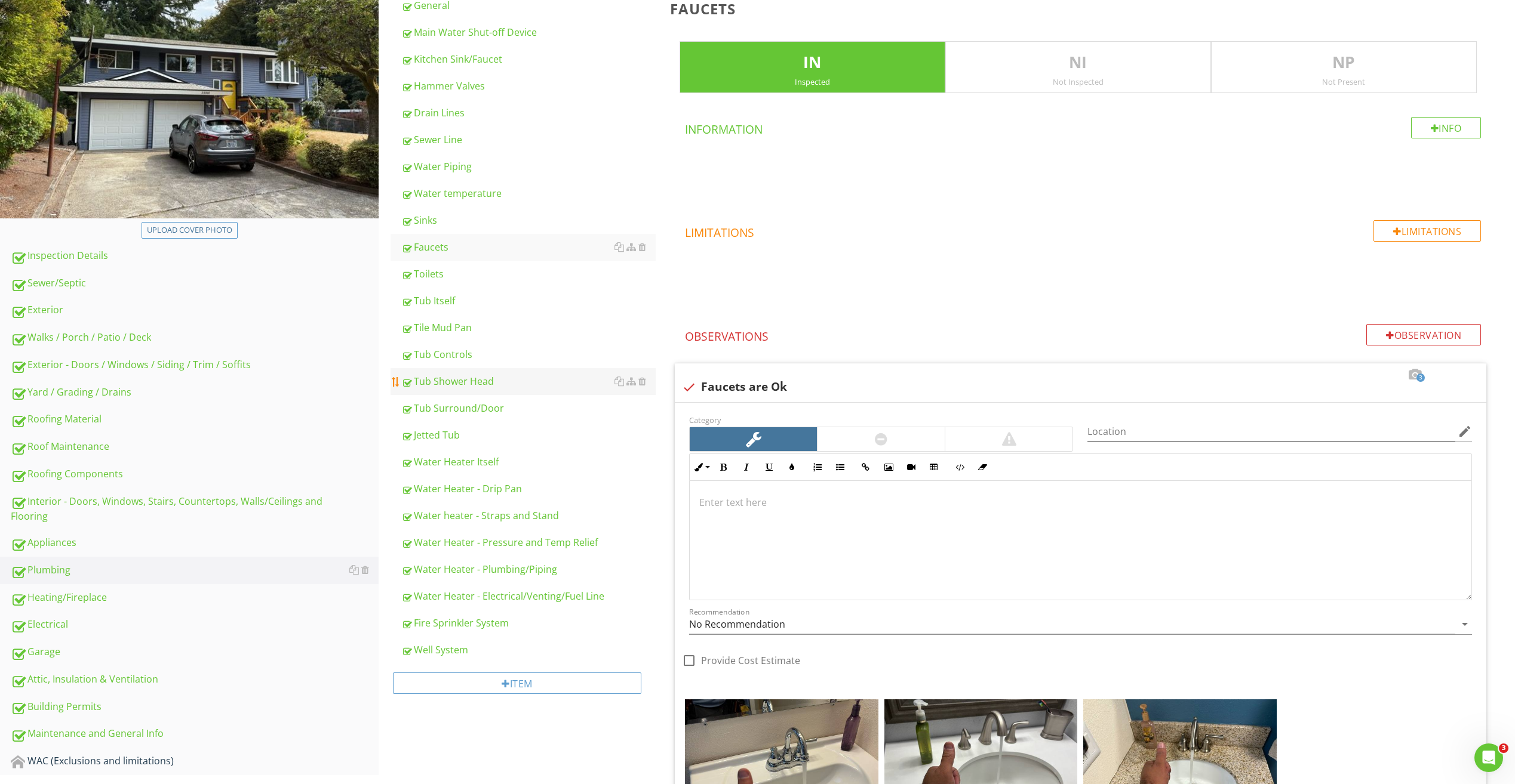
scroll to position [163, 0]
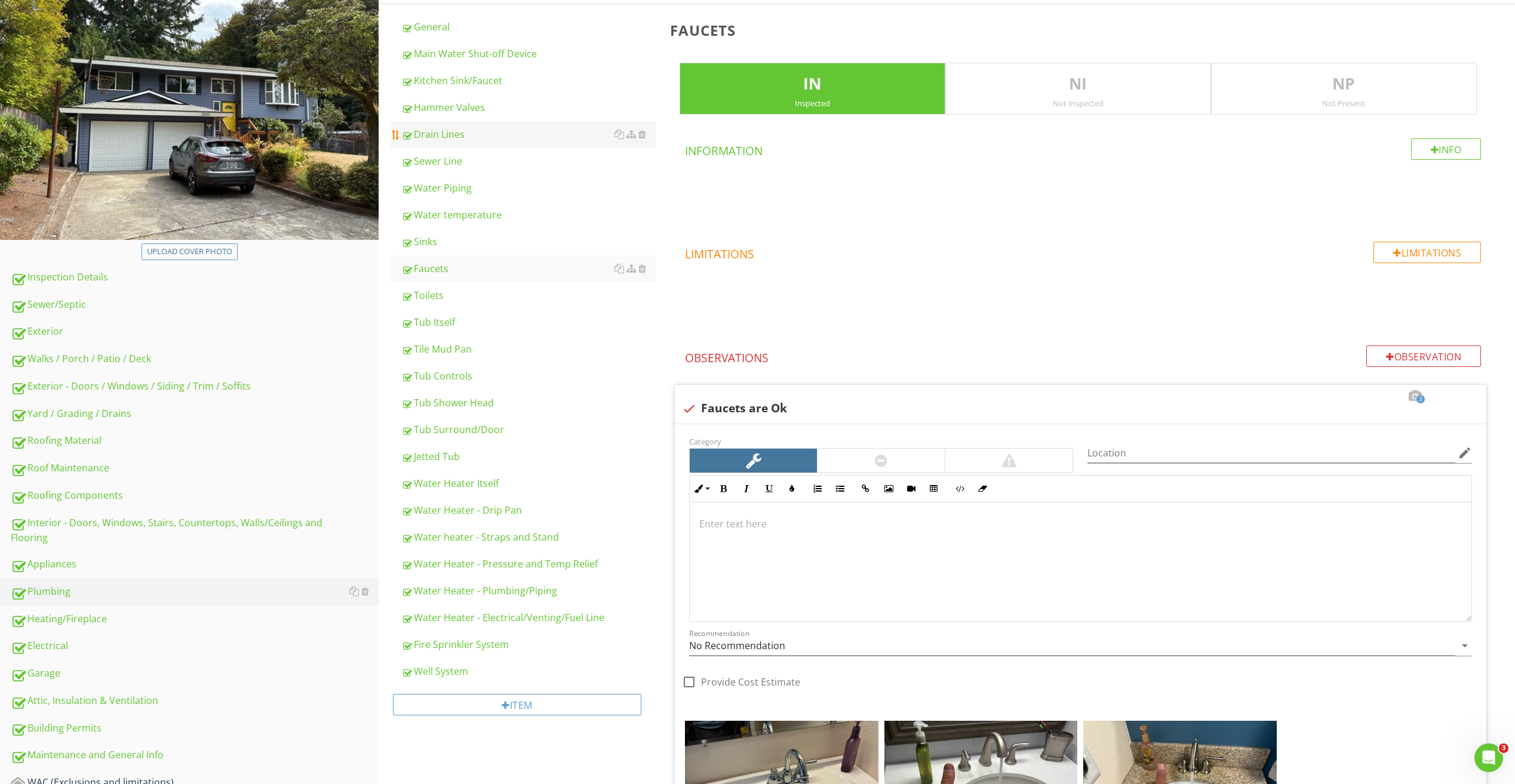
click at [443, 136] on div "Drain Lines" at bounding box center [527, 135] width 254 height 15
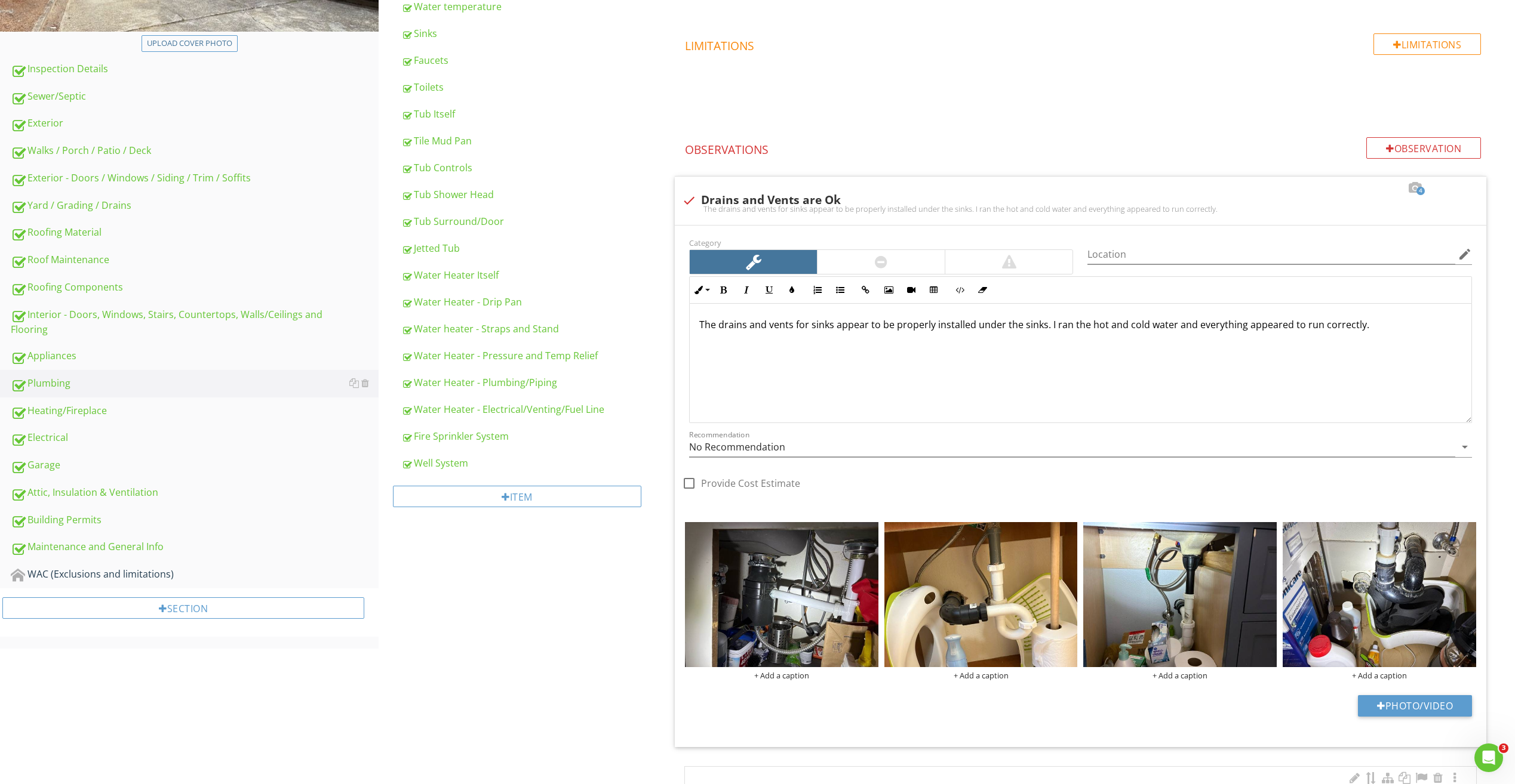
scroll to position [581, 0]
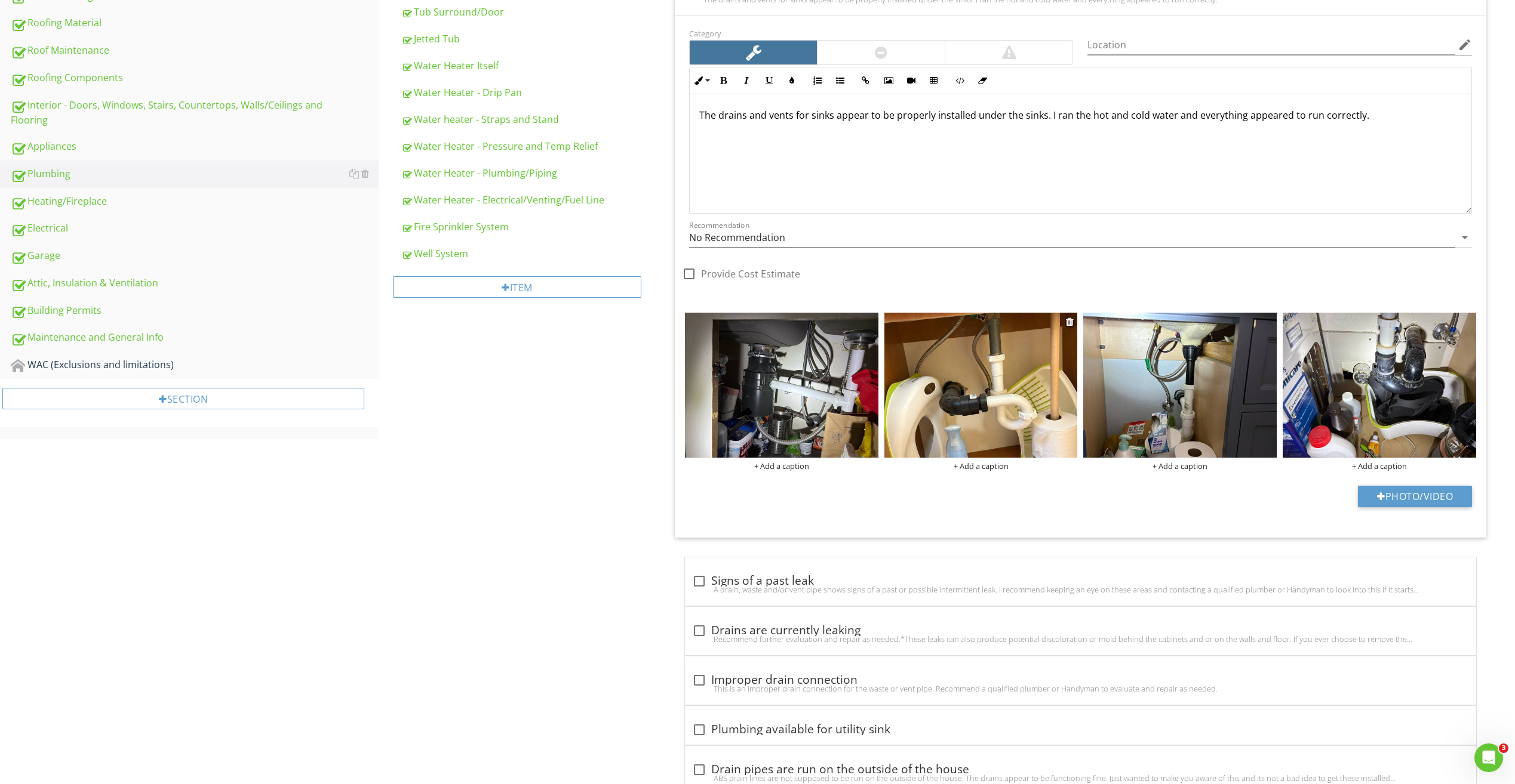
click at [976, 385] on img at bounding box center [980, 385] width 193 height 145
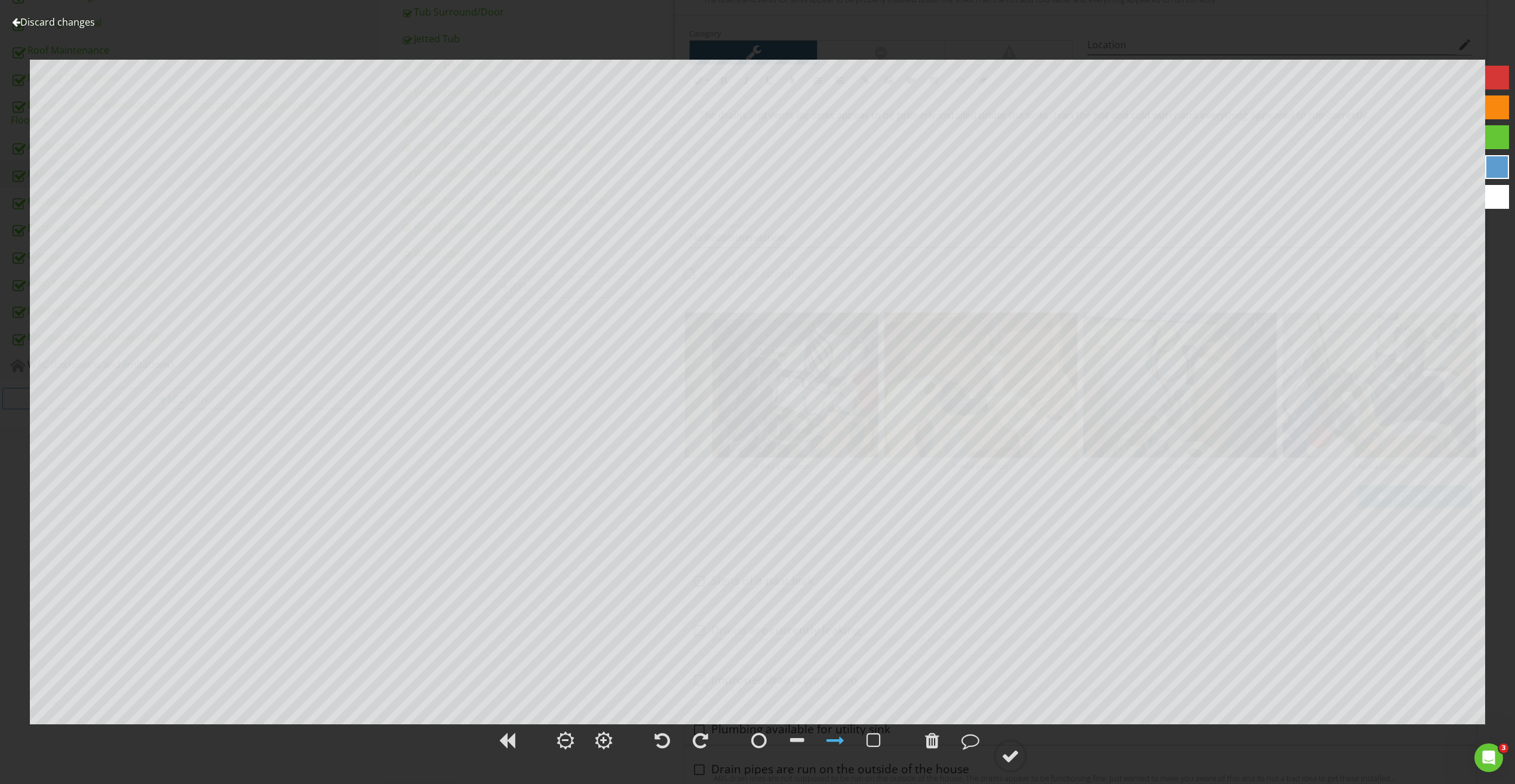
click at [50, 30] on div "Discard changes Add Location" at bounding box center [758, 392] width 1515 height 784
click at [67, 19] on link "Discard changes" at bounding box center [54, 22] width 83 height 13
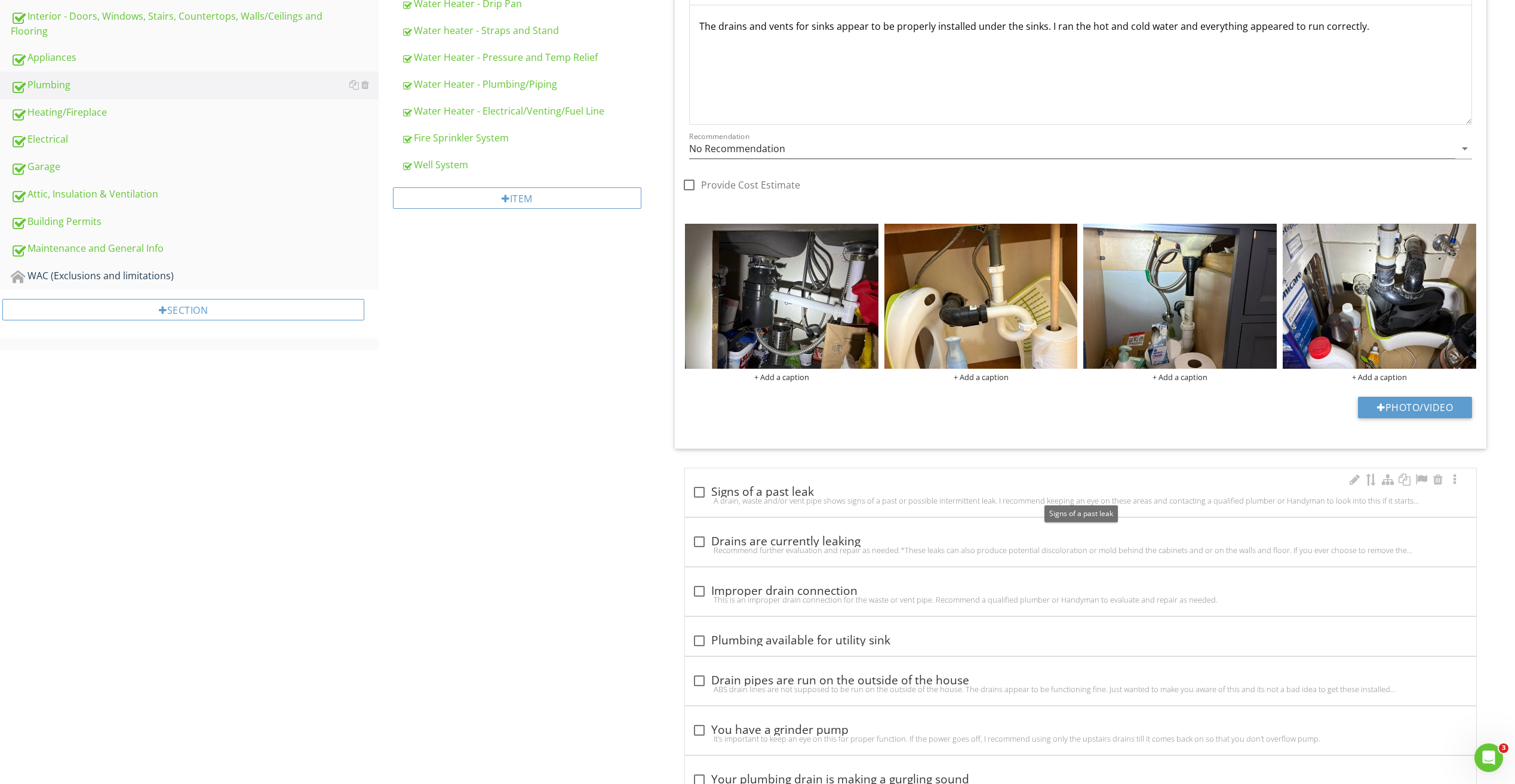
scroll to position [701, 0]
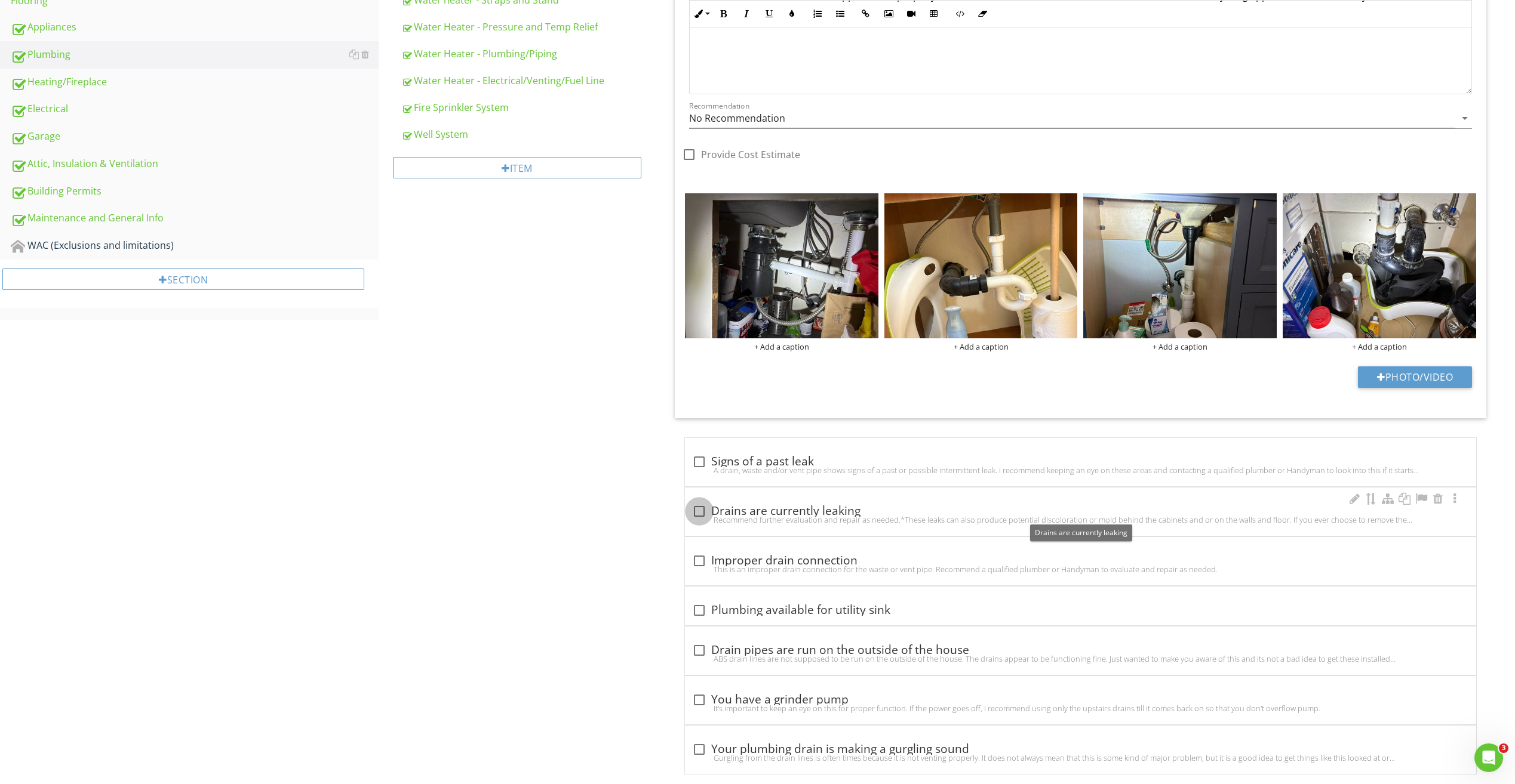
click at [699, 513] on div at bounding box center [699, 512] width 20 height 20
checkbox input "true"
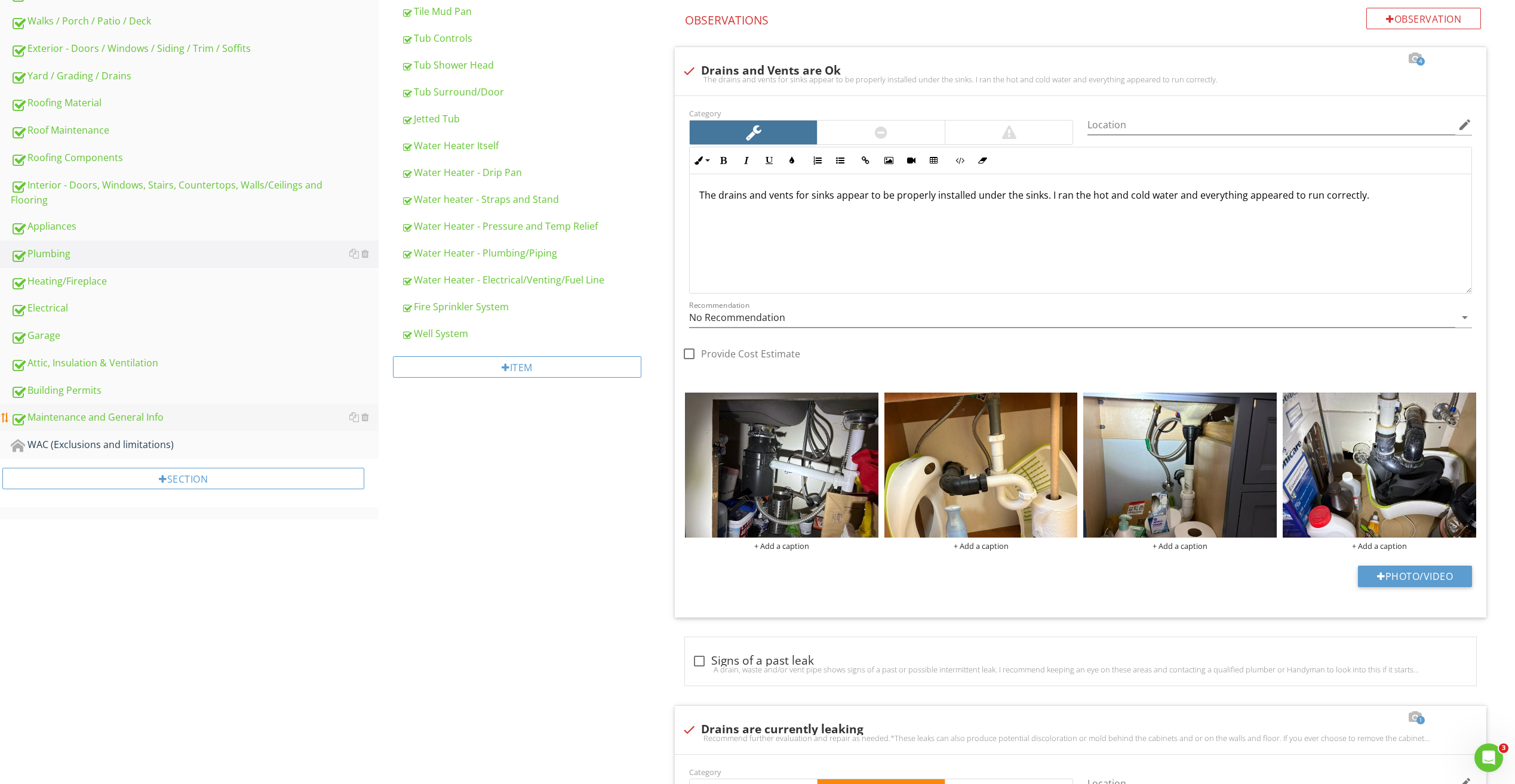
scroll to position [462, 0]
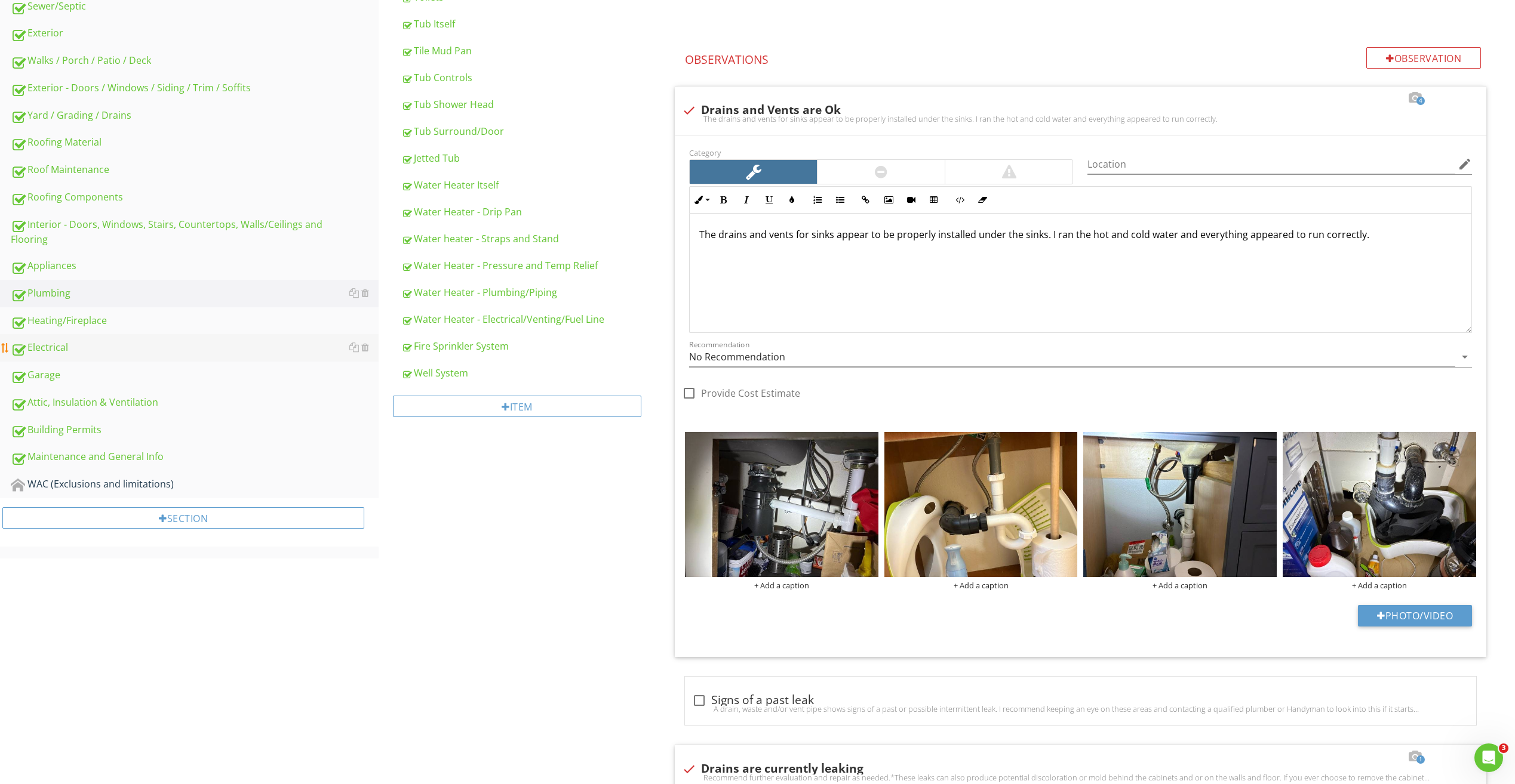
click at [58, 346] on div "Electrical" at bounding box center [195, 347] width 368 height 16
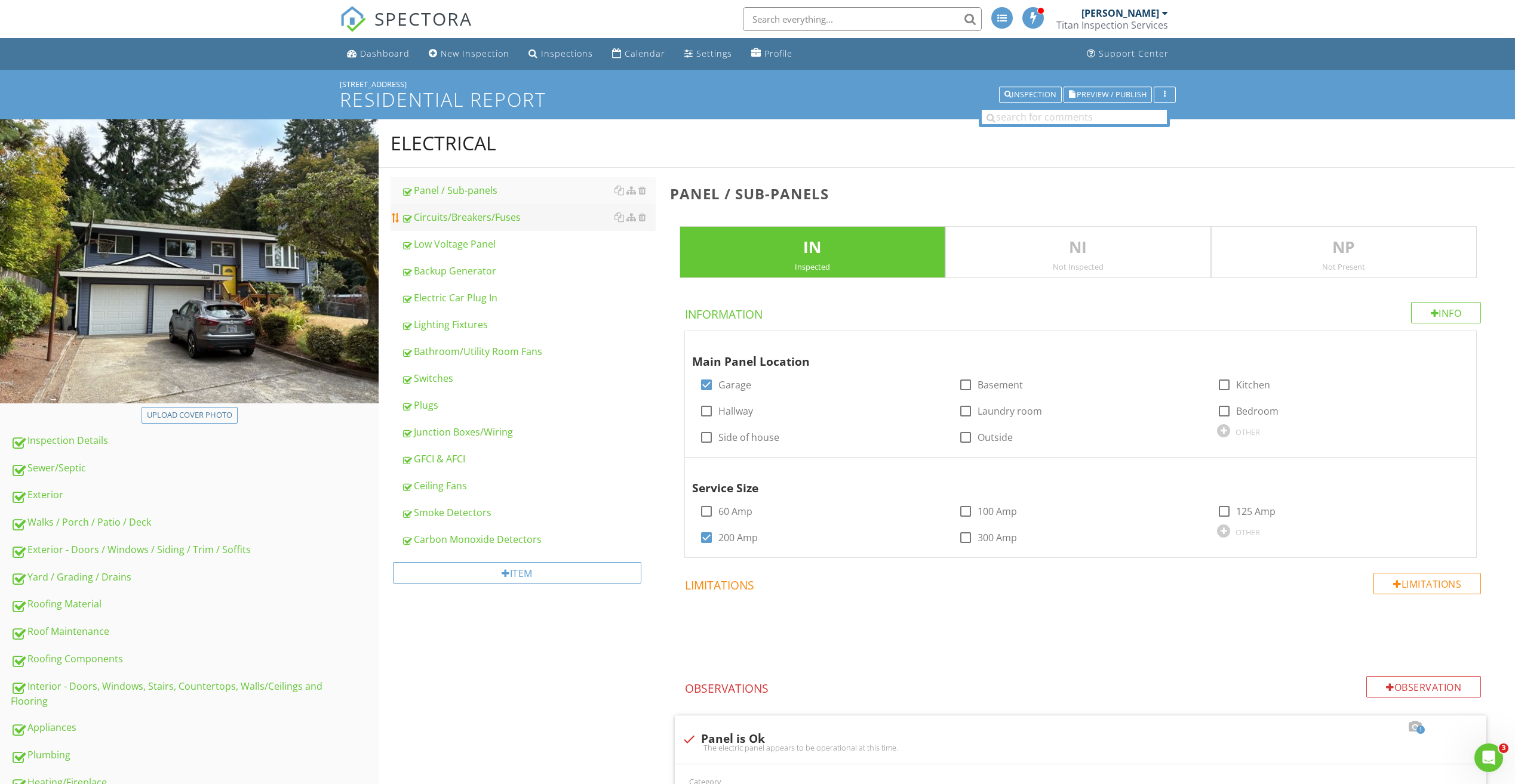
click at [468, 224] on div "Circuits/Breakers/Fuses" at bounding box center [527, 217] width 254 height 15
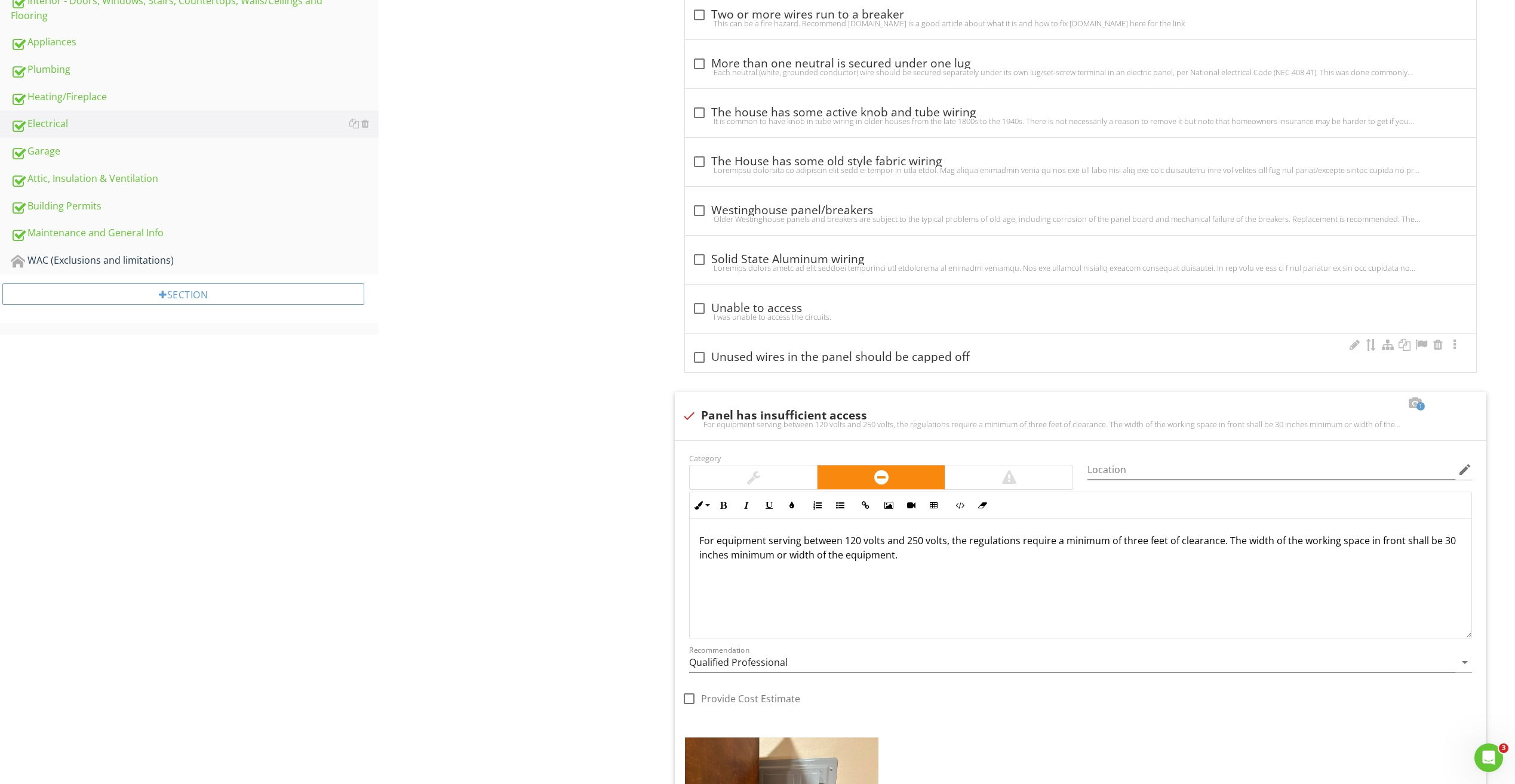
scroll to position [674, 0]
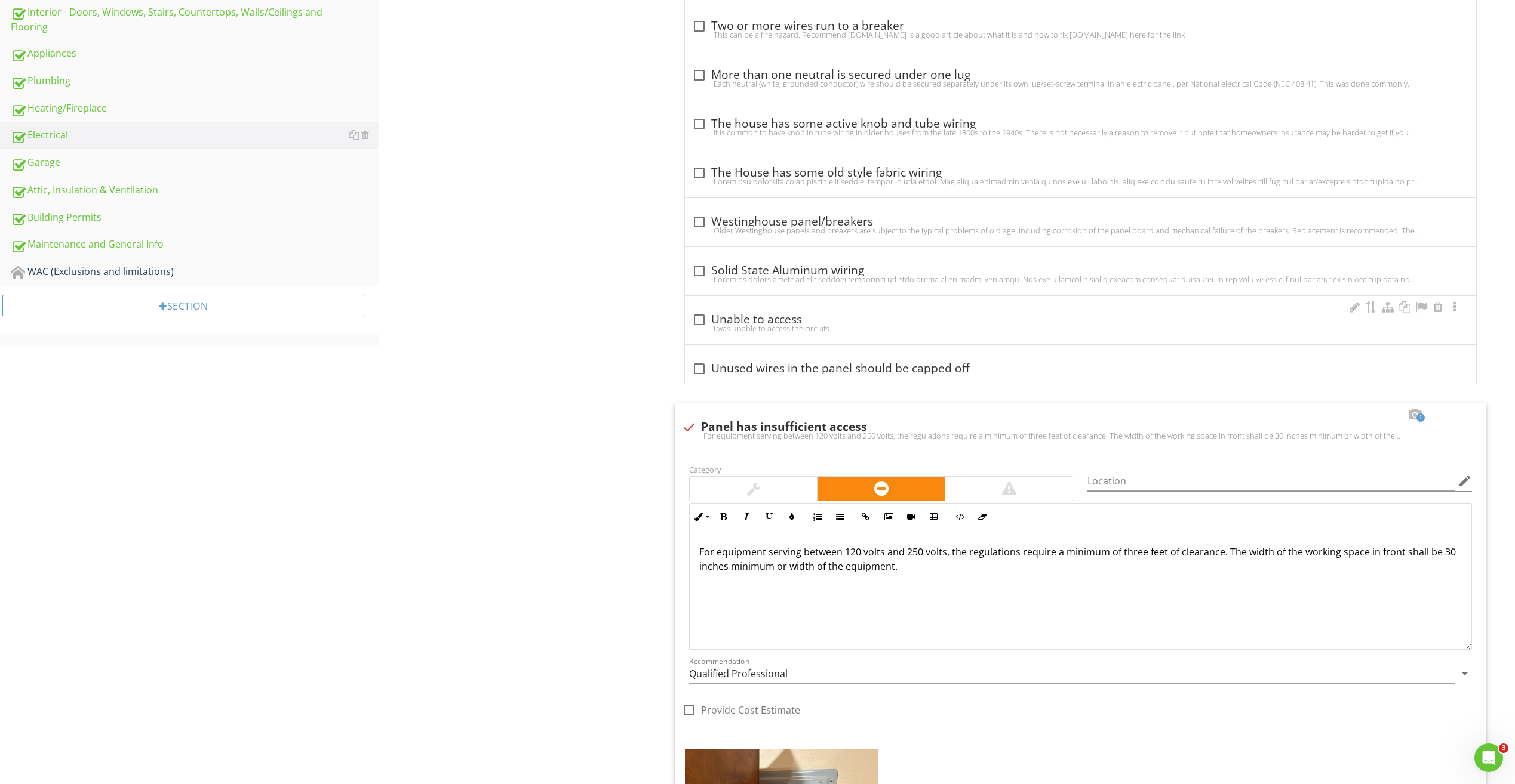
click at [736, 321] on div "check_box_outline_blank Unable to access" at bounding box center [1080, 320] width 777 height 15
checkbox input "true"
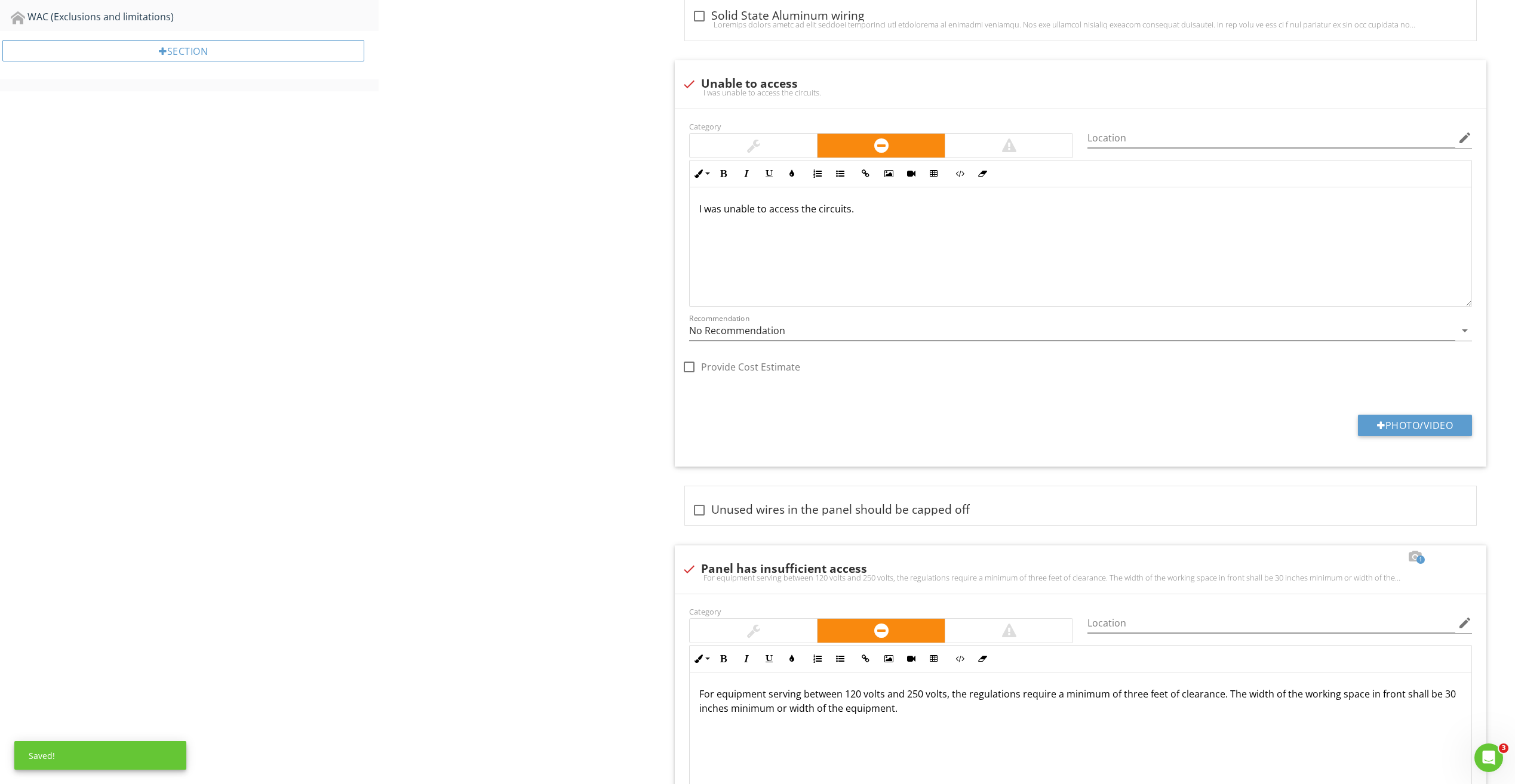
scroll to position [972, 0]
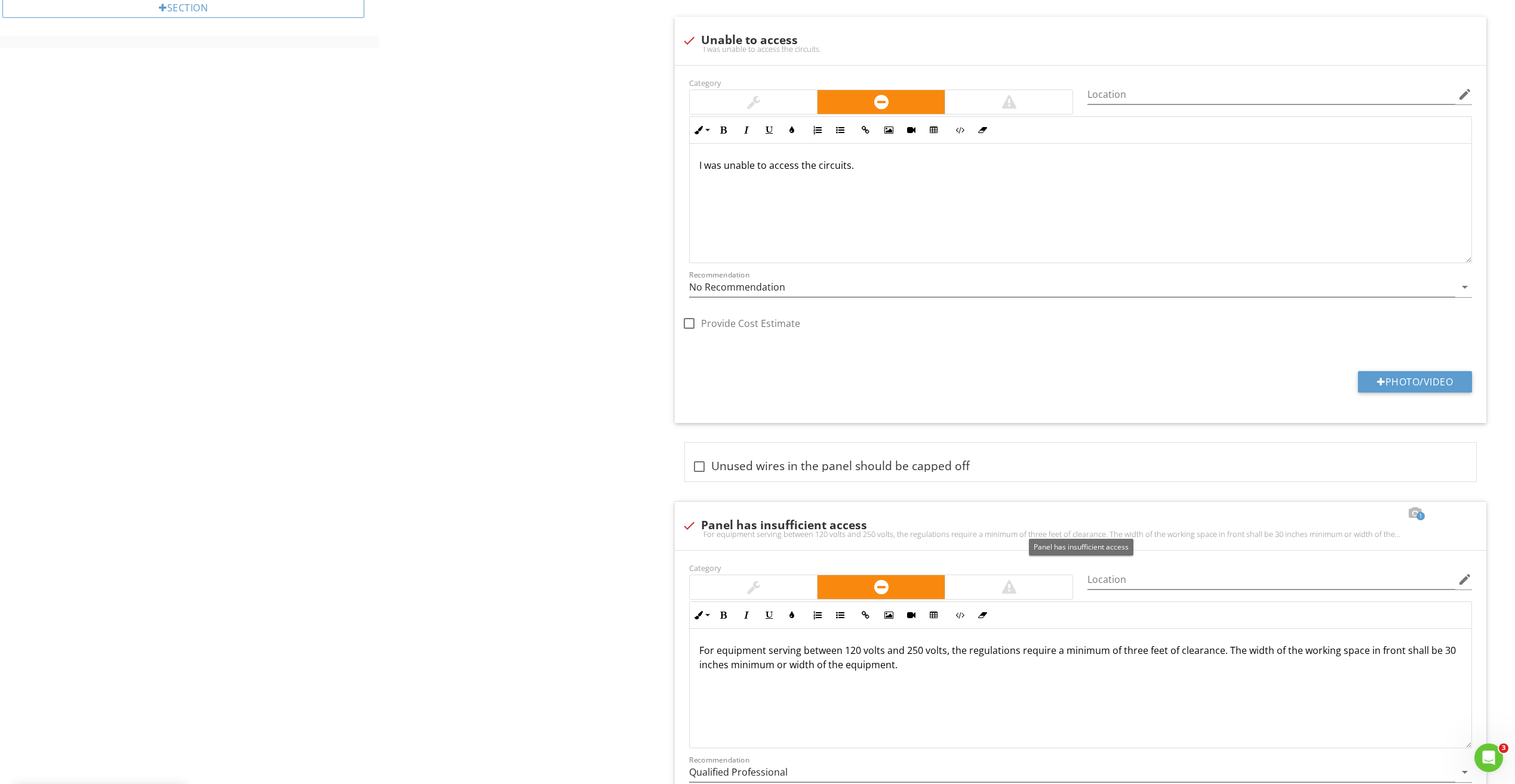
drag, startPoint x: 689, startPoint y: 523, endPoint x: 539, endPoint y: 487, distance: 154.3
click at [539, 487] on div "Electrical Panel / Sub-panels Circuits/Breakers/Fuses Low Voltage Panel Backup …" at bounding box center [947, 134] width 1136 height 1975
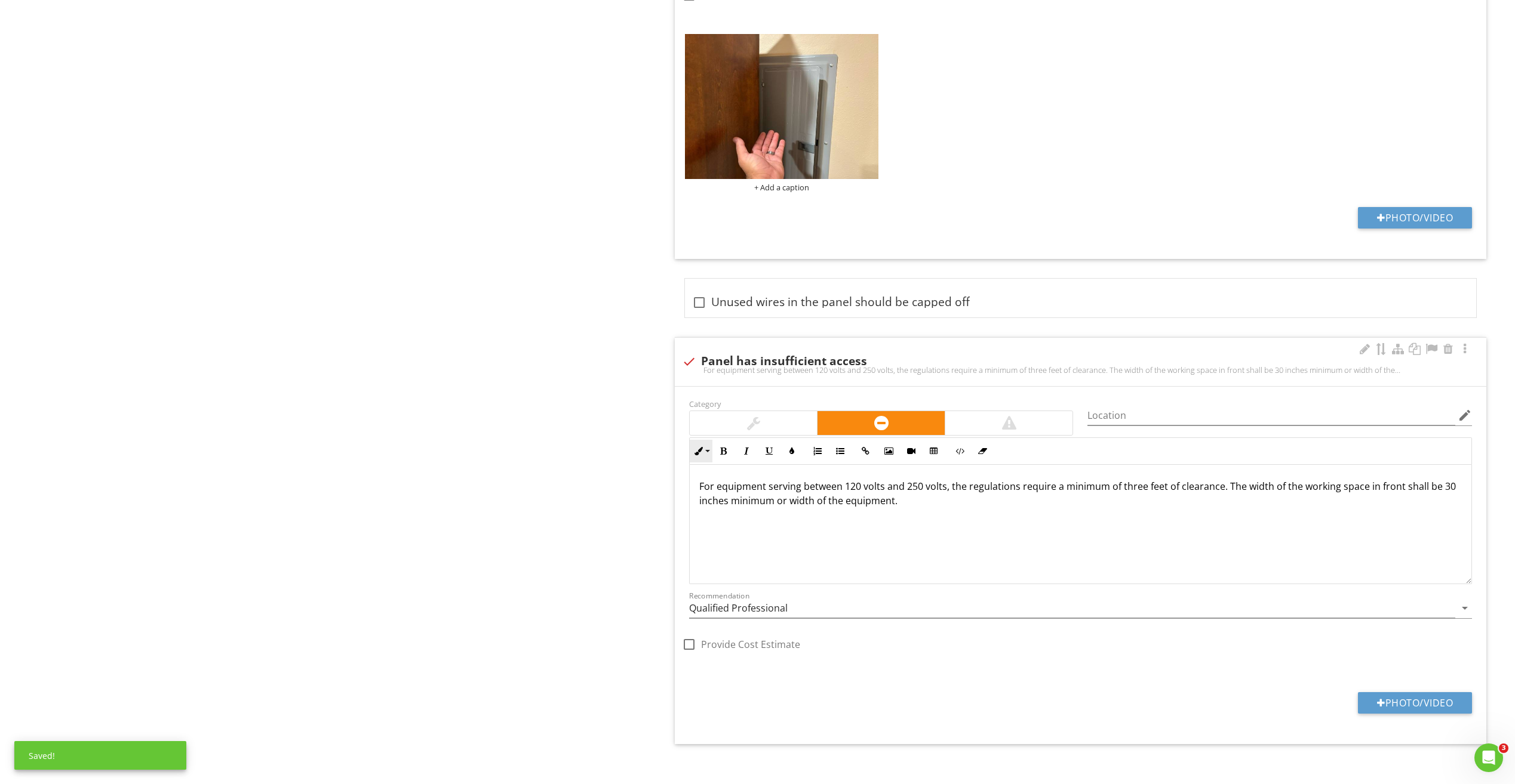
scroll to position [1310, 0]
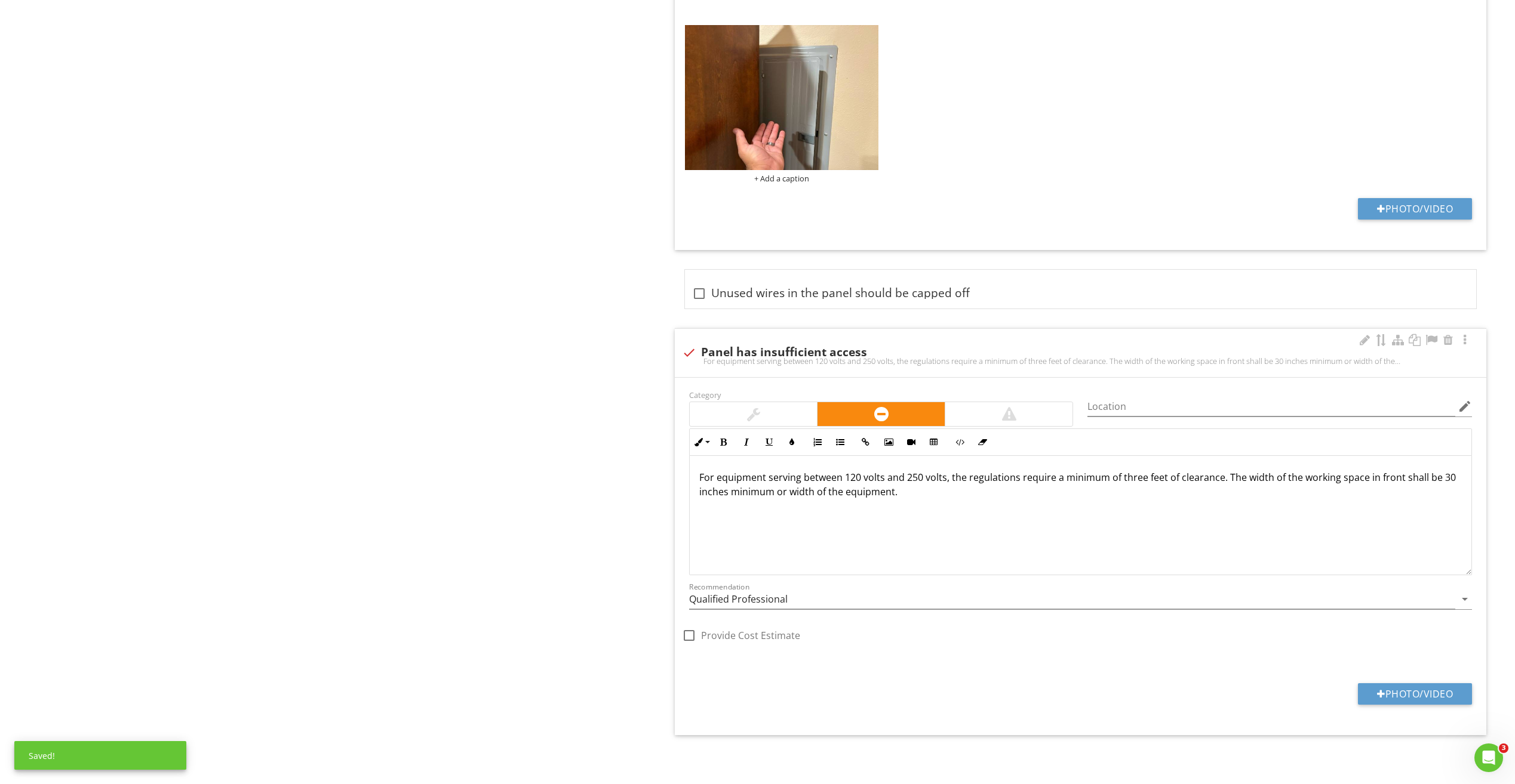
click at [692, 357] on div "For equipment serving between 120 volts and 250 volts, the regulations require …" at bounding box center [1080, 361] width 797 height 9
checkbox input "true"
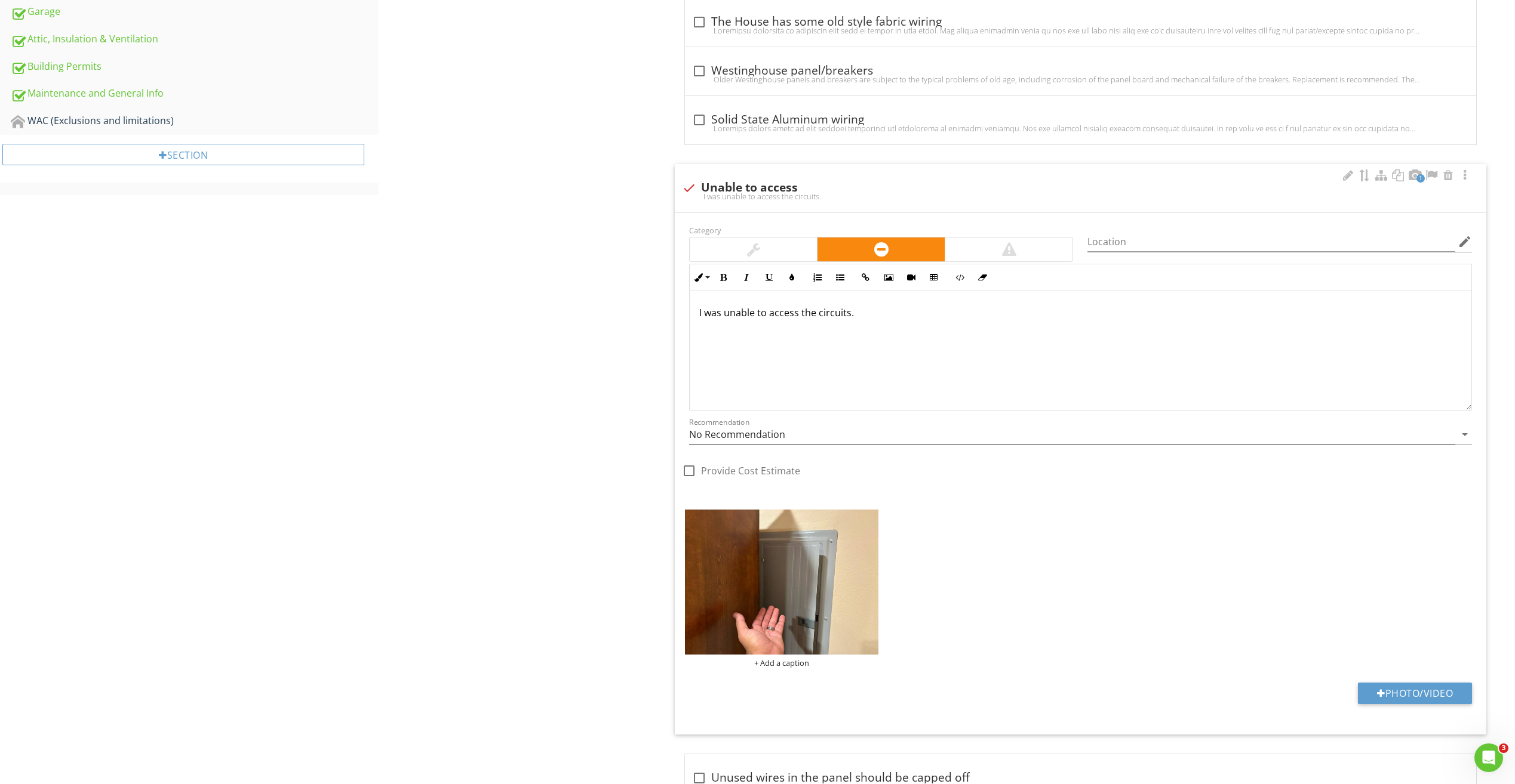
scroll to position [795, 0]
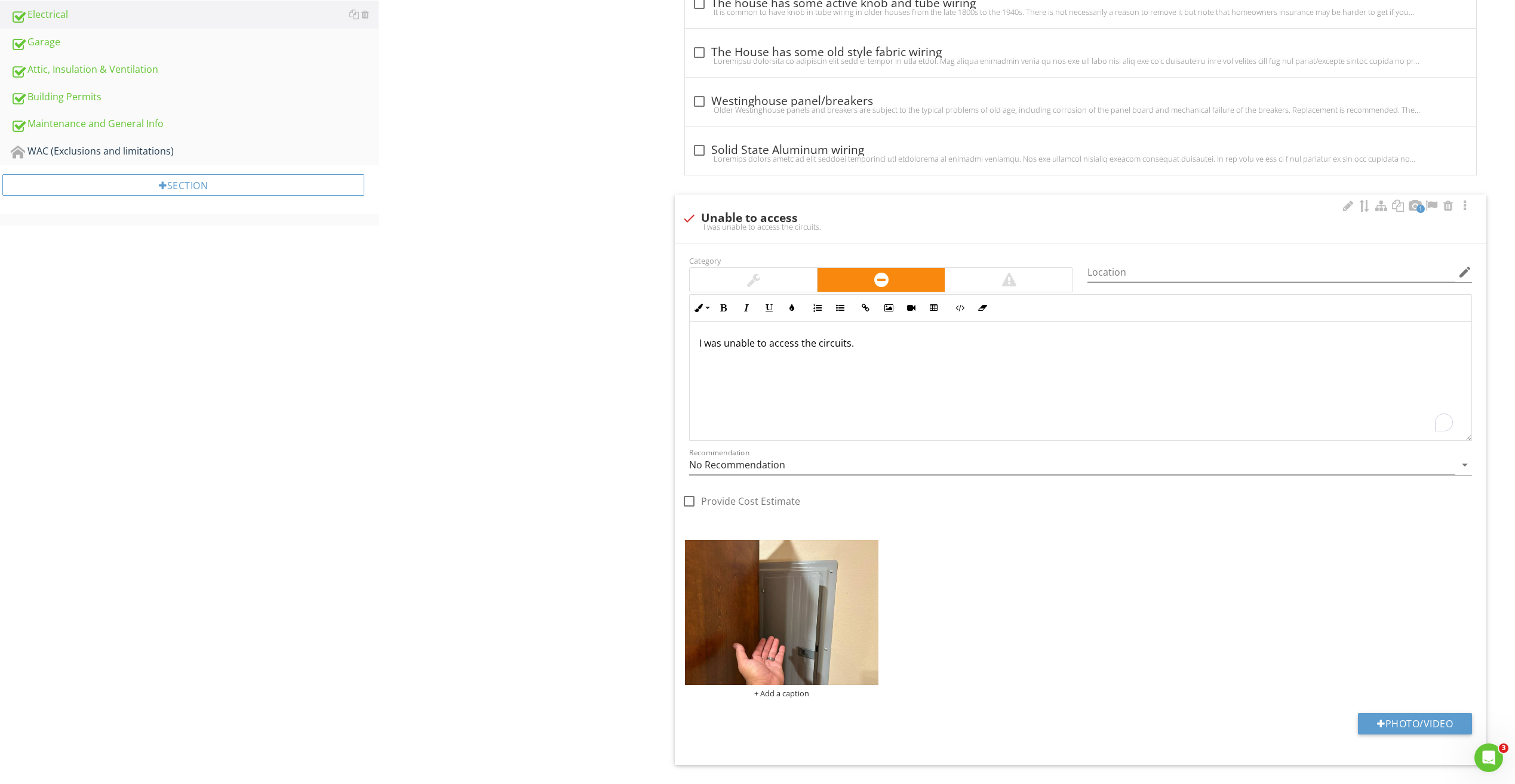
click at [873, 348] on p "I was unable to access the circuits." at bounding box center [1080, 344] width 762 height 15
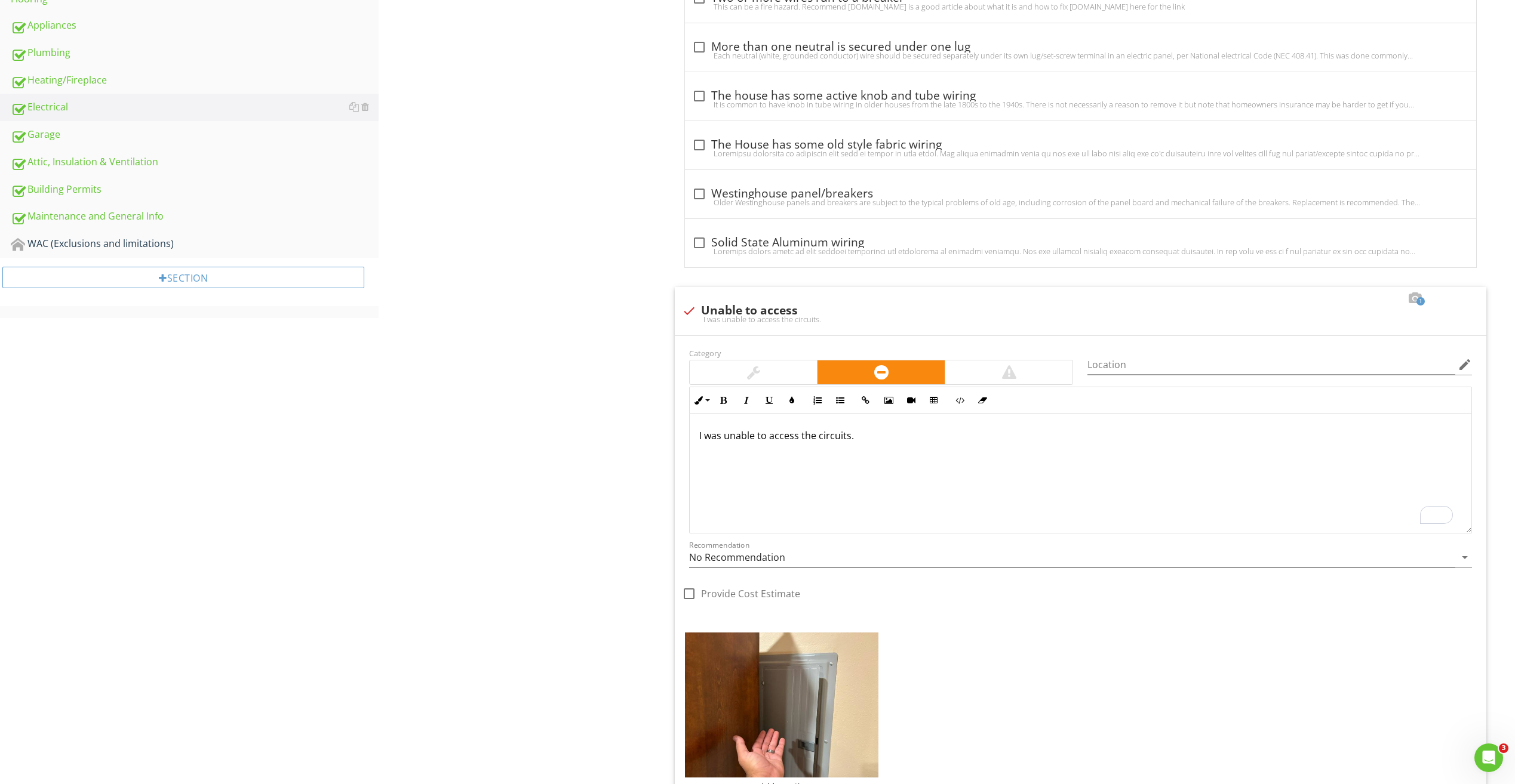
scroll to position [616, 0]
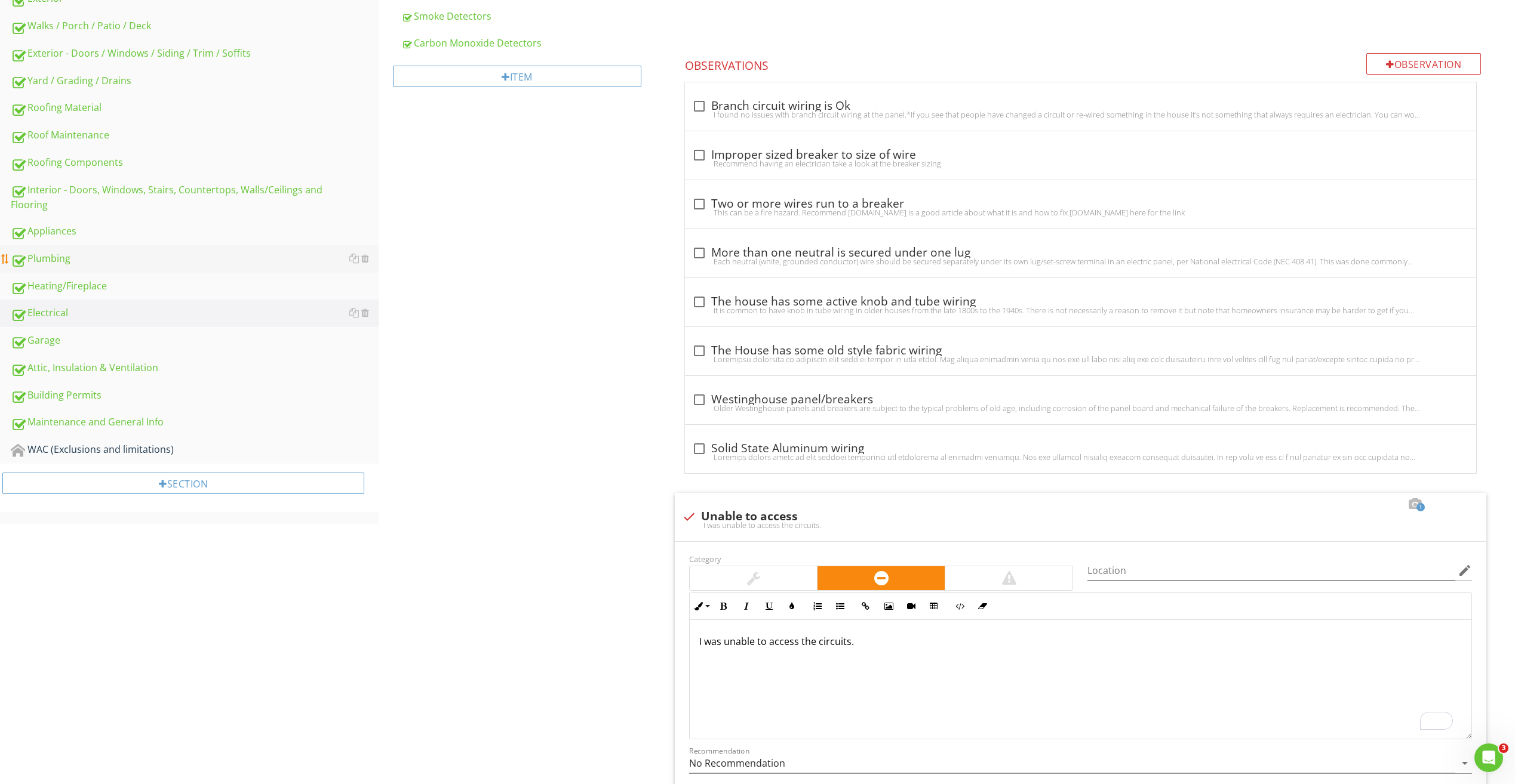
click at [68, 255] on div "Plumbing" at bounding box center [195, 259] width 368 height 16
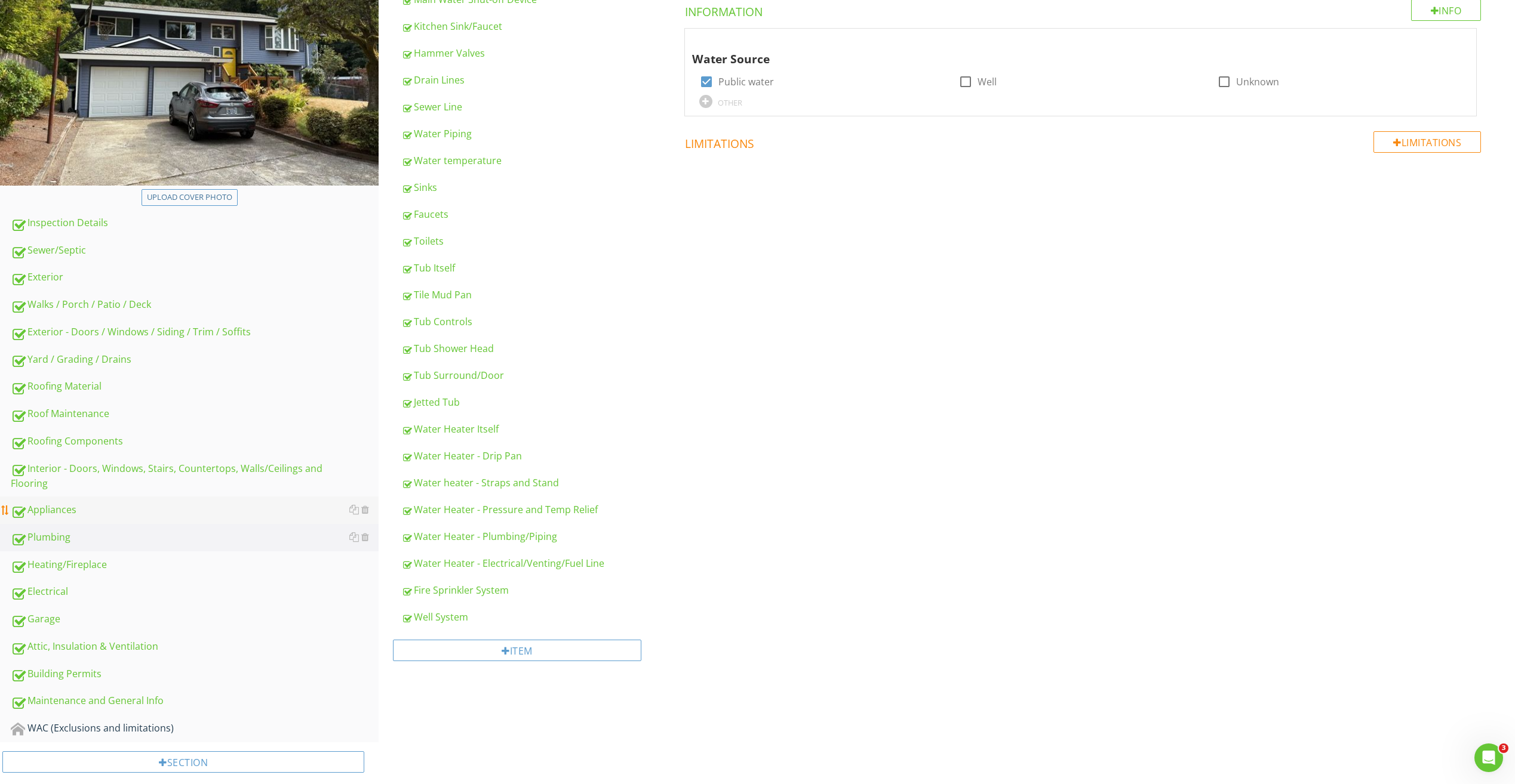
scroll to position [236, 0]
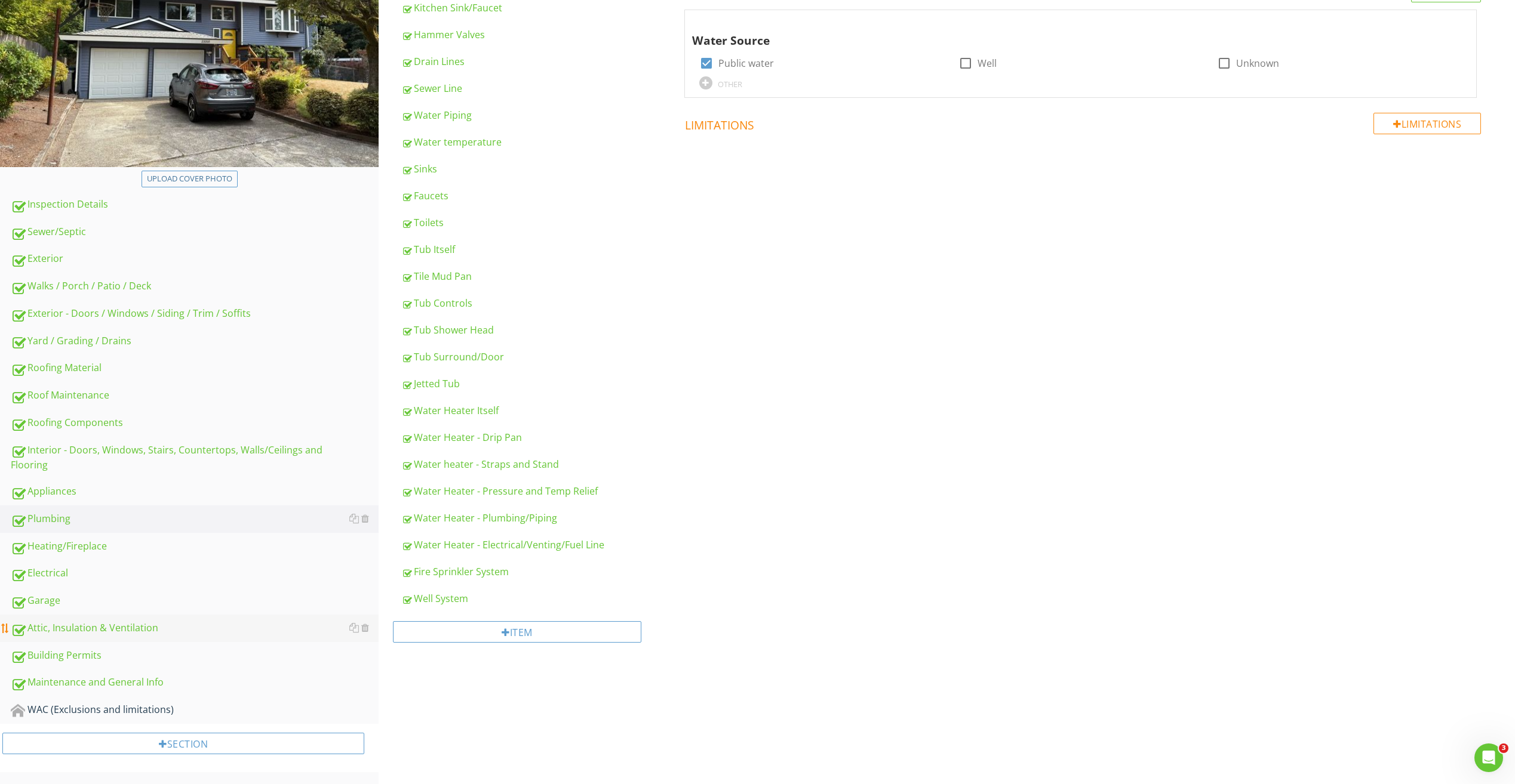
click at [65, 633] on div "Attic, Insulation & Ventilation" at bounding box center [195, 628] width 368 height 16
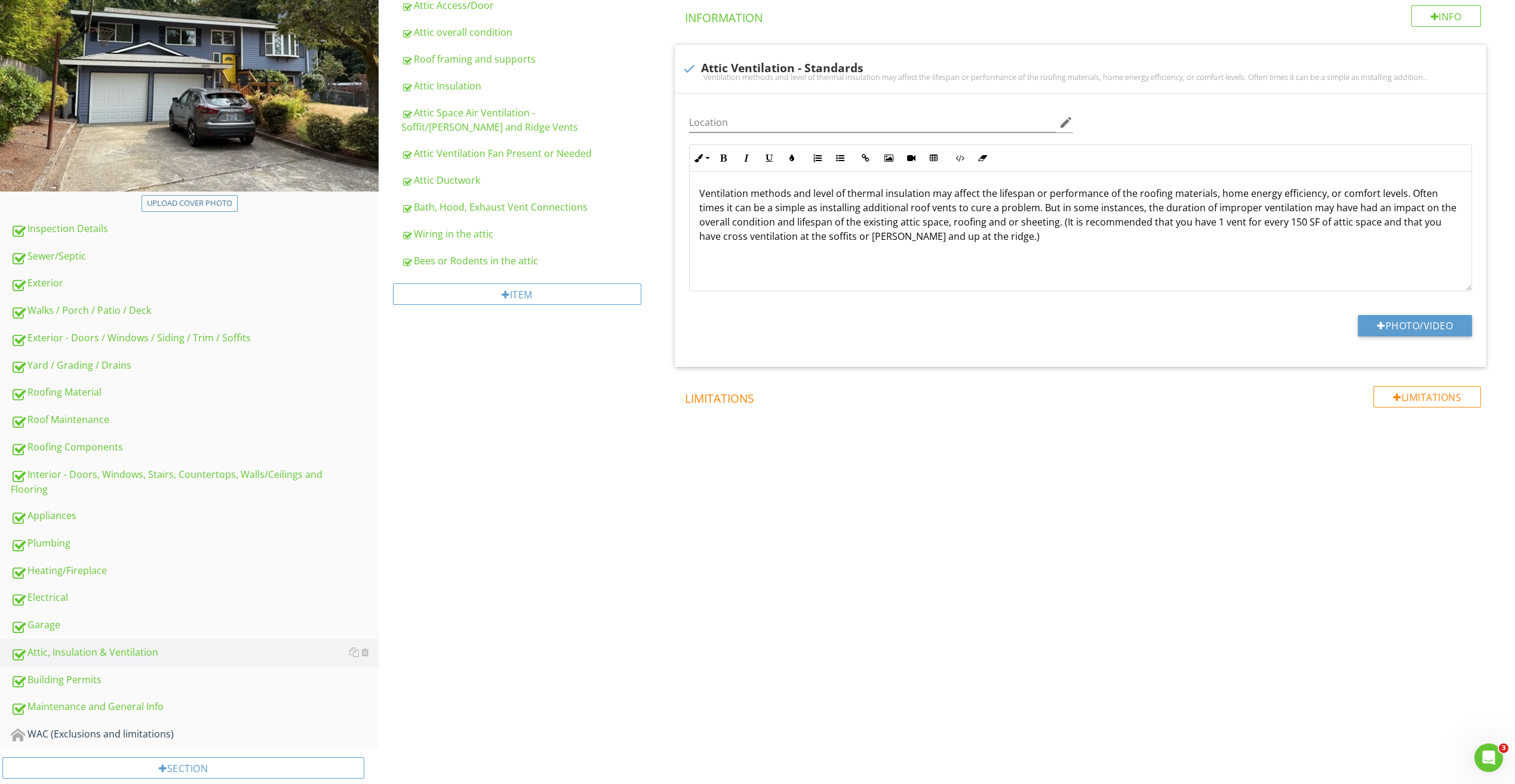
scroll to position [117, 0]
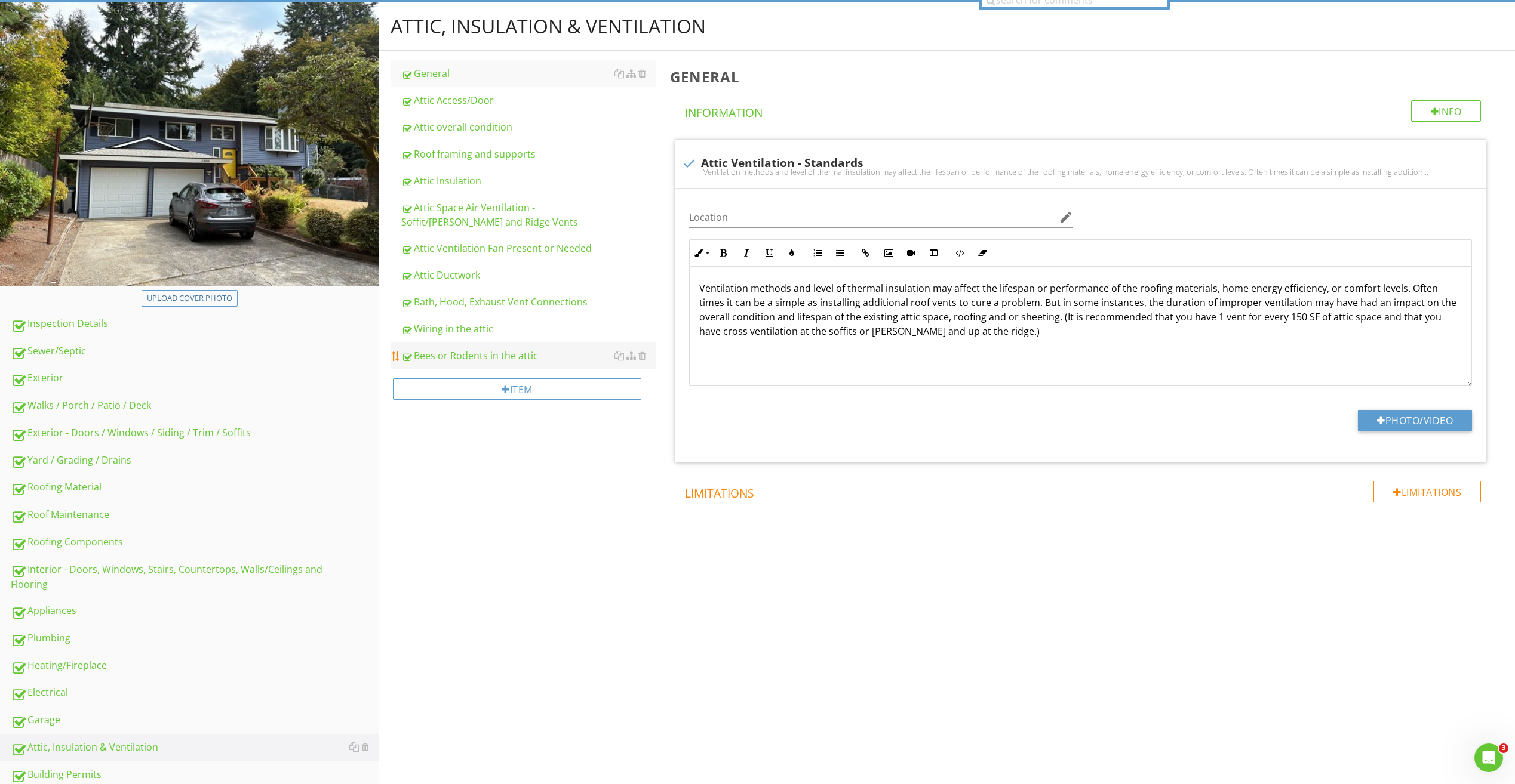
click at [475, 362] on div "Bees or Rodents in the attic" at bounding box center [527, 356] width 254 height 15
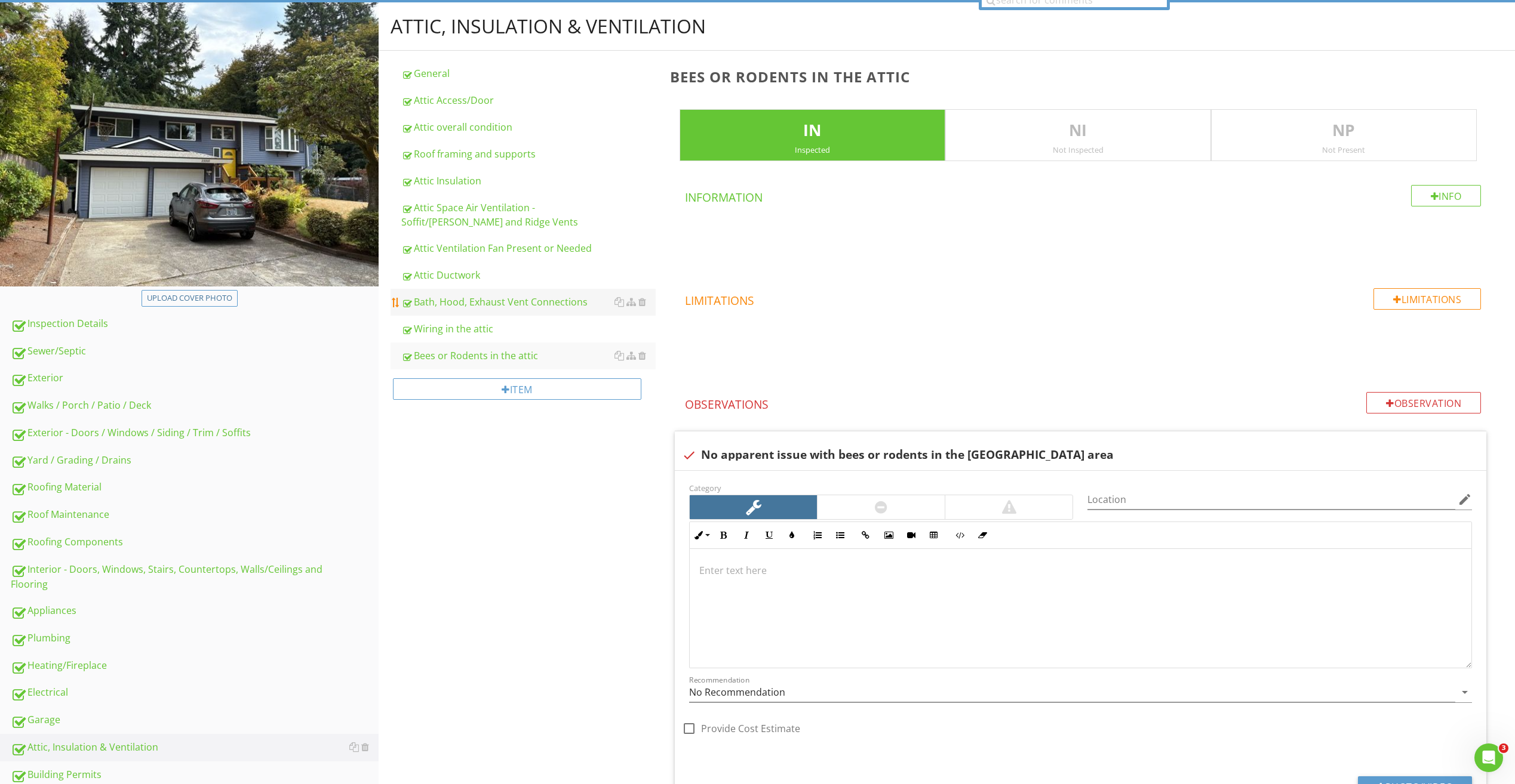
click at [489, 307] on div "Bath, Hood, Exhaust Vent Connections" at bounding box center [527, 302] width 254 height 15
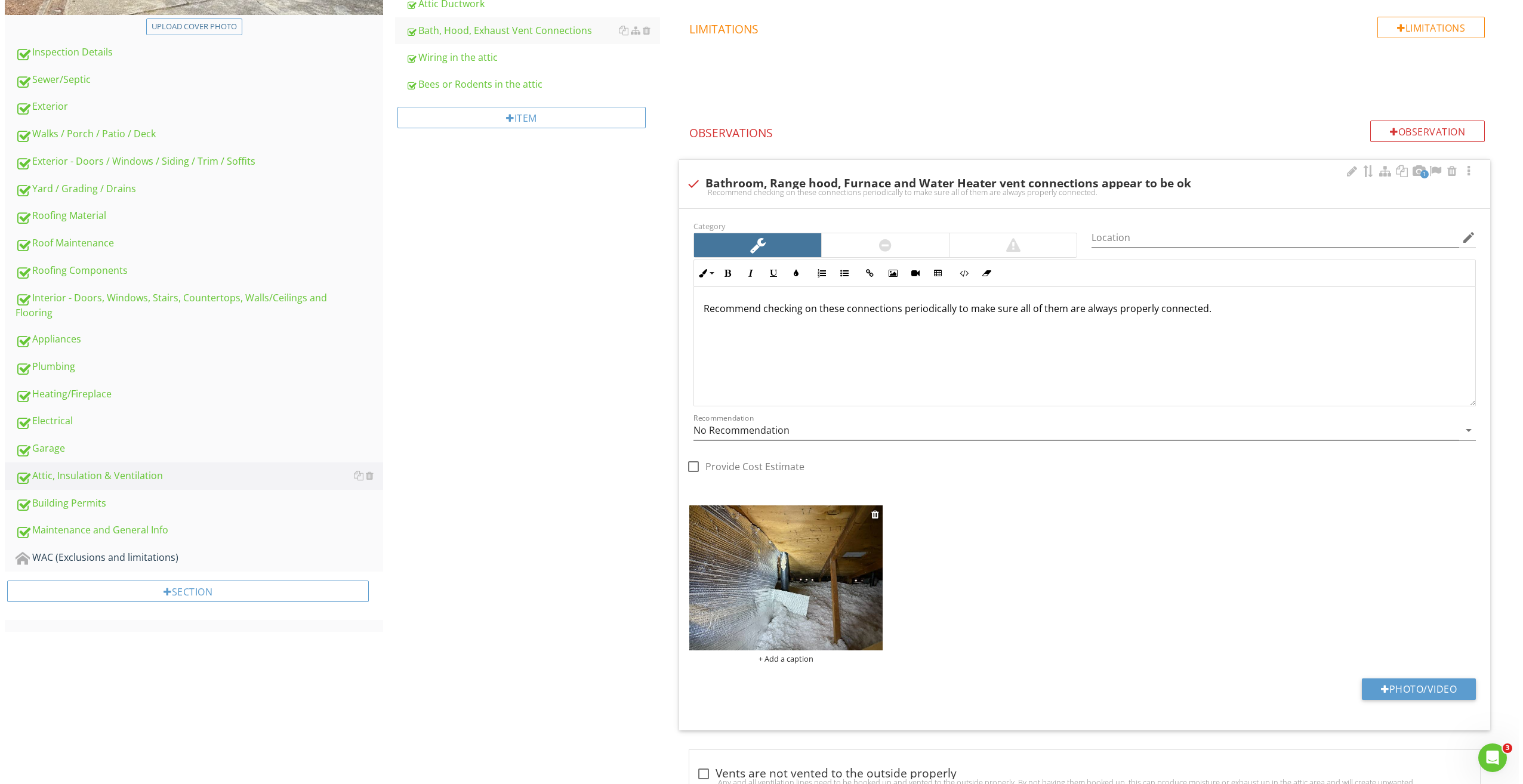
scroll to position [532, 0]
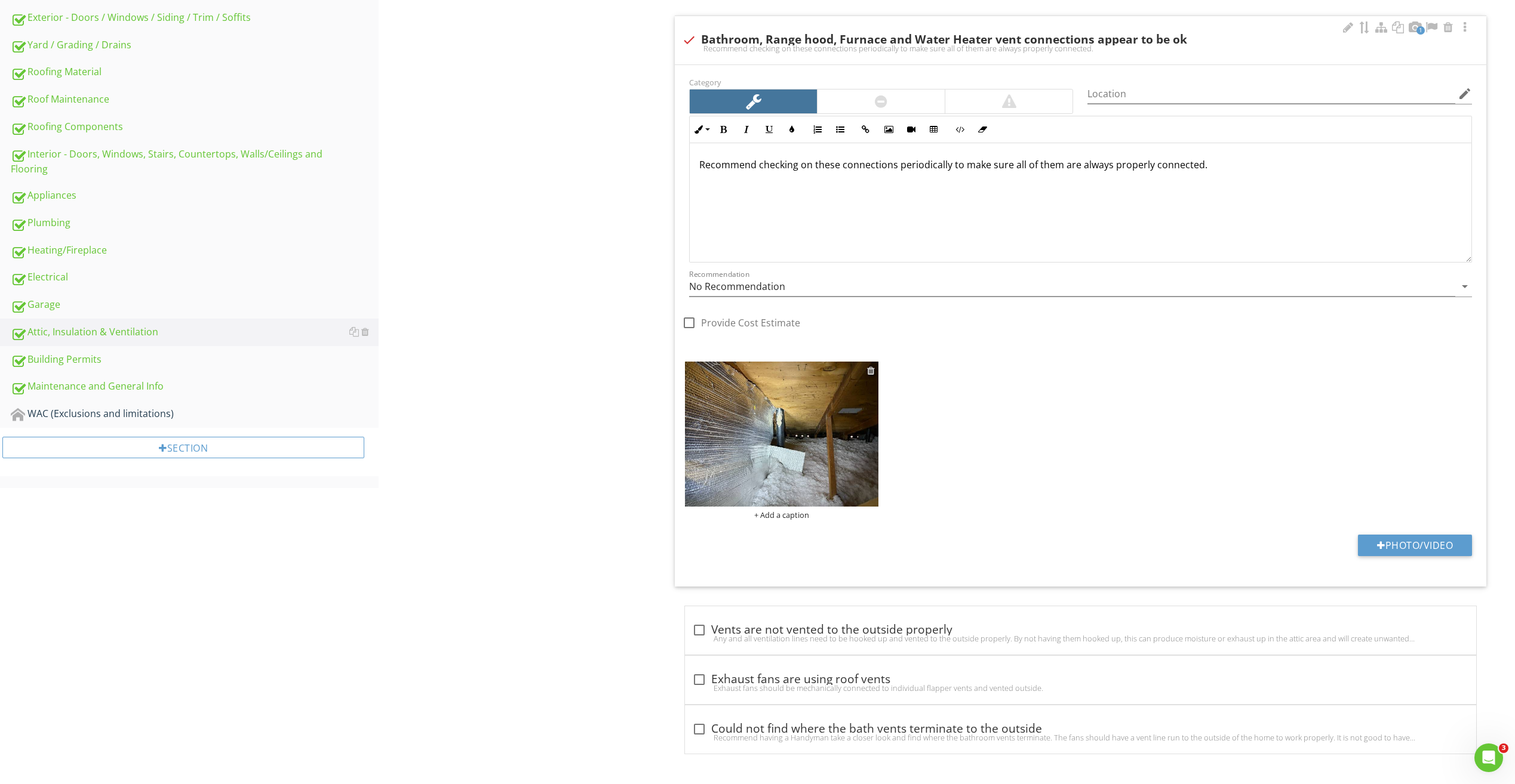
click at [868, 374] on div at bounding box center [870, 370] width 7 height 9
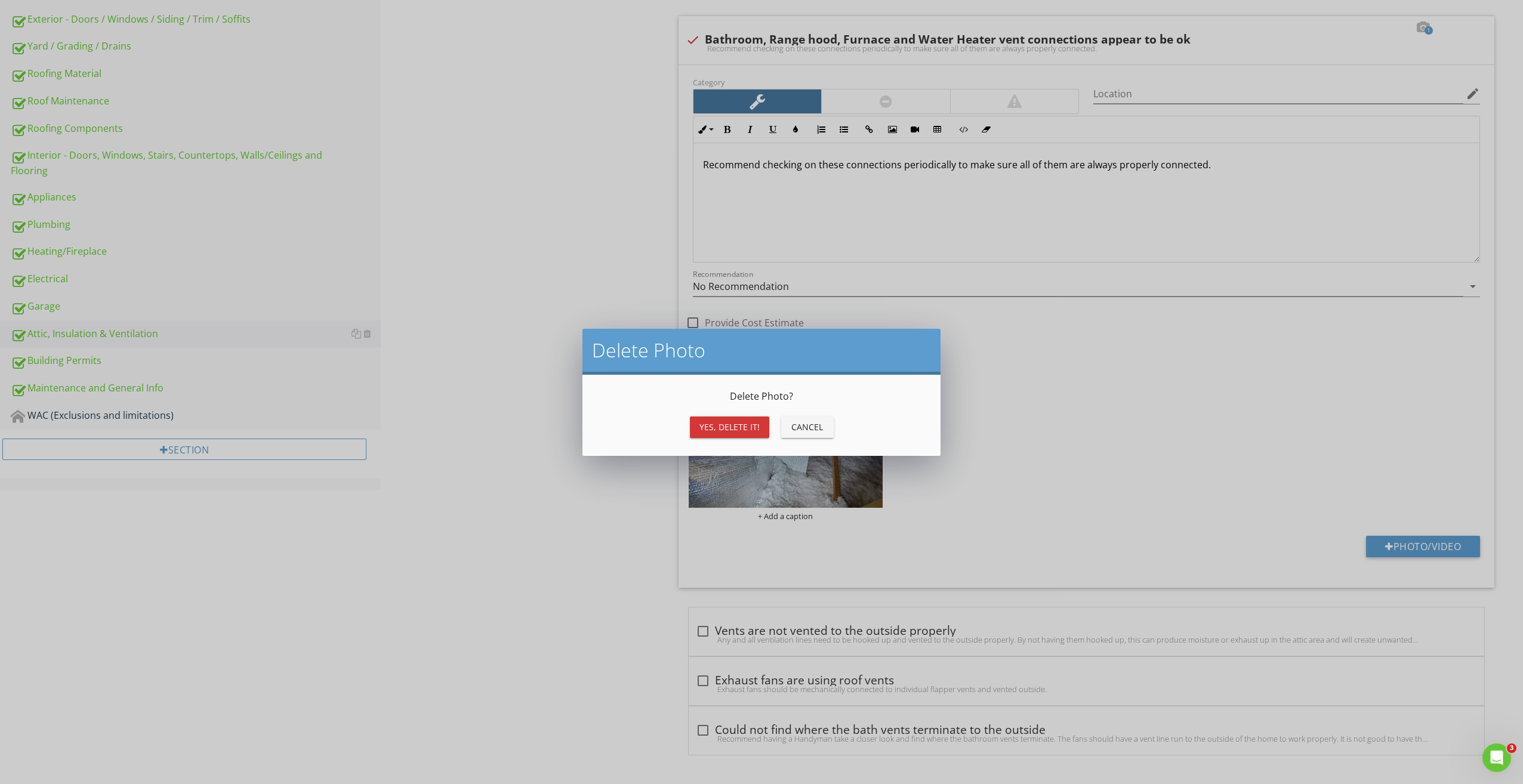
click at [718, 421] on div "Yes, Delete it!" at bounding box center [729, 428] width 60 height 13
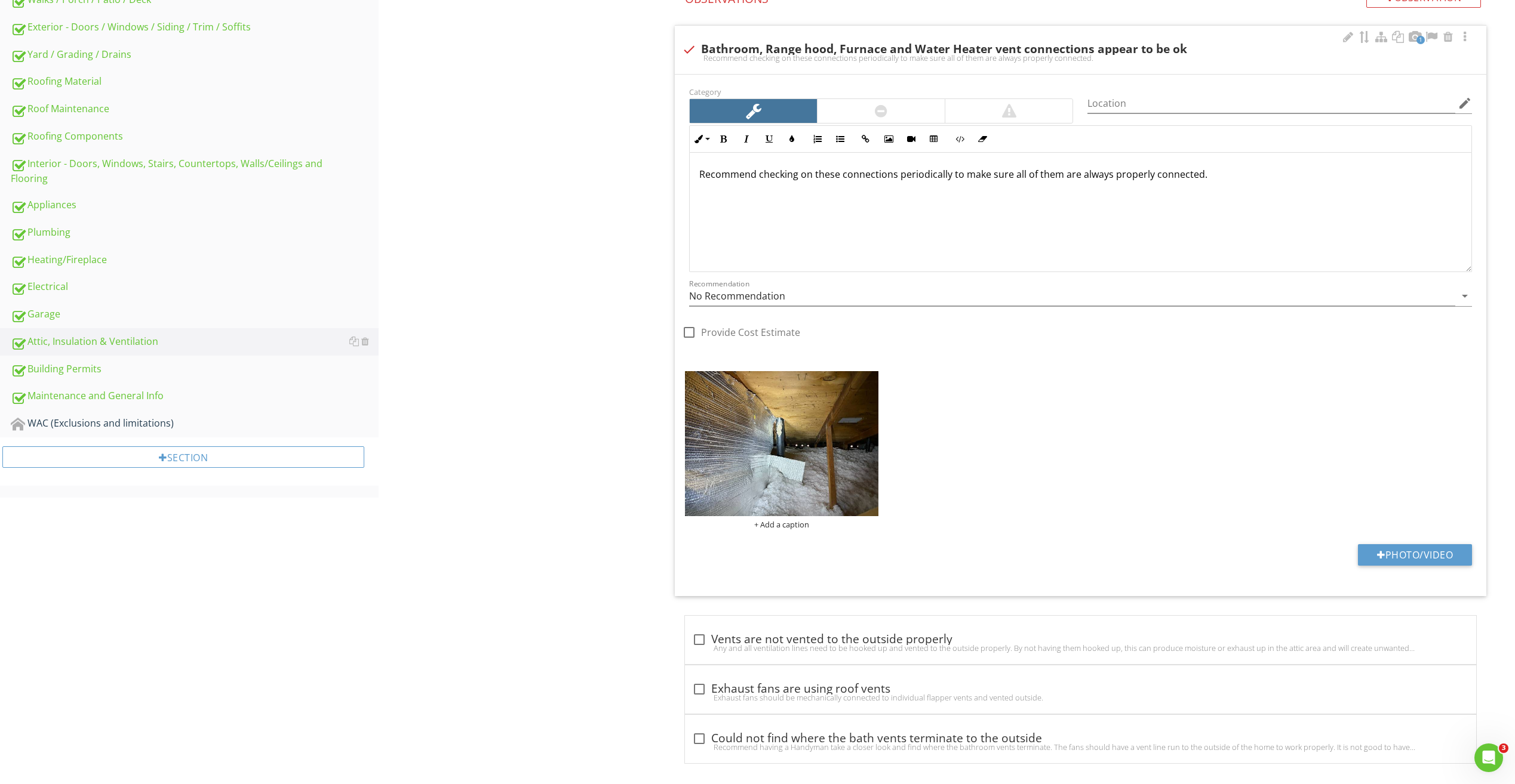
scroll to position [398, 0]
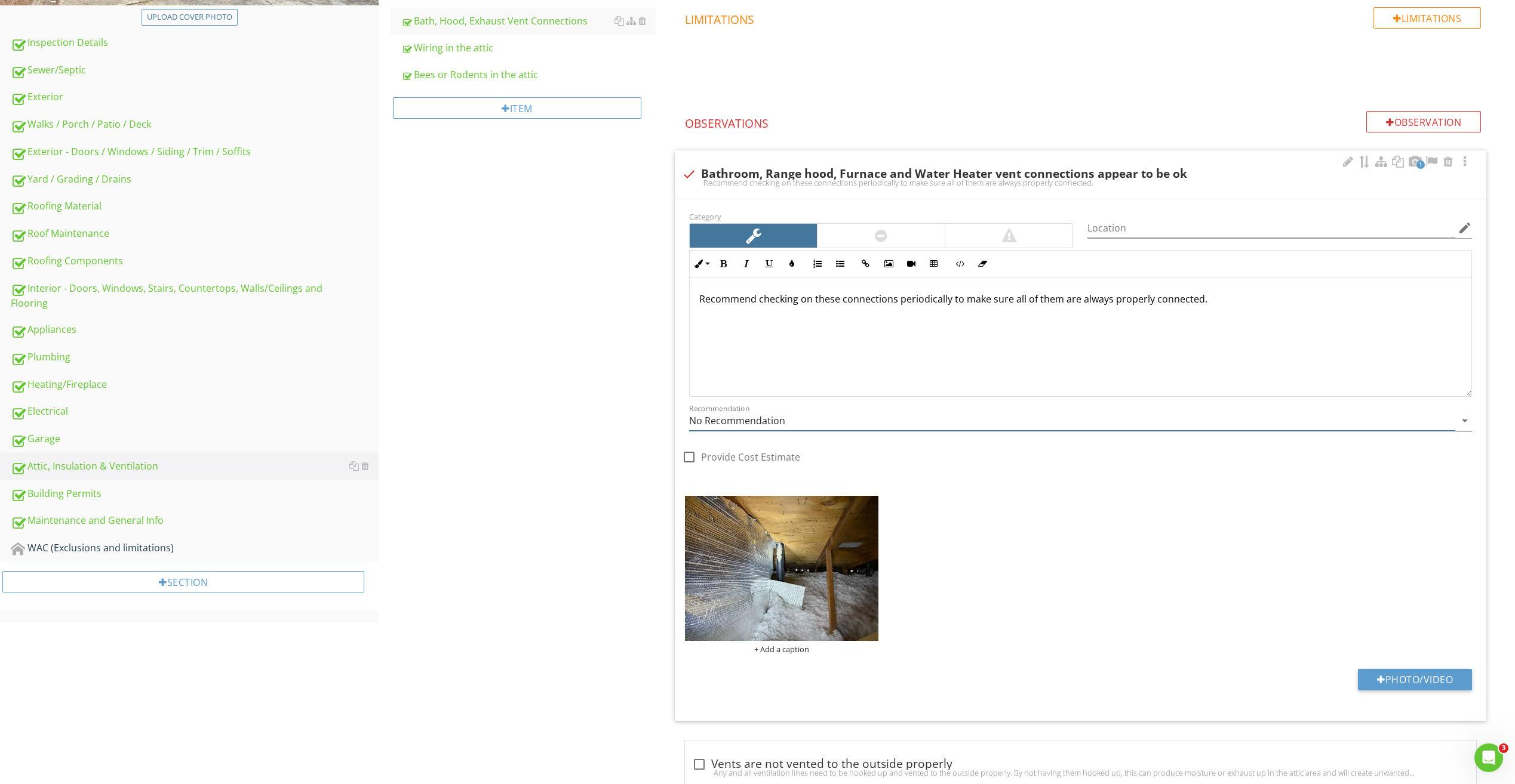
click at [773, 428] on input "No Recommendation" at bounding box center [1072, 420] width 766 height 19
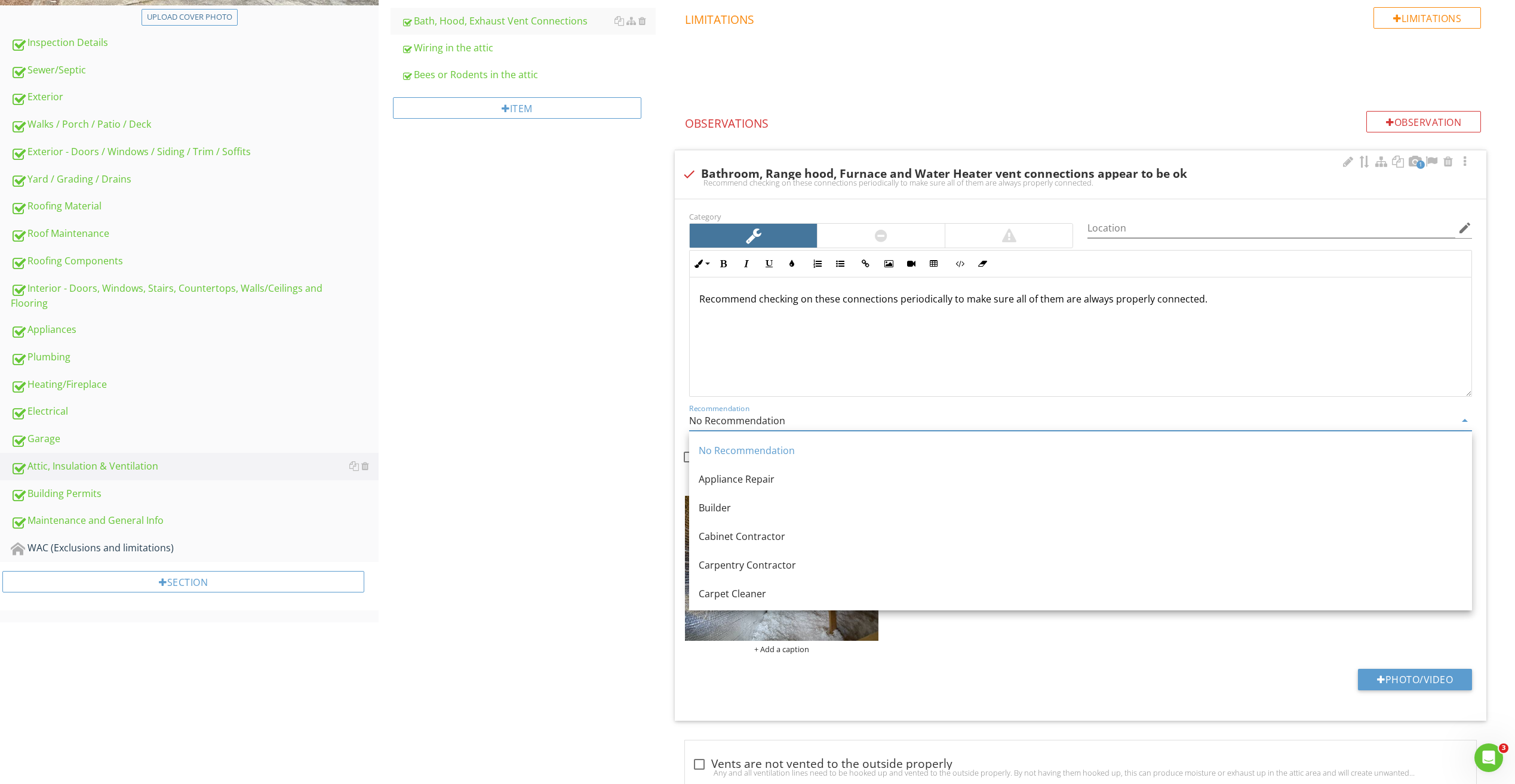
click at [893, 374] on div "Recommend checking on these connections periodically to make sure all of them a…" at bounding box center [1080, 337] width 782 height 119
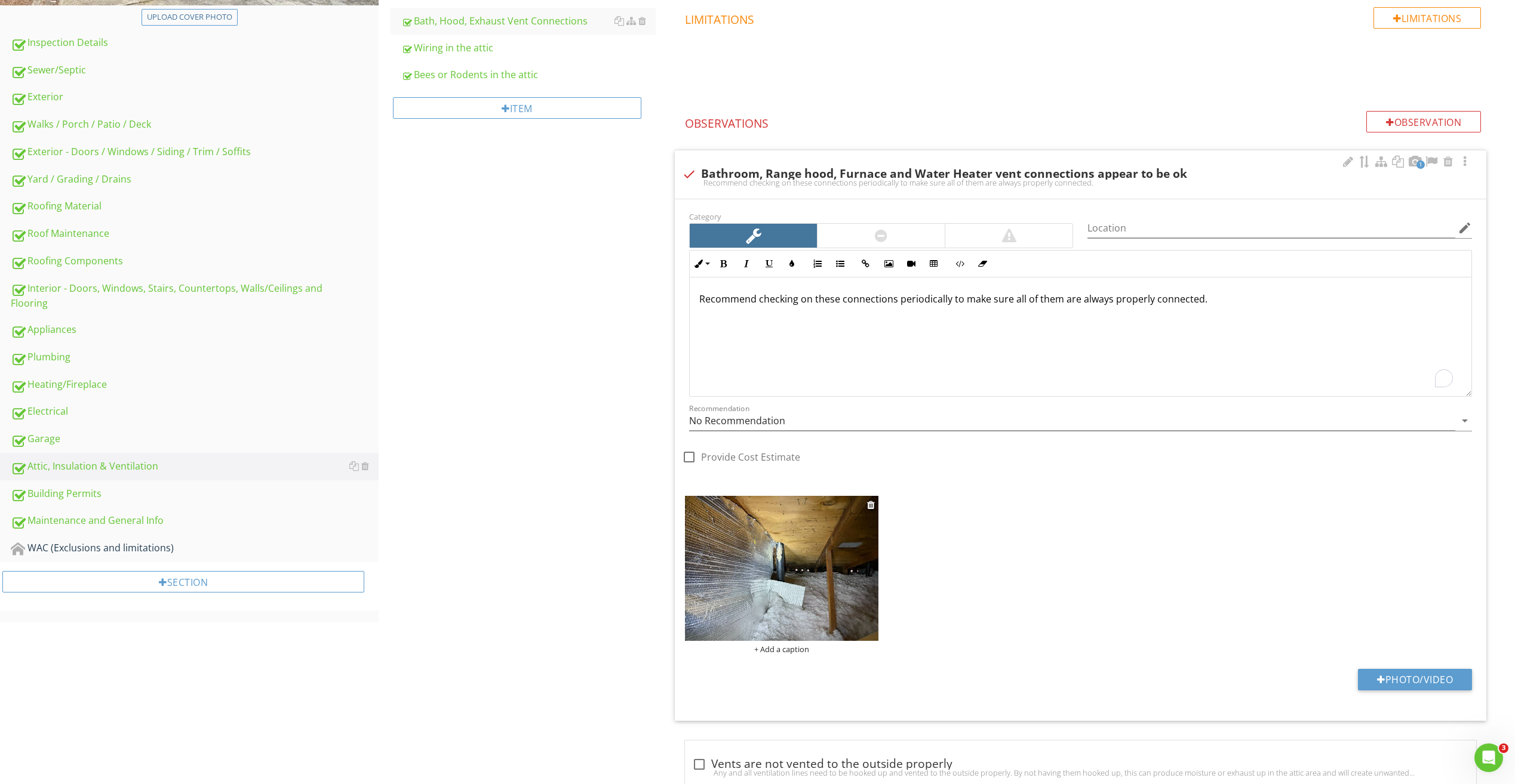
click at [801, 570] on img at bounding box center [781, 568] width 193 height 145
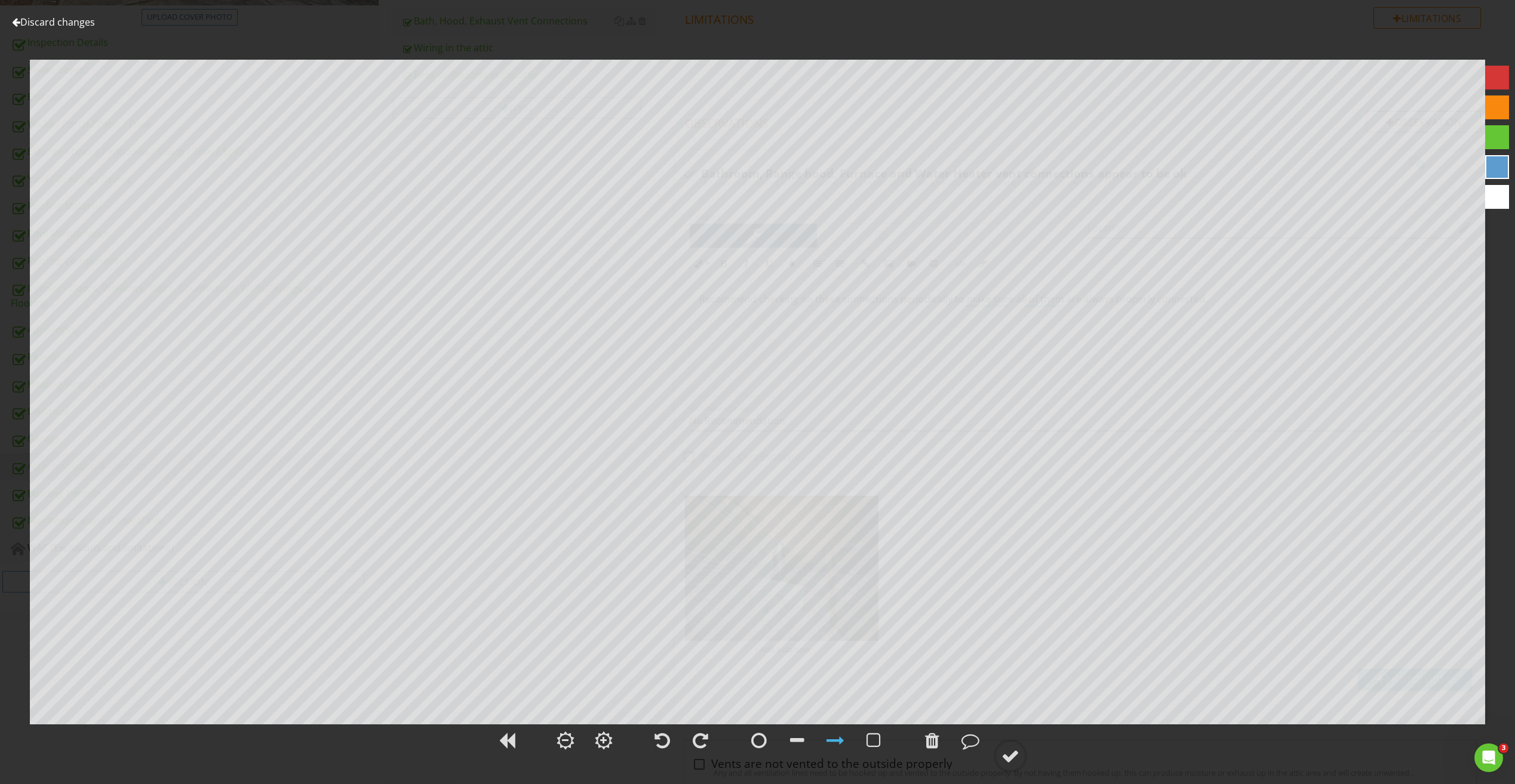
click at [68, 22] on link "Discard changes" at bounding box center [54, 22] width 83 height 13
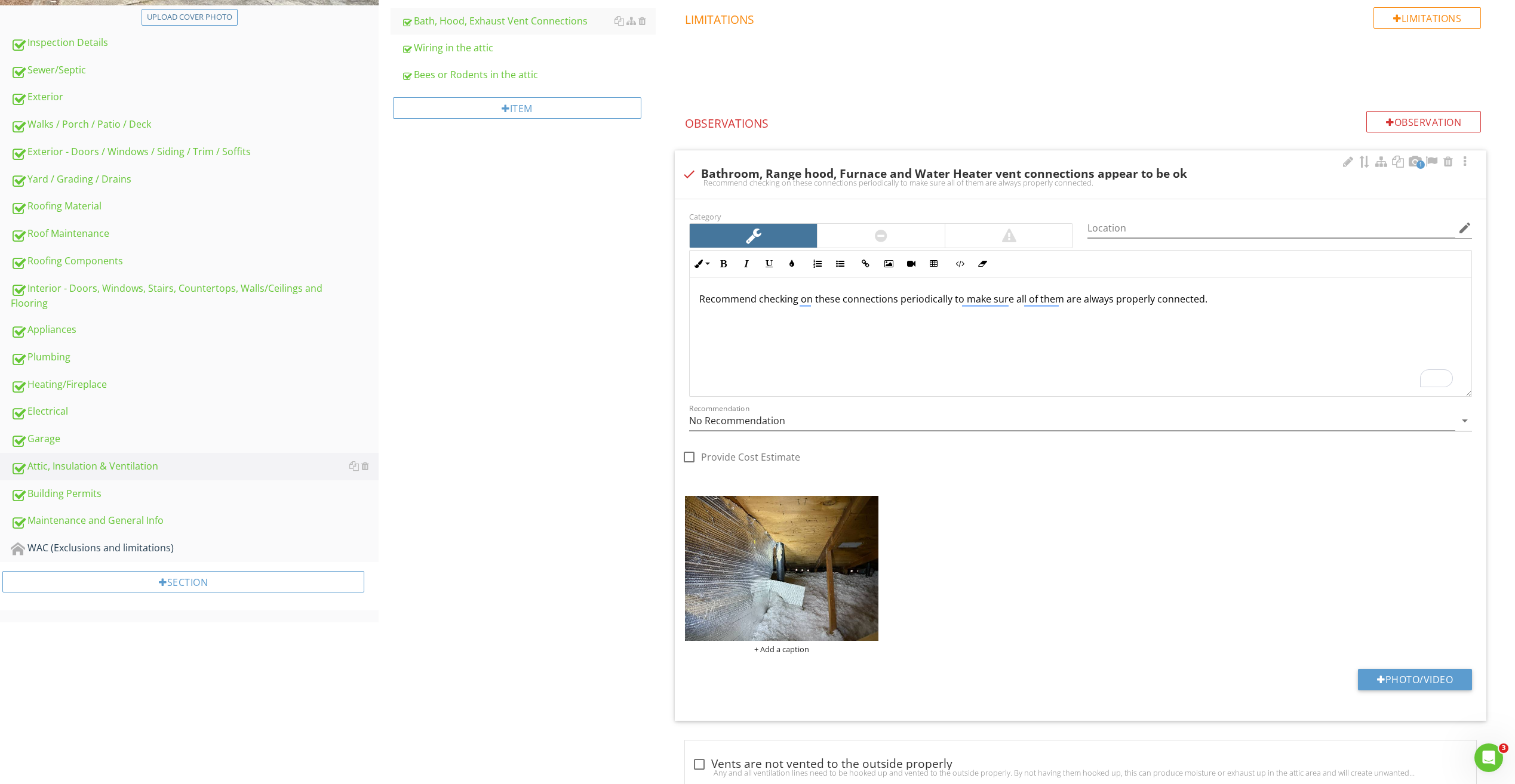
click at [1351, 527] on div "+ Add a caption" at bounding box center [1080, 575] width 797 height 164
click at [872, 504] on div at bounding box center [870, 505] width 7 height 9
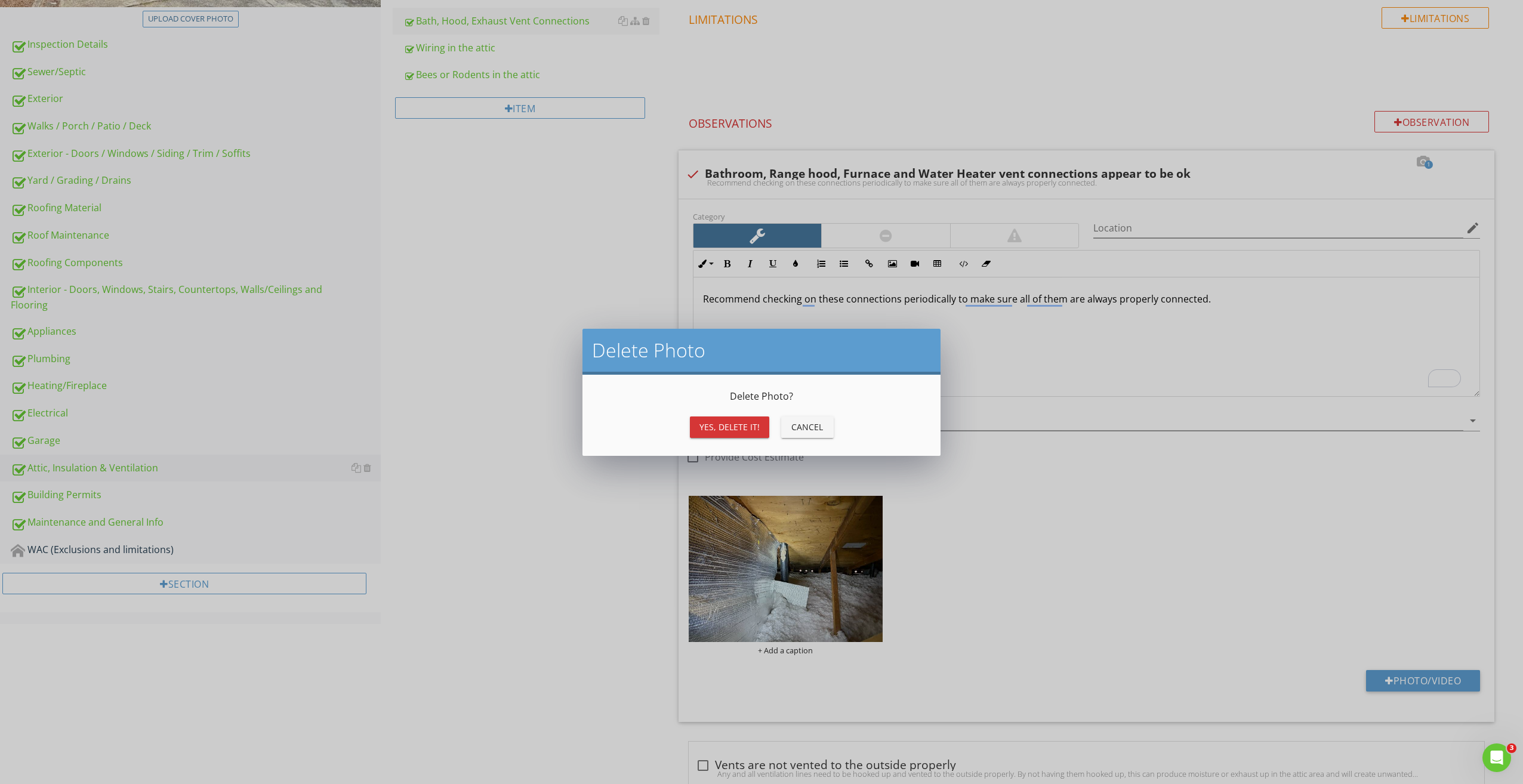
click at [750, 425] on div "Yes, Delete it!" at bounding box center [729, 428] width 60 height 13
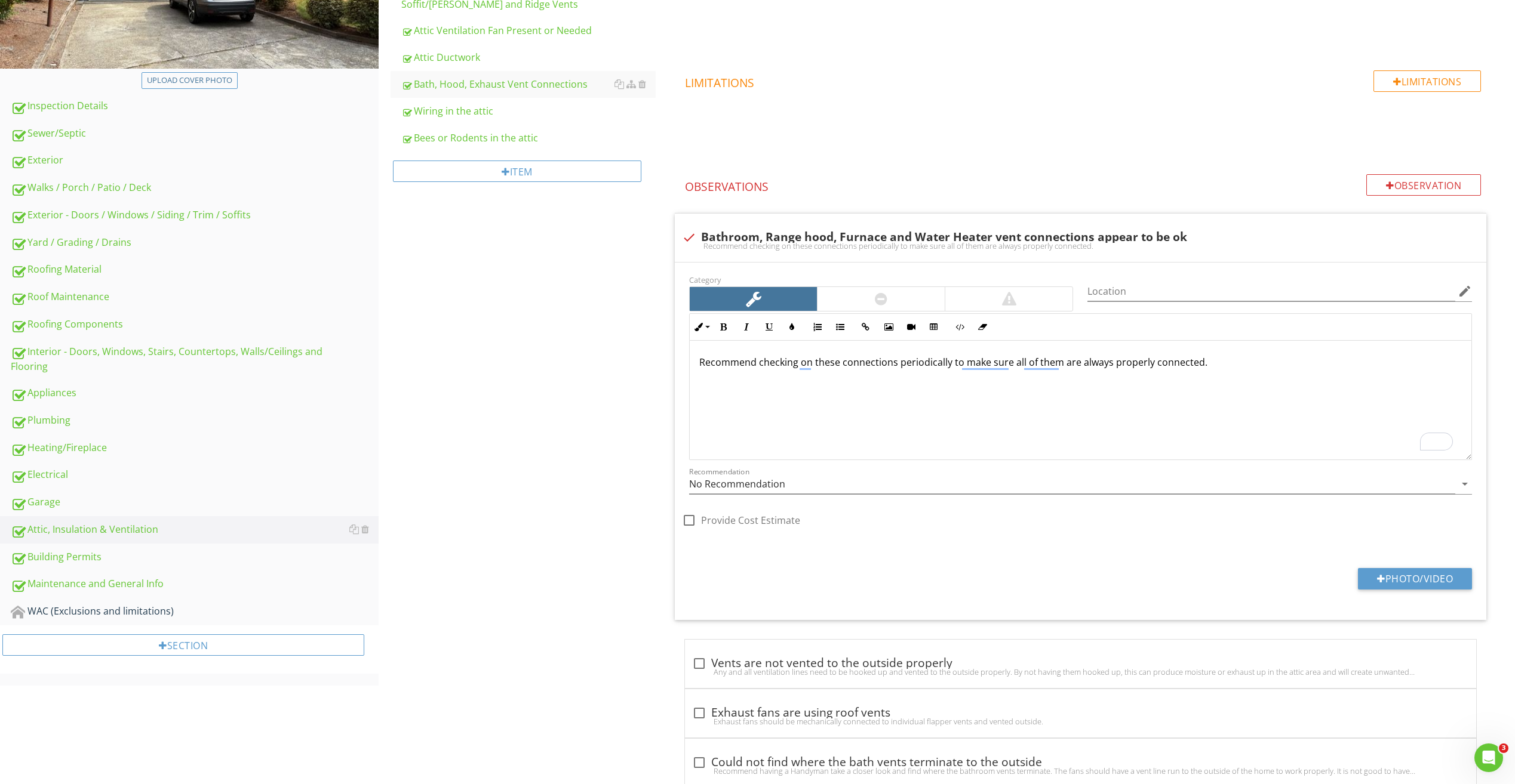
scroll to position [368, 0]
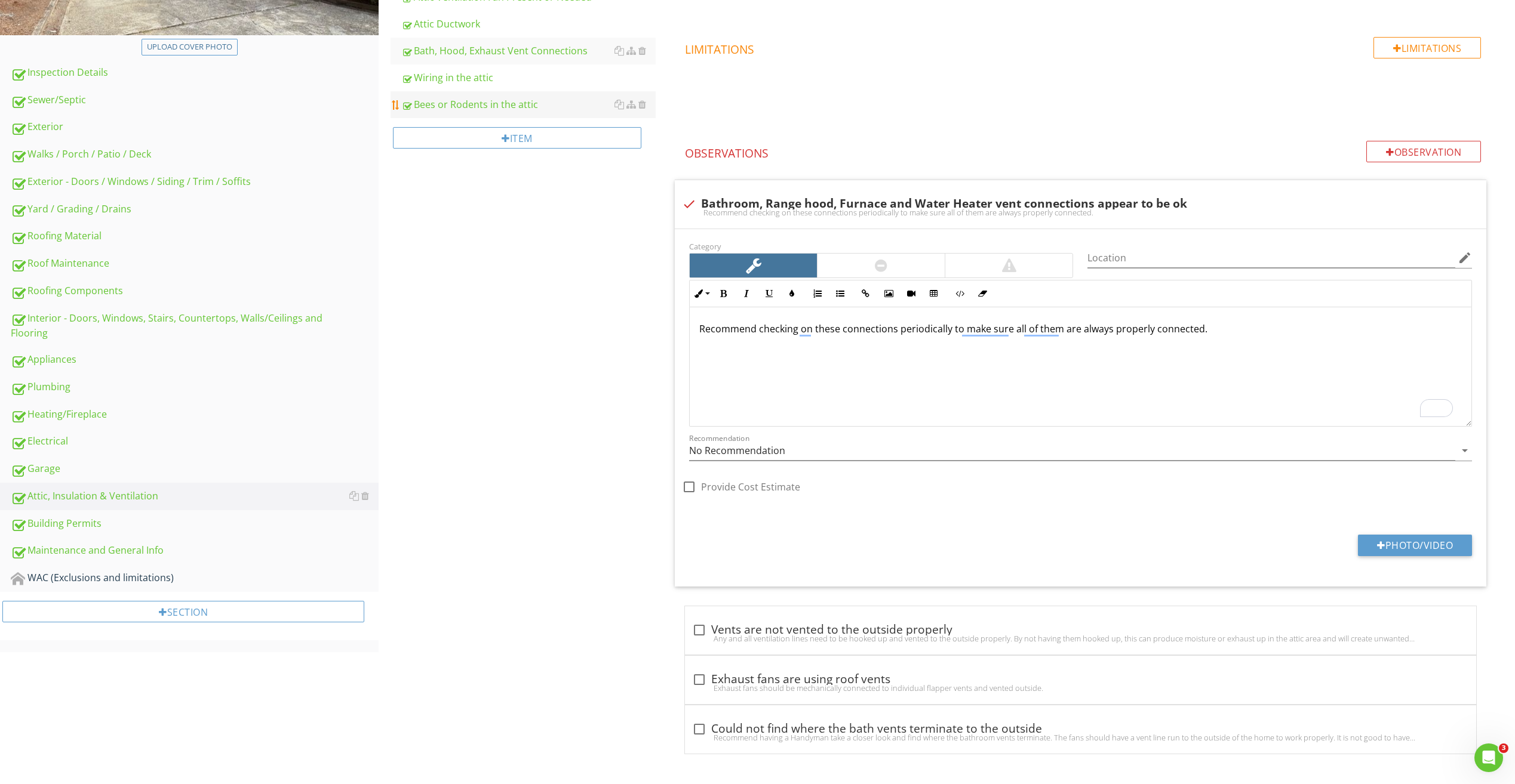
click at [476, 105] on div "Bees or Rodents in the attic" at bounding box center [527, 104] width 254 height 15
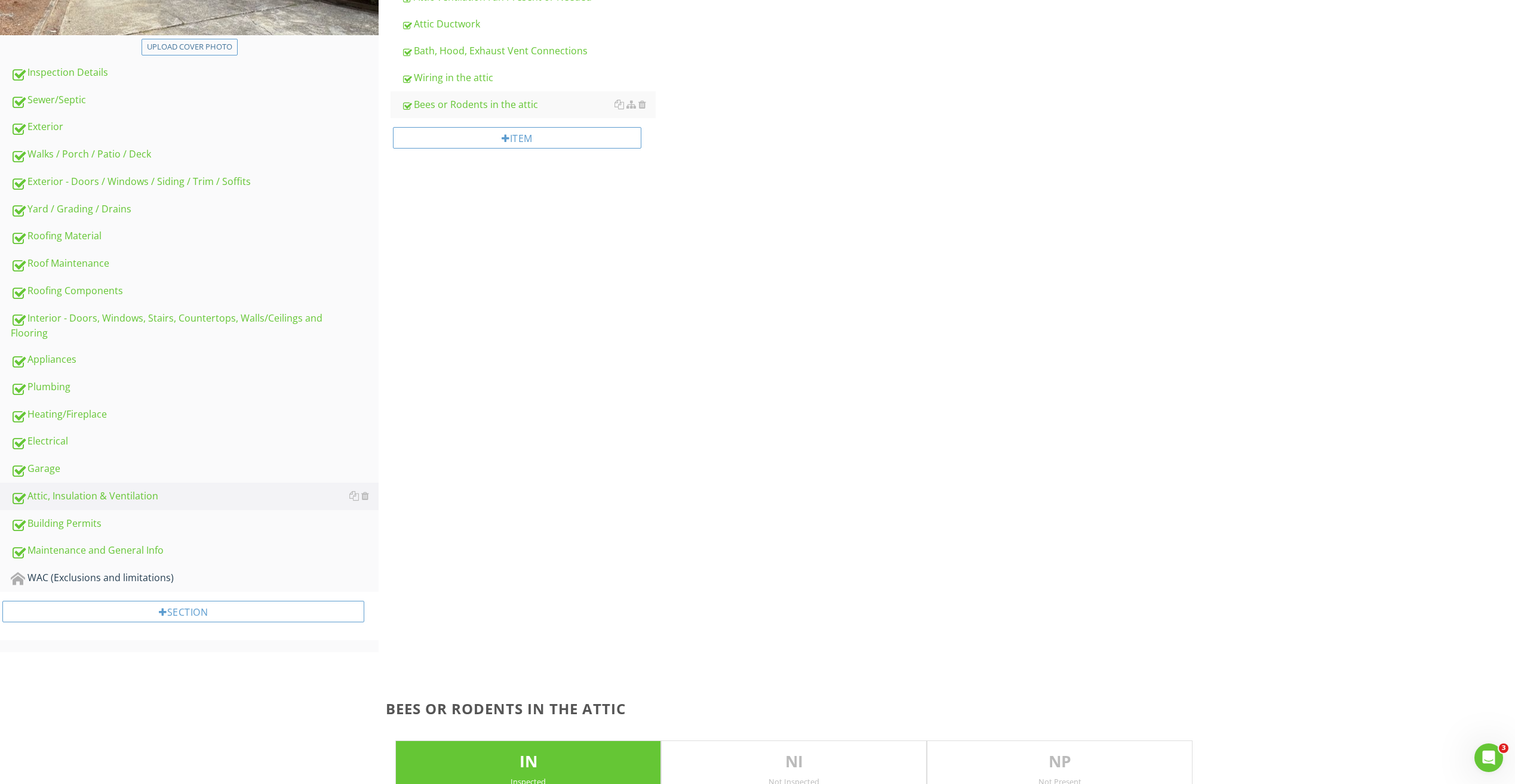
scroll to position [309, 0]
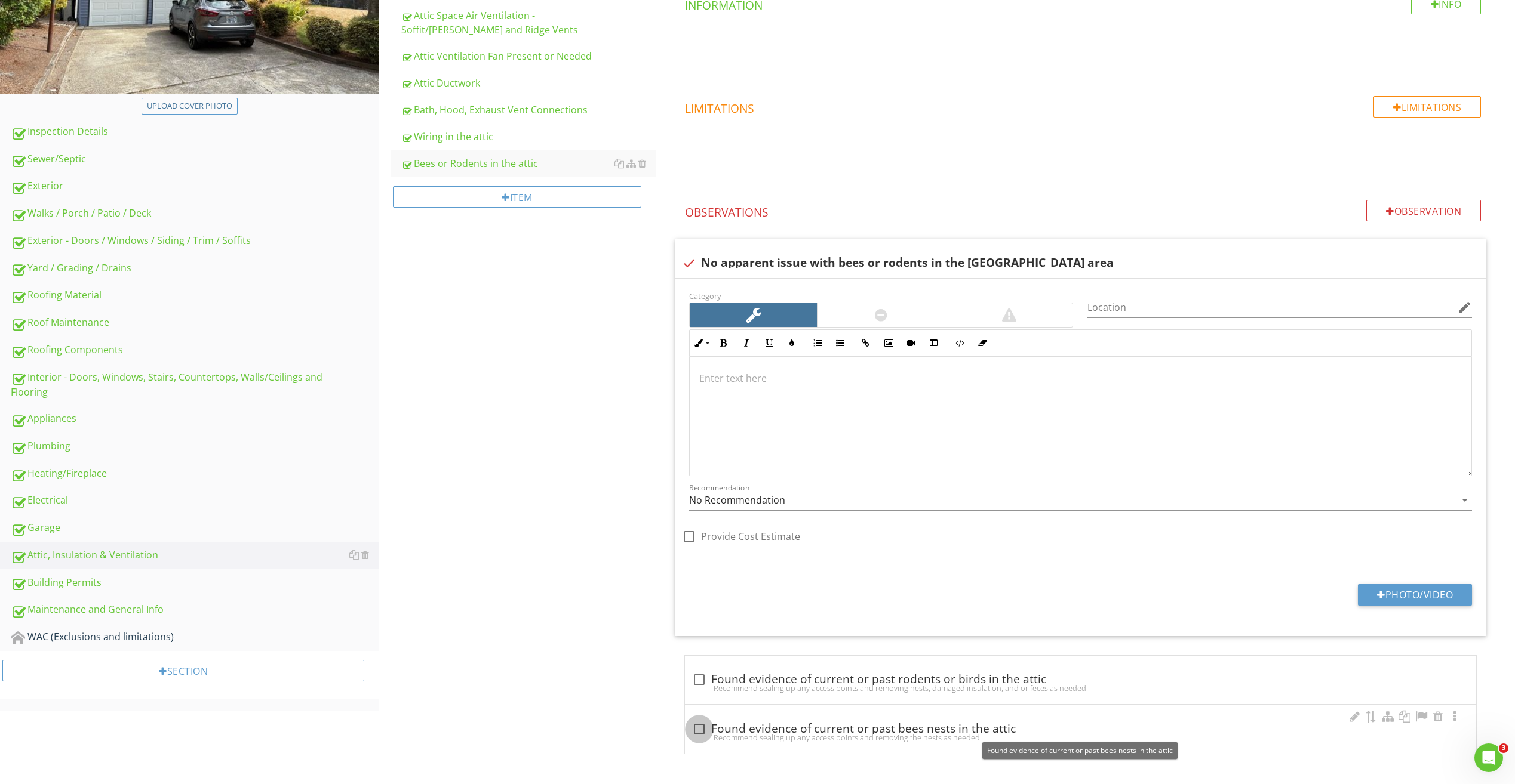
drag, startPoint x: 700, startPoint y: 727, endPoint x: 699, endPoint y: 698, distance: 29.0
click at [699, 727] on div at bounding box center [699, 730] width 20 height 20
checkbox input "true"
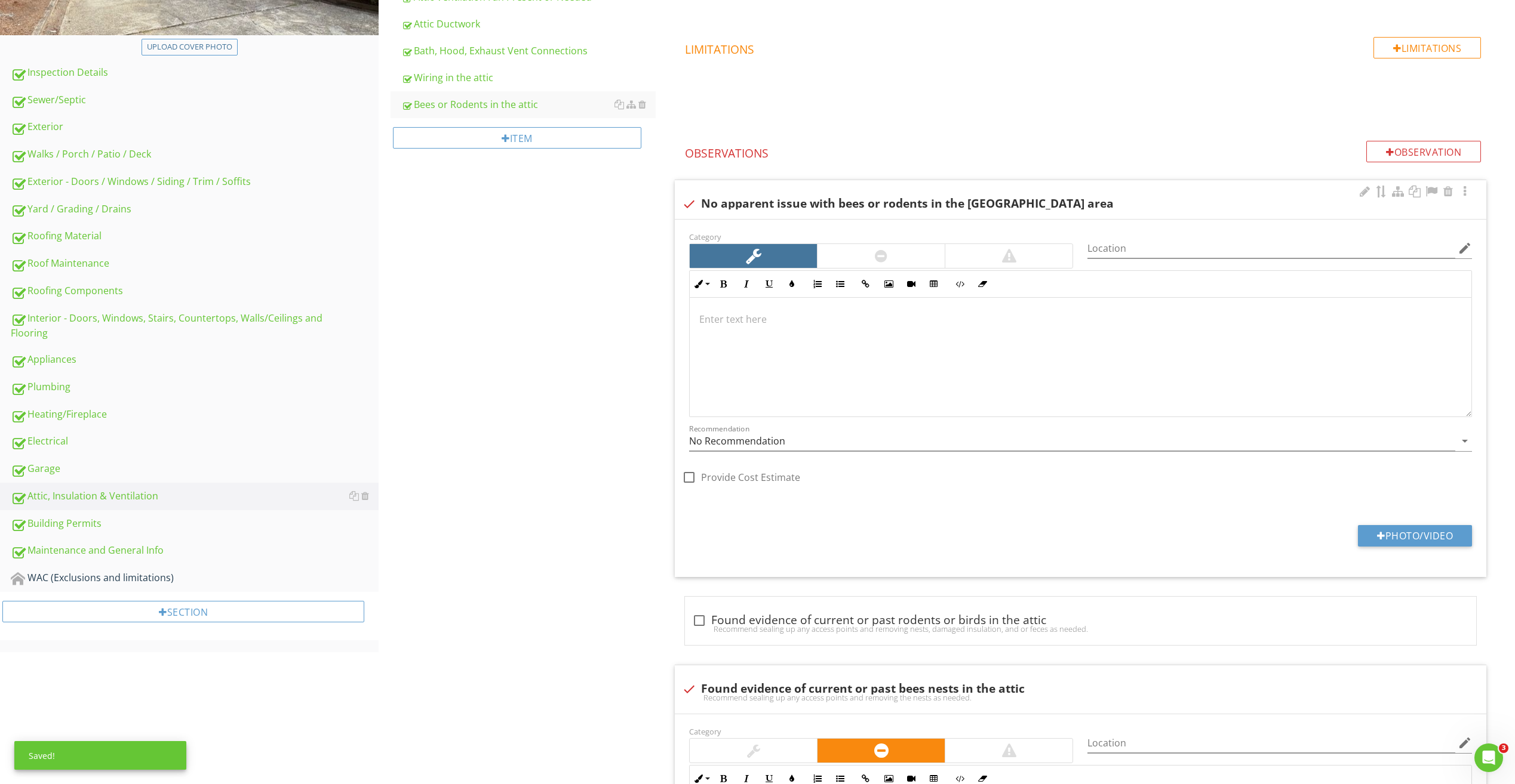
drag, startPoint x: 691, startPoint y: 193, endPoint x: 692, endPoint y: 204, distance: 11.0
click at [691, 194] on div "check No apparent issue with bees or rodents in the attic area" at bounding box center [1080, 199] width 811 height 39
checkbox input "true"
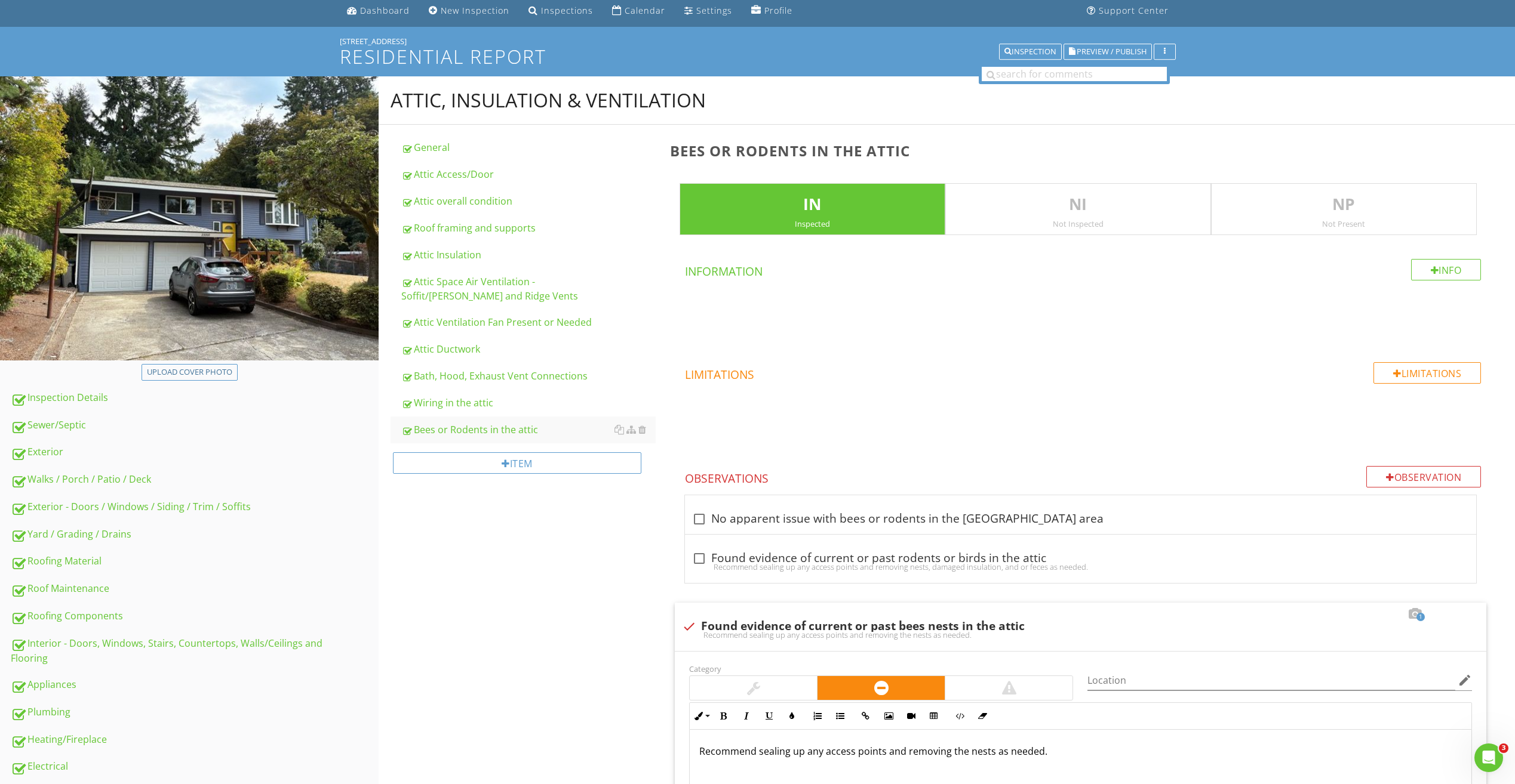
scroll to position [0, 0]
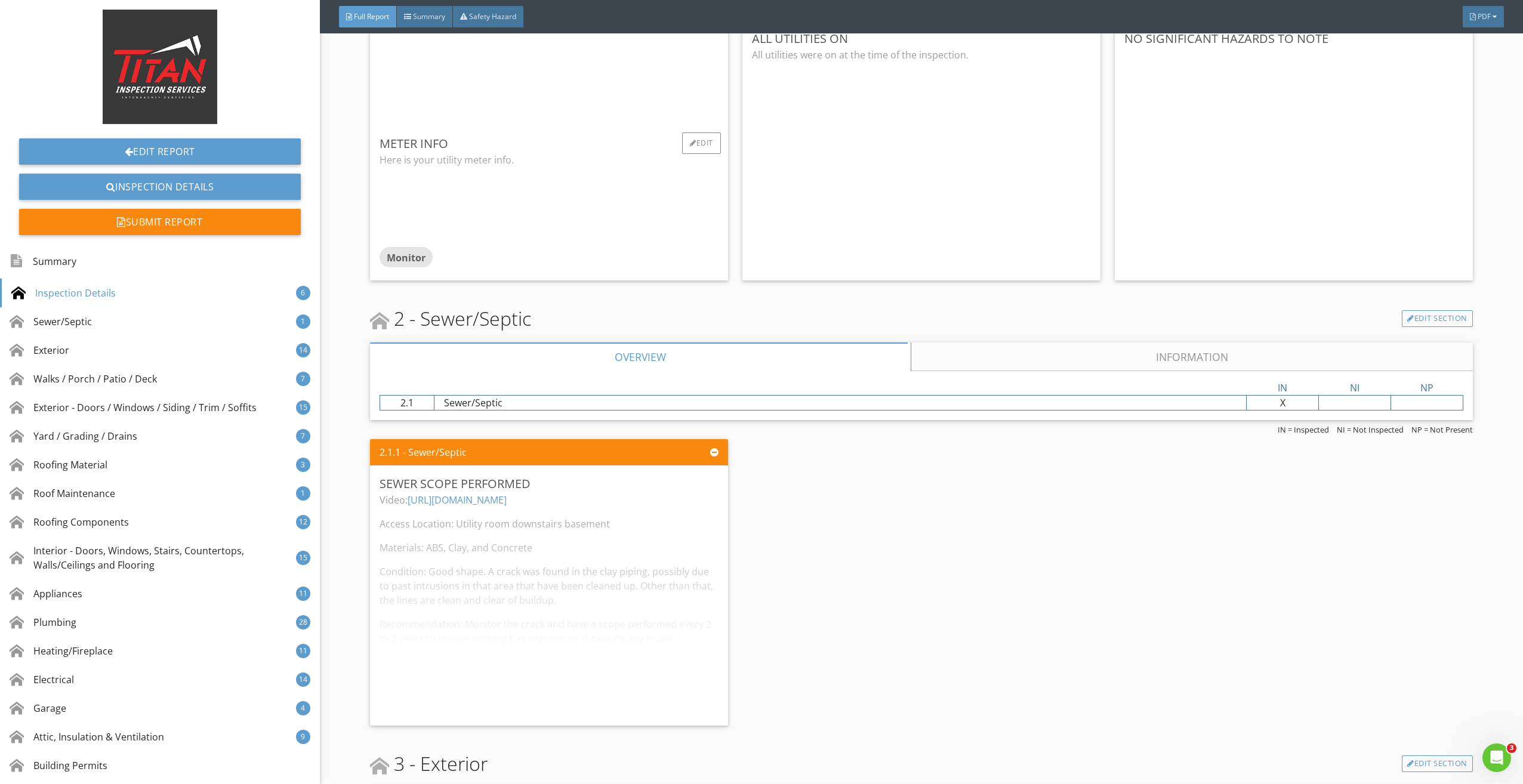
scroll to position [1253, 0]
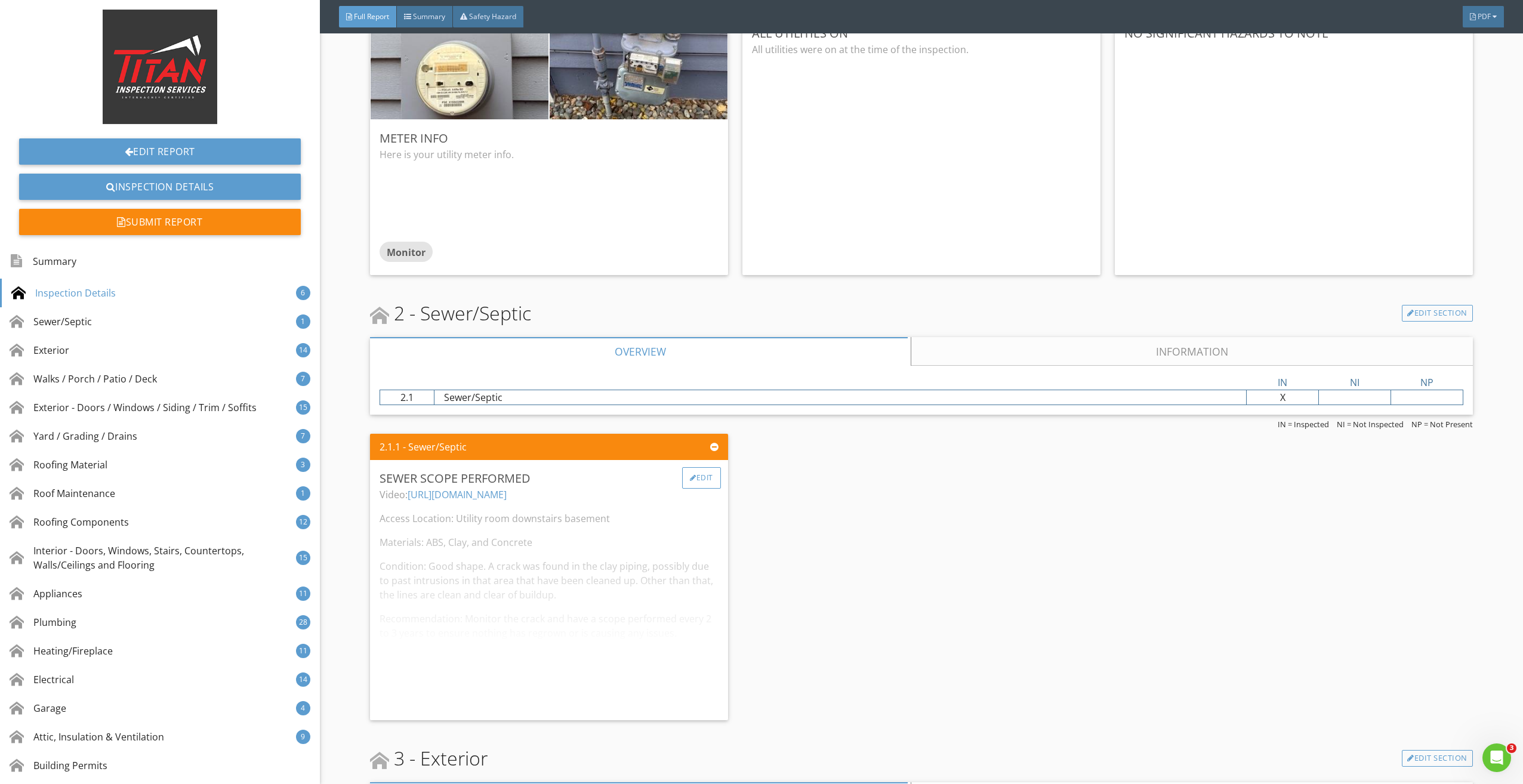
click at [691, 476] on div at bounding box center [693, 478] width 6 height 7
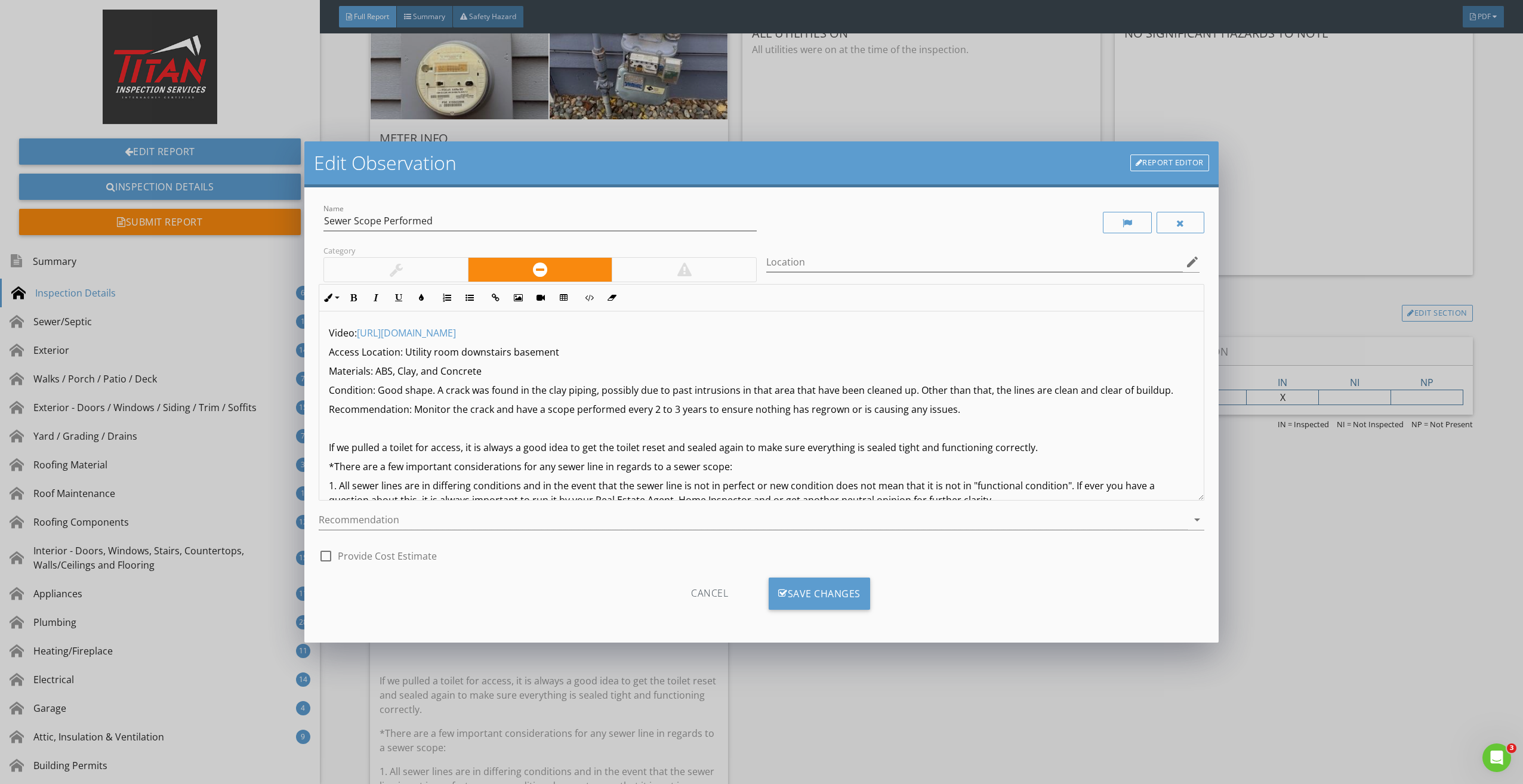
click at [552, 356] on p "Access Location: Utility room downstairs basement" at bounding box center [761, 353] width 864 height 15
click at [506, 355] on p "Access Location: Utility room downstairs basement" at bounding box center [761, 353] width 864 height 15
drag, startPoint x: 507, startPoint y: 354, endPoint x: 474, endPoint y: 354, distance: 33.0
click at [474, 354] on p "Access Location: Utility room downstairs basement" at bounding box center [761, 353] width 864 height 15
click at [519, 351] on p "Access Location: Utility room basement" at bounding box center [761, 353] width 864 height 15
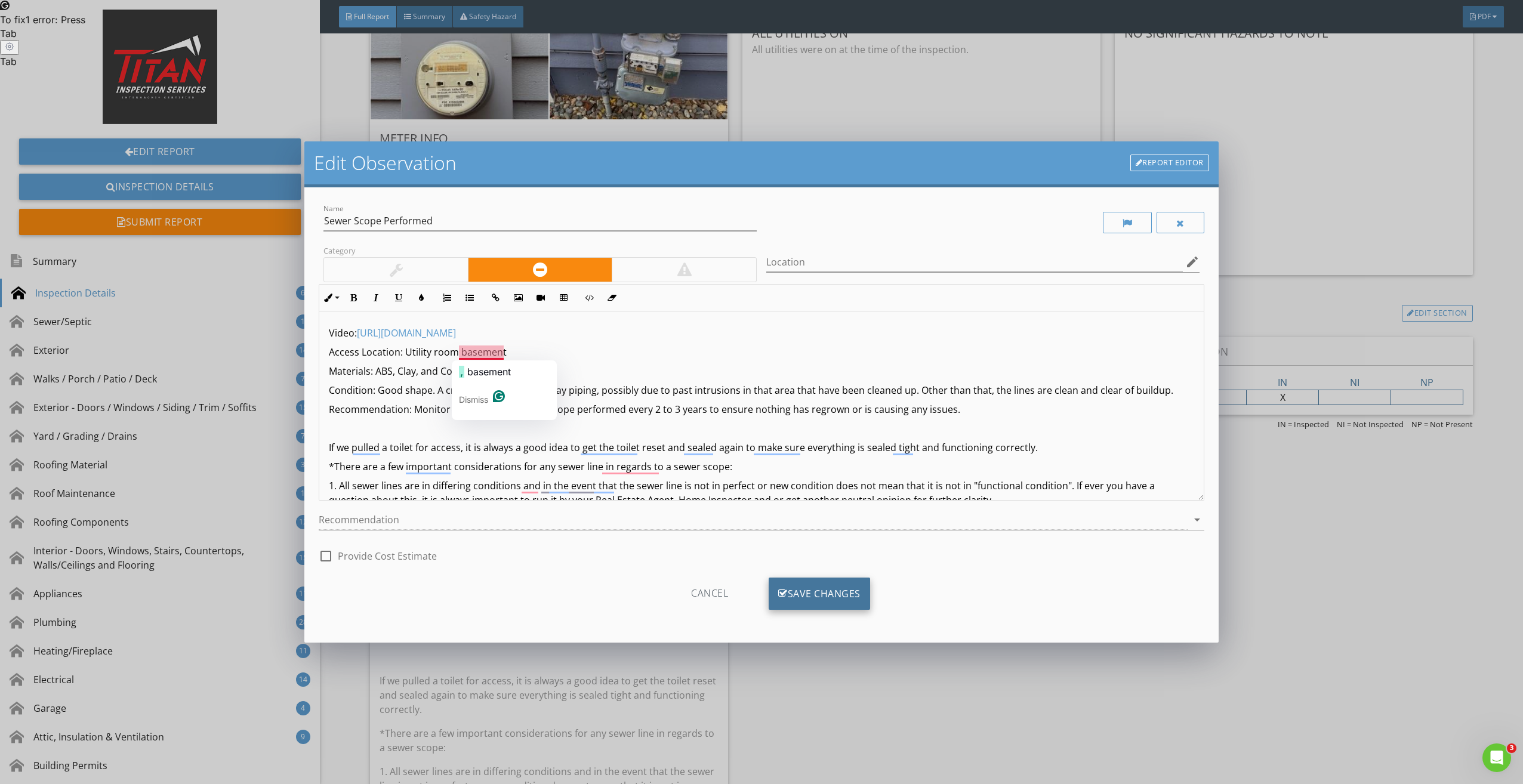
click at [814, 590] on div "Save Changes" at bounding box center [819, 594] width 102 height 32
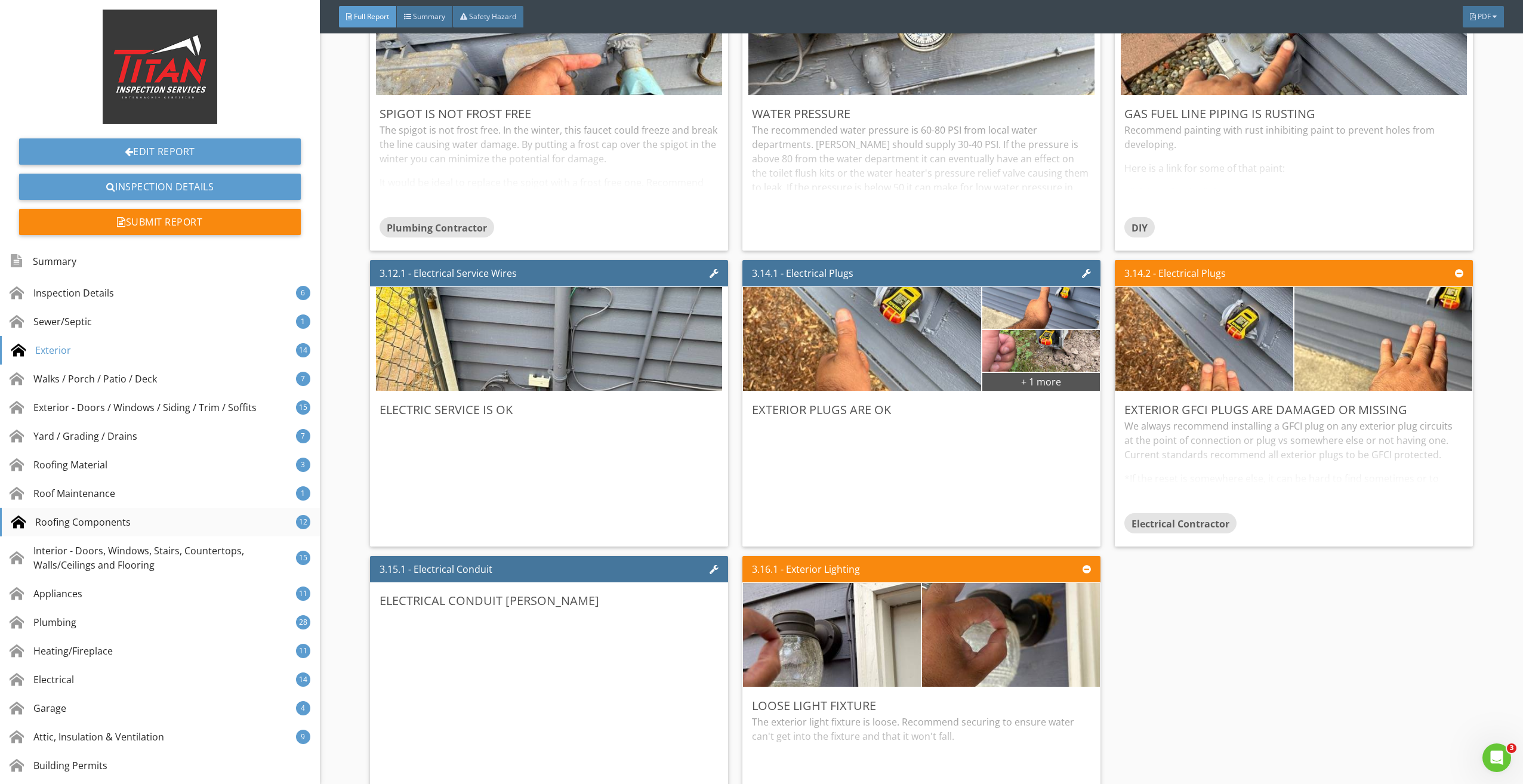
scroll to position [5072, 0]
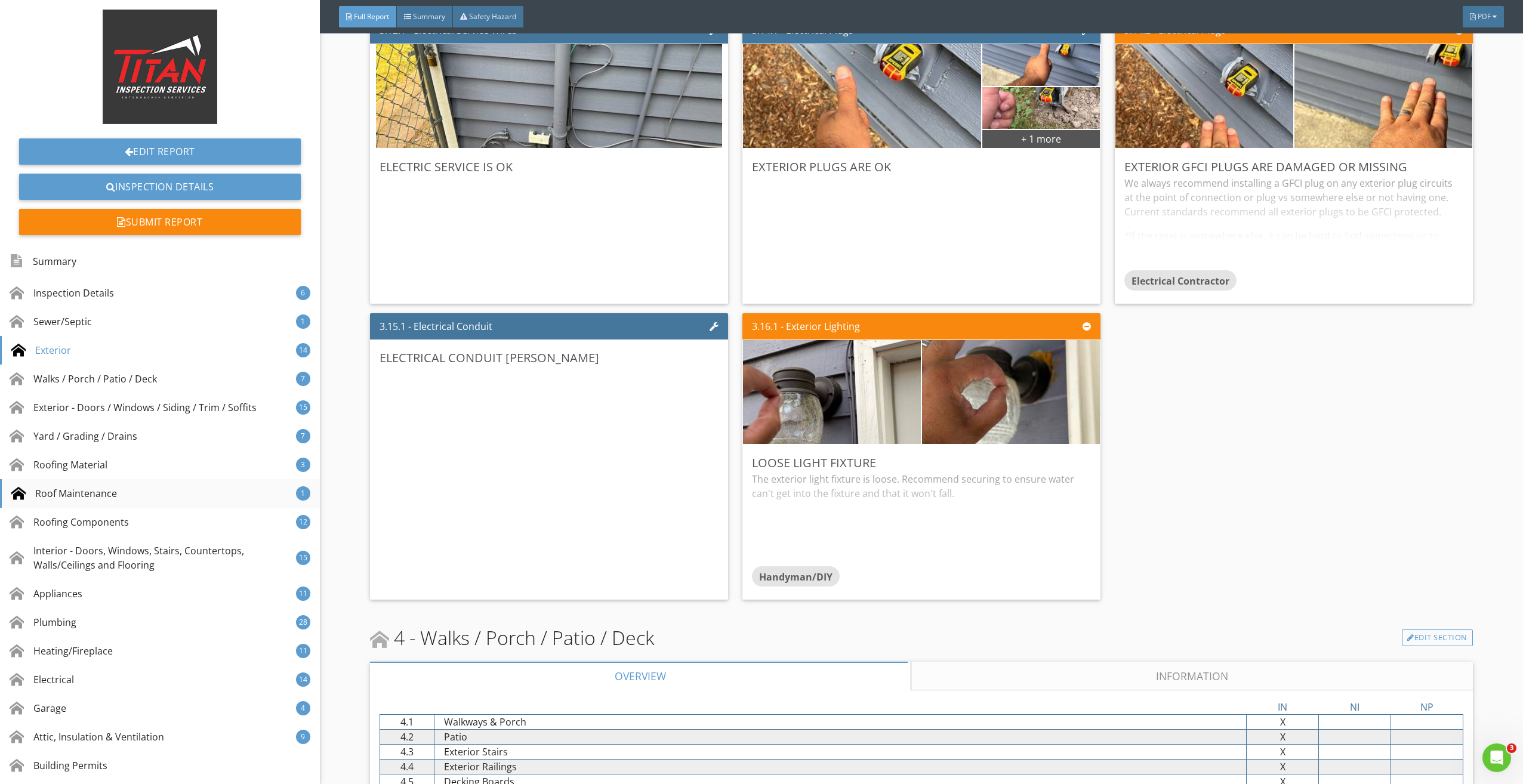
click at [75, 492] on div "Roof Maintenance" at bounding box center [64, 494] width 105 height 15
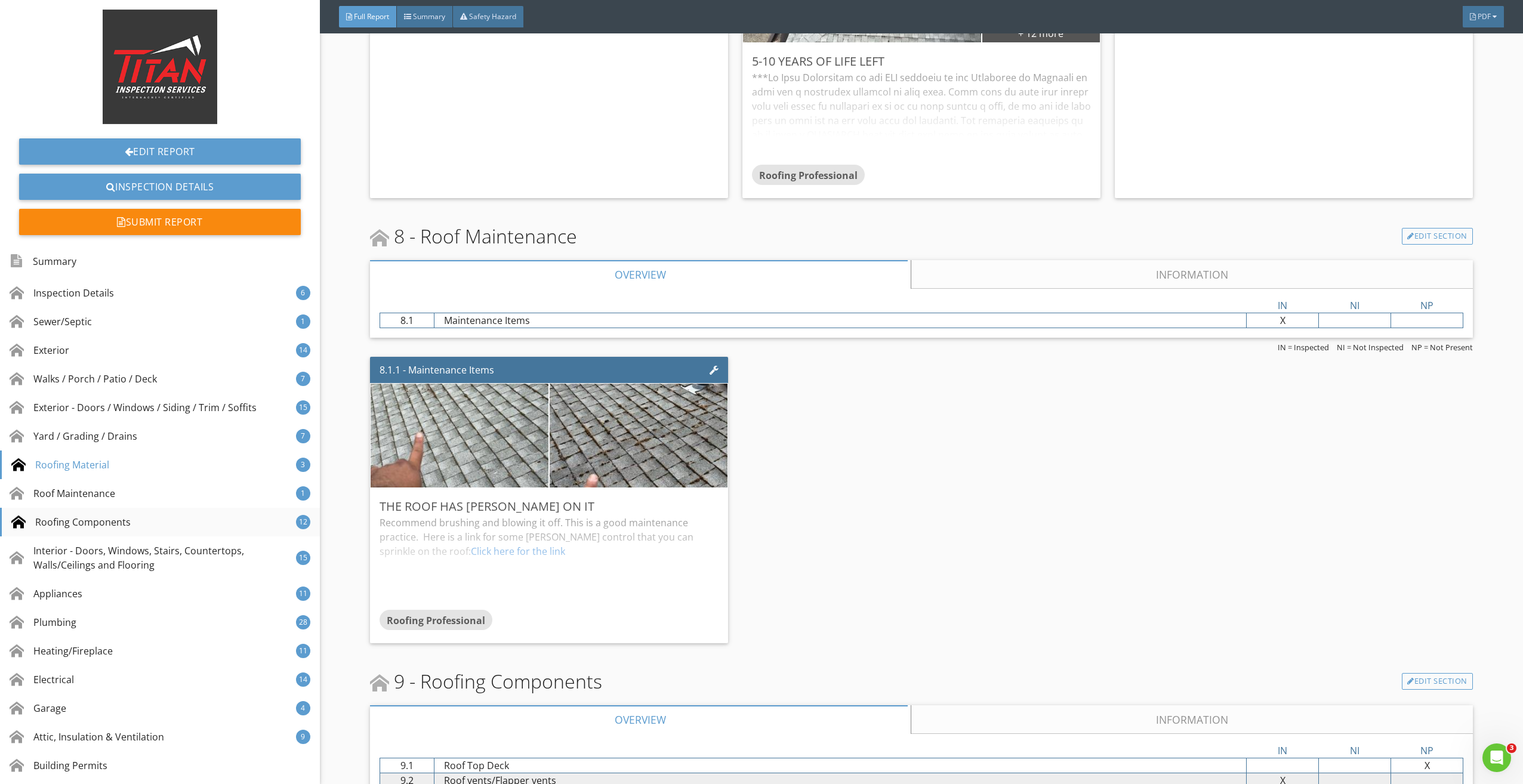
scroll to position [9994, 0]
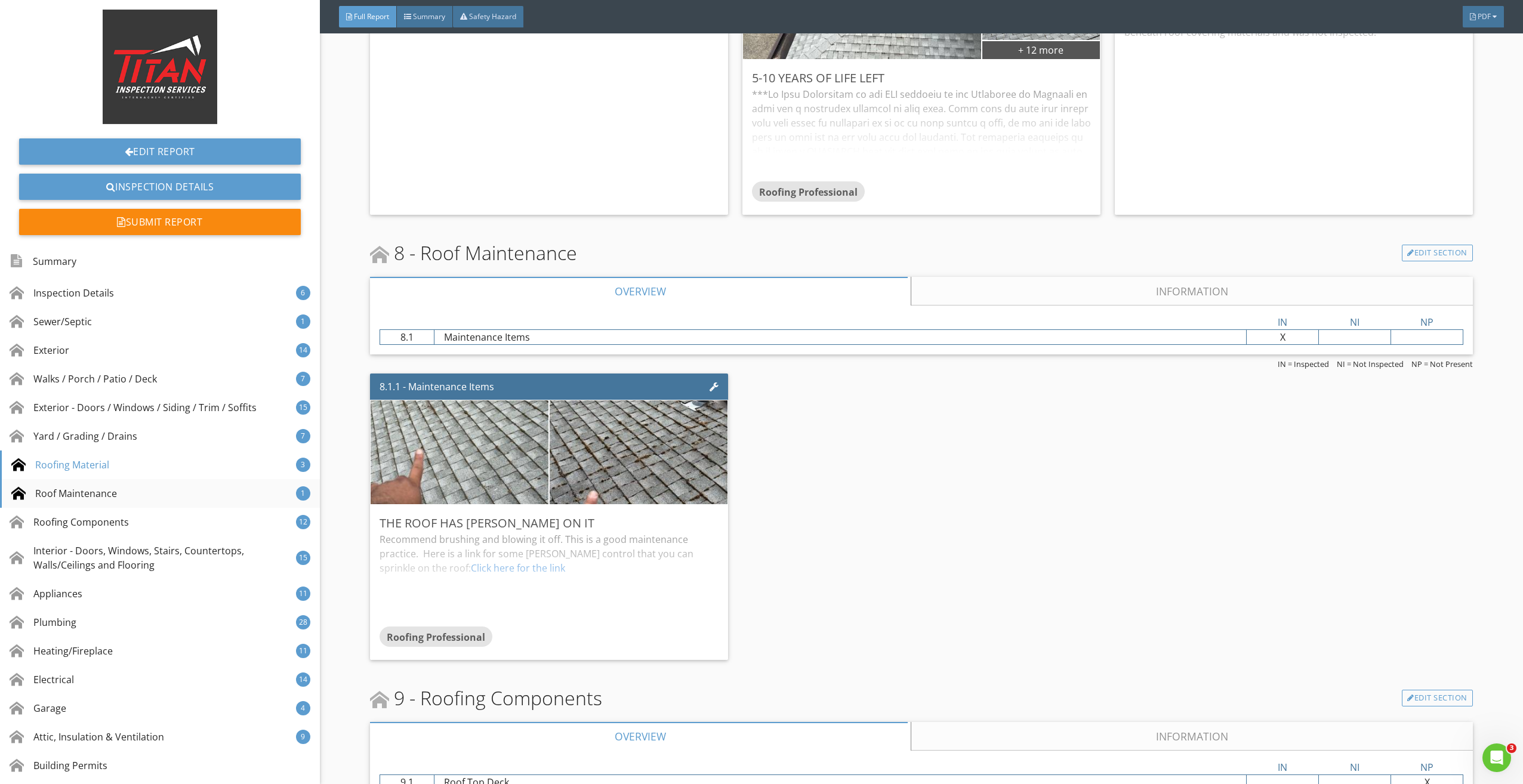
click at [85, 499] on div "Roof Maintenance" at bounding box center [64, 494] width 105 height 15
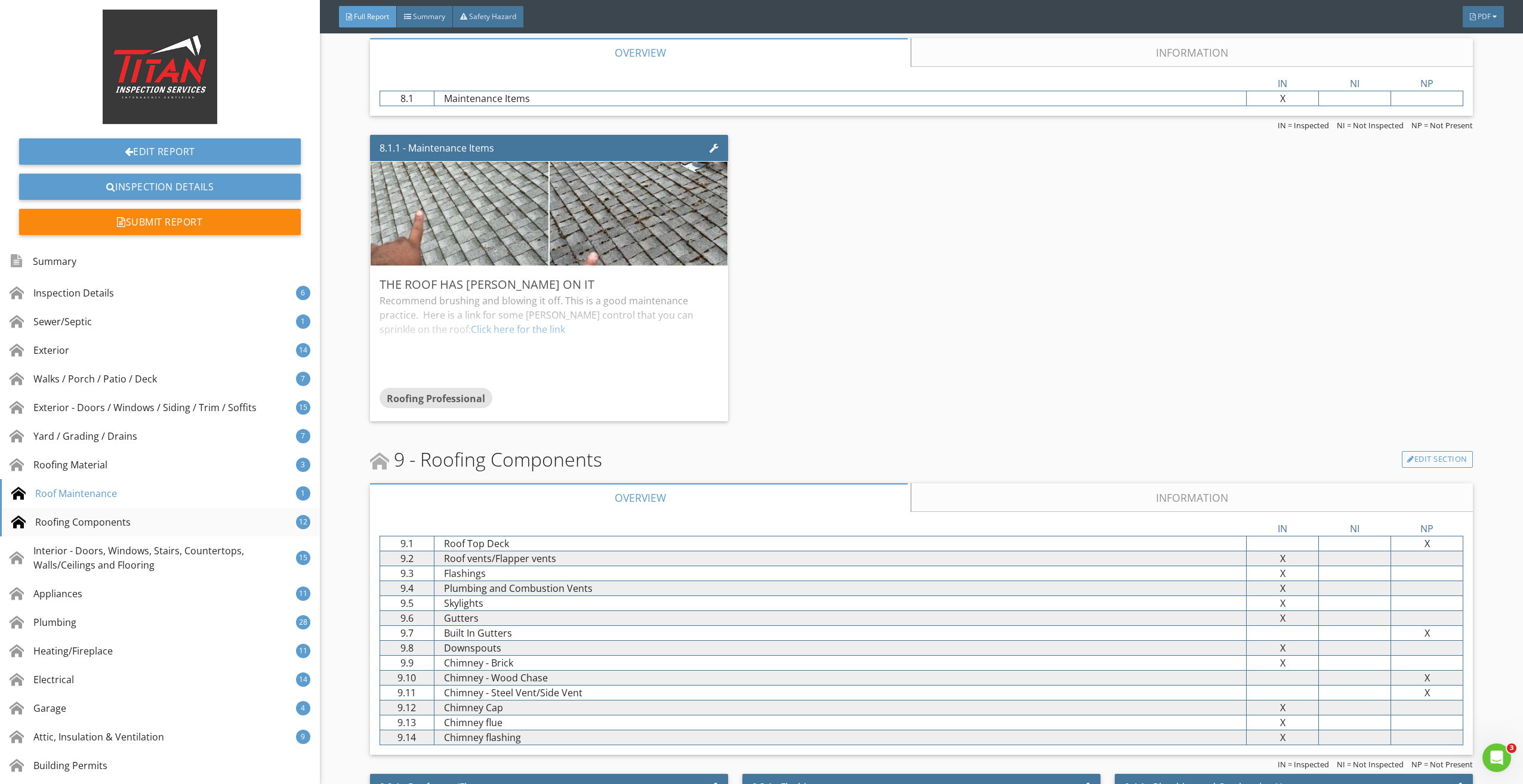
click at [87, 517] on div "Roofing Components" at bounding box center [70, 523] width 119 height 15
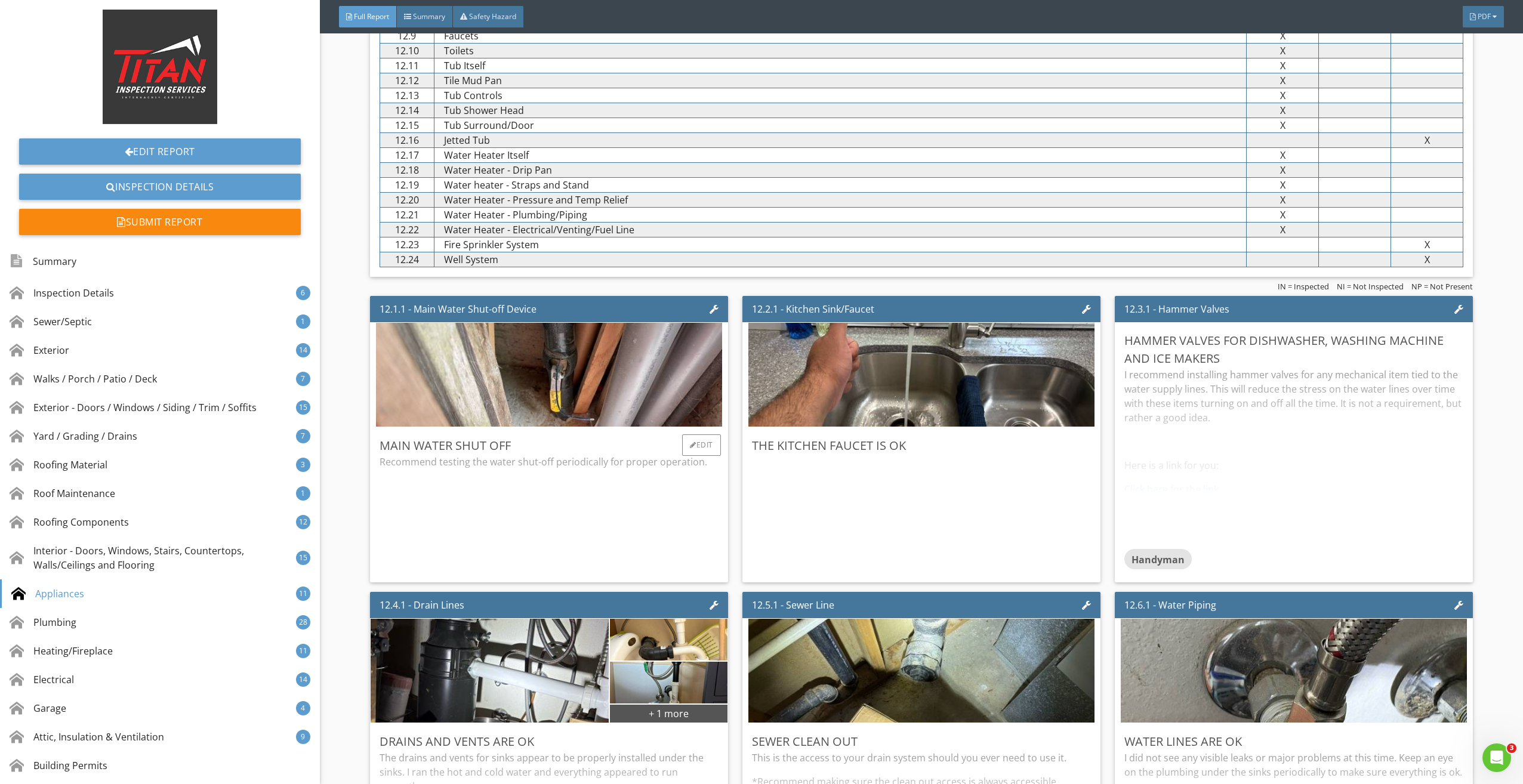
scroll to position [15930, 0]
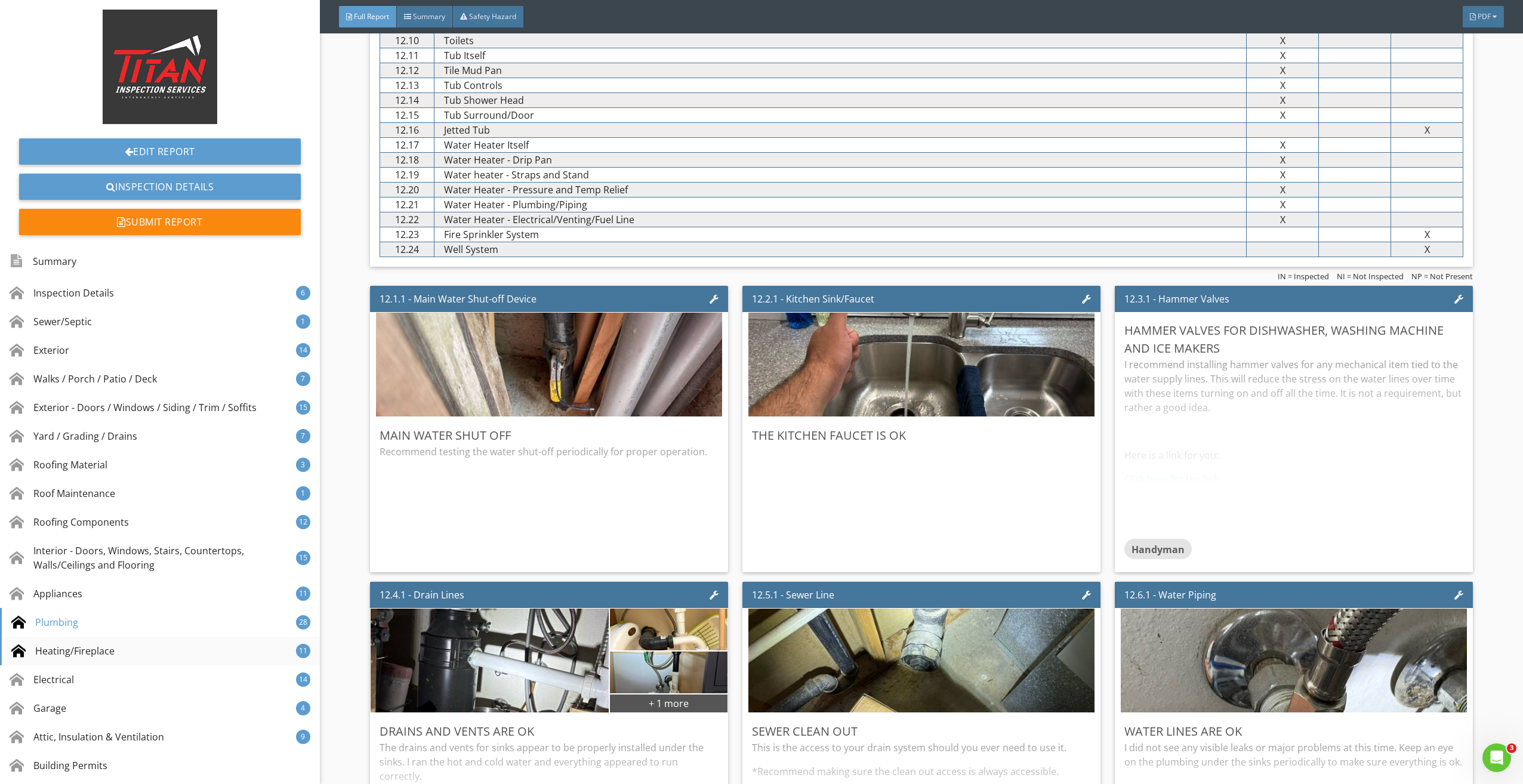
click at [64, 655] on div "Heating/Fireplace" at bounding box center [63, 651] width 103 height 15
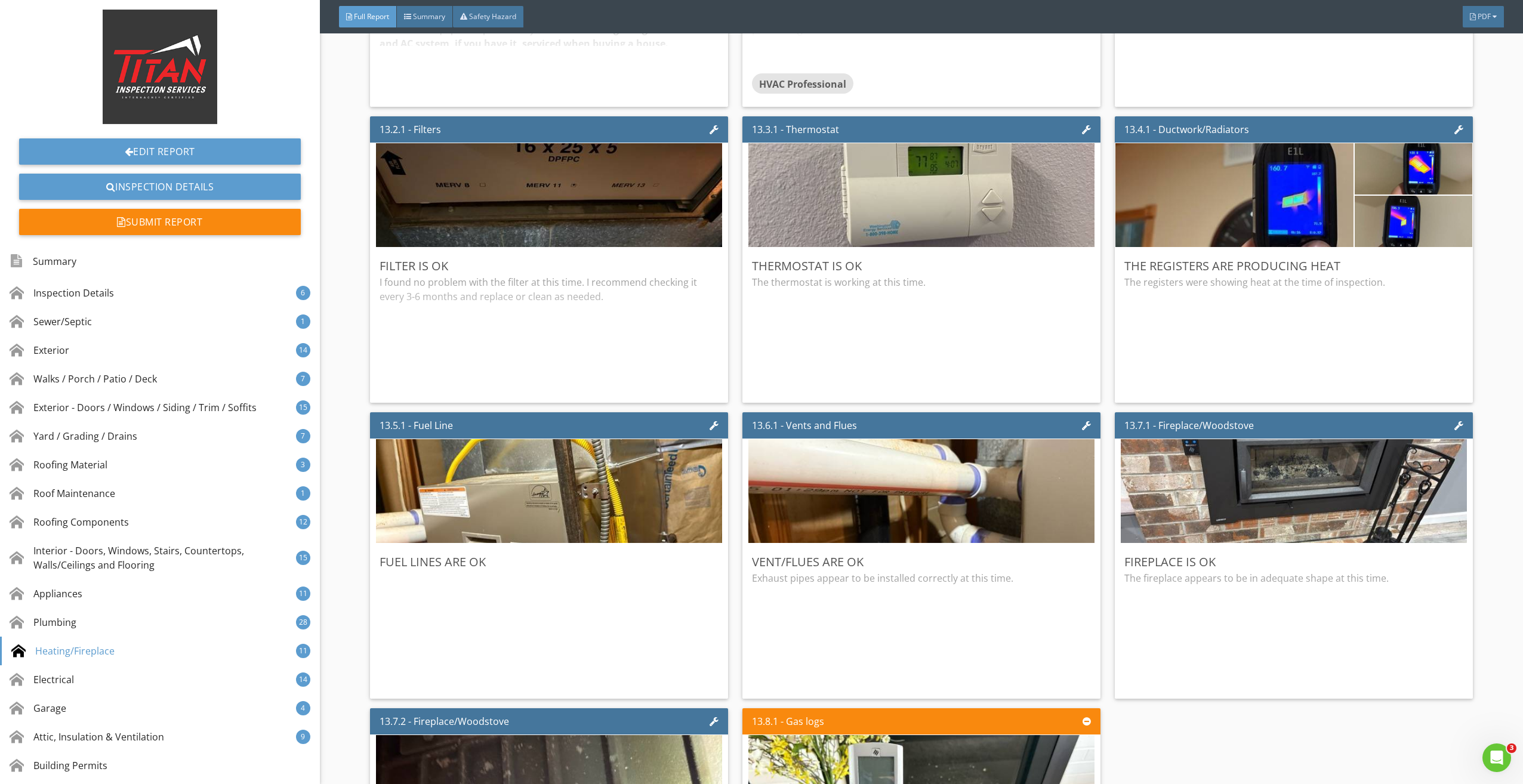
scroll to position [19489, 0]
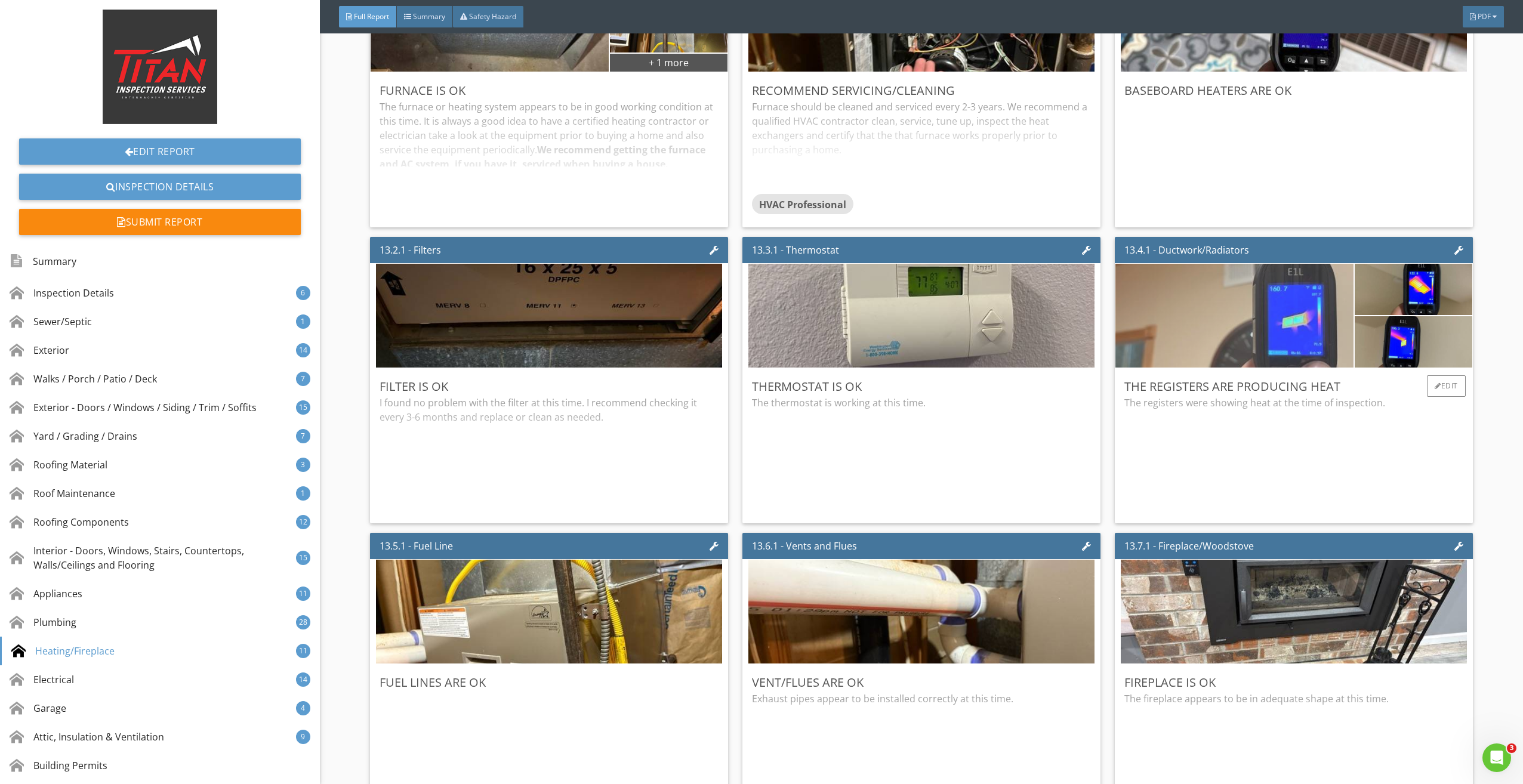
click at [1254, 338] on img at bounding box center [1234, 315] width 346 height 259
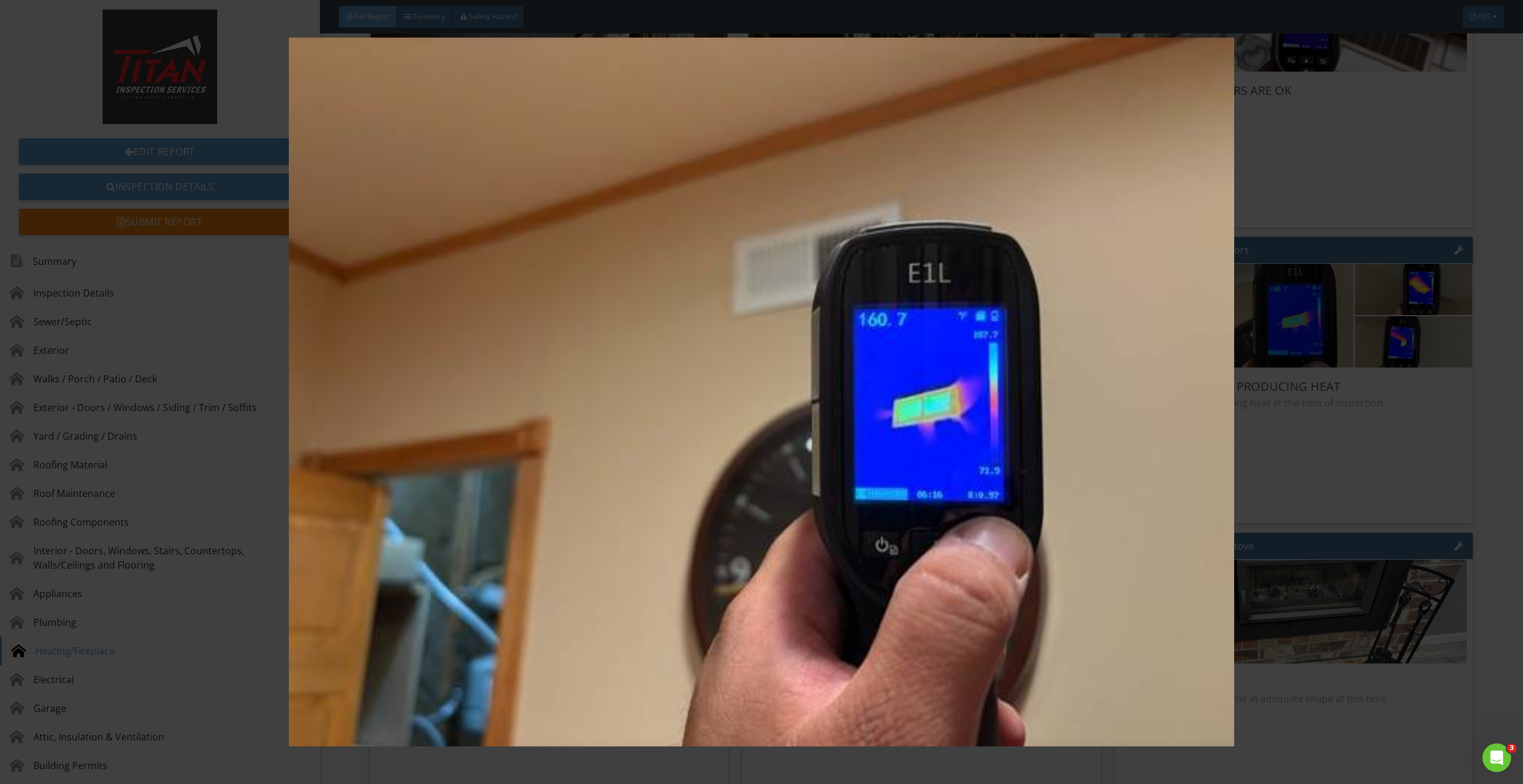
click at [1032, 391] on img at bounding box center [762, 392] width 1411 height 709
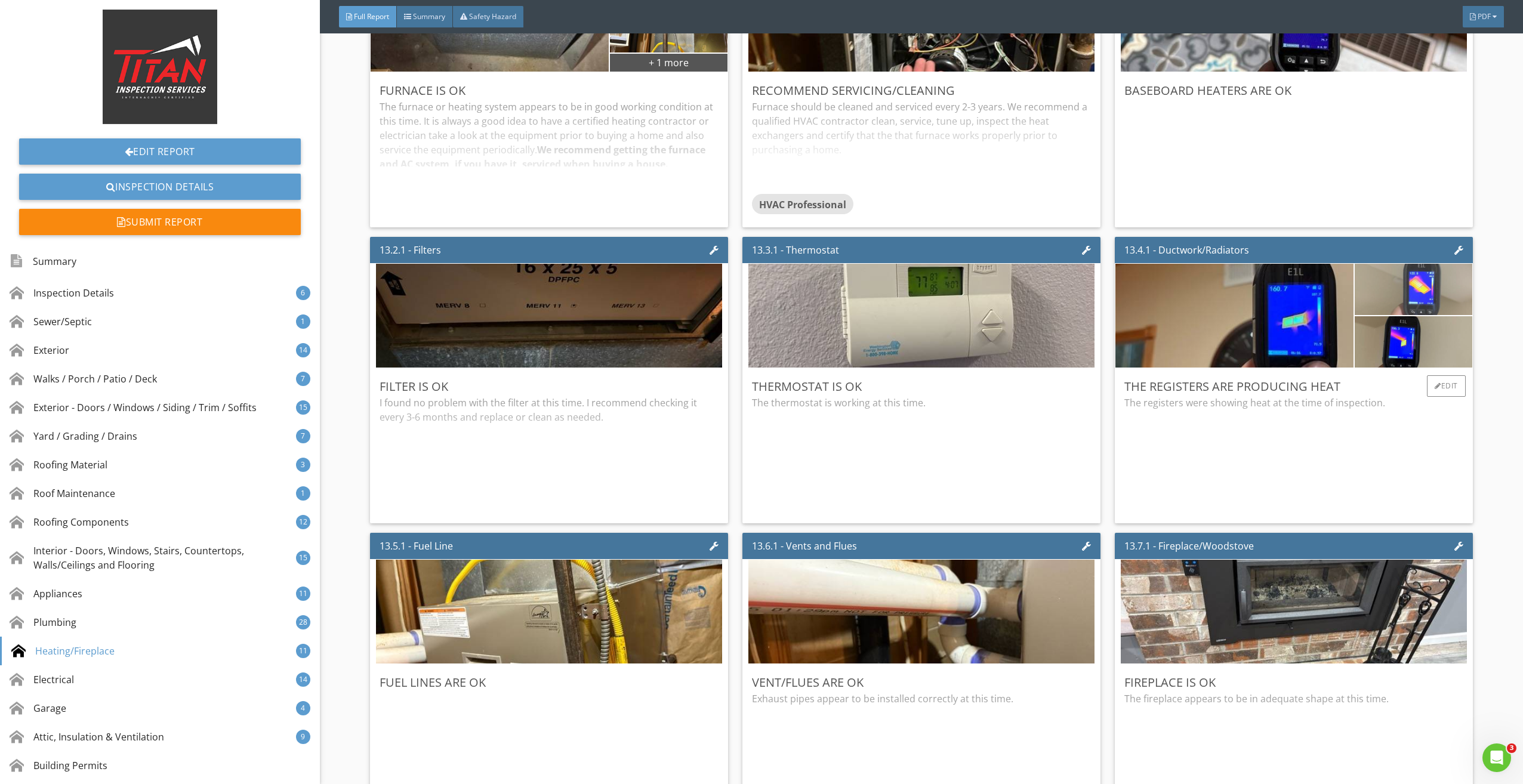
click at [1370, 292] on img at bounding box center [1413, 289] width 171 height 128
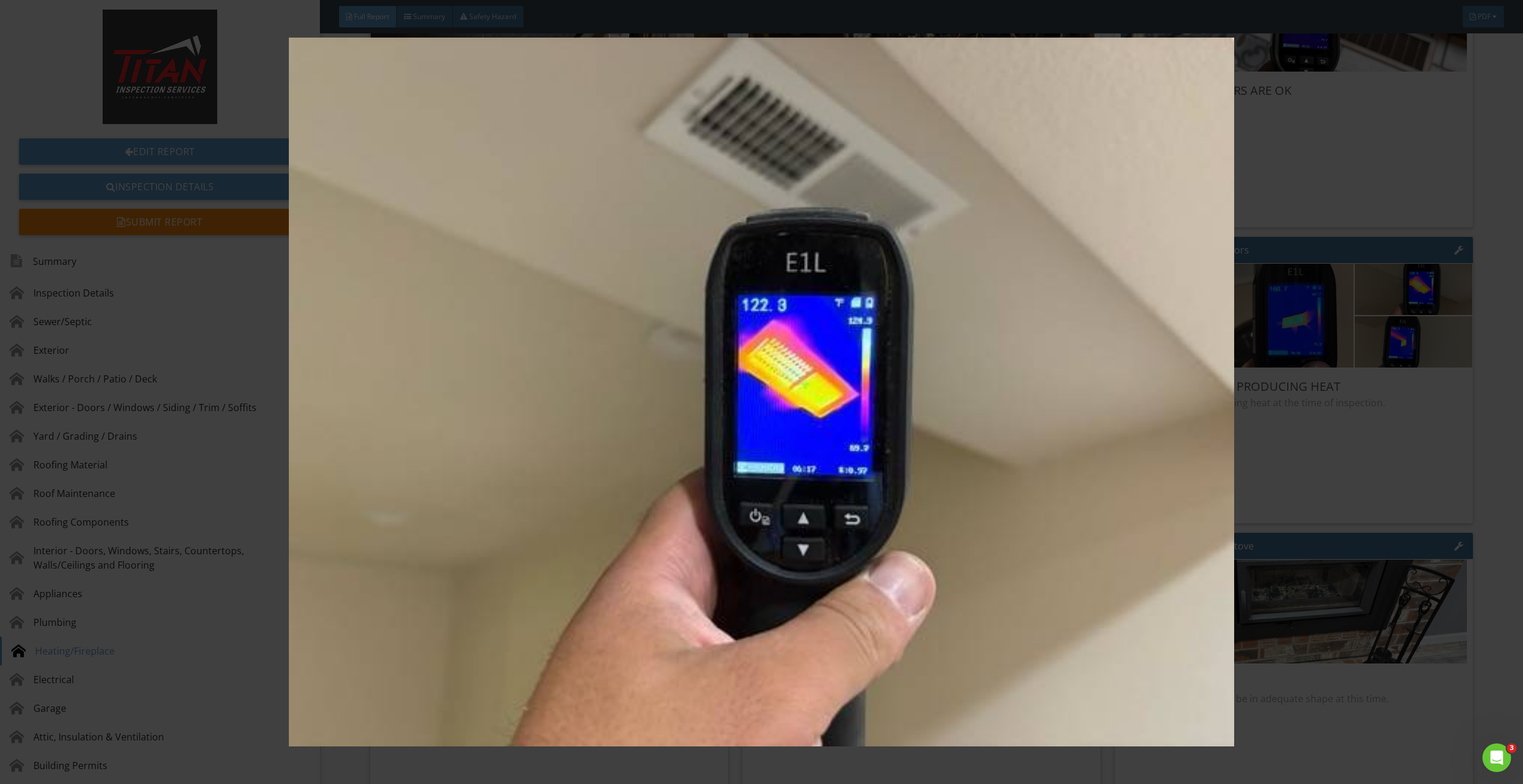
click at [1039, 385] on img at bounding box center [762, 392] width 1411 height 709
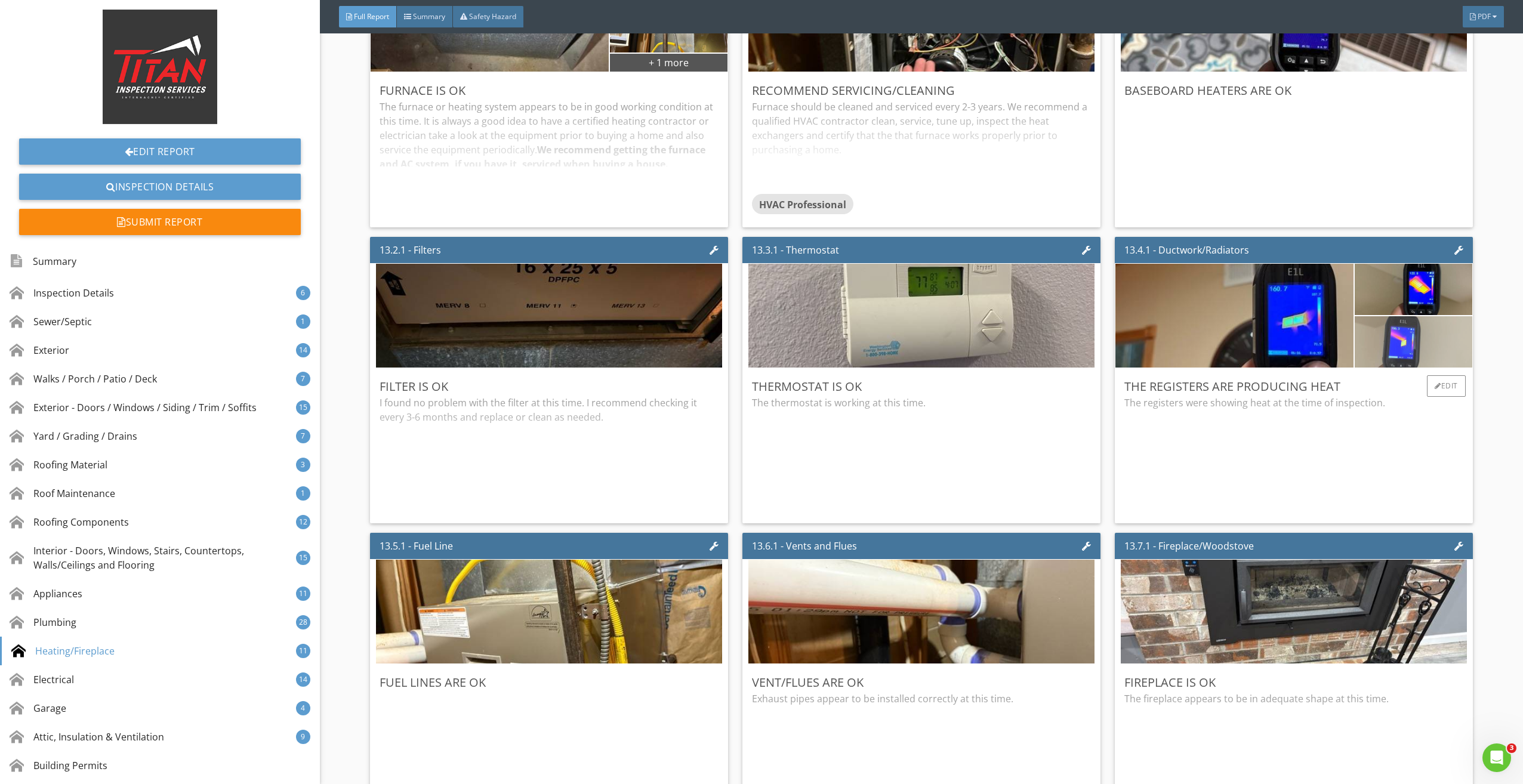
click at [1367, 360] on img at bounding box center [1413, 342] width 171 height 128
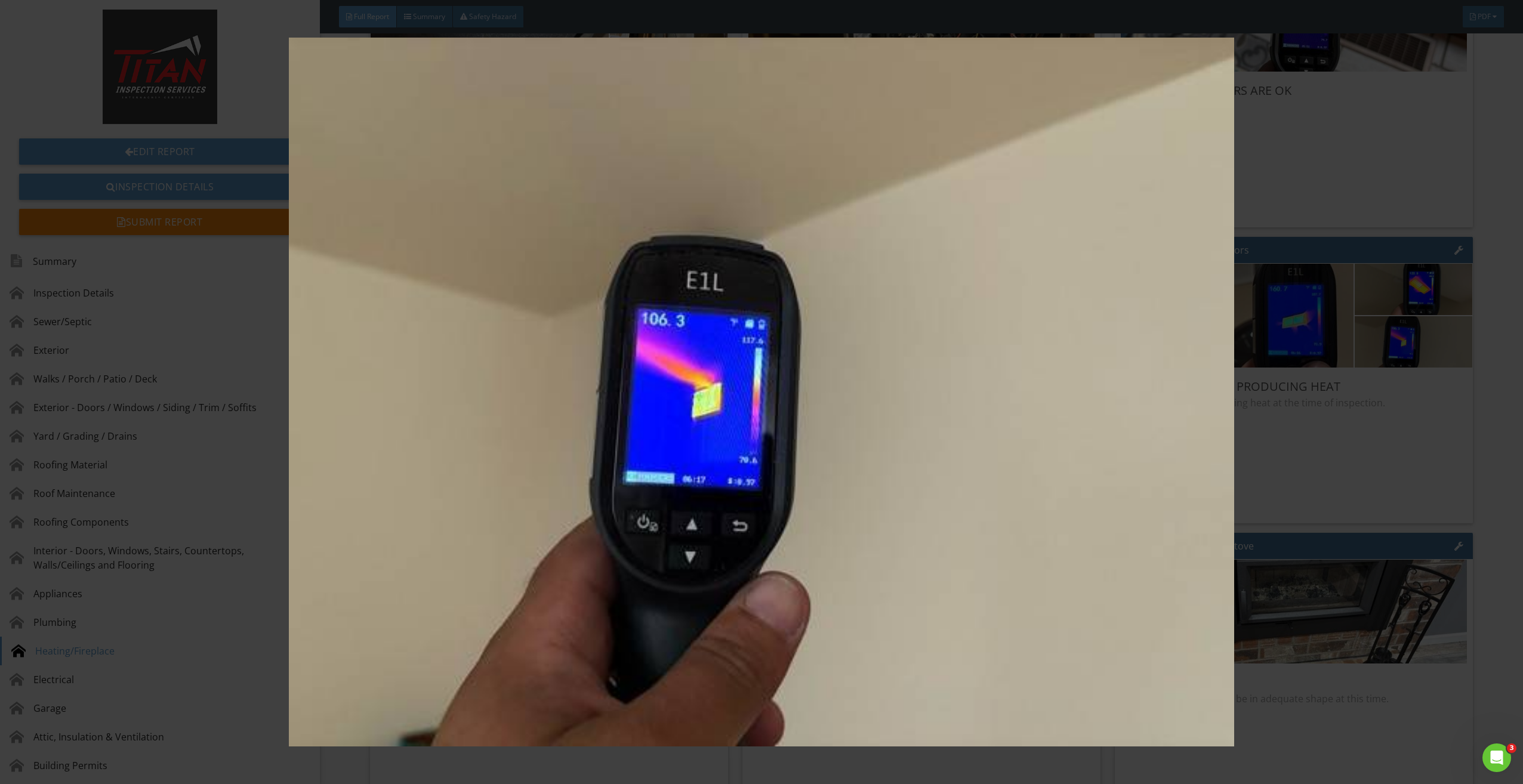
click at [1042, 416] on img at bounding box center [762, 392] width 1411 height 709
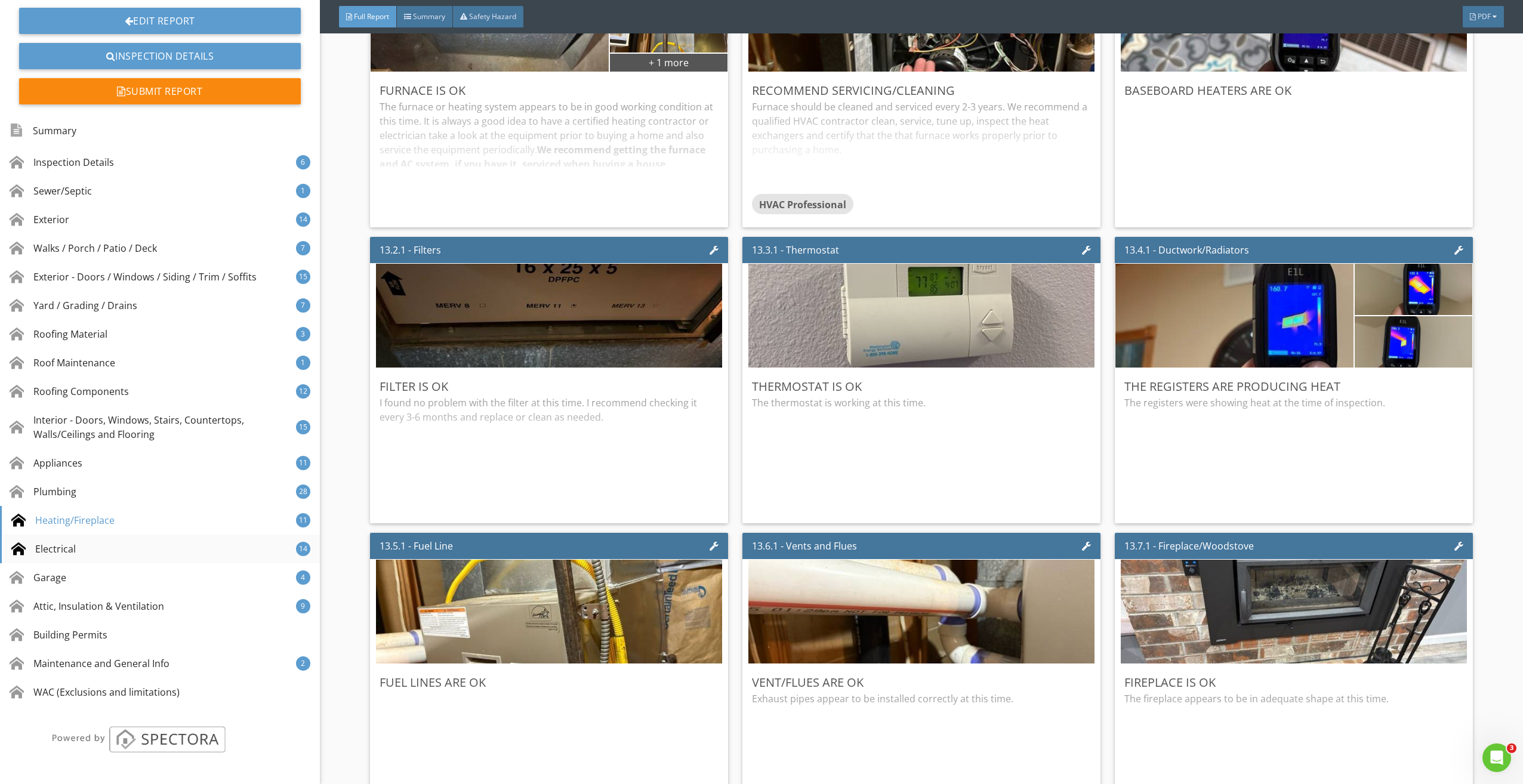
scroll to position [131, 0]
click at [80, 495] on div "Plumbing 28" at bounding box center [160, 490] width 320 height 29
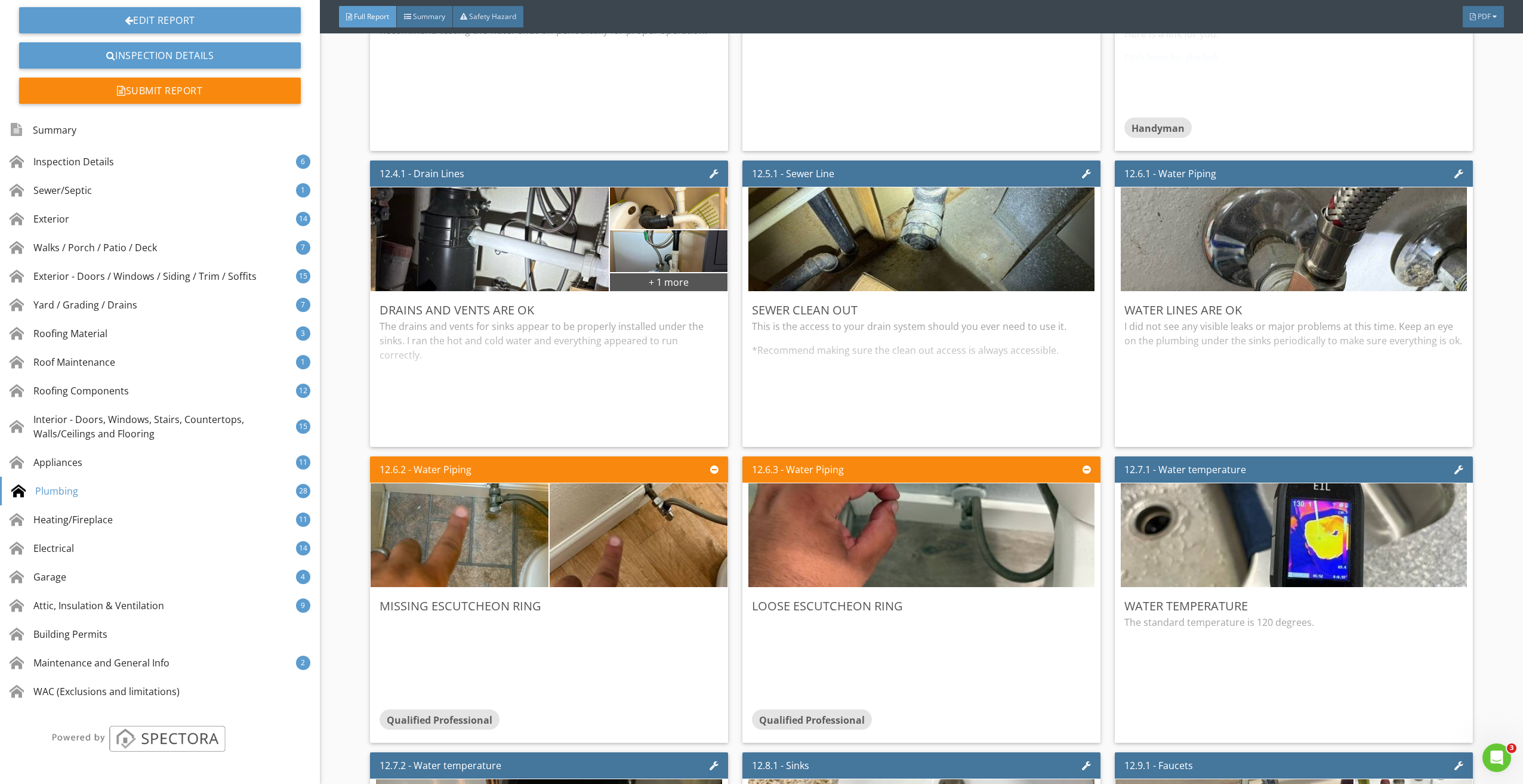
scroll to position [16395, 0]
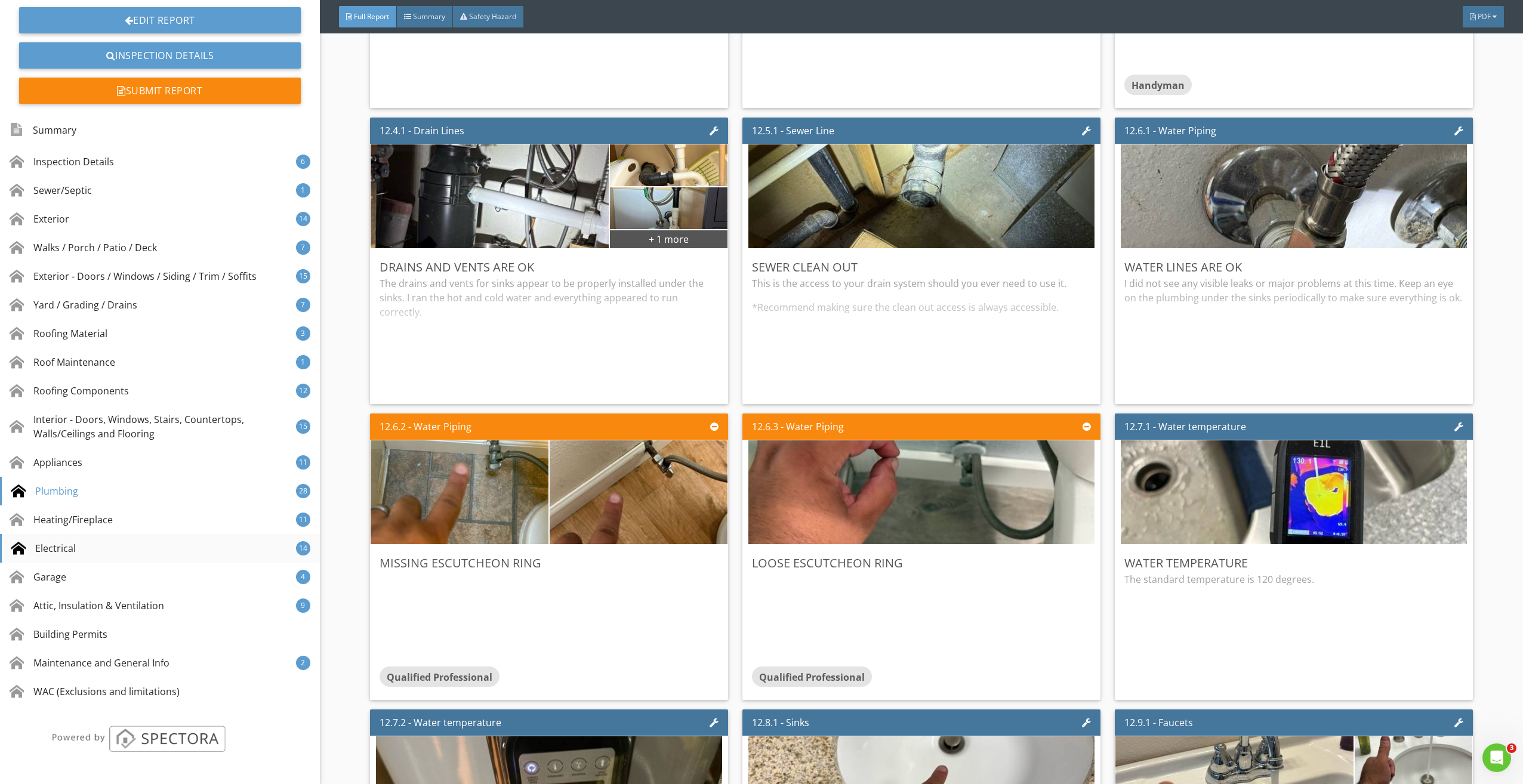
click at [64, 558] on div "Electrical 14" at bounding box center [160, 548] width 320 height 29
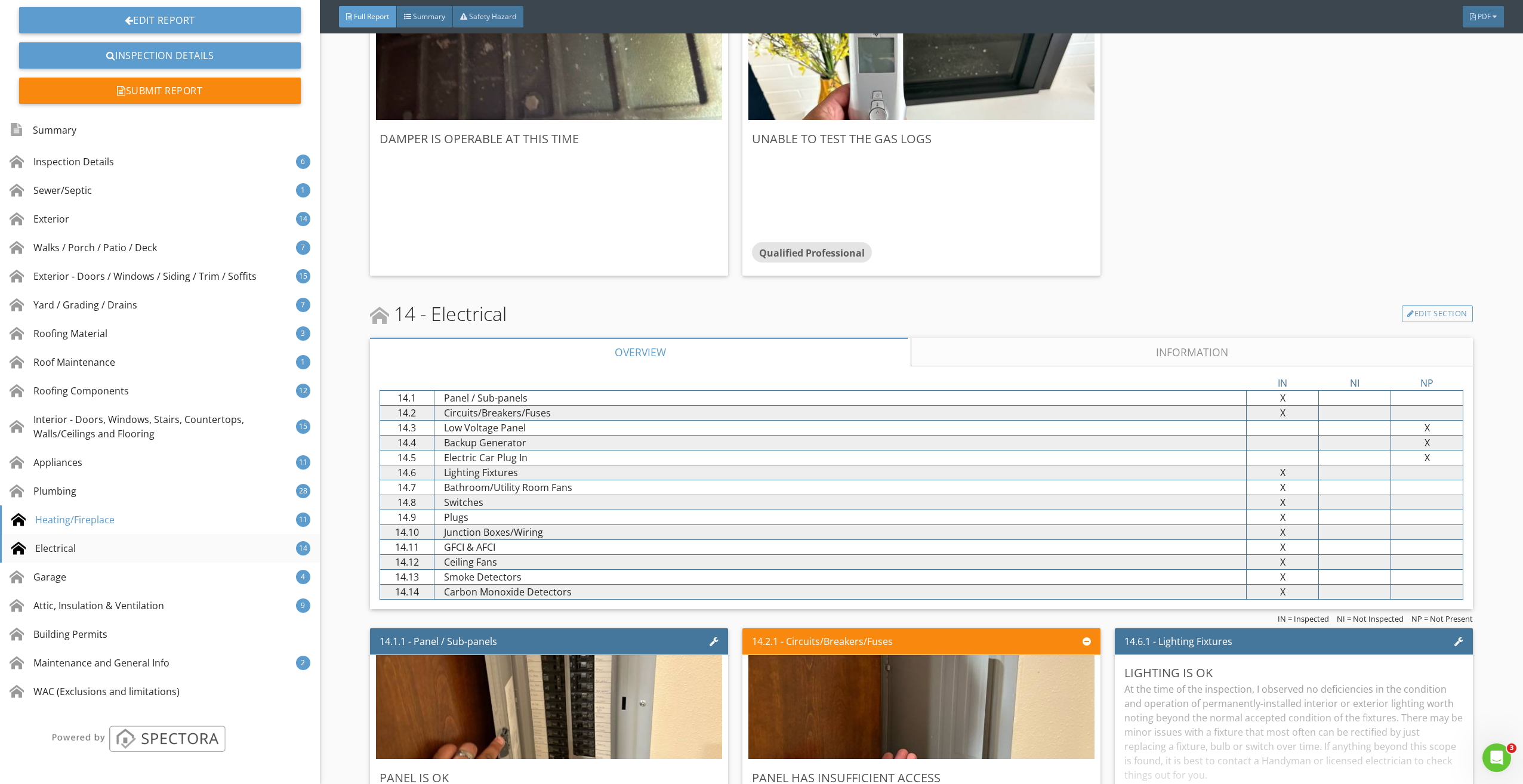
scroll to position [20629, 0]
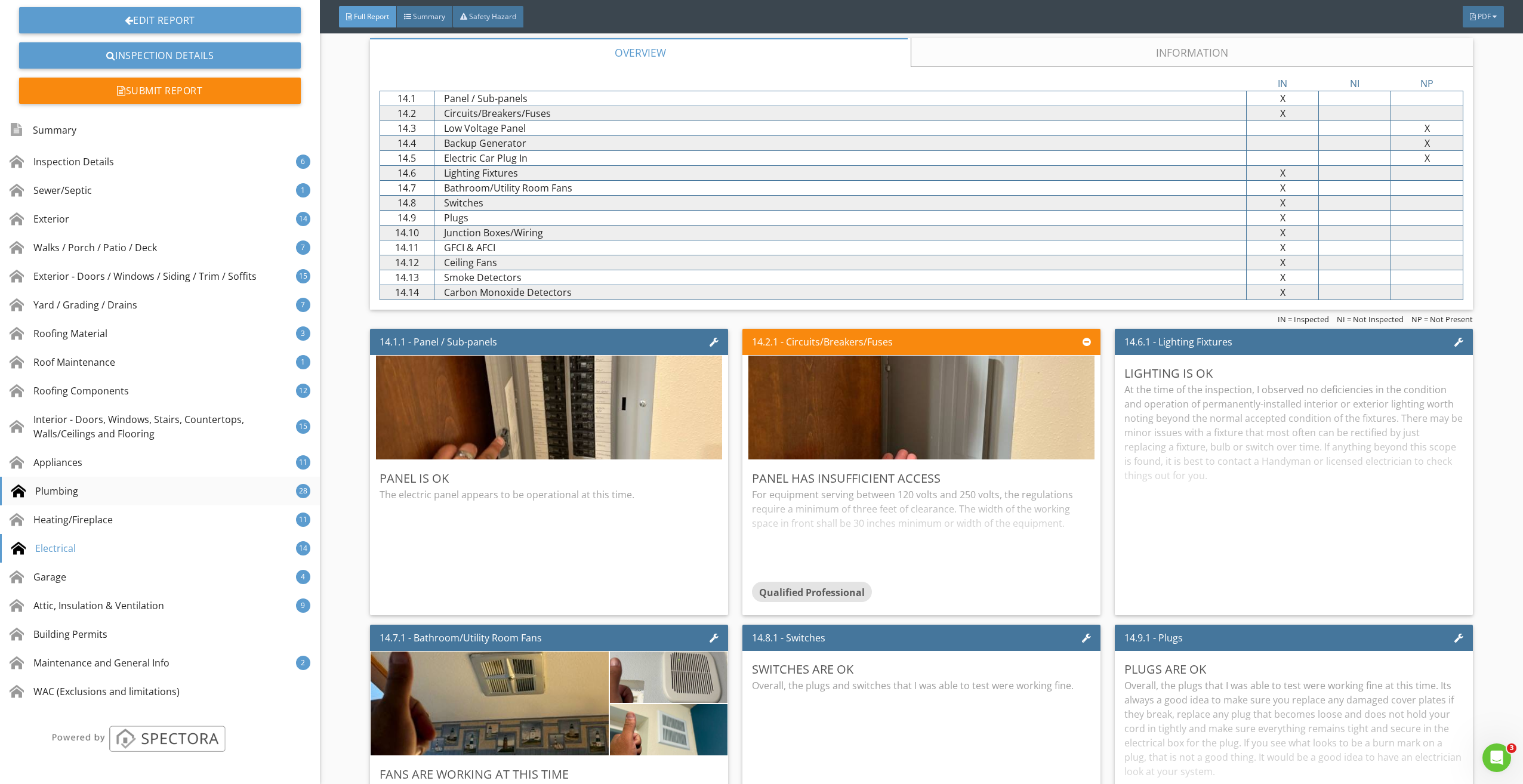
click at [73, 493] on div "Plumbing" at bounding box center [44, 491] width 66 height 15
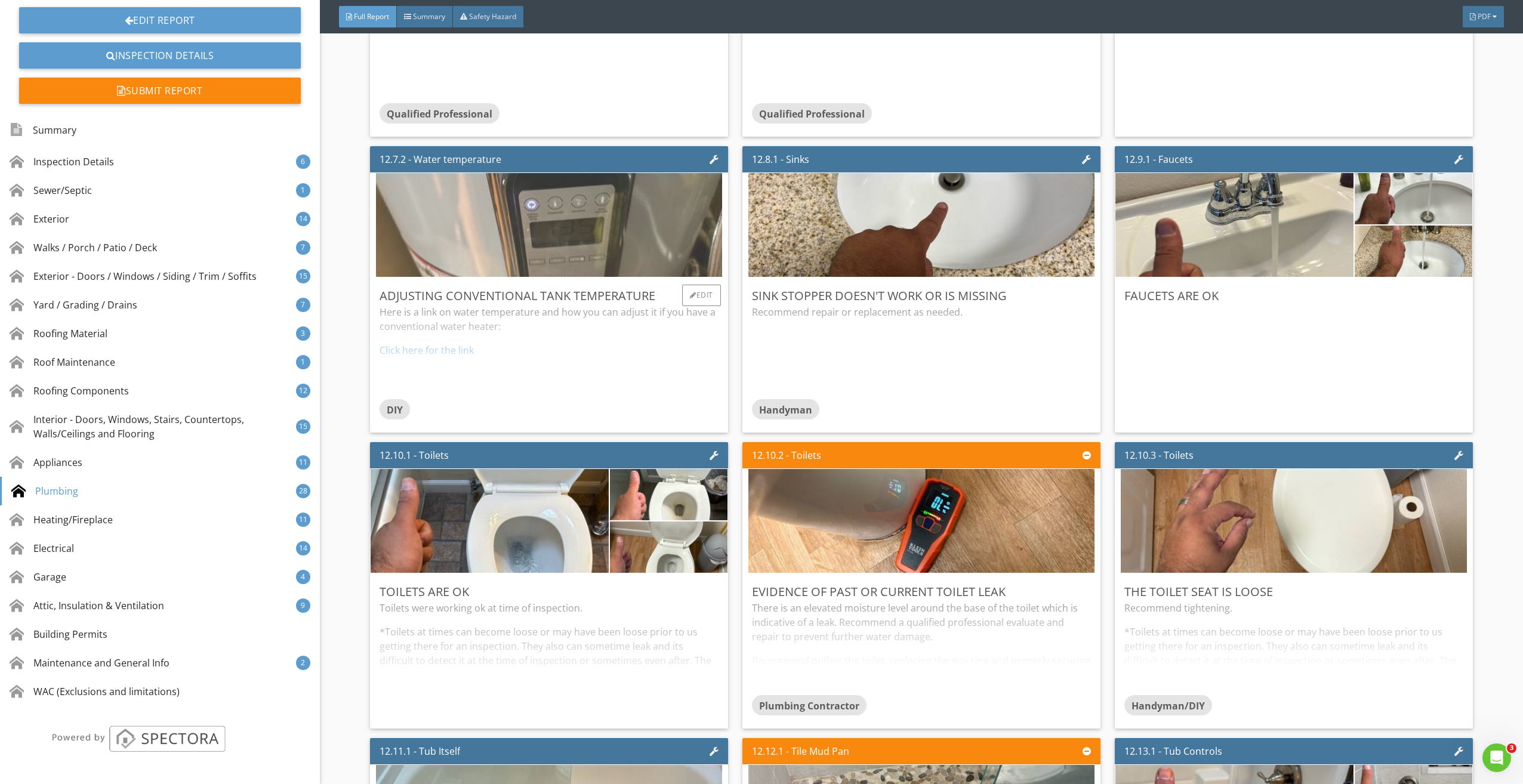
scroll to position [17170, 0]
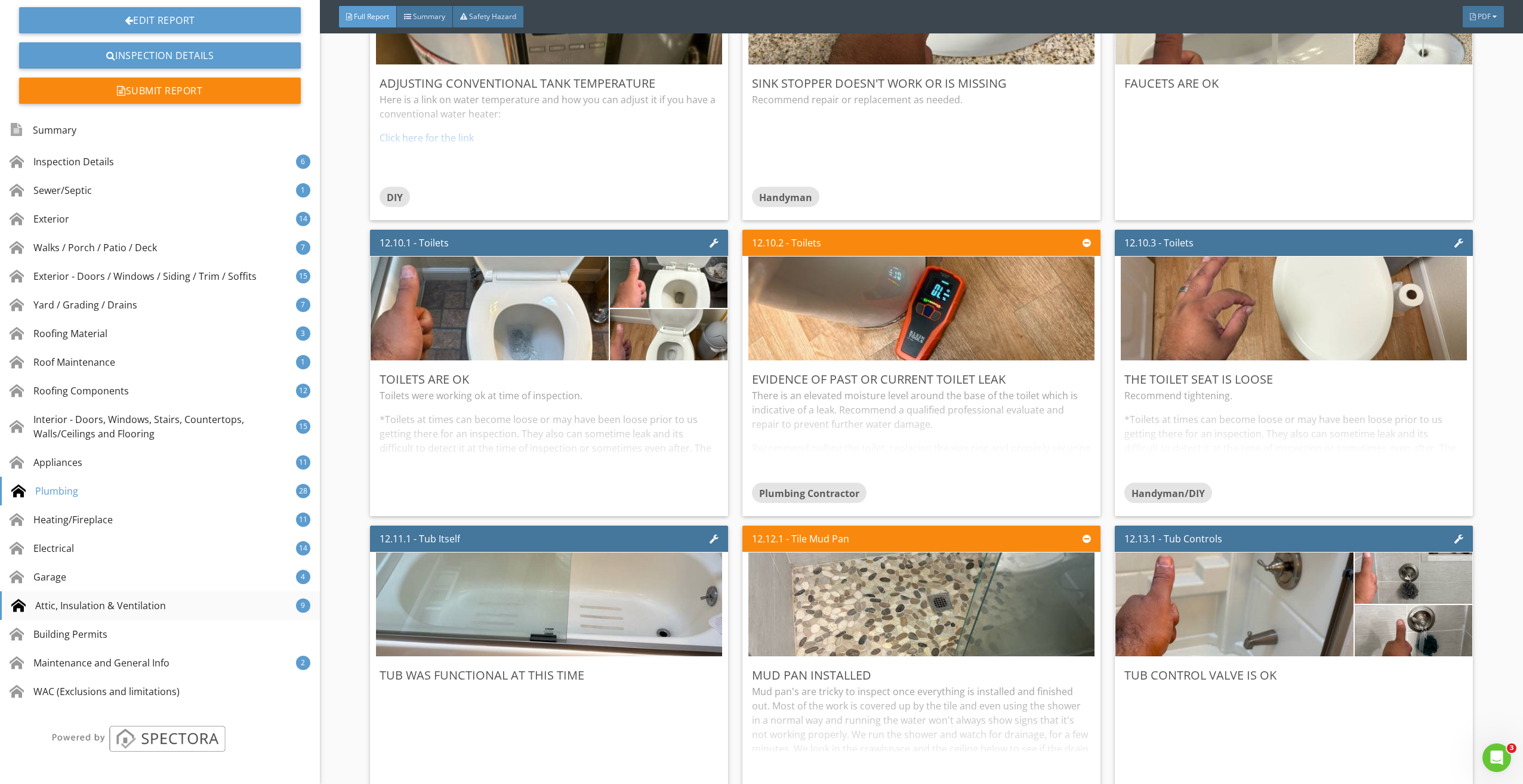
click at [91, 601] on div "Attic, Insulation & Ventilation" at bounding box center [88, 606] width 154 height 15
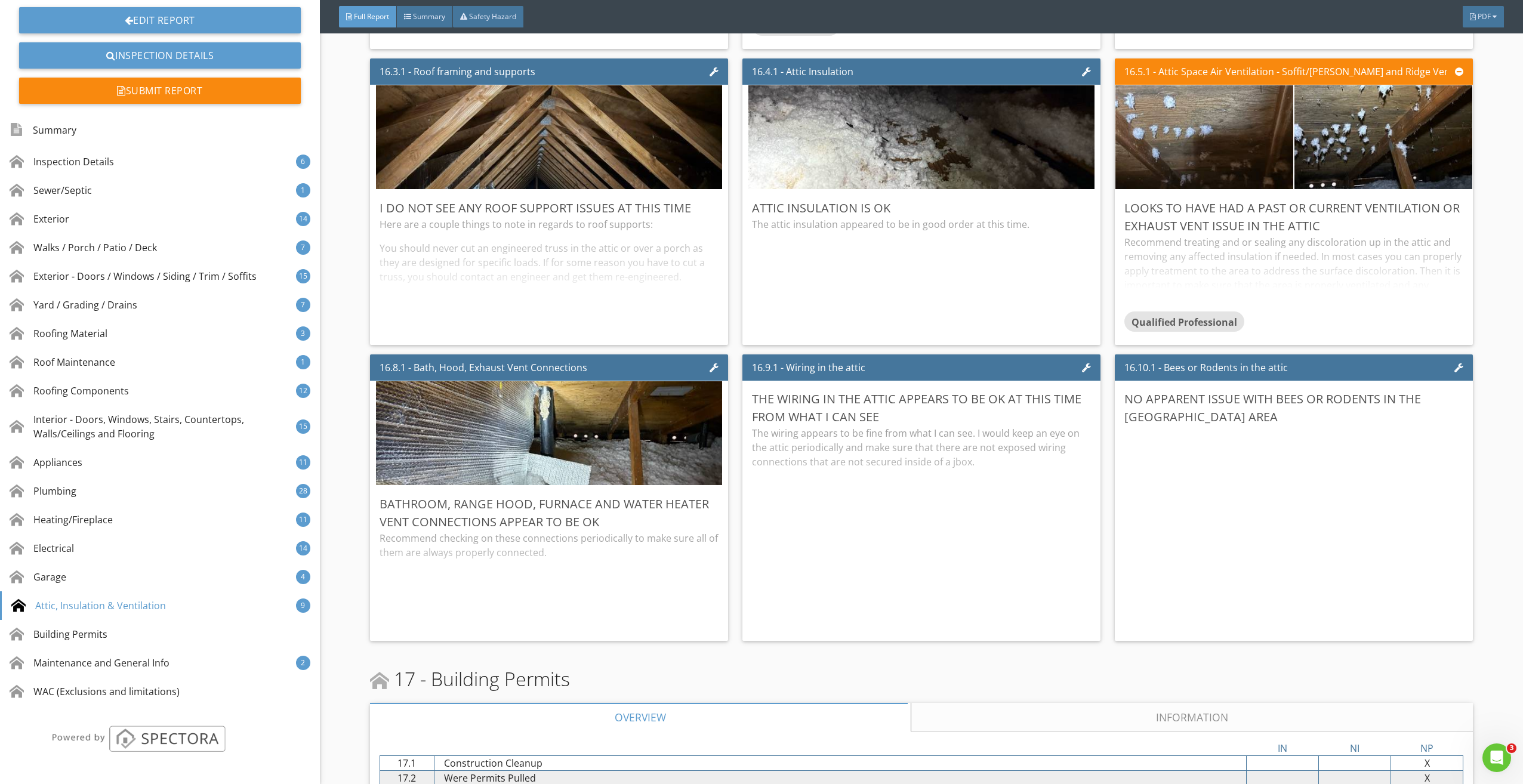
scroll to position [23819, 0]
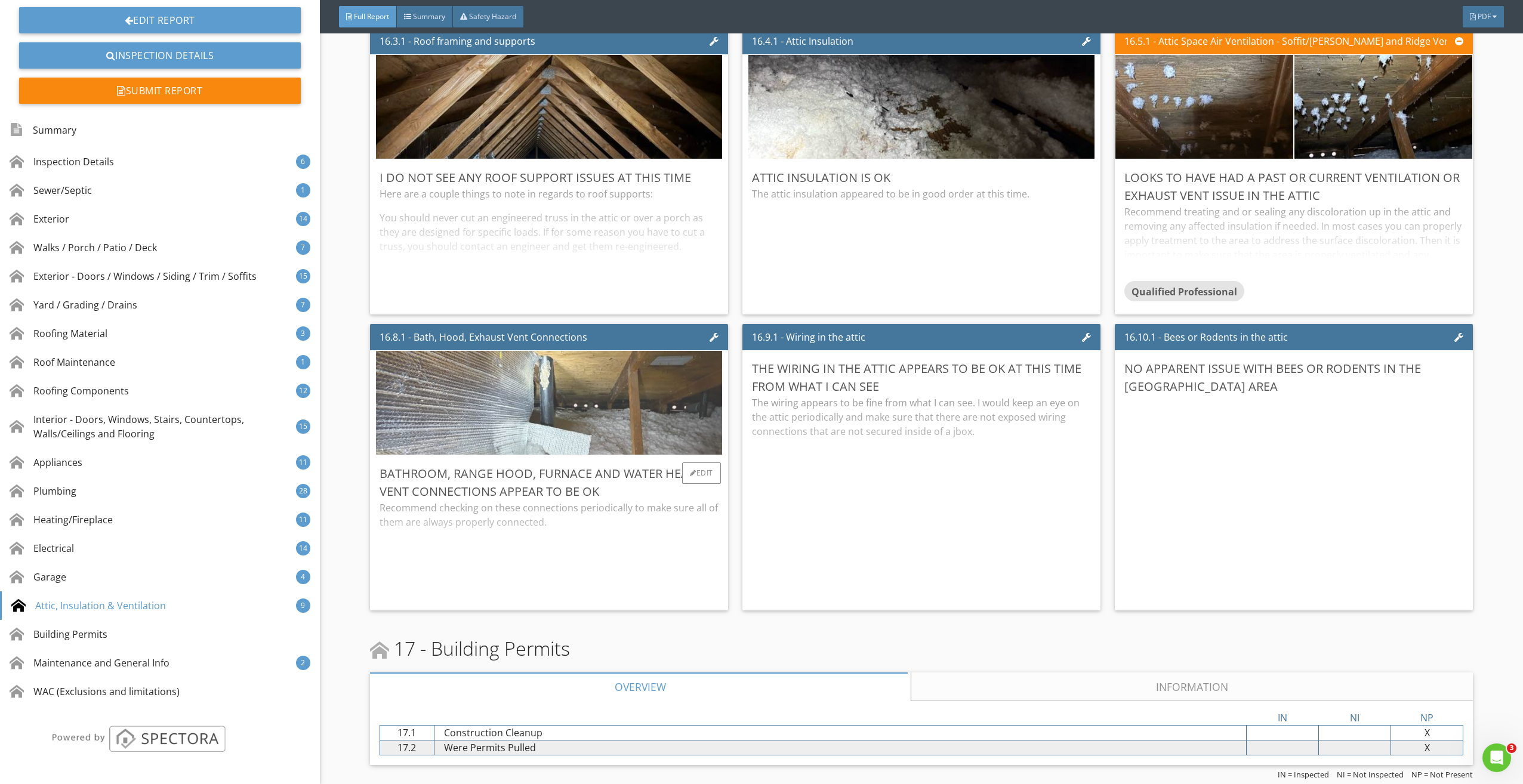
click at [574, 438] on img at bounding box center [549, 402] width 346 height 259
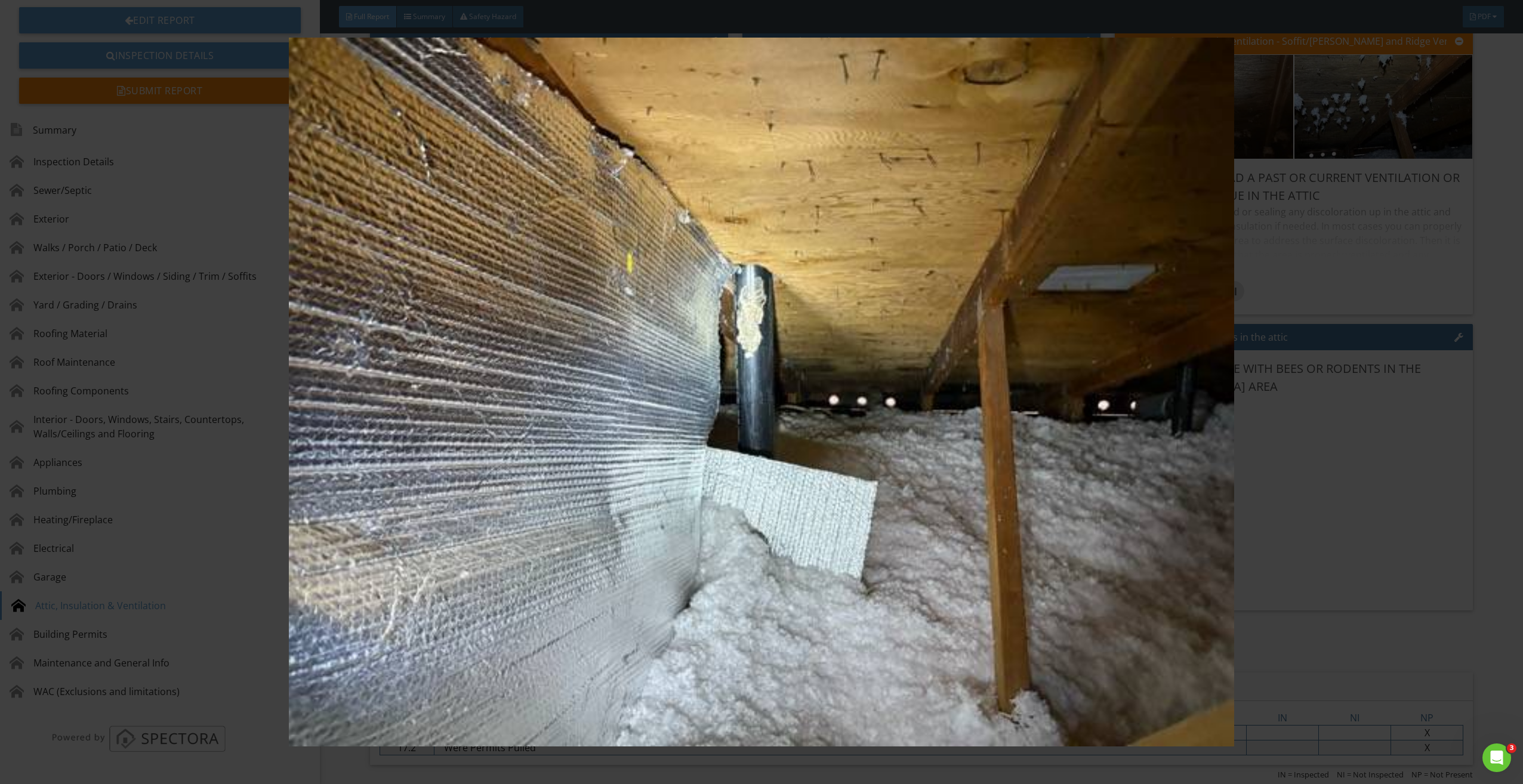
click at [772, 358] on img at bounding box center [762, 392] width 1411 height 709
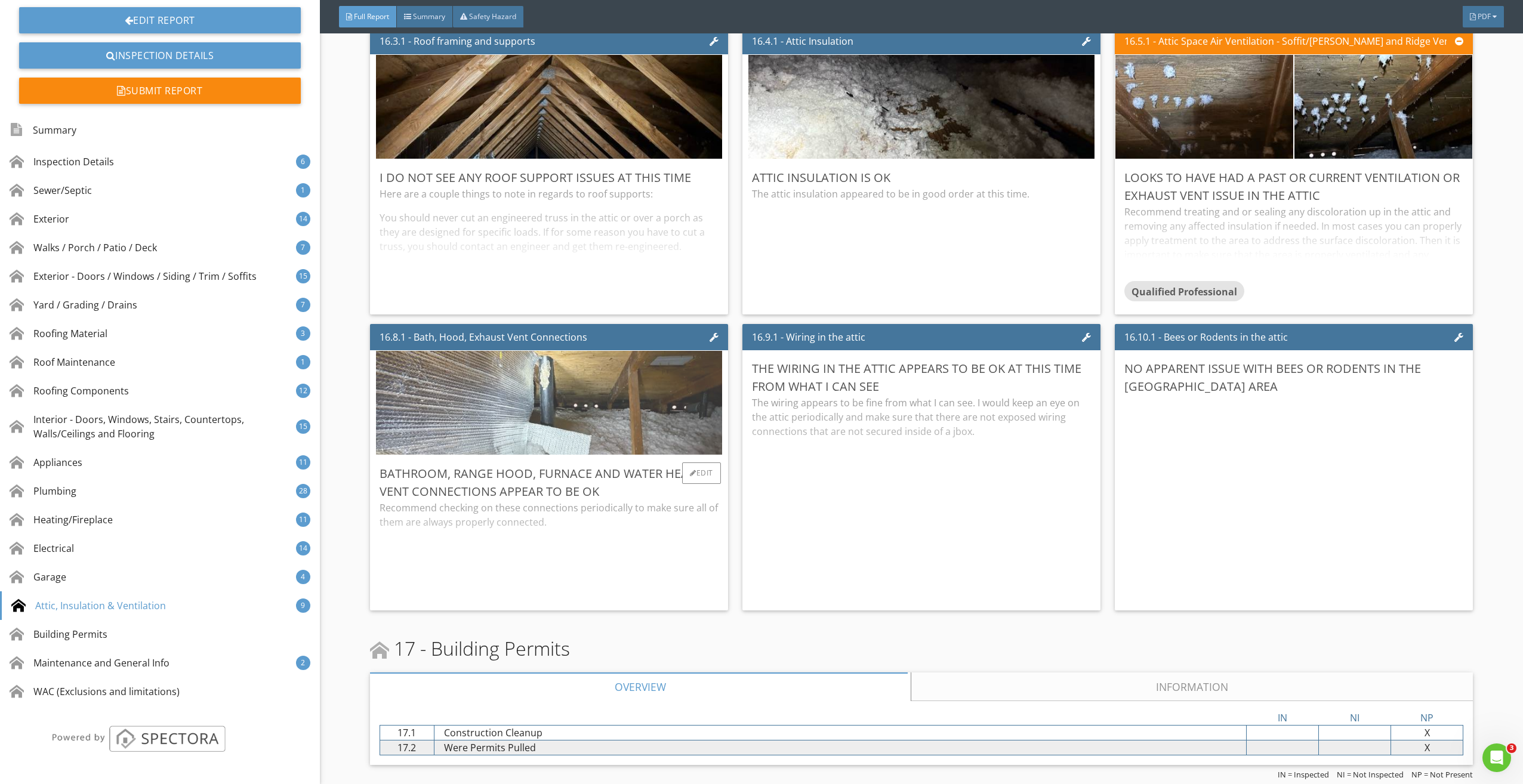
click at [581, 442] on img at bounding box center [549, 402] width 346 height 259
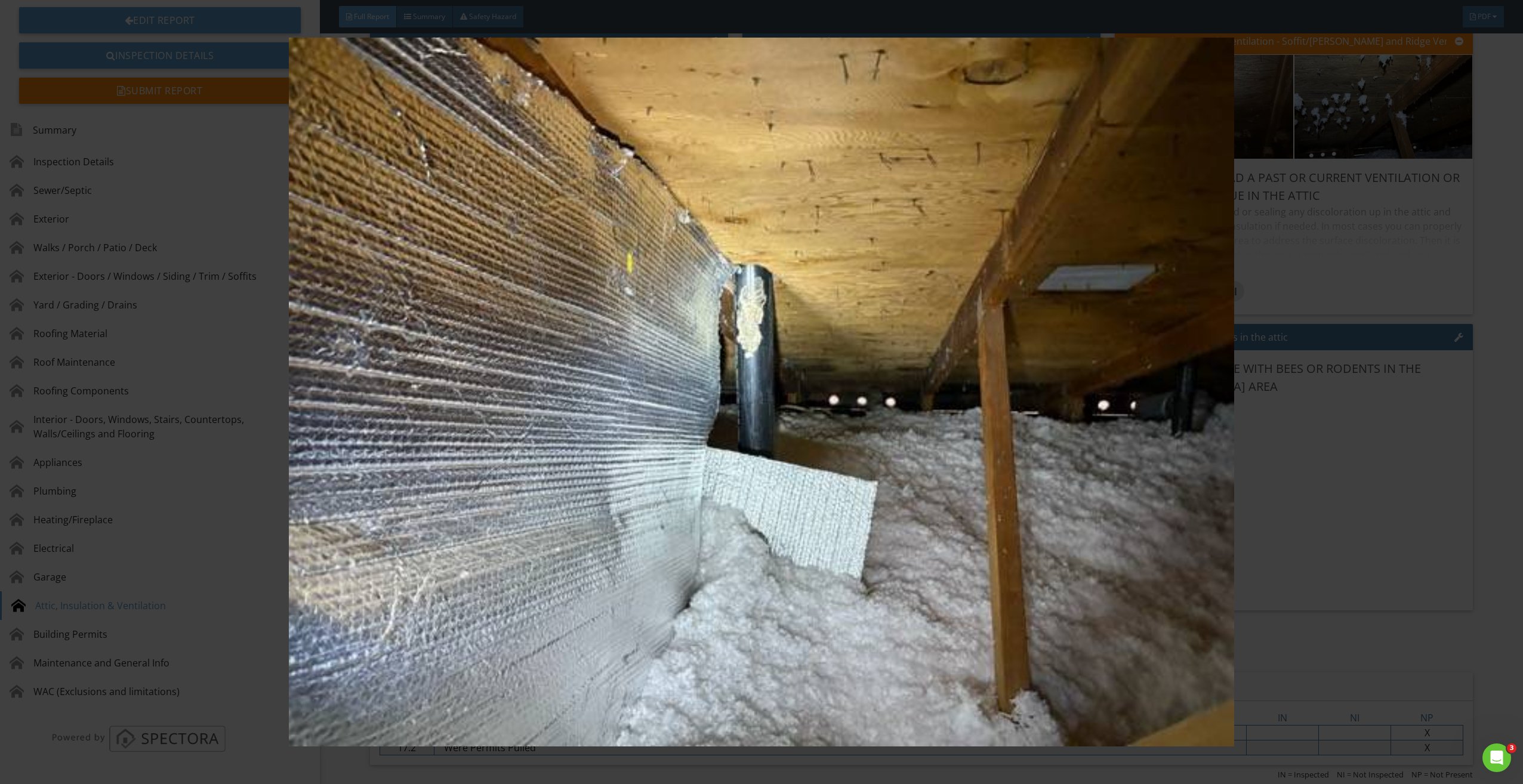
click at [810, 428] on img at bounding box center [762, 392] width 1411 height 709
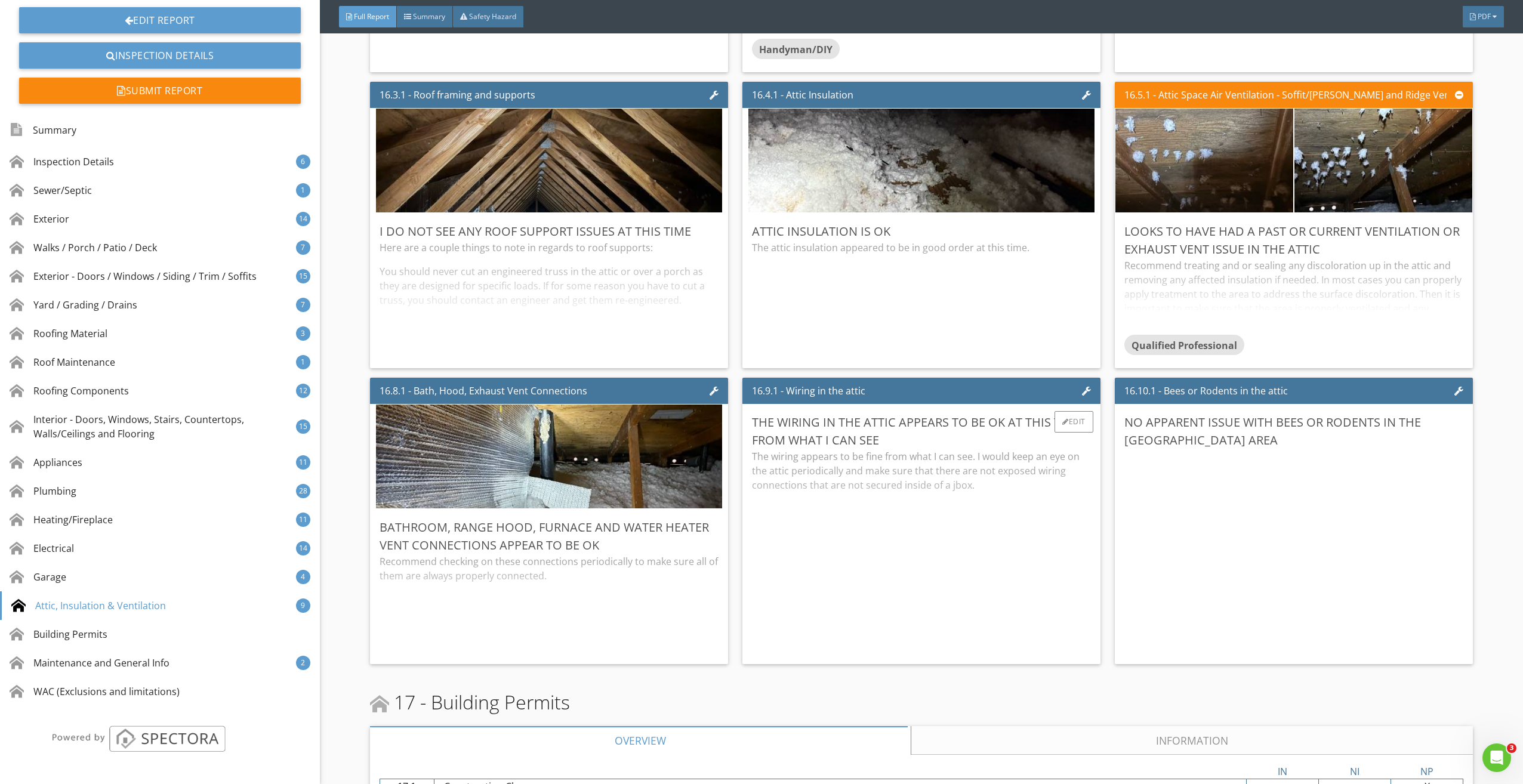
scroll to position [23760, 0]
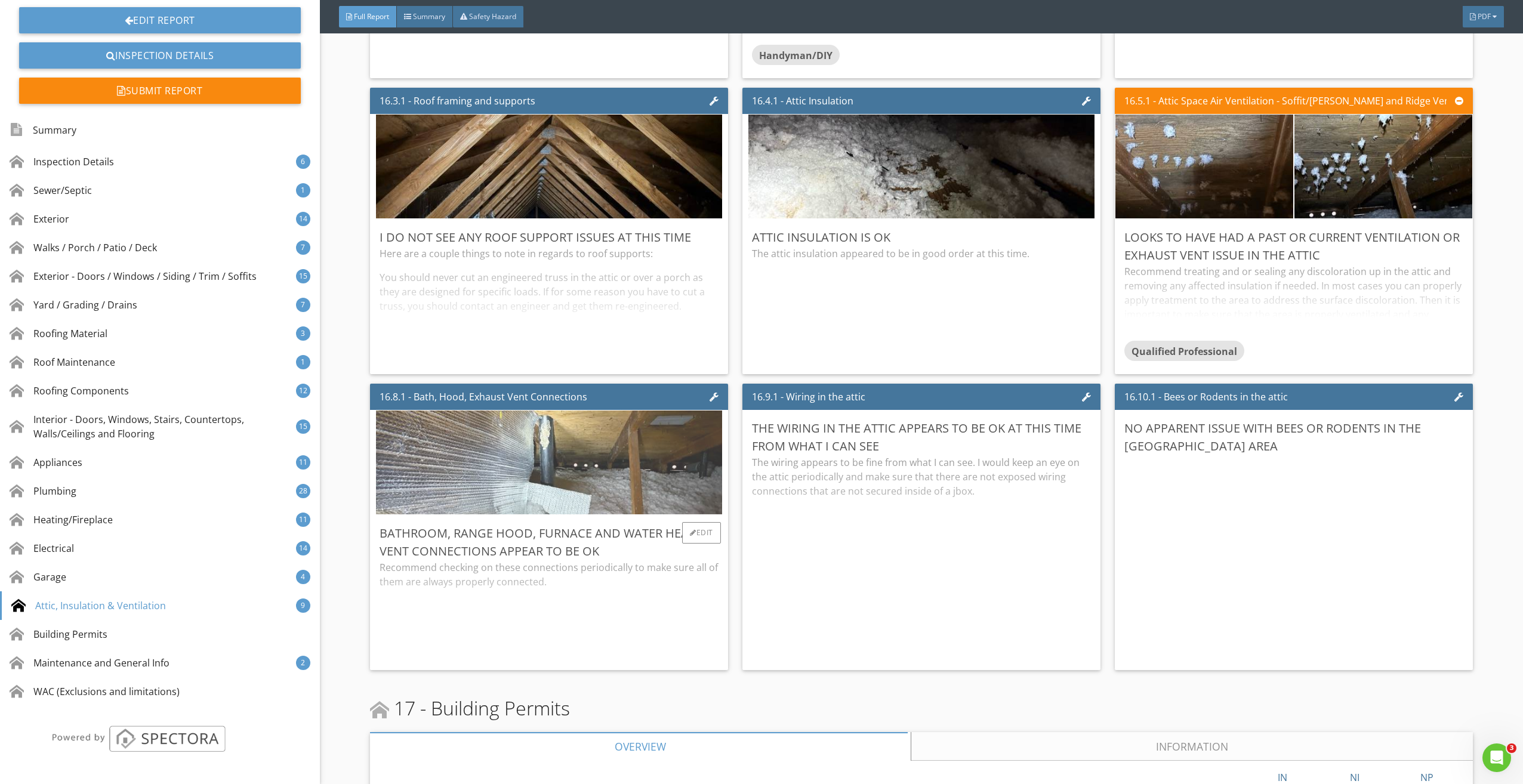
click at [528, 443] on img at bounding box center [549, 462] width 346 height 259
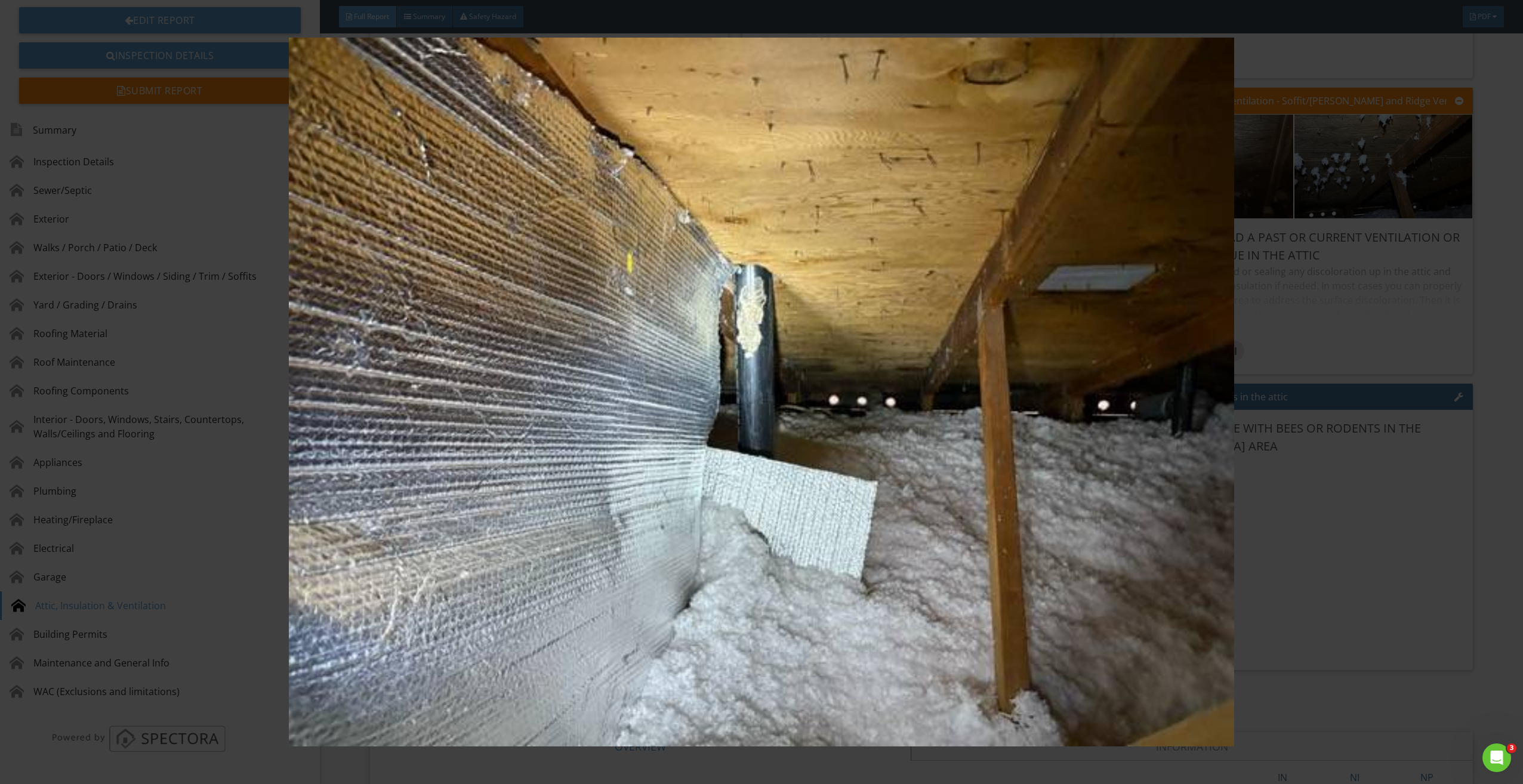
click at [748, 315] on img at bounding box center [762, 392] width 1411 height 709
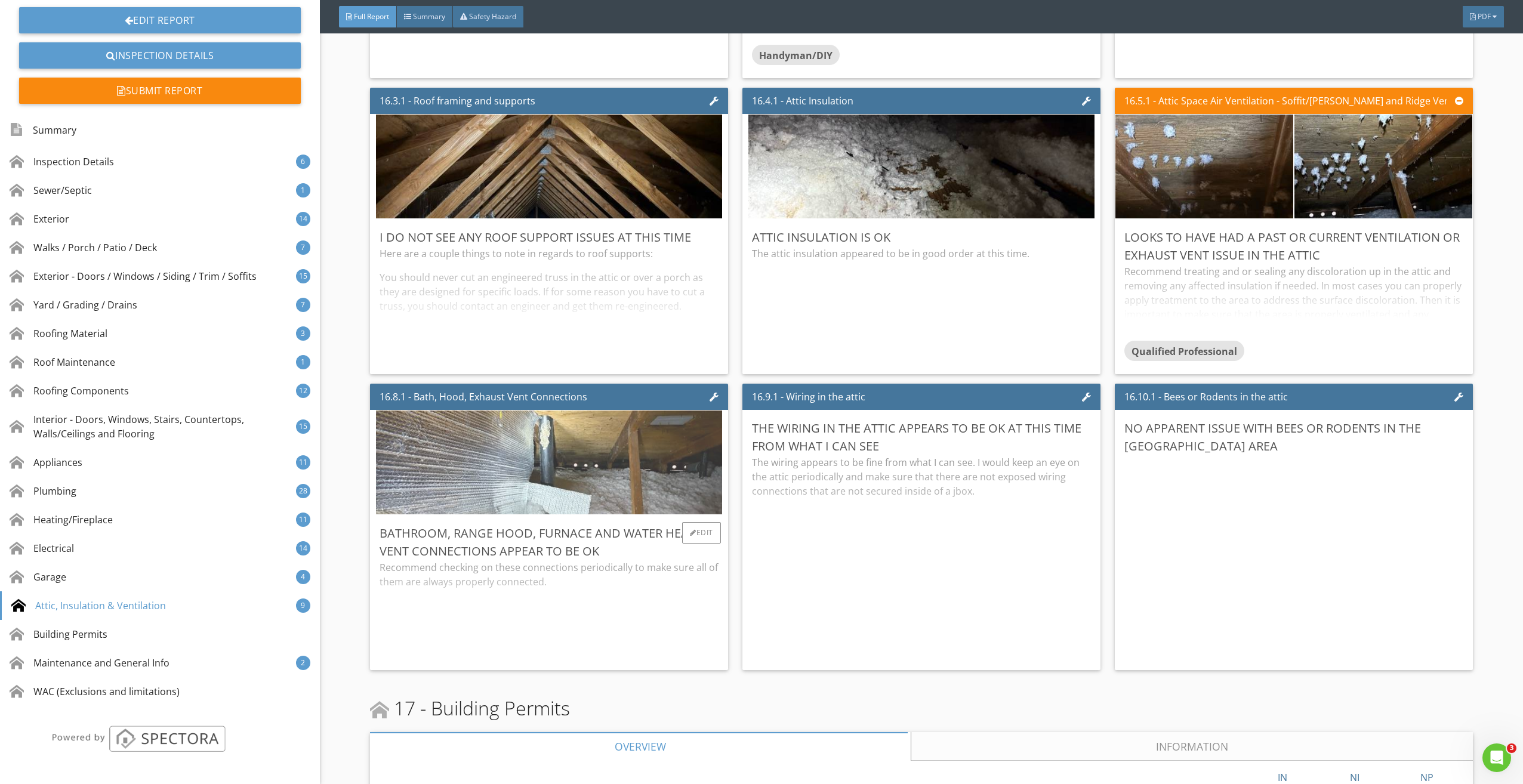
click at [527, 450] on img at bounding box center [549, 462] width 346 height 259
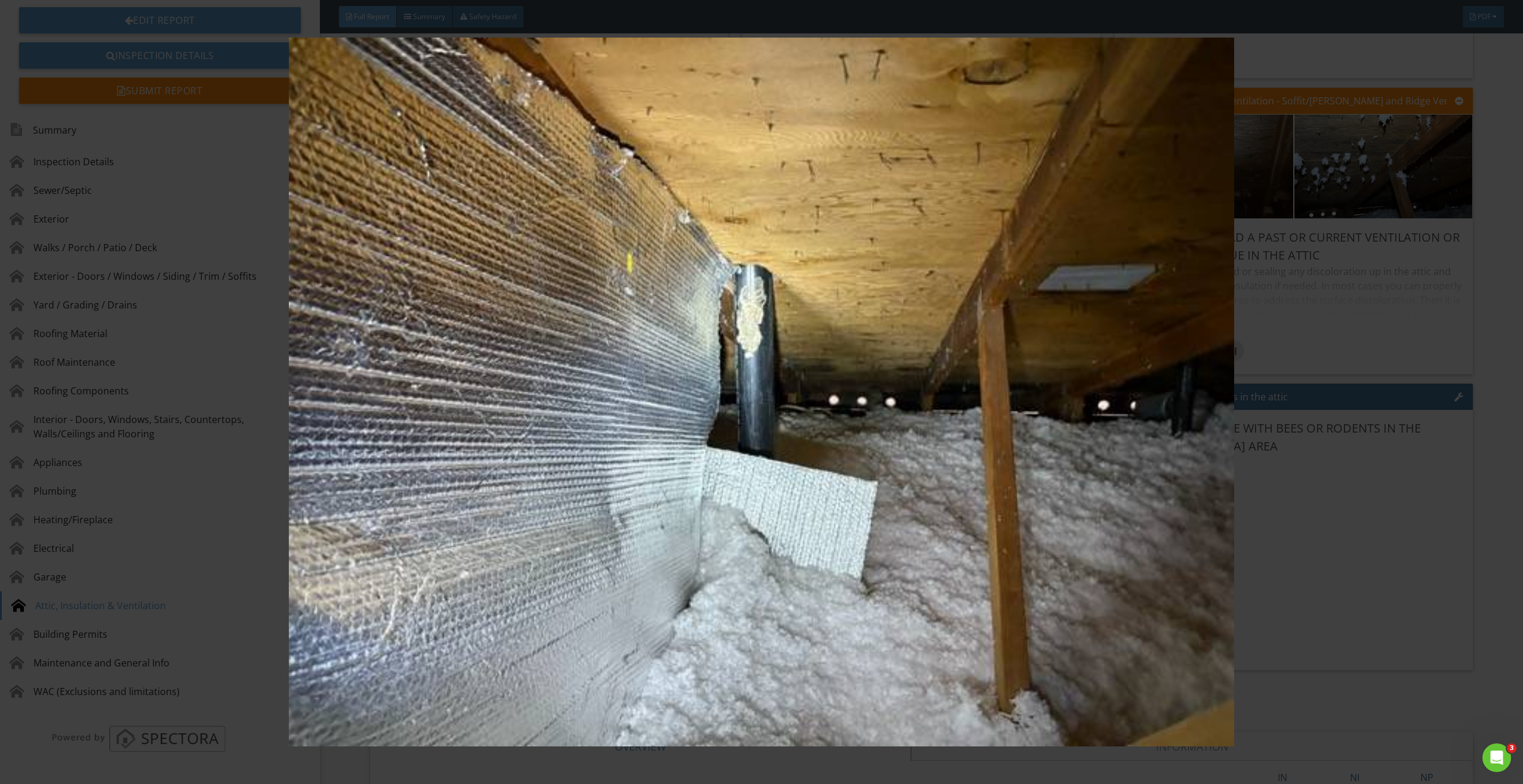
click at [749, 342] on img at bounding box center [762, 392] width 1411 height 709
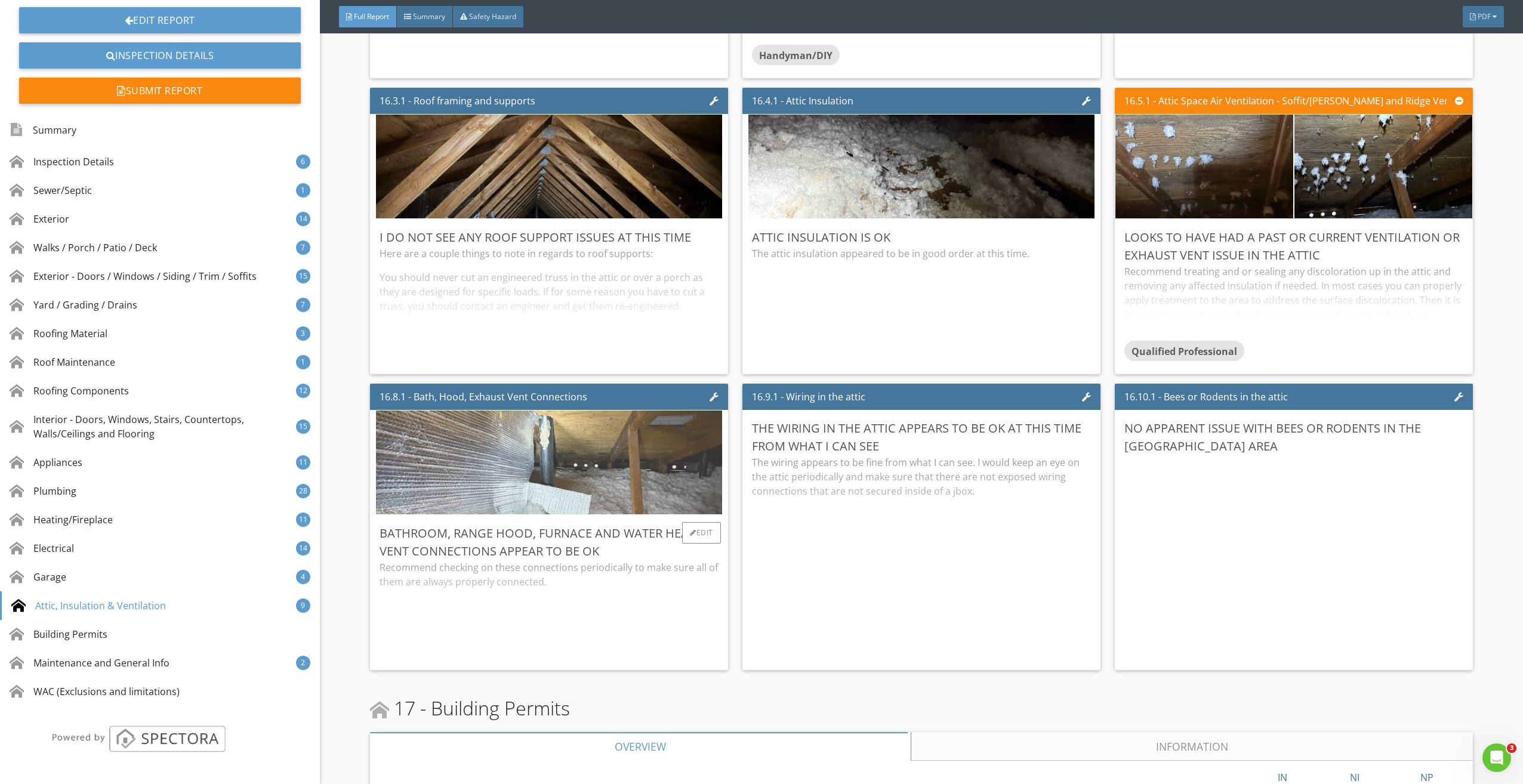
click at [560, 455] on img at bounding box center [549, 462] width 346 height 259
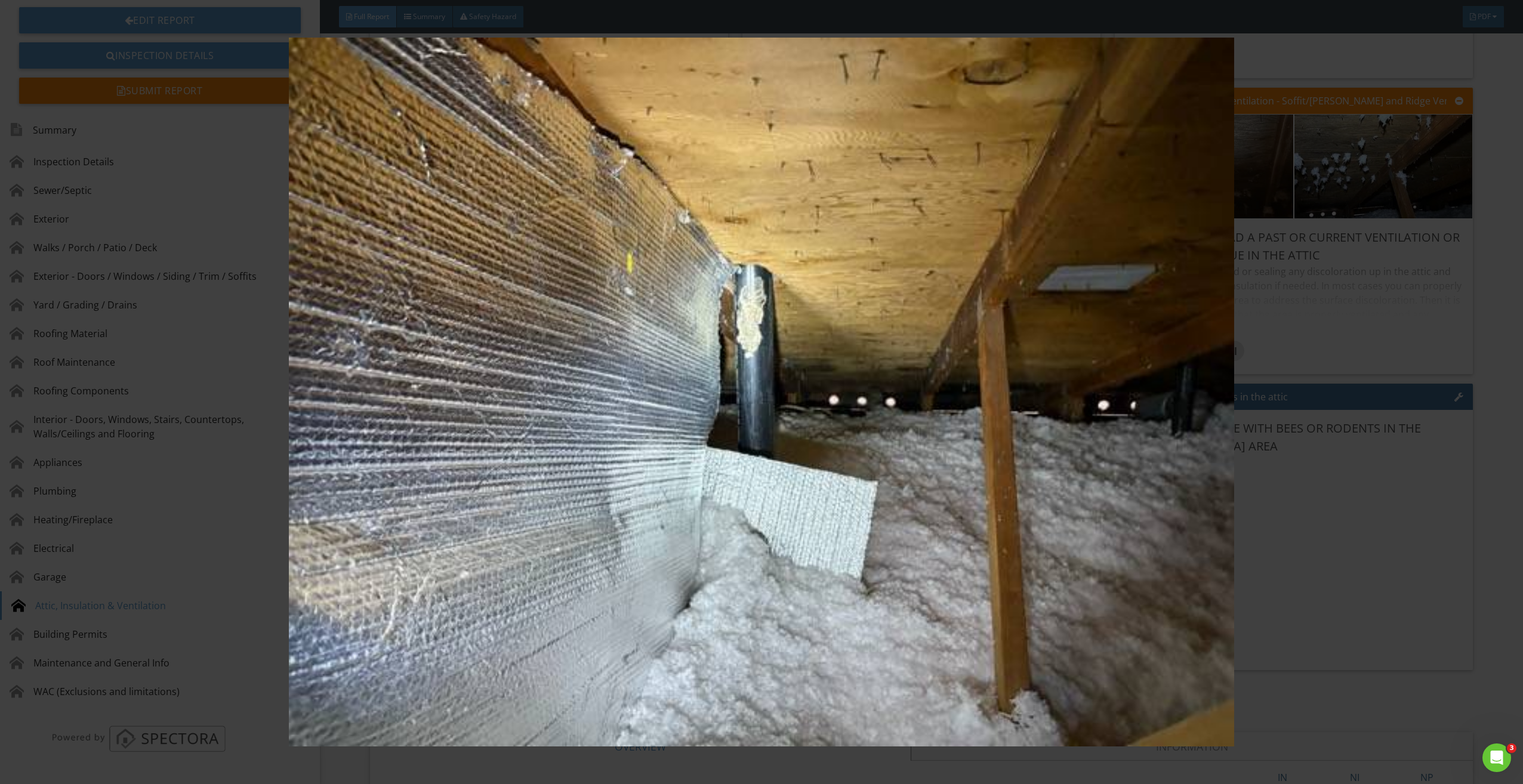
click at [743, 344] on img at bounding box center [762, 392] width 1411 height 709
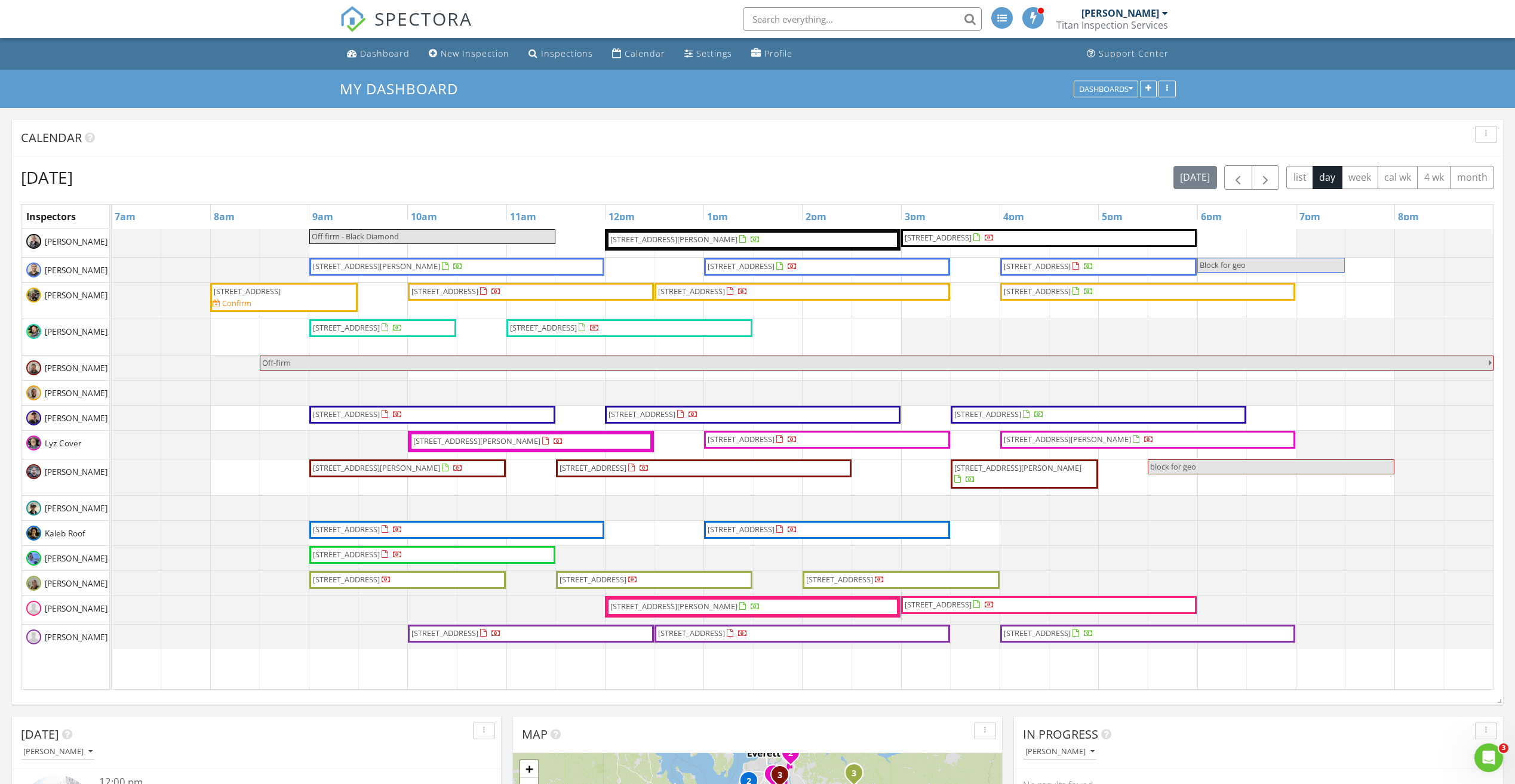
click at [685, 242] on span "[STREET_ADDRESS][PERSON_NAME]" at bounding box center [674, 239] width 127 height 11
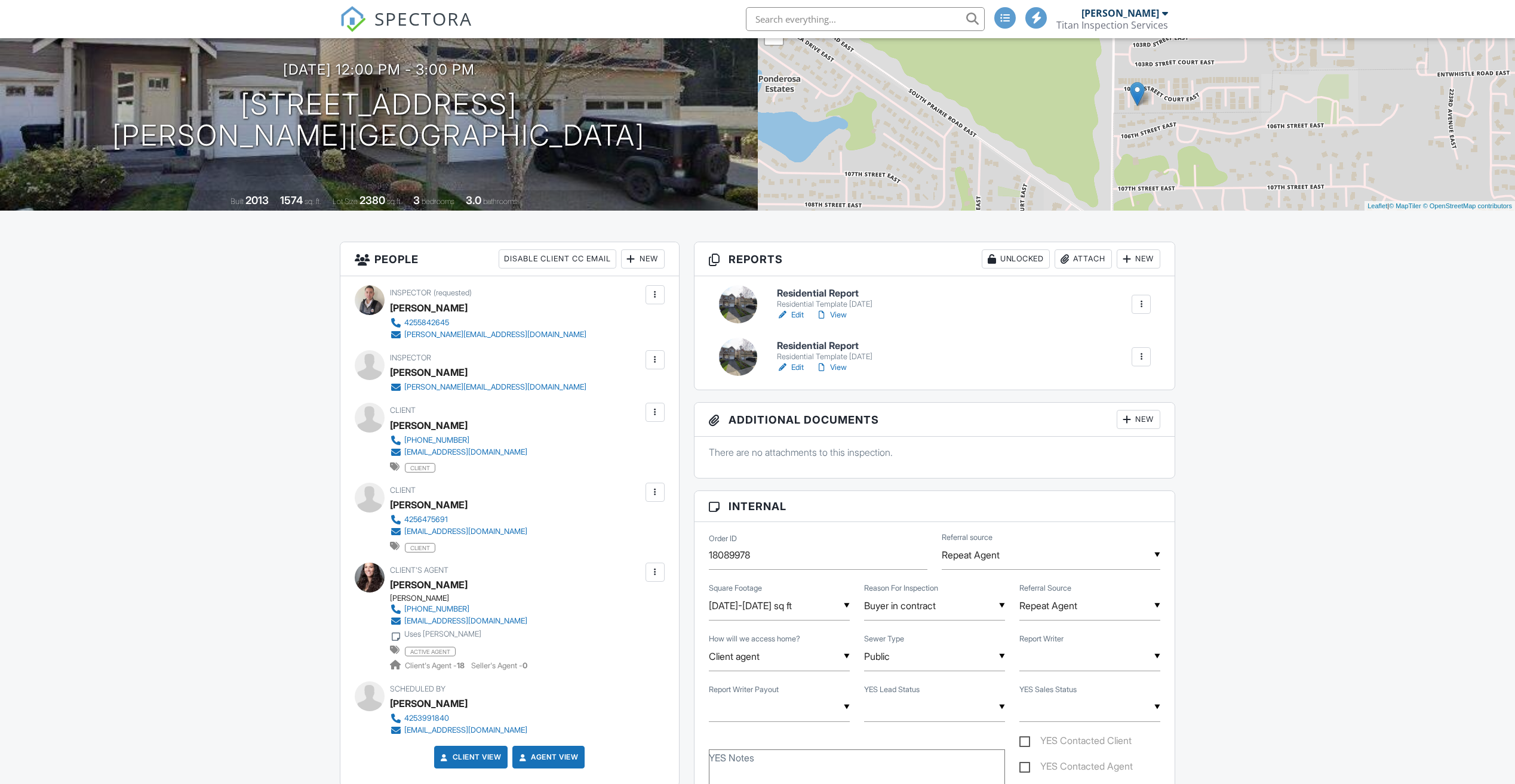
scroll to position [119, 0]
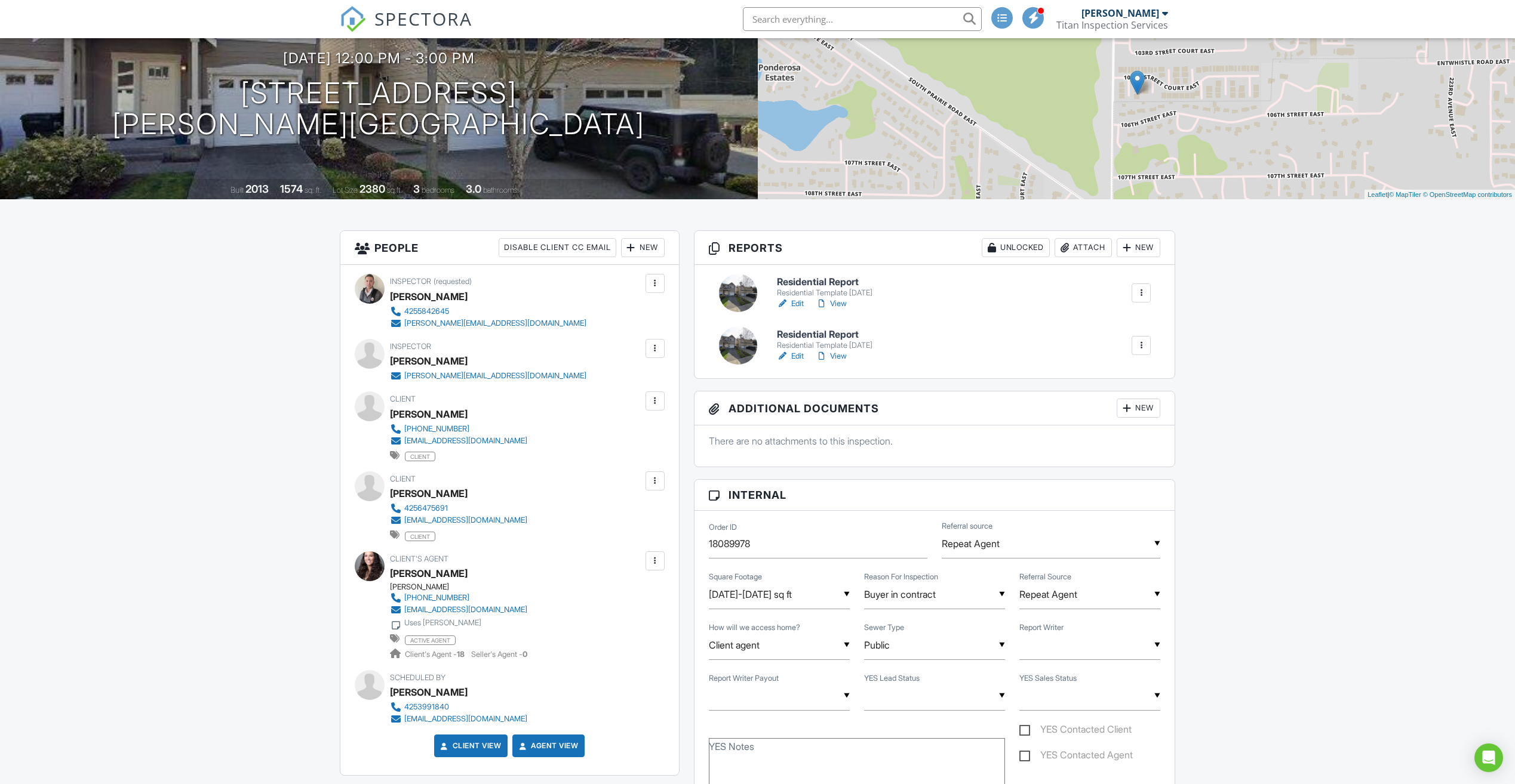
click at [368, 566] on div at bounding box center [370, 566] width 30 height 30
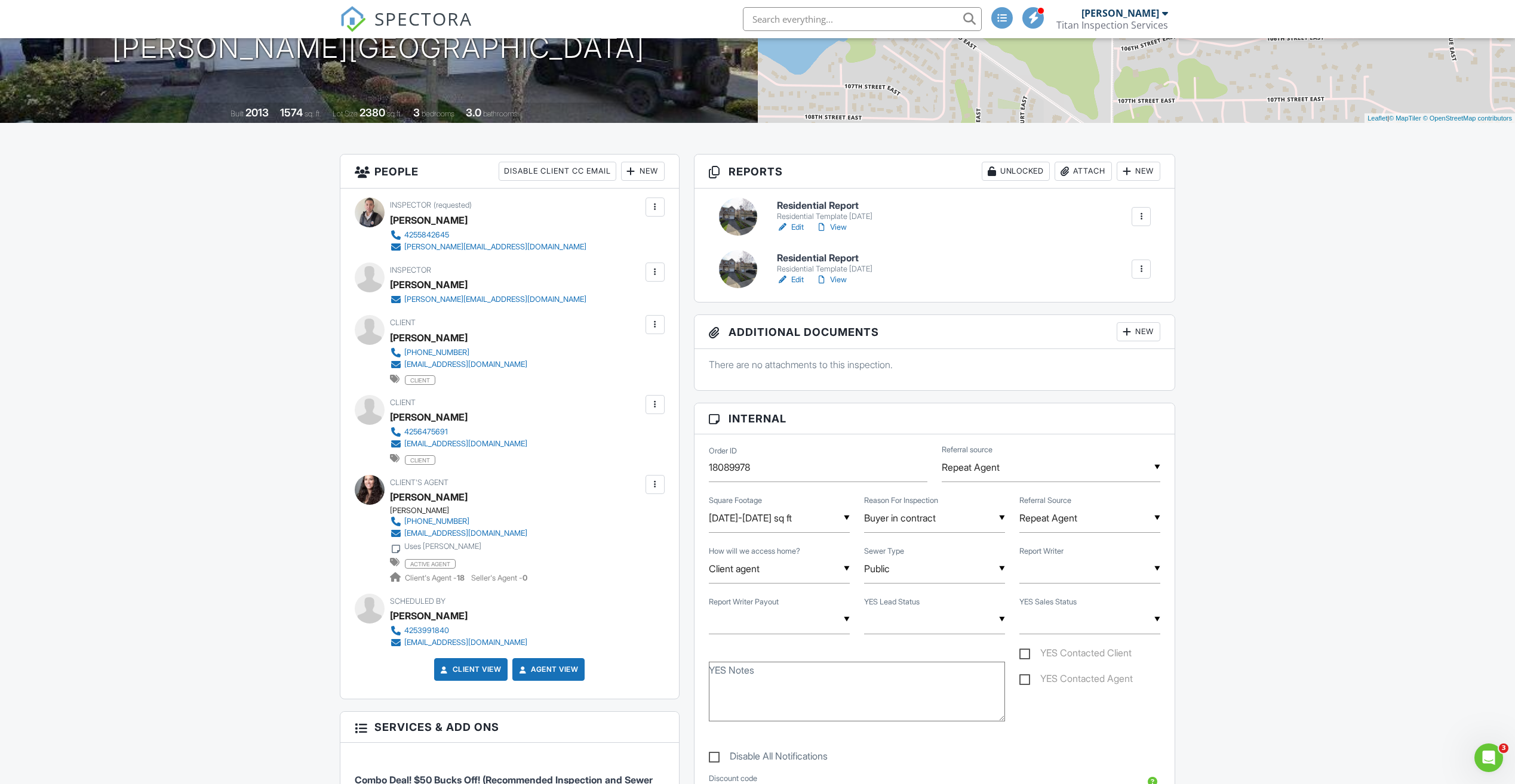
scroll to position [0, 0]
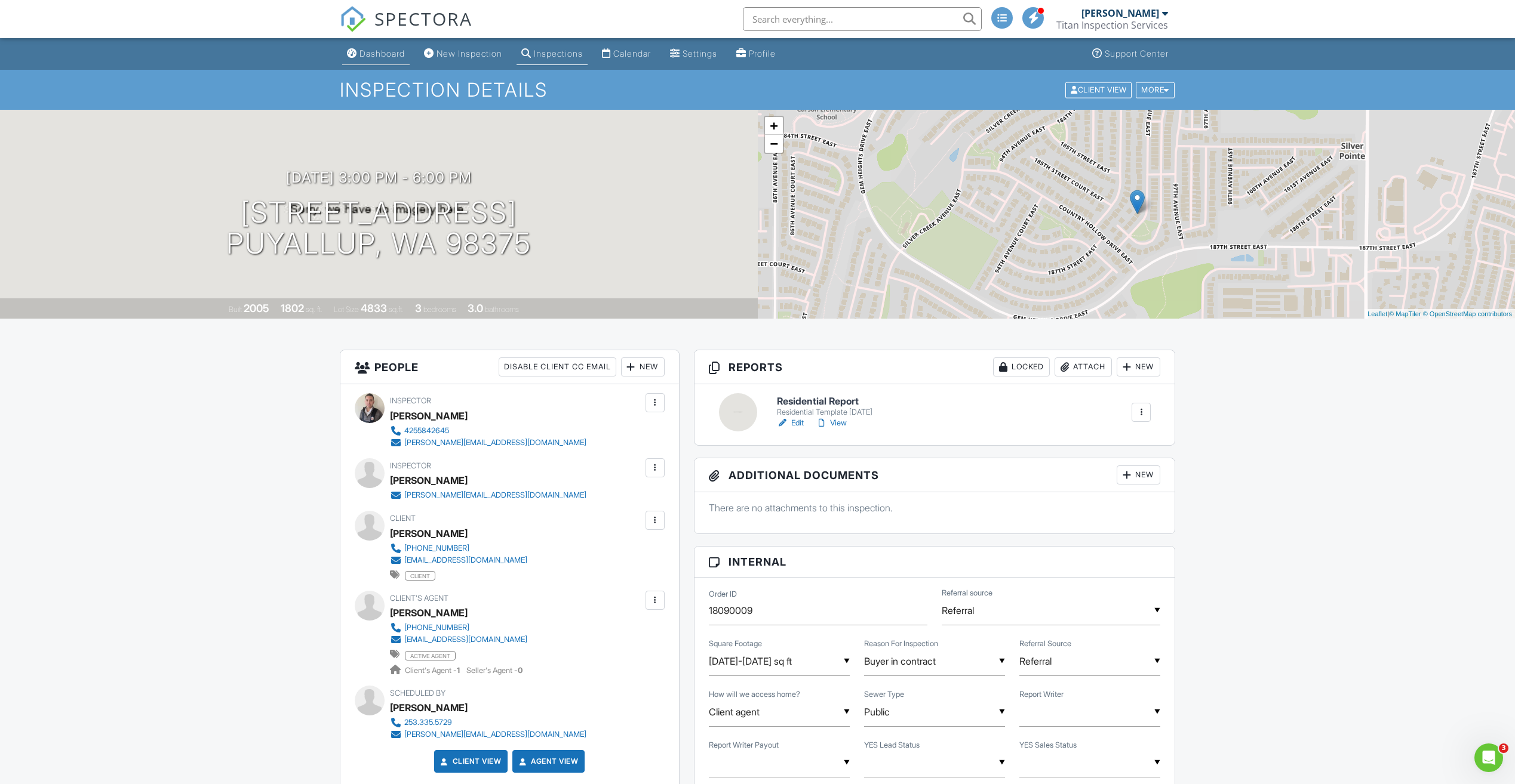
click at [374, 53] on div "Dashboard" at bounding box center [382, 53] width 45 height 10
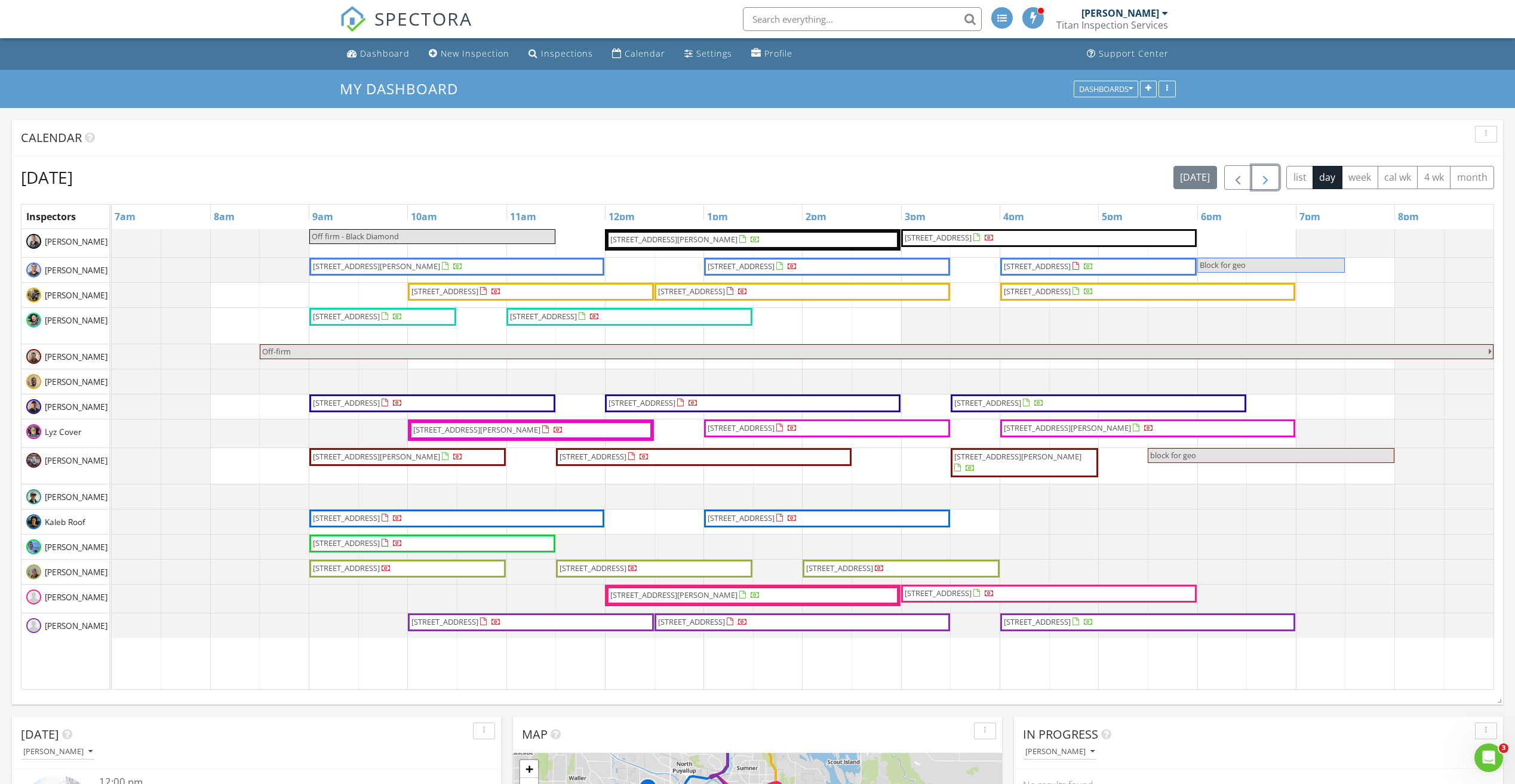
click at [1262, 171] on span "button" at bounding box center [1266, 178] width 15 height 15
